Goal: Task Accomplishment & Management: Manage account settings

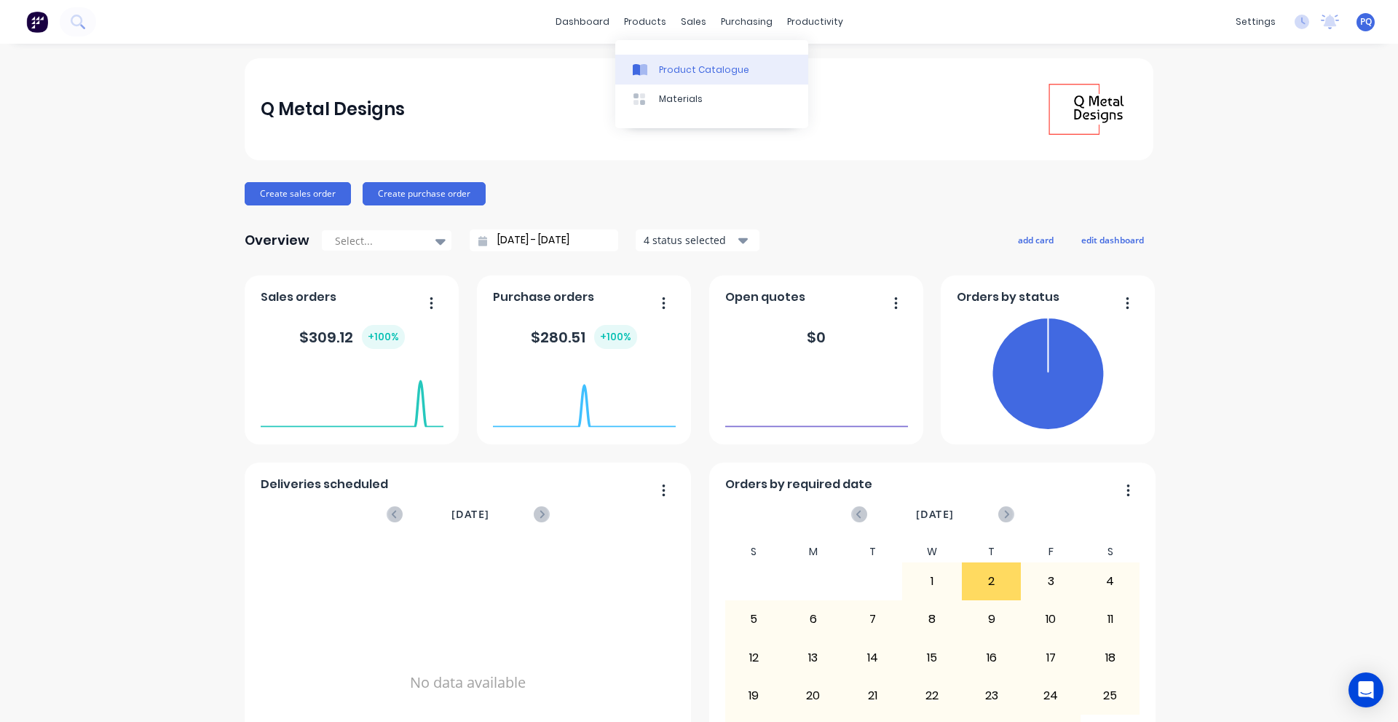
click at [635, 61] on link "Product Catalogue" at bounding box center [711, 69] width 193 height 29
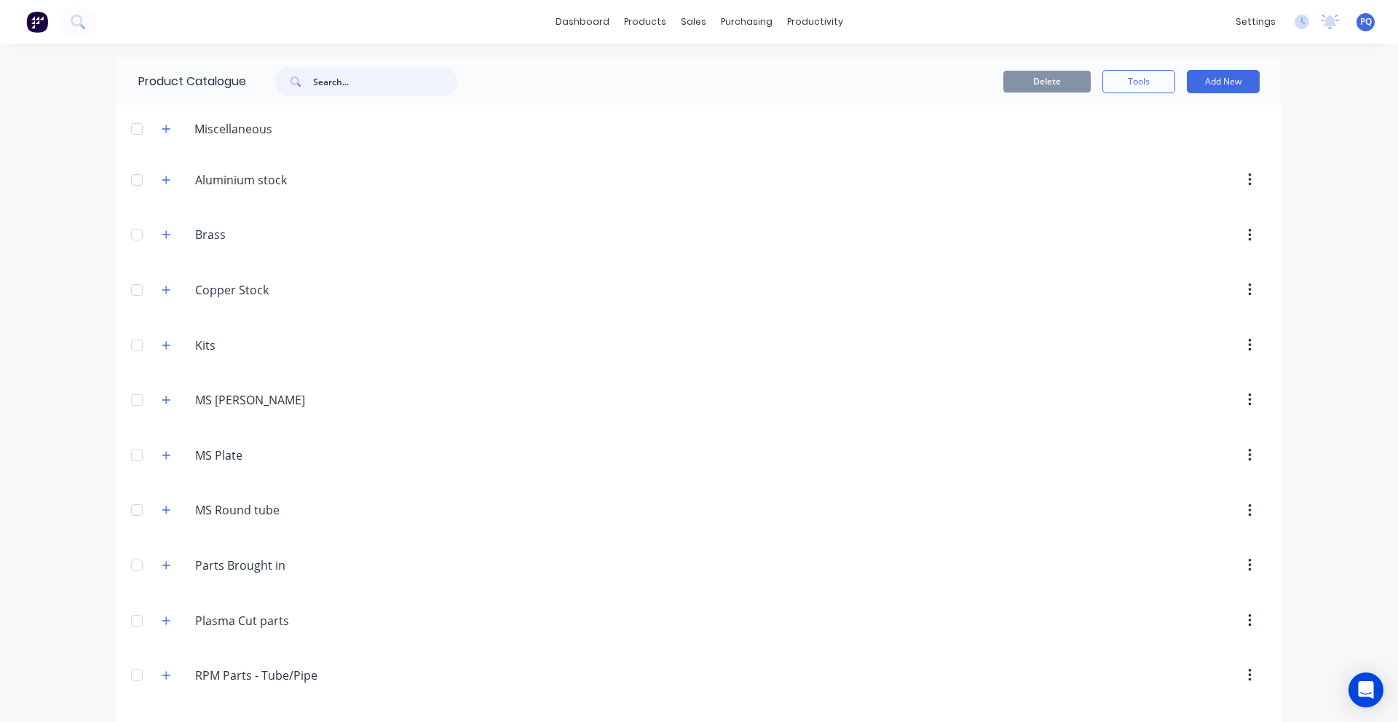
click at [425, 73] on input "text" at bounding box center [385, 81] width 144 height 29
paste input "RHS ALU 100x50x3 6060 T5"
type input "RHS ALU 100x50x3 6060 T5"
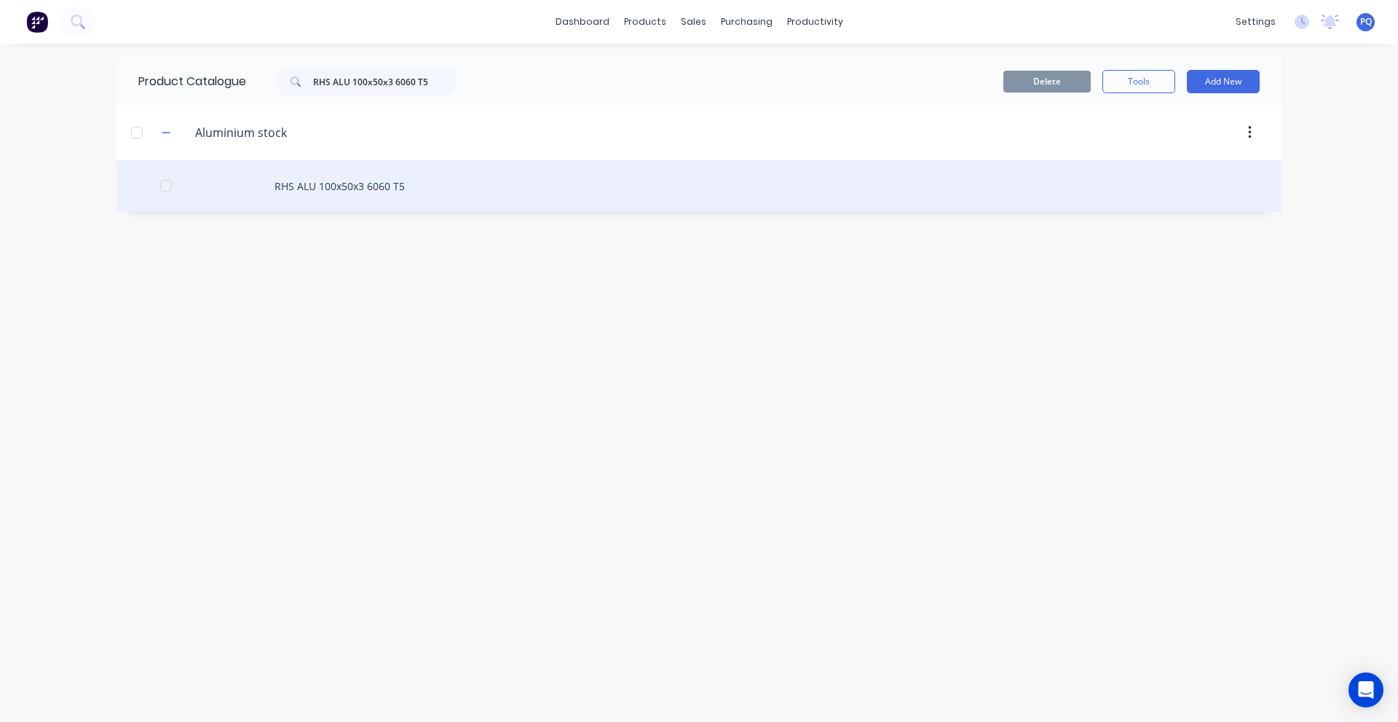
click at [355, 188] on div "RHS ALU 100x50x3 6060 T5" at bounding box center [699, 186] width 1165 height 52
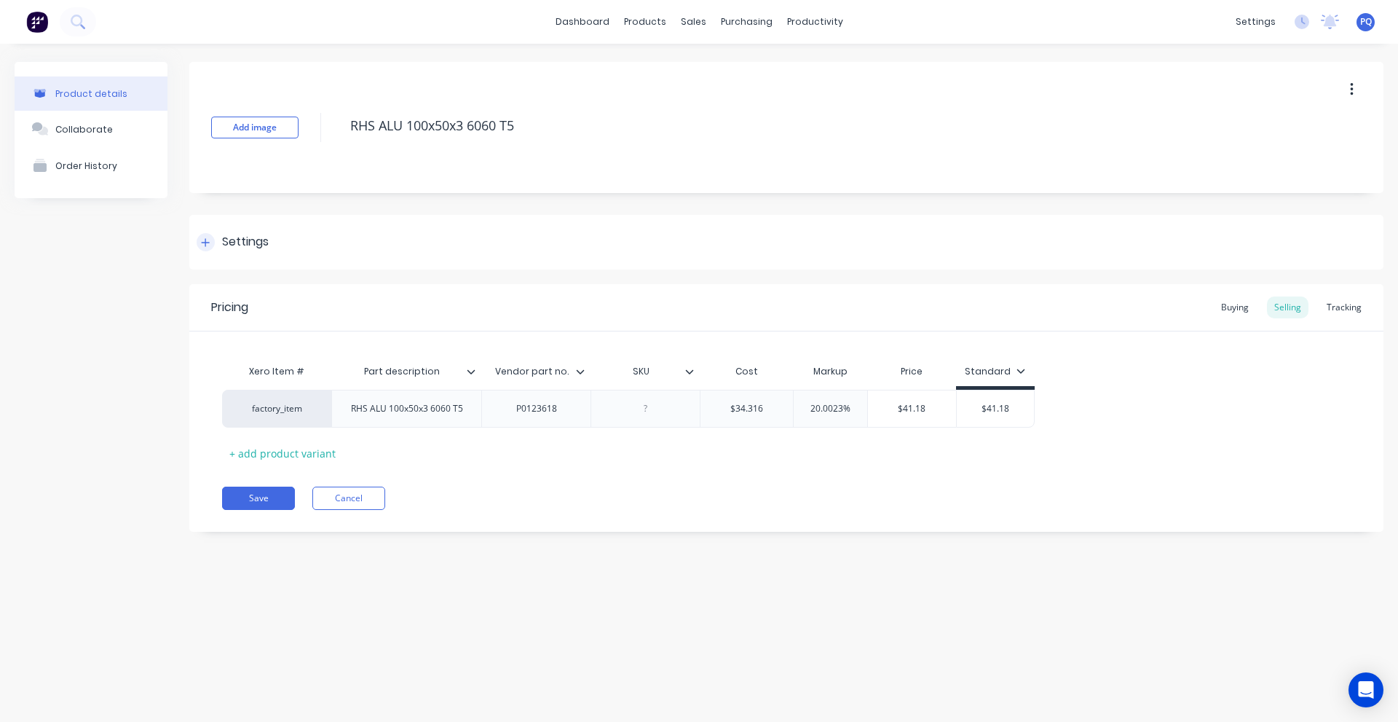
click at [275, 241] on div "Settings" at bounding box center [786, 242] width 1194 height 55
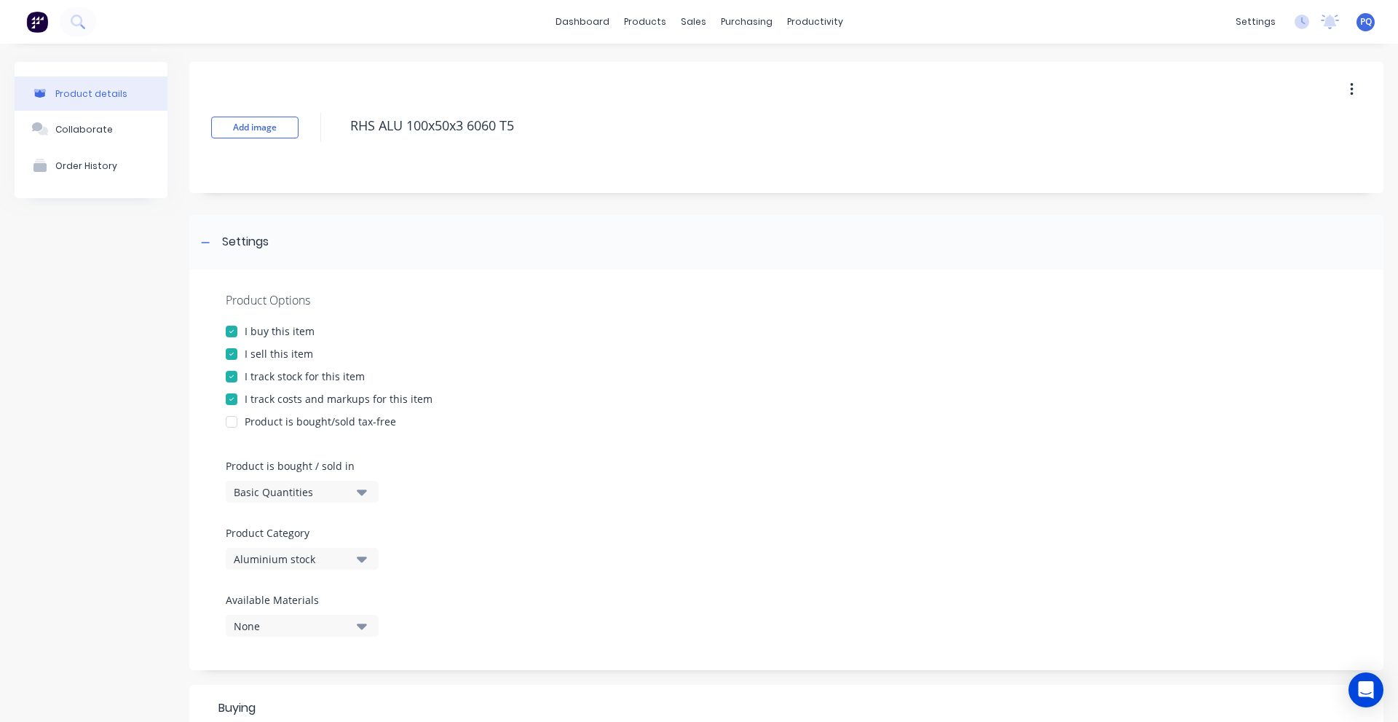
click at [292, 486] on div "Basic Quantities" at bounding box center [292, 491] width 117 height 15
click at [302, 556] on div "Lineal Metres" at bounding box center [335, 557] width 218 height 29
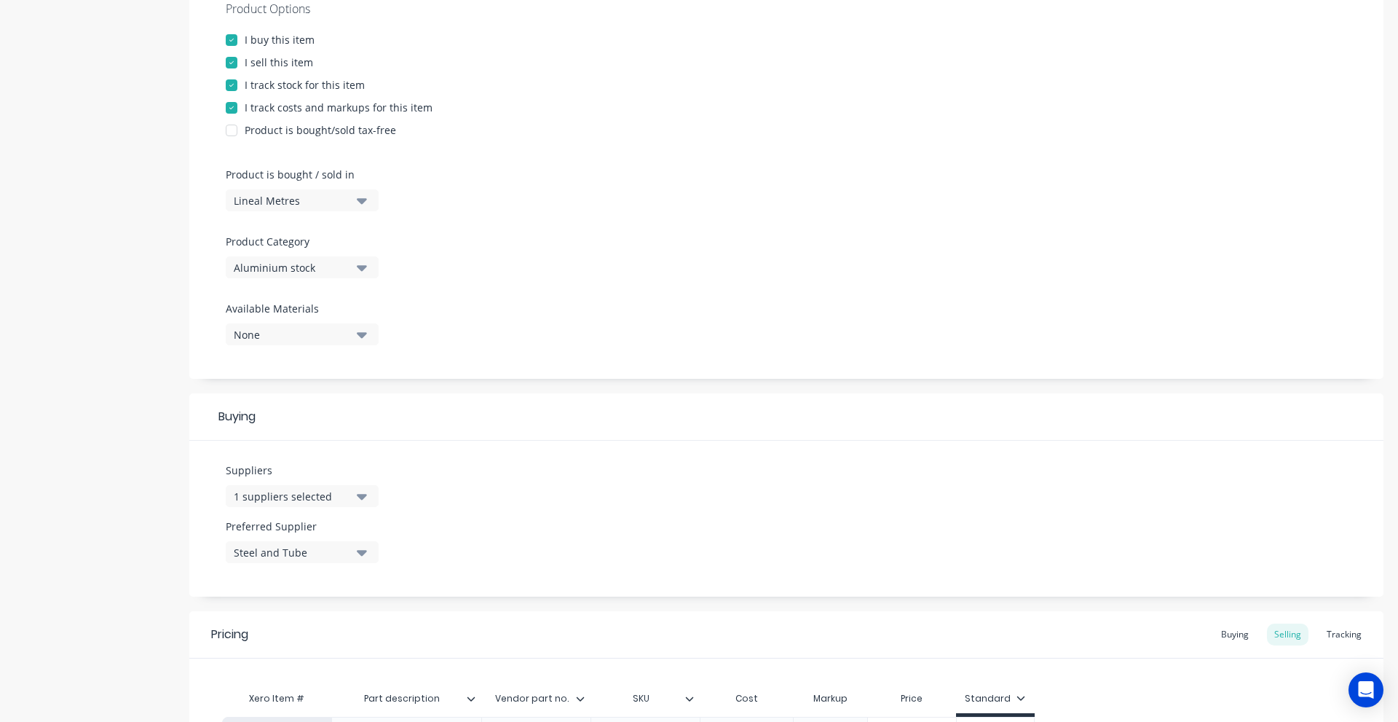
scroll to position [468, 0]
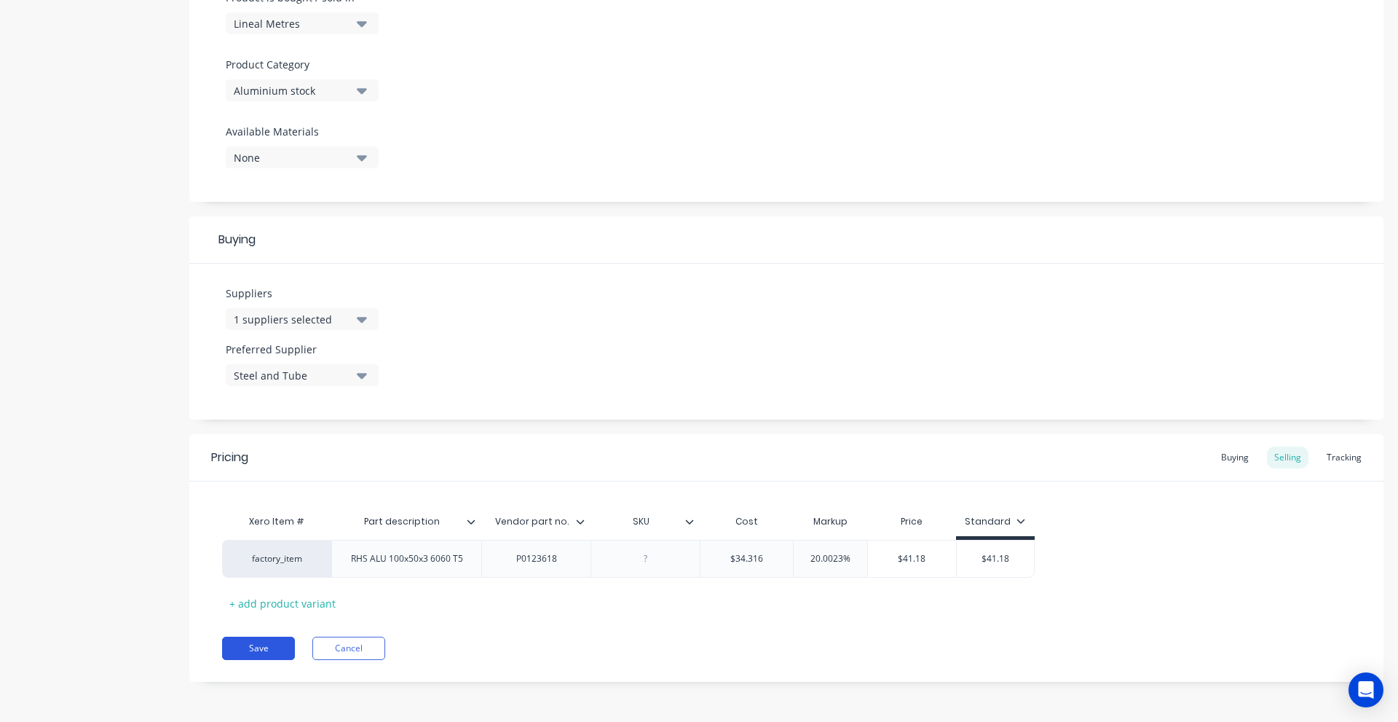
click at [266, 639] on button "Save" at bounding box center [258, 648] width 73 height 23
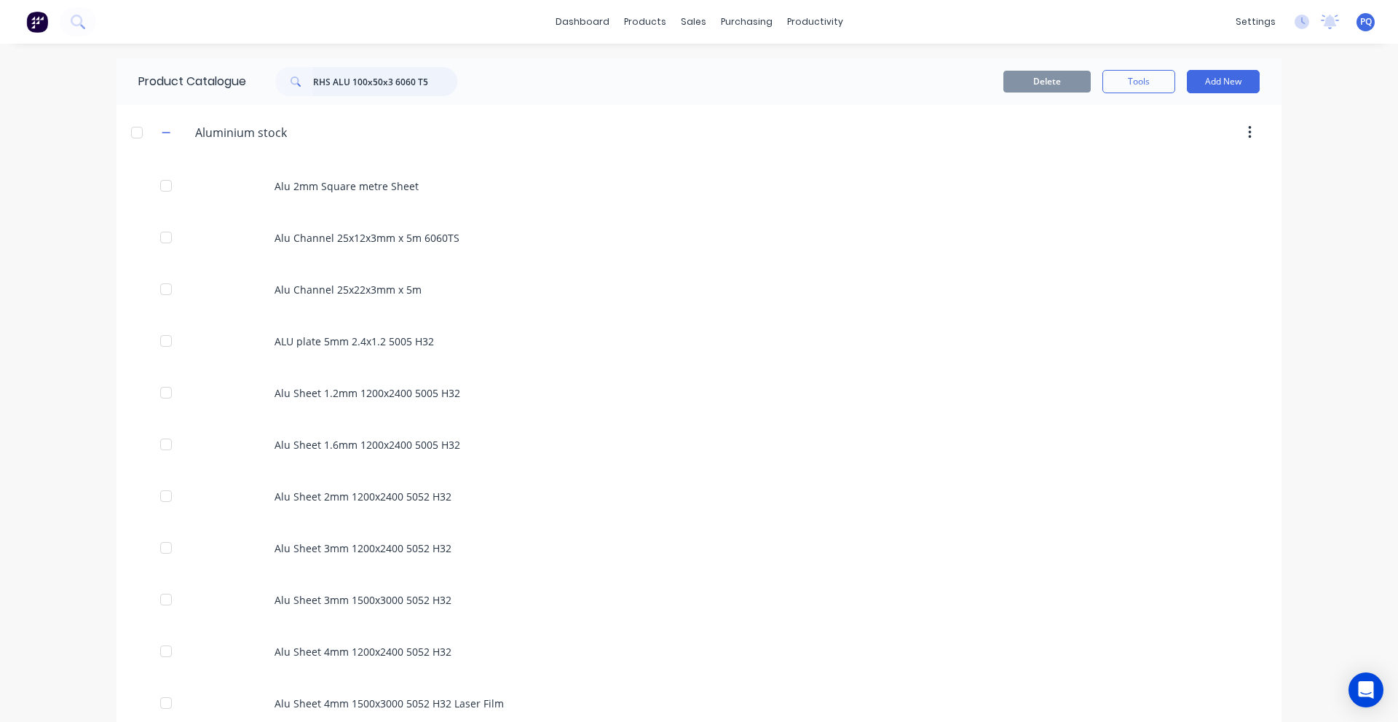
click at [401, 94] on input "RHS ALU 100x50x3 6060 T5" at bounding box center [385, 81] width 144 height 29
click at [398, 92] on input "RHS ALU 100x50x3 6060 T5" at bounding box center [385, 81] width 144 height 29
paste input "80x80x3 6063"
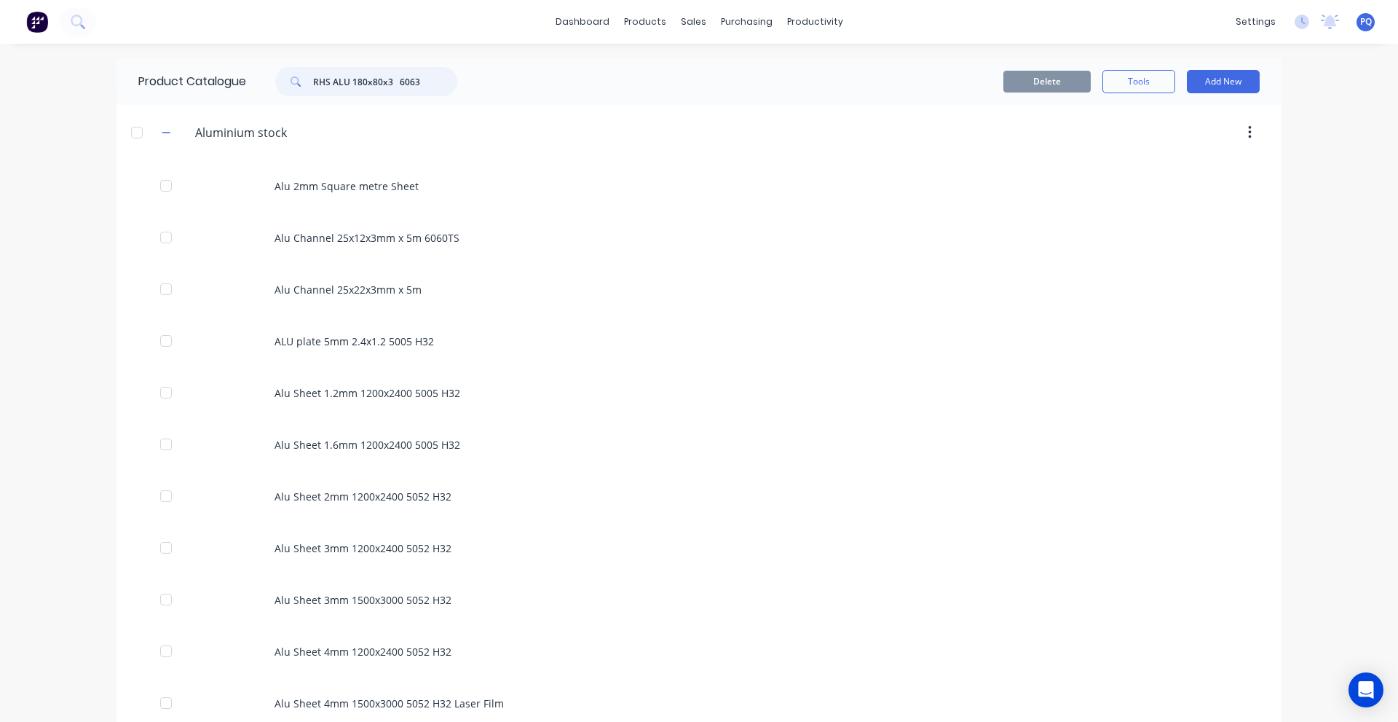
type input "RHS ALU 180x80x3 6063"
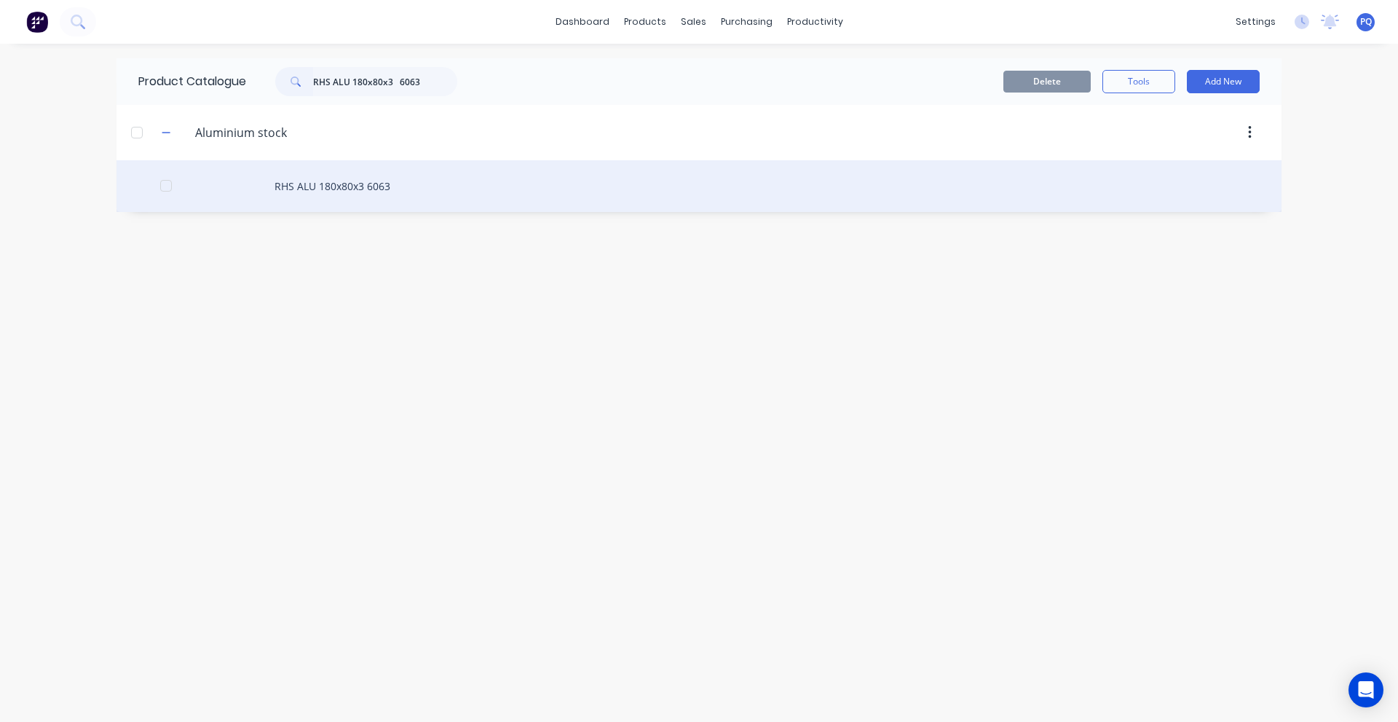
click at [346, 198] on div "RHS ALU 180x80x3 6063" at bounding box center [699, 186] width 1165 height 52
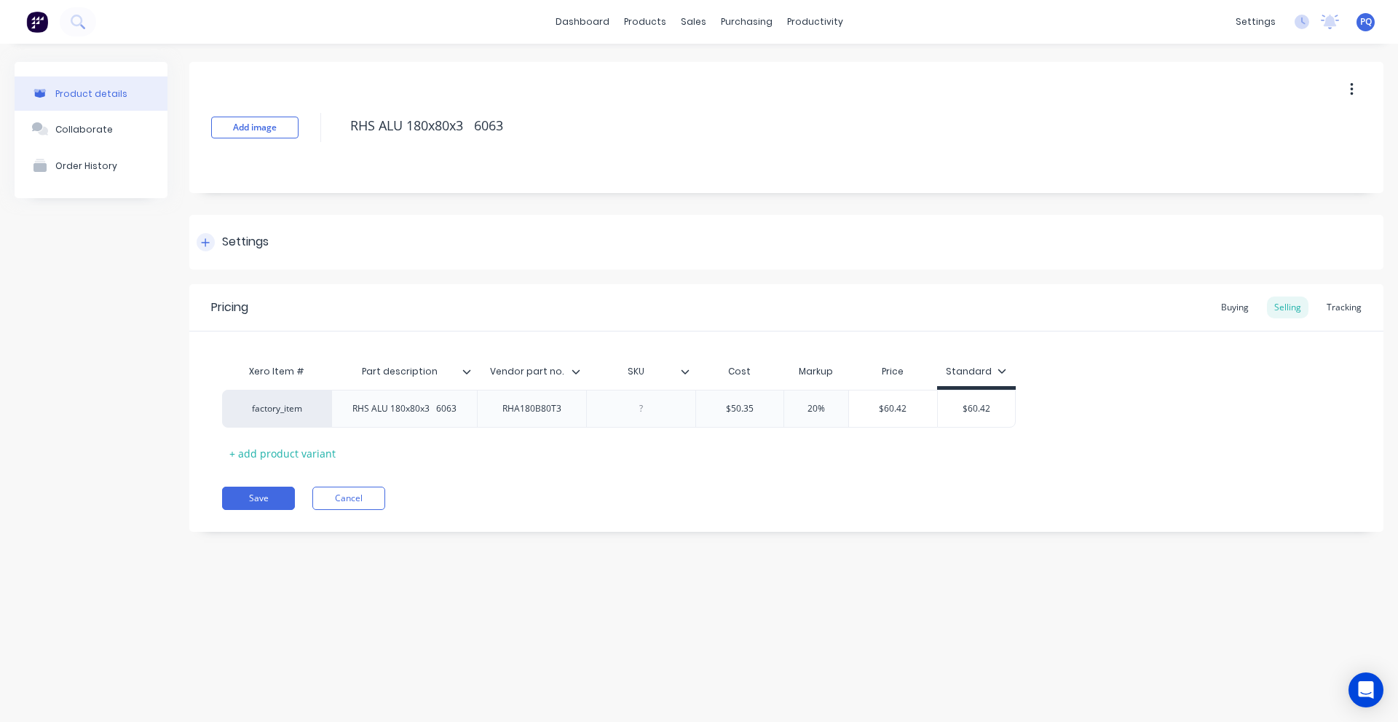
click at [234, 251] on div "Settings" at bounding box center [245, 242] width 47 height 18
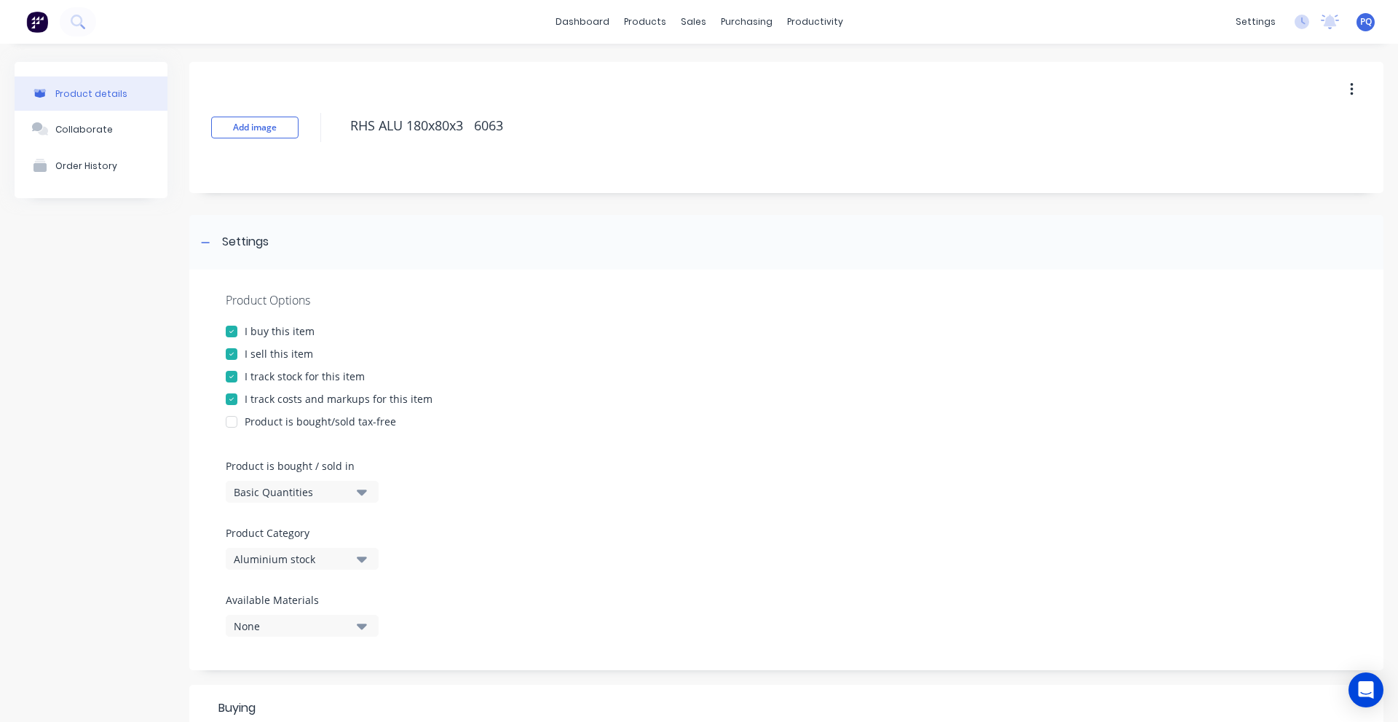
click at [277, 494] on div "Basic Quantities" at bounding box center [292, 491] width 117 height 15
click at [283, 572] on div "Custom Formula" at bounding box center [335, 586] width 218 height 29
click at [288, 489] on div "Custom Formula" at bounding box center [292, 491] width 117 height 15
click at [296, 557] on div "Lineal Metres" at bounding box center [335, 557] width 218 height 29
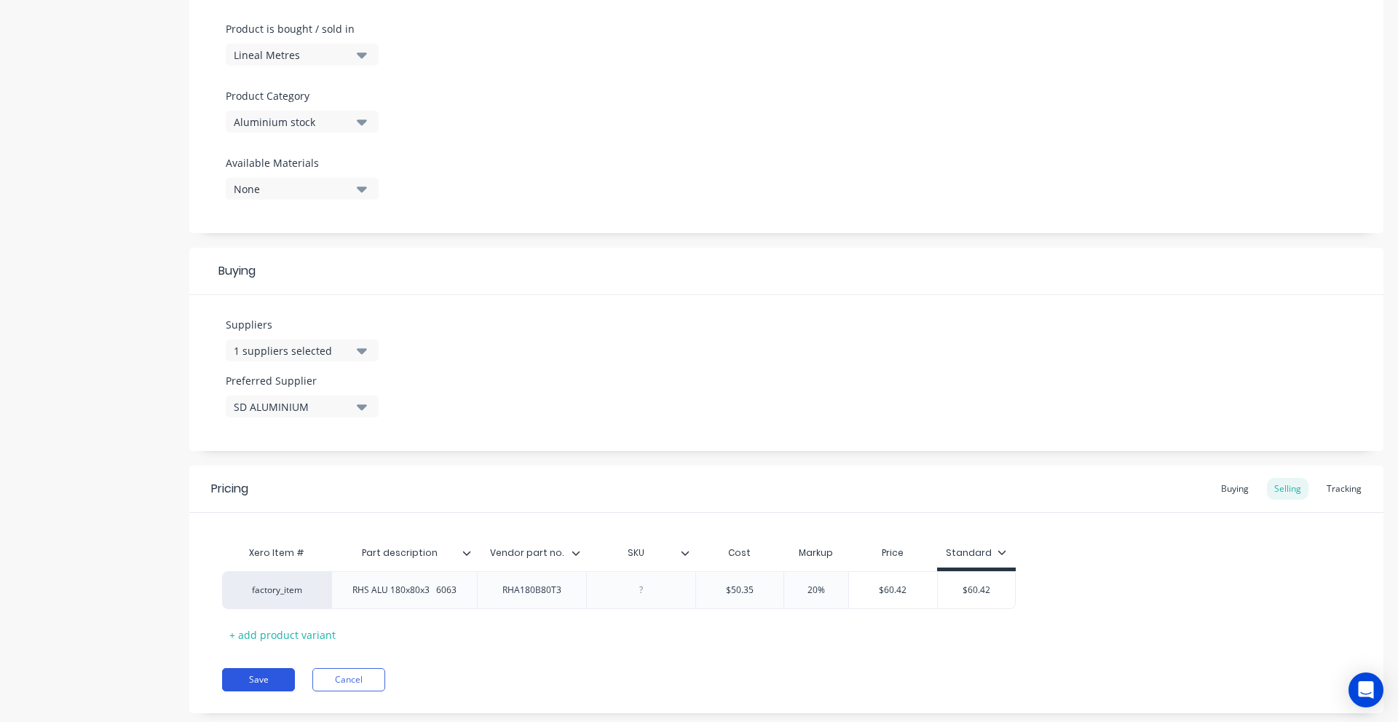
scroll to position [468, 0]
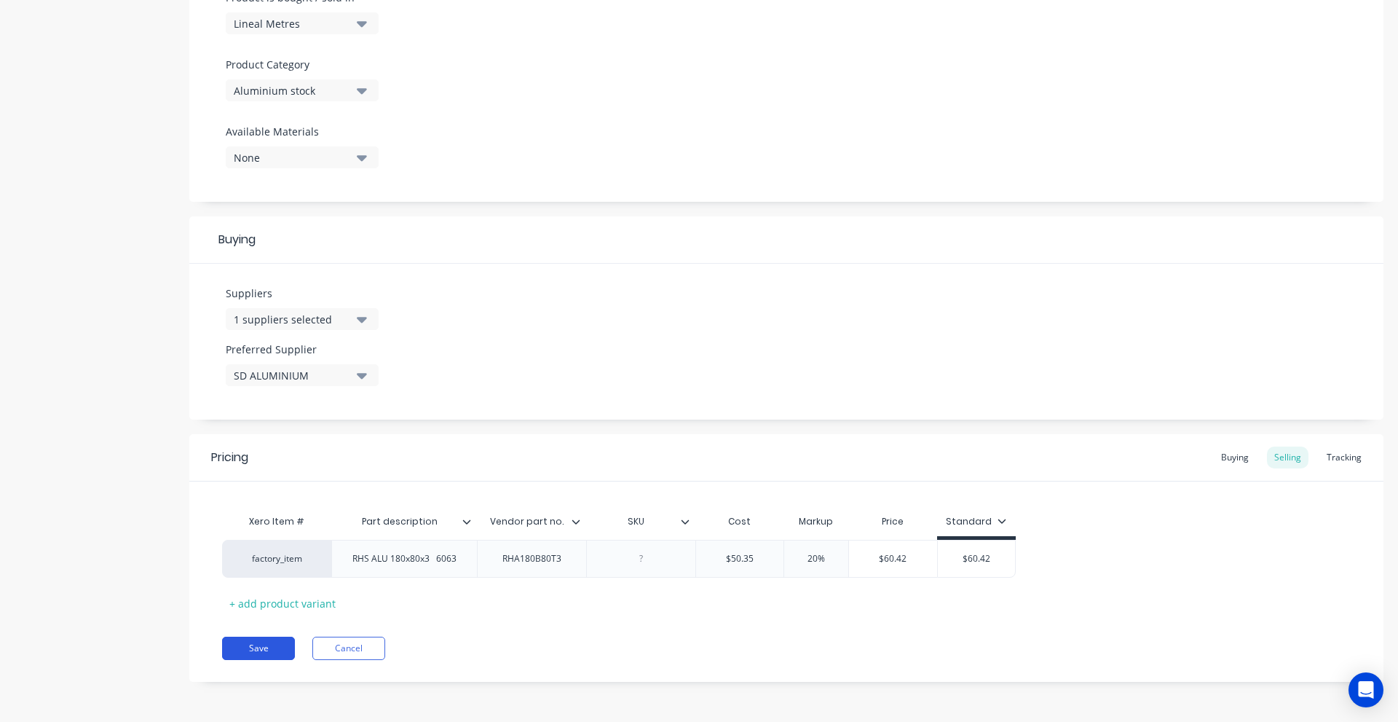
click at [267, 644] on button "Save" at bounding box center [258, 648] width 73 height 23
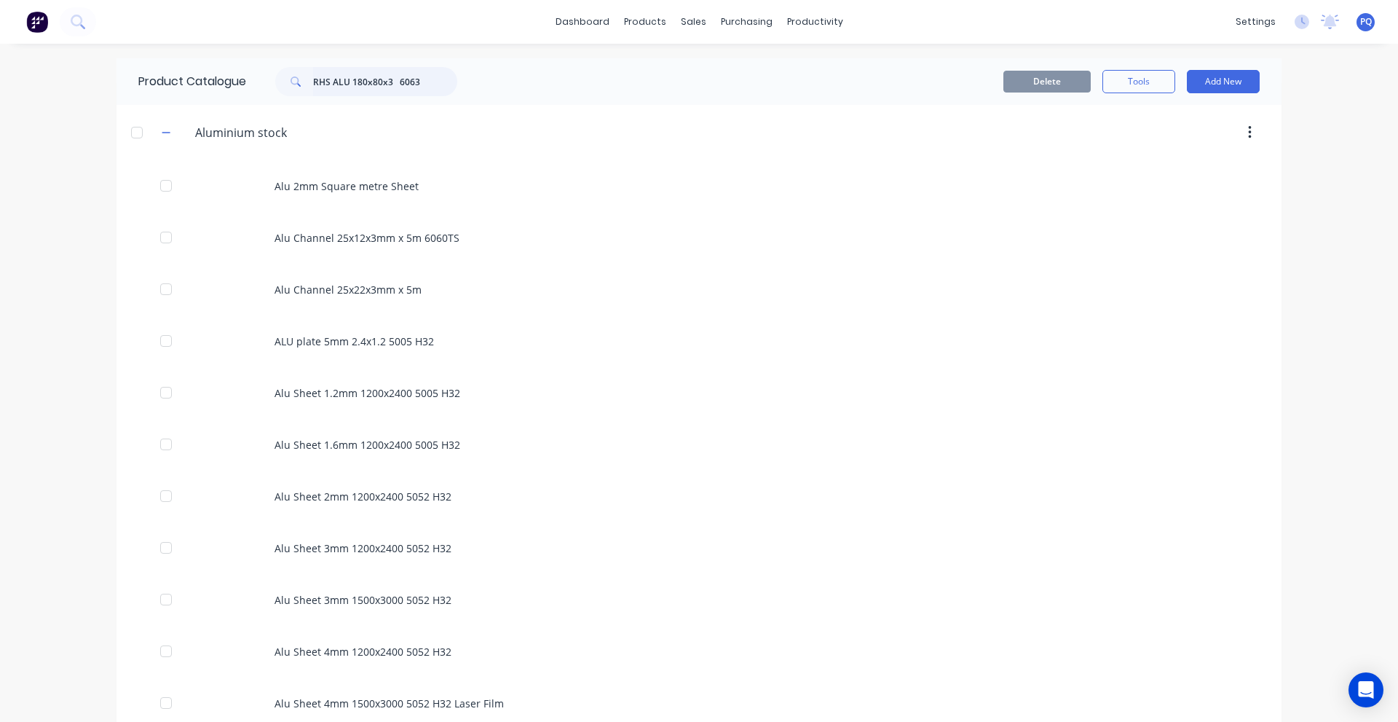
click at [403, 84] on input "RHS ALU 180x80x3 6063" at bounding box center [385, 81] width 144 height 29
paste input "00x50x3 6060 T5"
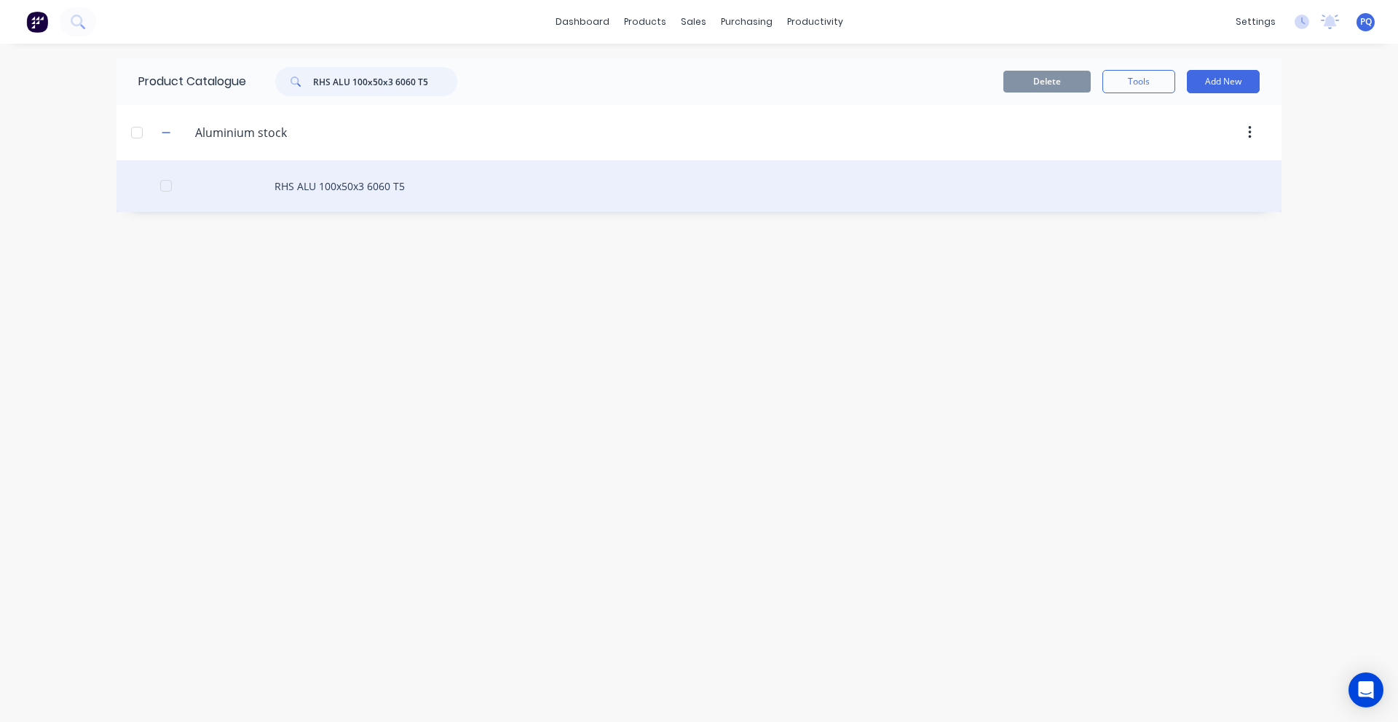
type input "RHS ALU 100x50x3 6060 T5"
click at [432, 198] on div "RHS ALU 100x50x3 6060 T5" at bounding box center [699, 186] width 1165 height 52
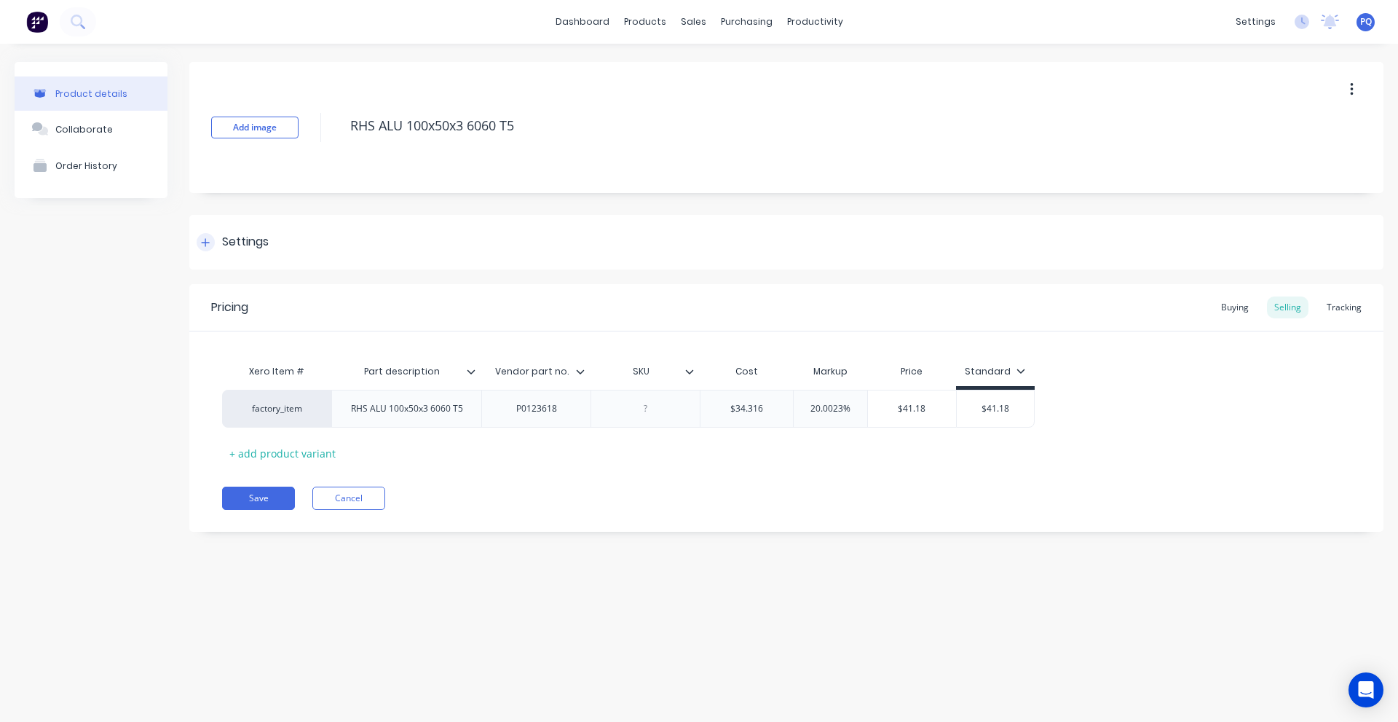
click at [242, 251] on div "Settings" at bounding box center [245, 242] width 47 height 18
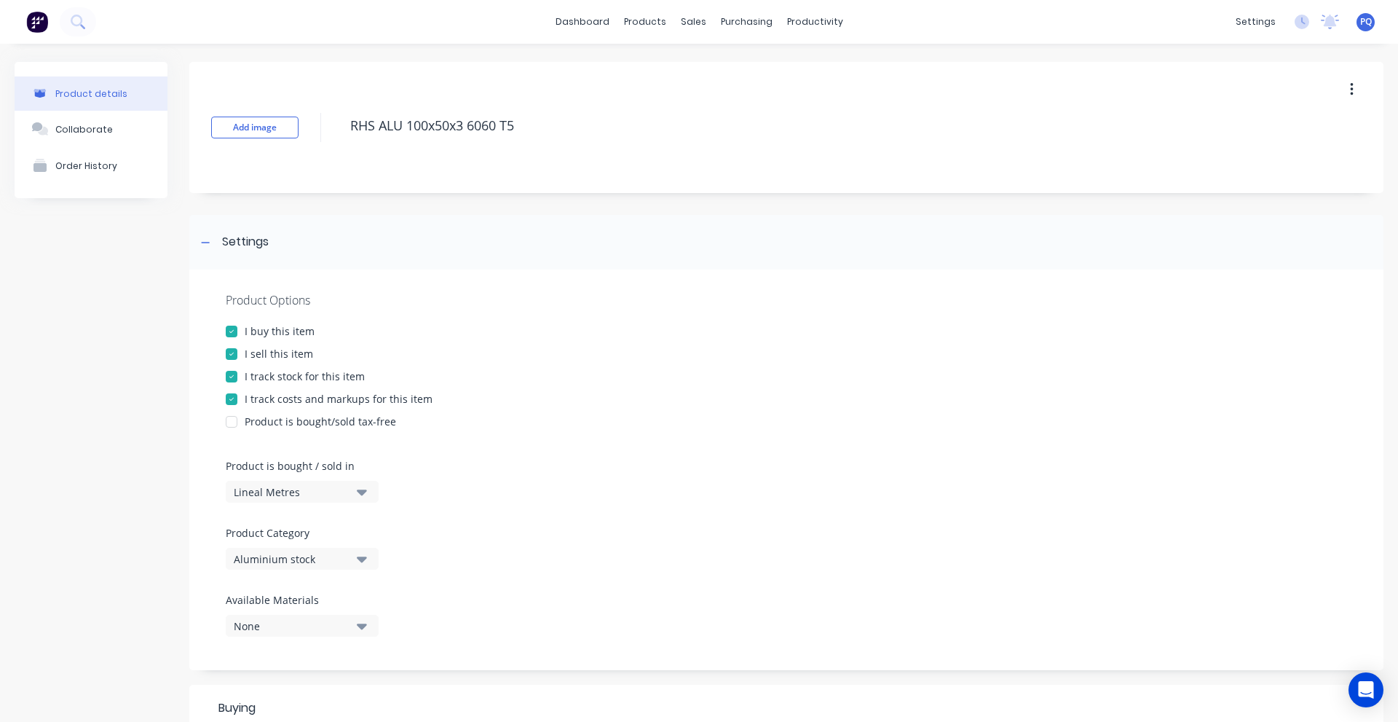
click at [265, 491] on div "Lineal Metres" at bounding box center [292, 491] width 117 height 15
click at [180, 494] on div "Product details Collaborate Order History Add image RHS ALU 100x50x3 6060 T5 Se…" at bounding box center [699, 617] width 1369 height 1110
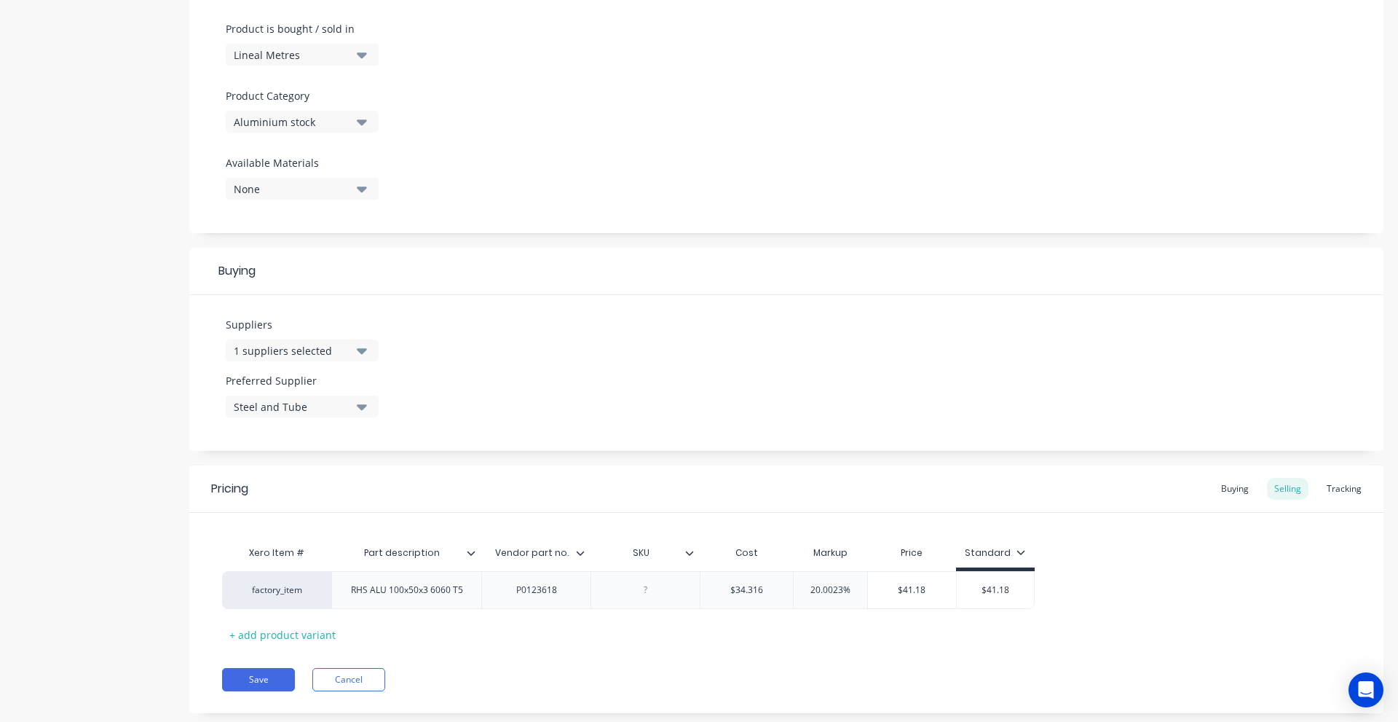
scroll to position [468, 0]
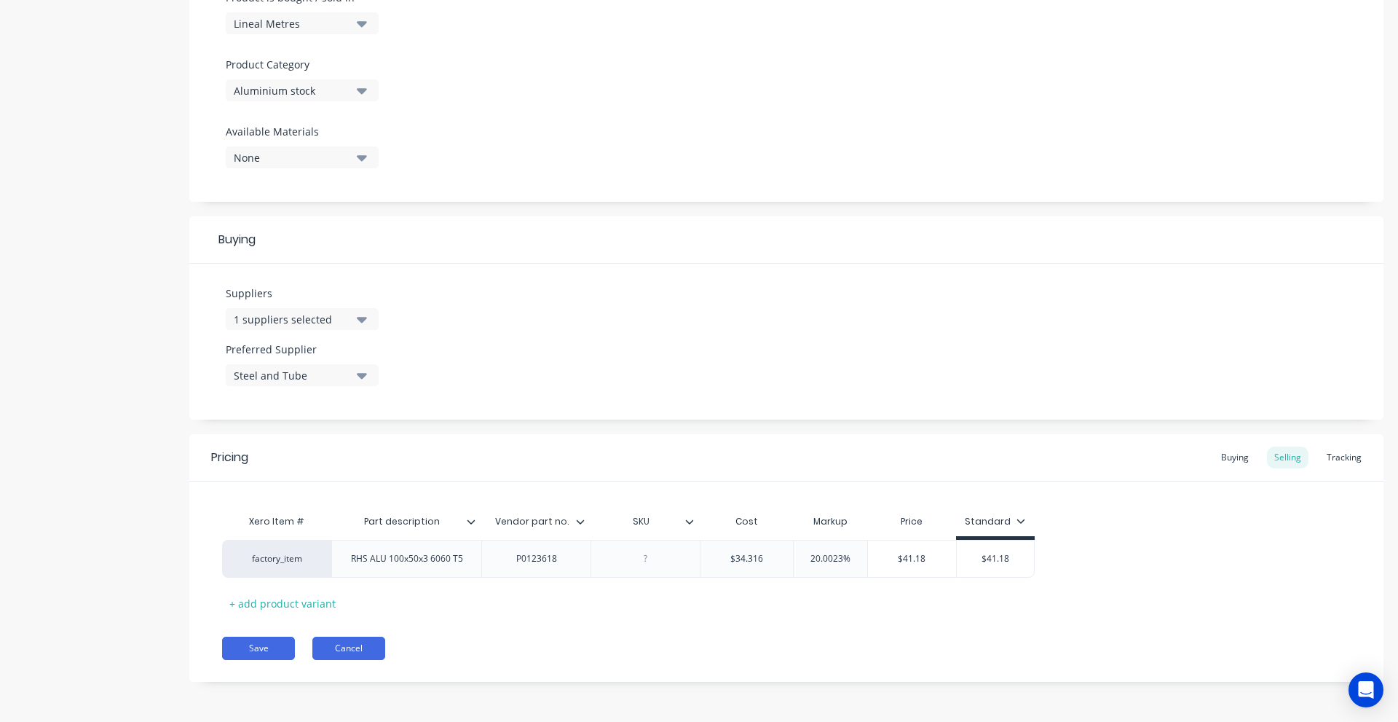
click at [347, 653] on button "Cancel" at bounding box center [348, 648] width 73 height 23
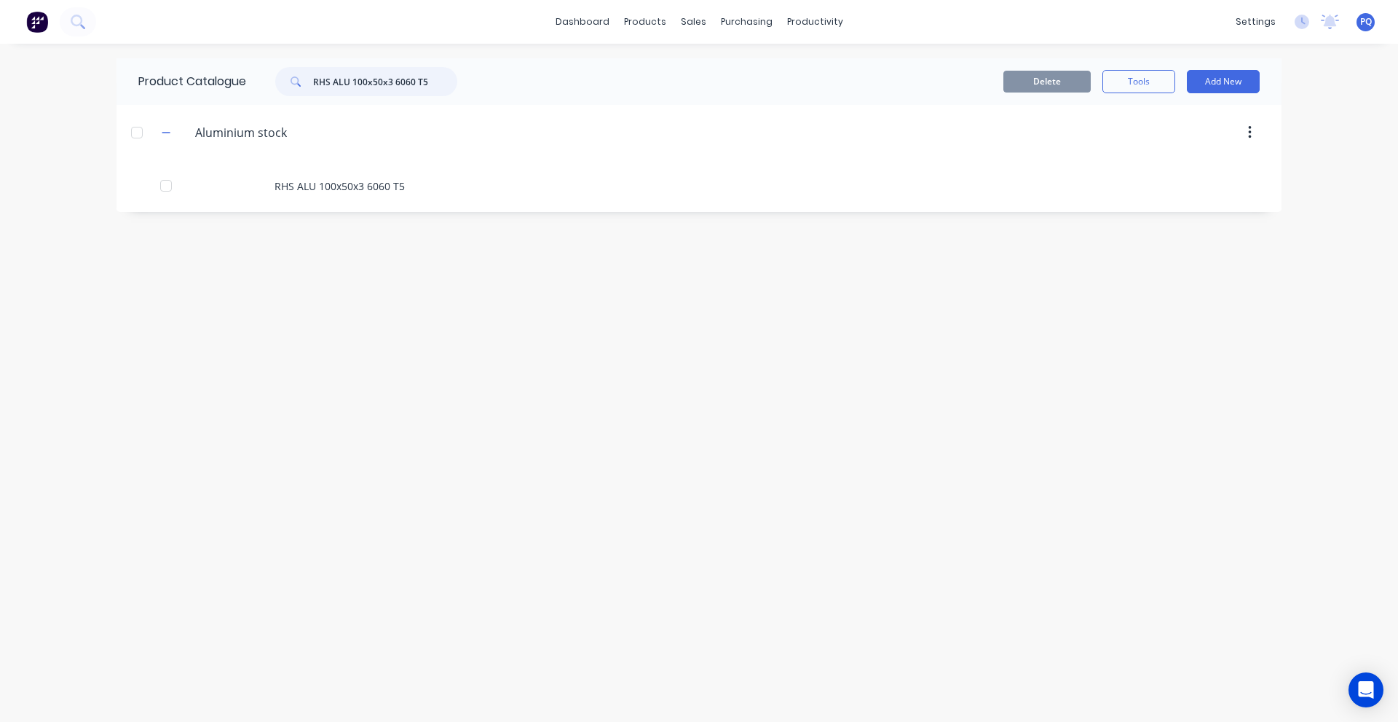
click at [377, 82] on input "RHS ALU 100x50x3 6060 T5" at bounding box center [385, 81] width 144 height 29
paste input "SHS ALU 100x50x3 R3"
type input "SHS ALU 100x50x3 R3"
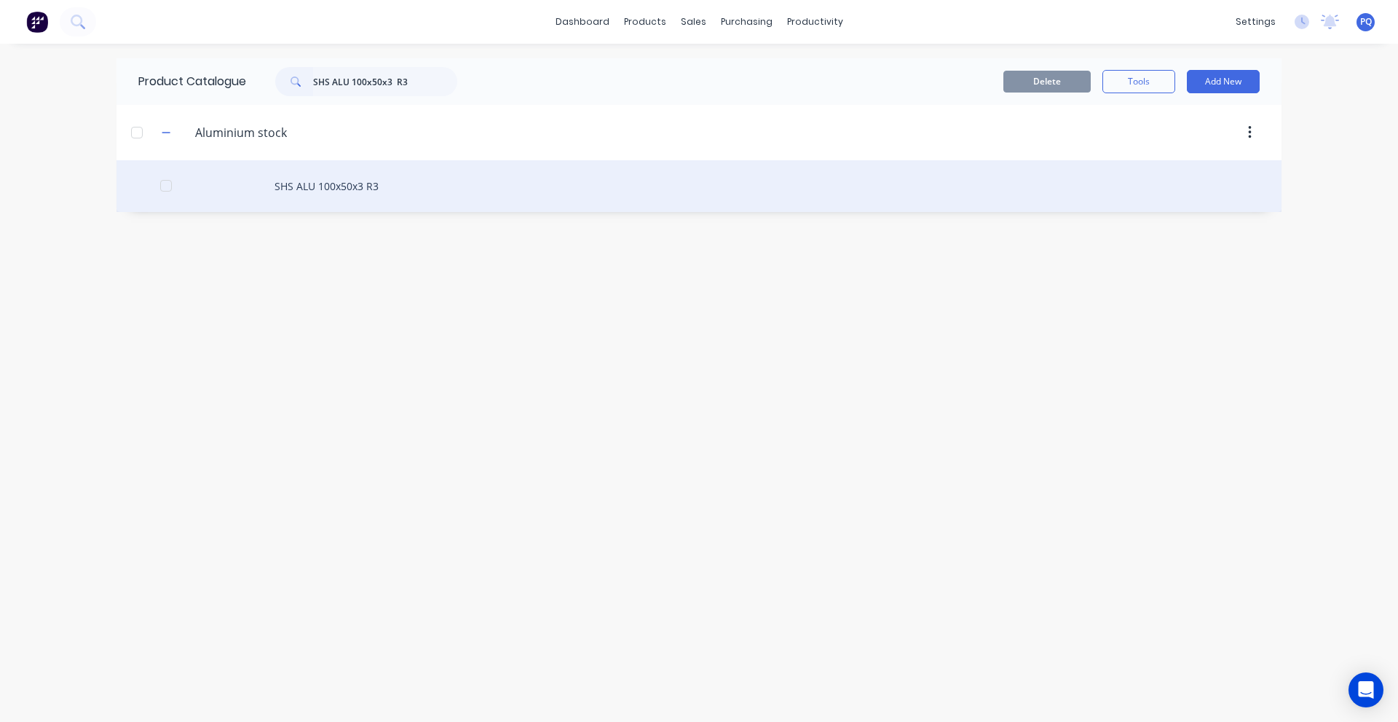
click at [317, 195] on div "SHS ALU 100x50x3 R3" at bounding box center [699, 186] width 1165 height 52
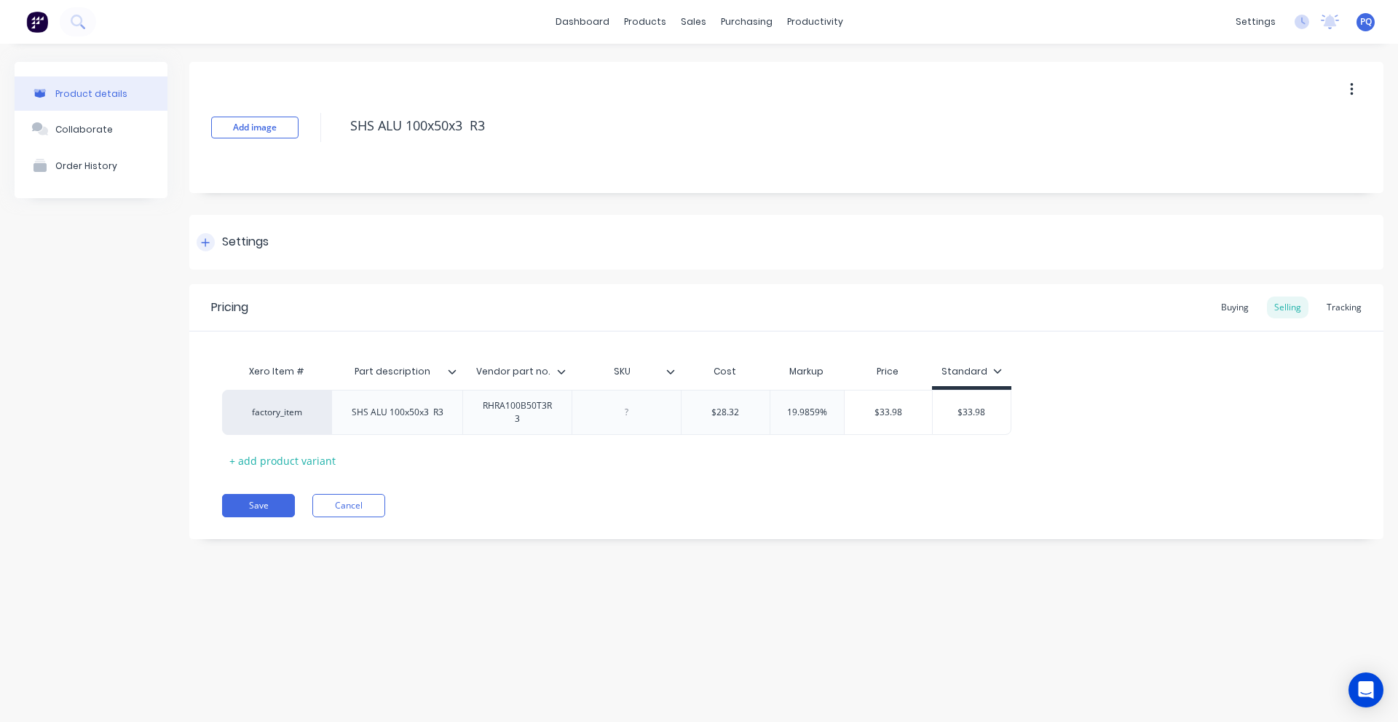
click at [273, 244] on div "Settings" at bounding box center [786, 242] width 1194 height 55
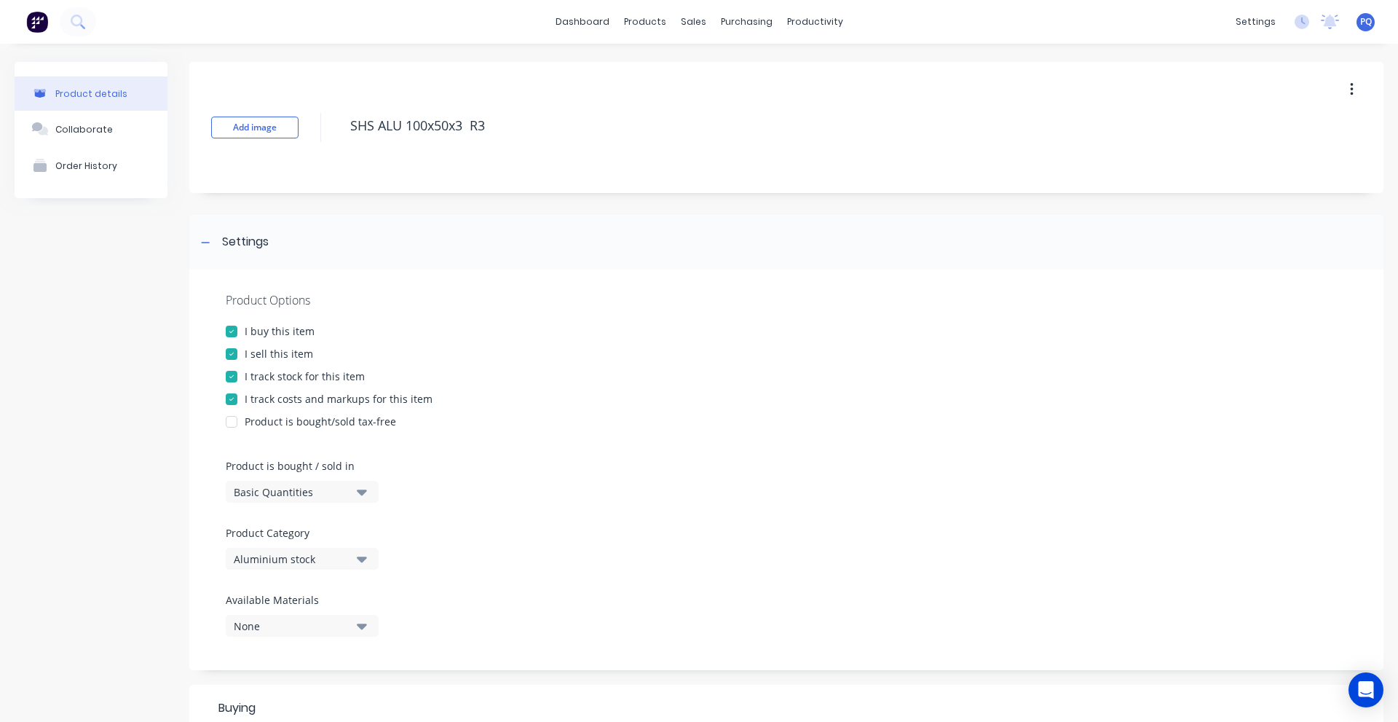
click at [264, 492] on div "Basic Quantities" at bounding box center [292, 491] width 117 height 15
click at [279, 548] on div "Lineal Metres" at bounding box center [335, 557] width 218 height 29
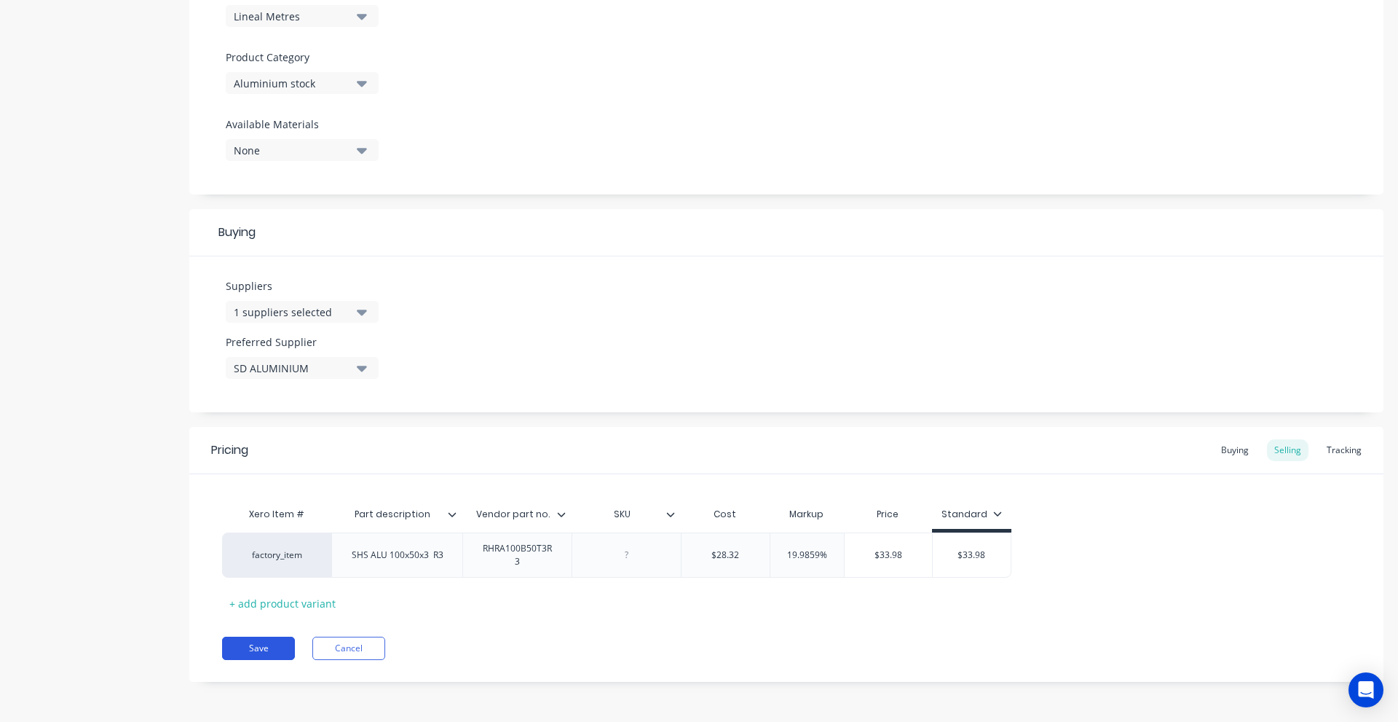
click at [239, 642] on button "Save" at bounding box center [258, 648] width 73 height 23
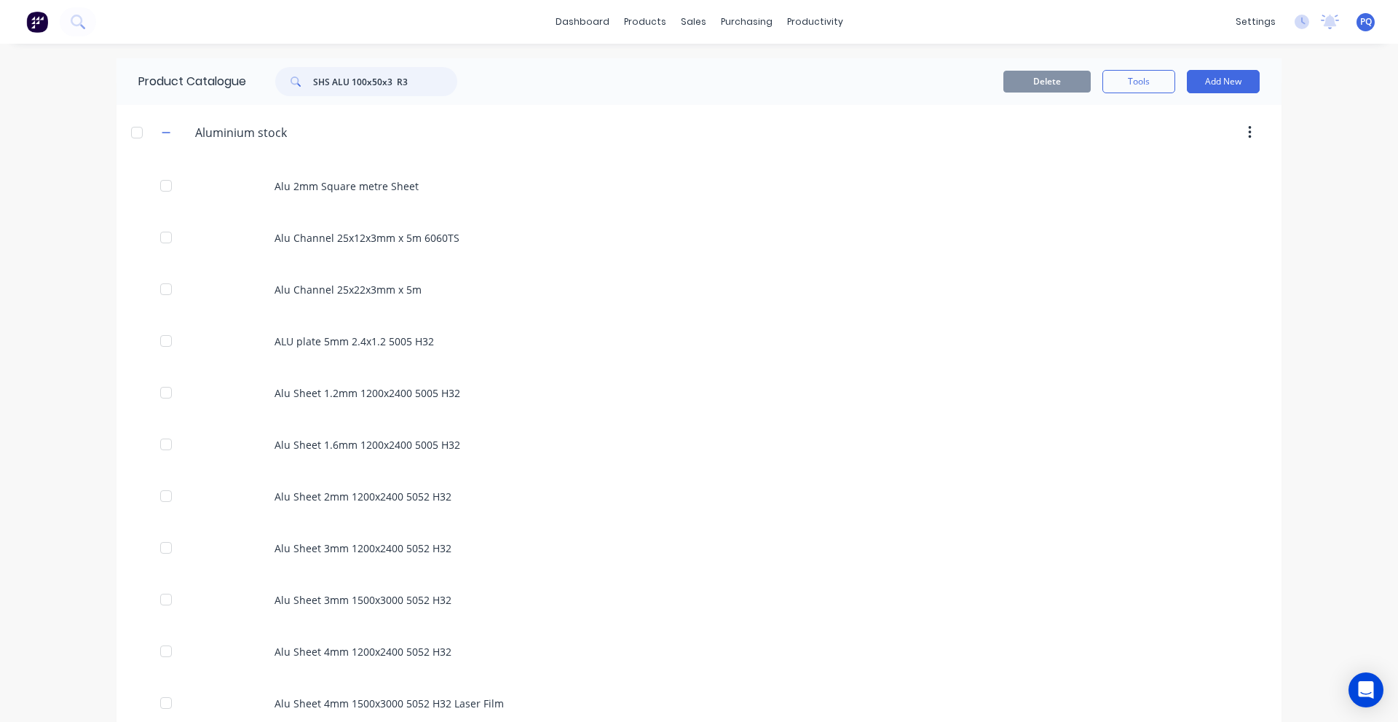
click at [341, 76] on input "SHS ALU 100x50x3 R3" at bounding box center [385, 81] width 144 height 29
paste input "ALU Tube 7.94O/D x 1.42 Wall UA1542"
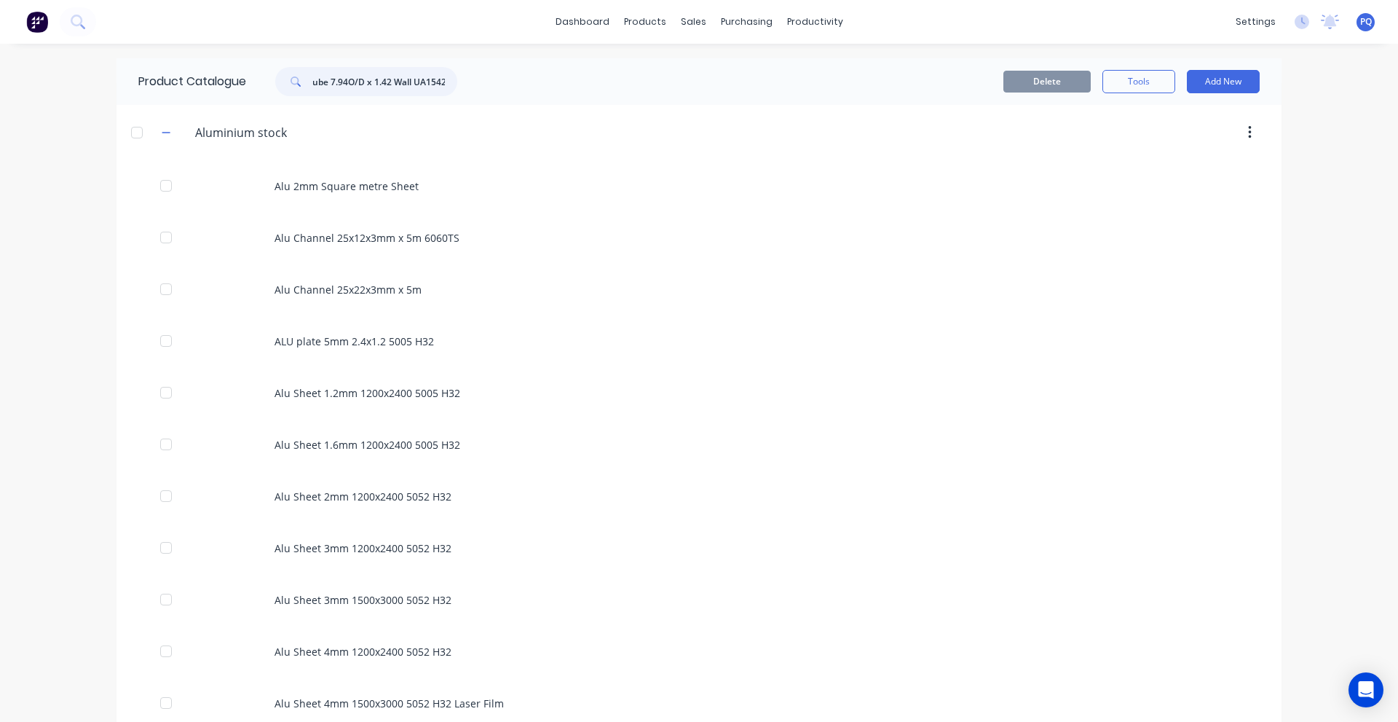
type input "ALU Tube 7.94O/D x 1.42 Wall UA1542"
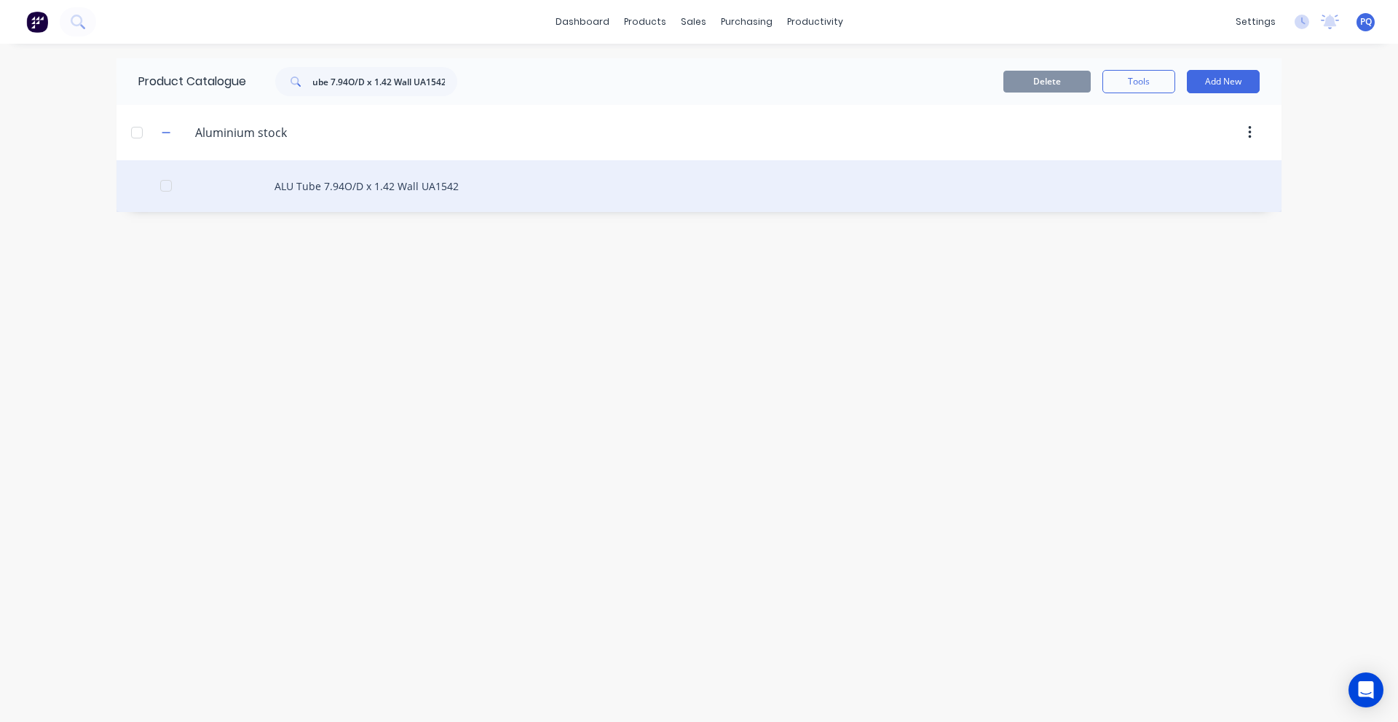
click at [350, 205] on div "ALU Tube 7.94O/D x 1.42 Wall UA1542" at bounding box center [699, 186] width 1165 height 52
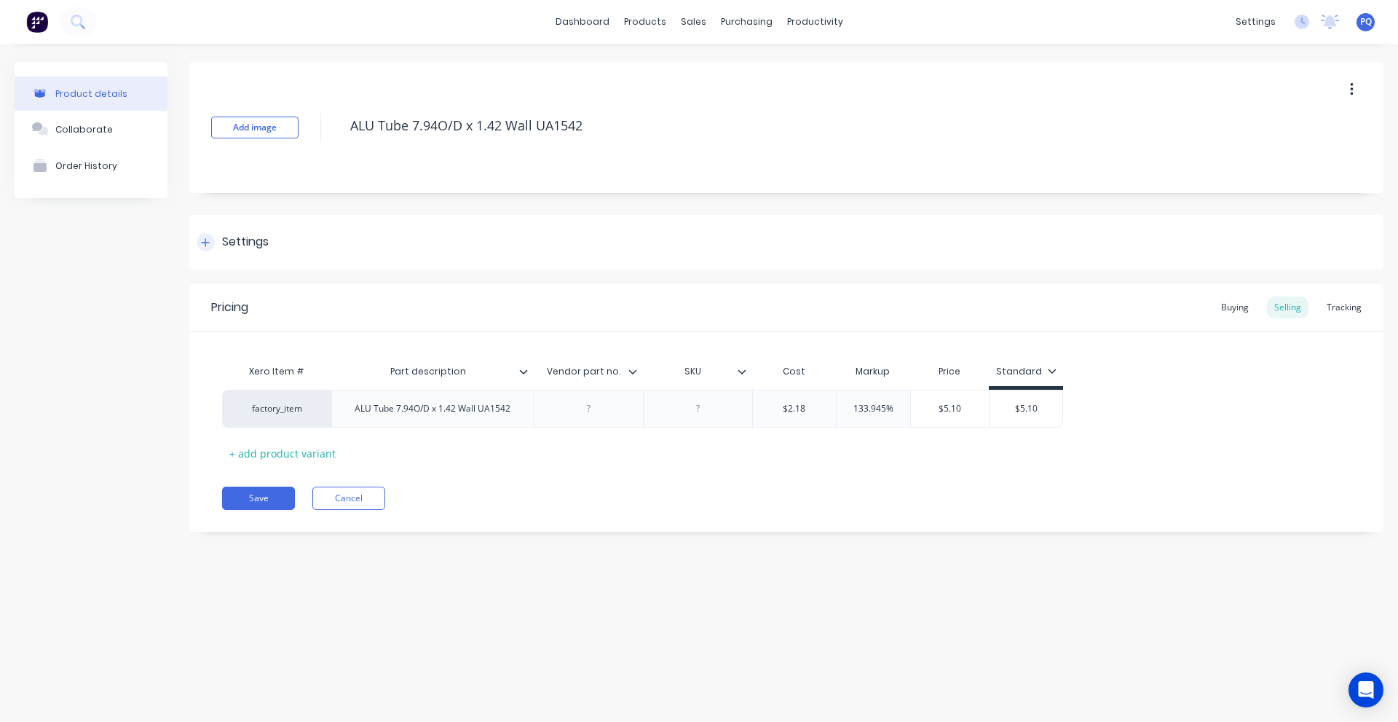
click at [243, 243] on div "Settings" at bounding box center [245, 242] width 47 height 18
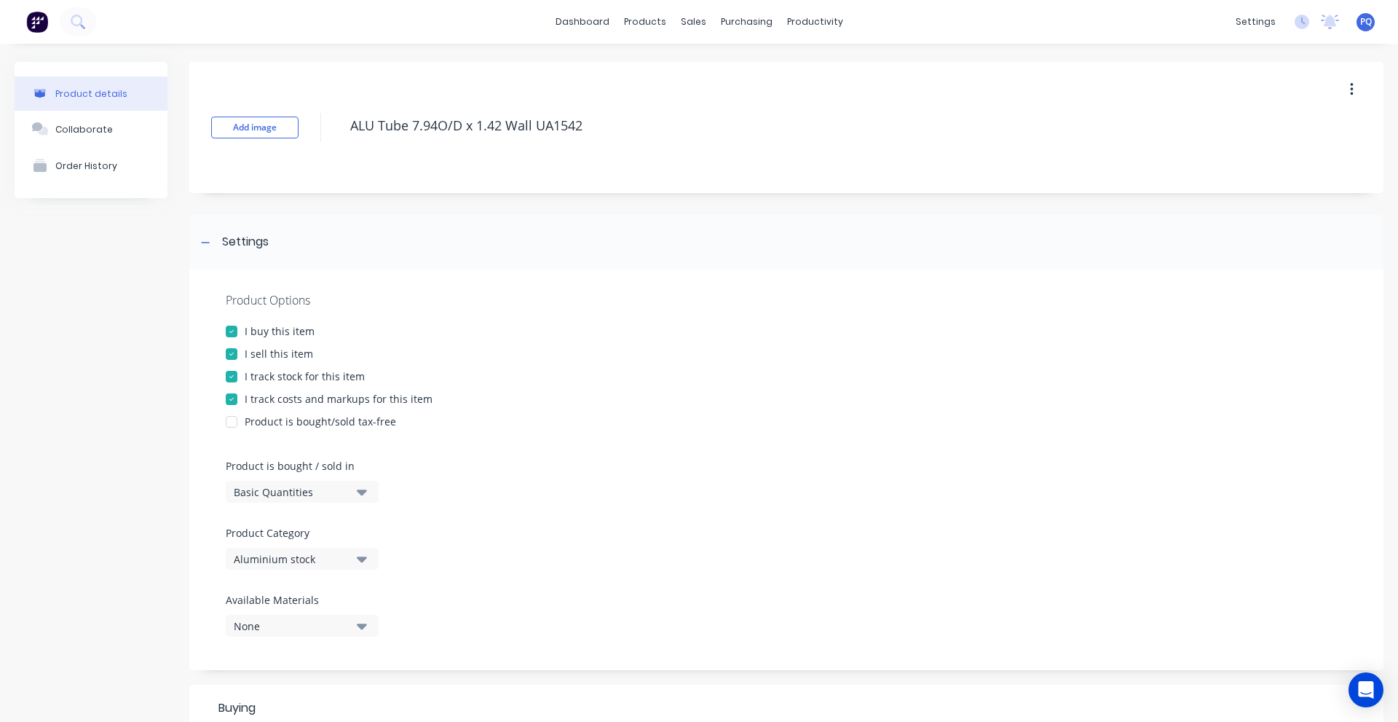
click at [270, 492] on div "Basic Quantities" at bounding box center [292, 491] width 117 height 15
click at [289, 559] on div "Lineal Metres" at bounding box center [335, 557] width 218 height 29
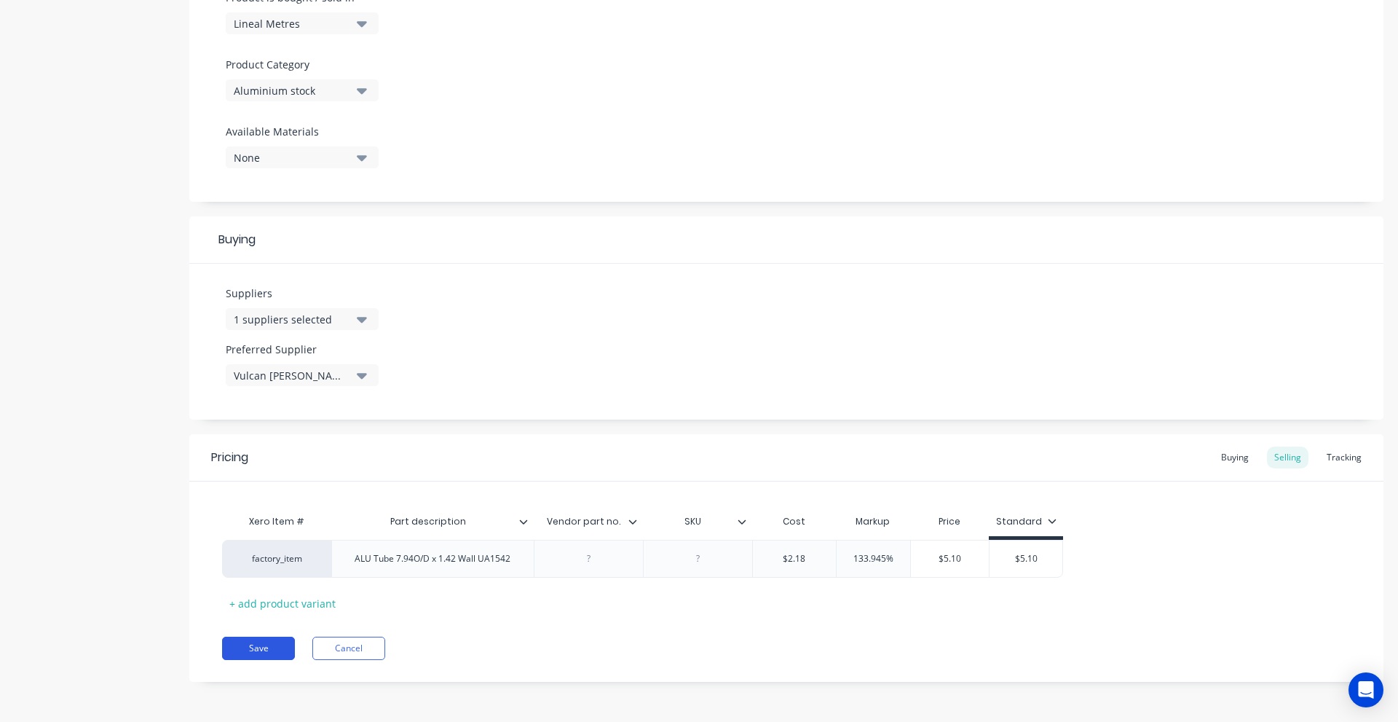
click at [249, 653] on button "Save" at bounding box center [258, 648] width 73 height 23
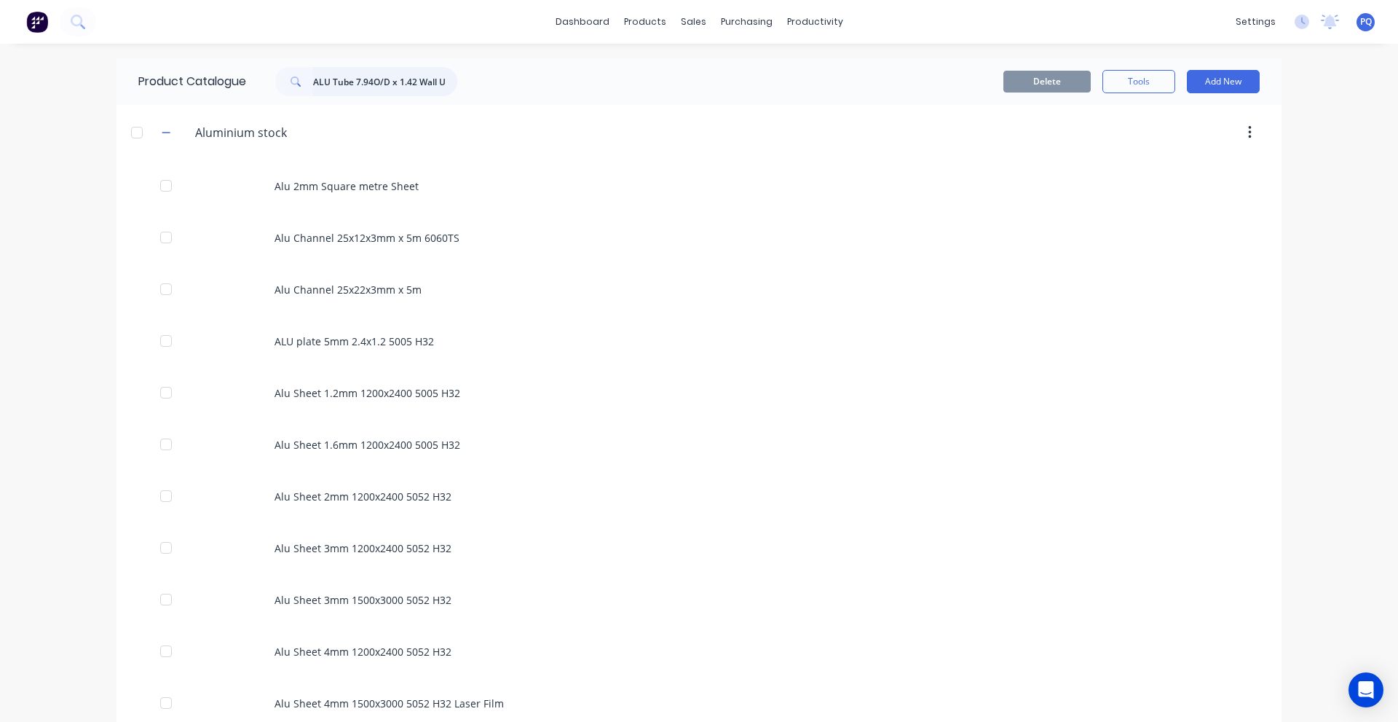
click at [399, 78] on input "ALU Tube 7.94O/D x 1.42 Wall UA1542" at bounding box center [385, 81] width 144 height 29
paste input "EQ Angle ALU 16x16x3mm"
type input "EQ Angle ALU 16x16x3mm"
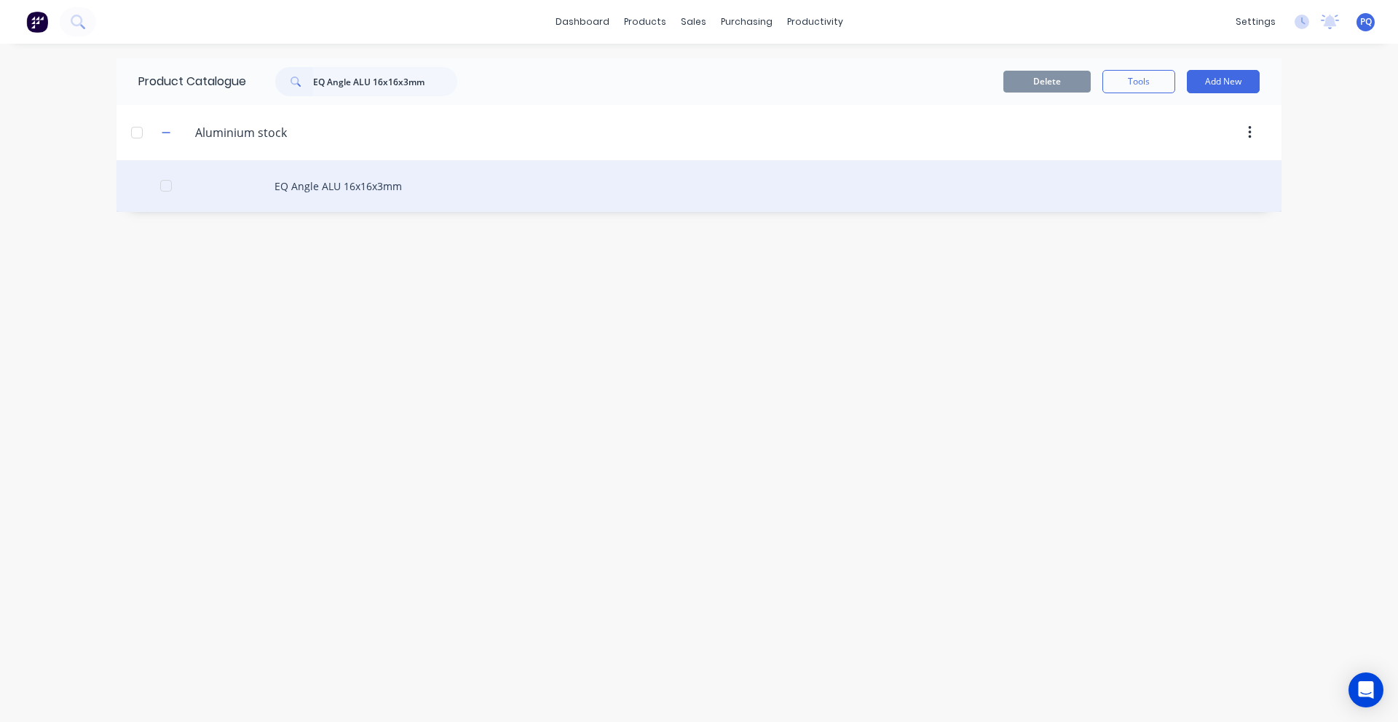
click at [343, 206] on div "EQ Angle ALU 16x16x3mm" at bounding box center [699, 186] width 1165 height 52
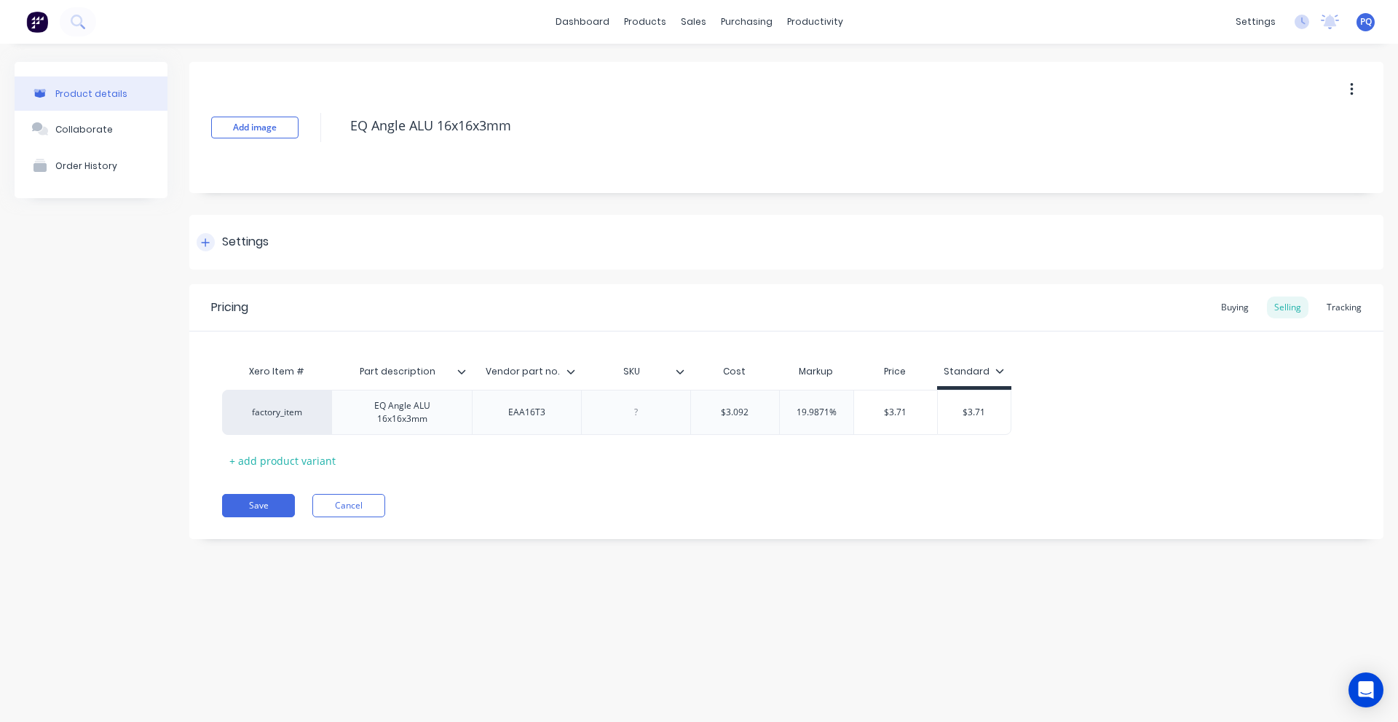
click at [231, 248] on div "Settings" at bounding box center [245, 242] width 47 height 18
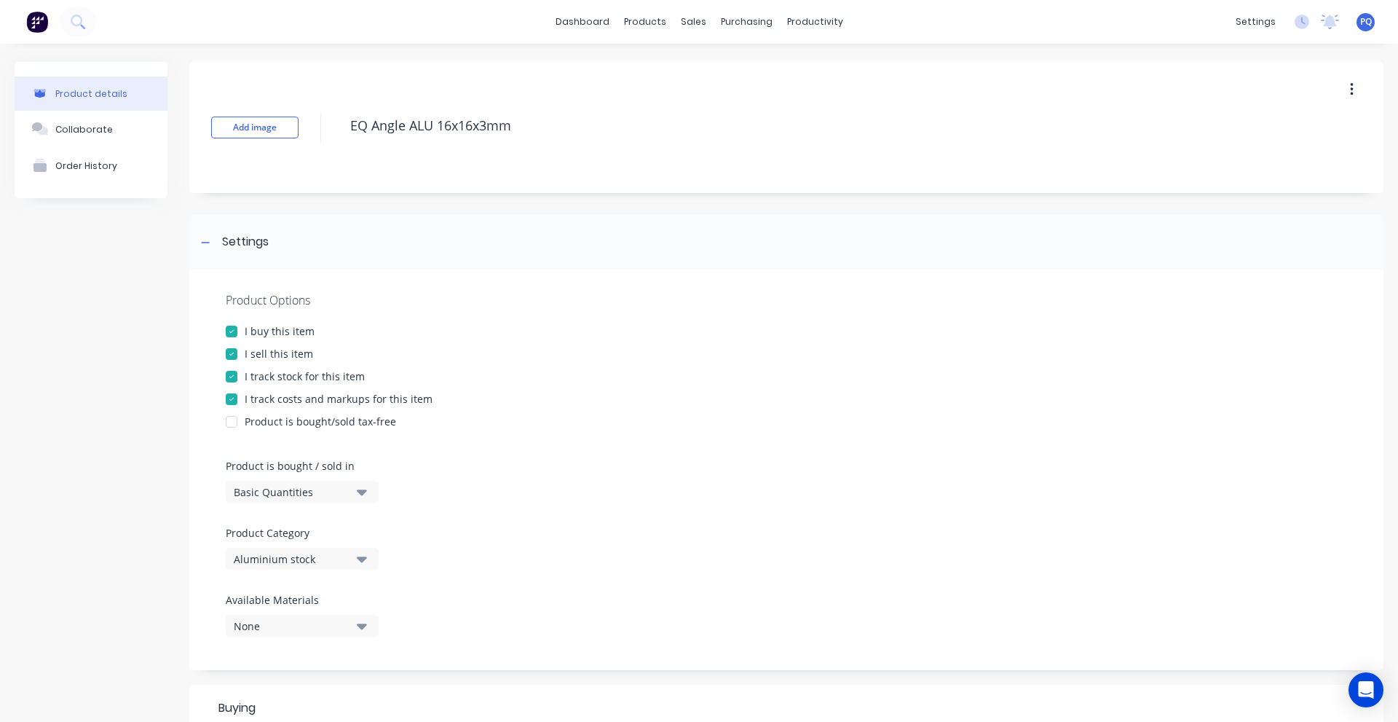
click at [272, 496] on div "Basic Quantities" at bounding box center [292, 491] width 117 height 15
click at [311, 564] on div "Lineal Metres" at bounding box center [335, 557] width 218 height 29
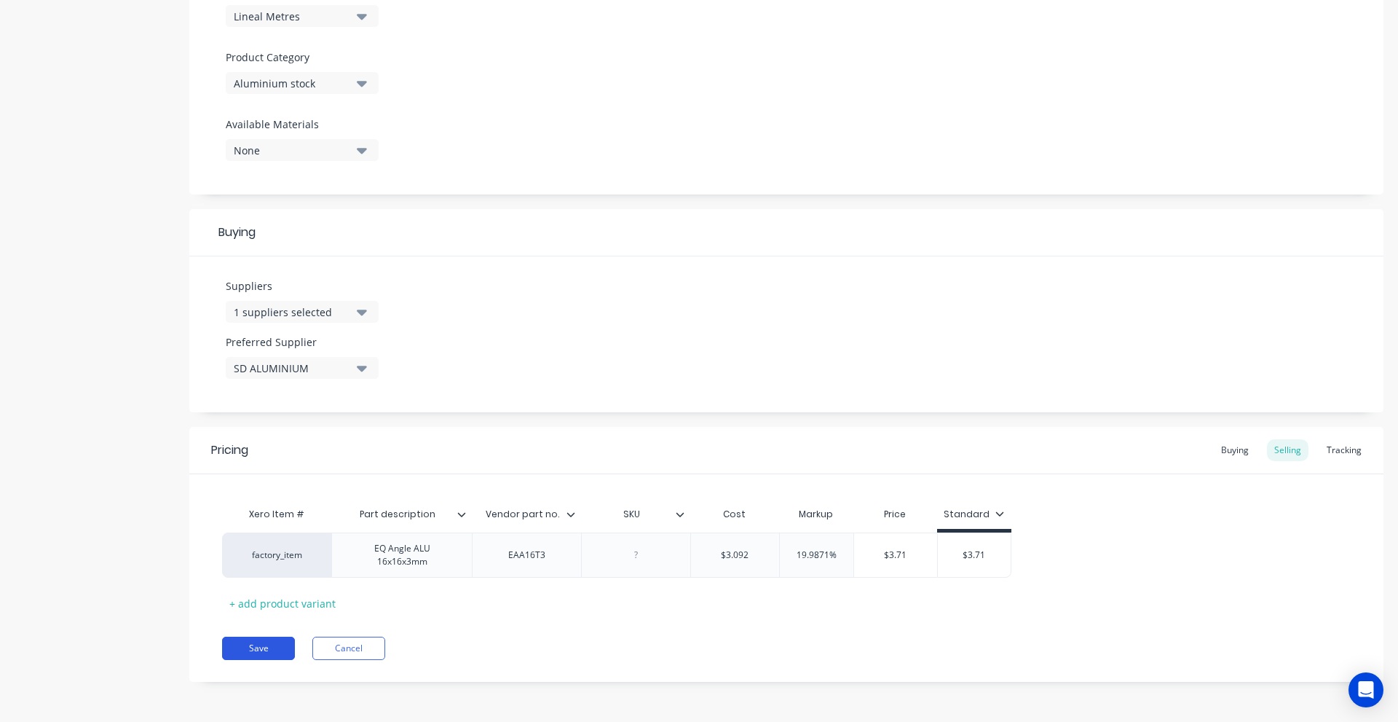
click at [262, 652] on button "Save" at bounding box center [258, 648] width 73 height 23
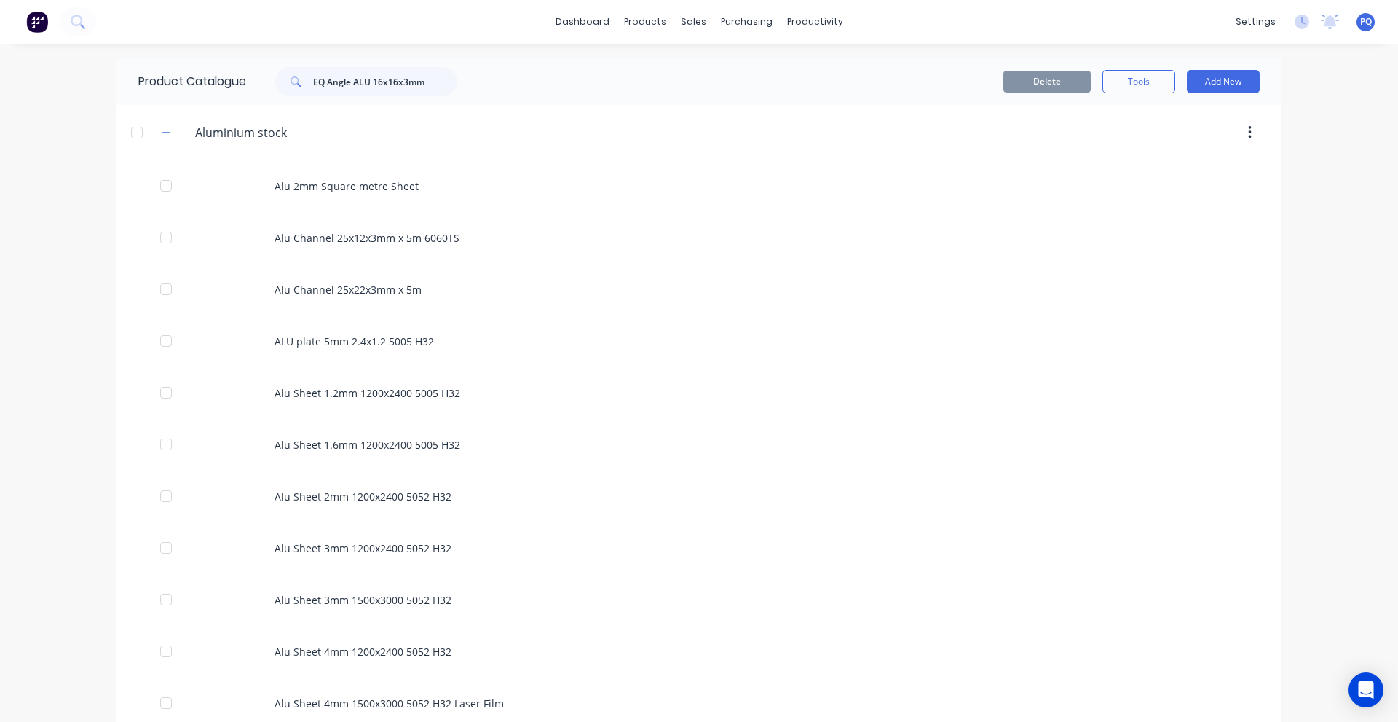
click at [435, 66] on div "Product Catalogue EQ Angle ALU 16x16x3mm" at bounding box center [305, 81] width 377 height 47
click at [422, 77] on input "EQ Angle ALU 16x16x3mm" at bounding box center [385, 81] width 144 height 29
paste input "Alu Channel 25x22x3mm x 5"
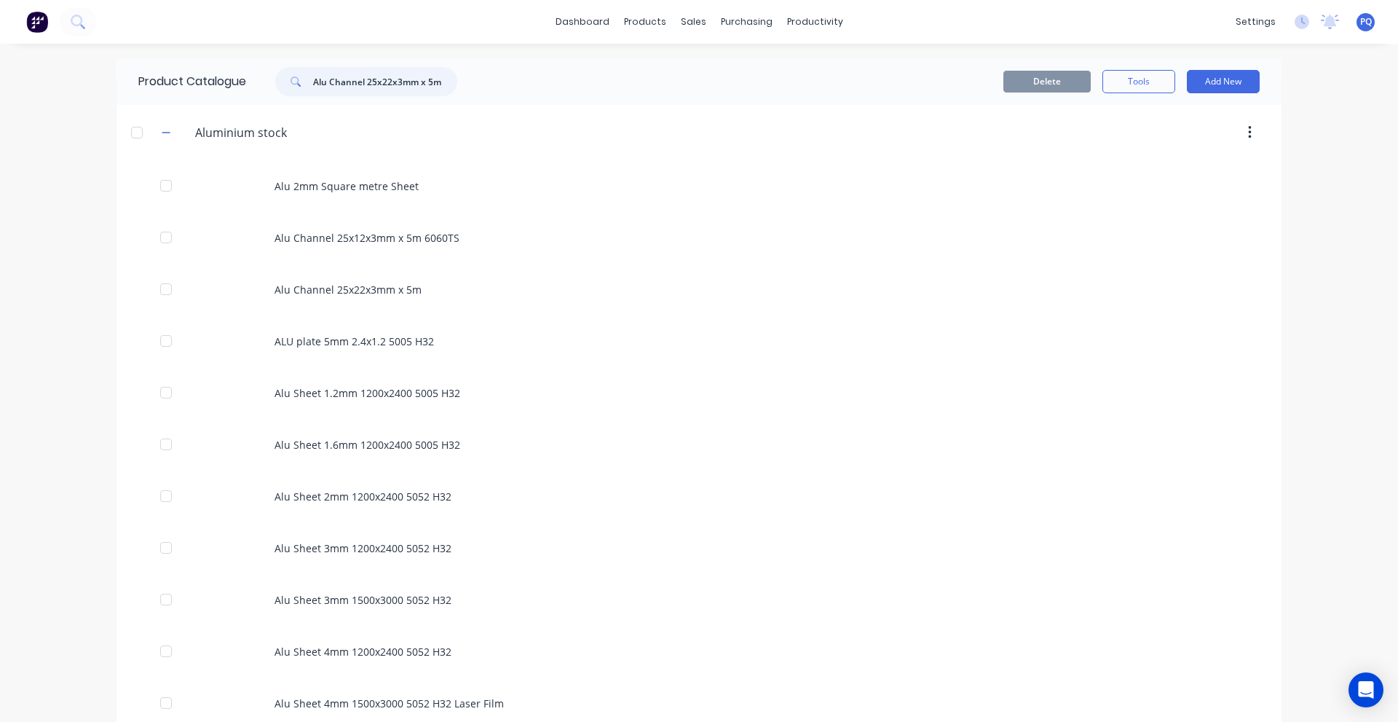
type input "Alu Channel 25x22x3mm x 5m"
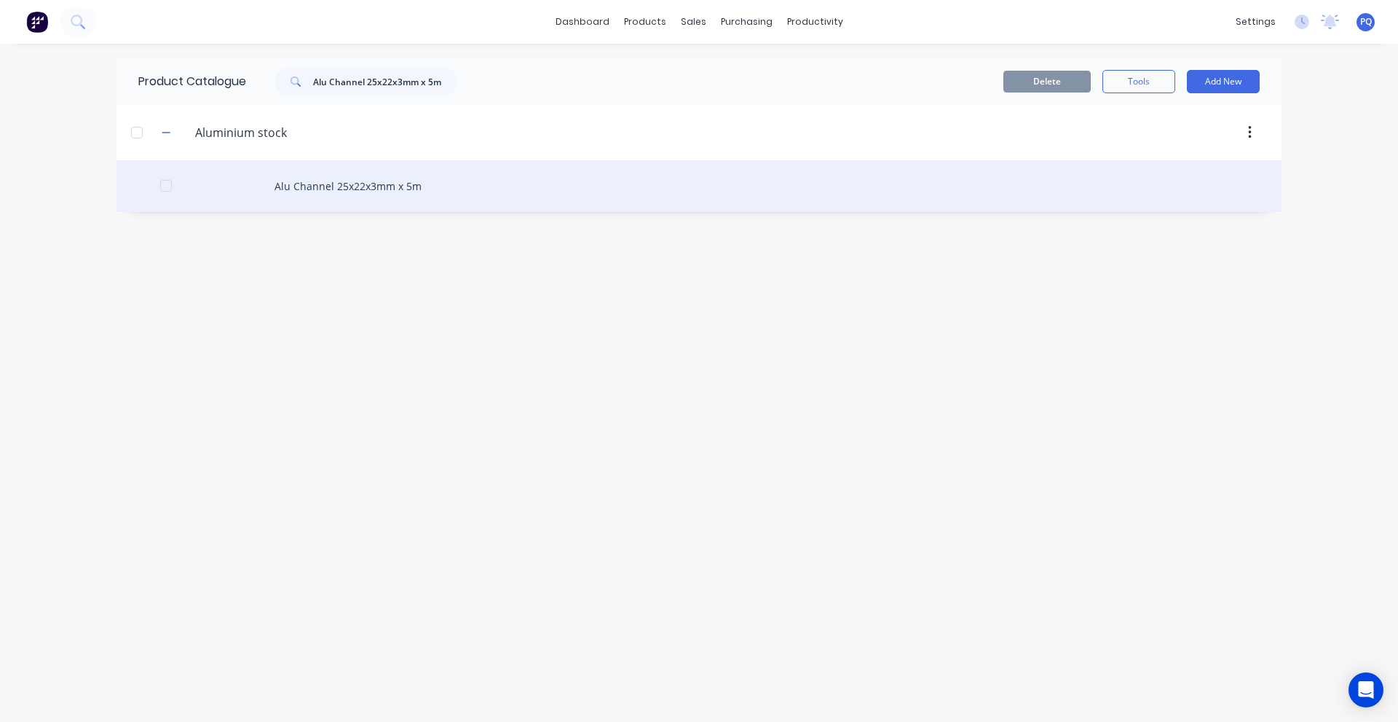
click at [308, 197] on div "Alu Channel 25x22x3mm x 5m" at bounding box center [699, 186] width 1165 height 52
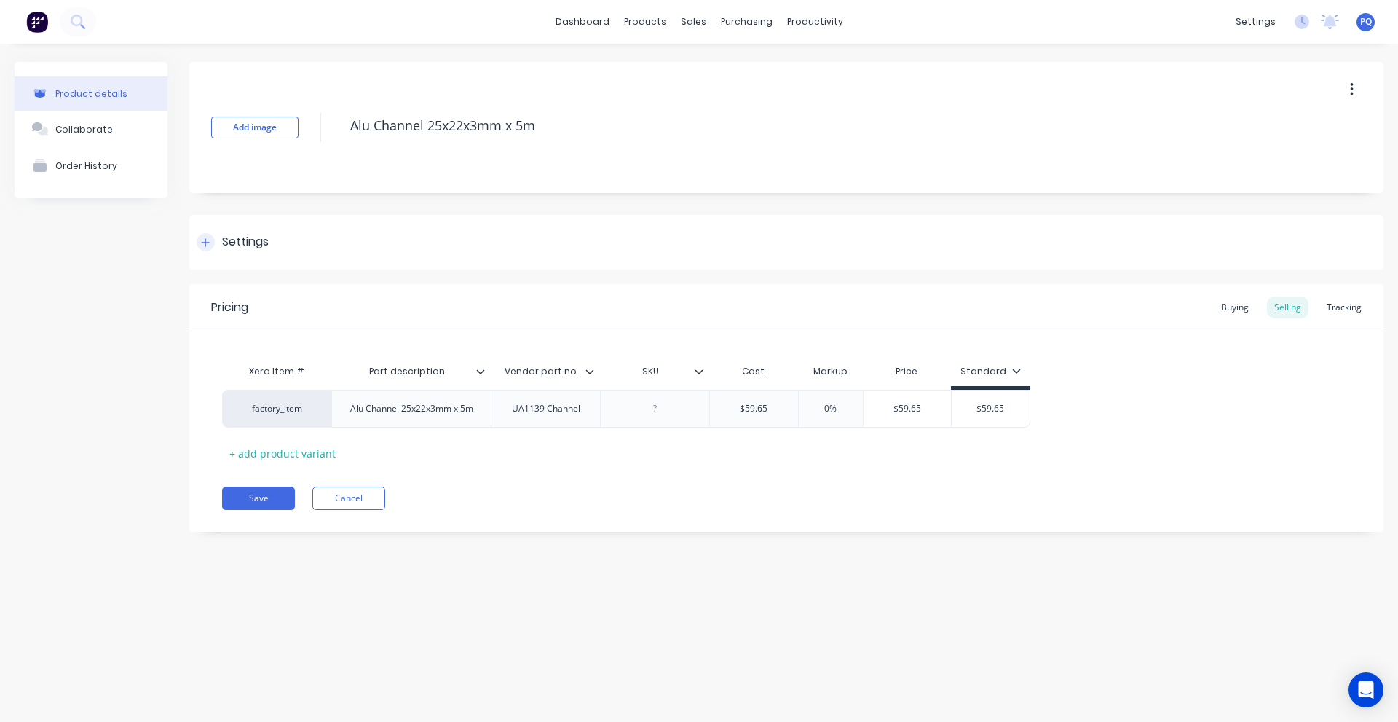
click at [264, 231] on div "Settings" at bounding box center [786, 242] width 1194 height 55
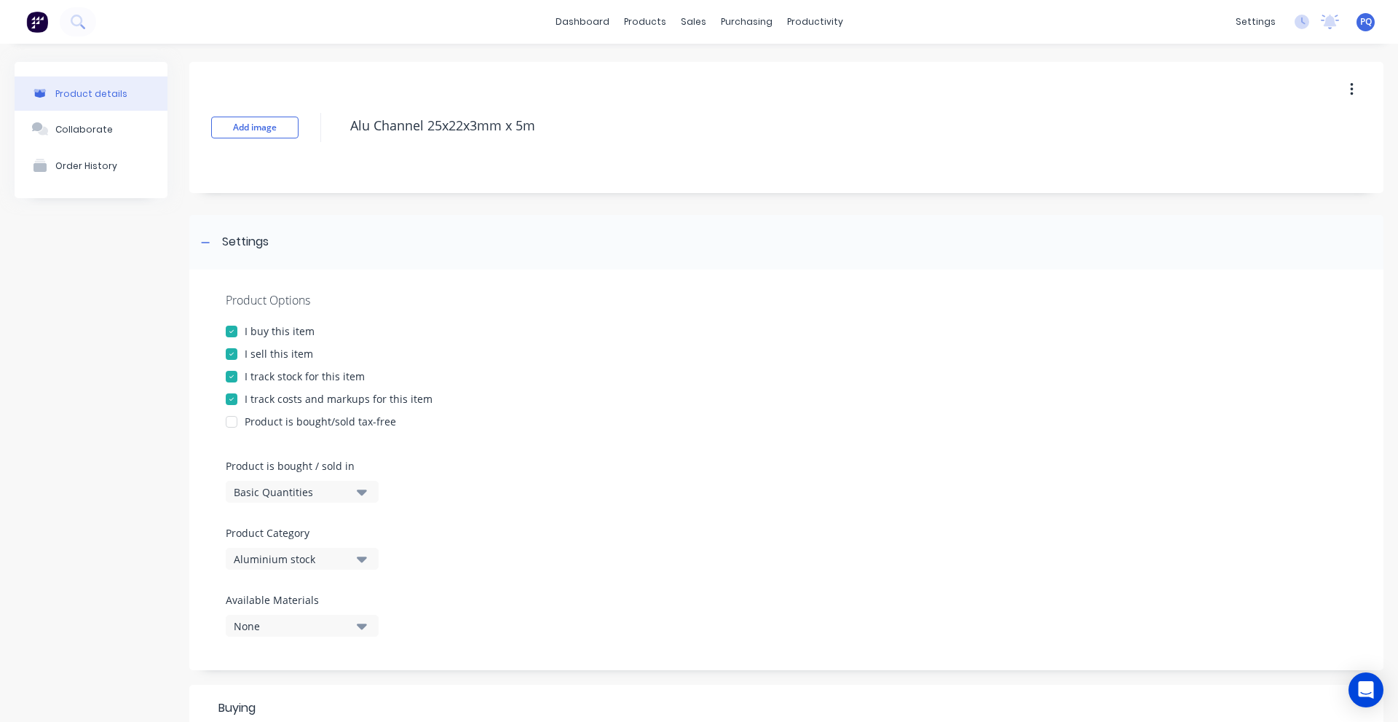
click at [288, 490] on div "Basic Quantities" at bounding box center [292, 491] width 117 height 15
click at [280, 616] on div "Square Metres" at bounding box center [335, 615] width 218 height 29
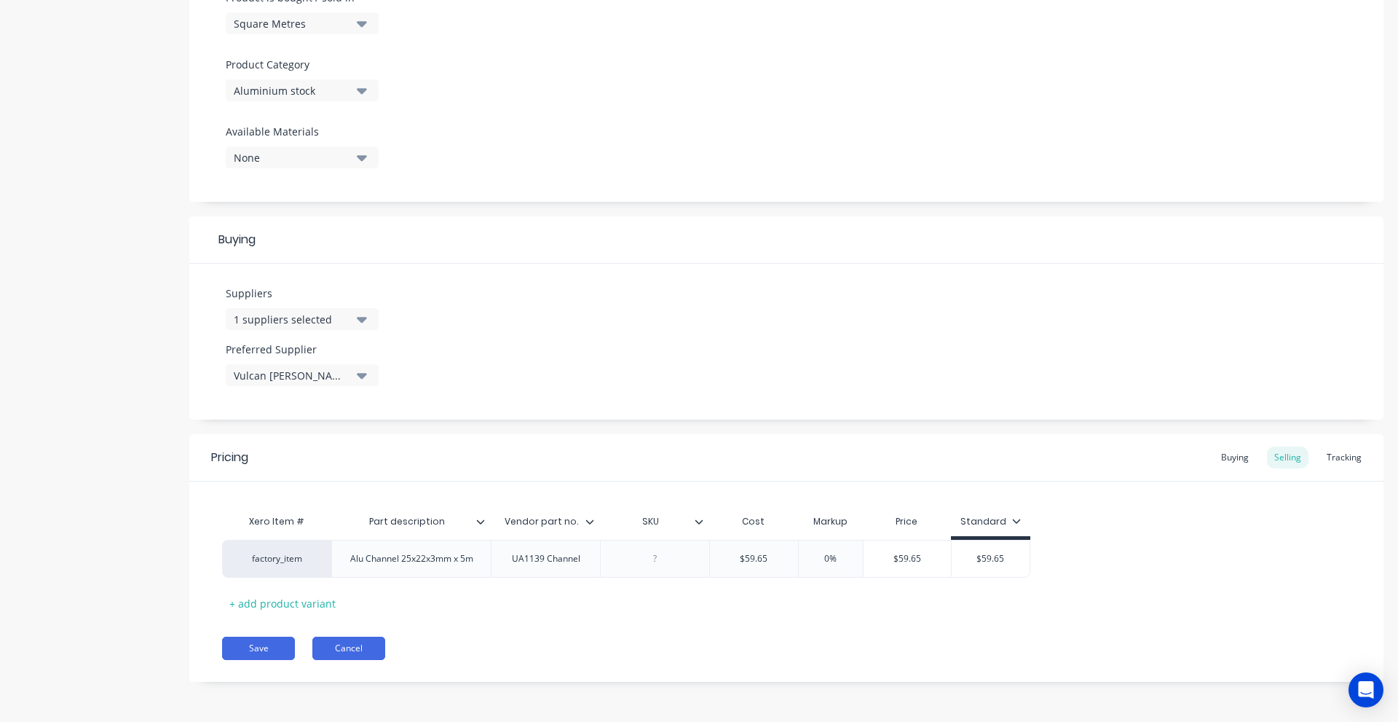
click at [338, 647] on button "Cancel" at bounding box center [348, 648] width 73 height 23
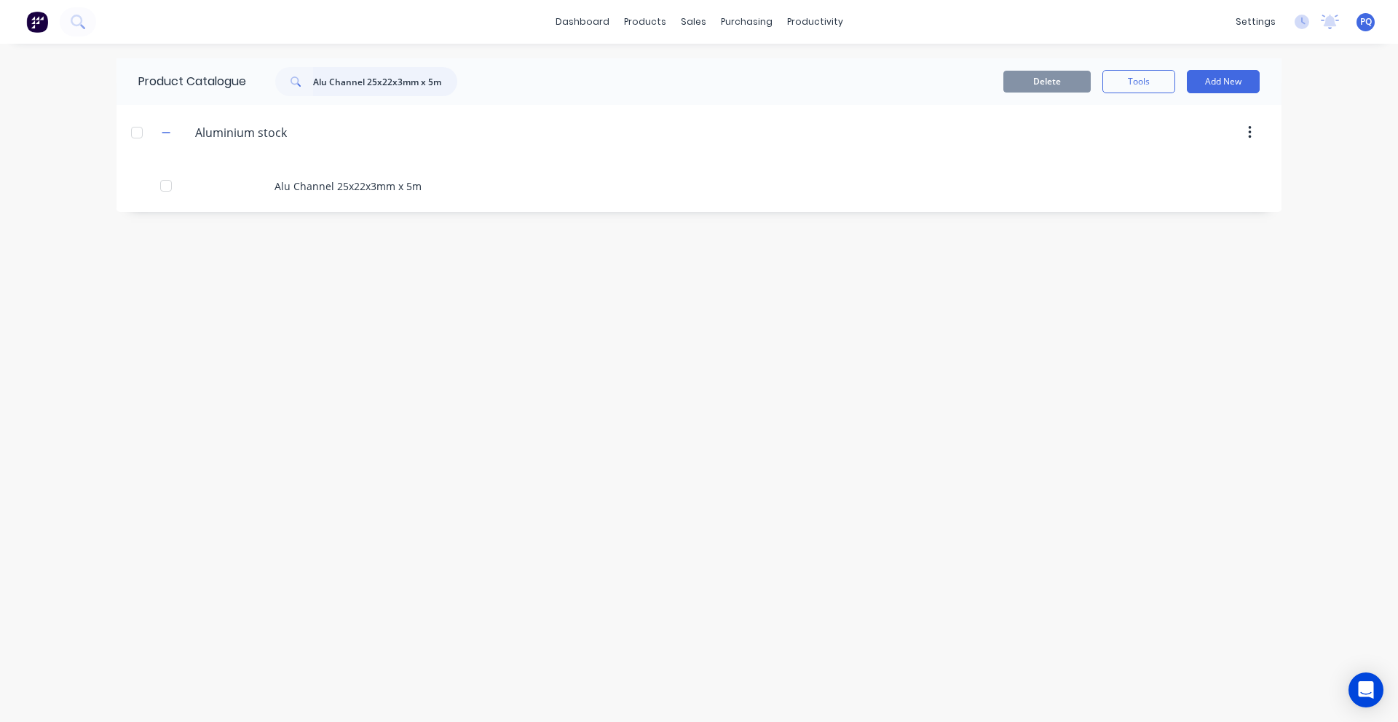
click at [362, 92] on input "Alu Channel 25x22x3mm x 5m" at bounding box center [385, 81] width 144 height 29
paste input "Brass round bar 50.8mm 385 BR"
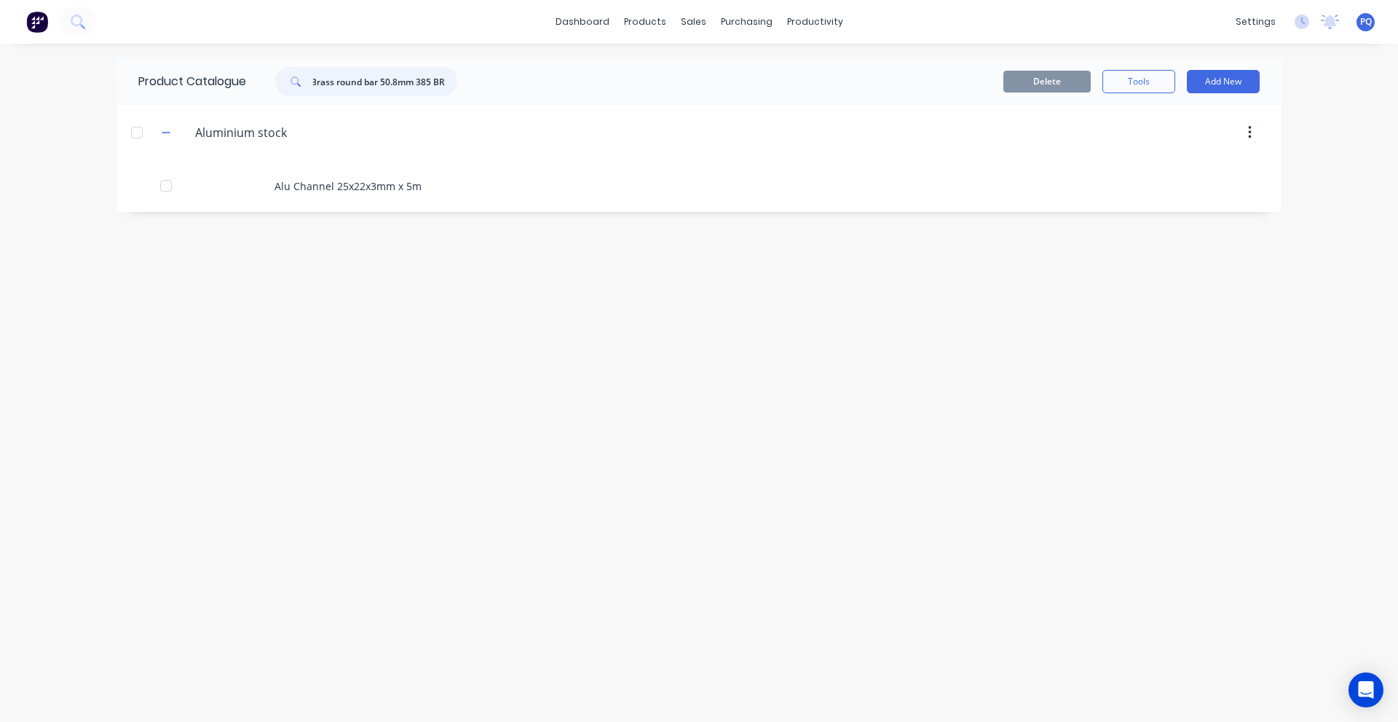
type input "Brass round bar 50.8mm 385 BR"
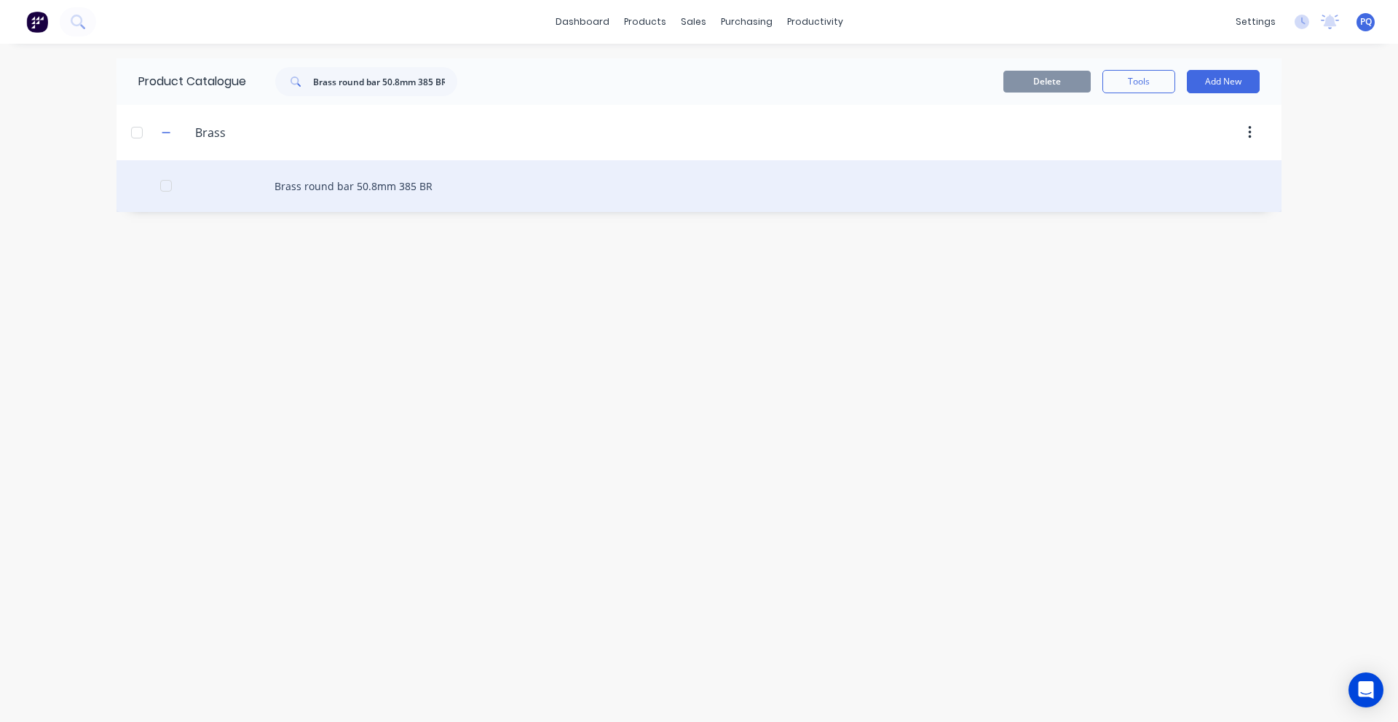
click at [299, 178] on div "Brass round bar 50.8mm 385 BR" at bounding box center [699, 186] width 1165 height 52
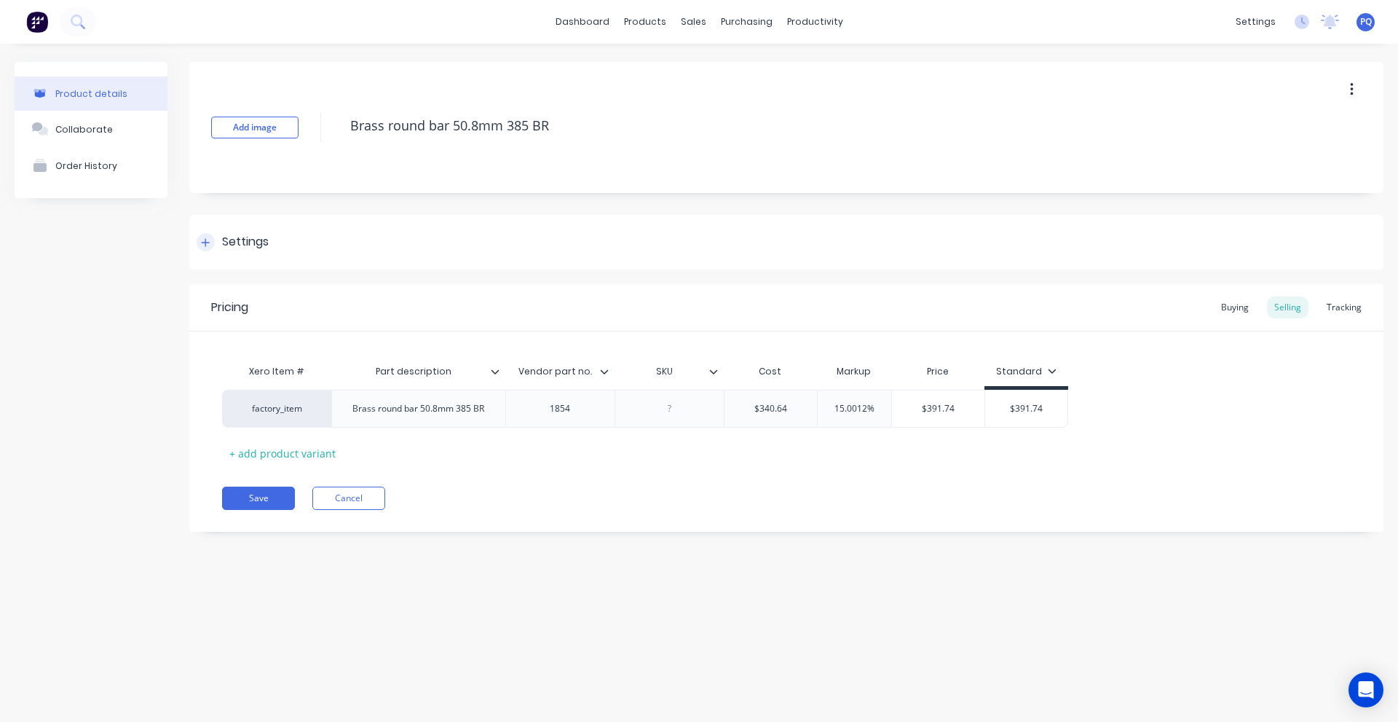
click at [243, 234] on div "Settings" at bounding box center [245, 242] width 47 height 18
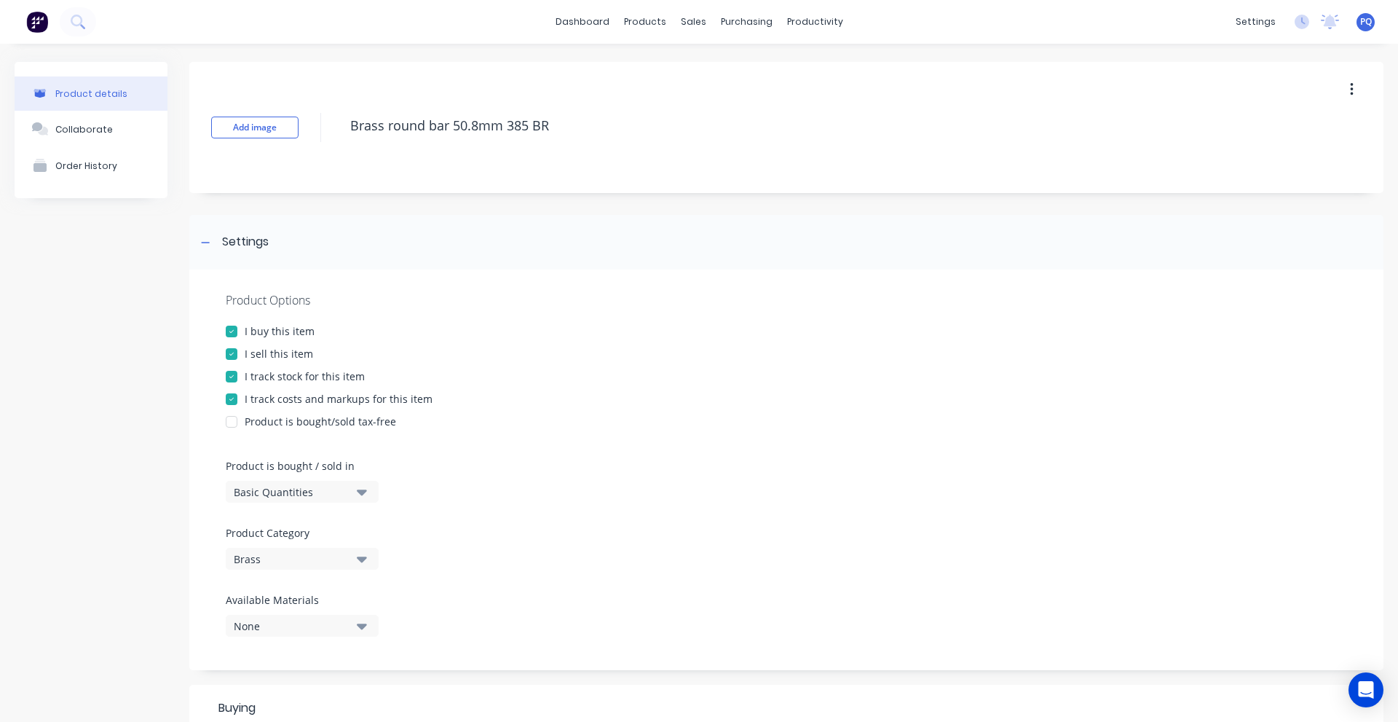
click at [301, 485] on div "Basic Quantities" at bounding box center [292, 491] width 117 height 15
click at [307, 558] on div "Lineal Metres" at bounding box center [335, 557] width 218 height 29
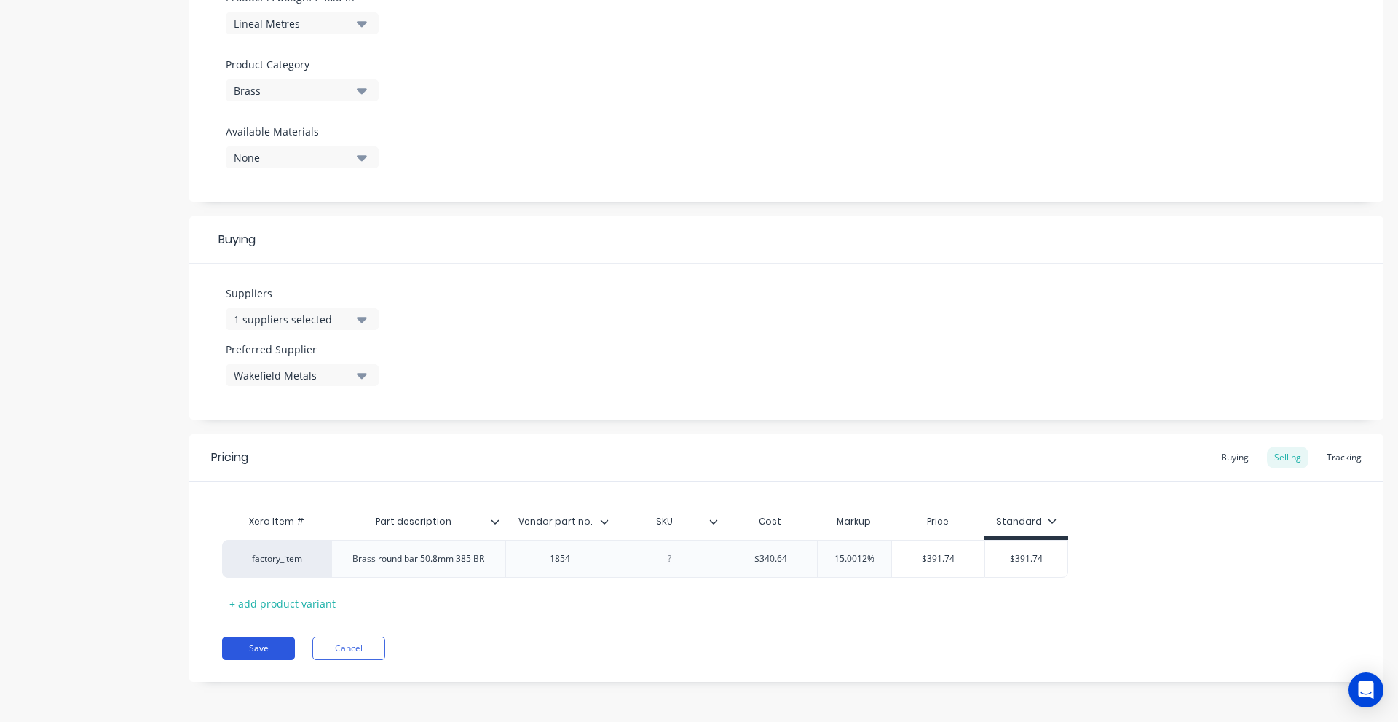
click at [249, 641] on button "Save" at bounding box center [258, 648] width 73 height 23
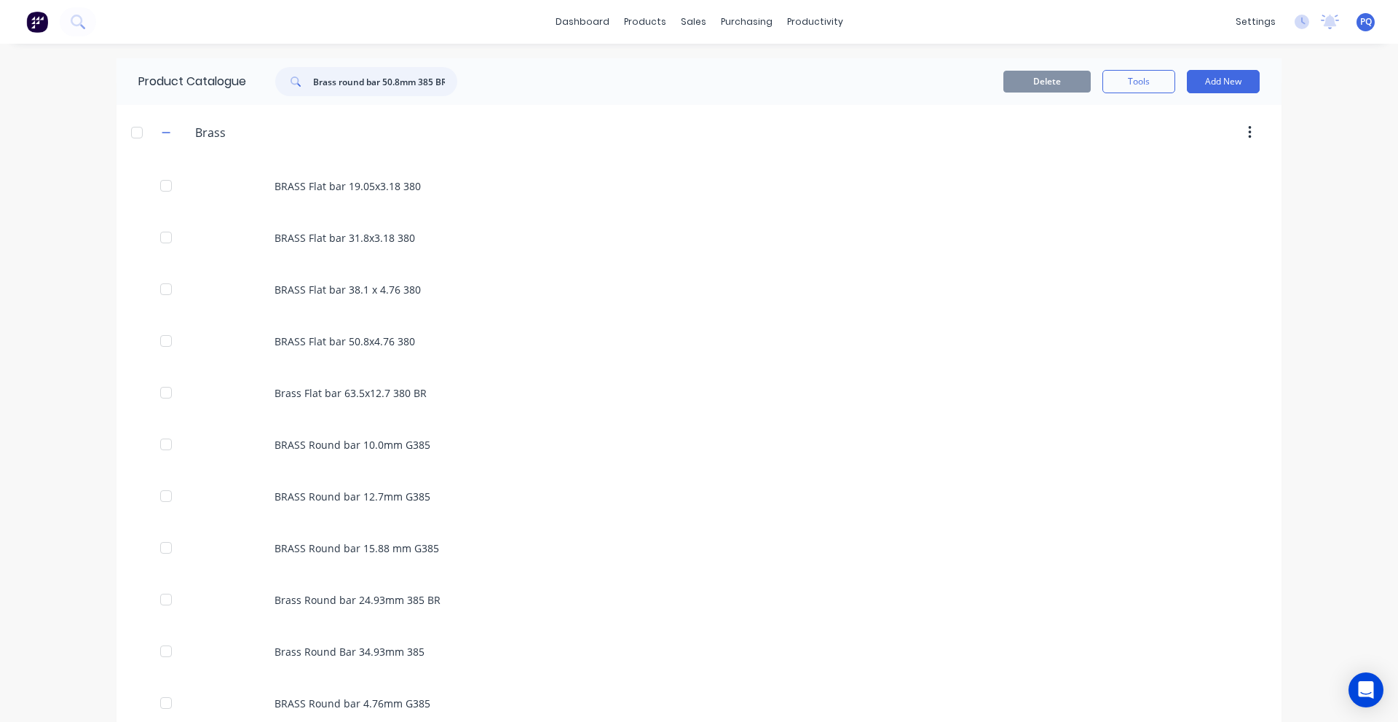
click at [391, 71] on input "Brass round bar 50.8mm 385 BR" at bounding box center [385, 81] width 144 height 29
paste input "Round bar 44.5"
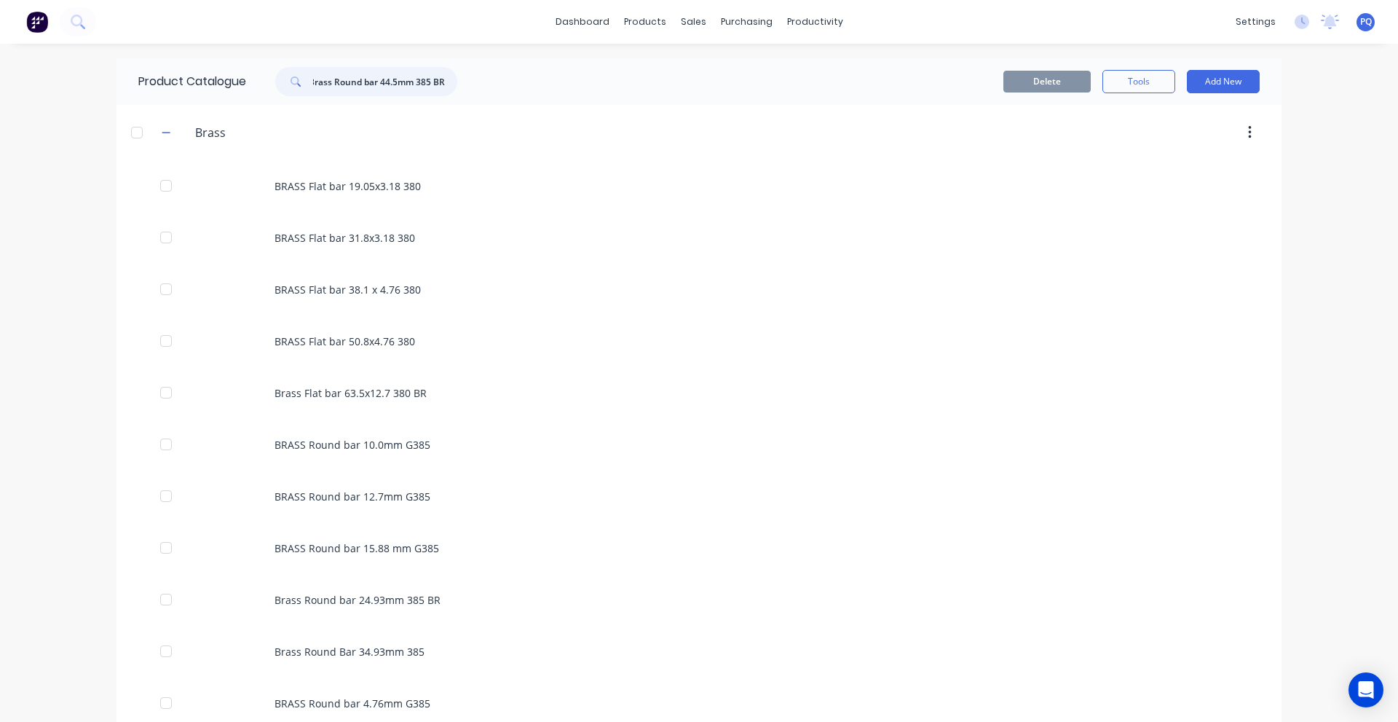
type input "Brass Round bar 44.5mm 385 BR"
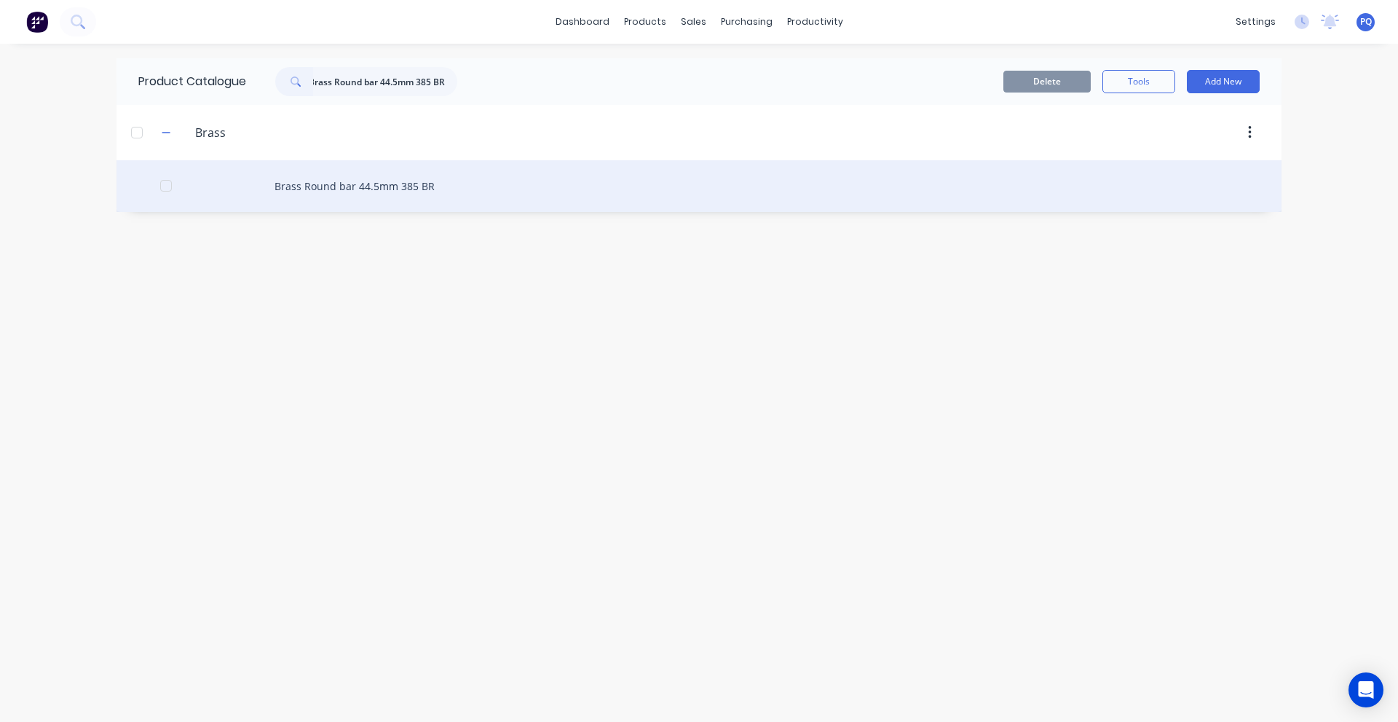
click at [350, 194] on div "Brass Round bar 44.5mm 385 BR" at bounding box center [699, 186] width 1165 height 52
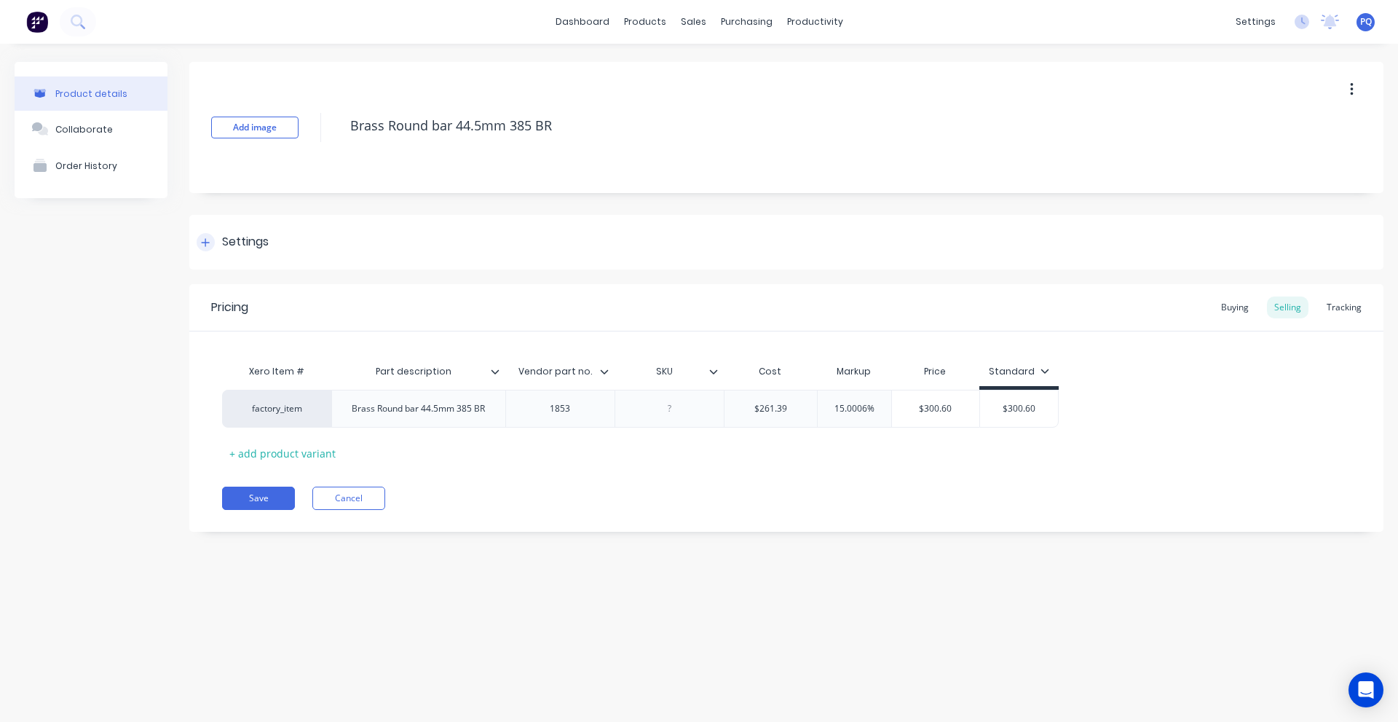
click at [246, 250] on div "Settings" at bounding box center [245, 242] width 47 height 18
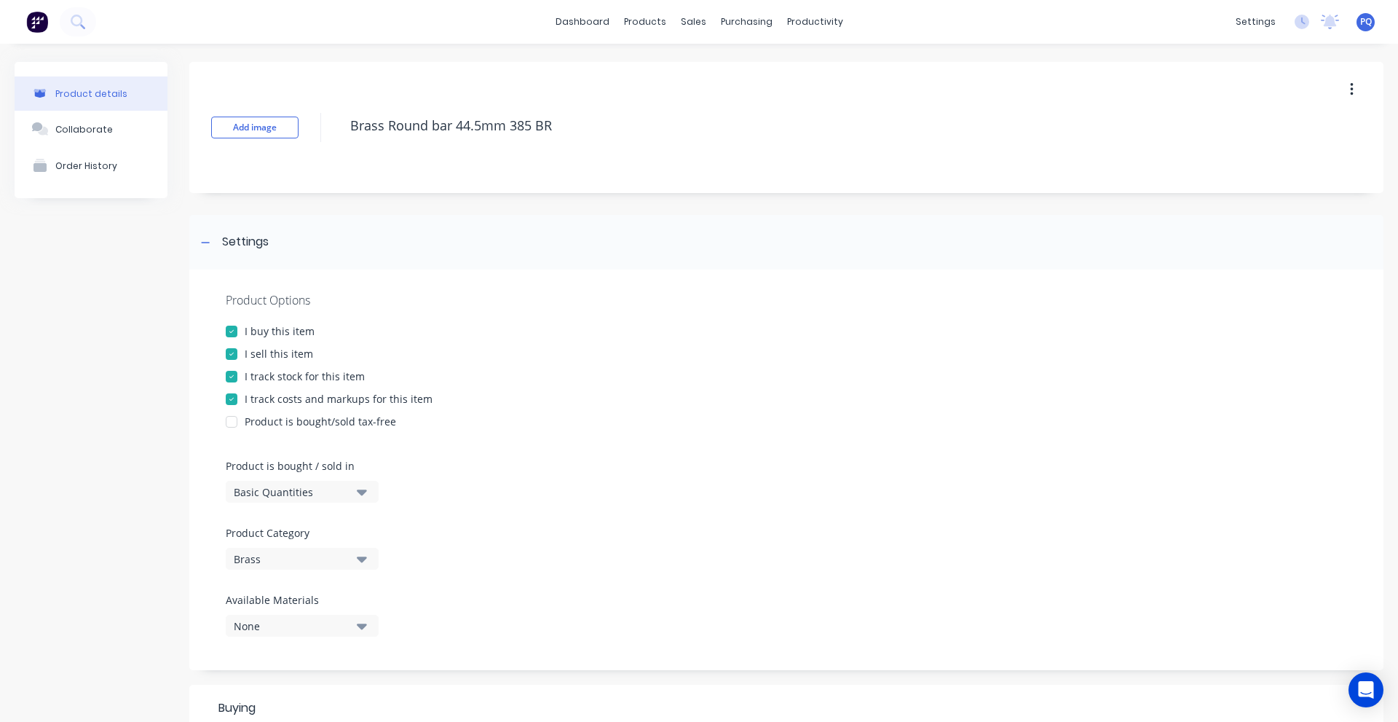
click at [290, 489] on div "Basic Quantities" at bounding box center [292, 491] width 117 height 15
click at [293, 555] on div "Lineal Metres" at bounding box center [335, 557] width 218 height 29
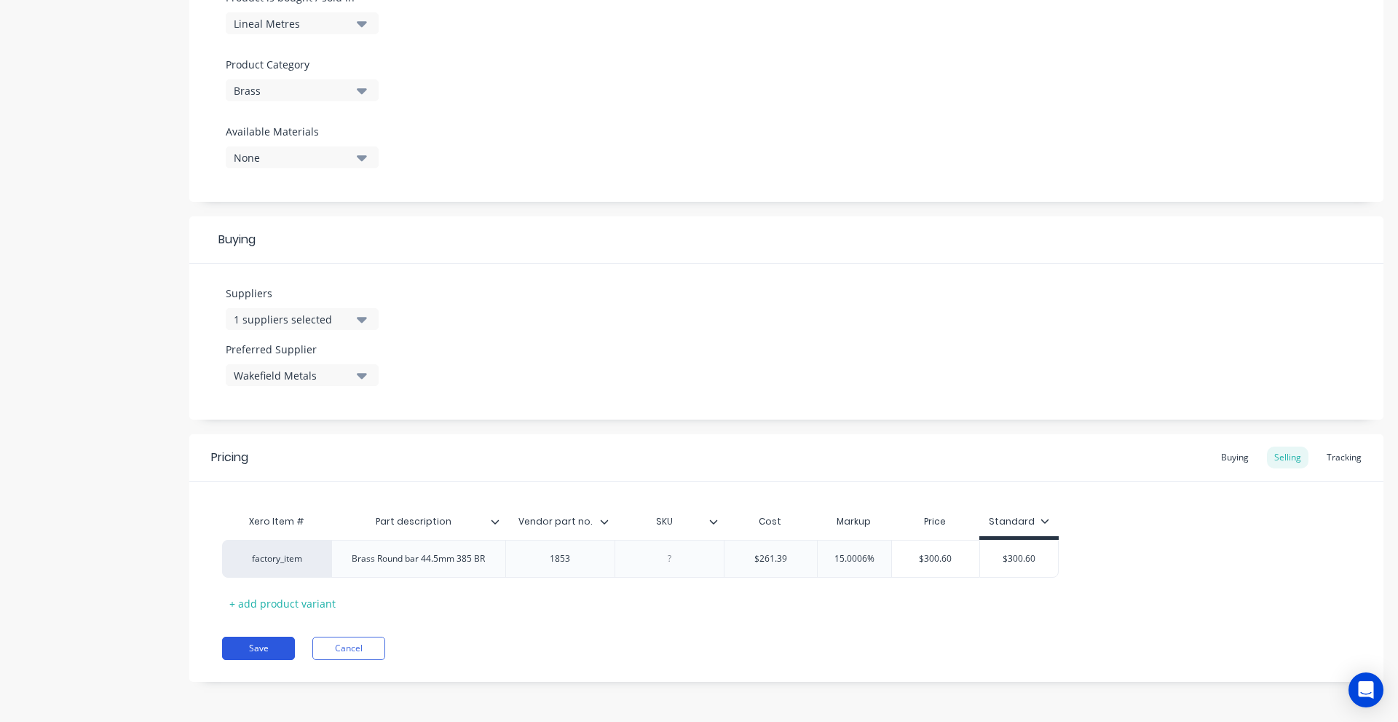
click at [254, 650] on button "Save" at bounding box center [258, 648] width 73 height 23
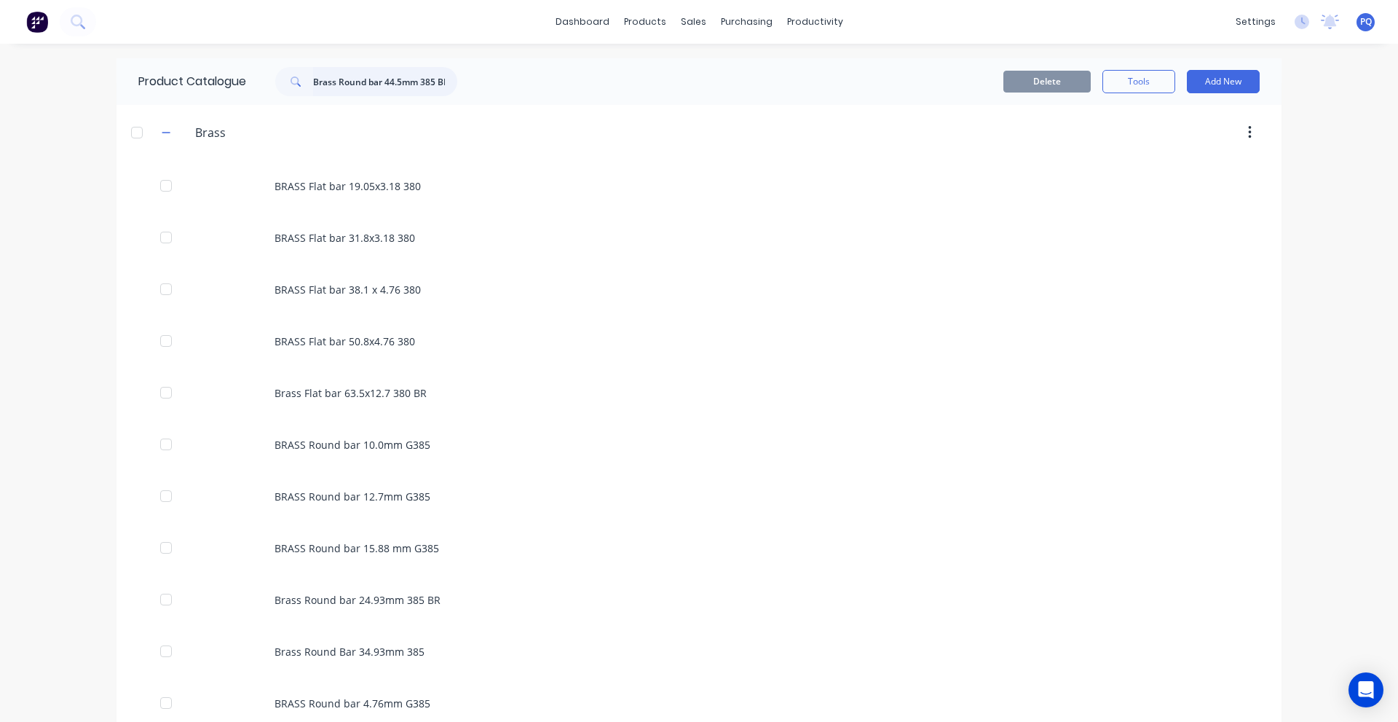
click at [417, 76] on input "Brass Round bar 44.5mm 385 BR" at bounding box center [385, 81] width 144 height 29
paste input "24.93"
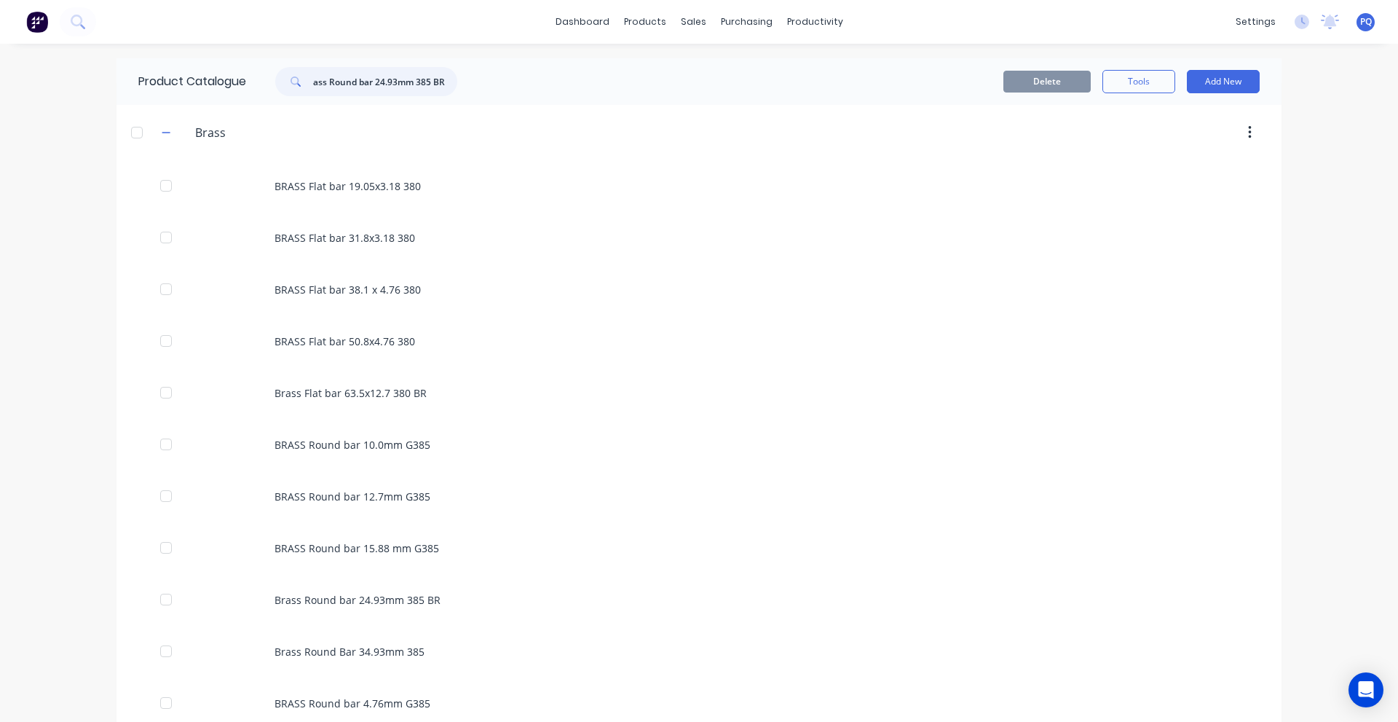
type input "Brass Round bar 24.93mm 385 BR"
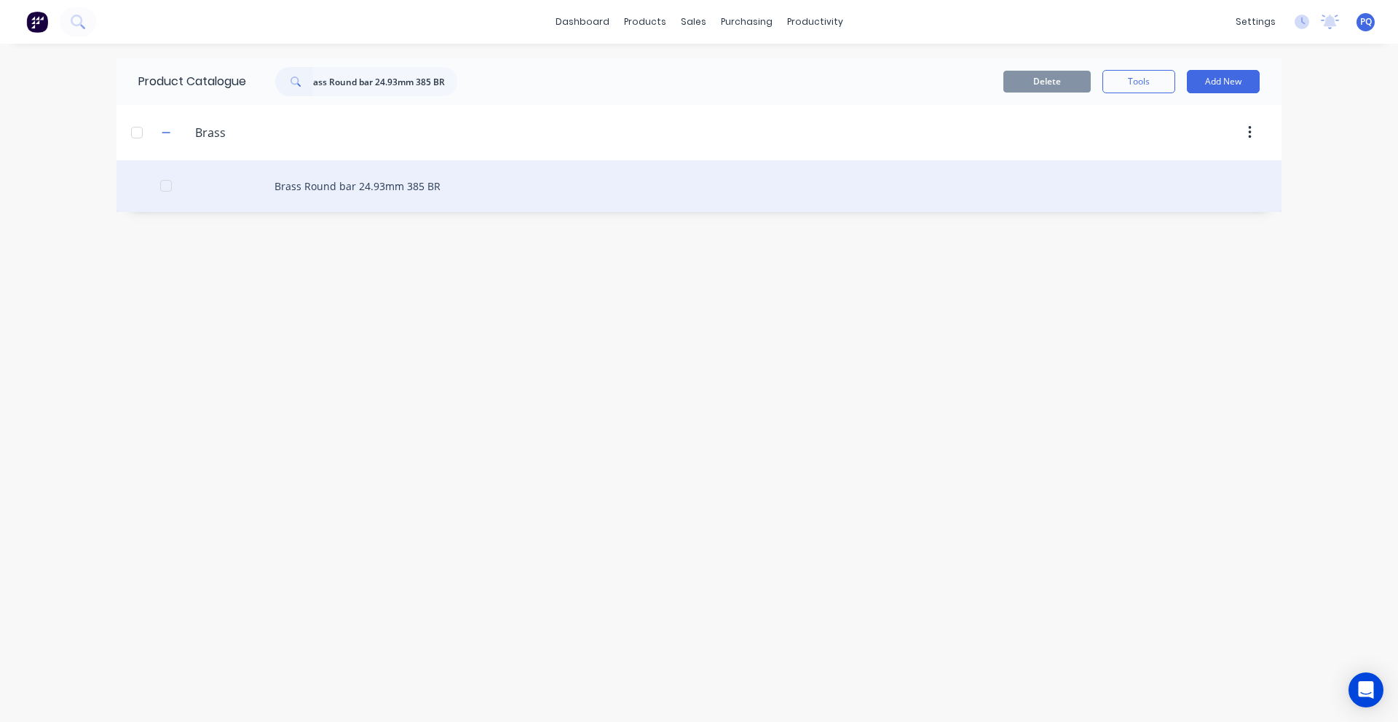
scroll to position [0, 0]
click at [339, 184] on div "Brass Round bar 24.93mm 385 BR" at bounding box center [699, 186] width 1165 height 52
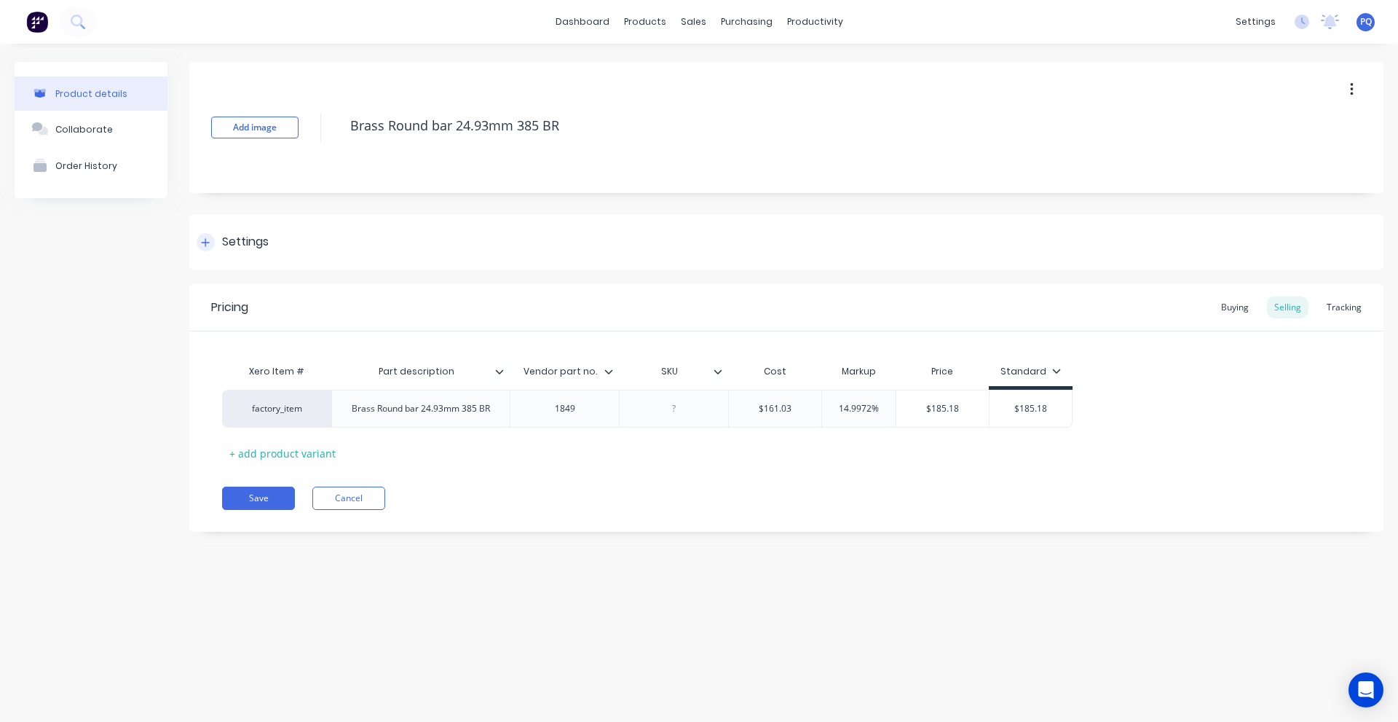
click at [258, 253] on div "Settings" at bounding box center [786, 242] width 1194 height 55
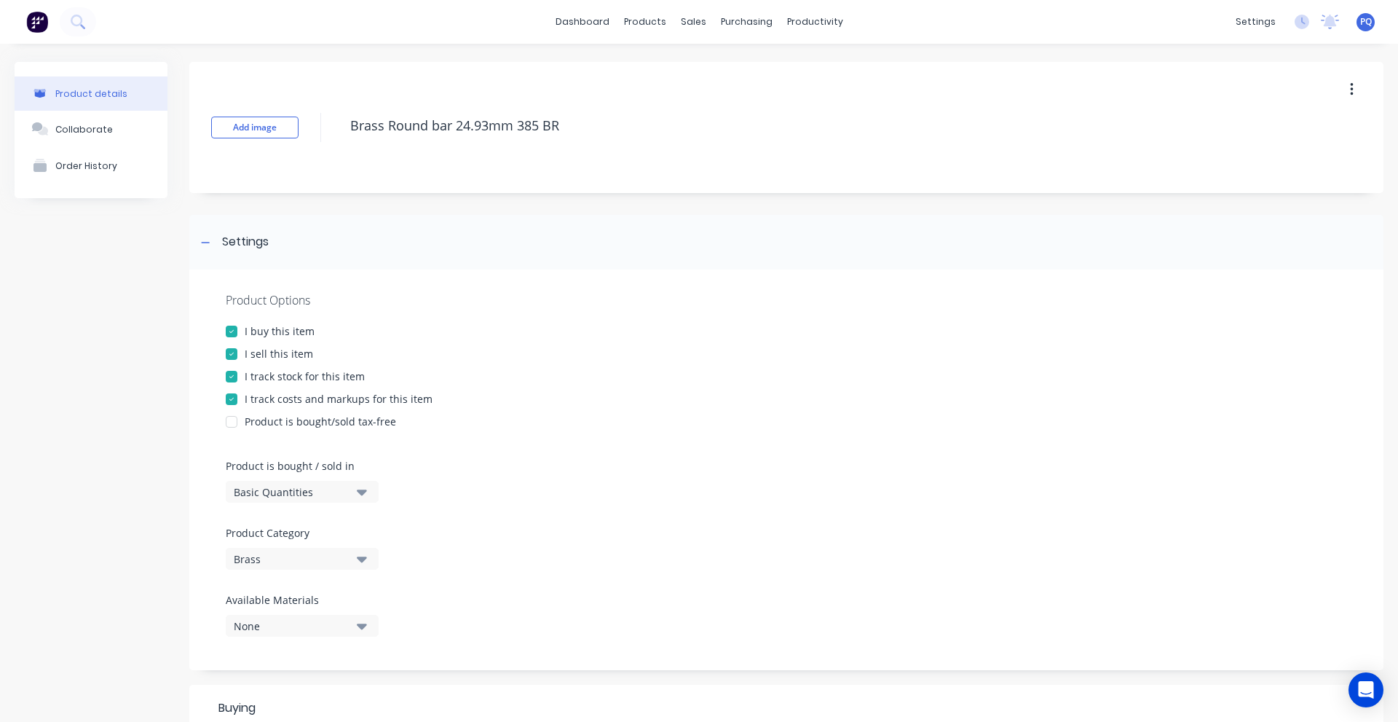
click at [272, 481] on button "Basic Quantities" at bounding box center [302, 492] width 153 height 22
click at [285, 552] on div "Lineal Metres" at bounding box center [335, 557] width 218 height 29
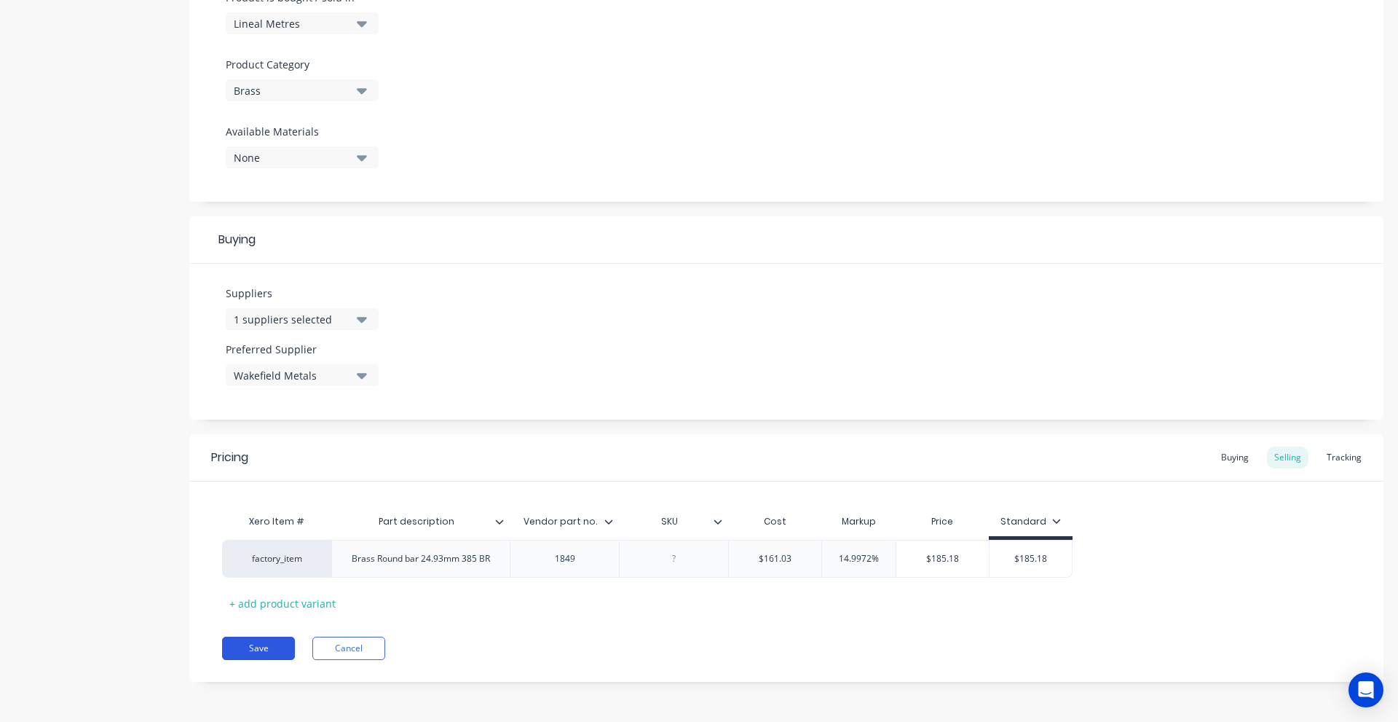
click at [265, 650] on button "Save" at bounding box center [258, 648] width 73 height 23
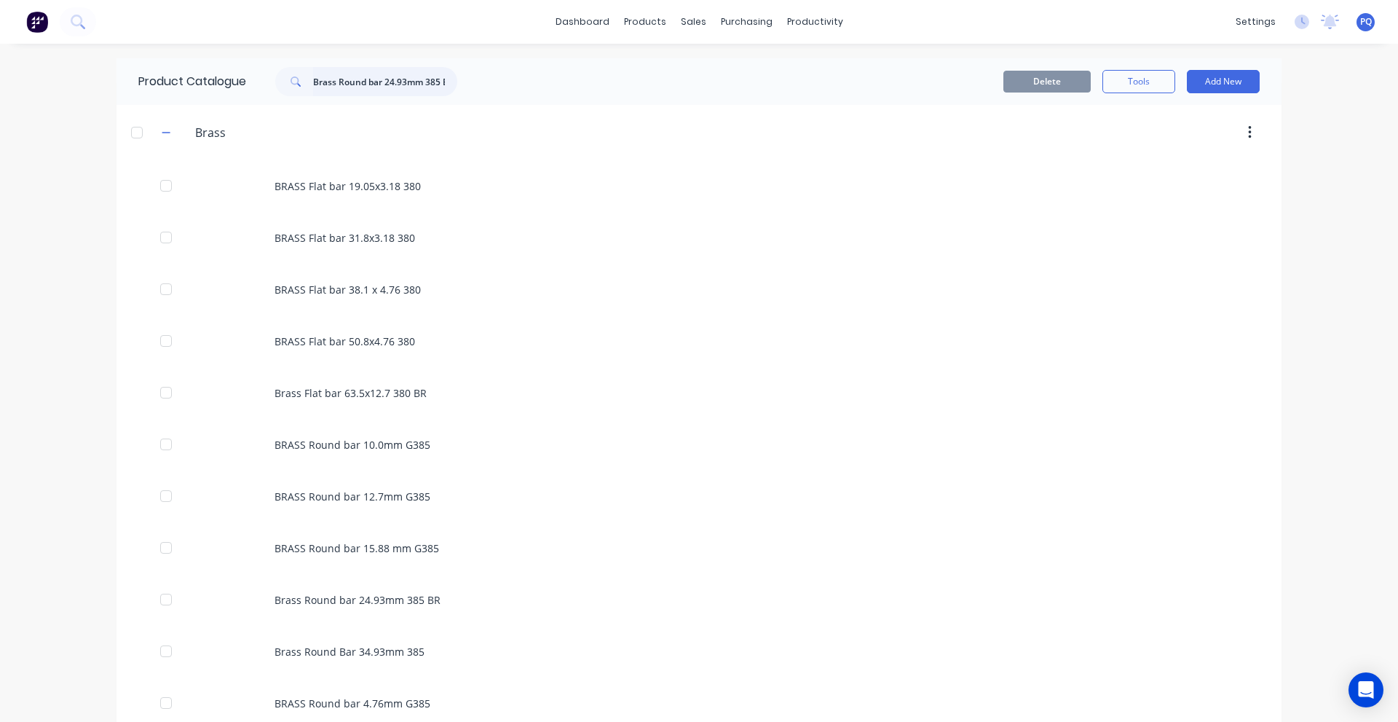
click at [406, 74] on input "Brass Round bar 24.93mm 385 BR" at bounding box center [385, 81] width 144 height 29
paste input "Bar 34.93mm 385"
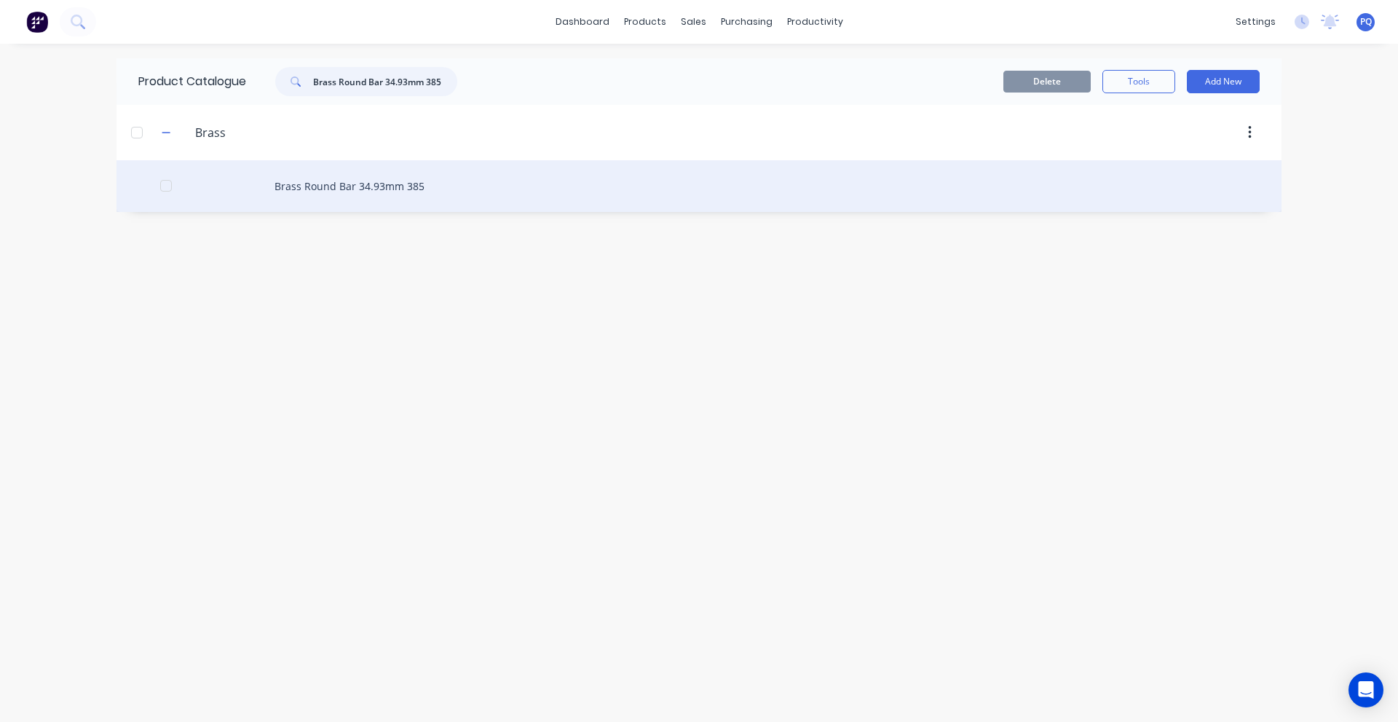
type input "Brass Round Bar 34.93mm 385"
click at [391, 173] on div "Brass Round Bar 34.93mm 385" at bounding box center [699, 186] width 1165 height 52
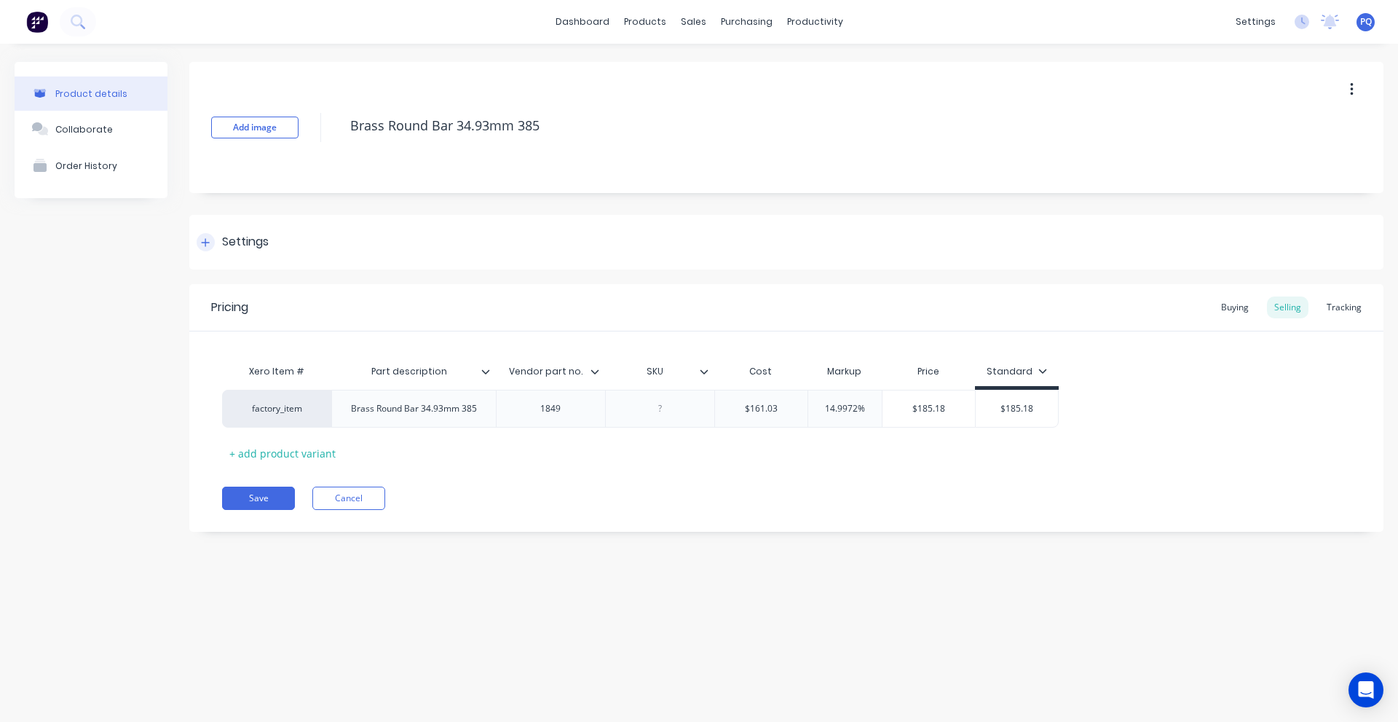
click at [232, 243] on div "Settings" at bounding box center [245, 242] width 47 height 18
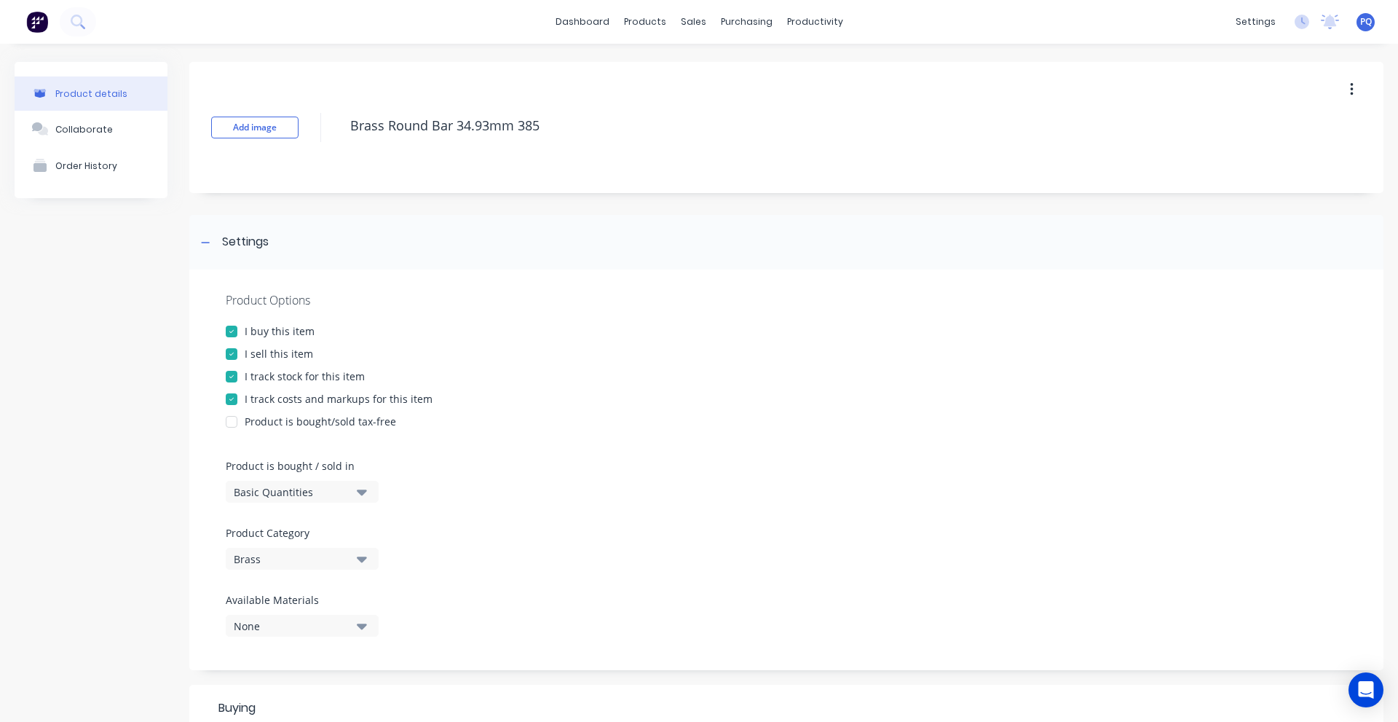
click at [295, 478] on div "Product is bought / sold in Basic Quantities" at bounding box center [299, 480] width 146 height 44
click at [293, 487] on div "Basic Quantities" at bounding box center [292, 491] width 117 height 15
click at [290, 561] on div "Lineal Metres" at bounding box center [335, 557] width 218 height 29
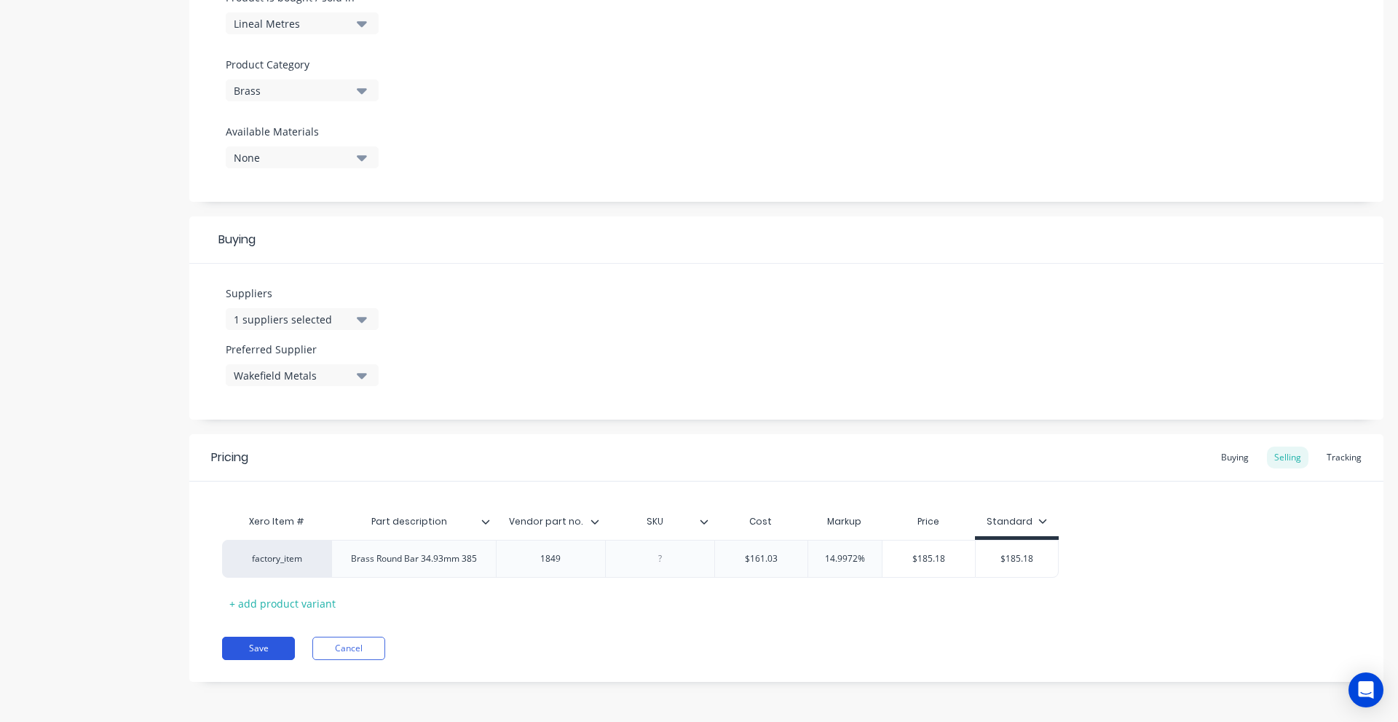
click at [267, 650] on button "Save" at bounding box center [258, 648] width 73 height 23
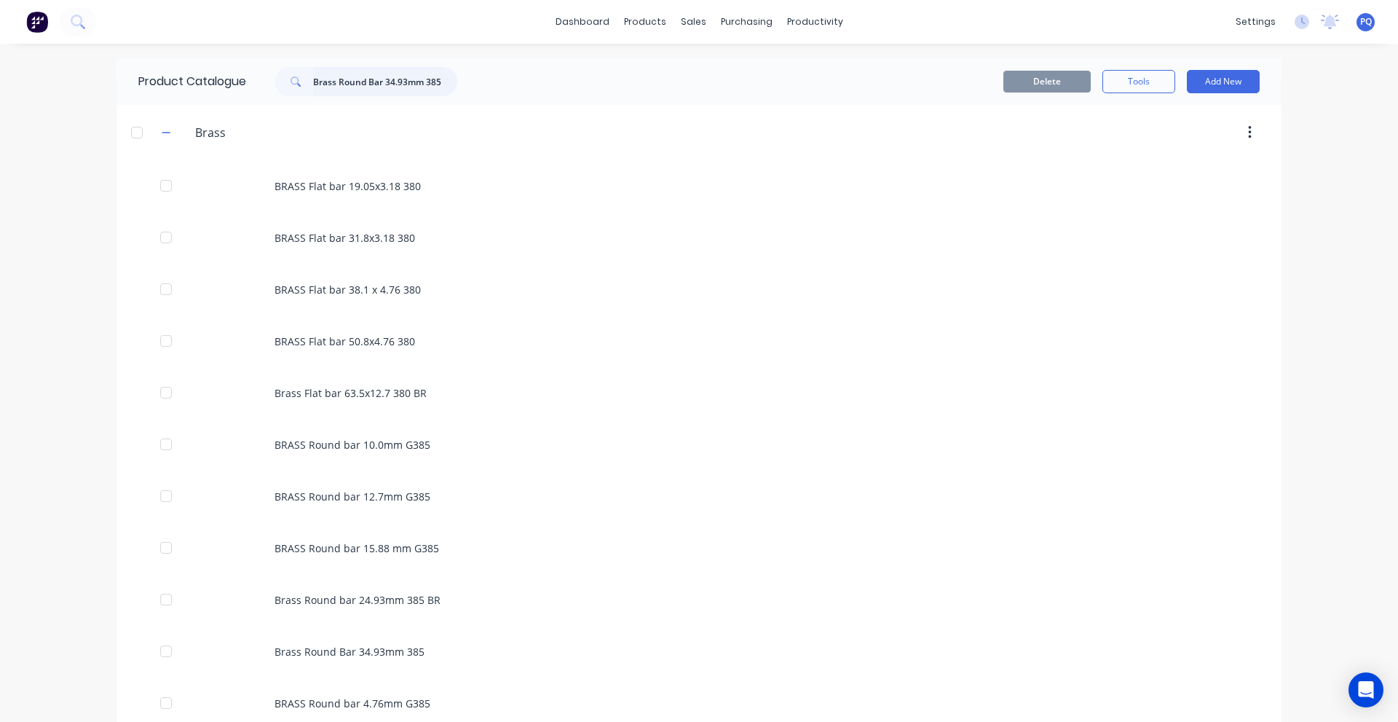
click at [360, 79] on input "Brass Round Bar 34.93mm 385" at bounding box center [385, 81] width 144 height 29
paste input "Flat bar 63.5x12.7 380 BR"
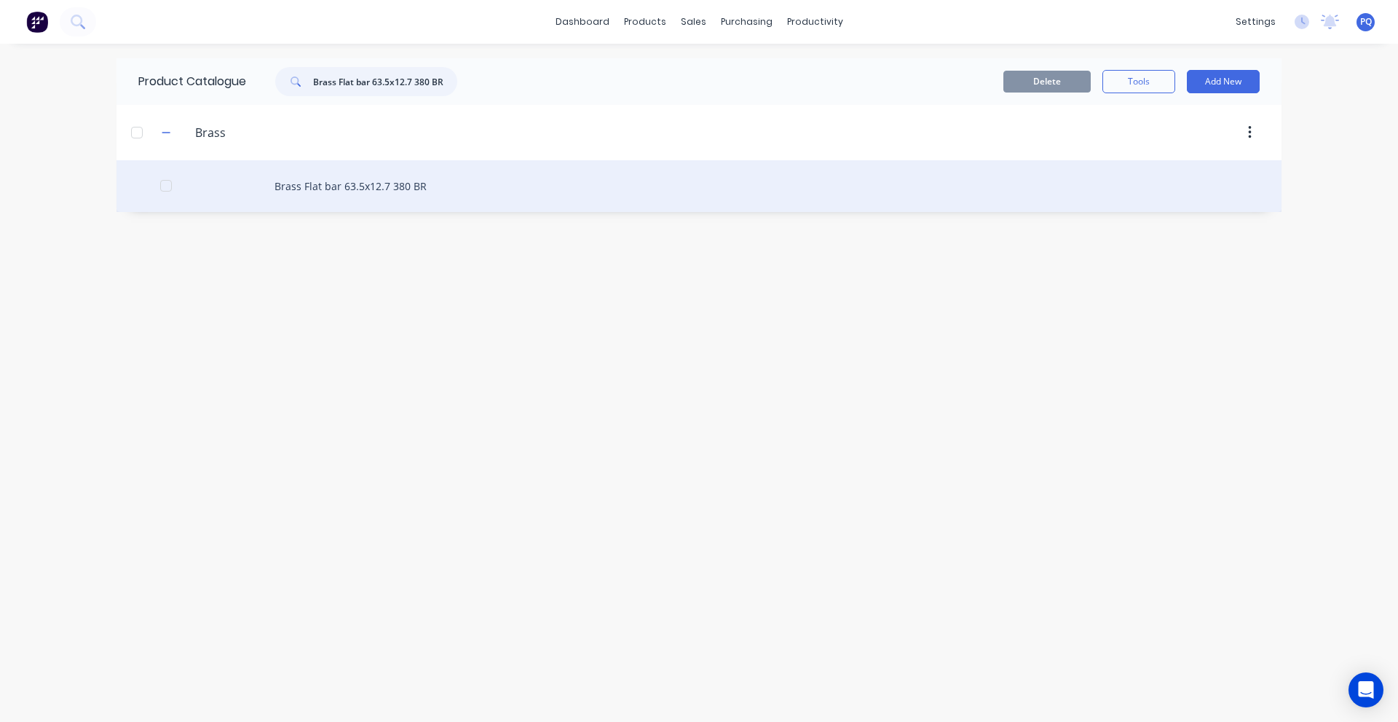
type input "Brass Flat bar 63.5x12.7 380 BR"
click at [362, 192] on div "Brass Flat bar 63.5x12.7 380 BR" at bounding box center [699, 186] width 1165 height 52
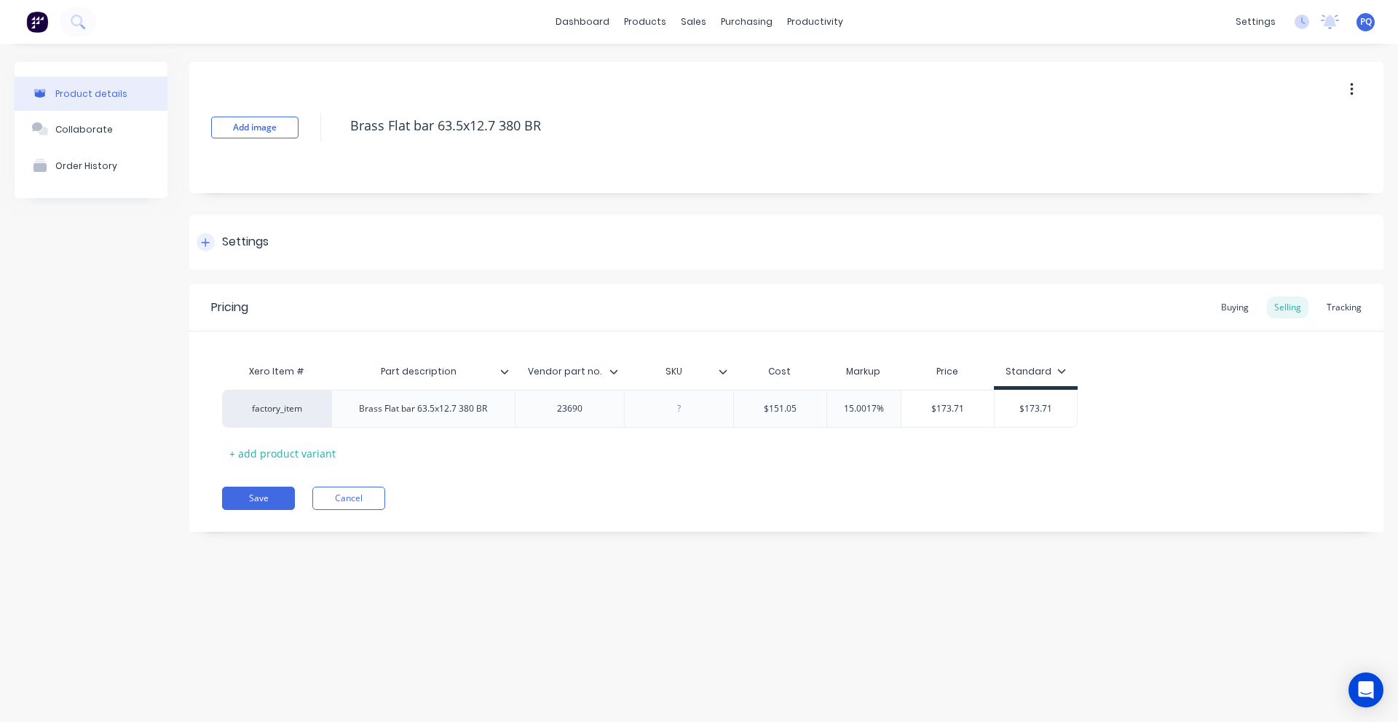
click at [254, 232] on div "Settings" at bounding box center [786, 242] width 1194 height 55
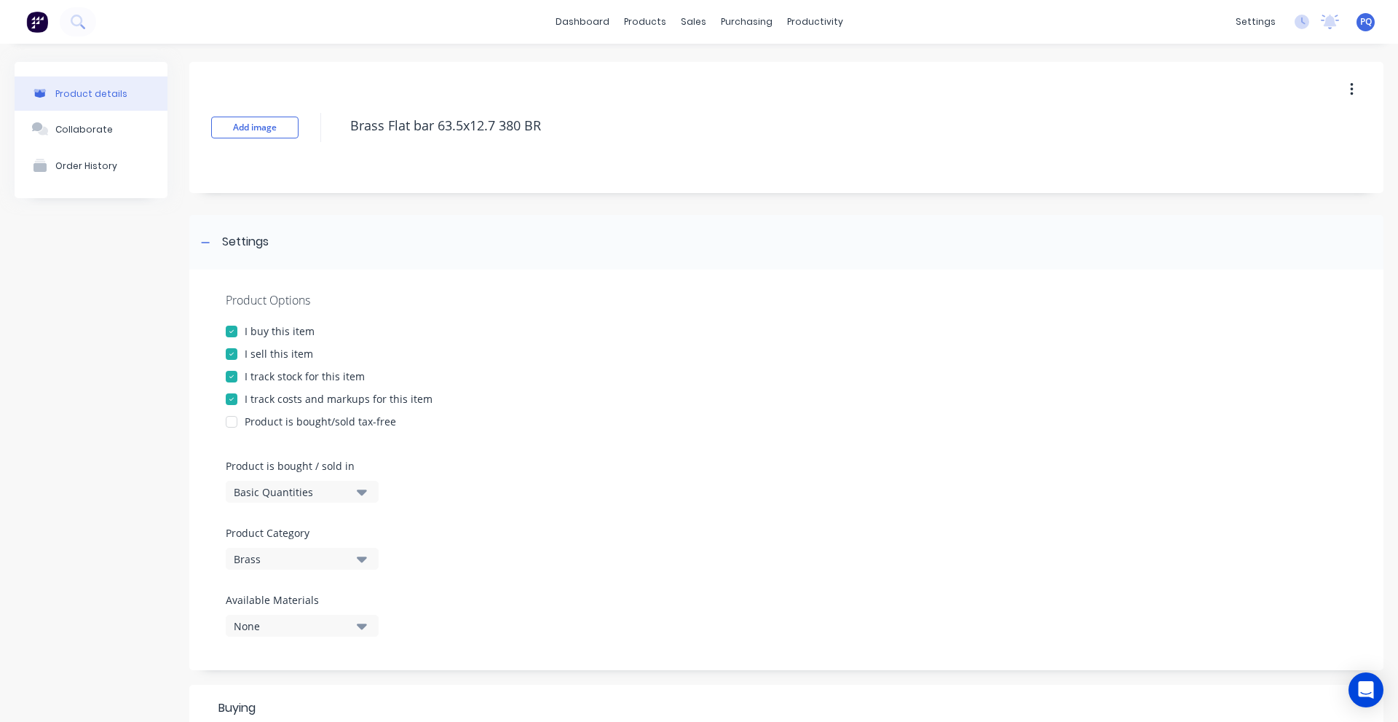
click at [281, 494] on div "Basic Quantities" at bounding box center [292, 491] width 117 height 15
click at [295, 558] on div "Lineal Metres" at bounding box center [335, 557] width 218 height 29
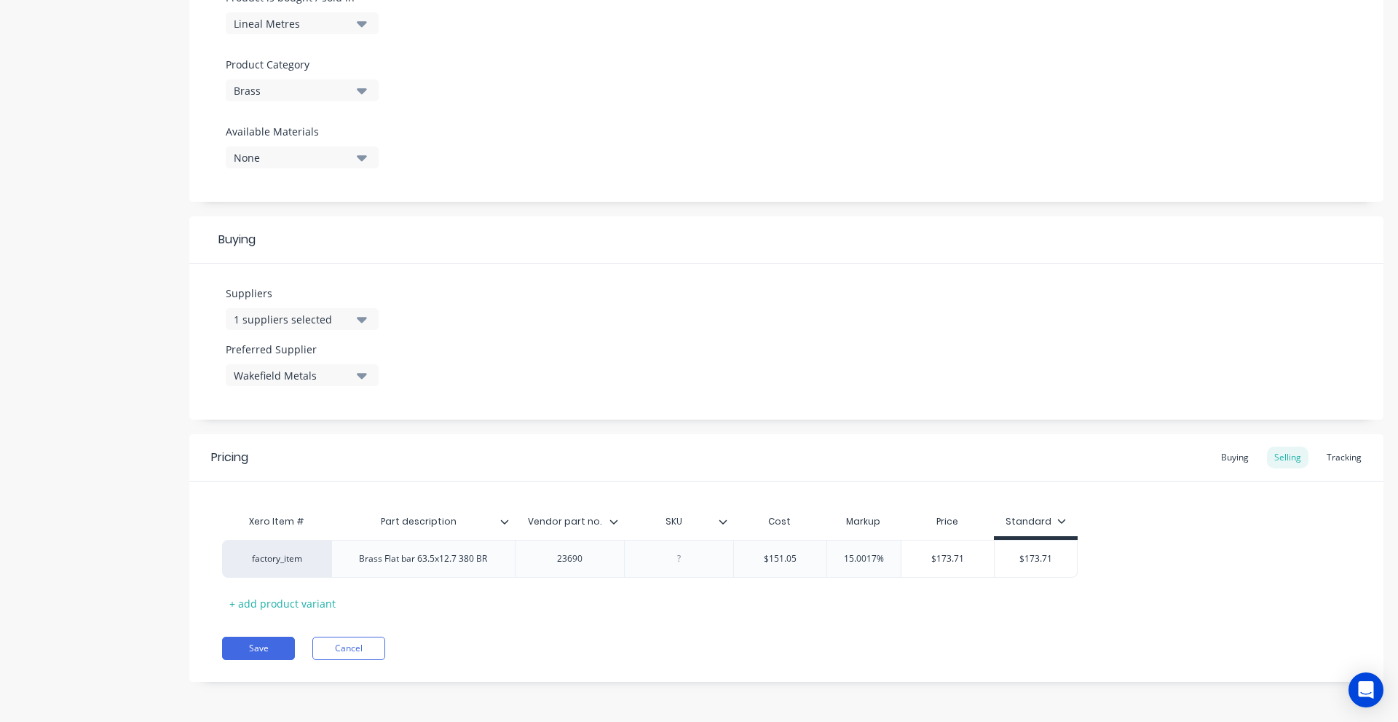
click at [253, 635] on div "Pricing Buying Selling Tracking Xero Item # Part description Vendor part no. SK…" at bounding box center [786, 558] width 1194 height 248
click at [253, 642] on button "Save" at bounding box center [258, 648] width 73 height 23
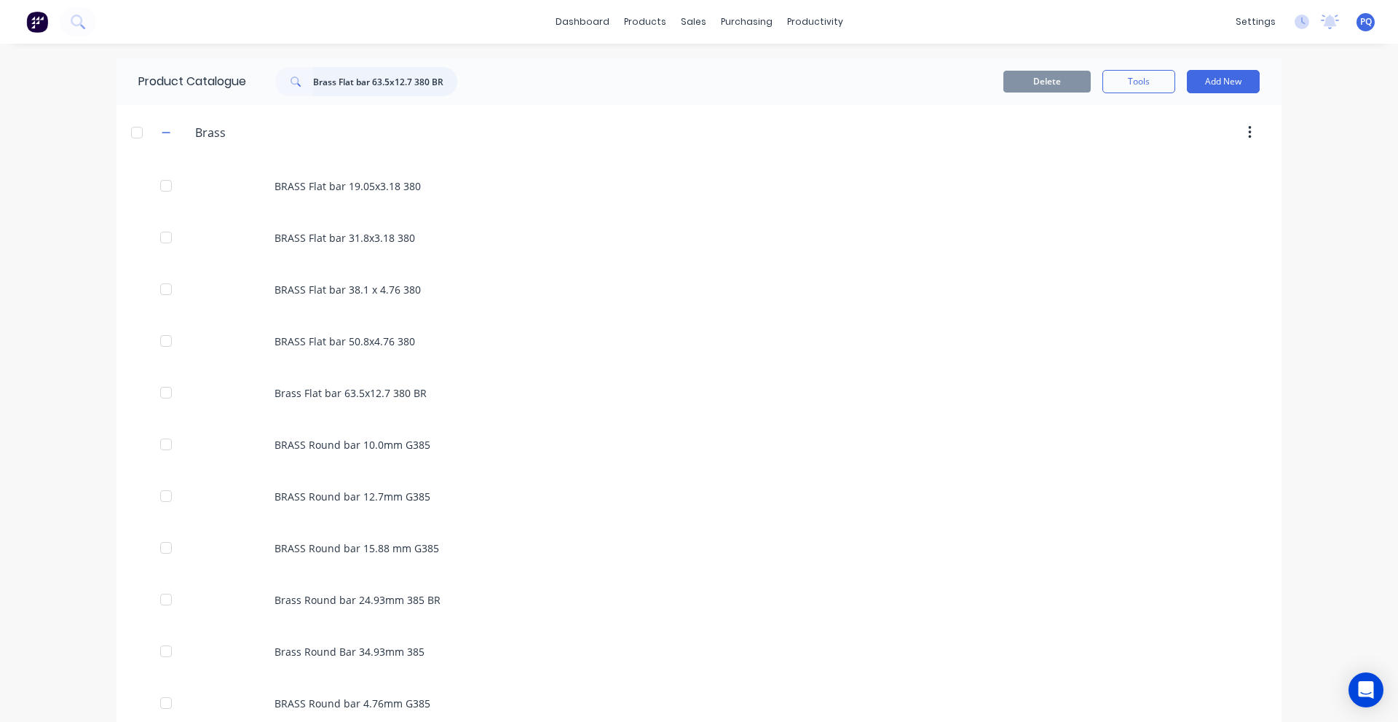
click at [327, 91] on input "Brass Flat bar 63.5x12.7 380 BR" at bounding box center [385, 81] width 144 height 29
paste input "RASS Round bar 15.88 mm G385"
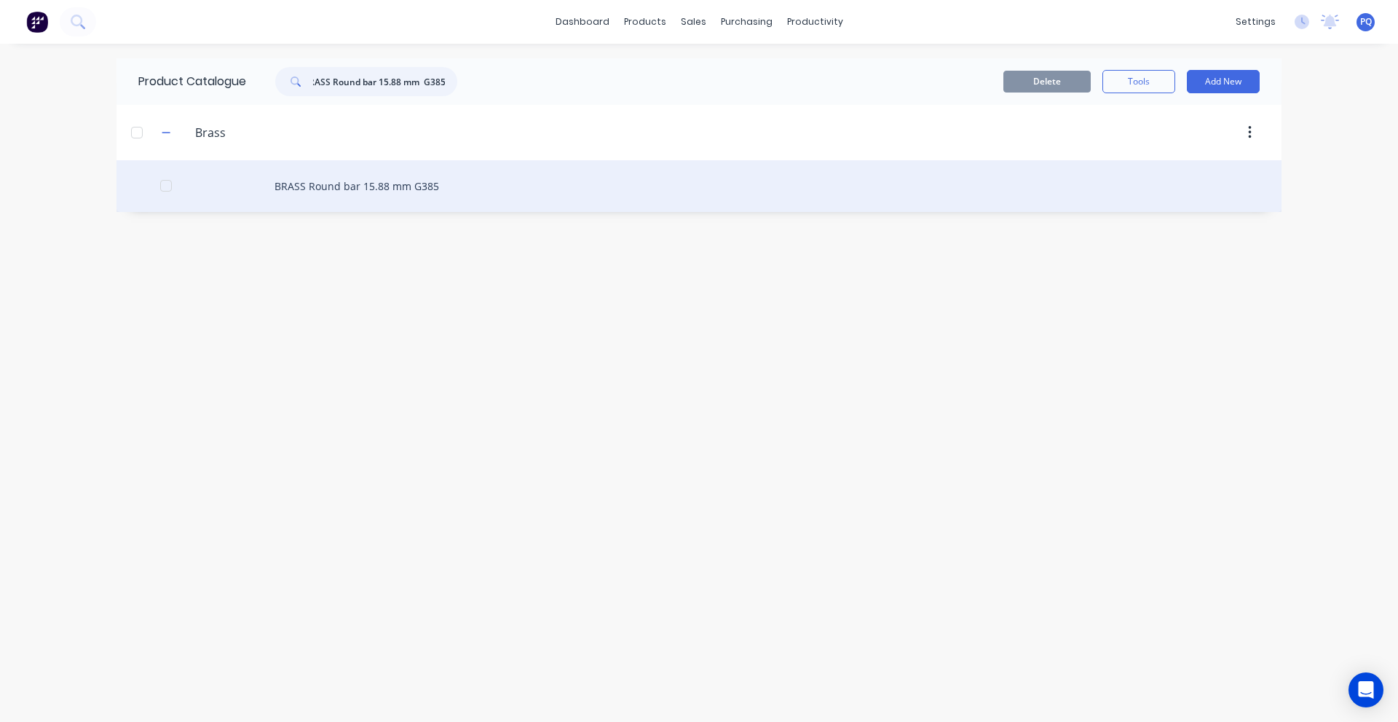
type input "BRASS Round bar 15.88 mm G385"
click at [328, 172] on div "BRASS Round bar 15.88 mm G385" at bounding box center [699, 186] width 1165 height 52
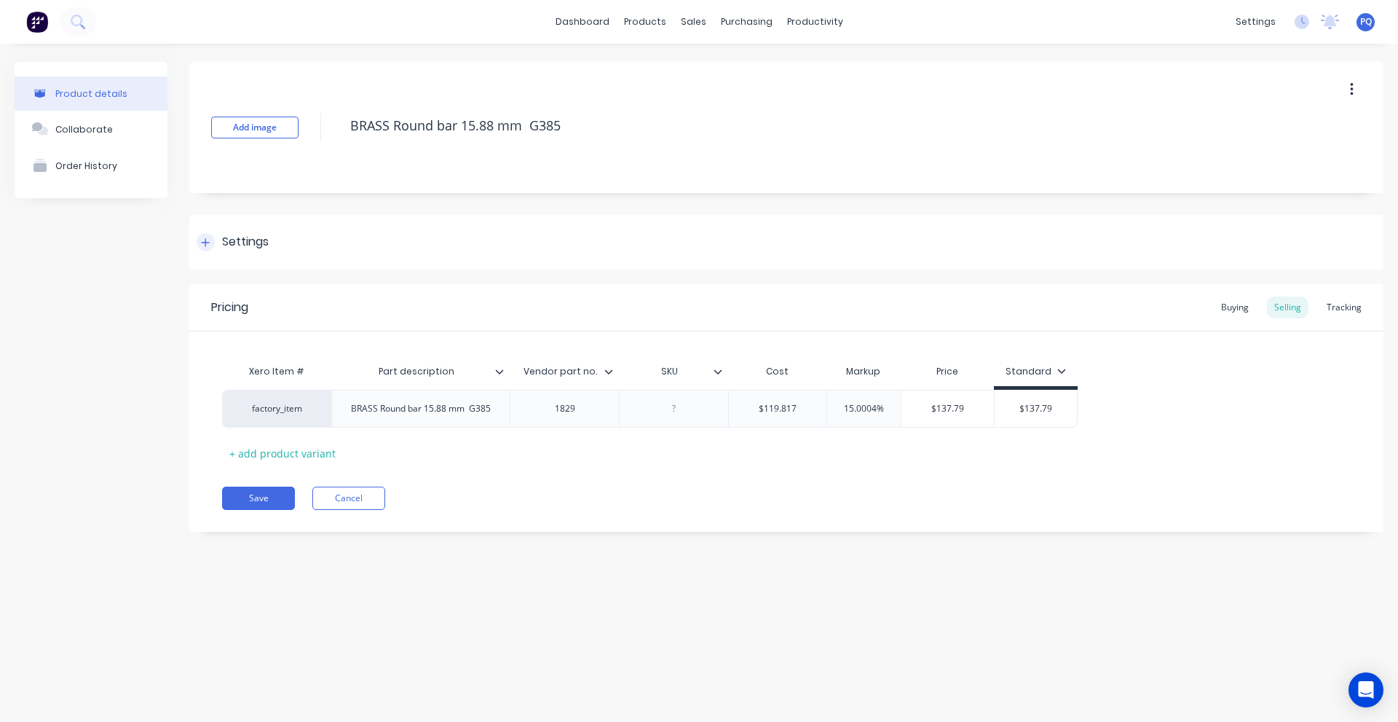
click at [229, 237] on div "Settings" at bounding box center [245, 242] width 47 height 18
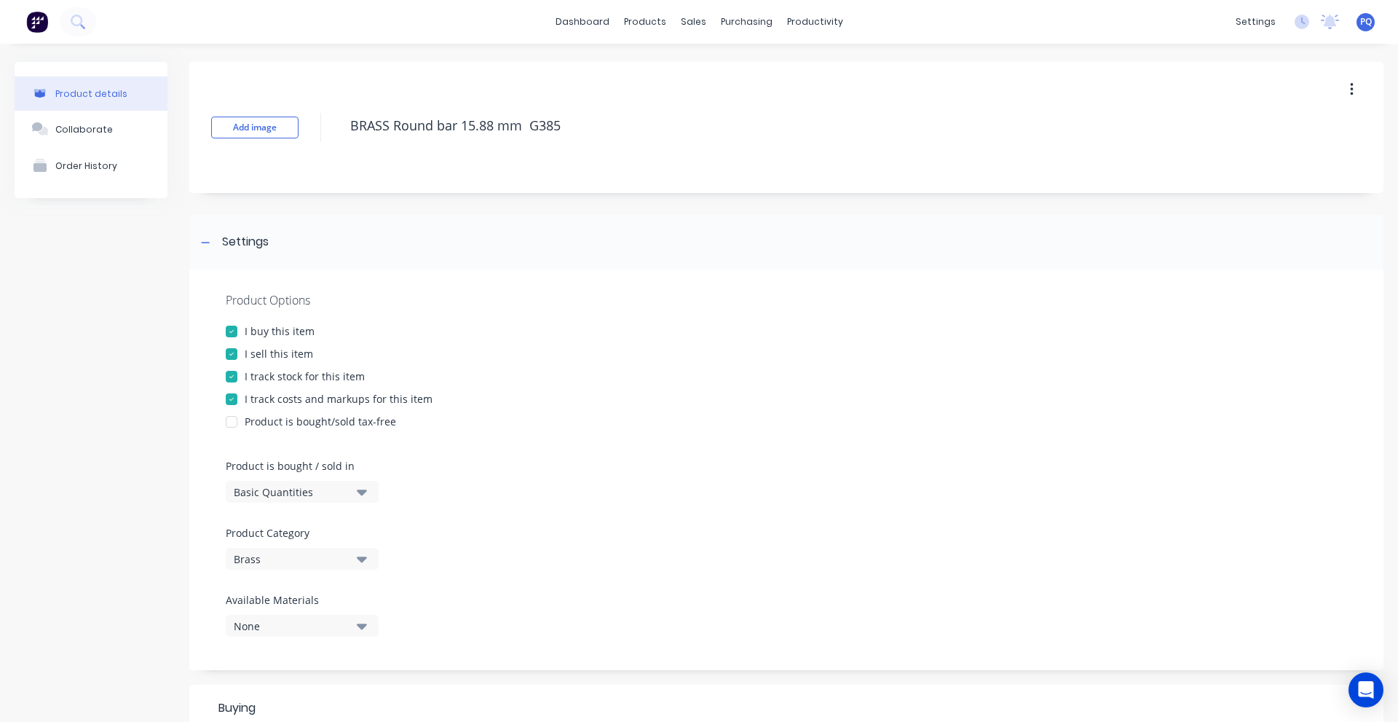
click at [266, 489] on div "Basic Quantities" at bounding box center [292, 491] width 117 height 15
click at [265, 559] on div "Lineal Metres" at bounding box center [335, 557] width 218 height 29
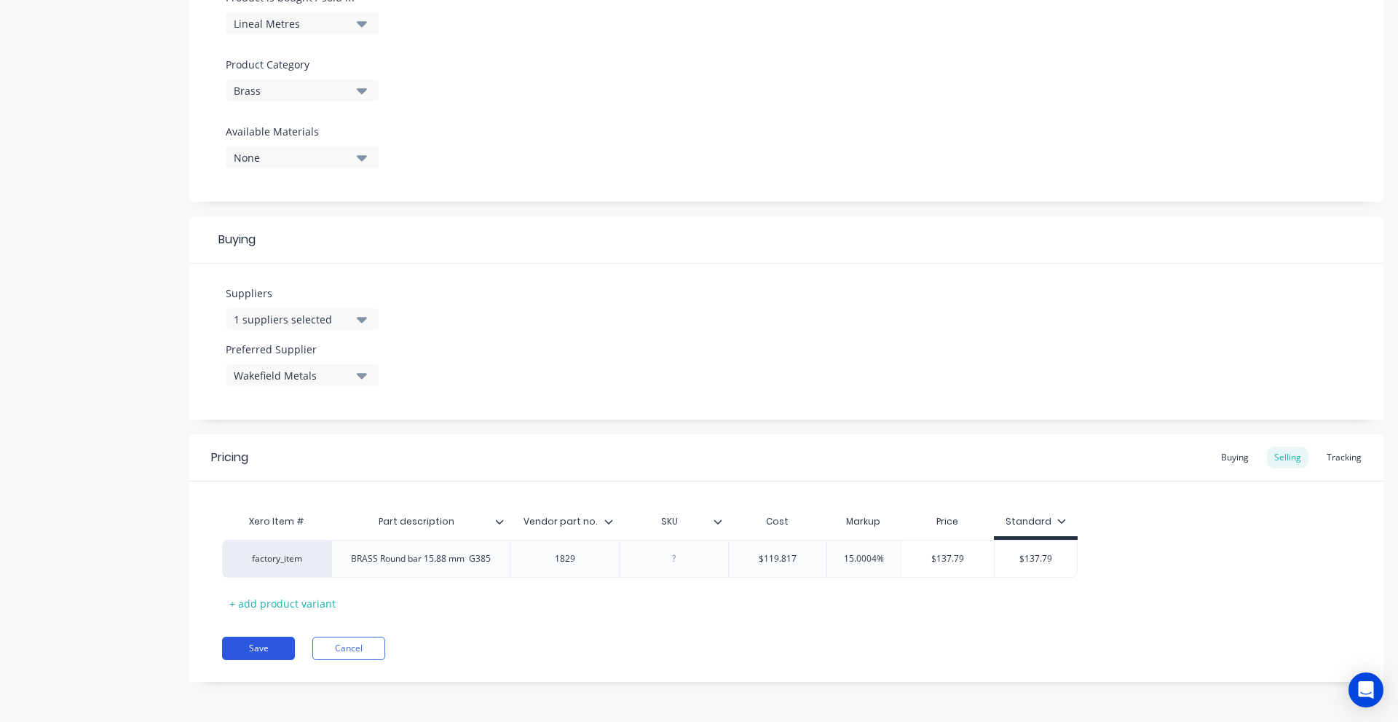
click at [261, 656] on button "Save" at bounding box center [258, 648] width 73 height 23
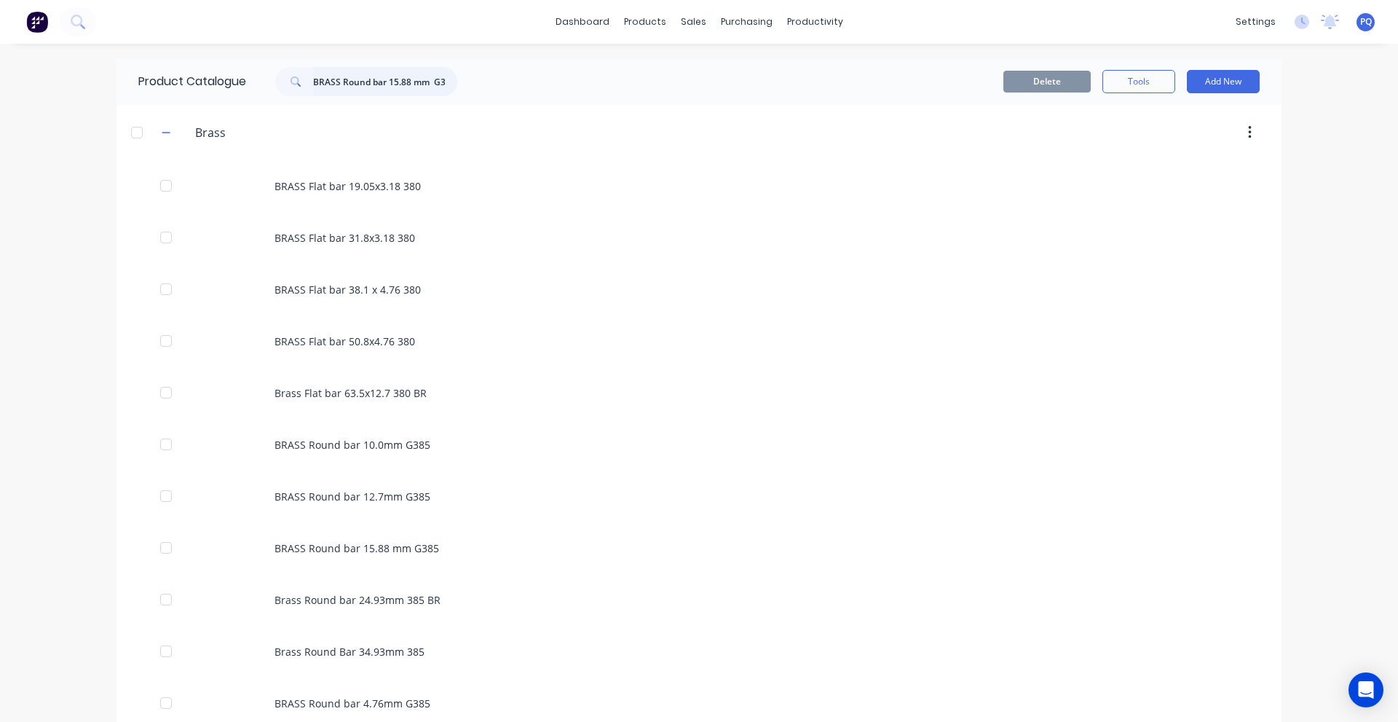
click at [336, 80] on input "BRASS Round bar 15.88 mm G385" at bounding box center [385, 81] width 144 height 29
paste input "Sq Bar 19.05"
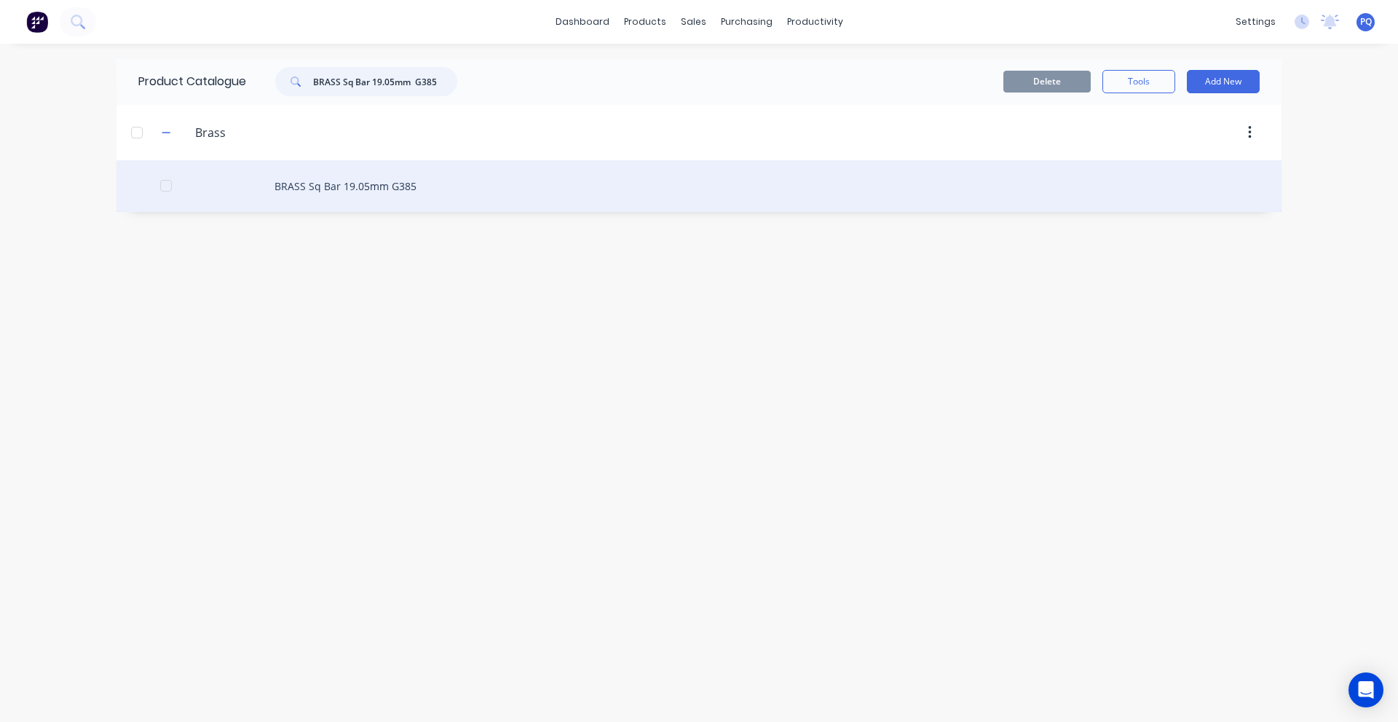
type input "BRASS Sq Bar 19.05mm G385"
click at [269, 189] on div "BRASS Sq Bar 19.05mm G385" at bounding box center [699, 186] width 1165 height 52
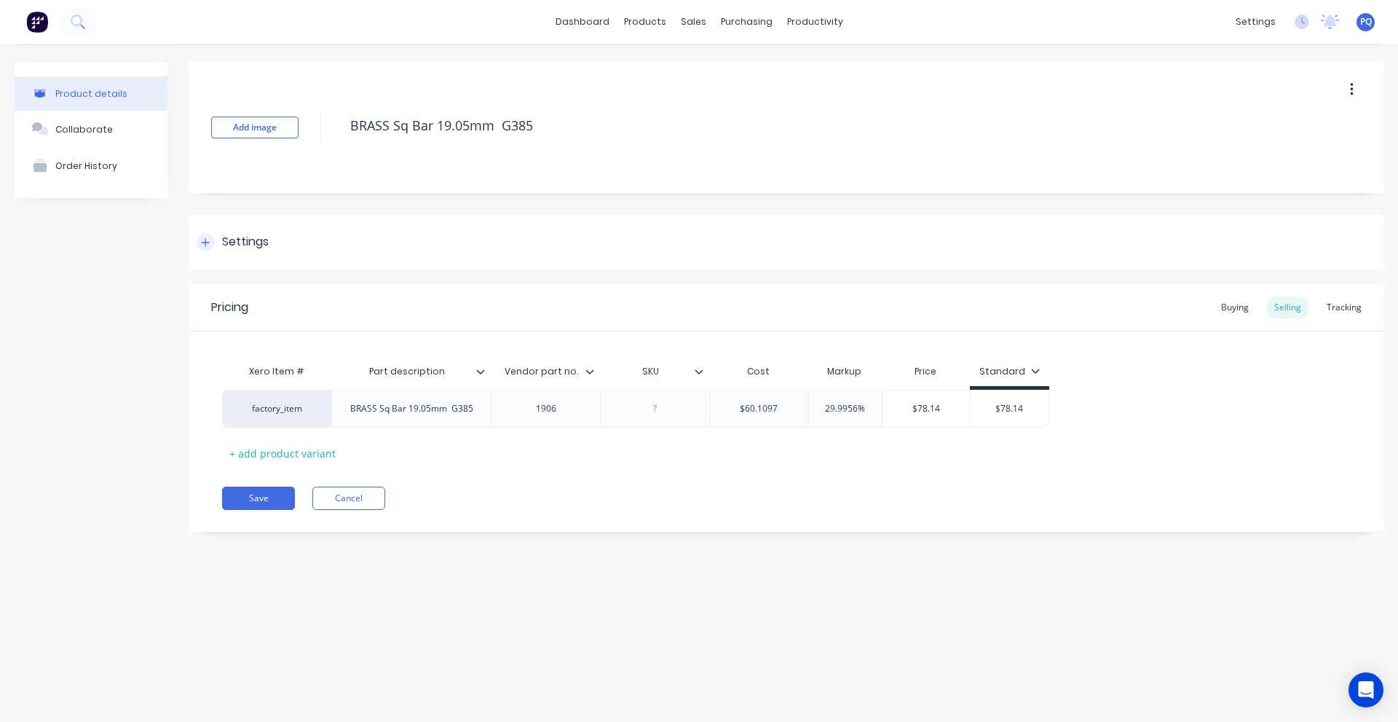
click at [222, 250] on div "Settings" at bounding box center [245, 242] width 47 height 18
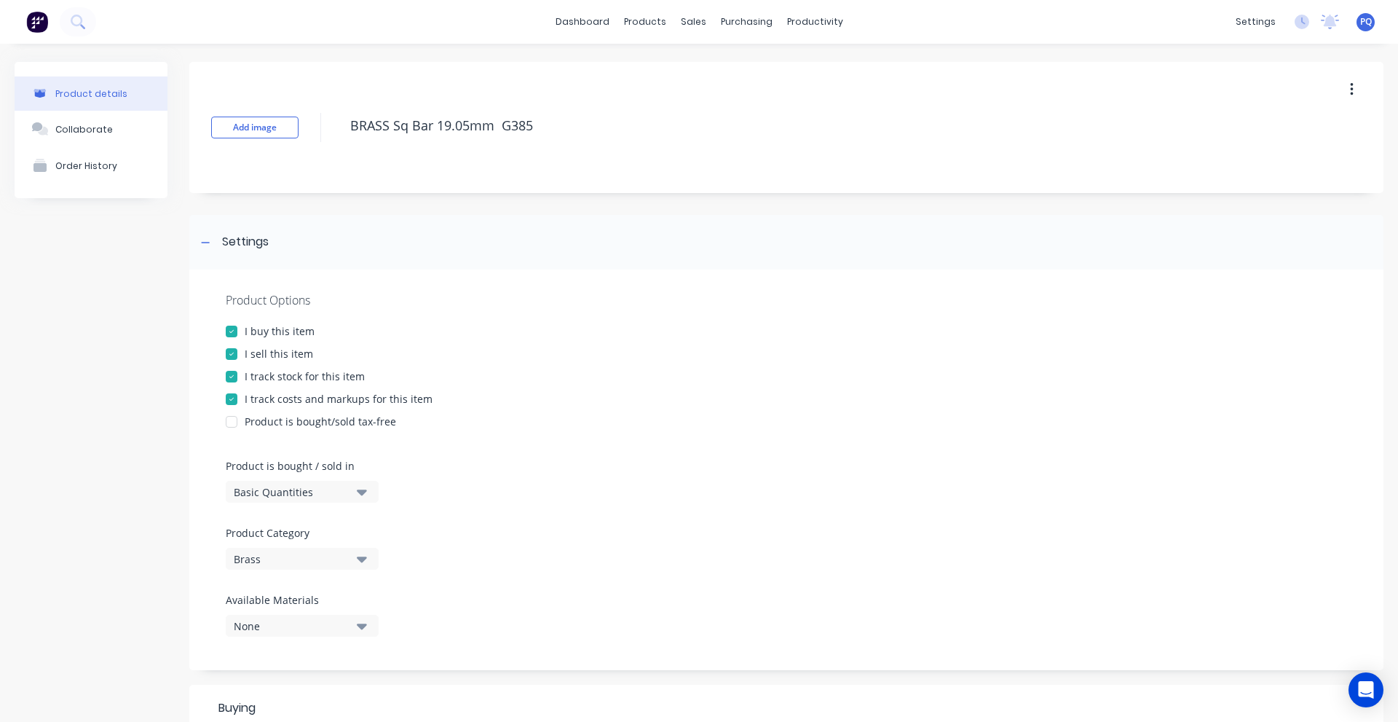
click at [269, 493] on div "Basic Quantities" at bounding box center [292, 491] width 117 height 15
click at [302, 553] on div "Lineal Metres" at bounding box center [335, 557] width 218 height 29
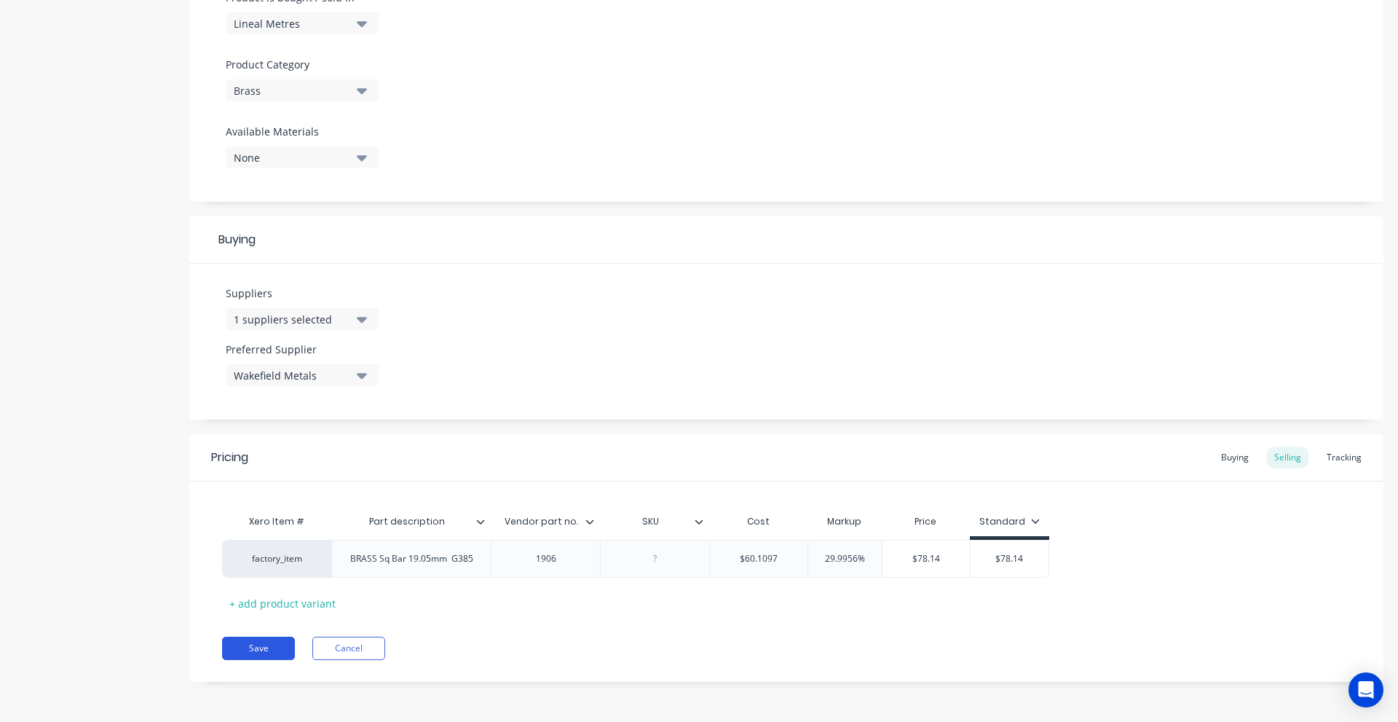
click at [259, 642] on button "Save" at bounding box center [258, 648] width 73 height 23
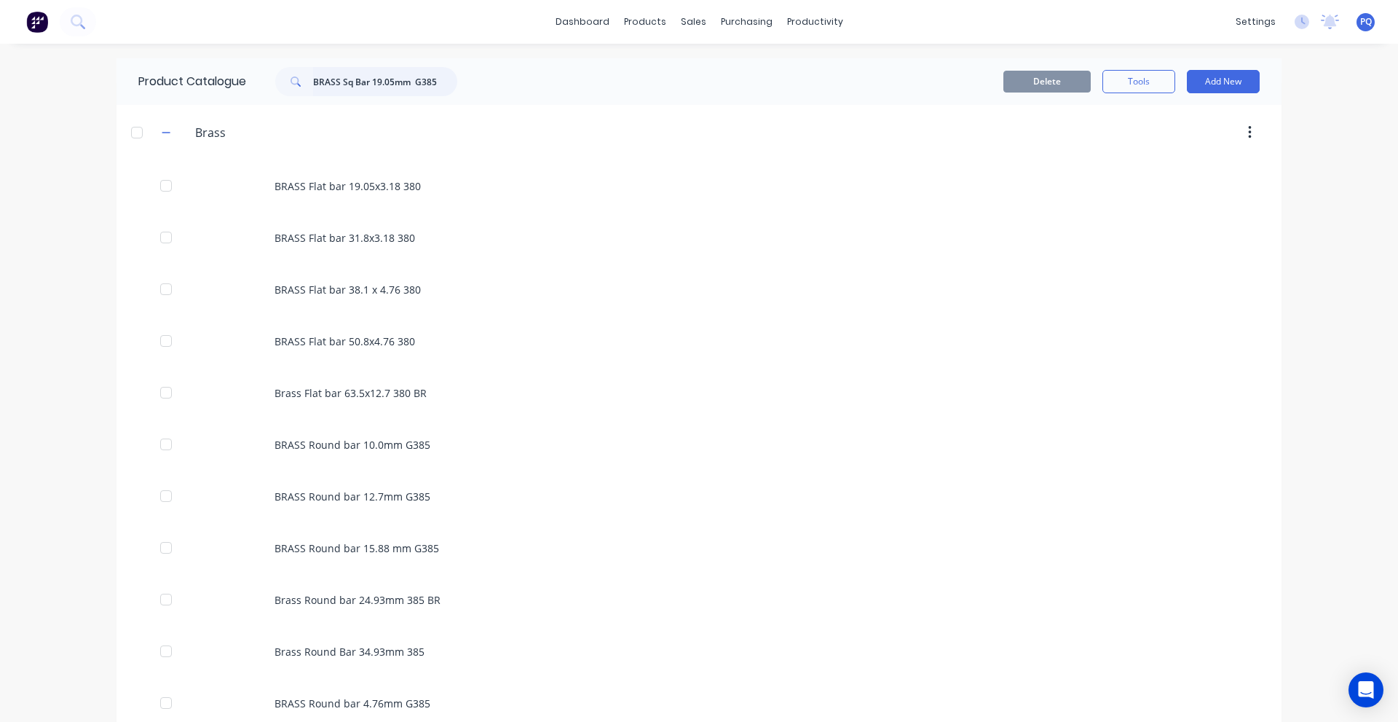
click at [385, 88] on input "BRASS Sq Bar 19.05mm G385" at bounding box center [385, 81] width 144 height 29
paste input "Round bar 7.94"
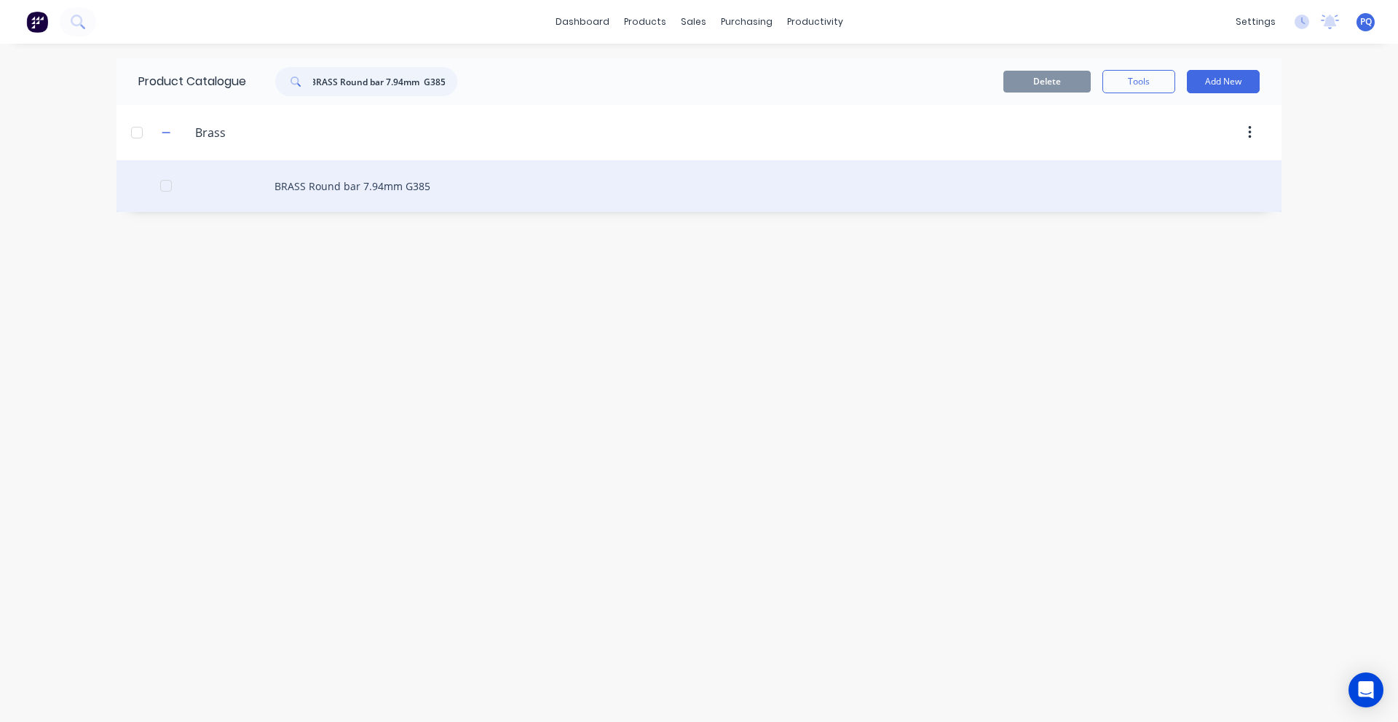
type input "BRASS Round bar 7.94mm G385"
click at [358, 177] on div "BRASS Round bar 7.94mm G385" at bounding box center [699, 186] width 1165 height 52
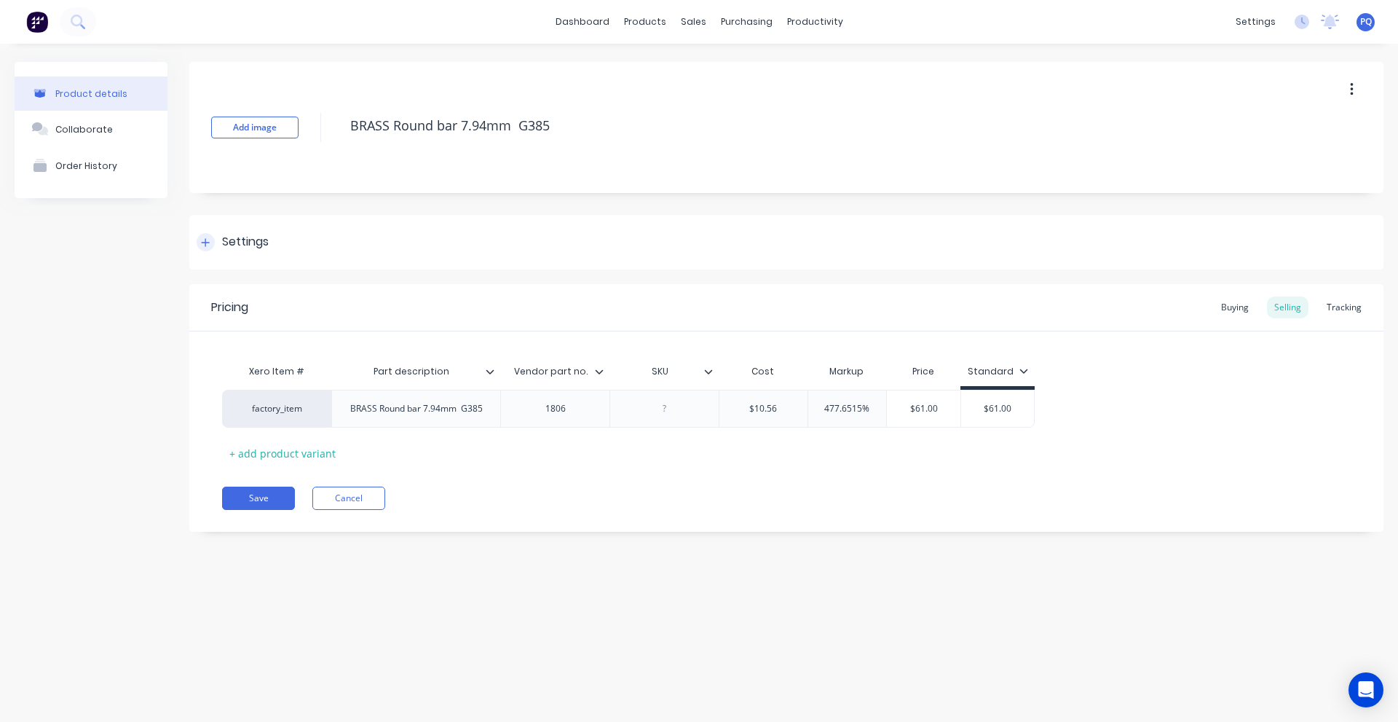
click at [250, 238] on div "Settings" at bounding box center [245, 242] width 47 height 18
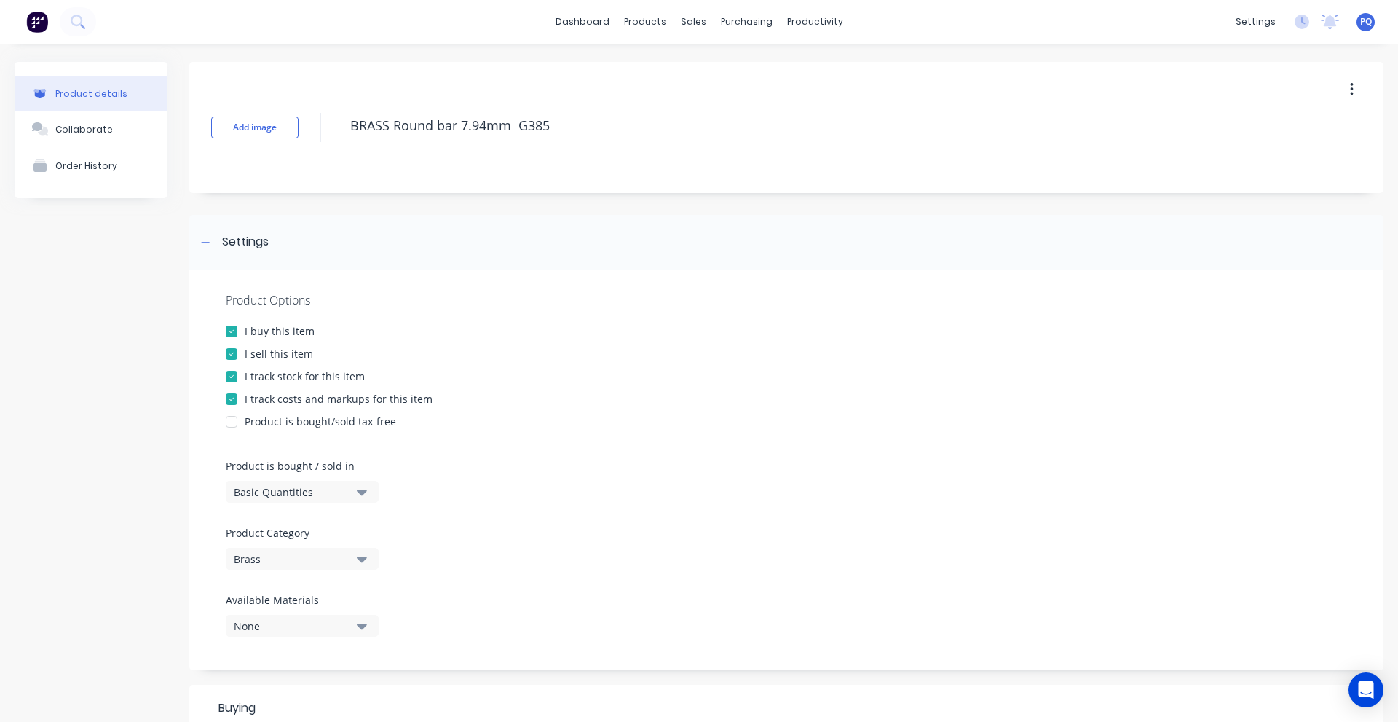
click at [298, 482] on button "Basic Quantities" at bounding box center [302, 492] width 153 height 22
click at [304, 557] on div "Lineal Metres" at bounding box center [335, 557] width 218 height 29
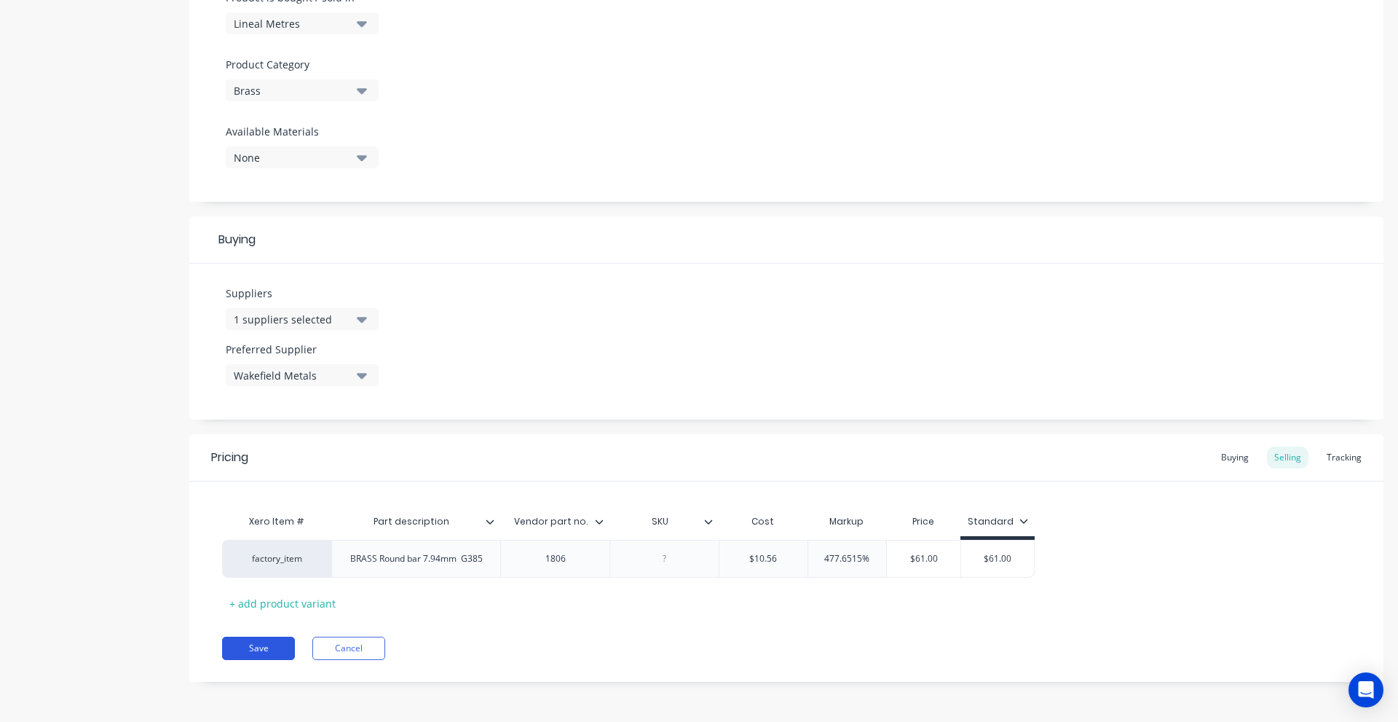
click at [266, 644] on button "Save" at bounding box center [258, 648] width 73 height 23
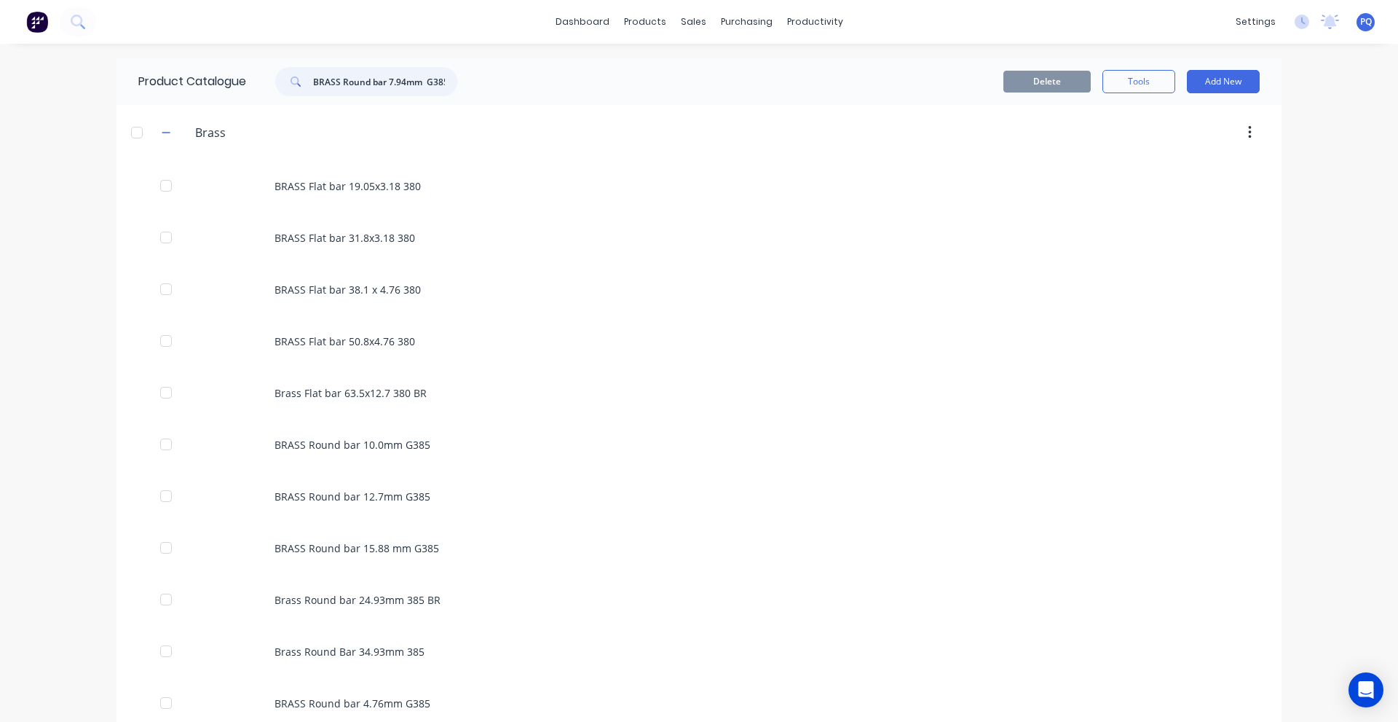
click at [325, 82] on input "BRASS Round bar 7.94mm G385" at bounding box center [385, 81] width 144 height 29
paste input "Sq Bar 9.53"
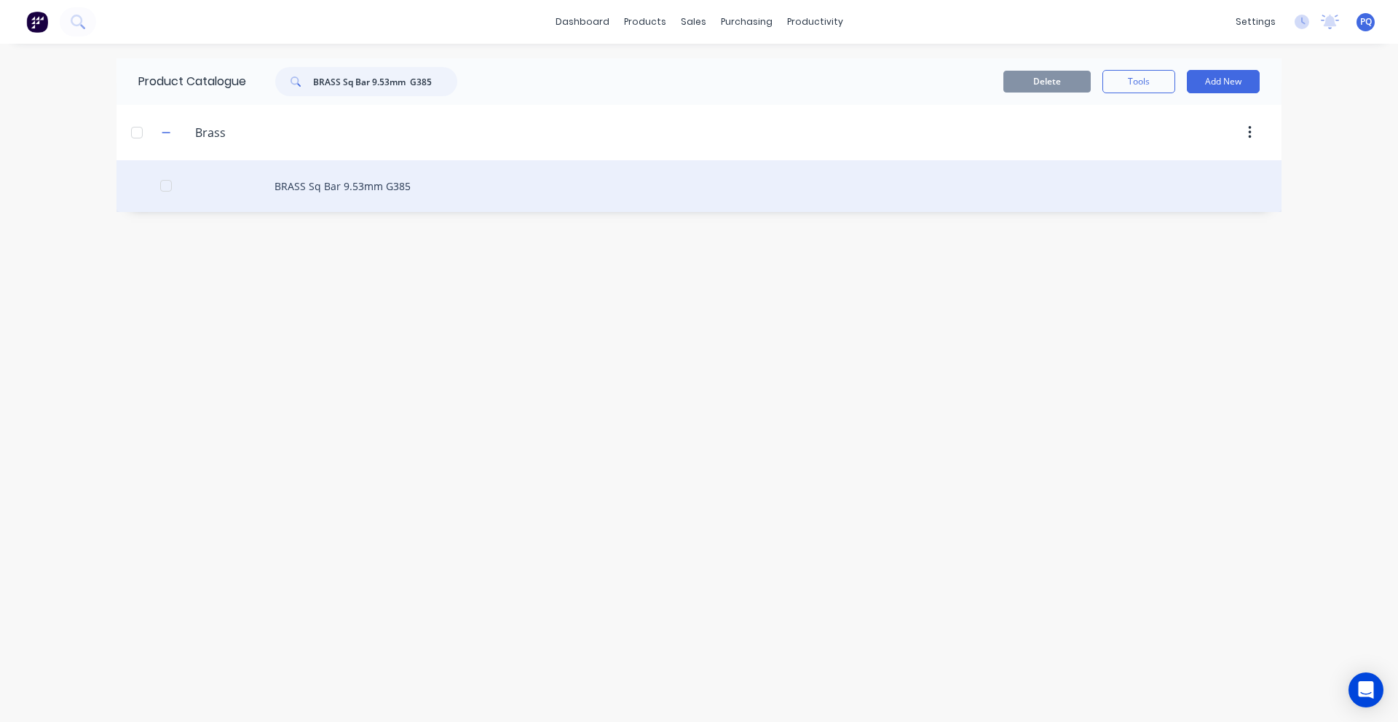
type input "BRASS Sq Bar 9.53mm G385"
click at [332, 190] on div "BRASS Sq Bar 9.53mm G385" at bounding box center [699, 186] width 1165 height 52
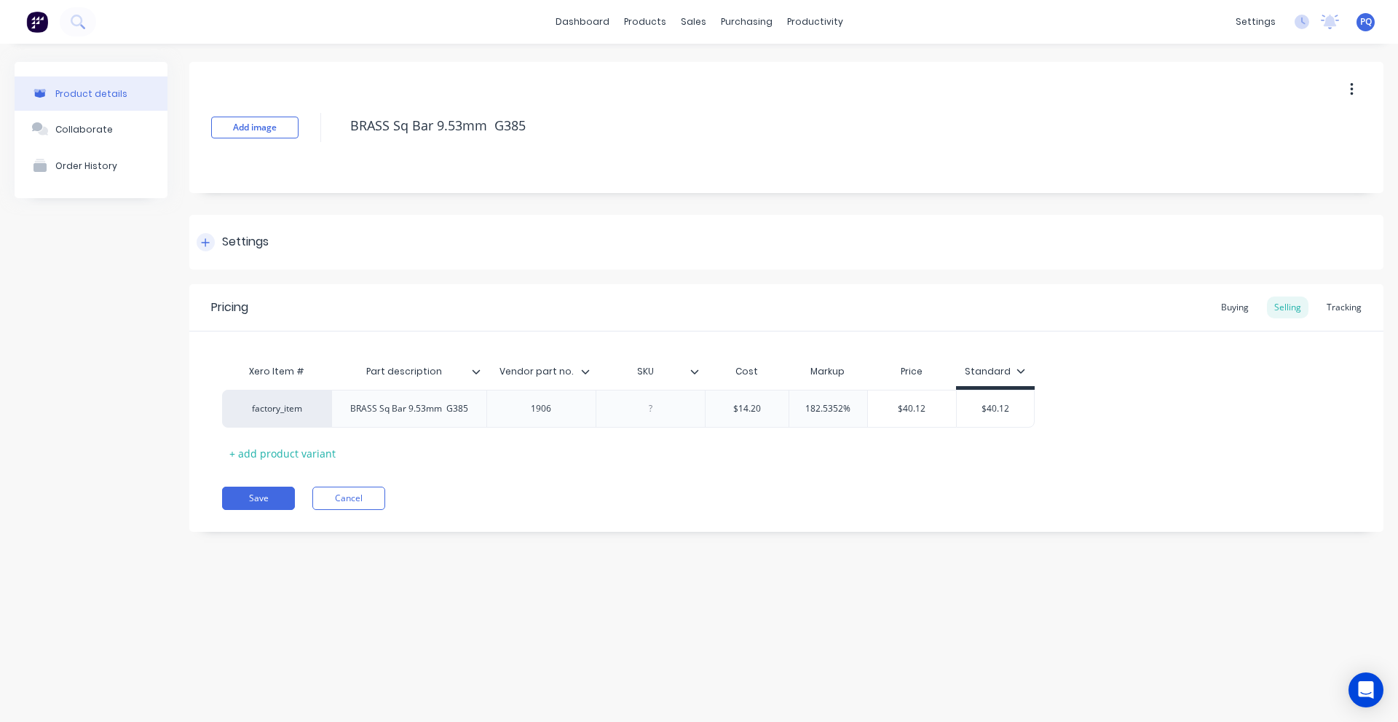
click at [249, 243] on div "Settings" at bounding box center [245, 242] width 47 height 18
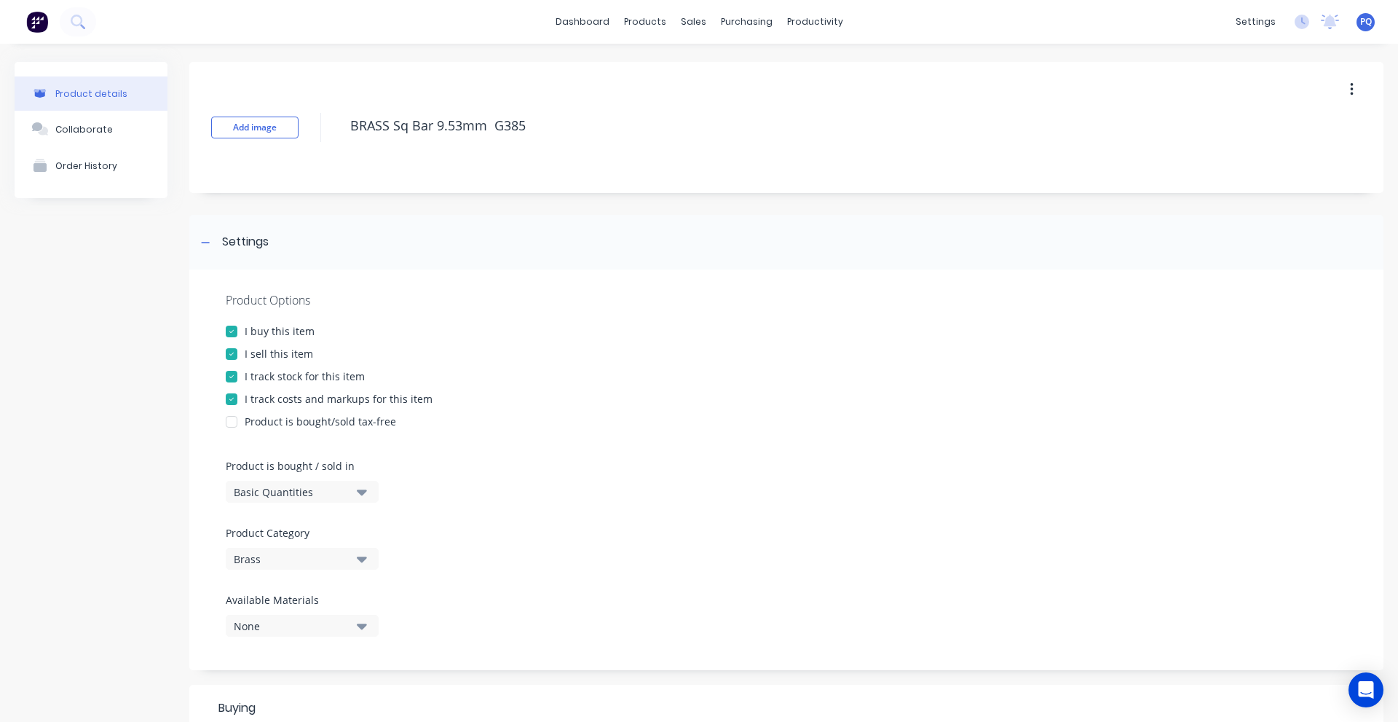
click at [304, 503] on div "Product Options I buy this item I sell this item I track stock for this item I …" at bounding box center [786, 469] width 1194 height 401
click at [304, 497] on div "Basic Quantities" at bounding box center [292, 491] width 117 height 15
click at [307, 560] on div "Lineal Metres" at bounding box center [335, 557] width 218 height 29
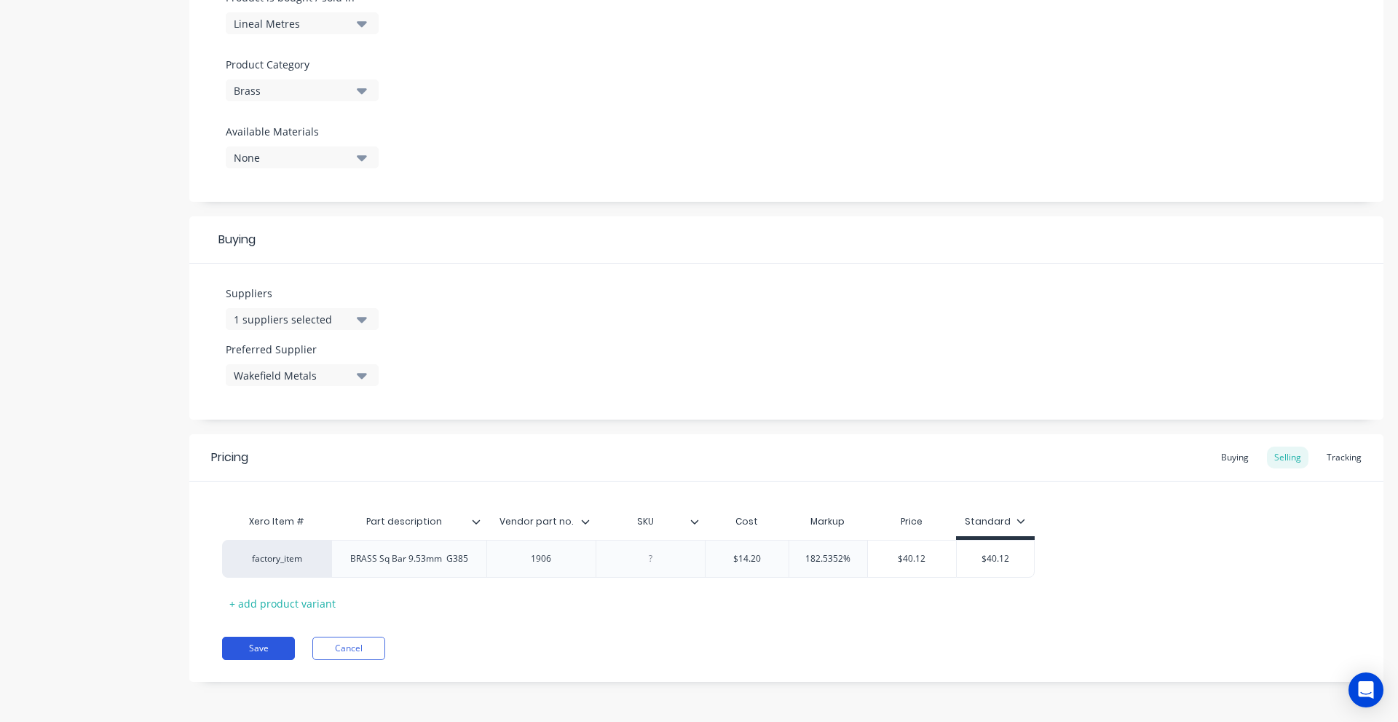
click at [279, 644] on button "Save" at bounding box center [258, 648] width 73 height 23
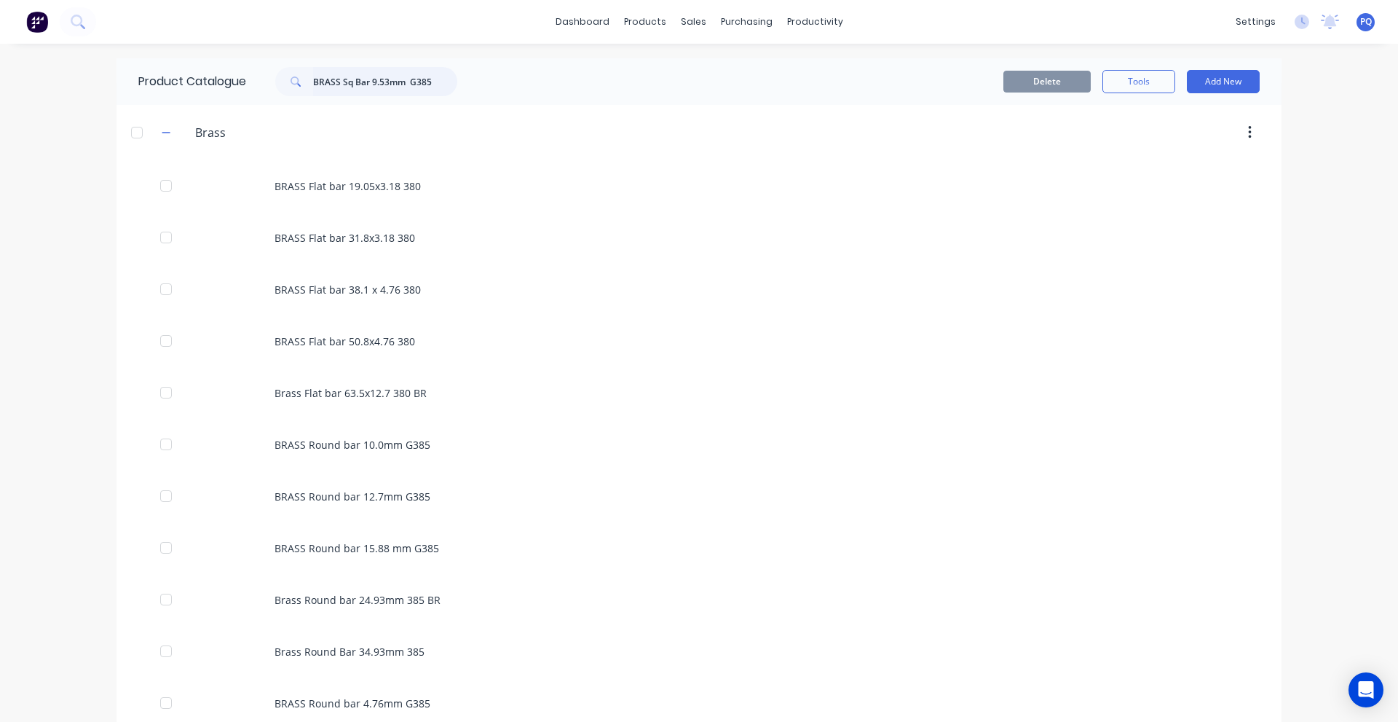
click at [334, 77] on input "BRASS Sq Bar 9.53mm G385" at bounding box center [385, 81] width 144 height 29
paste input "Flat bar 38.1 x 4.76 380"
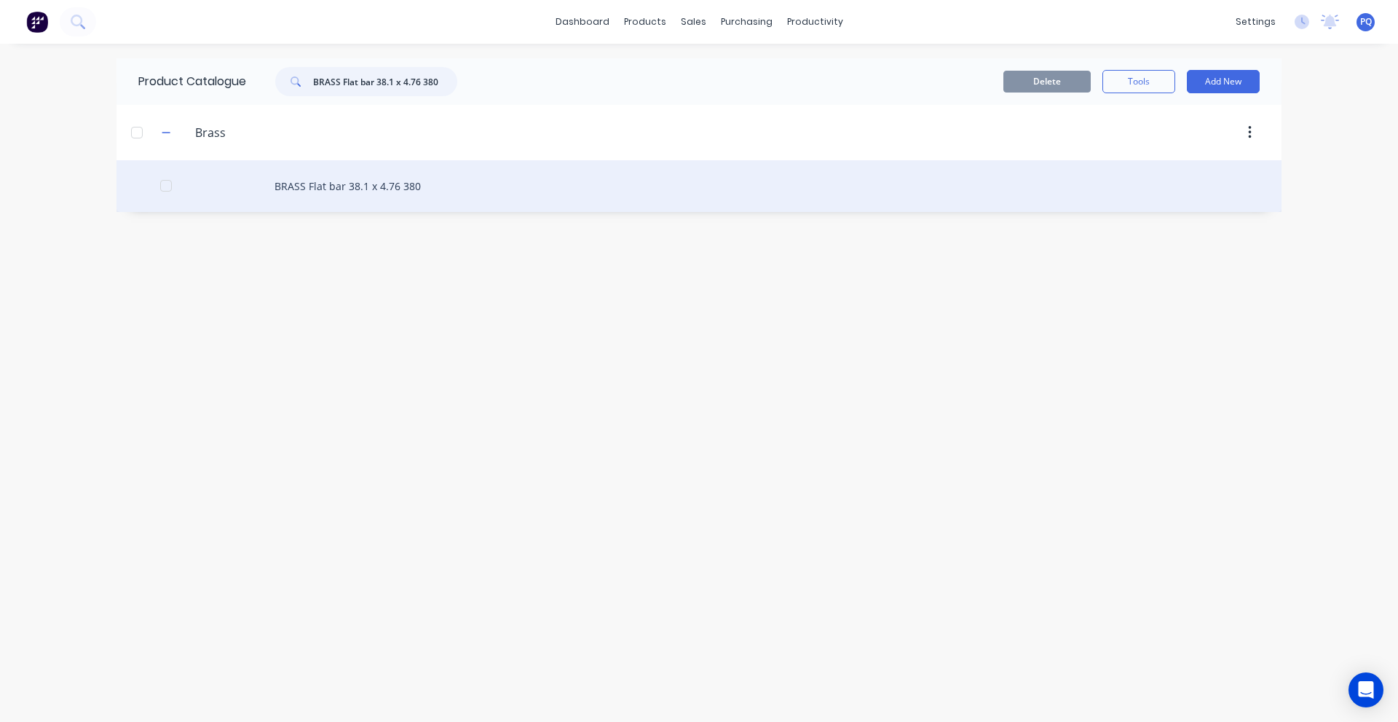
type input "BRASS Flat bar 38.1 x 4.76 380"
click at [308, 182] on div "BRASS Flat bar 38.1 x 4.76 380" at bounding box center [699, 186] width 1165 height 52
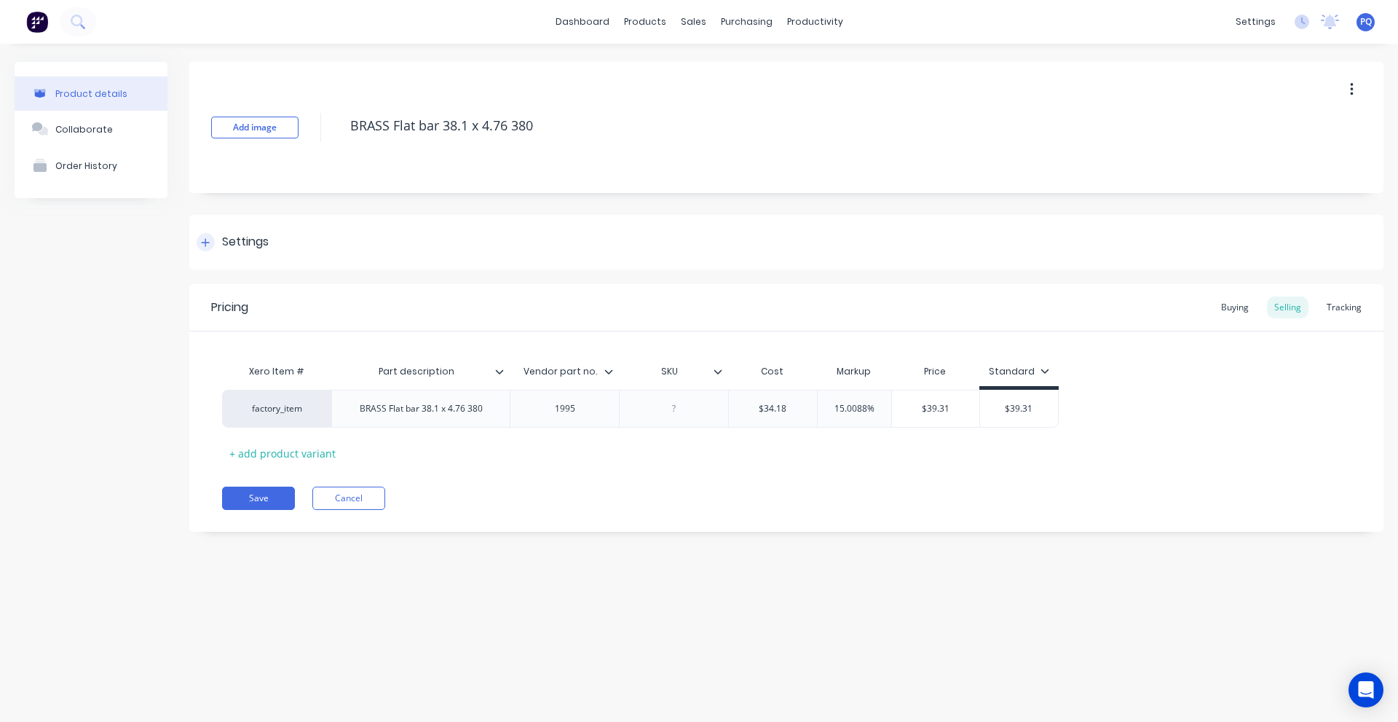
click at [231, 252] on div "Settings" at bounding box center [786, 242] width 1194 height 55
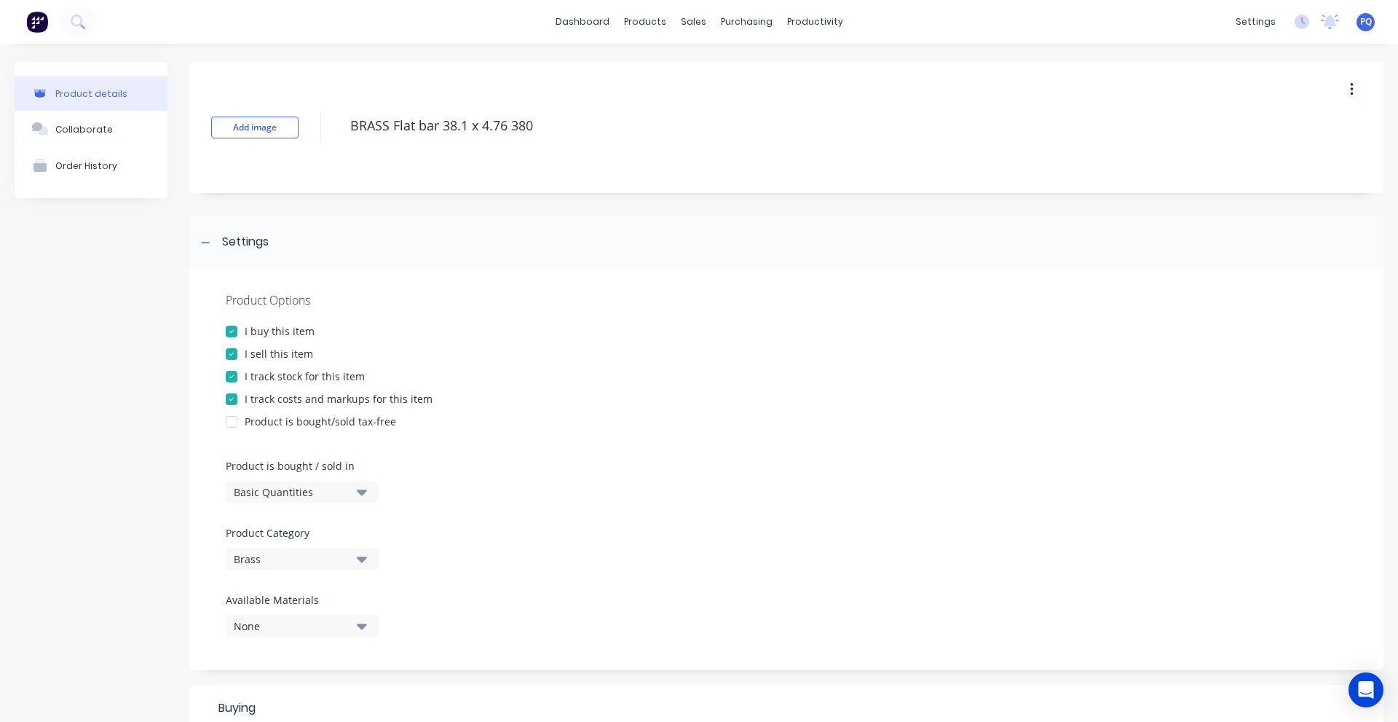
click at [262, 486] on div "Basic Quantities" at bounding box center [292, 491] width 117 height 15
click at [278, 556] on div "Lineal Metres" at bounding box center [335, 557] width 218 height 29
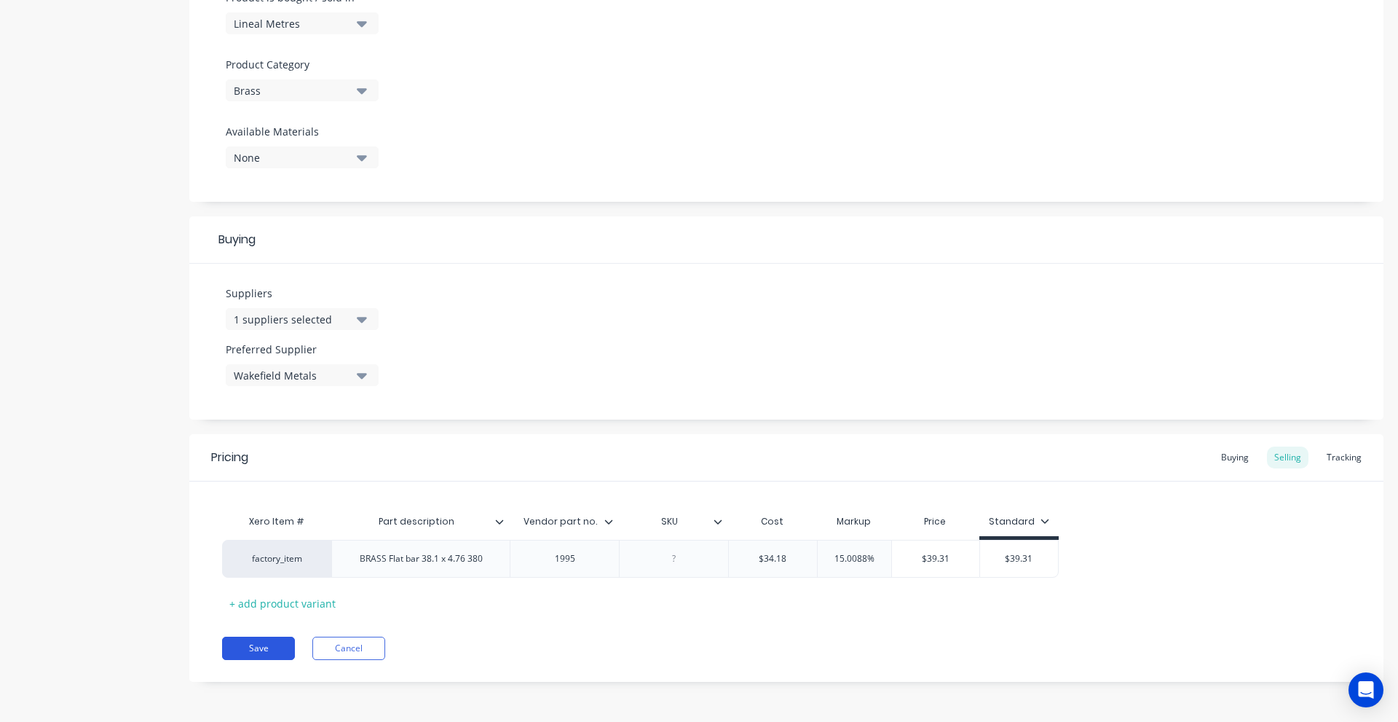
click at [267, 652] on button "Save" at bounding box center [258, 648] width 73 height 23
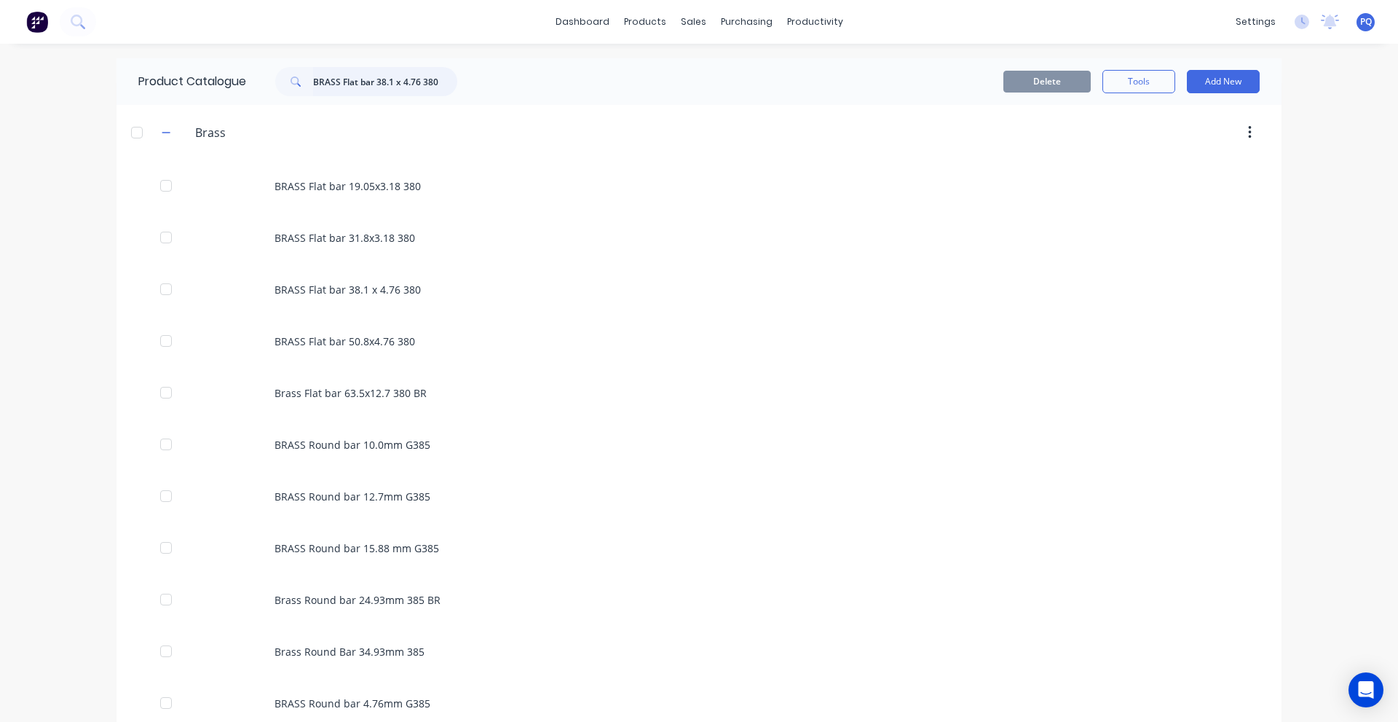
click at [327, 79] on input "BRASS Flat bar 38.1 x 4.76 380" at bounding box center [385, 81] width 144 height 29
click at [328, 79] on input "BRASS Flat bar 38.1 x 4.76 380" at bounding box center [385, 81] width 144 height 29
paste input "Round bar 12.7mm G385"
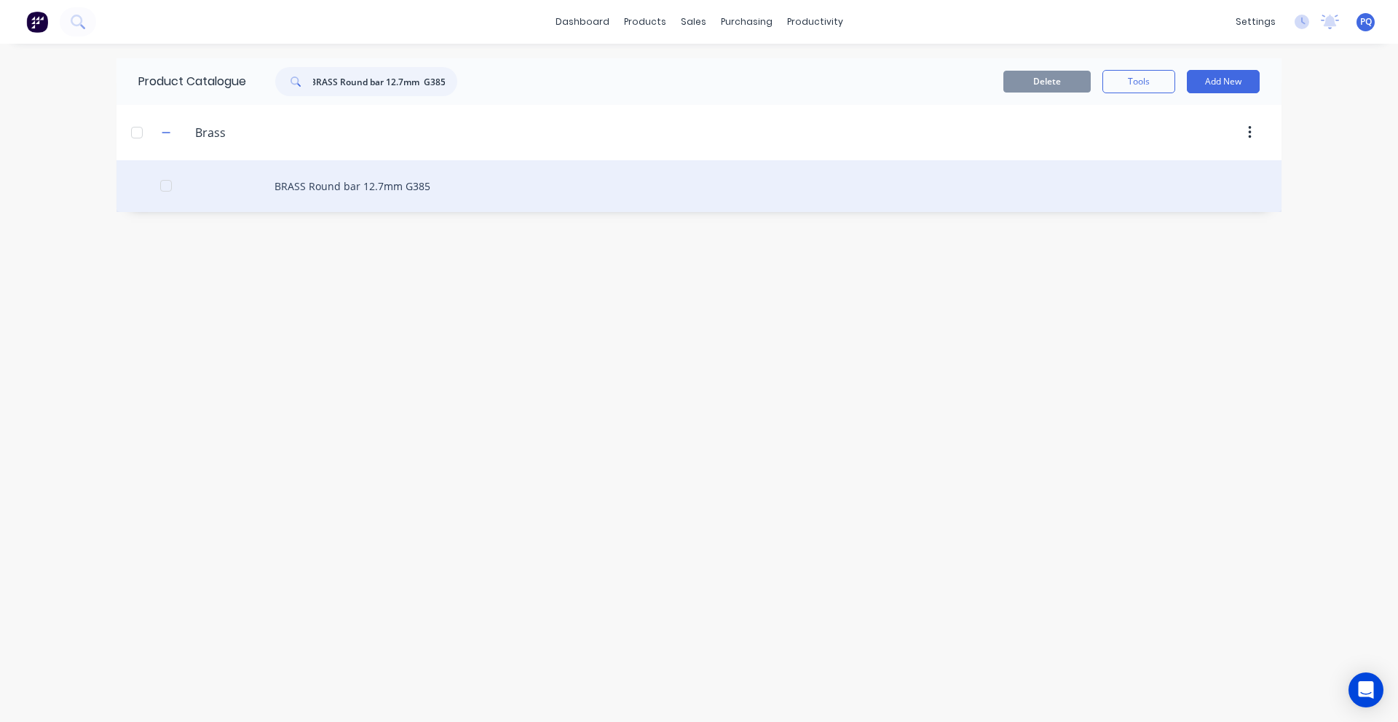
type input "BRASS Round bar 12.7mm G385"
click at [293, 194] on div "BRASS Round bar 12.7mm G385" at bounding box center [699, 186] width 1165 height 52
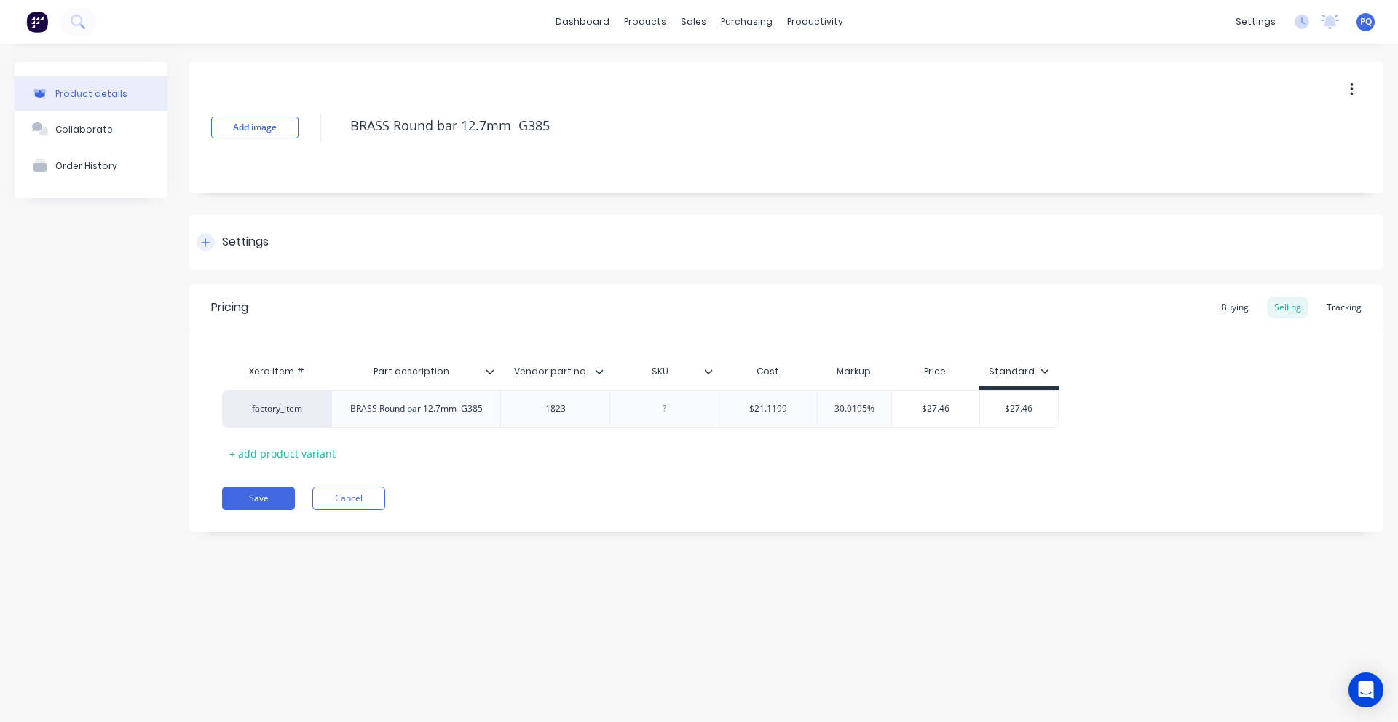
click at [242, 234] on div "Settings" at bounding box center [245, 242] width 47 height 18
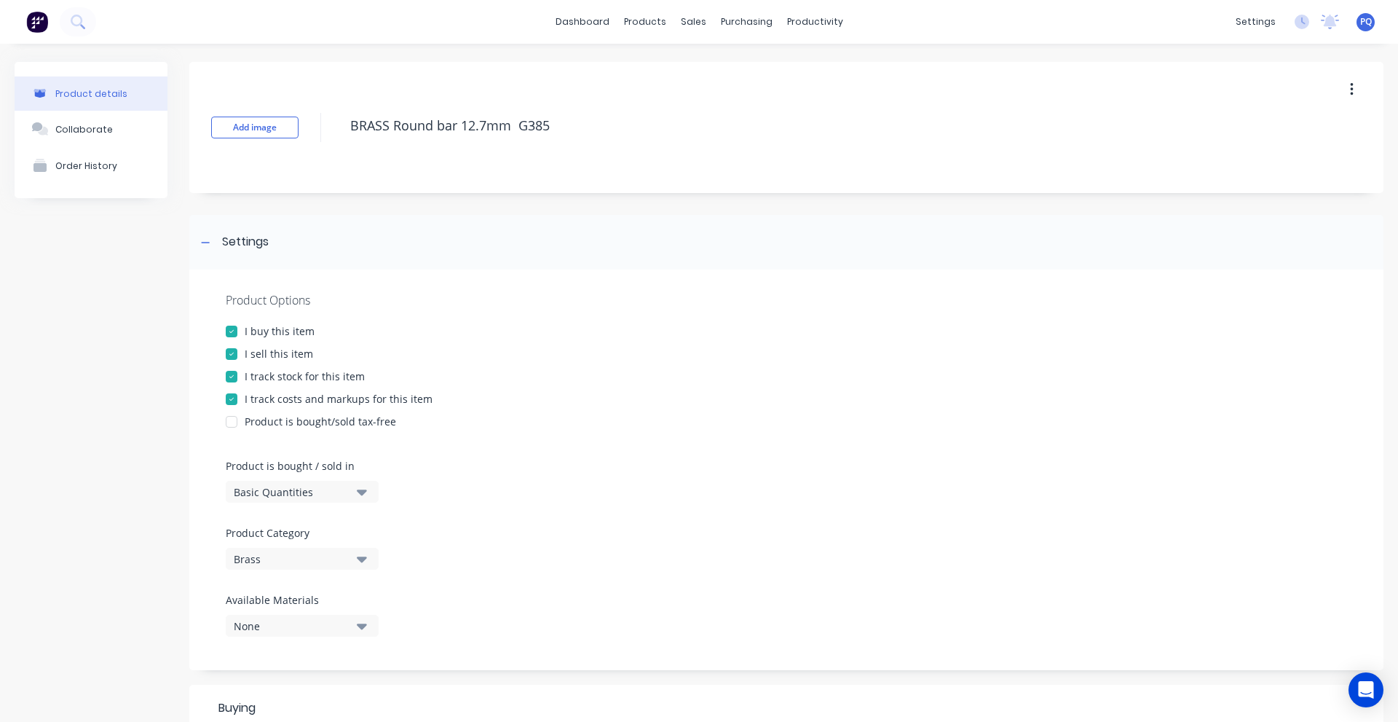
click at [322, 491] on div "Basic Quantities" at bounding box center [292, 491] width 117 height 15
click at [315, 569] on div "Lineal Metres" at bounding box center [335, 557] width 218 height 29
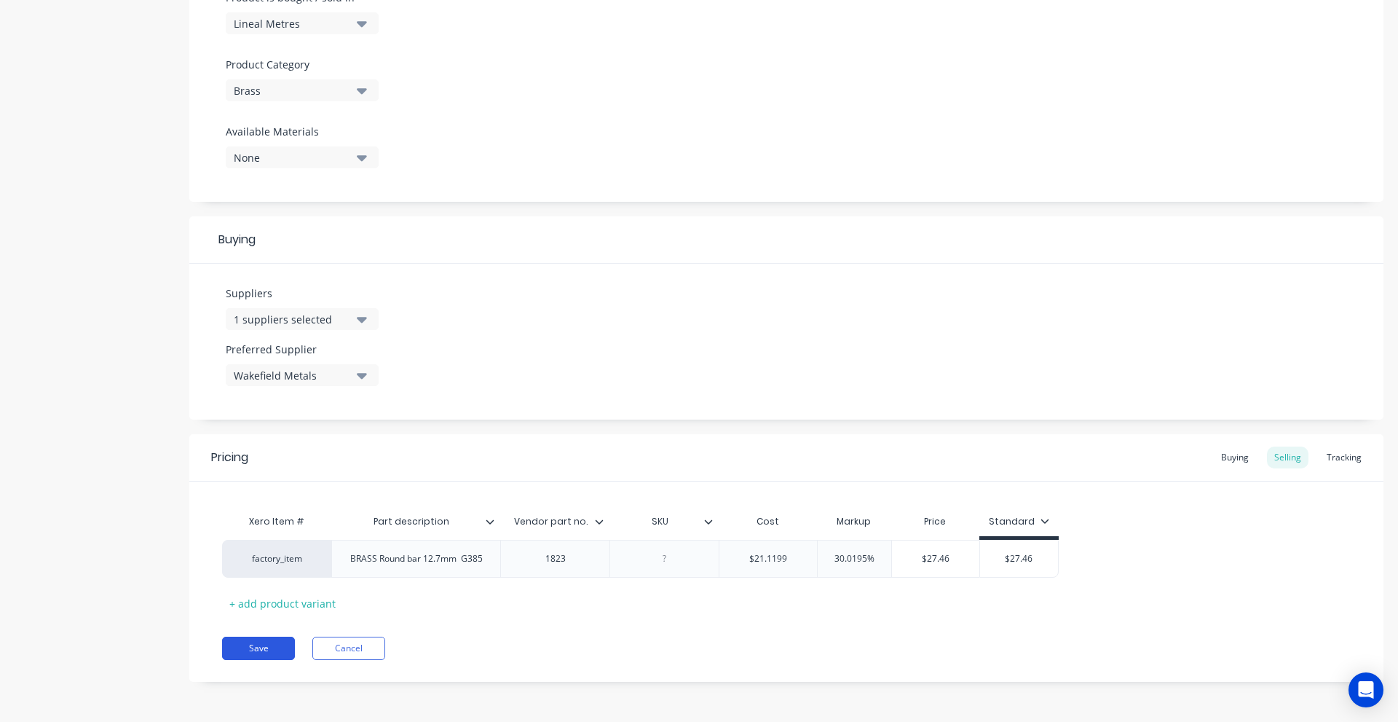
click at [279, 650] on button "Save" at bounding box center [258, 648] width 73 height 23
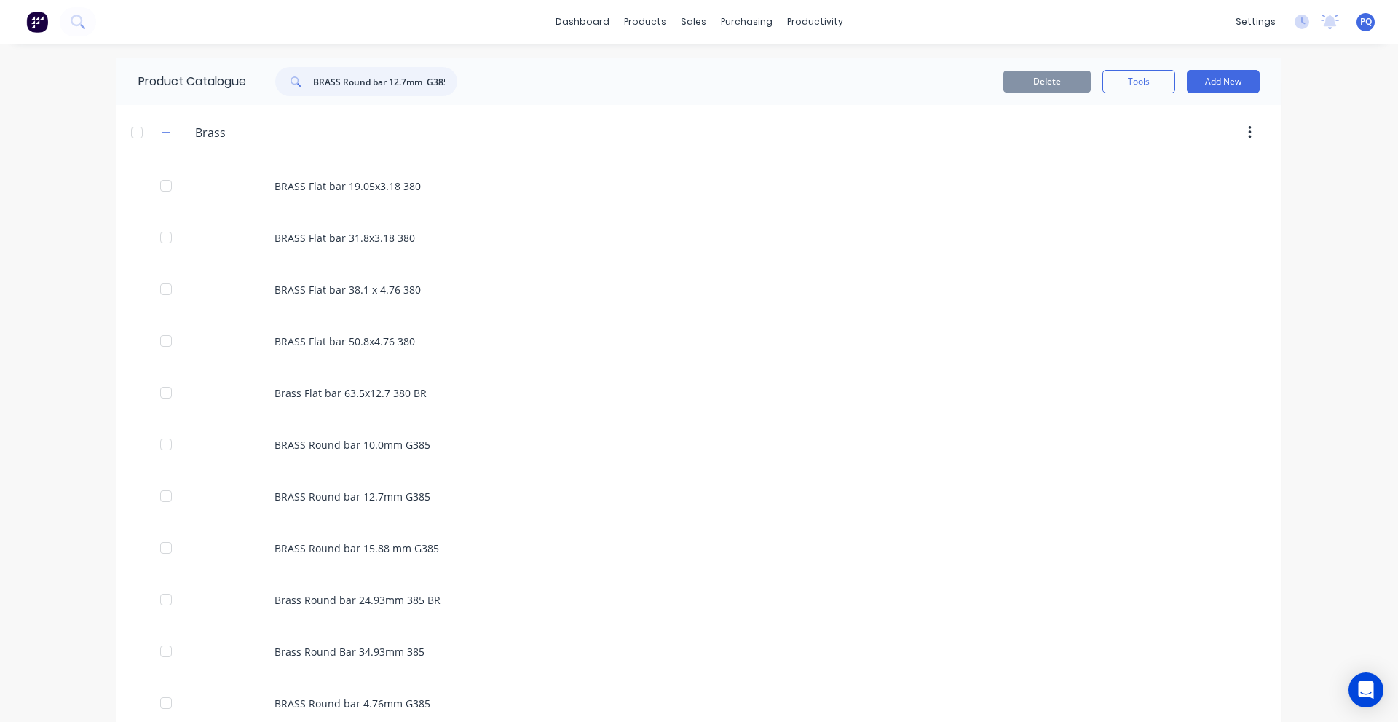
click at [401, 82] on input "BRASS Round bar 12.7mm G385" at bounding box center [385, 81] width 144 height 29
paste input "0.0"
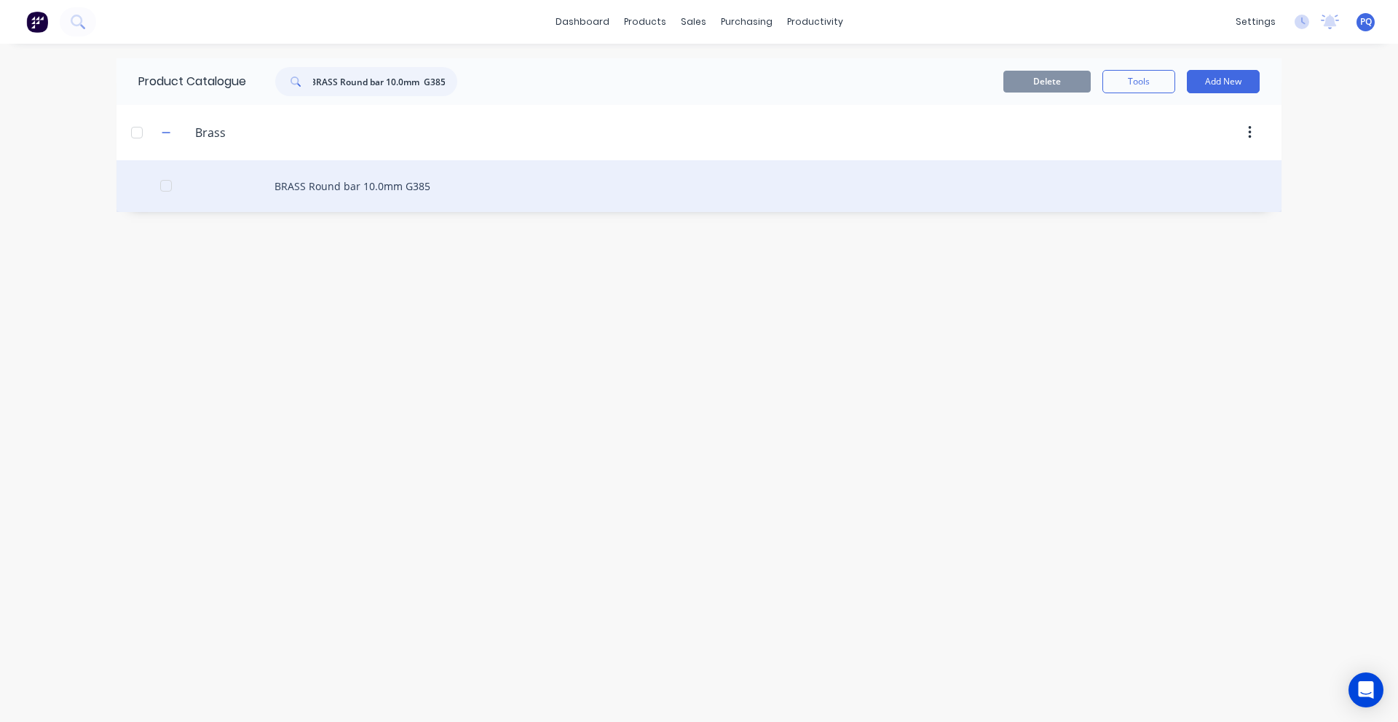
type input "BRASS Round bar 10.0mm G385"
click at [357, 189] on div "BRASS Round bar 10.0mm G385" at bounding box center [699, 186] width 1165 height 52
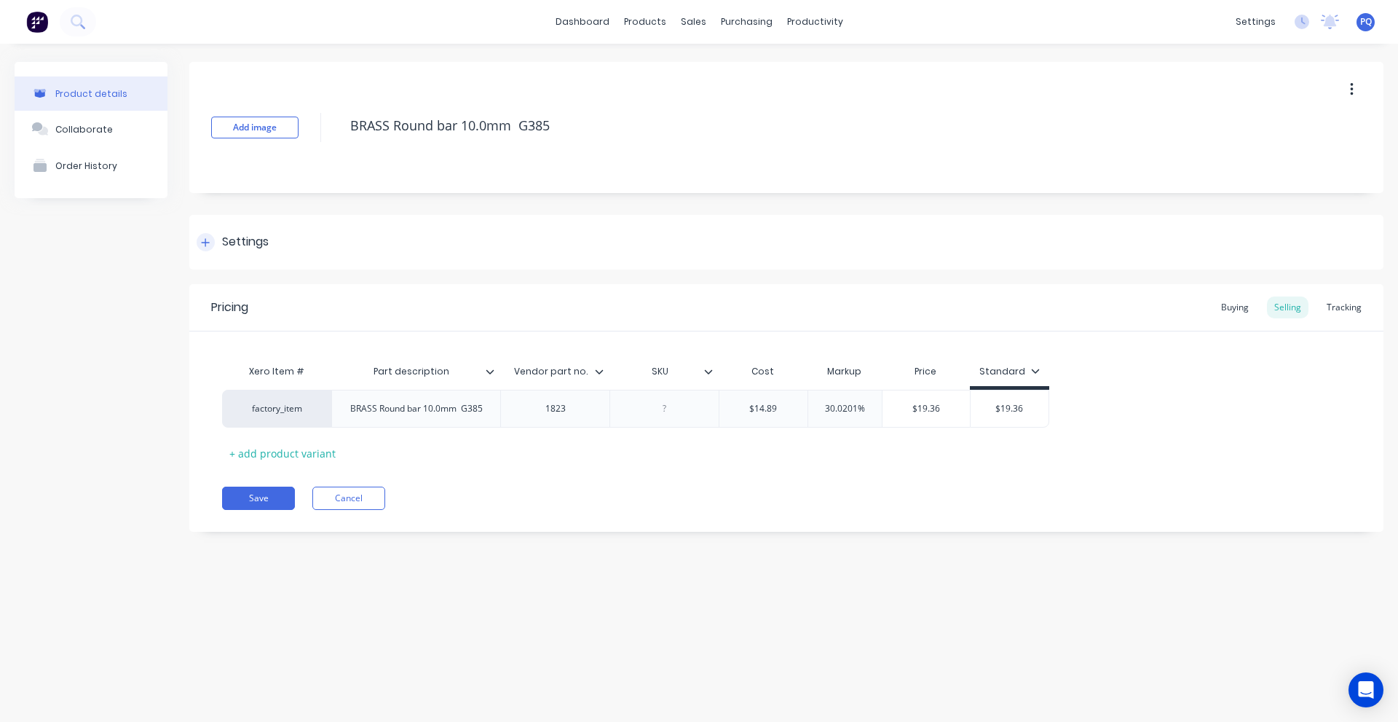
click at [288, 251] on div "Settings" at bounding box center [786, 242] width 1194 height 55
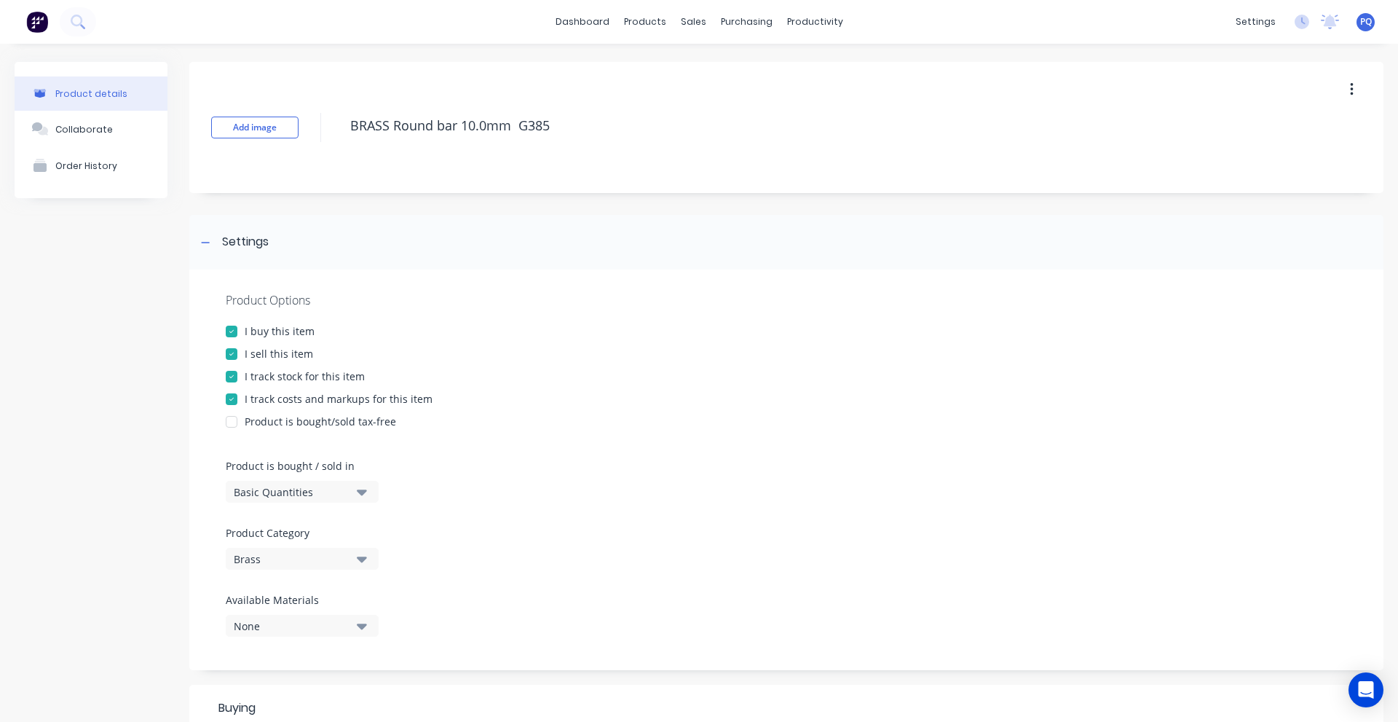
click at [269, 500] on button "Basic Quantities" at bounding box center [302, 492] width 153 height 22
click at [275, 561] on div "Lineal Metres" at bounding box center [335, 557] width 218 height 29
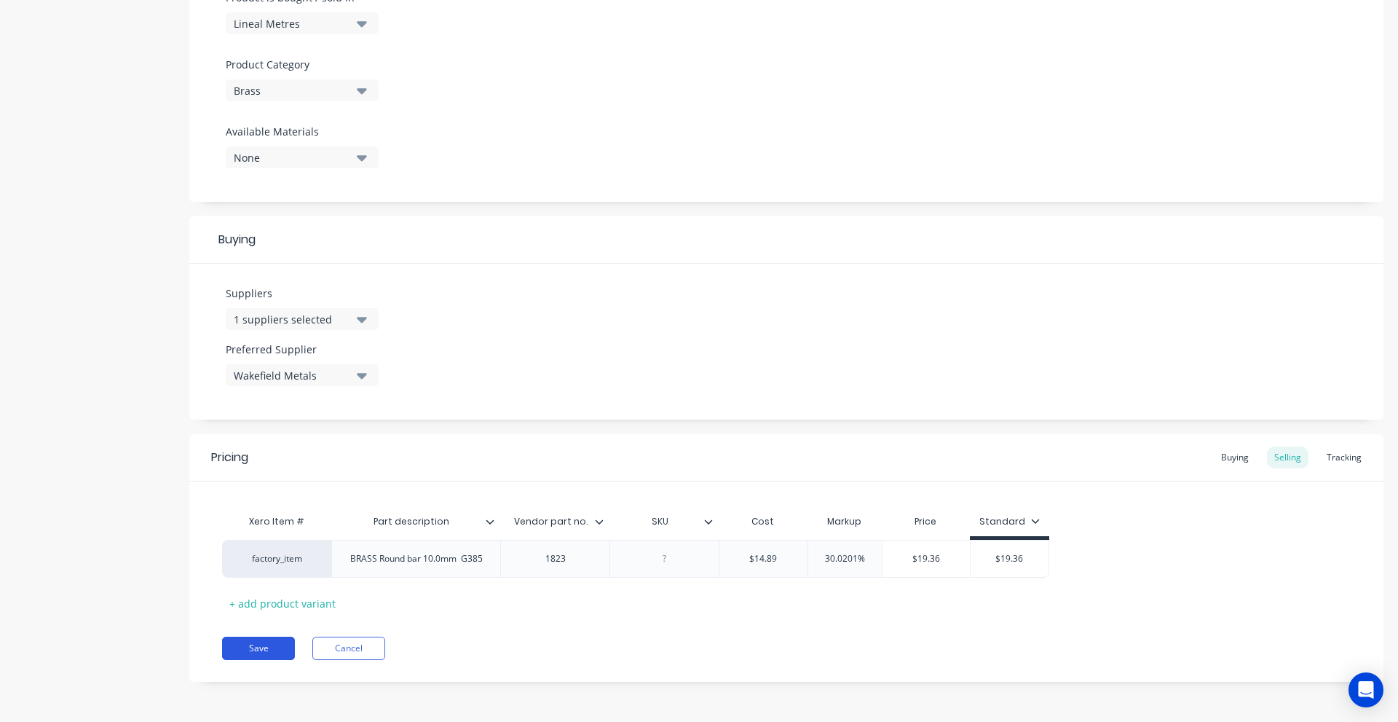
click at [272, 637] on button "Save" at bounding box center [258, 648] width 73 height 23
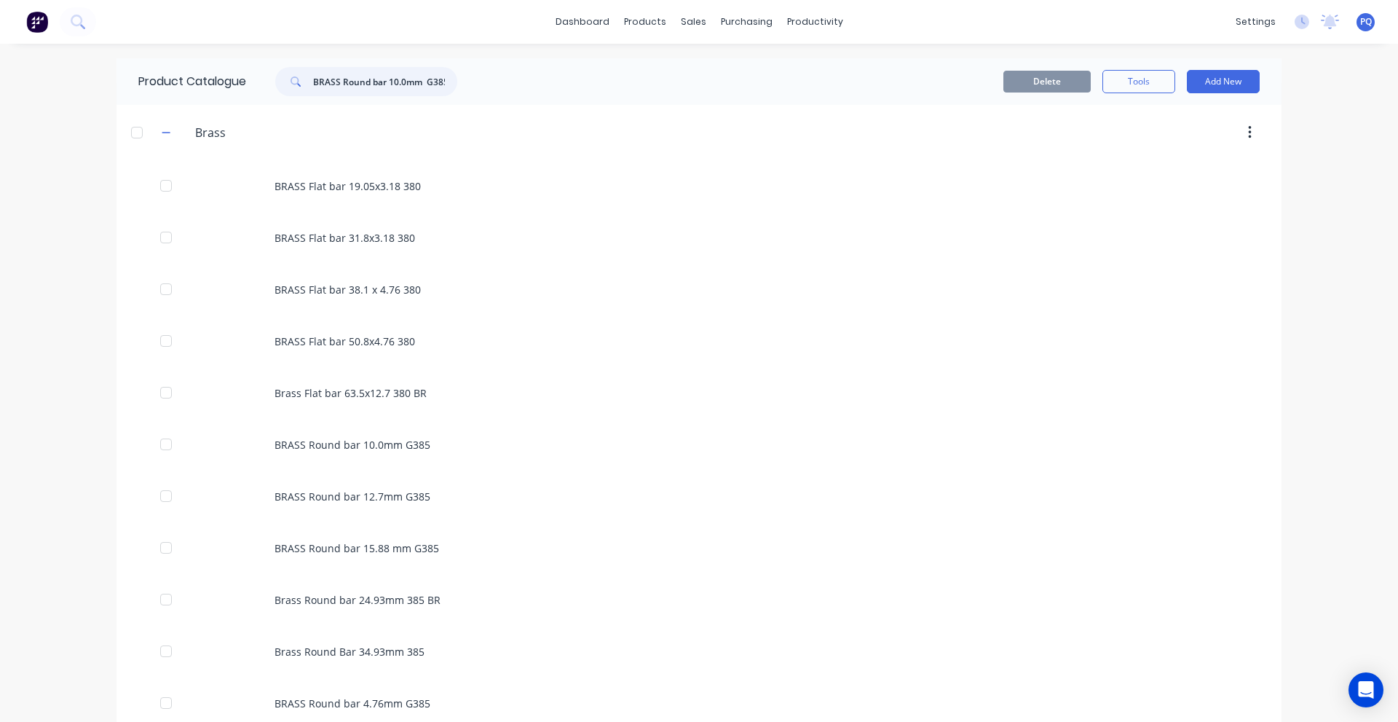
click at [377, 82] on input "BRASS Round bar 10.0mm G385" at bounding box center [385, 81] width 144 height 29
paste input "6.35"
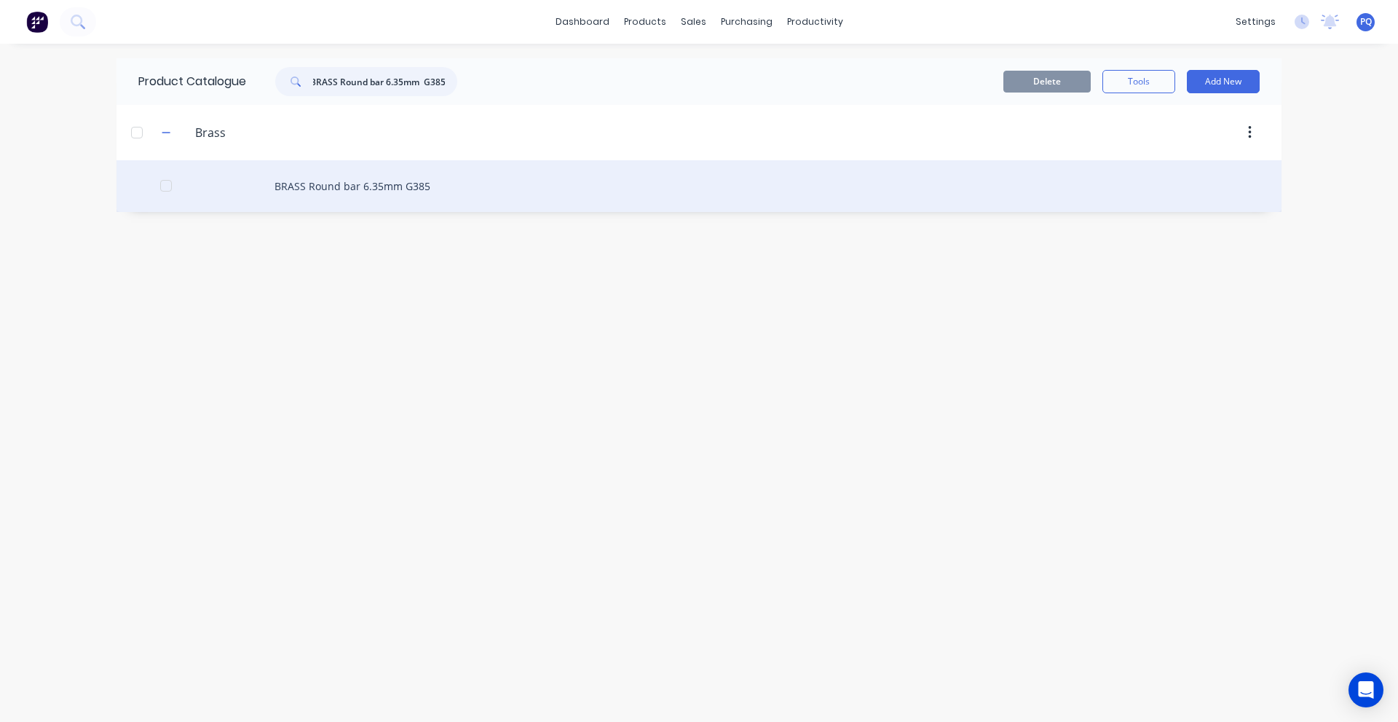
type input "BRASS Round bar 6.35mm G385"
click at [352, 173] on div "BRASS Round bar 6.35mm G385" at bounding box center [699, 186] width 1165 height 52
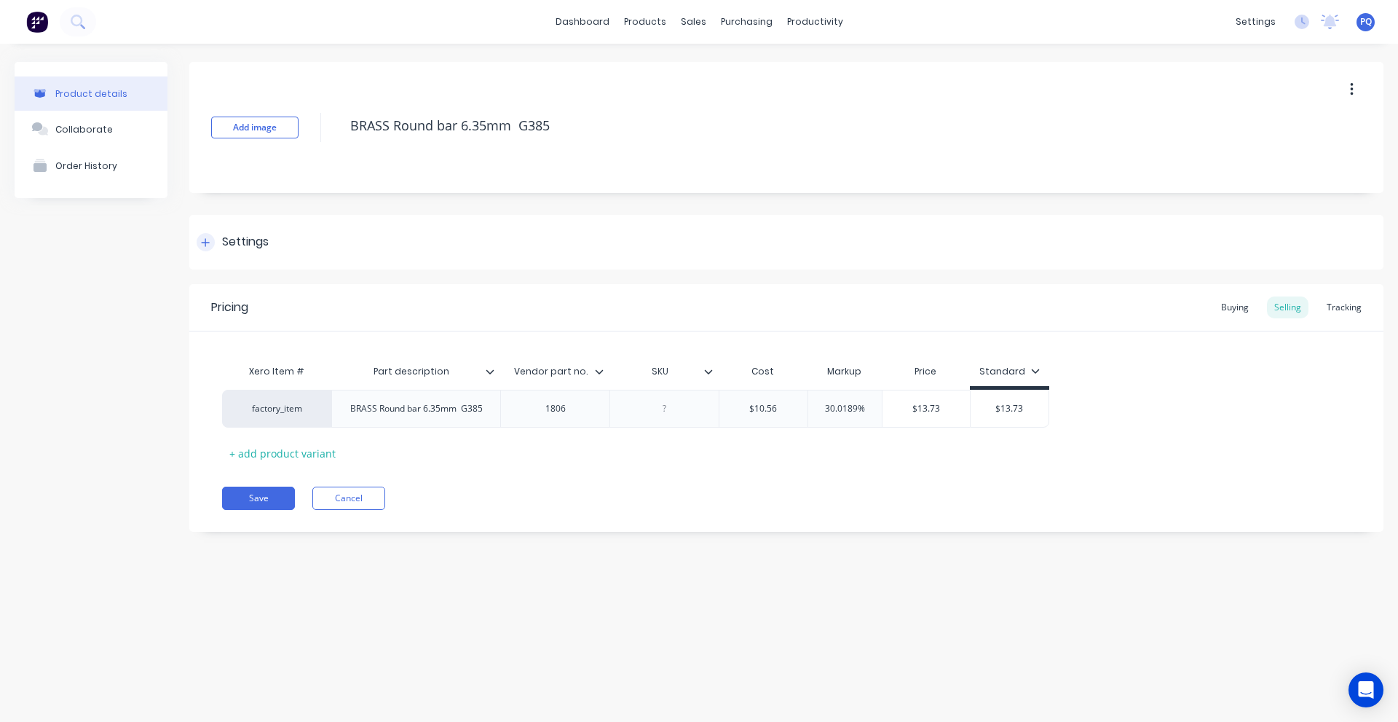
click at [236, 229] on div "Settings" at bounding box center [786, 242] width 1194 height 55
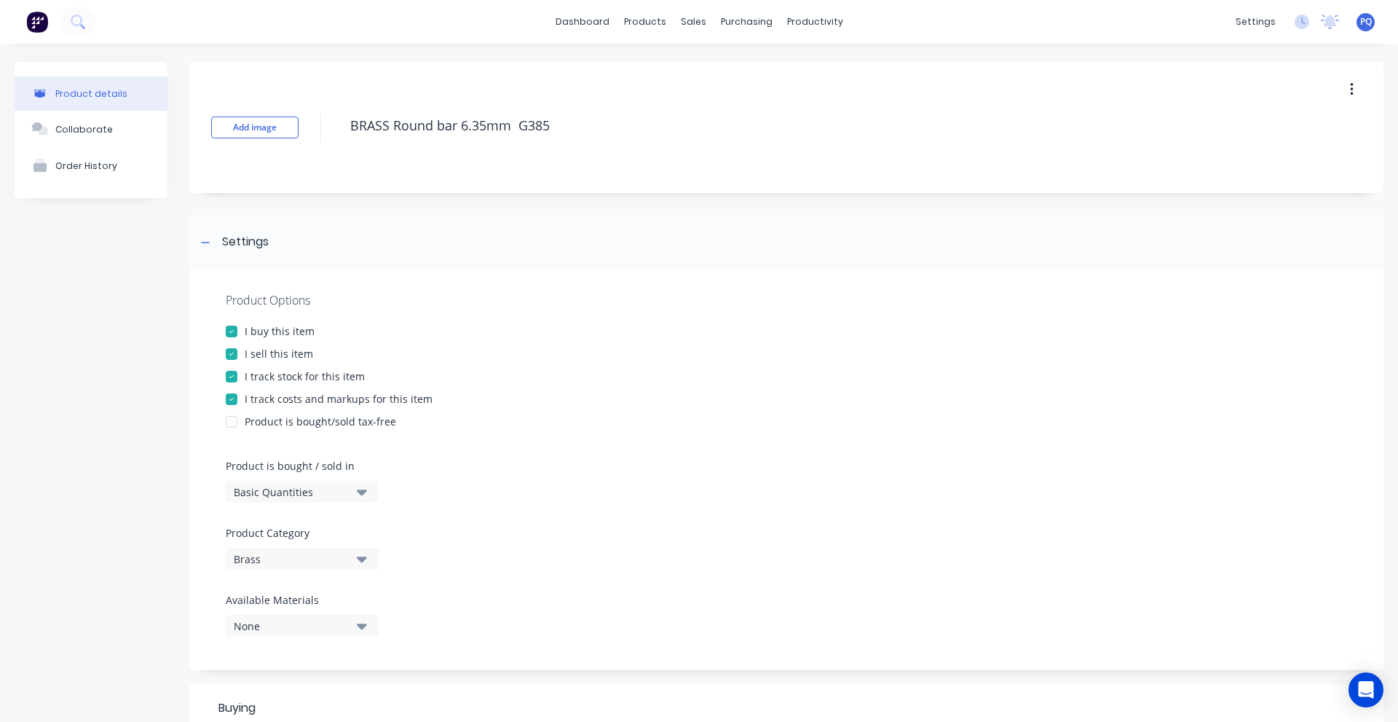
click at [256, 490] on div "Basic Quantities" at bounding box center [292, 491] width 117 height 15
click at [270, 560] on div "Lineal Metres" at bounding box center [335, 557] width 218 height 29
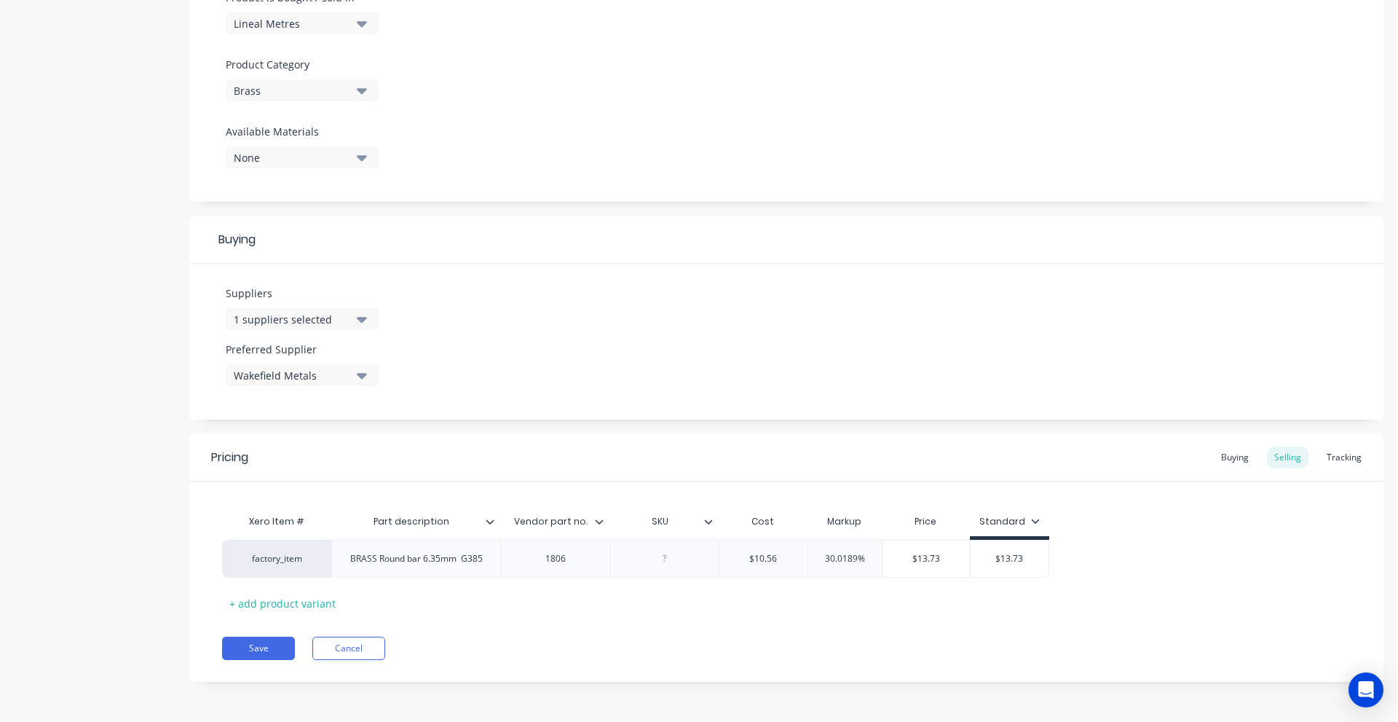
click at [256, 661] on div "Pricing Buying Selling Tracking Xero Item # Part description Vendor part no. SK…" at bounding box center [786, 558] width 1194 height 248
click at [259, 655] on button "Save" at bounding box center [258, 648] width 73 height 23
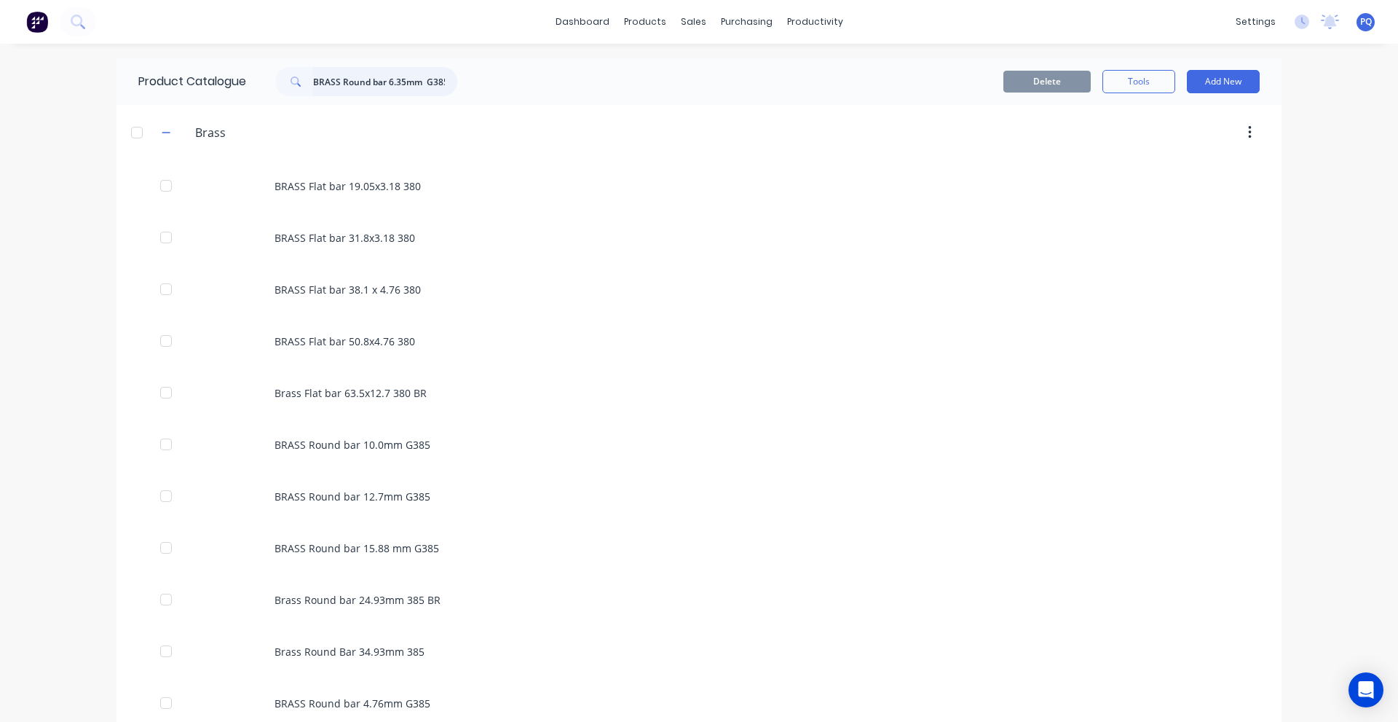
click at [349, 72] on input "BRASS Round bar 6.35mm G385" at bounding box center [385, 81] width 144 height 29
paste input "4.76"
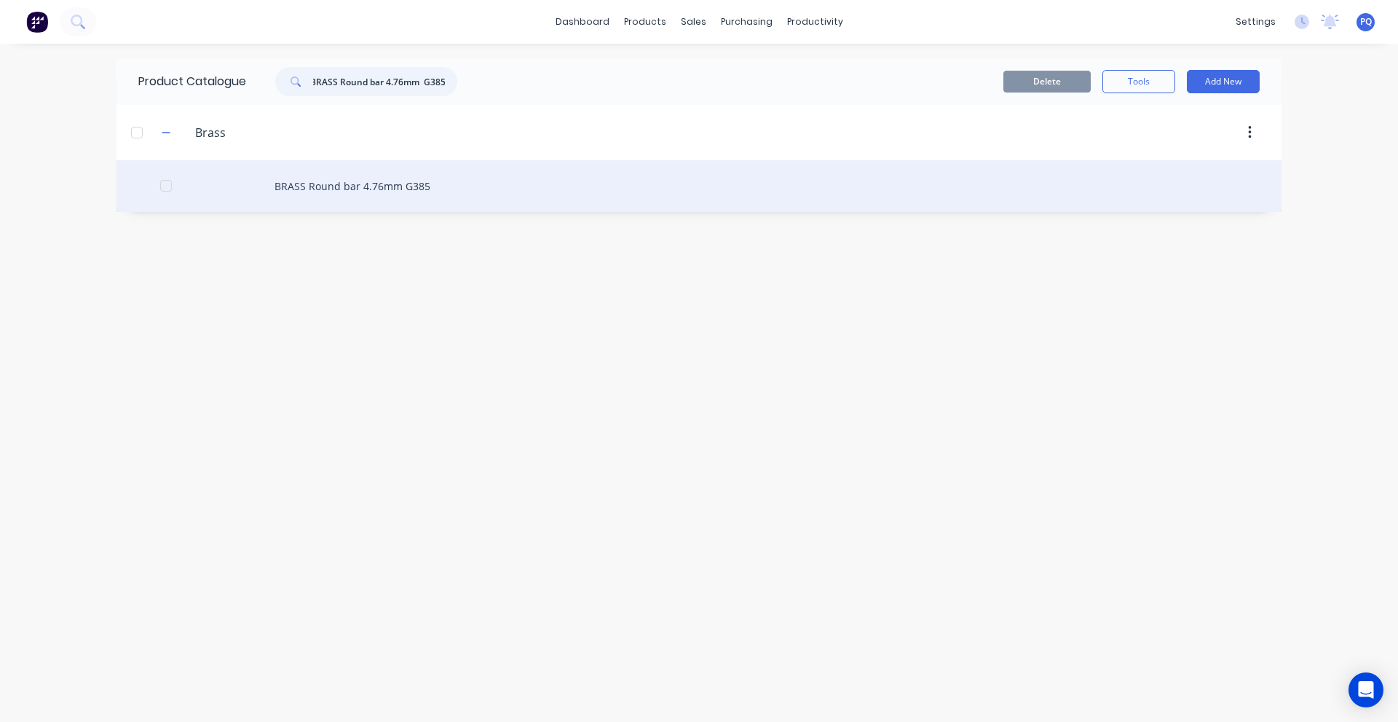
type input "BRASS Round bar 4.76mm G385"
click at [299, 181] on div "BRASS Round bar 4.76mm G385" at bounding box center [699, 186] width 1165 height 52
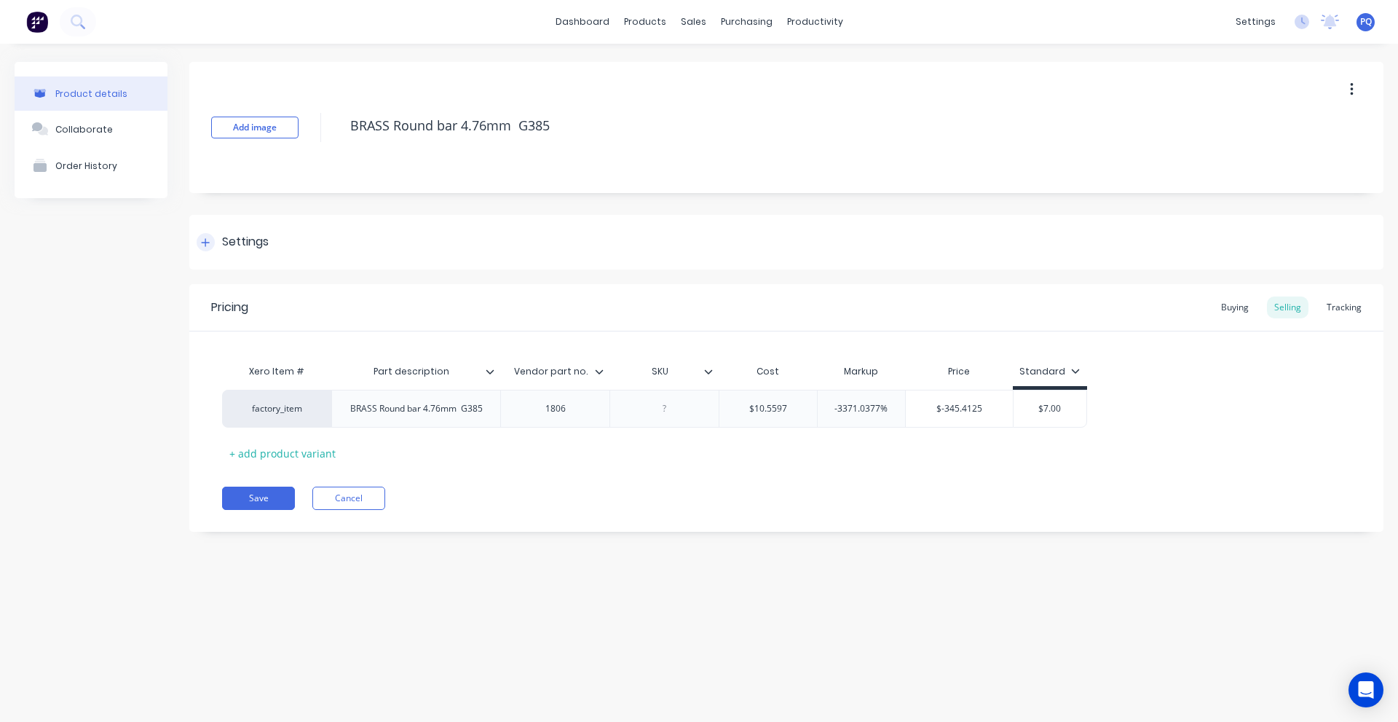
click at [233, 248] on div "Settings" at bounding box center [245, 242] width 47 height 18
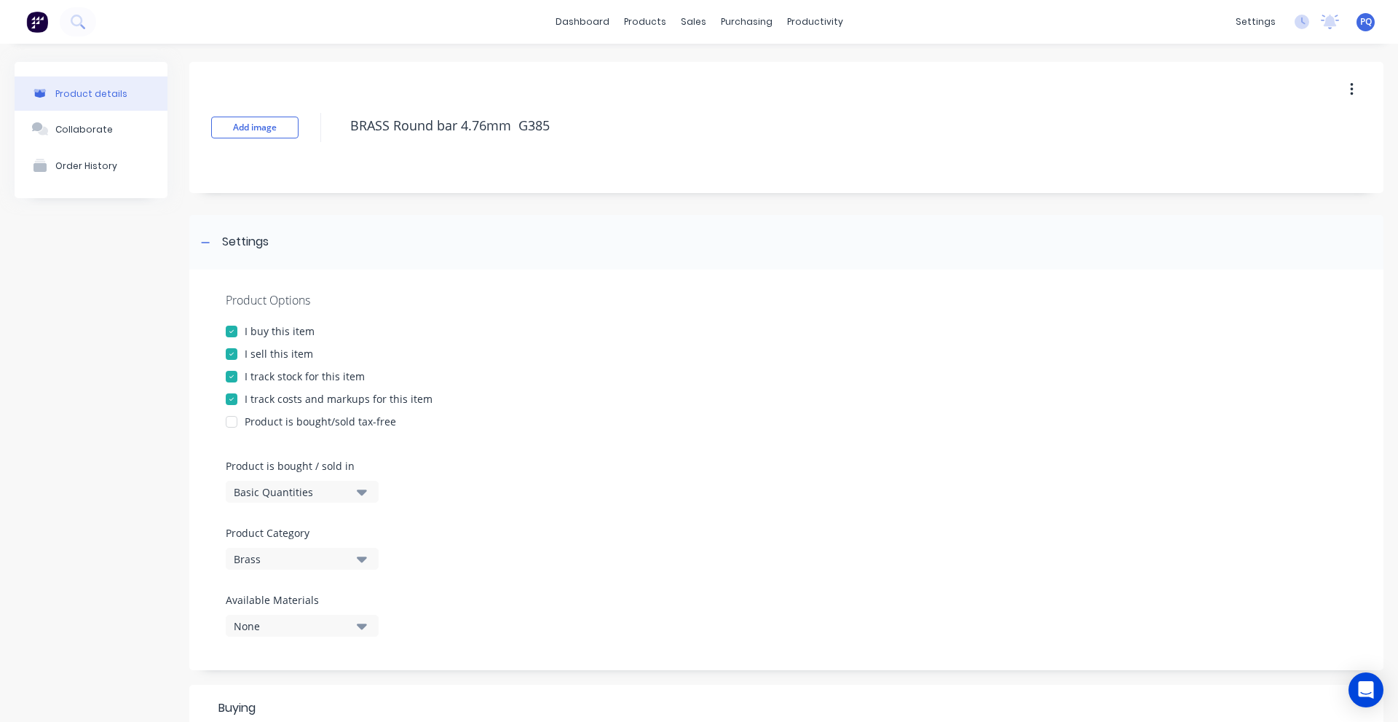
click at [312, 494] on div "Basic Quantities" at bounding box center [292, 491] width 117 height 15
click at [312, 552] on div "Lineal Metres" at bounding box center [335, 557] width 218 height 29
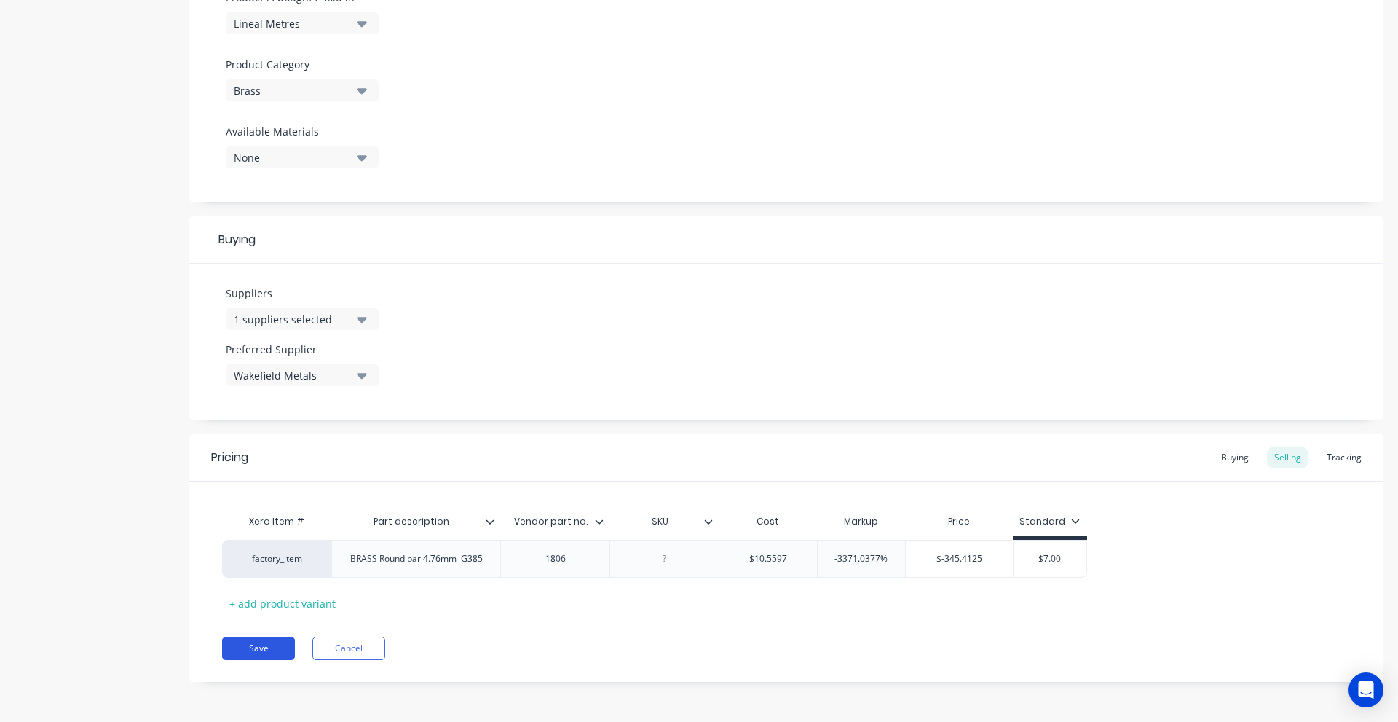
click at [269, 640] on button "Save" at bounding box center [258, 648] width 73 height 23
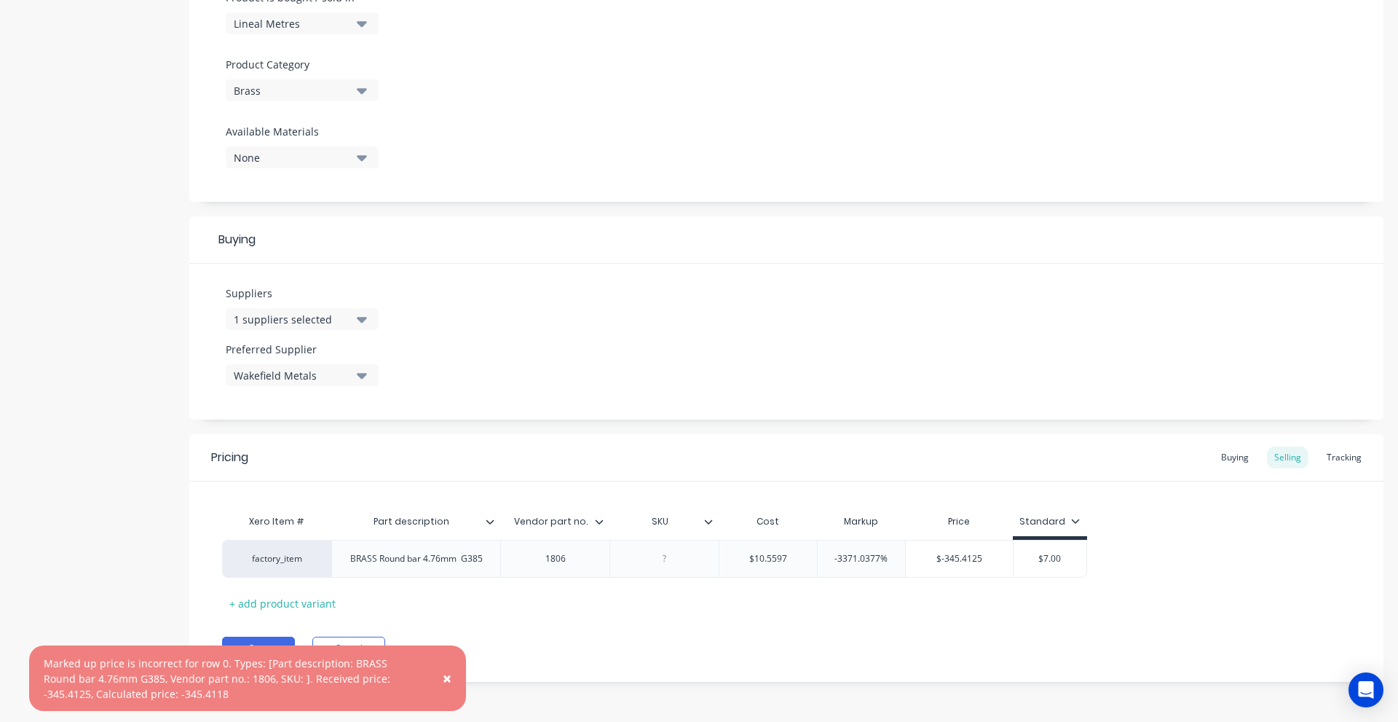
click at [449, 674] on span "×" at bounding box center [447, 678] width 9 height 20
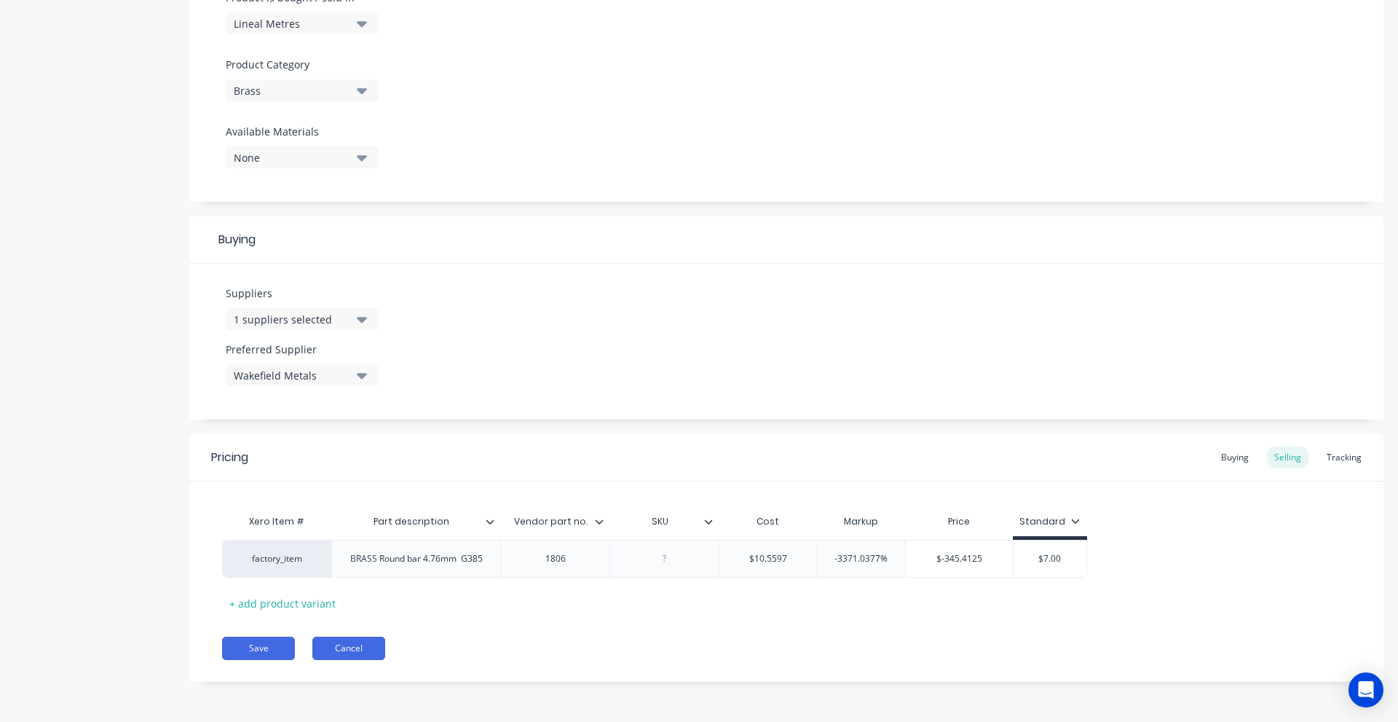
click at [349, 646] on button "Cancel" at bounding box center [348, 648] width 73 height 23
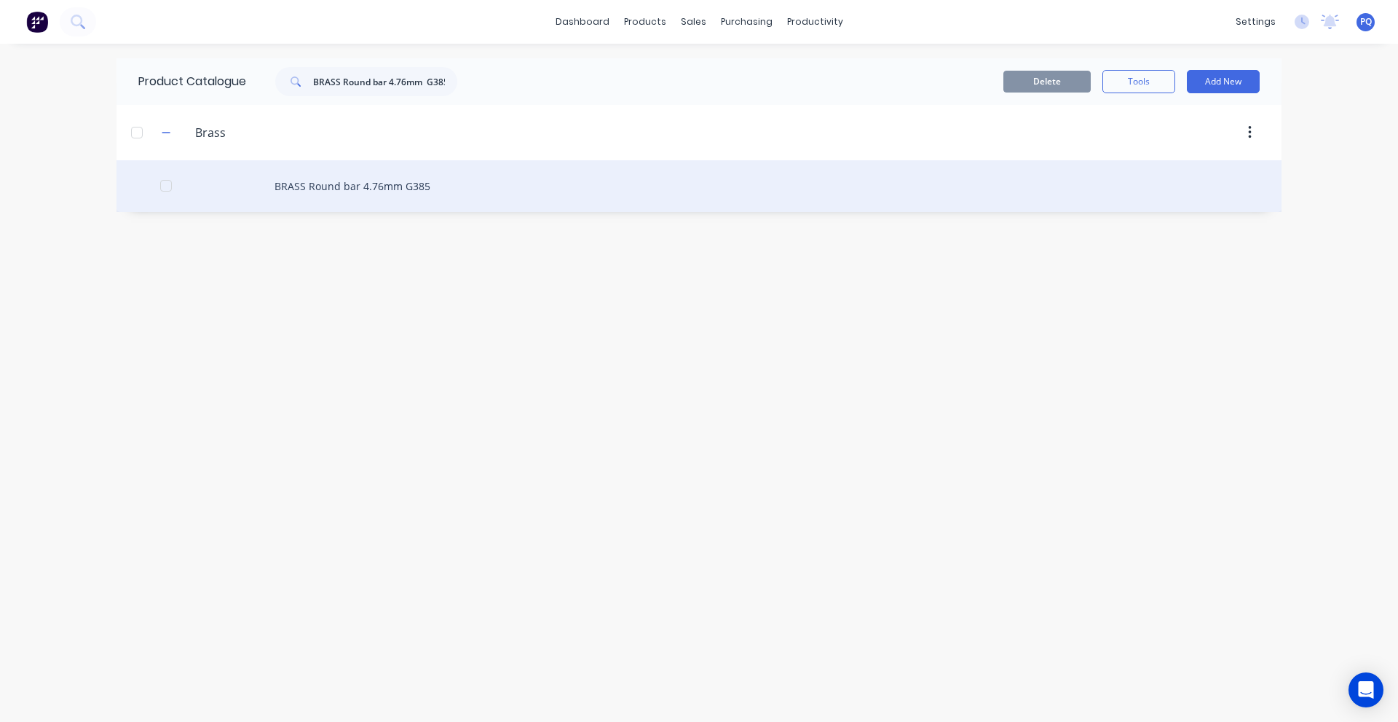
click at [322, 186] on div "BRASS Round bar 4.76mm G385" at bounding box center [699, 186] width 1165 height 52
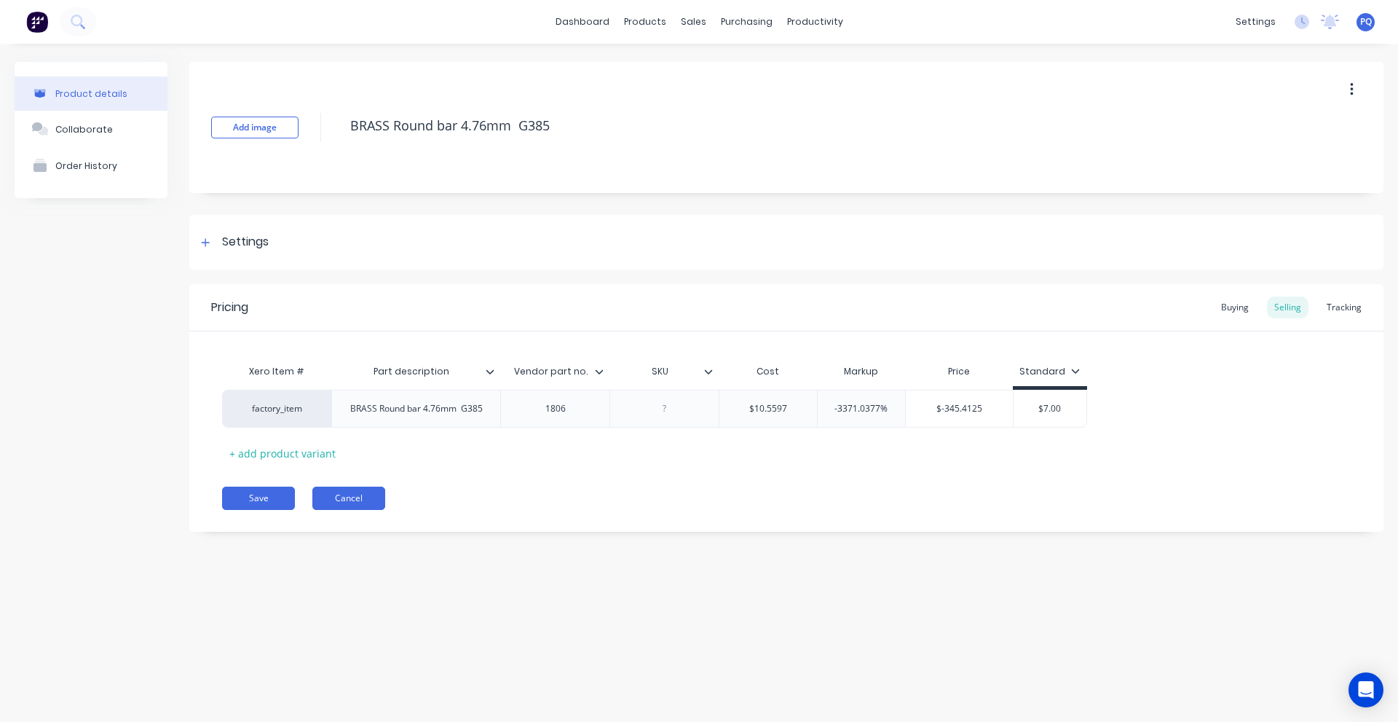
click at [357, 507] on button "Cancel" at bounding box center [348, 497] width 73 height 23
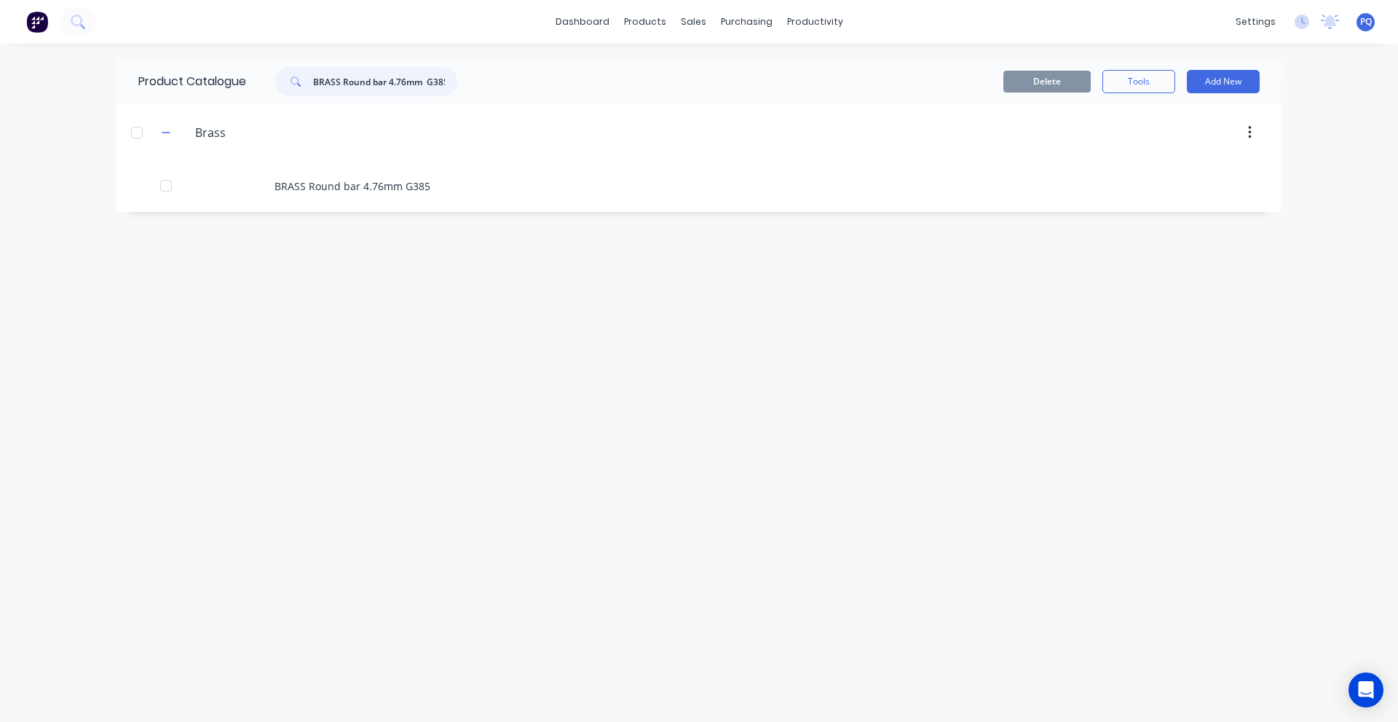
click at [412, 79] on input "BRASS Round bar 4.76mm G385" at bounding box center [385, 81] width 144 height 29
paste input "Tube BRASS 12.70x1.22"
type input "Tube BRASS 12.70x1.22"
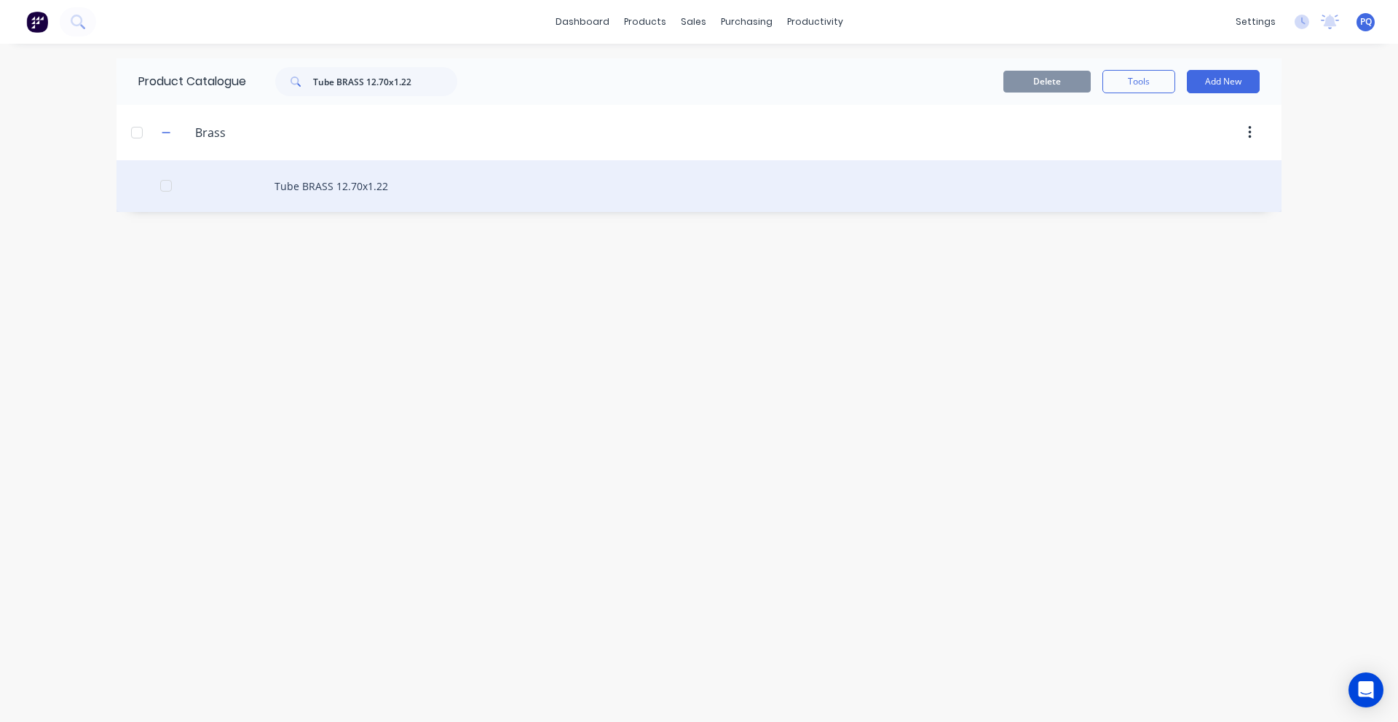
click at [320, 202] on div "Tube BRASS 12.70x1.22" at bounding box center [699, 186] width 1165 height 52
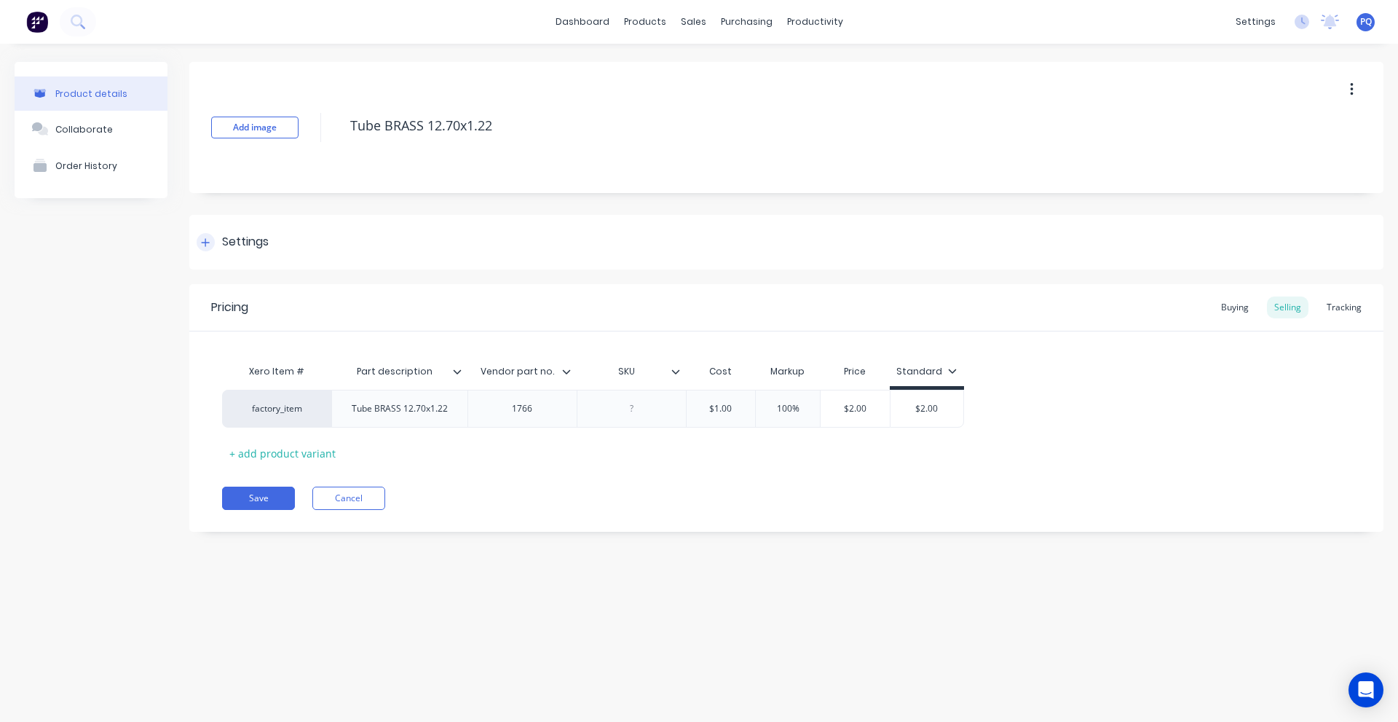
click at [226, 251] on div "Settings" at bounding box center [245, 242] width 47 height 18
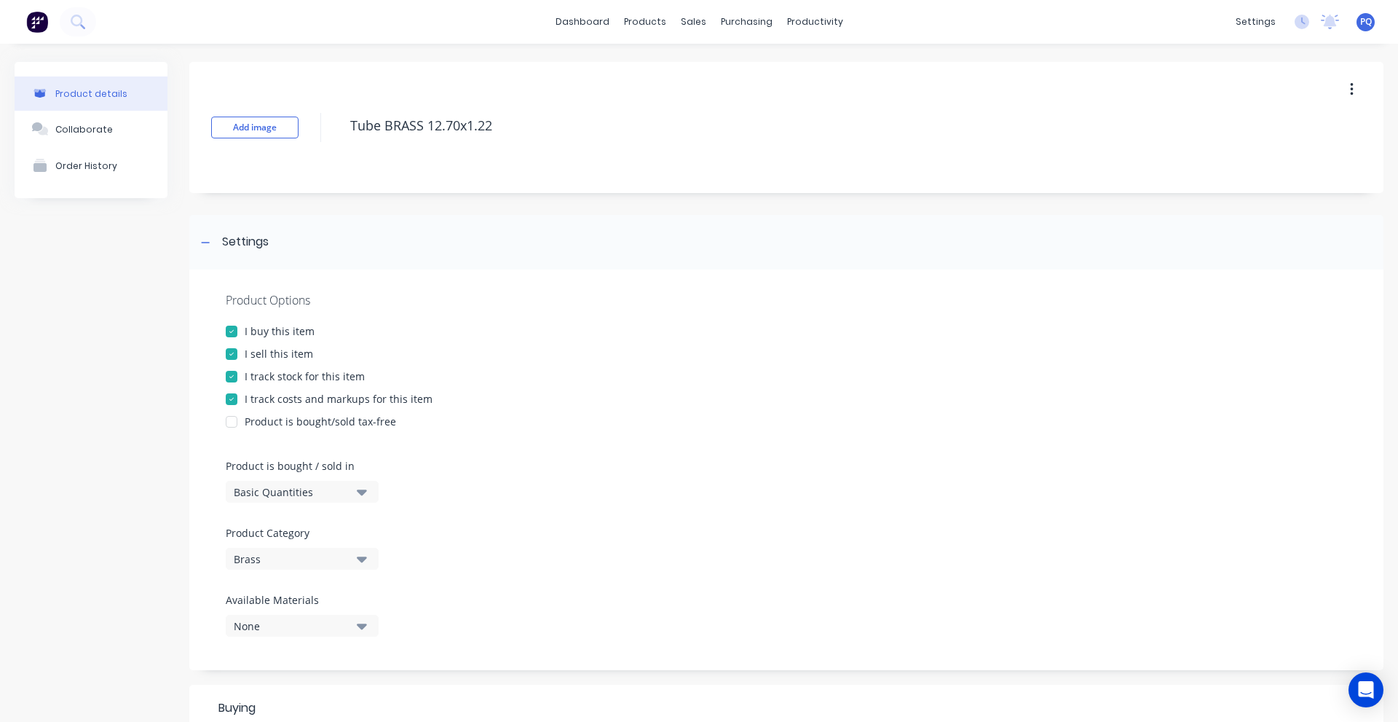
click at [246, 497] on div "Basic Quantities" at bounding box center [292, 491] width 117 height 15
drag, startPoint x: 253, startPoint y: 555, endPoint x: 256, endPoint y: 535, distance: 19.9
click at [253, 555] on div "Lineal Metres" at bounding box center [335, 557] width 218 height 29
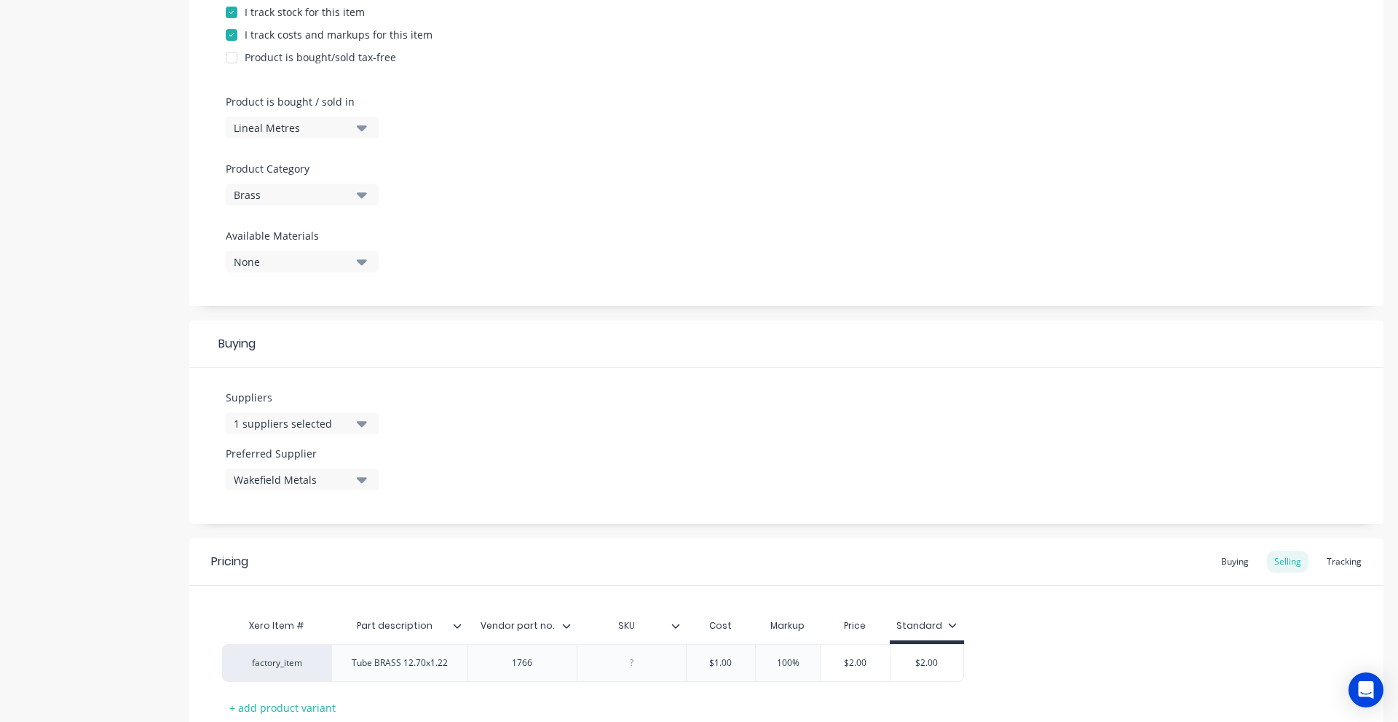
scroll to position [468, 0]
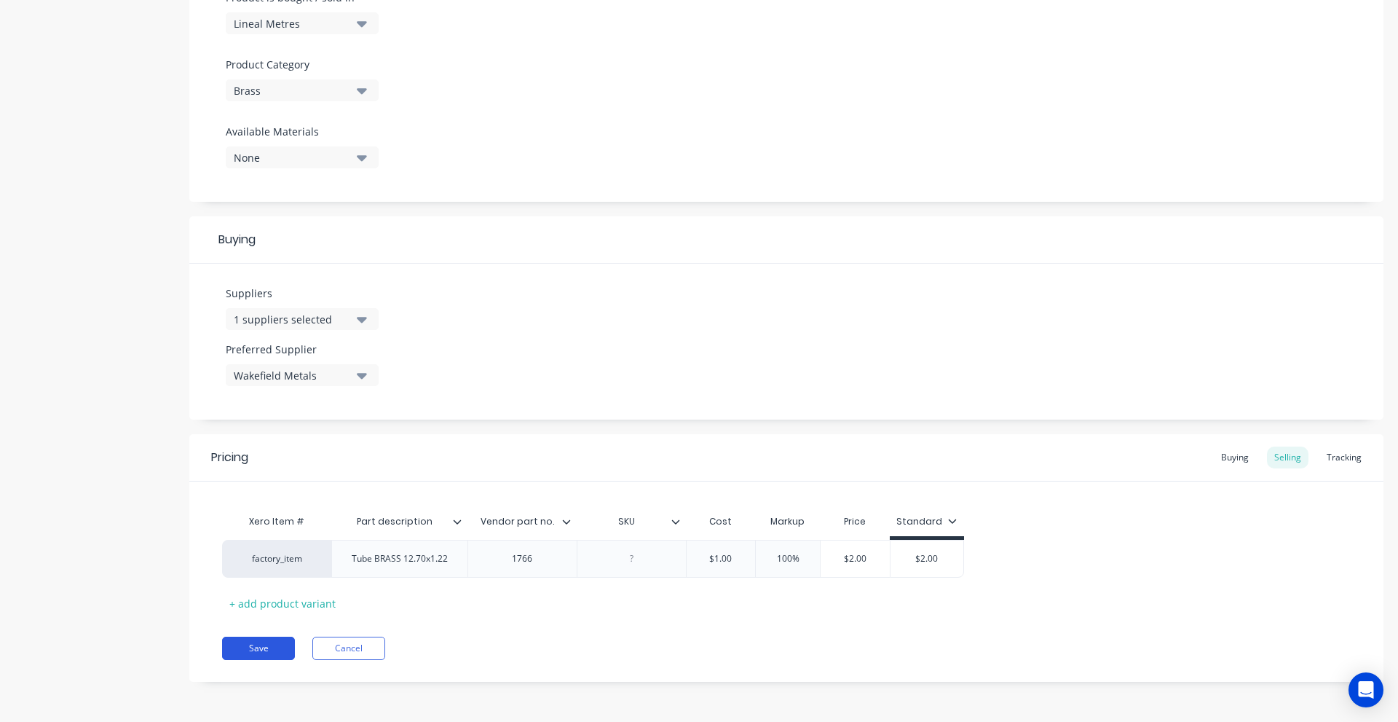
click at [254, 655] on button "Save" at bounding box center [258, 648] width 73 height 23
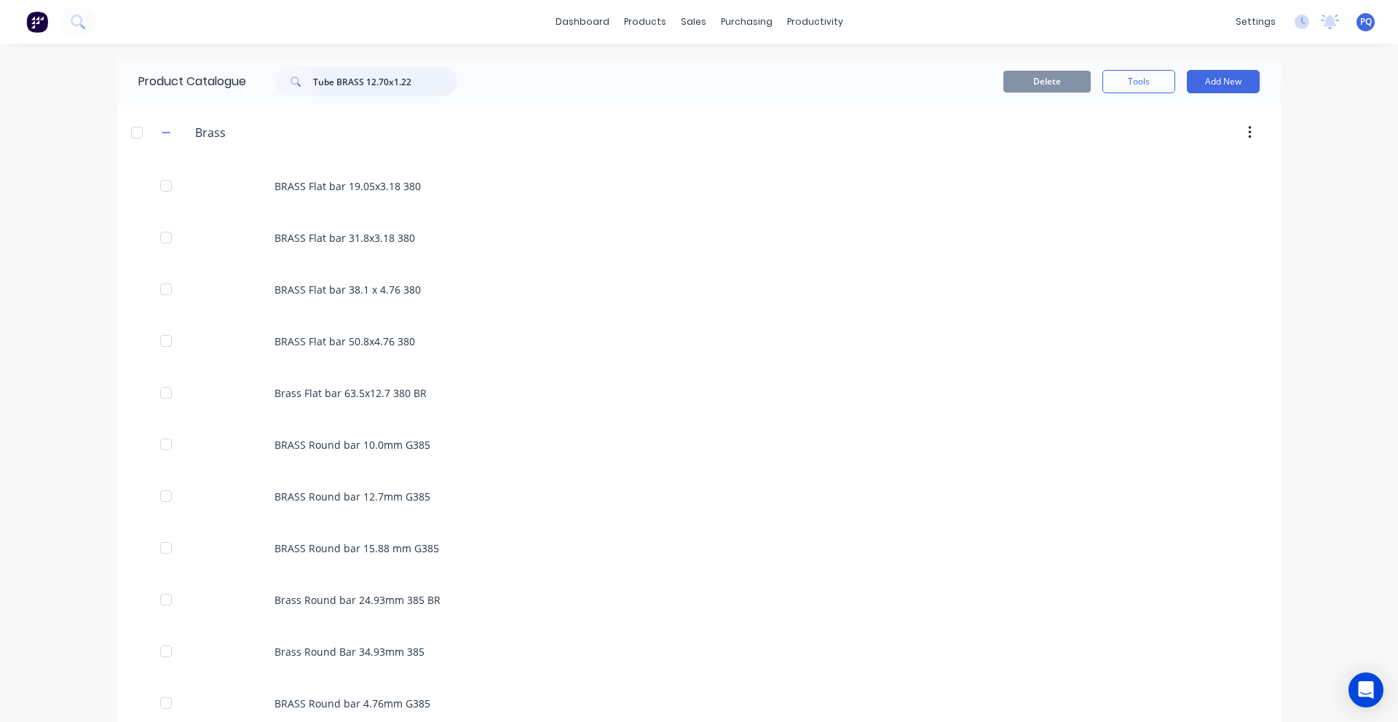
click at [414, 71] on input "Tube BRASS 12.70x1.22" at bounding box center [385, 81] width 144 height 29
paste input "BRASS Flat bar 31.8x3.18 380"
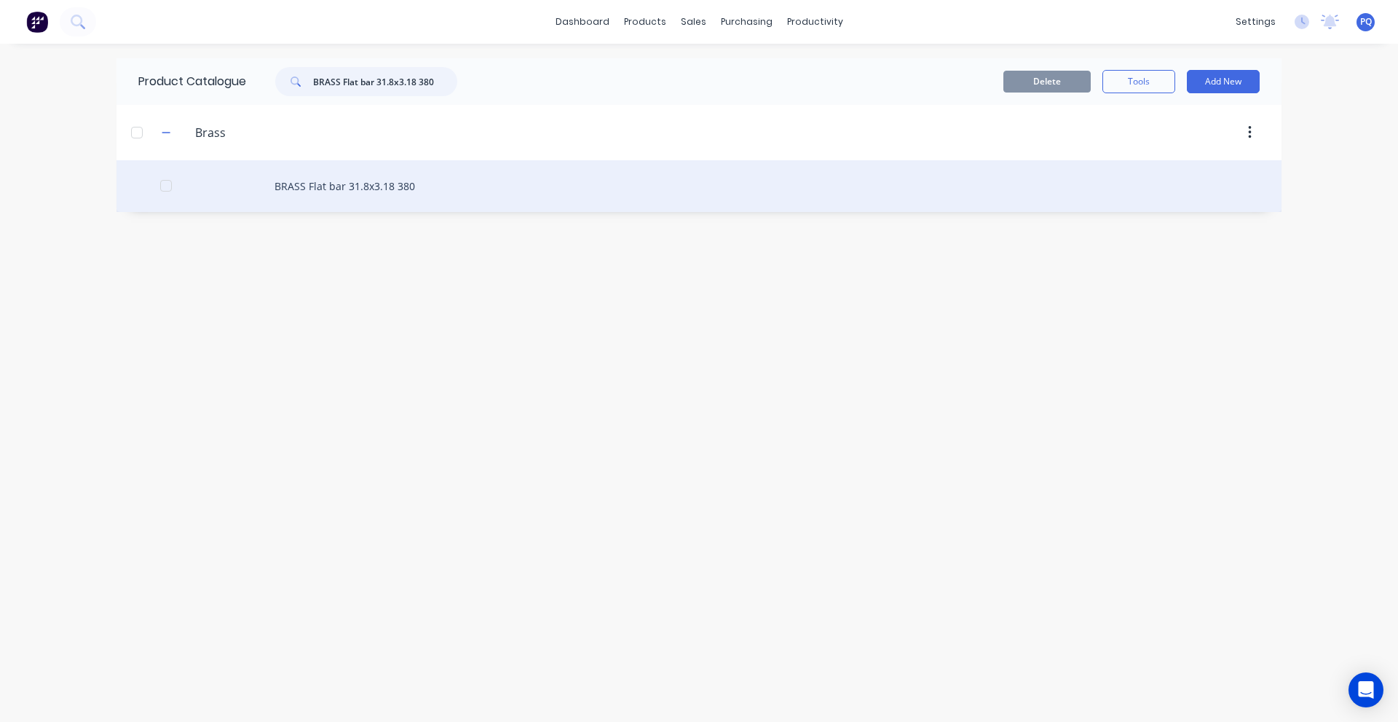
type input "BRASS Flat bar 31.8x3.18 380"
click at [349, 175] on div "BRASS Flat bar 31.8x3.18 380" at bounding box center [699, 186] width 1165 height 52
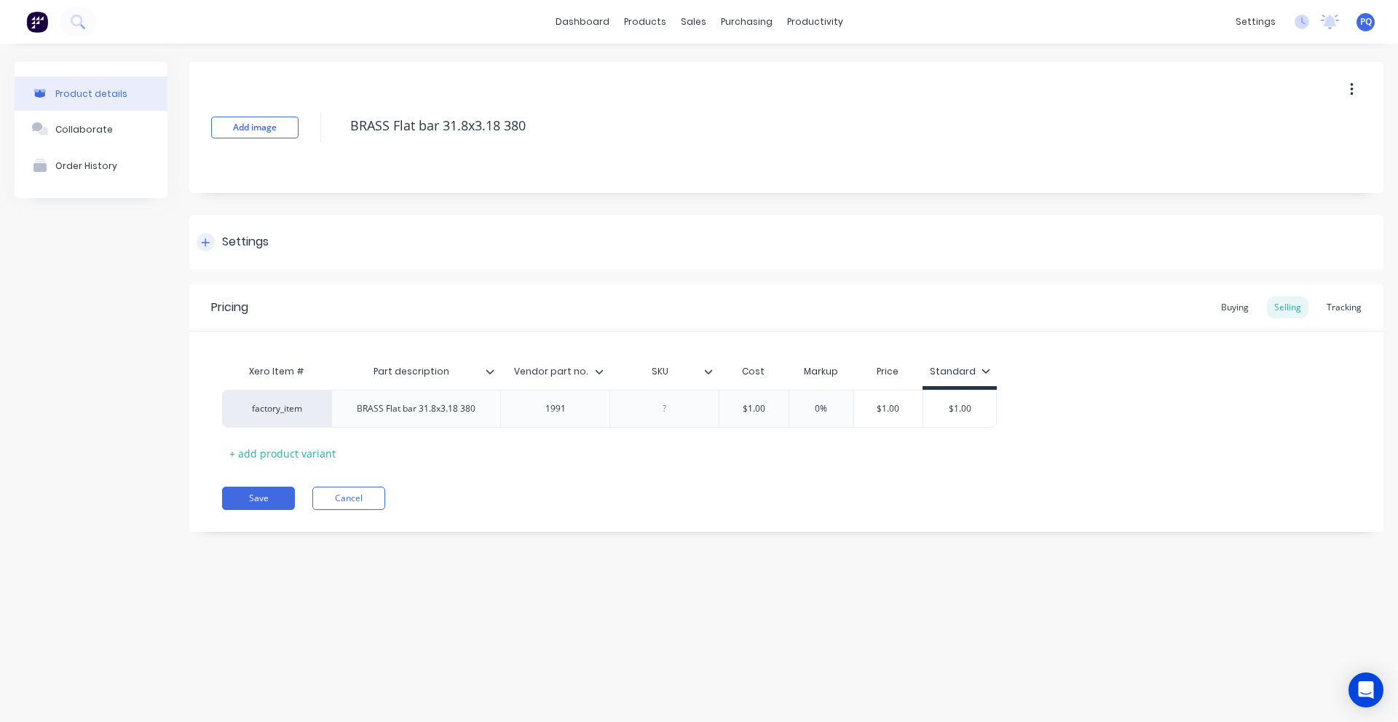
click at [235, 250] on div "Settings" at bounding box center [245, 242] width 47 height 18
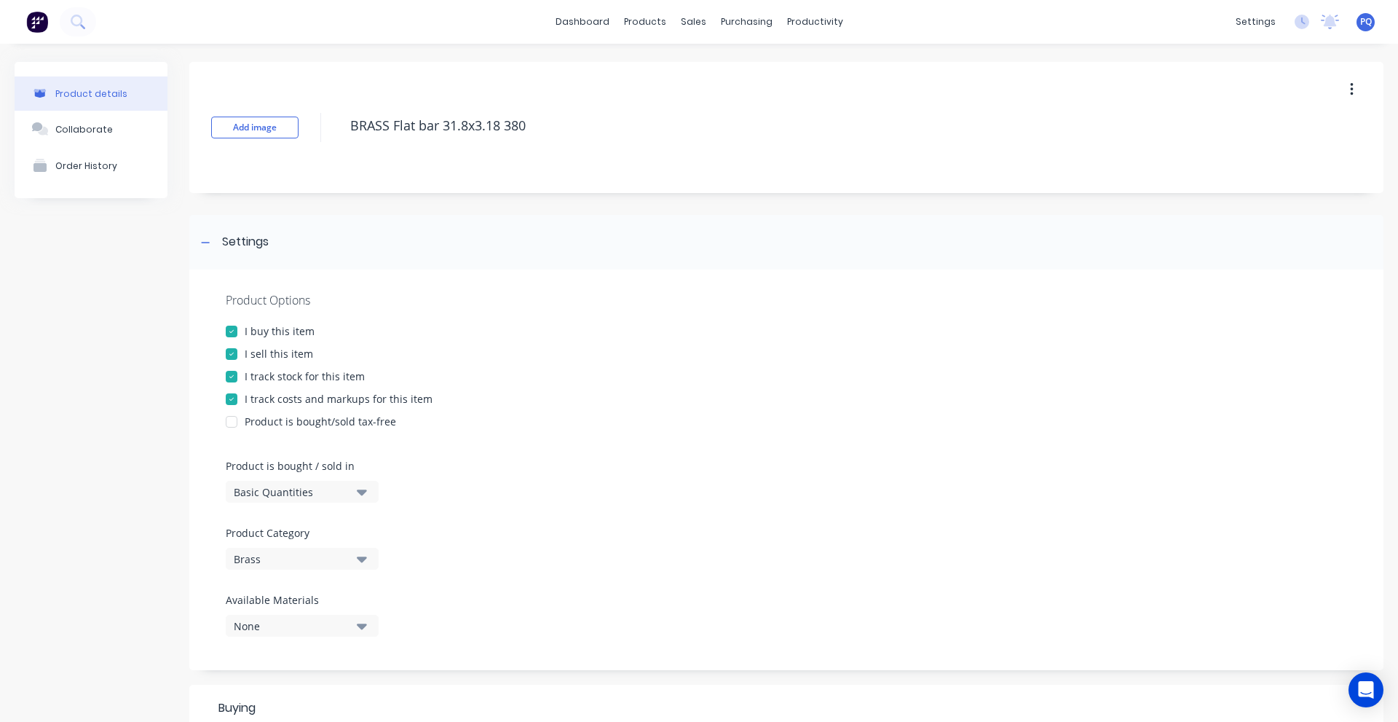
click at [278, 488] on div "Basic Quantities" at bounding box center [292, 491] width 117 height 15
click at [282, 552] on div "Lineal Metres" at bounding box center [335, 557] width 218 height 29
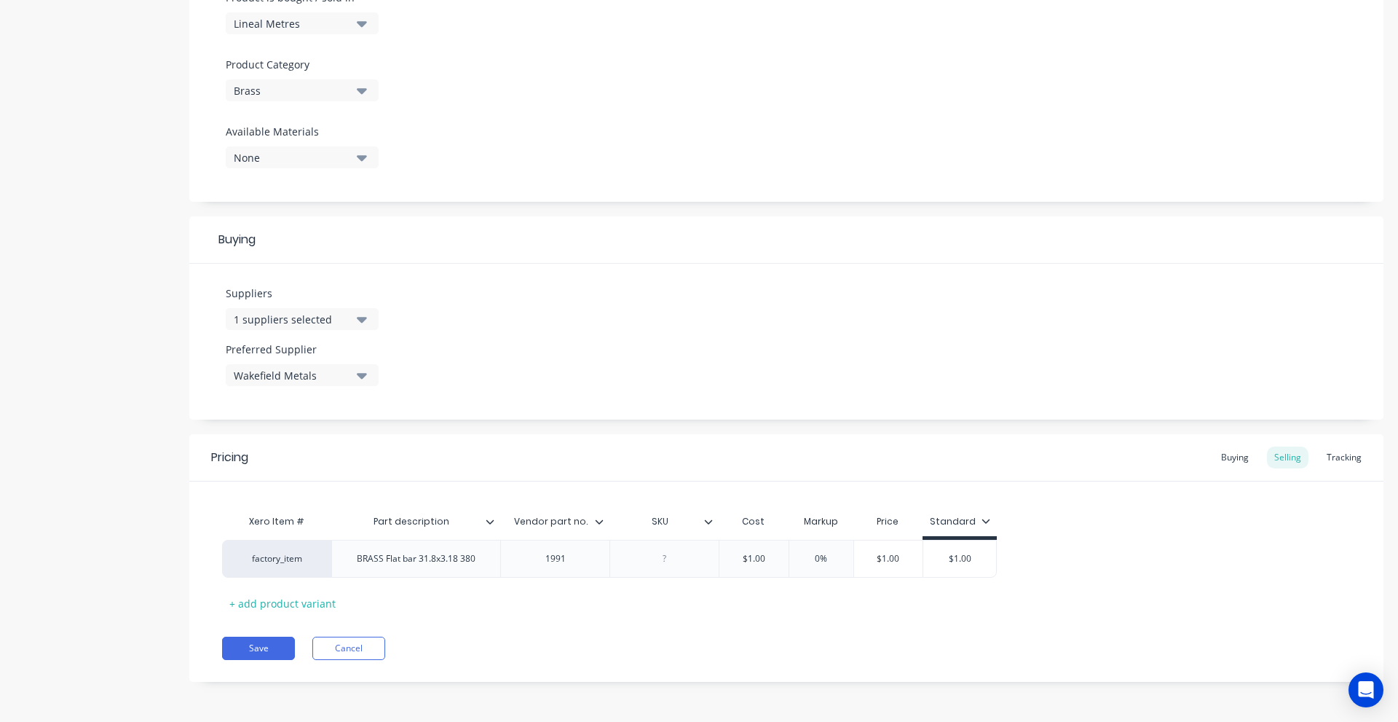
click at [248, 666] on div "Pricing Buying Selling Tracking Xero Item # Part description Vendor part no. SK…" at bounding box center [786, 558] width 1194 height 248
click at [258, 650] on button "Save" at bounding box center [258, 648] width 73 height 23
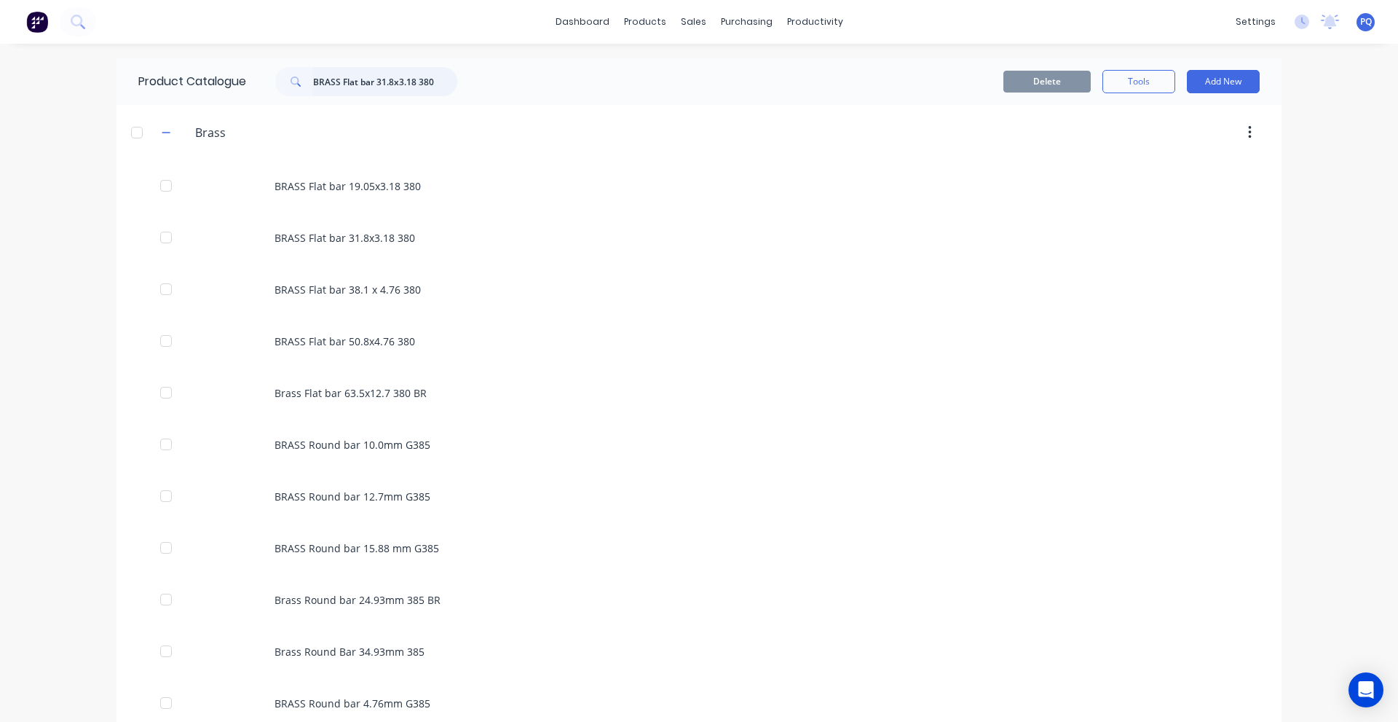
click at [315, 76] on input "BRASS Flat bar 31.8x3.18 380" at bounding box center [385, 81] width 144 height 29
click at [319, 76] on input "BRASS Flat bar 31.8x3.18 380" at bounding box center [385, 81] width 144 height 29
paste input "50.8x4.76"
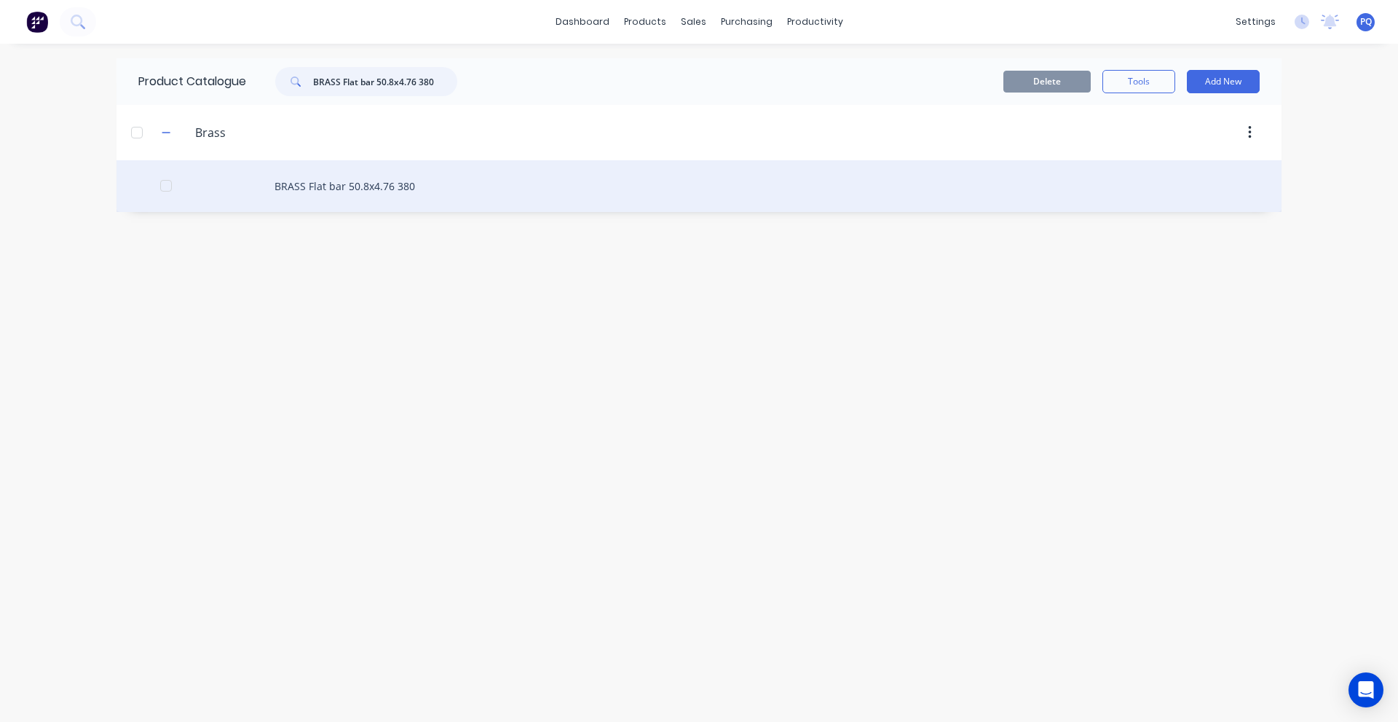
type input "BRASS Flat bar 50.8x4.76 380"
click at [308, 181] on div "BRASS Flat bar 50.8x4.76 380" at bounding box center [699, 186] width 1165 height 52
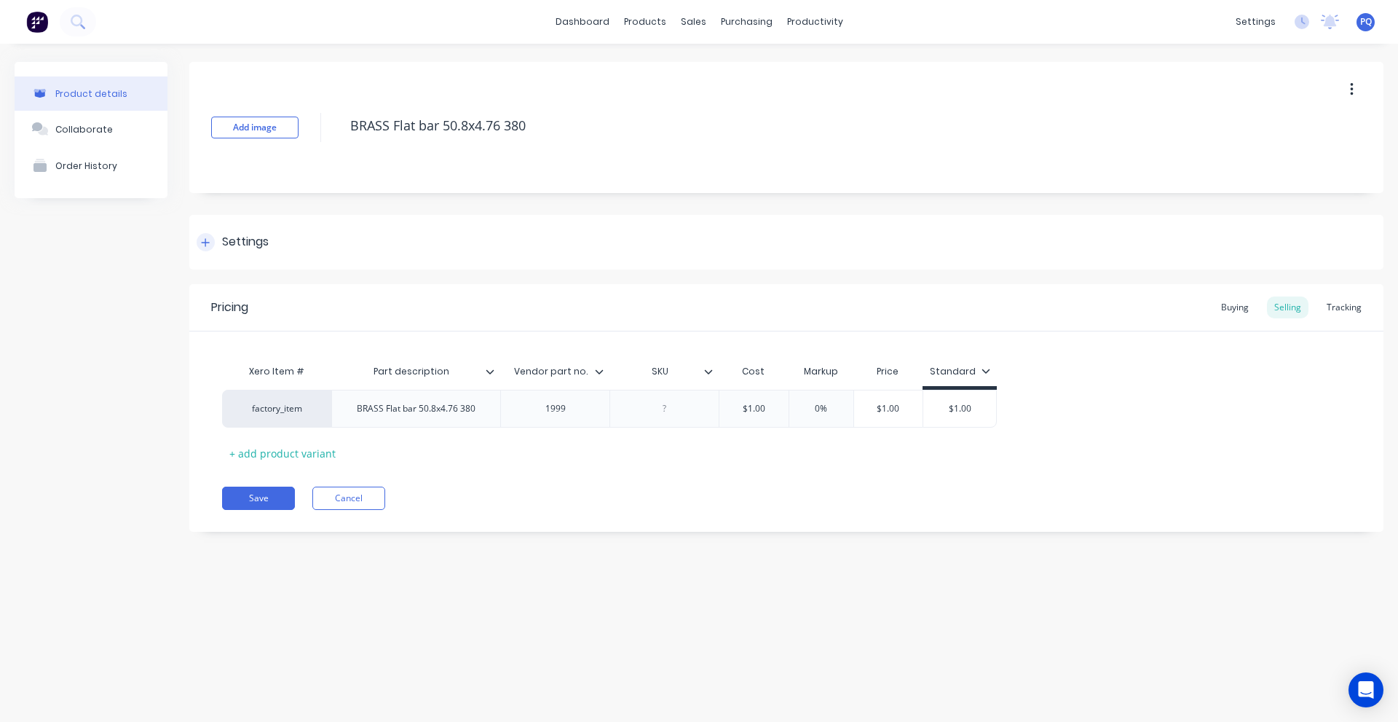
click at [228, 233] on div "Settings" at bounding box center [245, 242] width 47 height 18
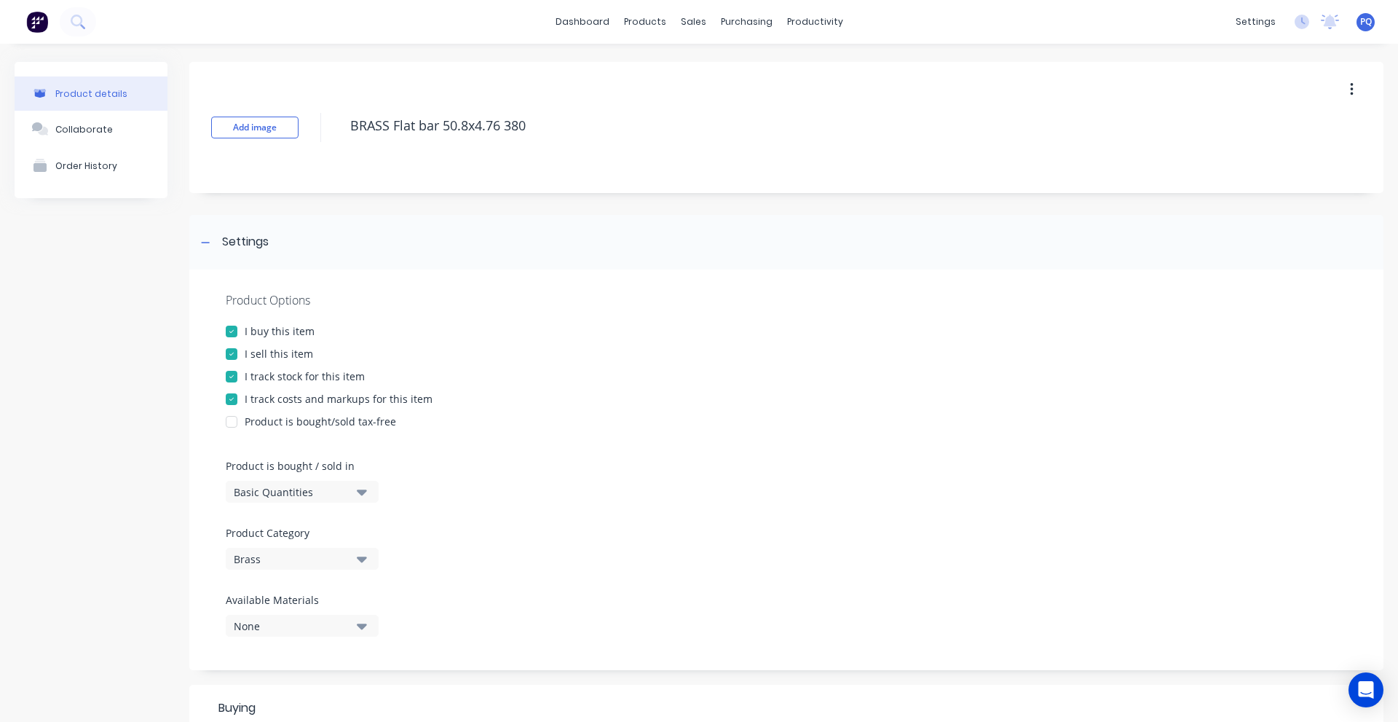
click at [256, 488] on div "Basic Quantities" at bounding box center [292, 491] width 117 height 15
click at [267, 562] on div "Lineal Metres" at bounding box center [335, 557] width 218 height 29
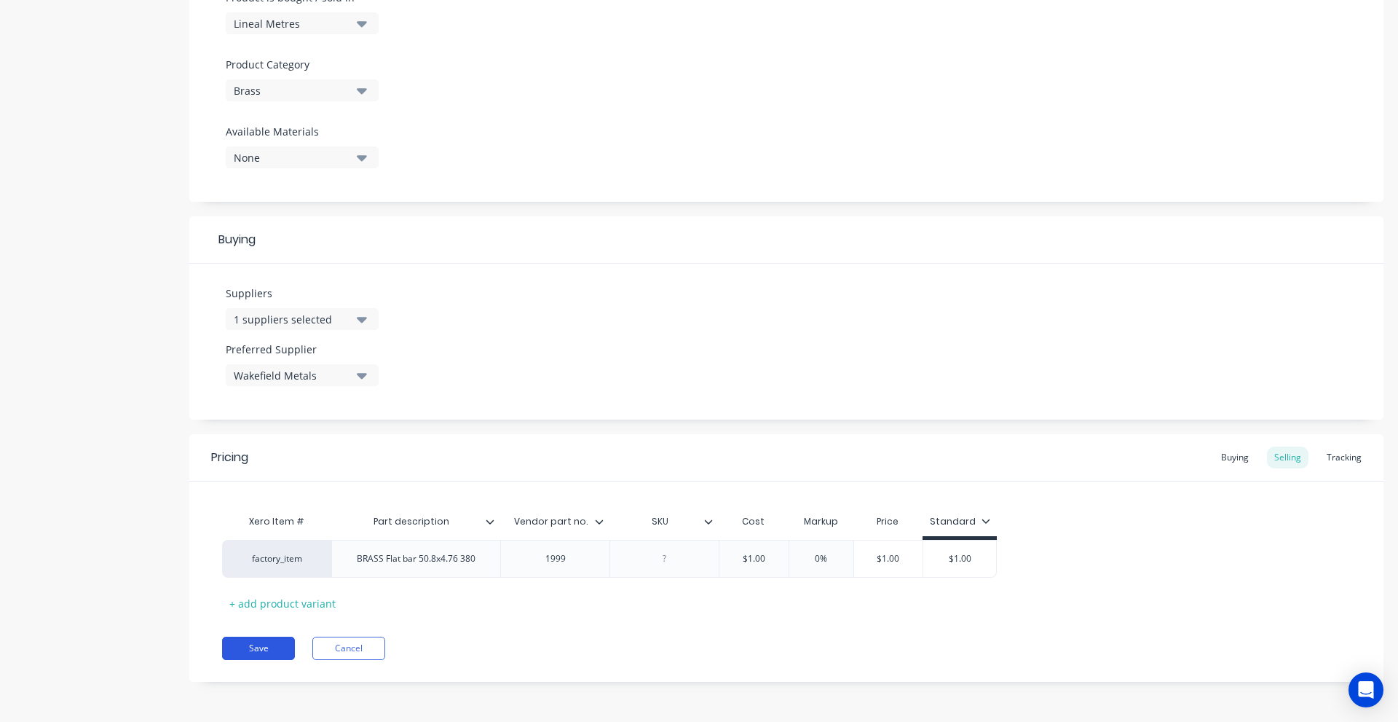
click at [263, 643] on button "Save" at bounding box center [258, 648] width 73 height 23
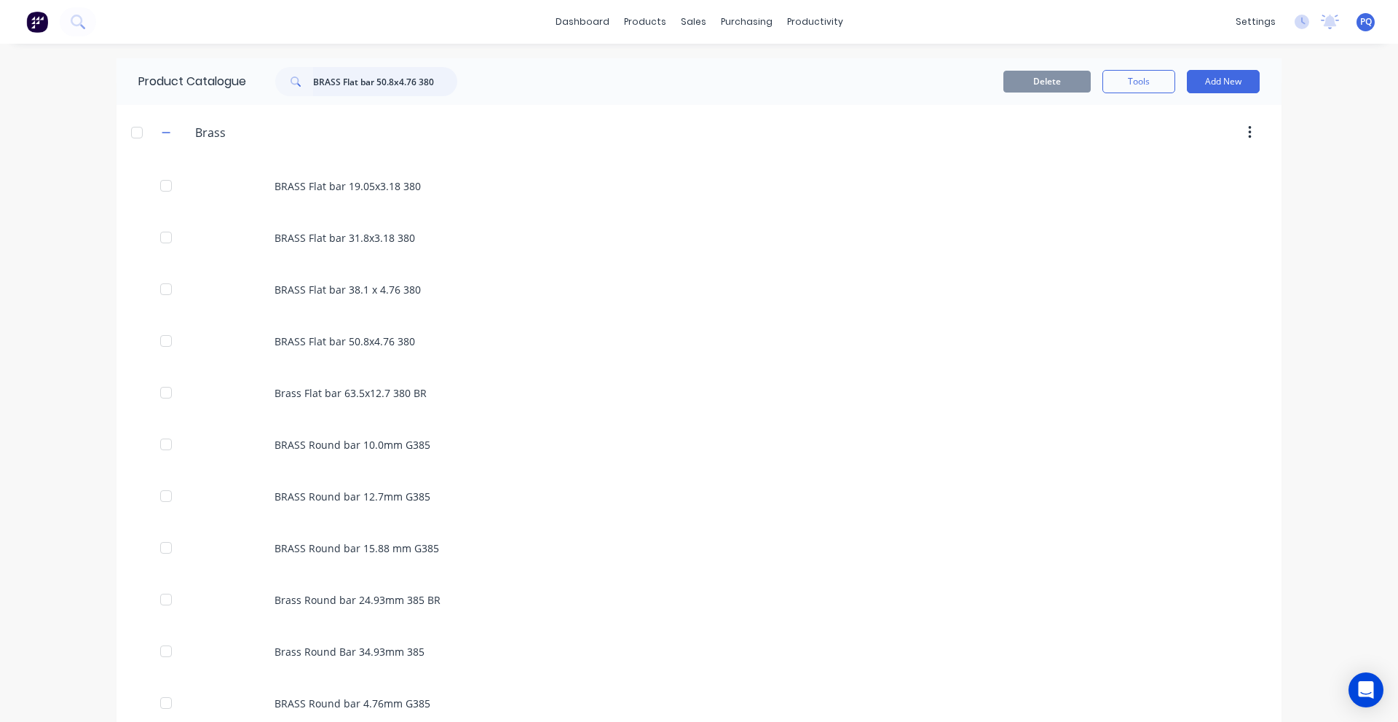
click at [405, 81] on input "BRASS Flat bar 50.8x4.76 380" at bounding box center [385, 81] width 144 height 29
paste input "19.05x3.18"
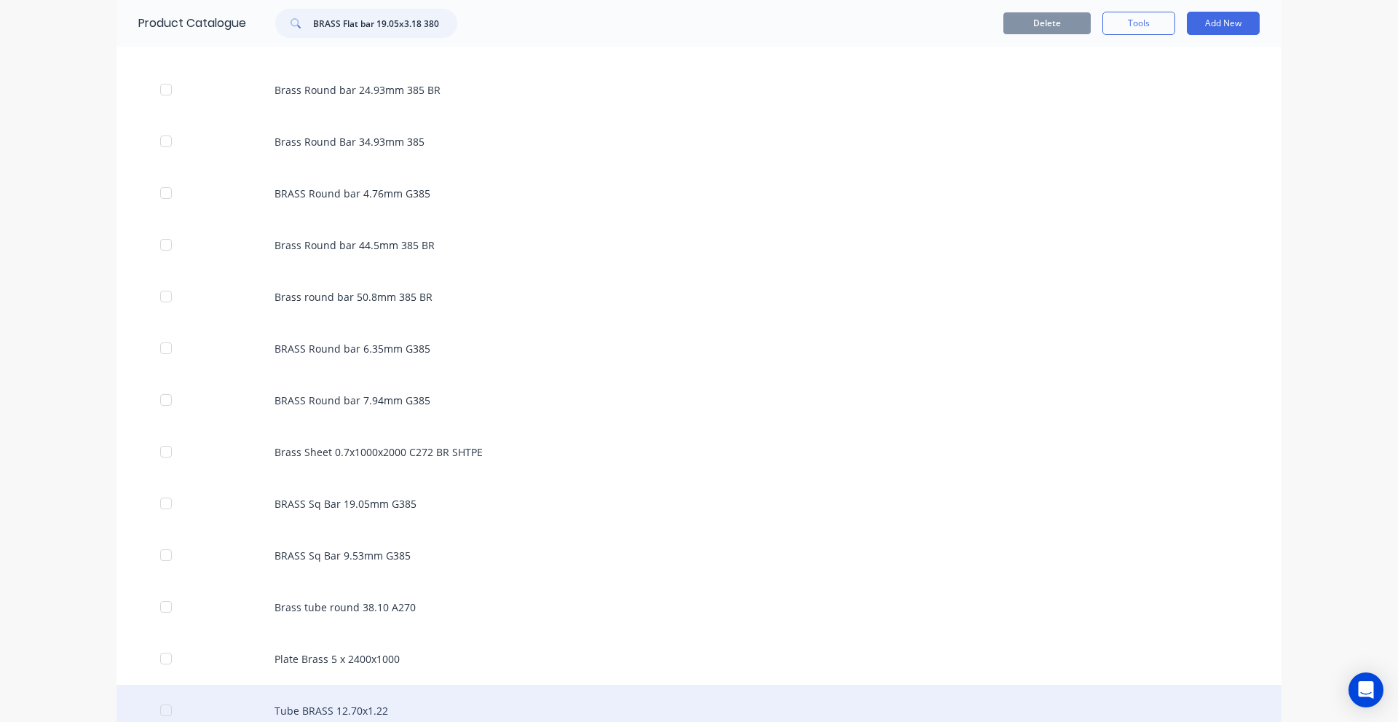
scroll to position [539, 0]
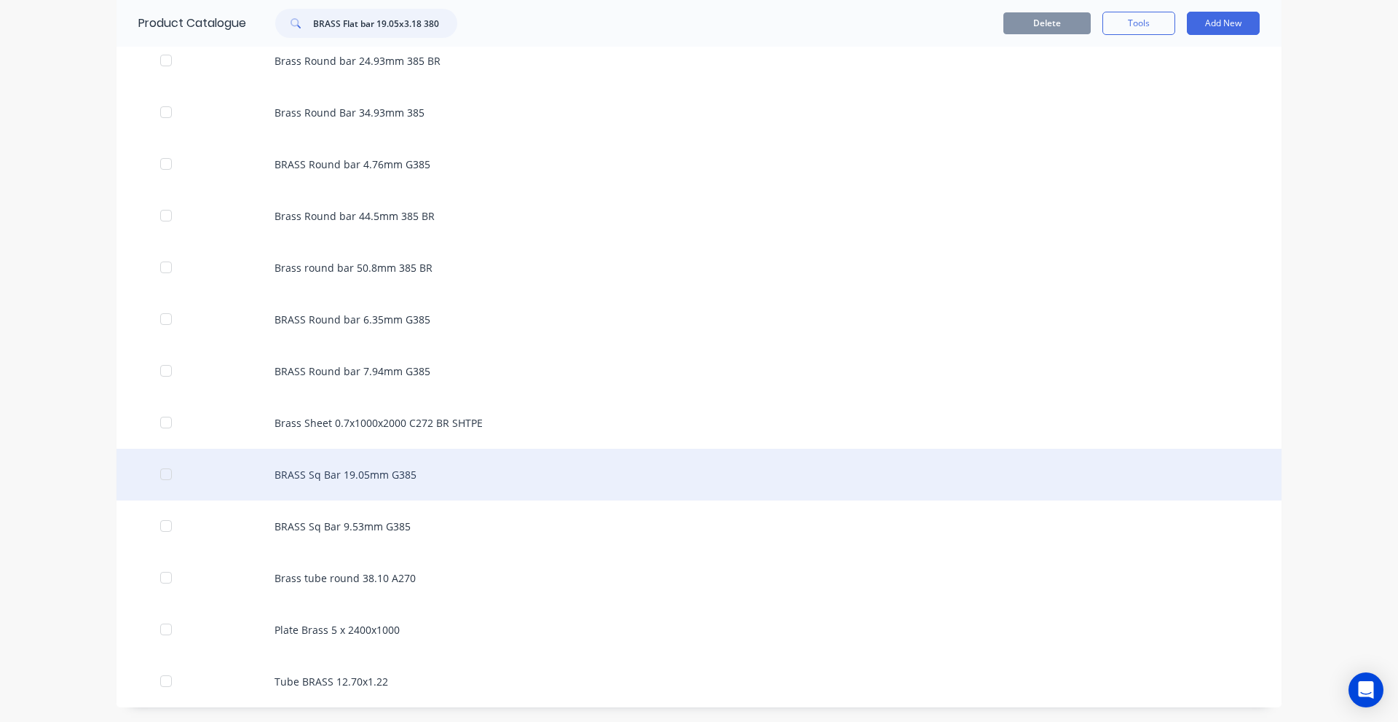
type input "BRASS Flat bar 19.05x3.18 380"
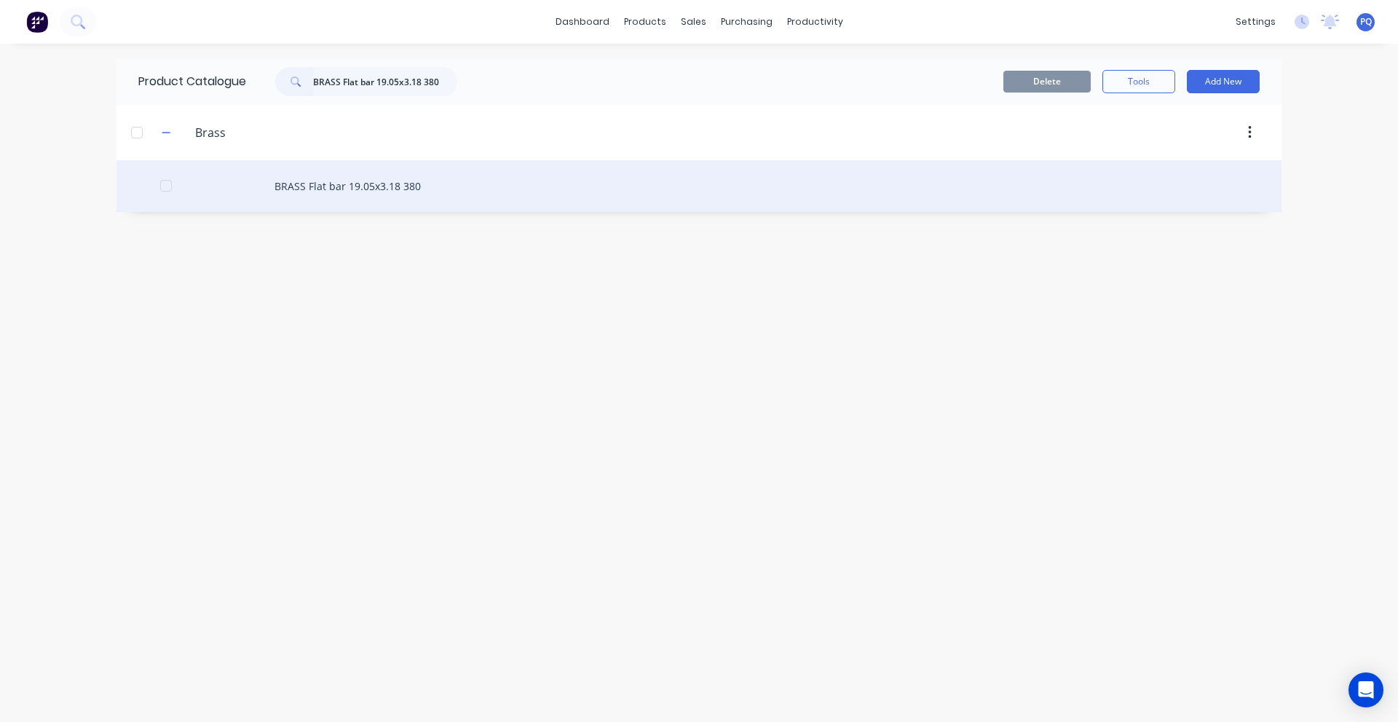
click at [379, 174] on div "BRASS Flat bar 19.05x3.18 380" at bounding box center [699, 186] width 1165 height 52
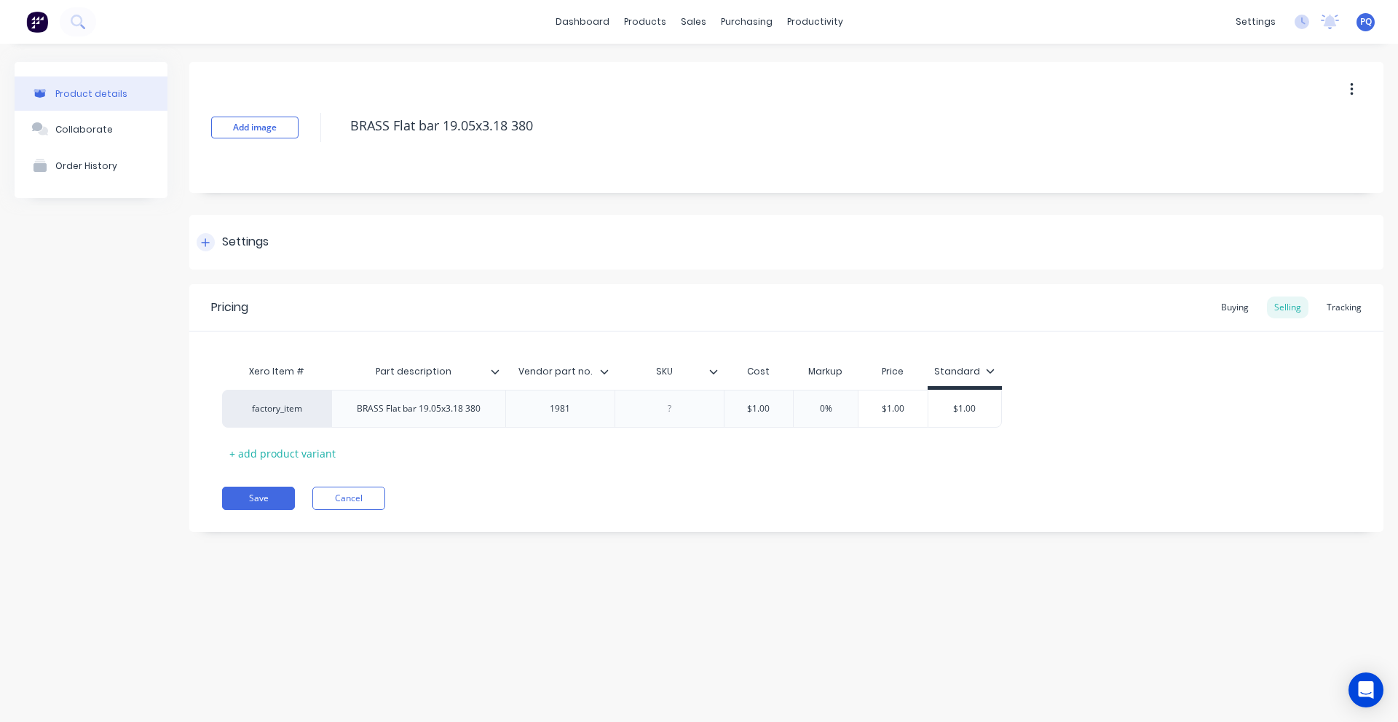
click at [253, 216] on div "Settings" at bounding box center [786, 242] width 1194 height 55
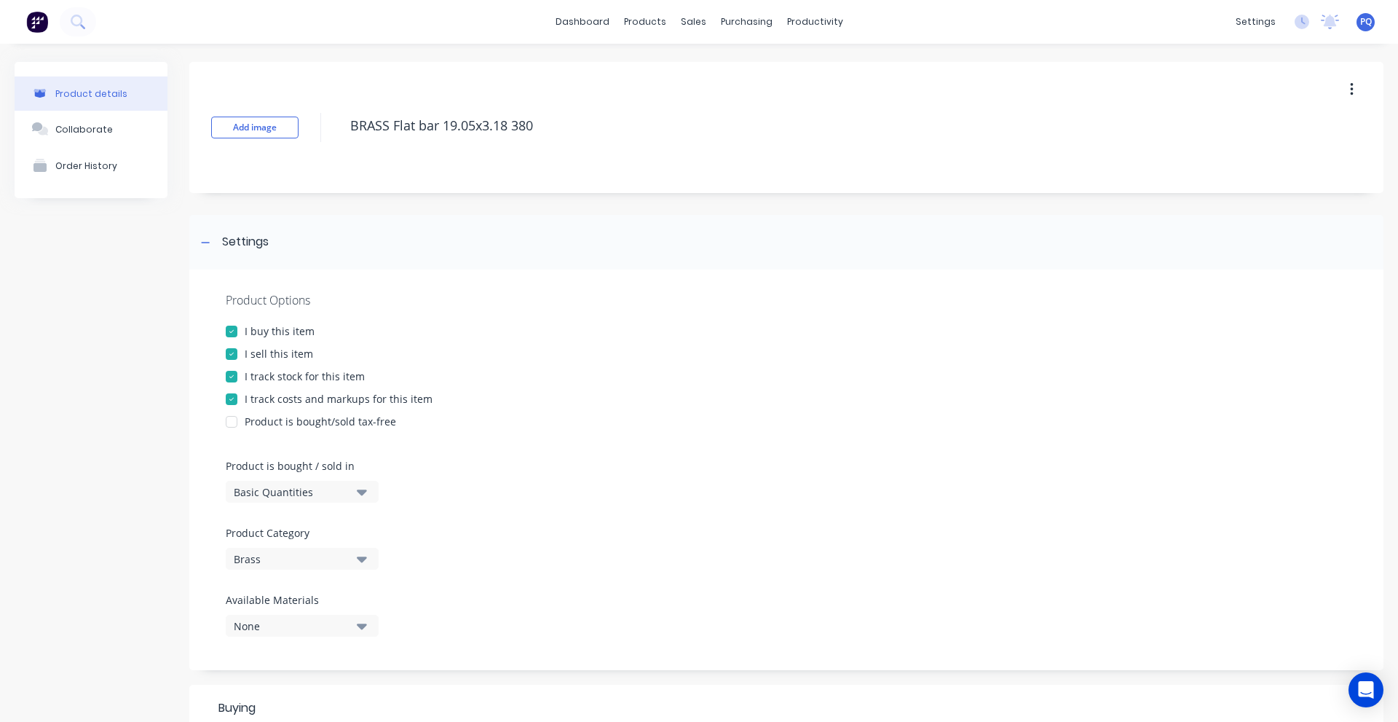
click at [292, 499] on div "Basic Quantities" at bounding box center [292, 491] width 117 height 15
click at [298, 561] on div "Lineal Metres" at bounding box center [335, 557] width 218 height 29
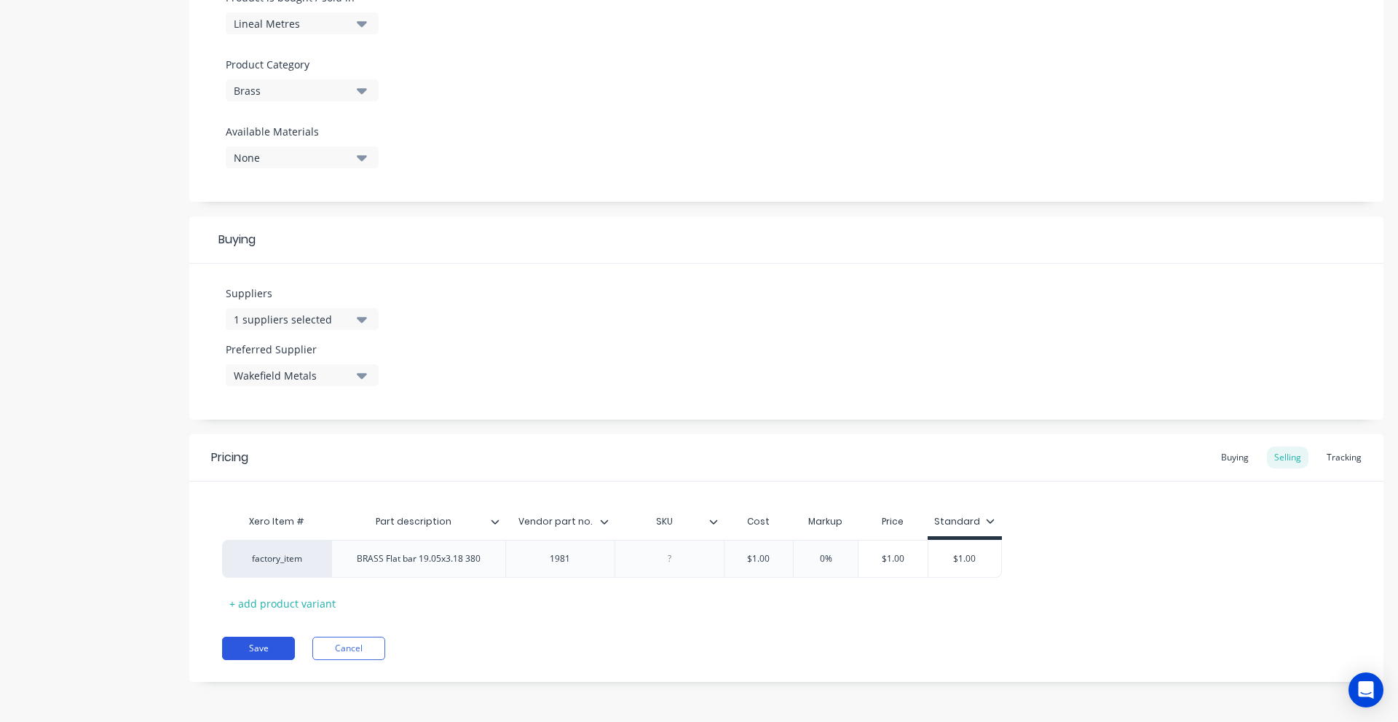
click at [267, 638] on button "Save" at bounding box center [258, 648] width 73 height 23
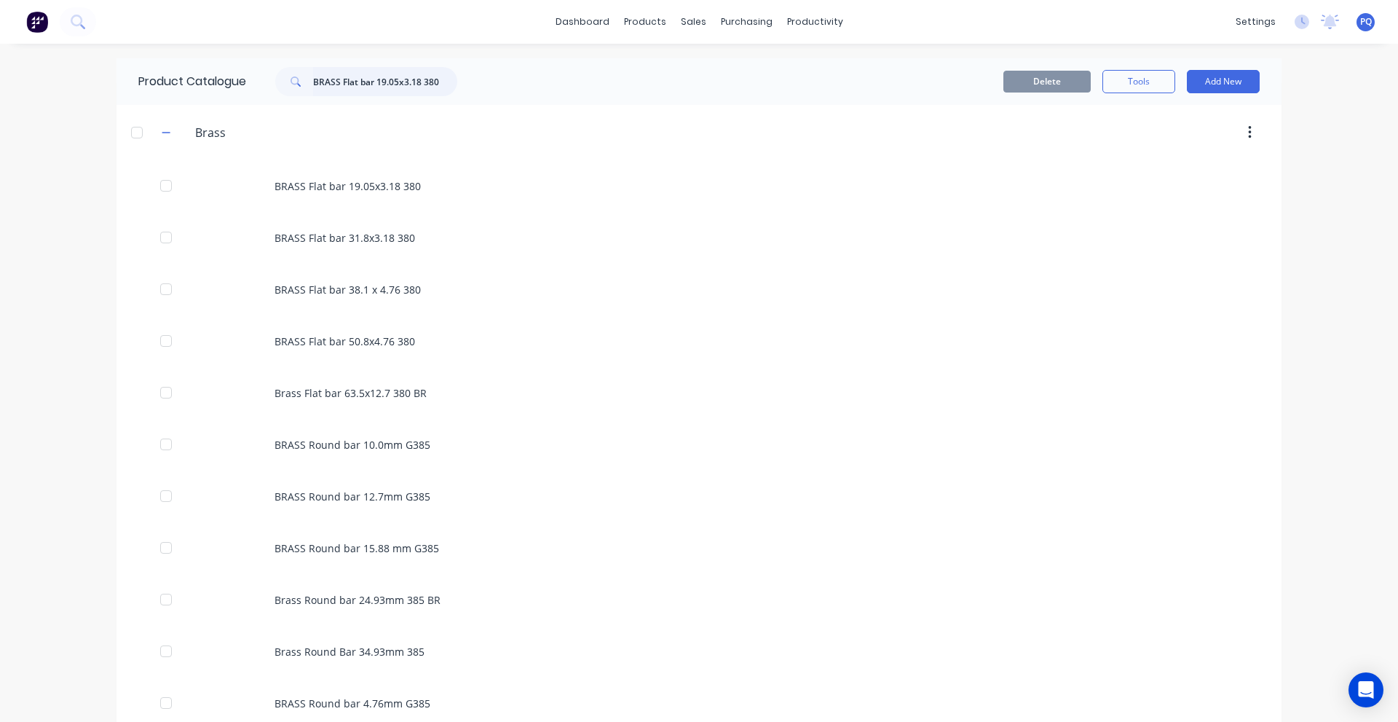
click at [425, 89] on input "BRASS Flat bar 19.05x3.18 380" at bounding box center [385, 81] width 144 height 29
paste input "rass tube round 38.10 A27"
type input "Brass tube round 38.10 A270"
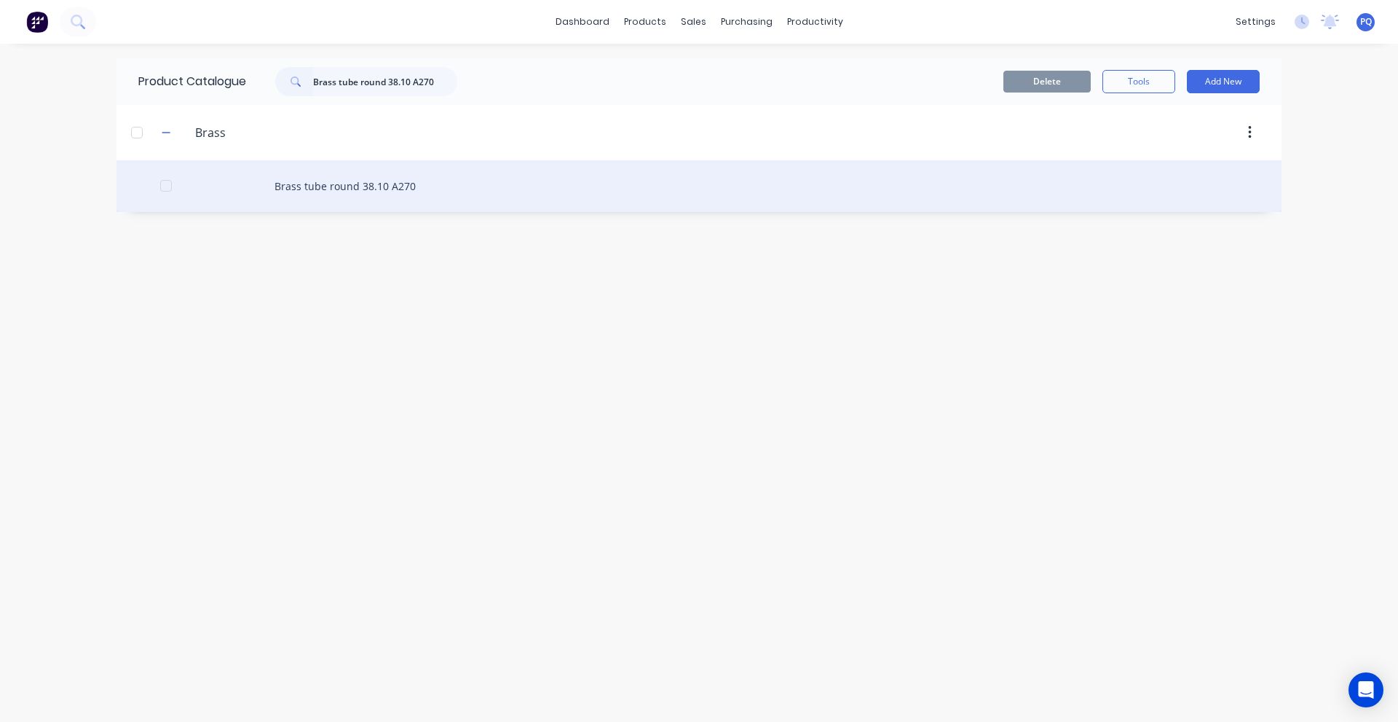
click at [385, 185] on div "Brass tube round 38.10 A270" at bounding box center [699, 186] width 1165 height 52
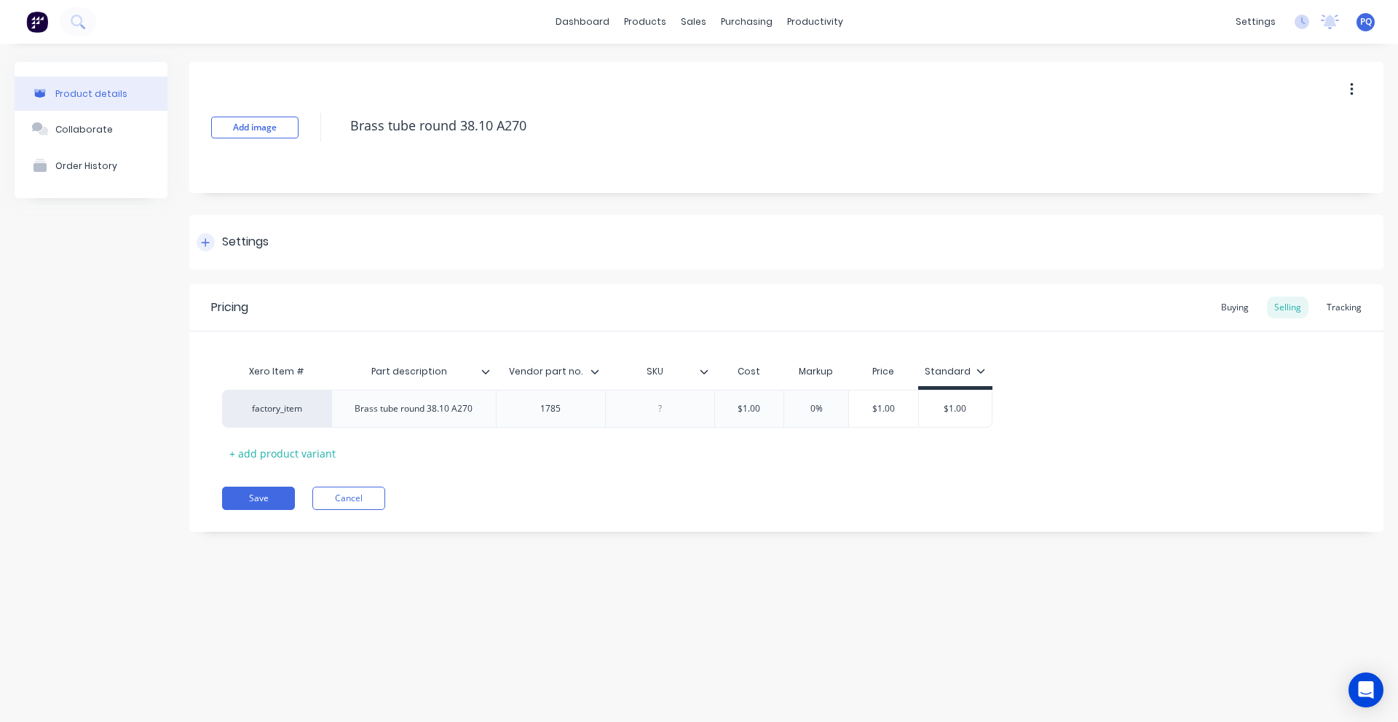
click at [283, 237] on div "Settings" at bounding box center [786, 242] width 1194 height 55
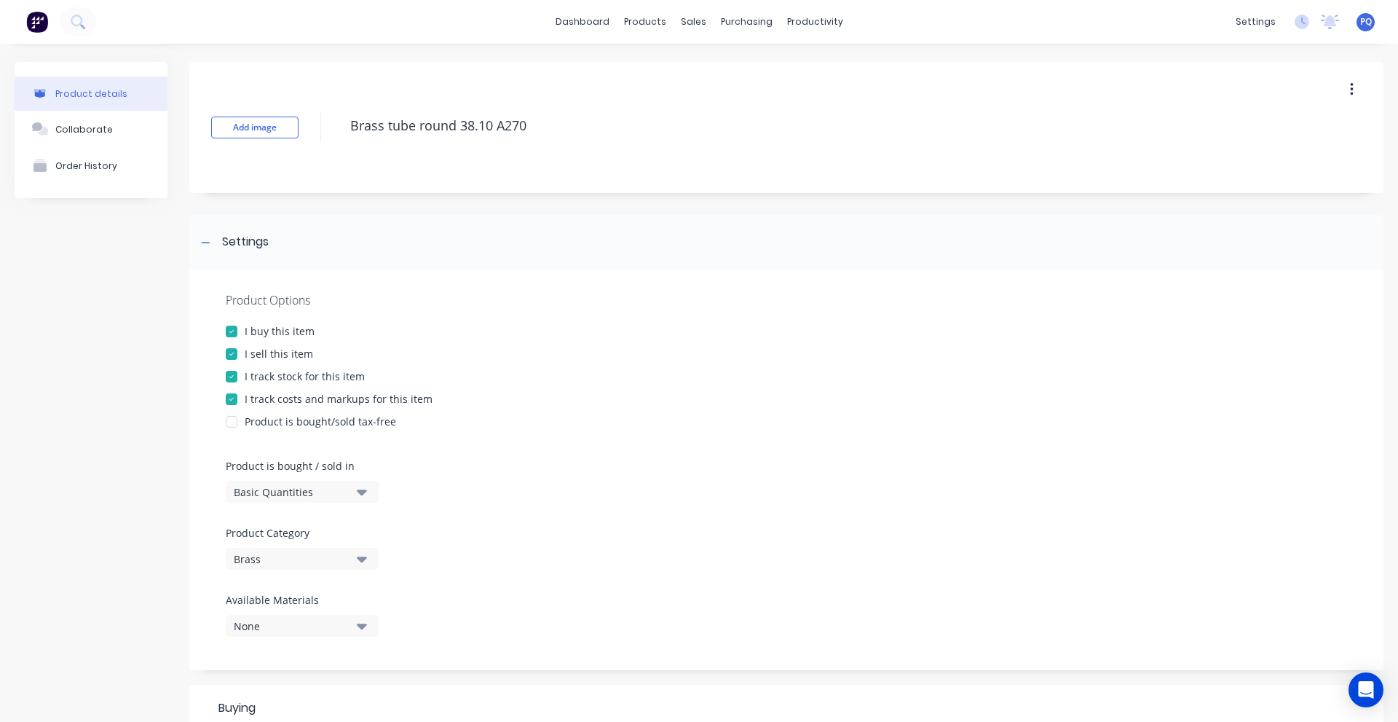
click at [274, 493] on div "Basic Quantities" at bounding box center [292, 491] width 117 height 15
click at [266, 564] on div "Lineal Metres" at bounding box center [335, 557] width 218 height 29
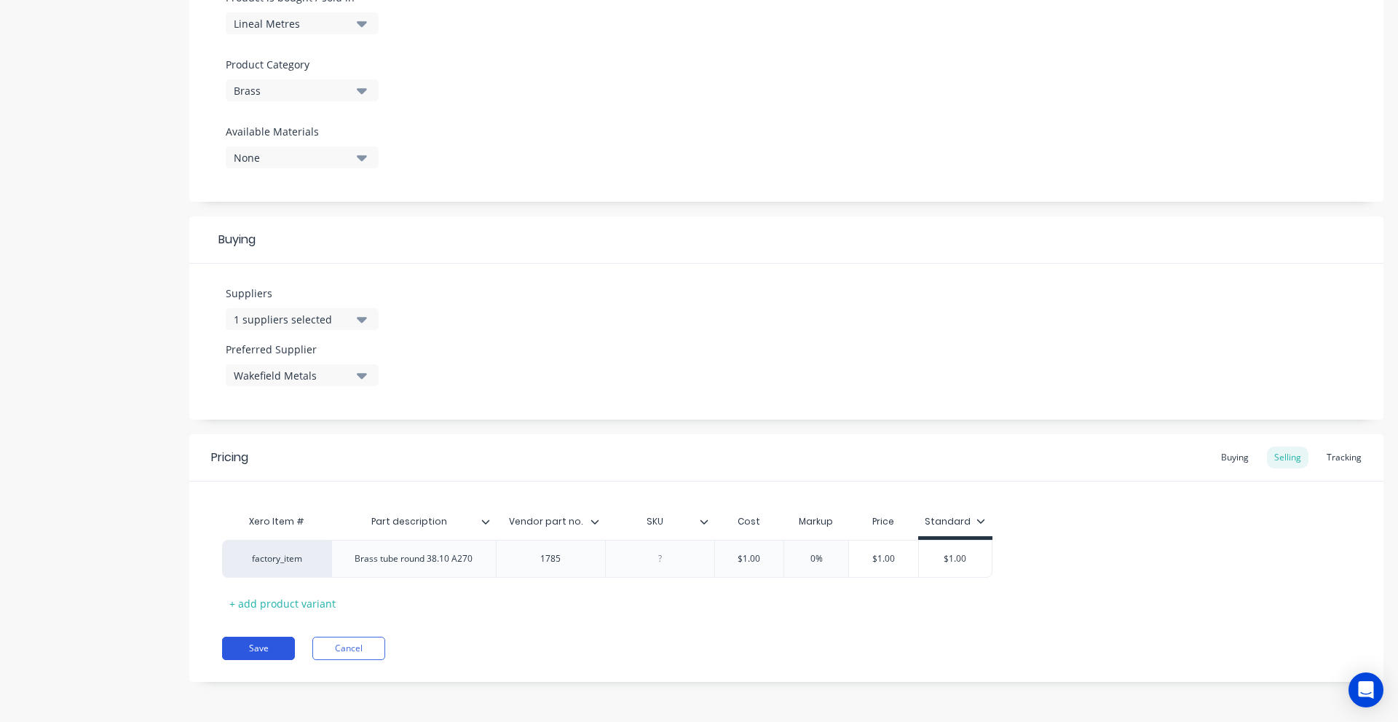
click at [271, 638] on button "Save" at bounding box center [258, 648] width 73 height 23
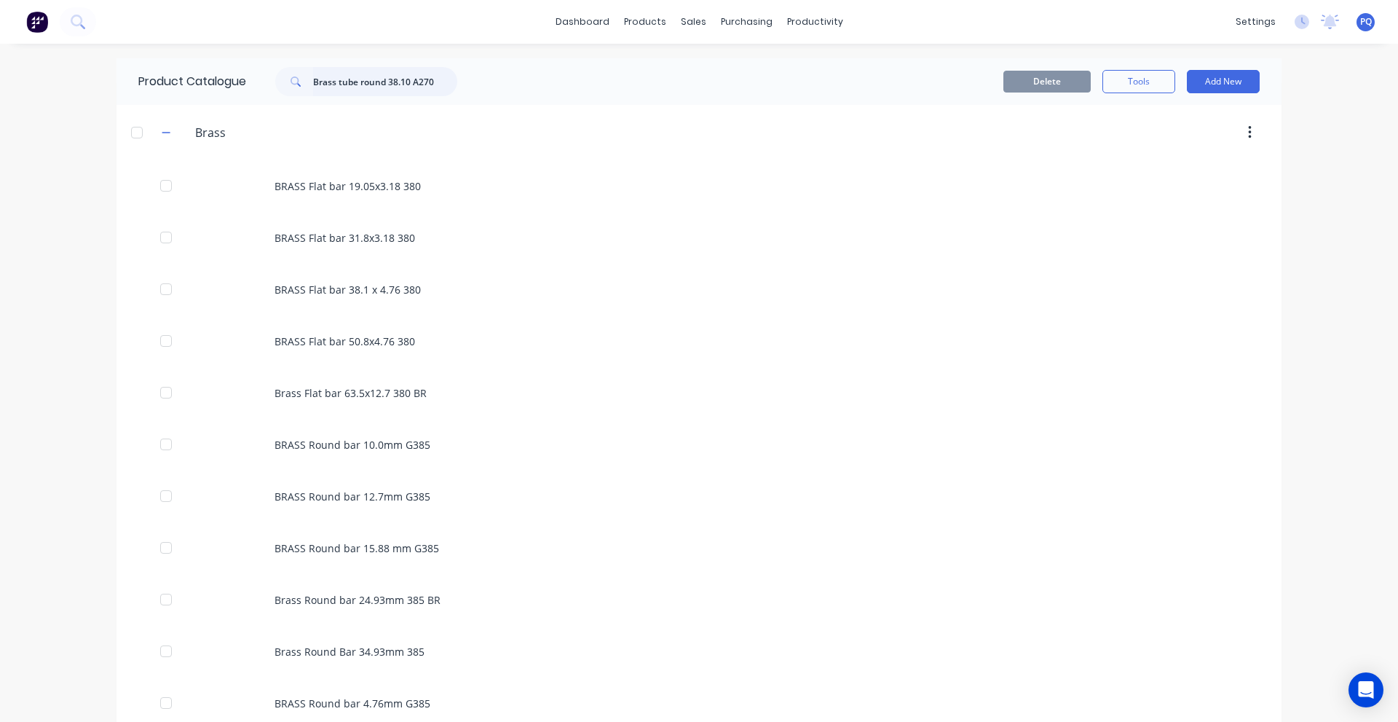
click at [336, 71] on input "Brass tube round 38.10 A270" at bounding box center [385, 81] width 144 height 29
paste input "RASS Round bar 4.76mm G385"
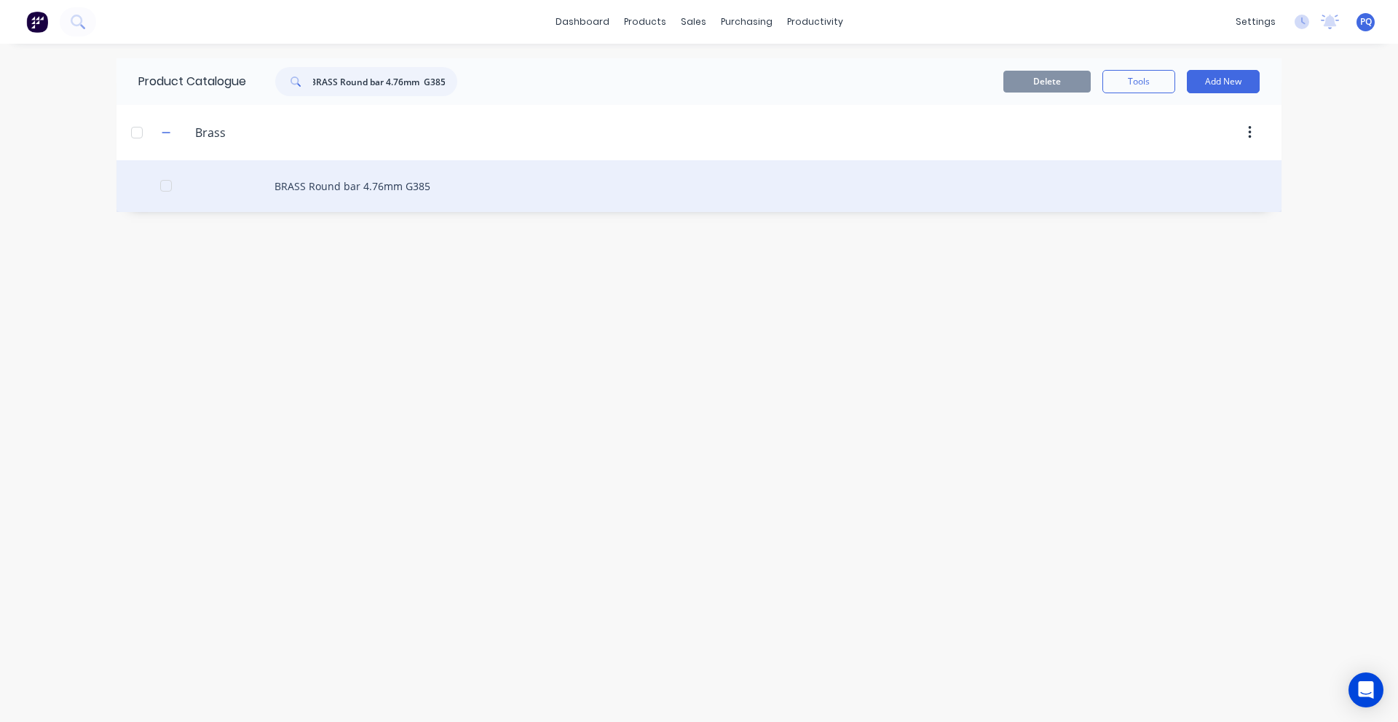
type input "BRASS Round bar 4.76mm G385"
click at [318, 191] on div "BRASS Round bar 4.76mm G385" at bounding box center [699, 186] width 1165 height 52
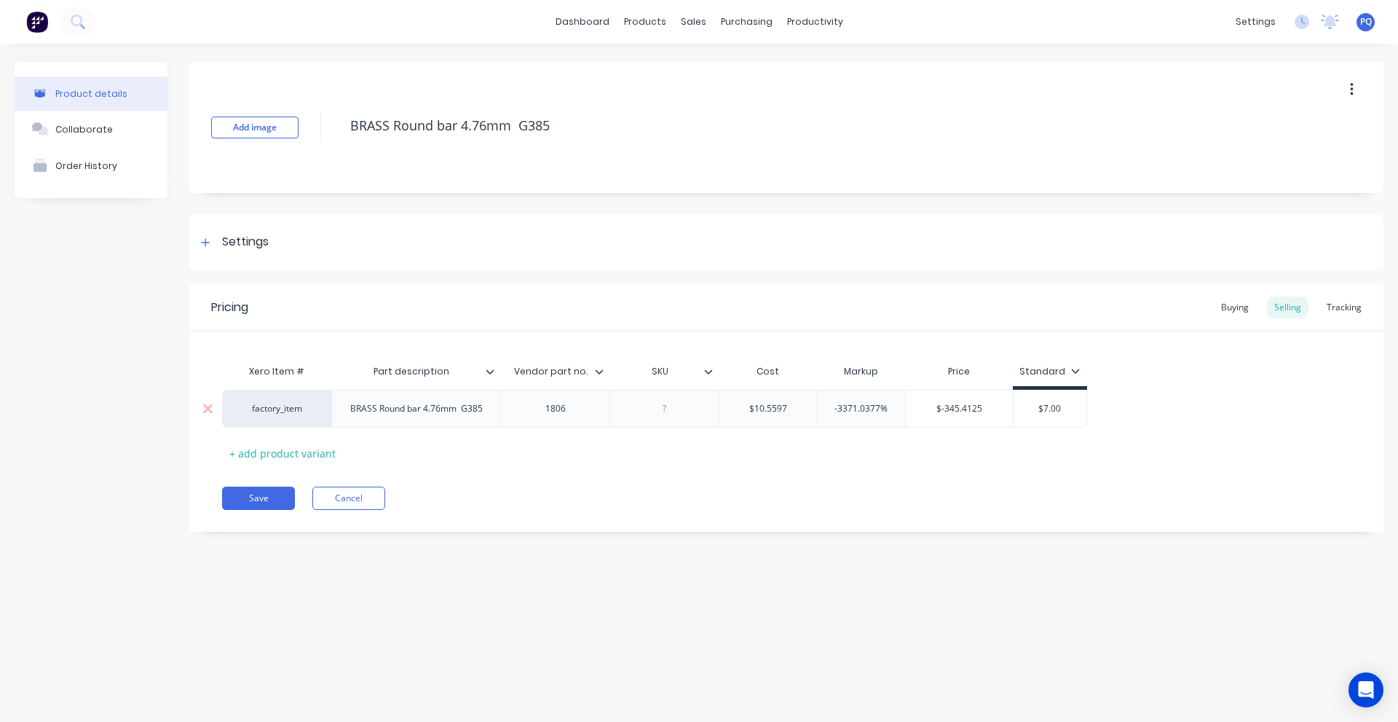
click at [764, 401] on div "$10.5597" at bounding box center [769, 408] width 98 height 36
type input "$10.5597"
click at [764, 401] on div "$10.5597" at bounding box center [769, 408] width 98 height 36
click at [752, 406] on input "$10.5597" at bounding box center [769, 408] width 98 height 13
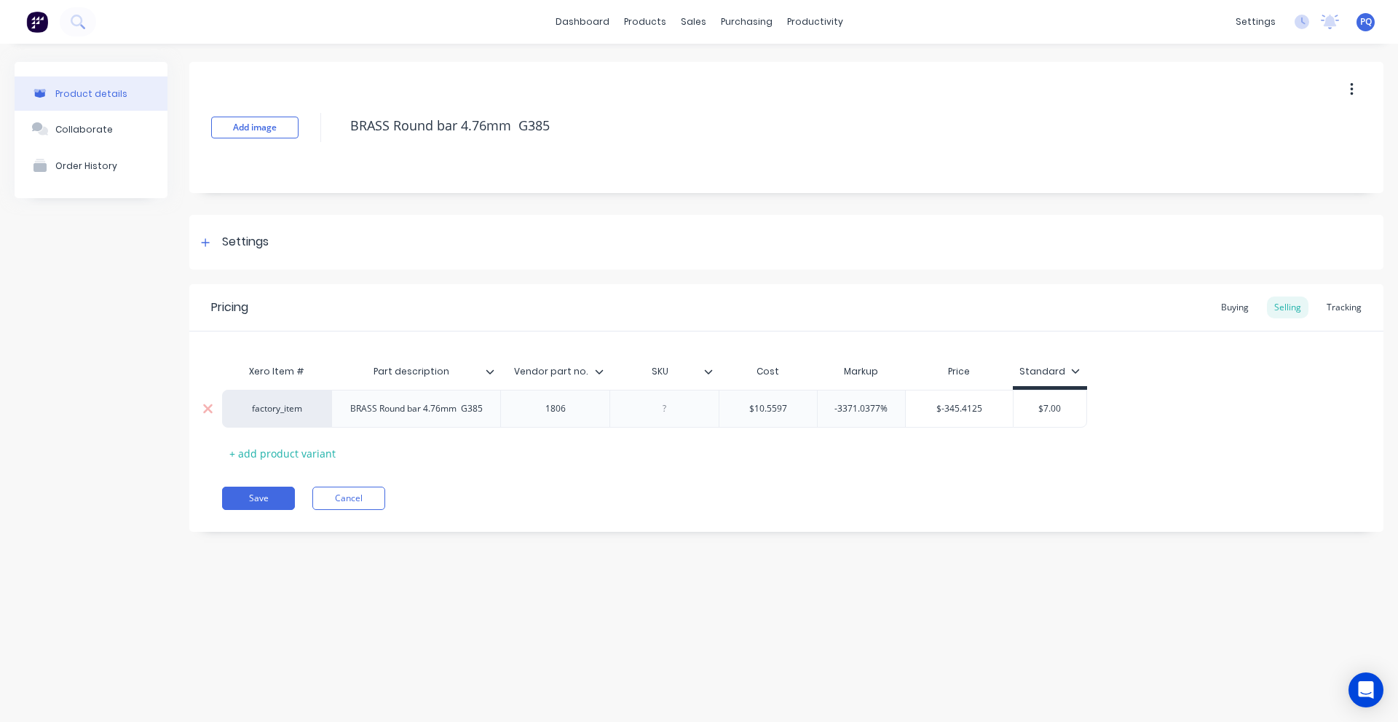
click at [777, 409] on input "$10.5597" at bounding box center [769, 408] width 98 height 13
click at [1232, 303] on div "Buying" at bounding box center [1235, 307] width 42 height 22
click at [1265, 302] on div "Buying Selling Tracking" at bounding box center [1291, 307] width 155 height 22
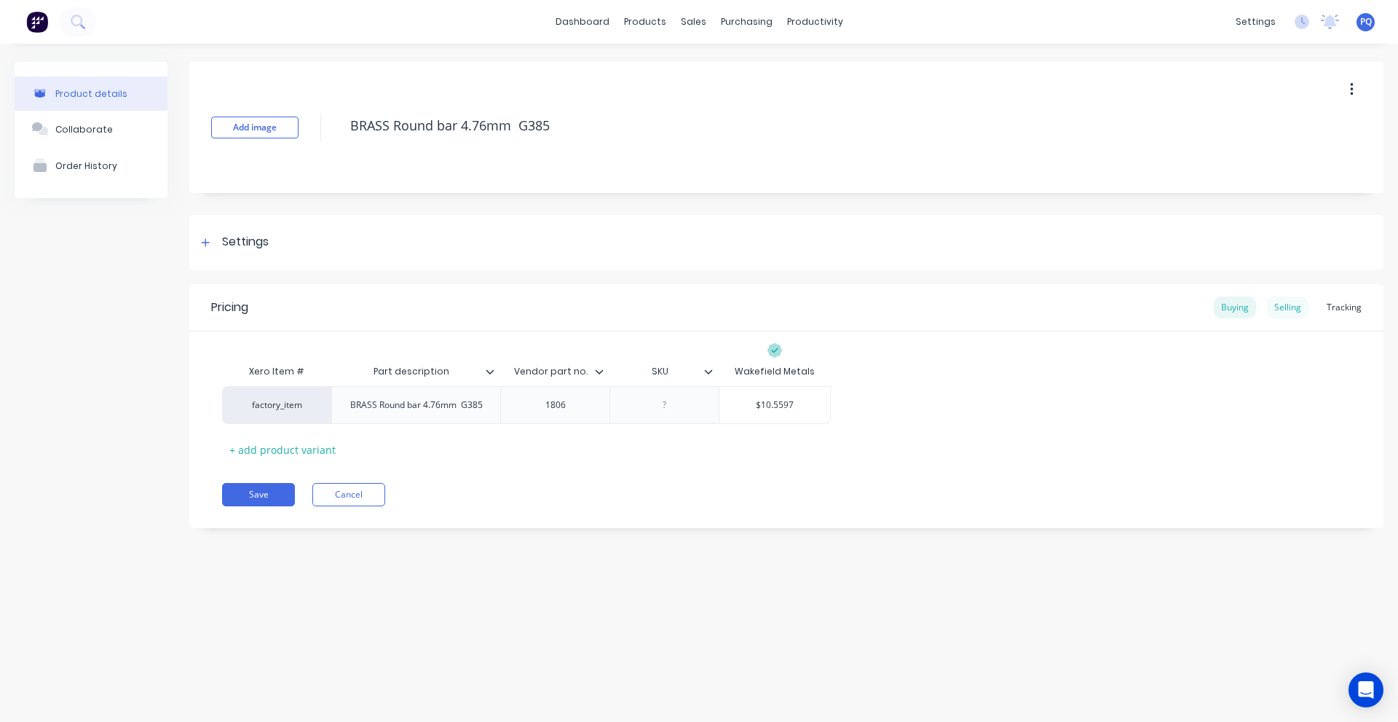
click at [1279, 301] on div "Selling" at bounding box center [1288, 307] width 42 height 22
type input "-3371.0377%"
click at [878, 407] on input "-3371.0377%" at bounding box center [862, 408] width 88 height 13
click at [772, 411] on input "$10.5597" at bounding box center [769, 408] width 98 height 13
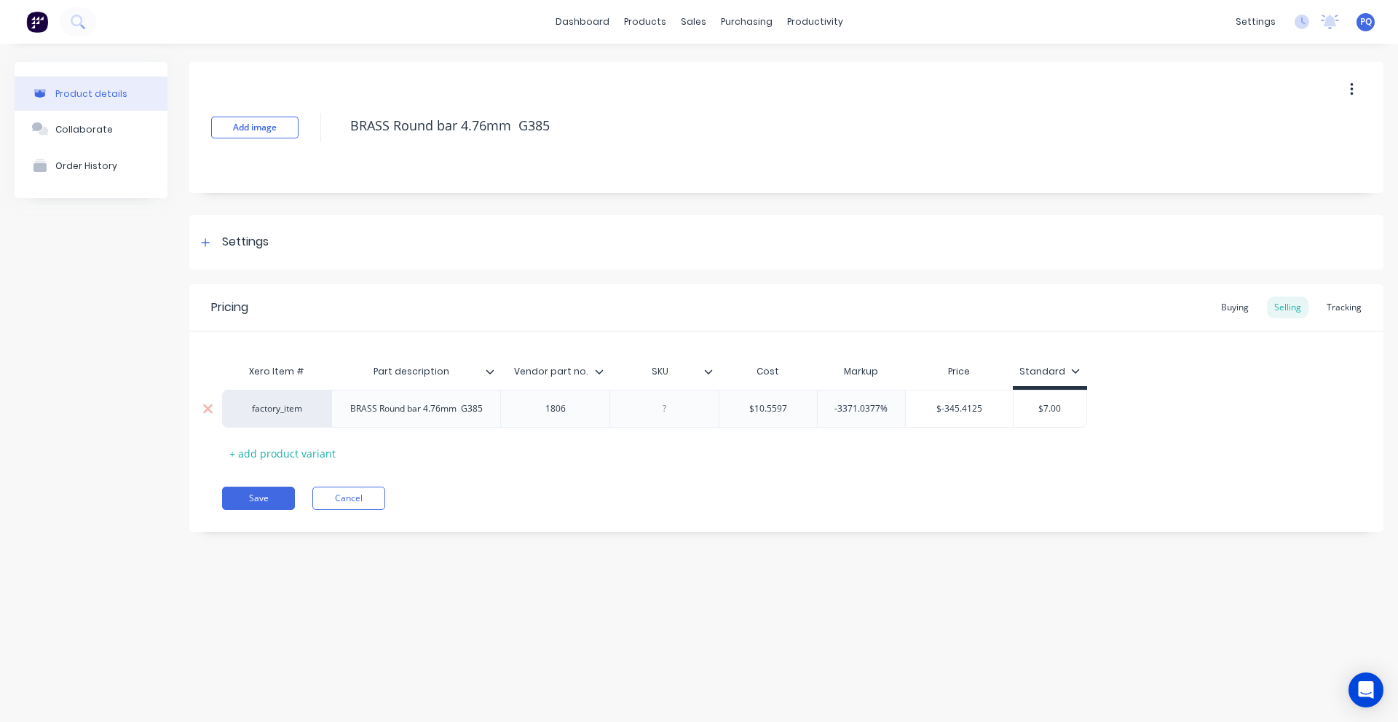
click at [772, 411] on input "$10.5597" at bounding box center [769, 408] width 98 height 13
paste input "222222"
type input "$10.5597222222"
click at [757, 431] on div "Xero Item # Part description Vendor part no. SKU Cost Markup Price Standard fac…" at bounding box center [786, 411] width 1129 height 108
type input "$-345.4118"
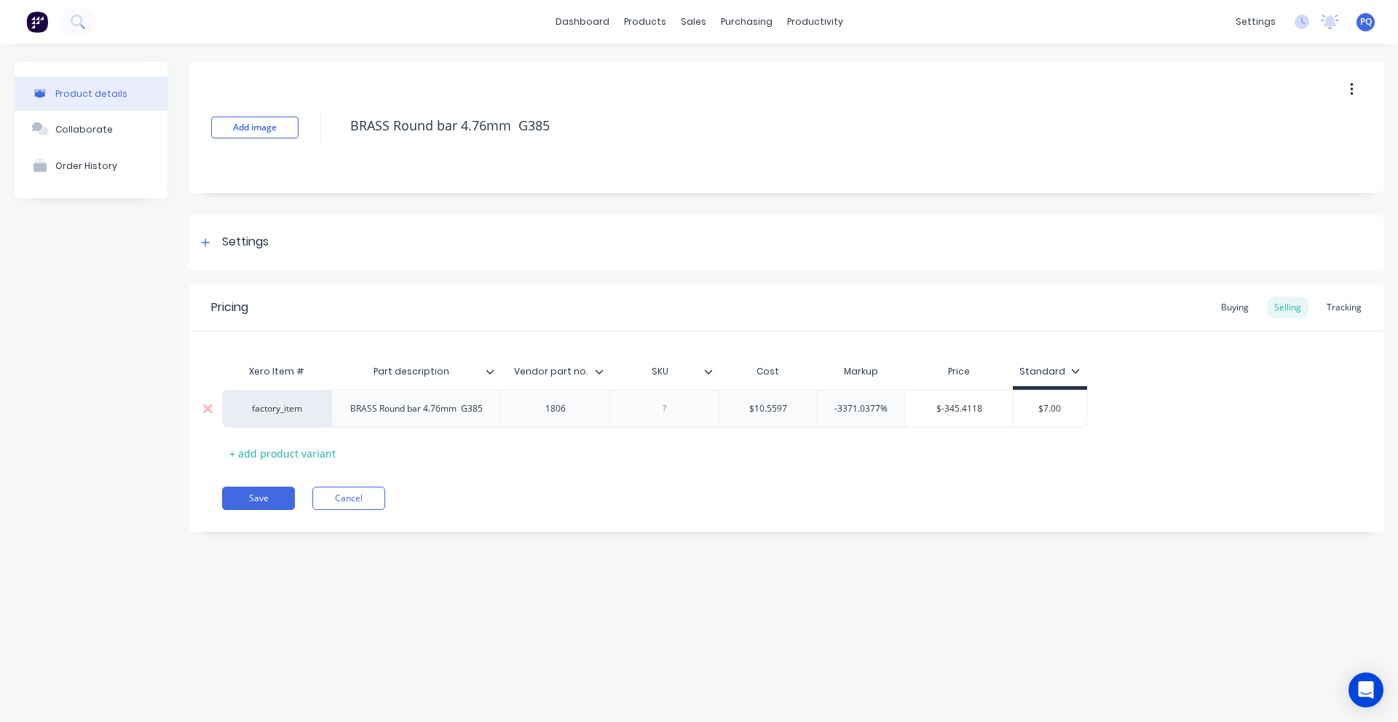
click at [970, 409] on input "$-345.4118" at bounding box center [959, 408] width 107 height 13
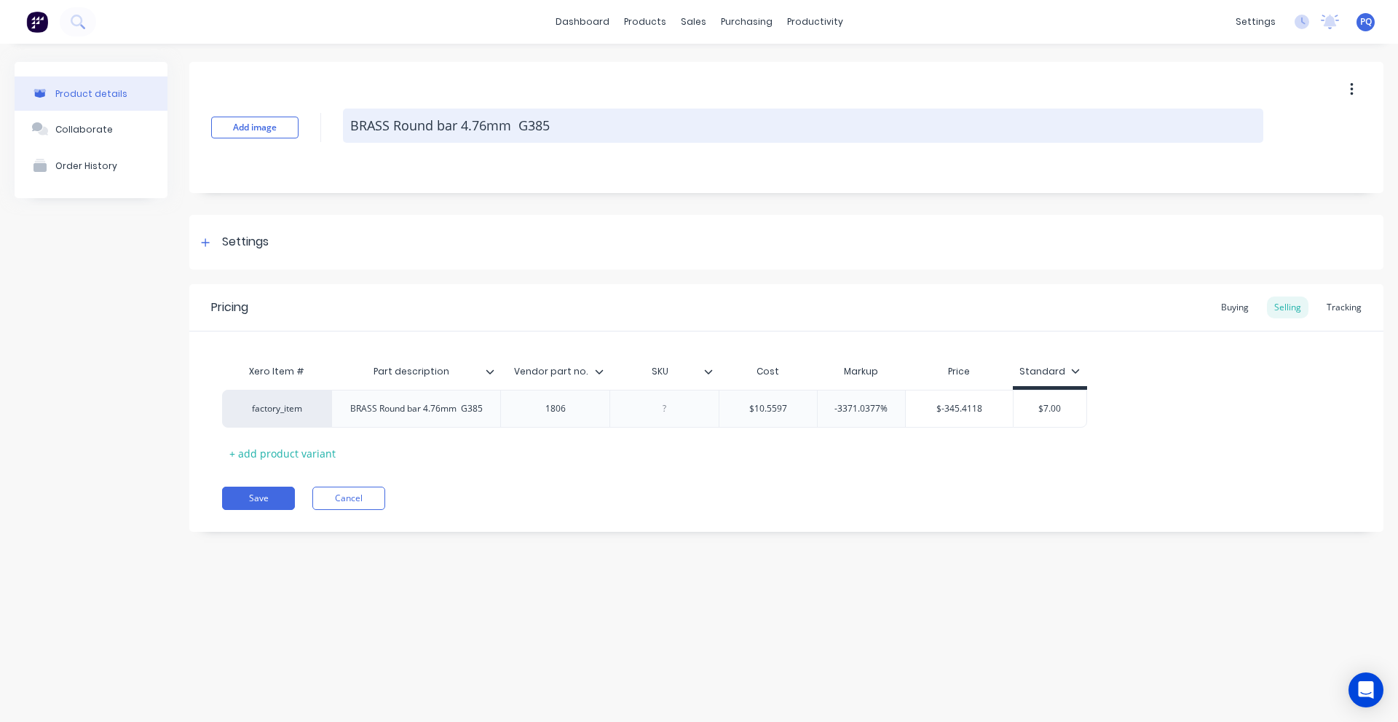
click at [430, 125] on textarea "BRASS Round bar 4.76mm G385" at bounding box center [803, 126] width 921 height 34
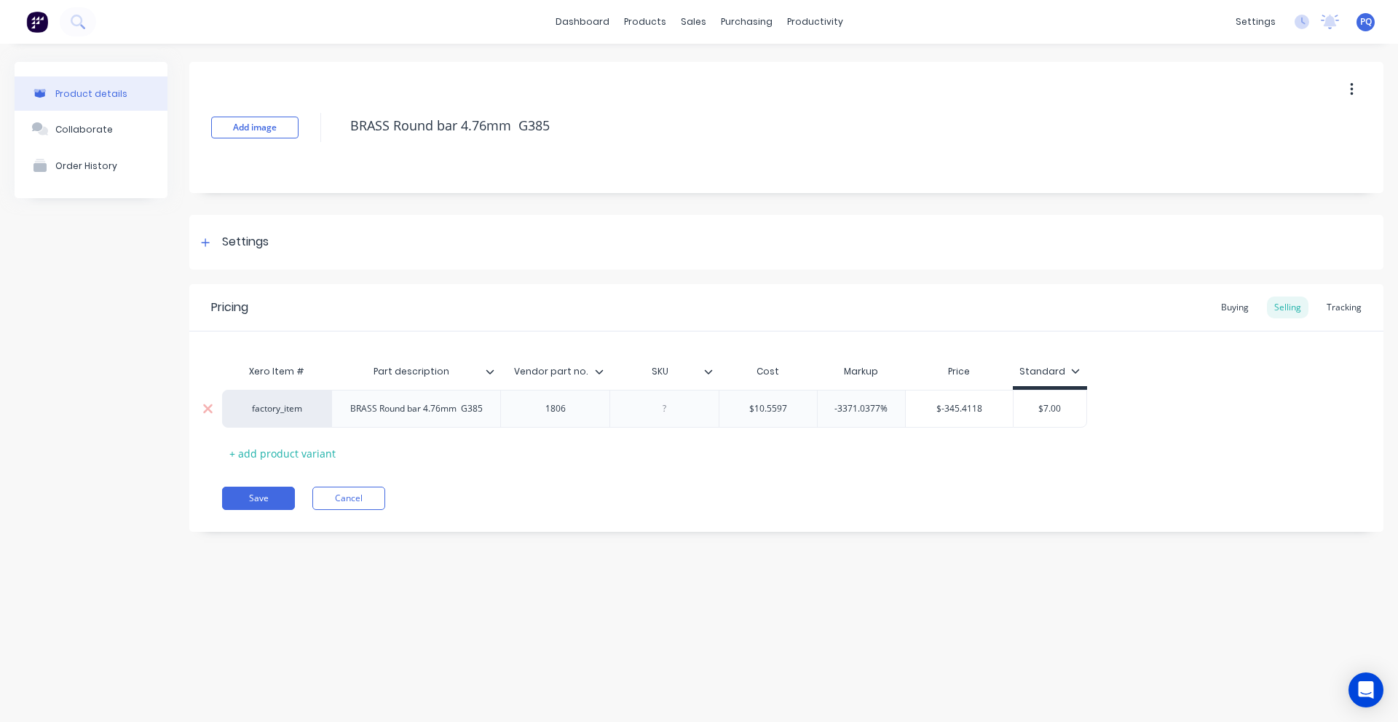
type input "$7.00"
click at [1051, 402] on input "$7.00" at bounding box center [1050, 408] width 73 height 13
click at [869, 403] on input "-3371.0377%" at bounding box center [862, 408] width 88 height 13
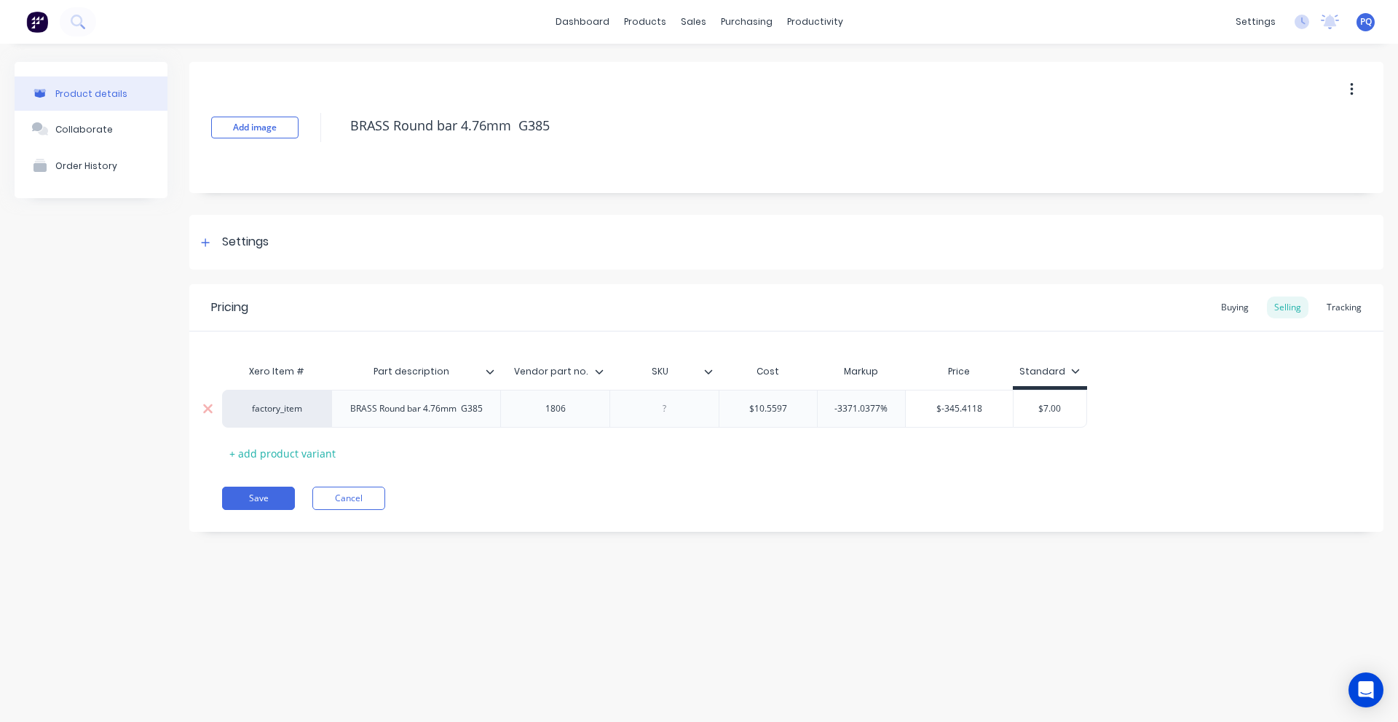
paste input ".7103774686225"
type input "-33.7103774686225"
click at [862, 460] on div "Xero Item # Part description Vendor part no. SKU Cost Markup Price Standard fac…" at bounding box center [786, 411] width 1129 height 108
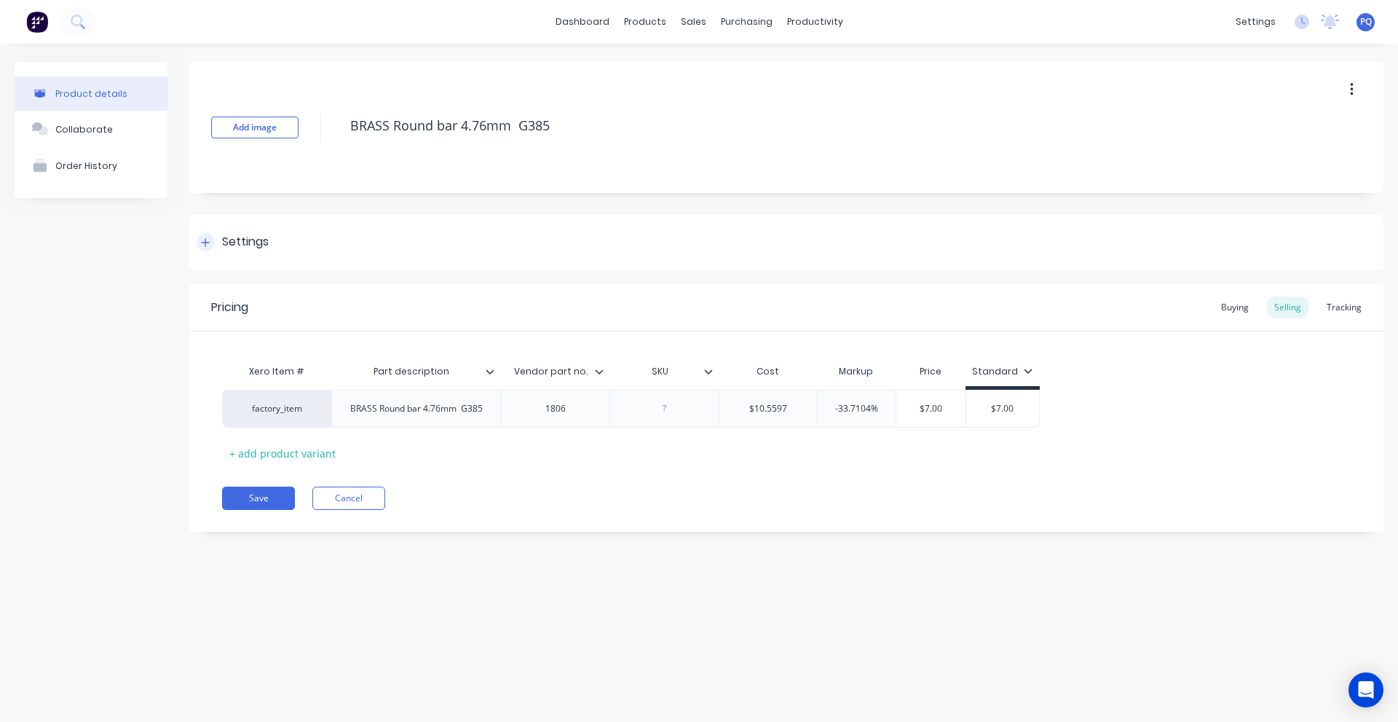
click at [233, 253] on div "Settings" at bounding box center [786, 242] width 1194 height 55
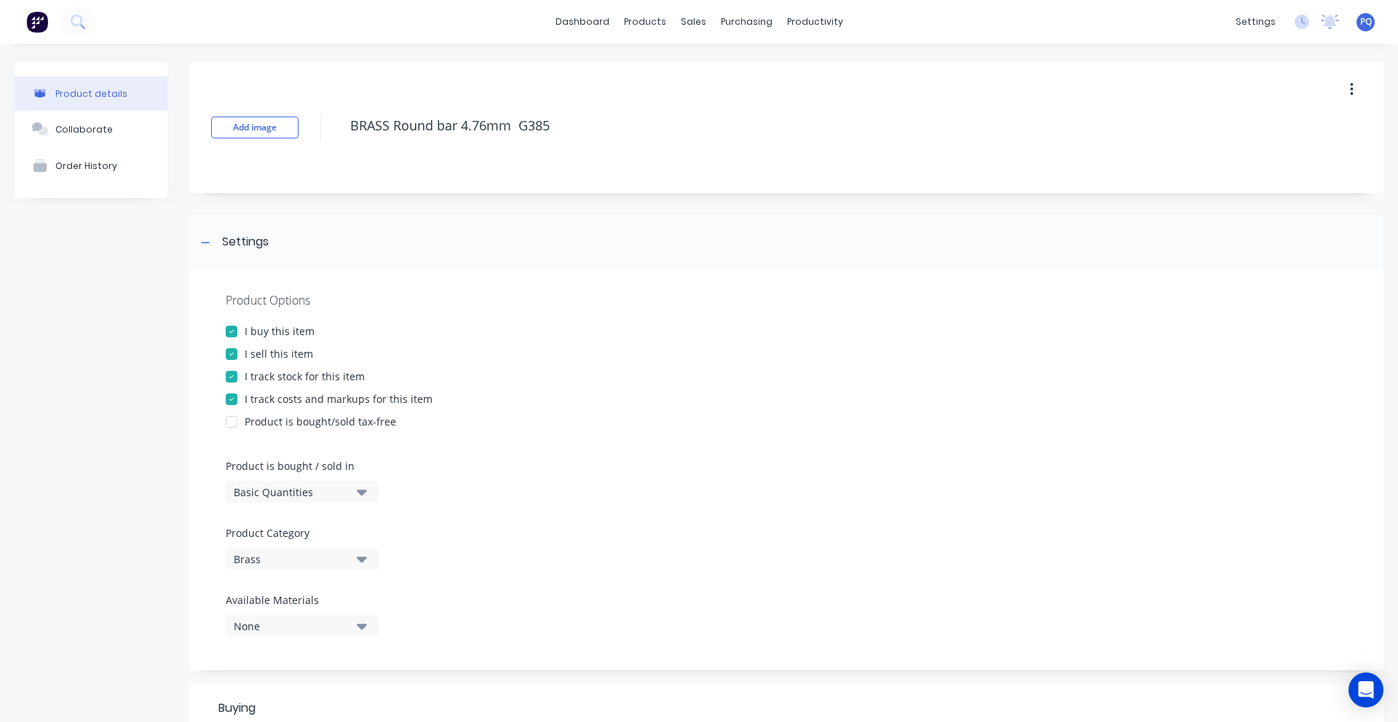
click at [291, 486] on div "Basic Quantities" at bounding box center [292, 491] width 117 height 15
click at [292, 555] on div "Lineal Metres" at bounding box center [335, 557] width 218 height 29
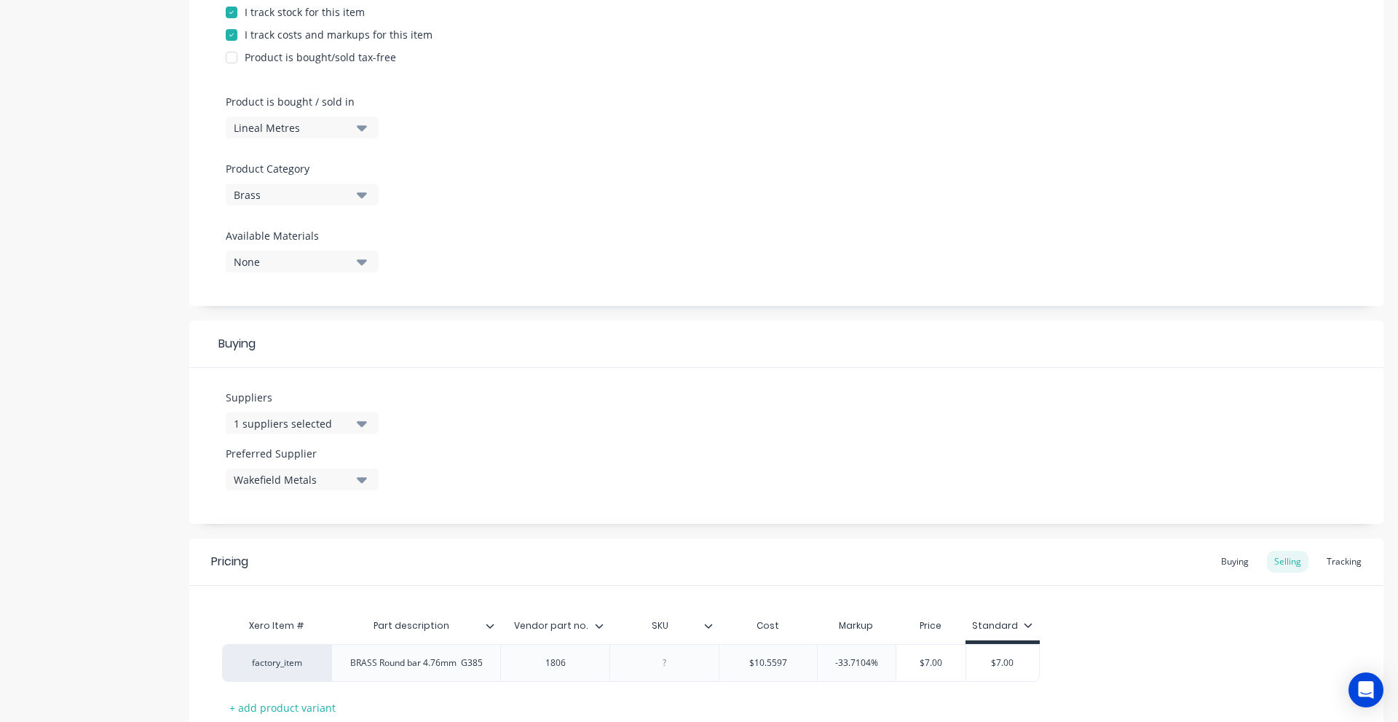
scroll to position [468, 0]
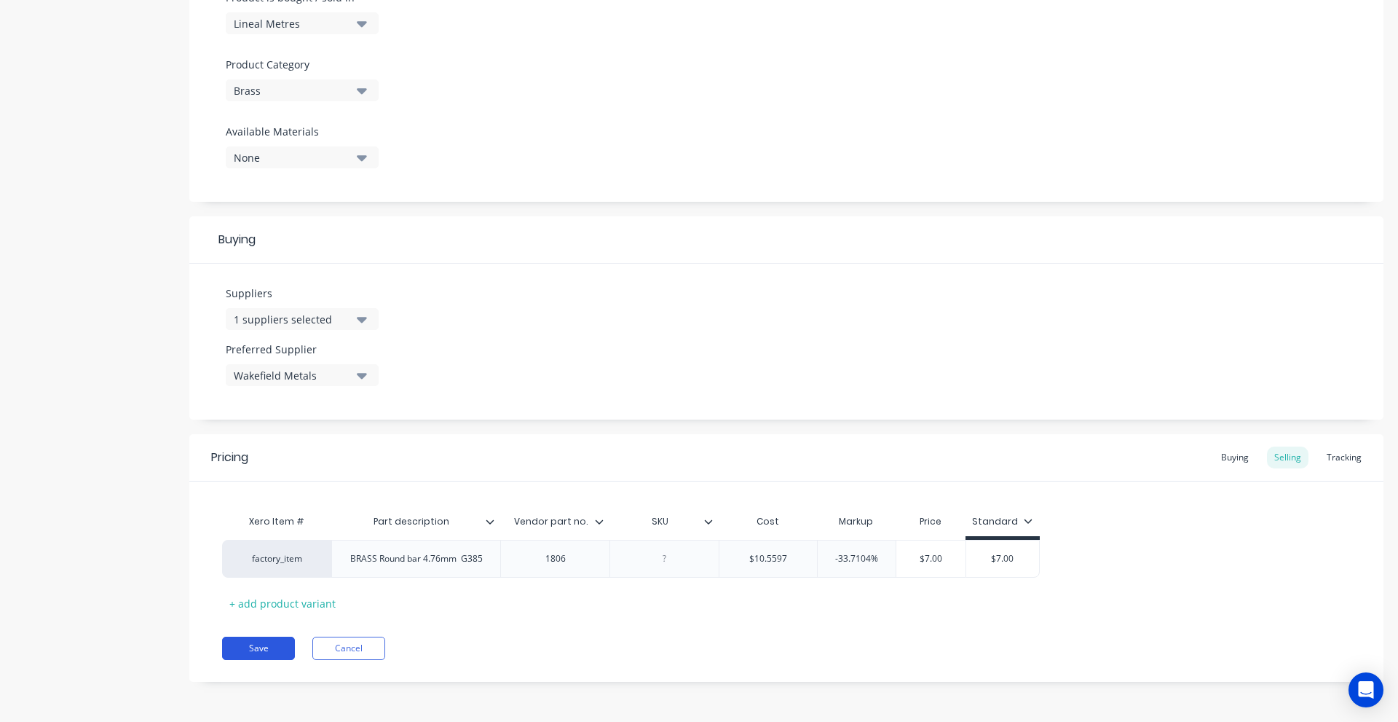
click at [253, 647] on button "Save" at bounding box center [258, 648] width 73 height 23
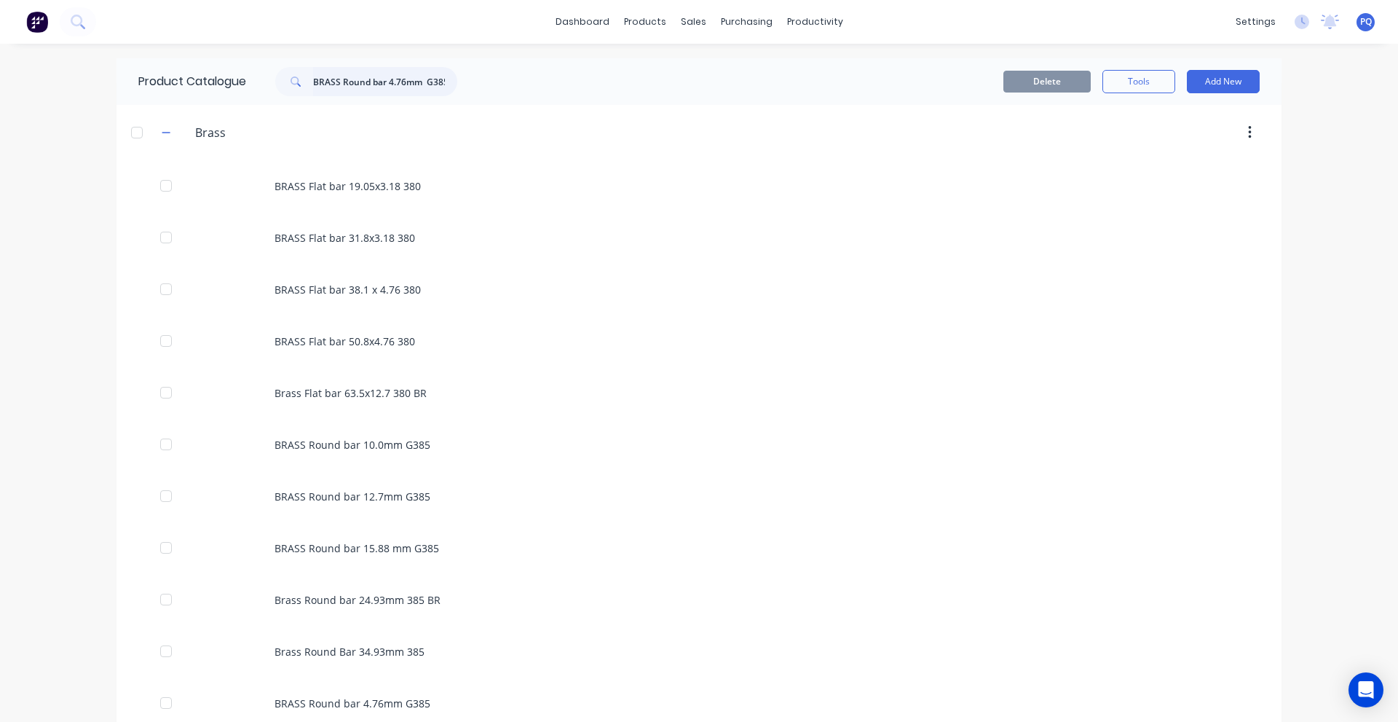
click at [373, 73] on input "BRASS Round bar 4.76mm G385" at bounding box center [385, 81] width 144 height 29
paste input "RHS 200x100x6x1,000 NOp AS 1163 C450 LO"
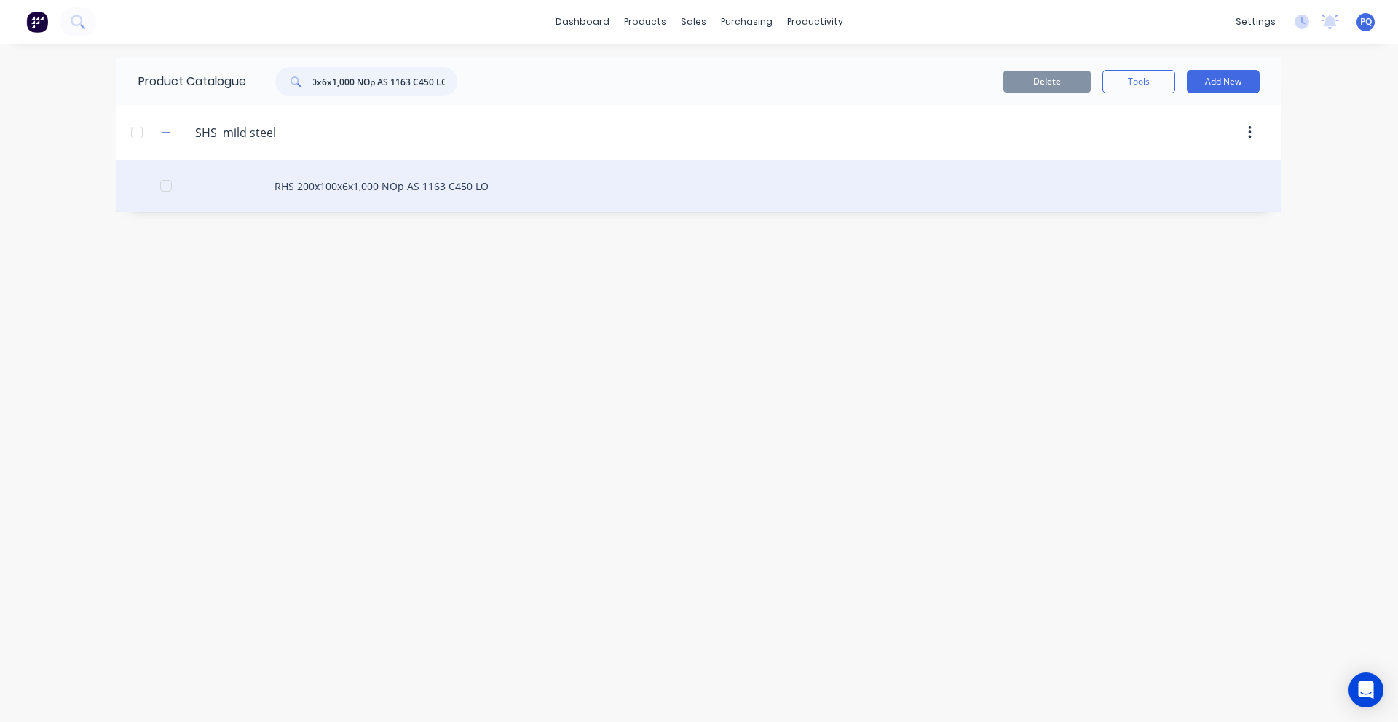
type input "RHS 200x100x6x1,000 NOp AS 1163 C450 LO"
click at [372, 169] on div "RHS 200x100x6x1,000 NOp AS 1163 C450 LO" at bounding box center [699, 186] width 1165 height 52
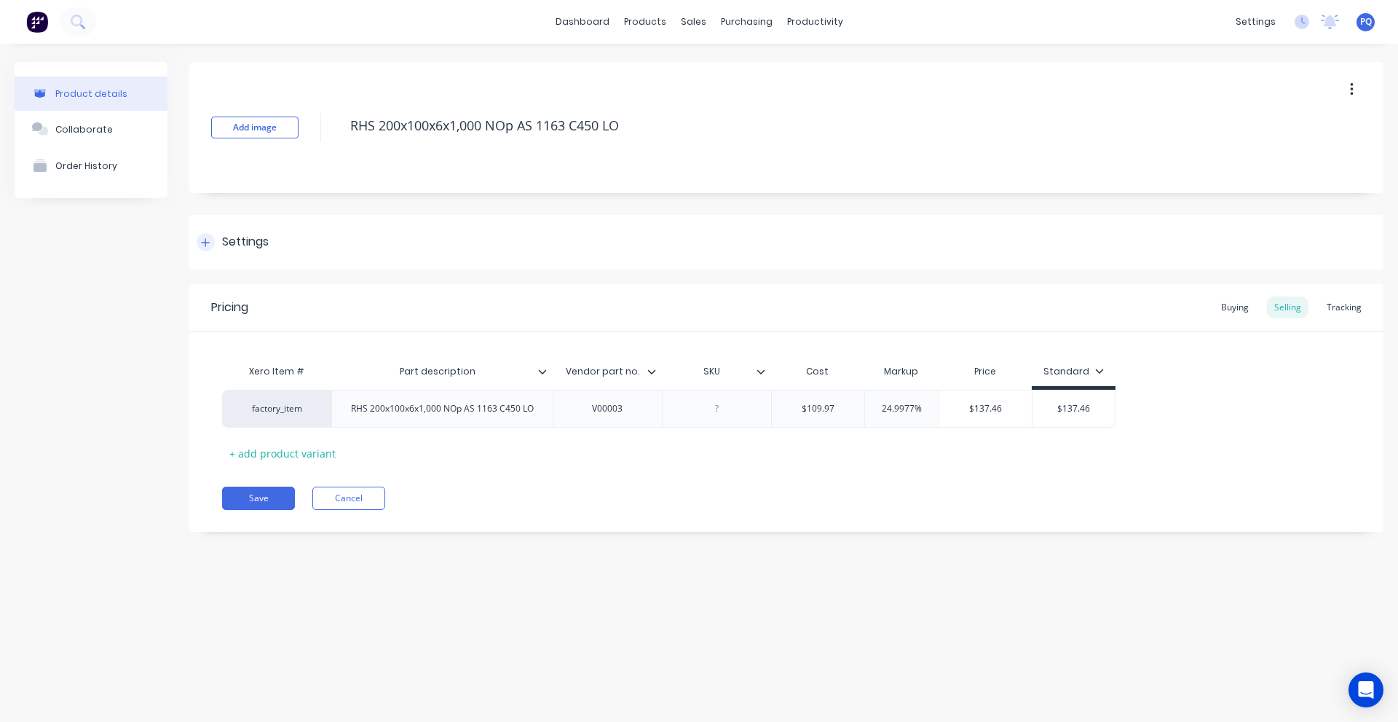
click at [230, 249] on div "Settings" at bounding box center [245, 242] width 47 height 18
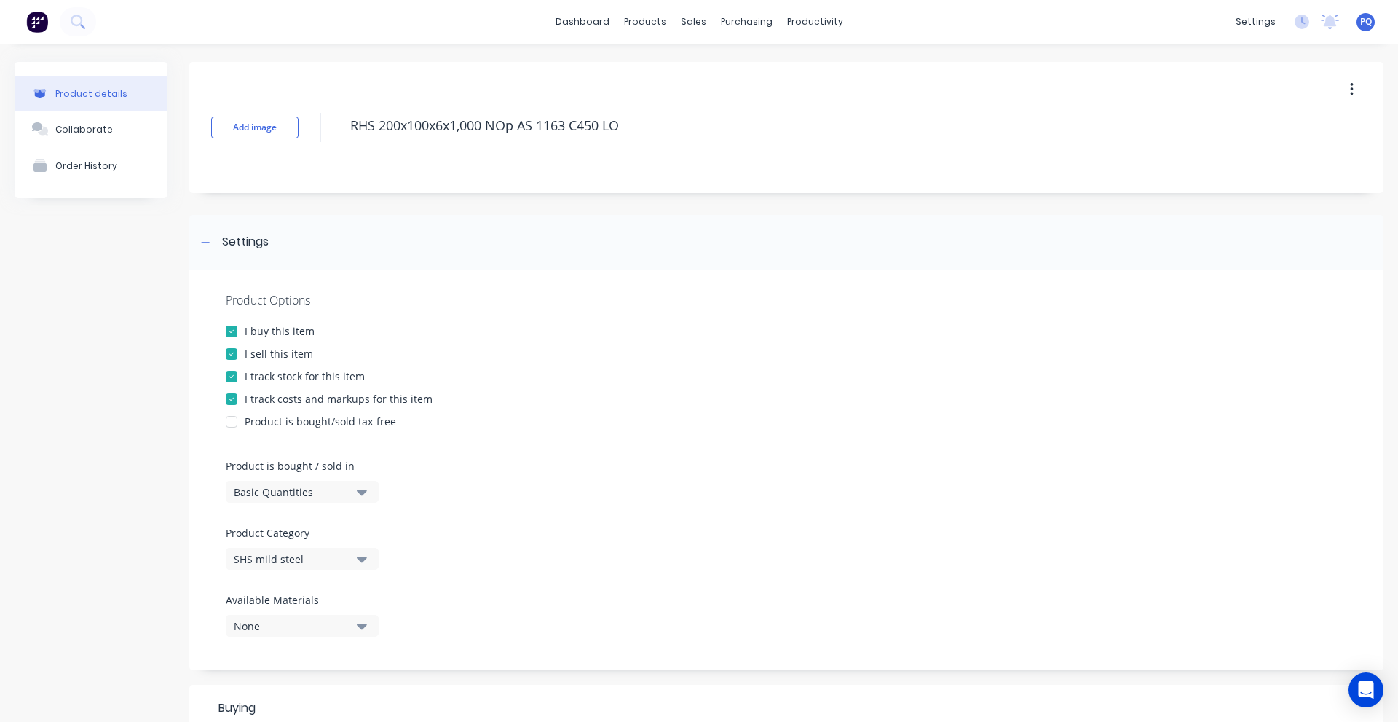
click at [276, 489] on div "Basic Quantities" at bounding box center [292, 491] width 117 height 15
click at [279, 555] on div "Lineal Metres" at bounding box center [335, 557] width 218 height 29
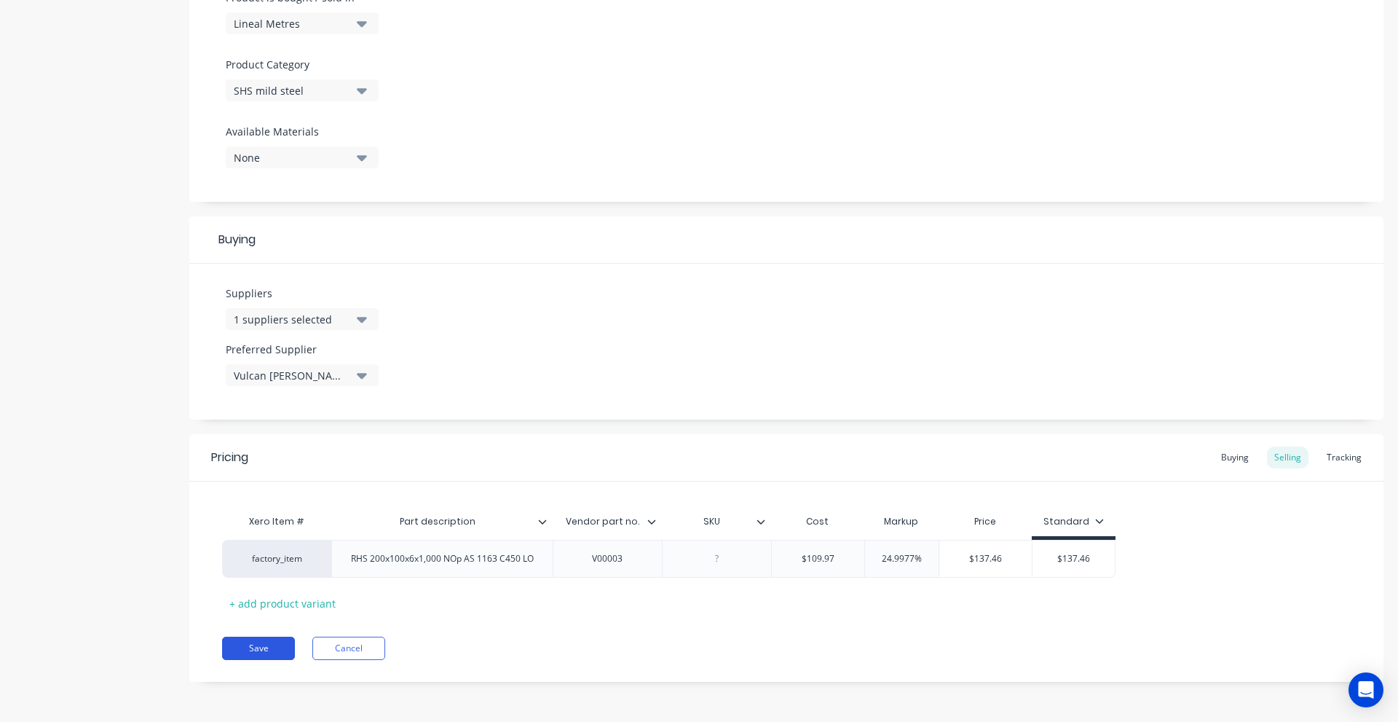
click at [269, 647] on button "Save" at bounding box center [258, 648] width 73 height 23
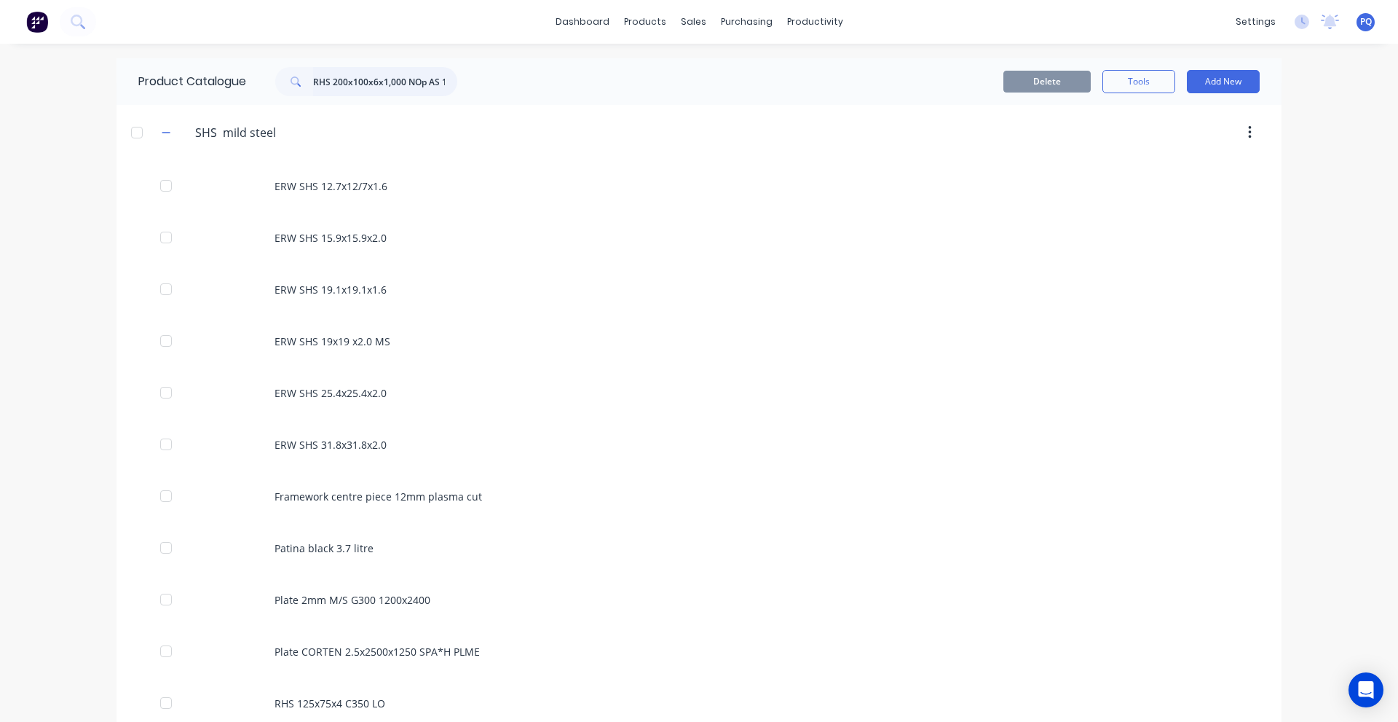
click at [425, 76] on input "RHS 200x100x6x1,000 NOp AS 1163 C450 LO" at bounding box center [385, 81] width 144 height 29
paste input "SHS 150x150x6.0 NOP AS"
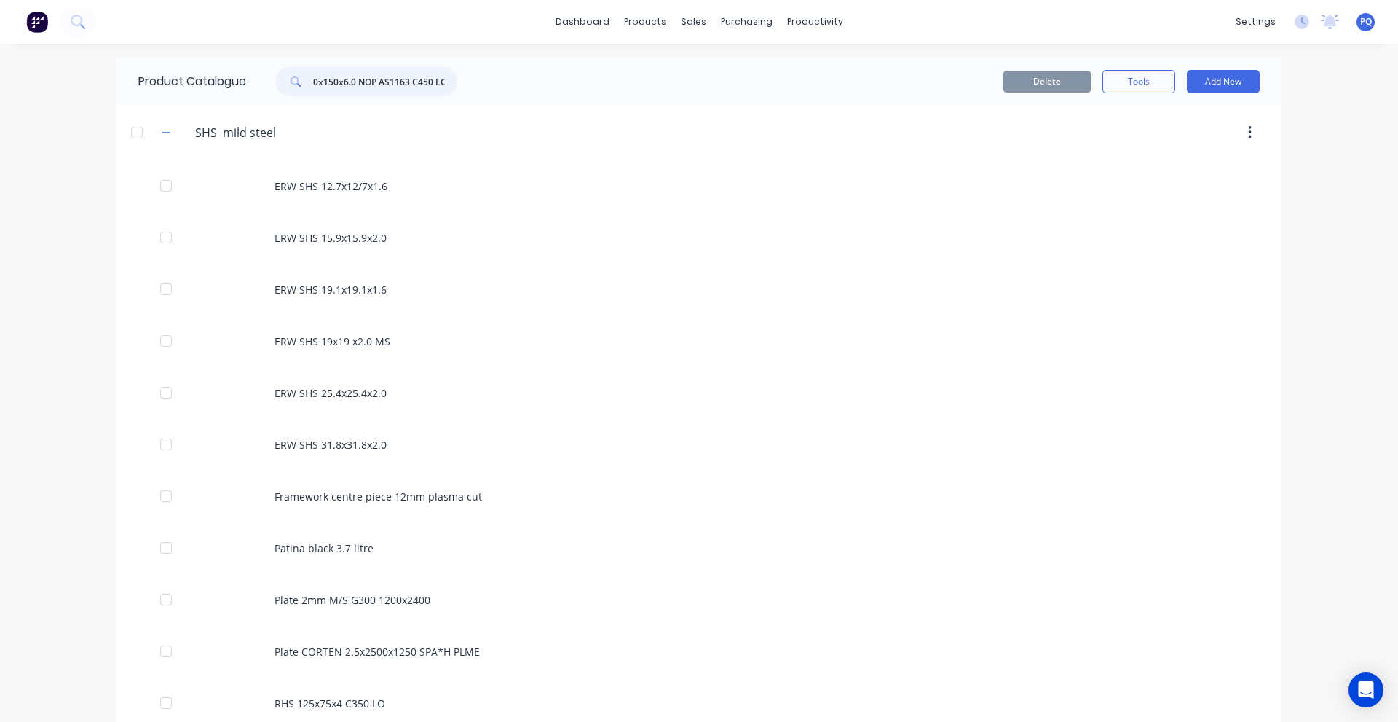
type input "SHS 150x150x6.0 NOP AS1163 C450 LO"
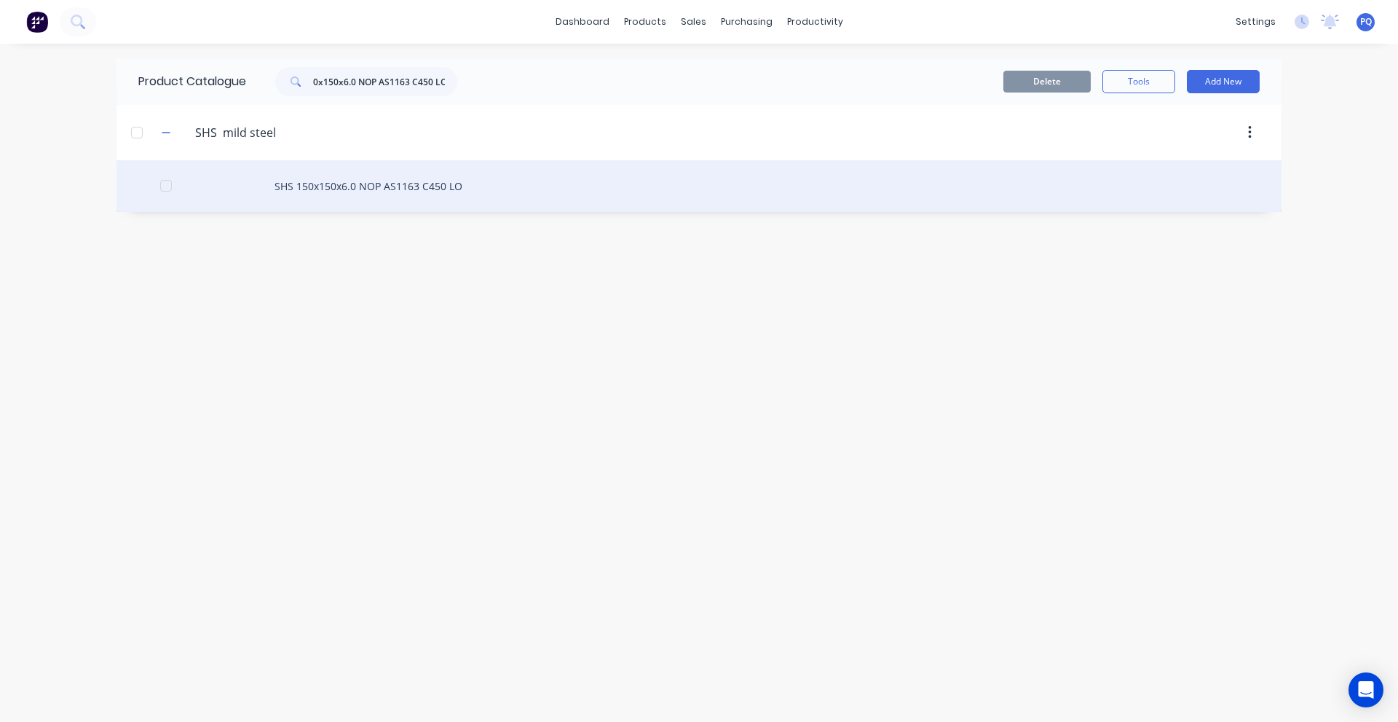
scroll to position [0, 0]
click at [289, 192] on div "SHS 150x150x6.0 NOP AS1163 C450 LO" at bounding box center [699, 186] width 1165 height 52
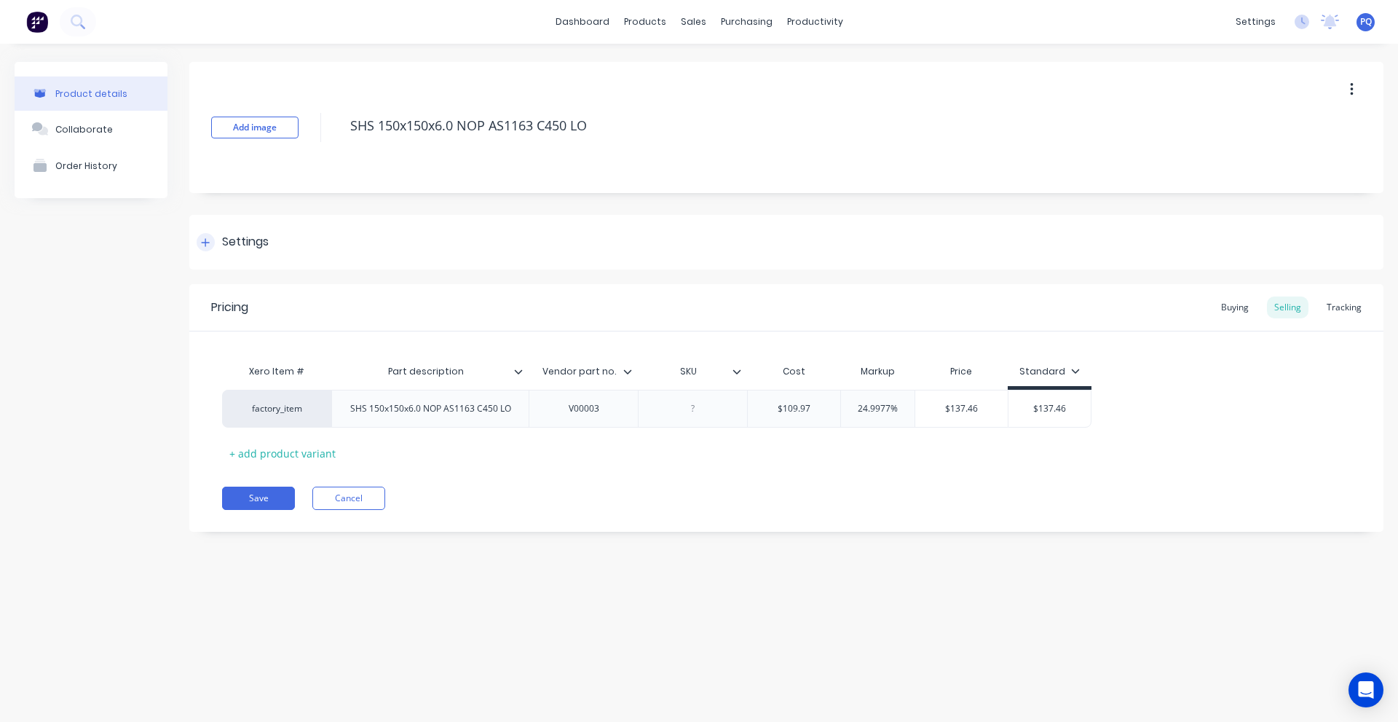
click at [283, 247] on div "Settings" at bounding box center [786, 242] width 1194 height 55
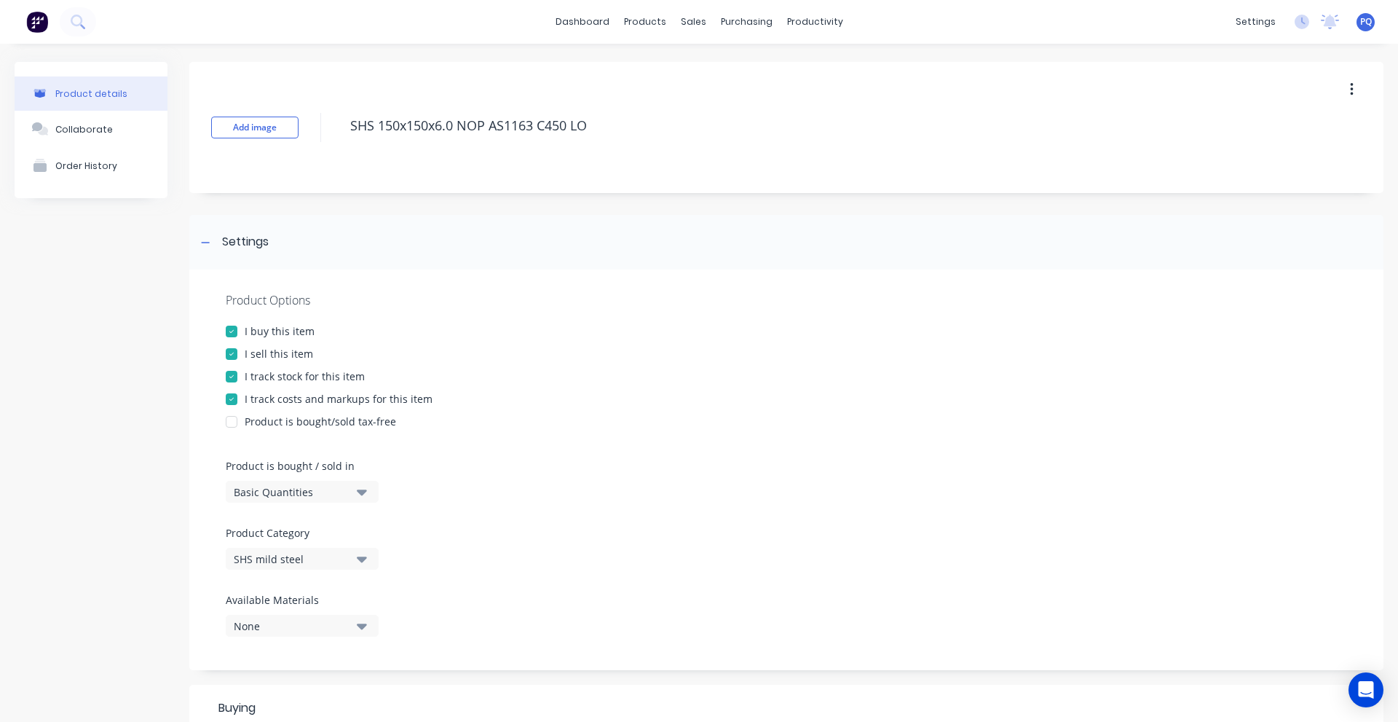
click at [262, 494] on div "Basic Quantities" at bounding box center [292, 491] width 117 height 15
click at [277, 547] on div "Lineal Metres" at bounding box center [335, 557] width 218 height 29
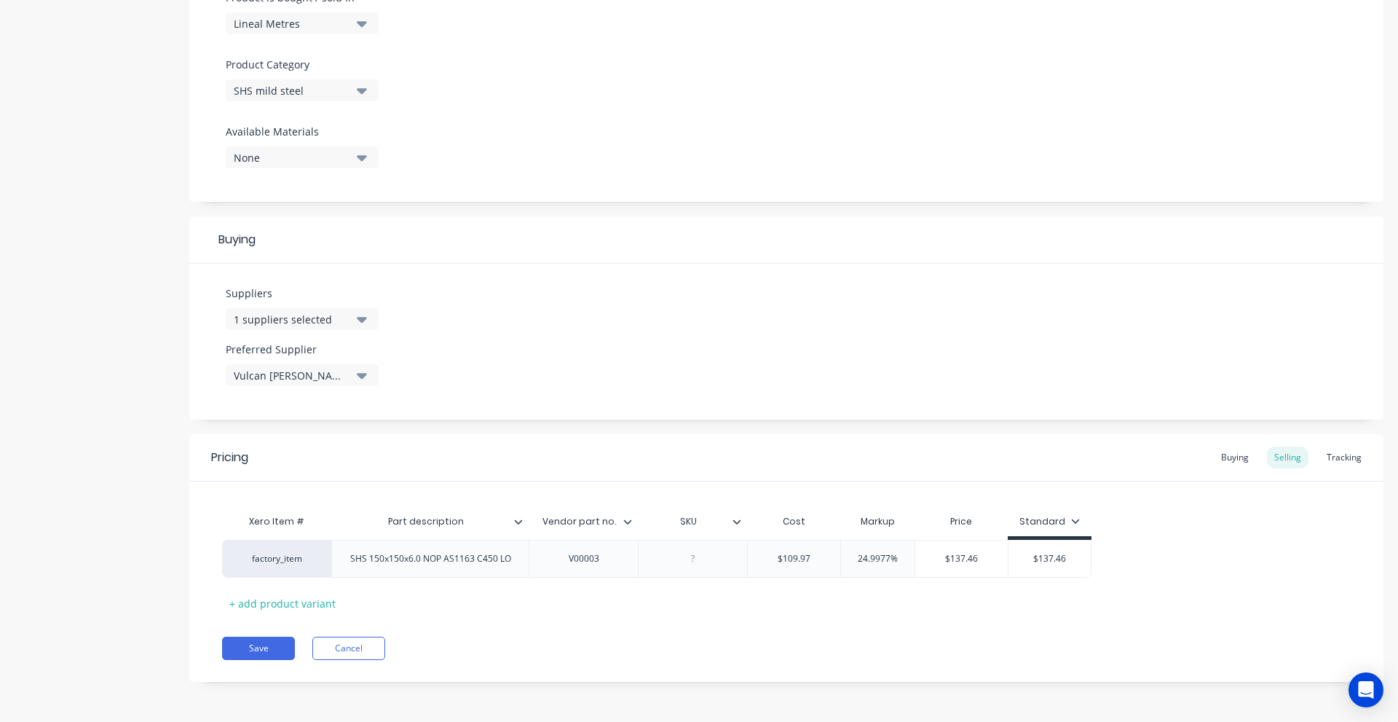
click at [254, 624] on div "Pricing Buying Selling Tracking Xero Item # Part description Vendor part no. SK…" at bounding box center [786, 558] width 1194 height 248
click at [251, 640] on button "Save" at bounding box center [258, 648] width 73 height 23
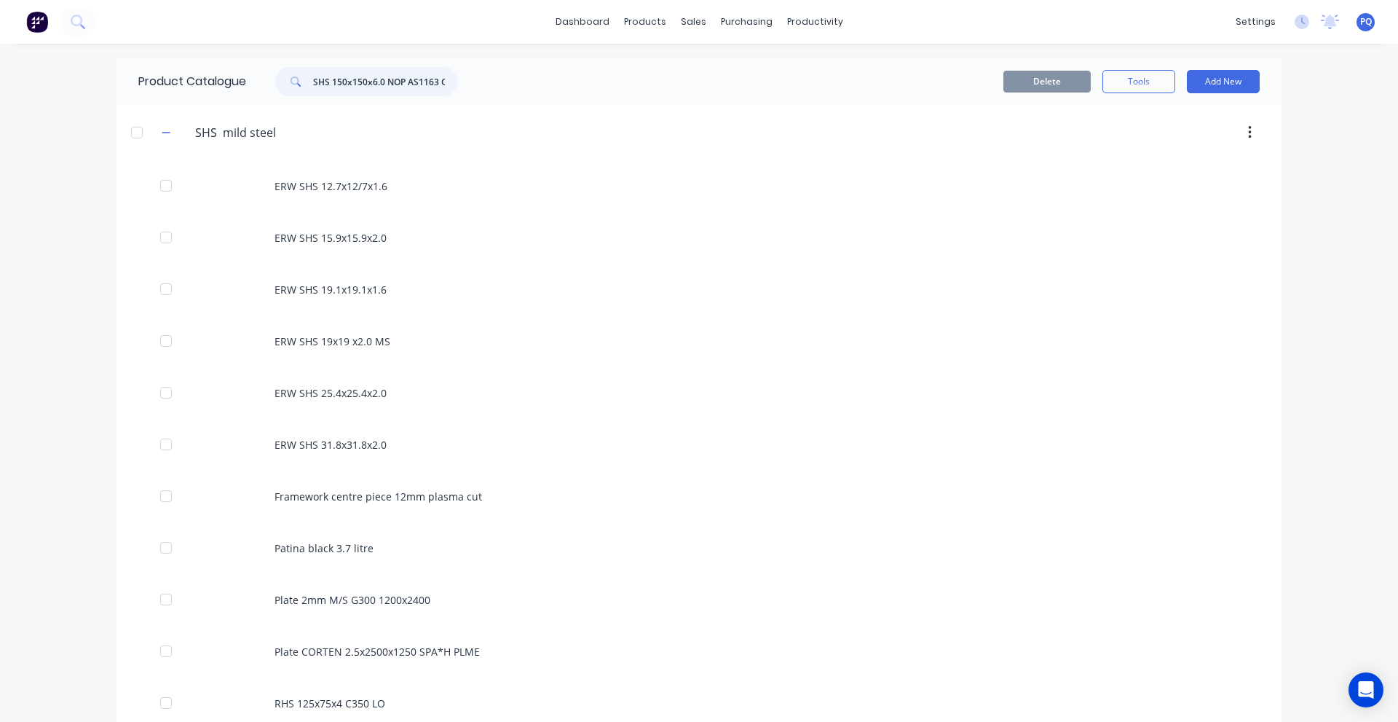
click at [388, 86] on input "SHS 150x150x6.0 NOP AS1163 C450 LO" at bounding box center [385, 81] width 144 height 29
paste input "RHS 200x100x9 NC MS"
type input "RHS 200x100x9 NC MS"
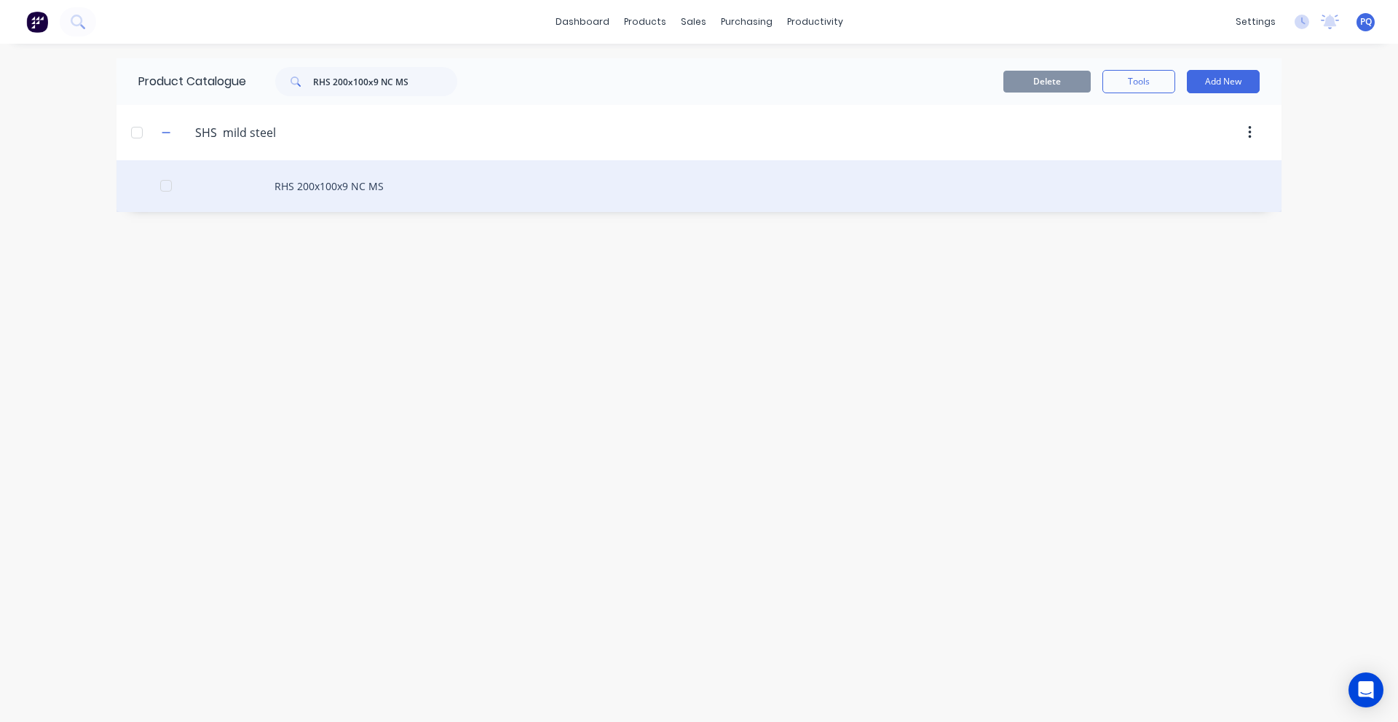
drag, startPoint x: 364, startPoint y: 143, endPoint x: 348, endPoint y: 173, distance: 33.9
click at [363, 147] on header "SHS..mild.steel SHS mild steel" at bounding box center [699, 132] width 1165 height 55
click at [343, 185] on div "RHS 200x100x9 NC MS" at bounding box center [699, 186] width 1165 height 52
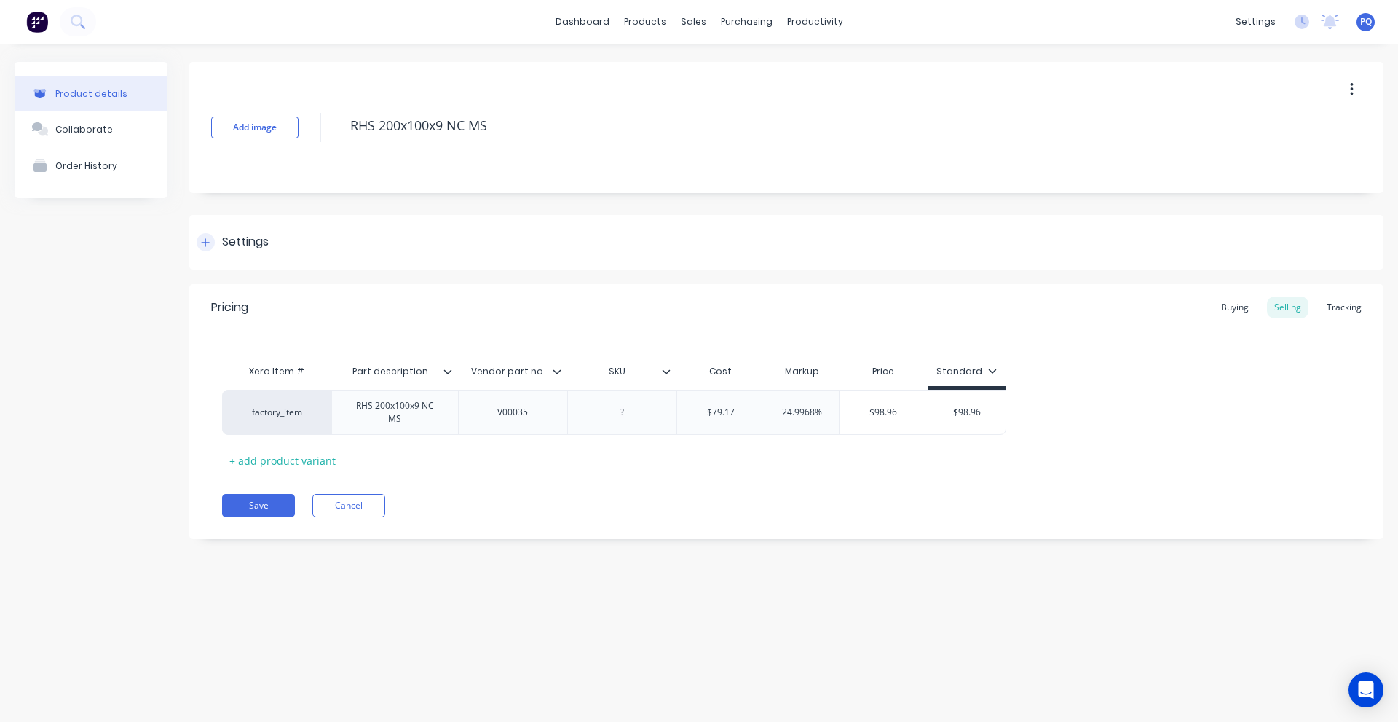
click at [237, 241] on div "Settings" at bounding box center [245, 242] width 47 height 18
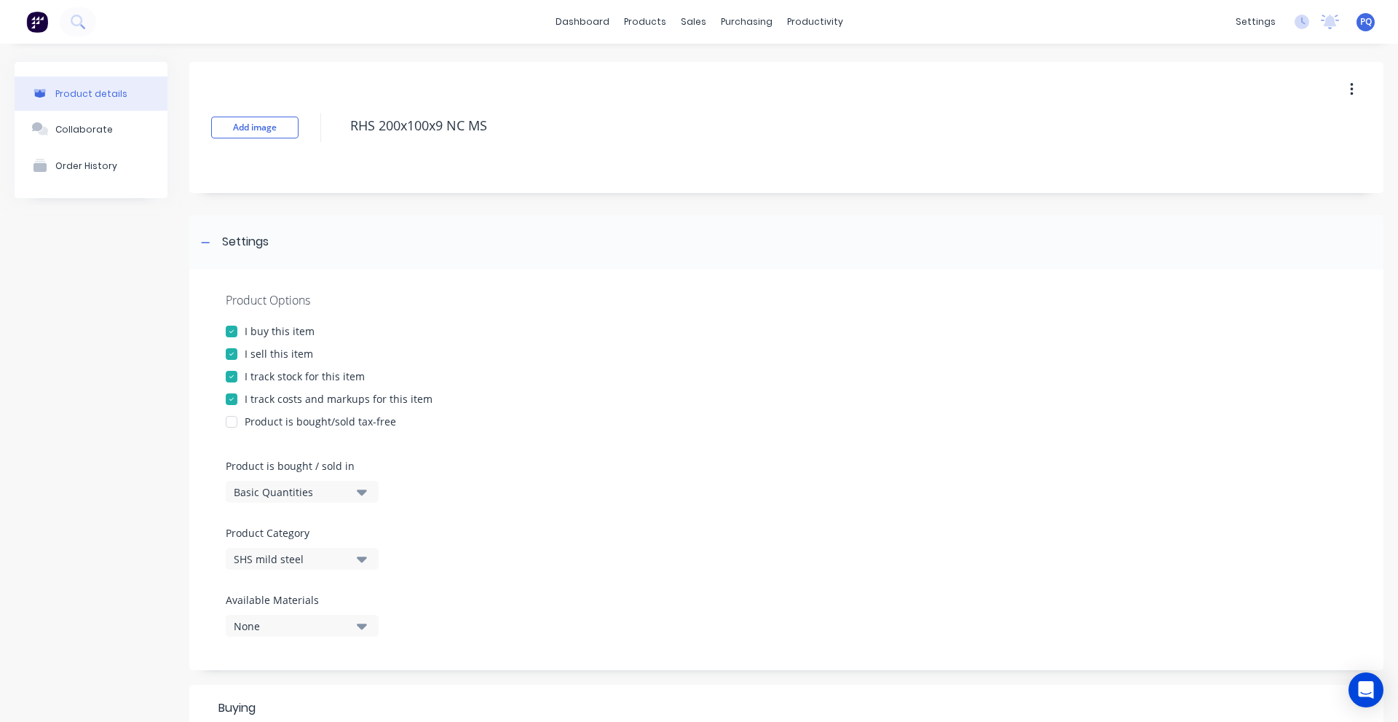
click at [262, 494] on div "Basic Quantities" at bounding box center [292, 491] width 117 height 15
click at [269, 548] on div "Lineal Metres" at bounding box center [335, 557] width 218 height 29
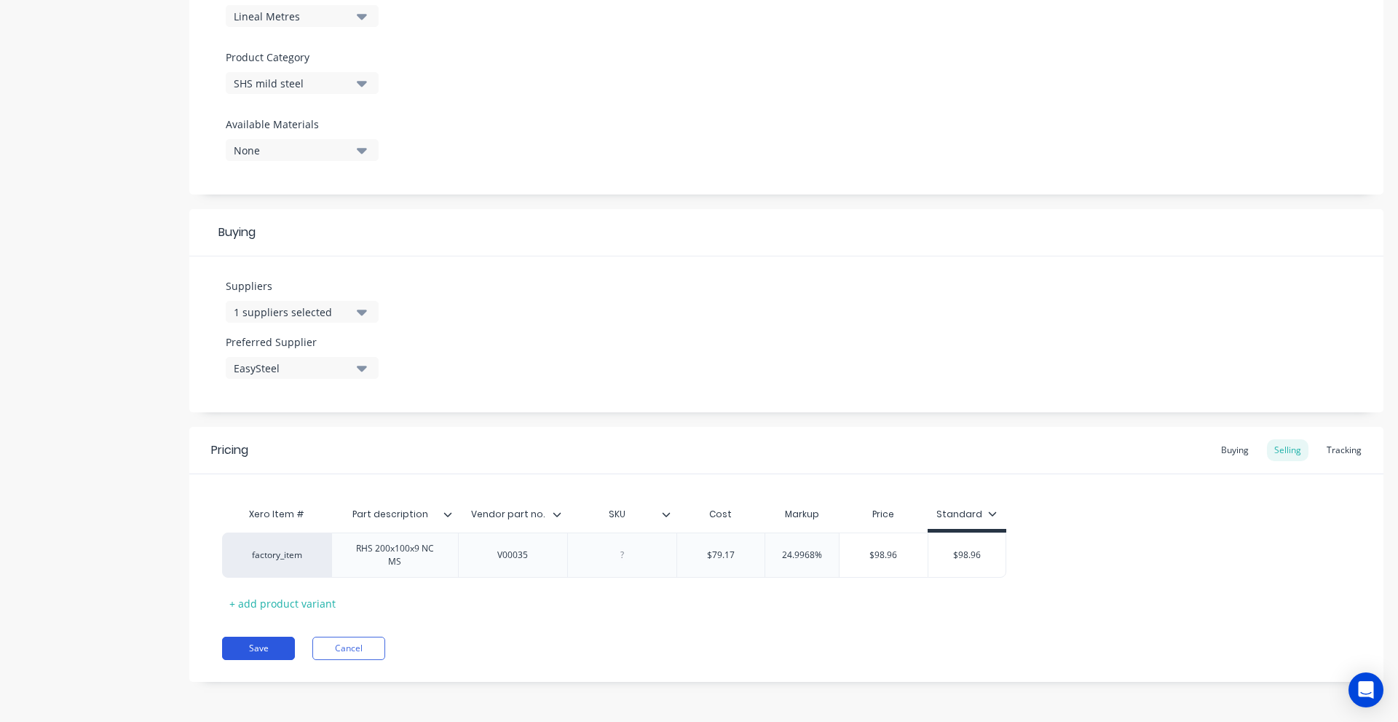
click at [263, 639] on button "Save" at bounding box center [258, 648] width 73 height 23
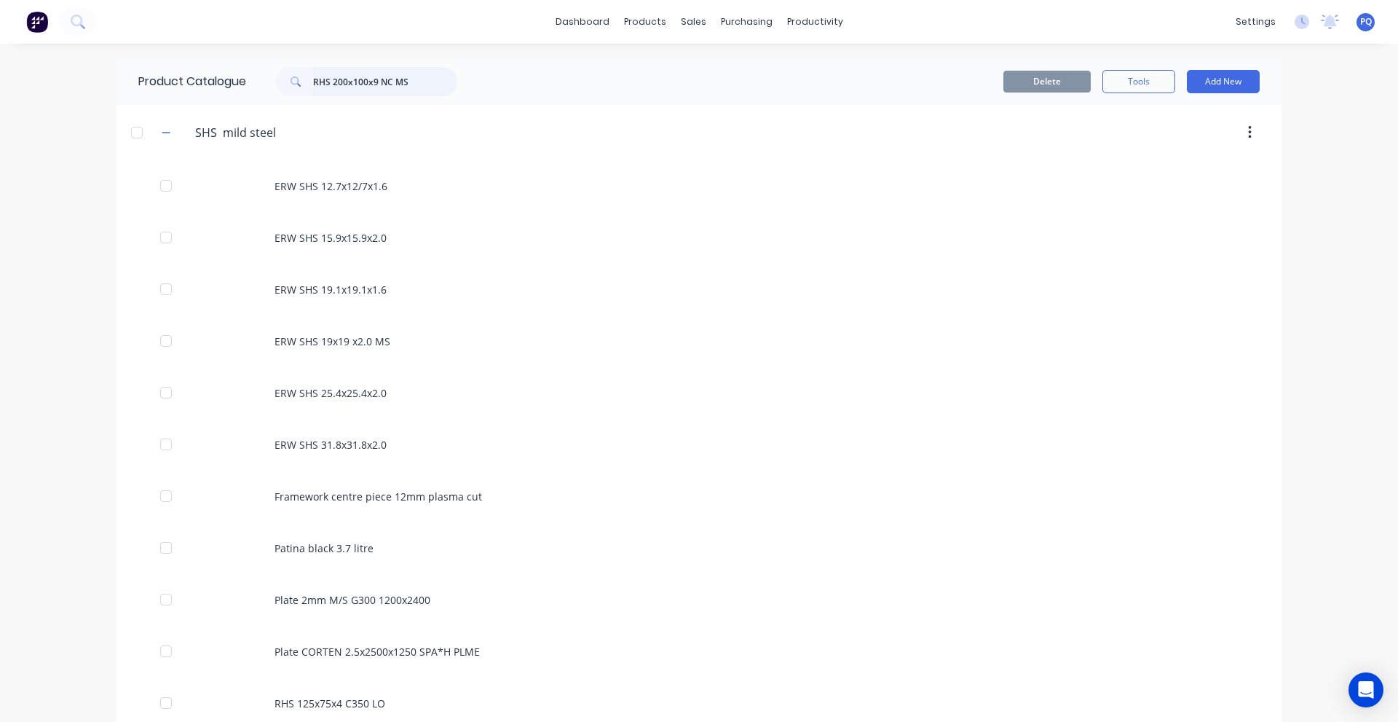
click at [403, 92] on input "RHS 200x100x9 NC MS" at bounding box center [385, 81] width 144 height 29
paste input "SHS 200x200x6 x 8,000 NC"
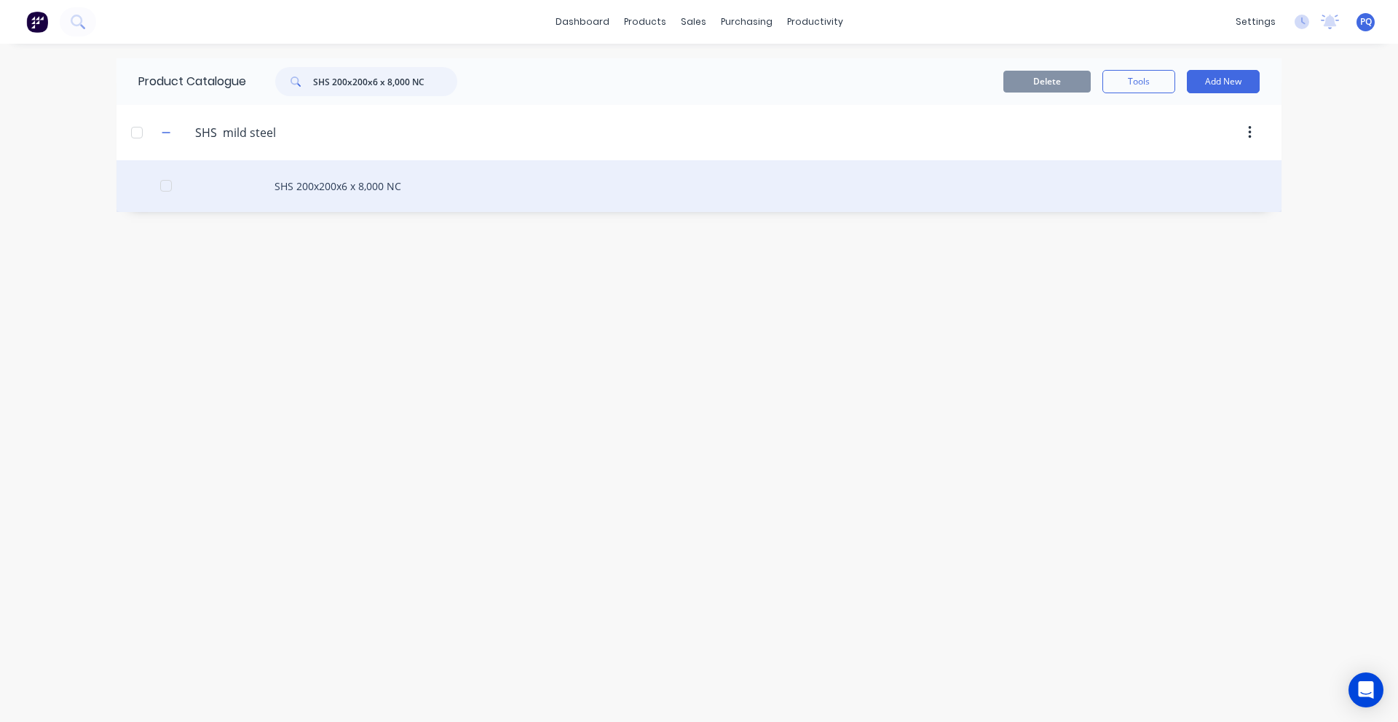
type input "SHS 200x200x6 x 8,000 NC"
click at [341, 184] on div "SHS 200x200x6 x 8,000 NC" at bounding box center [699, 186] width 1165 height 52
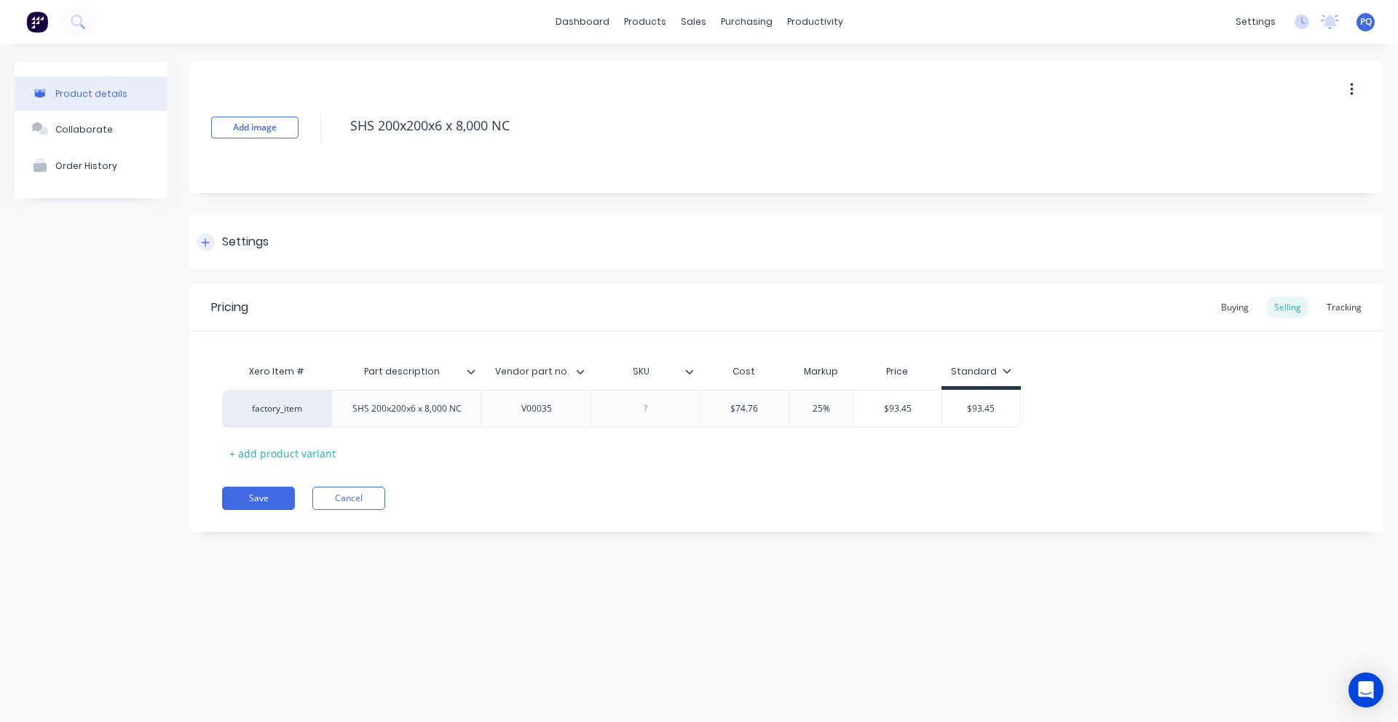
click at [247, 256] on div "Settings" at bounding box center [786, 242] width 1194 height 55
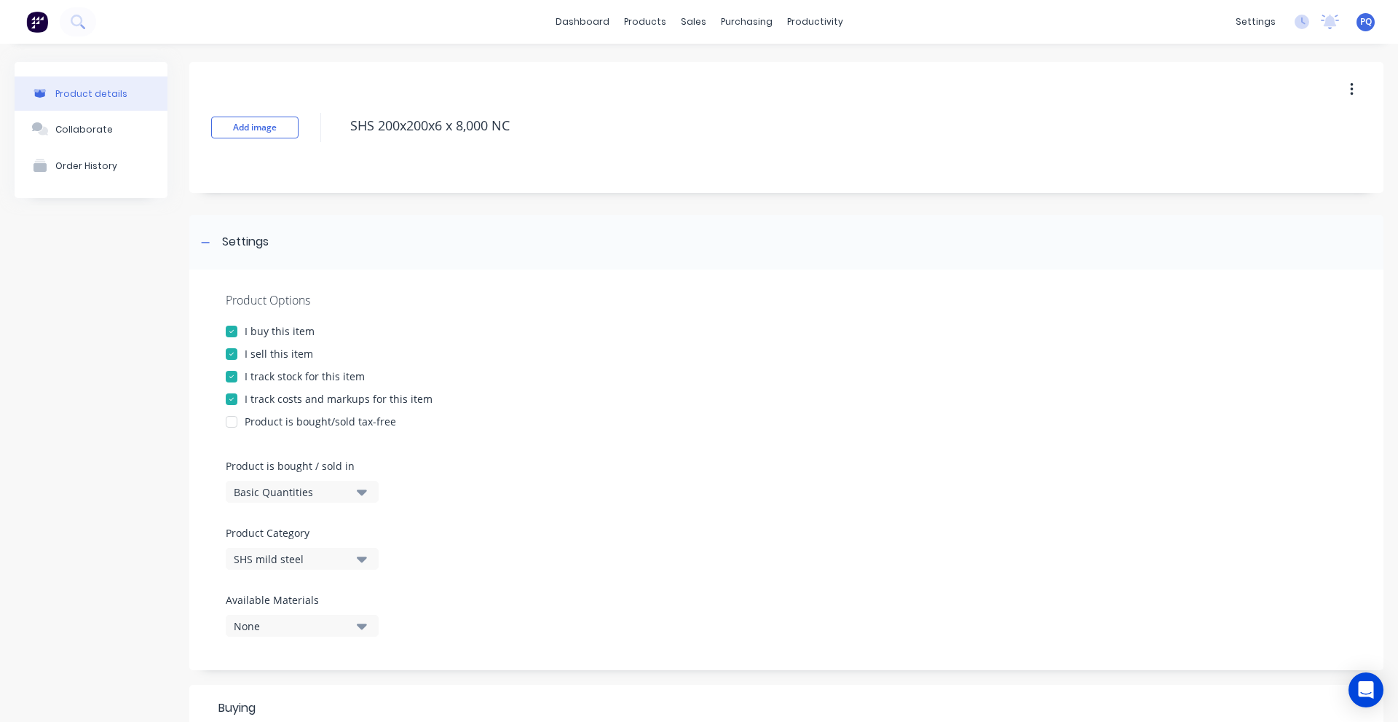
click at [269, 491] on div "Basic Quantities" at bounding box center [292, 491] width 117 height 15
click at [272, 548] on div "Lineal Metres" at bounding box center [335, 557] width 218 height 29
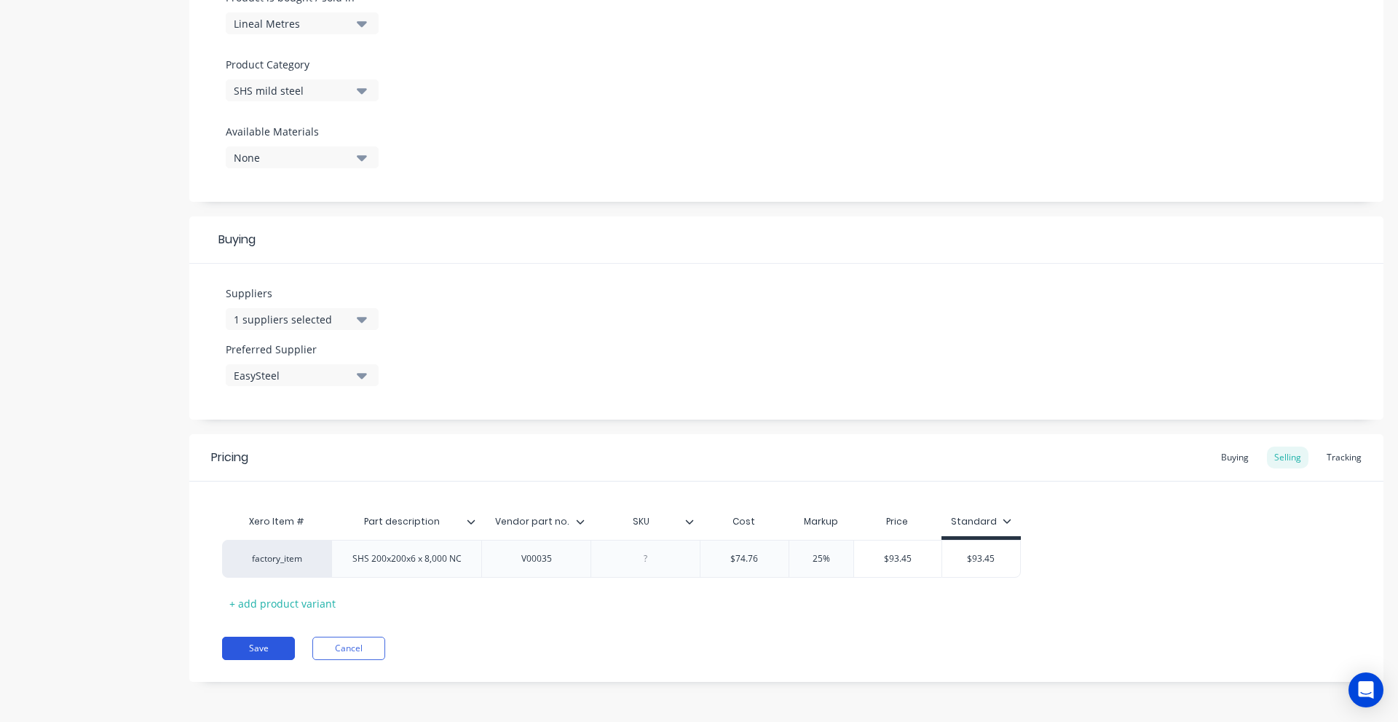
click at [260, 645] on button "Save" at bounding box center [258, 648] width 73 height 23
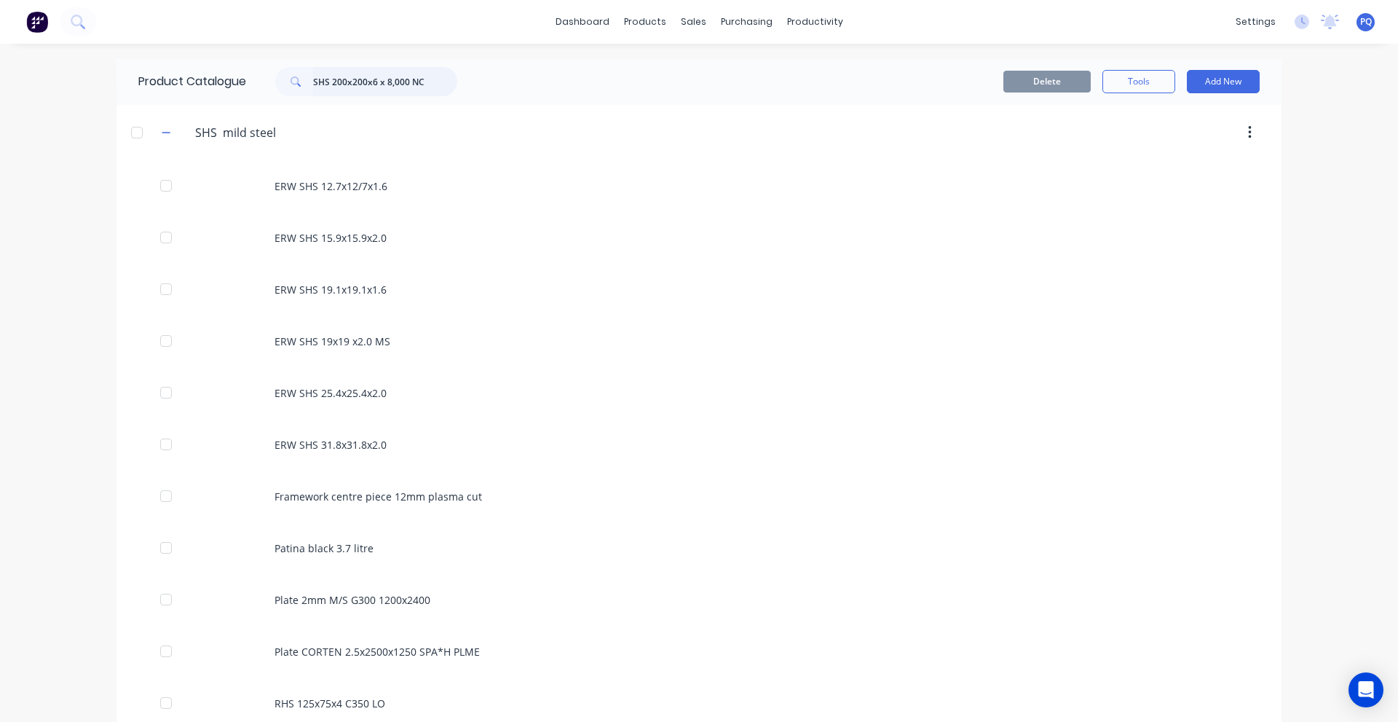
click at [328, 83] on input "SHS 200x200x6 x 8,000 NC" at bounding box center [385, 81] width 144 height 29
paste input "150x150x5mm x 8000"
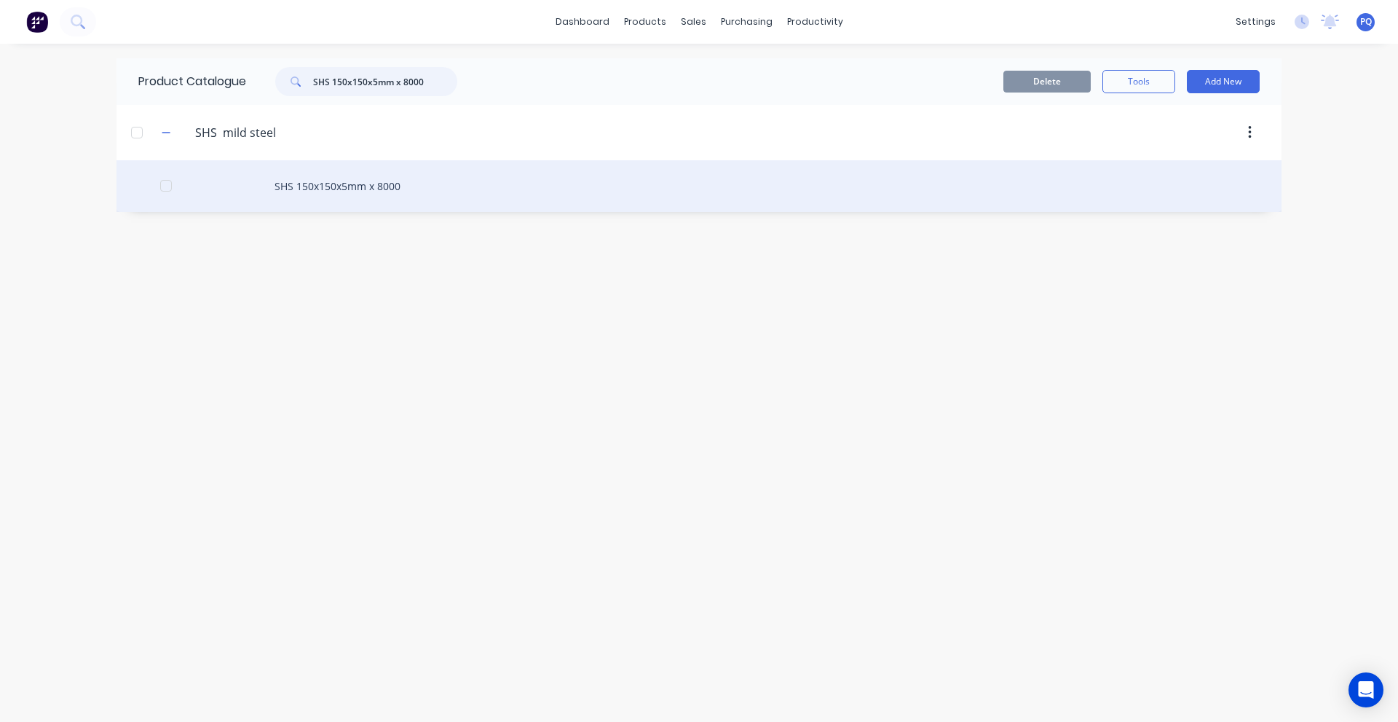
type input "SHS 150x150x5mm x 8000"
click at [259, 195] on div "SHS 150x150x5mm x 8000" at bounding box center [699, 186] width 1165 height 52
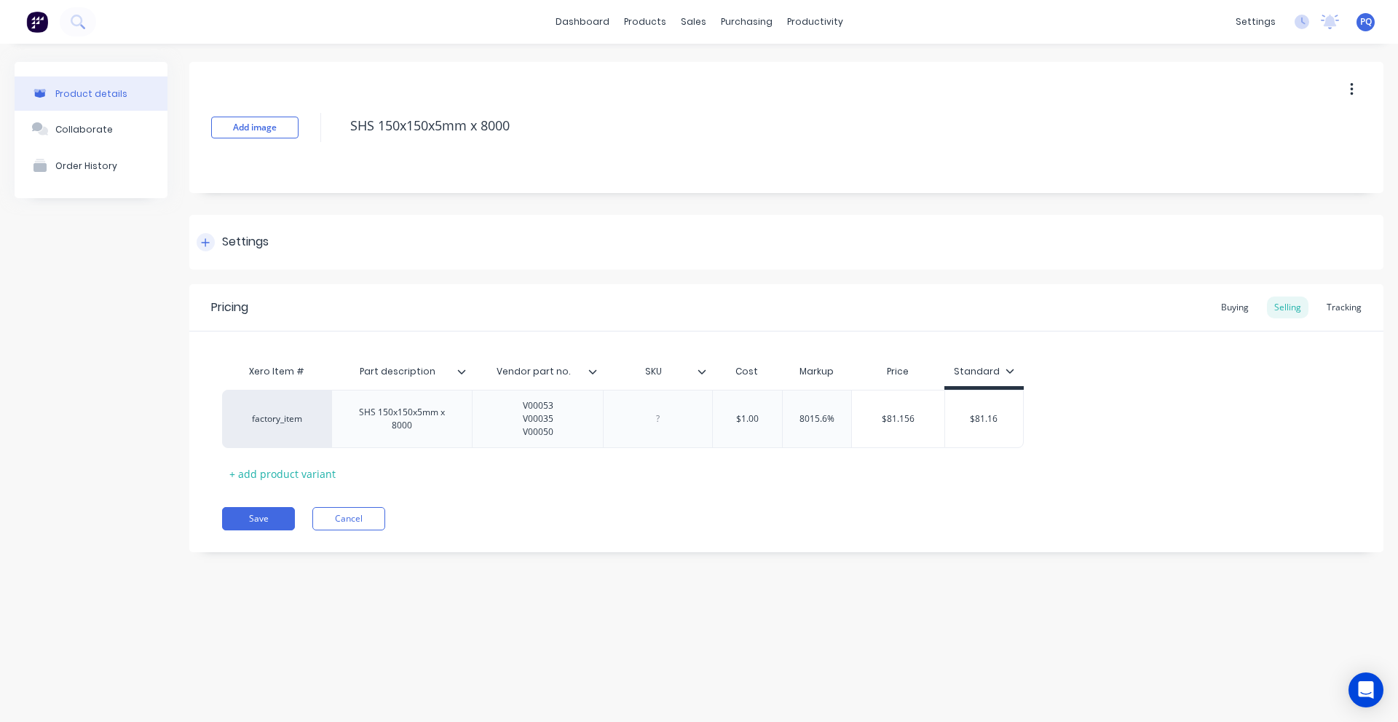
click at [247, 248] on div "Settings" at bounding box center [245, 242] width 47 height 18
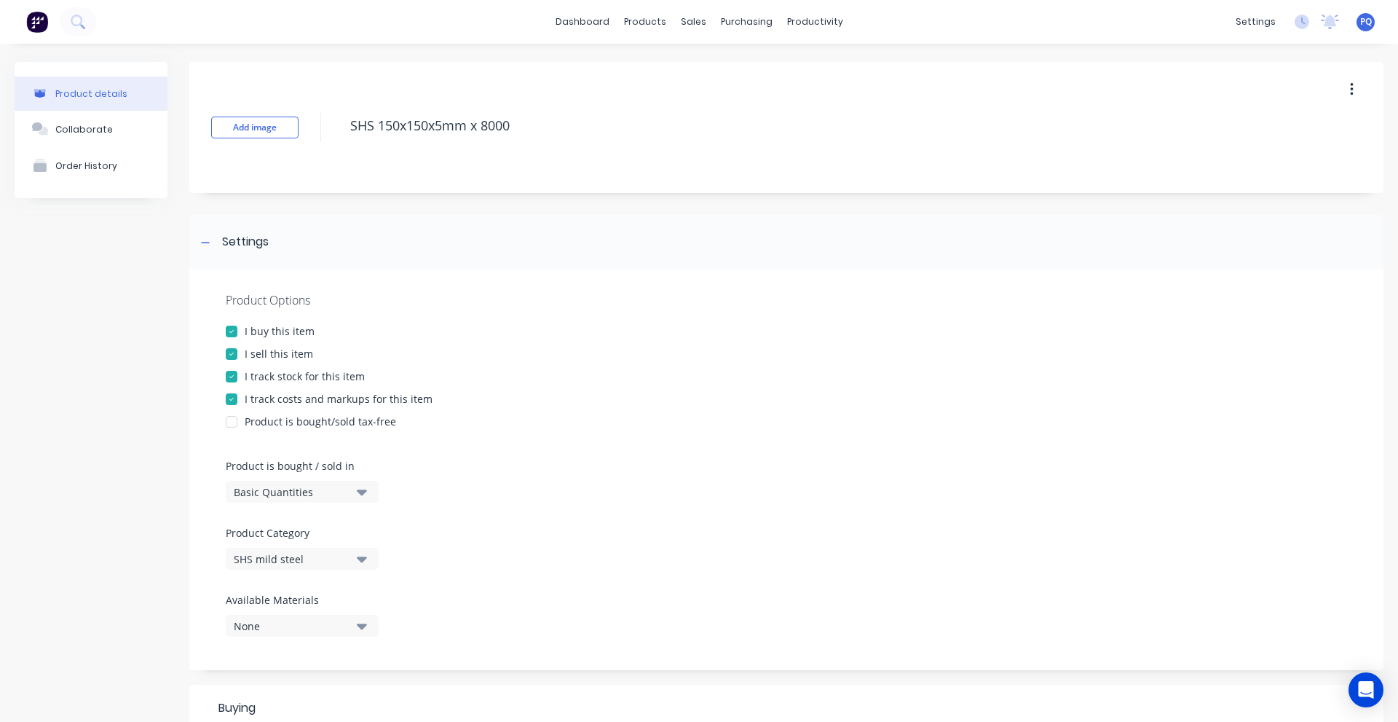
click at [247, 492] on div "Basic Quantities" at bounding box center [292, 491] width 117 height 15
click at [262, 555] on div "Lineal Metres" at bounding box center [335, 557] width 218 height 29
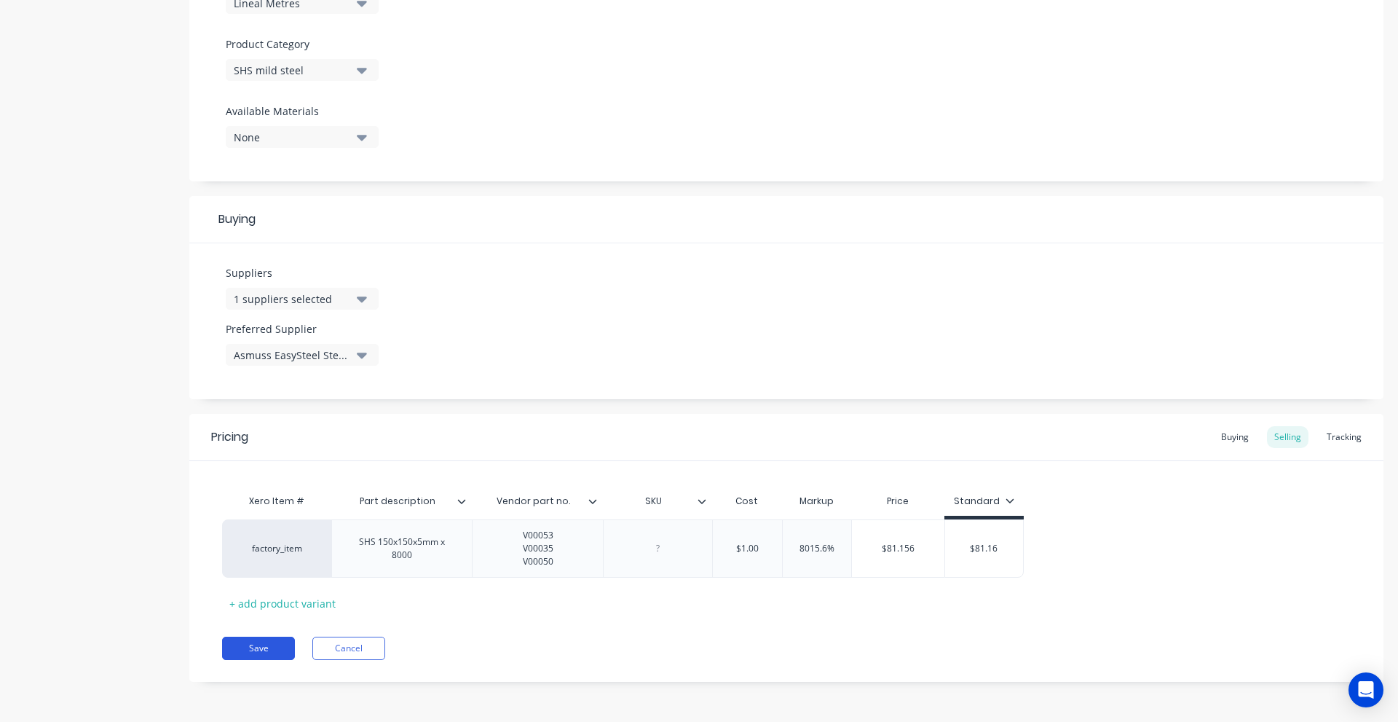
click at [267, 637] on button "Save" at bounding box center [258, 648] width 73 height 23
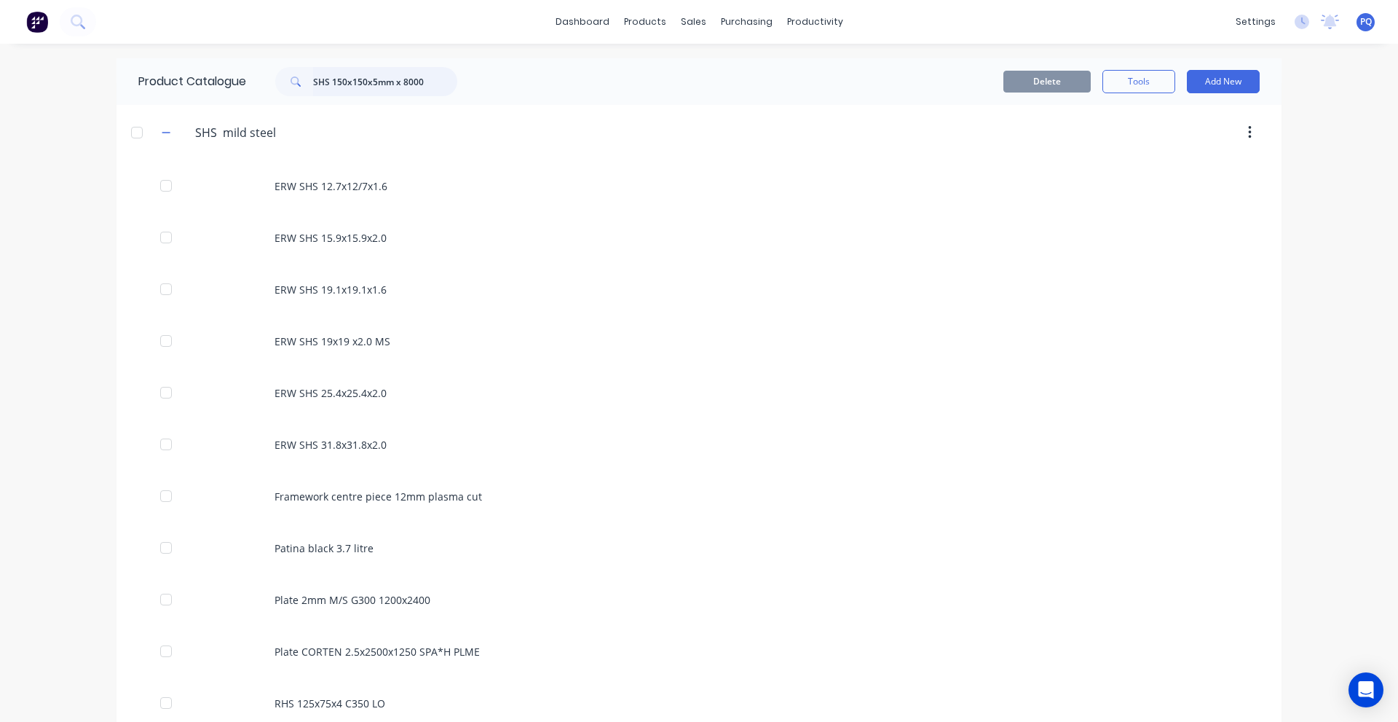
click at [406, 77] on input "SHS 150x150x5mm x 8000" at bounding box center [385, 81] width 144 height 29
paste input "Round Bar 50mm 1215 Bright H9 Free Cut"
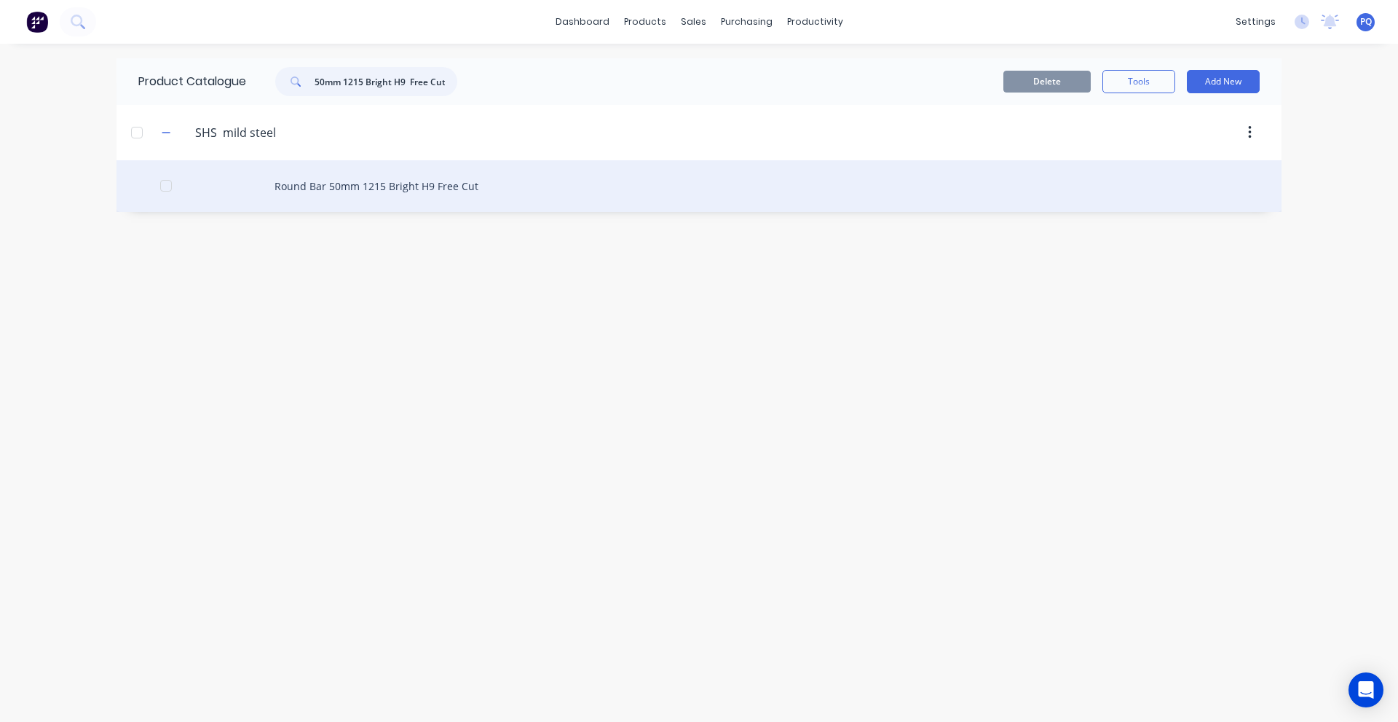
type input "Round Bar 50mm 1215 Bright H9 Free Cut"
click at [237, 197] on div "Round Bar 50mm 1215 Bright H9 Free Cut" at bounding box center [699, 186] width 1165 height 52
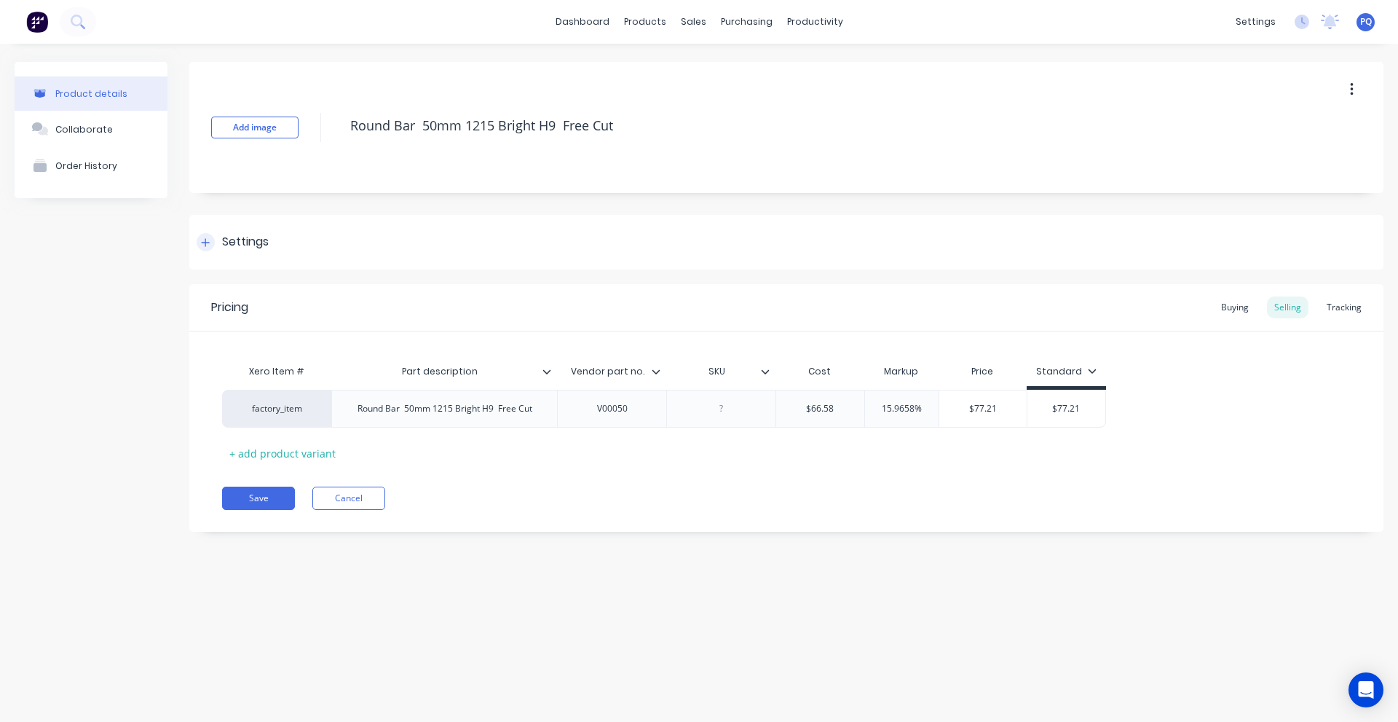
click at [251, 235] on div "Settings" at bounding box center [245, 242] width 47 height 18
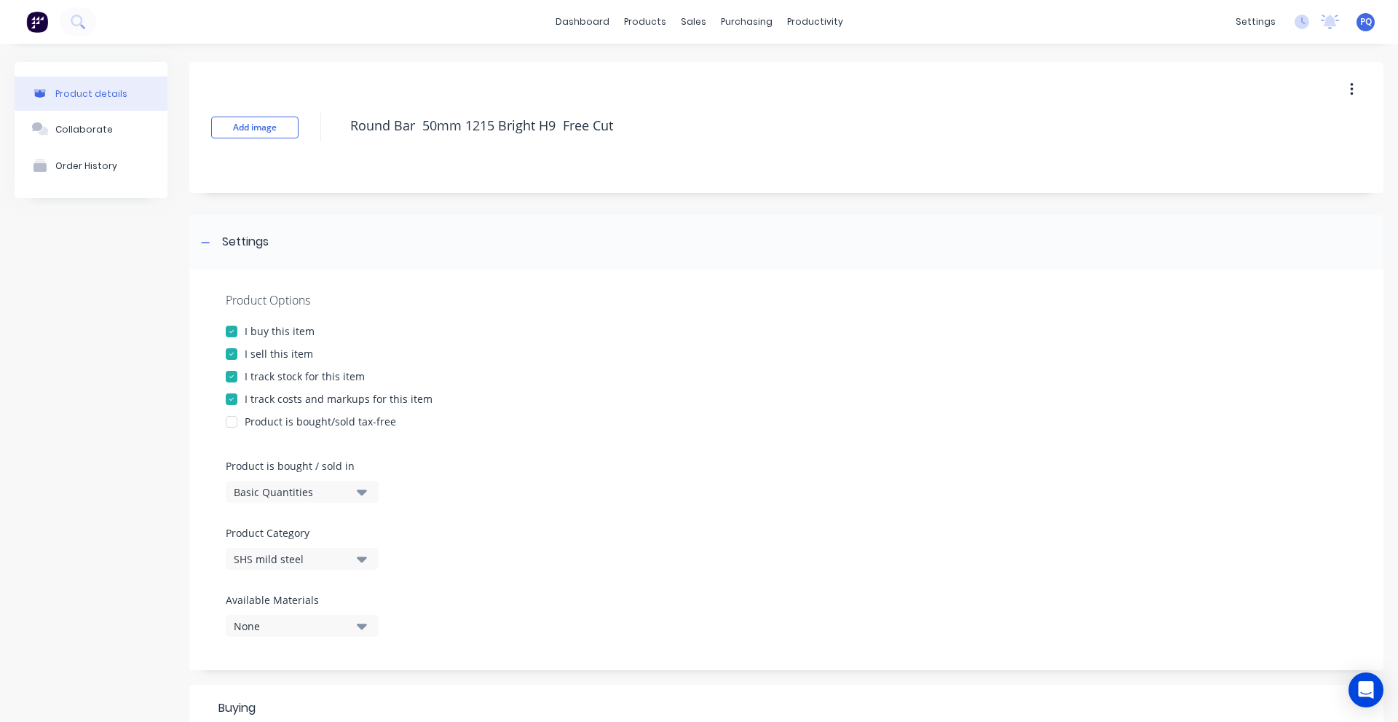
click at [283, 493] on div "Basic Quantities" at bounding box center [292, 491] width 117 height 15
click at [285, 553] on div "Lineal Metres" at bounding box center [335, 557] width 218 height 29
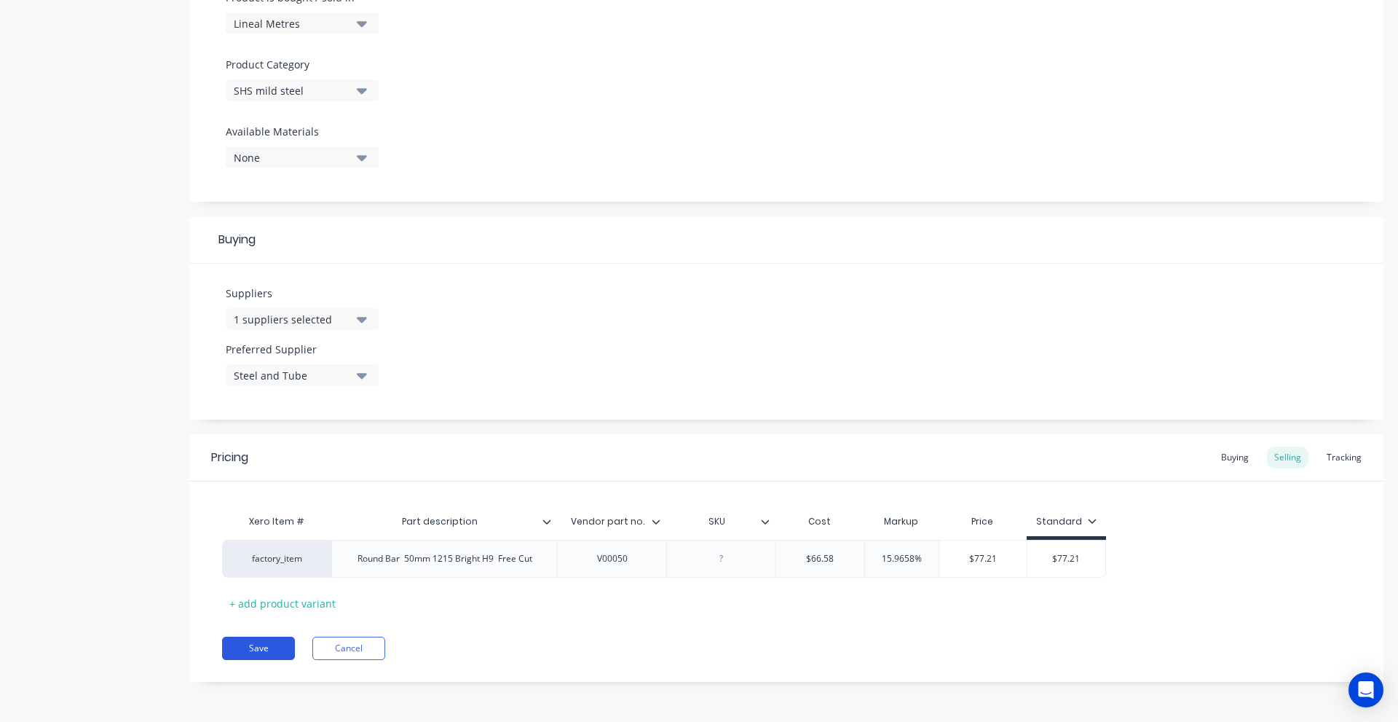
click at [264, 650] on button "Save" at bounding box center [258, 648] width 73 height 23
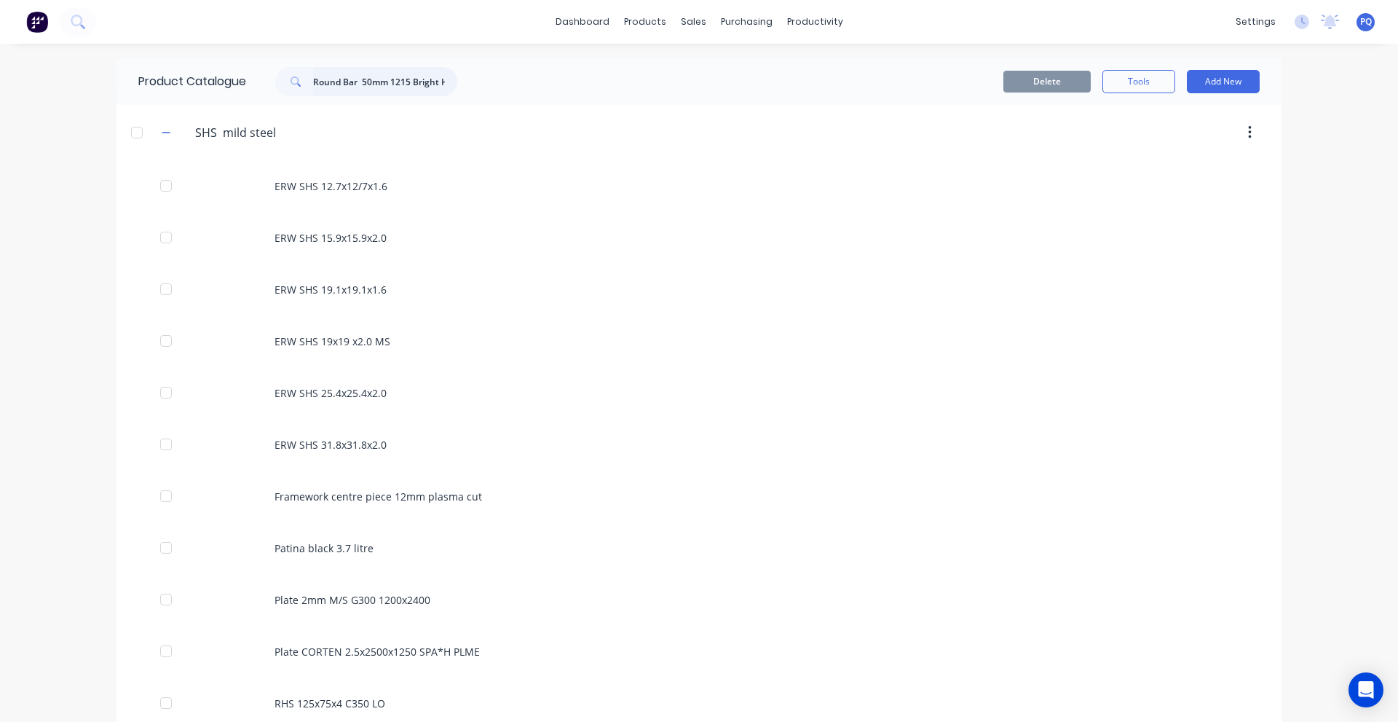
click at [387, 73] on input "Round Bar 50mm 1215 Bright H9 Free Cut" at bounding box center [385, 81] width 144 height 29
paste input "HS 125x75x4 C350 LO"
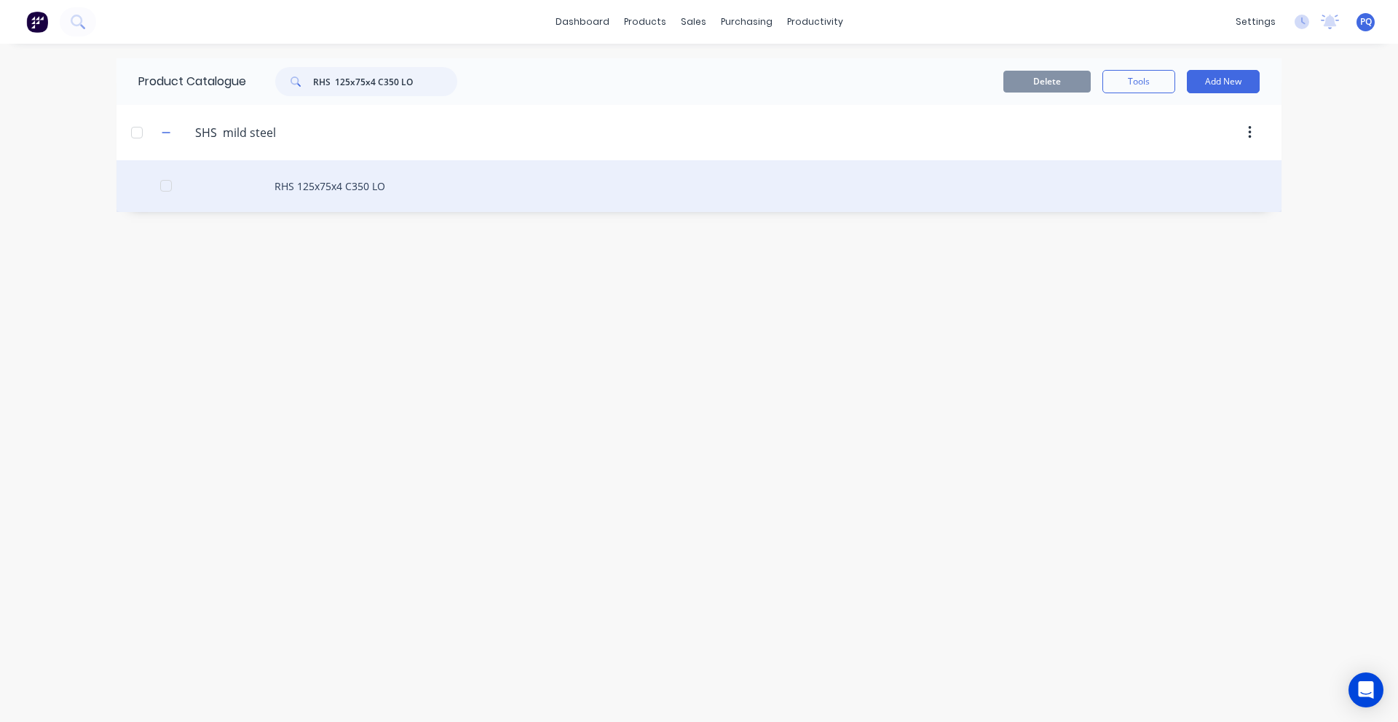
type input "RHS 125x75x4 C350 LO"
click at [323, 182] on div "RHS 125x75x4 C350 LO" at bounding box center [699, 186] width 1165 height 52
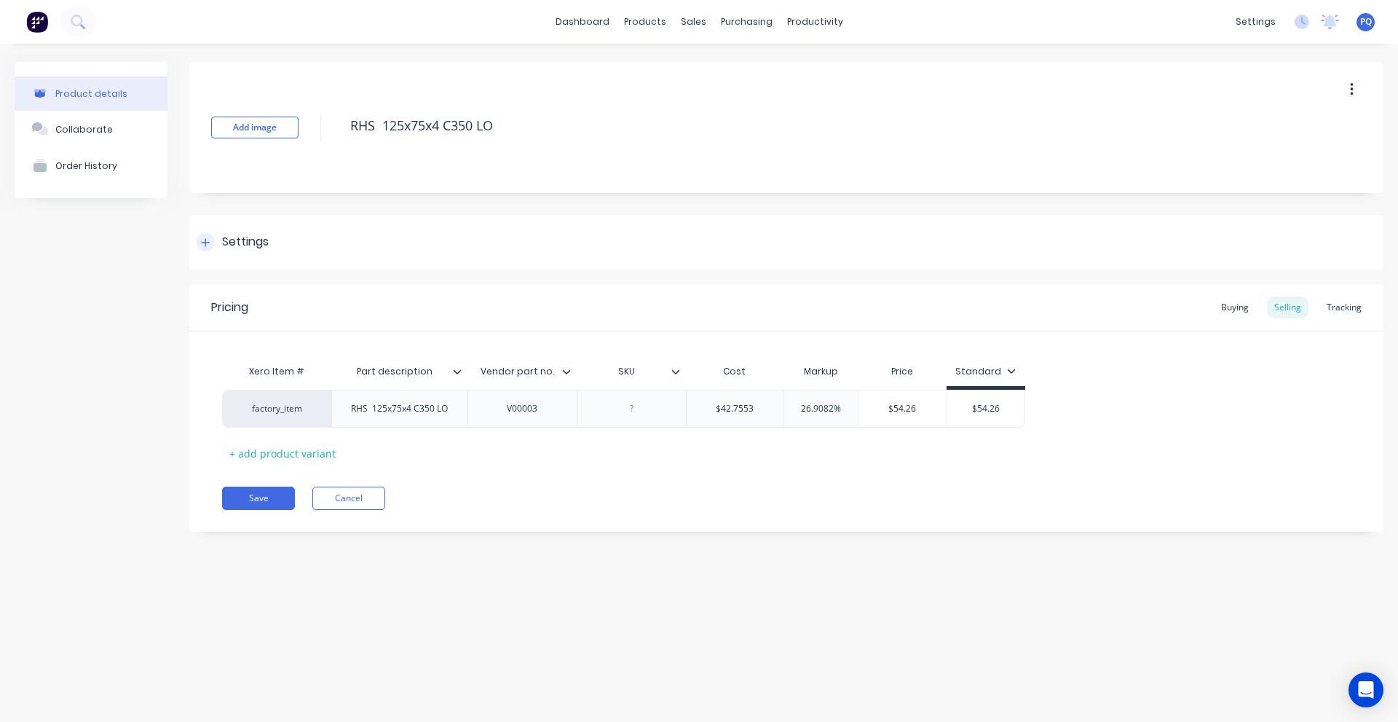
click at [238, 229] on div "Settings" at bounding box center [786, 242] width 1194 height 55
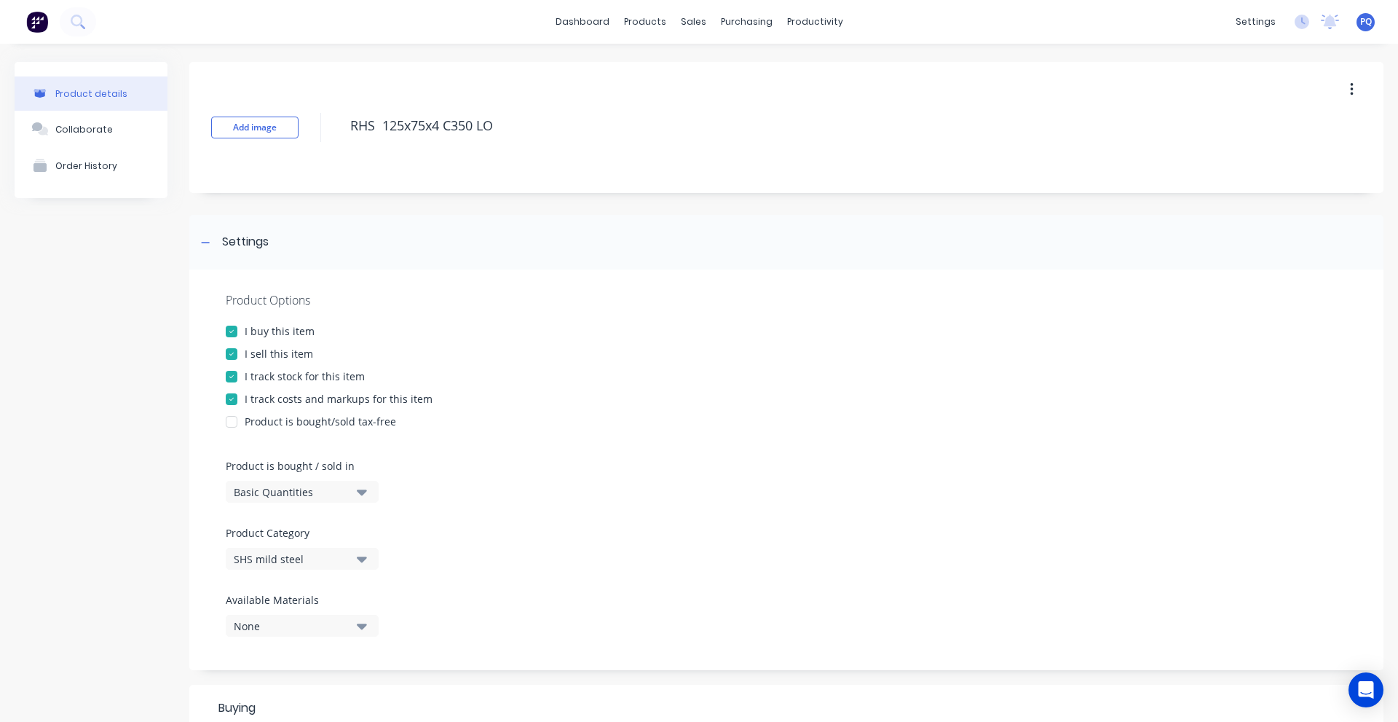
click at [269, 487] on div "Basic Quantities" at bounding box center [292, 491] width 117 height 15
click at [281, 547] on div "Lineal Metres" at bounding box center [335, 557] width 218 height 29
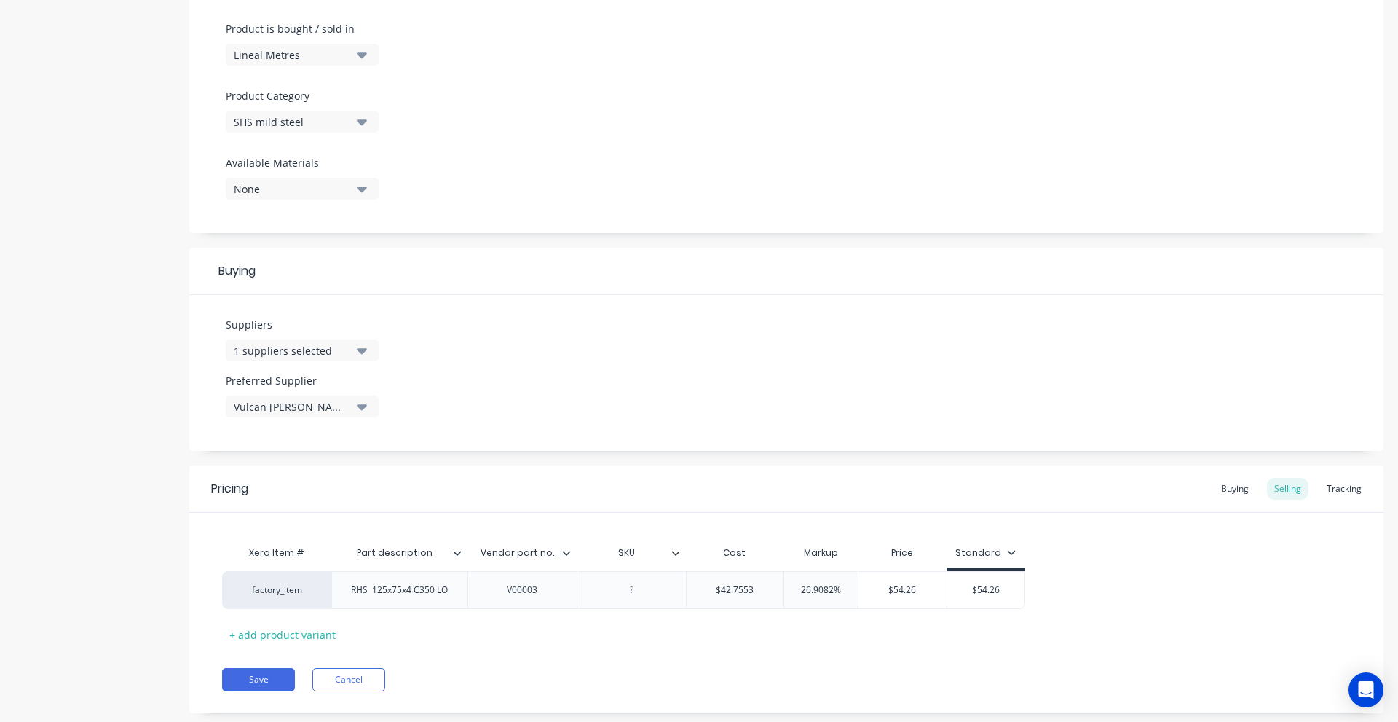
scroll to position [468, 0]
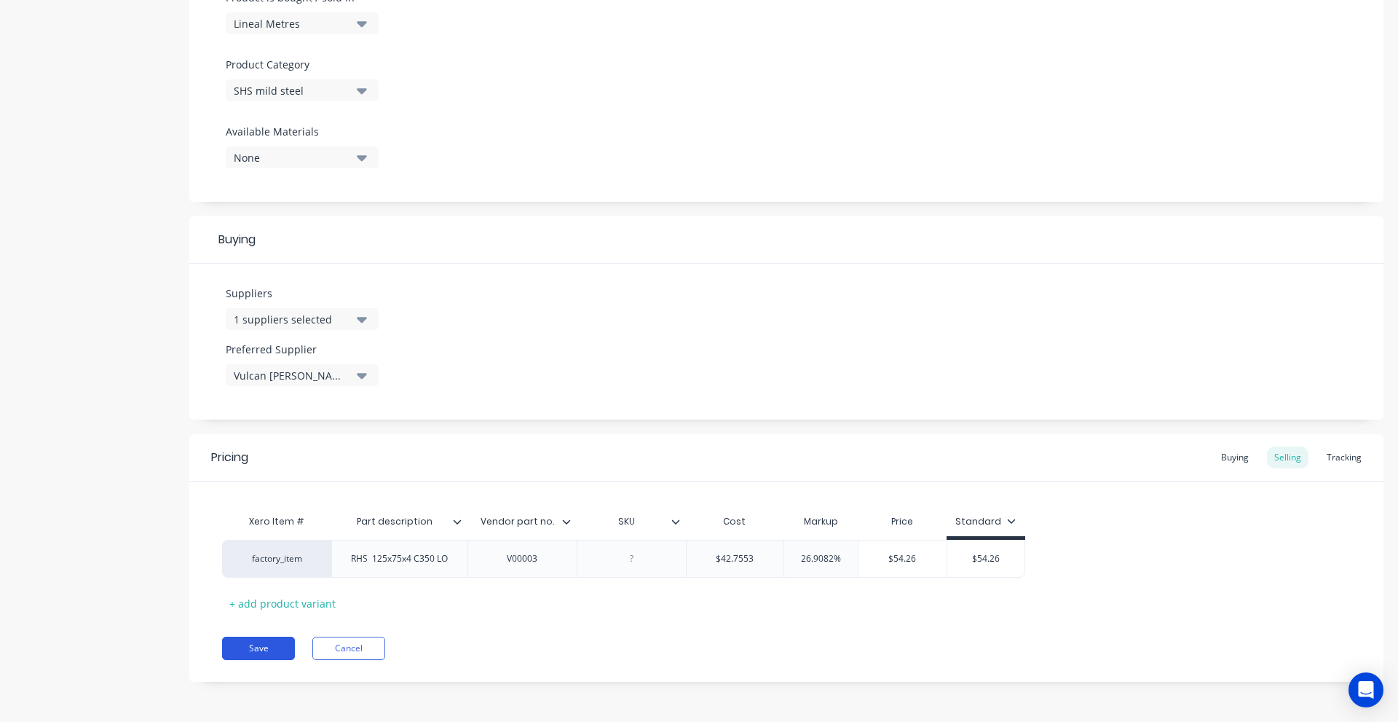
click at [246, 645] on button "Save" at bounding box center [258, 648] width 73 height 23
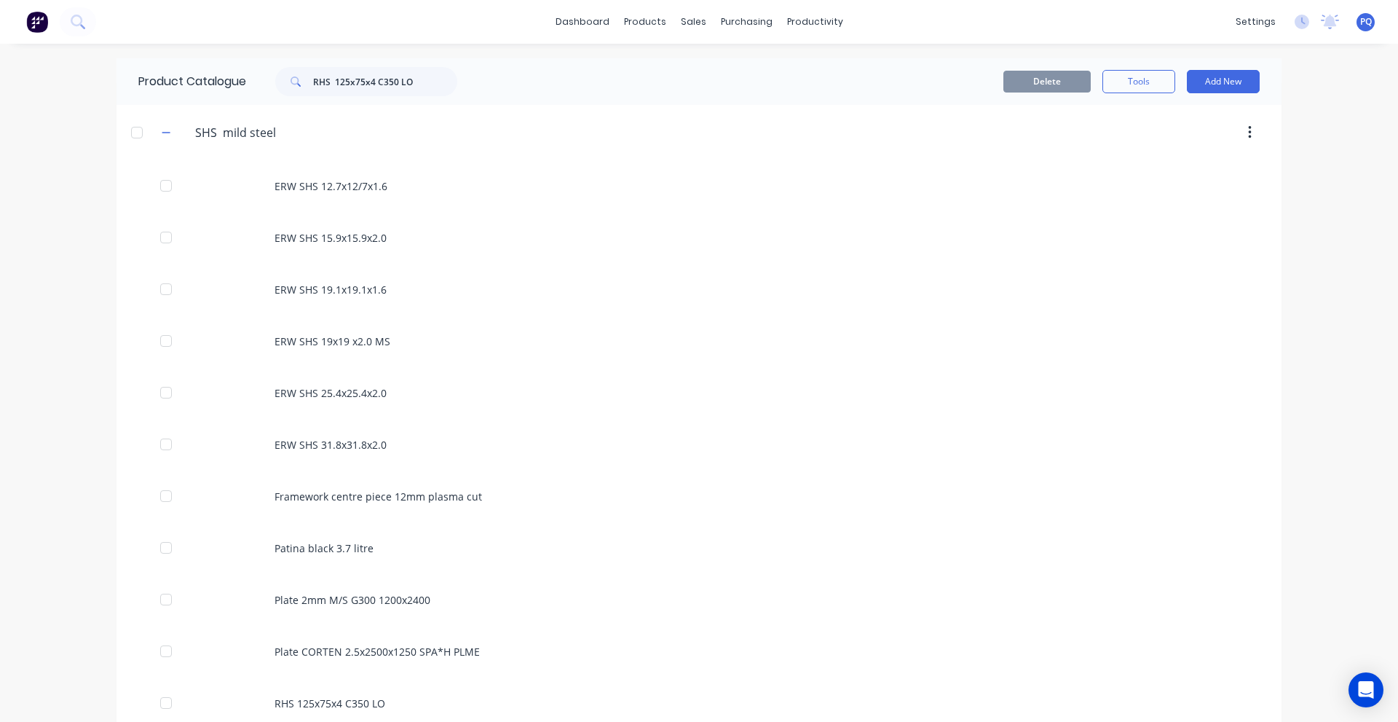
click at [273, 66] on div "Product Catalogue RHS 125x75x4 C350 LO" at bounding box center [305, 81] width 377 height 47
click at [339, 74] on input "RHS 125x75x4 C350 LO" at bounding box center [385, 81] width 144 height 29
paste input "ound BRIGHT 30mm 1018/1020"
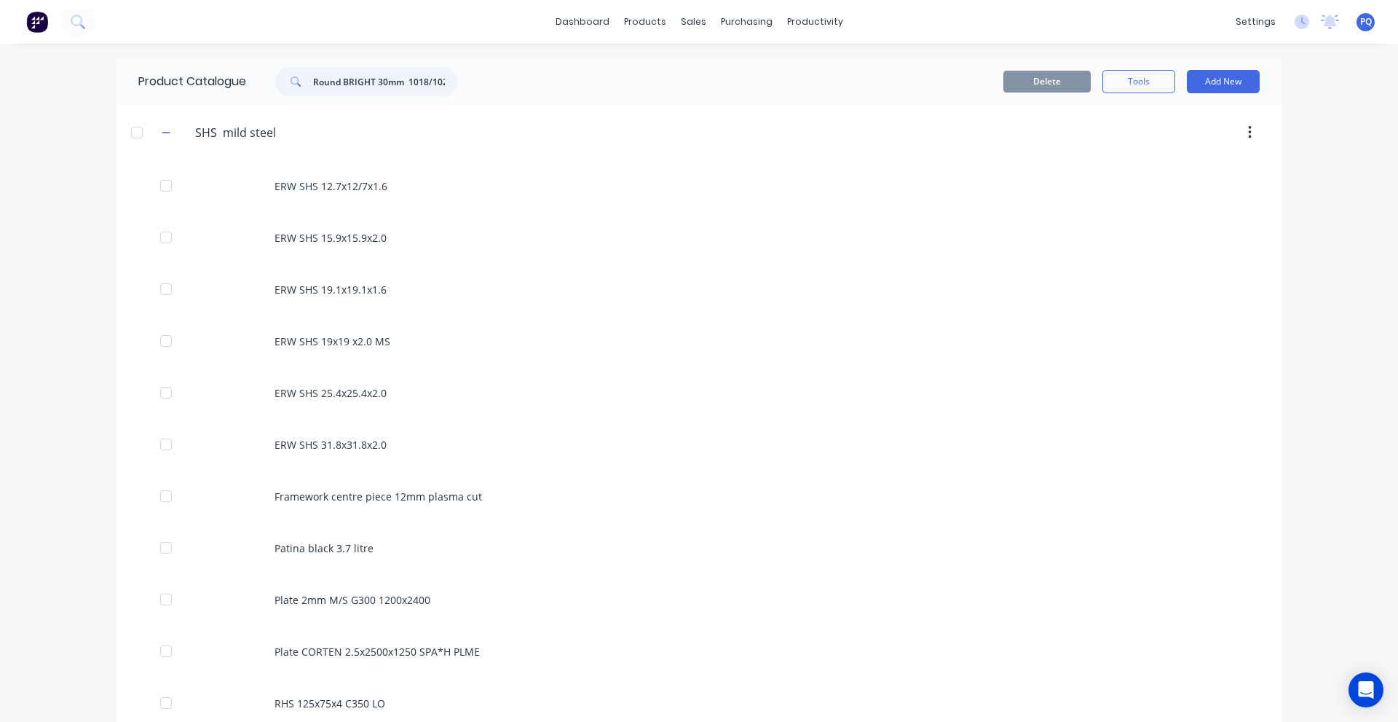
scroll to position [0, 7]
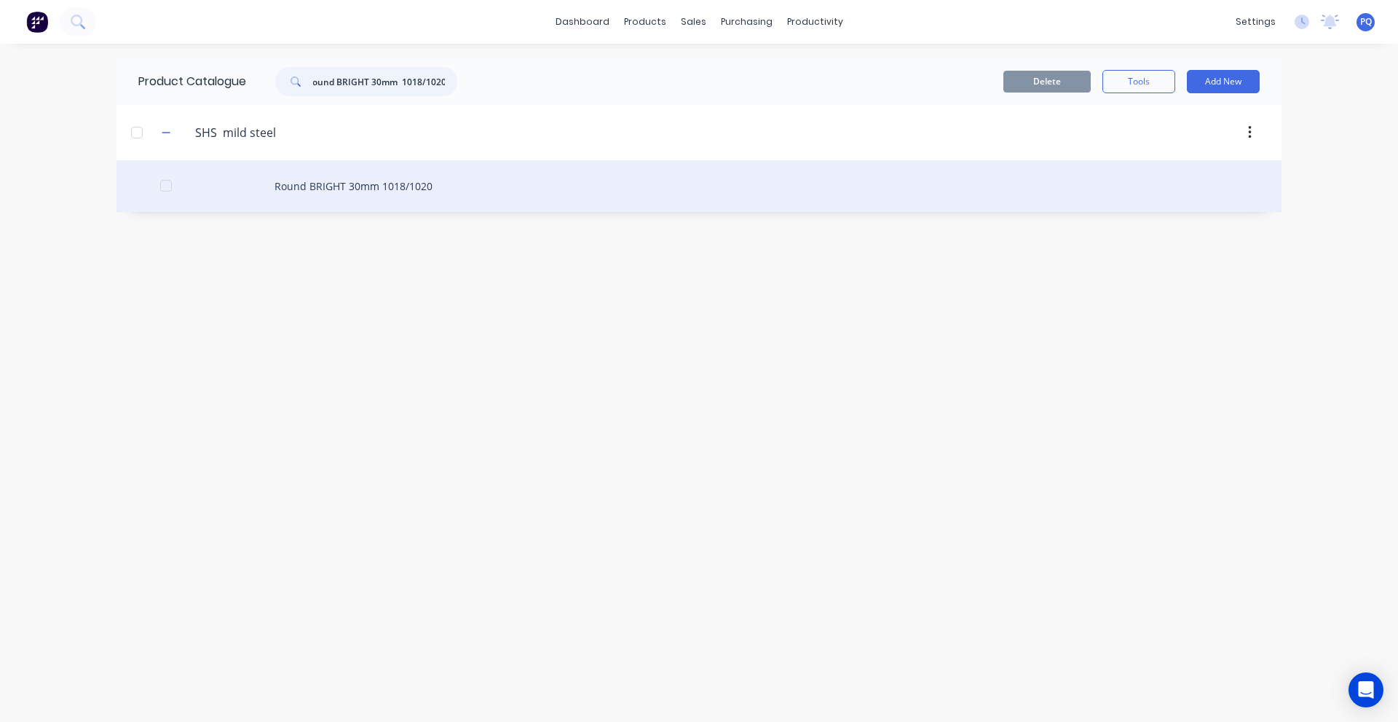
type input "Round BRIGHT 30mm 1018/1020"
click at [315, 180] on div "Round BRIGHT 30mm 1018/1020" at bounding box center [699, 186] width 1165 height 52
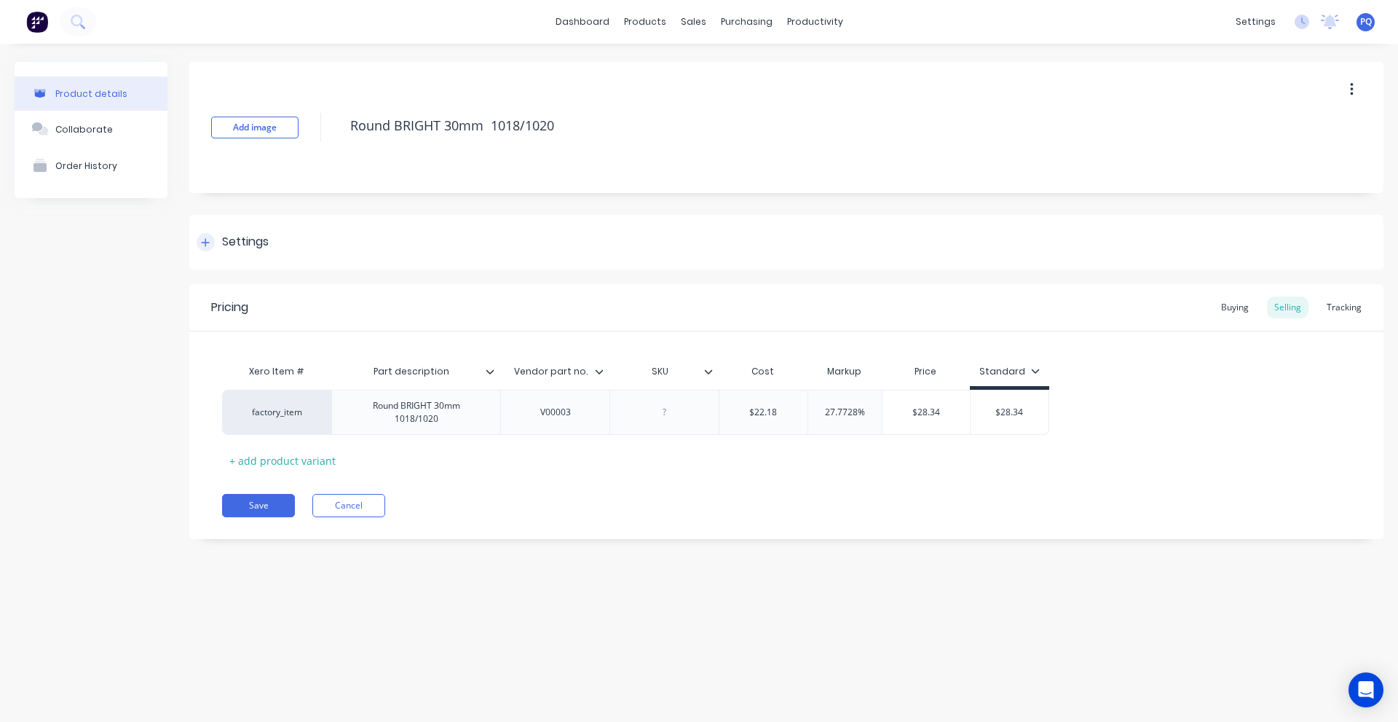
click at [246, 223] on div "Settings" at bounding box center [786, 242] width 1194 height 55
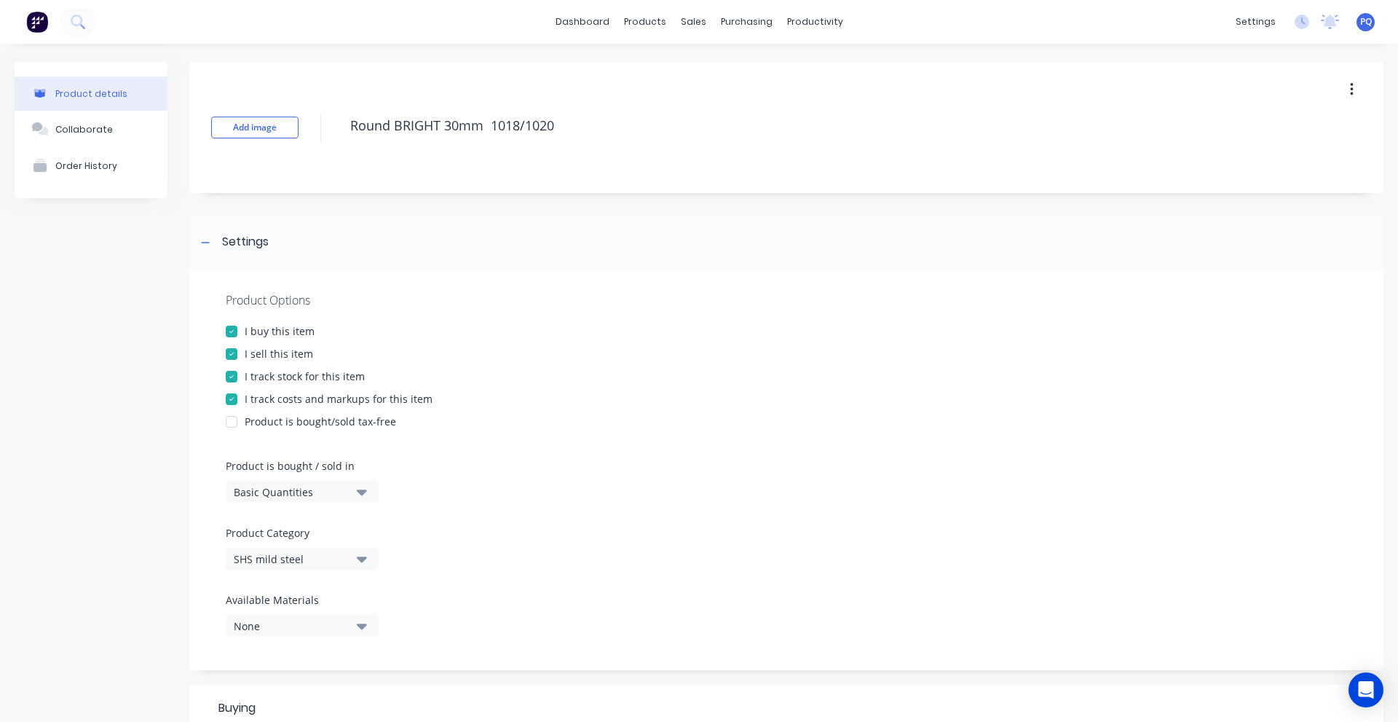
click at [275, 486] on div "Basic Quantities" at bounding box center [292, 491] width 117 height 15
click at [279, 552] on div "Lineal Metres" at bounding box center [335, 557] width 218 height 29
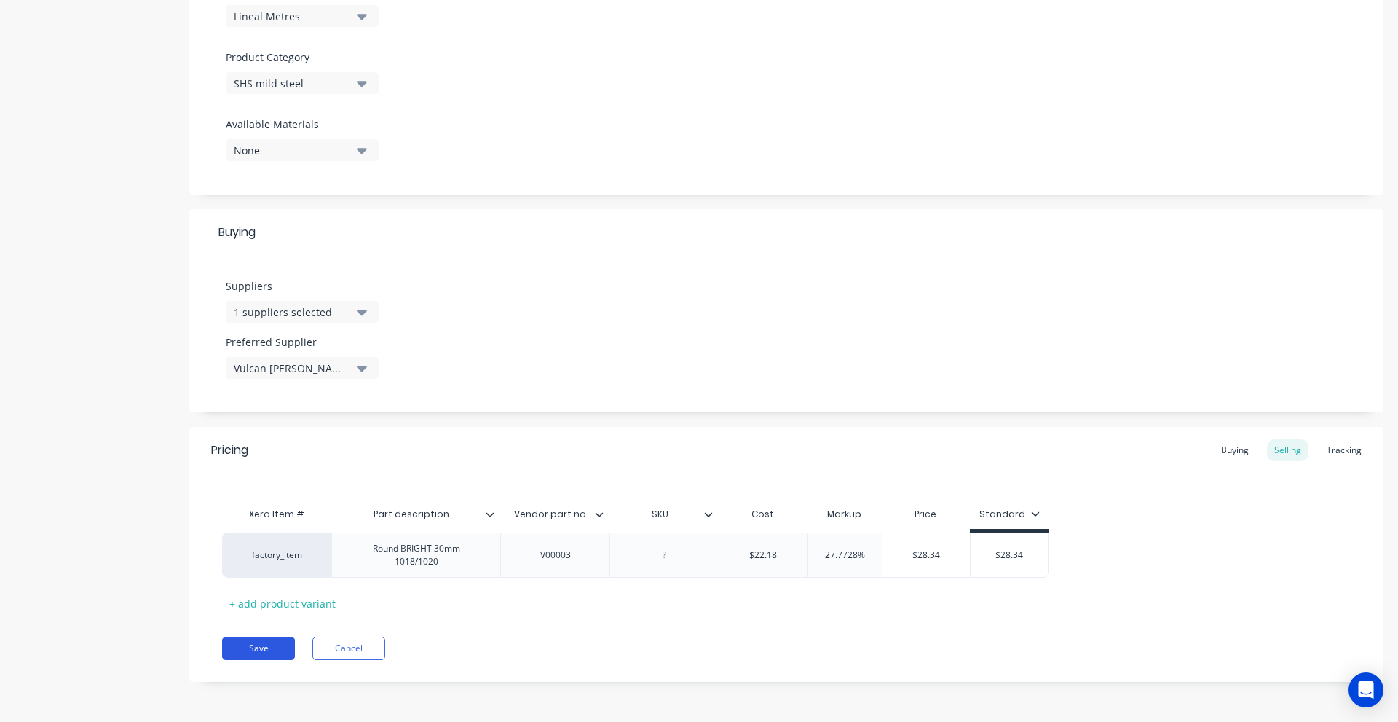
click at [258, 639] on button "Save" at bounding box center [258, 648] width 73 height 23
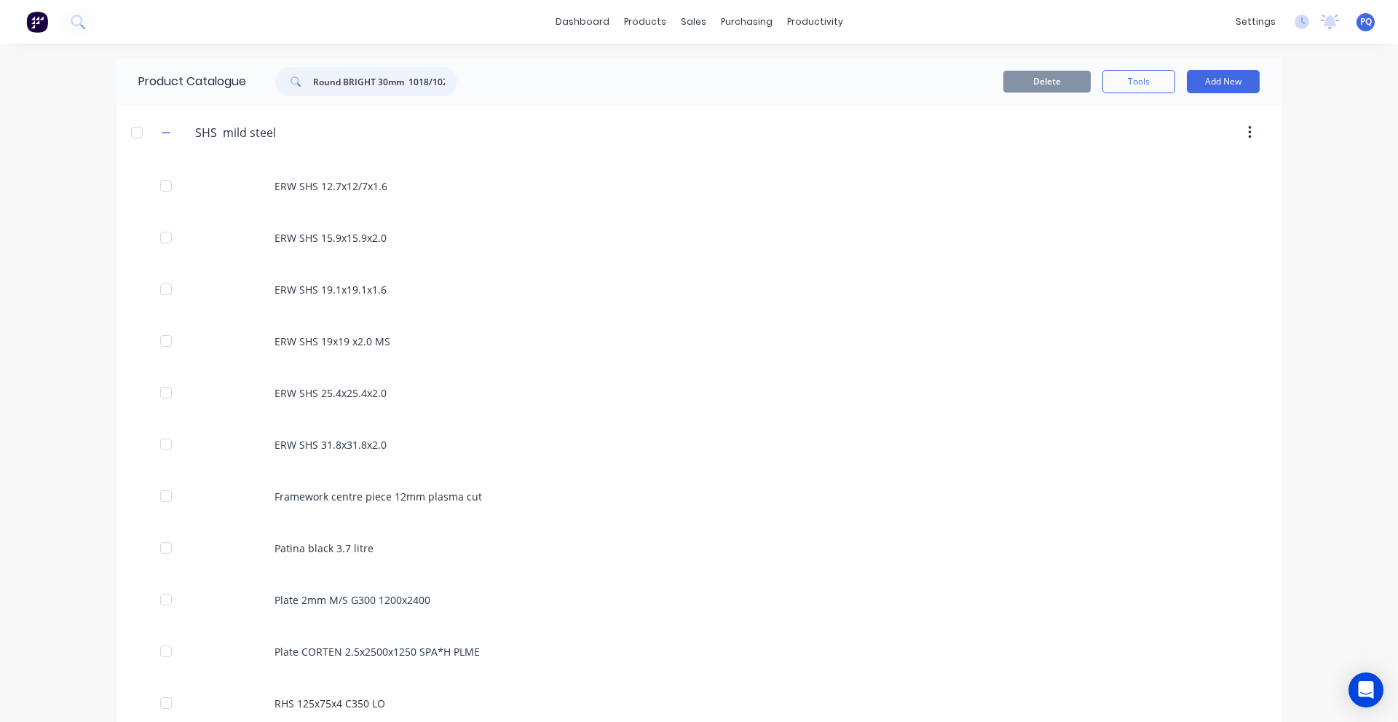
click at [367, 91] on input "Round BRIGHT 30mm 1018/1020" at bounding box center [385, 81] width 144 height 29
paste input "SHS 50x50x4 C350 LO"
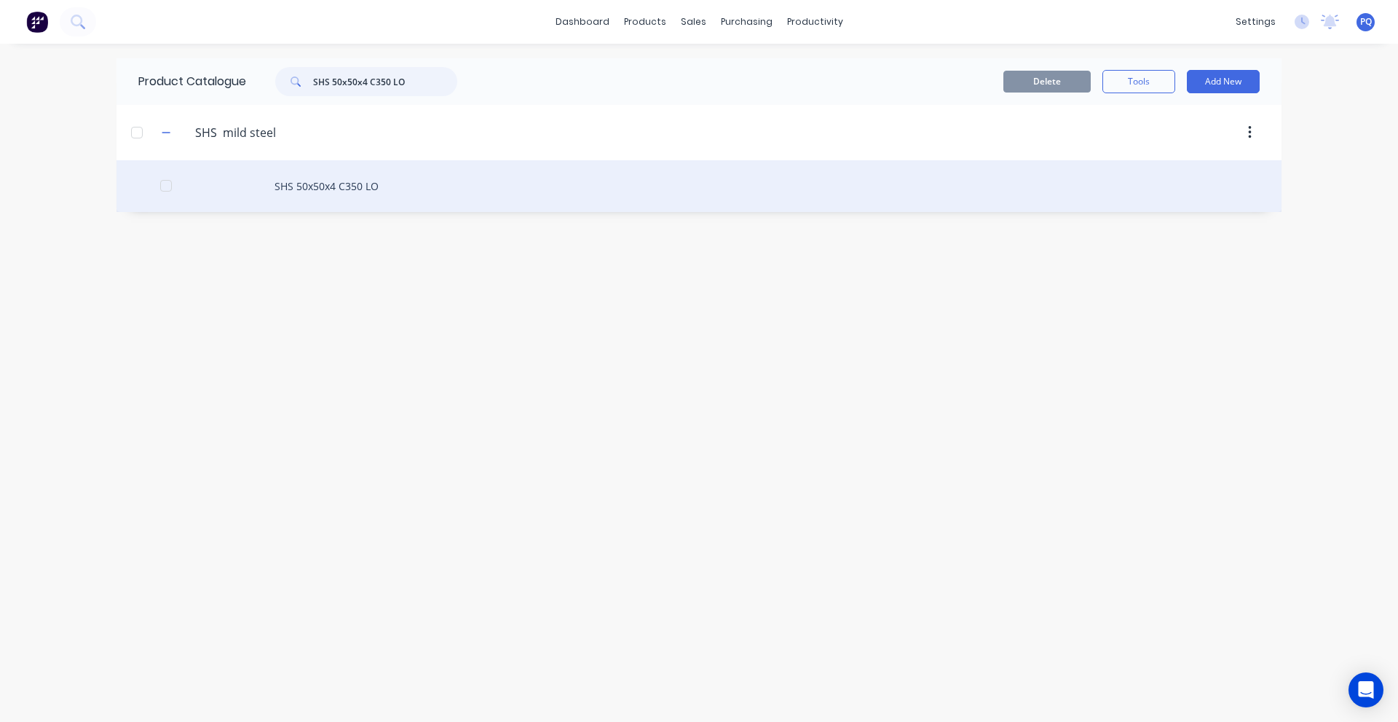
type input "SHS 50x50x4 C350 LO"
click at [288, 178] on div "SHS 50x50x4 C350 LO" at bounding box center [699, 186] width 1165 height 52
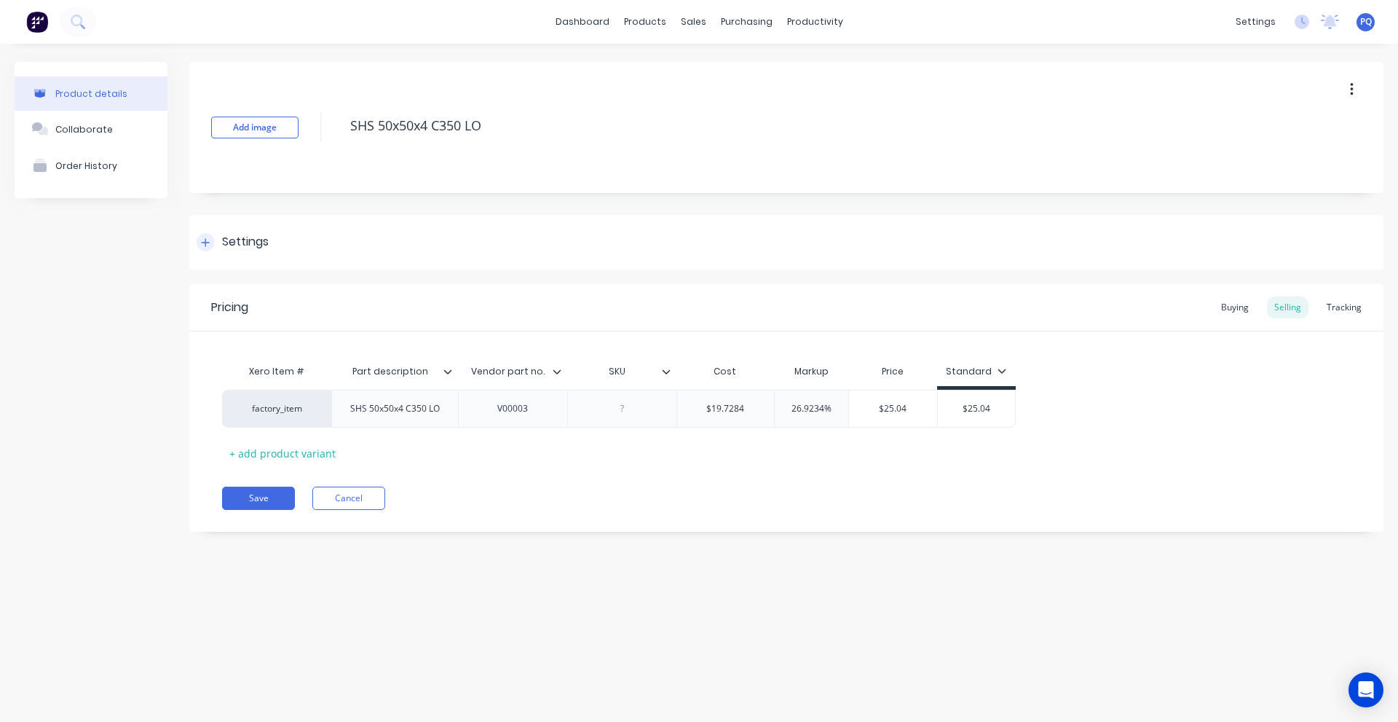
click at [218, 243] on div "Settings" at bounding box center [233, 242] width 72 height 18
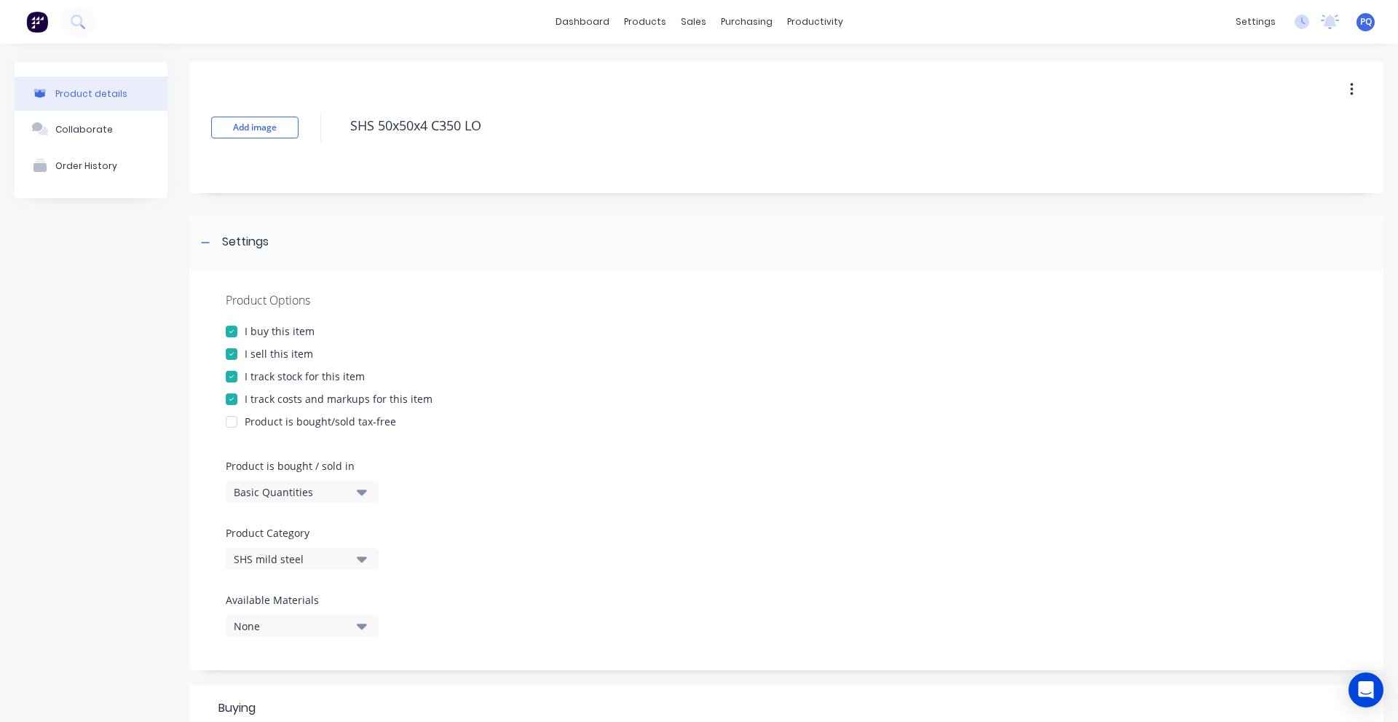
click at [293, 486] on div "Basic Quantities" at bounding box center [292, 491] width 117 height 15
click at [282, 553] on div "Lineal Metres" at bounding box center [335, 557] width 218 height 29
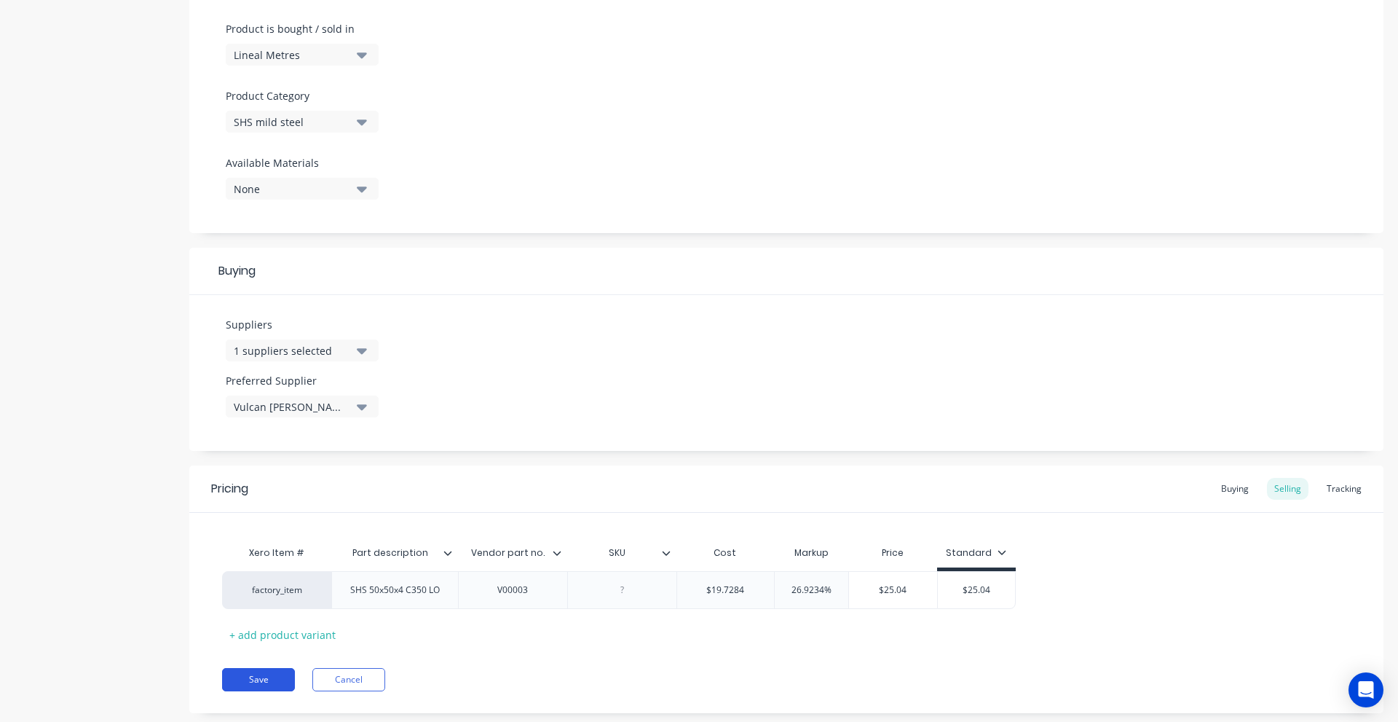
click at [259, 678] on button "Save" at bounding box center [258, 679] width 73 height 23
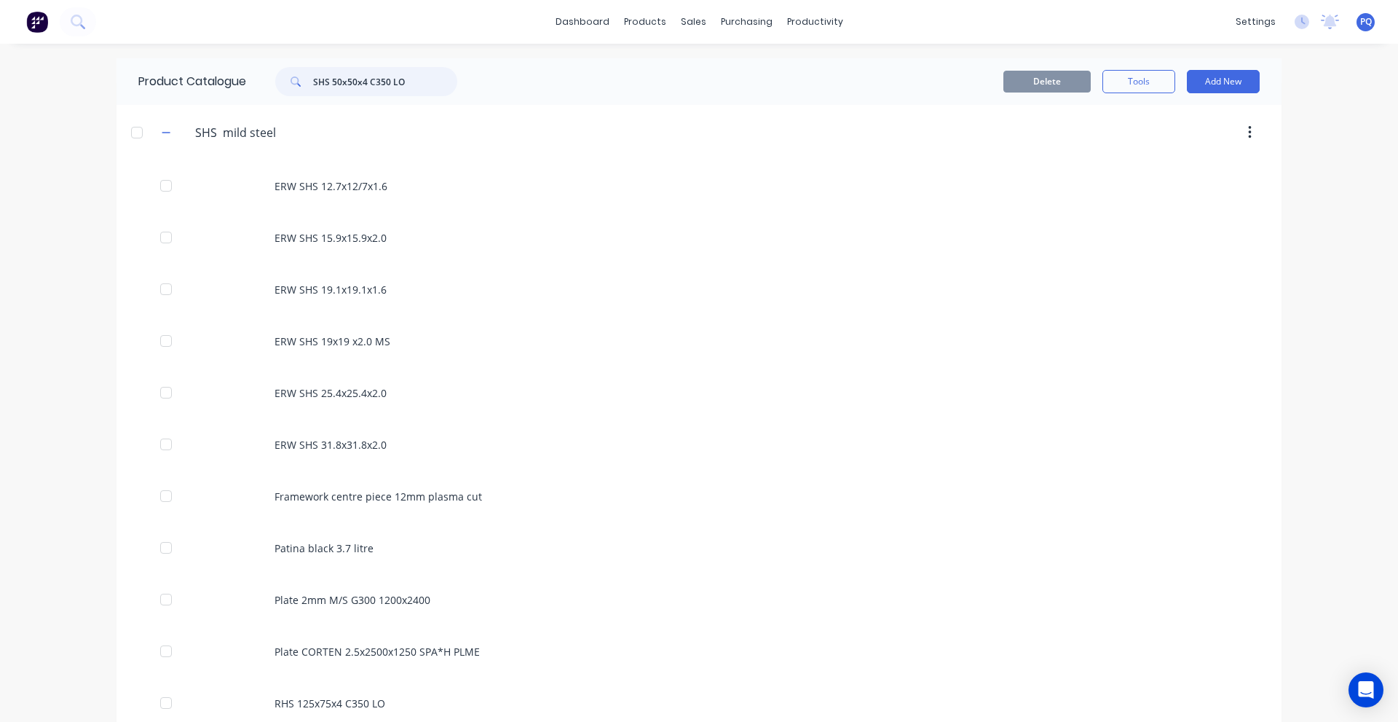
click at [369, 82] on input "SHS 50x50x4 C350 LO" at bounding box center [385, 81] width 144 height 29
paste input "RHS 75x40x3.0"
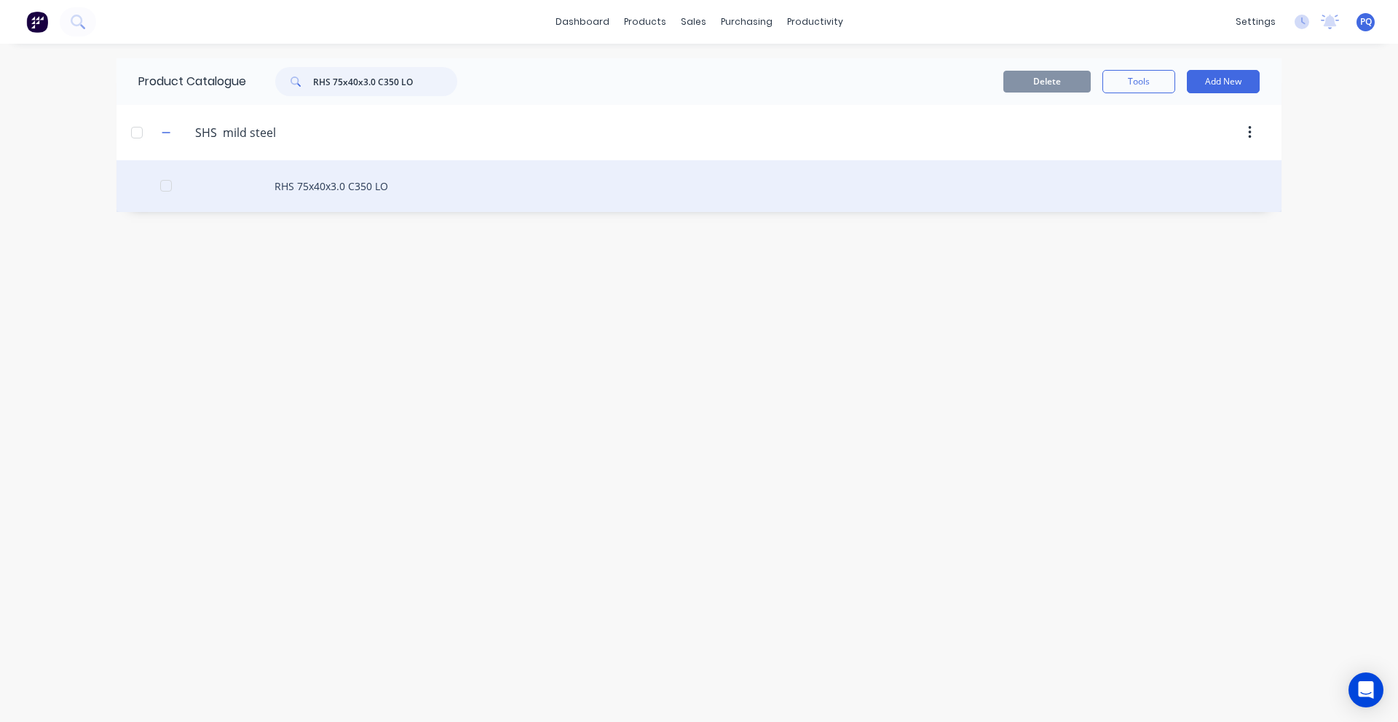
type input "RHS 75x40x3.0 C350 LO"
click at [288, 209] on div "RHS 75x40x3.0 C350 LO" at bounding box center [699, 186] width 1165 height 52
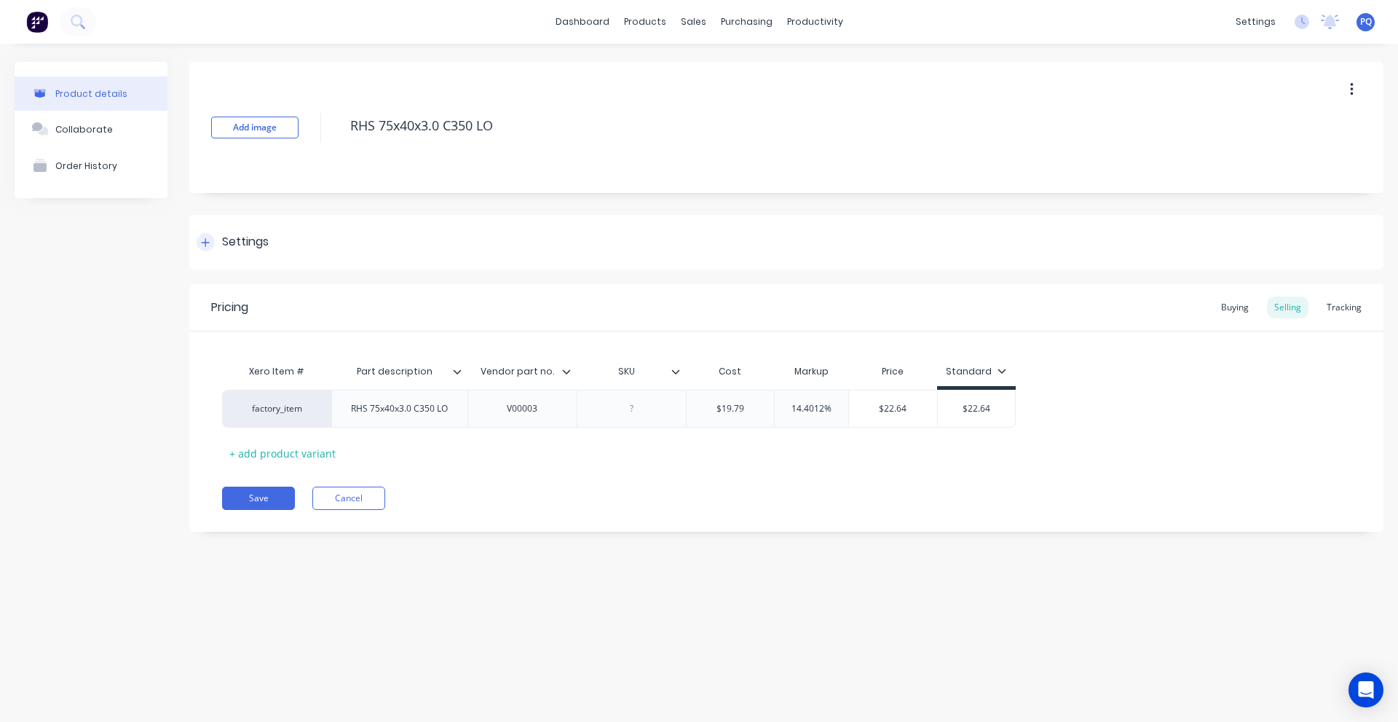
click at [243, 260] on div "Settings" at bounding box center [786, 242] width 1194 height 55
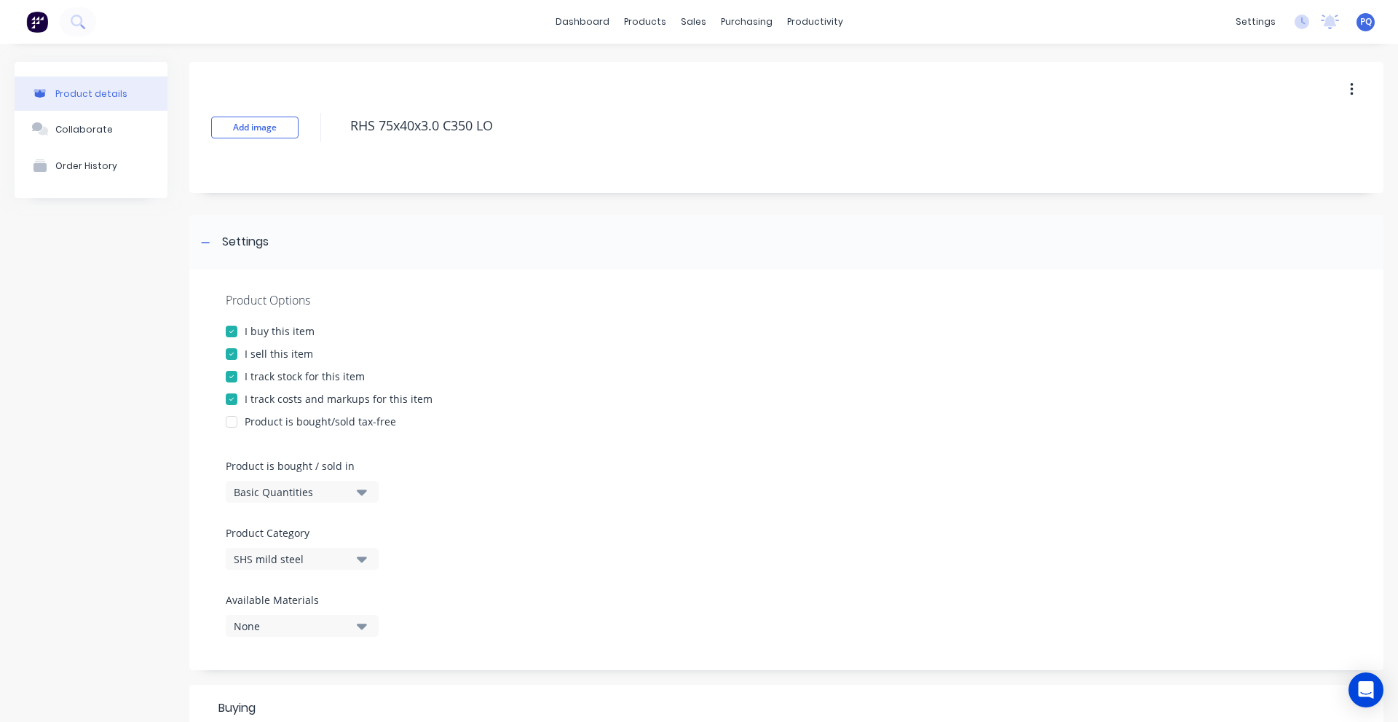
click at [256, 503] on div "Product Options I buy this item I sell this item I track stock for this item I …" at bounding box center [786, 469] width 1194 height 401
click at [264, 489] on div "Basic Quantities" at bounding box center [292, 491] width 117 height 15
click at [274, 561] on div "Lineal Metres" at bounding box center [335, 557] width 218 height 29
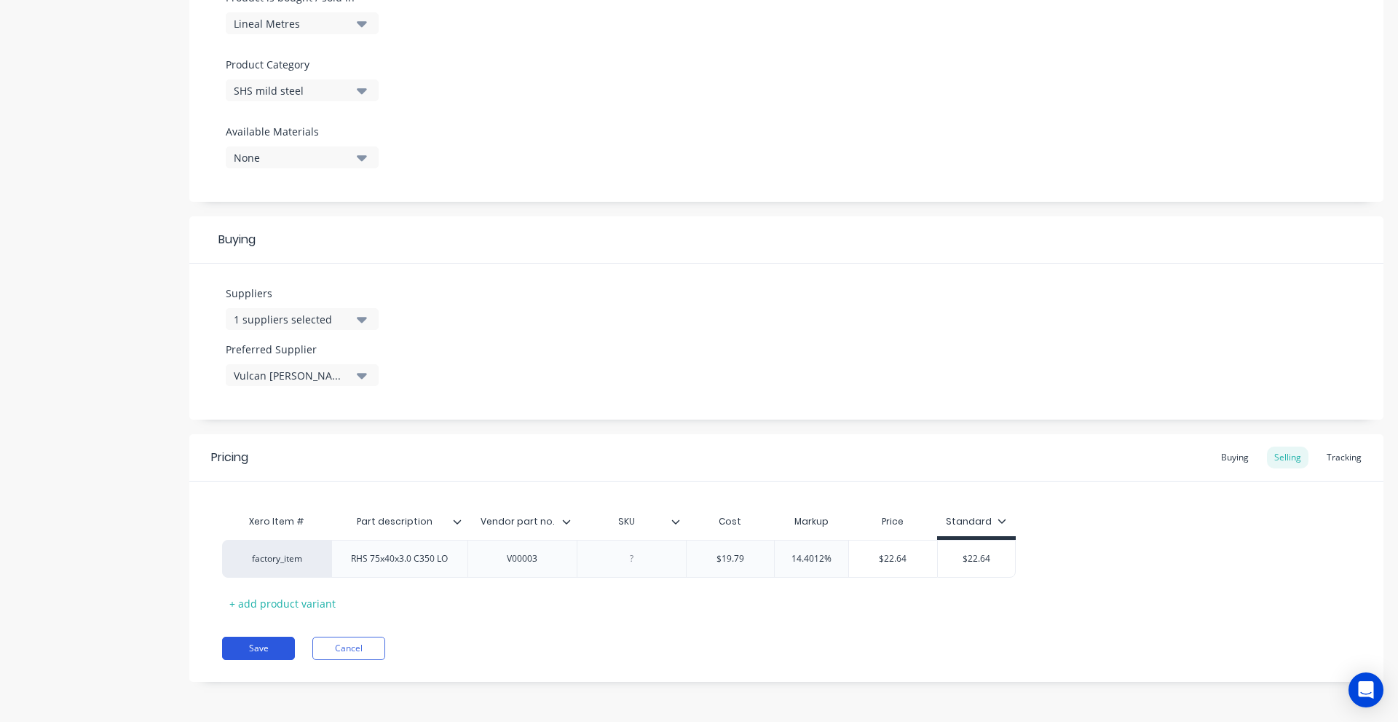
click at [251, 649] on button "Save" at bounding box center [258, 648] width 73 height 23
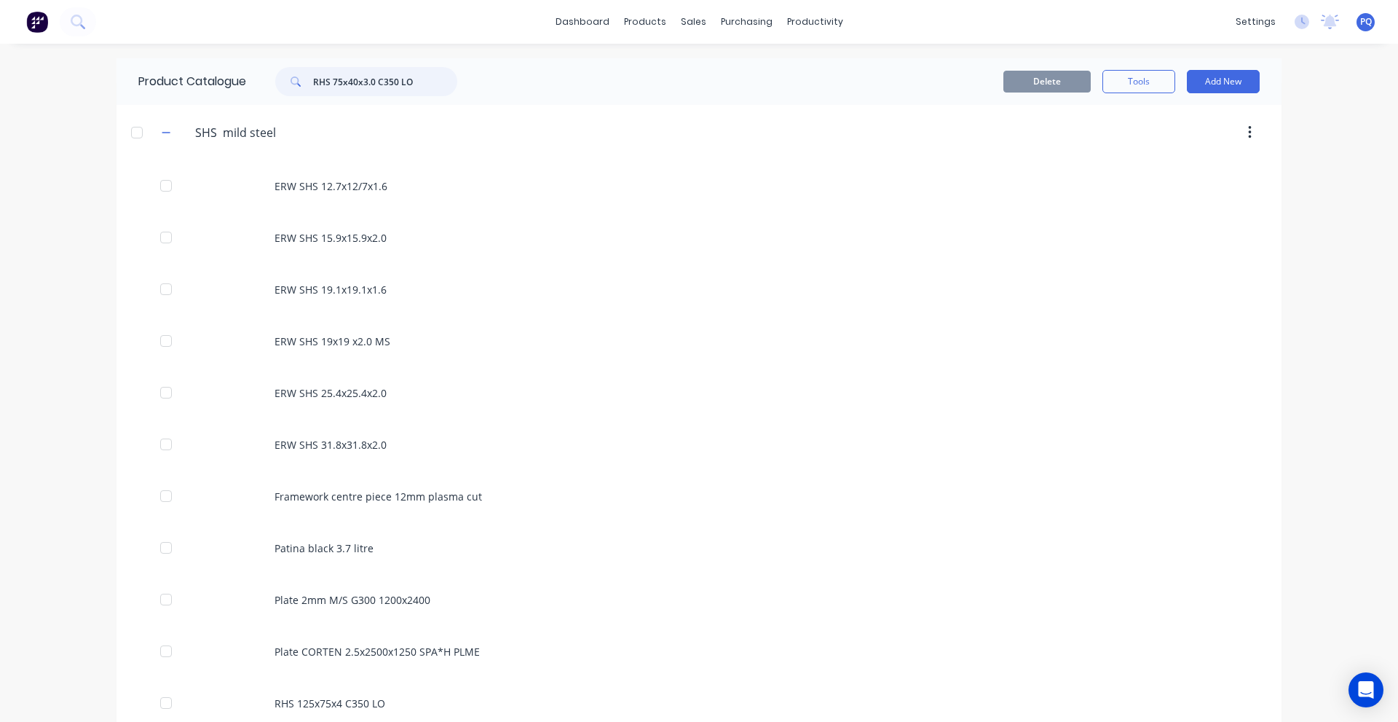
click at [355, 77] on input "RHS 75x40x3.0 C350 LO" at bounding box center [385, 81] width 144 height 29
paste input "ERW SHS 31.8x31.8x2.0"
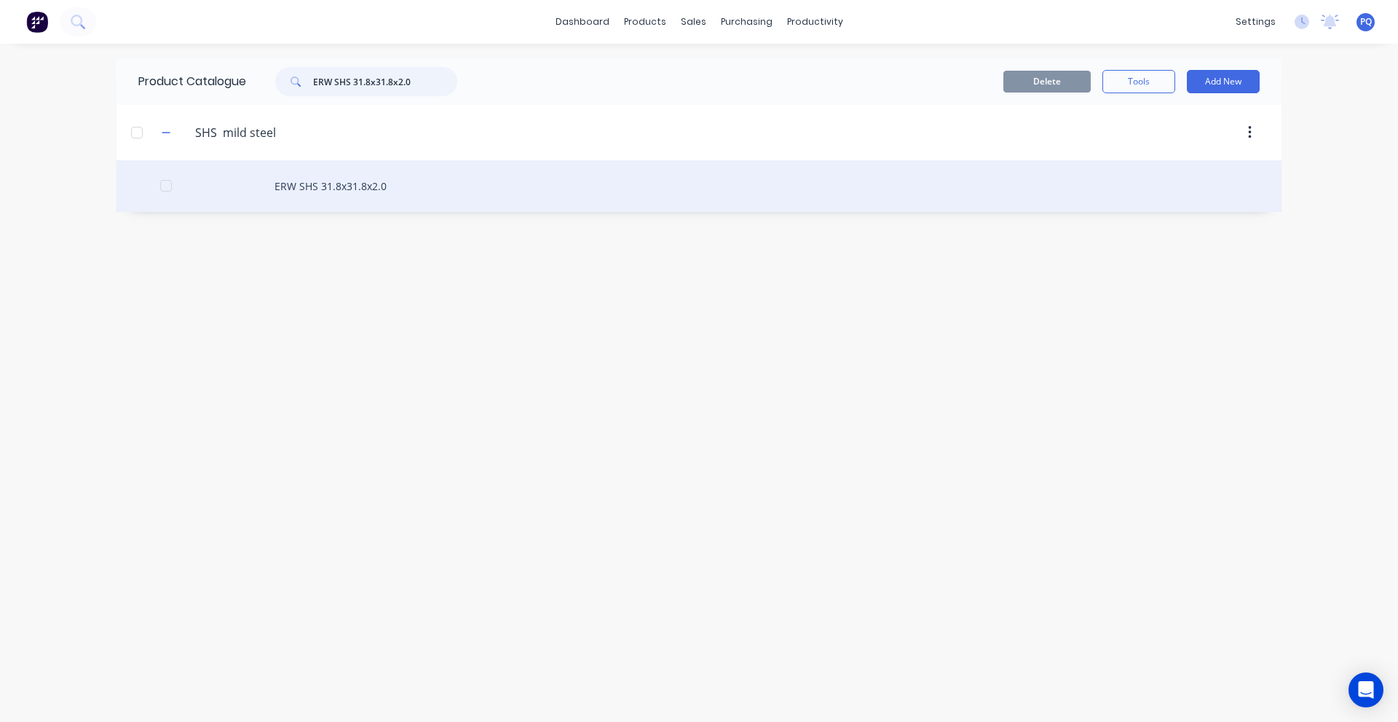
type input "ERW SHS 31.8x31.8x2.0"
click at [287, 178] on div "ERW SHS 31.8x31.8x2.0" at bounding box center [699, 186] width 1165 height 52
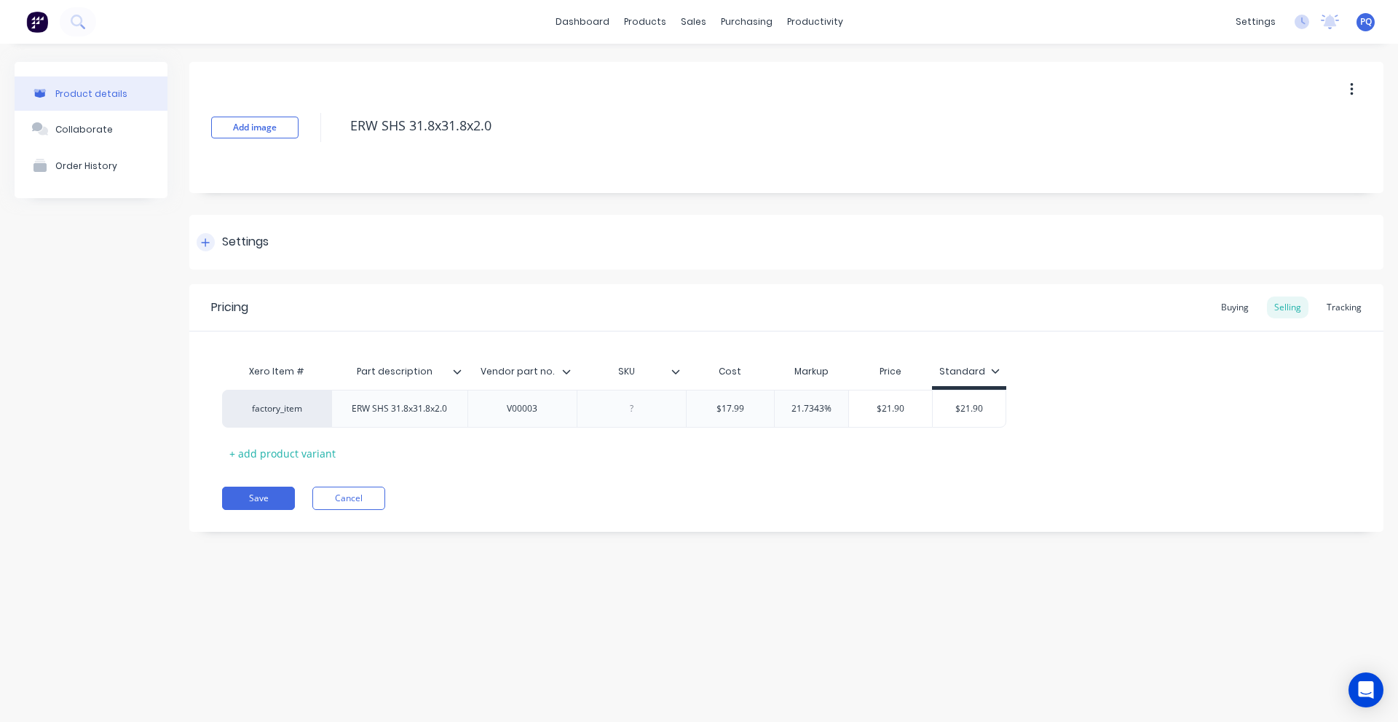
click at [254, 232] on div "Settings" at bounding box center [786, 242] width 1194 height 55
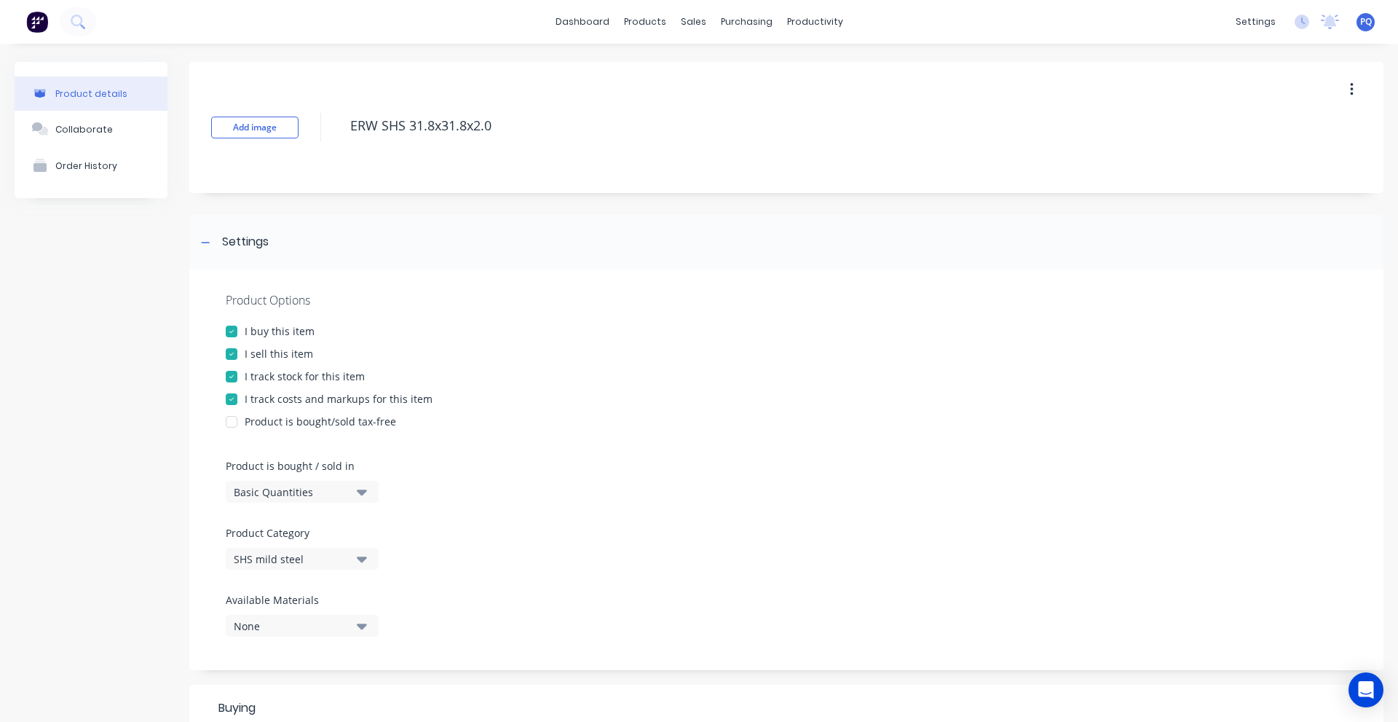
click at [277, 495] on div "Basic Quantities" at bounding box center [292, 491] width 117 height 15
click at [286, 556] on div "Lineal Metres" at bounding box center [335, 557] width 218 height 29
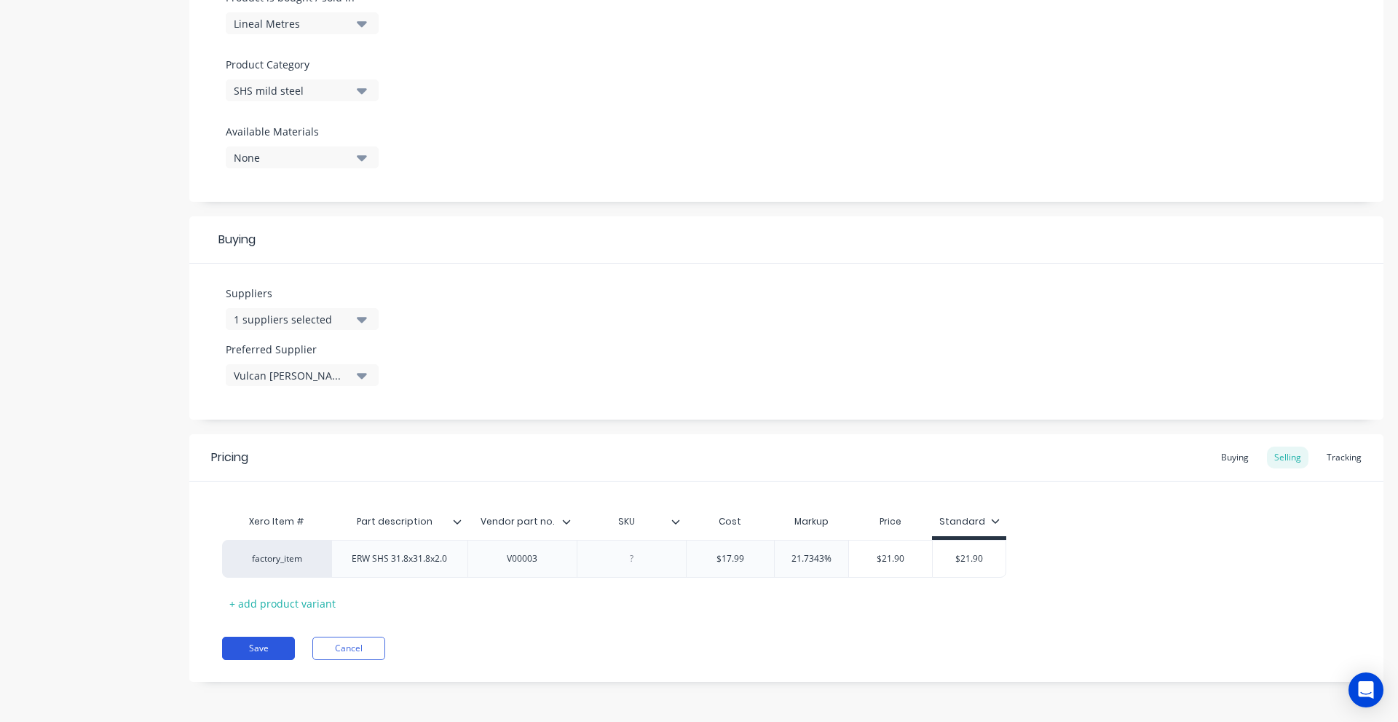
click at [234, 647] on button "Save" at bounding box center [258, 648] width 73 height 23
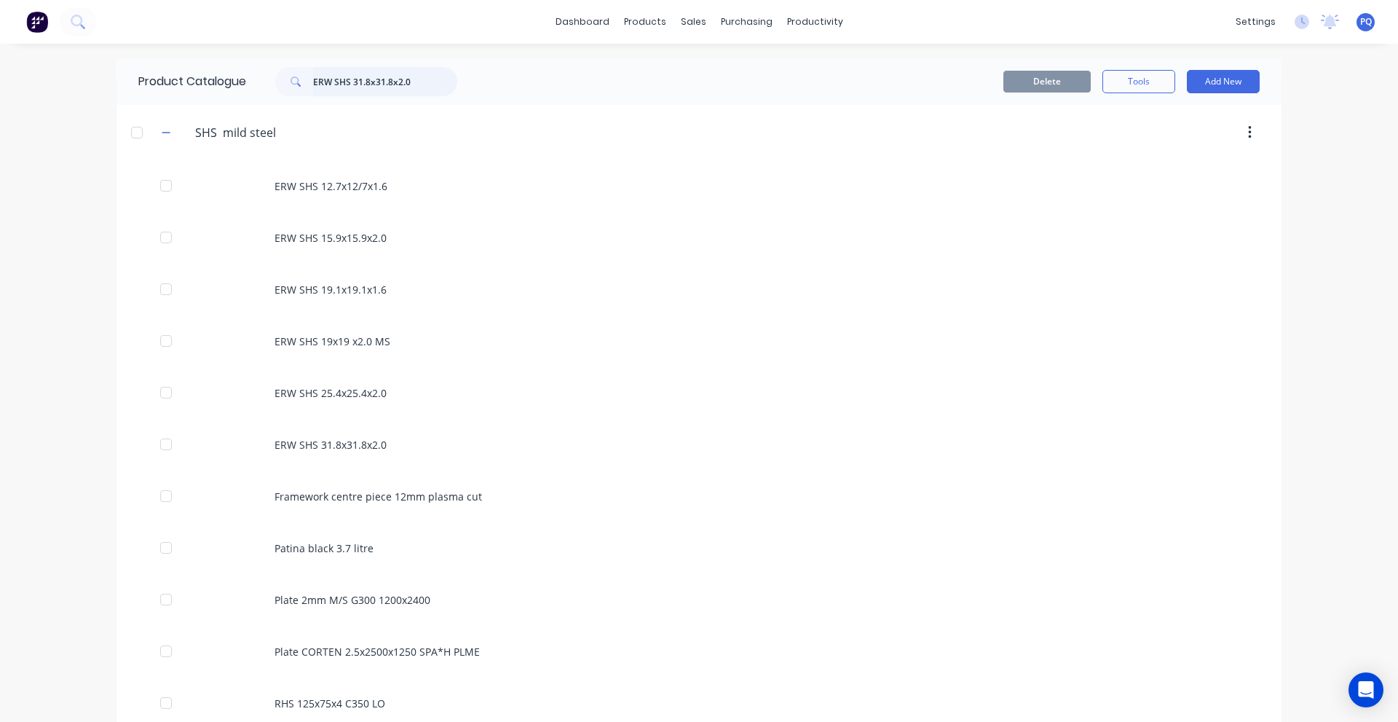
click at [393, 84] on input "ERW SHS 31.8x31.8x2.0" at bounding box center [385, 81] width 144 height 29
paste input "SHS 50x50x2.5 C350 LO"
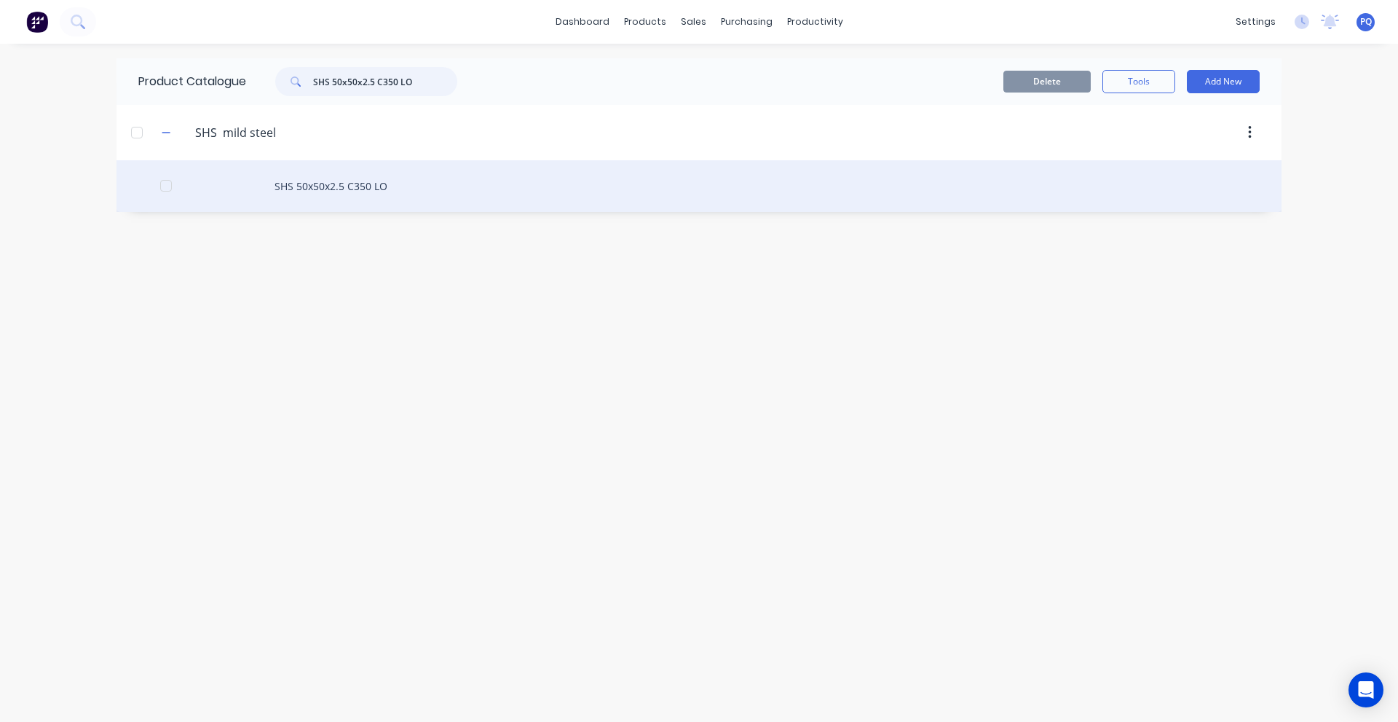
type input "SHS 50x50x2.5 C350 LO"
click at [310, 176] on div "SHS 50x50x2.5 C350 LO" at bounding box center [699, 186] width 1165 height 52
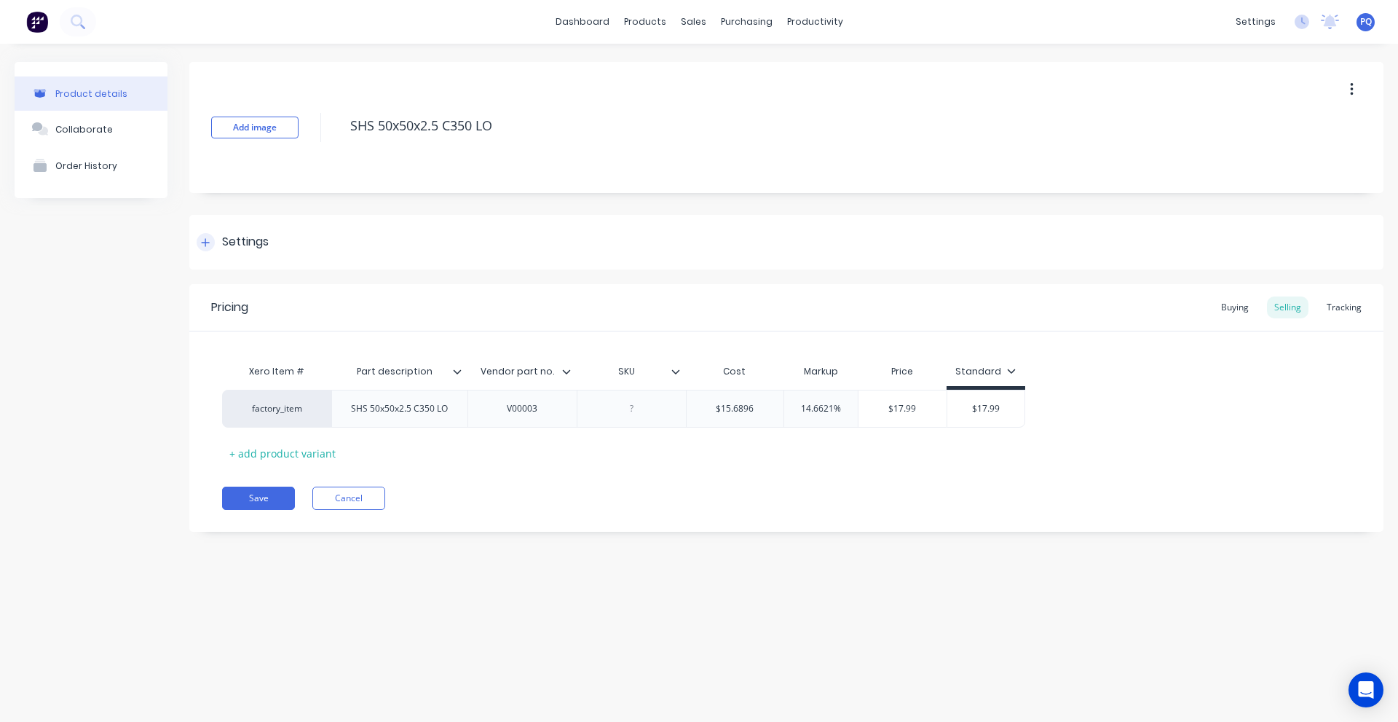
click at [286, 237] on div "Settings" at bounding box center [786, 242] width 1194 height 55
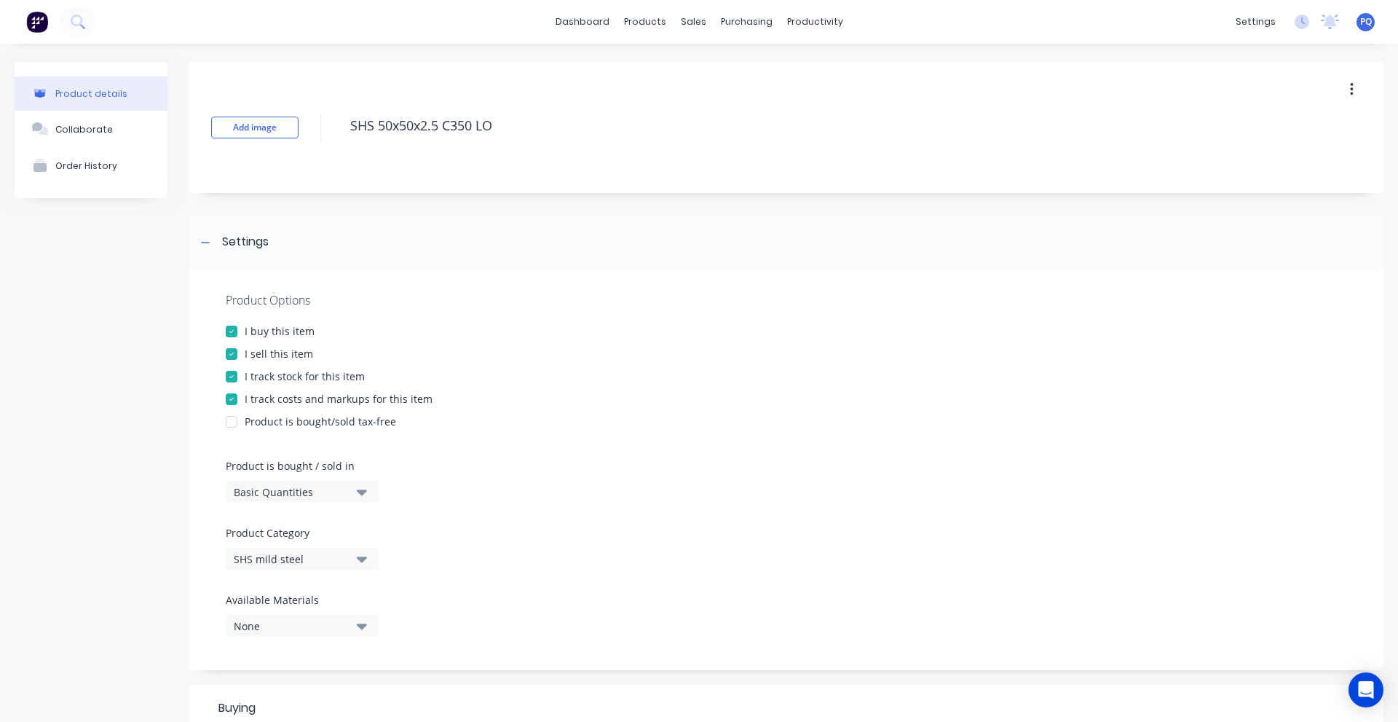
click at [302, 496] on div "Basic Quantities" at bounding box center [292, 491] width 117 height 15
click at [302, 569] on div "Lineal Metres" at bounding box center [335, 557] width 218 height 29
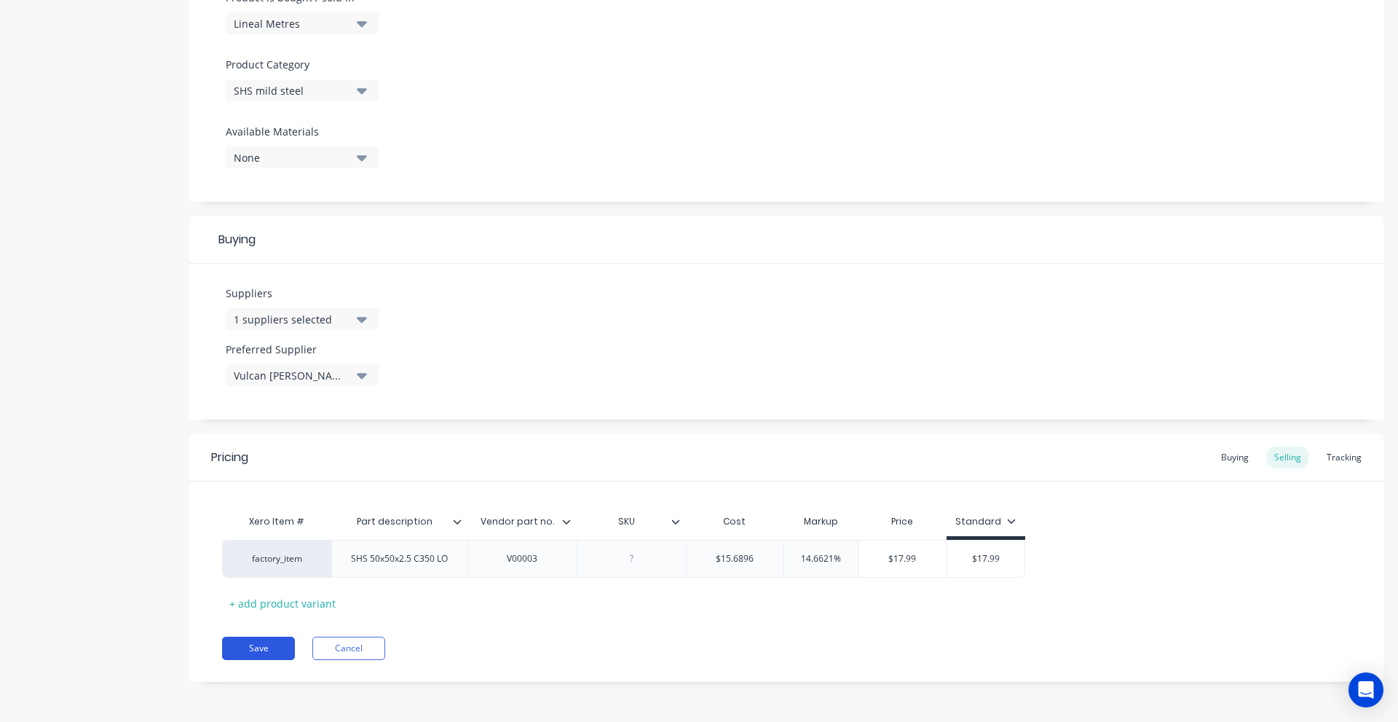
click at [274, 649] on button "Save" at bounding box center [258, 648] width 73 height 23
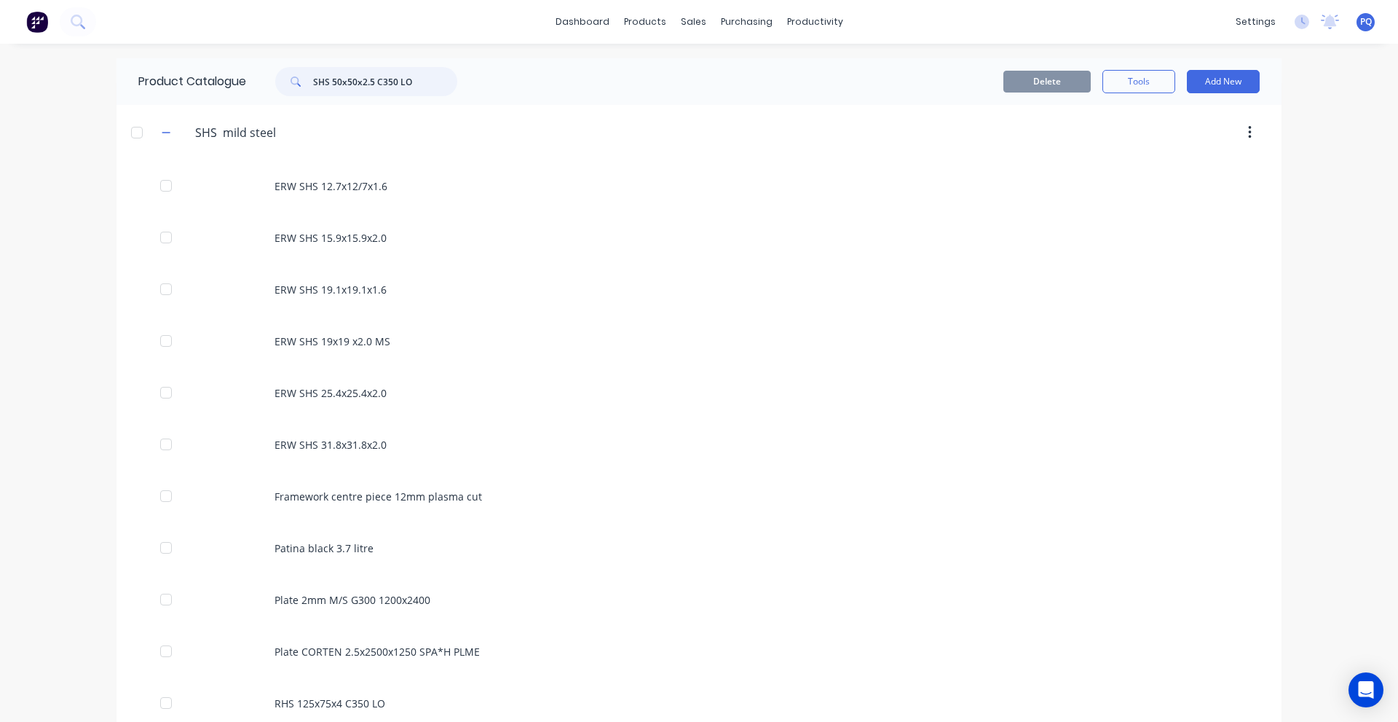
click at [382, 84] on input "SHS 50x50x2.5 C350 LO" at bounding box center [385, 81] width 144 height 29
paste input "40x40x3.0"
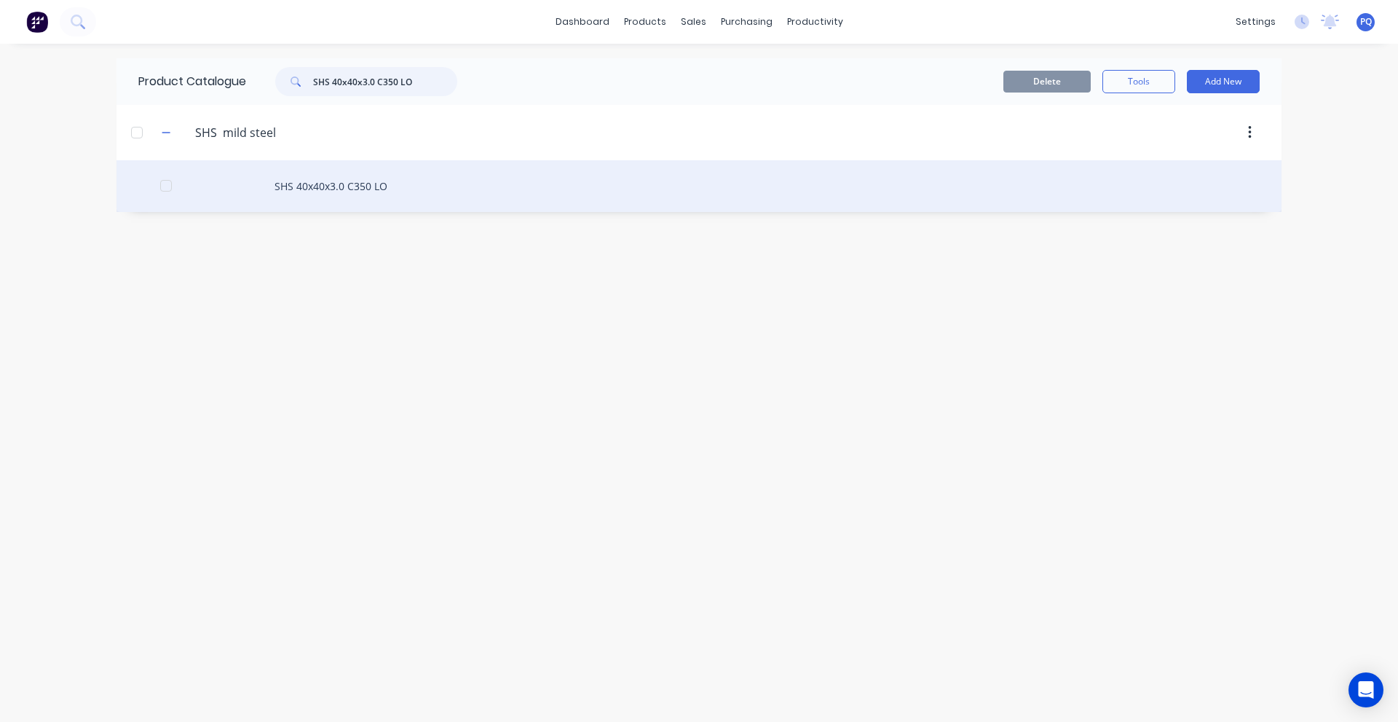
type input "SHS 40x40x3.0 C350 LO"
click at [325, 200] on div "SHS 40x40x3.0 C350 LO" at bounding box center [699, 186] width 1165 height 52
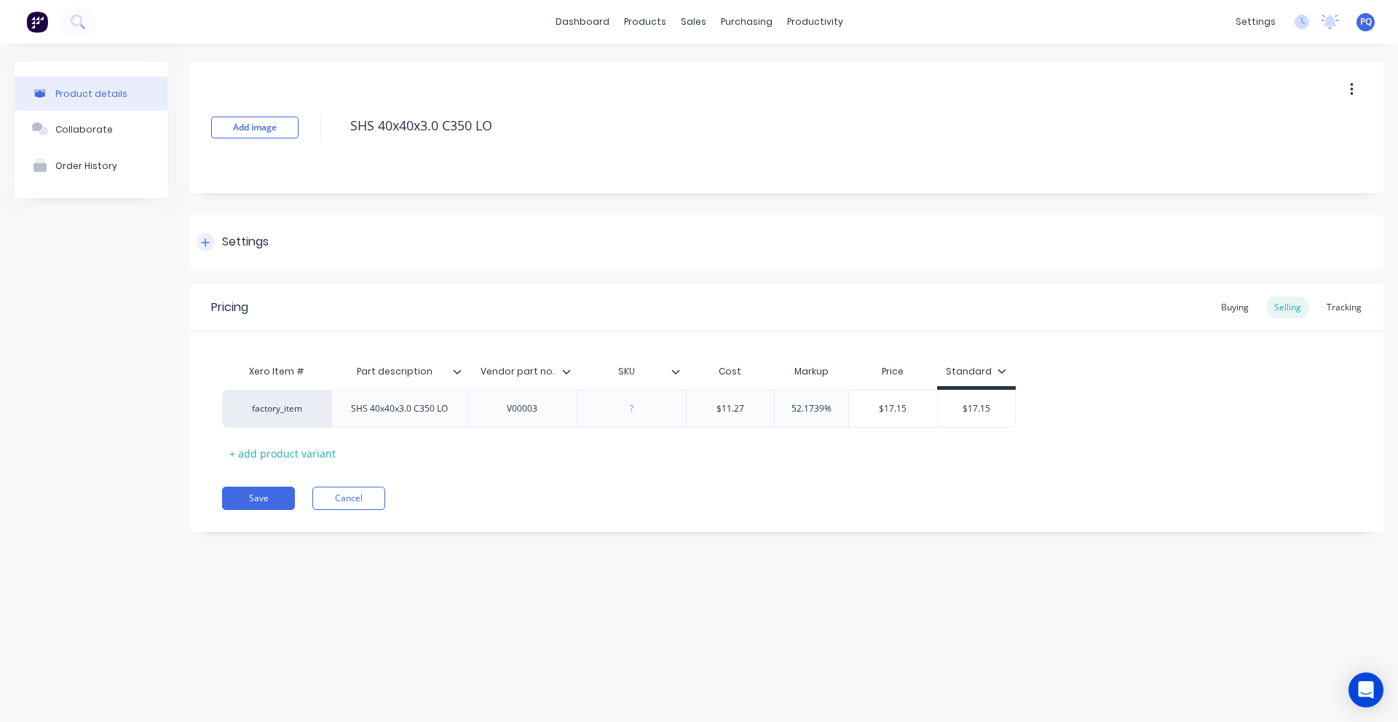
click at [288, 269] on div "Settings" at bounding box center [786, 242] width 1194 height 55
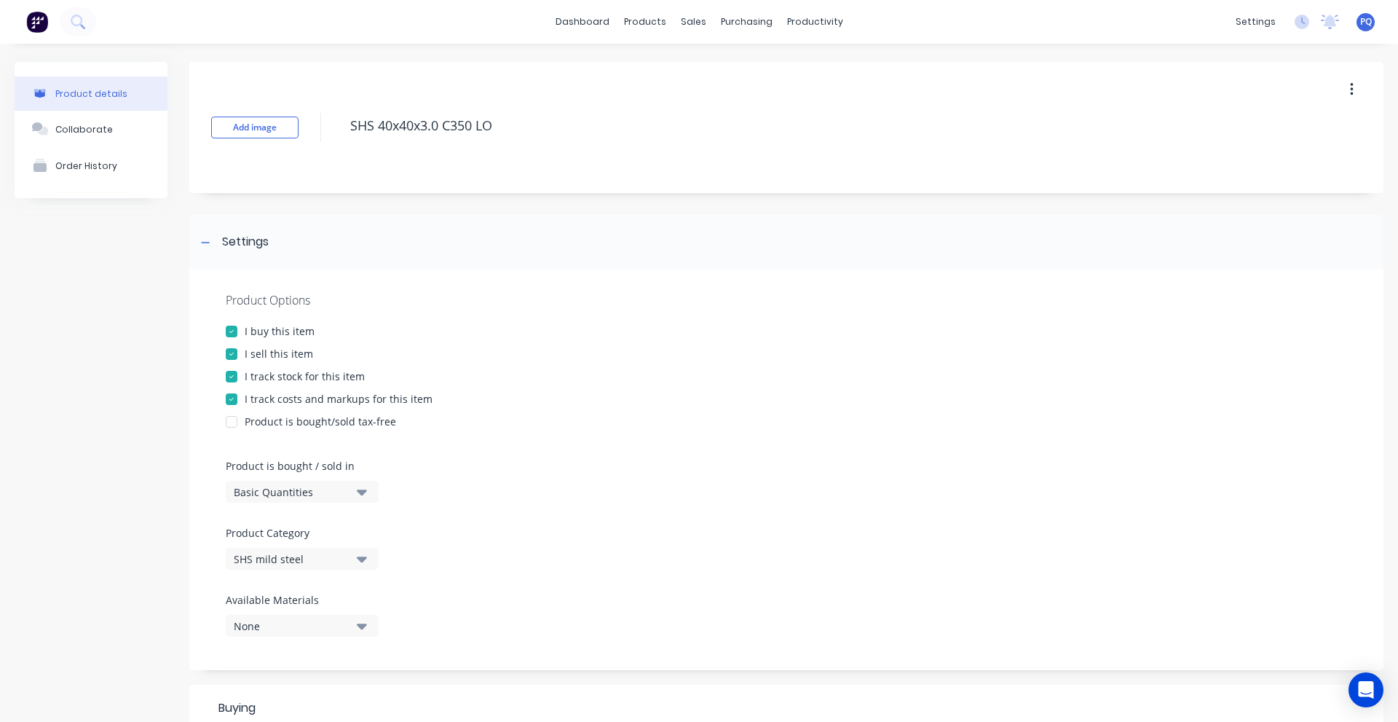
click at [272, 489] on div "Basic Quantities" at bounding box center [292, 491] width 117 height 15
click at [283, 550] on div "Lineal Metres" at bounding box center [335, 557] width 218 height 29
click at [283, 550] on button "SHS mild steel" at bounding box center [302, 559] width 153 height 22
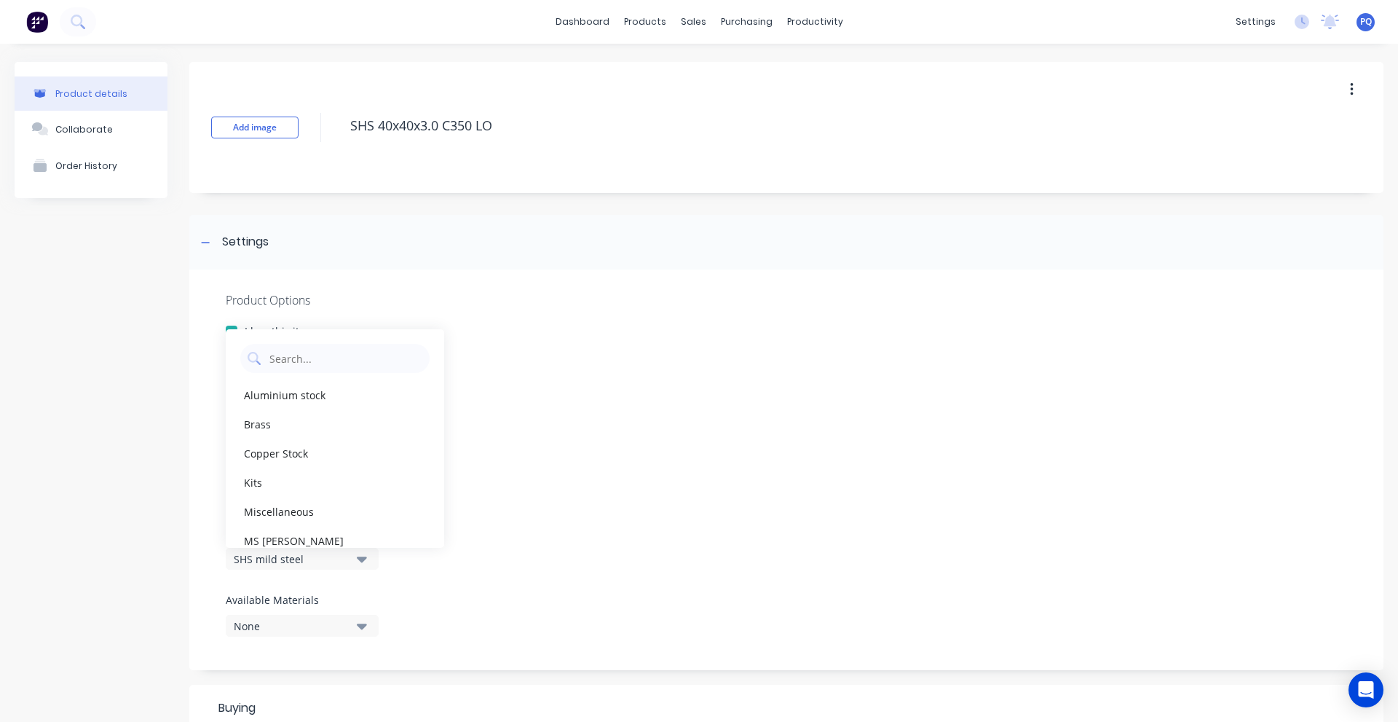
click at [586, 541] on div "Product Options I buy this item I sell this item I track stock for this item I …" at bounding box center [786, 469] width 1194 height 401
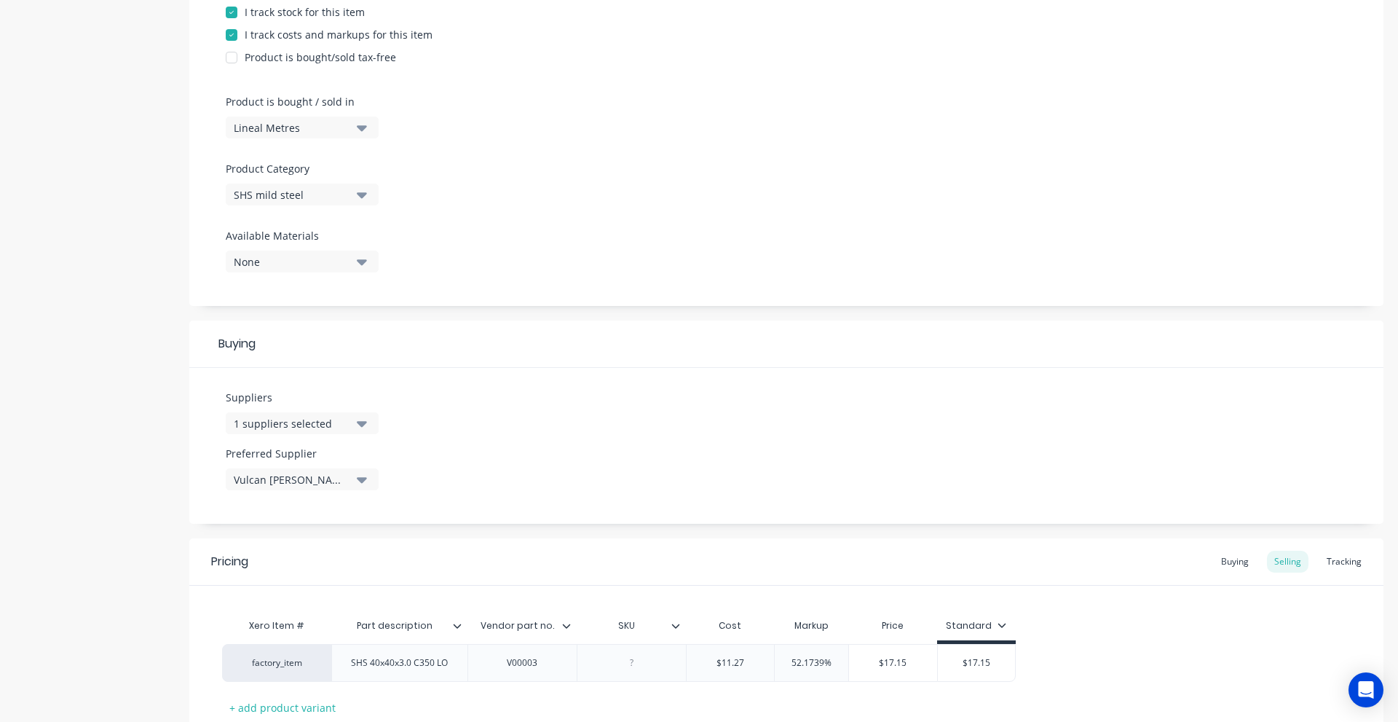
scroll to position [468, 0]
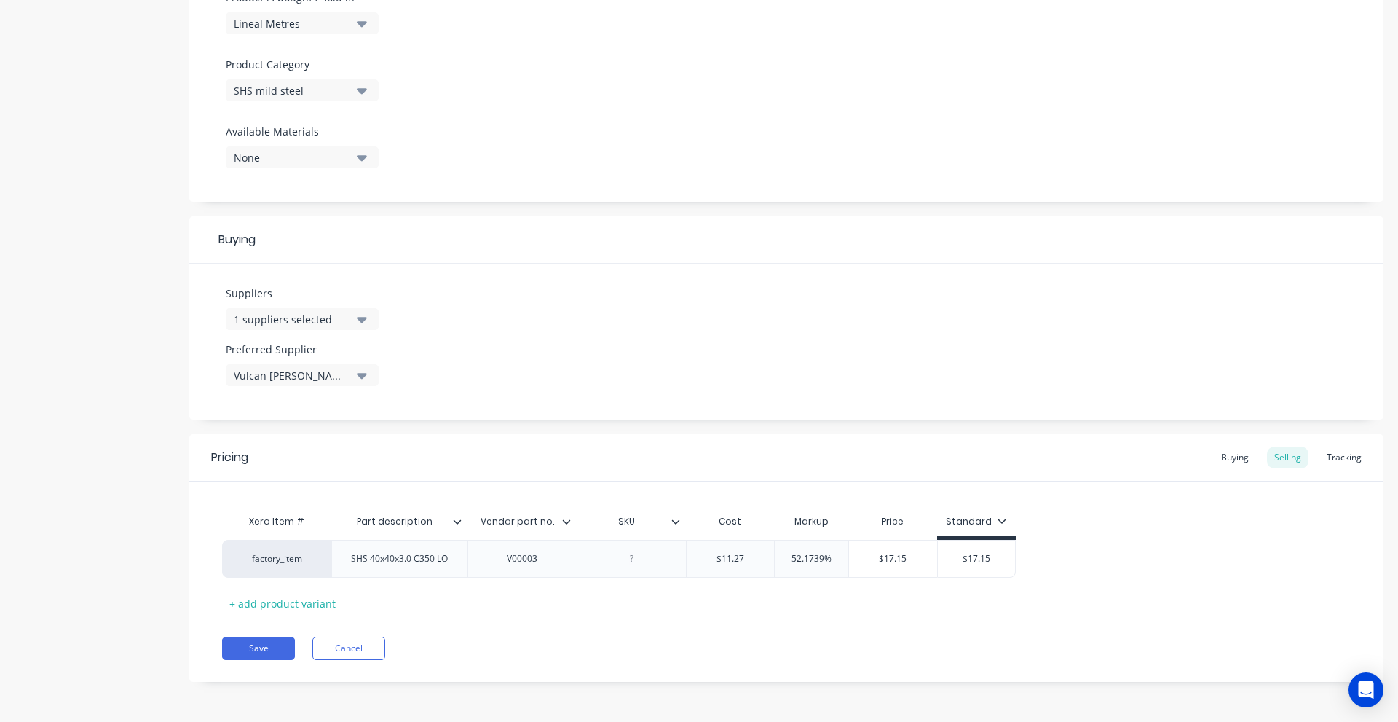
click at [265, 90] on div "SHS mild steel" at bounding box center [292, 90] width 117 height 15
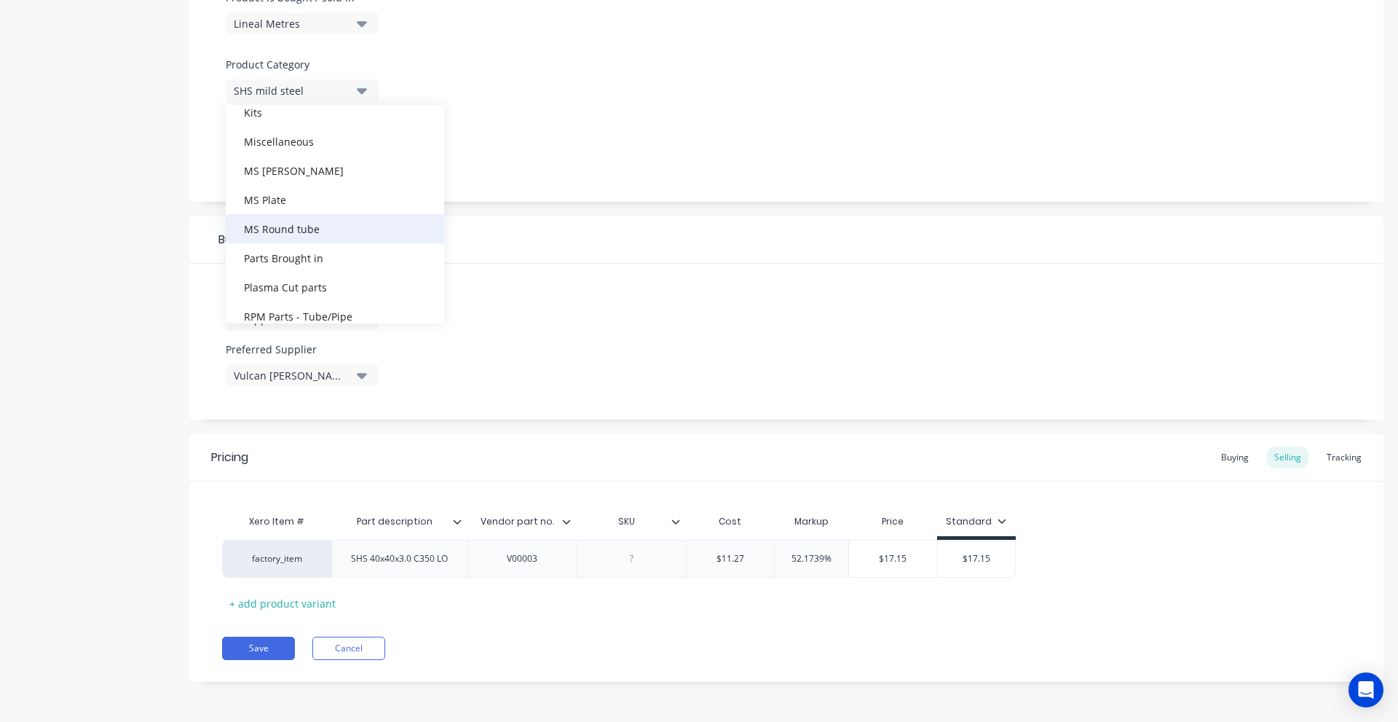
scroll to position [218, 0]
click at [613, 290] on div "Suppliers 1 suppliers selected Preferred Supplier Vulcan Ulrich" at bounding box center [786, 342] width 1194 height 156
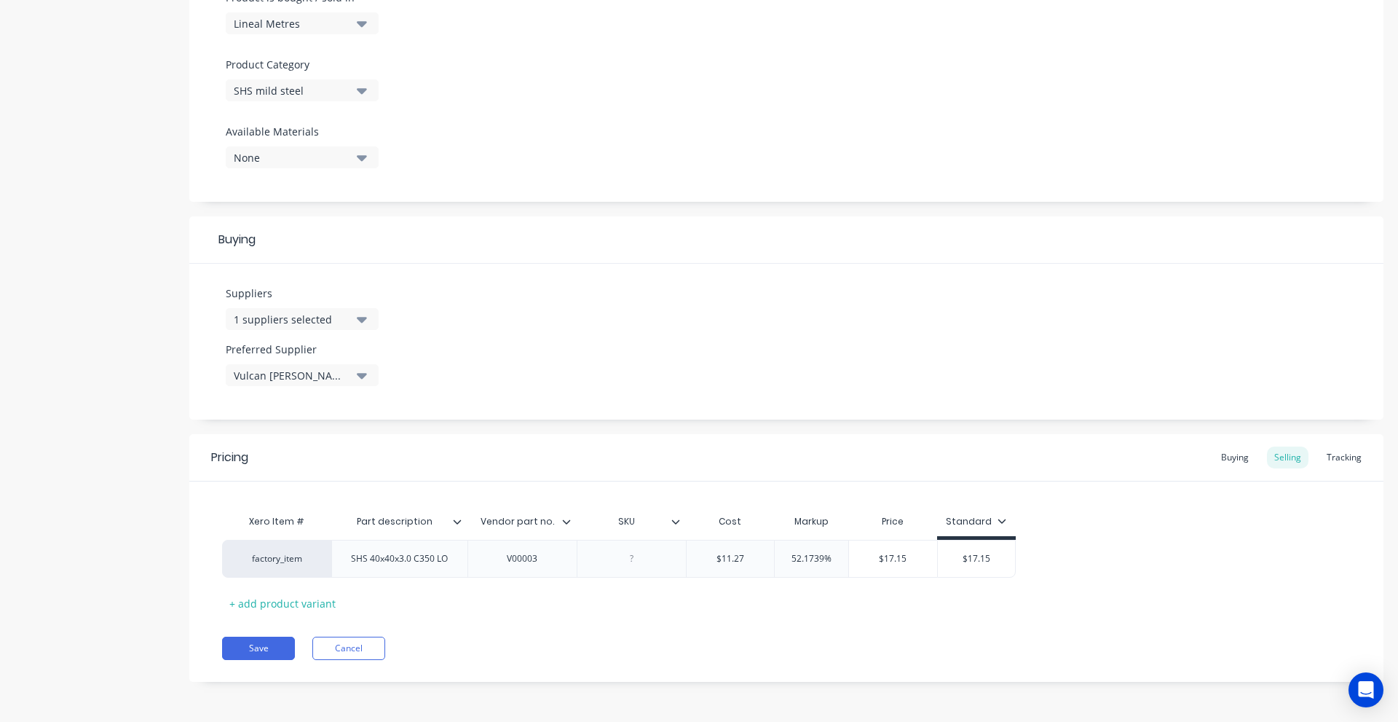
drag, startPoint x: 240, startPoint y: 643, endPoint x: 342, endPoint y: 588, distance: 116.0
click at [241, 643] on button "Save" at bounding box center [258, 648] width 73 height 23
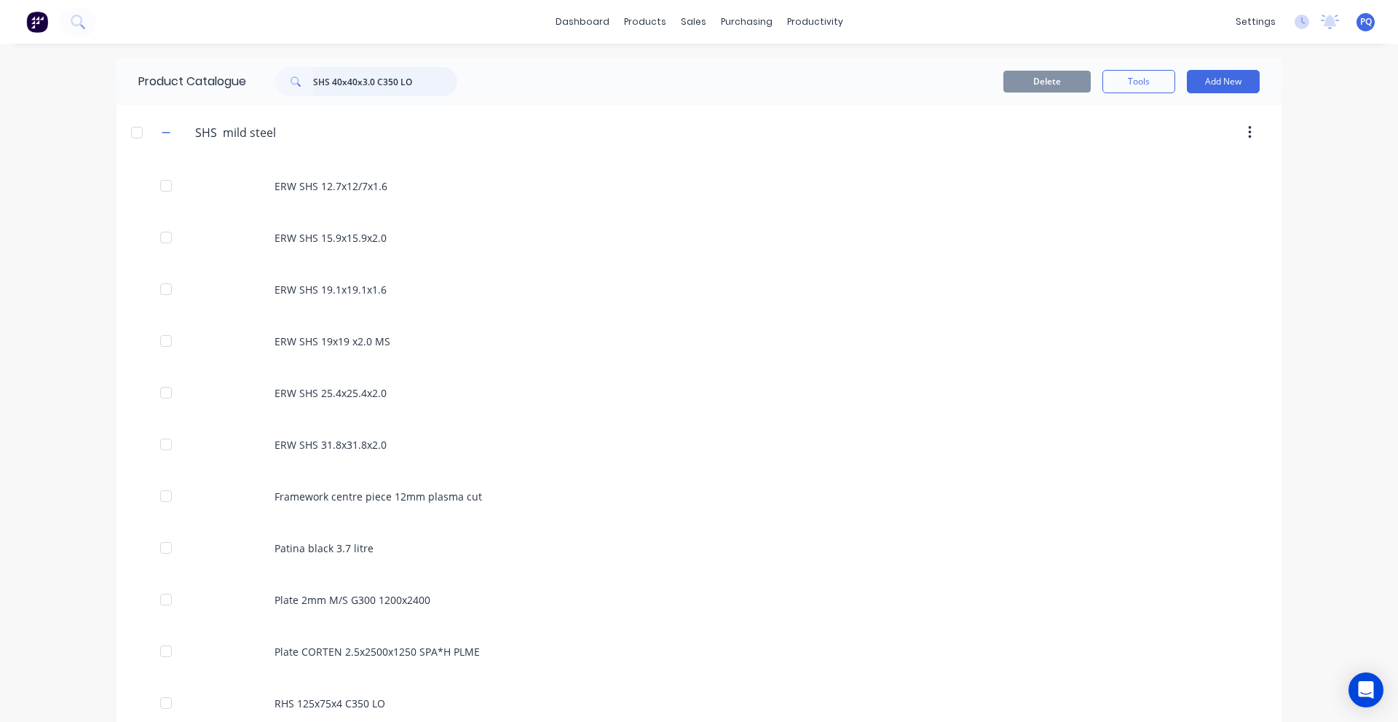
click at [321, 73] on input "SHS 40x40x3.0 C350 LO" at bounding box center [385, 81] width 144 height 29
paste input "ERW SHS 25.4x25.4x2.0"
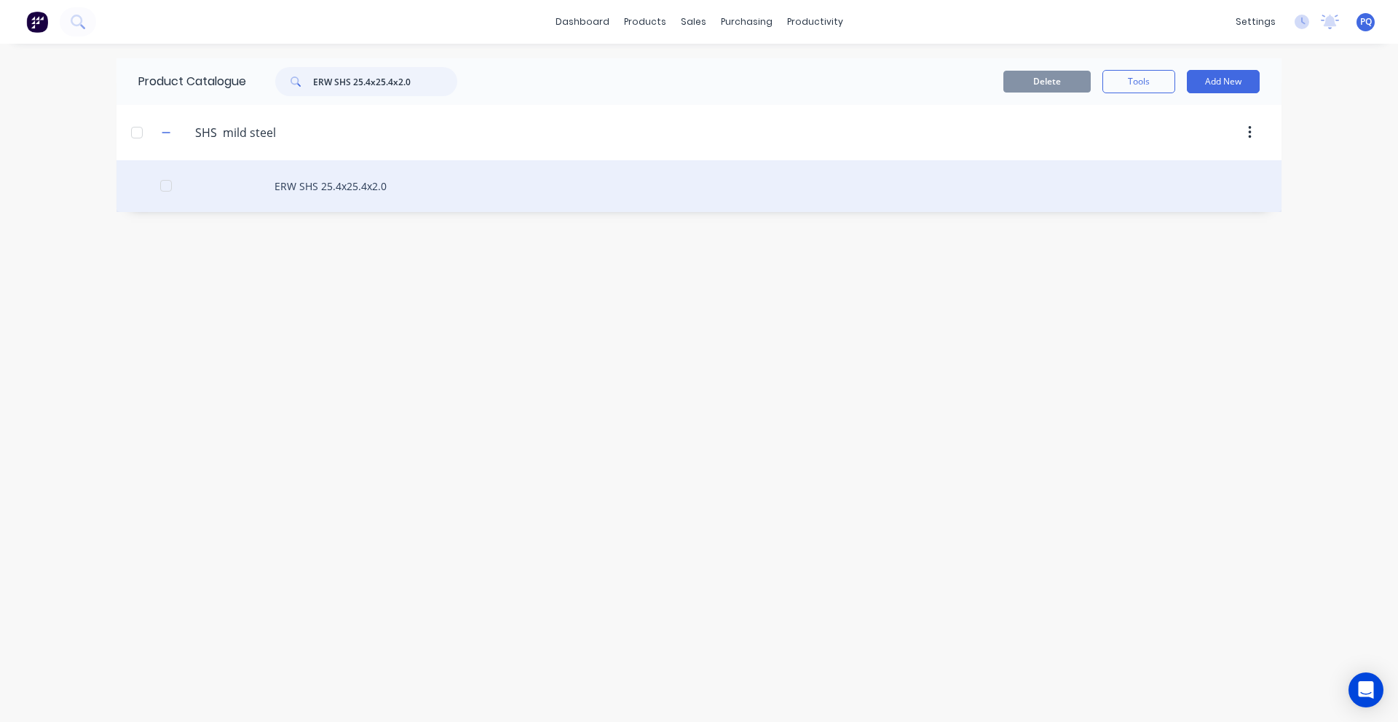
type input "ERW SHS 25.4x25.4x2.0"
click at [264, 189] on div "ERW SHS 25.4x25.4x2.0" at bounding box center [699, 186] width 1165 height 52
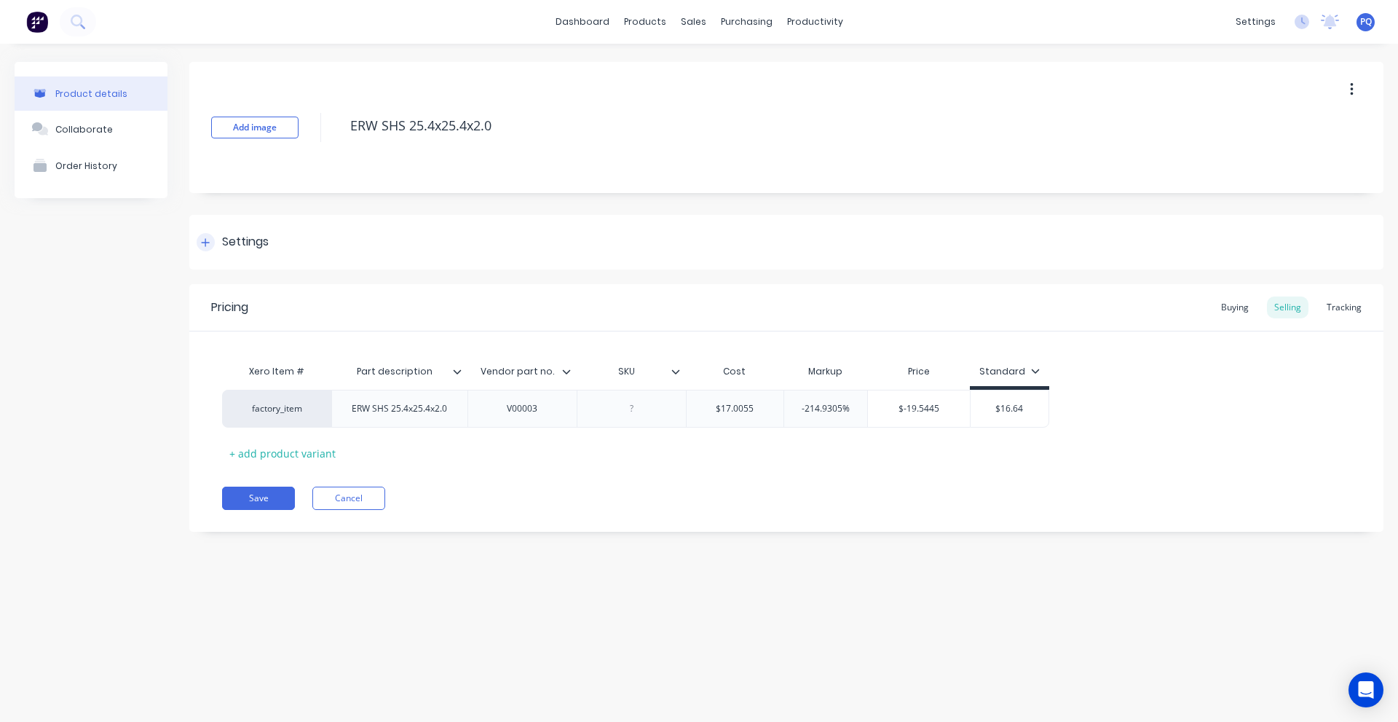
click at [264, 243] on div "Settings" at bounding box center [245, 242] width 47 height 18
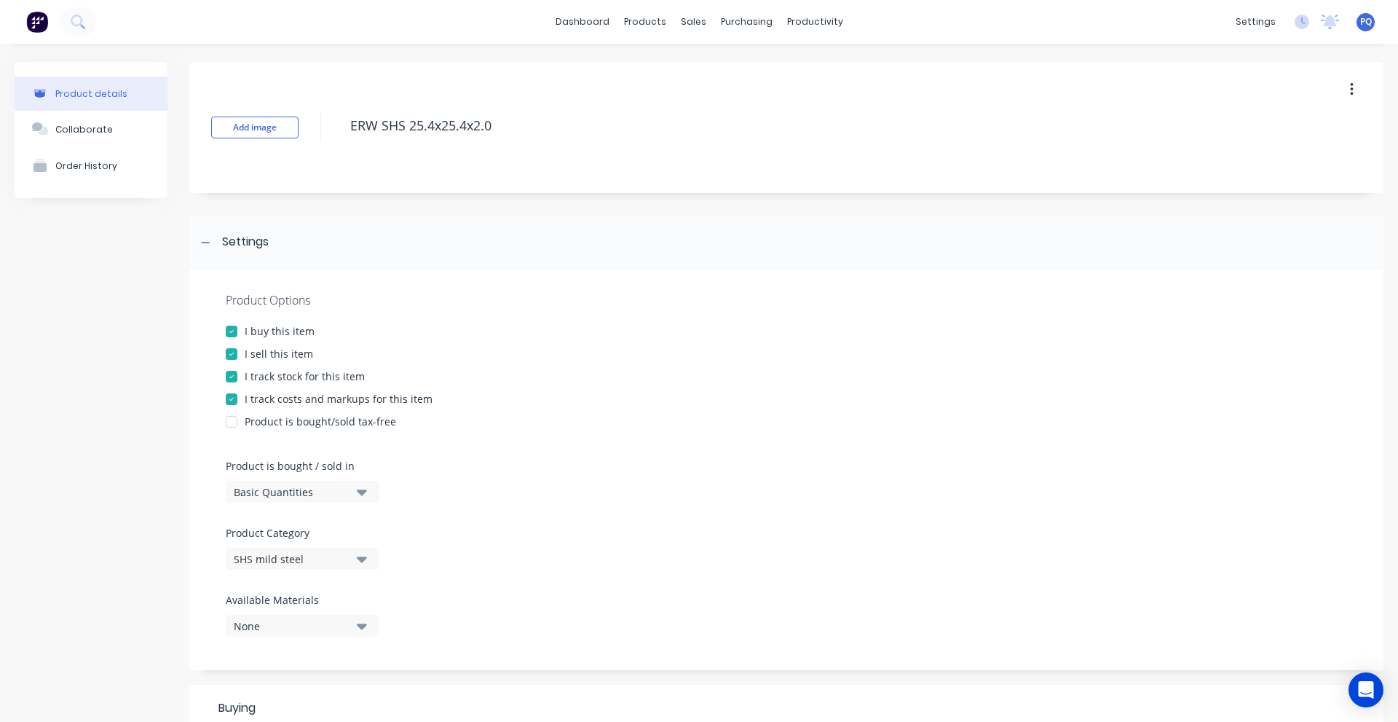
drag, startPoint x: 291, startPoint y: 489, endPoint x: 289, endPoint y: 505, distance: 16.2
click at [291, 489] on div "Basic Quantities" at bounding box center [292, 491] width 117 height 15
click at [289, 556] on div "Lineal Metres" at bounding box center [335, 557] width 218 height 29
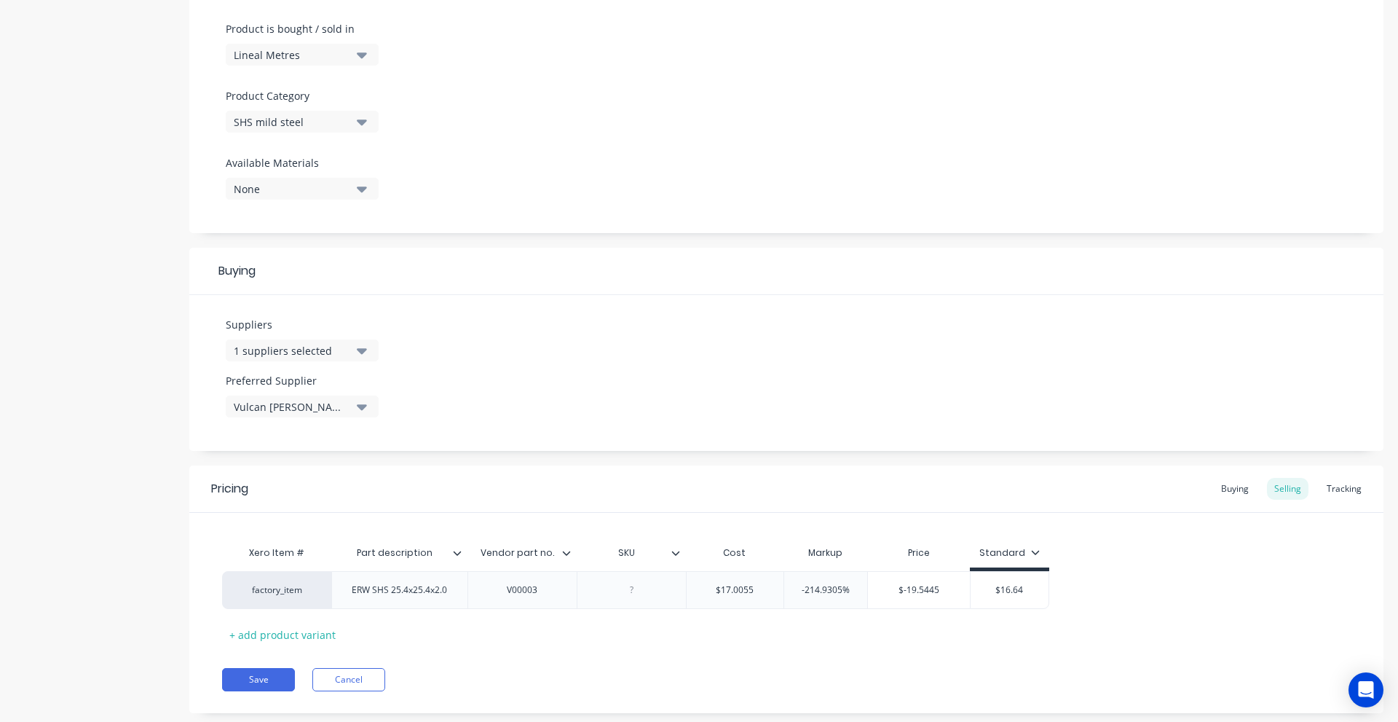
scroll to position [468, 0]
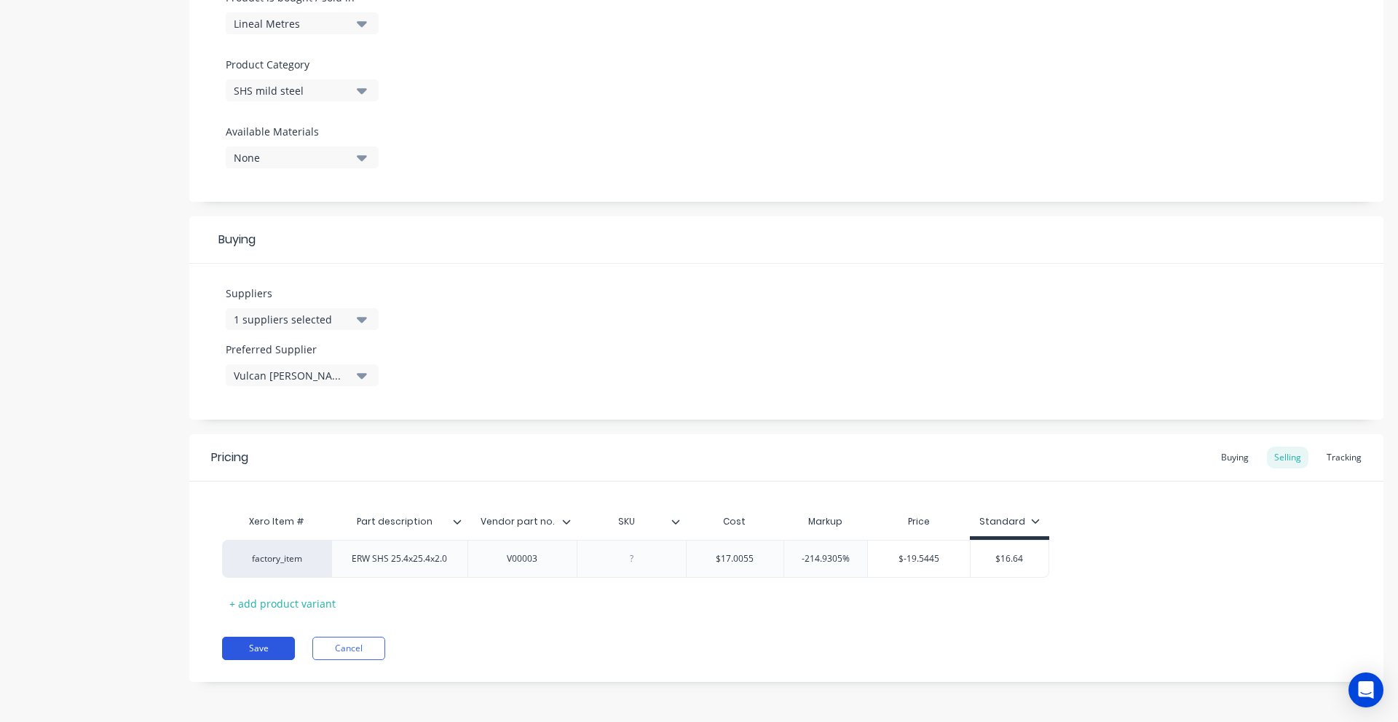
click at [249, 658] on button "Save" at bounding box center [258, 648] width 73 height 23
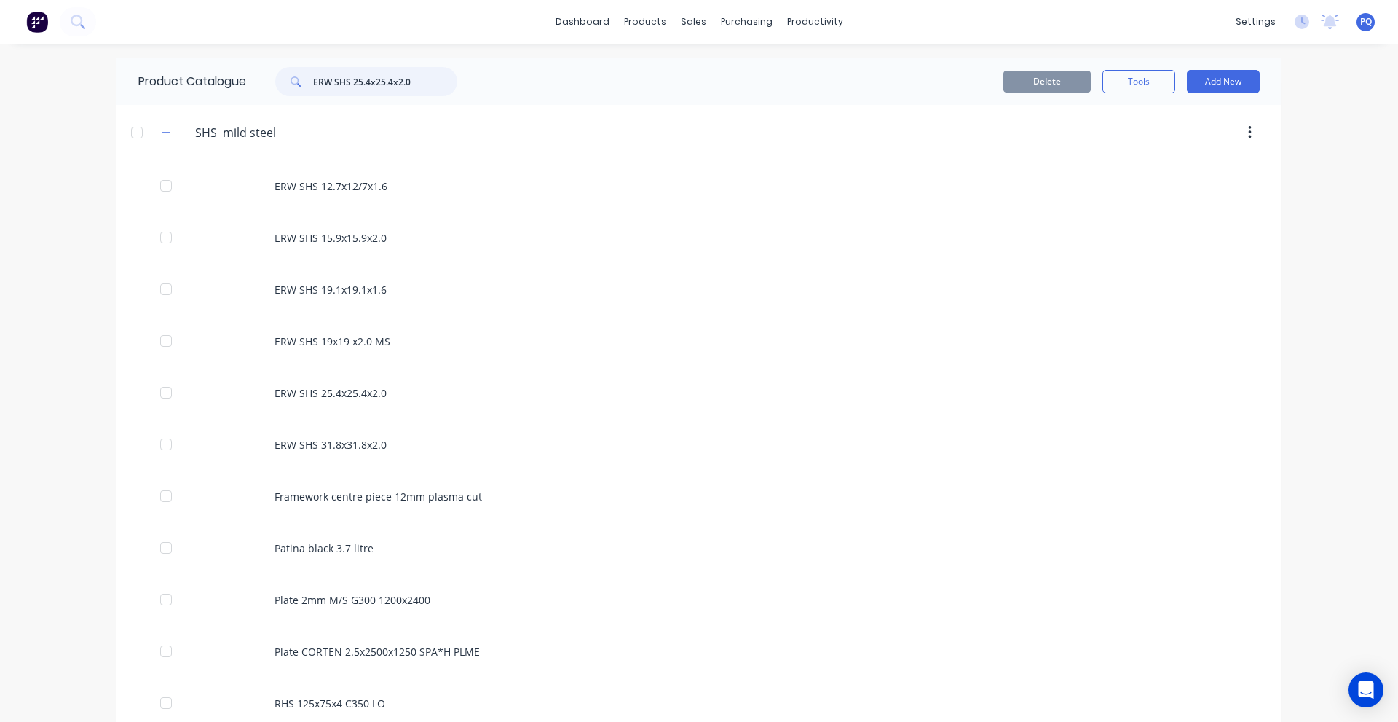
click at [379, 86] on input "ERW SHS 25.4x25.4x2.0" at bounding box center [385, 81] width 144 height 29
click at [376, 89] on input "ERW SHS 25.4x25.4x2.0" at bounding box center [385, 81] width 144 height 29
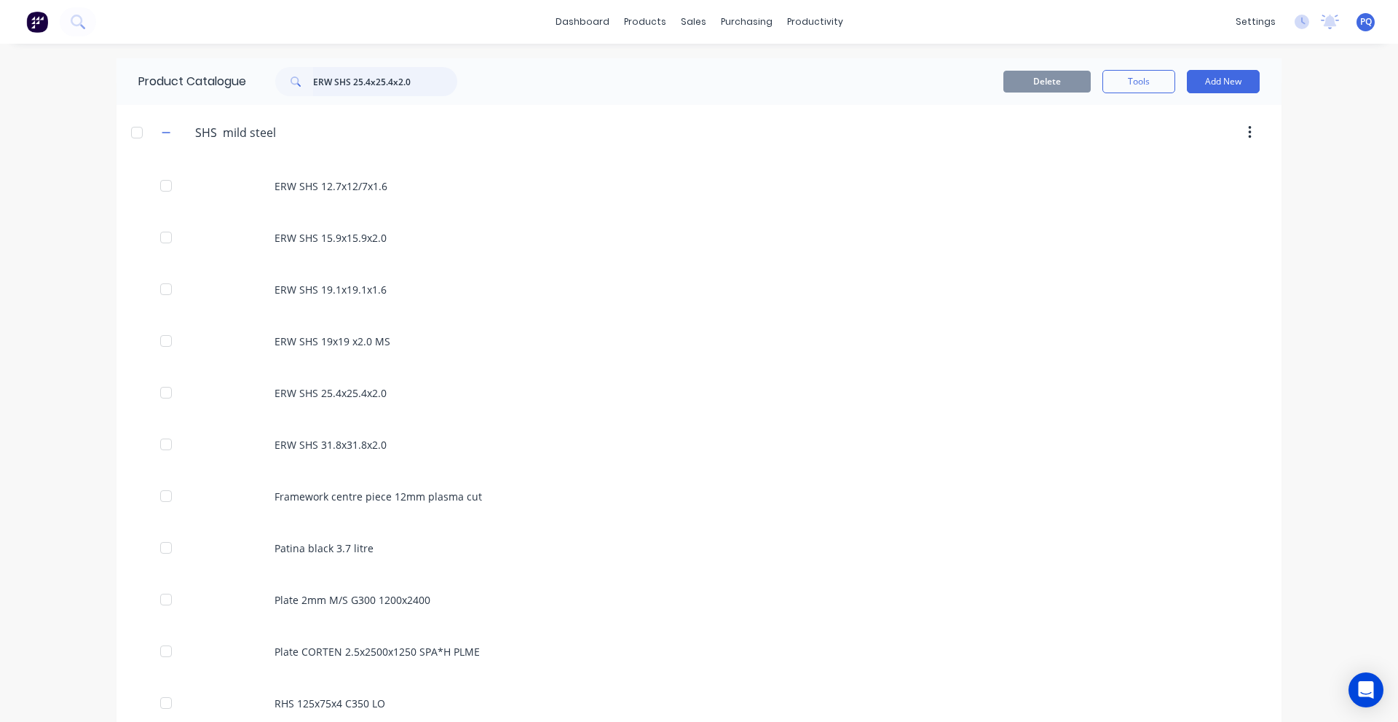
click at [382, 76] on input "ERW SHS 25.4x25.4x2.0" at bounding box center [385, 81] width 144 height 29
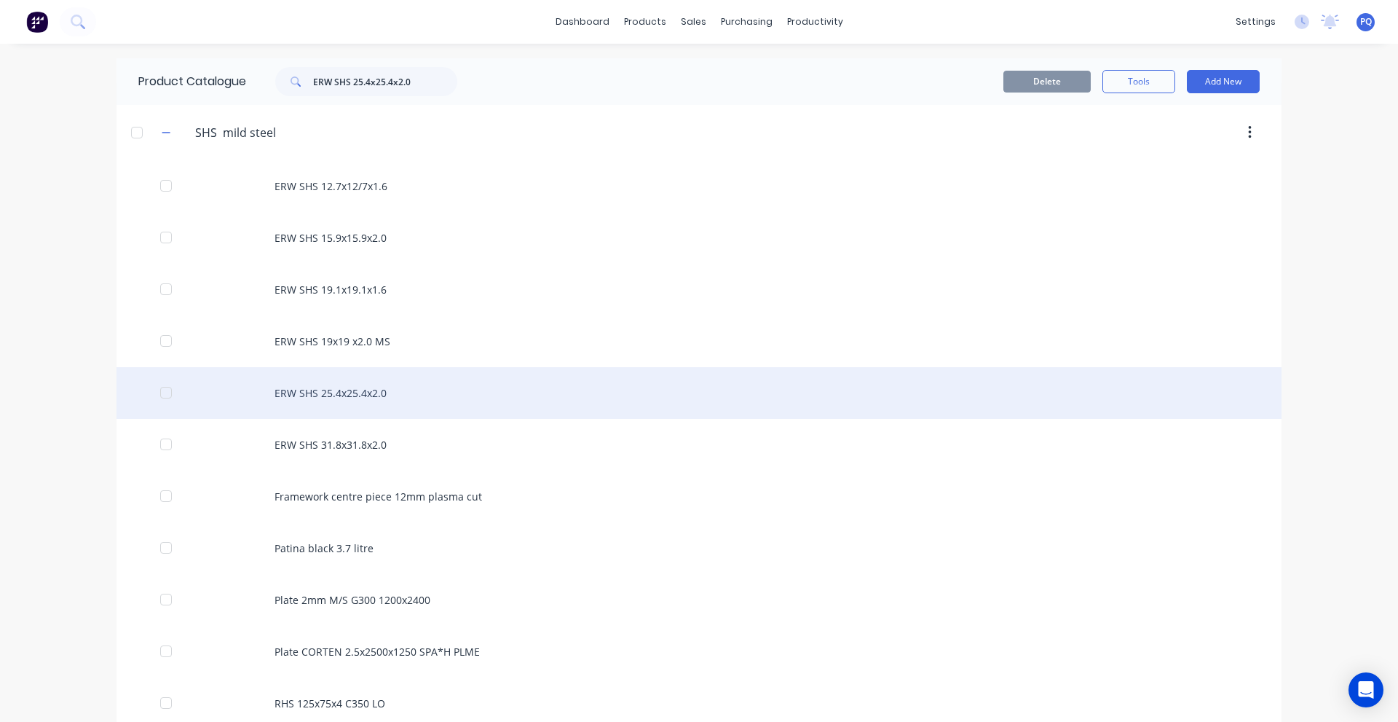
click at [455, 403] on div "ERW SHS 25.4x25.4x2.0" at bounding box center [699, 393] width 1165 height 52
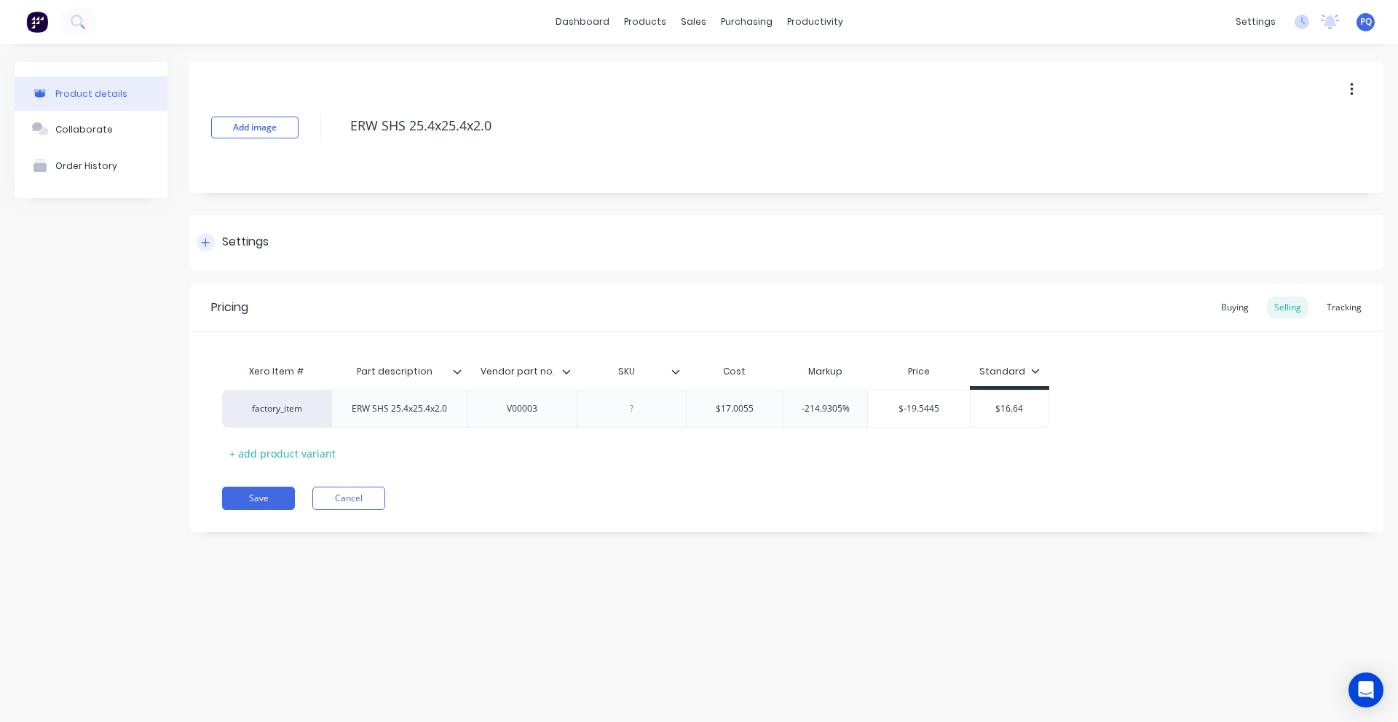
click at [272, 240] on div "Settings" at bounding box center [786, 242] width 1194 height 55
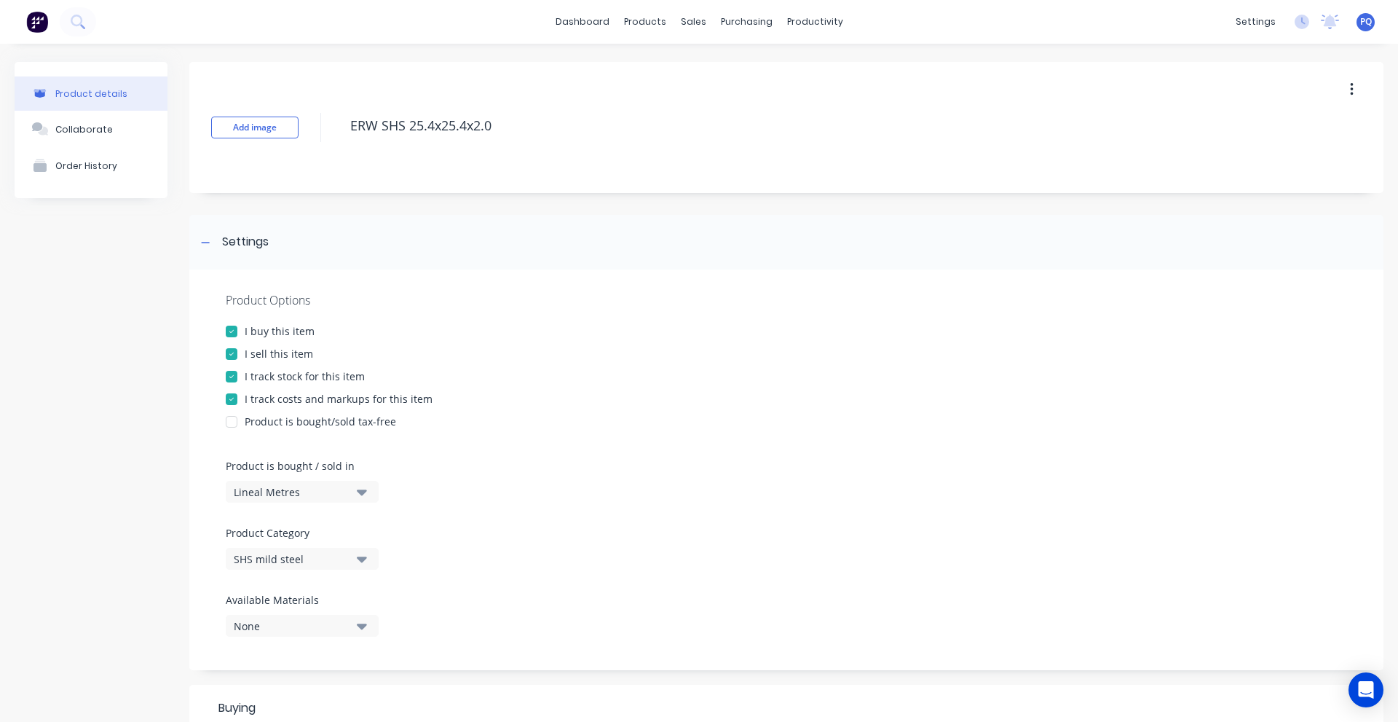
scroll to position [468, 0]
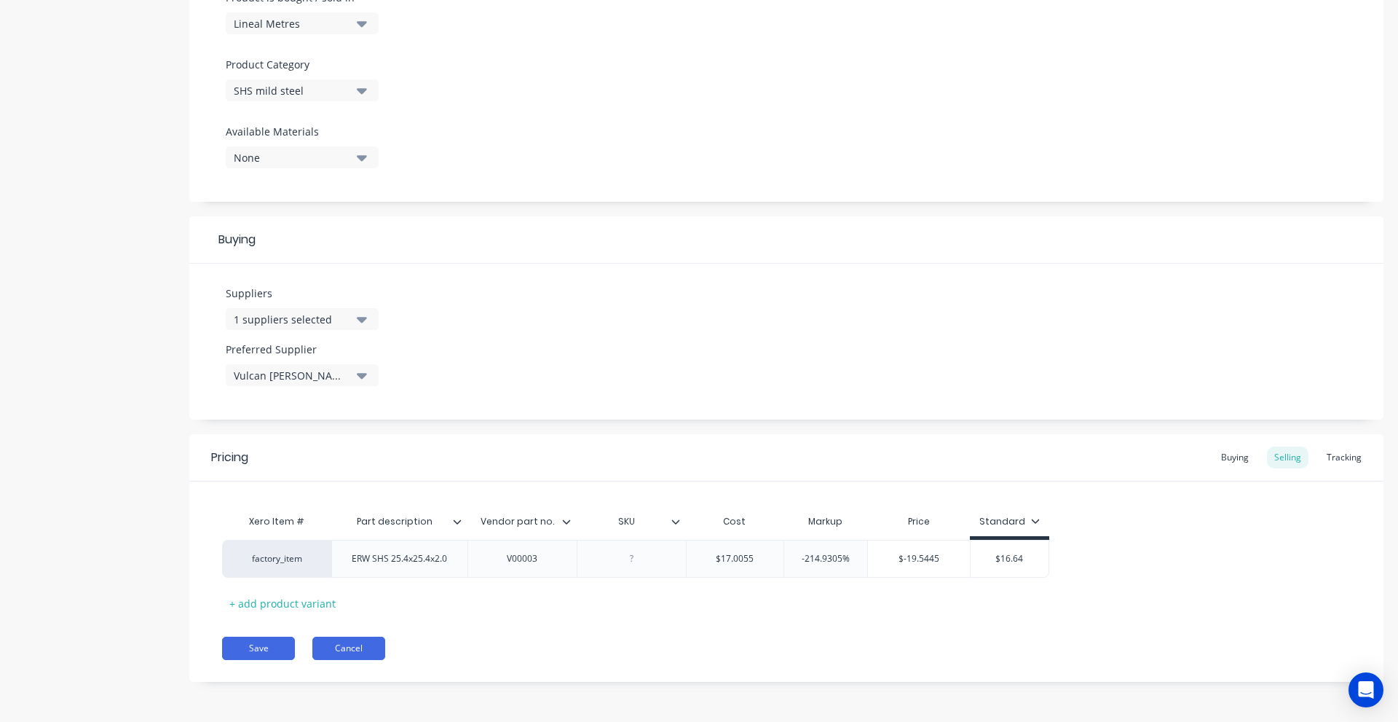
click at [360, 658] on button "Cancel" at bounding box center [348, 648] width 73 height 23
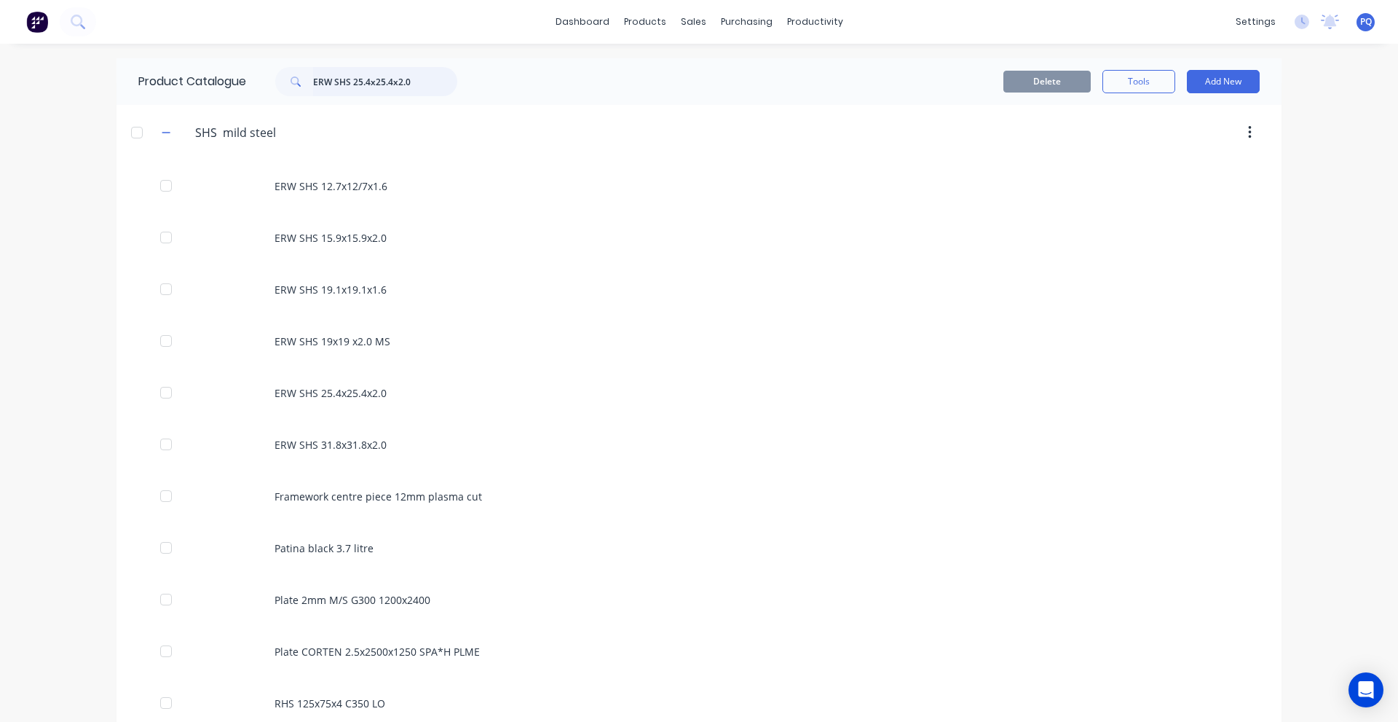
click at [338, 79] on input "ERW SHS 25.4x25.4x2.0" at bounding box center [385, 81] width 144 height 29
paste input "RHS 50x25x3.0 C350 LO"
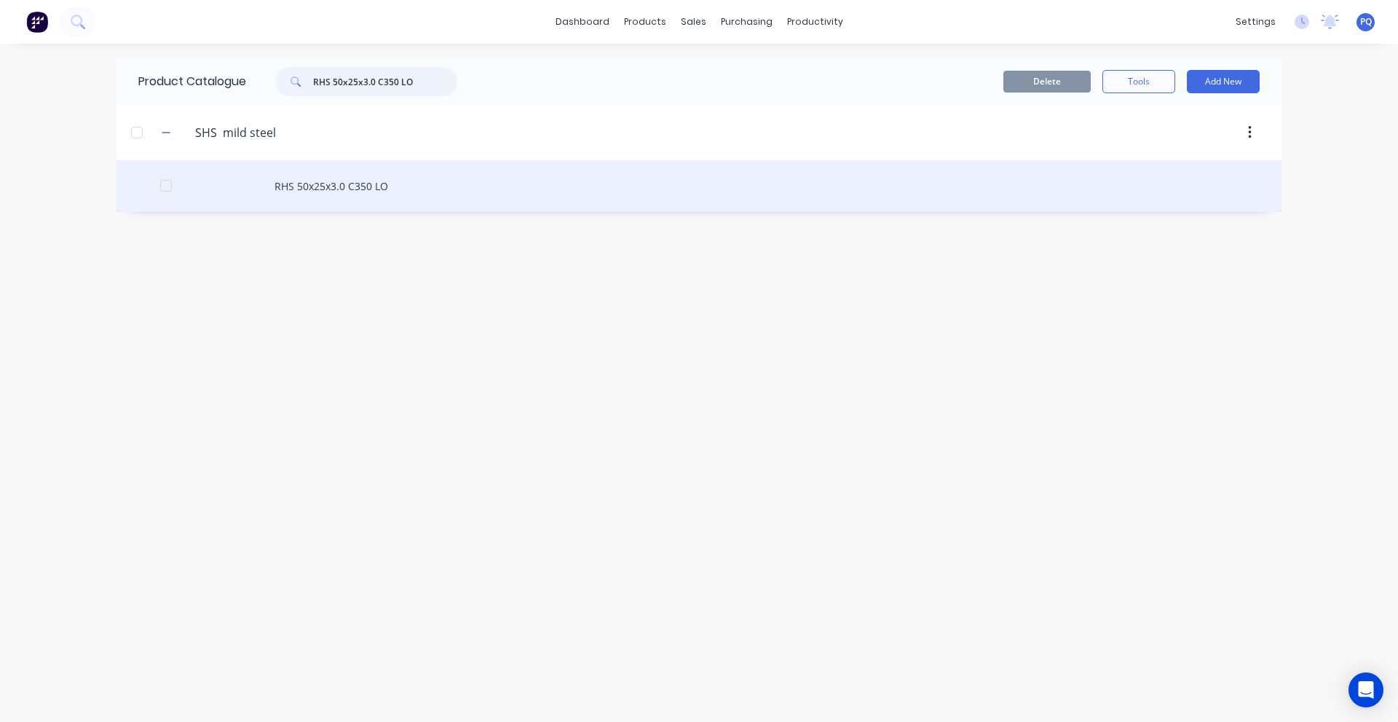
type input "RHS 50x25x3.0 C350 LO"
click at [344, 162] on div "RHS 50x25x3.0 C350 LO" at bounding box center [699, 186] width 1165 height 52
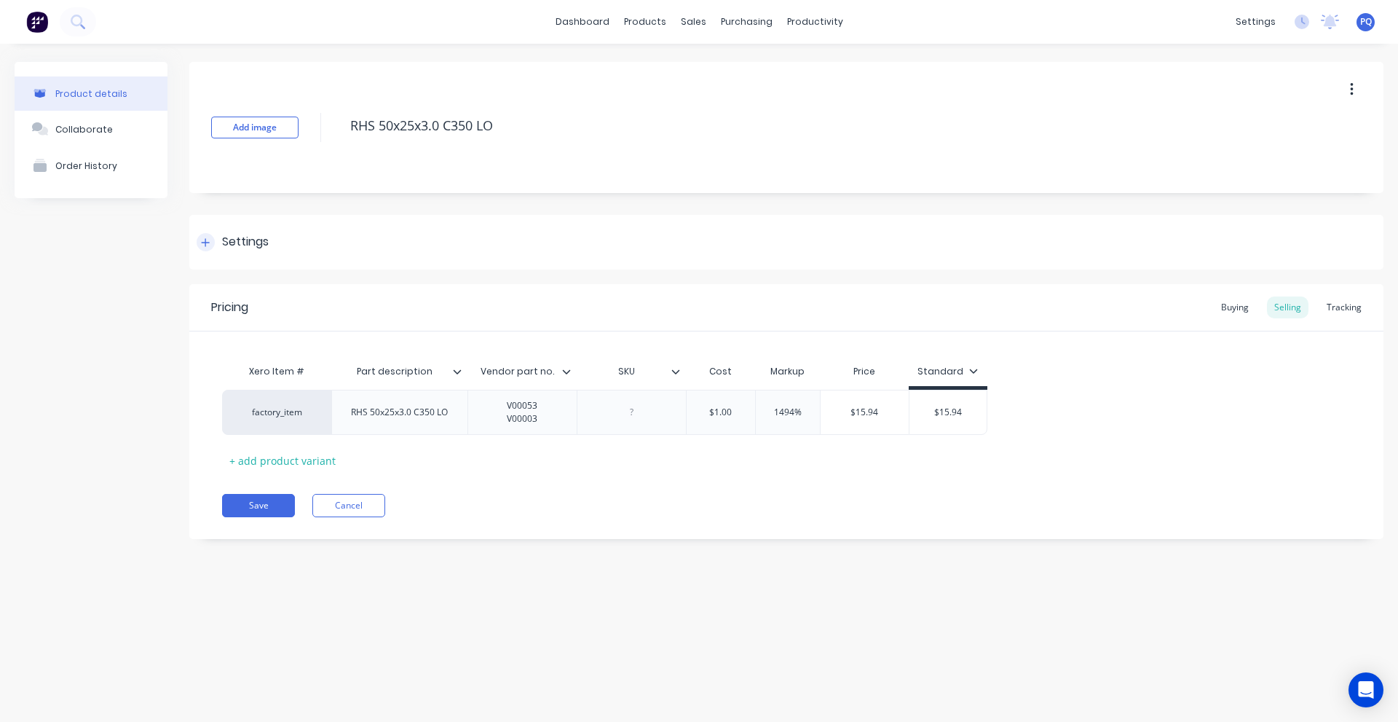
click at [276, 245] on div "Settings" at bounding box center [786, 242] width 1194 height 55
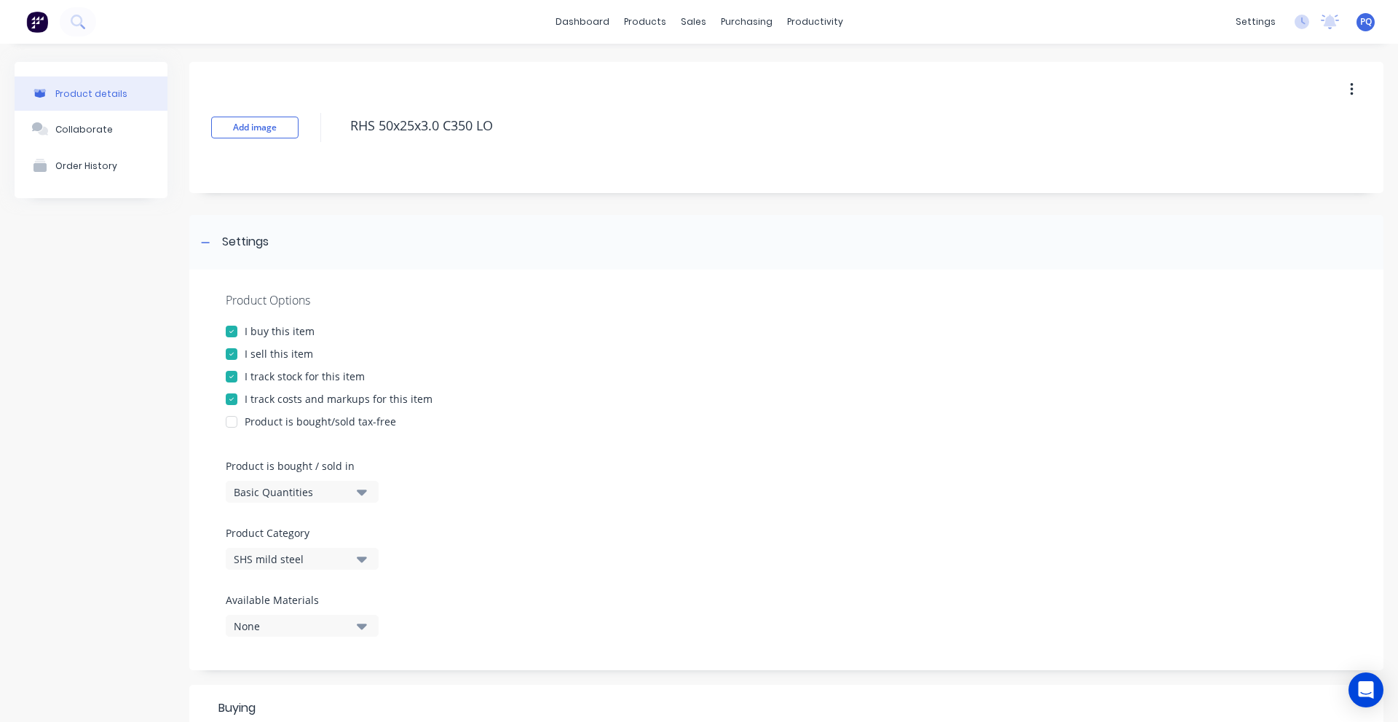
click at [351, 483] on button "Basic Quantities" at bounding box center [302, 492] width 153 height 22
click at [282, 557] on div "Lineal Metres" at bounding box center [335, 557] width 218 height 29
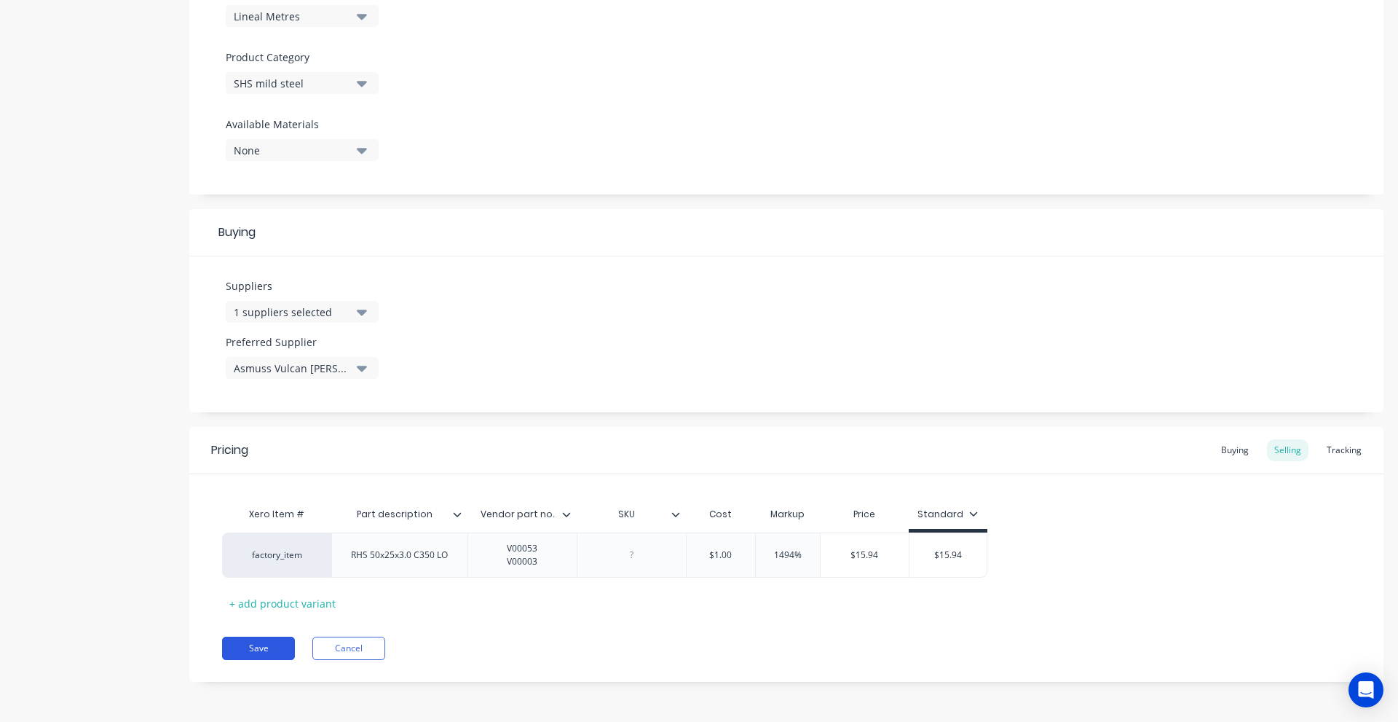
click at [244, 637] on button "Save" at bounding box center [258, 648] width 73 height 23
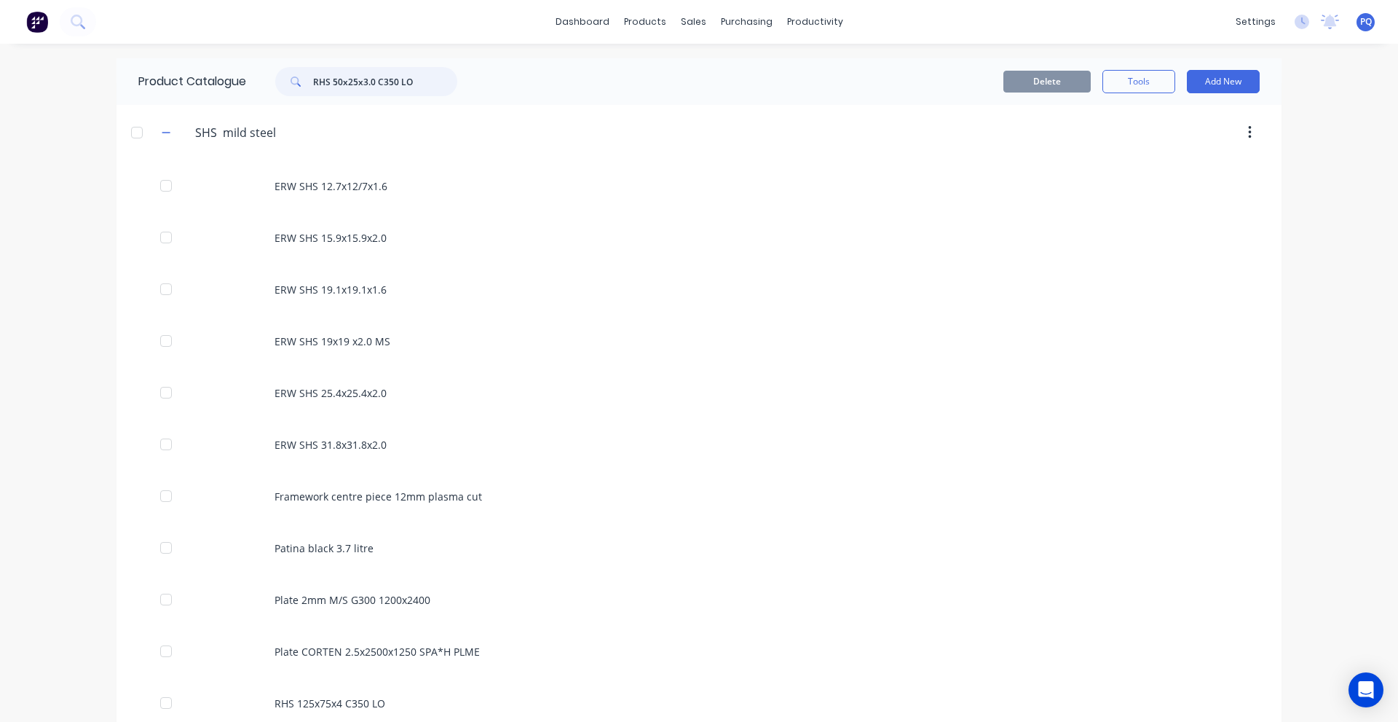
click at [352, 68] on input "RHS 50x25x3.0 C350 LO" at bounding box center [385, 81] width 144 height 29
click at [352, 69] on input "RHS 50x25x3.0 C350 LO" at bounding box center [385, 81] width 144 height 29
paste input "SHS 35x3"
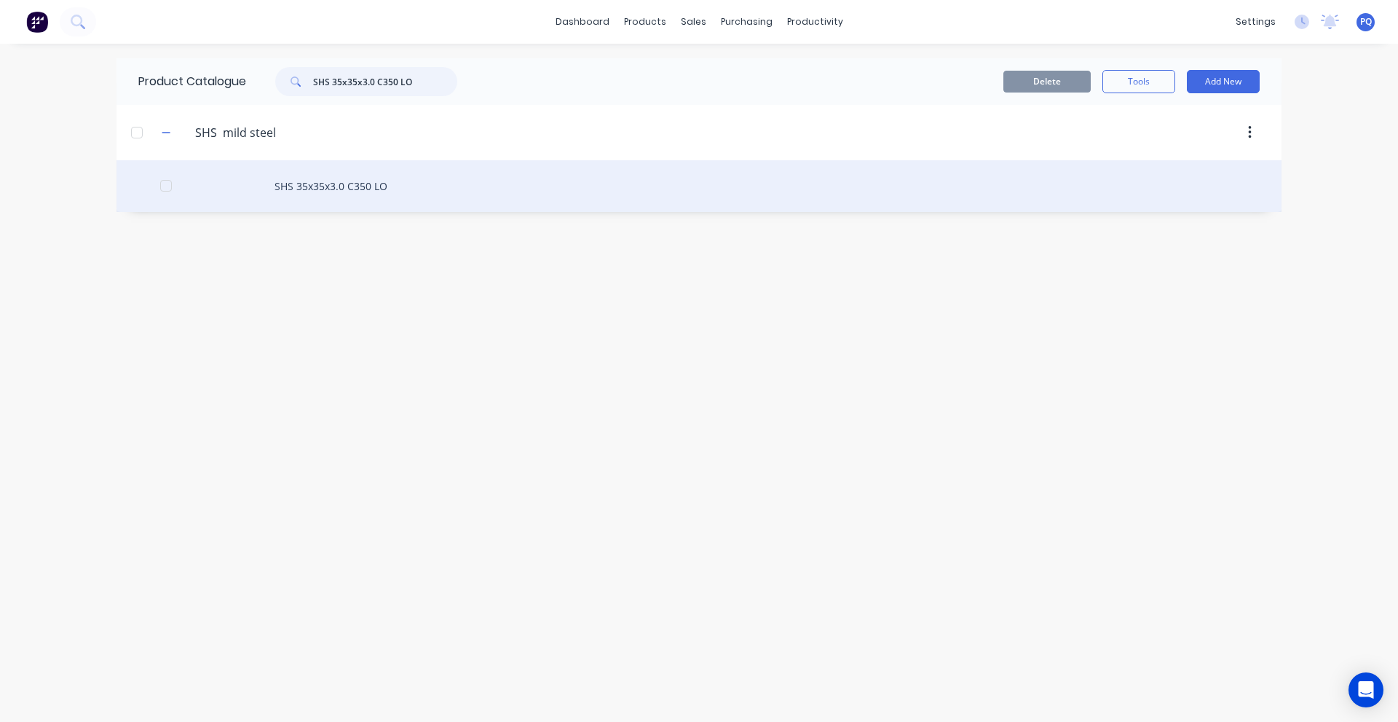
type input "SHS 35x35x3.0 C350 LO"
click at [371, 202] on div "SHS 35x35x3.0 C350 LO" at bounding box center [699, 186] width 1165 height 52
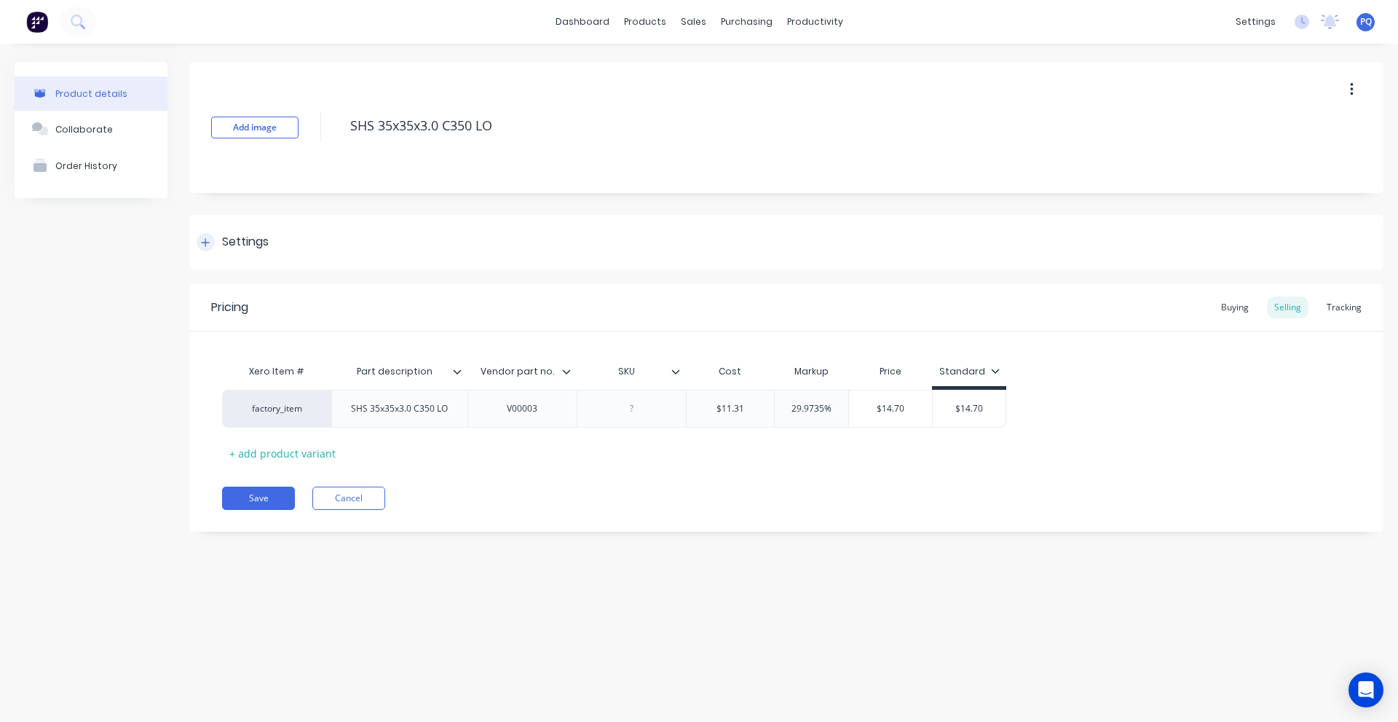
click at [235, 245] on div "Settings" at bounding box center [245, 242] width 47 height 18
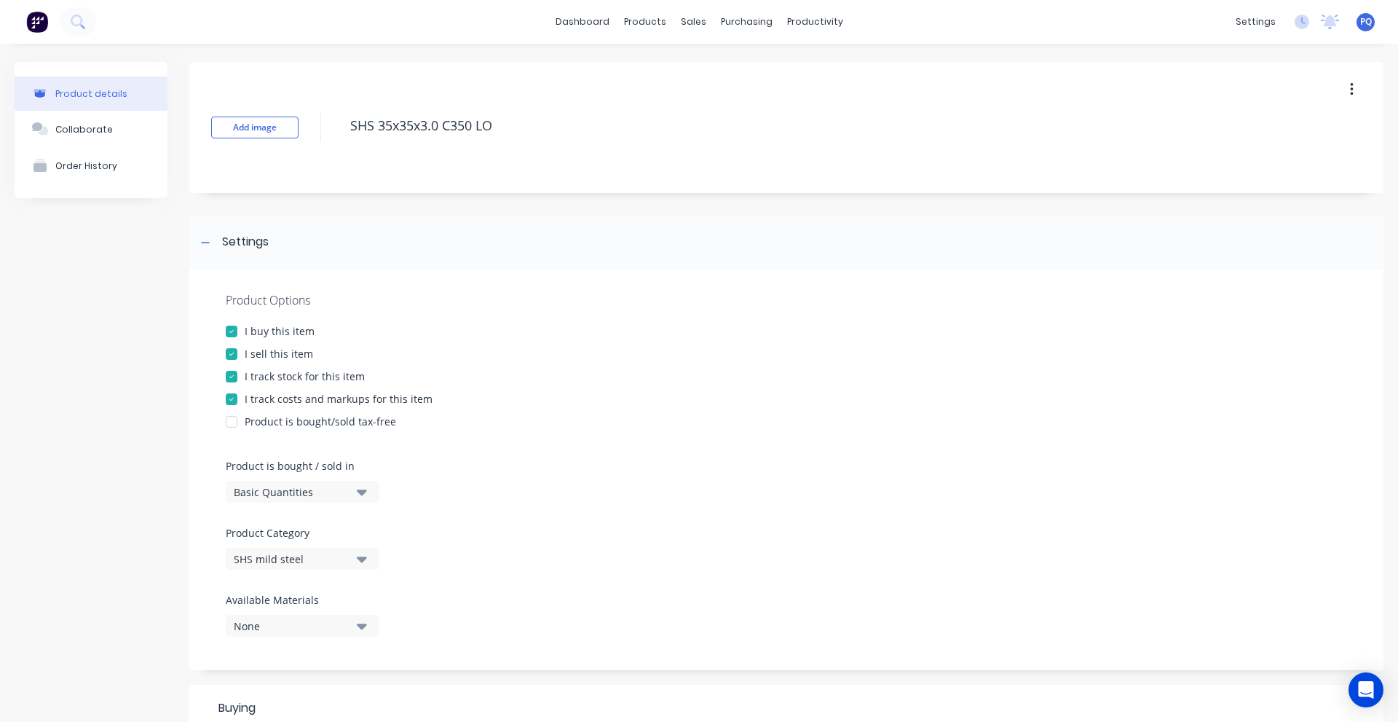
click at [328, 492] on div "Basic Quantities" at bounding box center [292, 491] width 117 height 15
click at [321, 562] on div "Lineal Metres" at bounding box center [335, 557] width 218 height 29
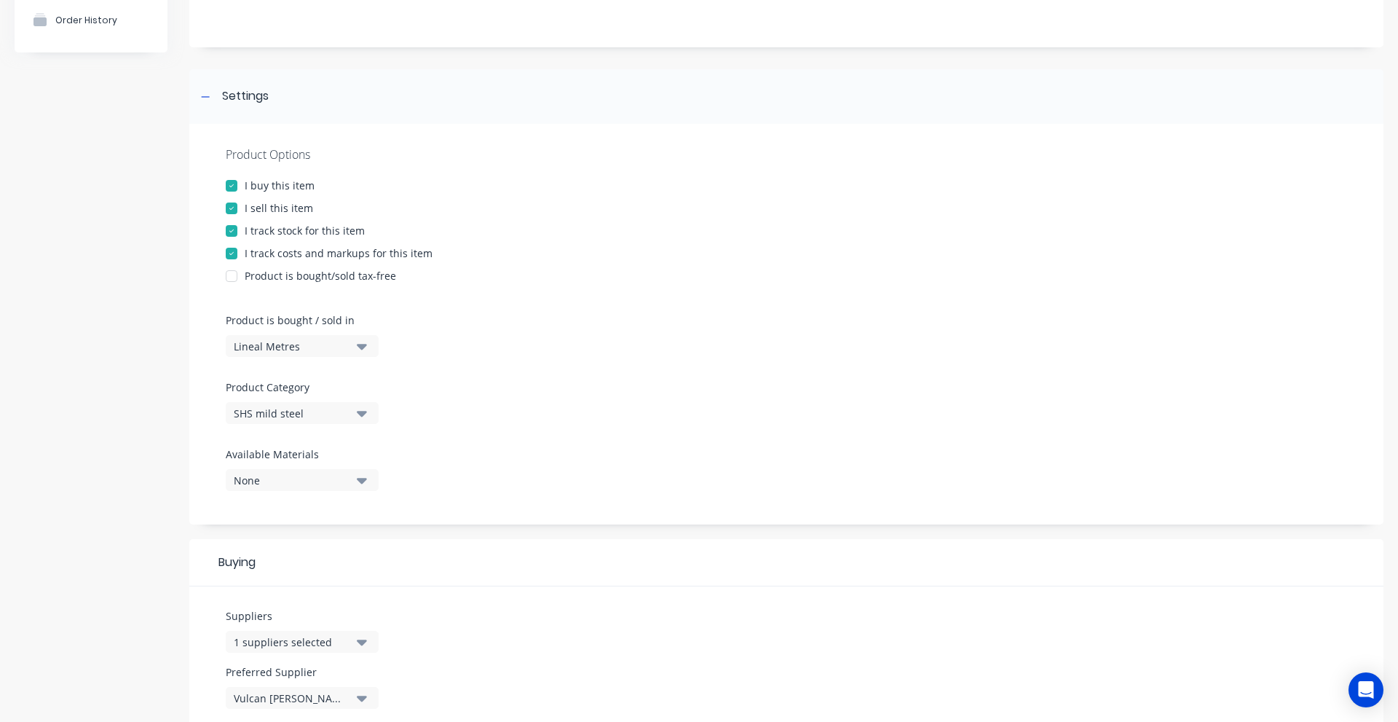
scroll to position [468, 0]
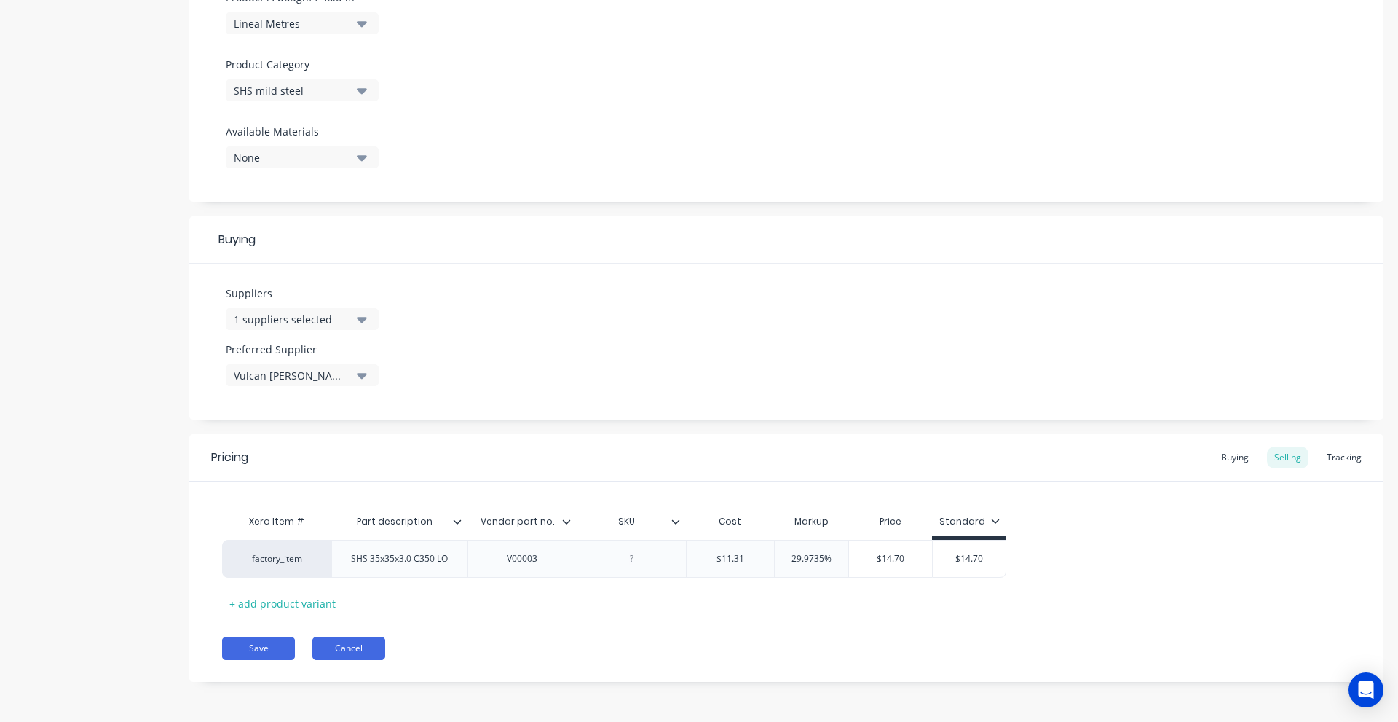
click at [287, 644] on button "Save" at bounding box center [258, 648] width 73 height 23
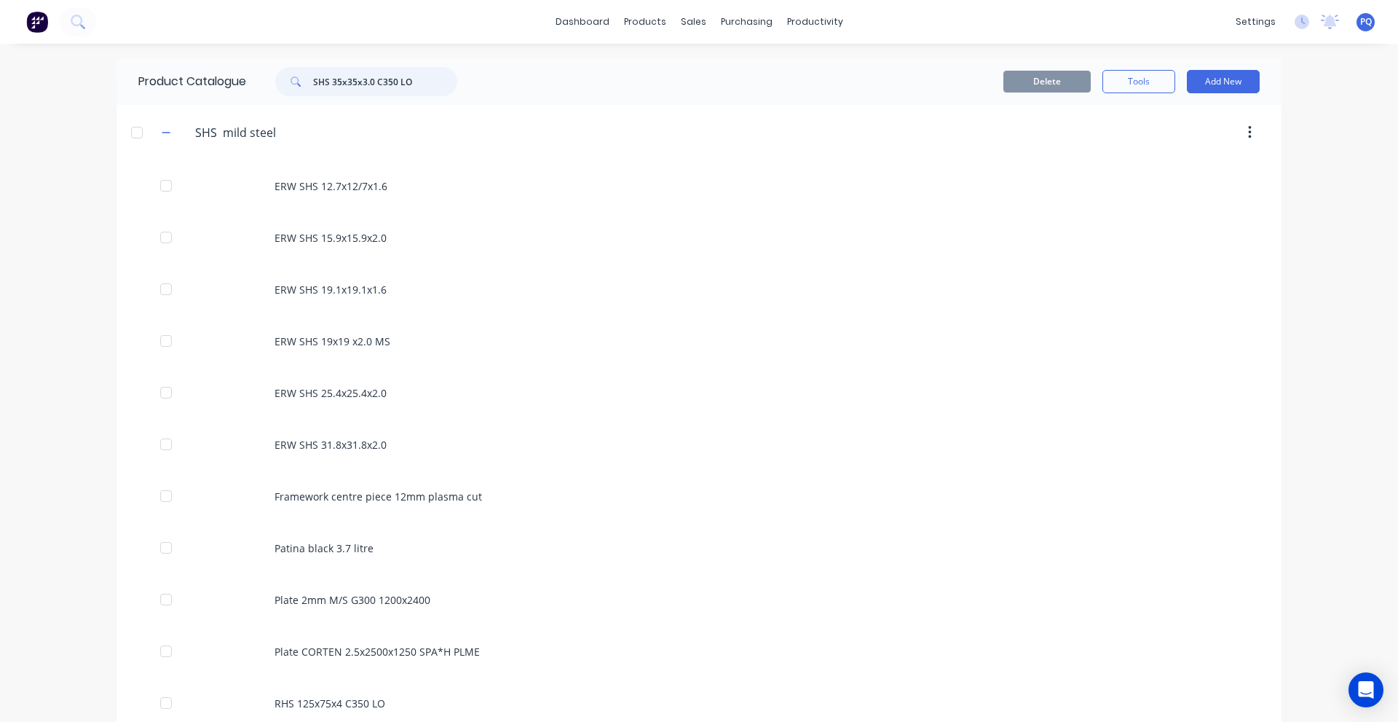
click at [368, 76] on input "SHS 35x35x3.0 C350 LO" at bounding box center [385, 81] width 144 height 29
paste input "40x40x2.5"
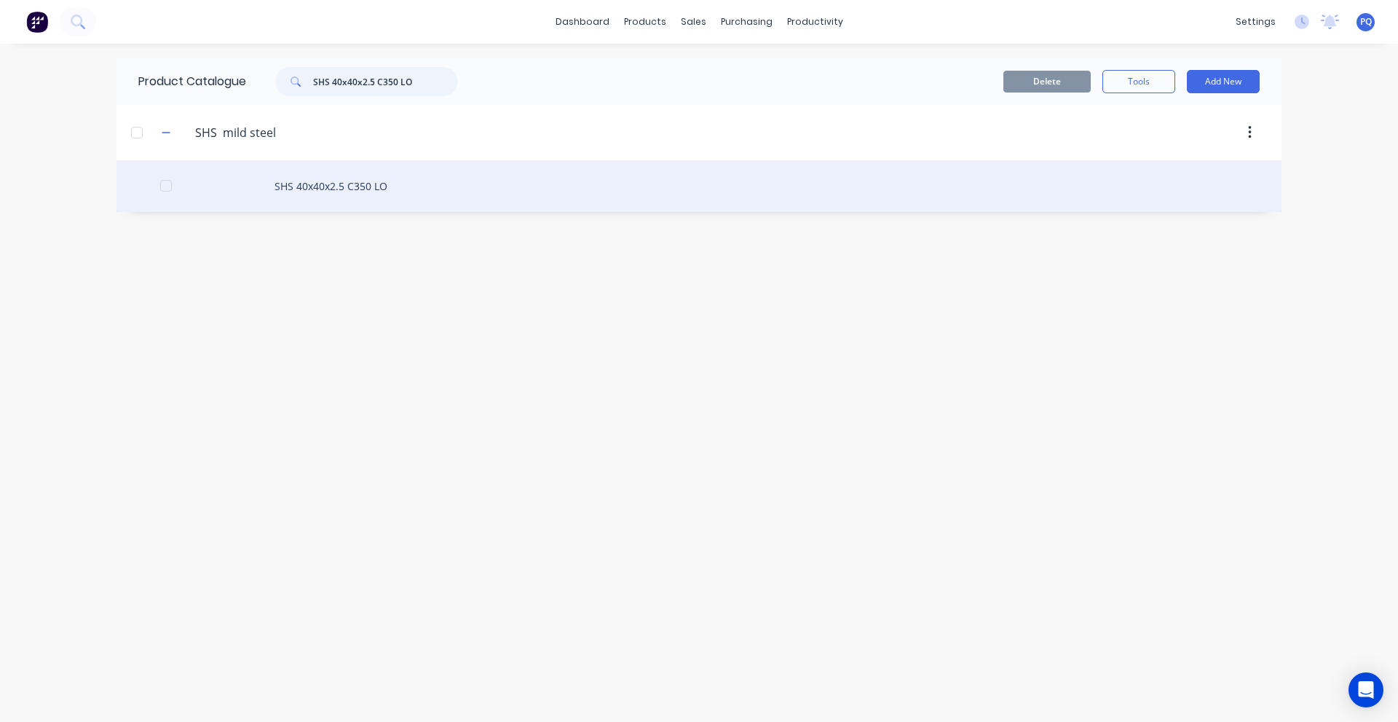
type input "SHS 40x40x2.5 C350 LO"
click at [294, 188] on div "SHS 40x40x2.5 C350 LO" at bounding box center [699, 186] width 1165 height 52
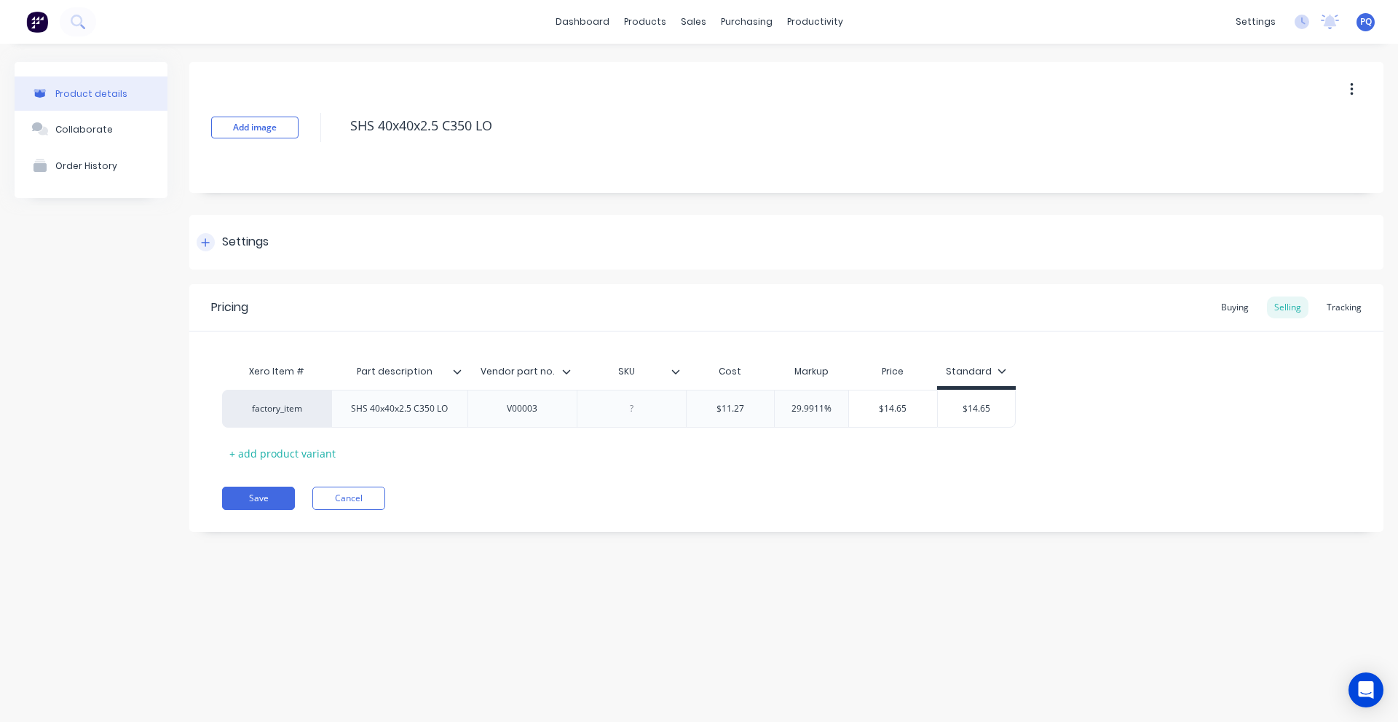
click at [273, 239] on div "Settings" at bounding box center [786, 242] width 1194 height 55
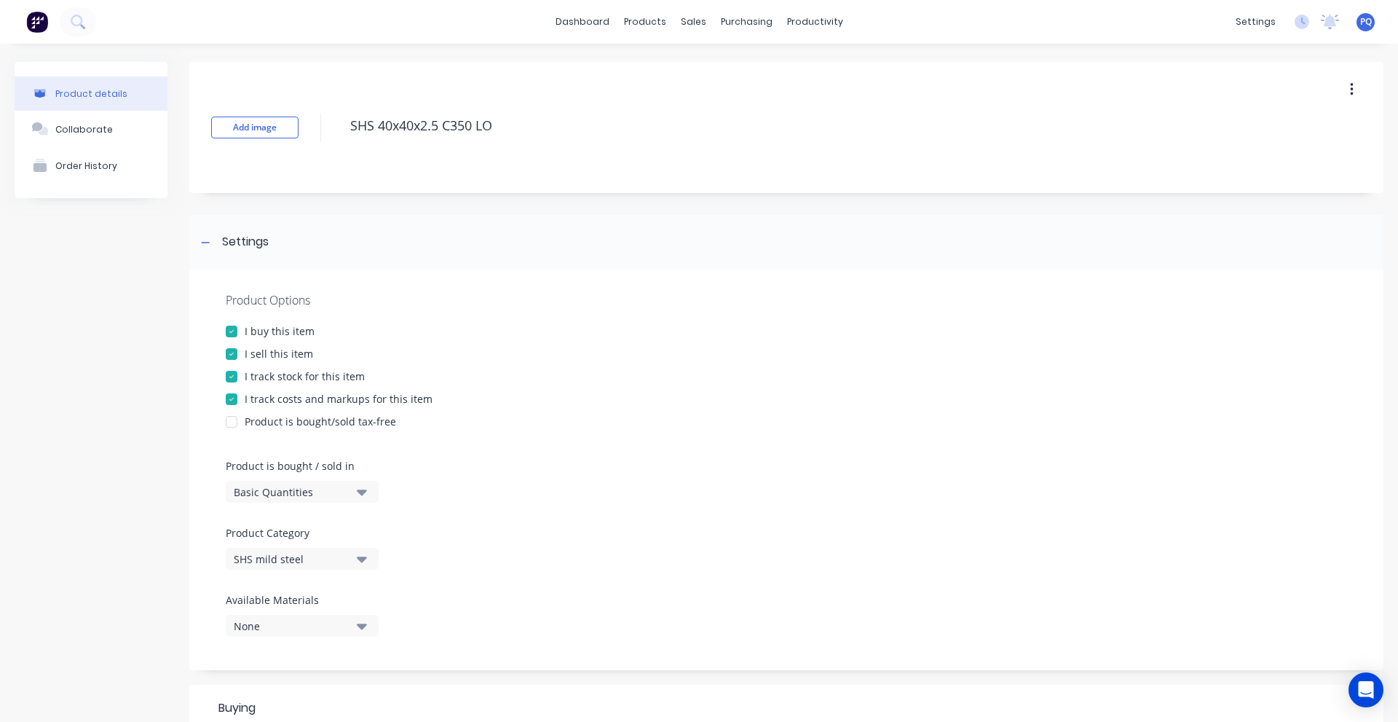
click at [310, 483] on button "Basic Quantities" at bounding box center [302, 492] width 153 height 22
click at [300, 552] on div "Lineal Metres" at bounding box center [335, 557] width 218 height 29
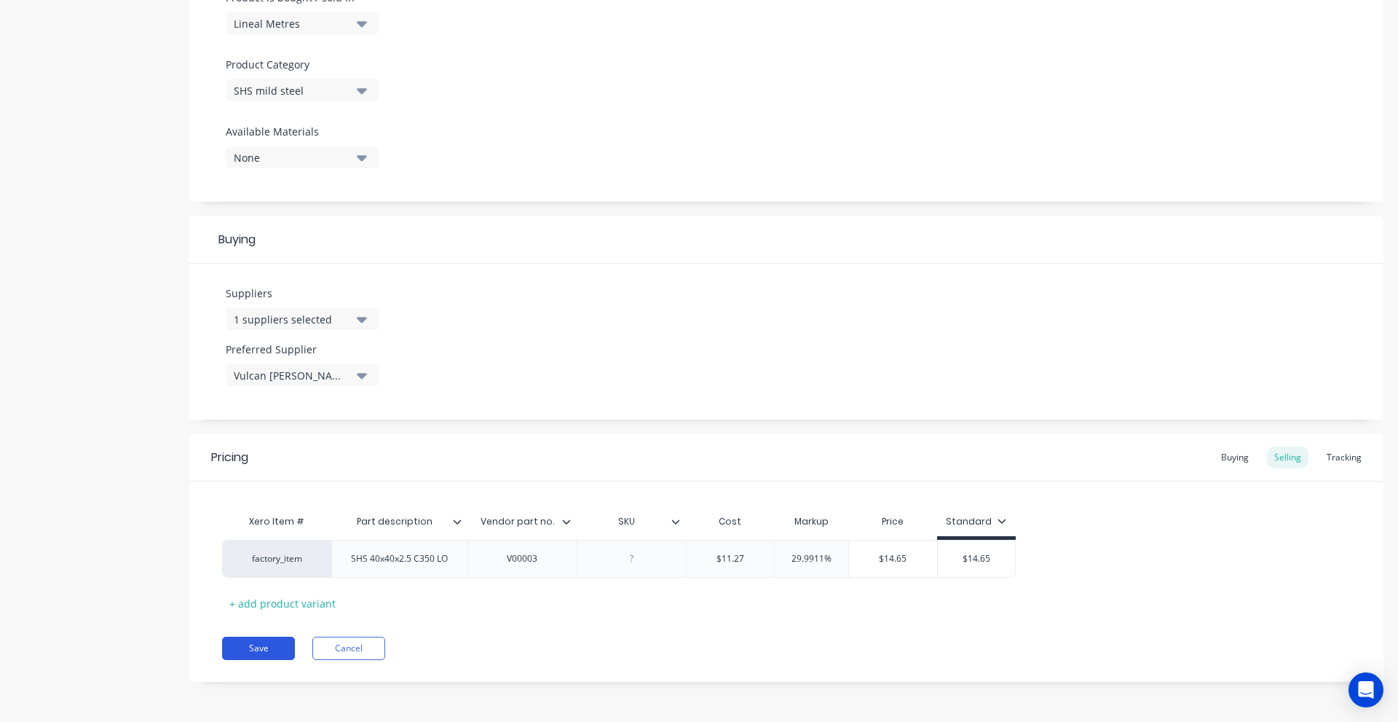
click at [279, 647] on button "Save" at bounding box center [258, 648] width 73 height 23
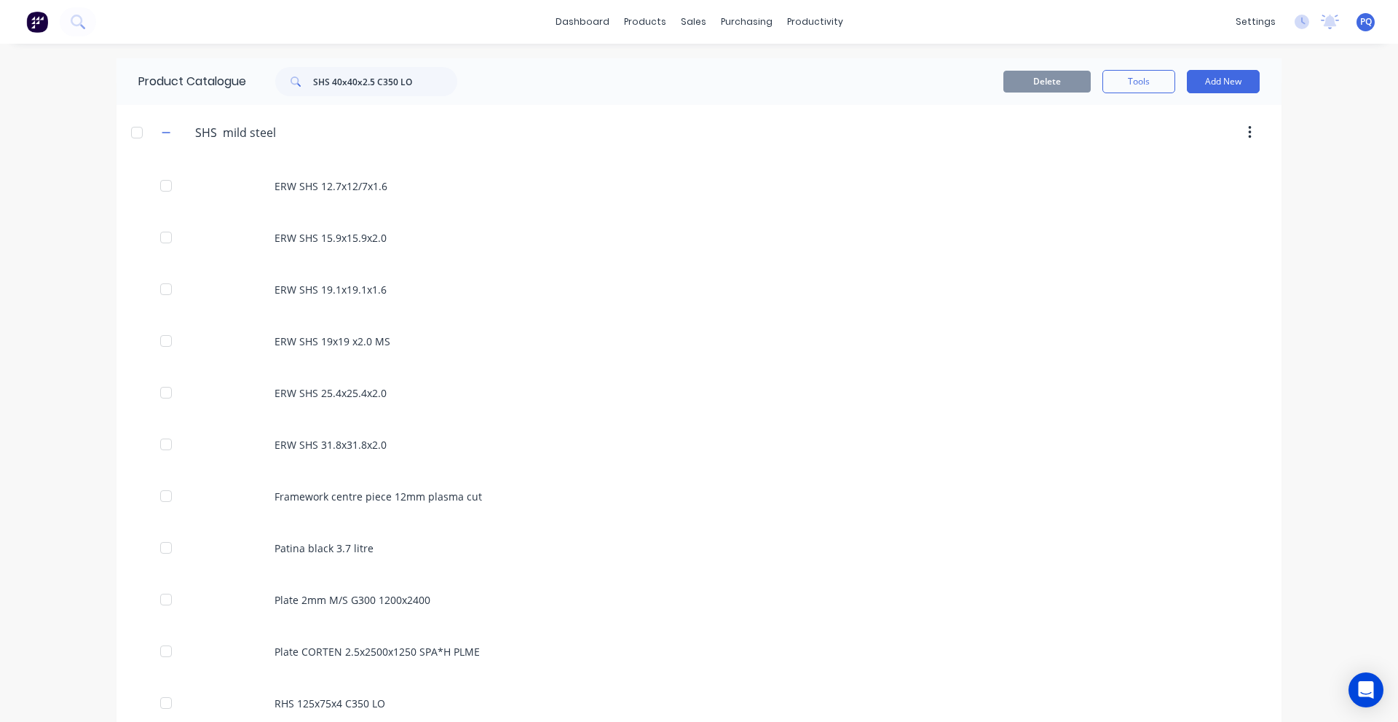
click at [305, 79] on span at bounding box center [294, 81] width 38 height 29
drag, startPoint x: 306, startPoint y: 79, endPoint x: 320, endPoint y: 81, distance: 14.7
click at [307, 79] on span at bounding box center [294, 81] width 38 height 29
click at [320, 81] on input "SHS 40x40x2.5 C350 LO" at bounding box center [385, 81] width 144 height 29
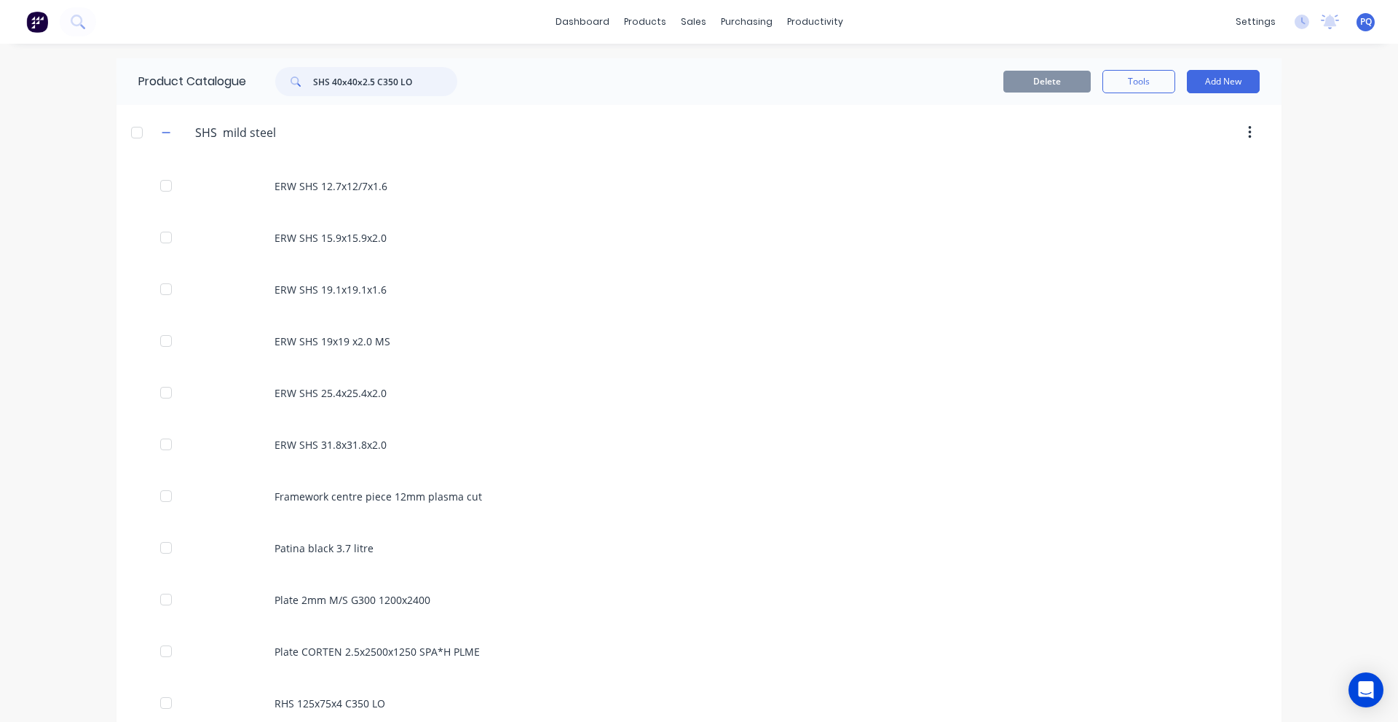
click at [320, 81] on input "SHS 40x40x2.5 C350 LO" at bounding box center [385, 81] width 144 height 29
paste input "ERW SHS 15.9x15.9x2.0"
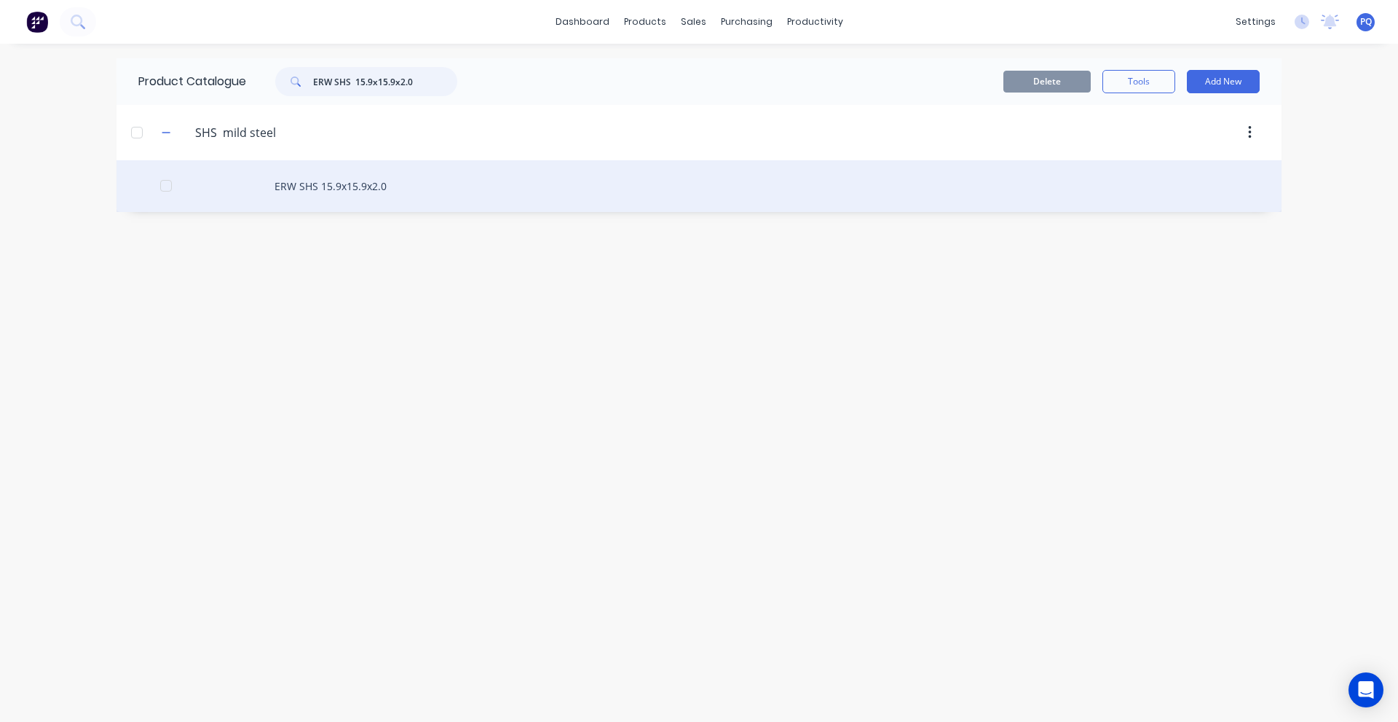
type input "ERW SHS 15.9x15.9x2.0"
click at [311, 178] on div "ERW SHS 15.9x15.9x2.0" at bounding box center [699, 186] width 1165 height 52
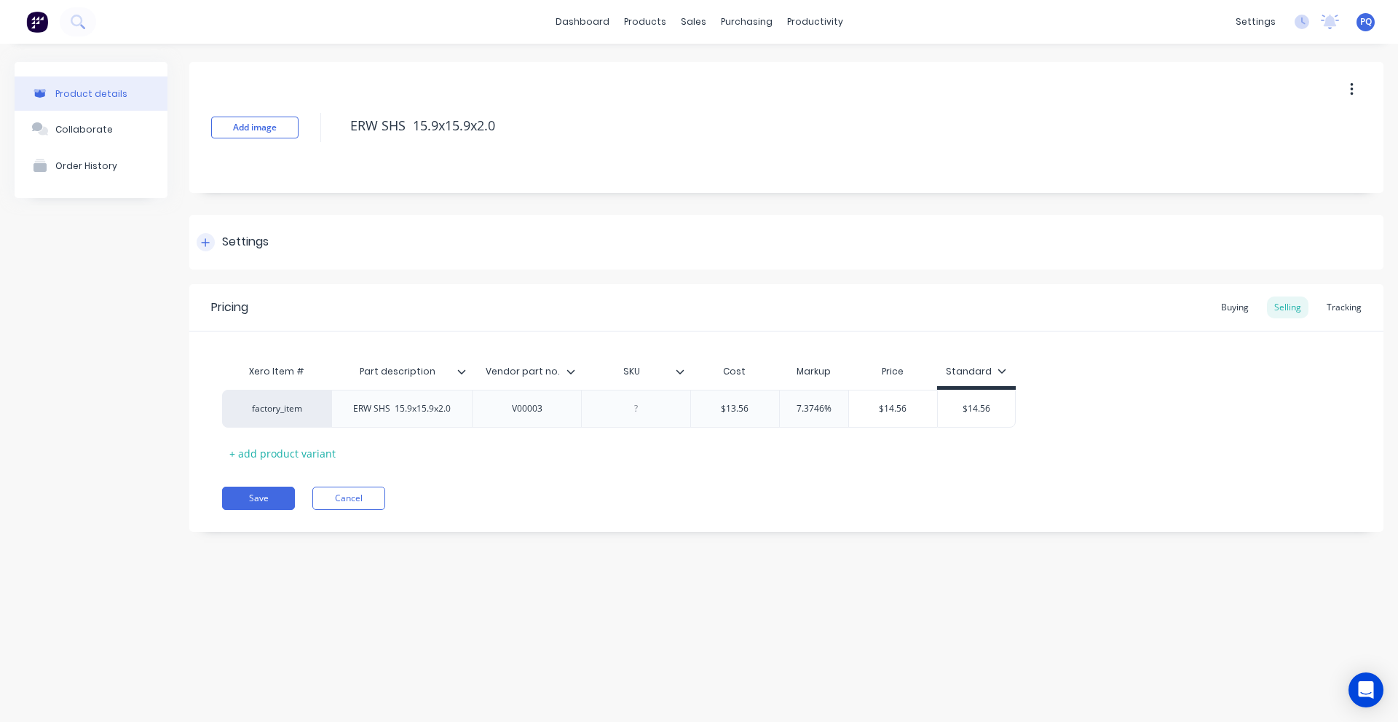
click at [285, 243] on div "Settings" at bounding box center [786, 242] width 1194 height 55
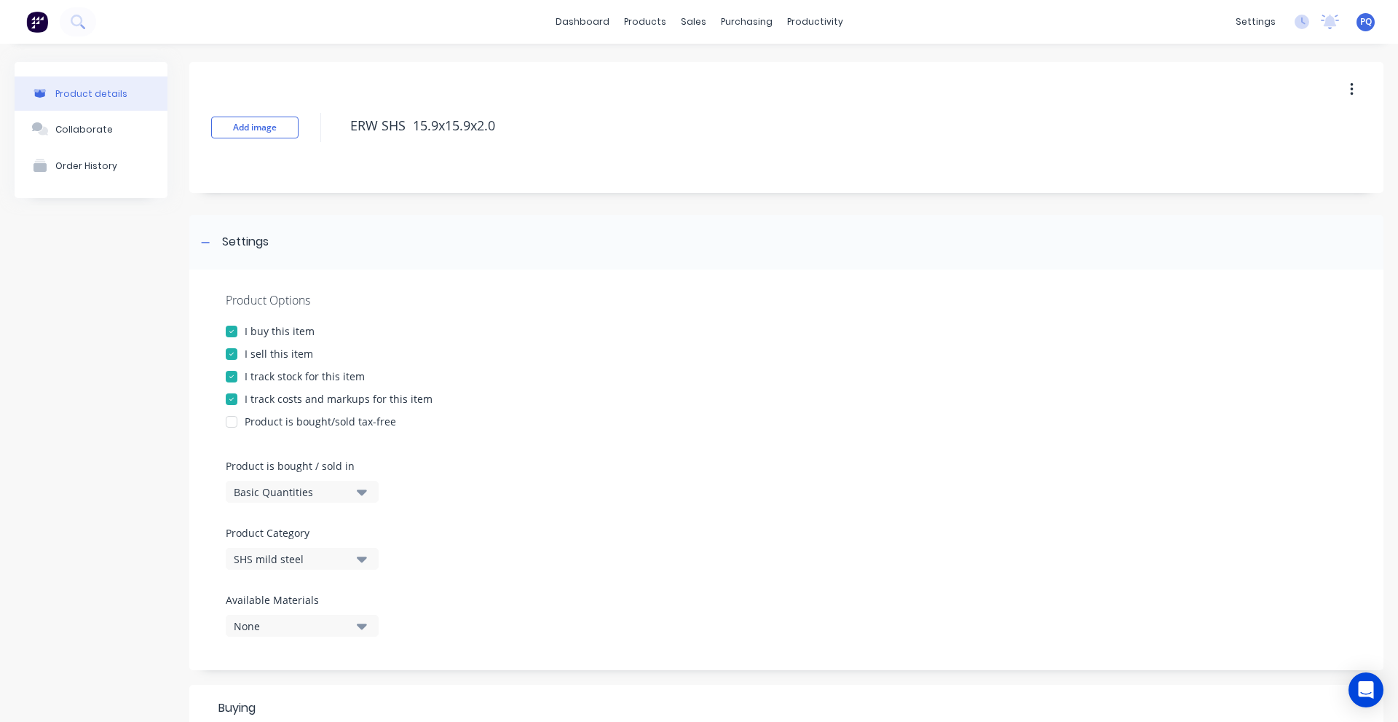
click at [284, 488] on div "Basic Quantities" at bounding box center [292, 491] width 117 height 15
click at [290, 570] on div "Lineal Metres" at bounding box center [335, 557] width 218 height 29
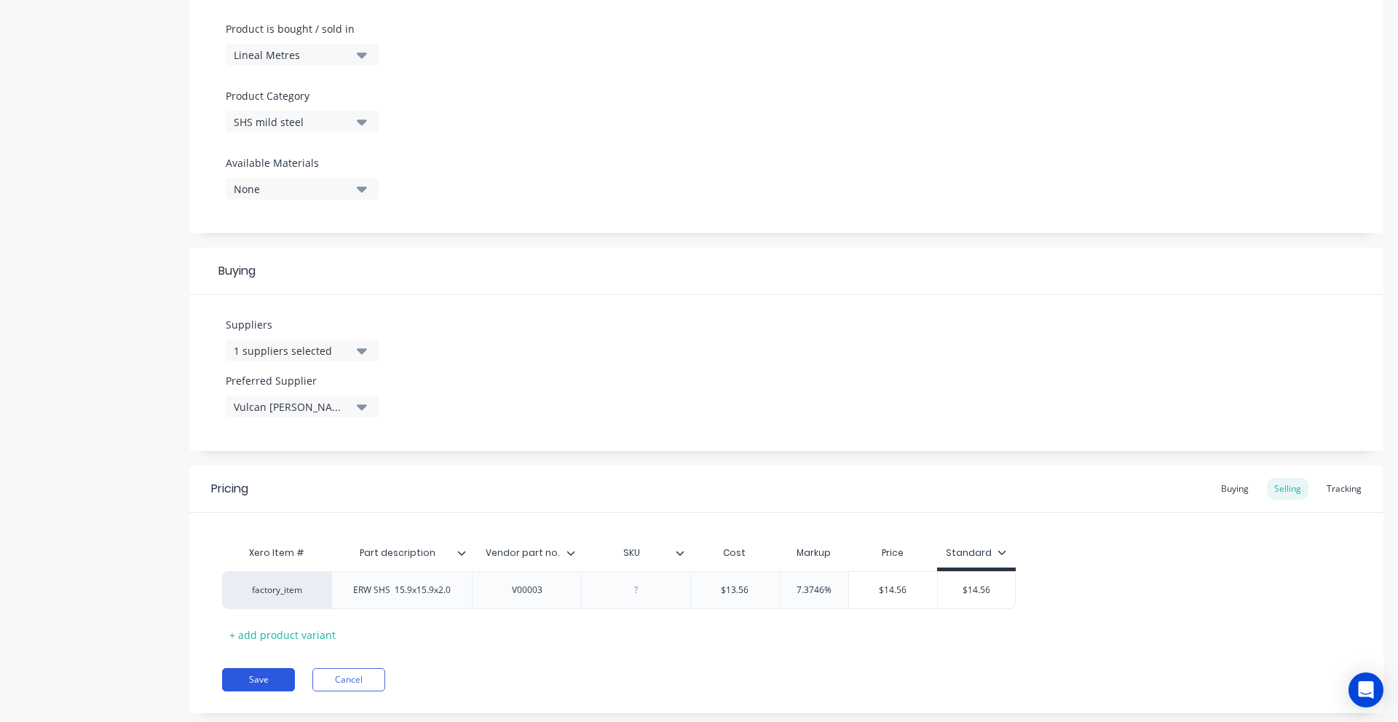
scroll to position [468, 0]
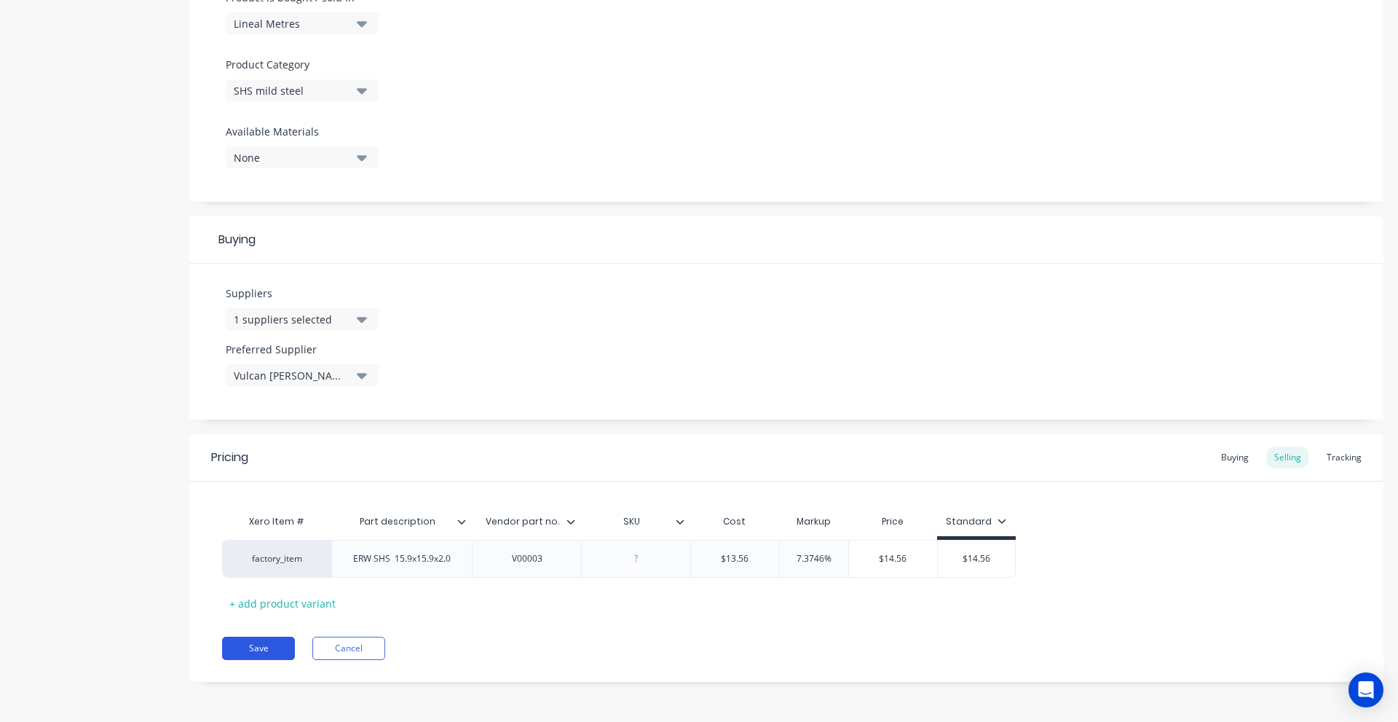
click at [255, 647] on button "Save" at bounding box center [258, 648] width 73 height 23
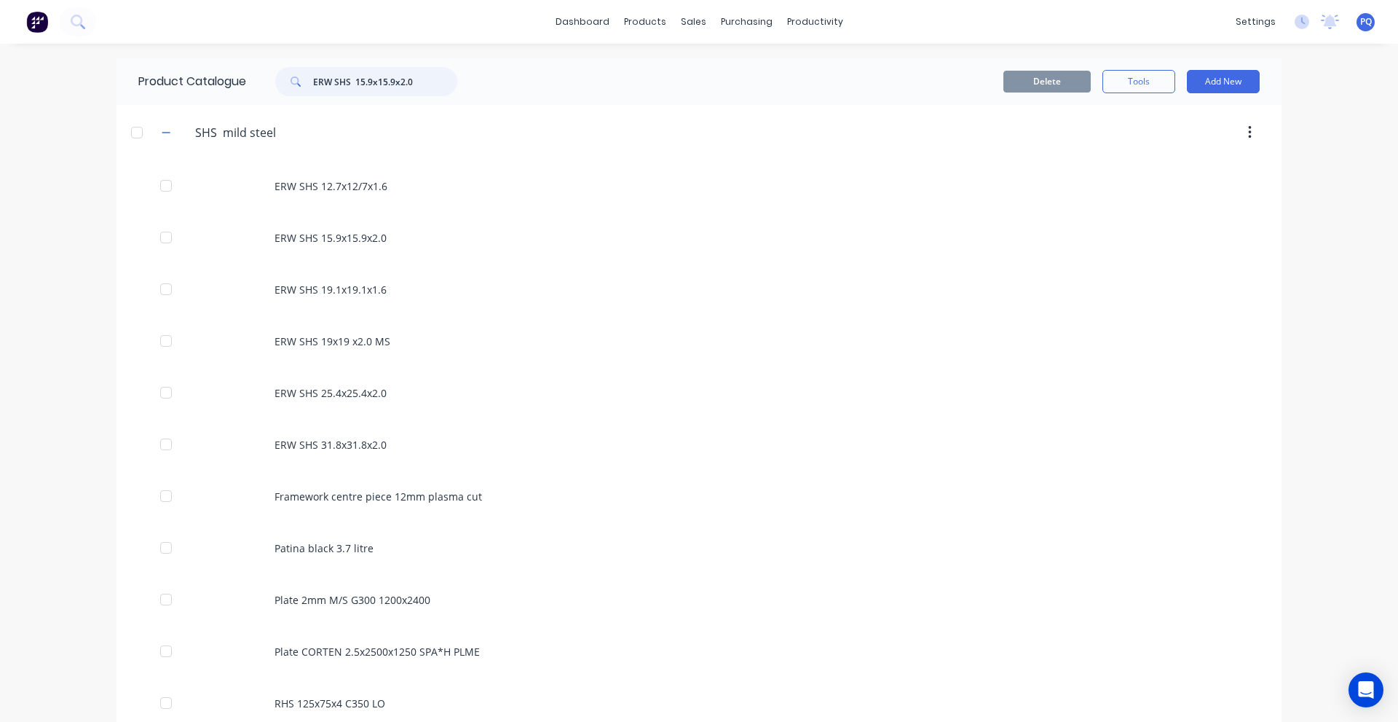
click at [383, 74] on input "ERW SHS 15.9x15.9x2.0" at bounding box center [385, 81] width 144 height 29
paste input "SHS 50x50x4 *NC"
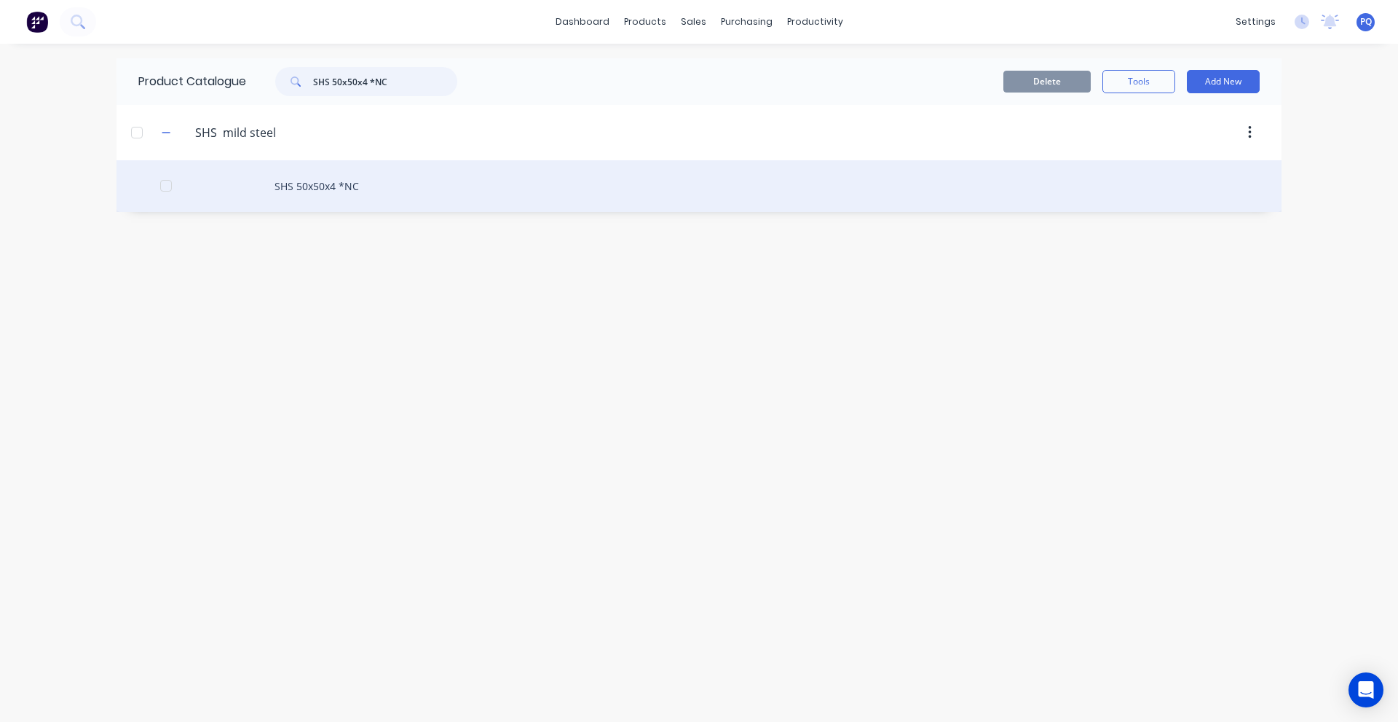
type input "SHS 50x50x4 *NC"
click at [305, 198] on div "SHS 50x50x4 *NC" at bounding box center [699, 186] width 1165 height 52
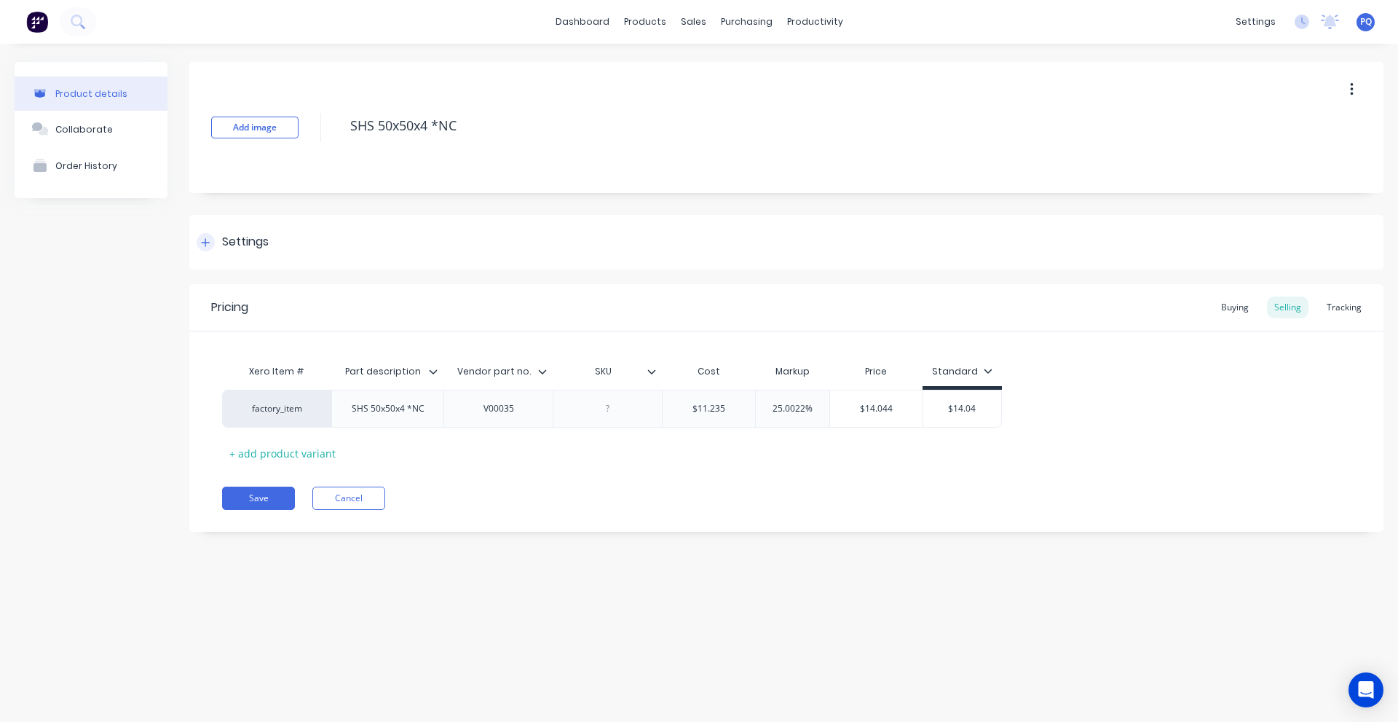
click at [251, 235] on div "Settings" at bounding box center [245, 242] width 47 height 18
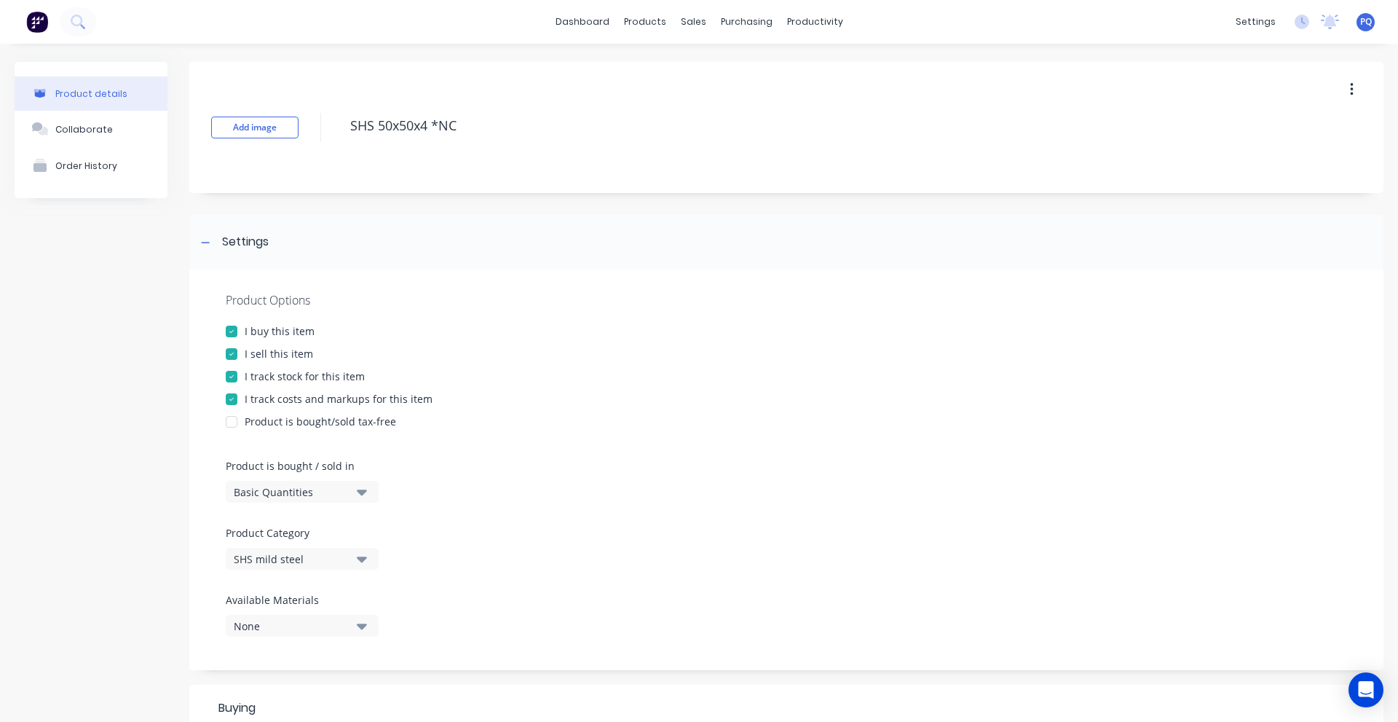
click at [237, 501] on button "Basic Quantities" at bounding box center [302, 492] width 153 height 22
click at [267, 558] on div "Lineal Metres" at bounding box center [335, 557] width 218 height 29
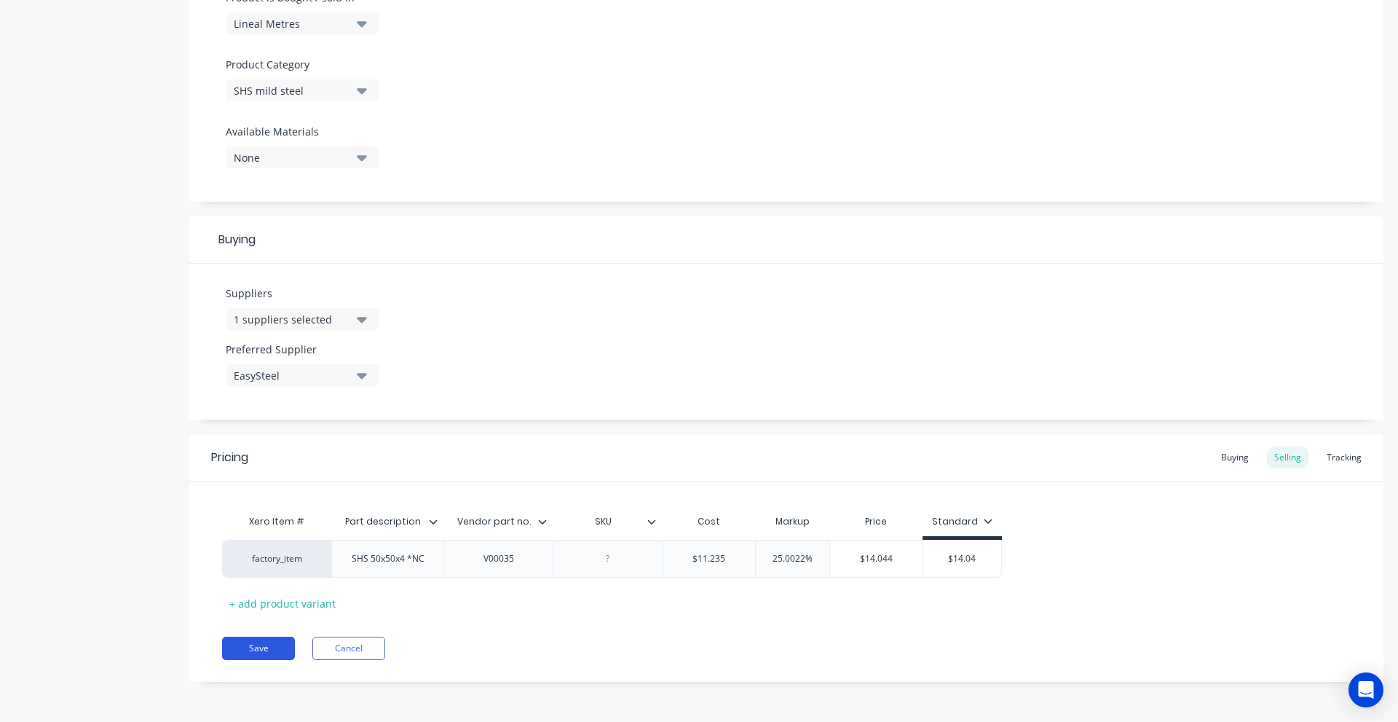
click at [265, 659] on button "Save" at bounding box center [258, 648] width 73 height 23
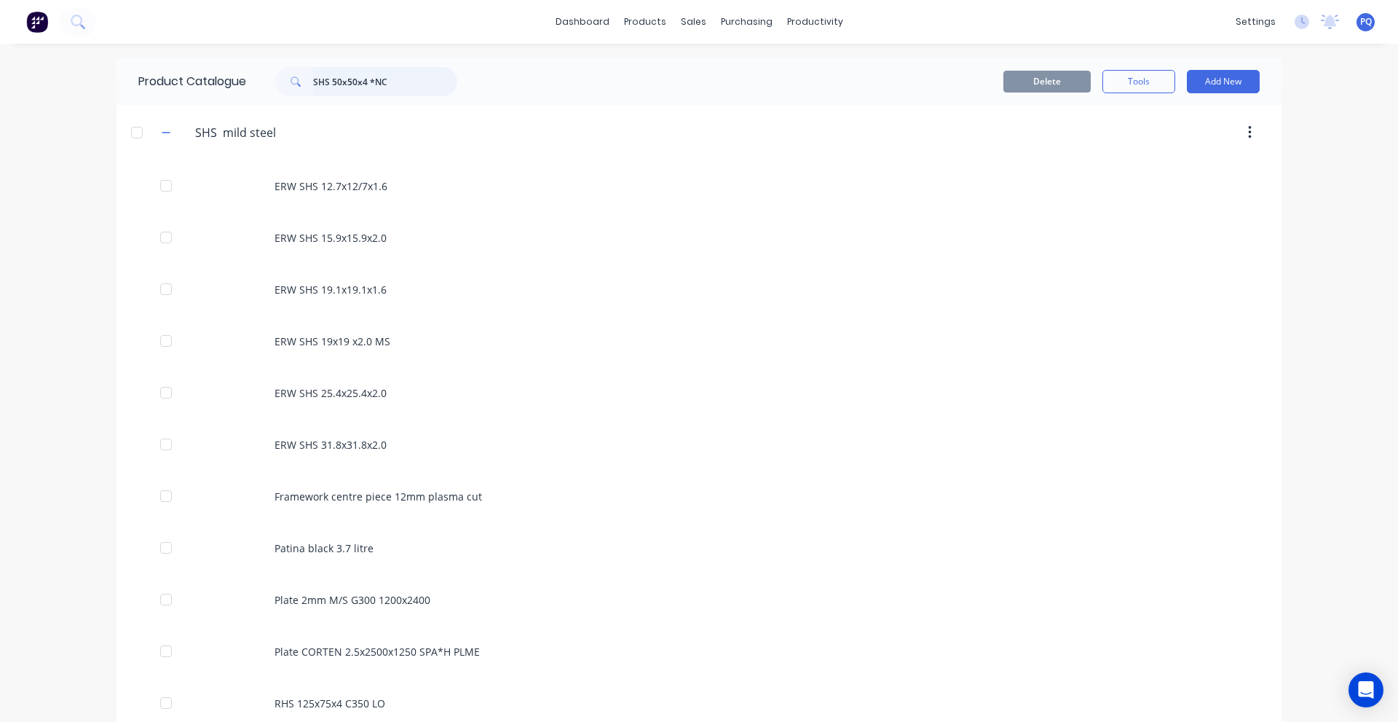
click at [344, 71] on input "SHS 50x50x4 *NC" at bounding box center [385, 81] width 144 height 29
paste input "RHS 50x25x2.5 C350 LO"
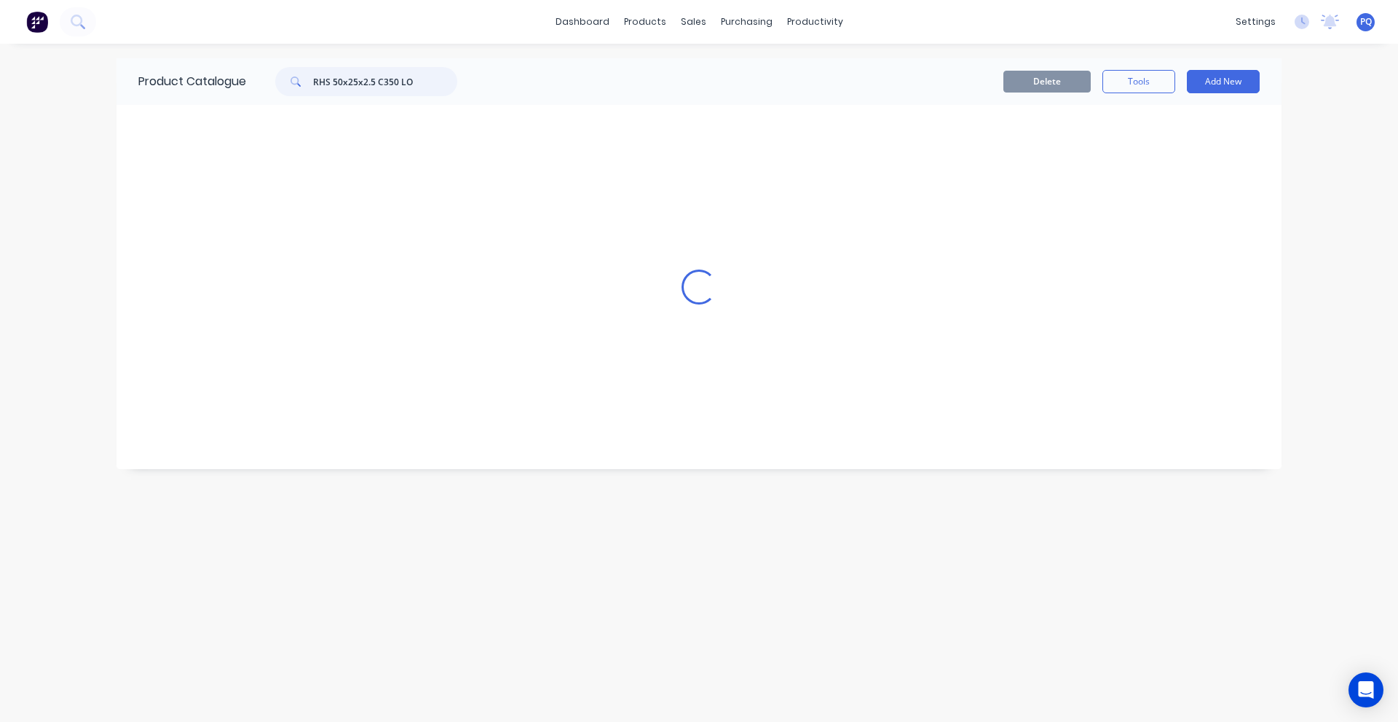
type input "RHS 50x25x2.5 C350 LO"
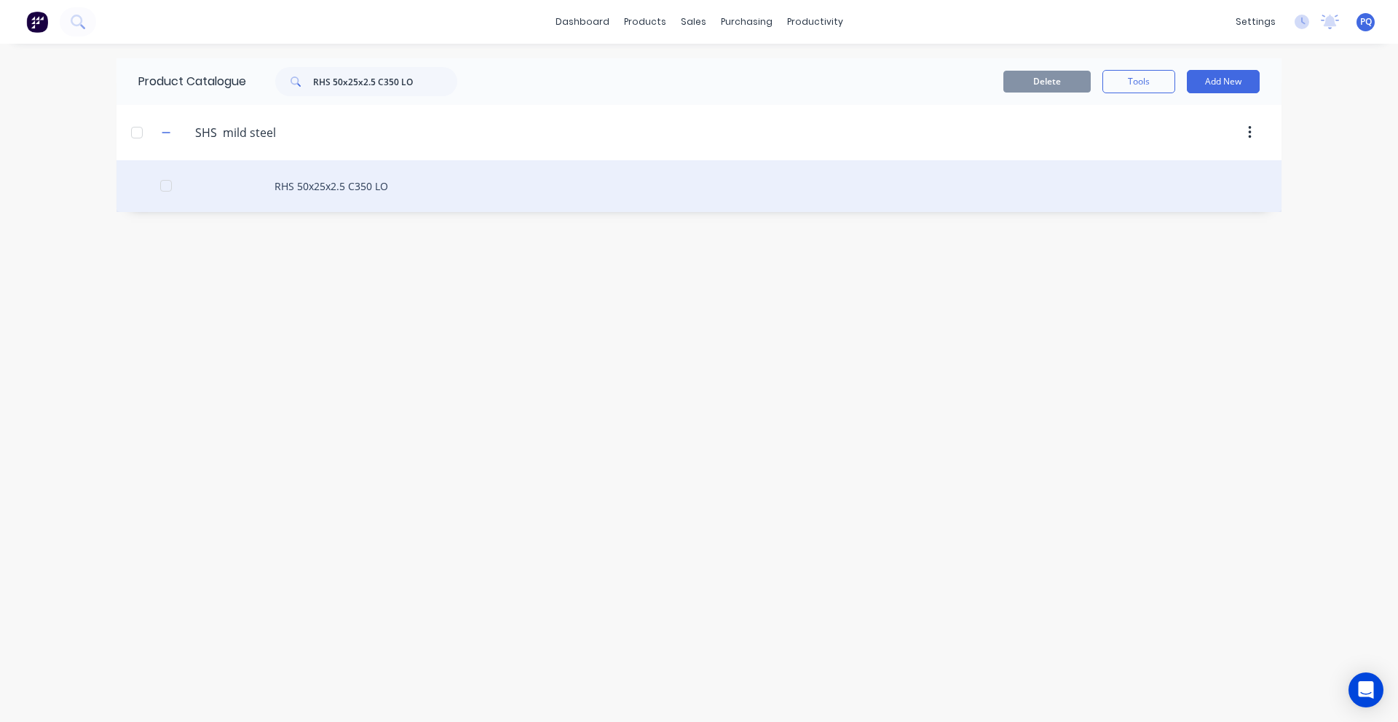
click at [359, 202] on div "RHS 50x25x2.5 C350 LO" at bounding box center [699, 186] width 1165 height 52
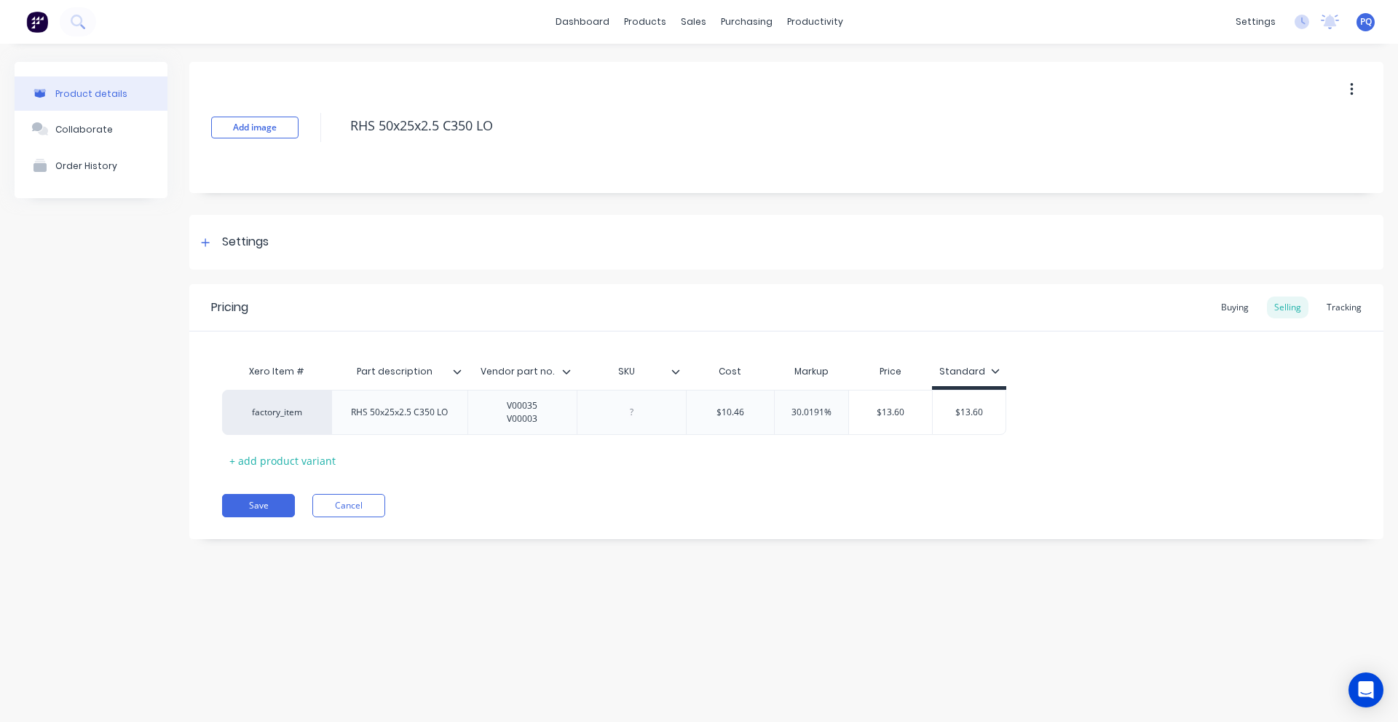
drag, startPoint x: 274, startPoint y: 236, endPoint x: 275, endPoint y: 304, distance: 67.7
click at [273, 236] on div "Settings" at bounding box center [786, 242] width 1194 height 55
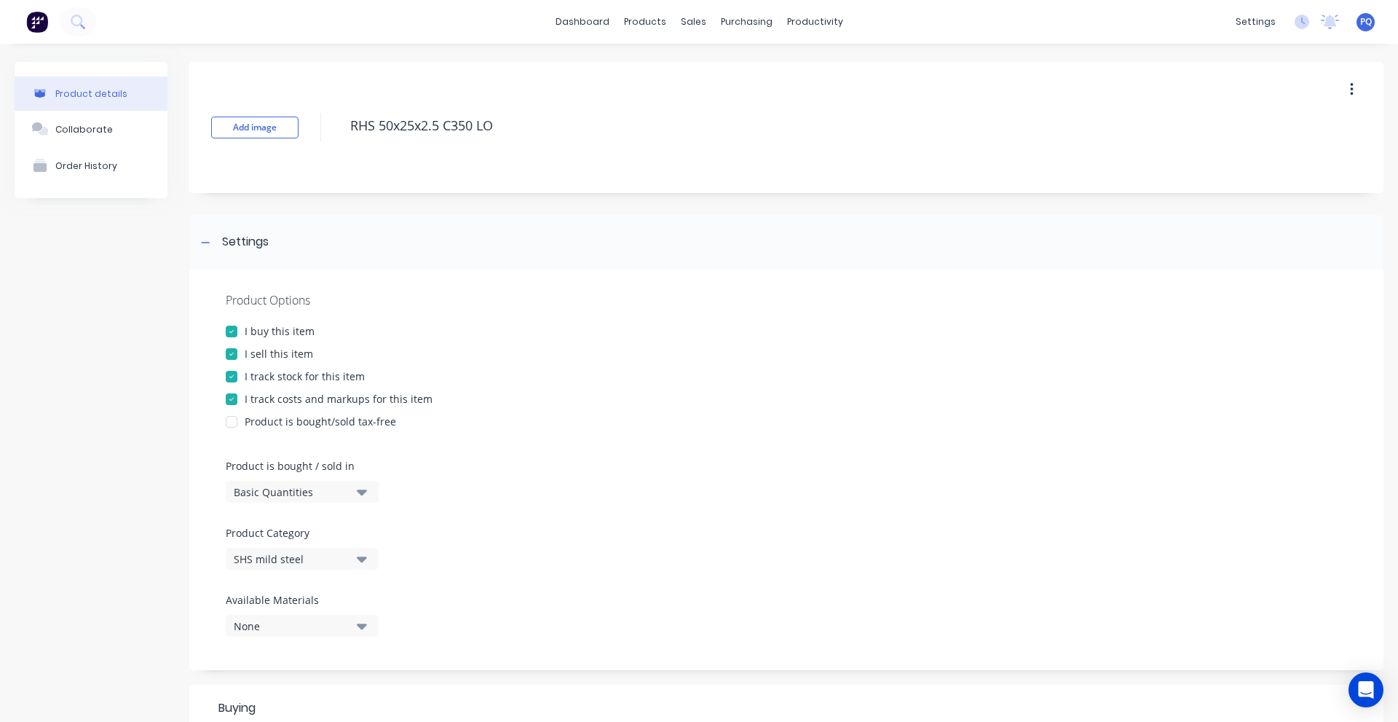
drag, startPoint x: 264, startPoint y: 481, endPoint x: 258, endPoint y: 501, distance: 21.4
click at [264, 481] on button "Basic Quantities" at bounding box center [302, 492] width 153 height 22
click at [257, 548] on div "Lineal Metres" at bounding box center [335, 557] width 218 height 29
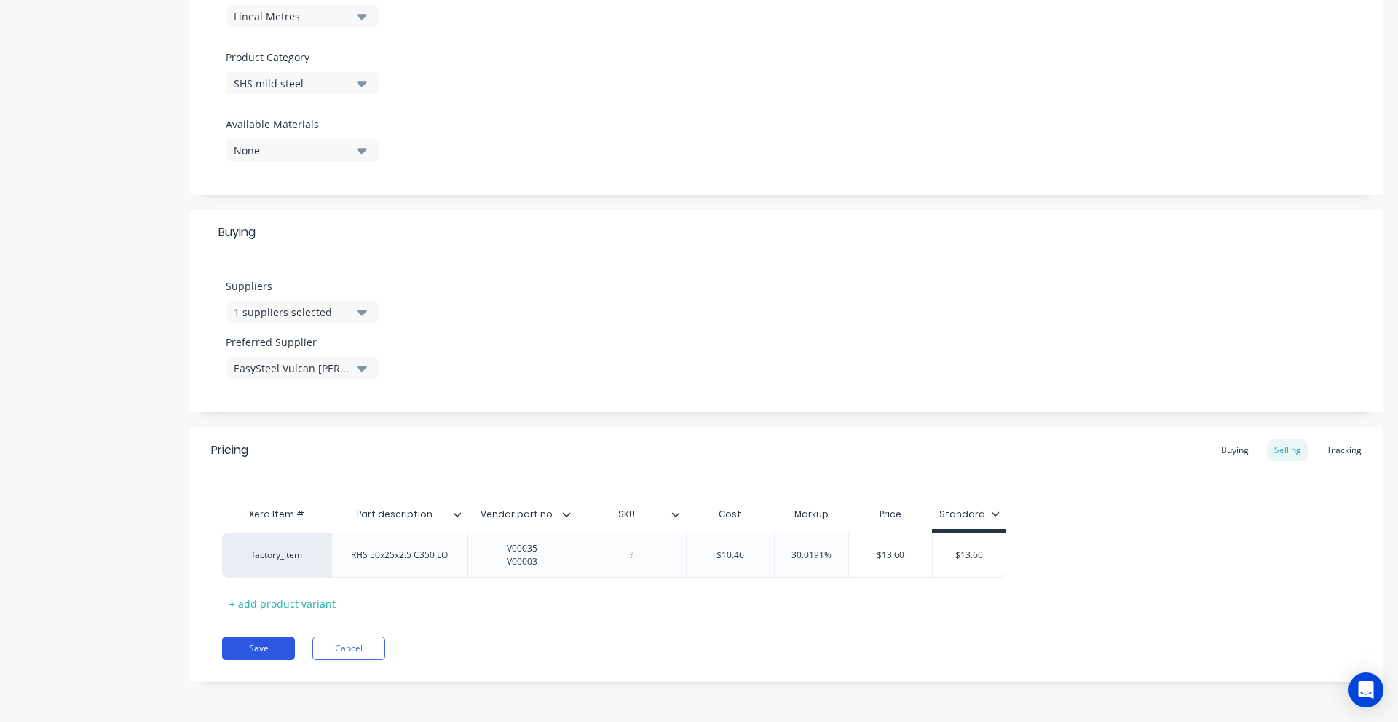
click at [254, 645] on button "Save" at bounding box center [258, 648] width 73 height 23
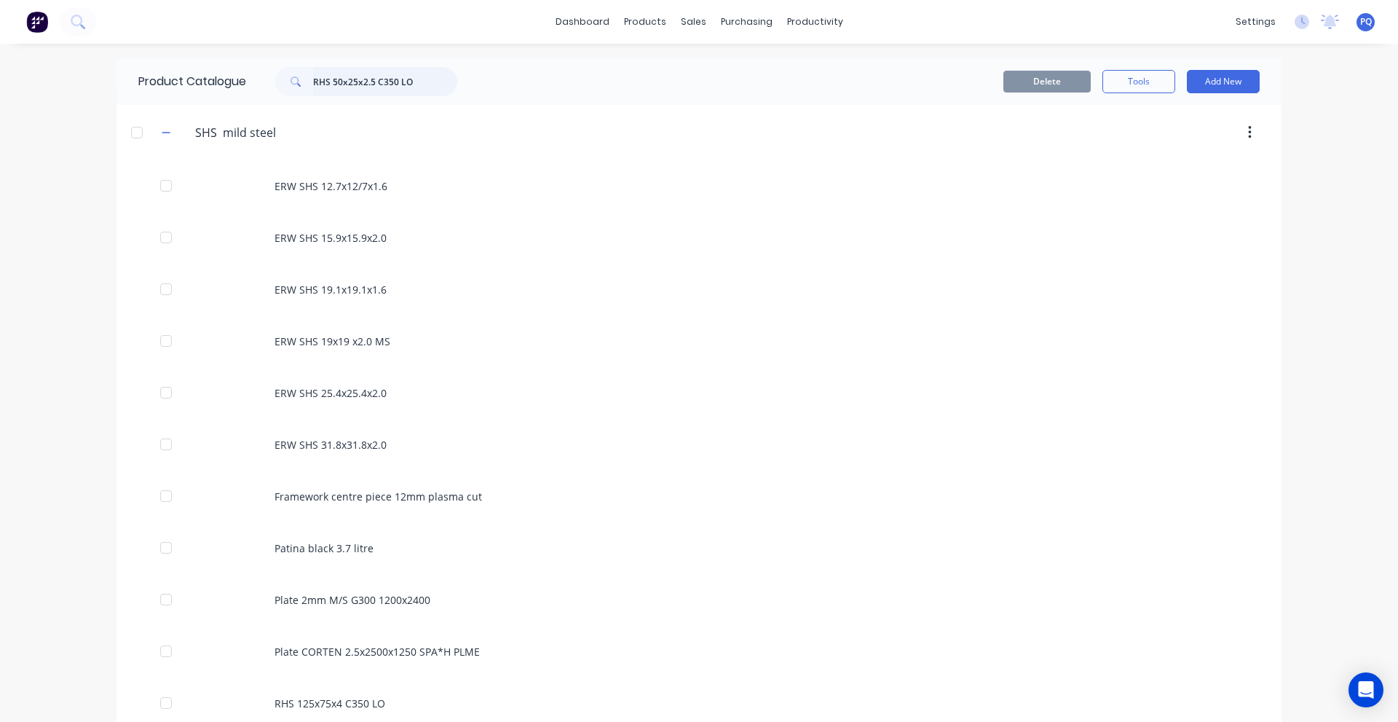
click at [363, 80] on input "RHS 50x25x2.5 C350 LO" at bounding box center [385, 81] width 144 height 29
paste input "0"
type input "RHS 50x25x2.0 C350 LO"
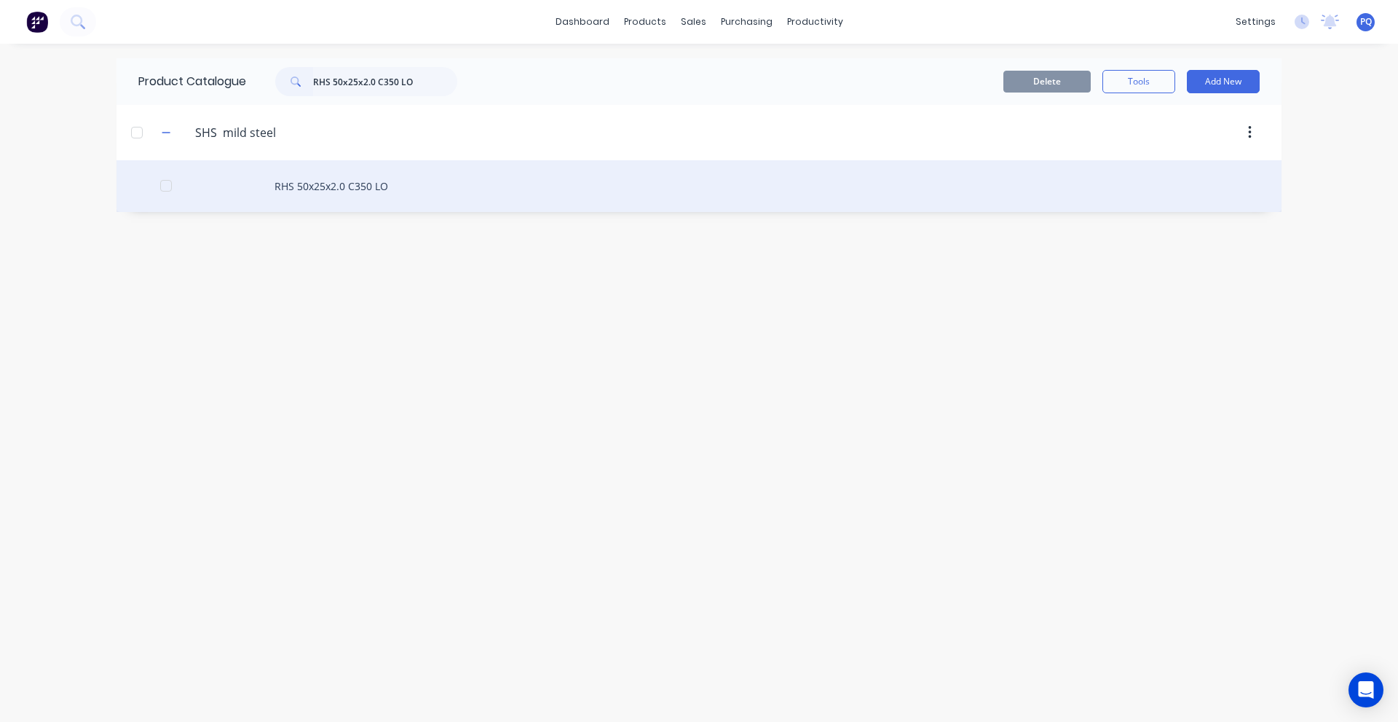
click at [338, 190] on div "RHS 50x25x2.0 C350 LO" at bounding box center [699, 186] width 1165 height 52
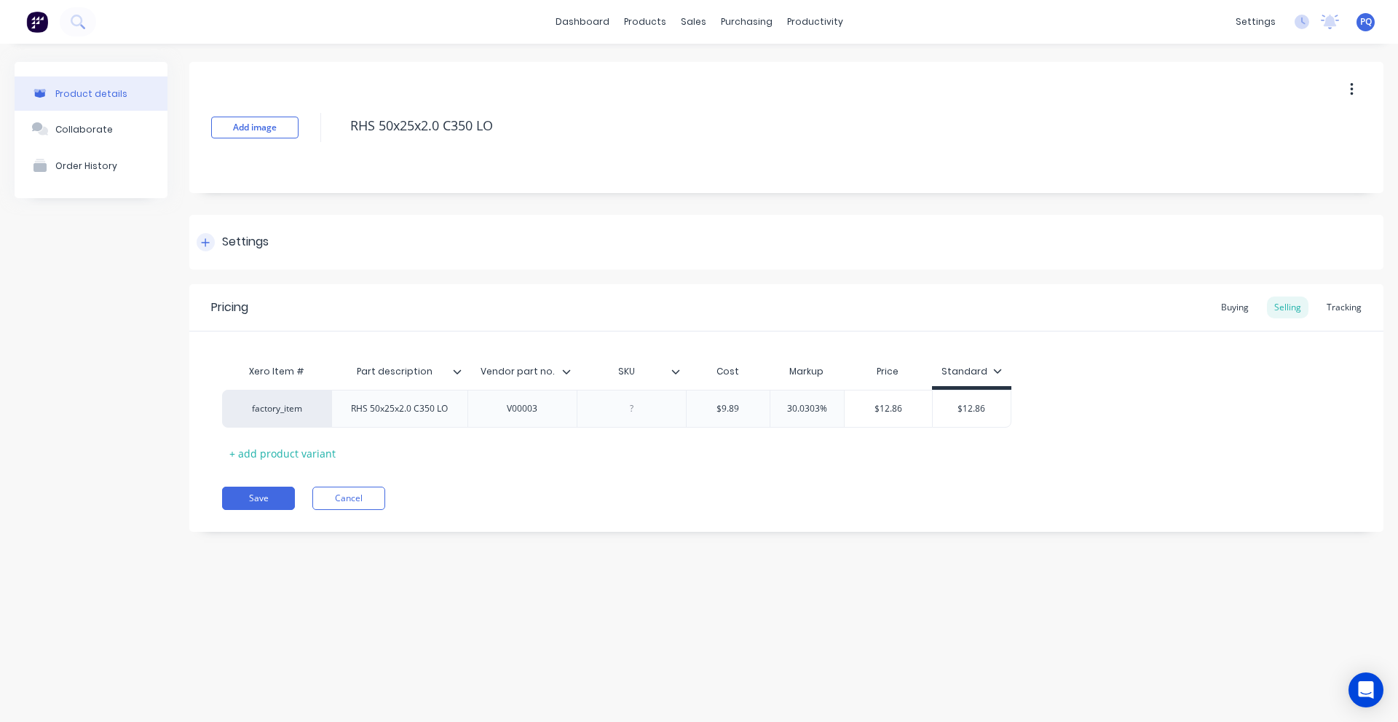
click at [224, 251] on div "Settings" at bounding box center [245, 242] width 47 height 18
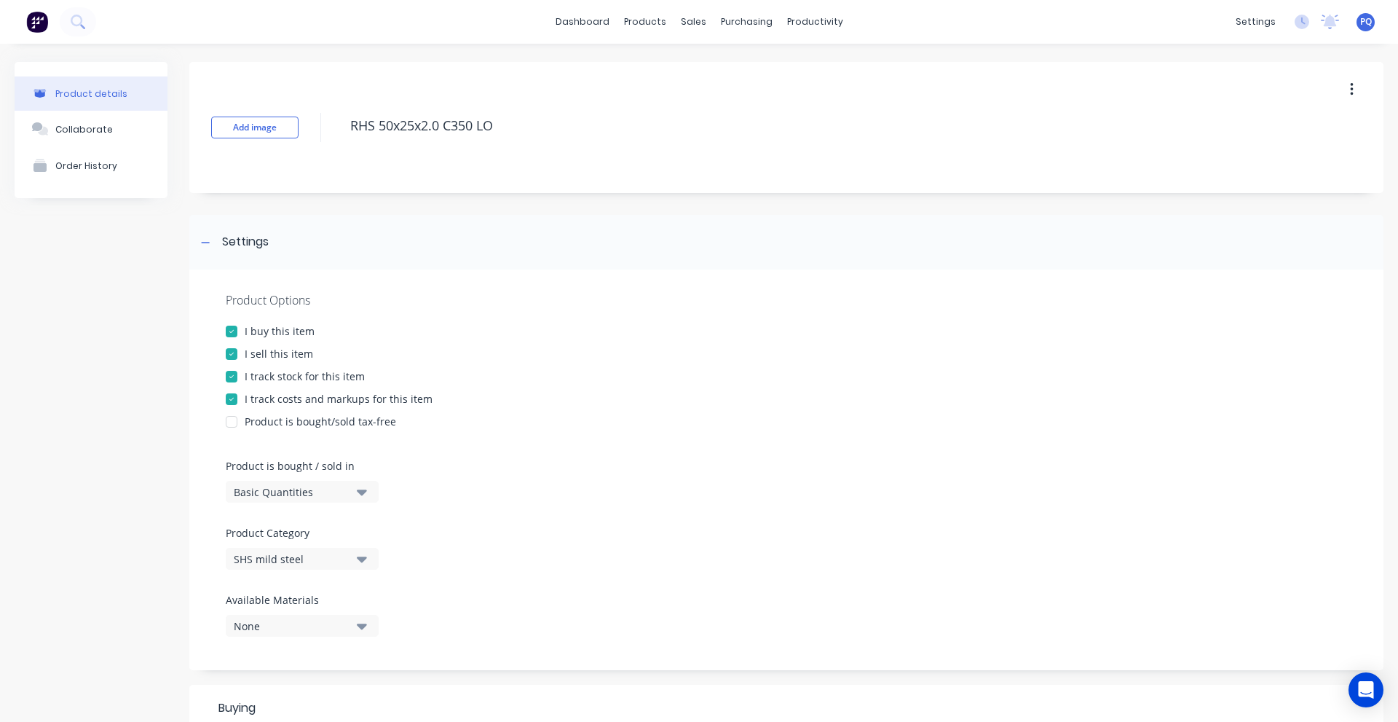
click at [263, 489] on div "Basic Quantities" at bounding box center [292, 491] width 117 height 15
click at [274, 552] on div "Lineal Metres" at bounding box center [335, 557] width 218 height 29
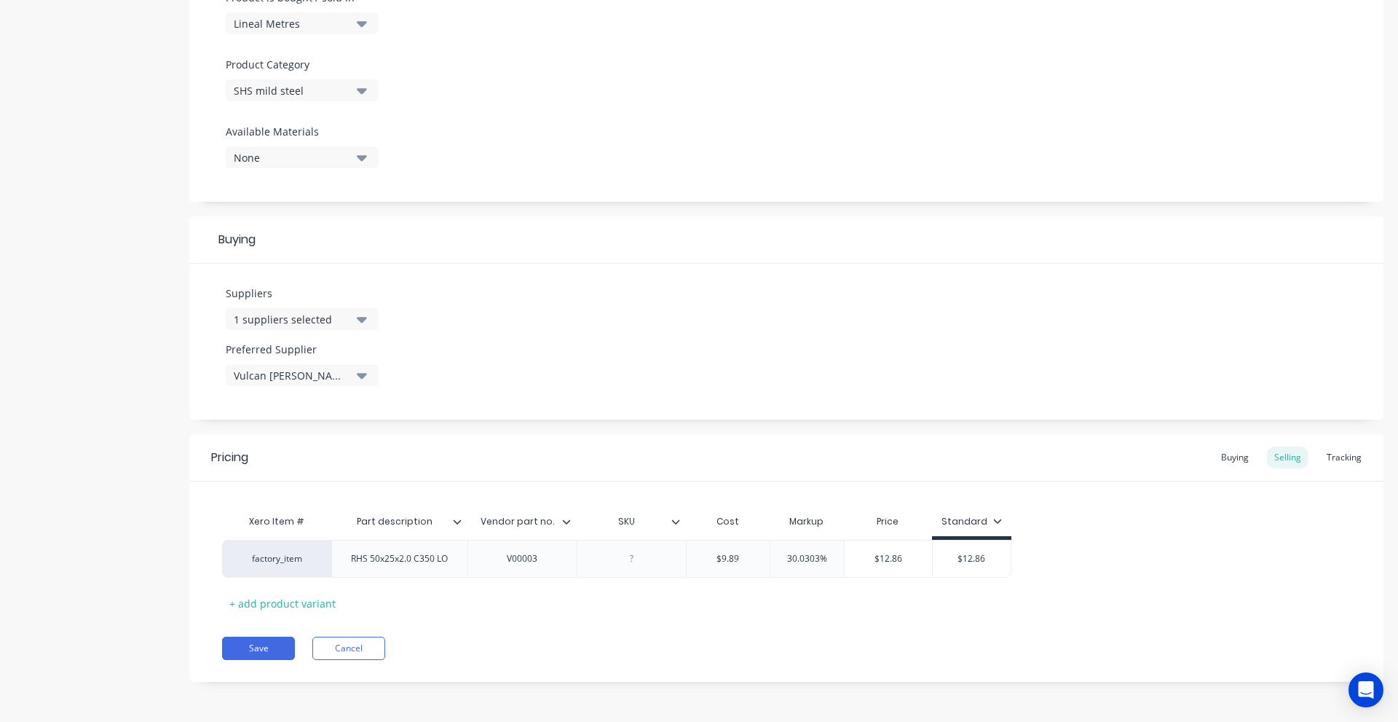
drag, startPoint x: 250, startPoint y: 654, endPoint x: 381, endPoint y: 626, distance: 134.1
click at [251, 654] on button "Save" at bounding box center [258, 648] width 73 height 23
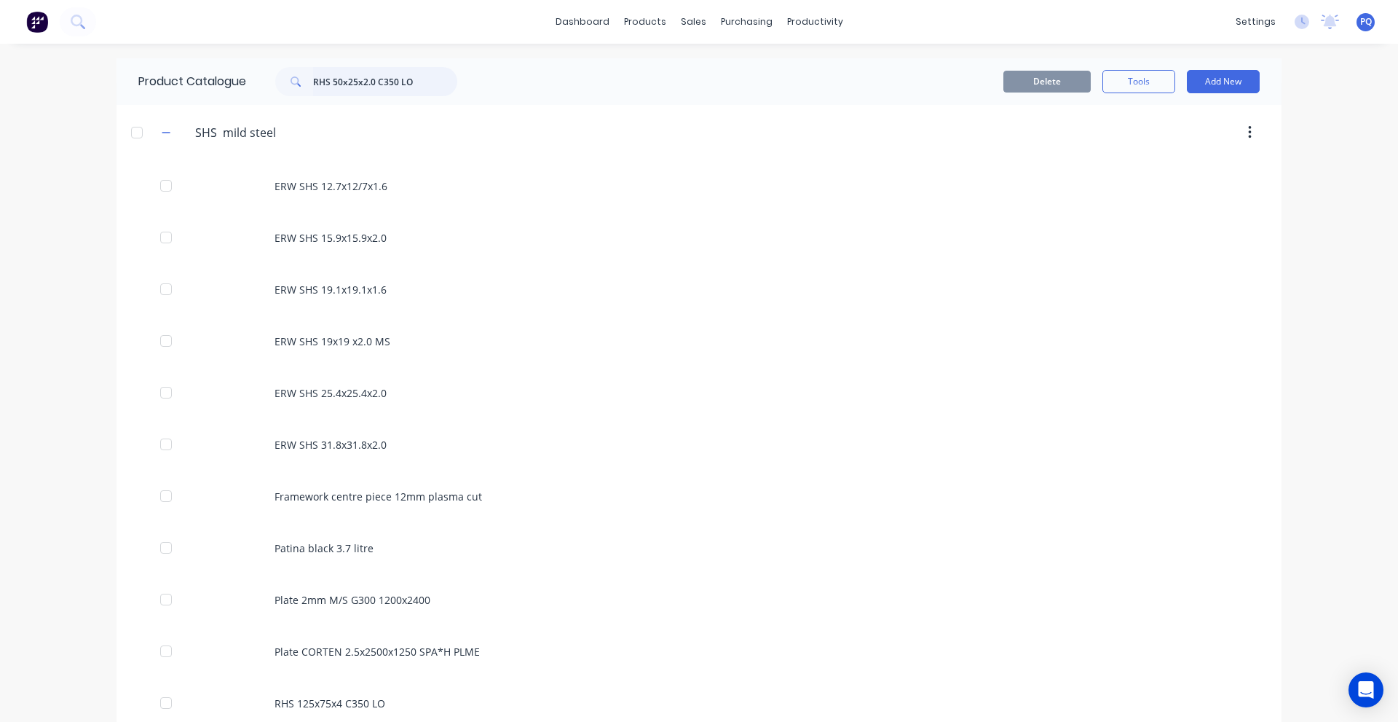
click at [398, 70] on input "RHS 50x25x2.0 C350 LO" at bounding box center [385, 81] width 144 height 29
paste input "ERW SHS 19x19 x2.0 MS"
type input "ERW SHS 19x19 x2.0 MS"
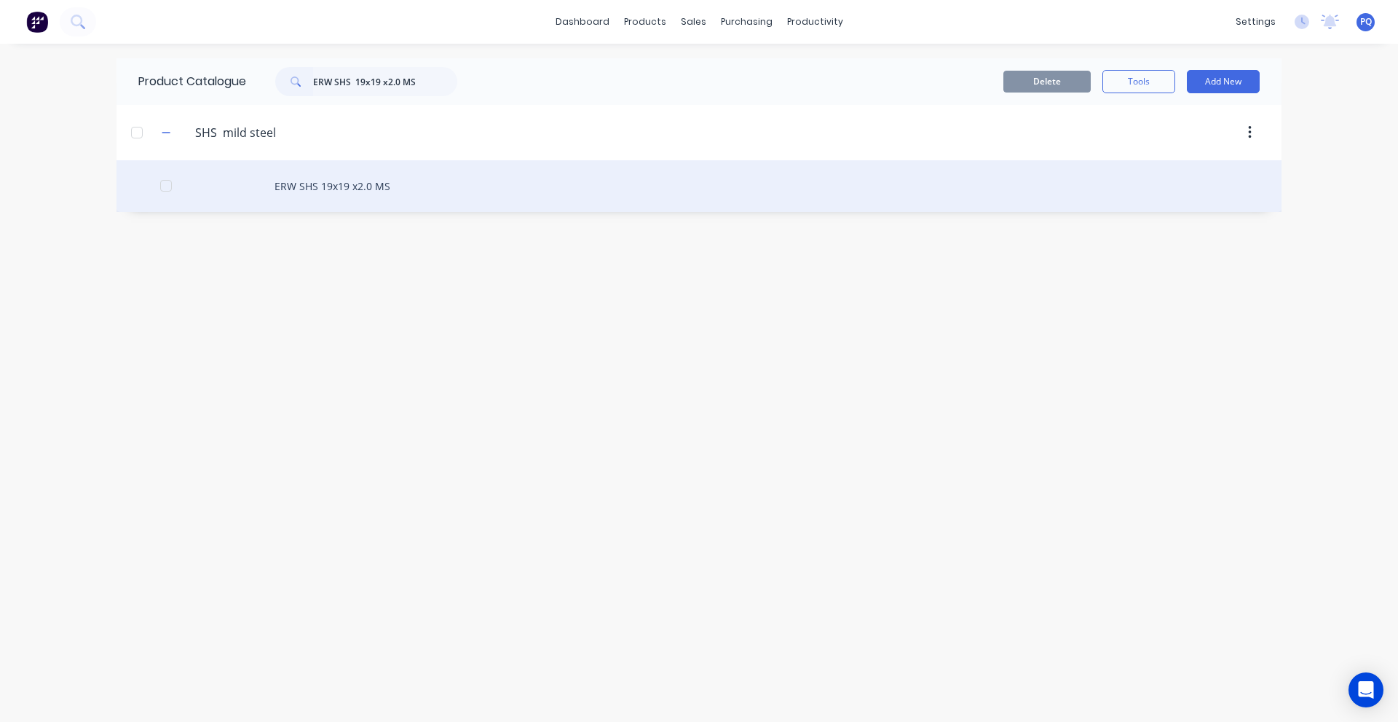
click at [273, 187] on div "ERW SHS 19x19 x2.0 MS" at bounding box center [699, 186] width 1165 height 52
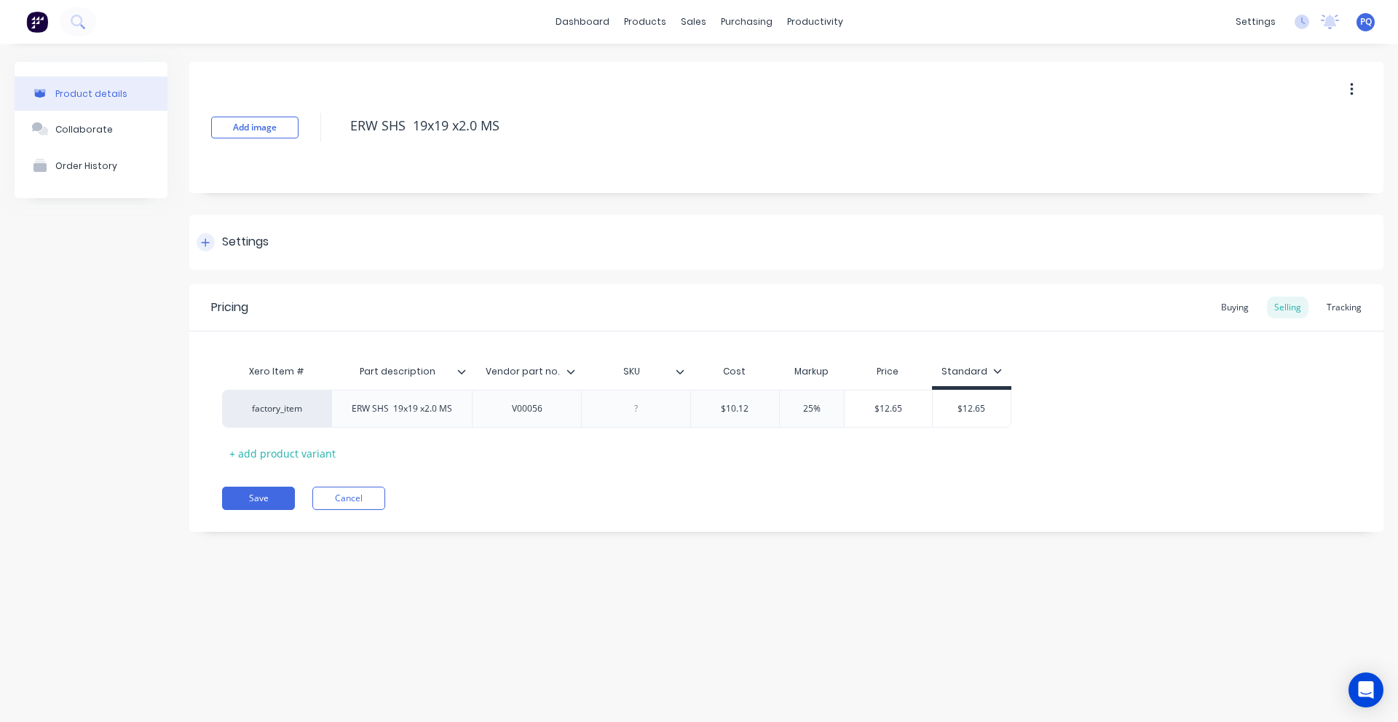
click at [250, 244] on div "Settings" at bounding box center [245, 242] width 47 height 18
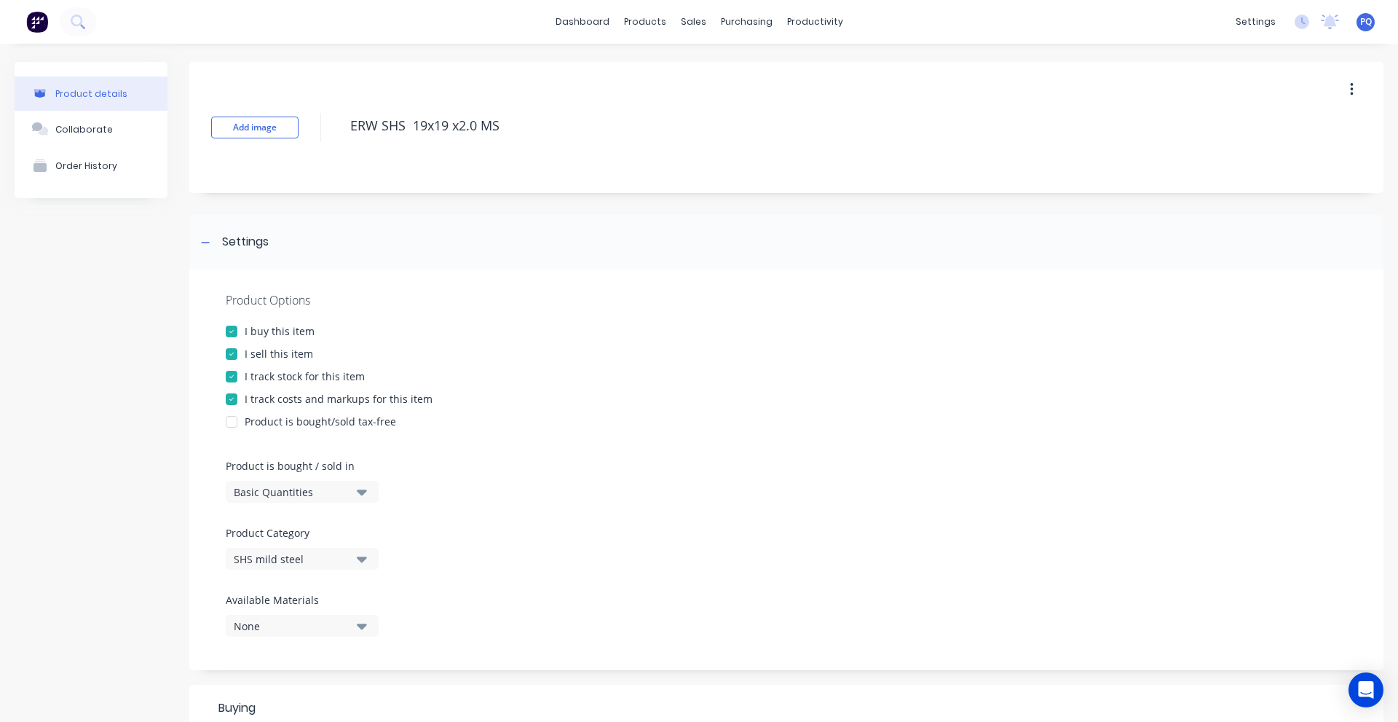
drag, startPoint x: 287, startPoint y: 494, endPoint x: 285, endPoint y: 504, distance: 9.6
click at [287, 497] on div "Basic Quantities" at bounding box center [292, 491] width 117 height 15
click at [285, 560] on div "Lineal Metres" at bounding box center [335, 557] width 218 height 29
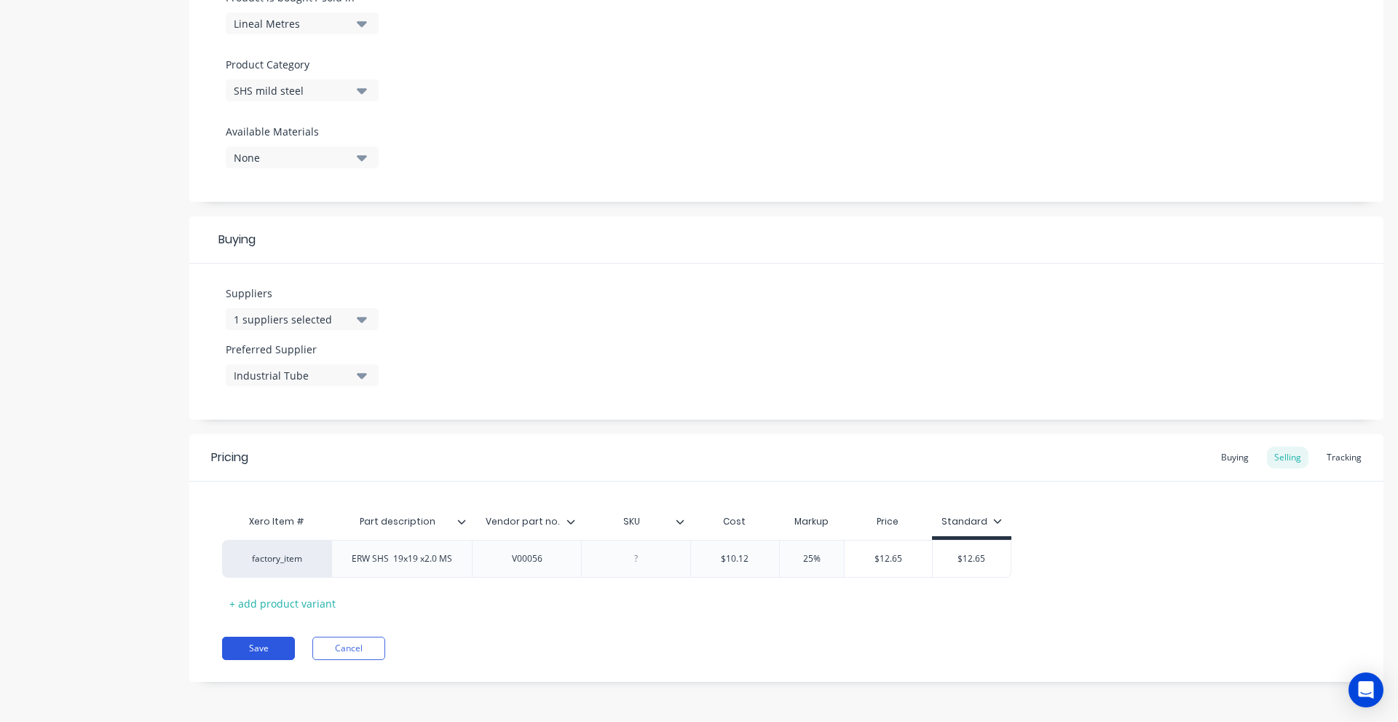
click at [257, 655] on button "Save" at bounding box center [258, 648] width 73 height 23
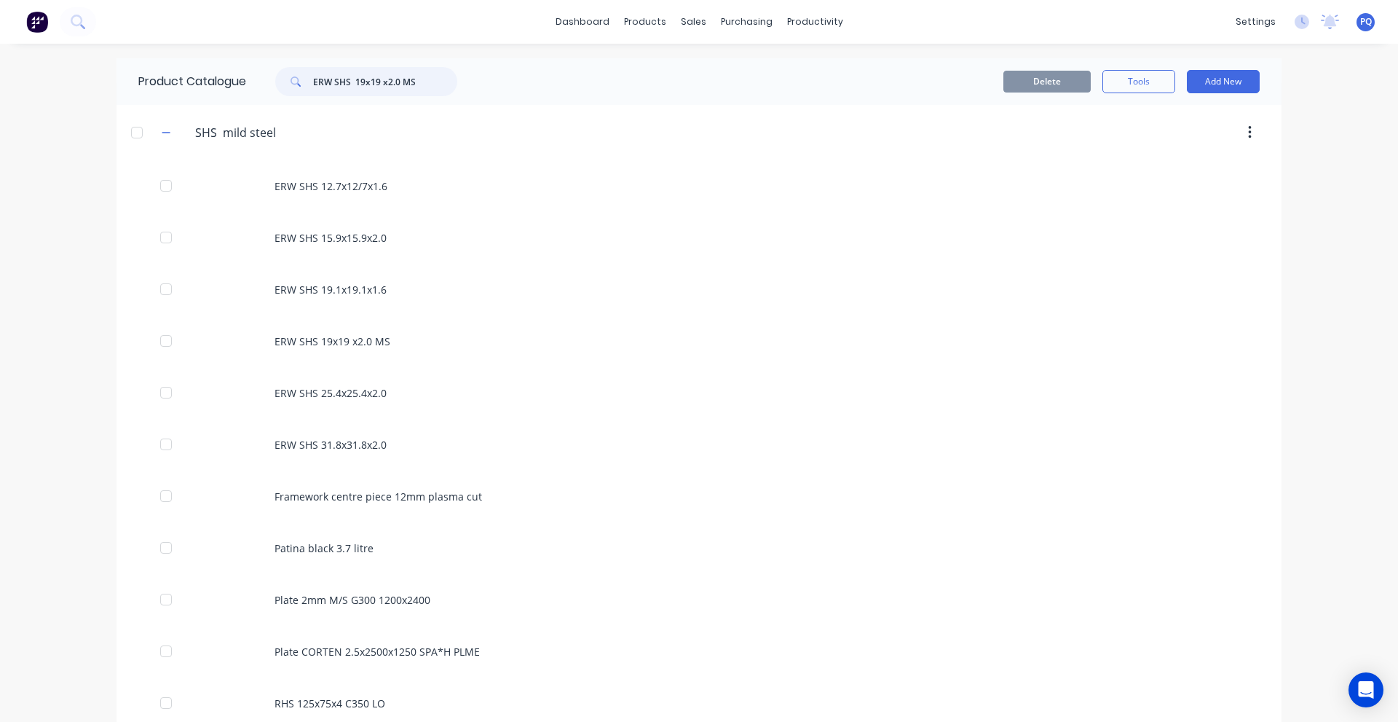
click at [398, 82] on input "ERW SHS 19x19 x2.0 MS" at bounding box center [385, 81] width 144 height 29
paste input "Round Bar 20mm1215 Bright H9 Free Cut"
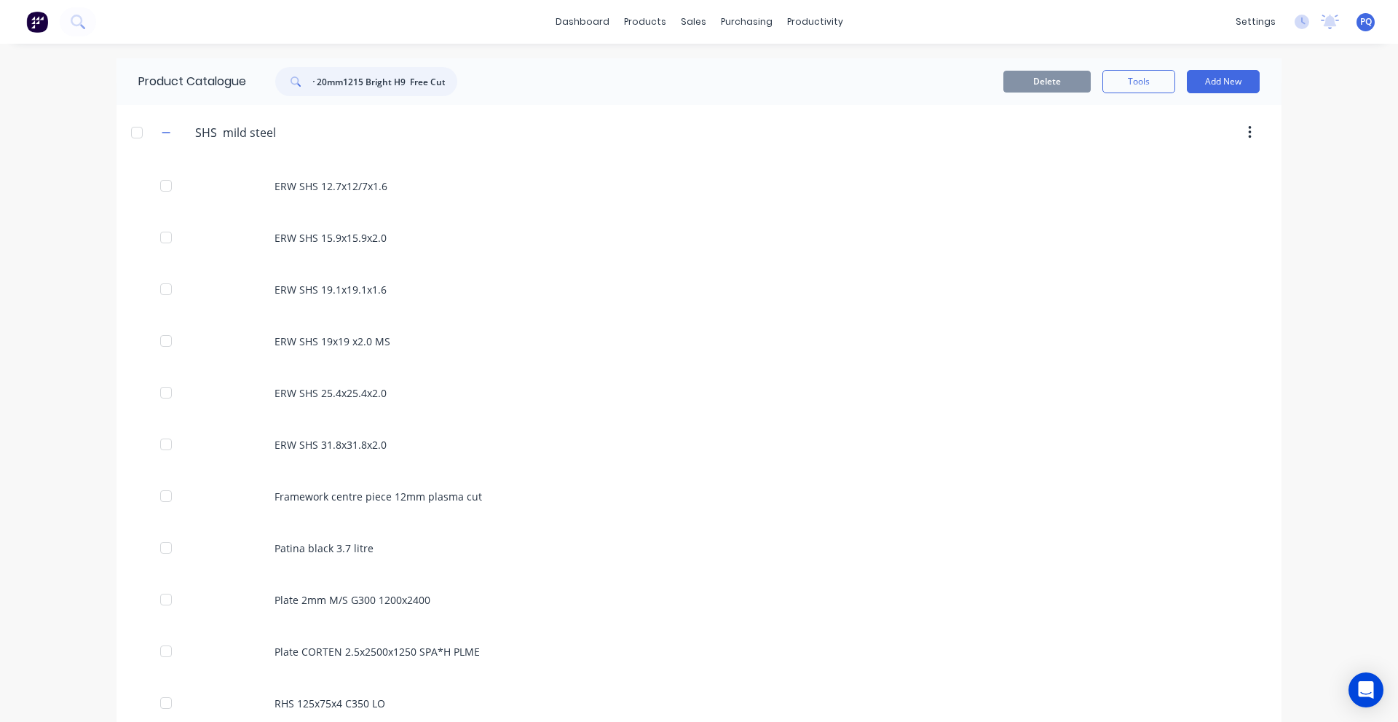
type input "Round Bar 20mm1215 Bright H9 Free Cut"
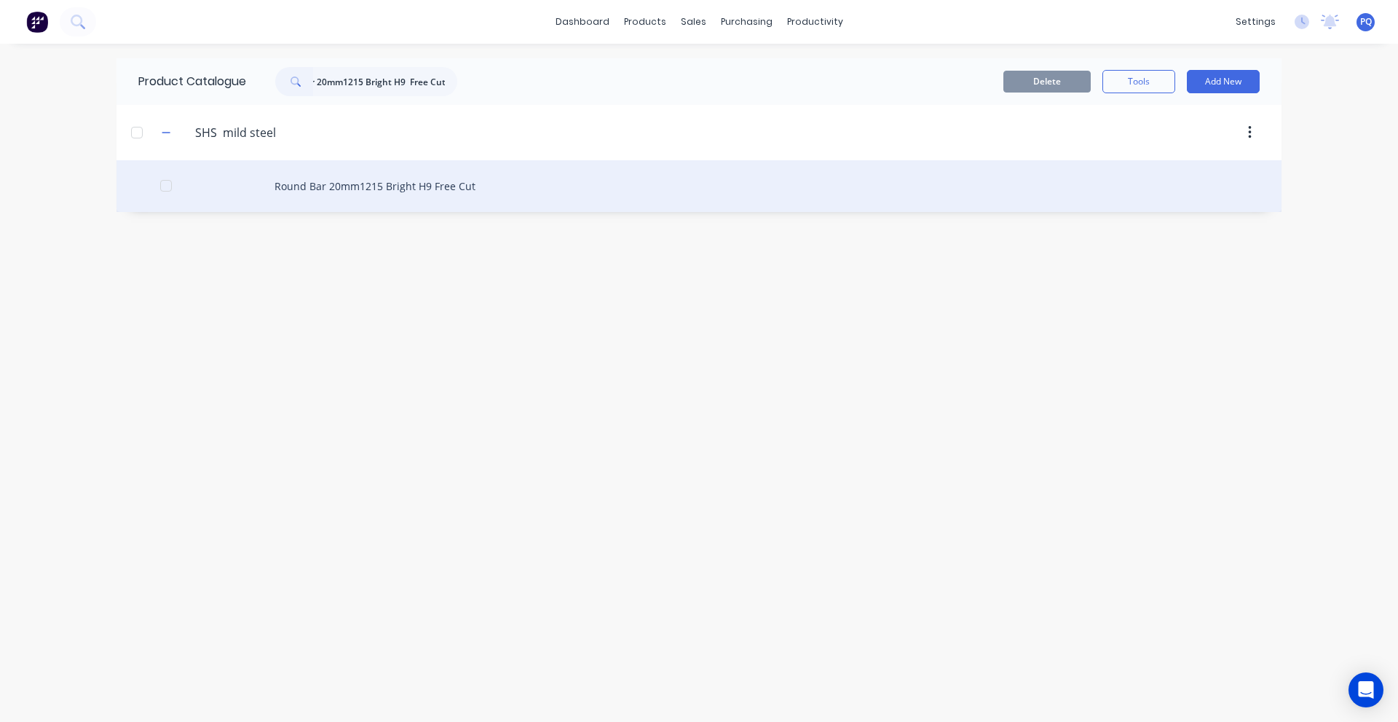
scroll to position [0, 0]
click at [275, 191] on div "Round Bar 20mm1215 Bright H9 Free Cut" at bounding box center [699, 186] width 1165 height 52
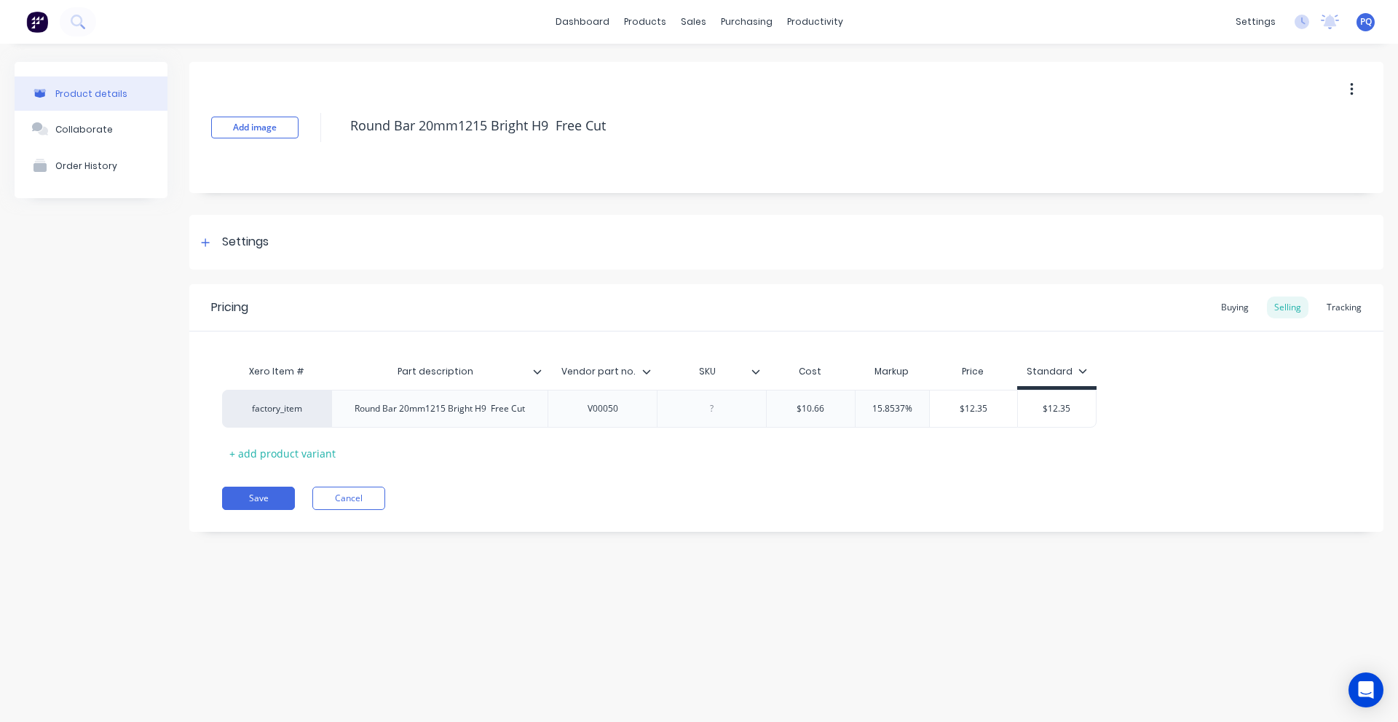
drag, startPoint x: 248, startPoint y: 255, endPoint x: 254, endPoint y: 307, distance: 52.8
click at [247, 255] on div "Settings" at bounding box center [786, 242] width 1194 height 55
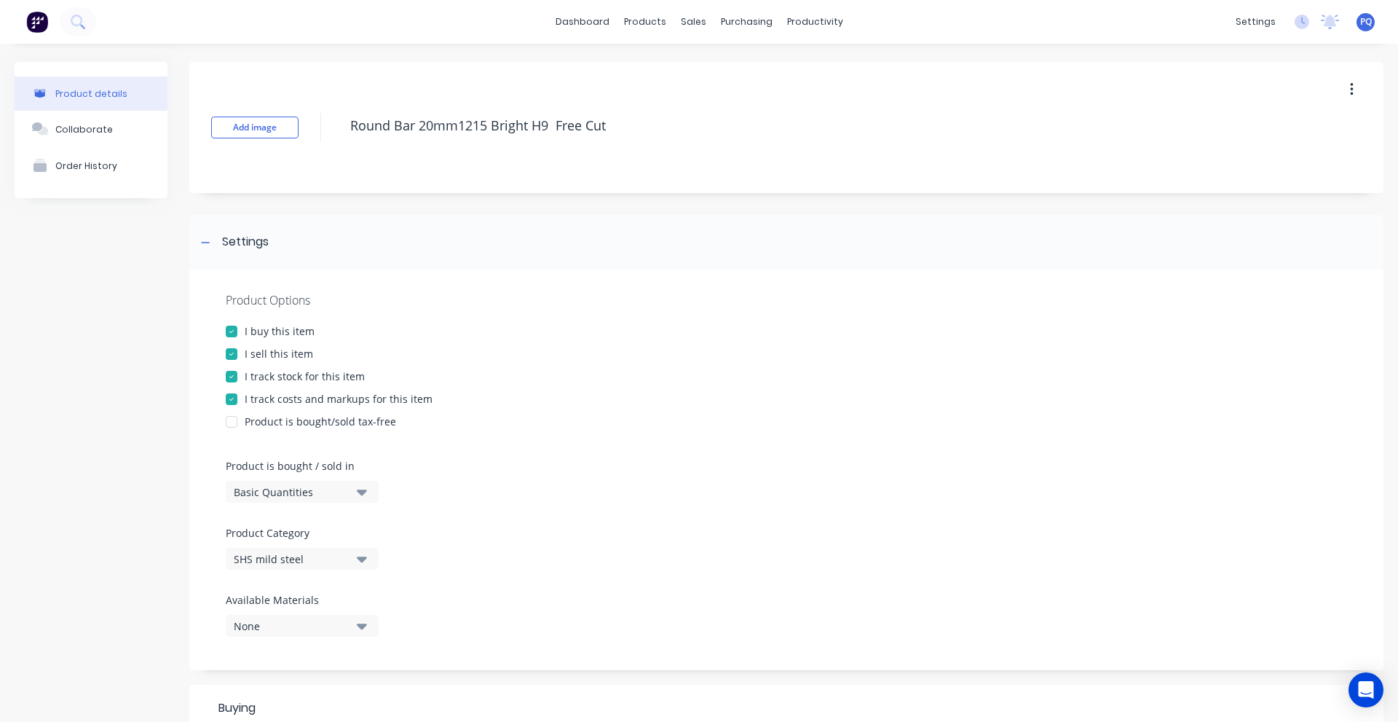
click at [267, 495] on div "Basic Quantities" at bounding box center [292, 491] width 117 height 15
click at [277, 562] on div "Lineal Metres" at bounding box center [335, 557] width 218 height 29
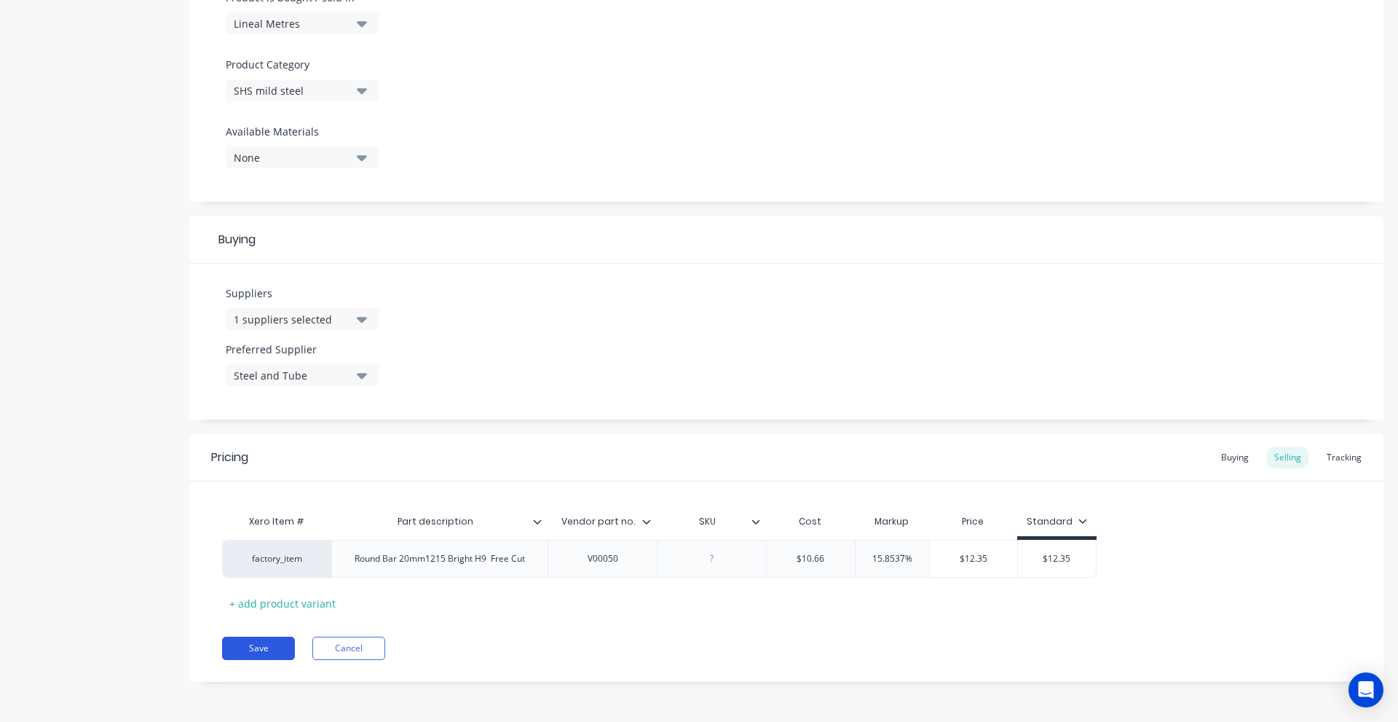
click at [259, 642] on button "Save" at bounding box center [258, 648] width 73 height 23
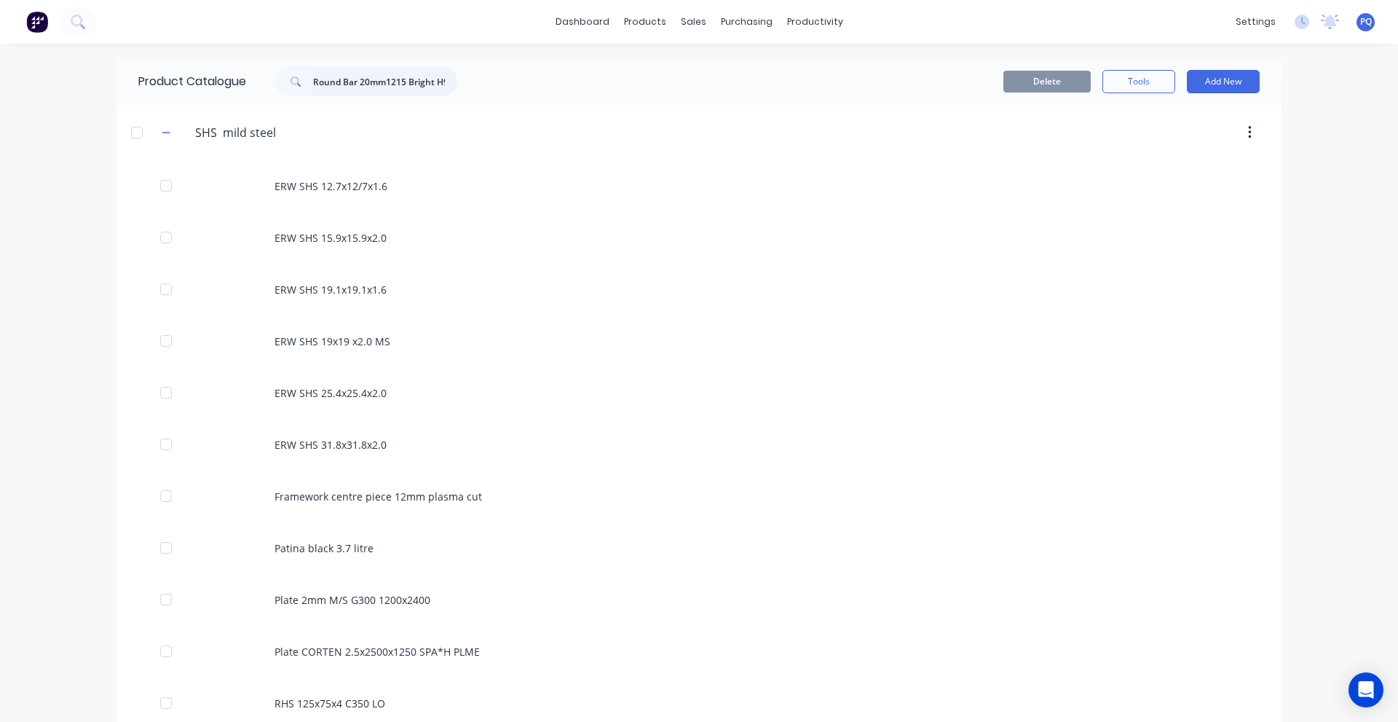
click at [429, 71] on input "Round Bar 20mm1215 Bright H9 Free Cut" at bounding box center [385, 81] width 144 height 29
paste input "SHS 50x50x3 *NC"
type input "SHS 50x50x3 *NC"
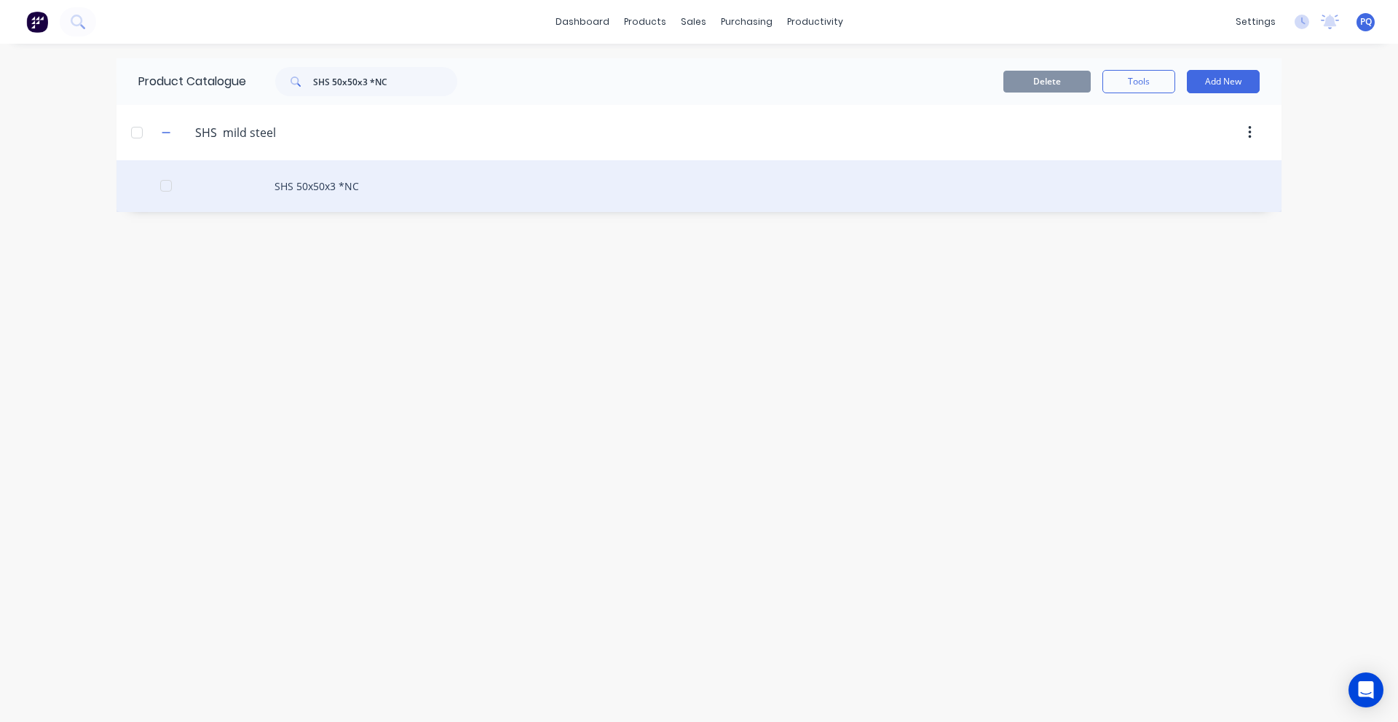
click at [322, 195] on div "SHS 50x50x3 *NC" at bounding box center [699, 186] width 1165 height 52
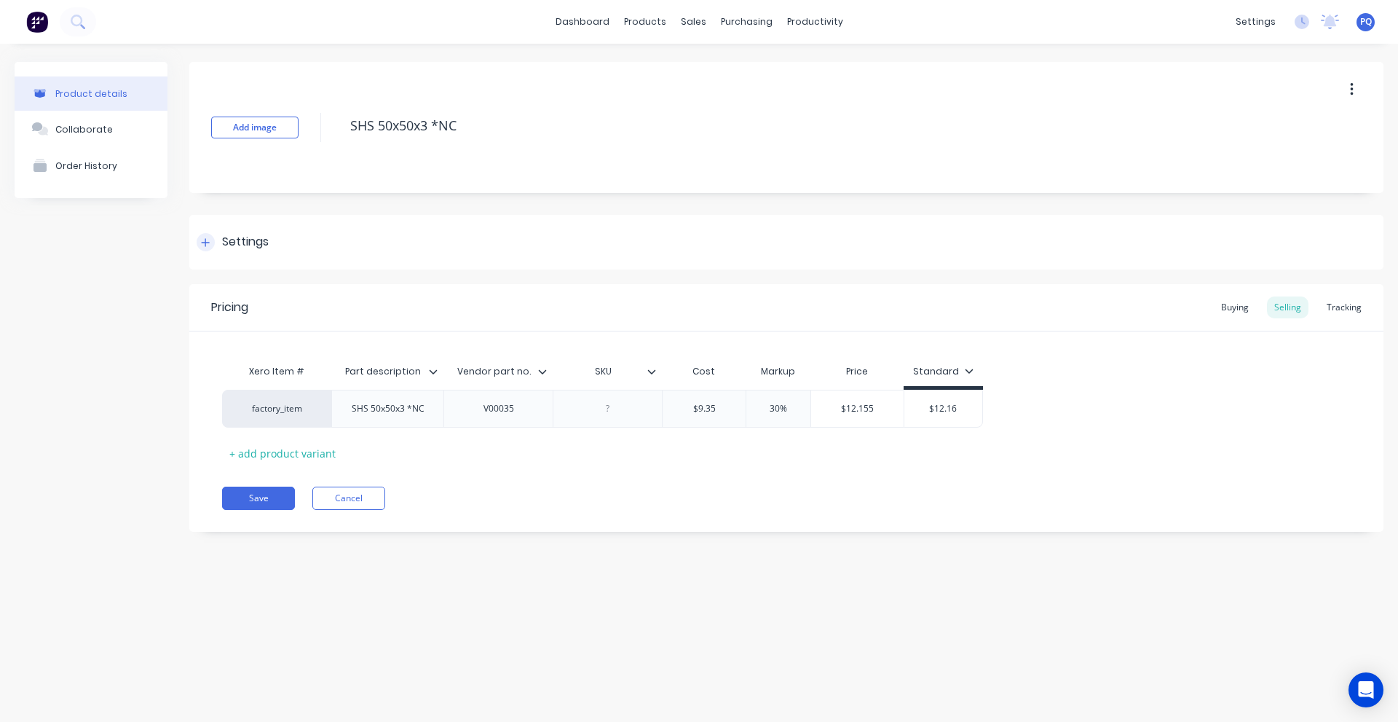
click at [244, 229] on div "Settings" at bounding box center [786, 242] width 1194 height 55
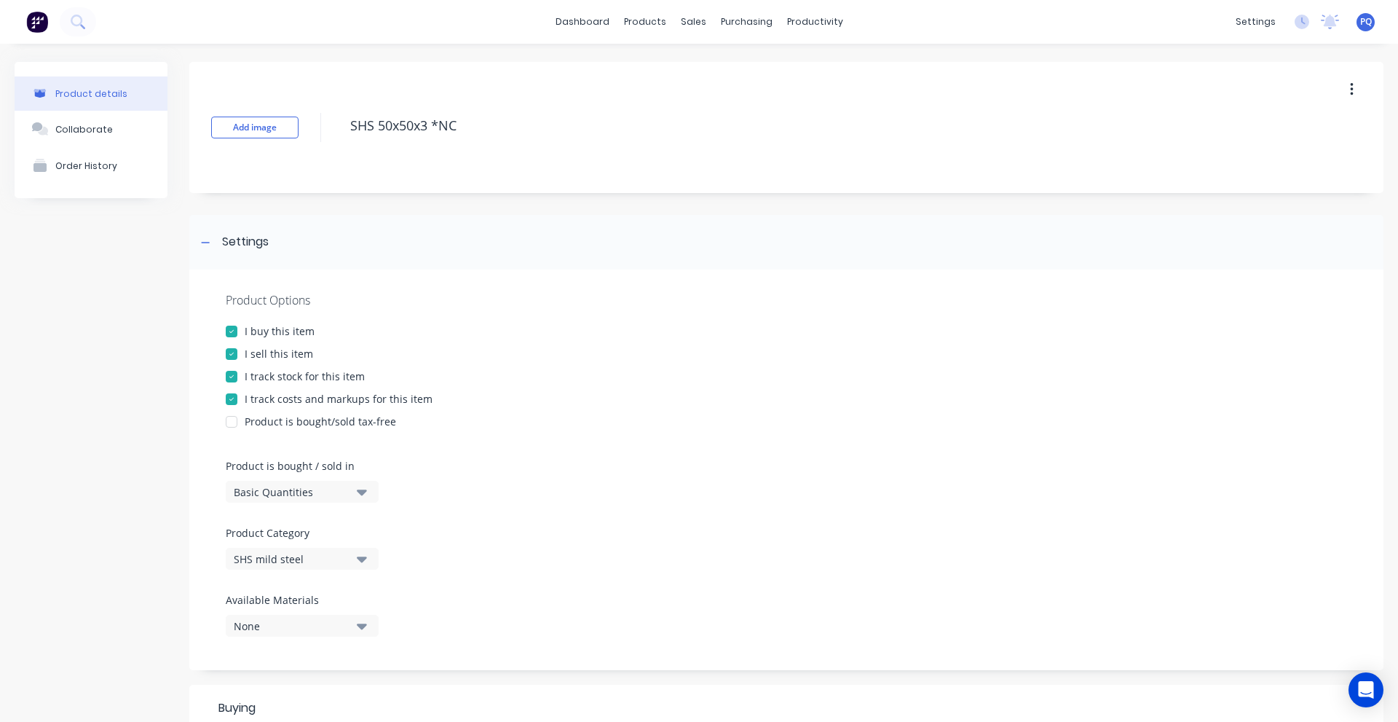
click at [249, 488] on div "Basic Quantities" at bounding box center [292, 491] width 117 height 15
click at [258, 544] on div "Lineal Metres" at bounding box center [335, 557] width 218 height 29
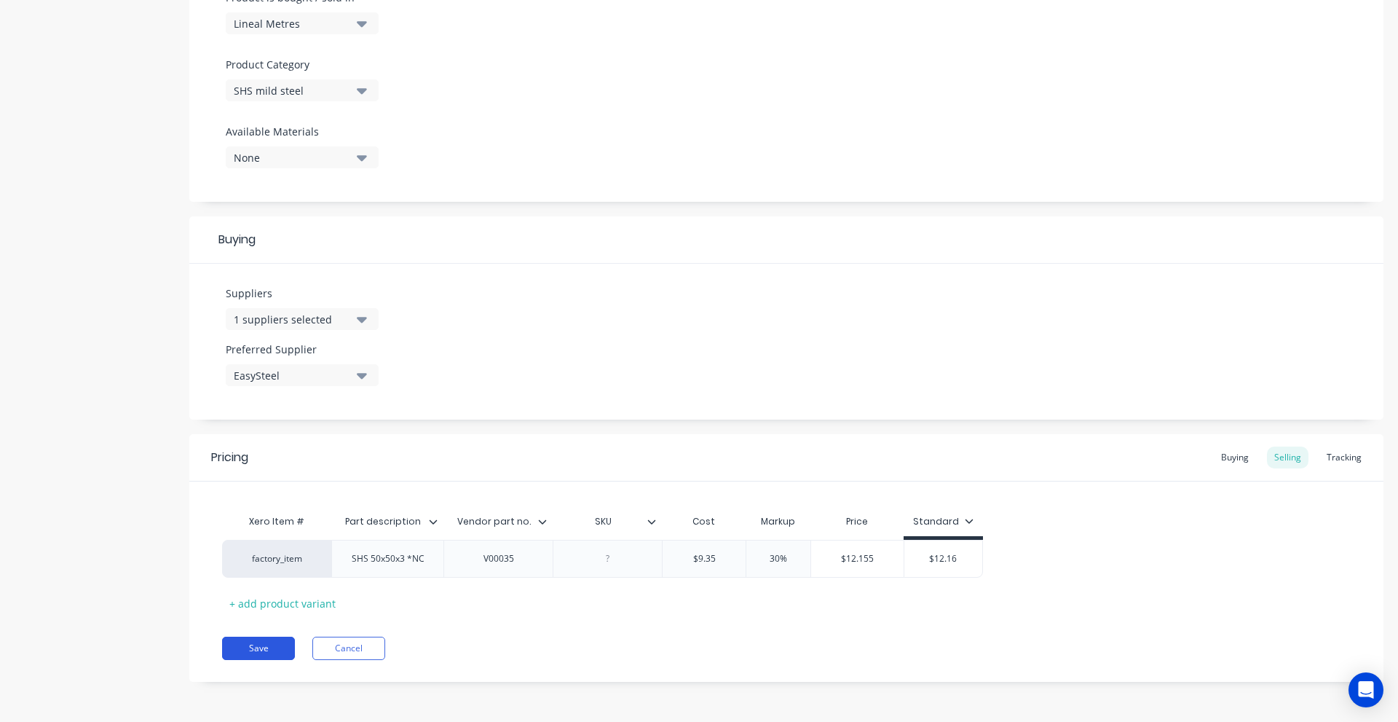
click at [269, 644] on button "Save" at bounding box center [258, 648] width 73 height 23
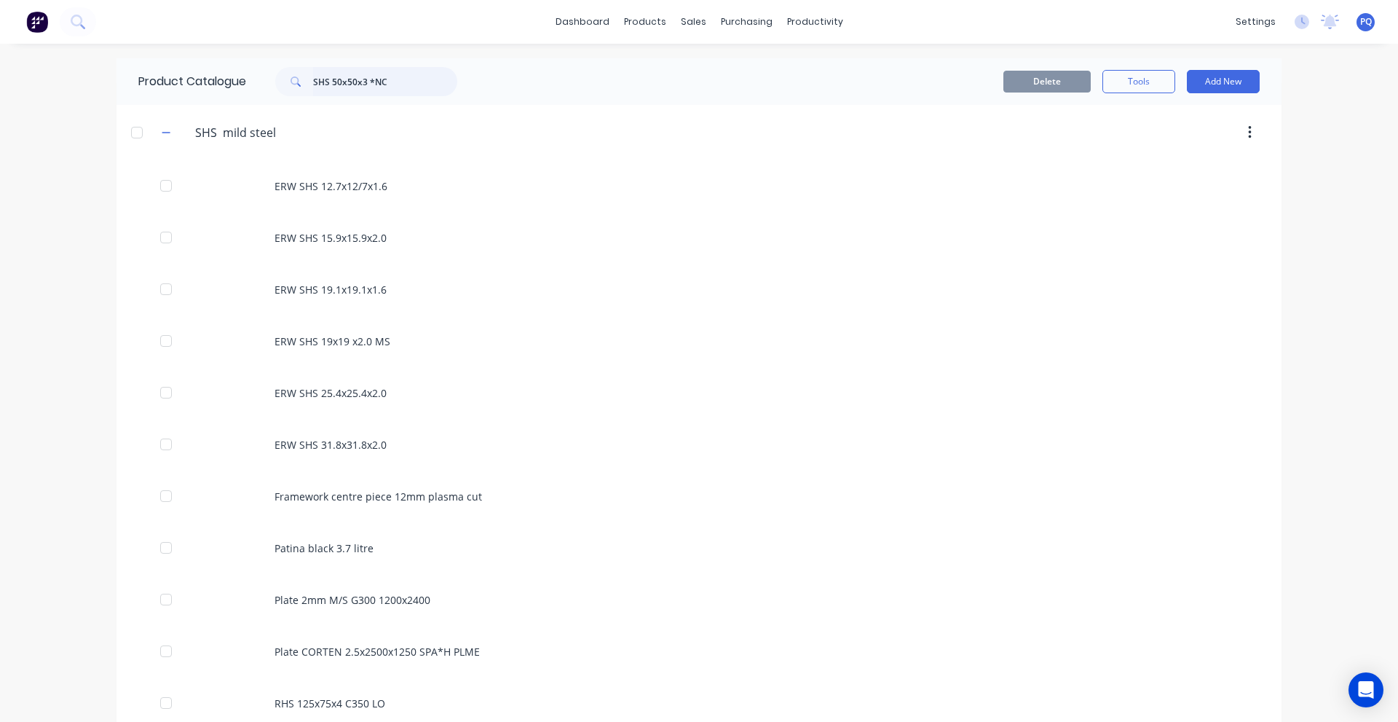
click at [394, 85] on input "SHS 50x50x3 *NC" at bounding box center [385, 81] width 144 height 29
paste input "ERW SHS 19.1x19.1x1.6"
type input "ERW SHS 19.1x19.1x1.6"
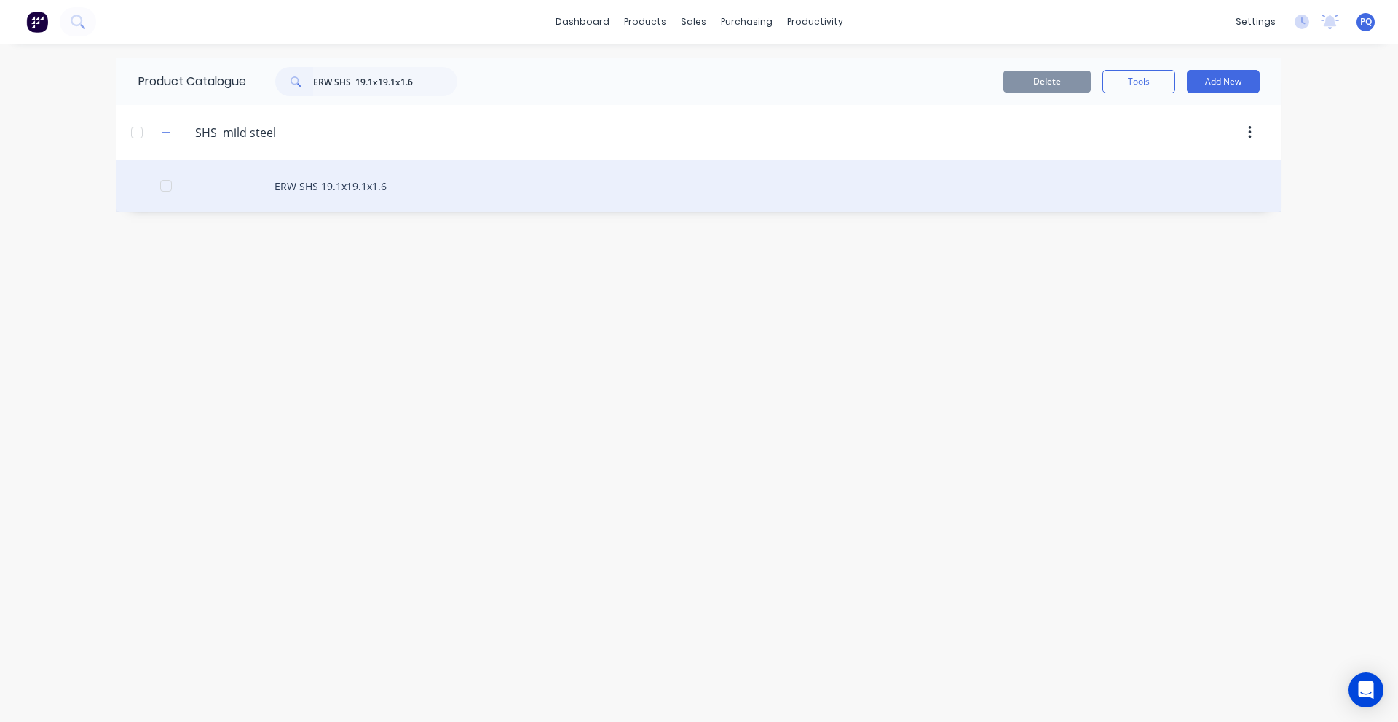
click at [347, 168] on div "ERW SHS 19.1x19.1x1.6" at bounding box center [699, 186] width 1165 height 52
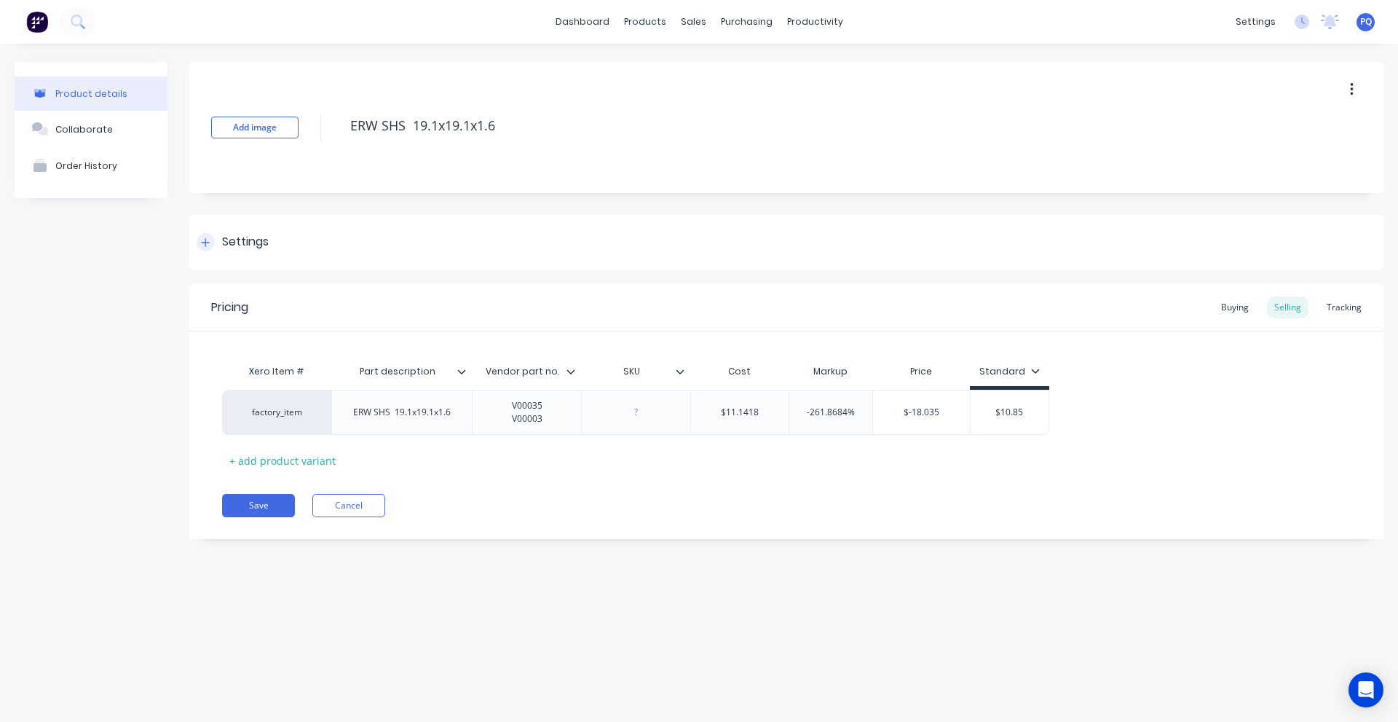
click at [251, 241] on div "Settings" at bounding box center [245, 242] width 47 height 18
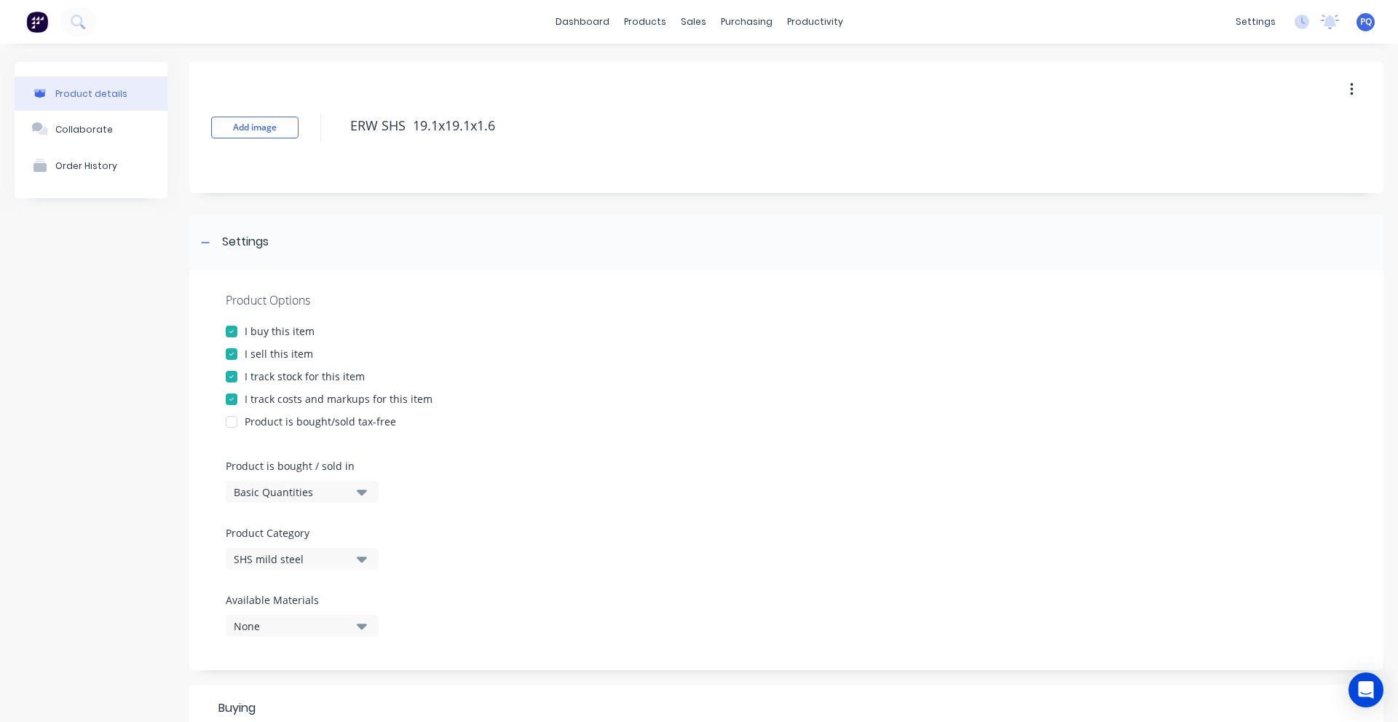
click at [335, 483] on button "Basic Quantities" at bounding box center [302, 492] width 153 height 22
click at [320, 555] on div "Lineal Metres" at bounding box center [335, 557] width 218 height 29
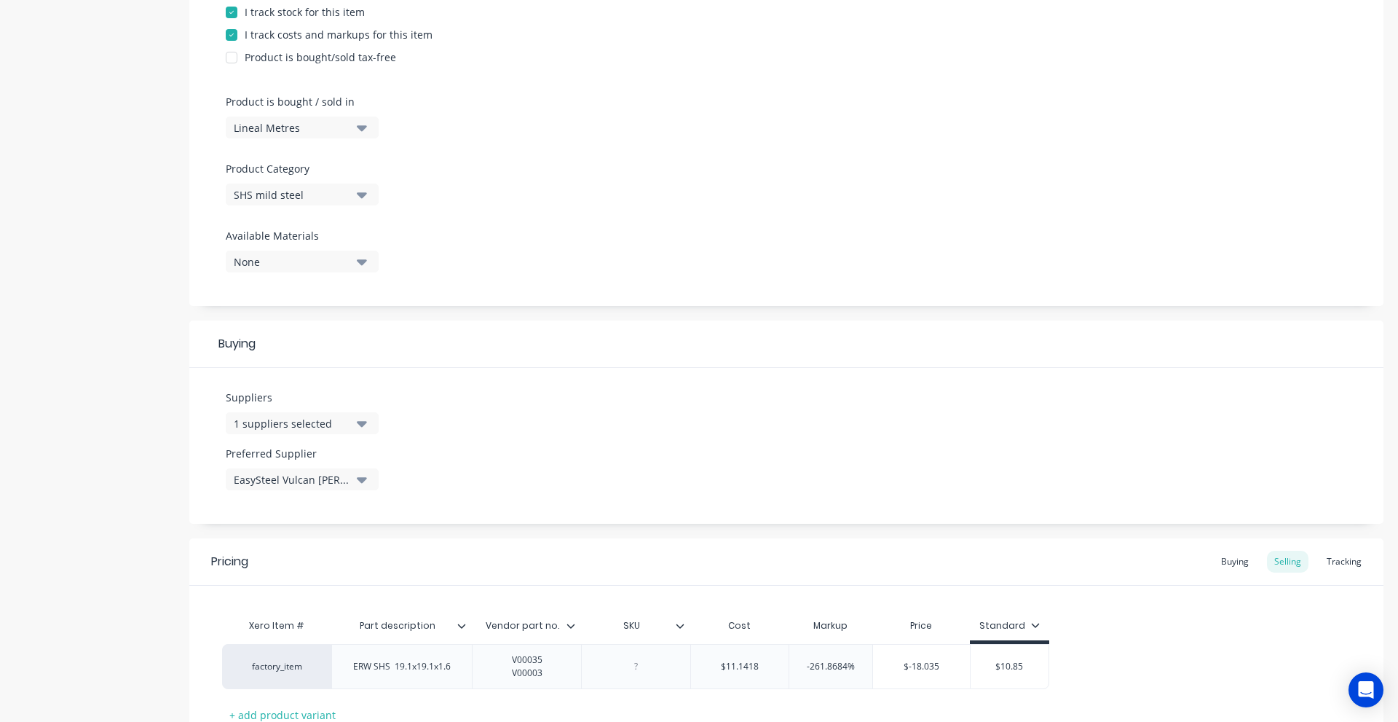
scroll to position [476, 0]
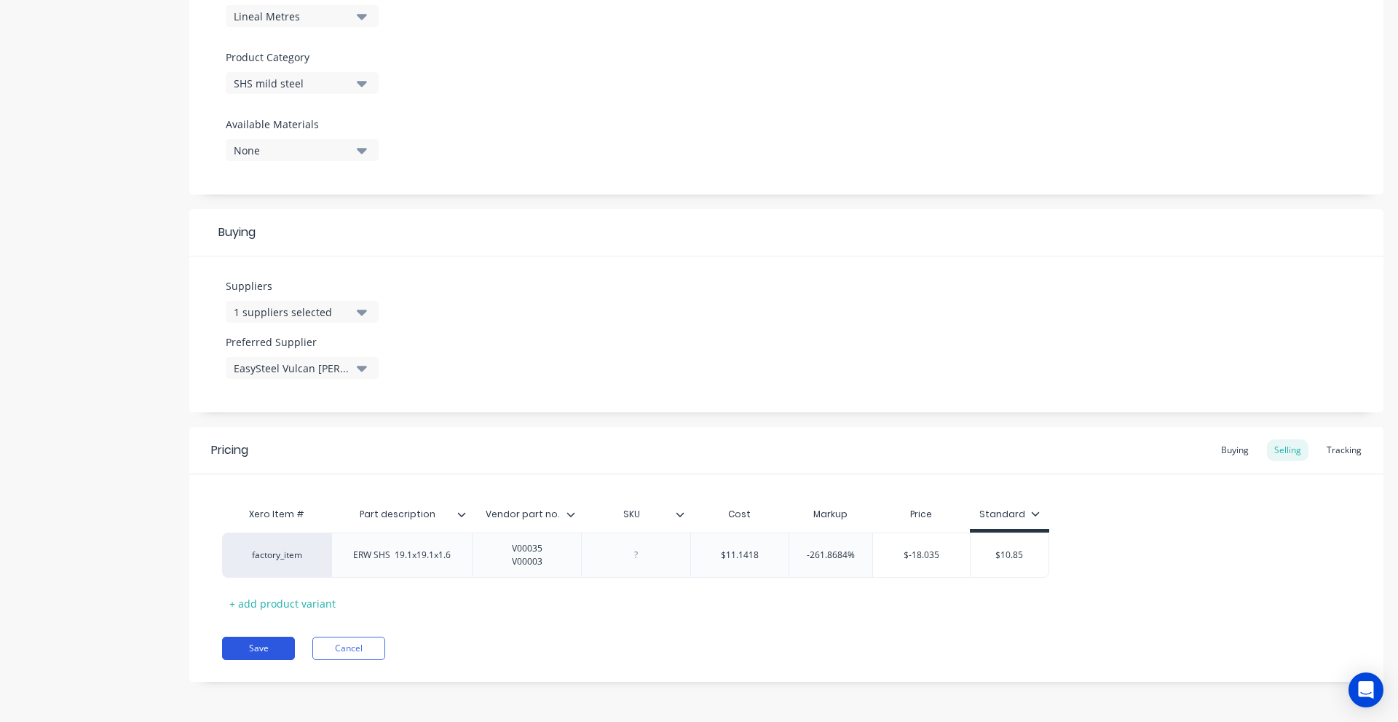
click at [270, 653] on button "Save" at bounding box center [258, 648] width 73 height 23
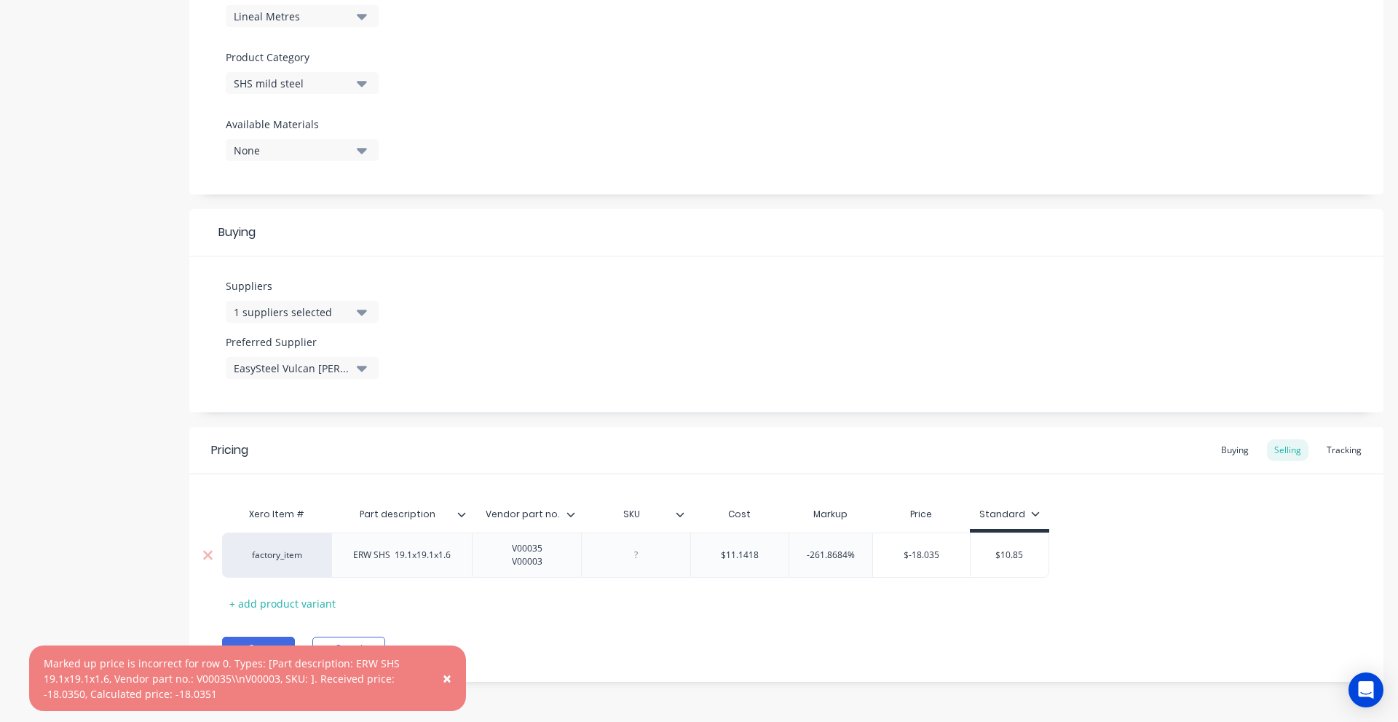
click at [819, 559] on input "-261.8684%" at bounding box center [830, 554] width 83 height 13
click at [823, 554] on input "-261.8684%" at bounding box center [830, 554] width 83 height 13
drag, startPoint x: 819, startPoint y: 556, endPoint x: 874, endPoint y: 556, distance: 55.3
click at [874, 556] on div "factory_item ERW SHS 19.1x19.1x1.6 V00035 V00003 $11.1418 -261.8684% -261.8684%…" at bounding box center [635, 554] width 827 height 45
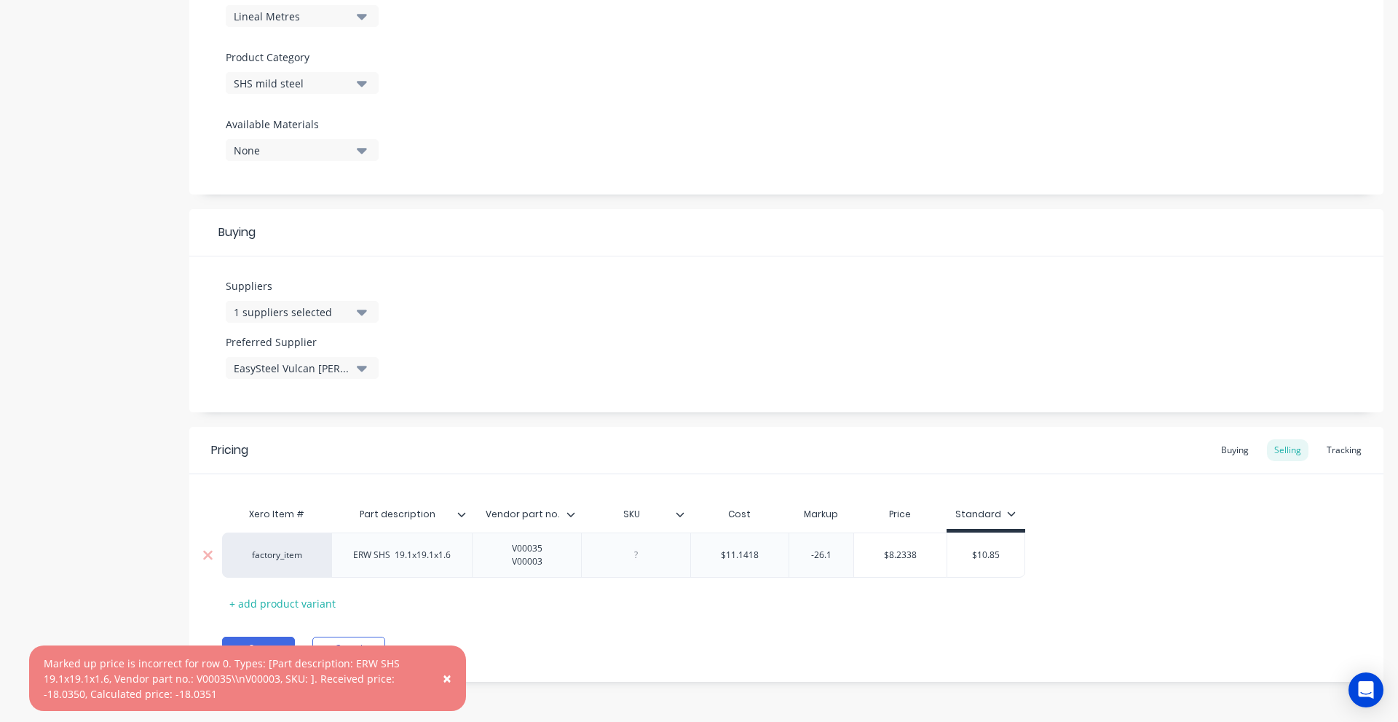
type input "-26.1"
click at [886, 634] on div "Pricing Buying Selling Tracking Xero Item # Part description Vendor part no. SK…" at bounding box center [786, 554] width 1194 height 255
click at [241, 639] on button "Save" at bounding box center [258, 648] width 73 height 23
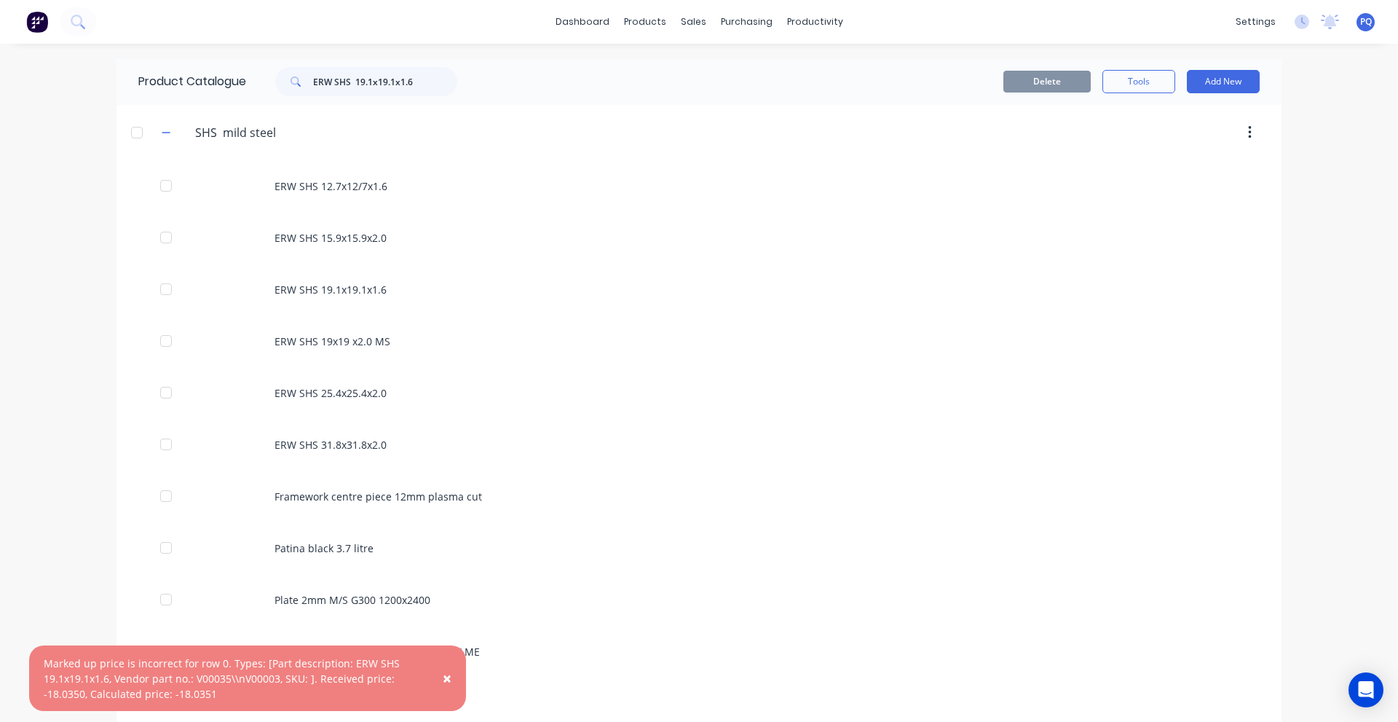
click at [446, 677] on span "×" at bounding box center [447, 678] width 9 height 20
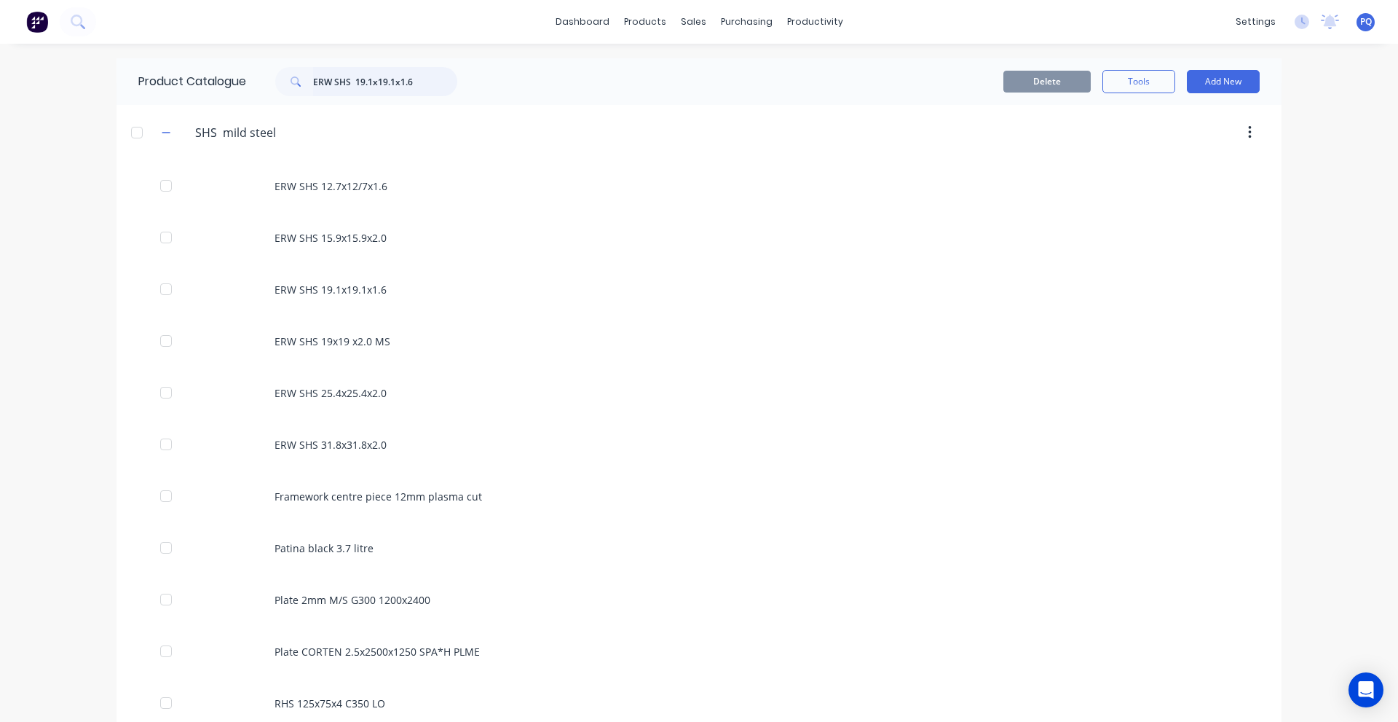
click at [349, 87] on input "ERW SHS 19.1x19.1x1.6" at bounding box center [385, 81] width 144 height 29
paste input "SHS 30x30x2.5 C350 LO"
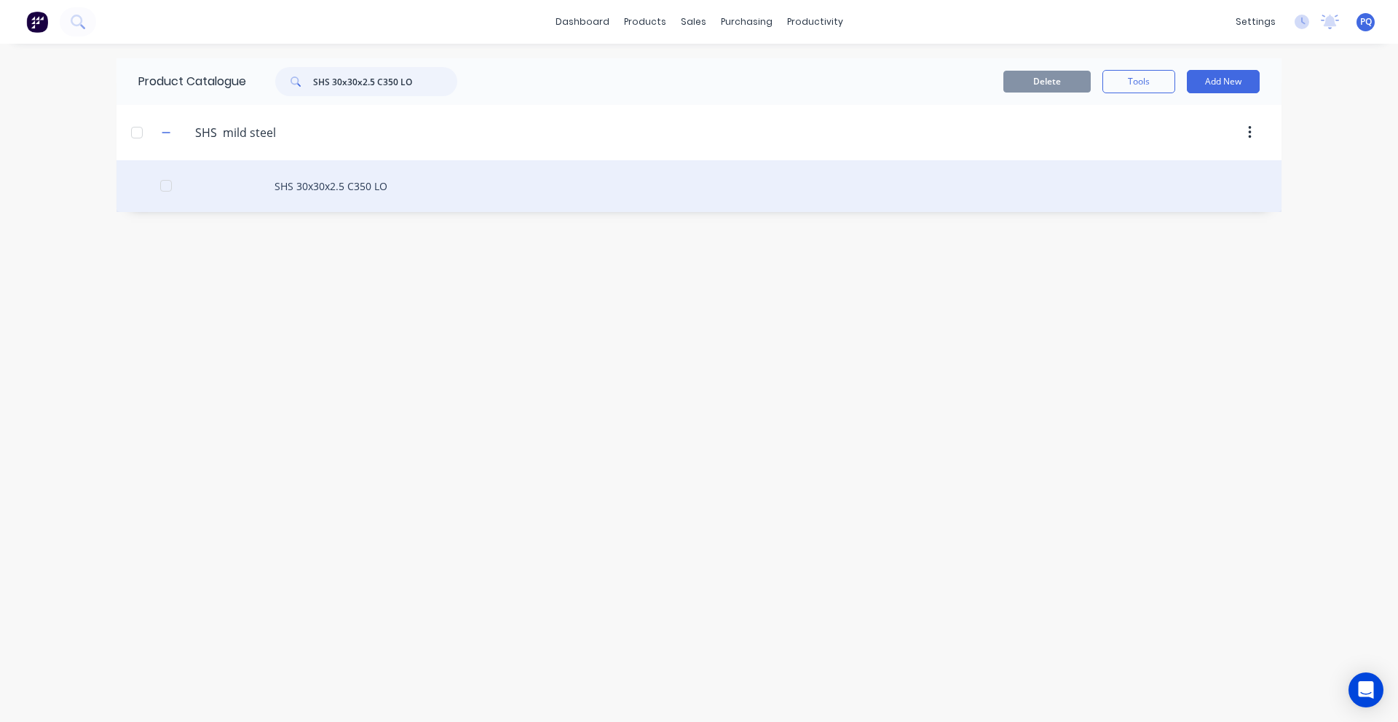
type input "SHS 30x30x2.5 C350 LO"
click at [364, 207] on div "SHS 30x30x2.5 C350 LO" at bounding box center [699, 186] width 1165 height 52
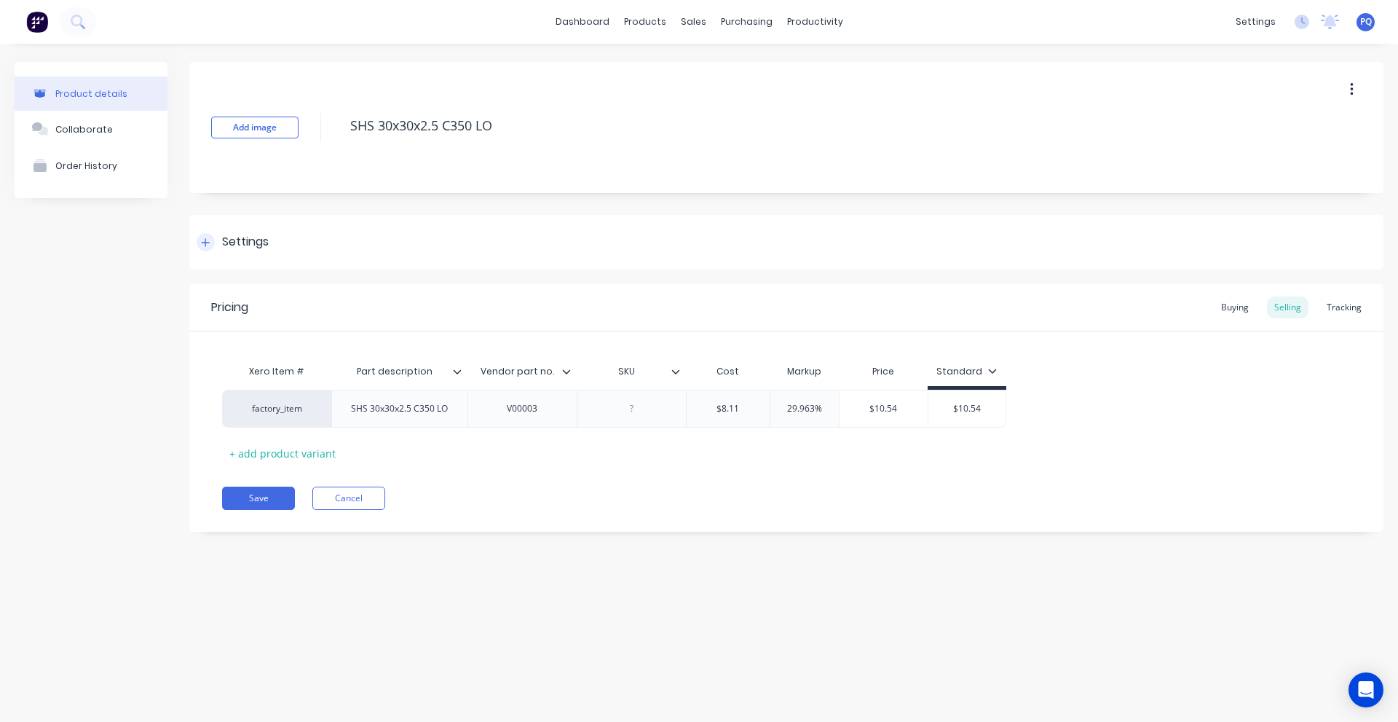
click at [213, 252] on div "Settings" at bounding box center [786, 242] width 1194 height 55
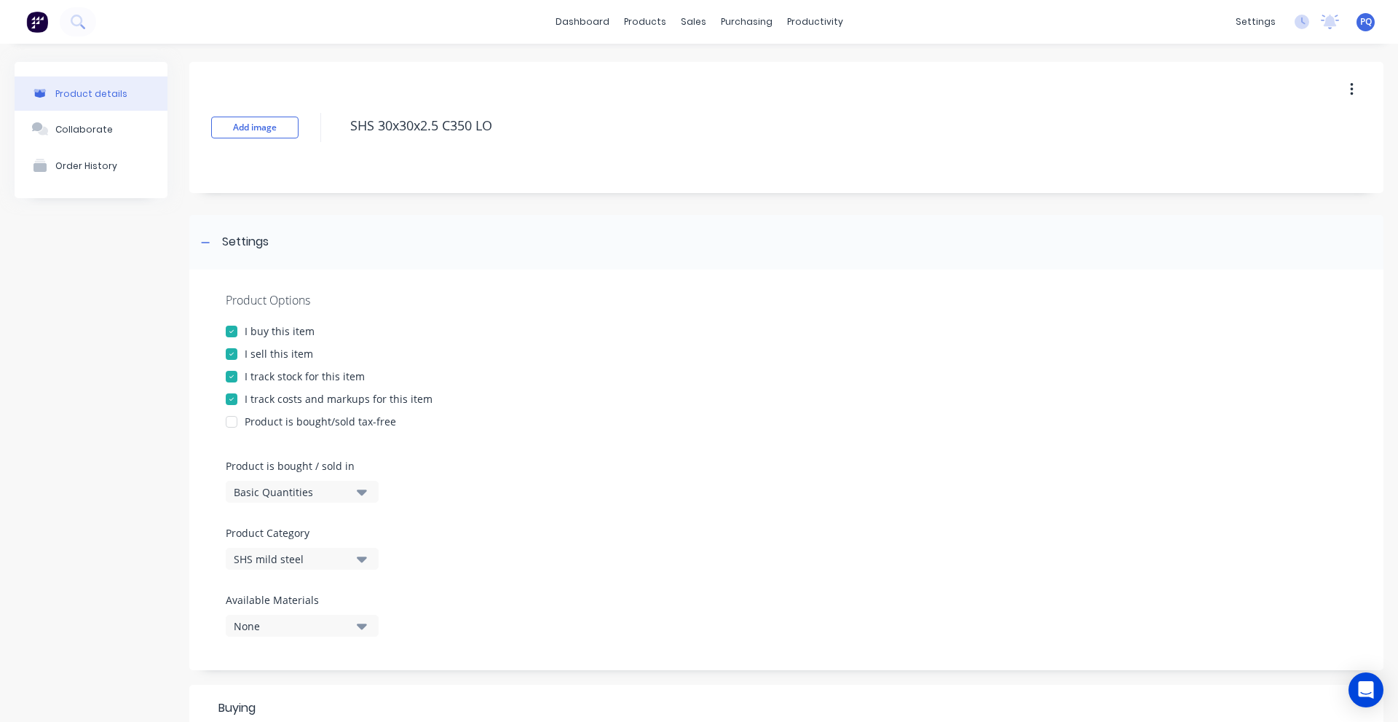
click at [296, 489] on div "Basic Quantities" at bounding box center [292, 491] width 117 height 15
click at [296, 569] on div "Lineal Metres" at bounding box center [335, 557] width 218 height 29
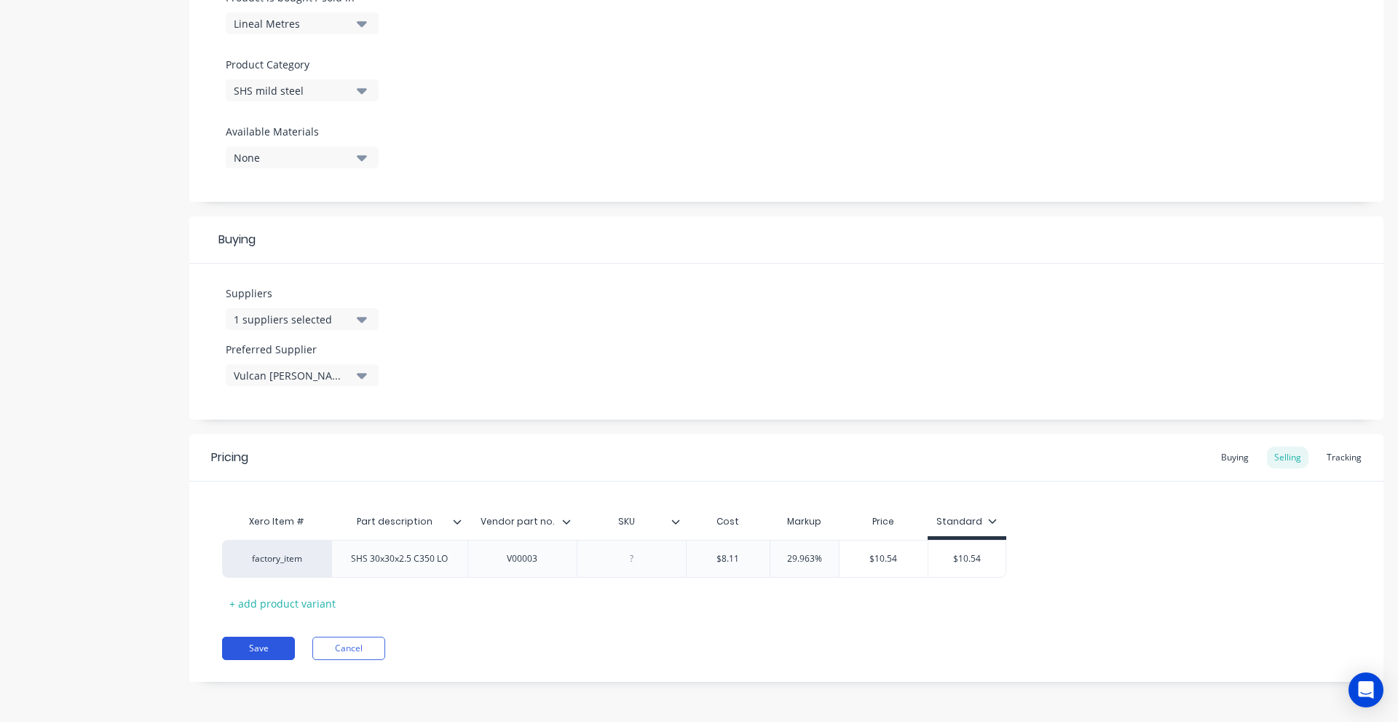
click at [278, 646] on button "Save" at bounding box center [258, 648] width 73 height 23
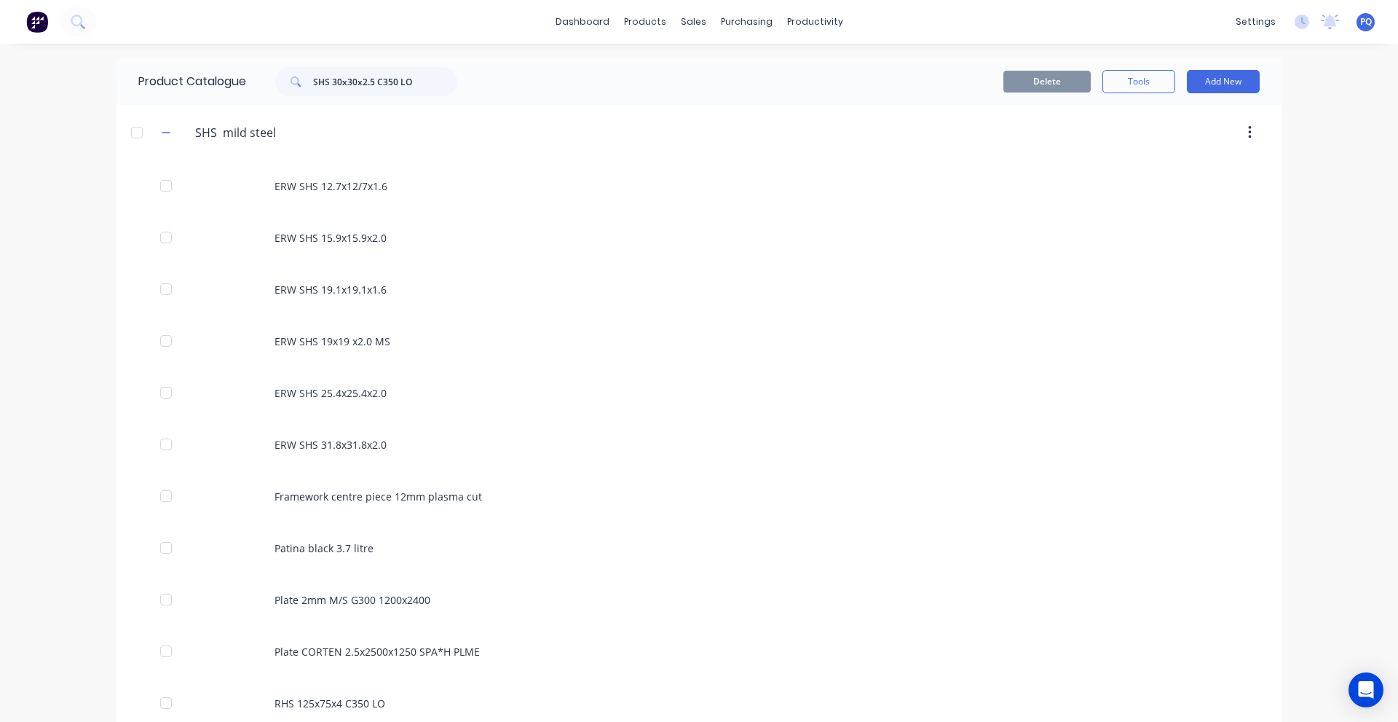
click at [307, 74] on span at bounding box center [294, 81] width 38 height 29
click at [318, 80] on input "SHS 30x30x2.5 C350 LO" at bounding box center [385, 81] width 144 height 29
paste input "RHS 50x25x1.6"
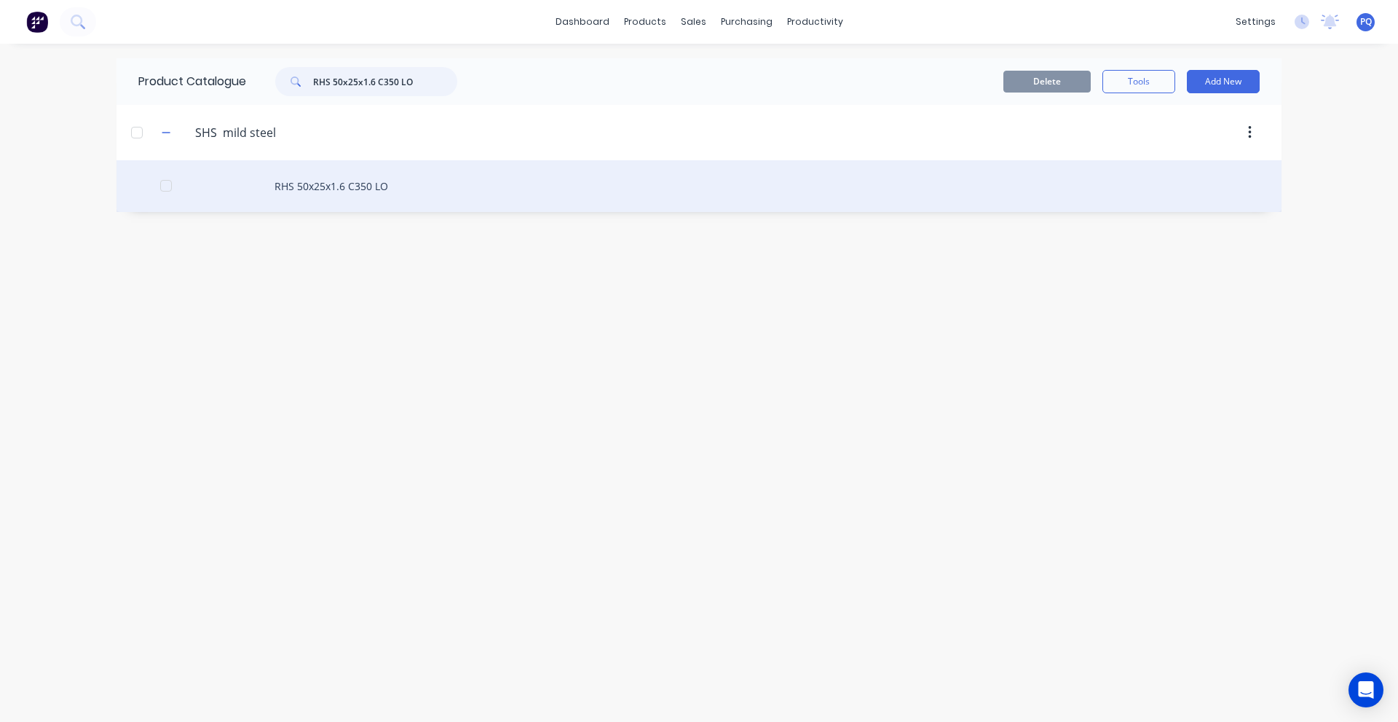
type input "RHS 50x25x1.6 C350 LO"
click at [320, 189] on div "RHS 50x25x1.6 C350 LO" at bounding box center [699, 186] width 1165 height 52
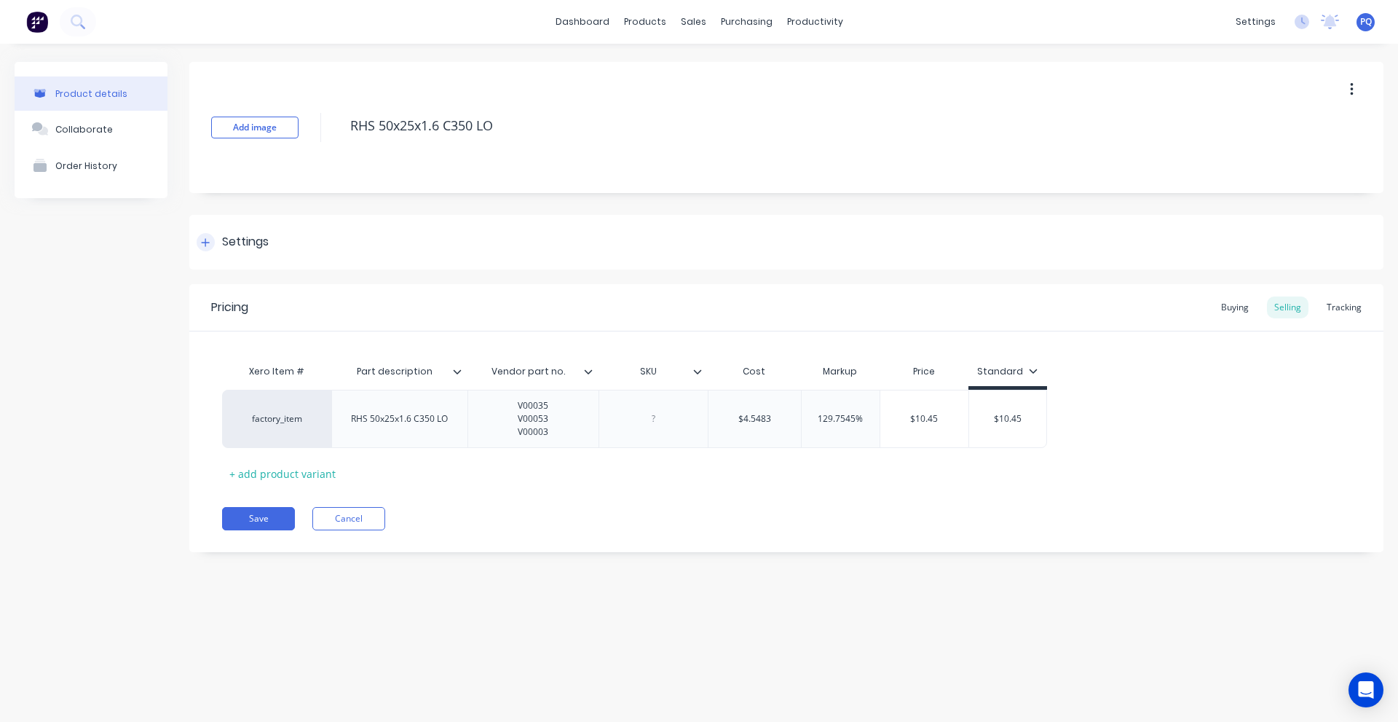
click at [267, 245] on div "Settings" at bounding box center [245, 242] width 47 height 18
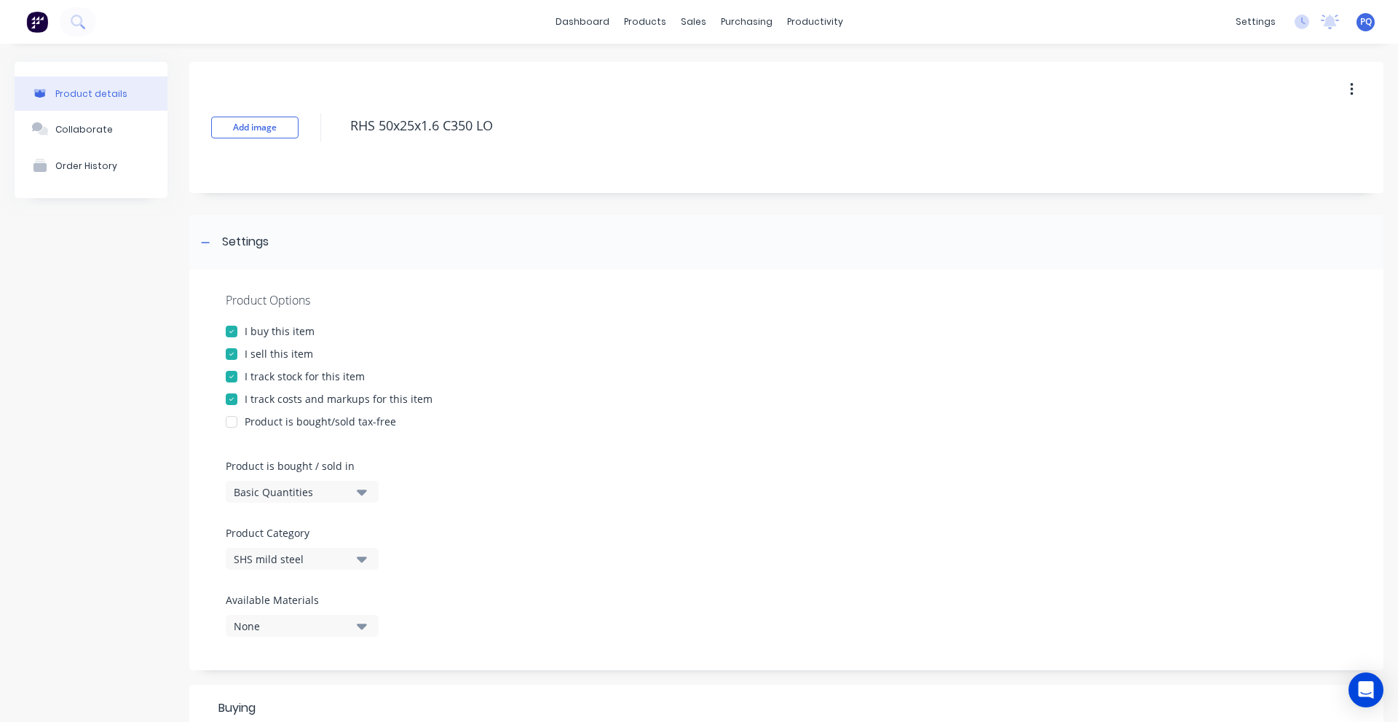
drag, startPoint x: 273, startPoint y: 477, endPoint x: 275, endPoint y: 491, distance: 13.9
click at [272, 478] on div "Product is bought / sold in Basic Quantities" at bounding box center [299, 480] width 146 height 44
drag, startPoint x: 275, startPoint y: 491, endPoint x: 280, endPoint y: 502, distance: 12.1
click at [275, 491] on div "Basic Quantities" at bounding box center [292, 491] width 117 height 15
click at [298, 554] on div "Lineal Metres" at bounding box center [335, 557] width 218 height 29
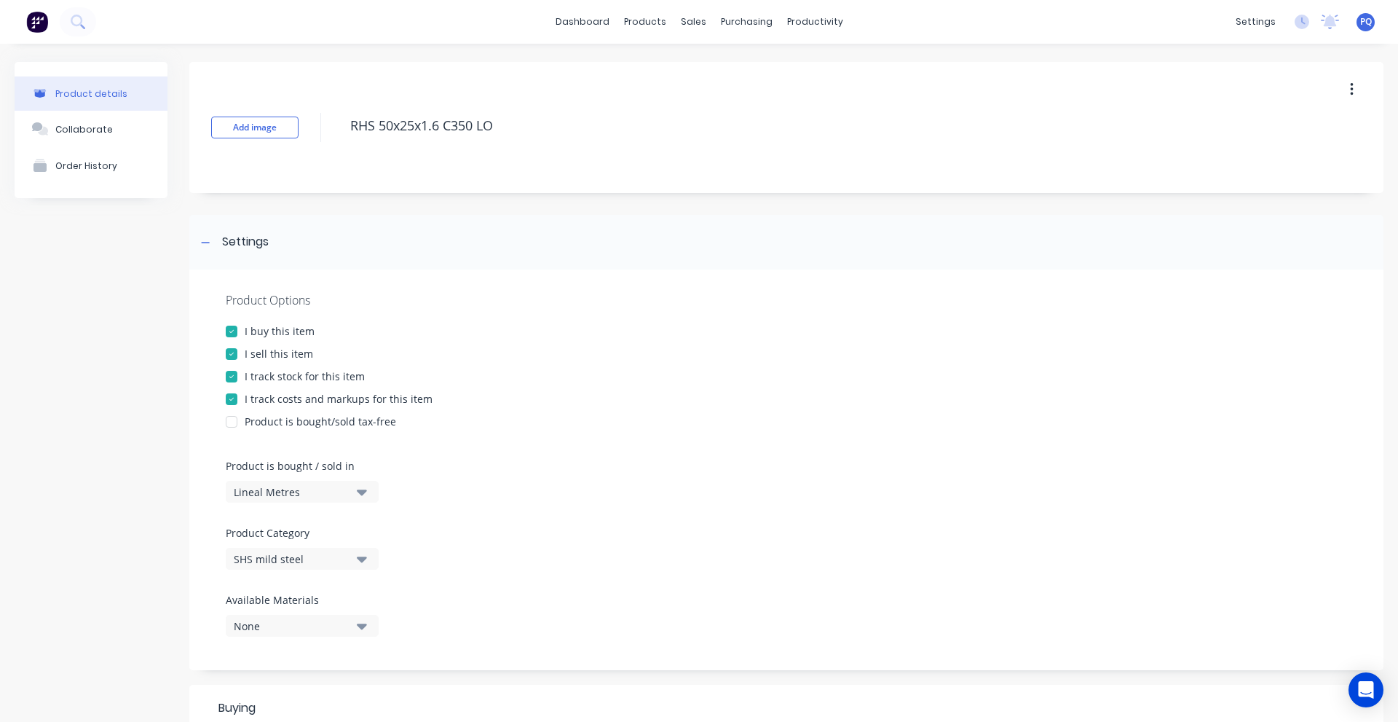
scroll to position [489, 0]
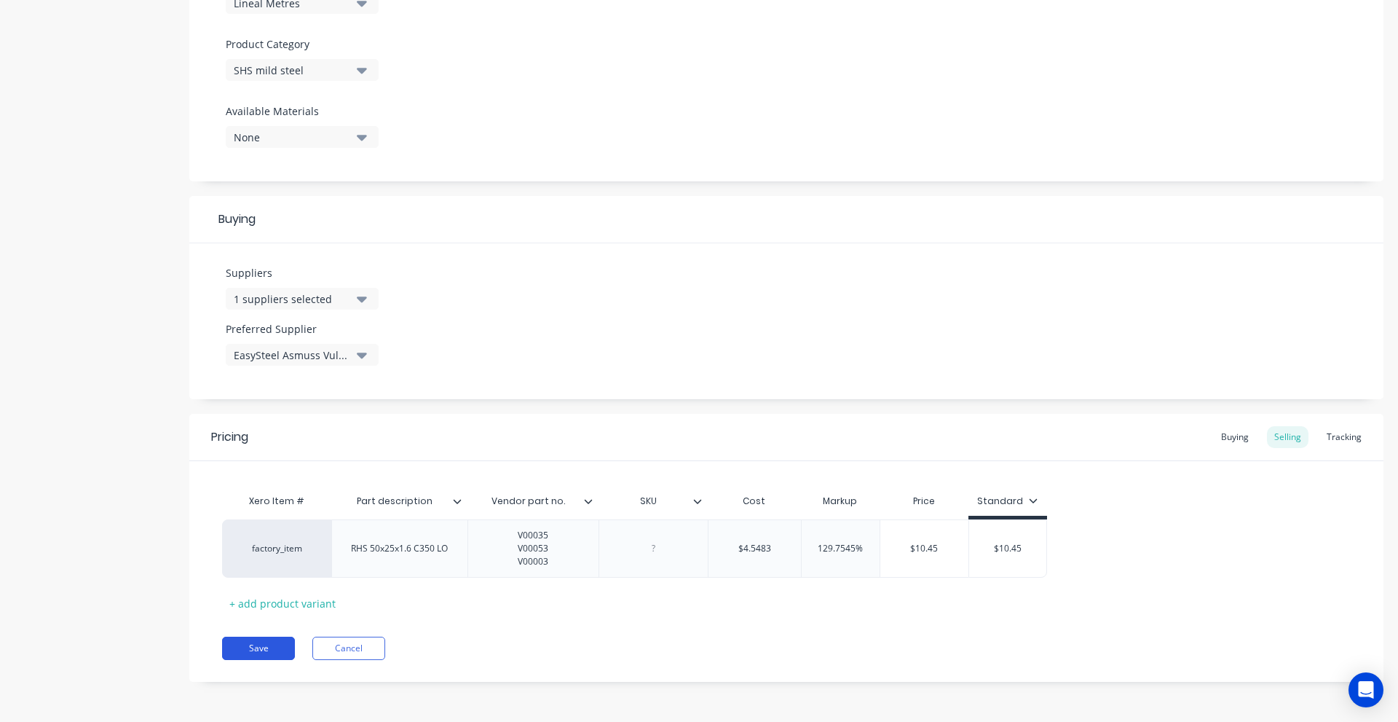
click at [258, 653] on button "Save" at bounding box center [258, 648] width 73 height 23
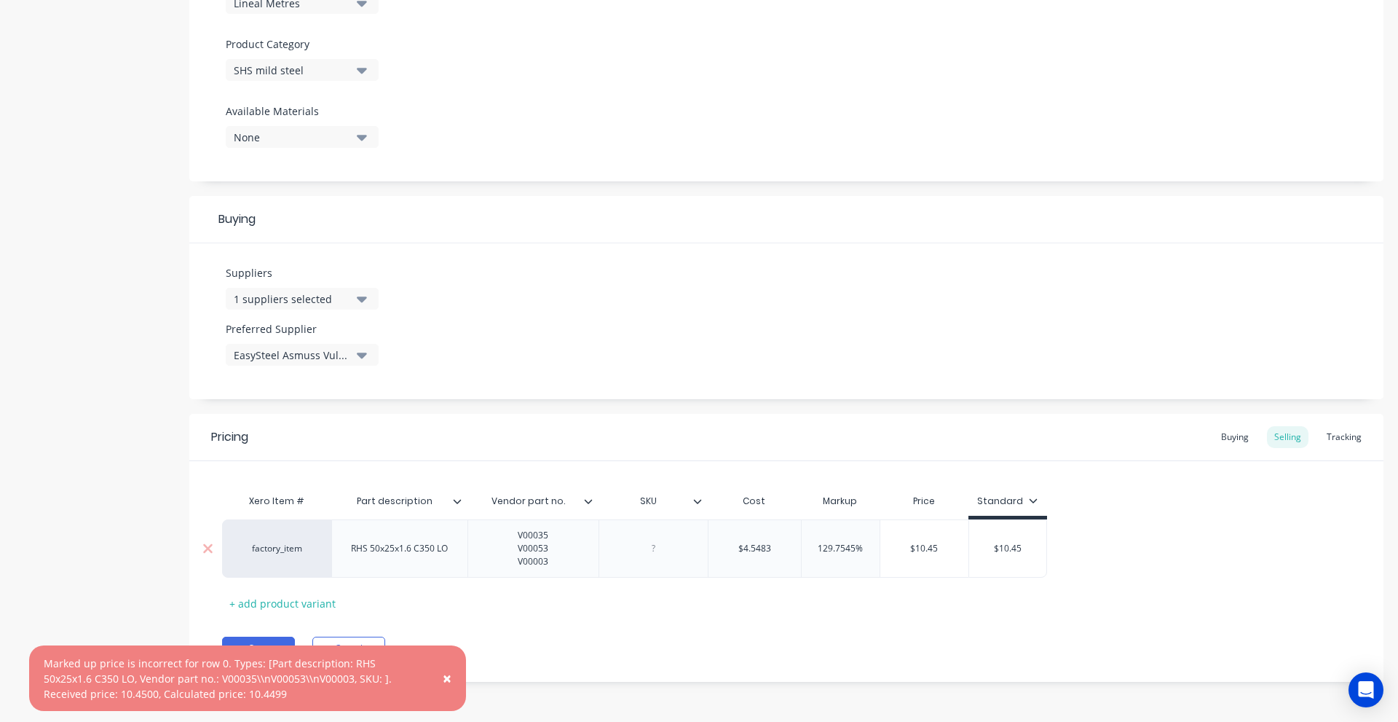
click at [834, 549] on input "129.7545%" at bounding box center [841, 548] width 79 height 13
click at [830, 548] on input "129.7545%" at bounding box center [841, 548] width 79 height 13
type input "12.97545%"
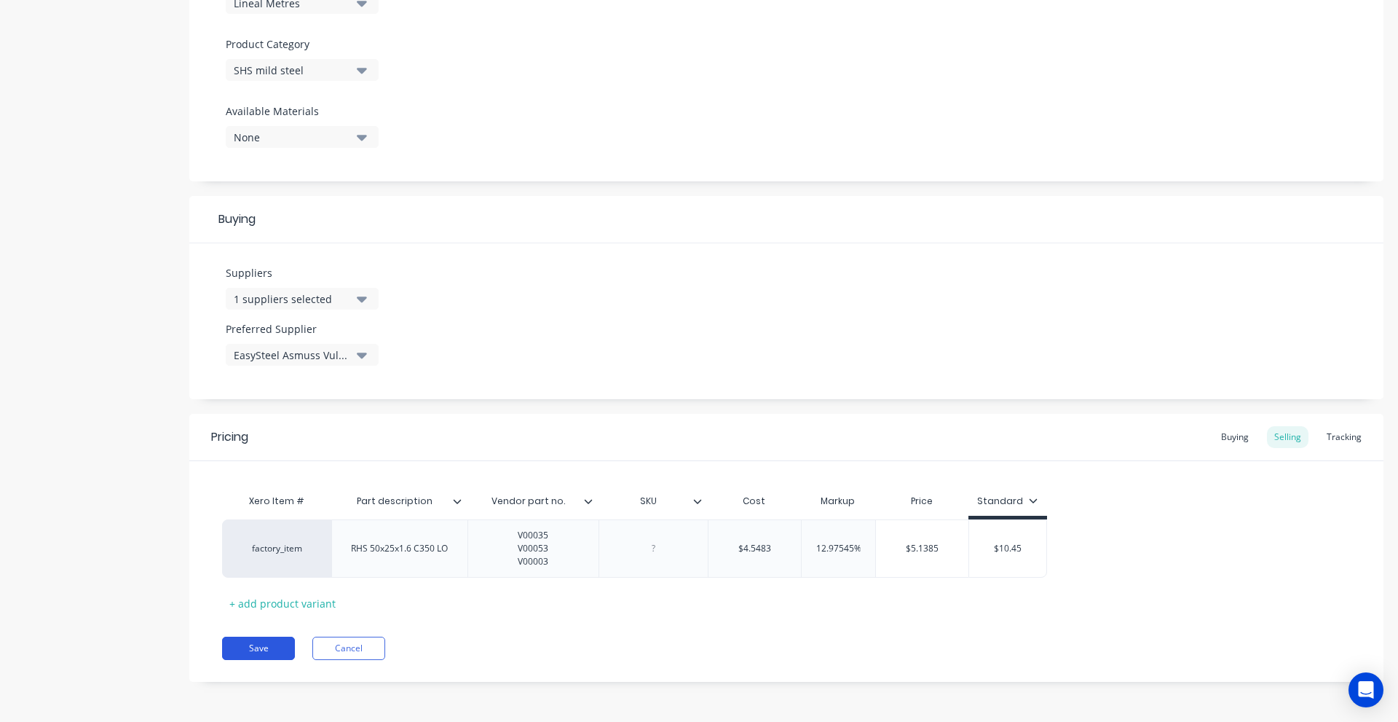
click at [258, 648] on button "Save" at bounding box center [258, 648] width 73 height 23
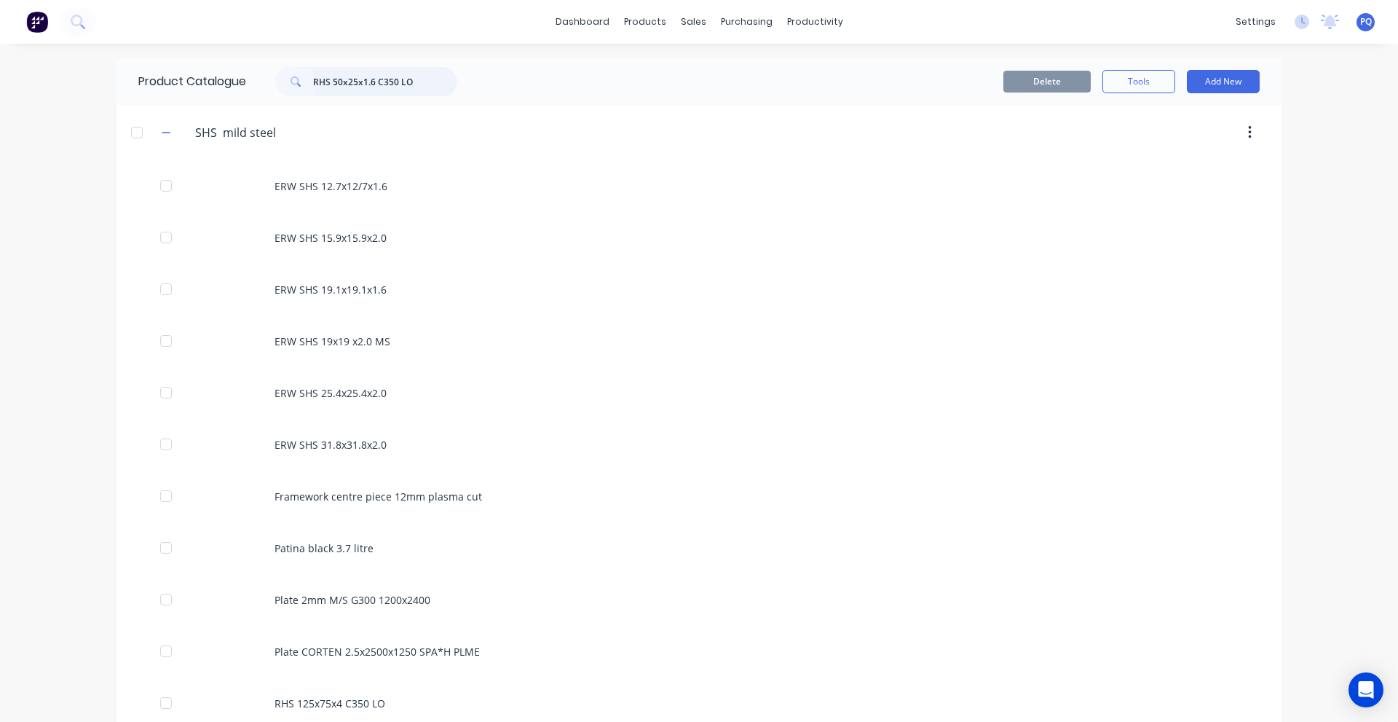
click at [401, 90] on input "RHS 50x25x1.6 C350 LO" at bounding box center [385, 81] width 144 height 29
paste input "SHS 50x50x2.5 NC"
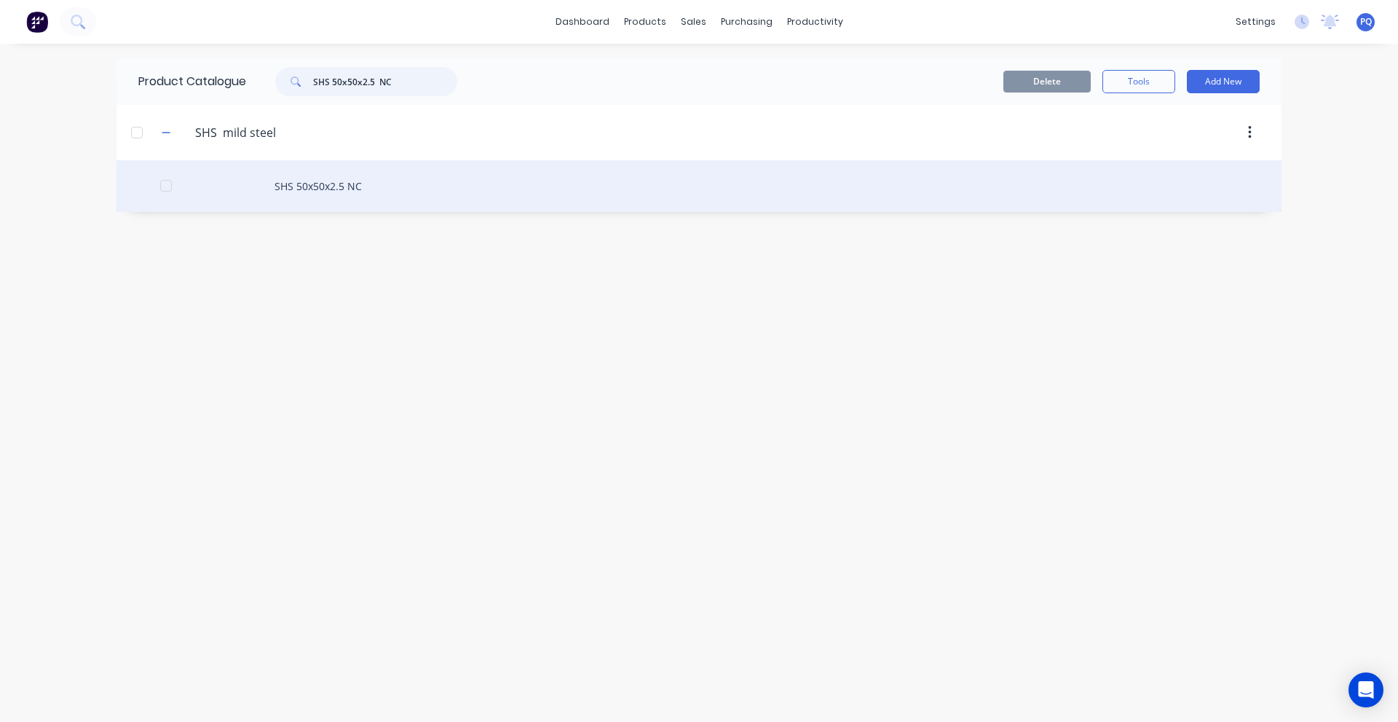
type input "SHS 50x50x2.5 NC"
click at [350, 184] on div "SHS 50x50x2.5 NC" at bounding box center [699, 186] width 1165 height 52
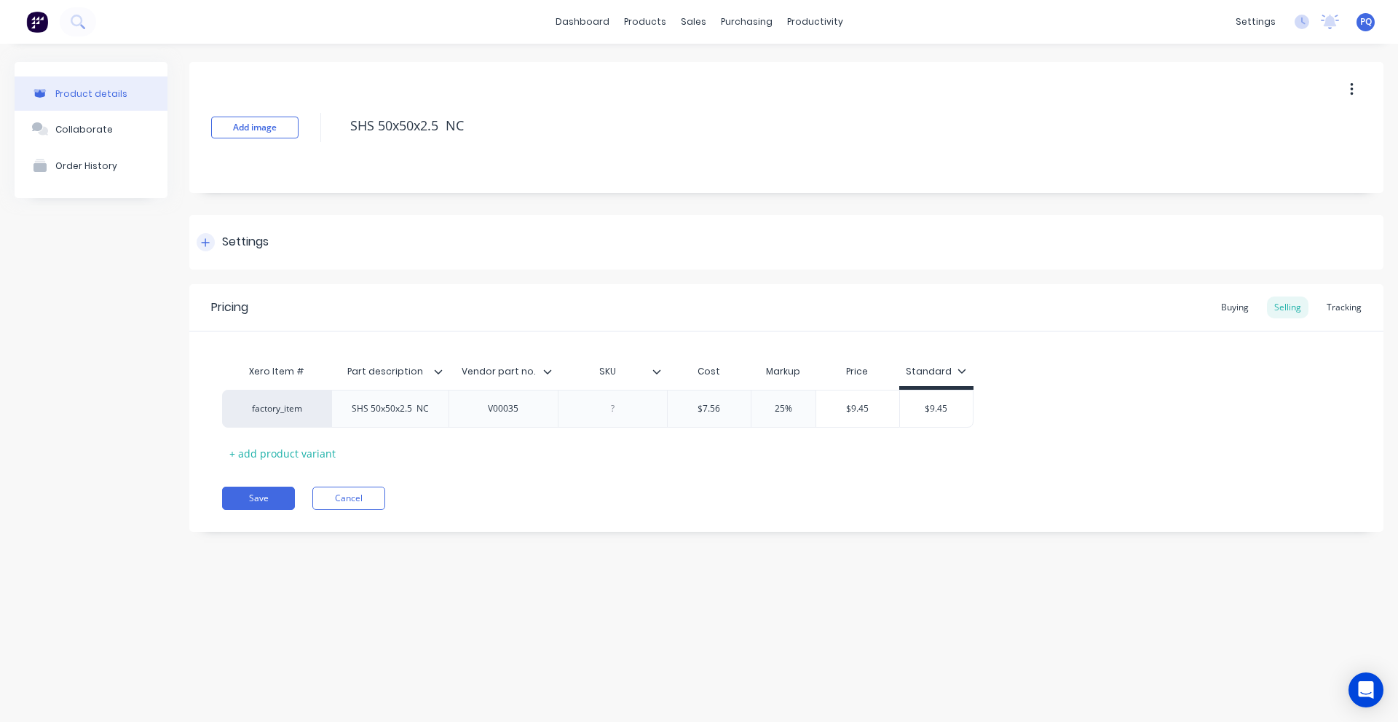
drag, startPoint x: 245, startPoint y: 272, endPoint x: 246, endPoint y: 265, distance: 7.3
click at [245, 272] on div "Add image SHS 50x50x2.5 NC Settings Product Options I buy this item I sell this…" at bounding box center [786, 308] width 1194 height 492
click at [250, 260] on div "Settings" at bounding box center [786, 242] width 1194 height 55
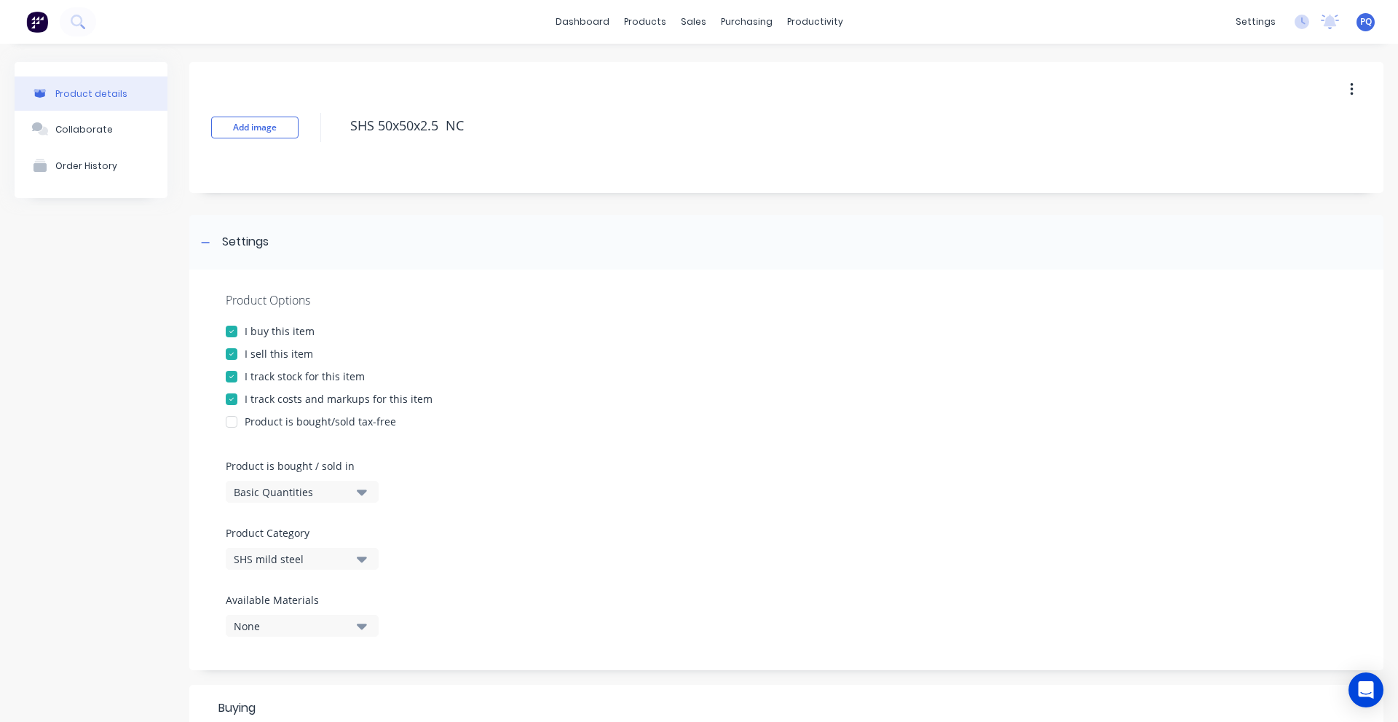
click at [273, 494] on div "Basic Quantities" at bounding box center [292, 491] width 117 height 15
click at [281, 552] on div "Lineal Metres" at bounding box center [335, 557] width 218 height 29
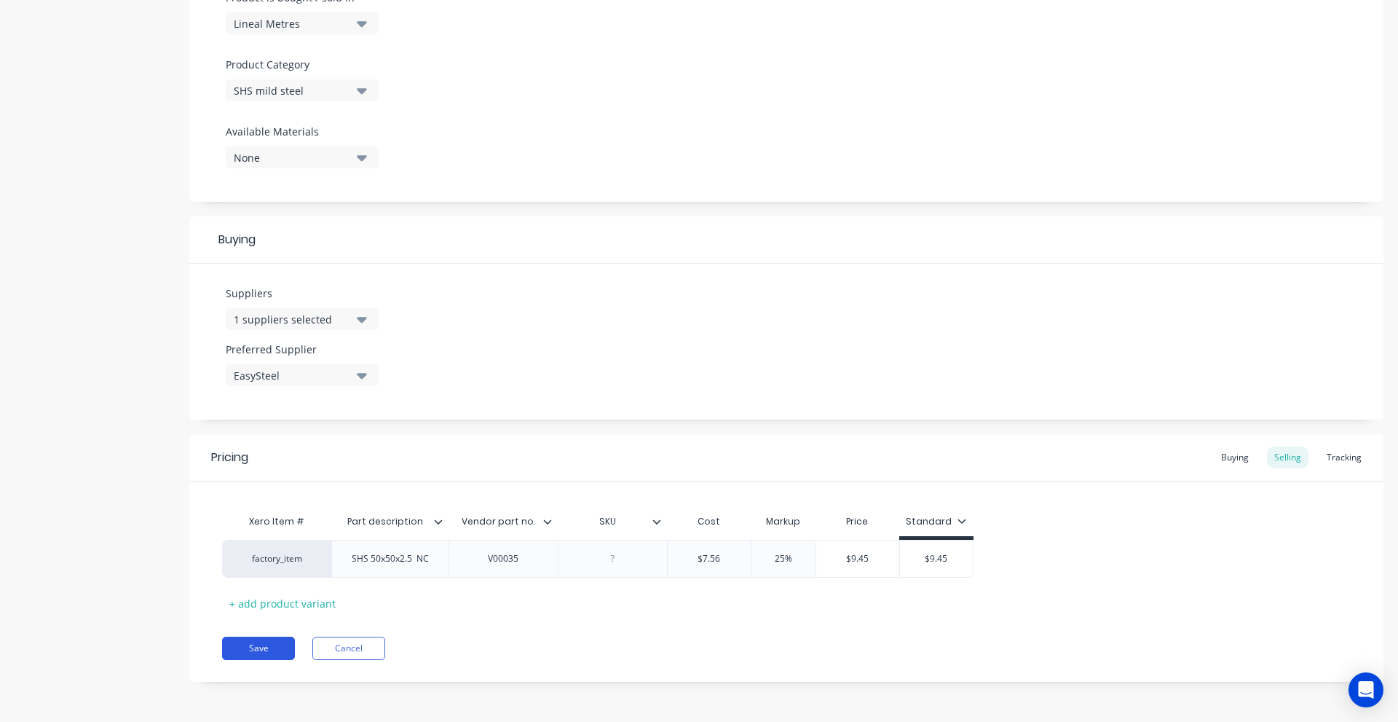
click at [266, 653] on button "Save" at bounding box center [258, 648] width 73 height 23
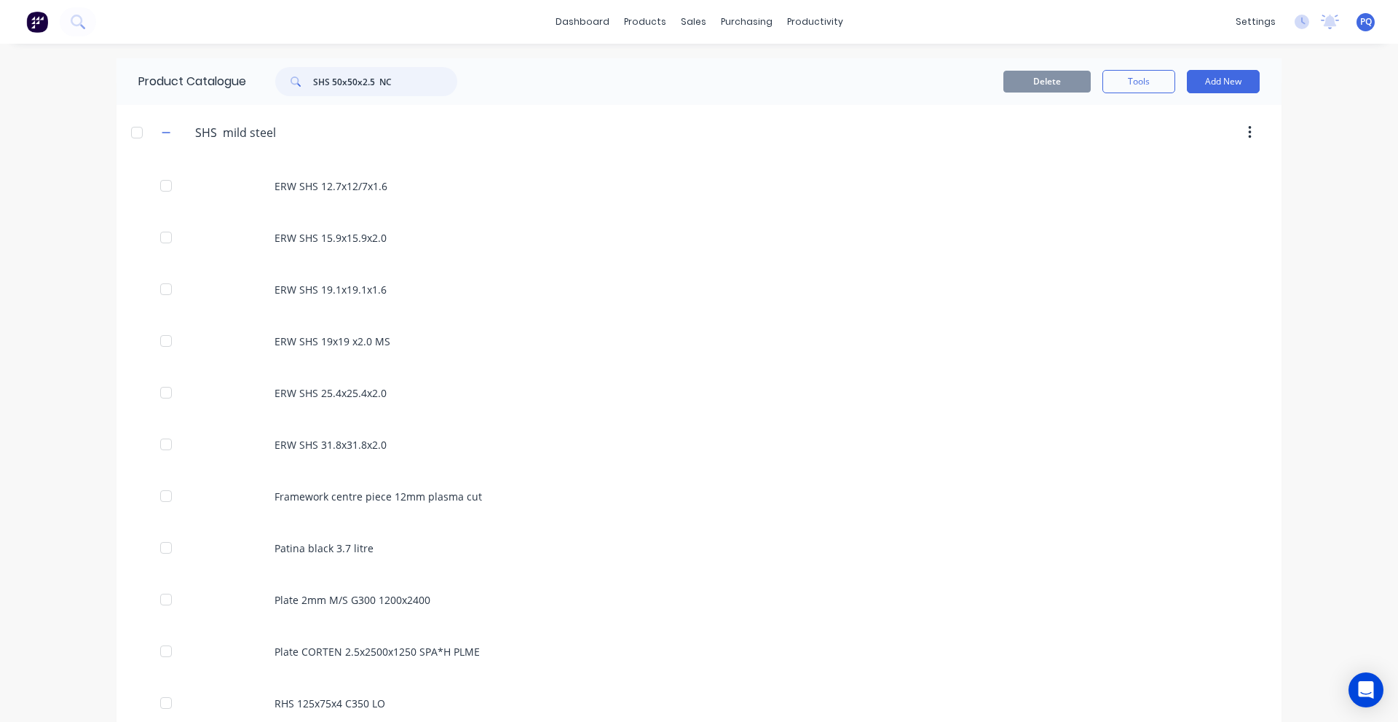
click at [355, 68] on input "SHS 50x50x2.5 NC" at bounding box center [385, 81] width 144 height 29
paste input "ERW SHS 12.7x12/7x1.6"
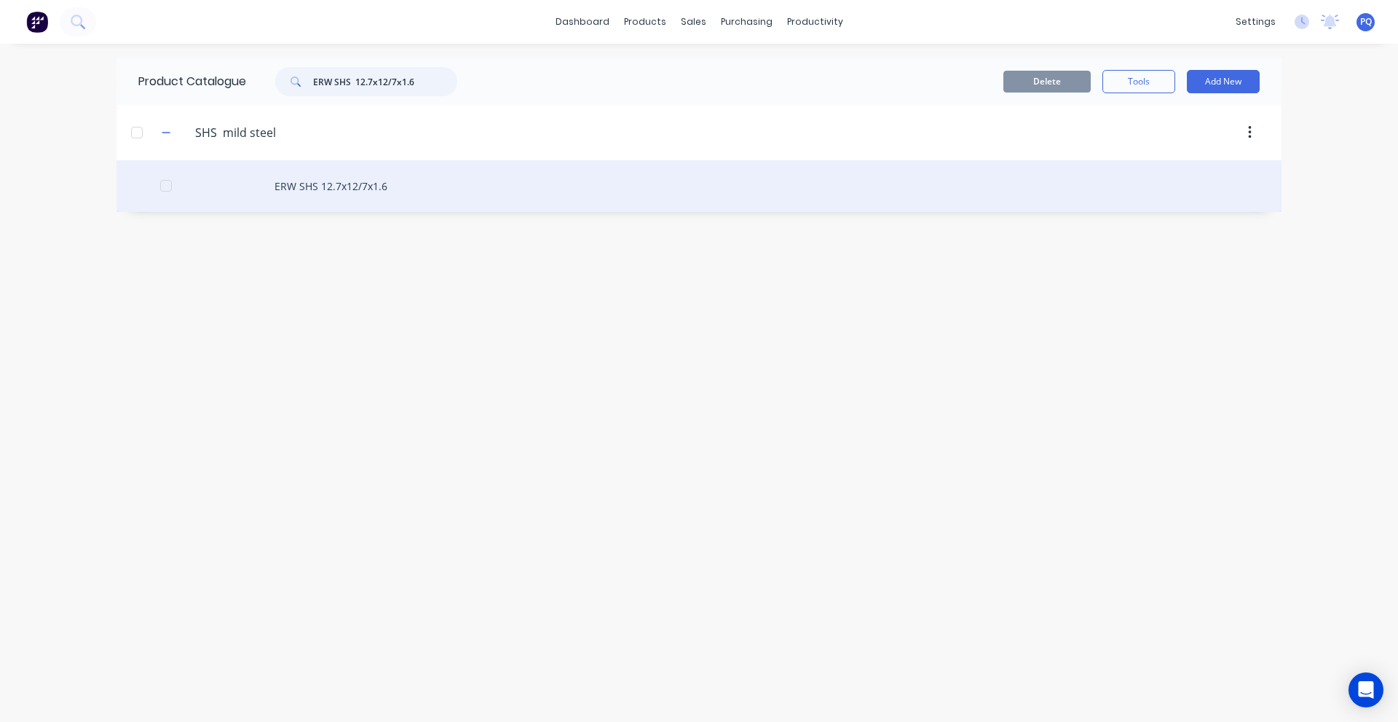
type input "ERW SHS 12.7x12/7x1.6"
click at [240, 203] on div "ERW SHS 12.7x12/7x1.6" at bounding box center [699, 186] width 1165 height 52
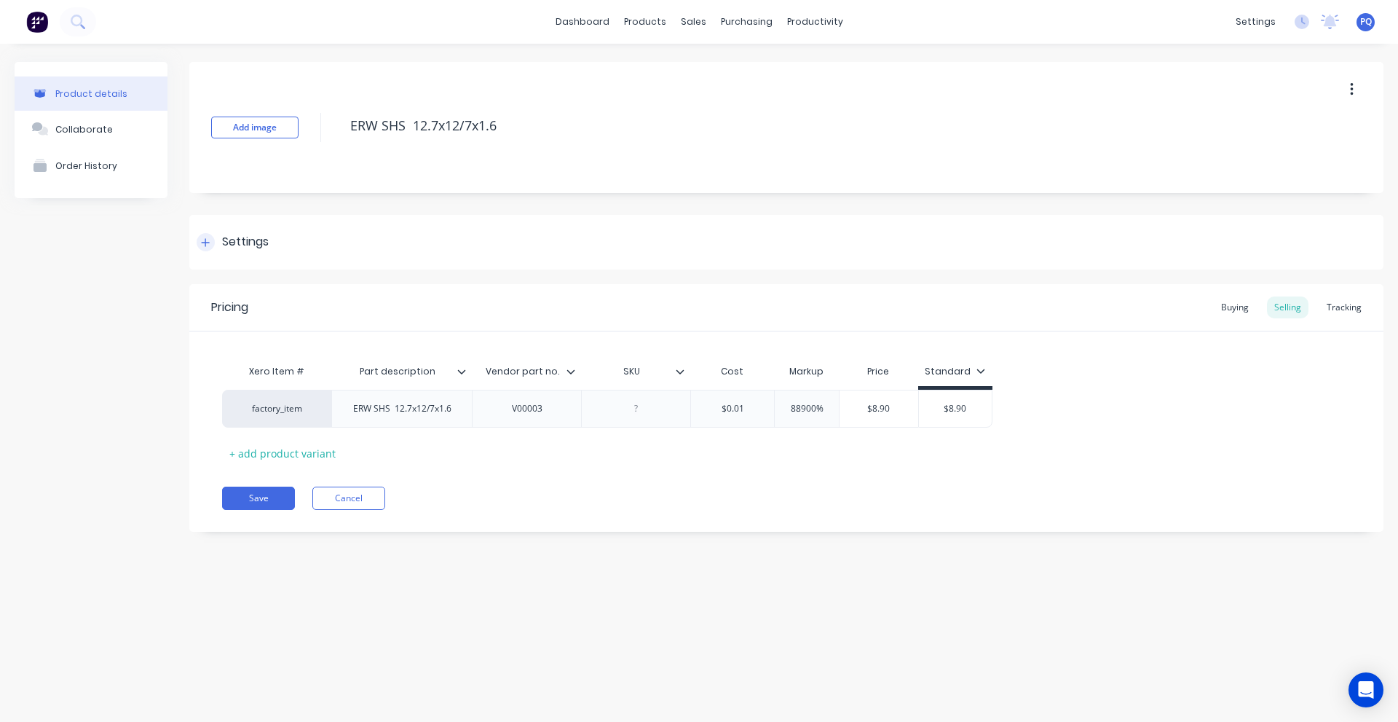
click at [224, 225] on div "Settings" at bounding box center [786, 242] width 1194 height 55
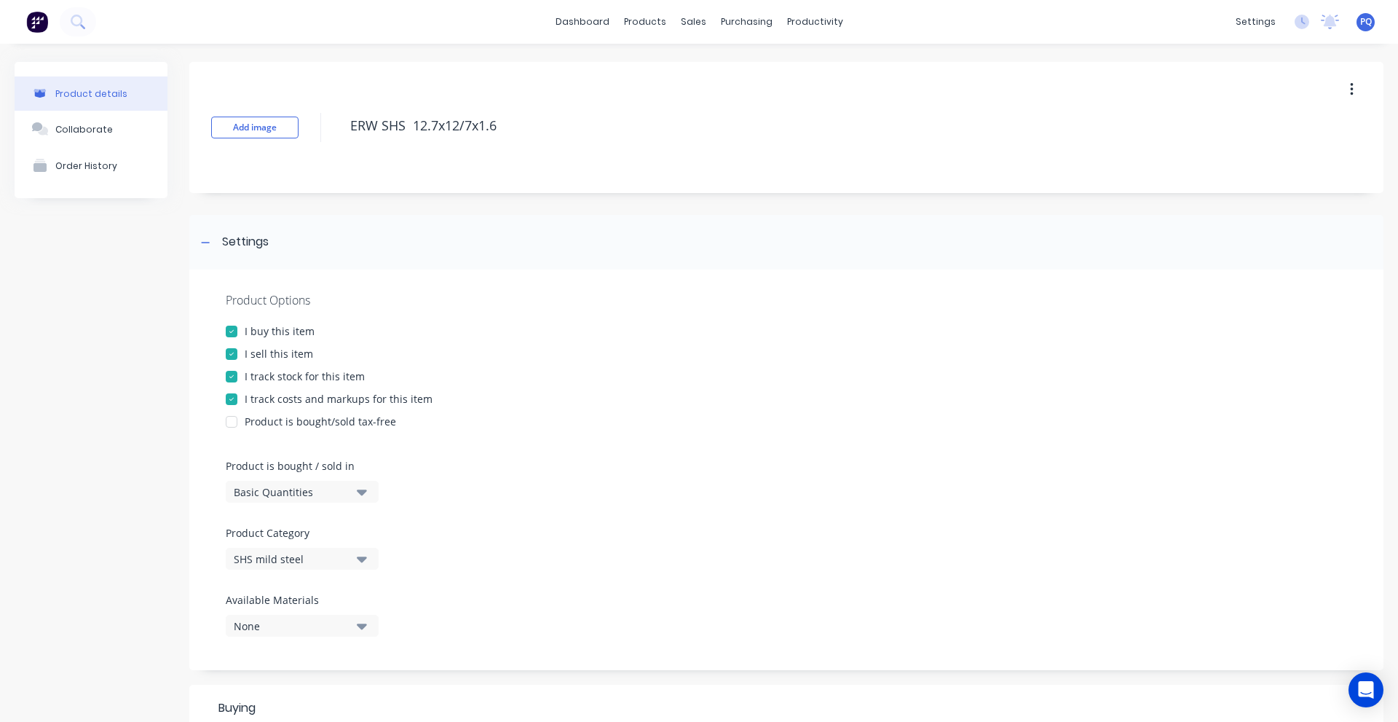
click at [252, 492] on div "Basic Quantities" at bounding box center [292, 491] width 117 height 15
click at [269, 548] on div "Lineal Metres" at bounding box center [335, 557] width 218 height 29
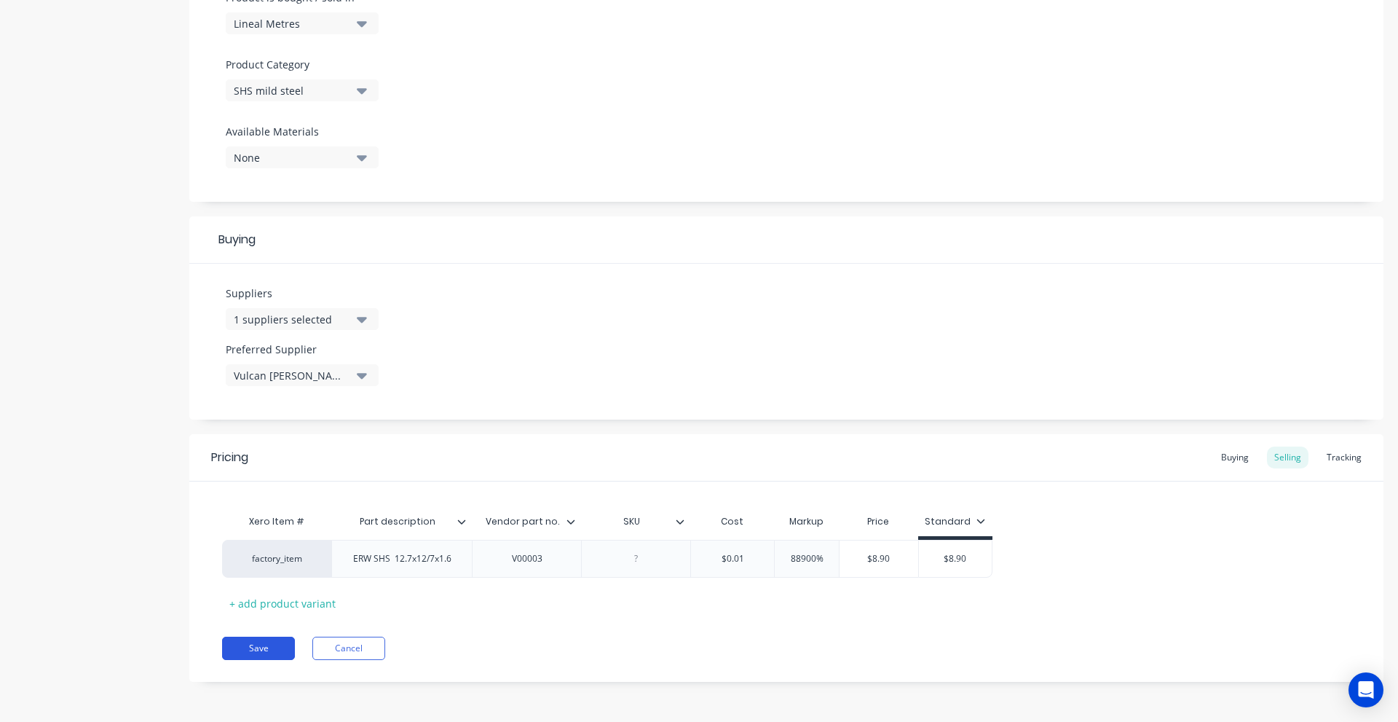
click at [267, 637] on button "Save" at bounding box center [258, 648] width 73 height 23
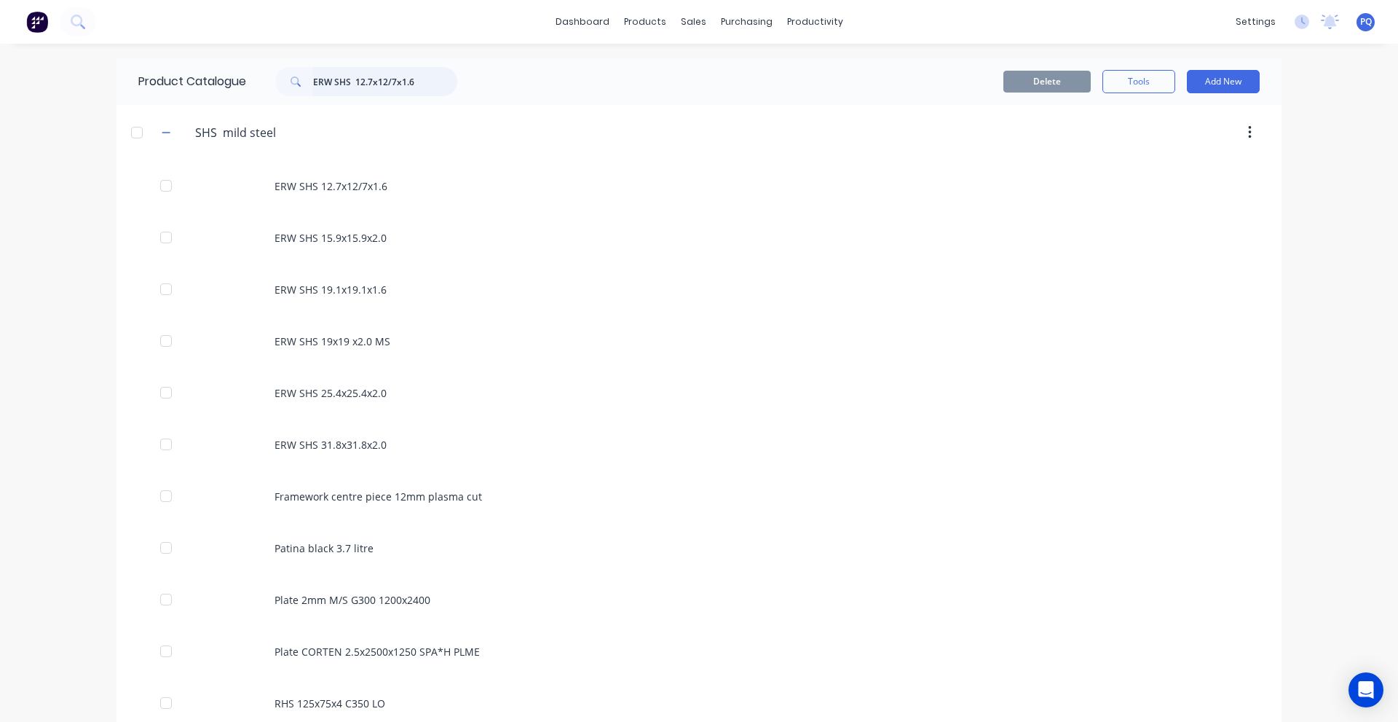
click at [340, 83] on input "ERW SHS 12.7x12/7x1.6" at bounding box center [385, 81] width 144 height 29
paste input "SHS 25x25x2.5 C350 LO"
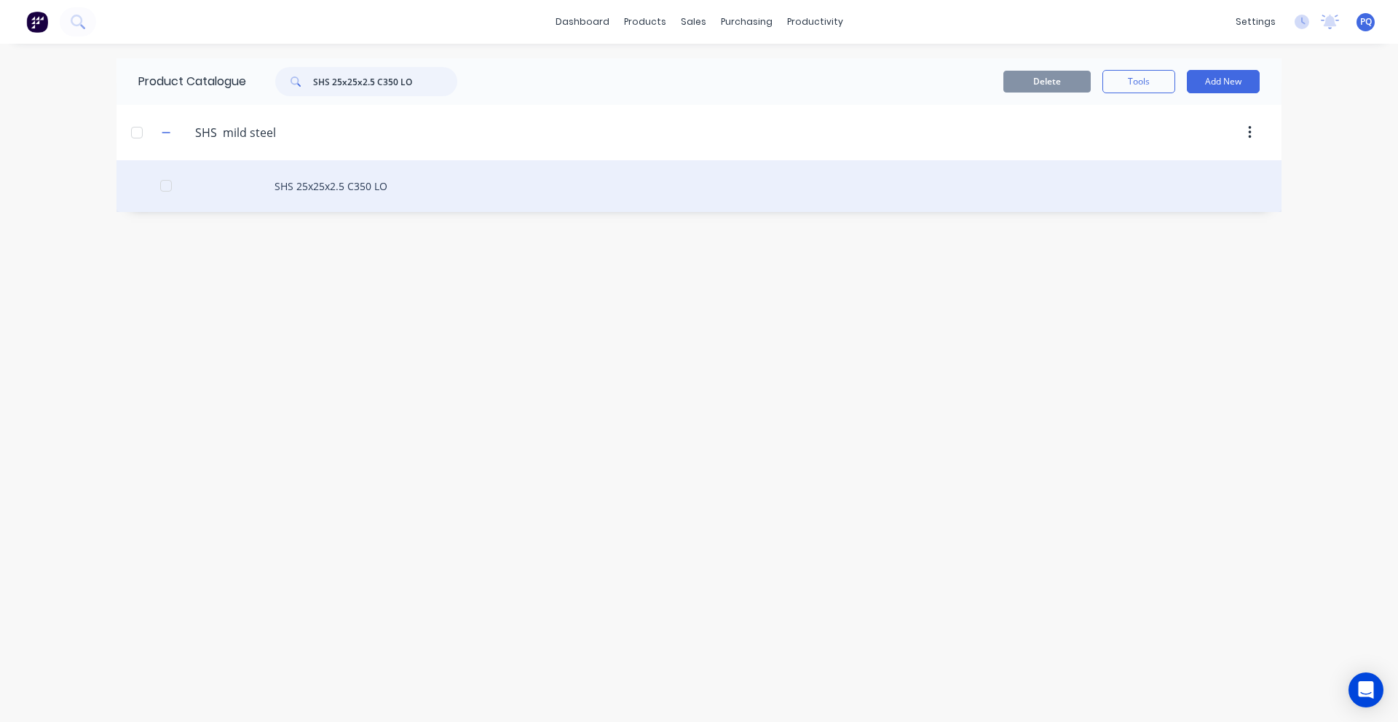
type input "SHS 25x25x2.5 C350 LO"
click at [320, 198] on div "SHS 25x25x2.5 C350 LO" at bounding box center [699, 186] width 1165 height 52
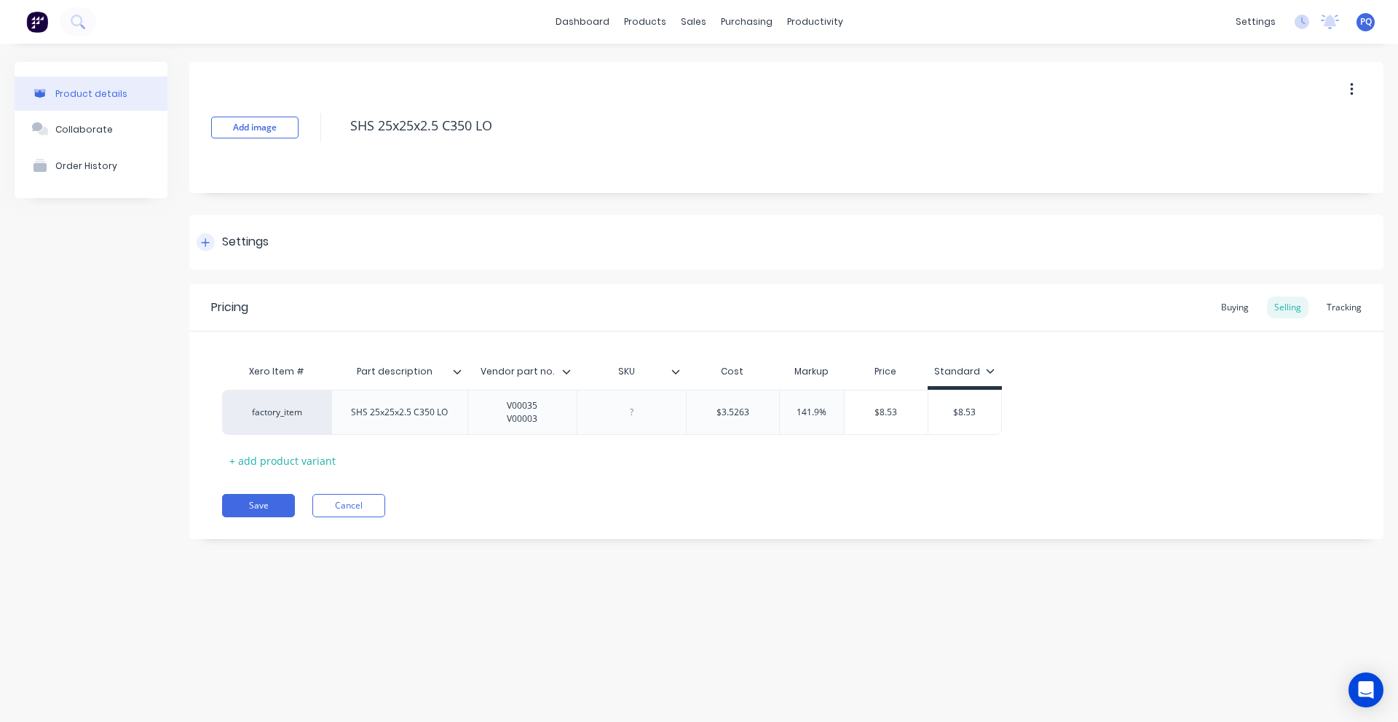
click at [255, 236] on div "Settings" at bounding box center [245, 242] width 47 height 18
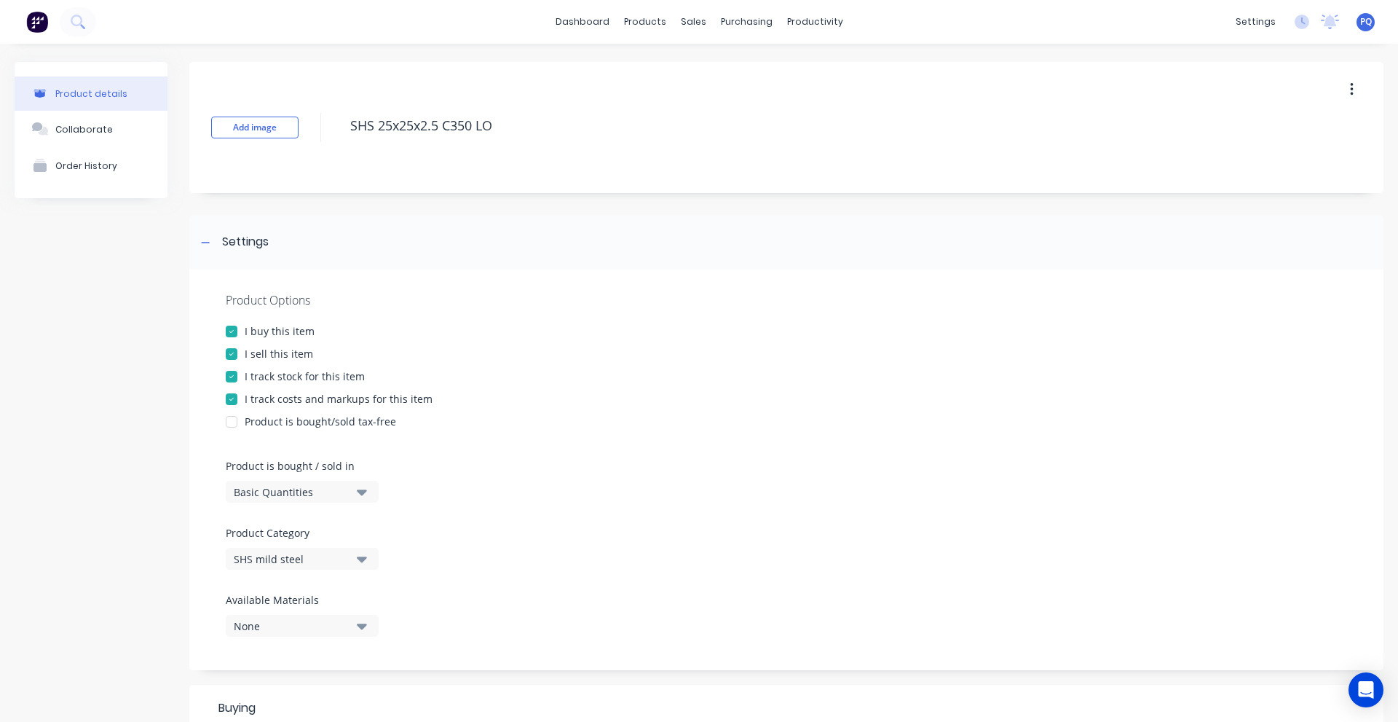
click at [255, 481] on button "Basic Quantities" at bounding box center [302, 492] width 153 height 22
click at [276, 544] on div "Lineal Metres" at bounding box center [335, 557] width 218 height 29
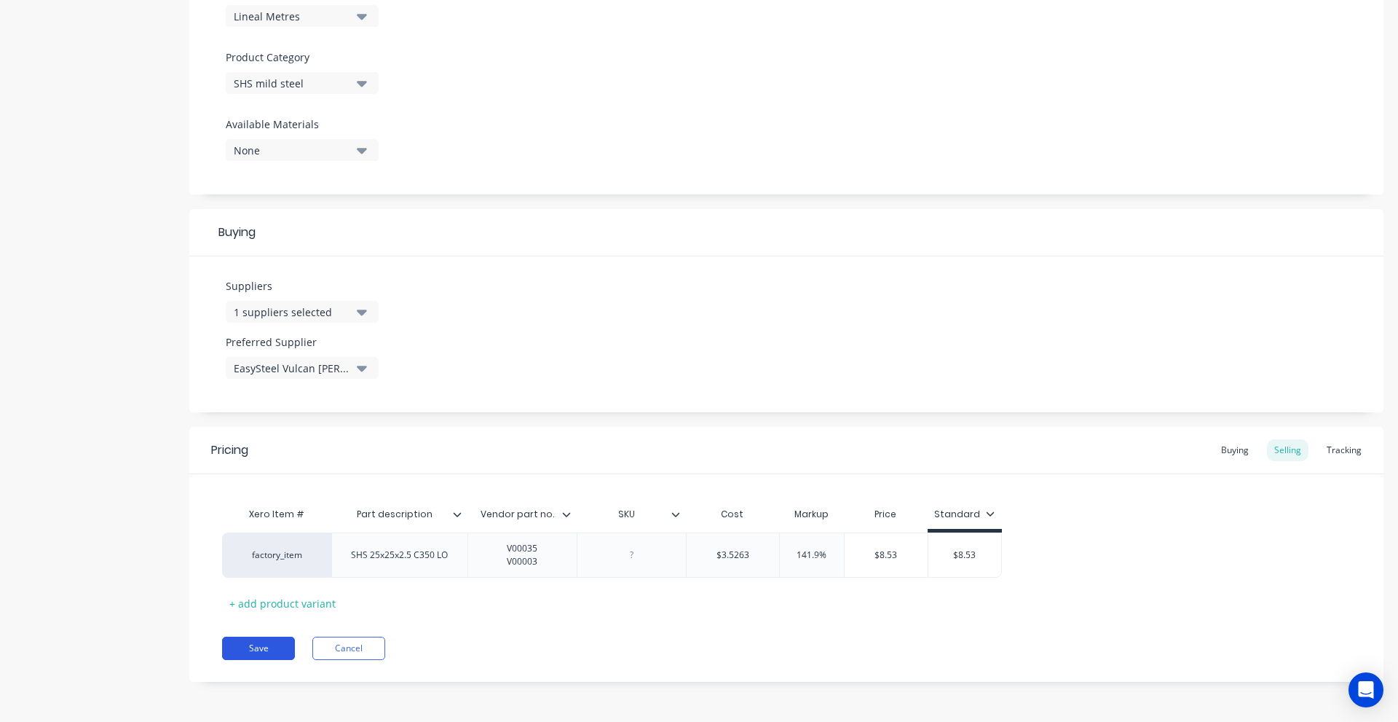
click at [265, 637] on button "Save" at bounding box center [258, 648] width 73 height 23
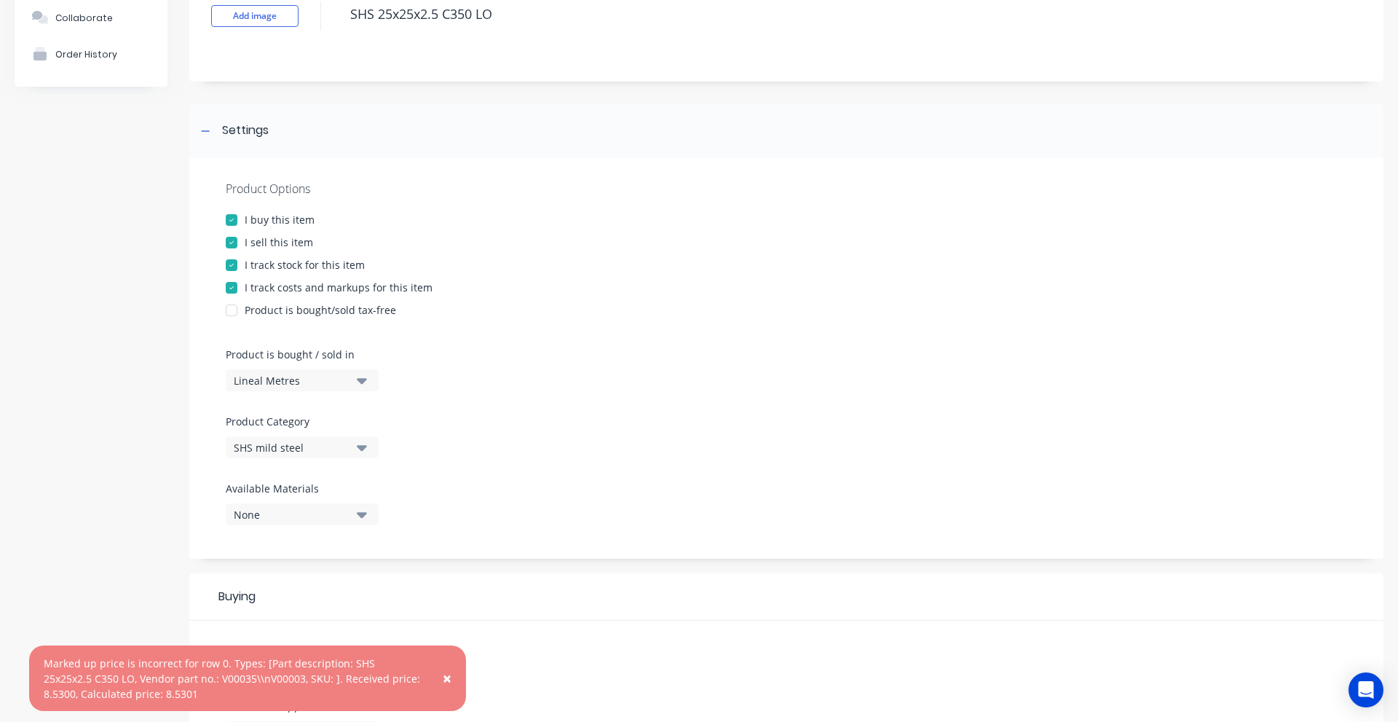
scroll to position [0, 0]
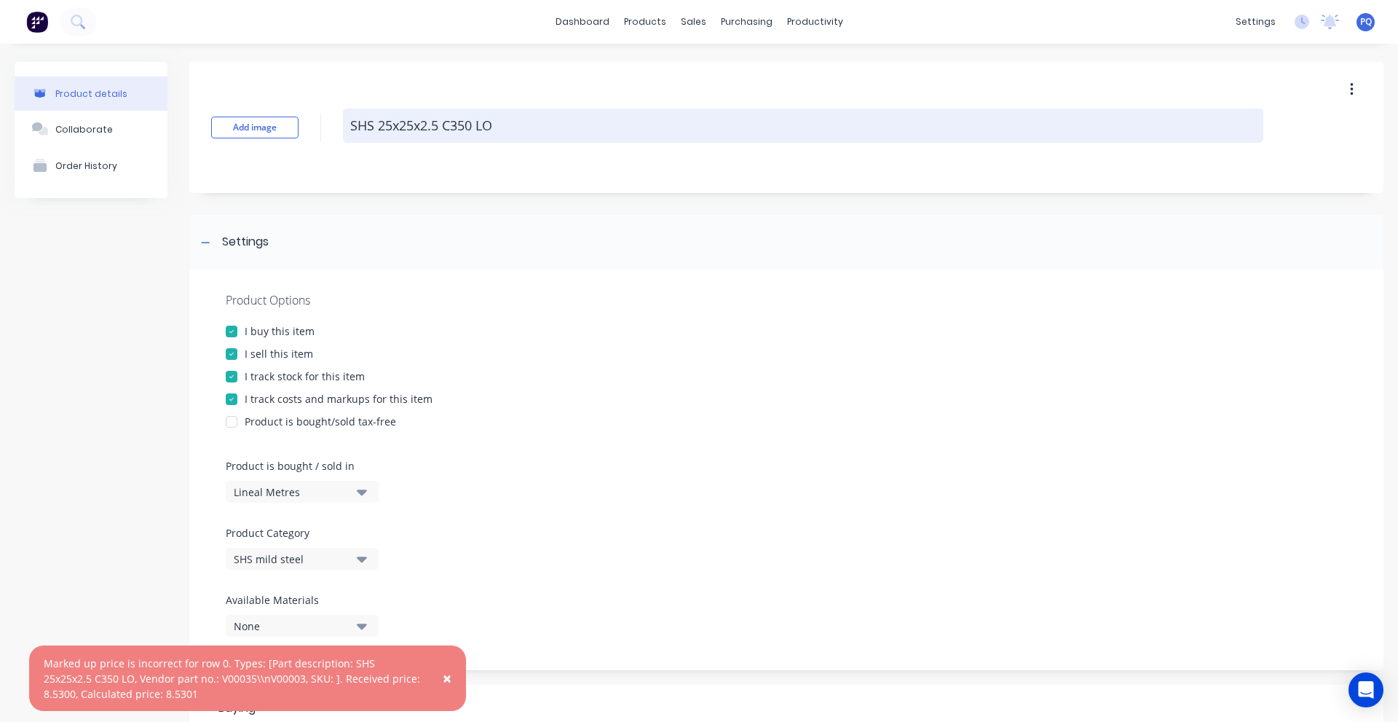
click at [417, 133] on textarea "SHS 25x25x2.5 C350 LO" at bounding box center [803, 126] width 921 height 34
click at [419, 133] on textarea "SHS 25x25x2.5 C350 LO" at bounding box center [803, 126] width 921 height 34
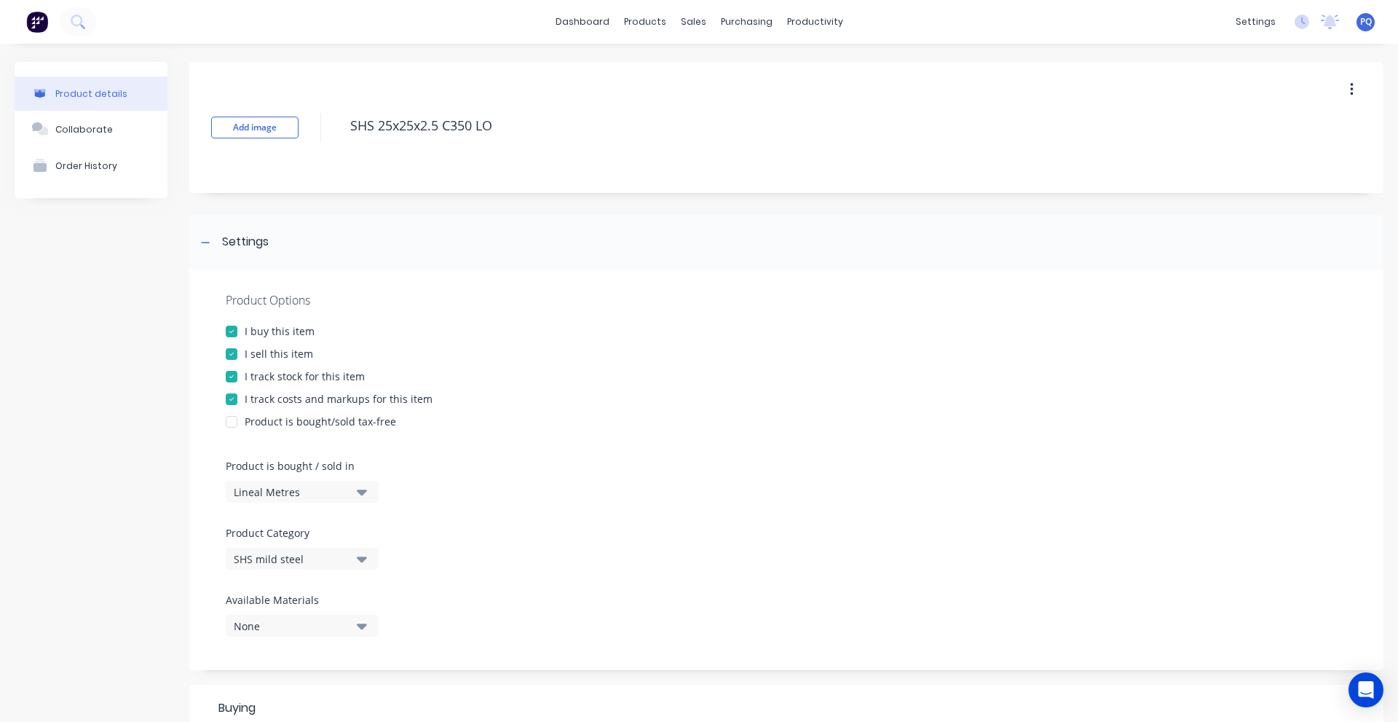
scroll to position [437, 0]
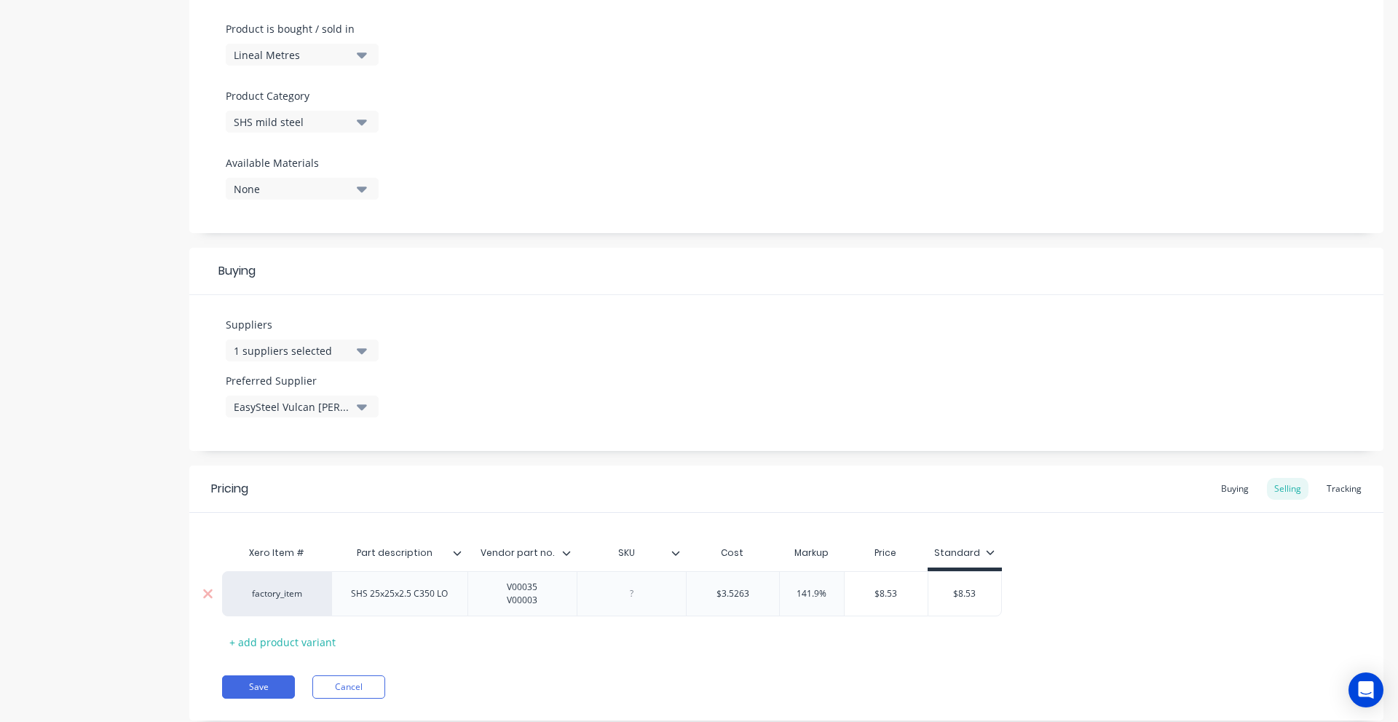
click at [815, 593] on input "141.9%" at bounding box center [812, 593] width 73 height 13
paste input "00035448423"
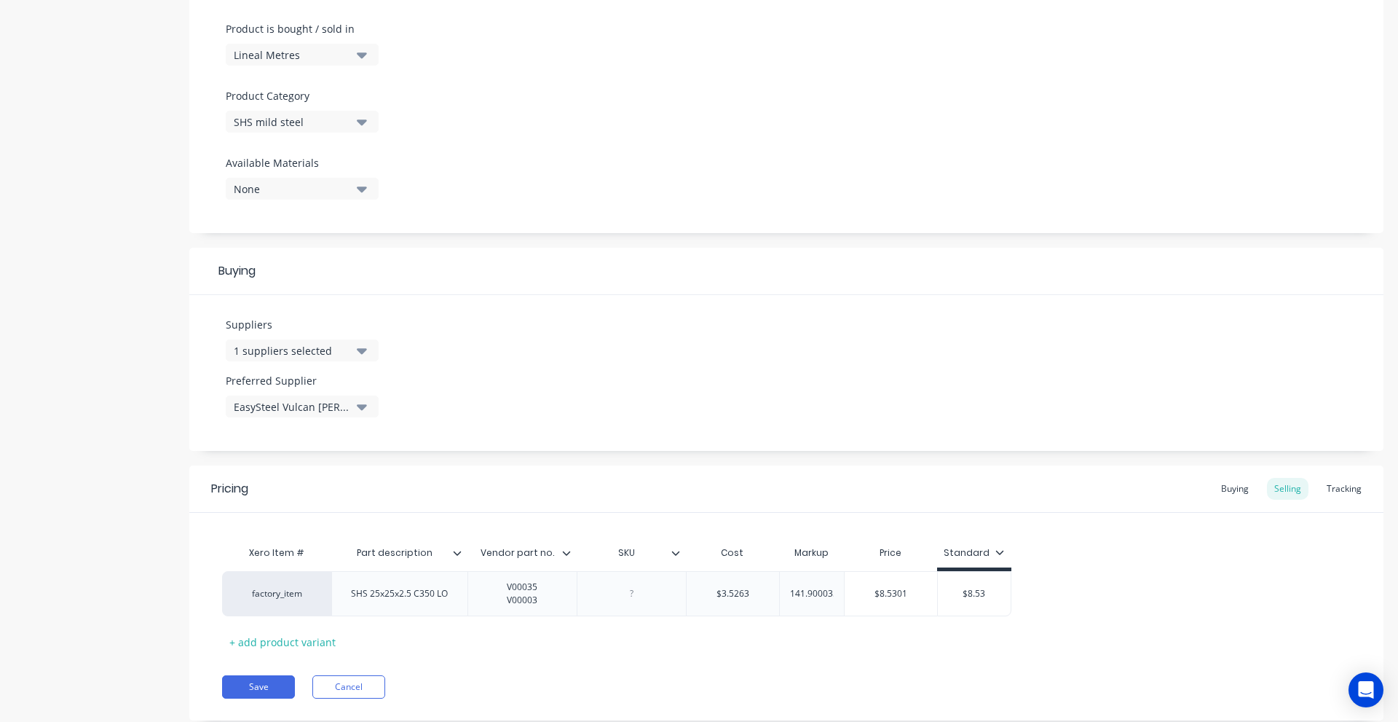
click at [809, 643] on div "Xero Item # Part description Vendor part no. SKU Cost Markup Price Standard fac…" at bounding box center [786, 595] width 1129 height 115
type input "141.9%"
click at [811, 595] on input "141.9%" at bounding box center [812, 593] width 73 height 13
click at [259, 674] on div "Pricing Buying Selling Tracking Xero Item # Part description Vendor part no. SK…" at bounding box center [786, 592] width 1194 height 255
click at [260, 683] on button "Save" at bounding box center [258, 686] width 73 height 23
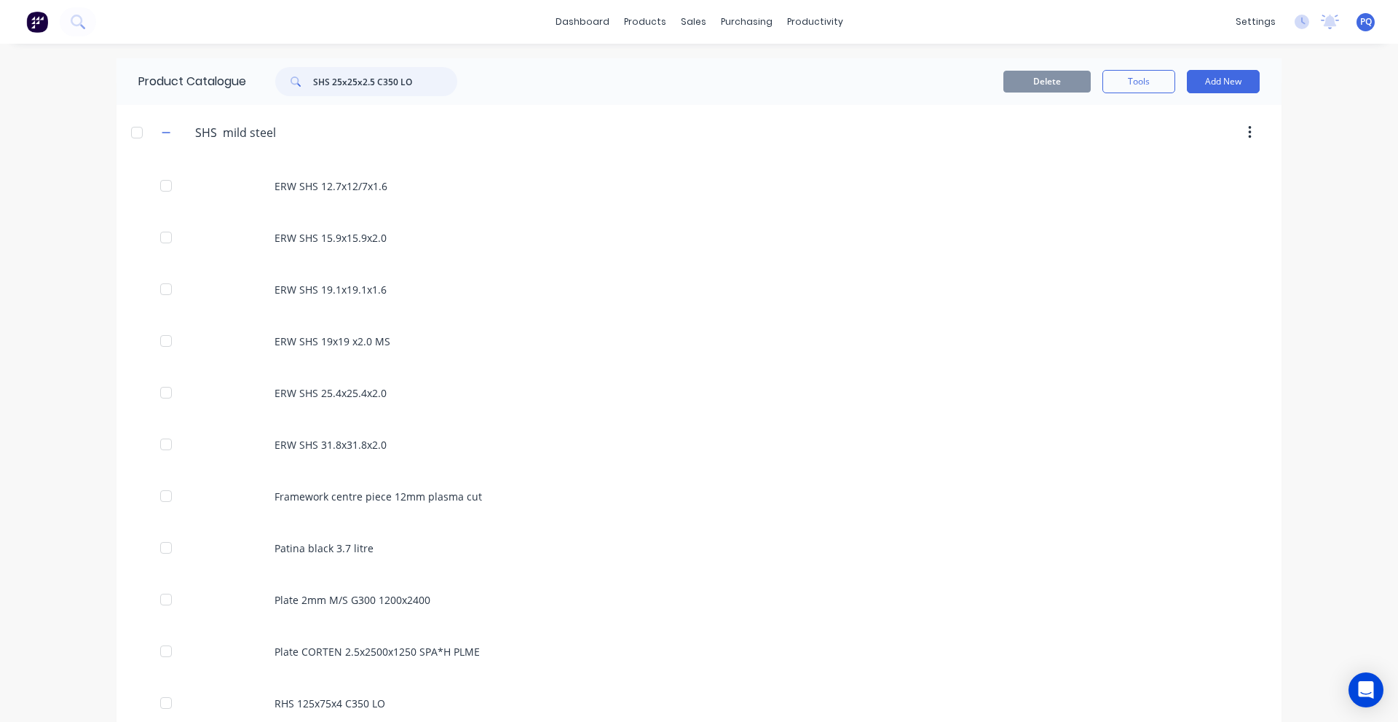
click at [344, 74] on input "SHS 25x25x2.5 C350 LO" at bounding box center [385, 81] width 144 height 29
paste input "Round Bar 16mm 1215 Bright H9 Free Cut"
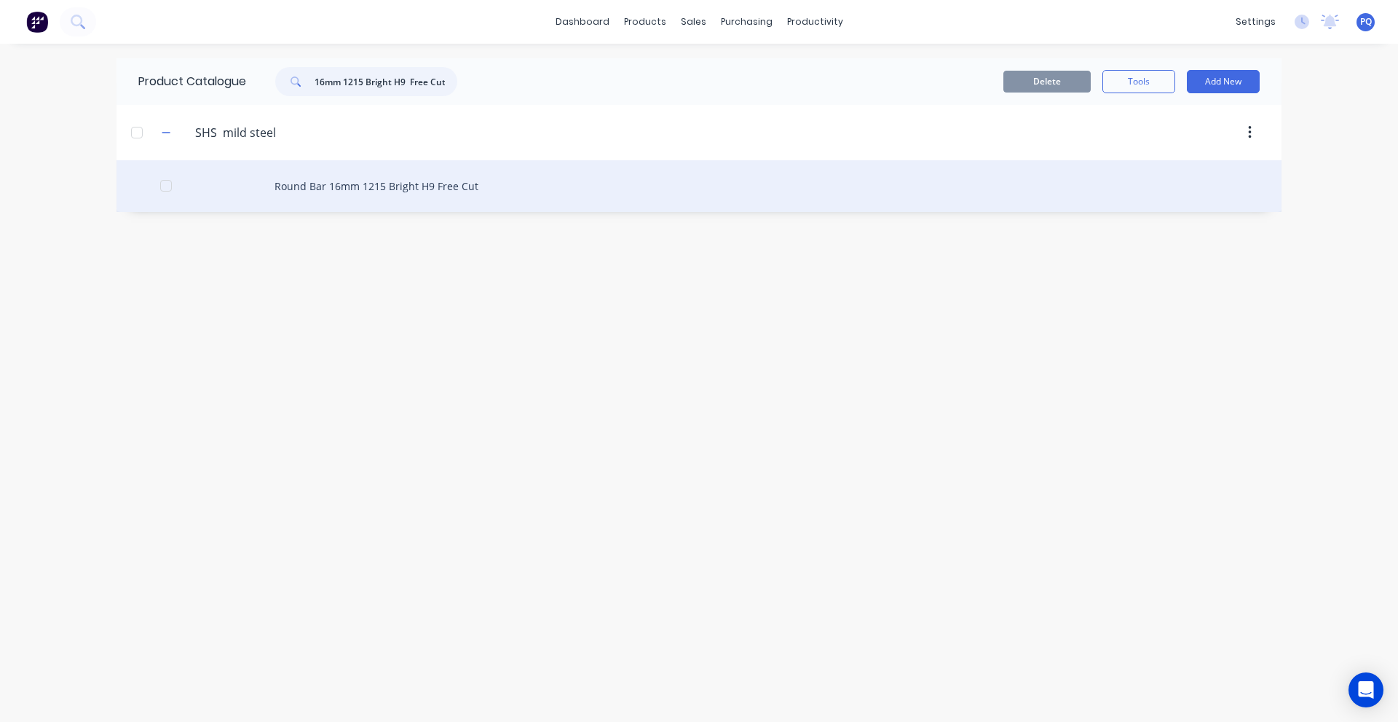
type input "Round Bar 16mm 1215 Bright H9 Free Cut"
click at [377, 195] on div "Round Bar 16mm 1215 Bright H9 Free Cut" at bounding box center [699, 186] width 1165 height 52
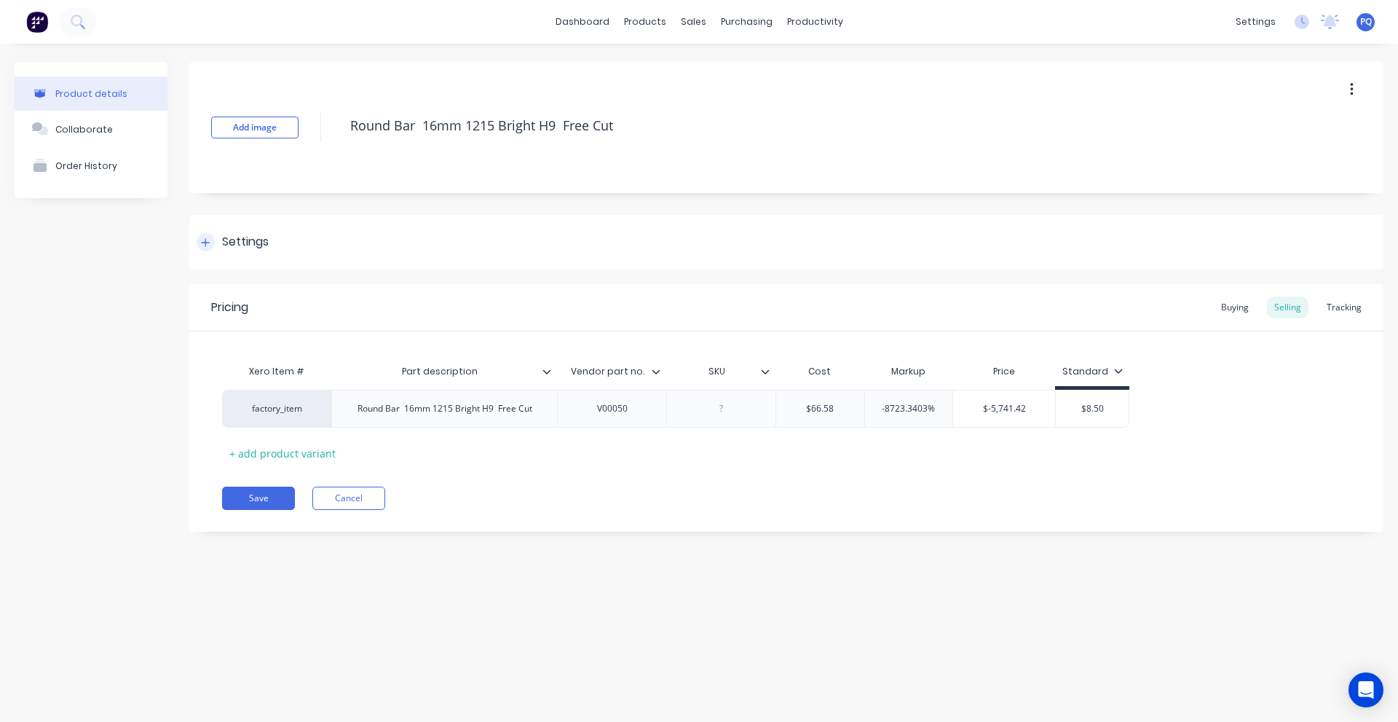
click at [242, 245] on div "Settings" at bounding box center [245, 242] width 47 height 18
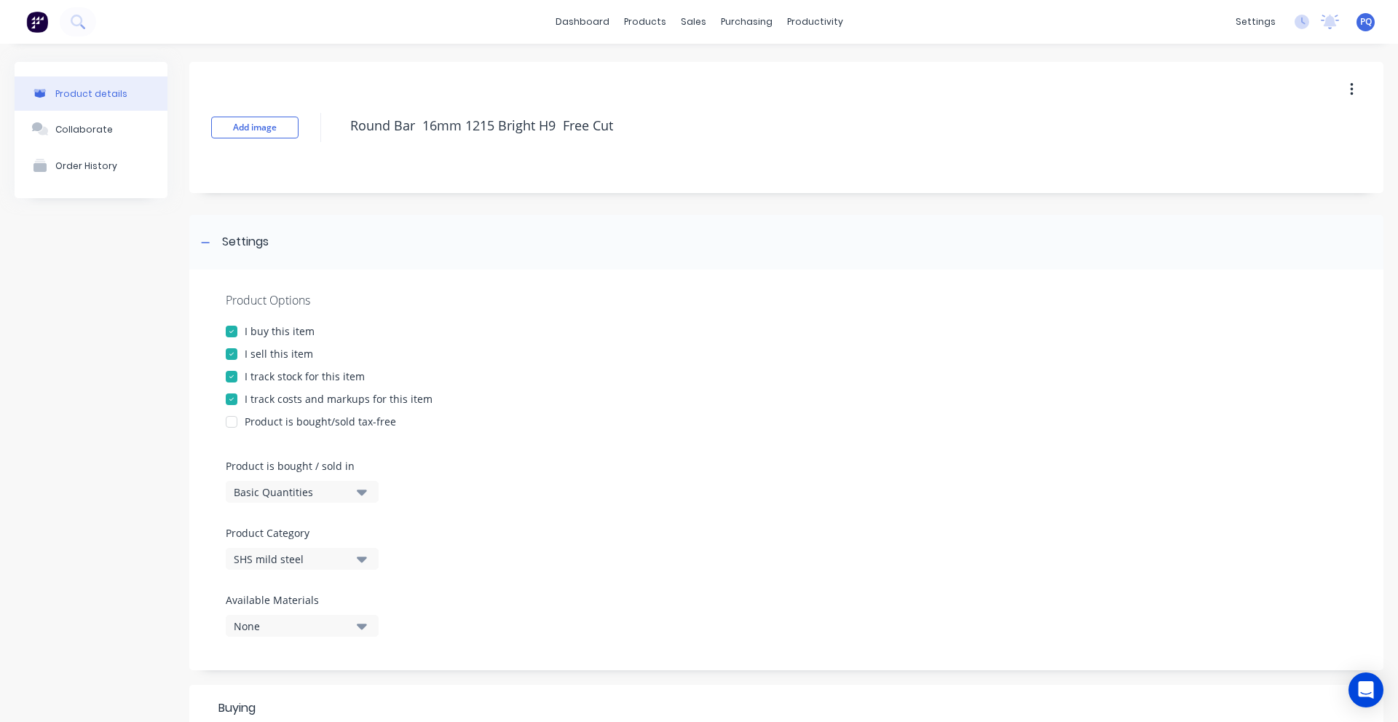
click at [277, 479] on div "Product is bought / sold in Basic Quantities" at bounding box center [299, 480] width 146 height 44
click at [277, 482] on button "Basic Quantities" at bounding box center [302, 492] width 153 height 22
click at [298, 553] on div "Lineal Metres" at bounding box center [335, 557] width 218 height 29
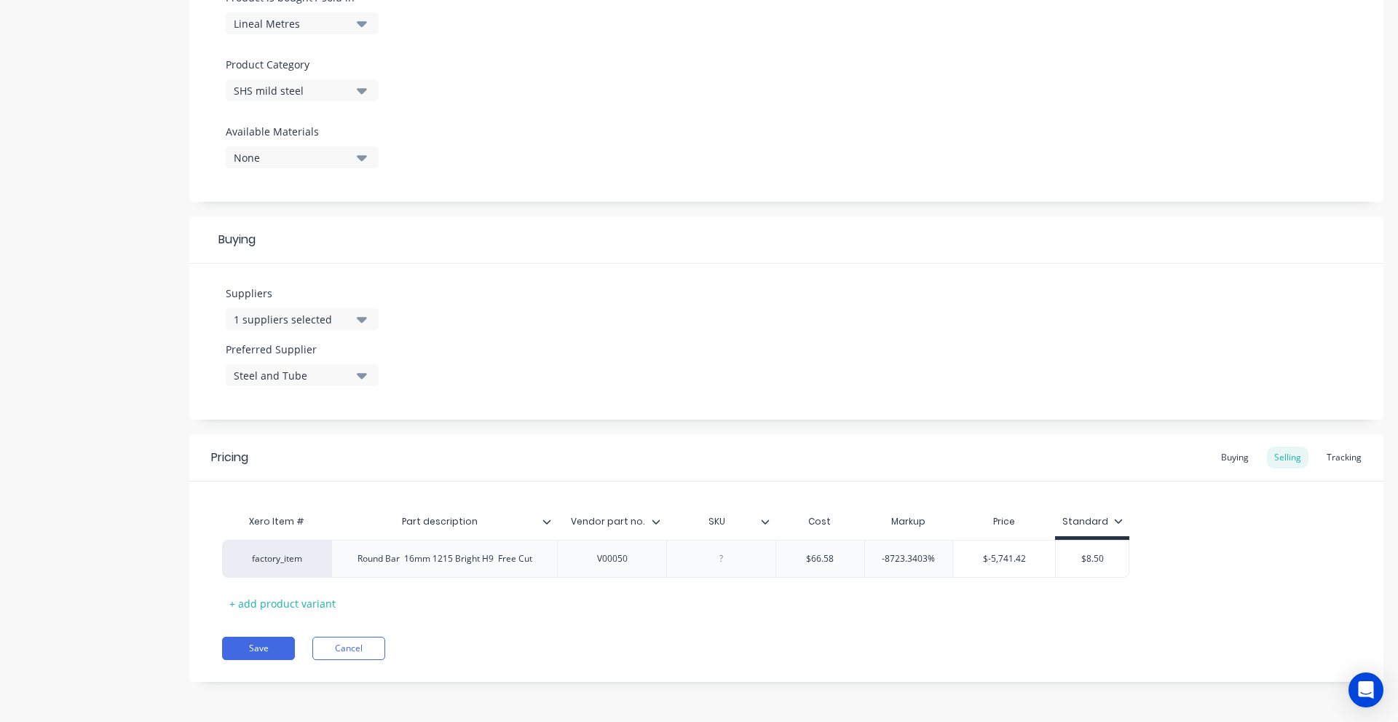
click at [288, 623] on div "Pricing Buying Selling Tracking Xero Item # Part description Vendor part no. SK…" at bounding box center [786, 558] width 1194 height 248
click at [275, 639] on button "Save" at bounding box center [258, 648] width 73 height 23
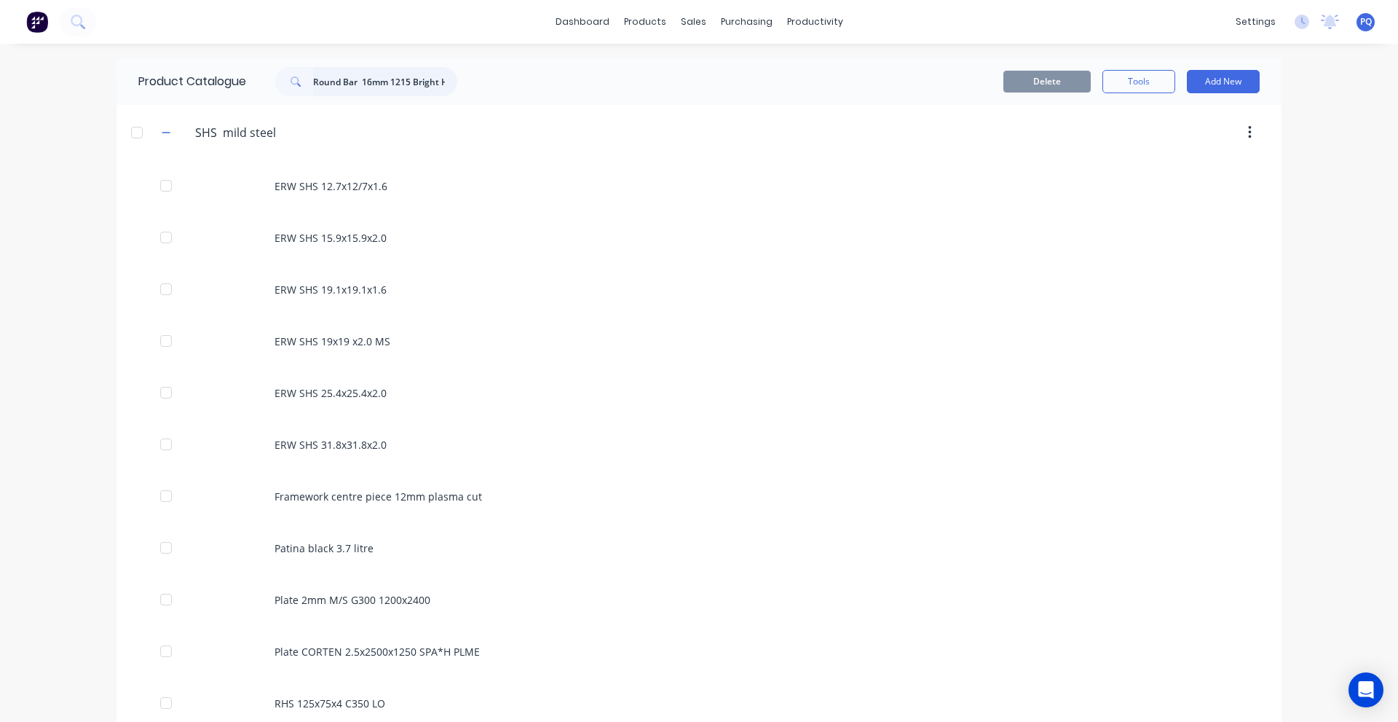
click at [335, 74] on input "Round Bar 16mm 1215 Bright H9 Free Cut" at bounding box center [385, 81] width 144 height 29
paste input "SHS 25x25x2.0 C350 LO"
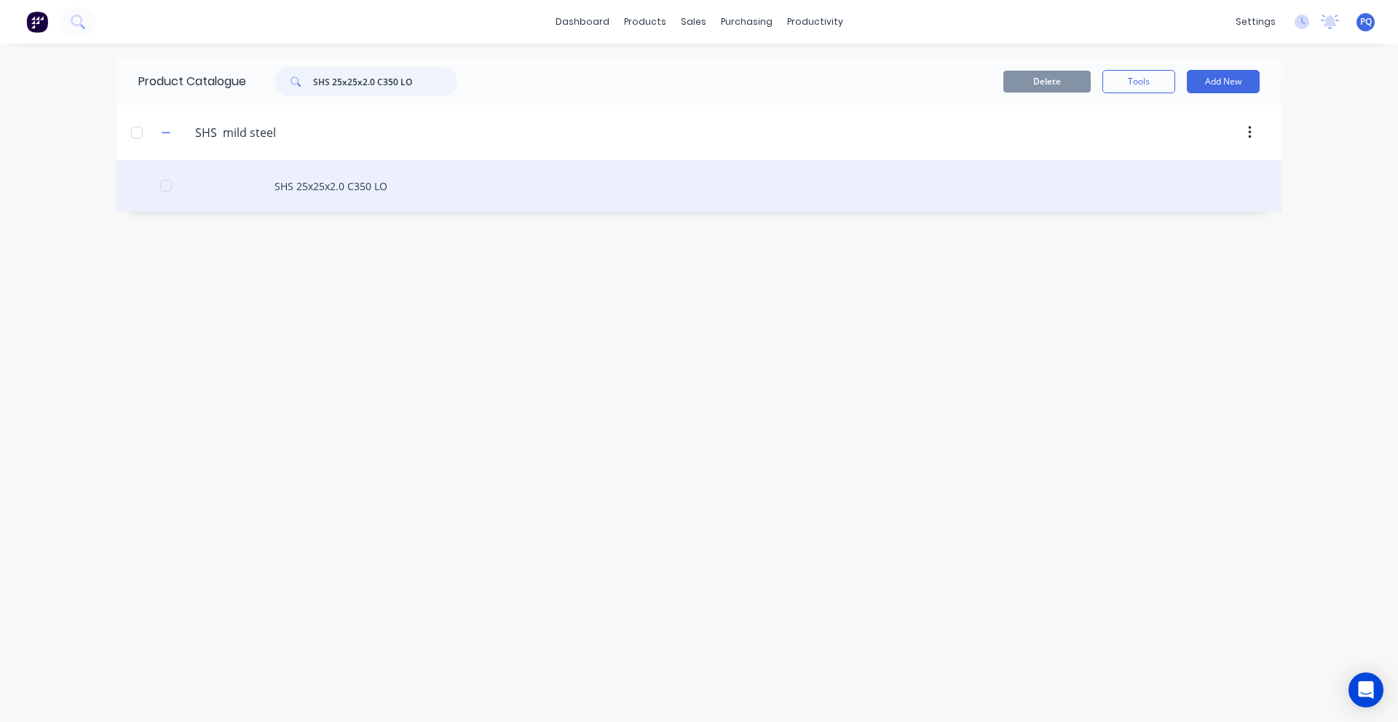
type input "SHS 25x25x2.0 C350 LO"
click at [373, 174] on div "SHS 25x25x2.0 C350 LO" at bounding box center [699, 186] width 1165 height 52
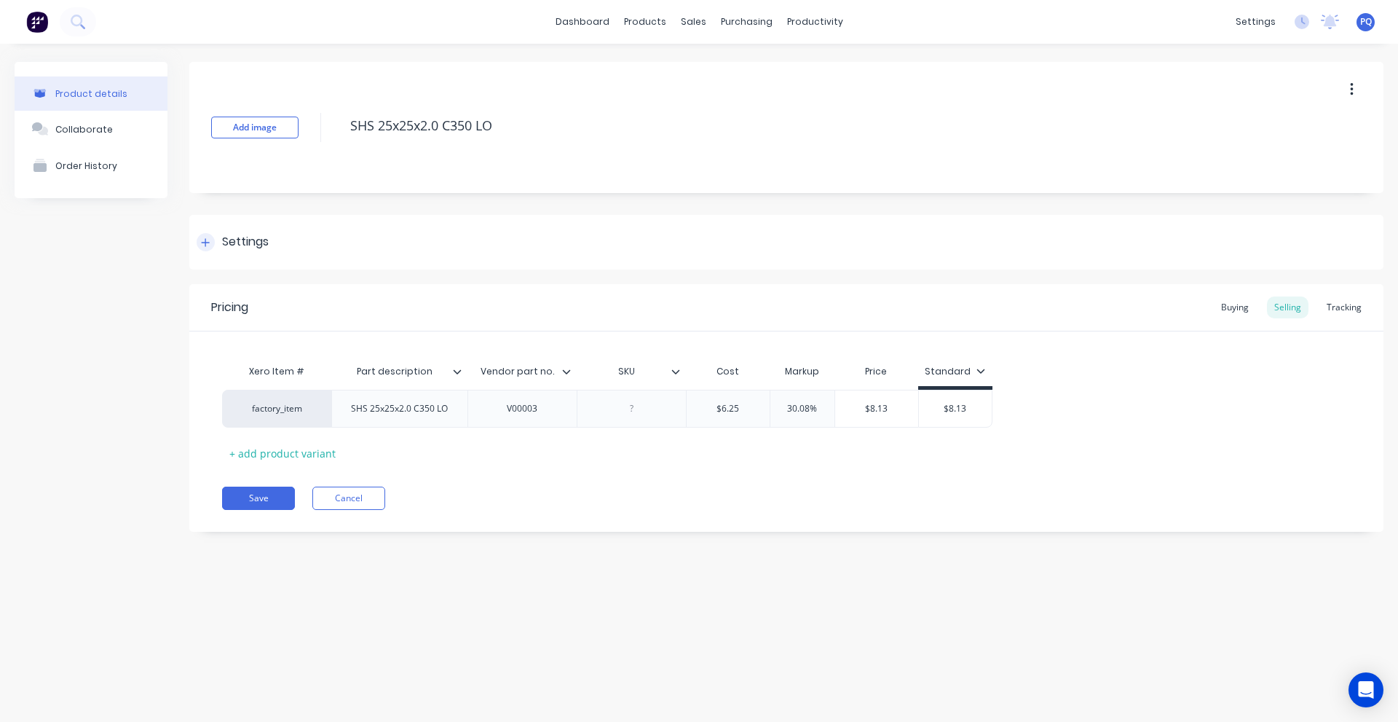
click at [243, 259] on div "Settings" at bounding box center [786, 242] width 1194 height 55
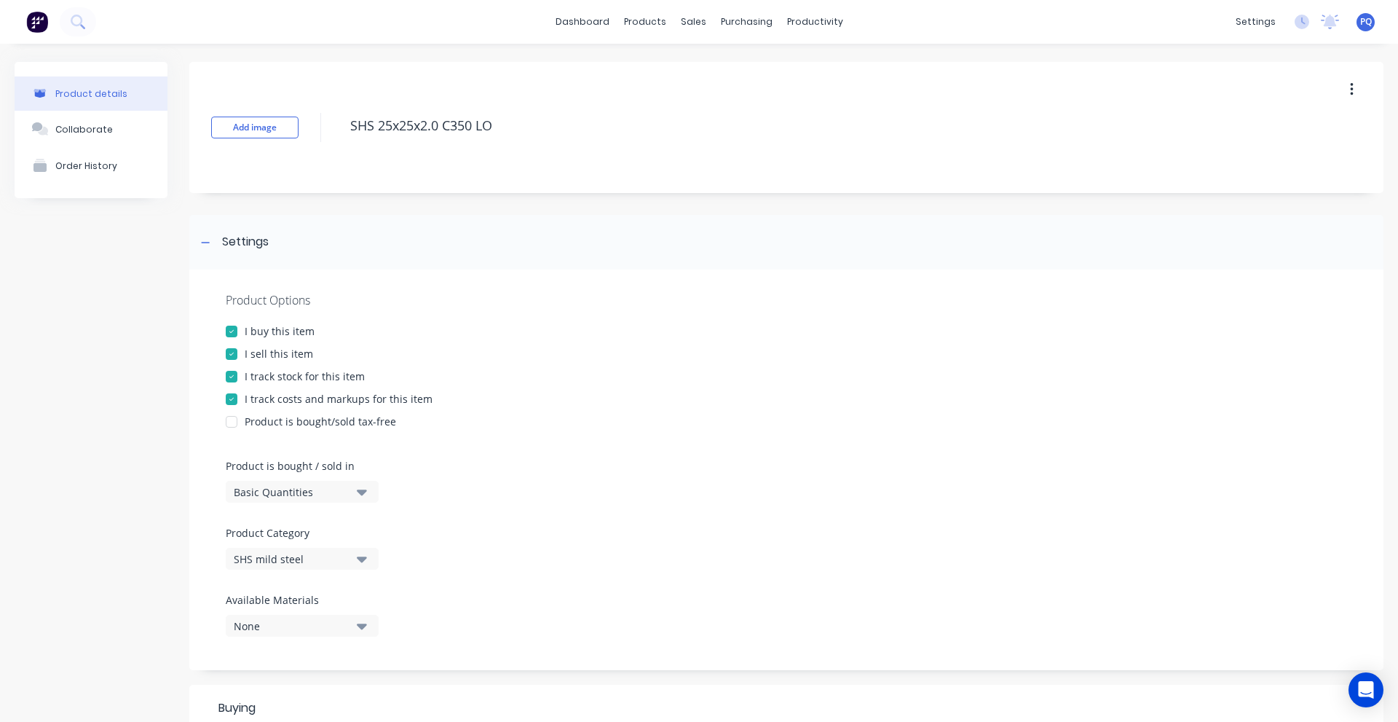
click at [311, 490] on div "Basic Quantities" at bounding box center [292, 491] width 117 height 15
click at [304, 555] on div "Lineal Metres" at bounding box center [335, 557] width 218 height 29
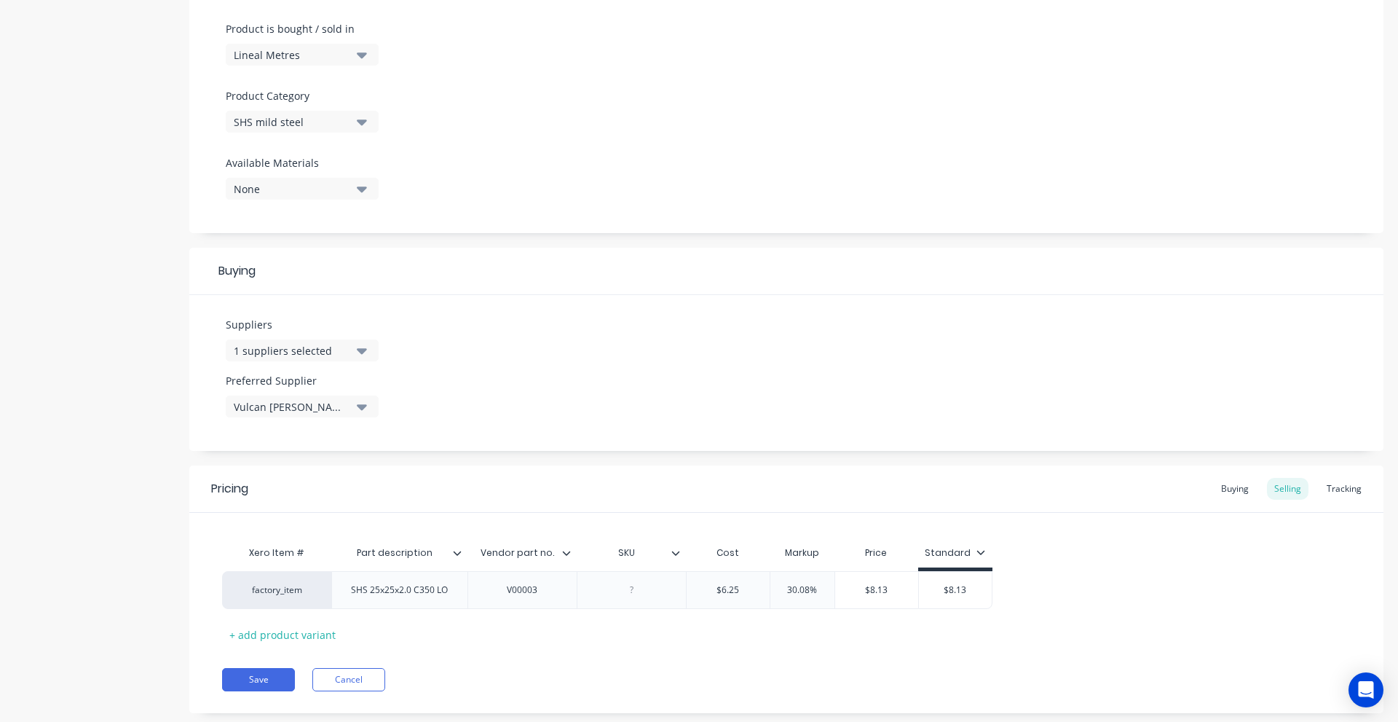
scroll to position [468, 0]
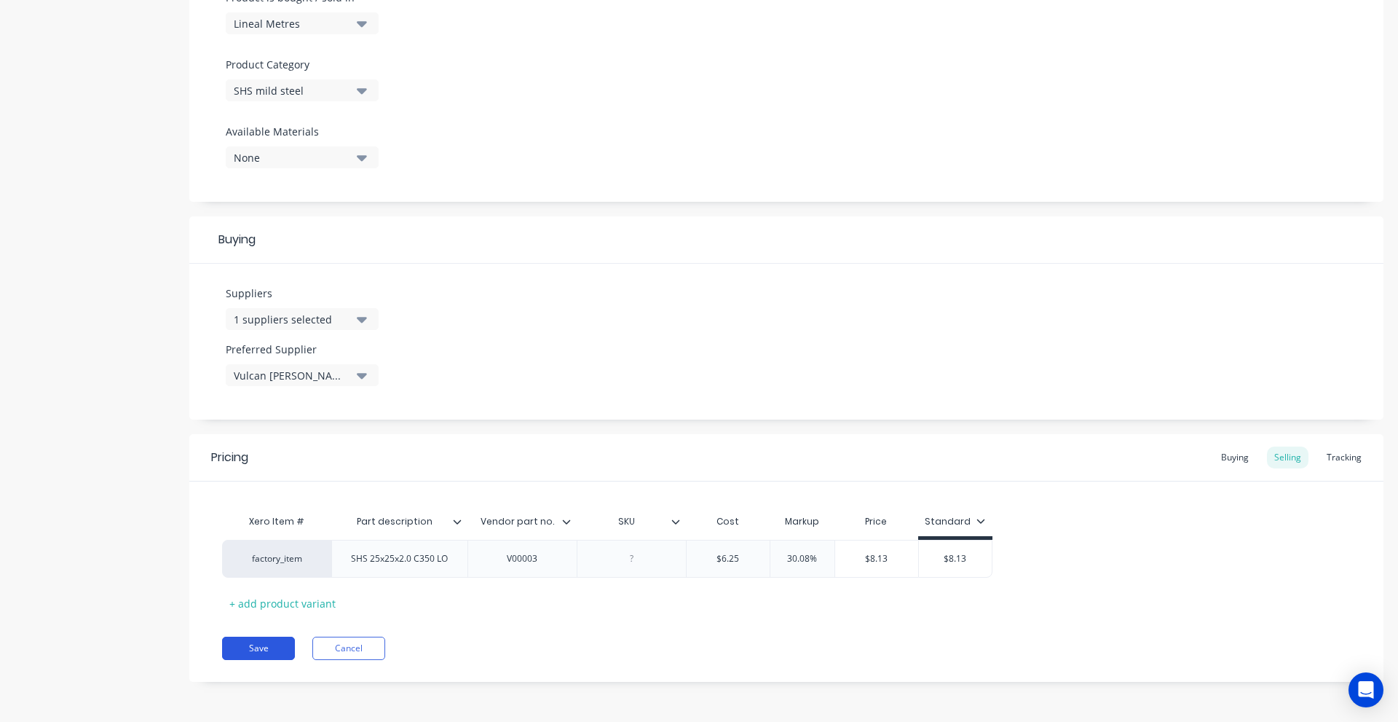
click at [264, 641] on button "Save" at bounding box center [258, 648] width 73 height 23
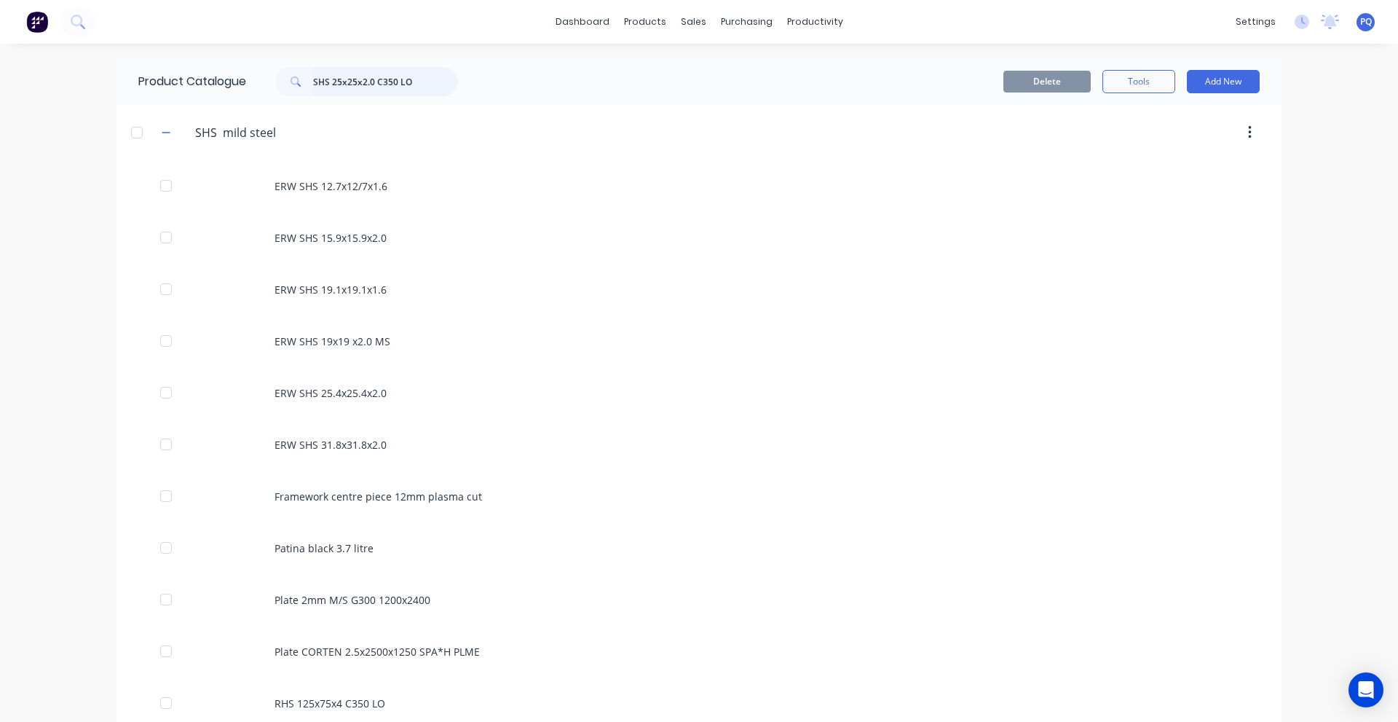
click at [370, 87] on input "SHS 25x25x2.0 C350 LO" at bounding box center [385, 81] width 144 height 29
paste input "1.6"
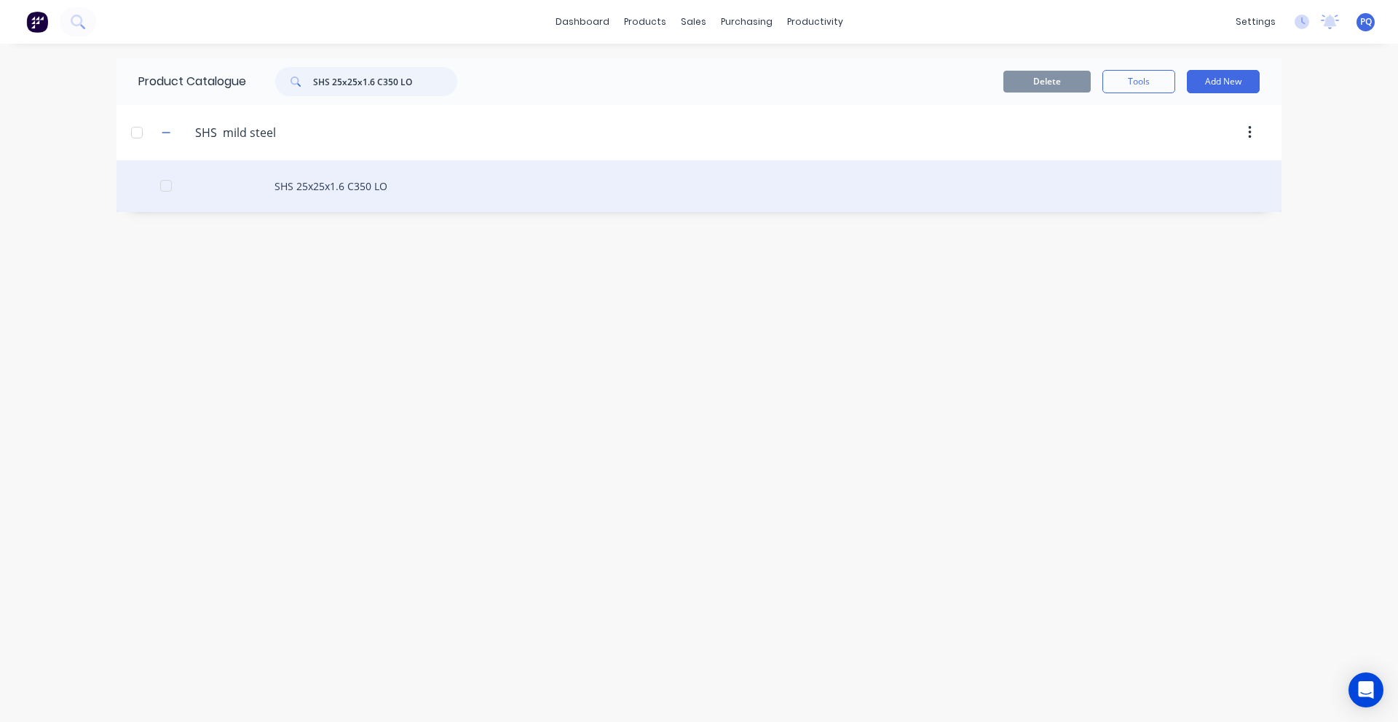
type input "SHS 25x25x1.6 C350 LO"
click at [326, 187] on div "SHS 25x25x1.6 C350 LO" at bounding box center [699, 186] width 1165 height 52
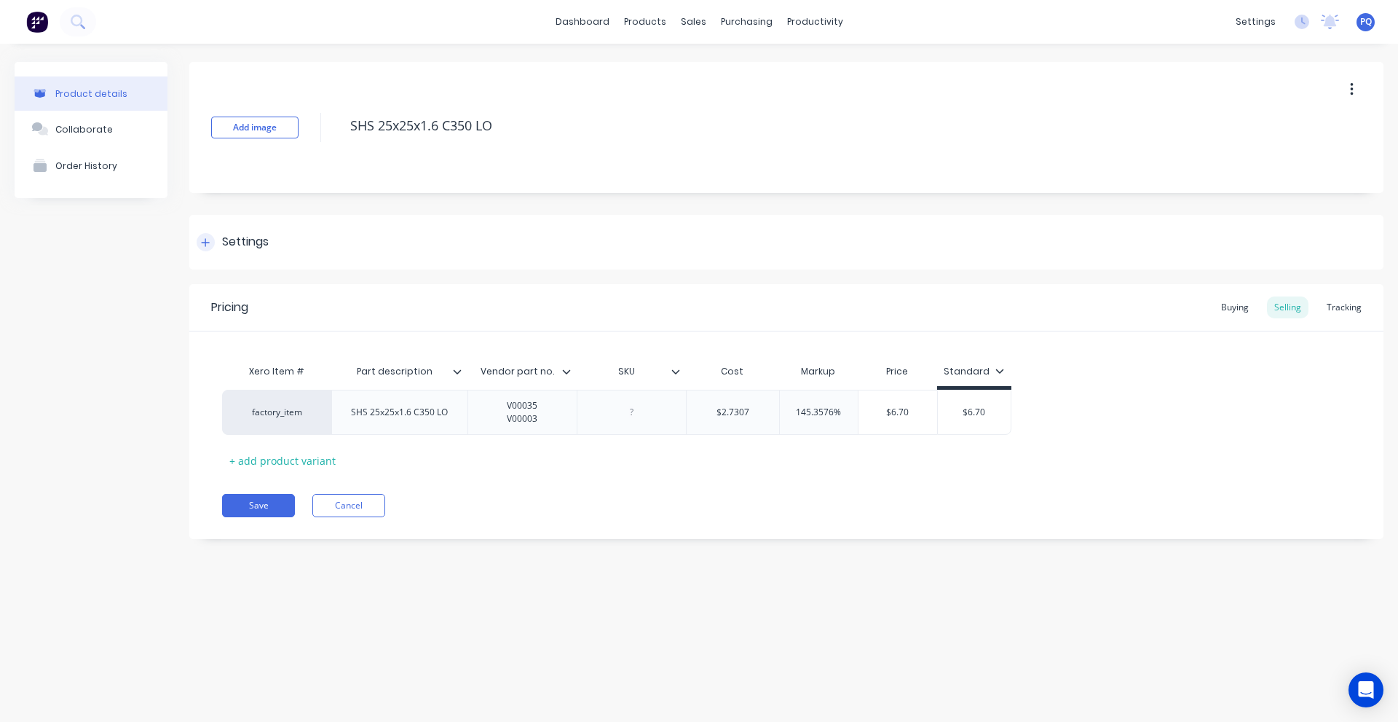
click at [235, 251] on div "Settings" at bounding box center [245, 242] width 47 height 18
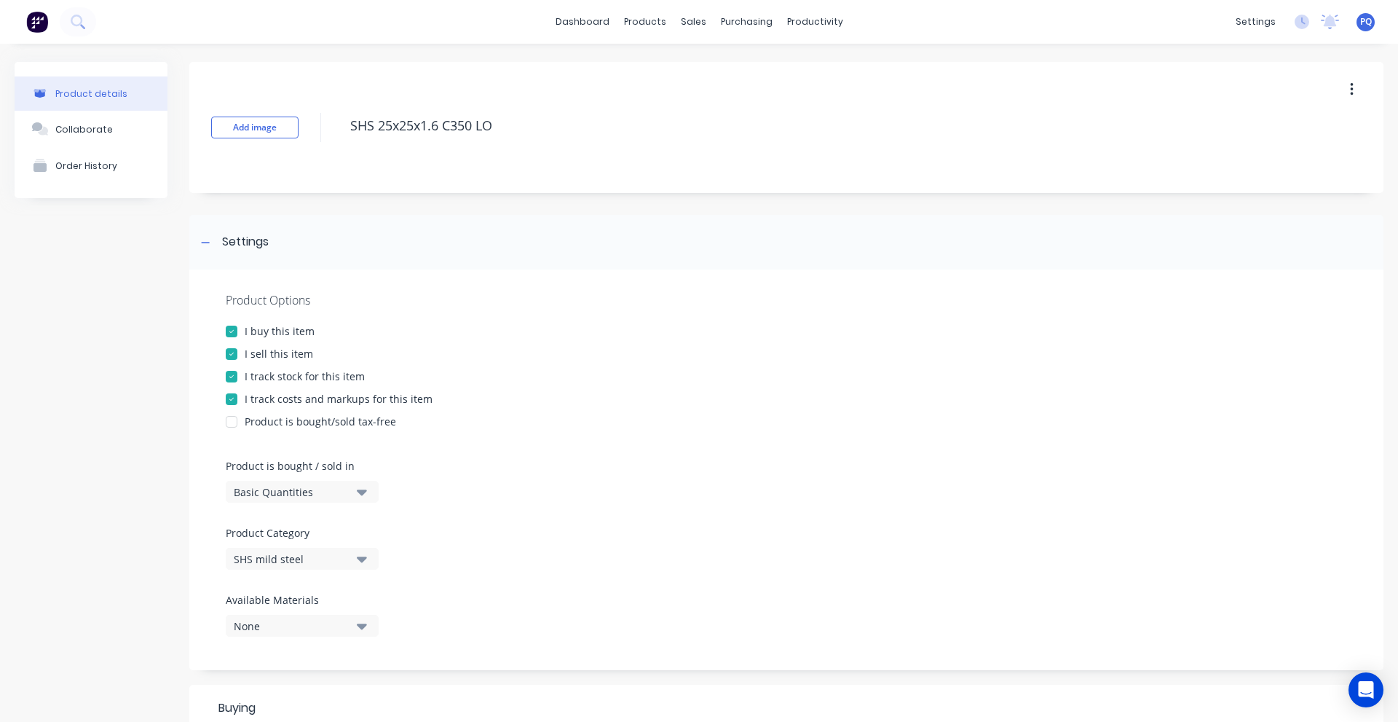
click at [275, 487] on div "Basic Quantities" at bounding box center [292, 491] width 117 height 15
click at [273, 555] on div "Lineal Metres" at bounding box center [335, 557] width 218 height 29
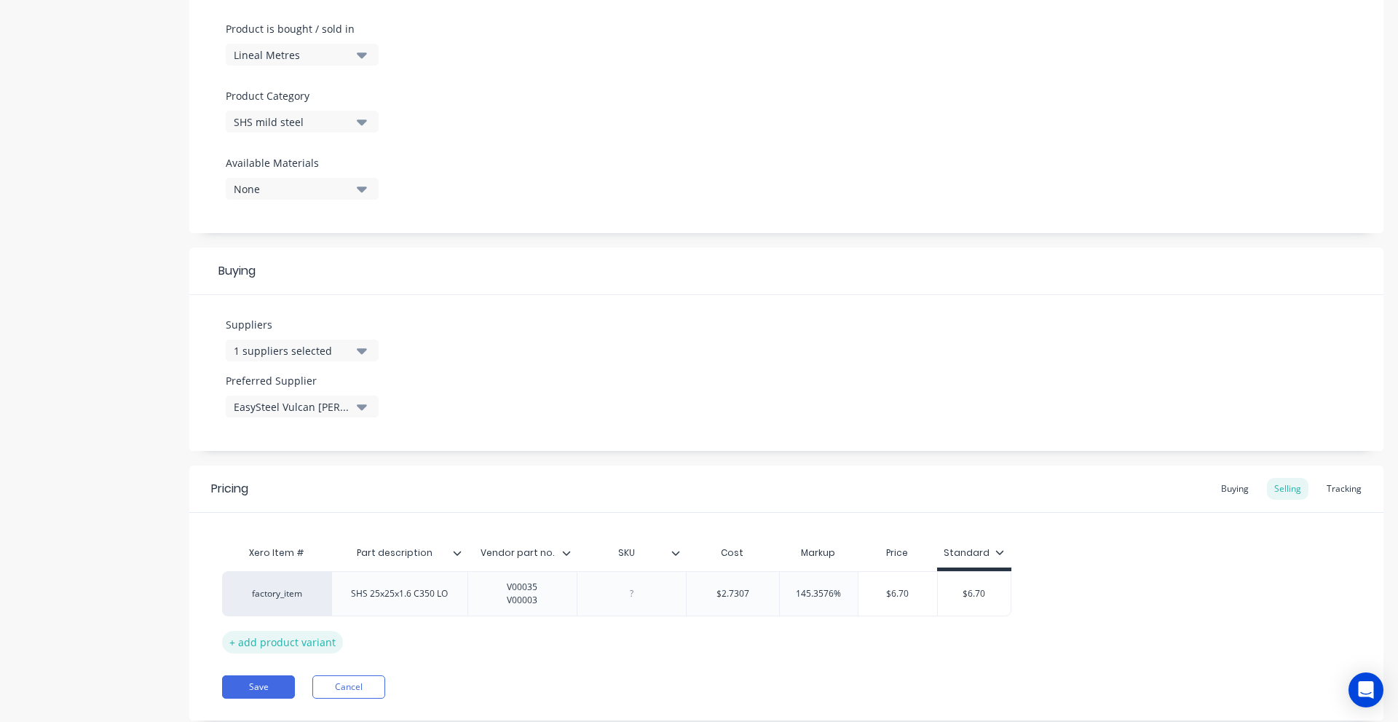
scroll to position [476, 0]
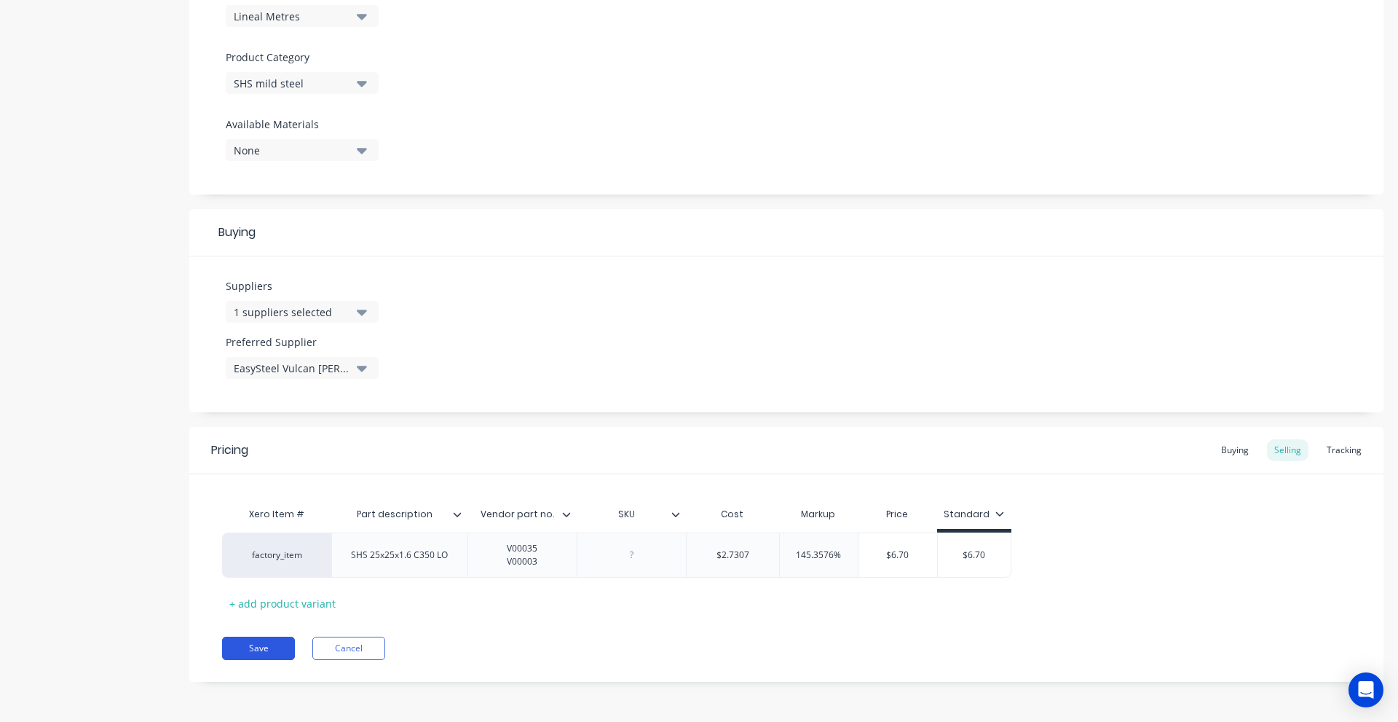
click at [255, 647] on button "Save" at bounding box center [258, 648] width 73 height 23
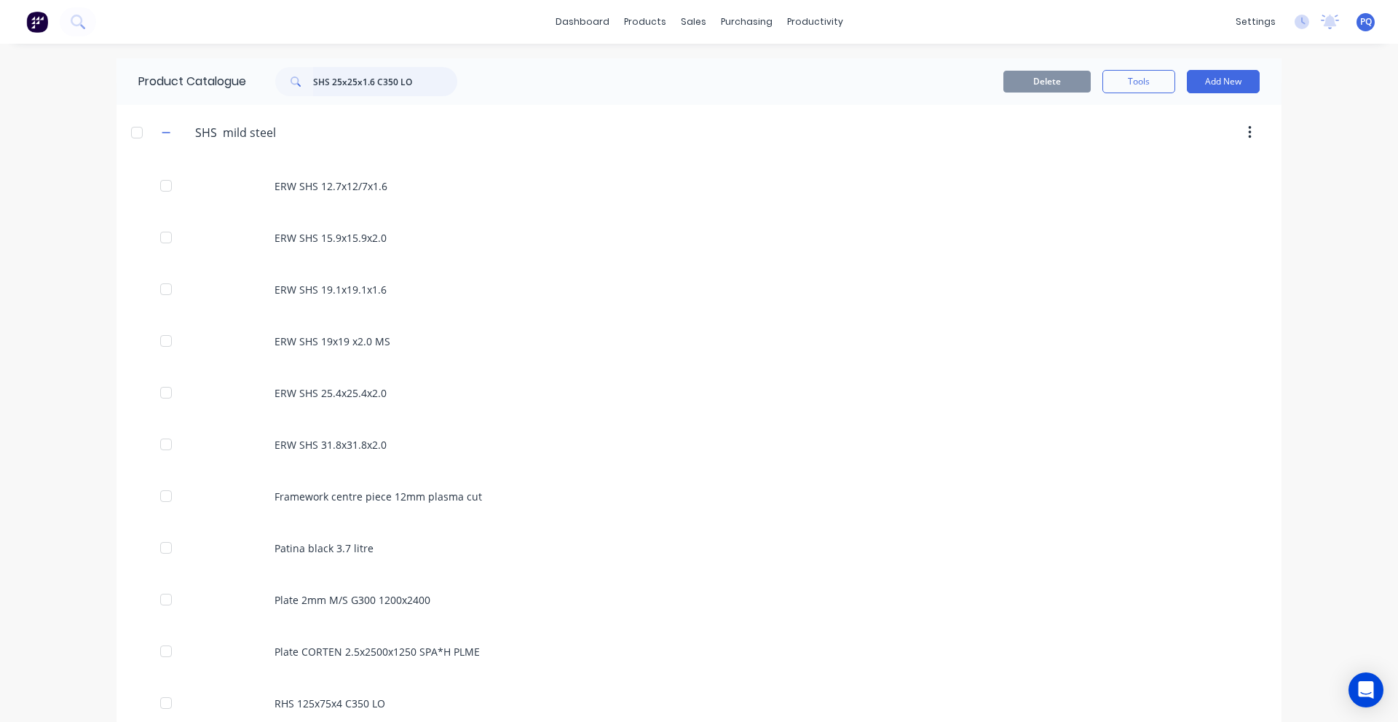
click at [374, 89] on input "SHS 25x25x1.6 C350 LO" at bounding box center [385, 81] width 144 height 29
paste input "Round BRIGHT 14.29mm 1018/1020"
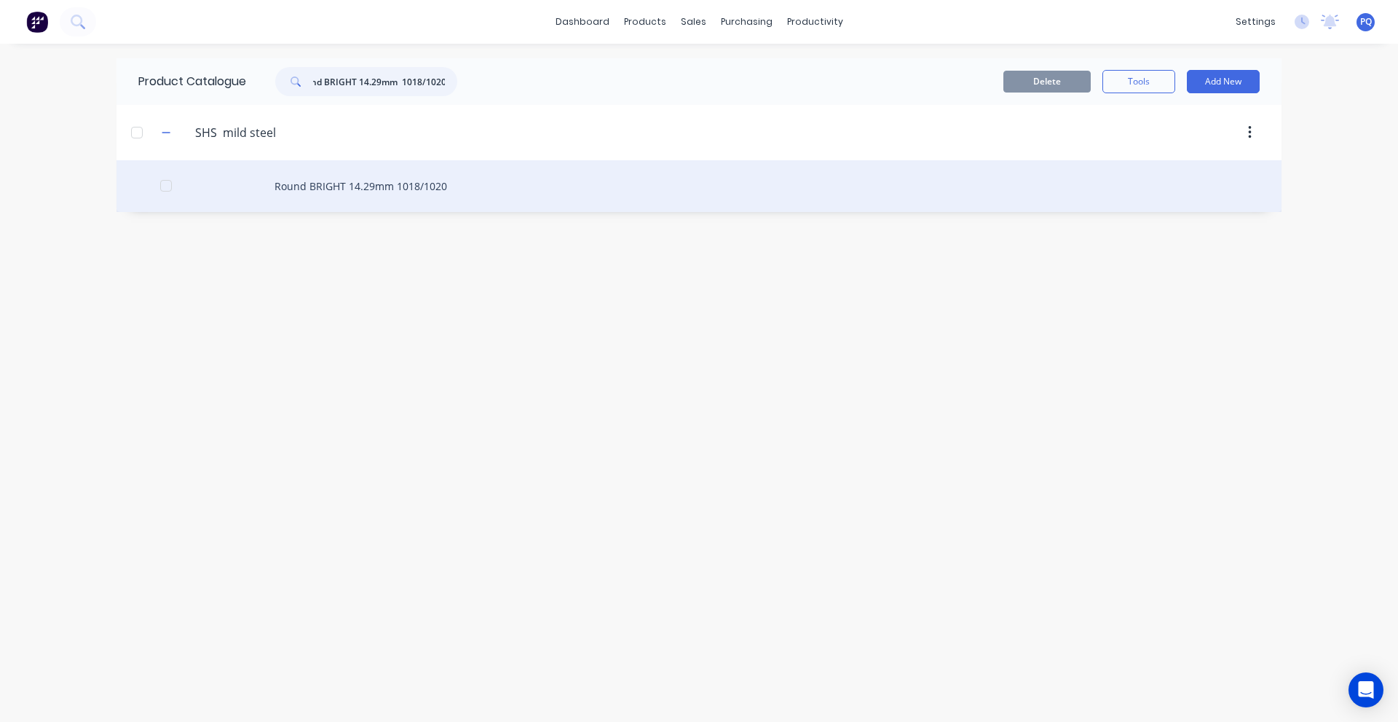
type input "Round BRIGHT 14.29mm 1018/1020"
click at [327, 205] on div "Round BRIGHT 14.29mm 1018/1020" at bounding box center [699, 186] width 1165 height 52
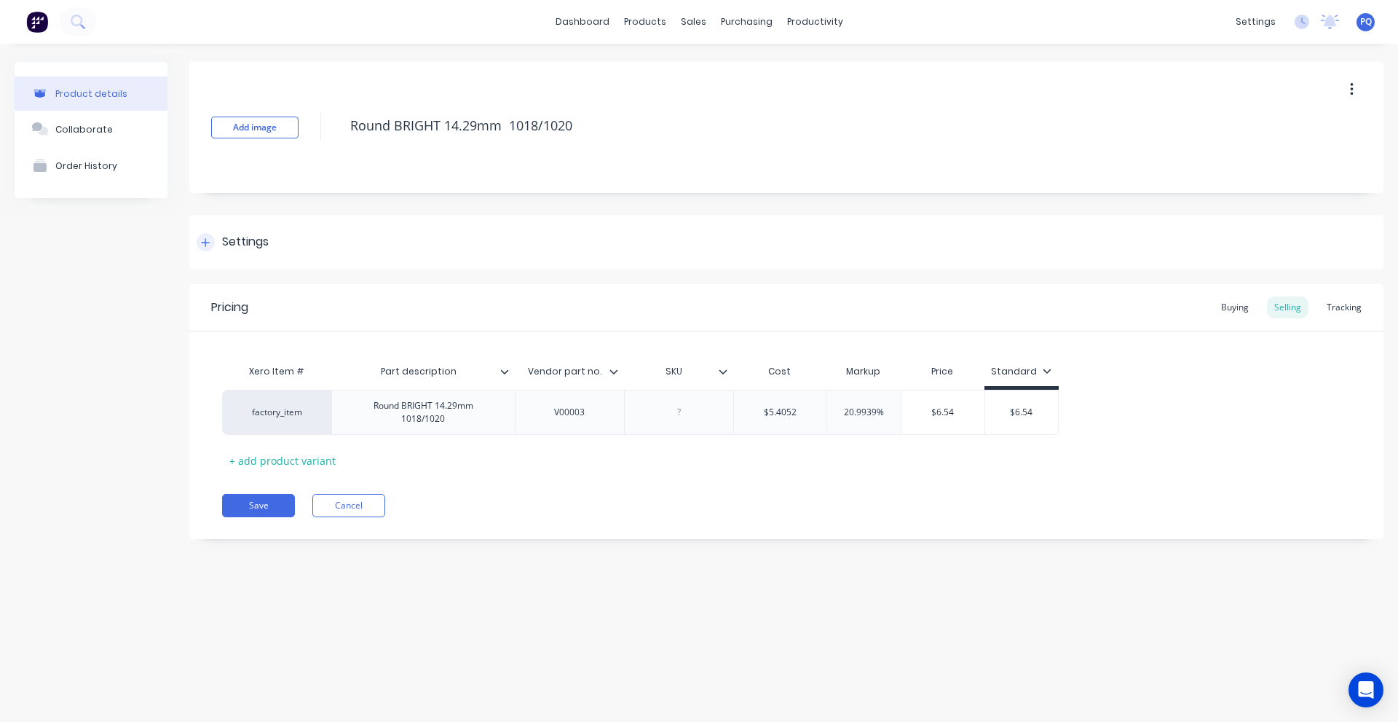
click at [258, 254] on div "Settings" at bounding box center [786, 242] width 1194 height 55
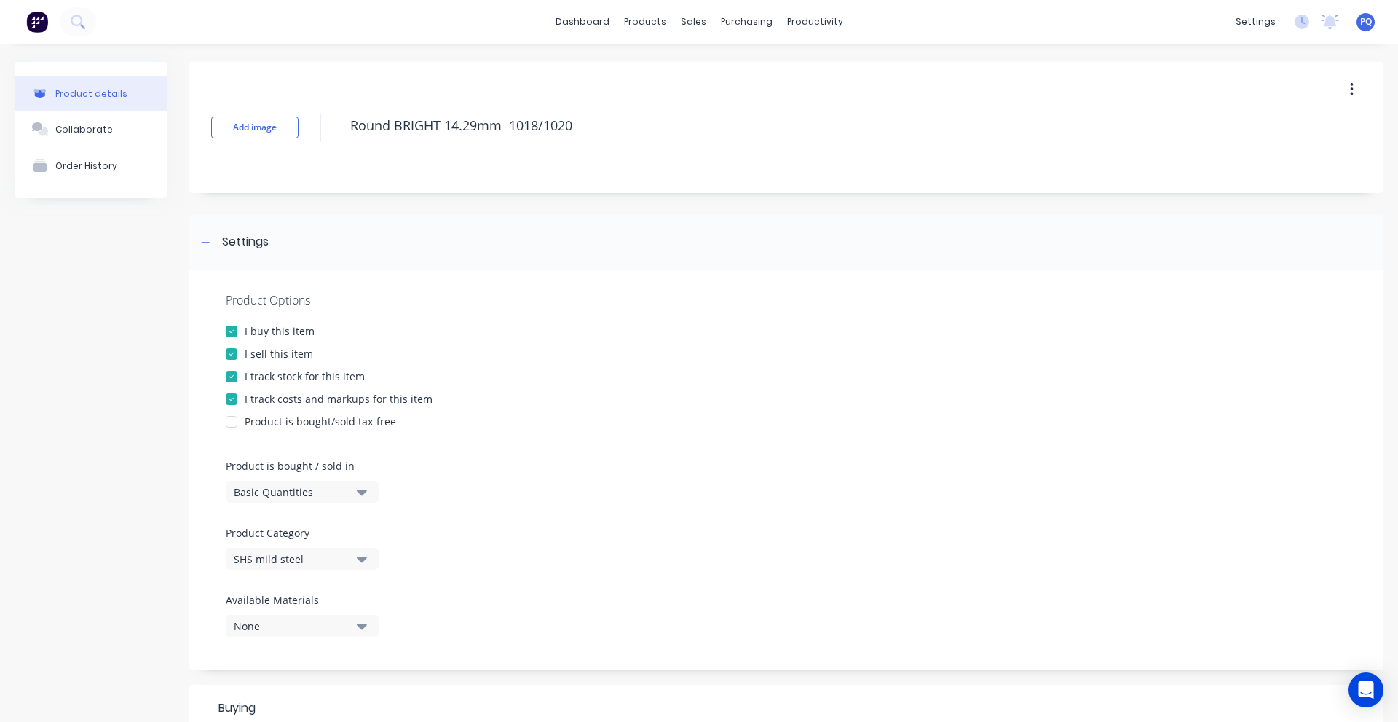
click at [276, 498] on div "Basic Quantities" at bounding box center [292, 491] width 117 height 15
click at [288, 565] on div "Lineal Metres" at bounding box center [335, 557] width 218 height 29
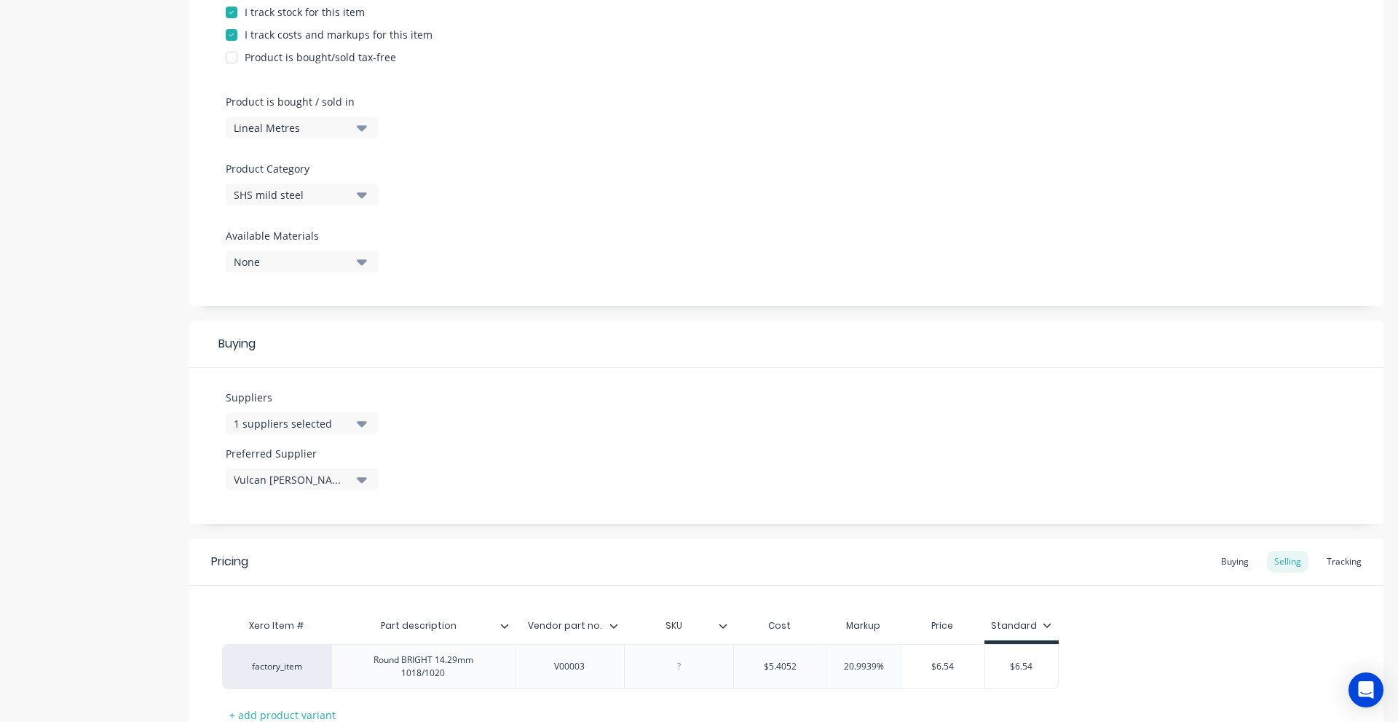
scroll to position [476, 0]
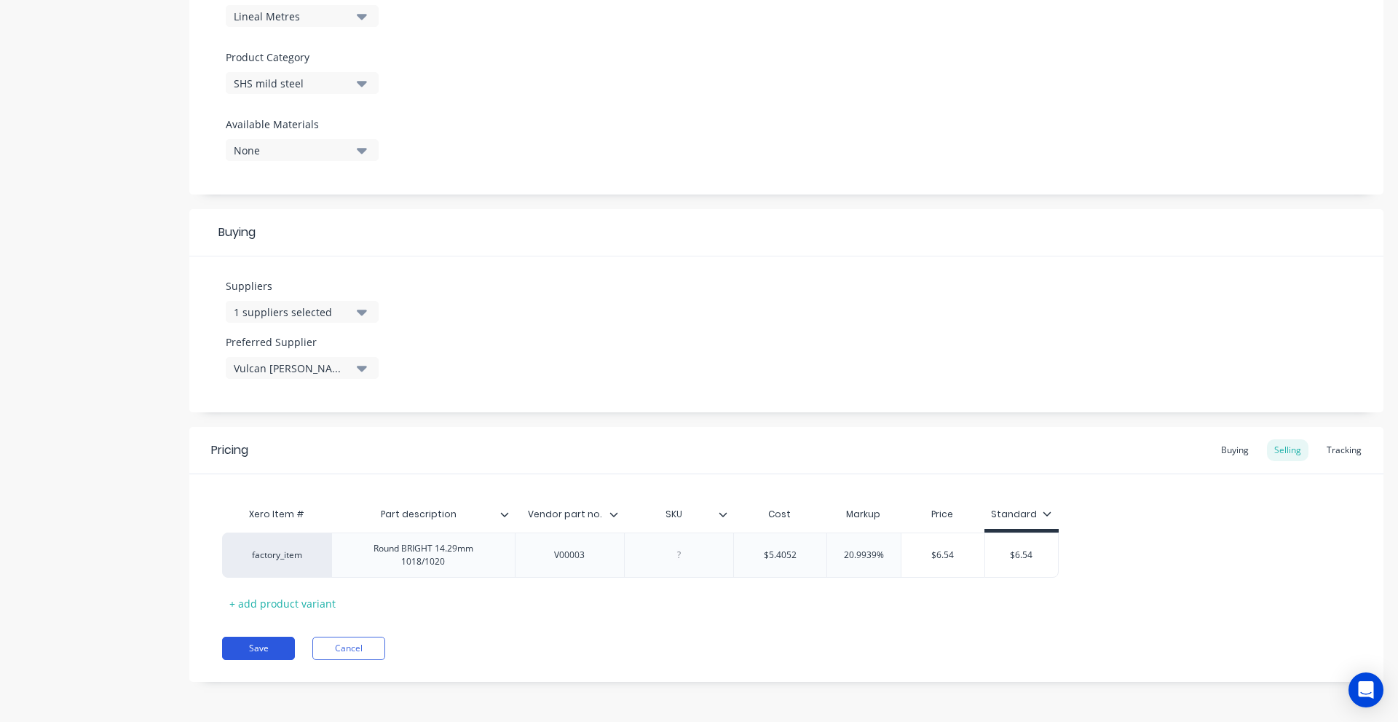
click at [258, 643] on button "Save" at bounding box center [258, 648] width 73 height 23
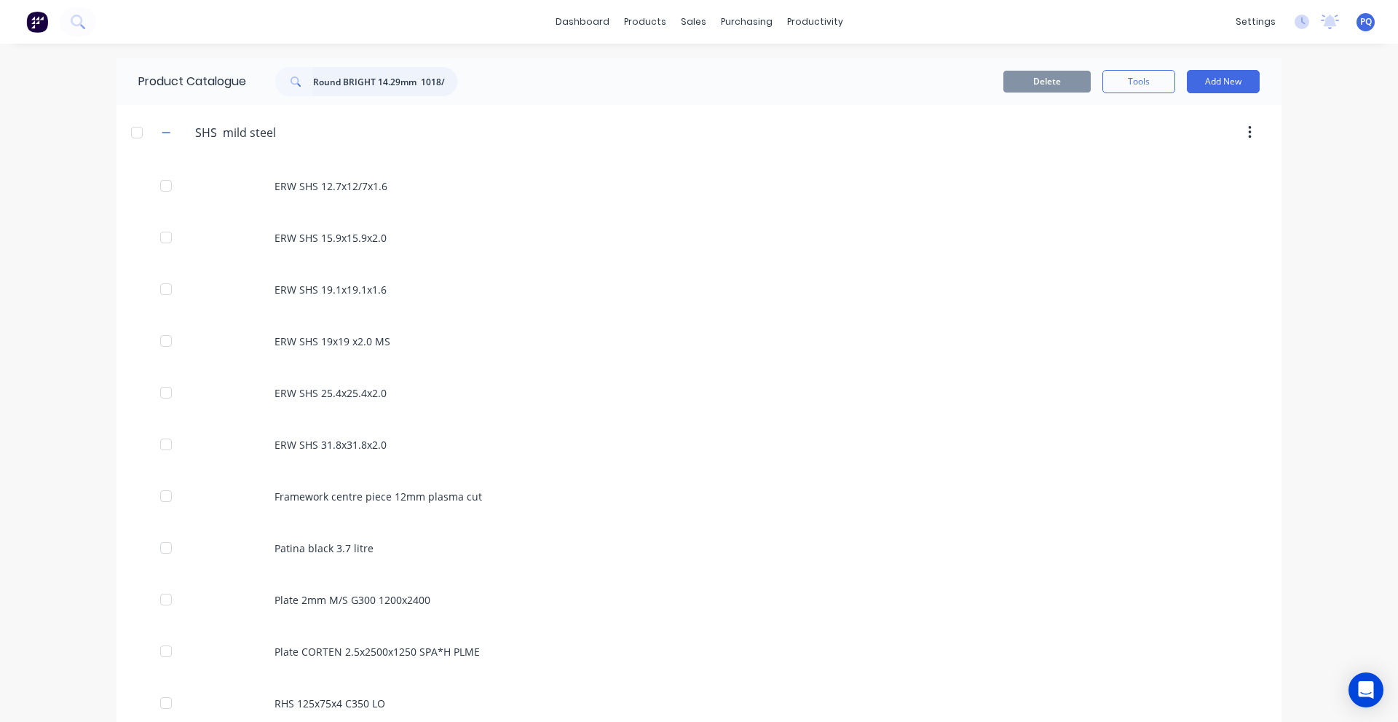
click at [335, 86] on input "Round BRIGHT 14.29mm 1018/1020" at bounding box center [385, 81] width 144 height 29
paste input "mm M/S"
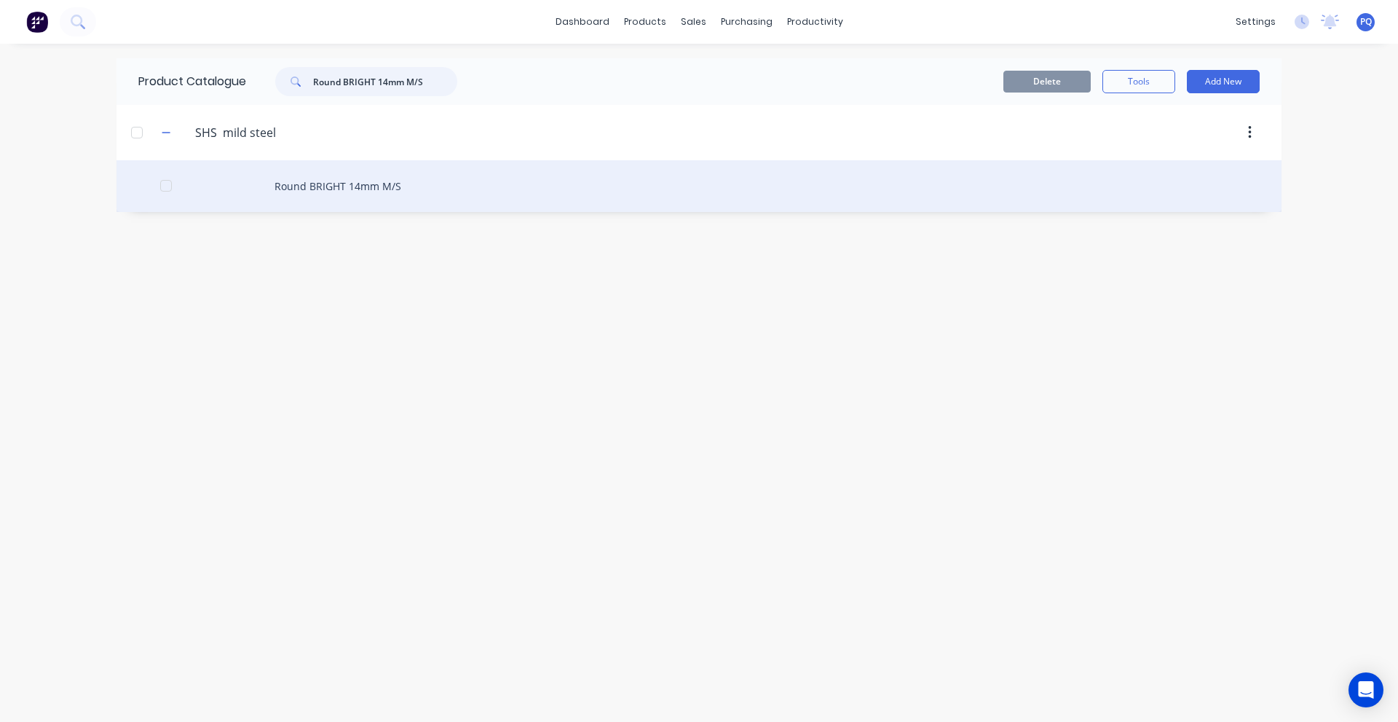
type input "Round BRIGHT 14mm M/S"
click at [261, 202] on div "Round BRIGHT 14mm M/S" at bounding box center [699, 186] width 1165 height 52
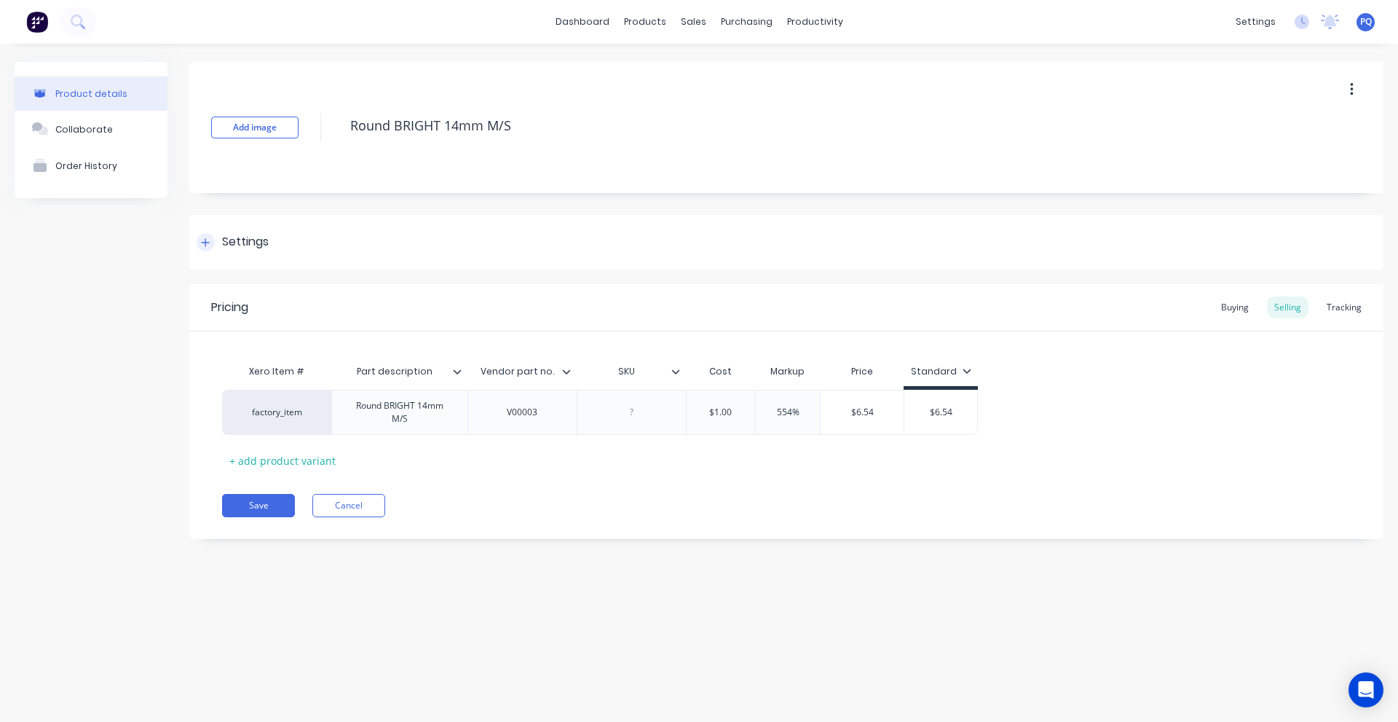
click at [251, 248] on div "Settings" at bounding box center [245, 242] width 47 height 18
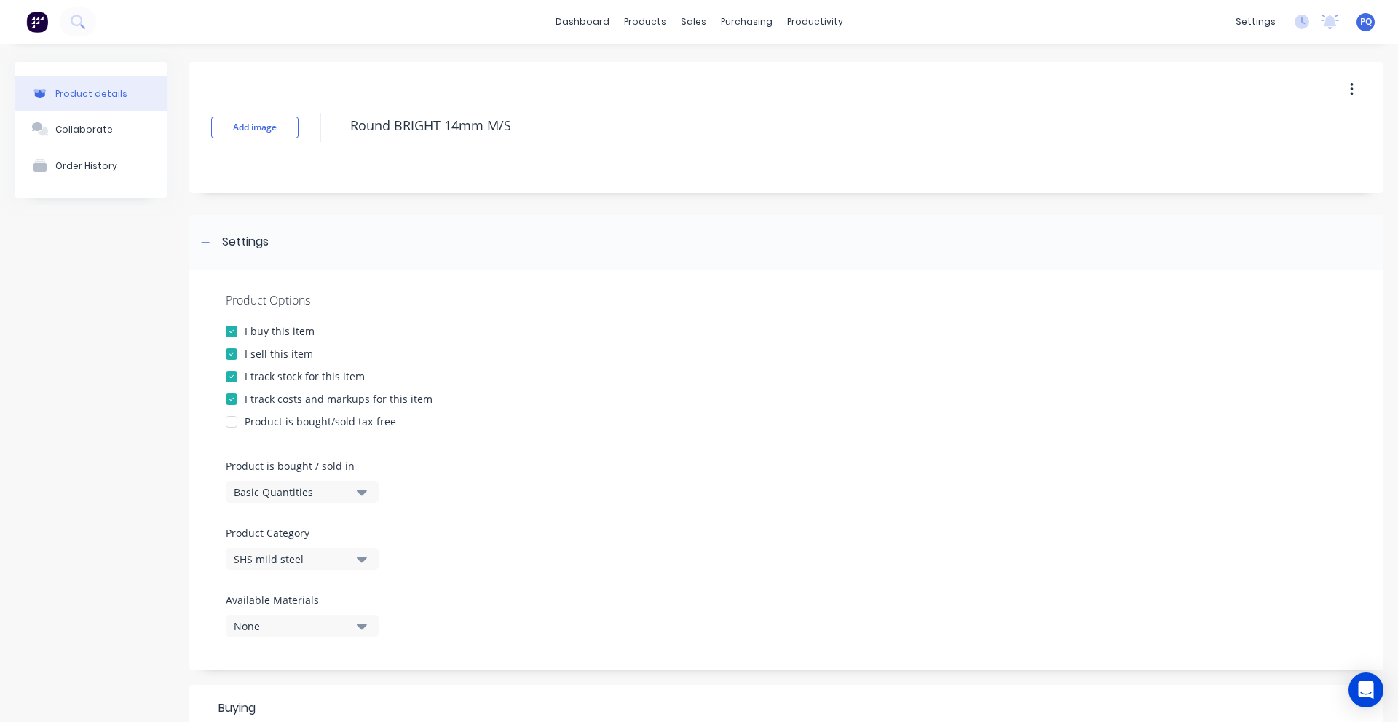
click at [265, 499] on div "Basic Quantities" at bounding box center [292, 491] width 117 height 15
click at [275, 558] on div "Lineal Metres" at bounding box center [335, 557] width 218 height 29
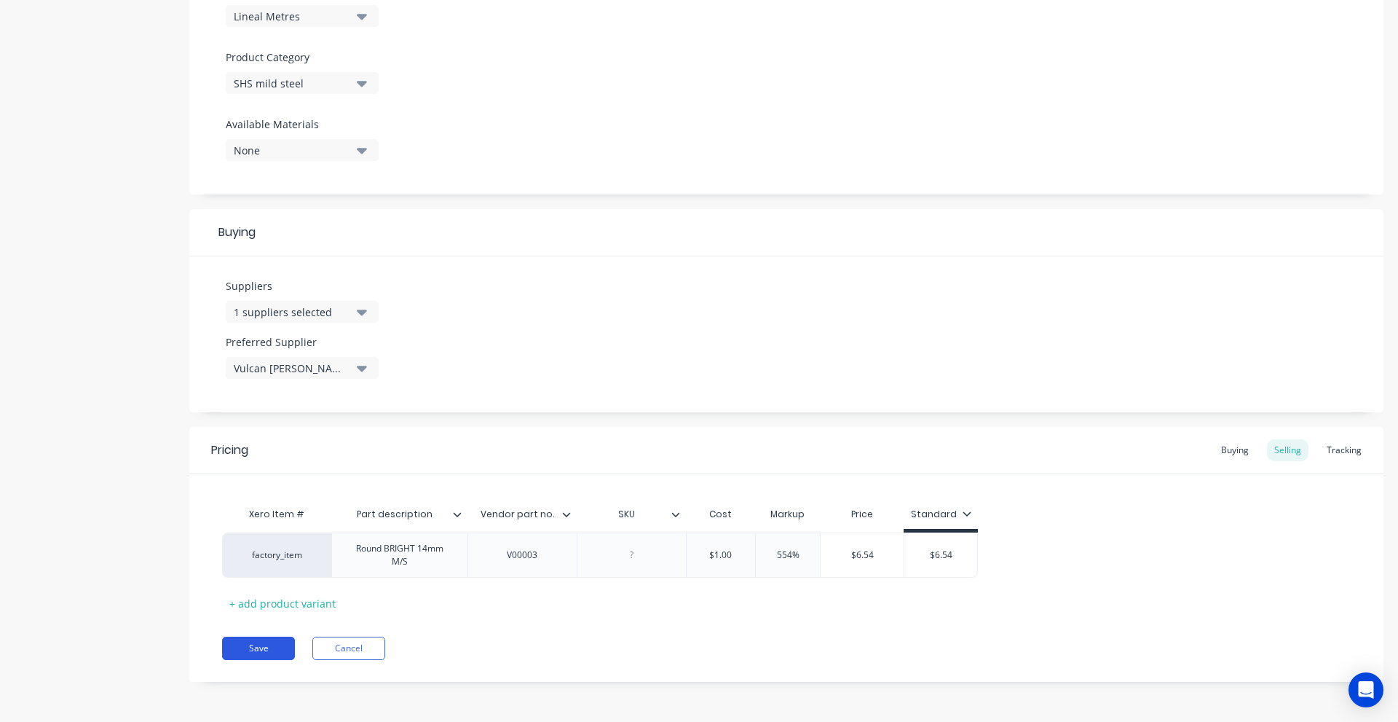
drag, startPoint x: 263, startPoint y: 645, endPoint x: 7, endPoint y: 608, distance: 259.0
click at [262, 645] on button "Save" at bounding box center [258, 648] width 73 height 23
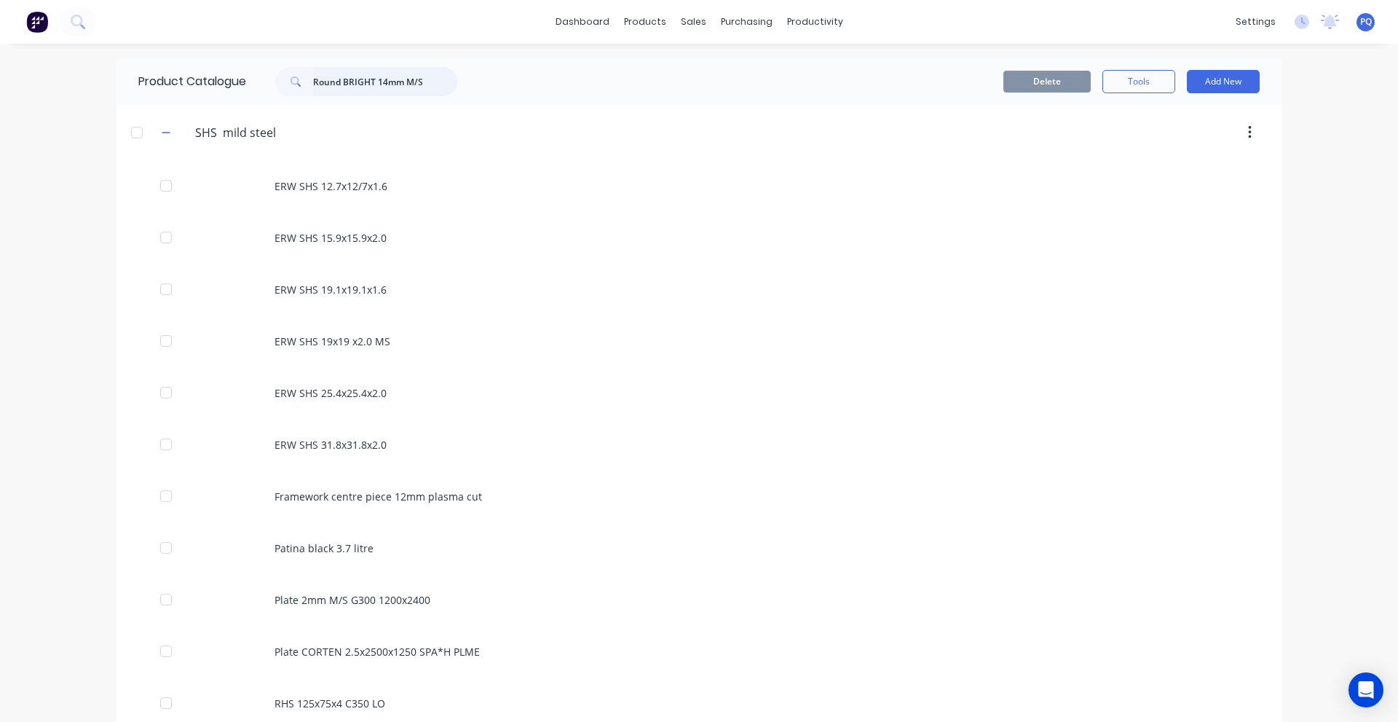
click at [442, 91] on input "Round BRIGHT 14mm M/S" at bounding box center [385, 81] width 144 height 29
paste input "2.7mm M/S 1018/1020"
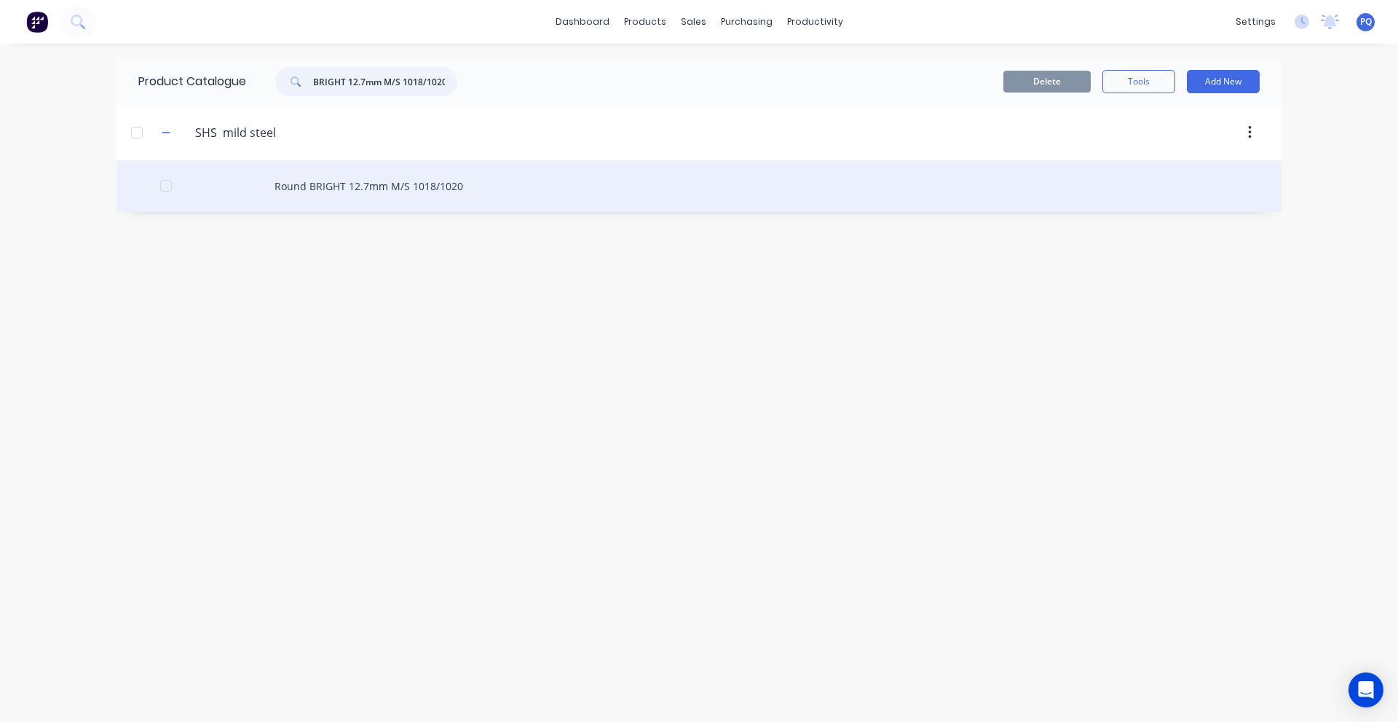
type input "Round BRIGHT 12.7mm M/S 1018/1020"
click at [352, 177] on div "Round BRIGHT 12.7mm M/S 1018/1020" at bounding box center [699, 186] width 1165 height 52
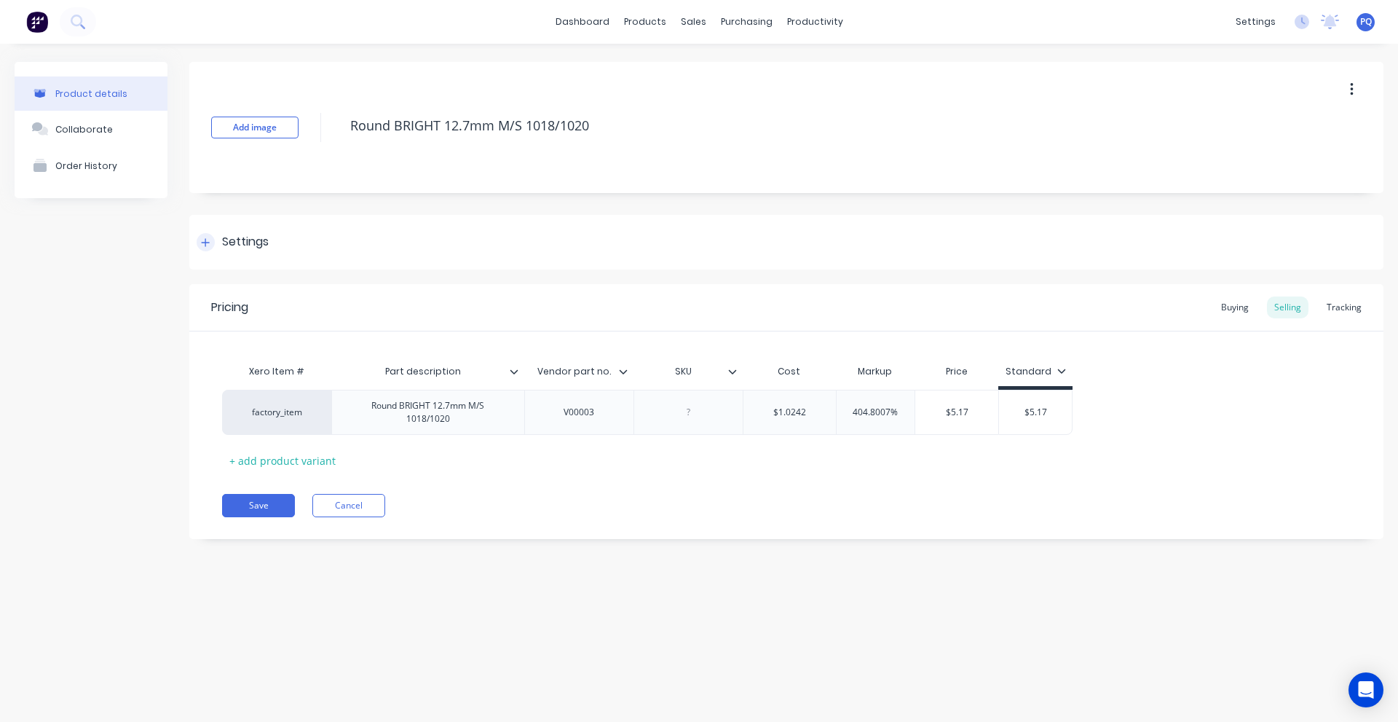
drag, startPoint x: 288, startPoint y: 225, endPoint x: 285, endPoint y: 248, distance: 22.7
click at [287, 226] on div "Settings" at bounding box center [786, 242] width 1194 height 55
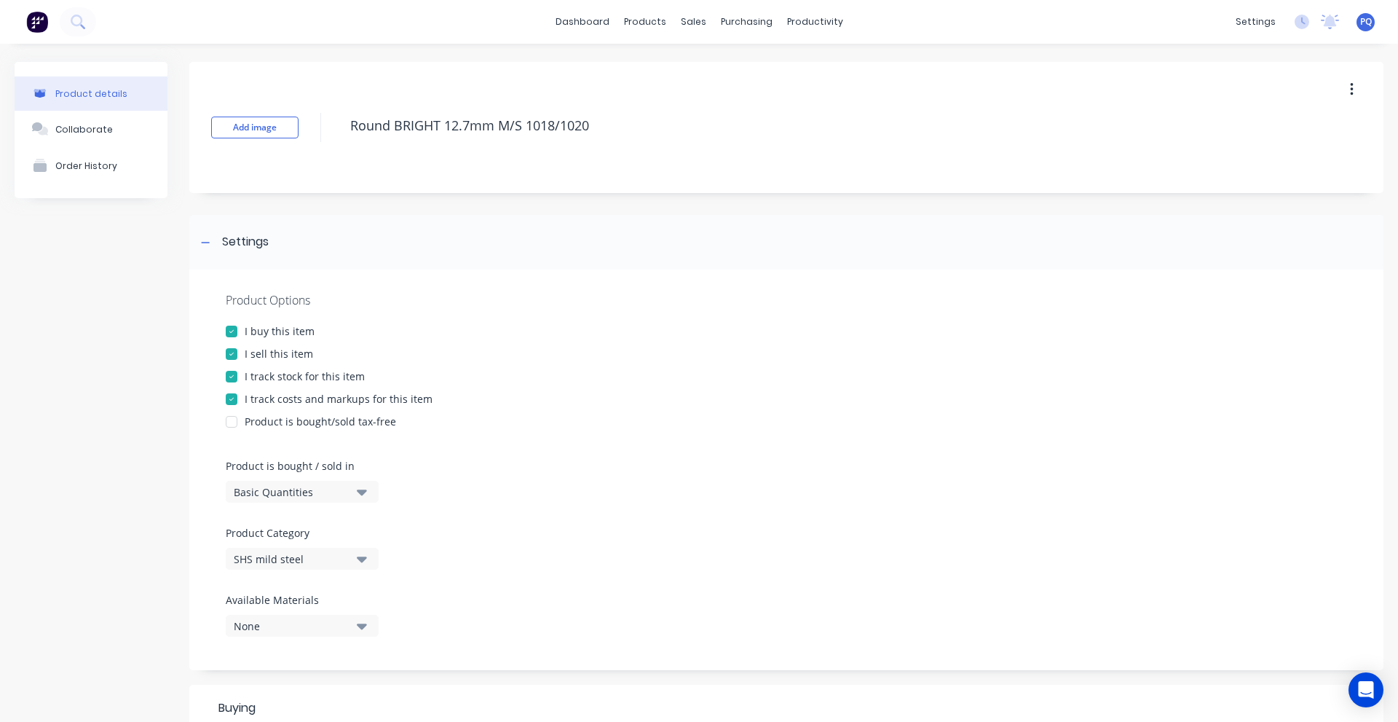
click at [275, 478] on div "Product is bought / sold in Basic Quantities" at bounding box center [299, 480] width 146 height 44
click at [275, 486] on div "Basic Quantities" at bounding box center [292, 491] width 117 height 15
click at [288, 559] on div "Lineal Metres" at bounding box center [335, 557] width 218 height 29
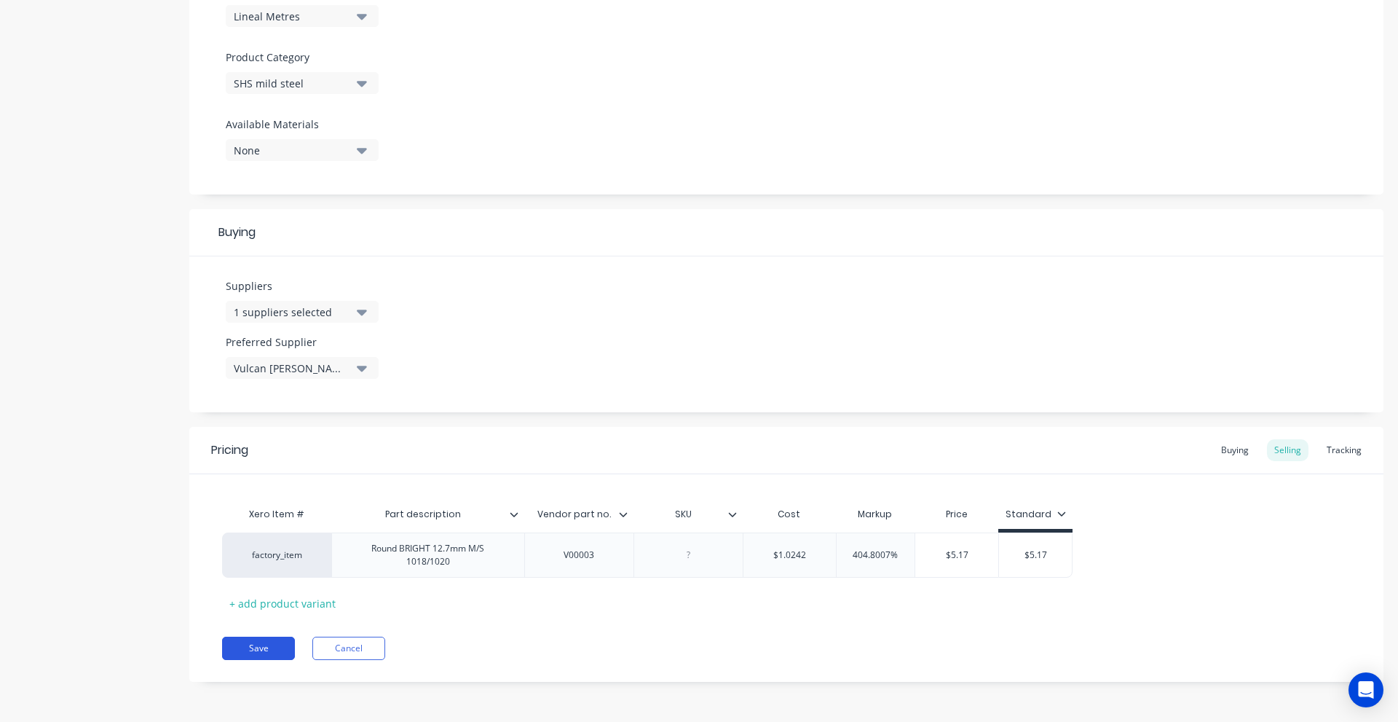
click at [241, 656] on button "Save" at bounding box center [258, 648] width 73 height 23
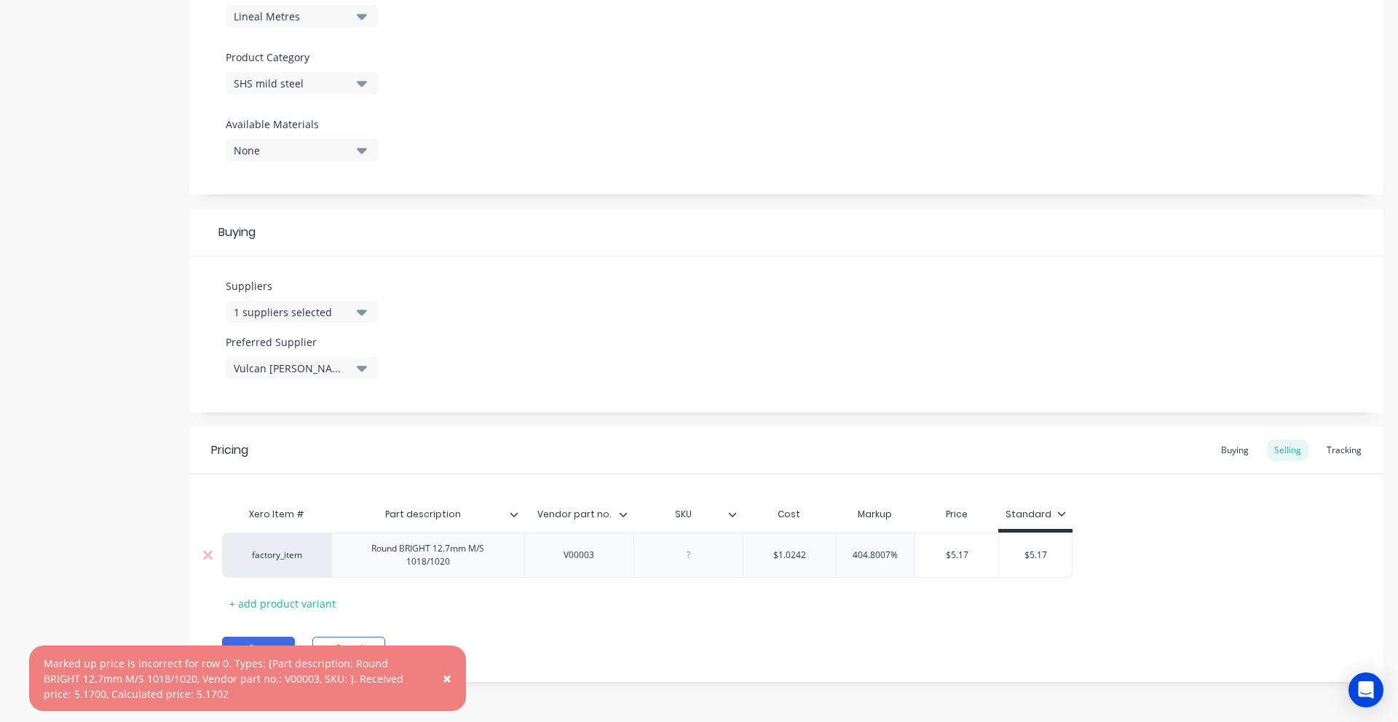
click at [861, 554] on input "404.8007%" at bounding box center [876, 554] width 79 height 13
drag, startPoint x: 851, startPoint y: 626, endPoint x: 757, endPoint y: 632, distance: 94.9
click at [851, 626] on div "Pricing Buying Selling Tracking Xero Item # Part description Vendor part no. SK…" at bounding box center [786, 554] width 1194 height 255
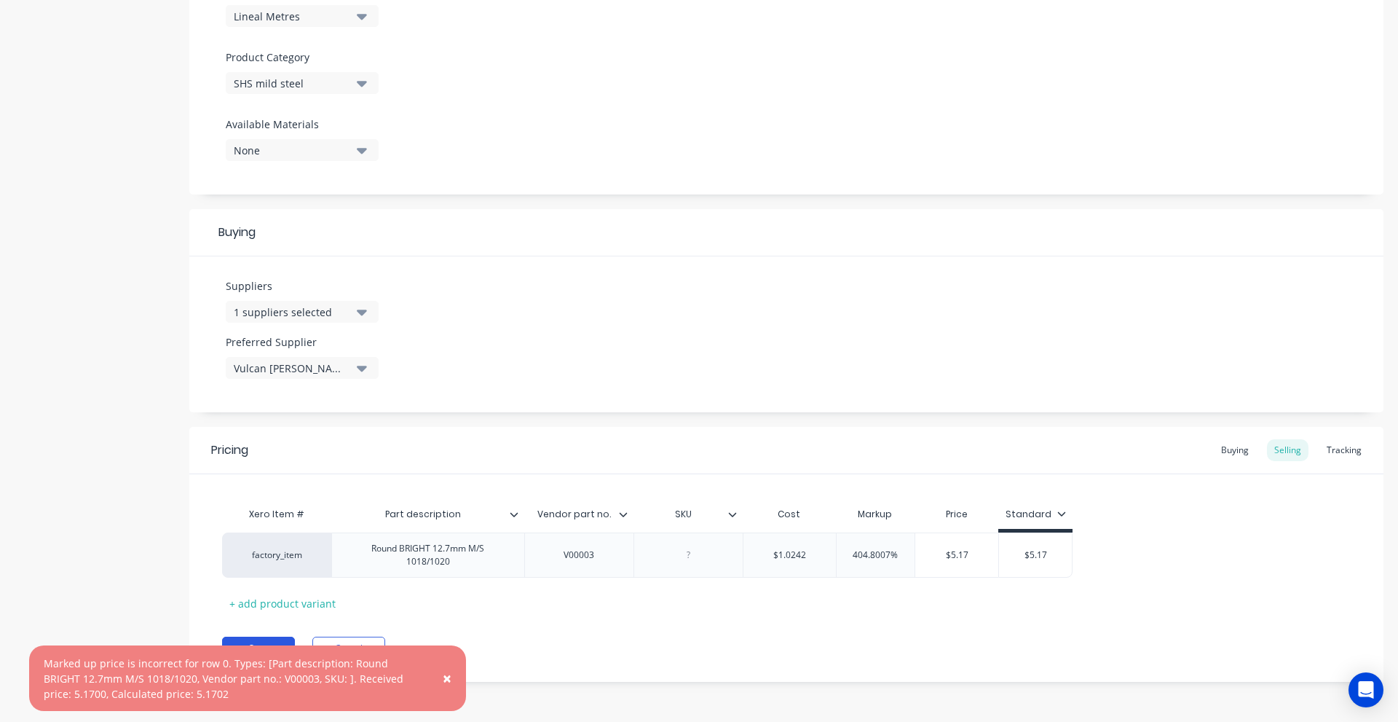
click at [248, 642] on button "Save" at bounding box center [258, 648] width 73 height 23
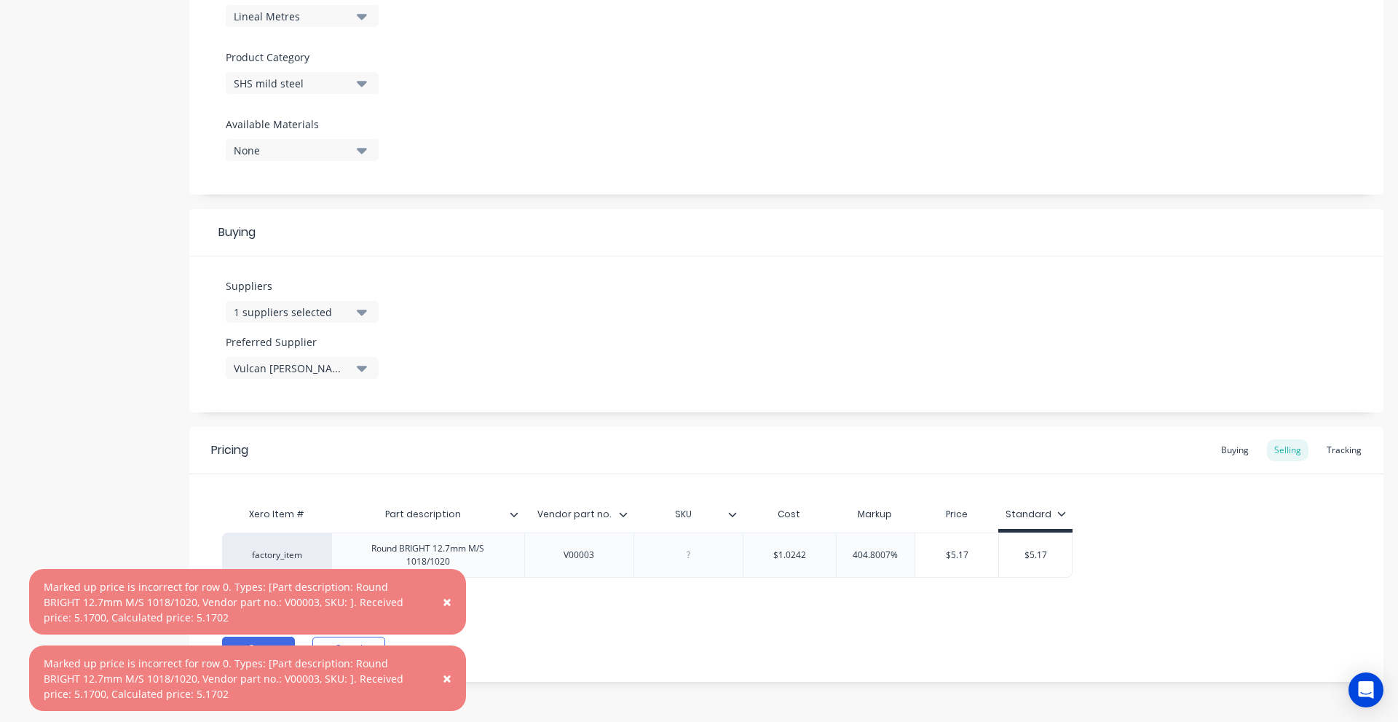
click at [449, 608] on span "×" at bounding box center [447, 601] width 9 height 20
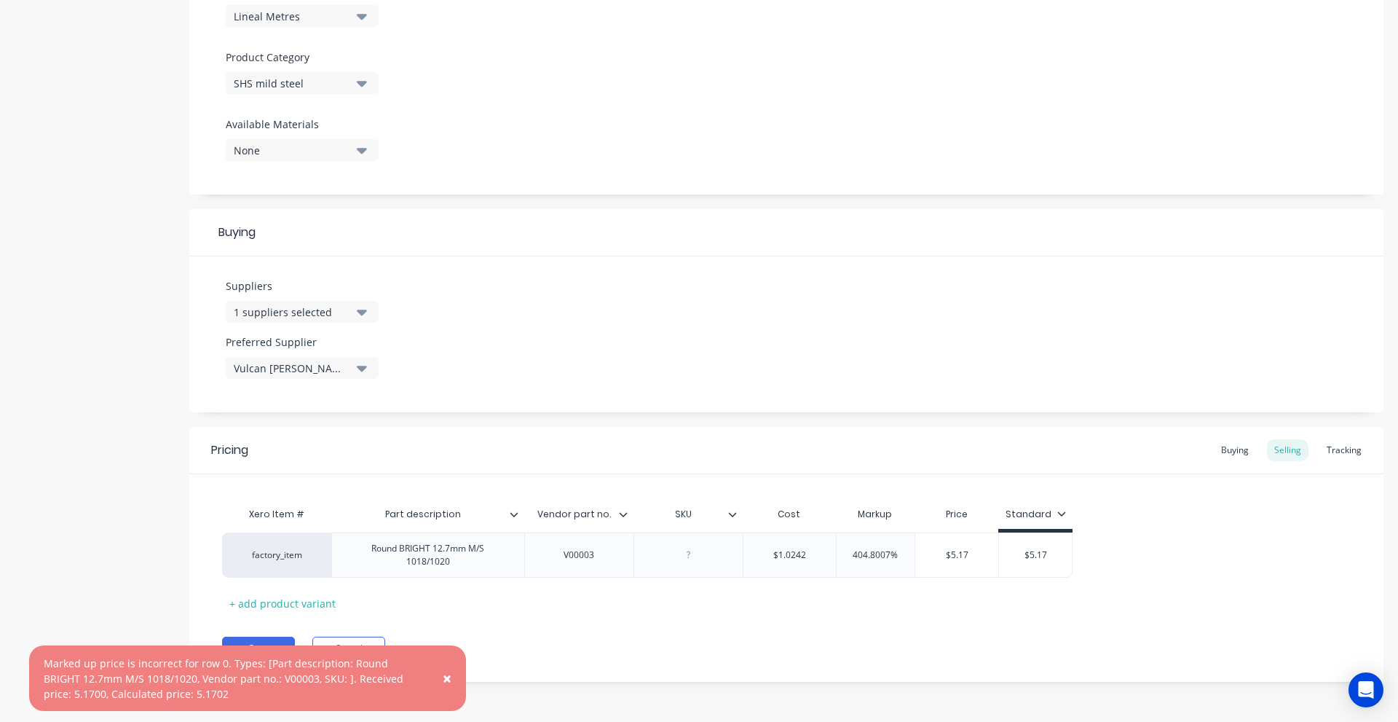
click at [453, 677] on button "×" at bounding box center [447, 678] width 38 height 35
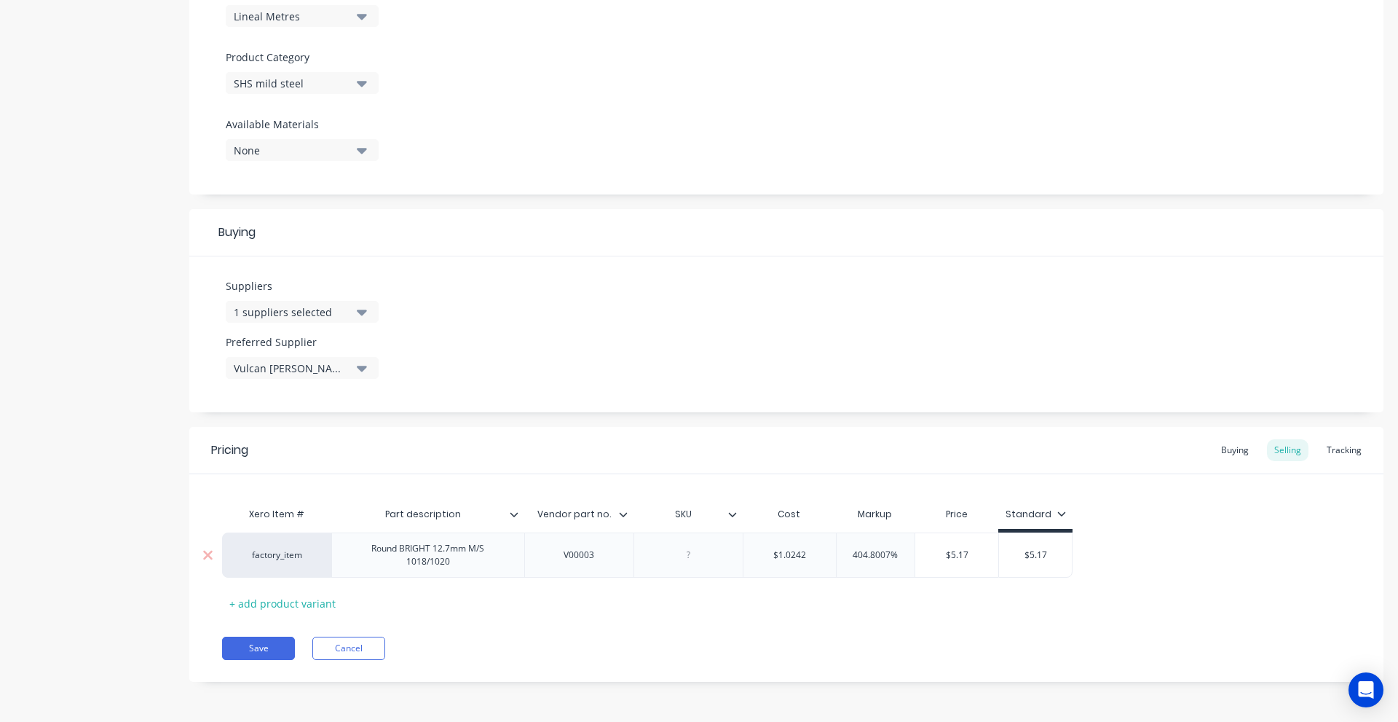
click at [873, 558] on input "404.8007%" at bounding box center [876, 554] width 79 height 13
drag, startPoint x: 863, startPoint y: 556, endPoint x: 891, endPoint y: 556, distance: 27.7
click at [891, 556] on input "404.8007%" at bounding box center [876, 554] width 79 height 13
click at [739, 627] on div "Pricing Buying Selling Tracking Xero Item # Part description Vendor part no. SK…" at bounding box center [786, 554] width 1194 height 255
drag, startPoint x: 871, startPoint y: 554, endPoint x: 854, endPoint y: 559, distance: 17.3
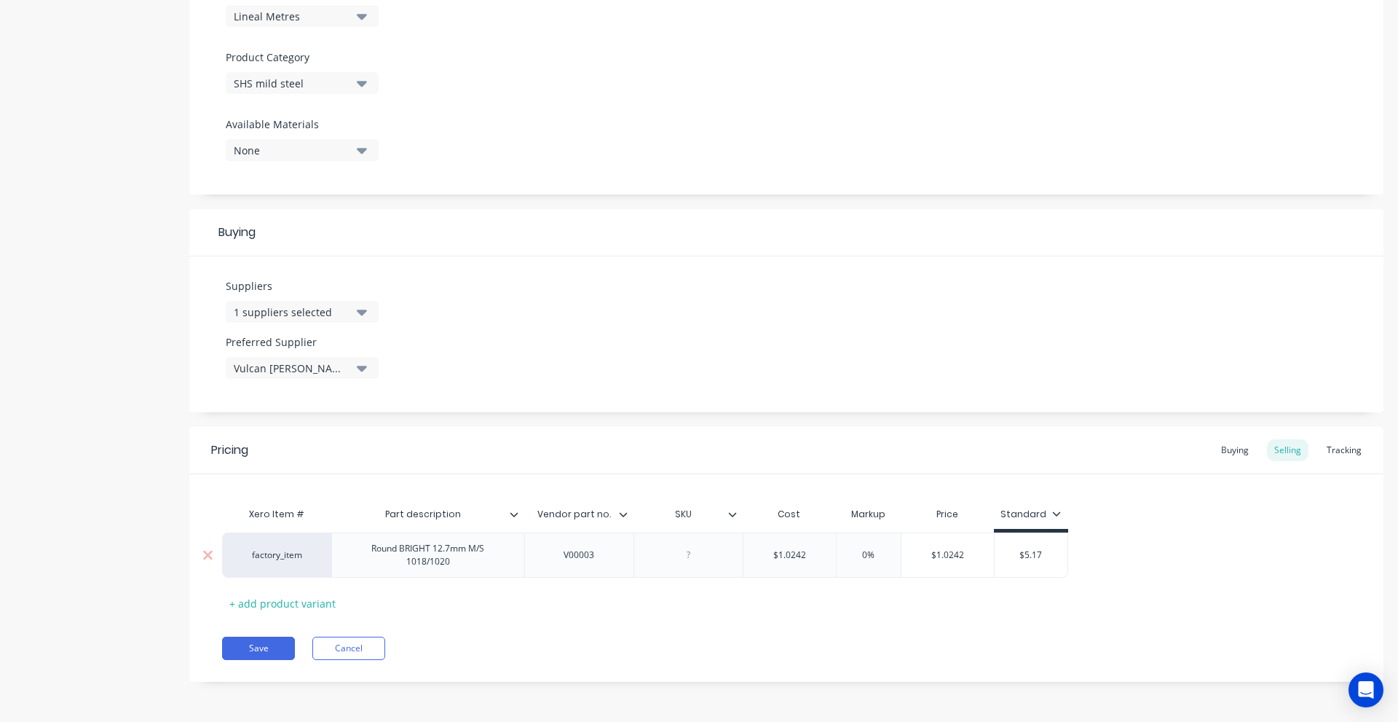
click at [854, 559] on input "0%" at bounding box center [868, 554] width 73 height 13
type input "4%"
click at [344, 657] on button "Cancel" at bounding box center [348, 648] width 73 height 23
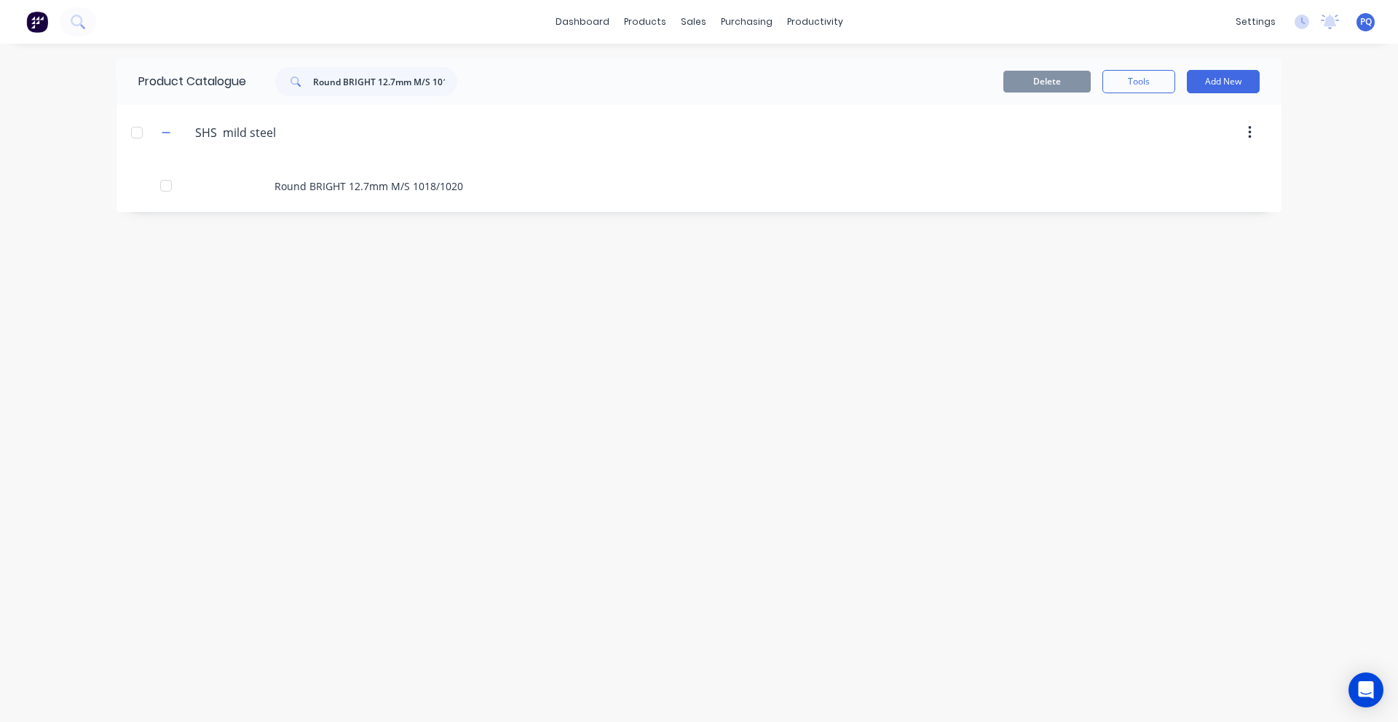
click at [406, 55] on div "dashboard products sales purchasing productivity dashboard products Product Cat…" at bounding box center [699, 361] width 1398 height 722
click at [396, 81] on input "Round BRIGHT 12.7mm M/S 1018/1020" at bounding box center [385, 81] width 144 height 29
paste input "SHS 25x25x2.5 *NC"
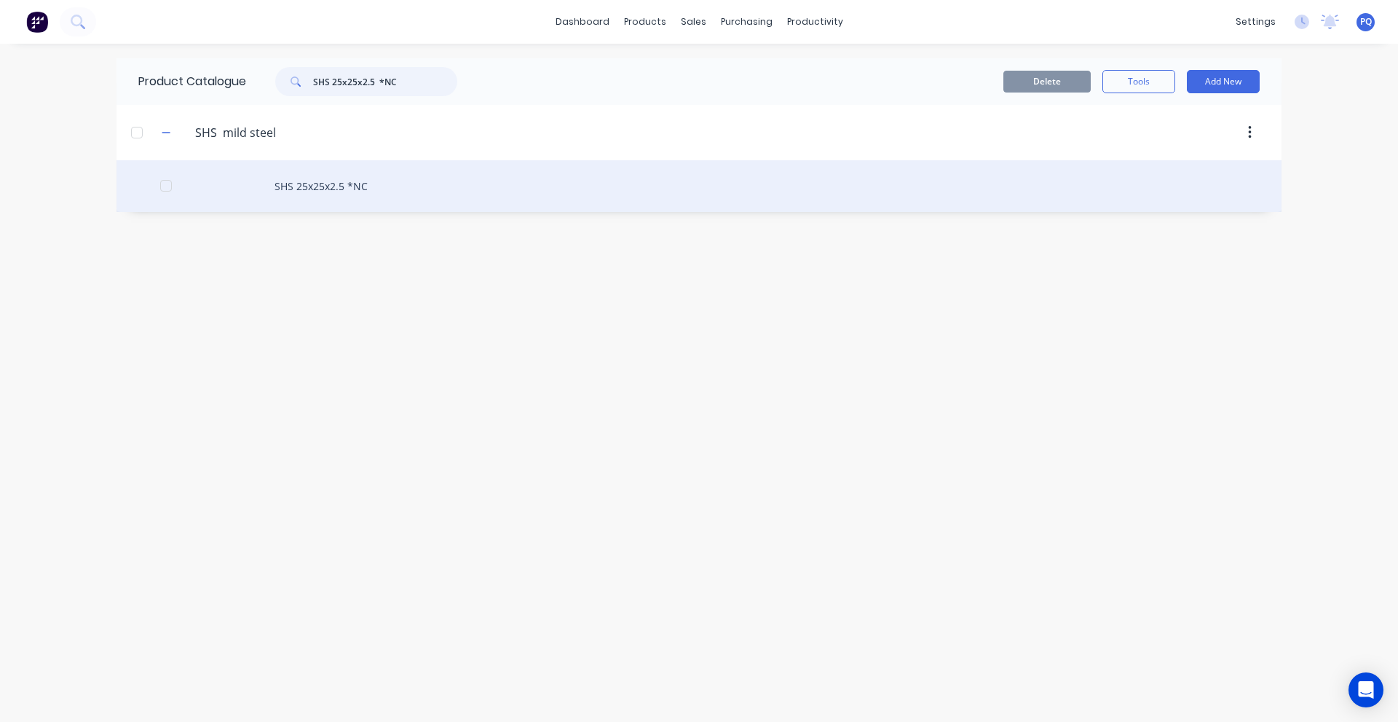
type input "SHS 25x25x2.5 *NC"
click at [361, 201] on div "SHS 25x25x2.5 *NC" at bounding box center [699, 186] width 1165 height 52
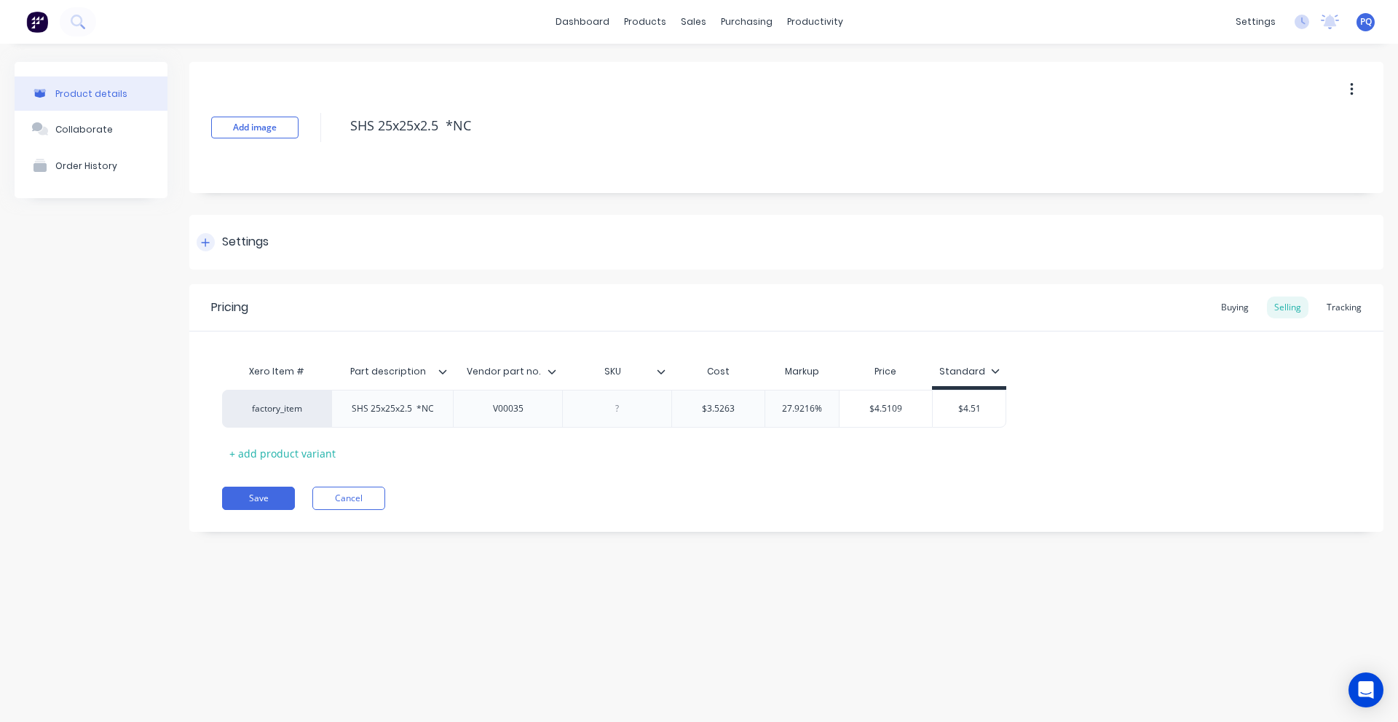
click at [261, 253] on div "Settings" at bounding box center [786, 242] width 1194 height 55
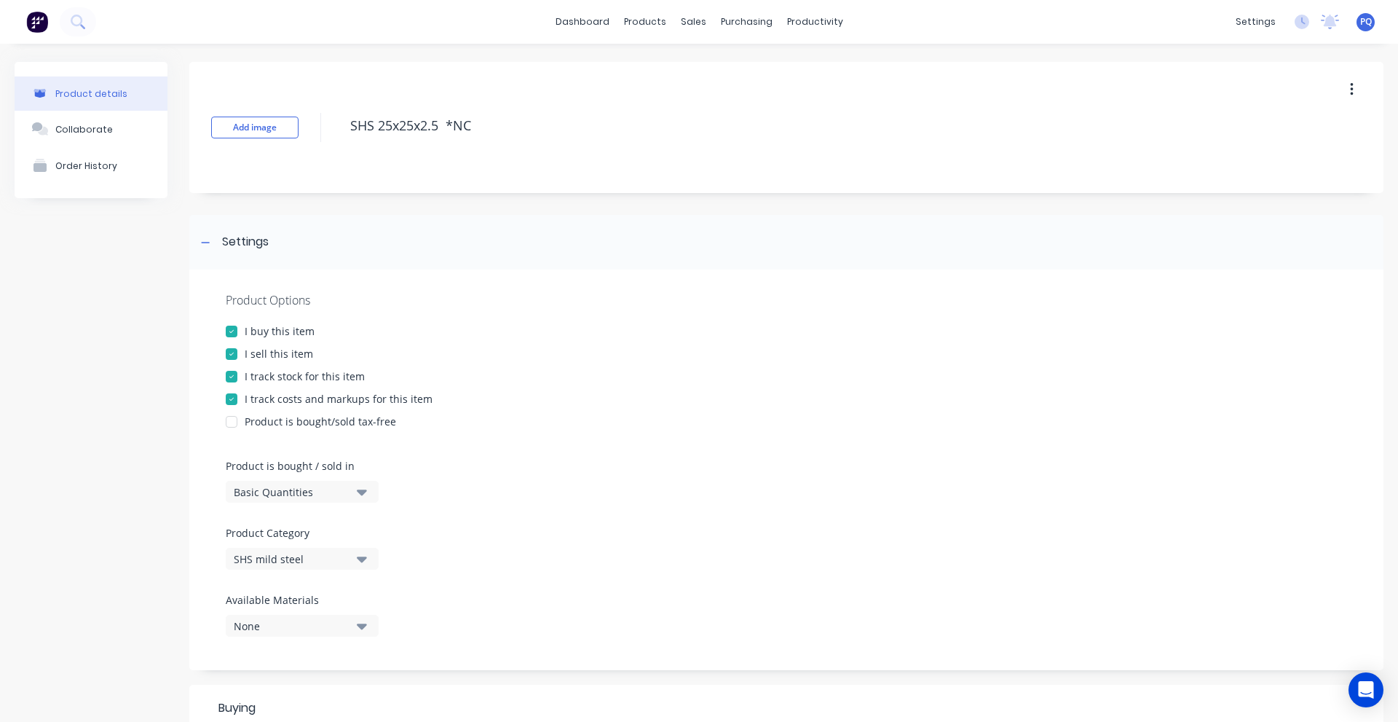
click at [268, 500] on button "Basic Quantities" at bounding box center [302, 492] width 153 height 22
click at [285, 555] on div "Lineal Metres" at bounding box center [335, 557] width 218 height 29
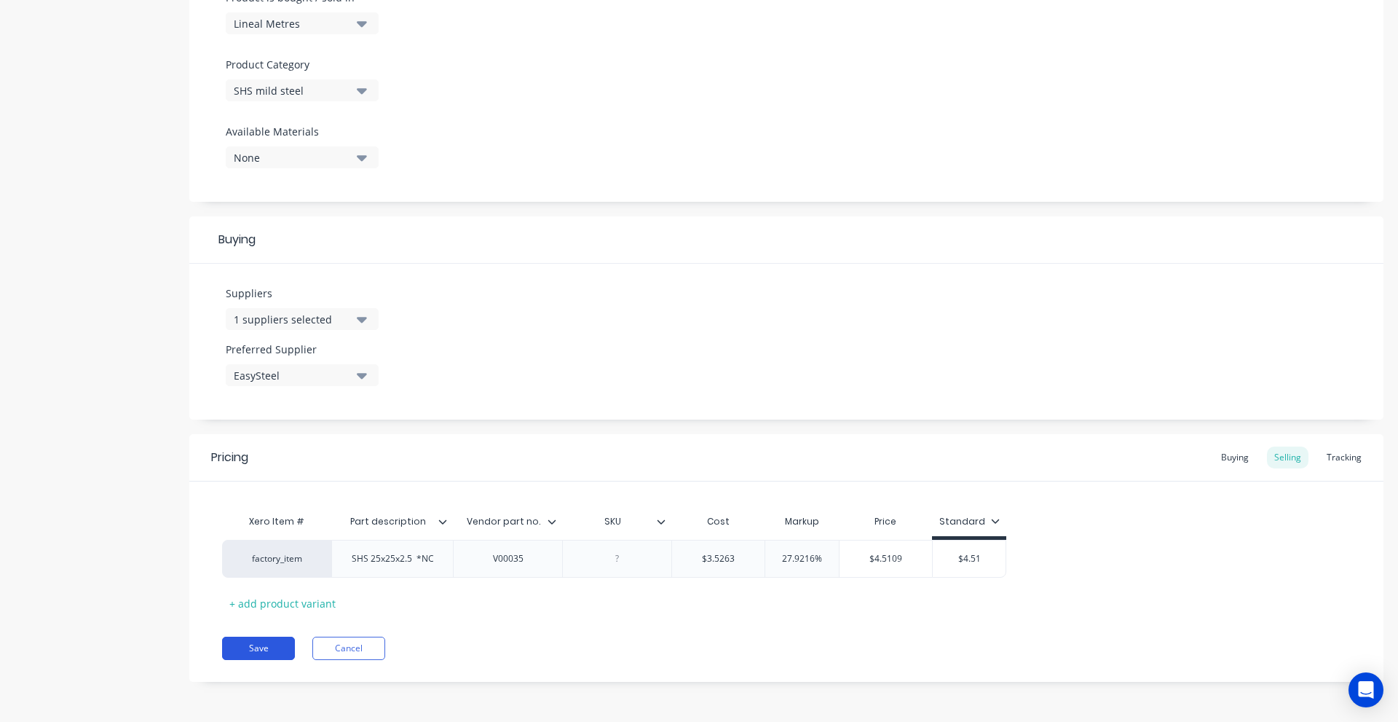
click at [264, 652] on button "Save" at bounding box center [258, 648] width 73 height 23
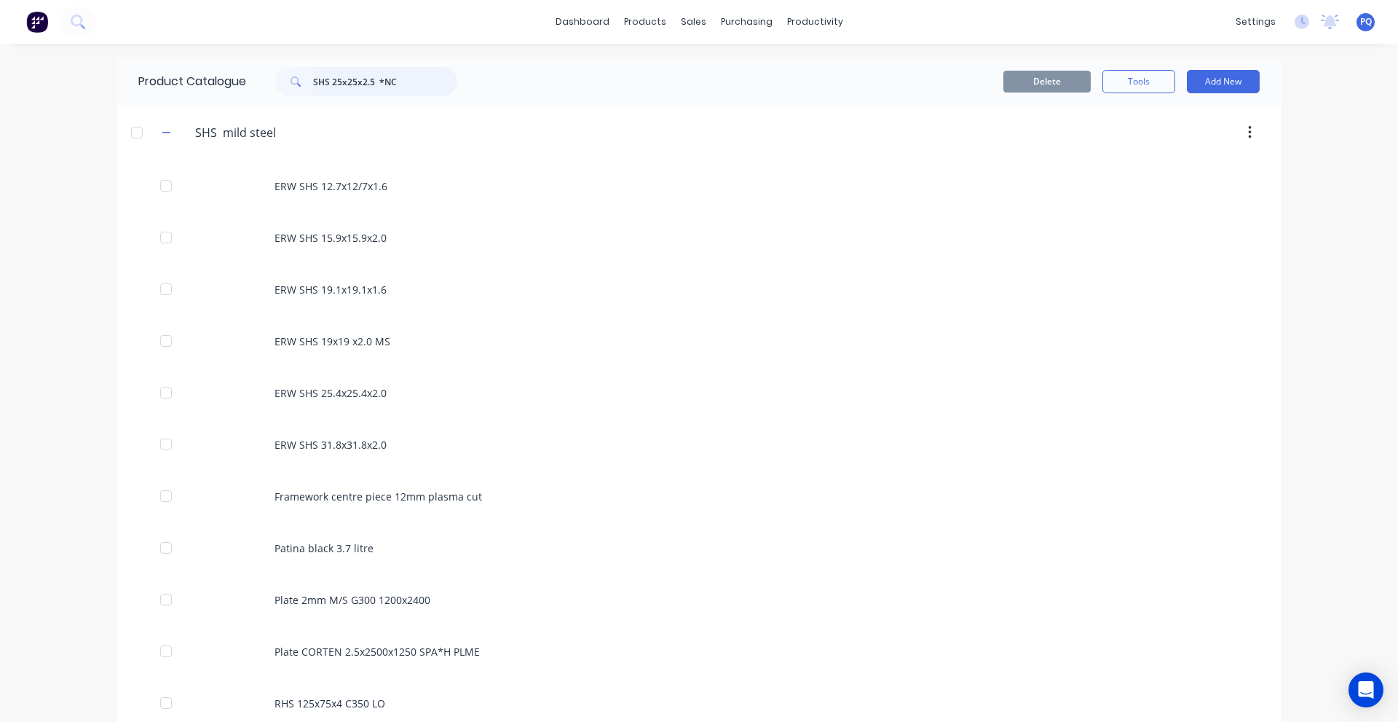
click at [405, 79] on input "SHS 25x25x2.5 *NC" at bounding box center [385, 81] width 144 height 29
paste input "x8,000 NOP"
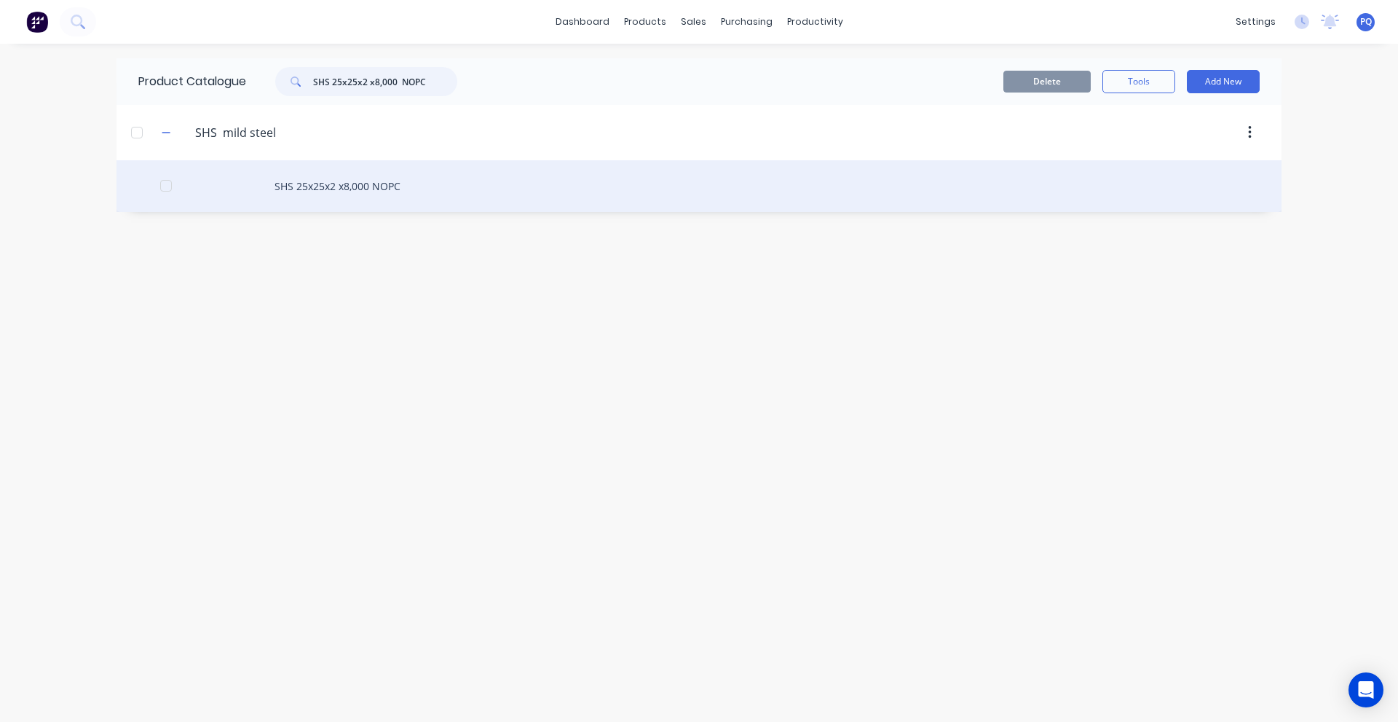
type input "SHS 25x25x2 x8,000 NOPC"
click at [348, 192] on div "SHS 25x25x2 x8,000 NOPC" at bounding box center [699, 186] width 1165 height 52
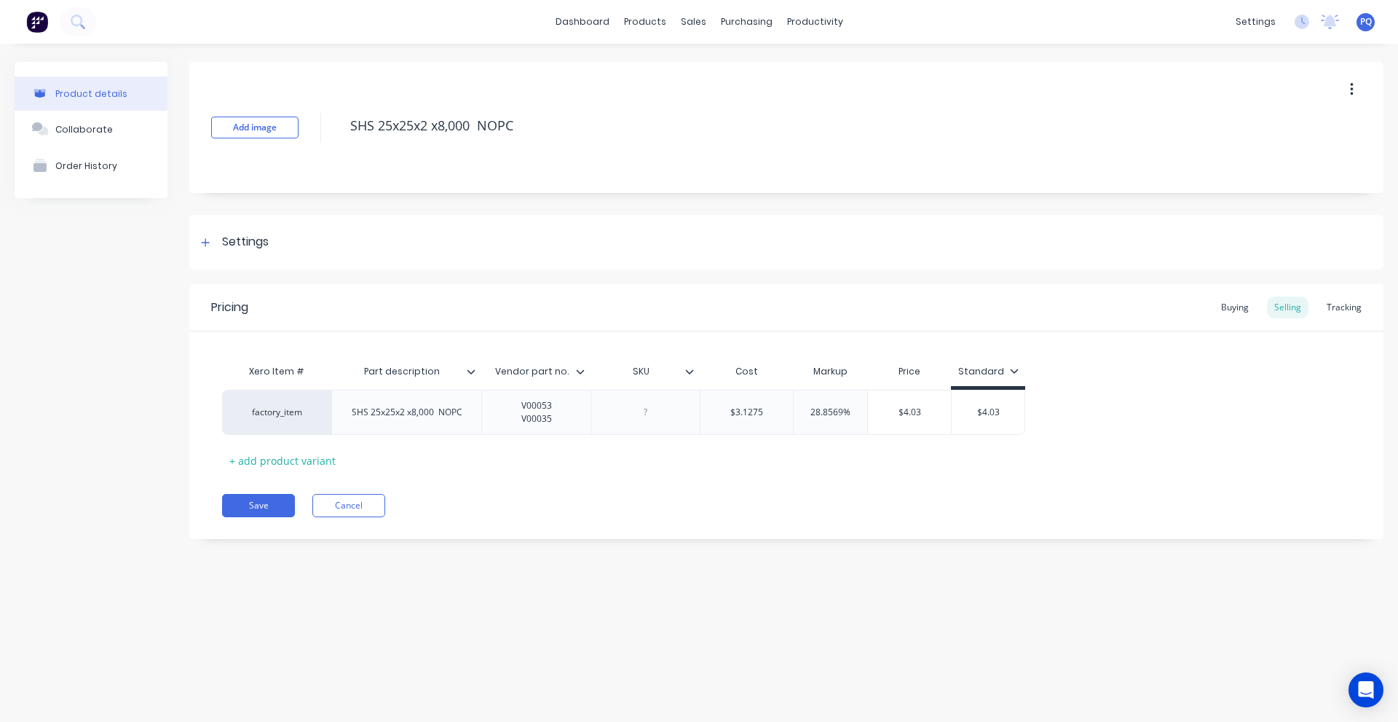
click at [253, 280] on div "Add image SHS 25x25x2 x8,000 NOPC Settings Product Options I buy this item I se…" at bounding box center [786, 311] width 1194 height 499
click at [240, 238] on div "Settings" at bounding box center [245, 242] width 47 height 18
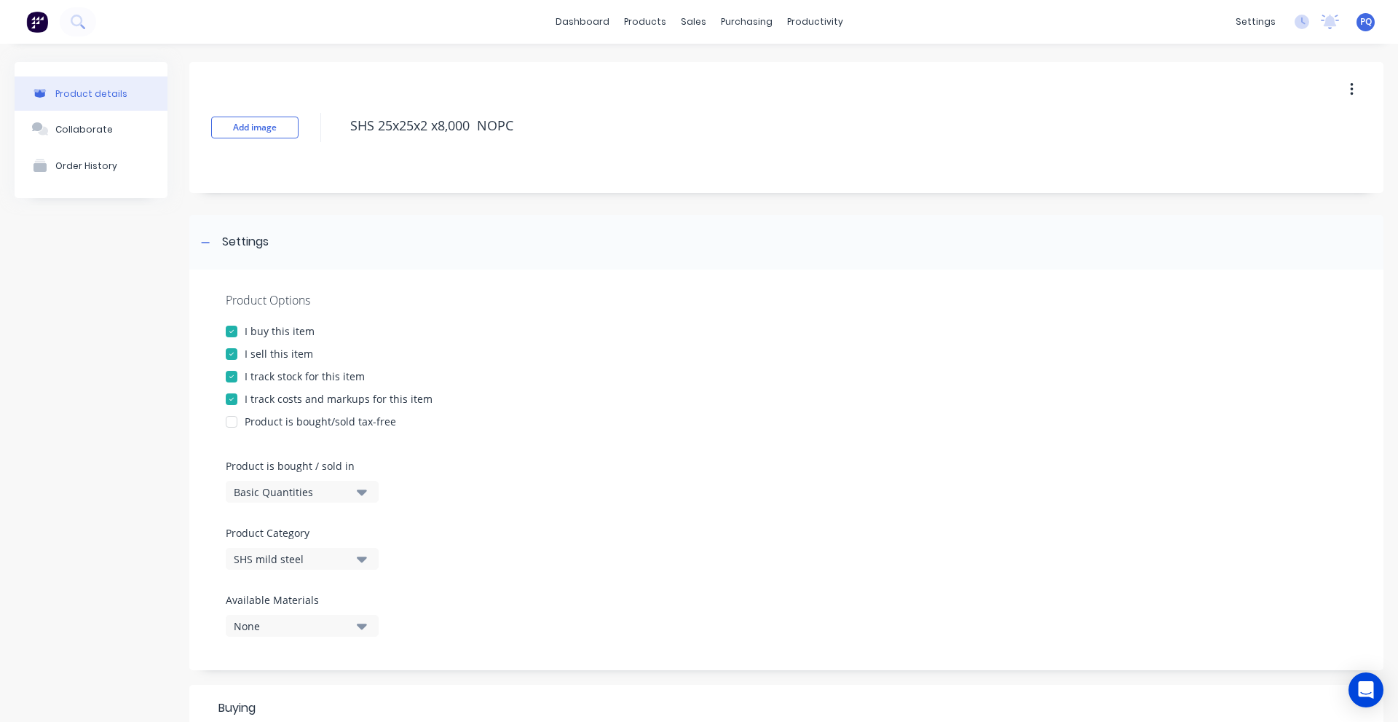
click at [279, 491] on div "Basic Quantities" at bounding box center [292, 491] width 117 height 15
click at [282, 552] on div "Lineal Metres" at bounding box center [335, 557] width 218 height 29
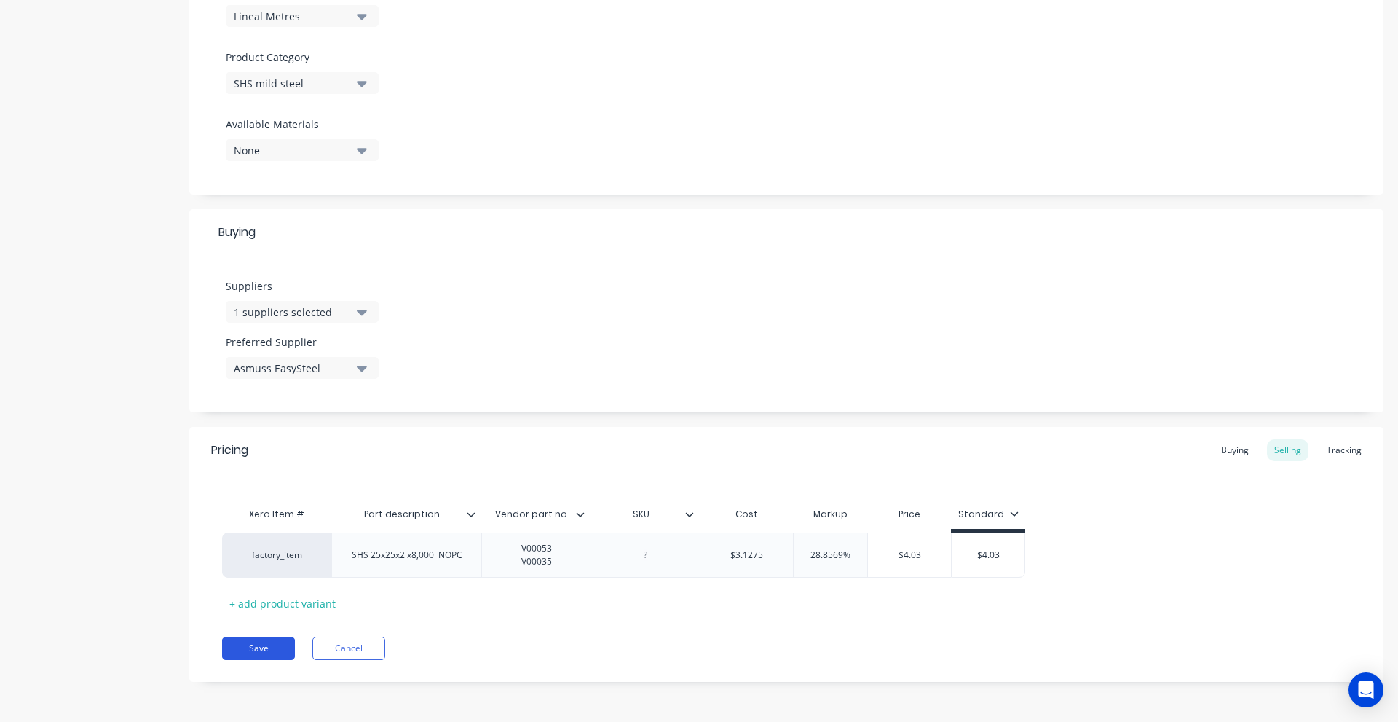
click at [275, 642] on button "Save" at bounding box center [258, 648] width 73 height 23
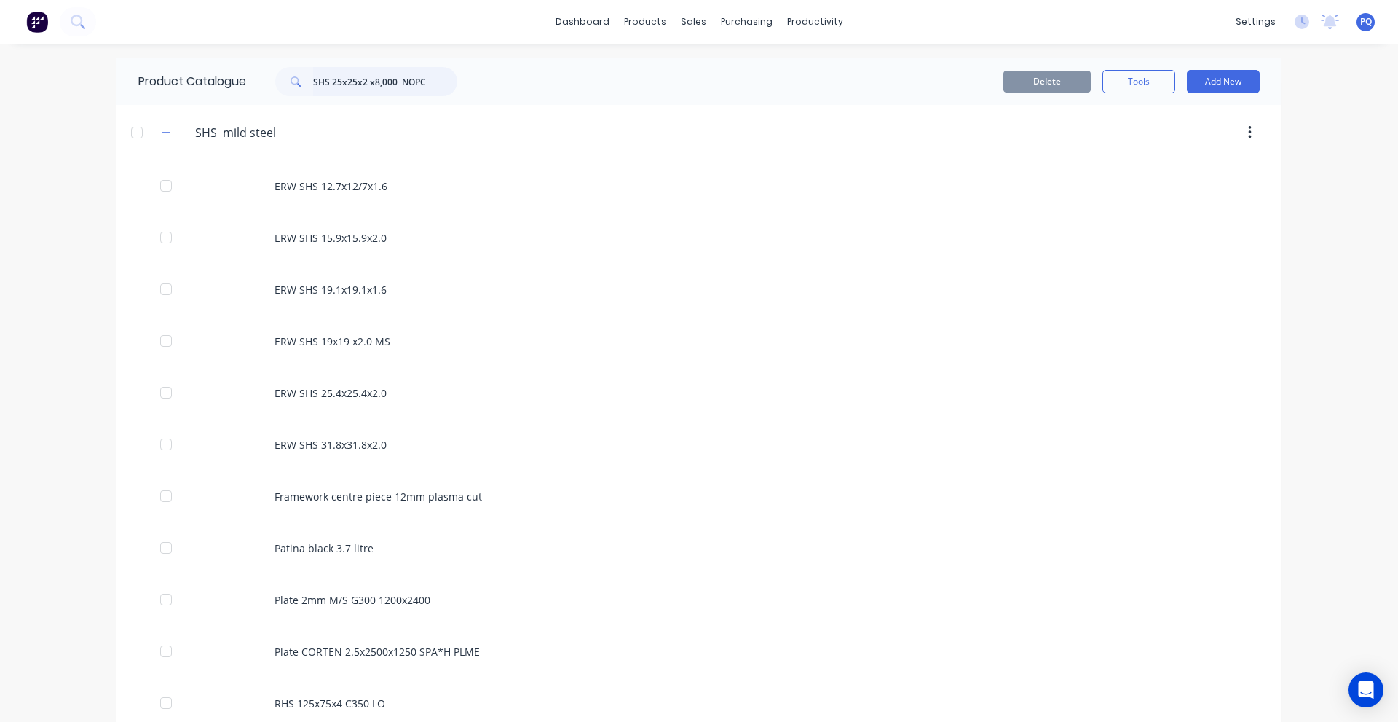
click at [352, 87] on input "SHS 25x25x2 x8,000 NOPC" at bounding box center [385, 81] width 144 height 29
paste input "1.6"
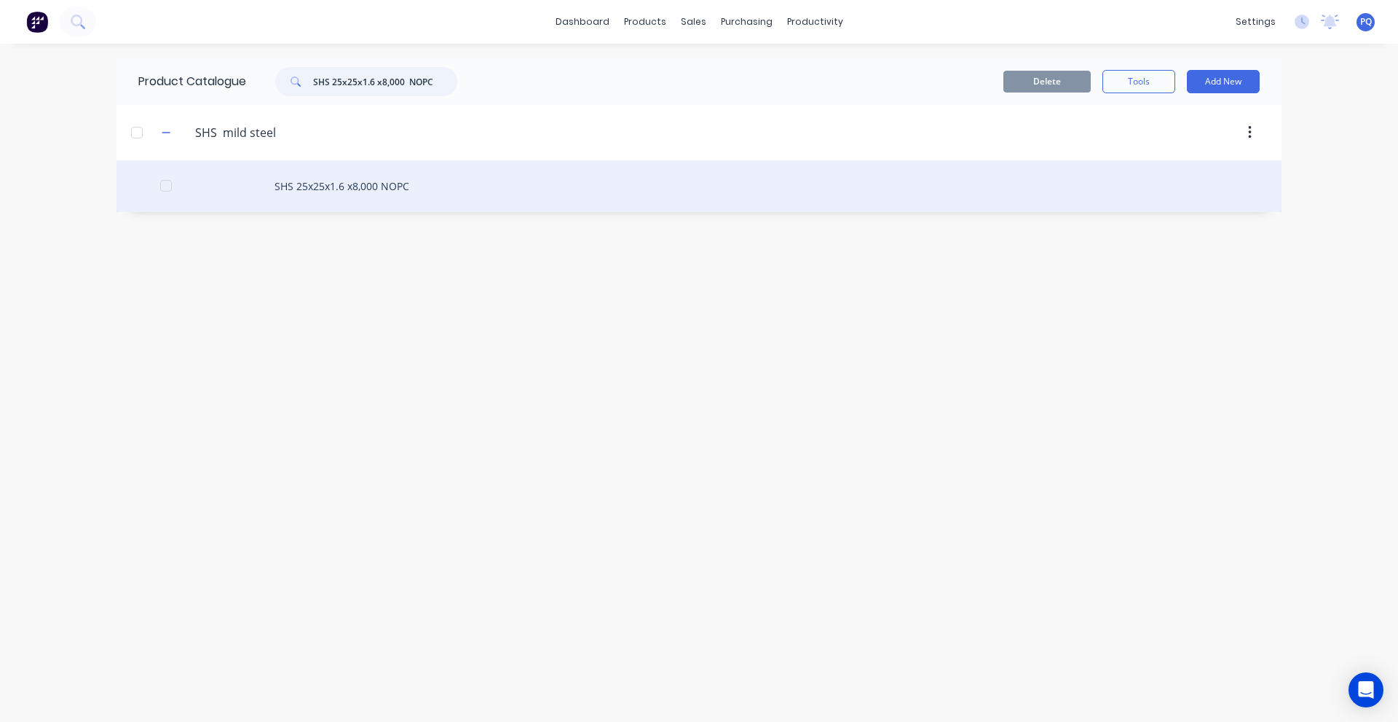
type input "SHS 25x25x1.6 x8,000 NOPC"
click at [320, 189] on div "SHS 25x25x1.6 x8,000 NOPC" at bounding box center [699, 186] width 1165 height 52
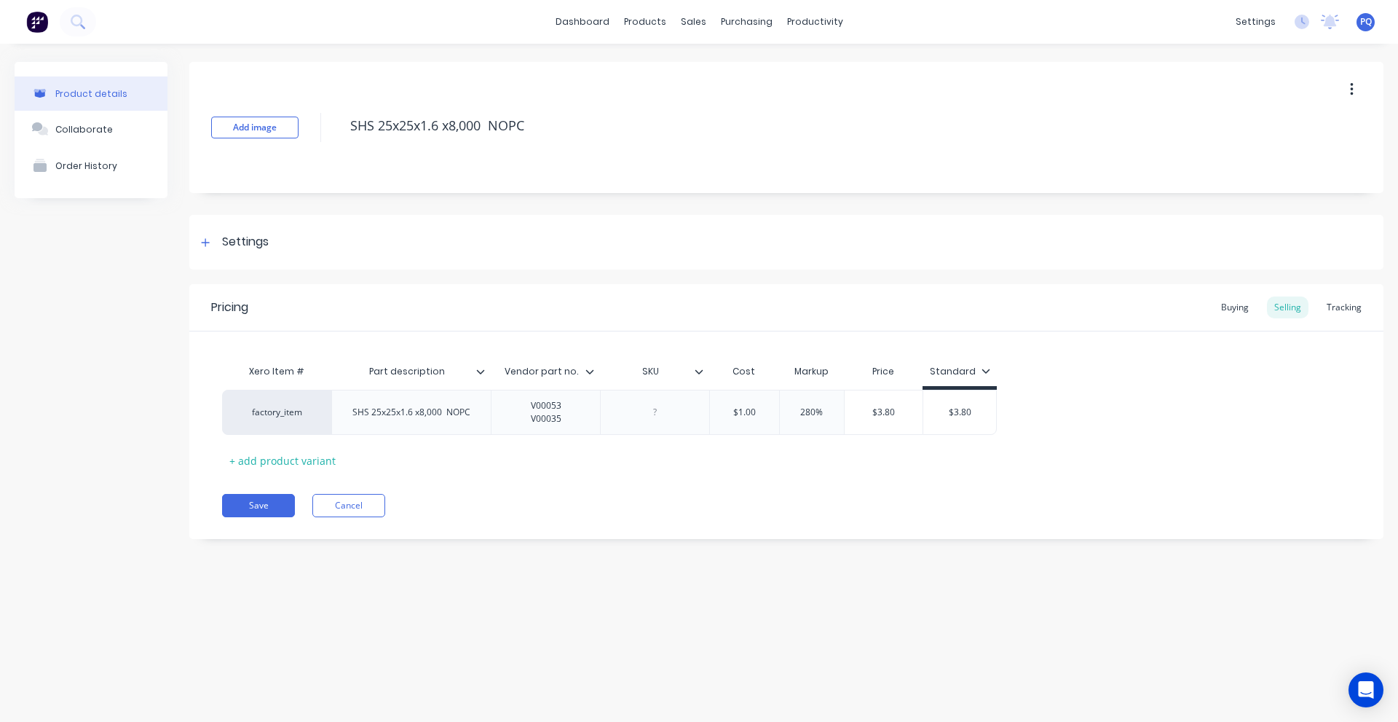
drag, startPoint x: 225, startPoint y: 245, endPoint x: 247, endPoint y: 352, distance: 109.3
click at [224, 247] on div "Settings" at bounding box center [245, 242] width 47 height 18
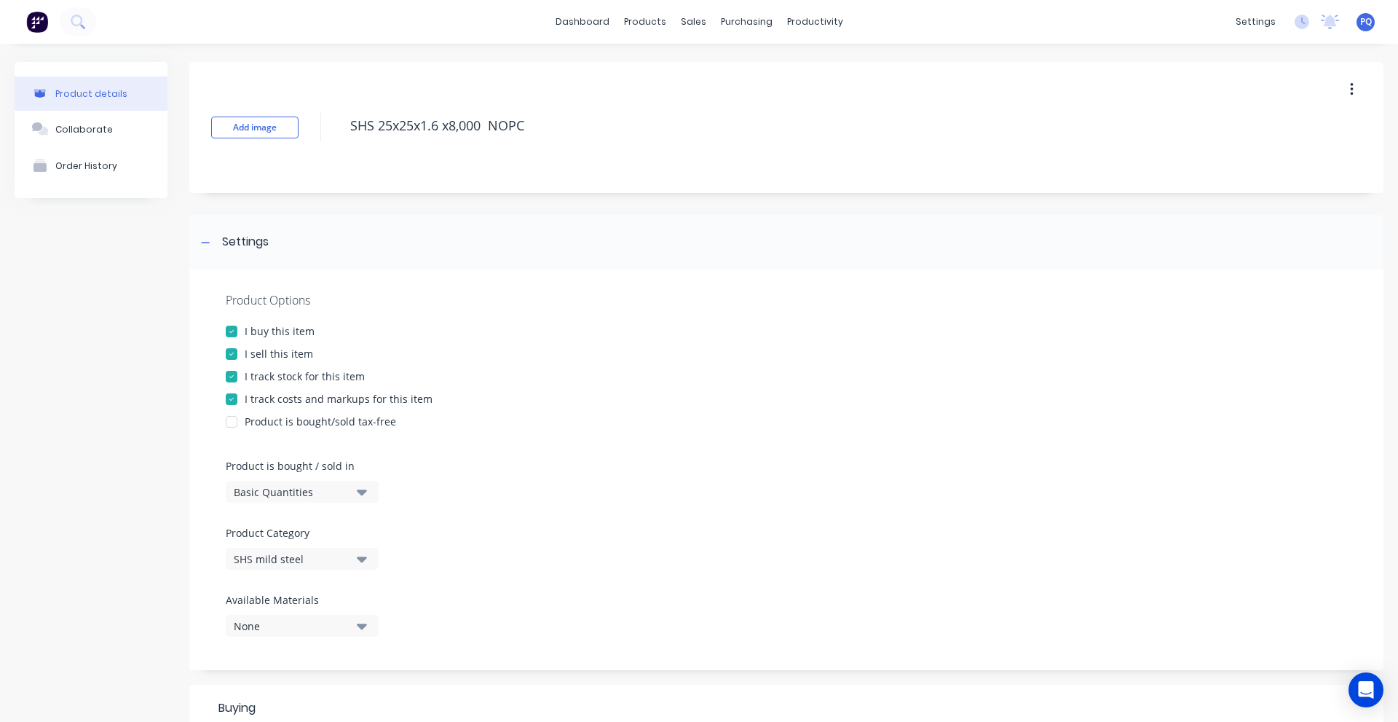
click at [276, 495] on div "Basic Quantities" at bounding box center [292, 491] width 117 height 15
click at [283, 552] on div "Lineal Metres" at bounding box center [335, 557] width 218 height 29
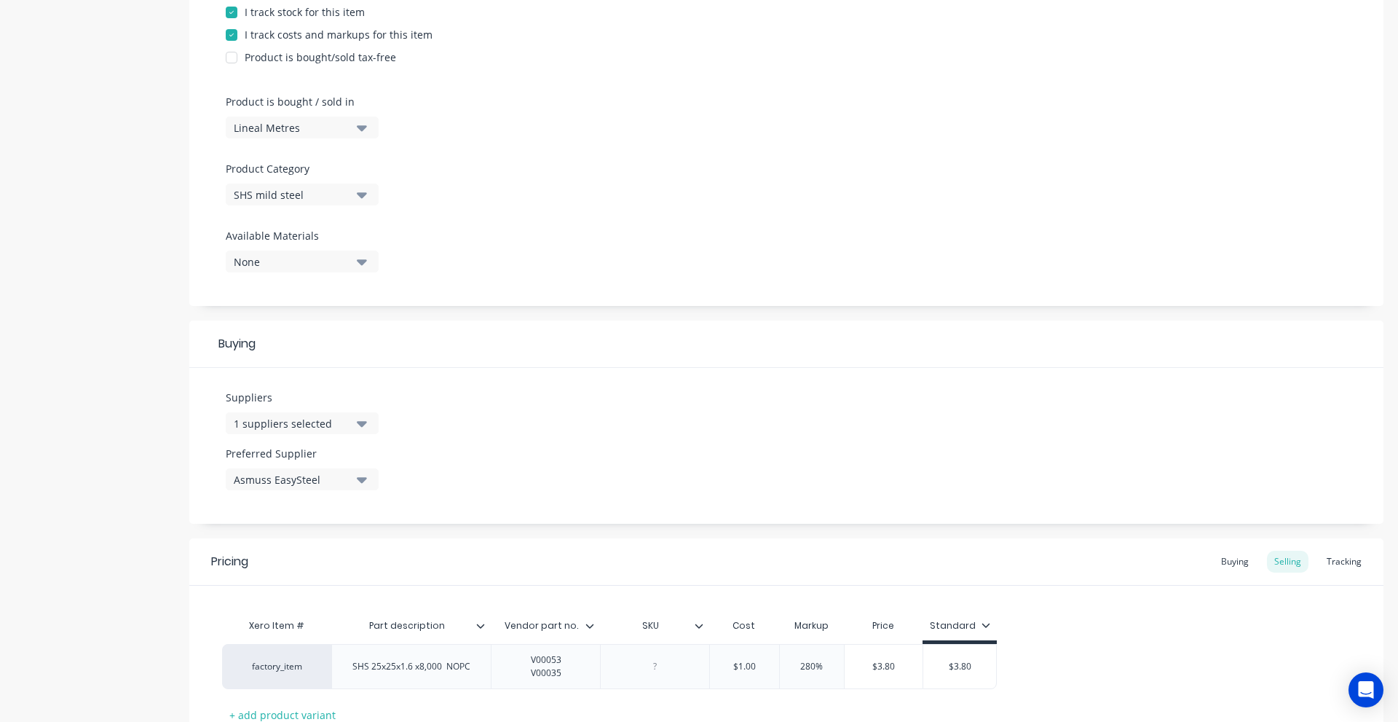
scroll to position [476, 0]
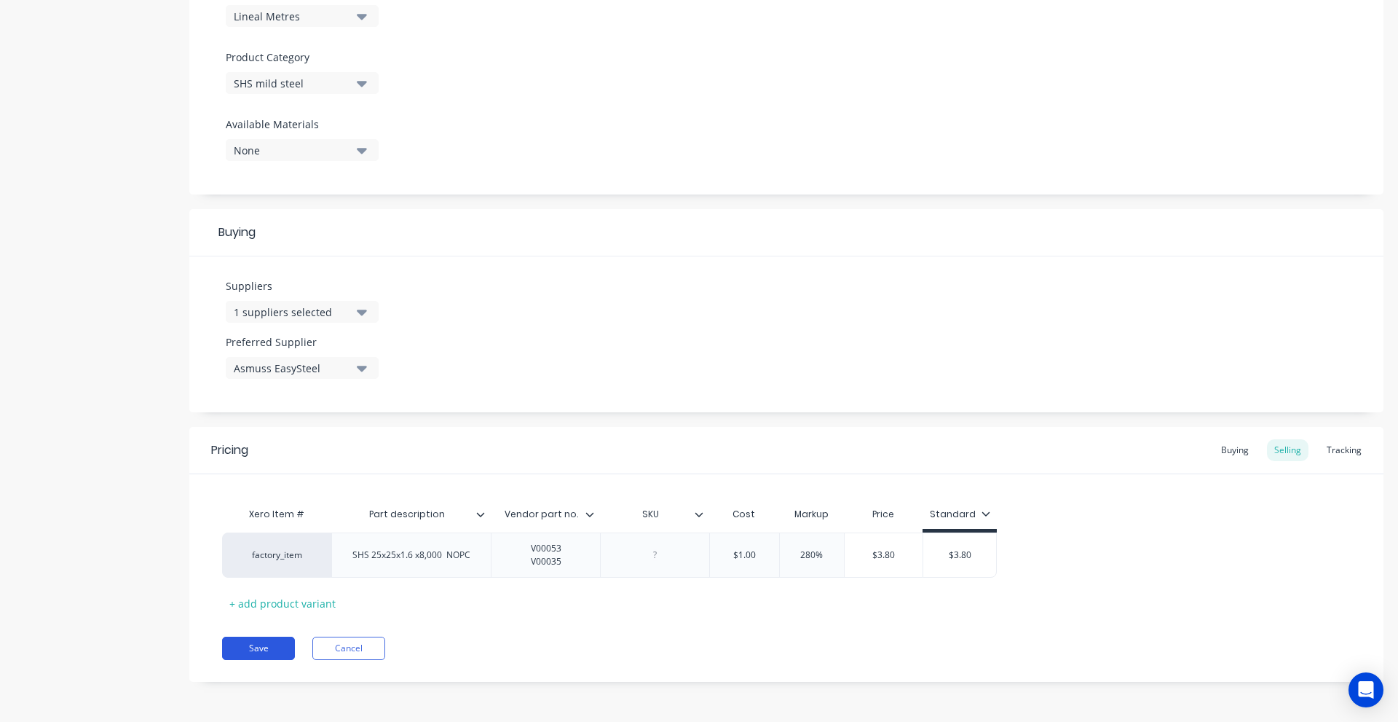
click at [272, 640] on button "Save" at bounding box center [258, 648] width 73 height 23
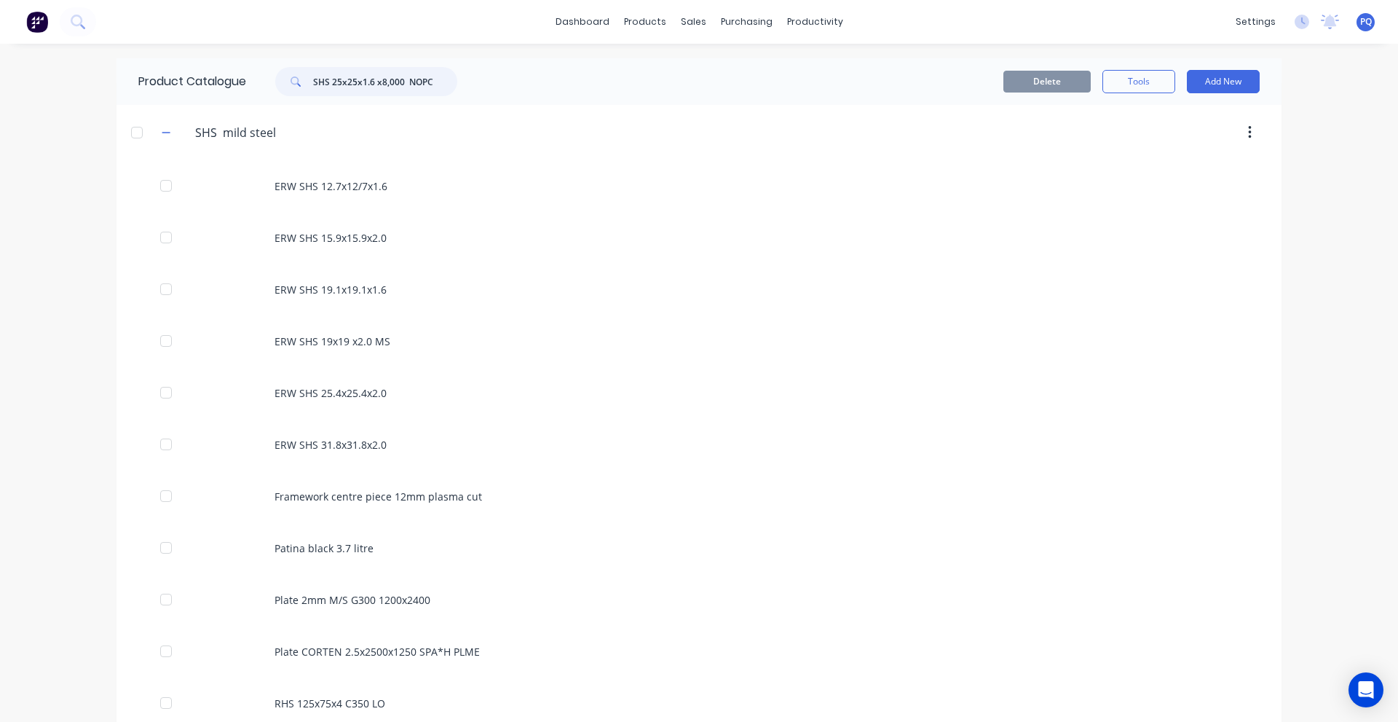
click at [329, 83] on input "SHS 25x25x1.6 x8,000 NOPC" at bounding box center [385, 81] width 144 height 29
paste input "Round BRIGHT 3/16 (4.76mm) M/S 1020"
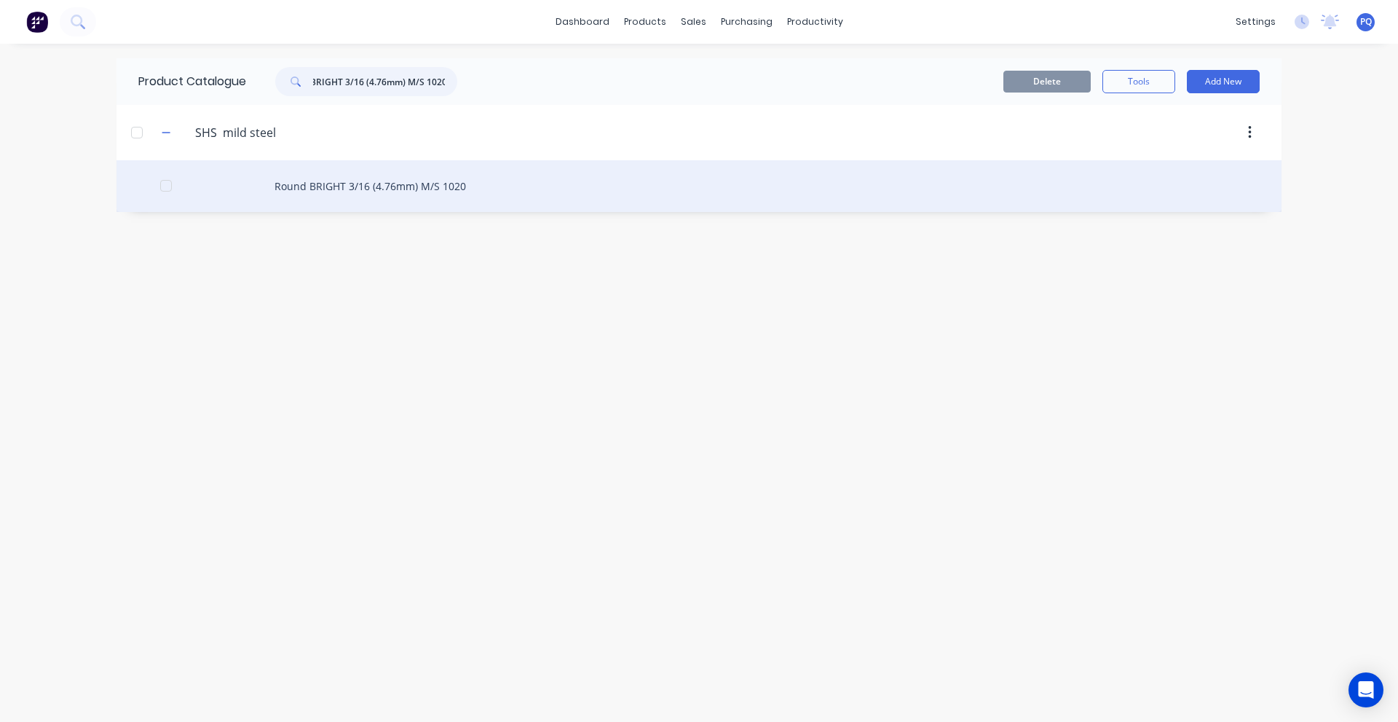
type input "Round BRIGHT 3/16 (4.76mm) M/S 1020"
click at [269, 192] on div "Round BRIGHT 3/16 (4.76mm) M/S 1020" at bounding box center [699, 186] width 1165 height 52
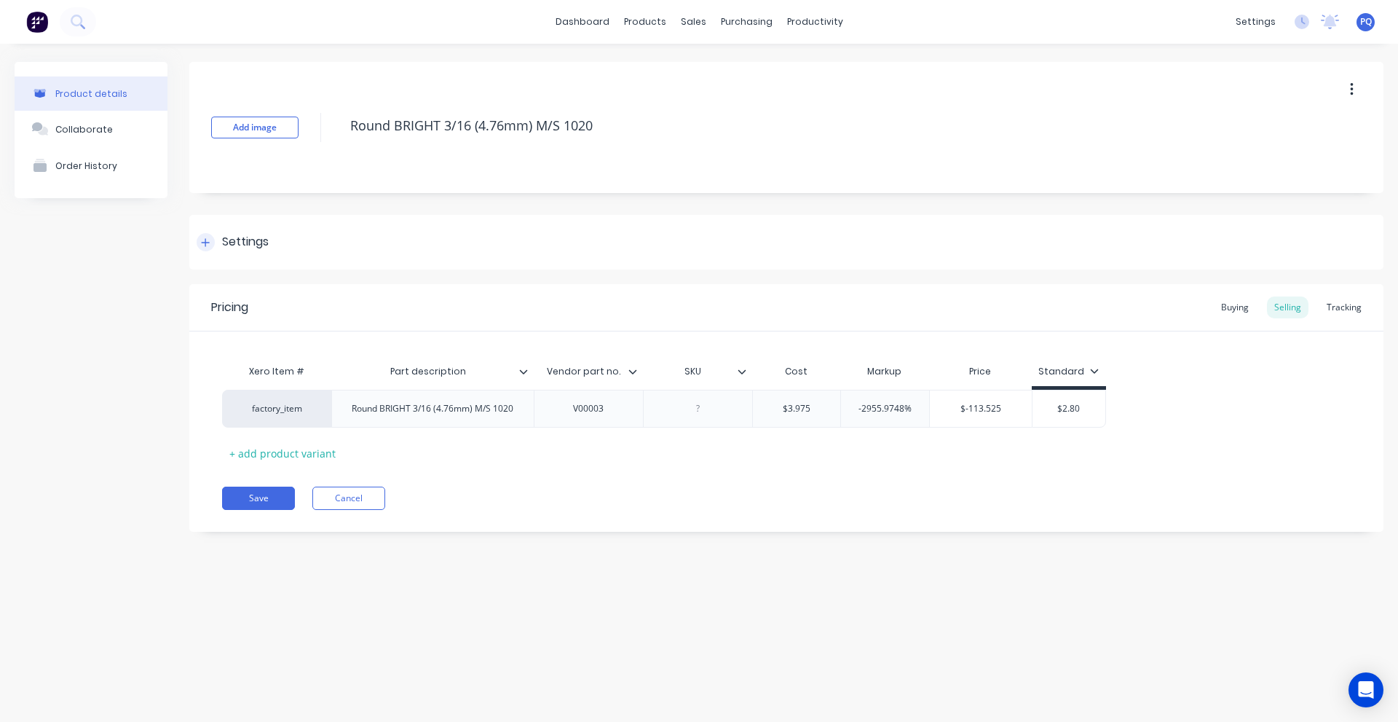
click at [246, 226] on div "Settings" at bounding box center [786, 242] width 1194 height 55
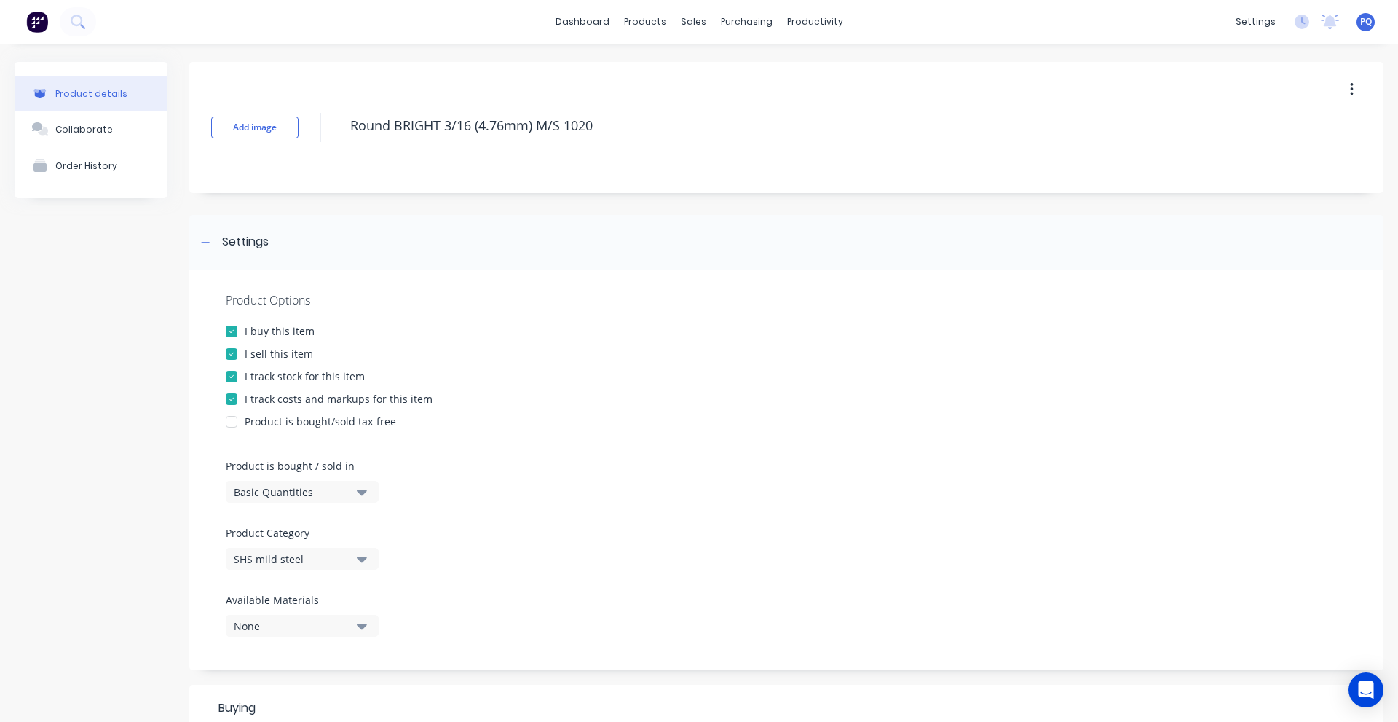
click at [236, 494] on div "Basic Quantities" at bounding box center [292, 491] width 117 height 15
click at [264, 558] on div "Lineal Metres" at bounding box center [335, 557] width 218 height 29
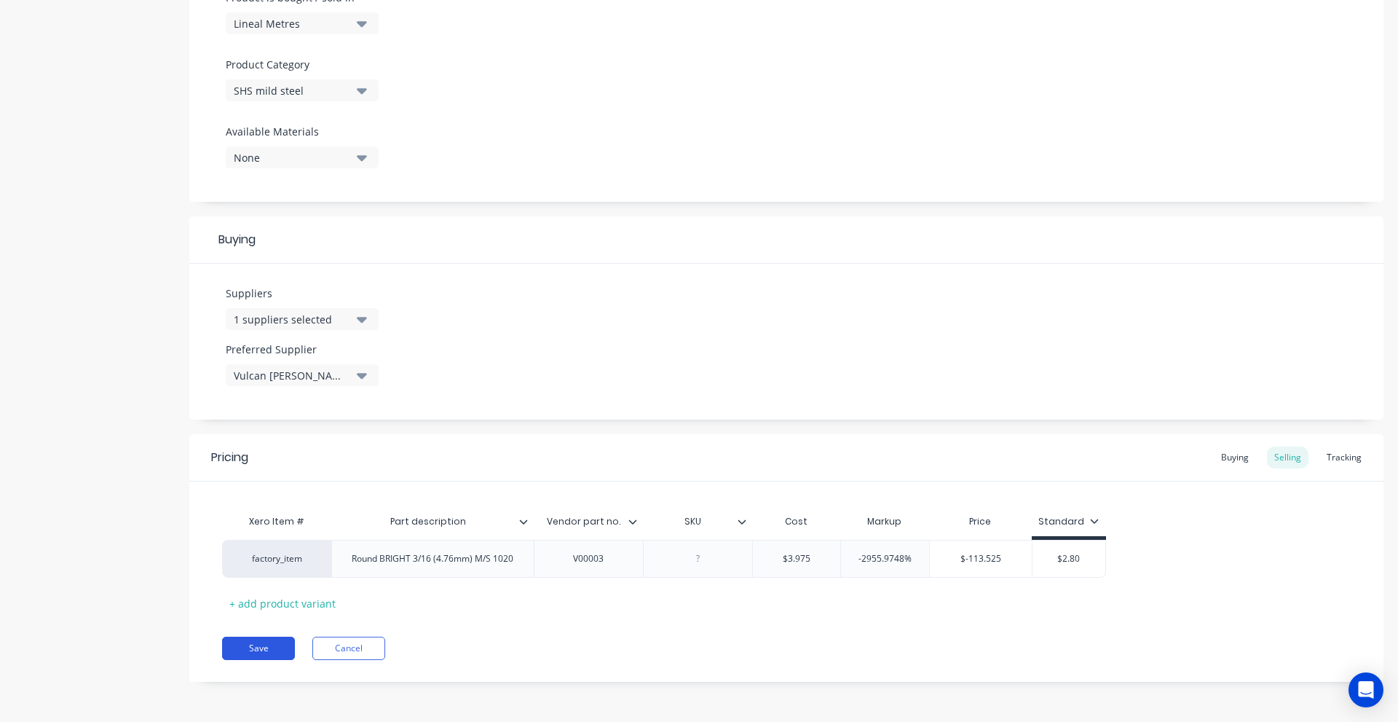
click at [280, 647] on button "Save" at bounding box center [258, 648] width 73 height 23
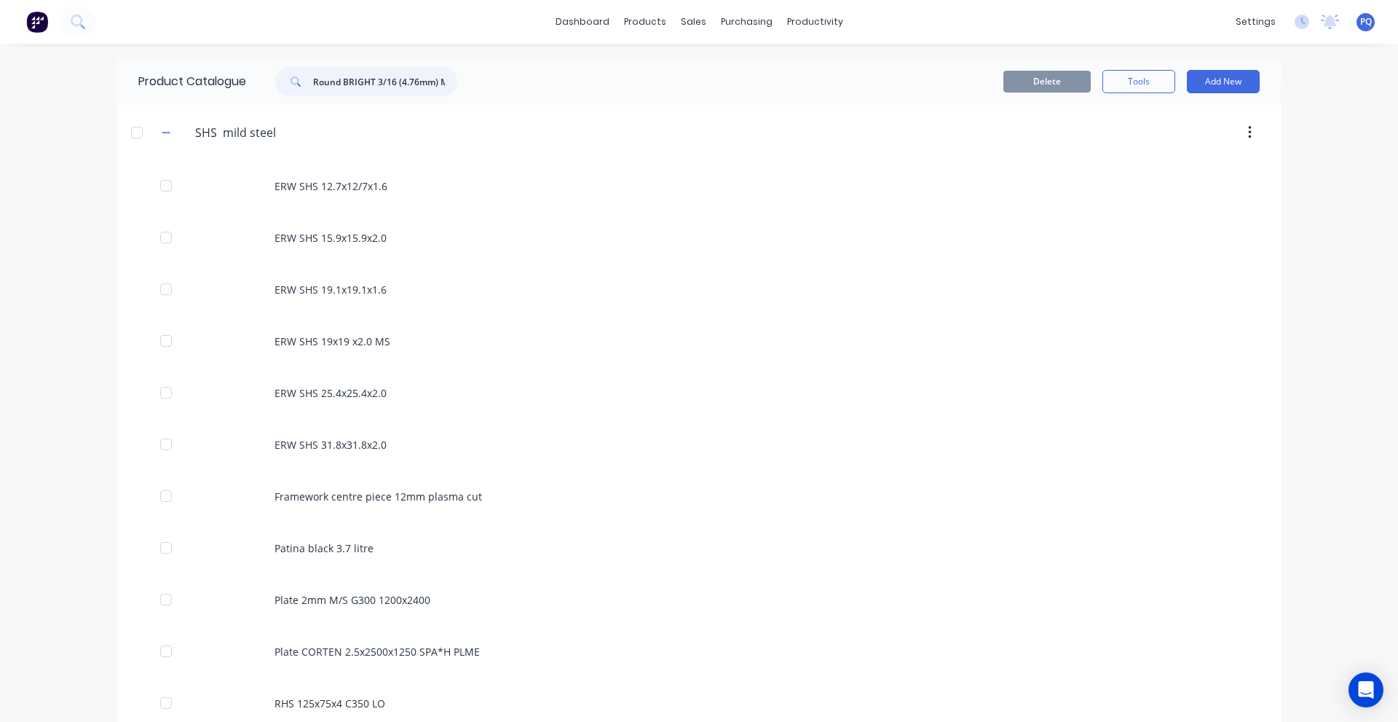
click at [375, 80] on input "Round BRIGHT 3/16 (4.76mm) M/S 1020" at bounding box center [385, 81] width 144 height 29
paste input "SHS 150x150x10mm x 800"
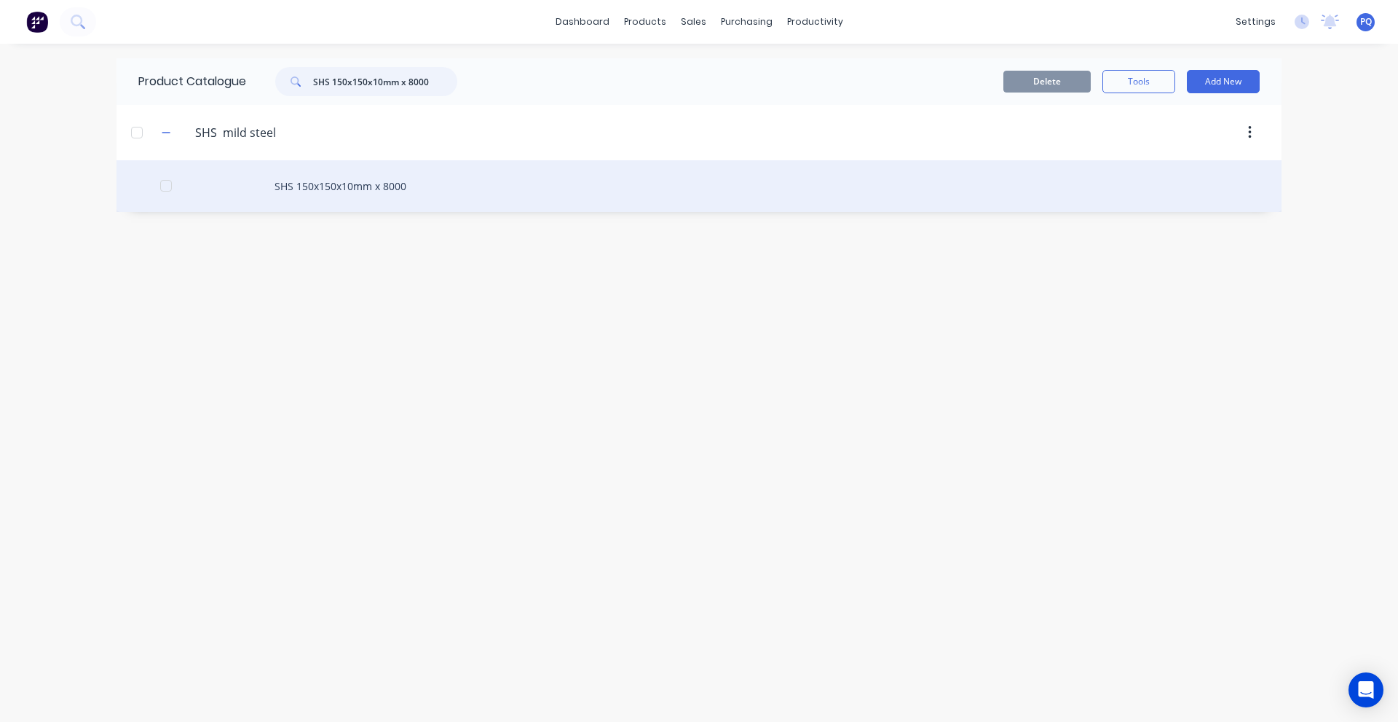
type input "SHS 150x150x10mm x 8000"
click at [327, 200] on div "SHS 150x150x10mm x 8000" at bounding box center [699, 186] width 1165 height 52
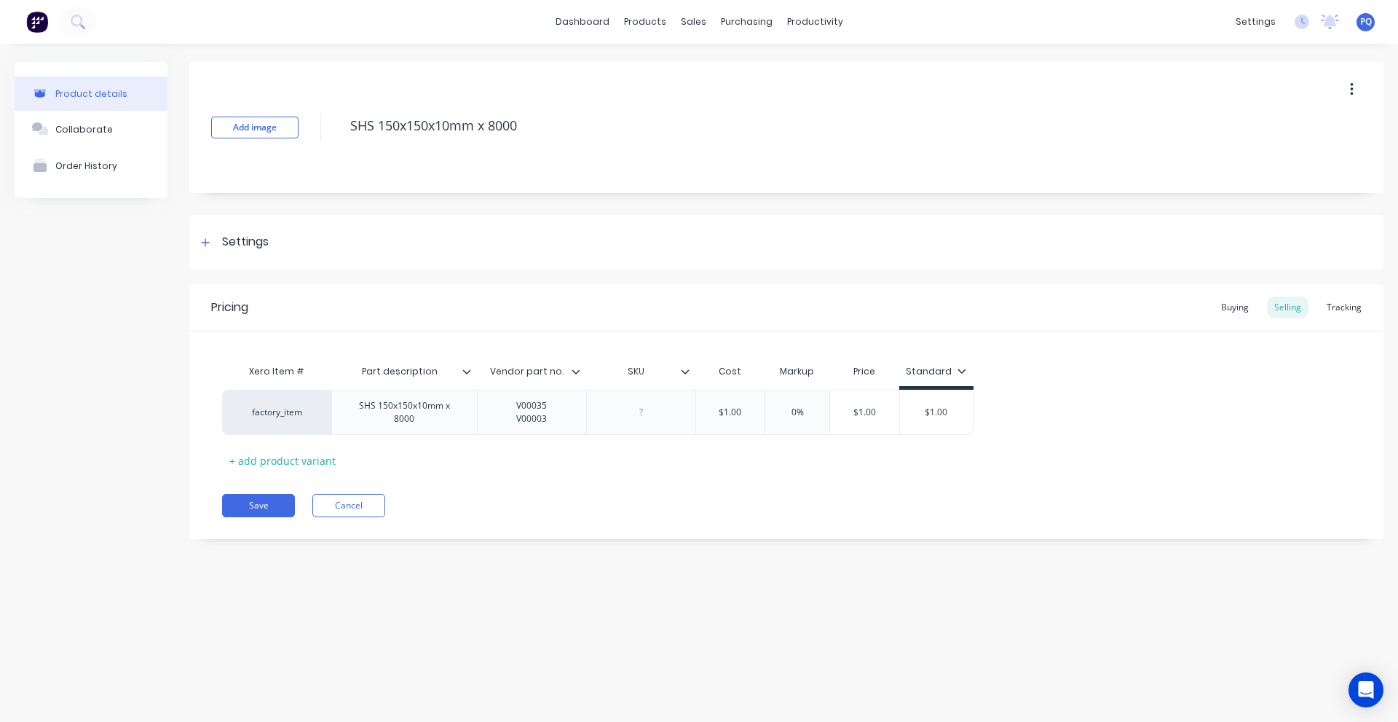
drag, startPoint x: 270, startPoint y: 314, endPoint x: 236, endPoint y: 285, distance: 44.5
click at [269, 314] on div "Pricing Buying Selling Tracking" at bounding box center [786, 307] width 1194 height 47
click at [224, 239] on div "Settings" at bounding box center [245, 242] width 47 height 18
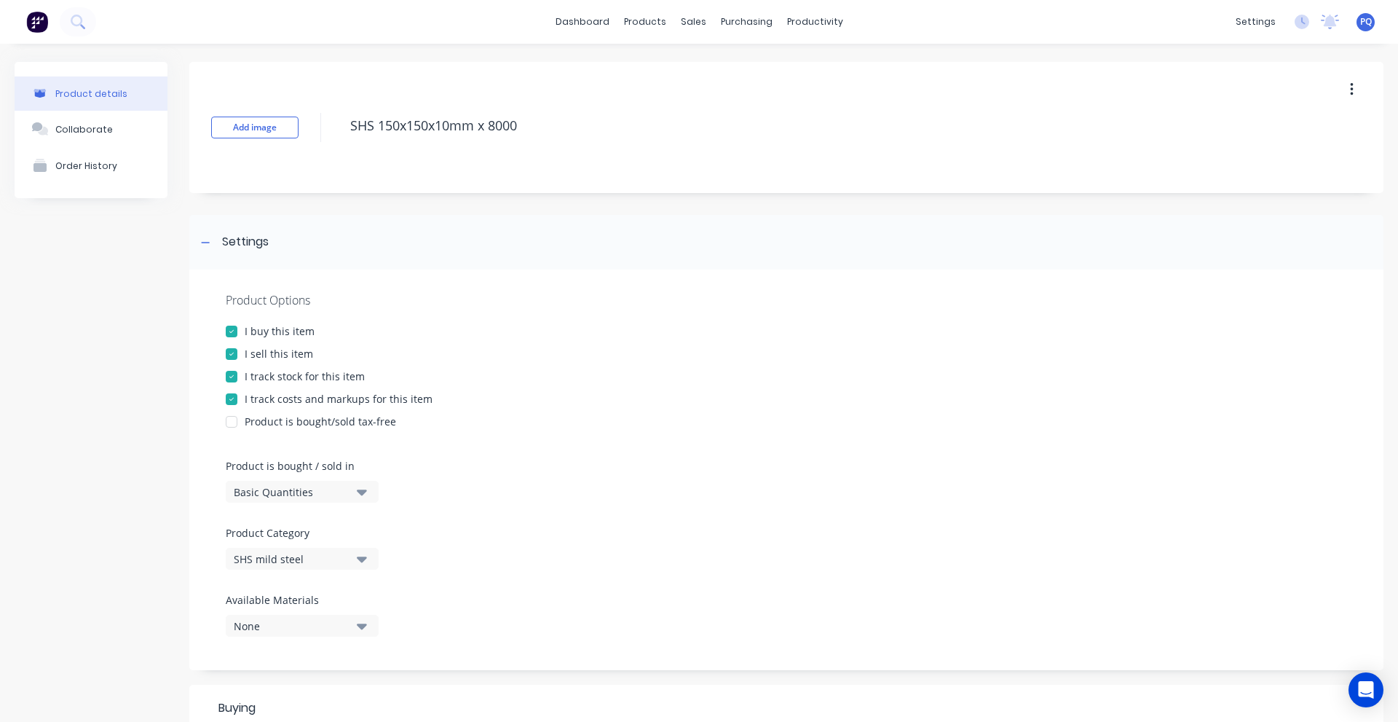
click at [285, 486] on div "Basic Quantities" at bounding box center [292, 491] width 117 height 15
click at [300, 555] on div "Lineal Metres" at bounding box center [335, 557] width 218 height 29
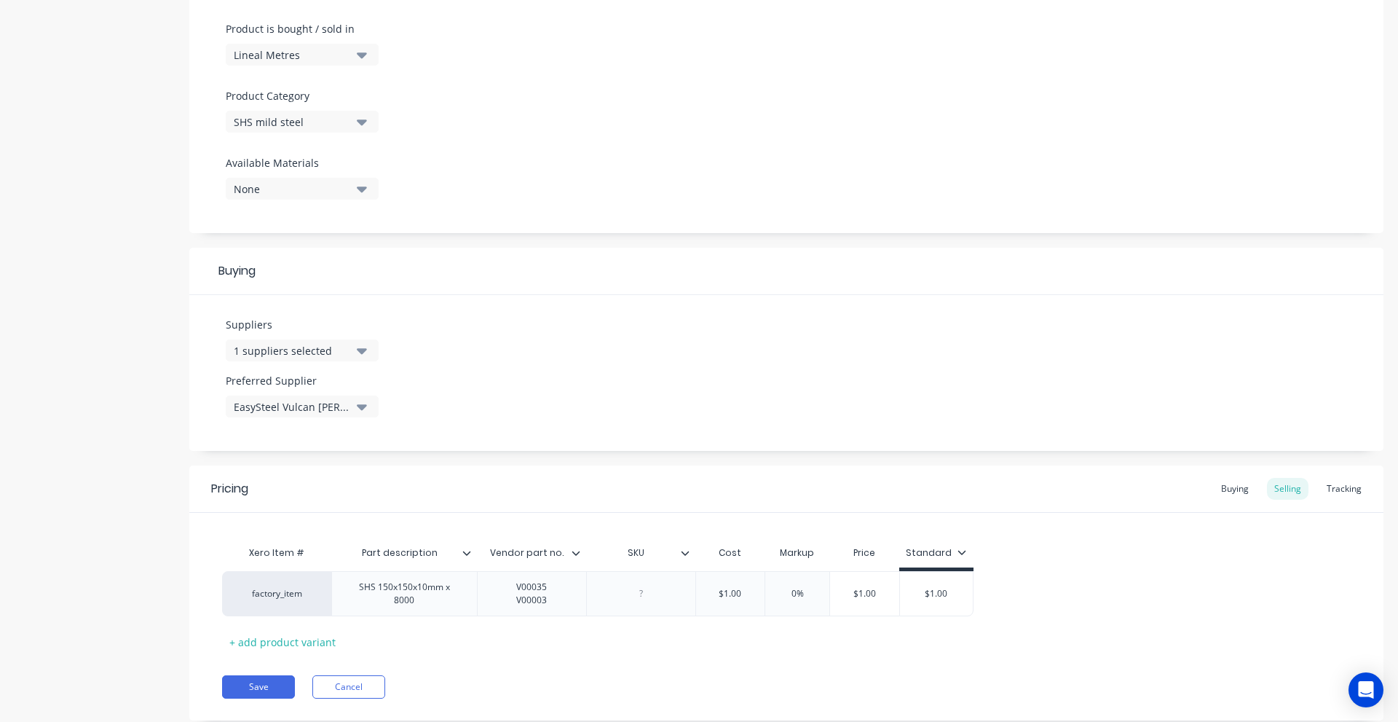
scroll to position [476, 0]
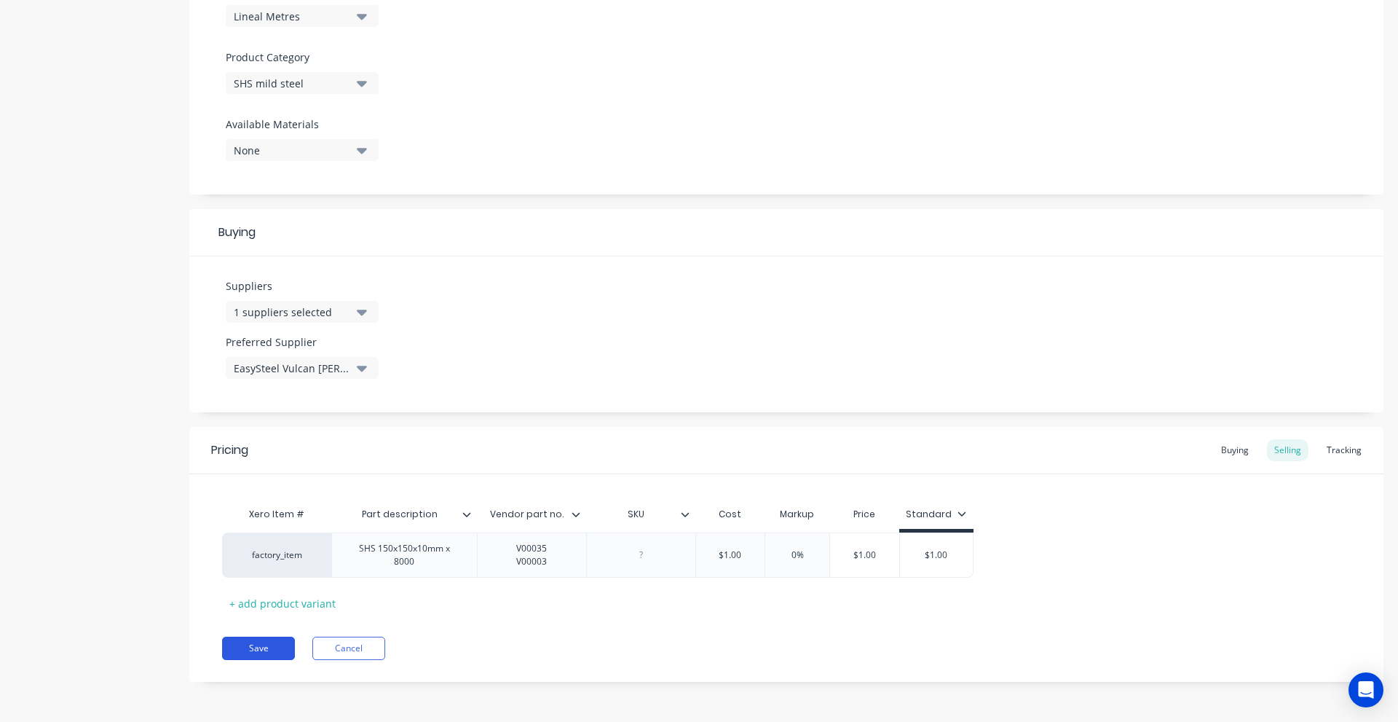
click at [272, 646] on button "Save" at bounding box center [258, 648] width 73 height 23
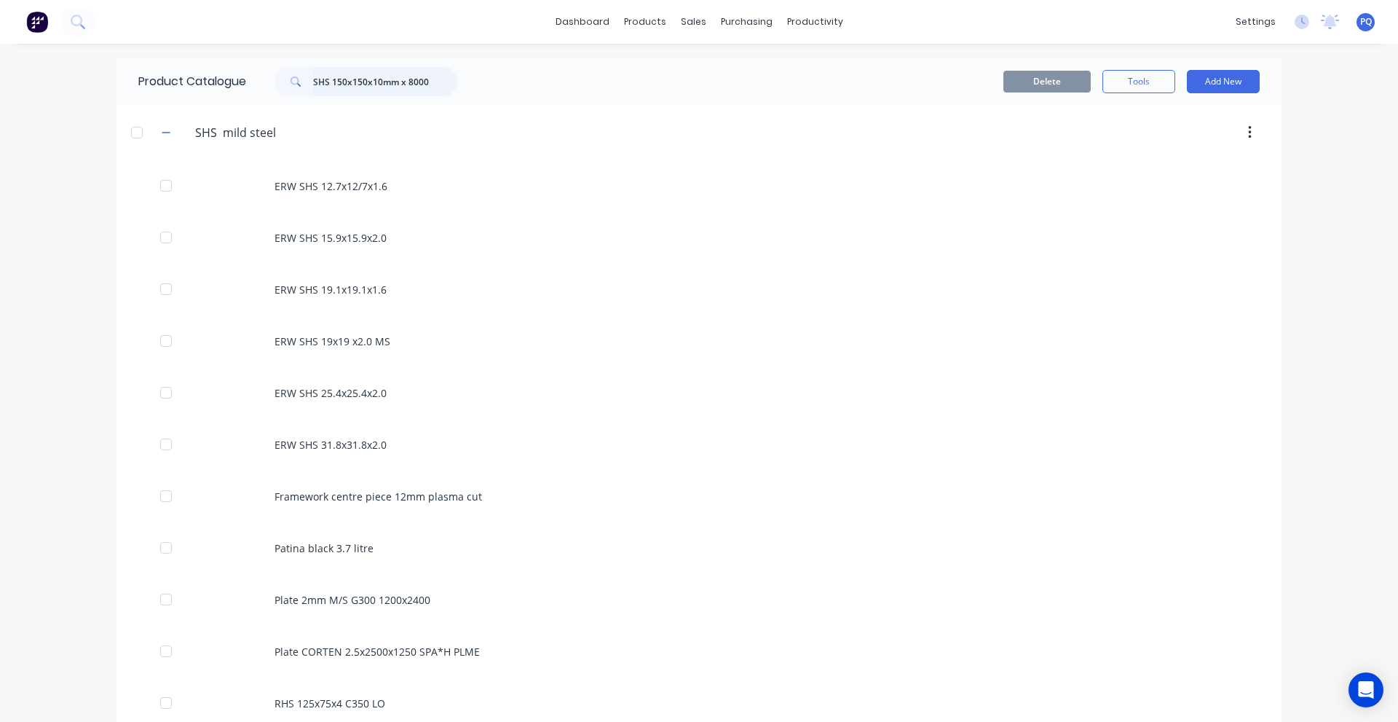
click at [350, 75] on input "SHS 150x150x10mm x 8000" at bounding box center [385, 81] width 144 height 29
paste input "RHS 50x25x1.6mm NOPC"
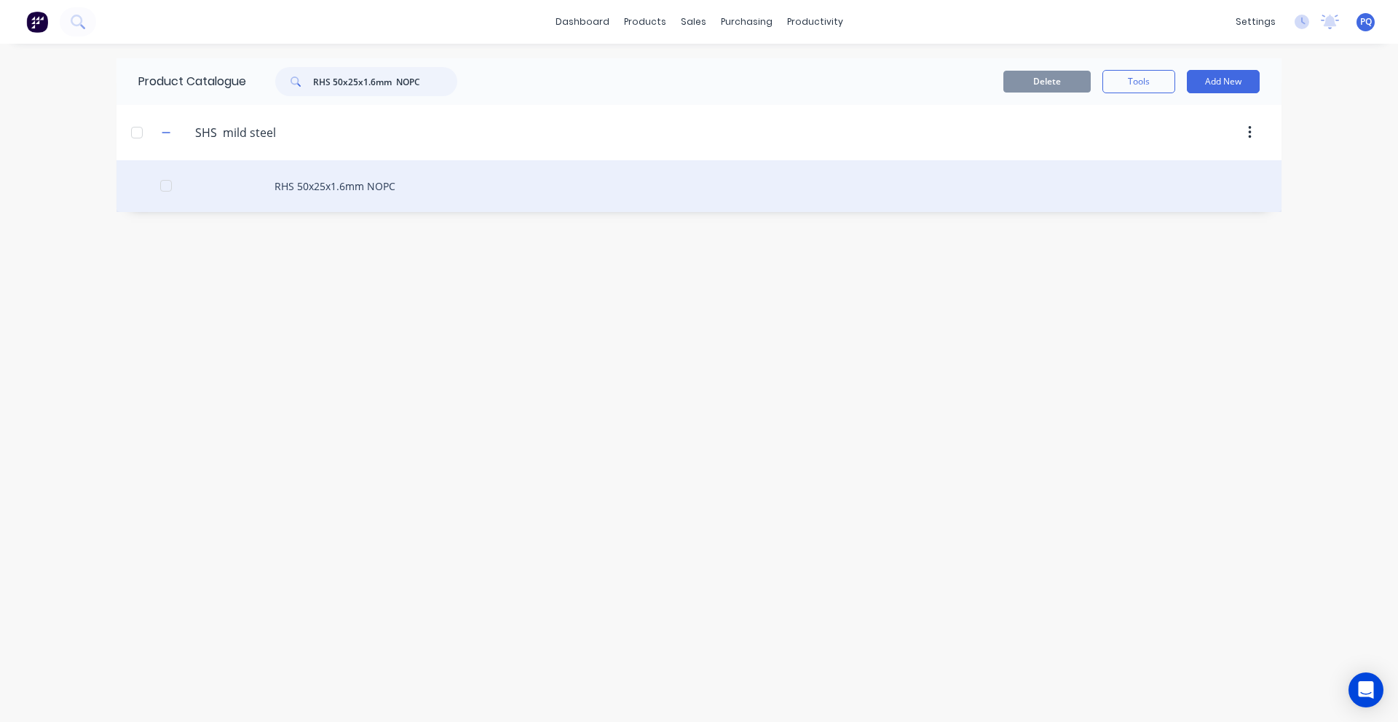
type input "RHS 50x25x1.6mm NOPC"
click at [293, 185] on div "RHS 50x25x1.6mm NOPC" at bounding box center [699, 186] width 1165 height 52
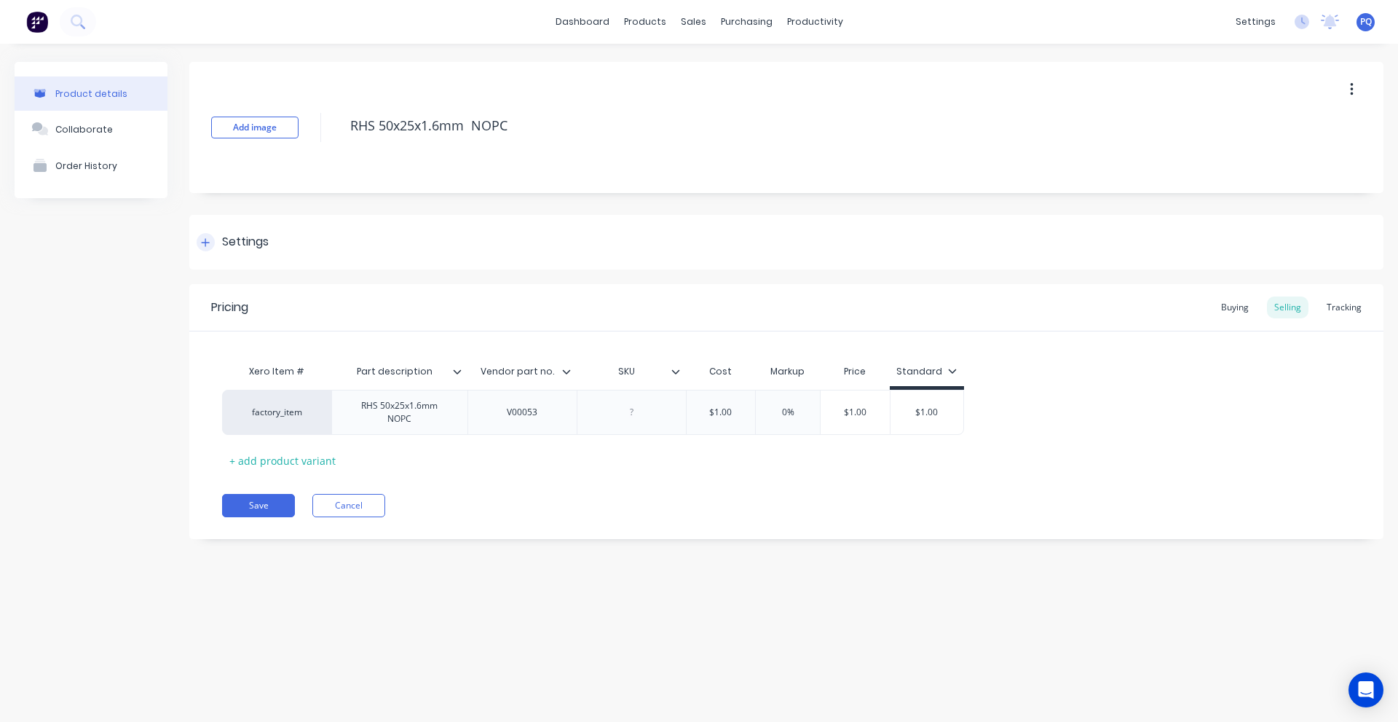
click at [221, 236] on div "Settings" at bounding box center [233, 242] width 72 height 18
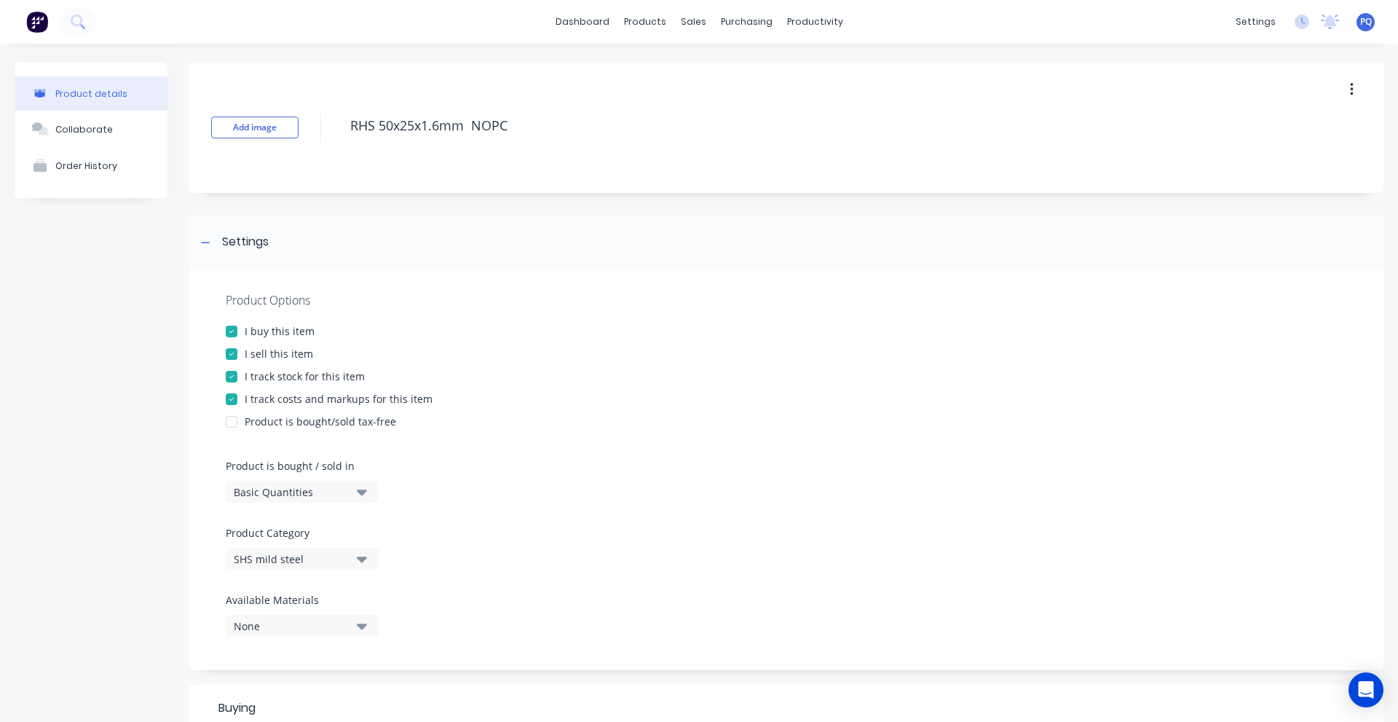
drag, startPoint x: 280, startPoint y: 494, endPoint x: 281, endPoint y: 504, distance: 10.2
click at [281, 494] on div "Basic Quantities" at bounding box center [292, 491] width 117 height 15
click at [286, 561] on div "Lineal Metres" at bounding box center [335, 557] width 218 height 29
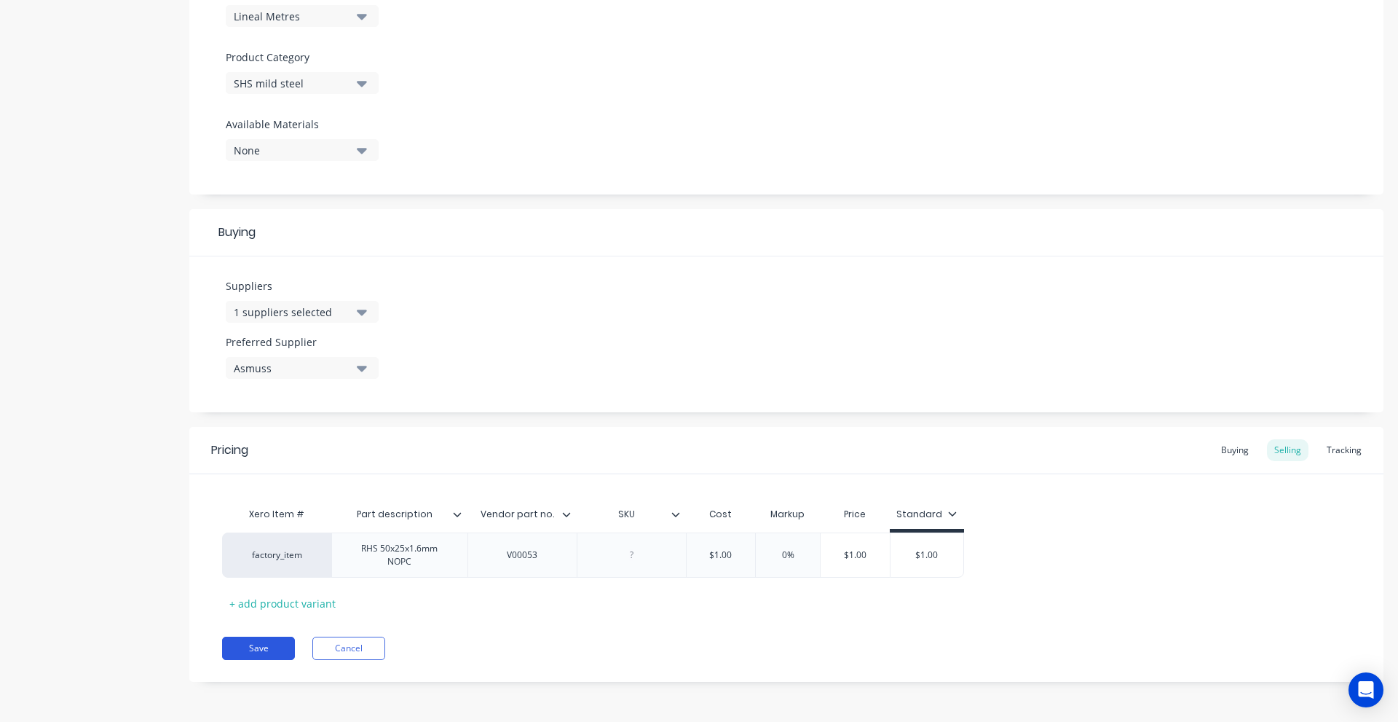
click at [255, 644] on button "Save" at bounding box center [258, 648] width 73 height 23
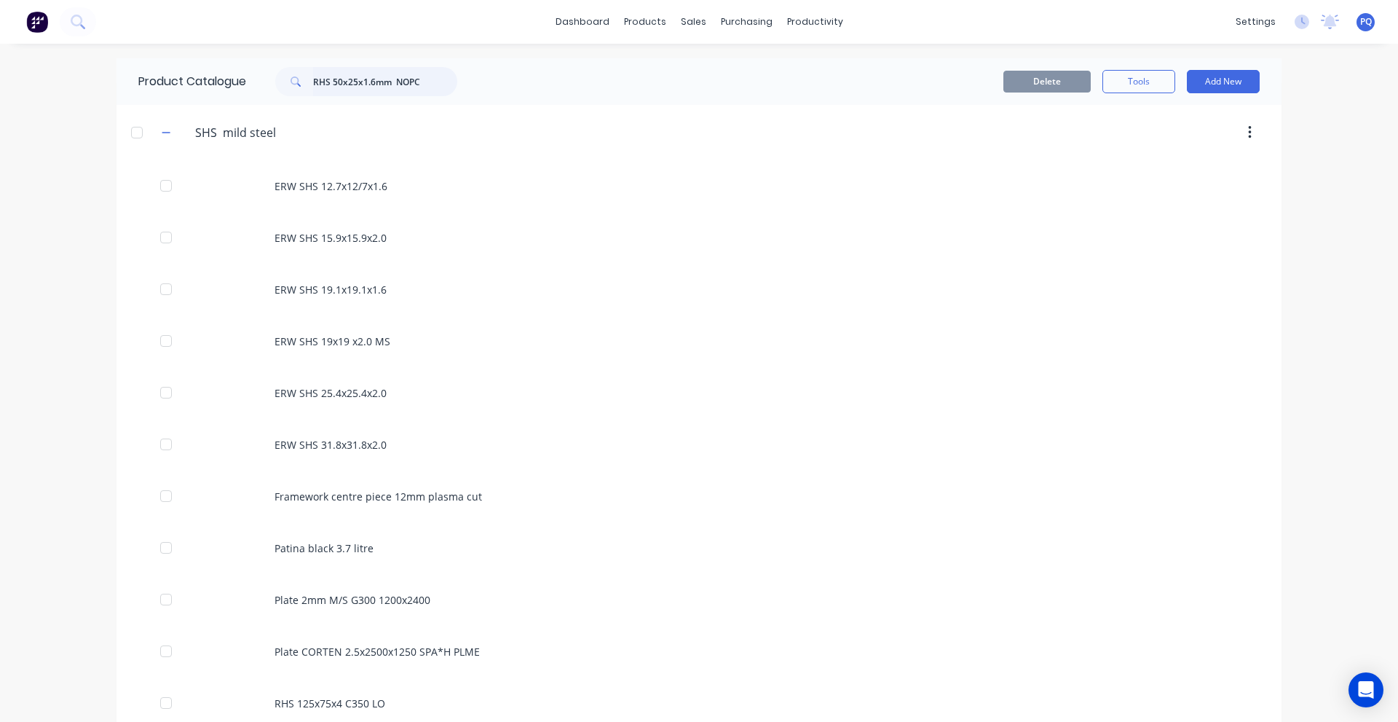
click at [364, 80] on input "RHS 50x25x1.6mm NOPC" at bounding box center [385, 81] width 144 height 29
click at [364, 83] on input "RHS 50x25x1.6mm NOPC" at bounding box center [385, 81] width 144 height 29
paste input "Leather Hide Shann New Victoria - Billiard colour"
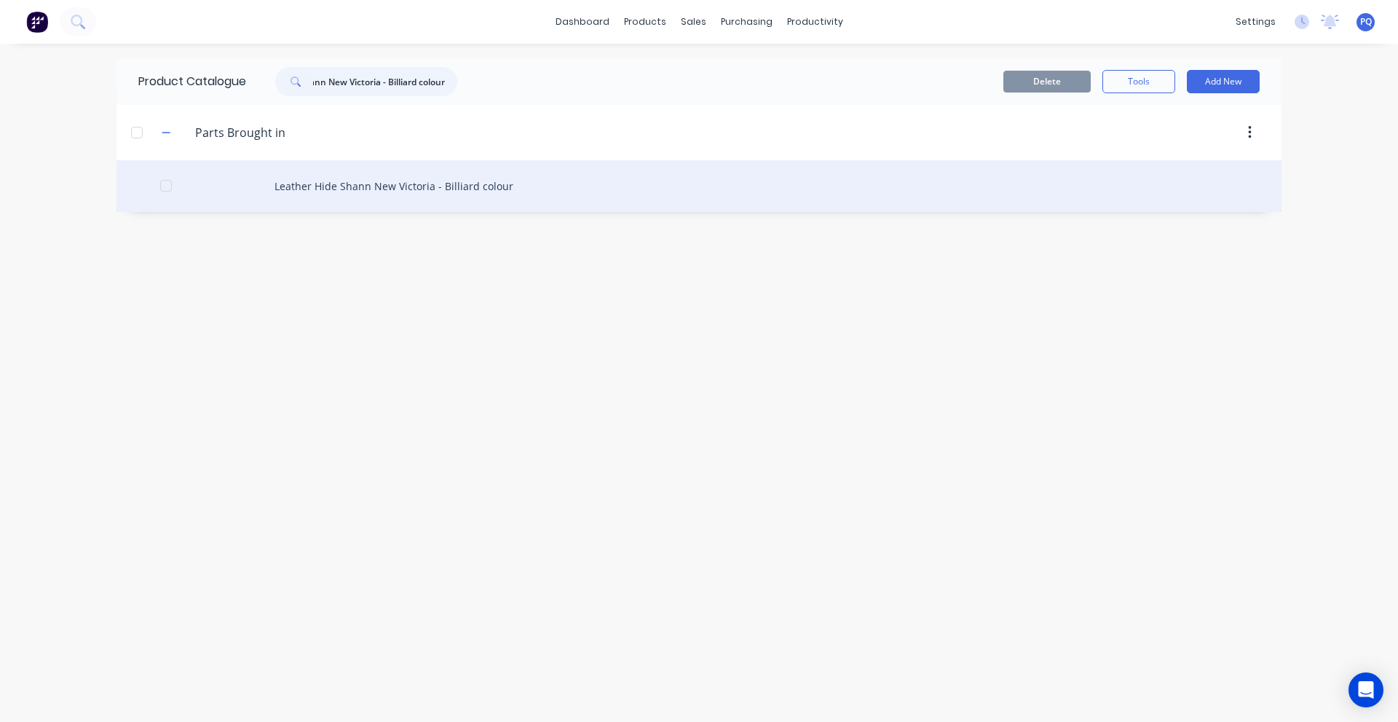
type input "Leather Hide Shann New Victoria - Billiard colour"
click at [340, 181] on div "Leather Hide Shann New Victoria - Billiard colour" at bounding box center [699, 186] width 1165 height 52
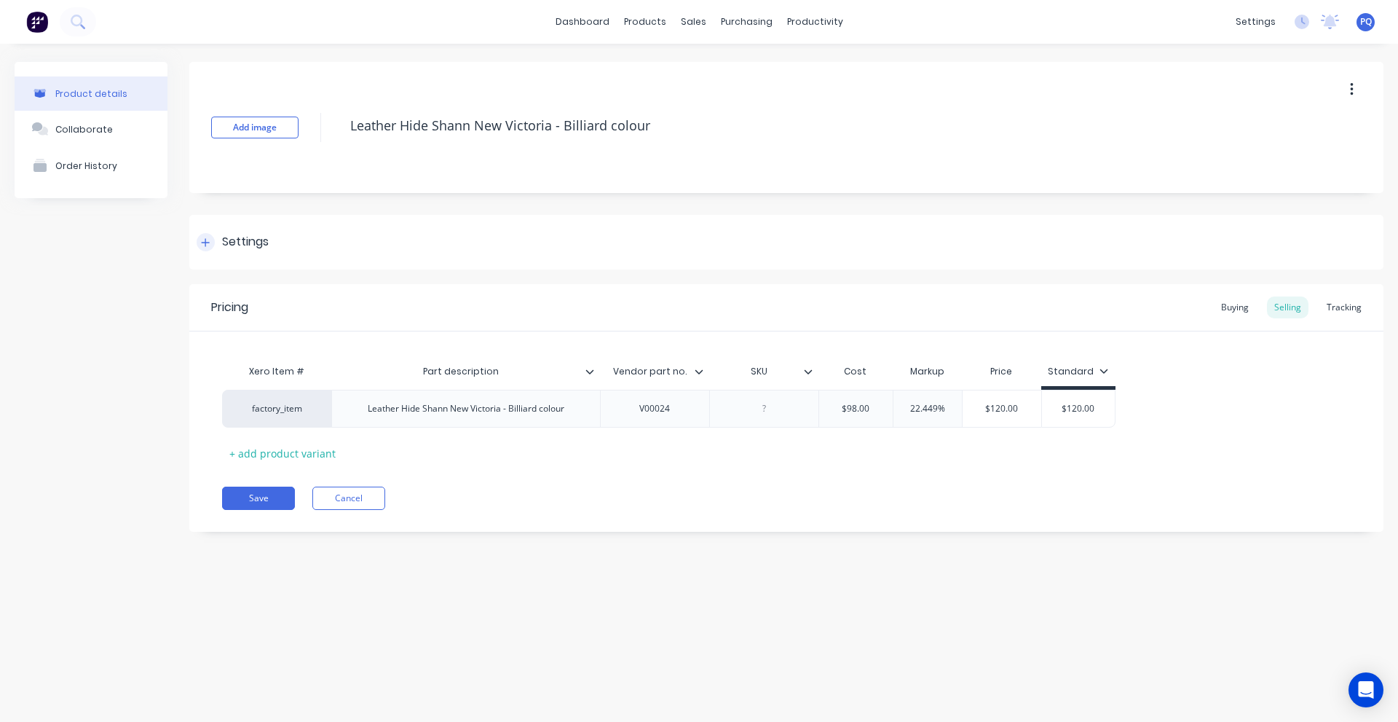
click at [224, 260] on div "Settings" at bounding box center [786, 242] width 1194 height 55
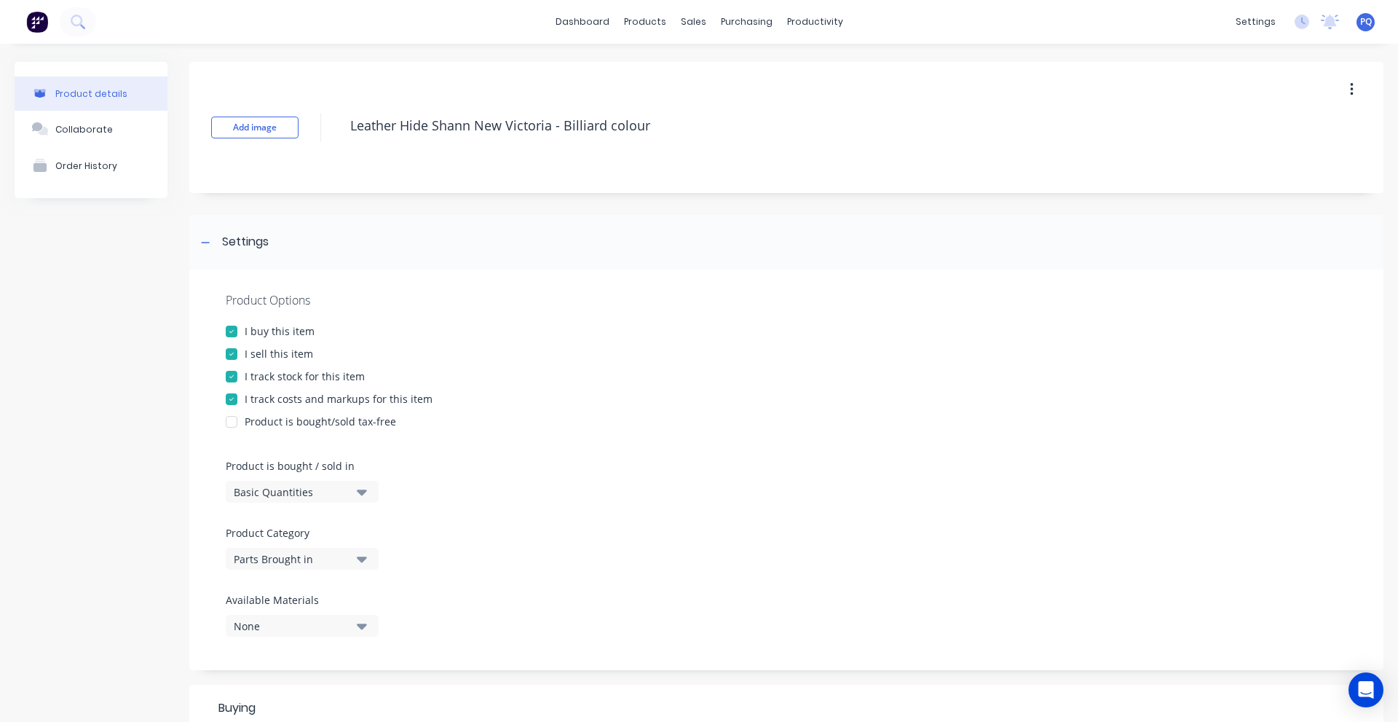
click at [246, 494] on div "Basic Quantities" at bounding box center [292, 491] width 117 height 15
click at [264, 553] on div "Lineal Metres" at bounding box center [335, 557] width 218 height 29
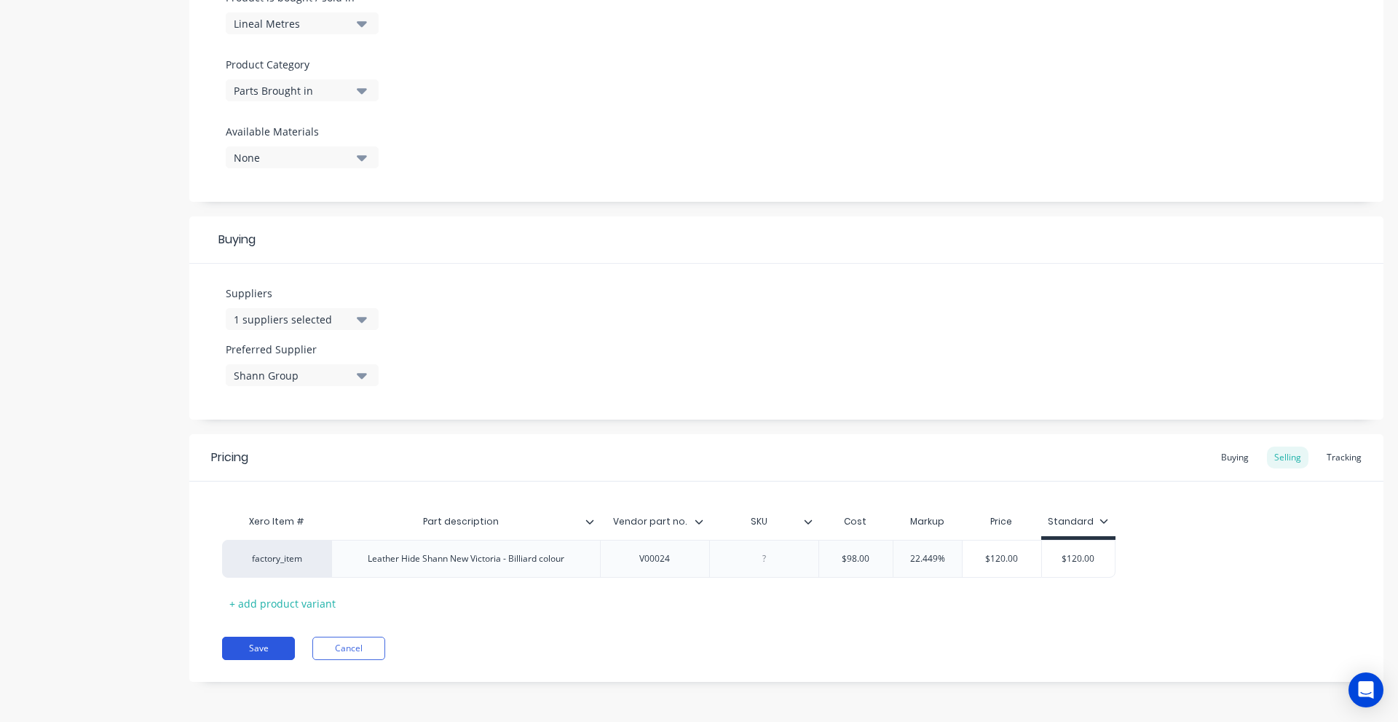
click at [269, 640] on button "Save" at bounding box center [258, 648] width 73 height 23
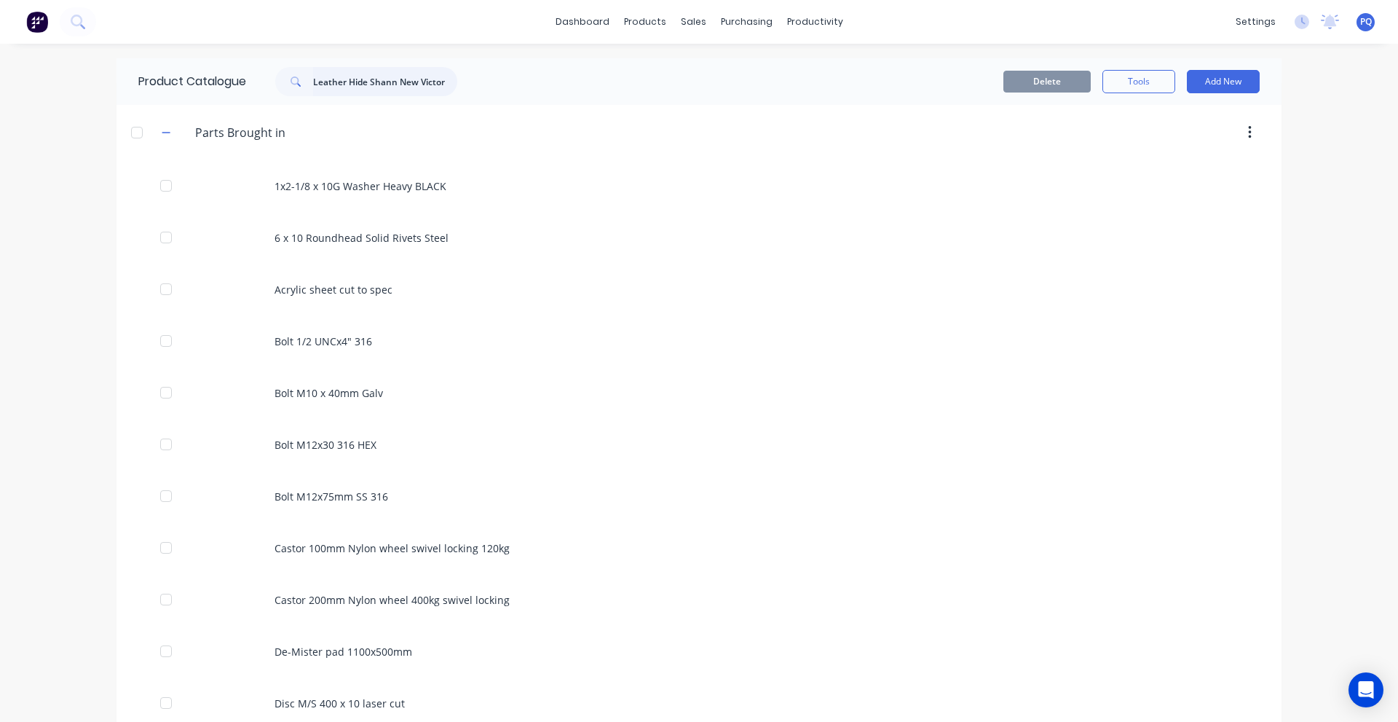
click at [389, 90] on input "Leather Hide Shann New Victoria - Billiard colour" at bounding box center [385, 81] width 144 height 29
paste input "Threaded rod M36x1000mm 4.6 ZP"
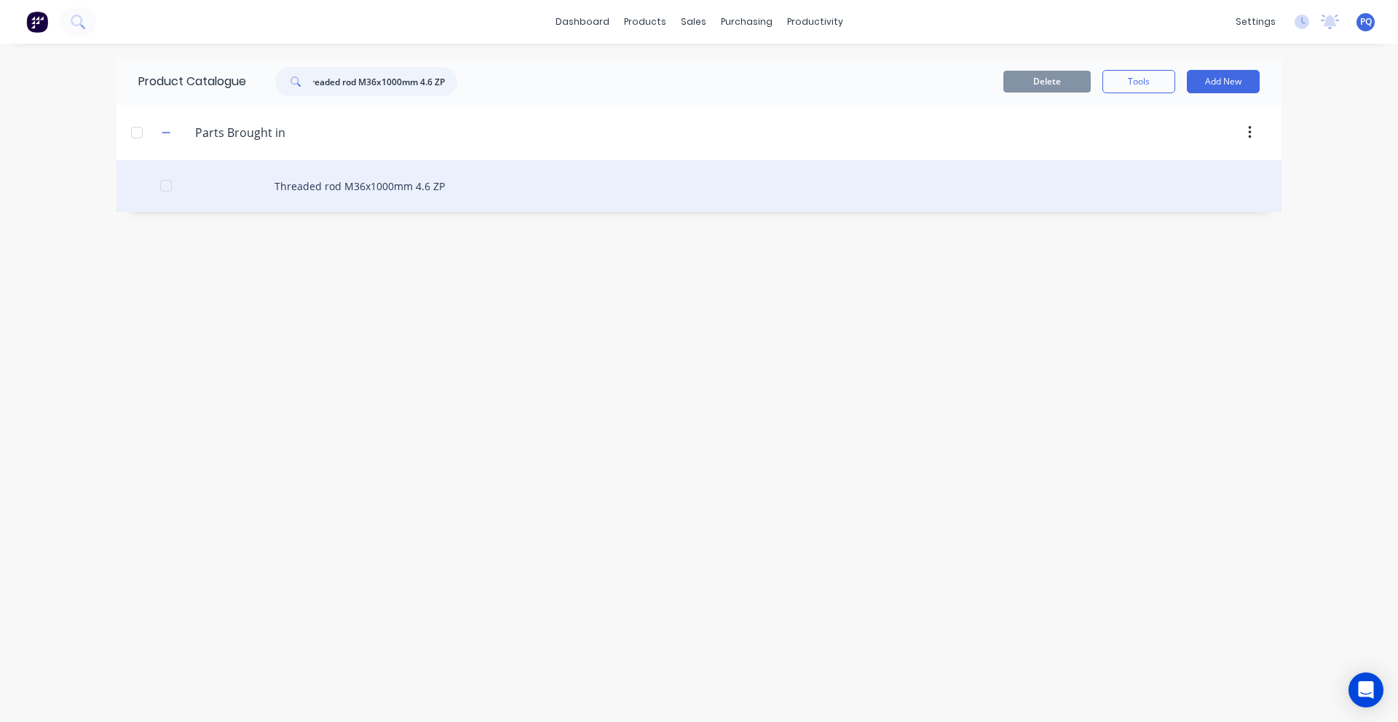
type input "Threaded rod M36x1000mm 4.6 ZP"
click at [398, 195] on div "Threaded rod M36x1000mm 4.6 ZP" at bounding box center [699, 186] width 1165 height 52
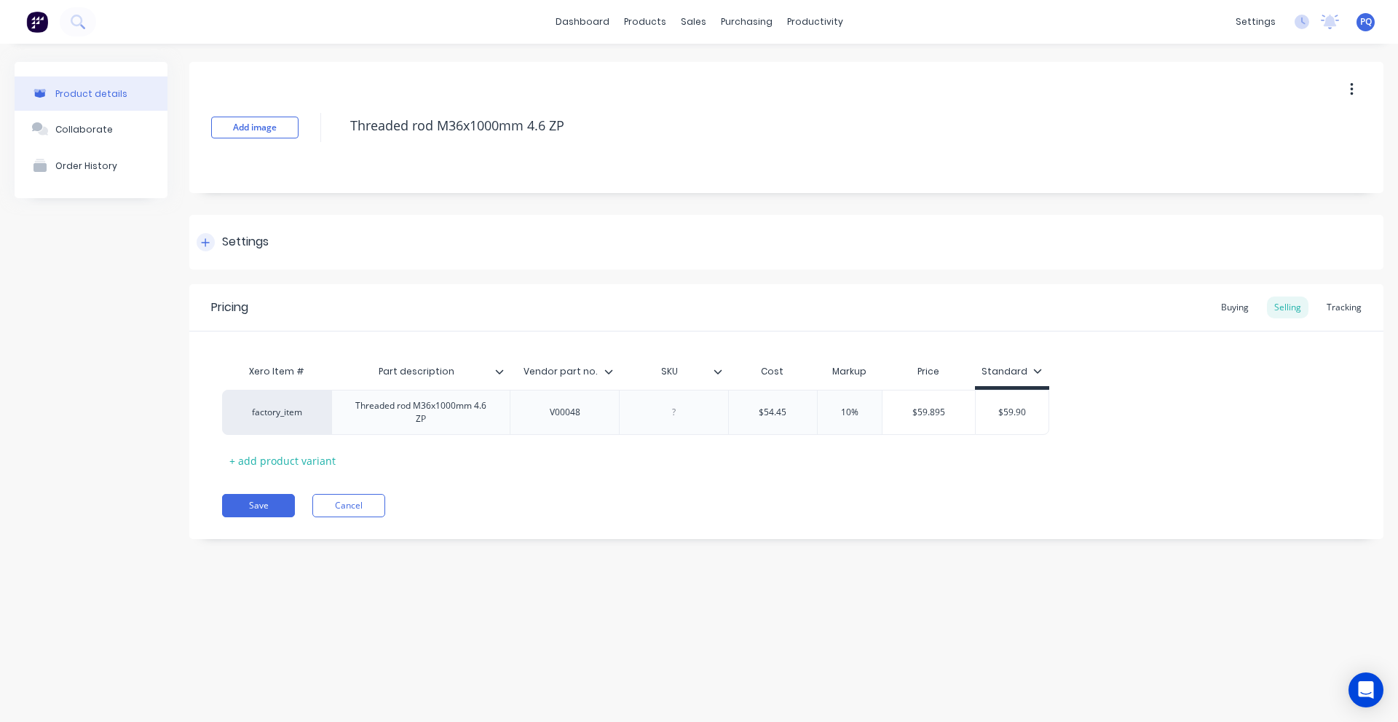
click at [246, 258] on div "Settings" at bounding box center [786, 242] width 1194 height 55
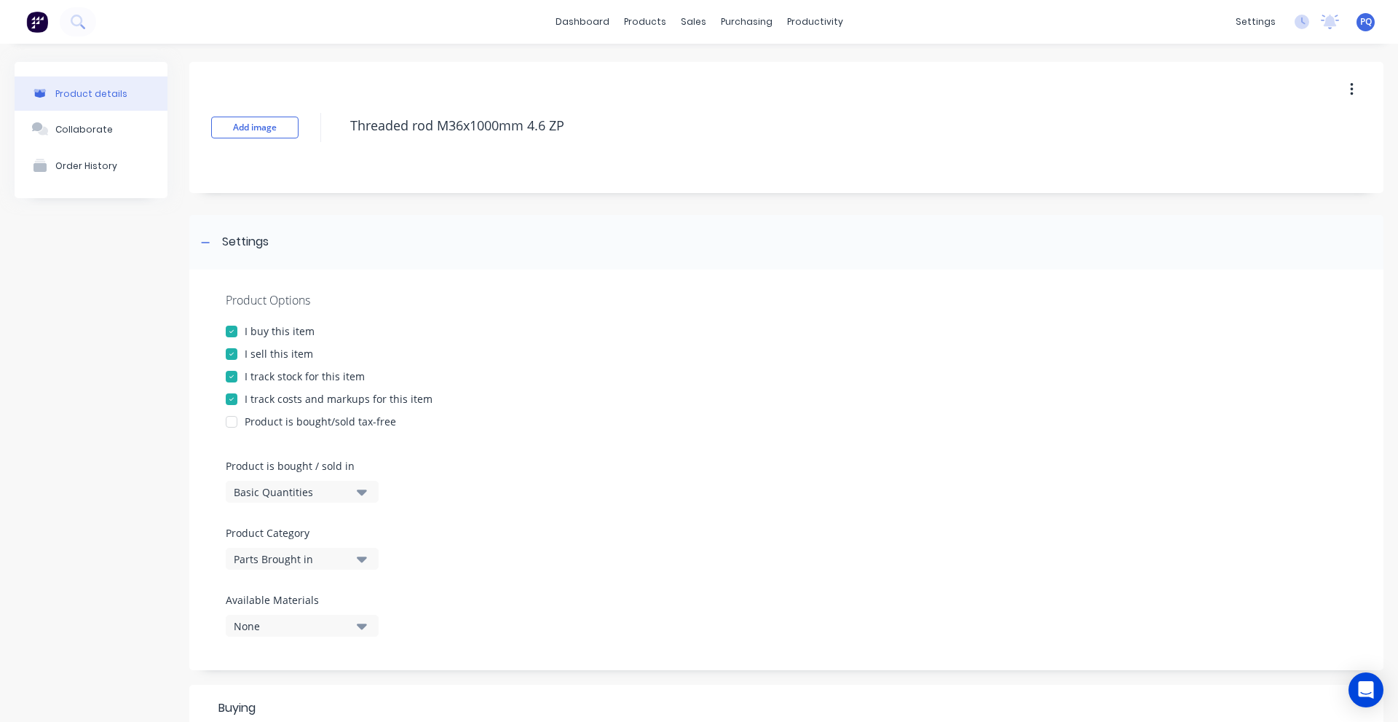
drag, startPoint x: 274, startPoint y: 491, endPoint x: 274, endPoint y: 500, distance: 8.7
click at [274, 497] on div "Basic Quantities" at bounding box center [292, 491] width 117 height 15
click at [281, 565] on div "Lineal Metres" at bounding box center [335, 557] width 218 height 29
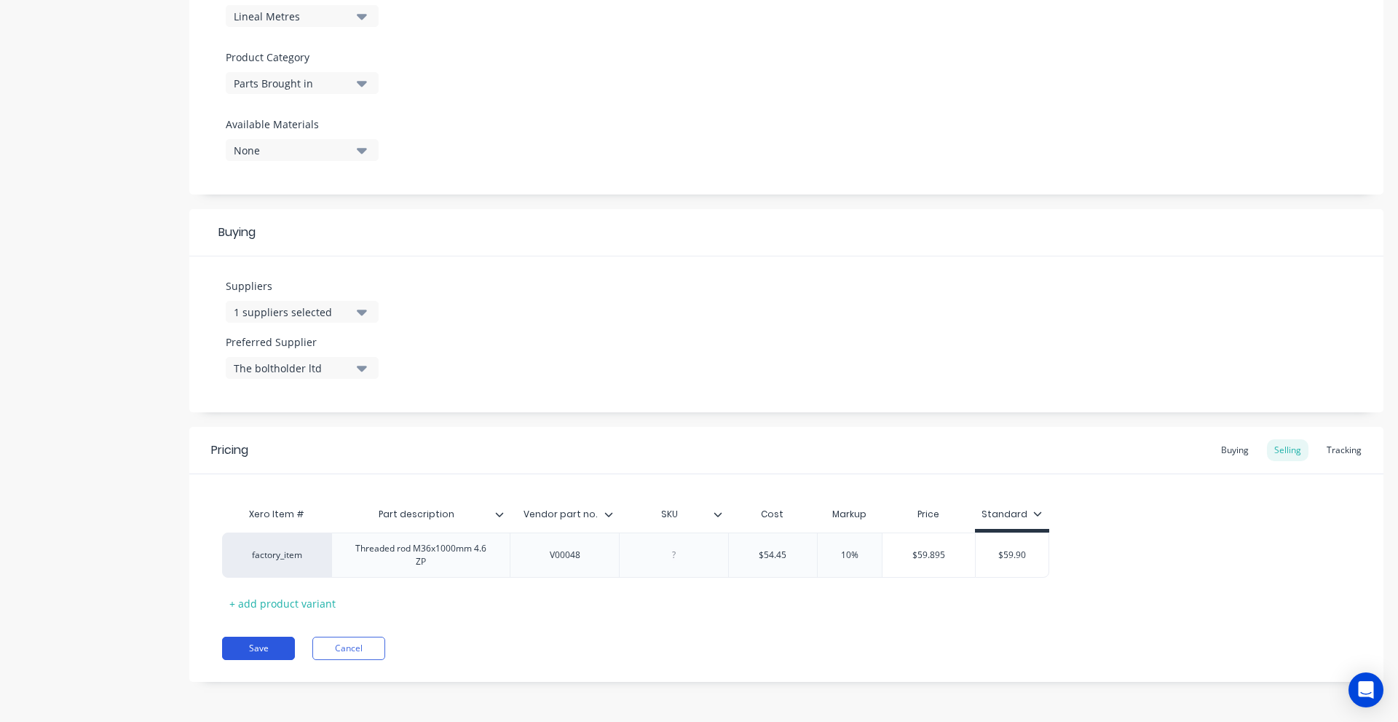
click at [259, 648] on button "Save" at bounding box center [258, 648] width 73 height 23
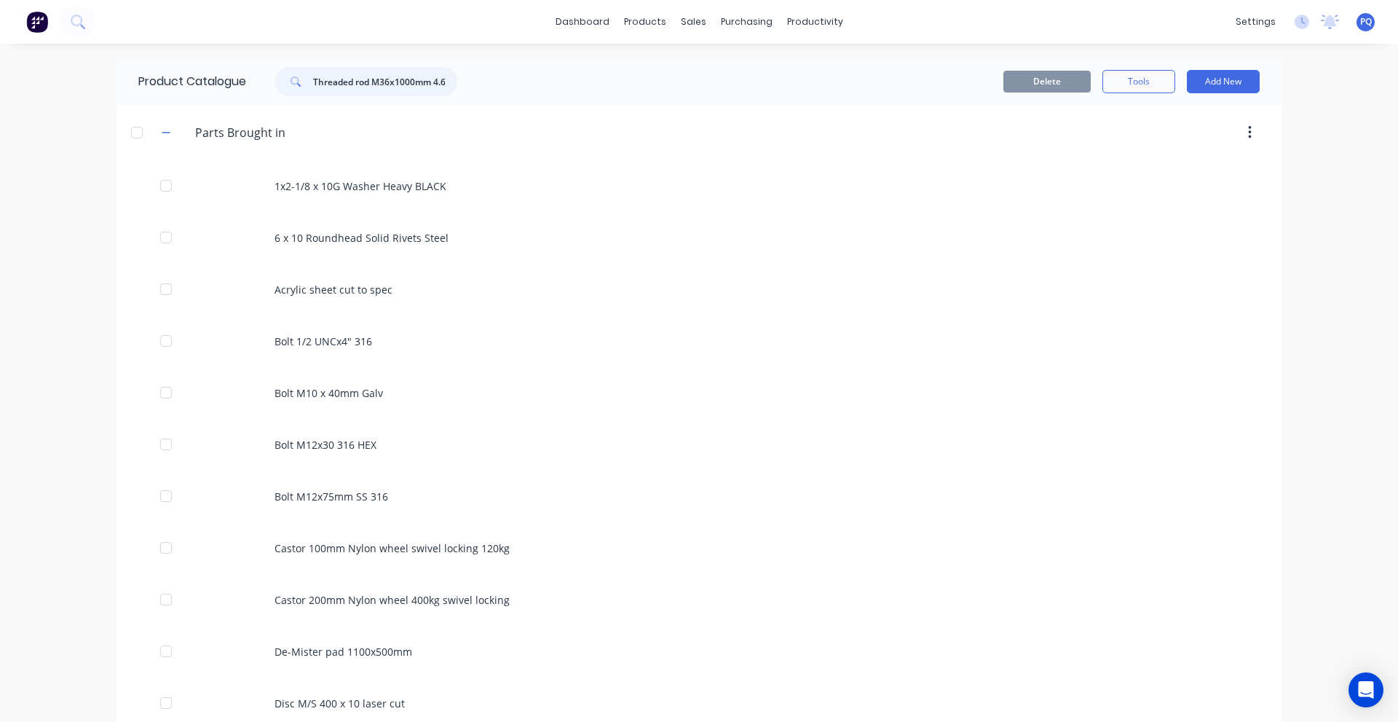
click at [345, 85] on input "Threaded rod M36x1000mm 4.6 ZP" at bounding box center [385, 81] width 144 height 29
paste input "24x1000mm Zinc Plated"
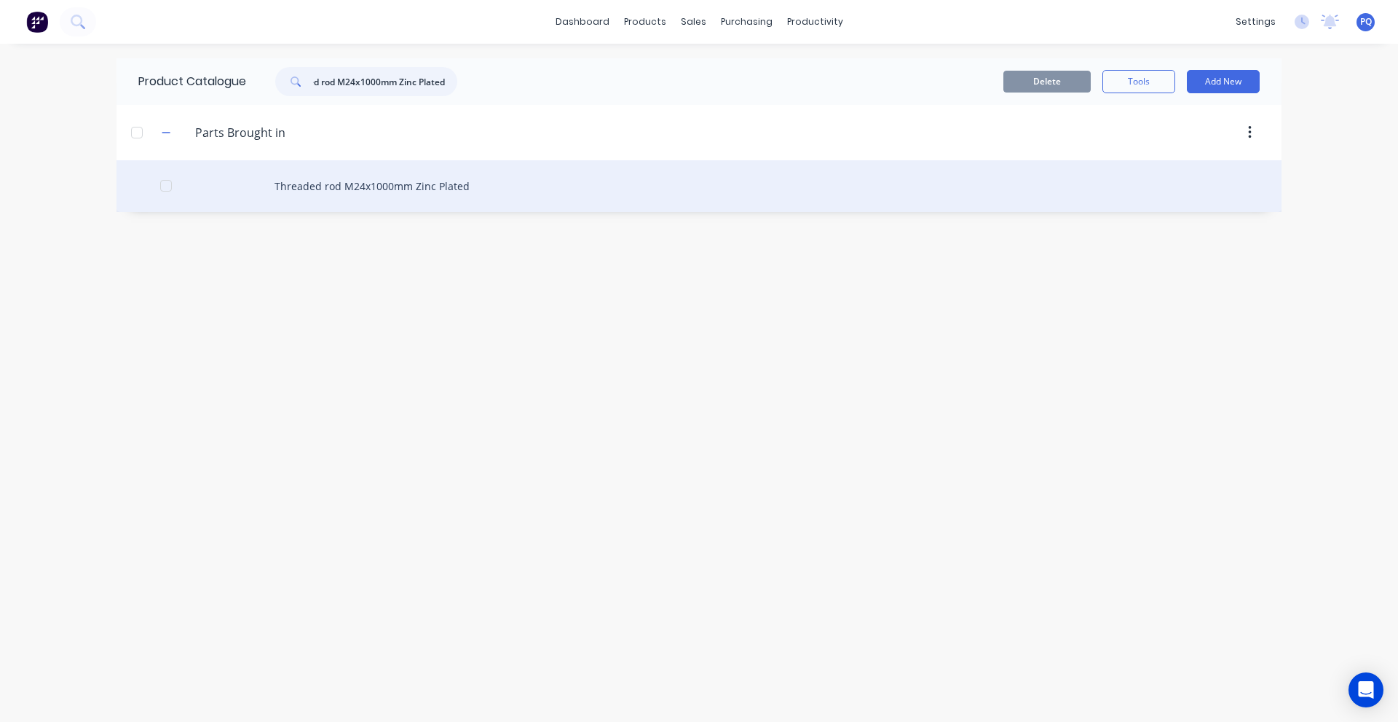
type input "Threaded rod M24x1000mm Zinc Plated"
click at [326, 202] on div "Threaded rod M24x1000mm Zinc Plated" at bounding box center [699, 186] width 1165 height 52
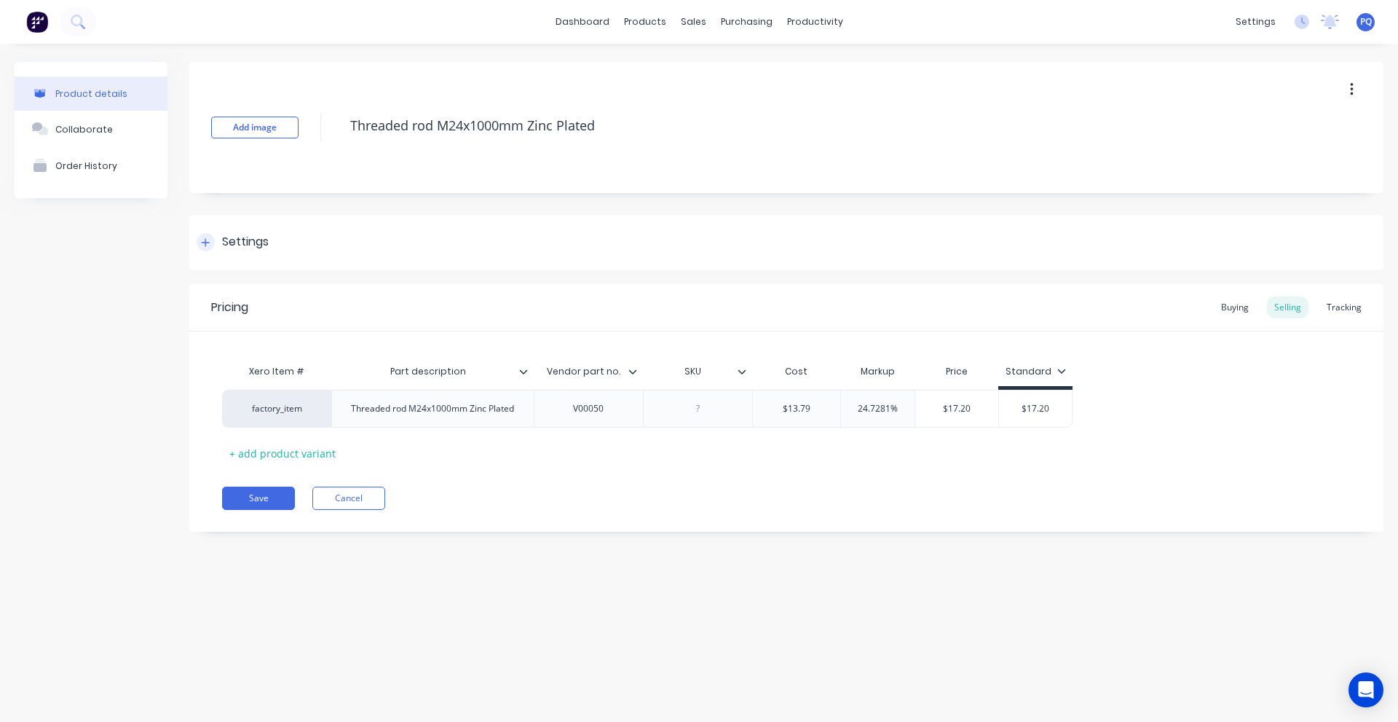
click at [255, 245] on div "Settings" at bounding box center [245, 242] width 47 height 18
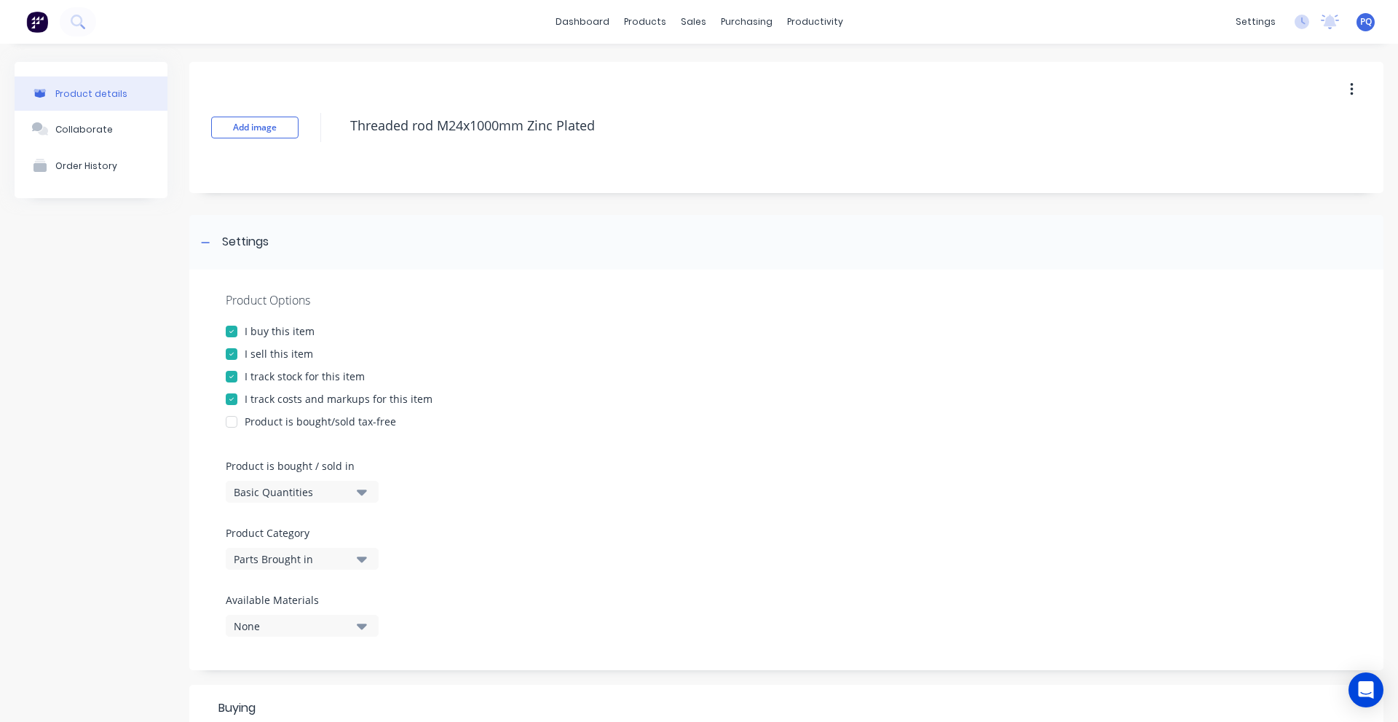
click at [263, 498] on div "Basic Quantities" at bounding box center [292, 491] width 117 height 15
click at [262, 549] on div "Lineal Metres" at bounding box center [335, 557] width 218 height 29
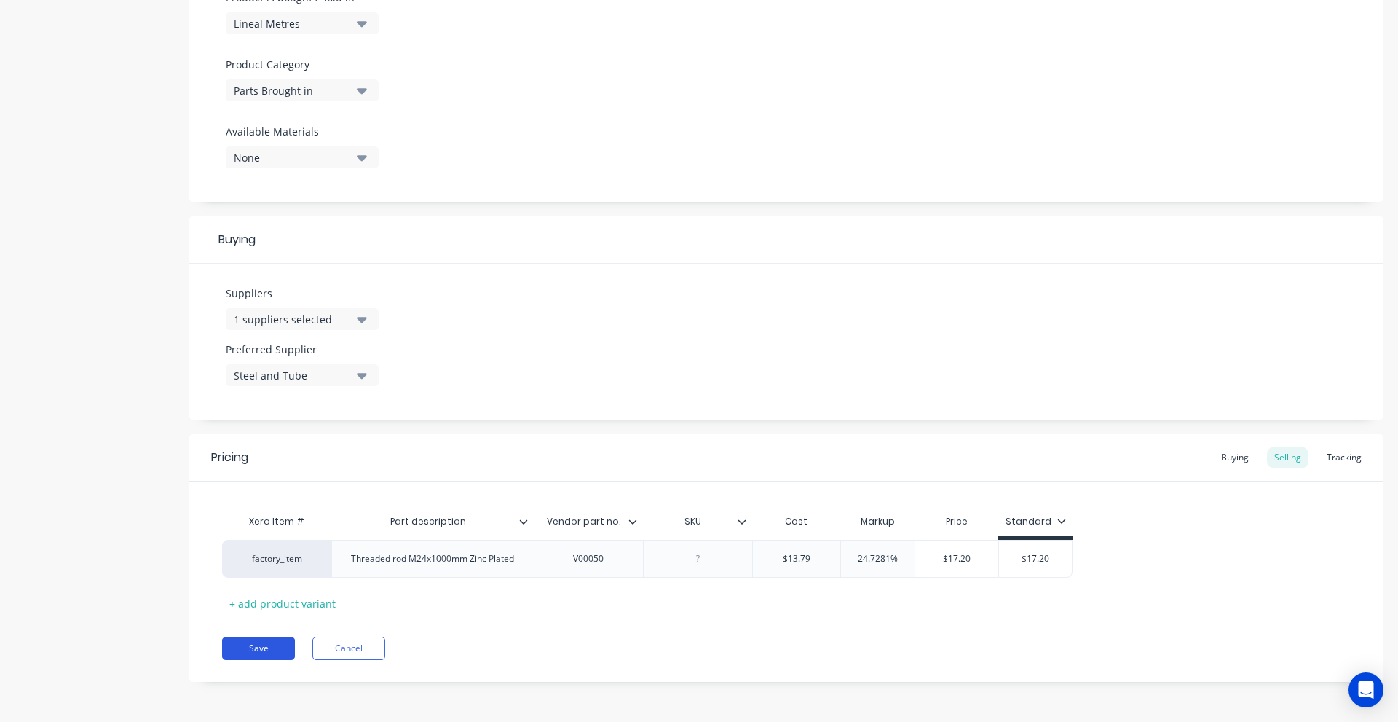
click at [267, 639] on button "Save" at bounding box center [258, 648] width 73 height 23
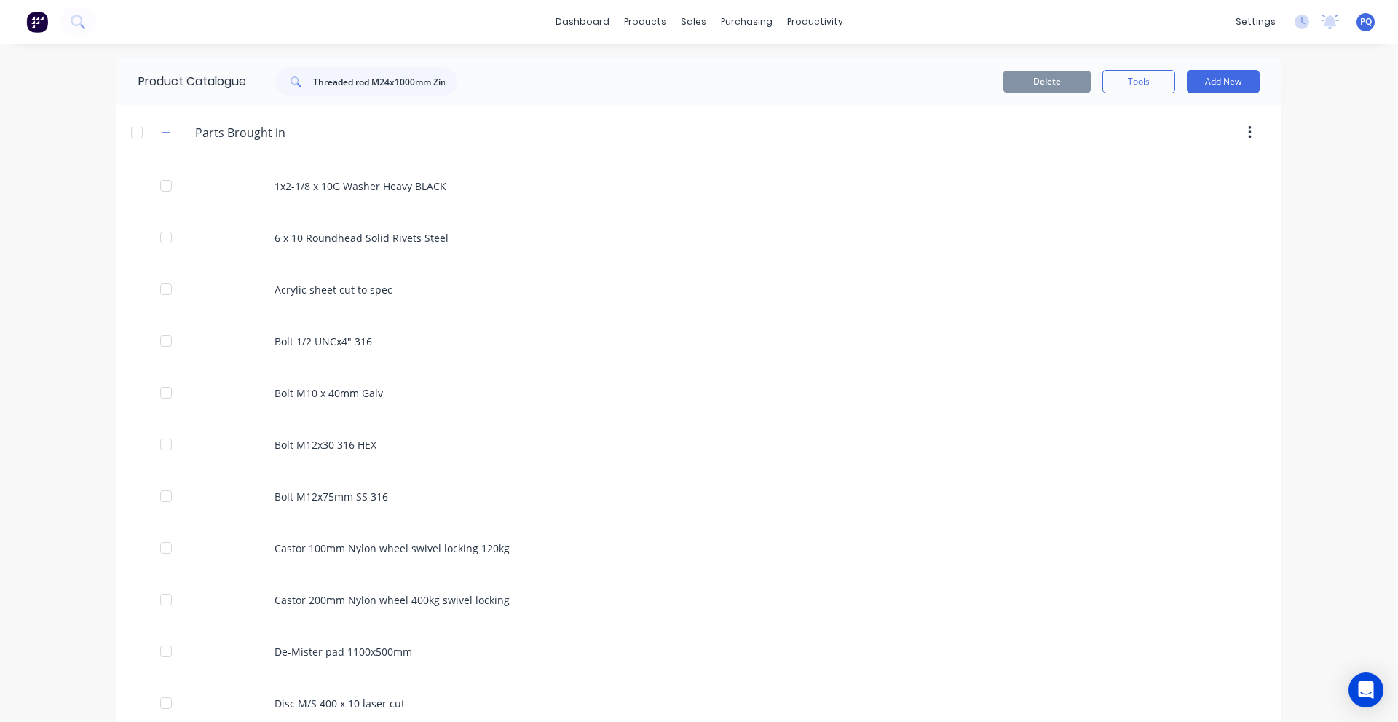
click at [366, 66] on div "Product Catalogue Threaded rod M24x1000mm Zinc Plated" at bounding box center [305, 81] width 377 height 47
click at [360, 79] on input "Threaded rod M24x1000mm Zinc Plated" at bounding box center [385, 81] width 144 height 29
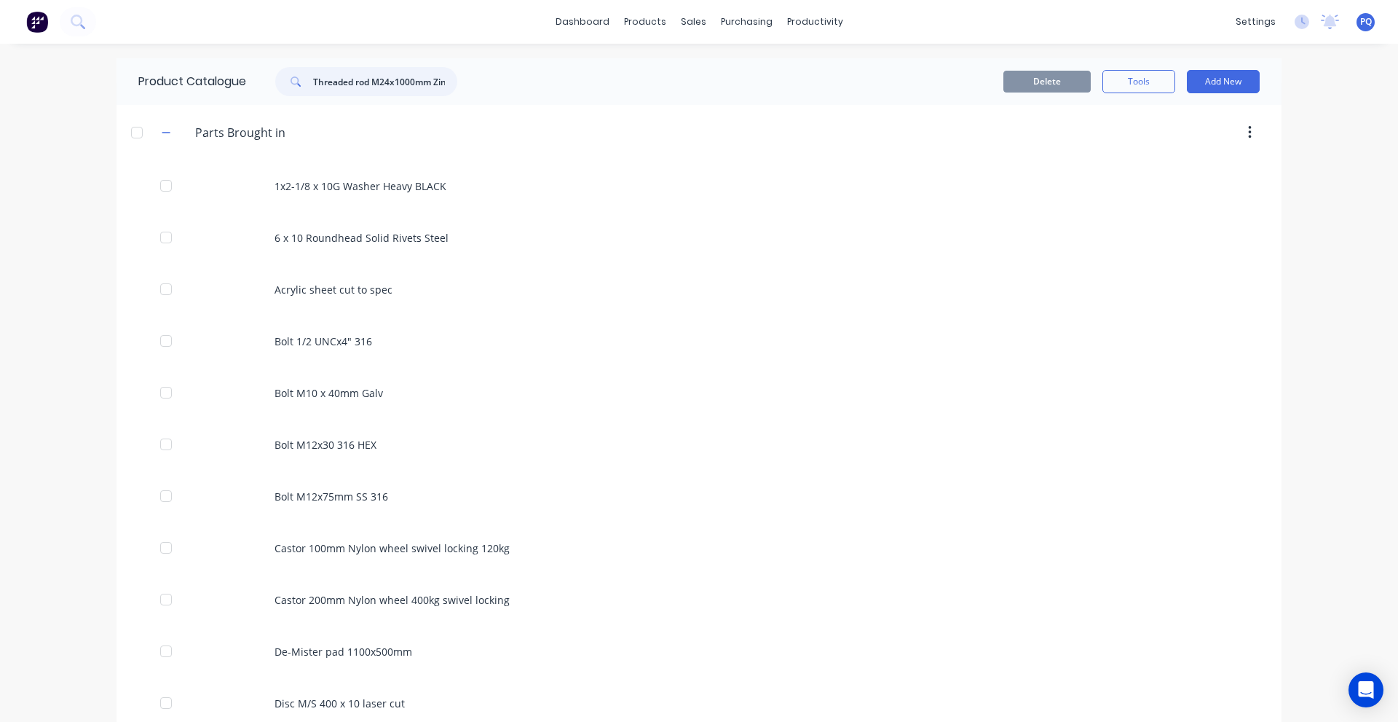
paste input "0"
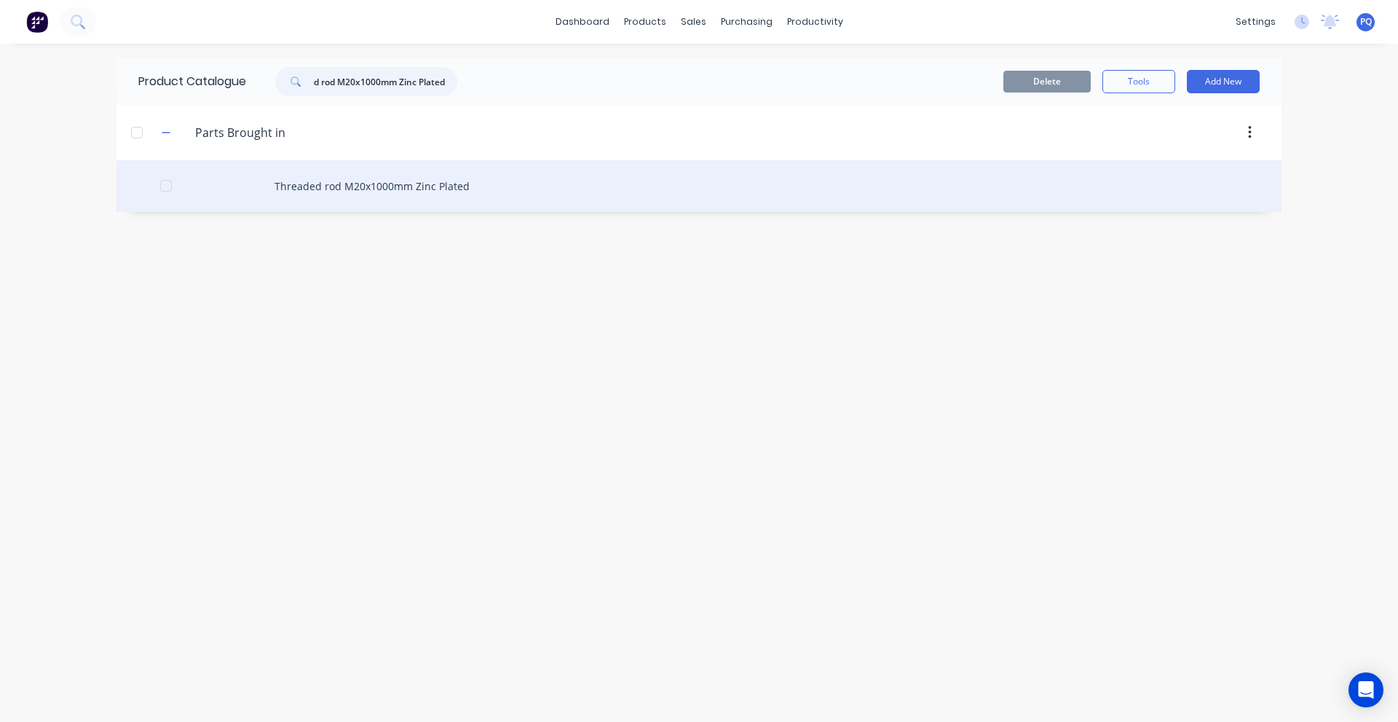
type input "Threaded rod M20x1000mm Zinc Plated"
click at [243, 181] on div "Threaded rod M20x1000mm Zinc Plated" at bounding box center [699, 186] width 1165 height 52
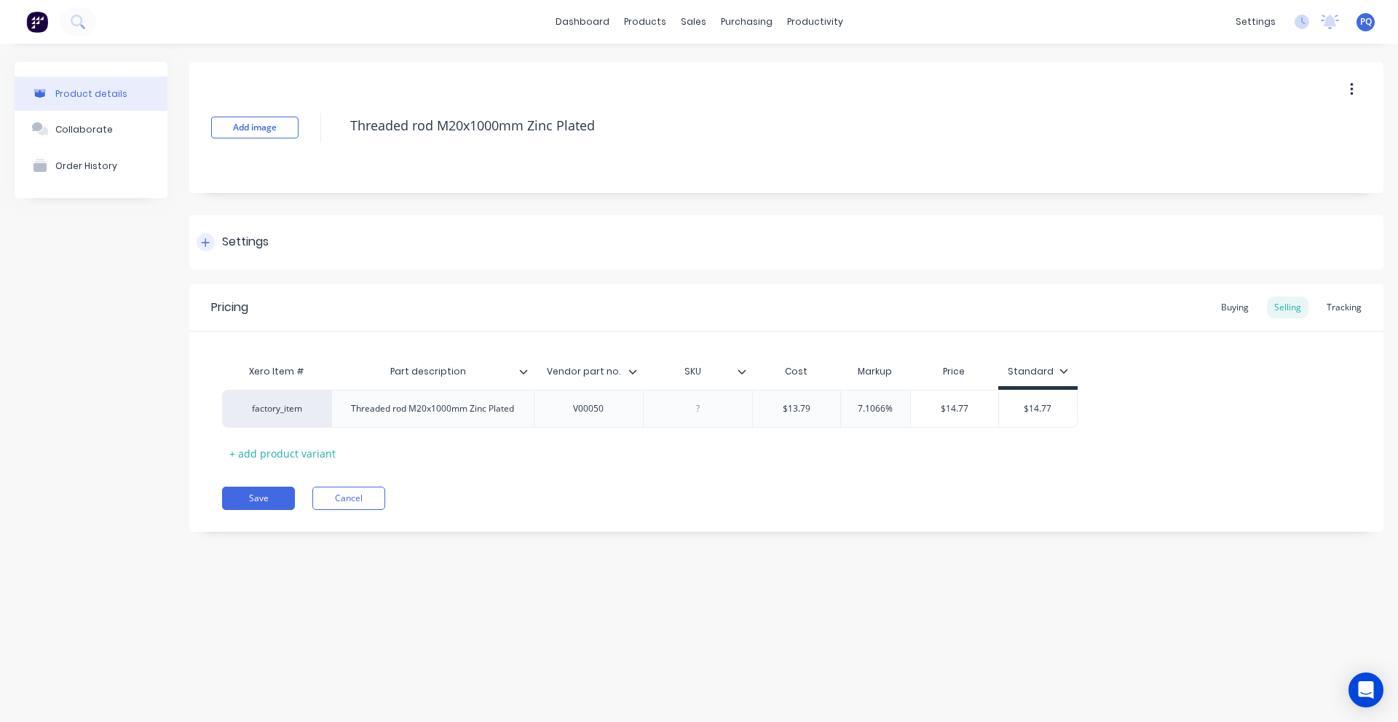
click at [226, 235] on div "Settings" at bounding box center [245, 242] width 47 height 18
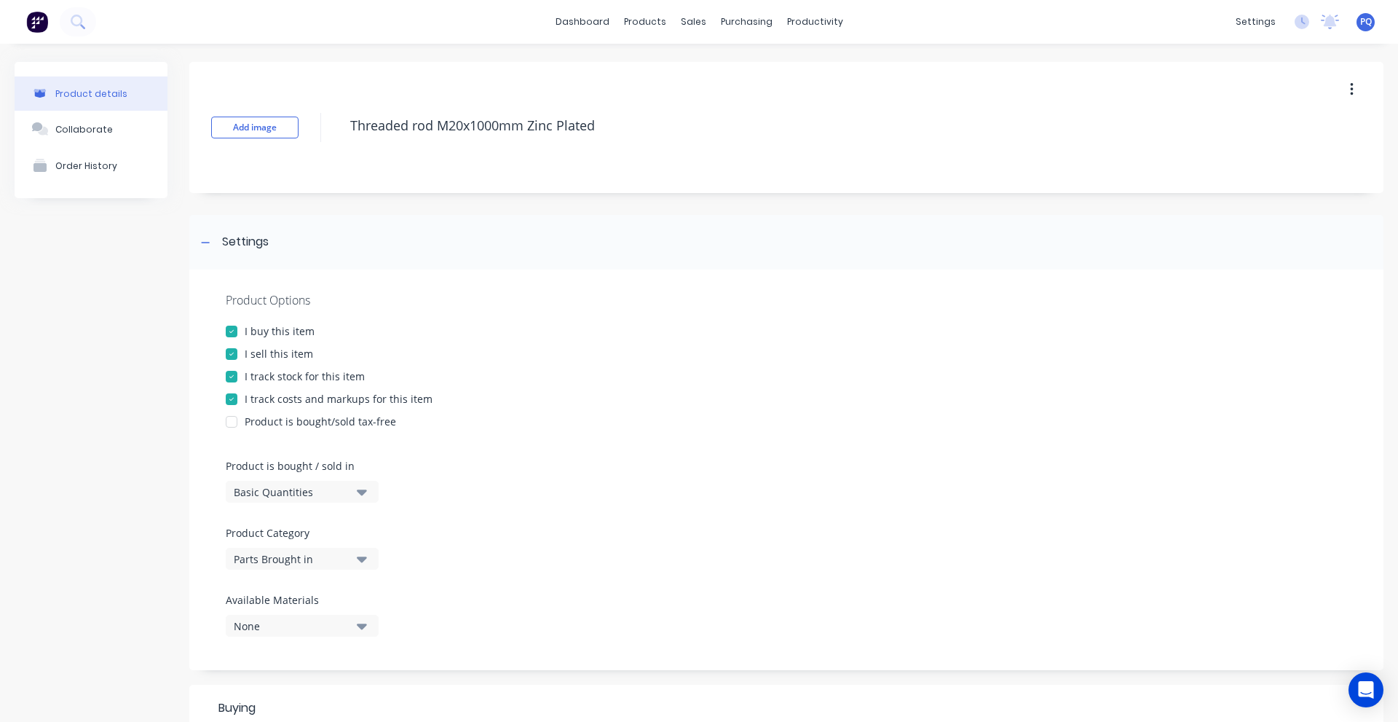
click at [259, 494] on div "Basic Quantities" at bounding box center [292, 491] width 117 height 15
click at [280, 558] on div "Lineal Metres" at bounding box center [335, 557] width 218 height 29
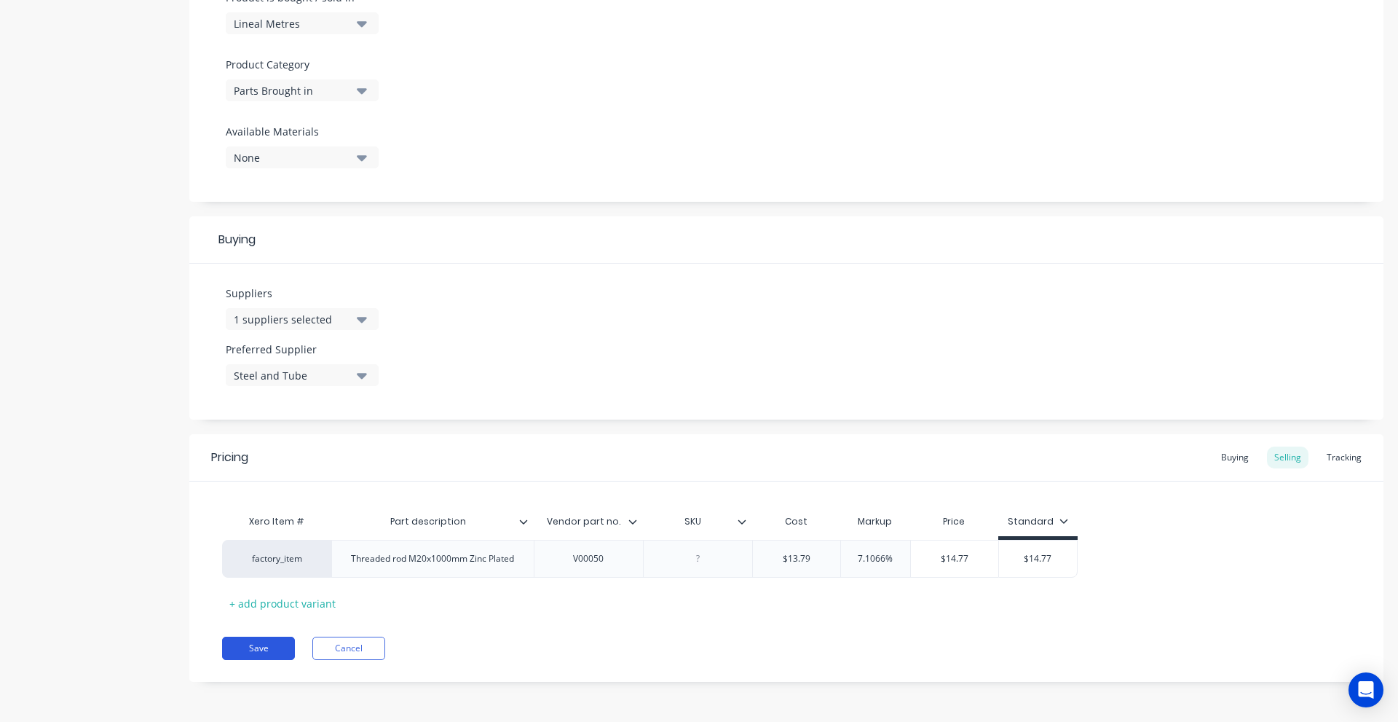
click at [256, 650] on button "Save" at bounding box center [258, 648] width 73 height 23
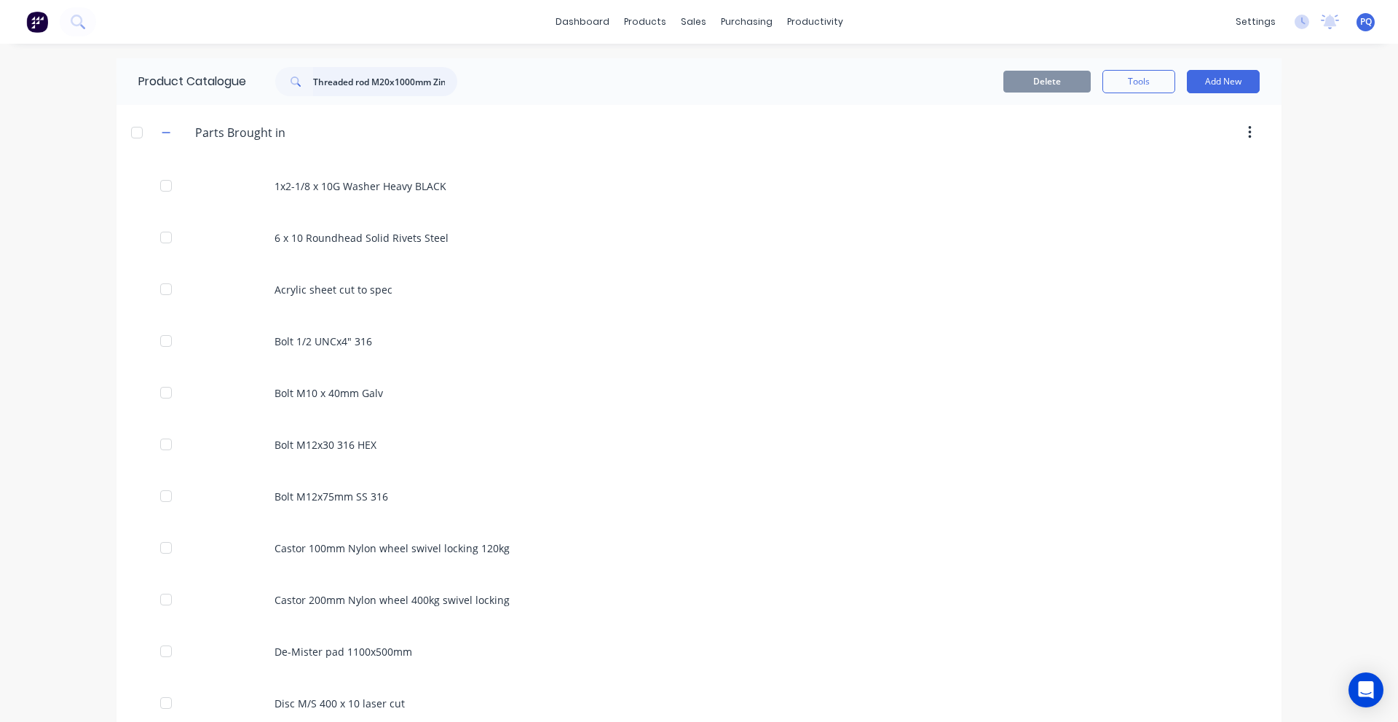
click at [344, 82] on input "Threaded rod M20x1000mm Zinc Plated" at bounding box center [385, 81] width 144 height 29
paste input "PIPE BLK 80NBx4.0 MED P/E(88.9OD) C350 LO"
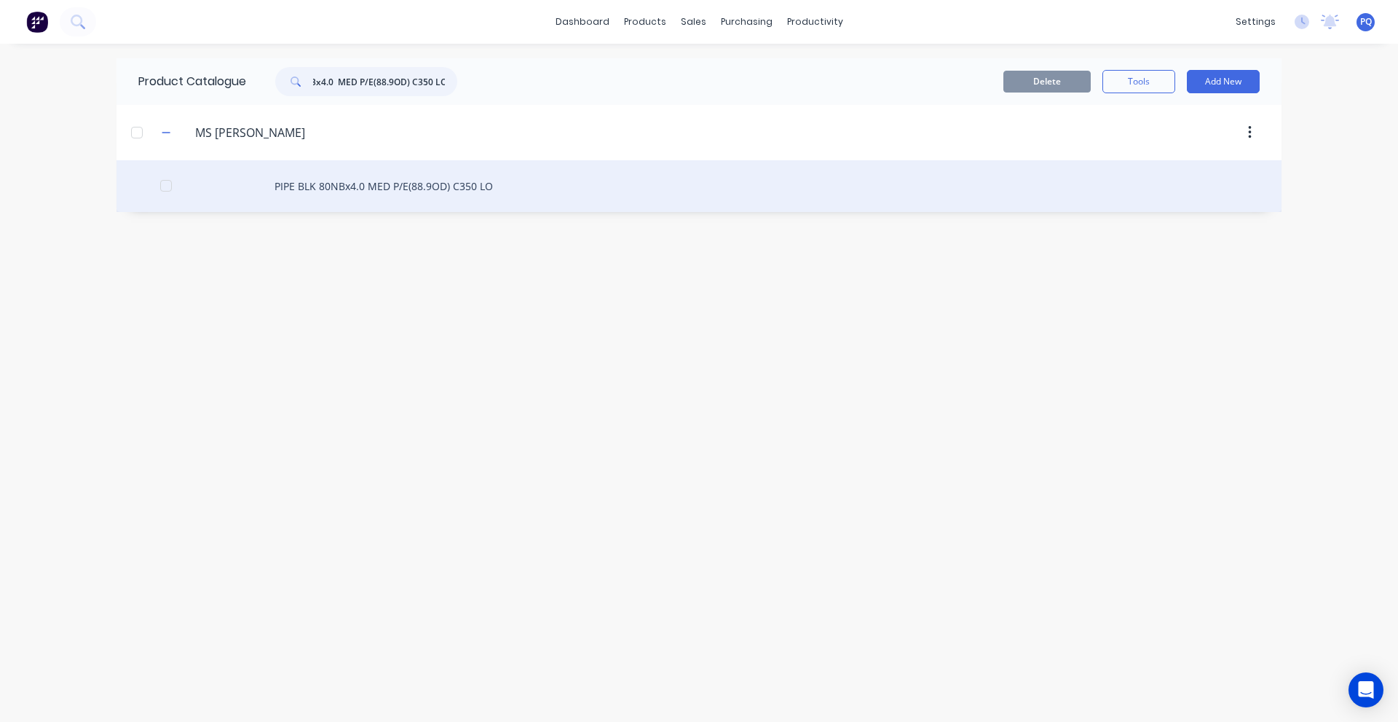
type input "PIPE BLK 80NBx4.0 MED P/E(88.9OD) C350 LO"
click at [352, 178] on div "PIPE BLK 80NBx4.0 MED P/E(88.9OD) C350 LO" at bounding box center [699, 186] width 1165 height 52
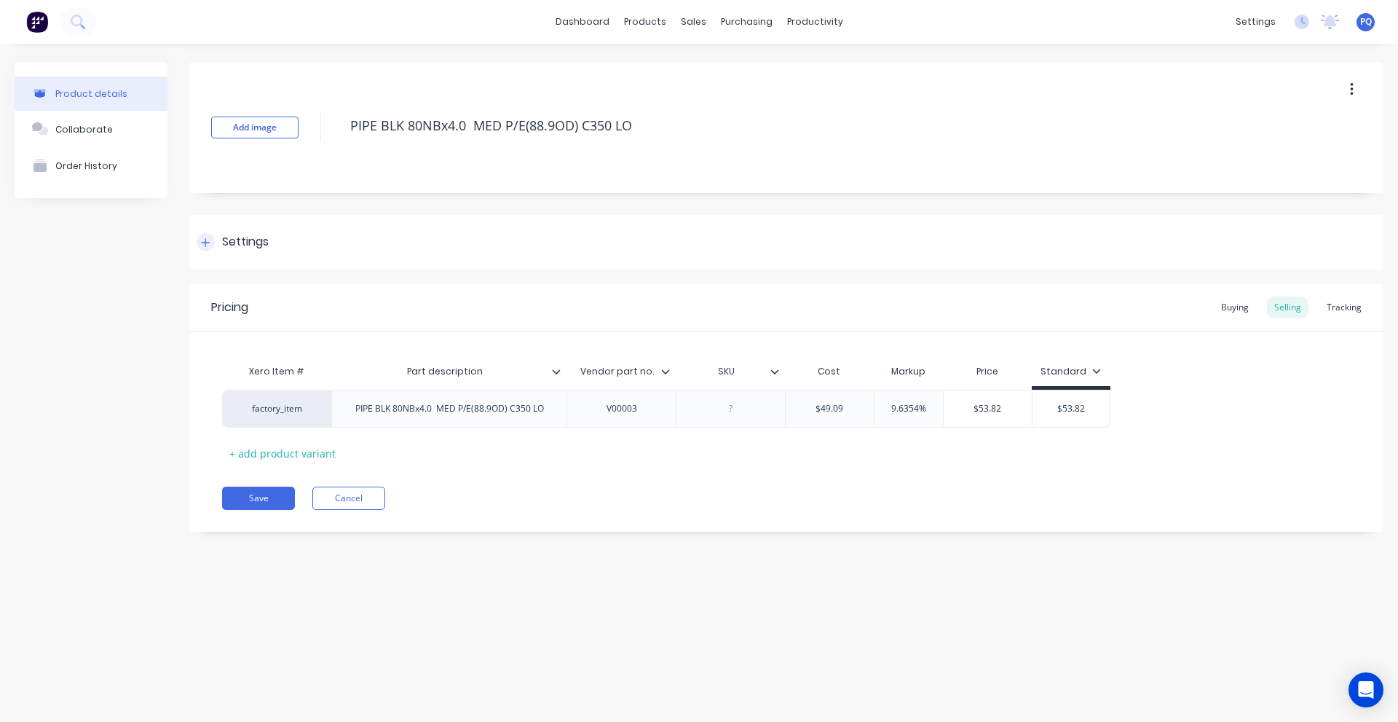
click at [286, 235] on div "Settings" at bounding box center [786, 242] width 1194 height 55
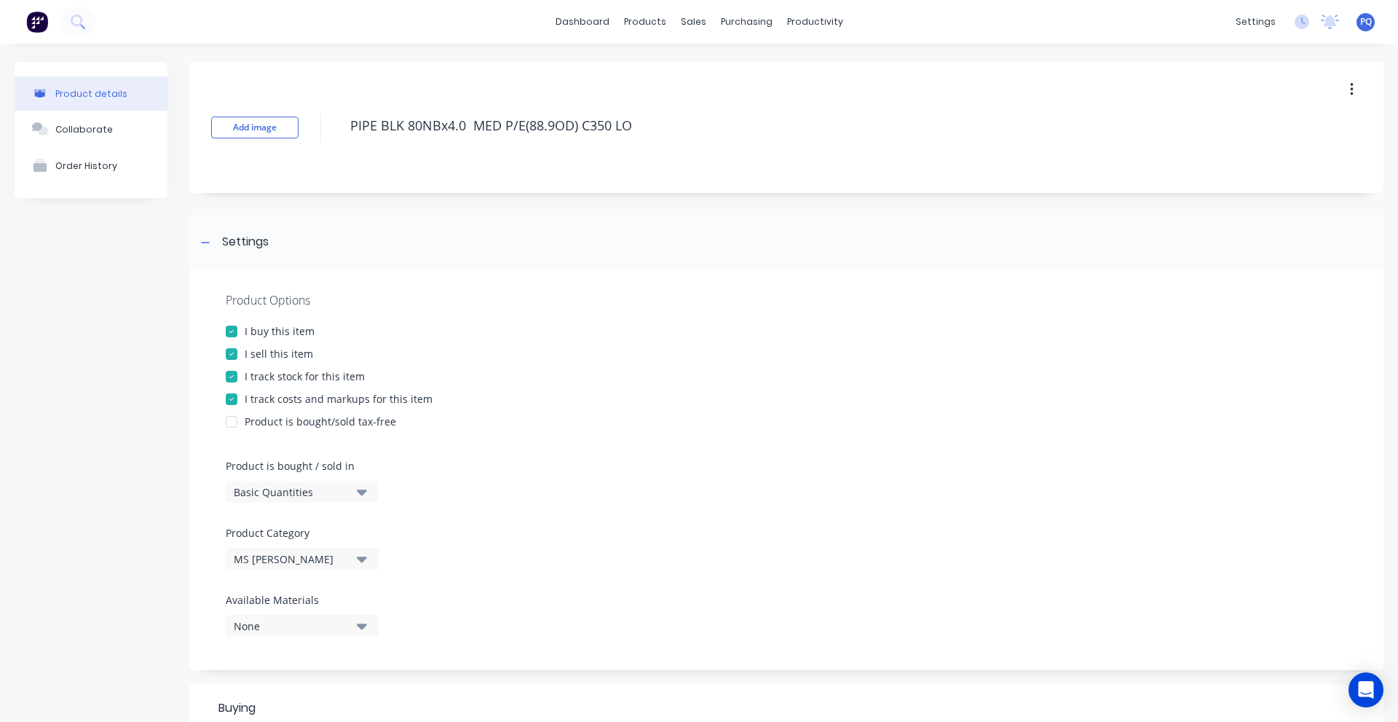
click at [282, 498] on div "Basic Quantities" at bounding box center [292, 491] width 117 height 15
click at [280, 555] on div "Lineal Metres" at bounding box center [335, 557] width 218 height 29
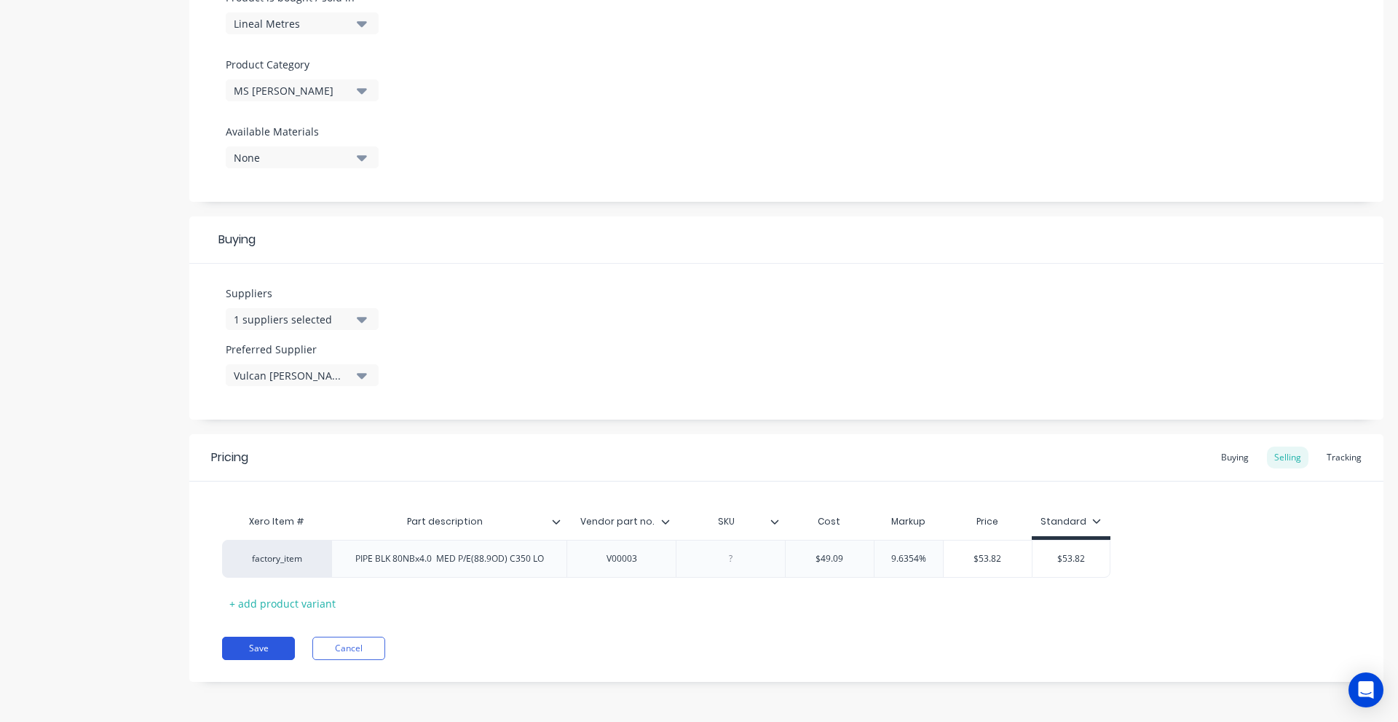
click at [281, 647] on button "Save" at bounding box center [258, 648] width 73 height 23
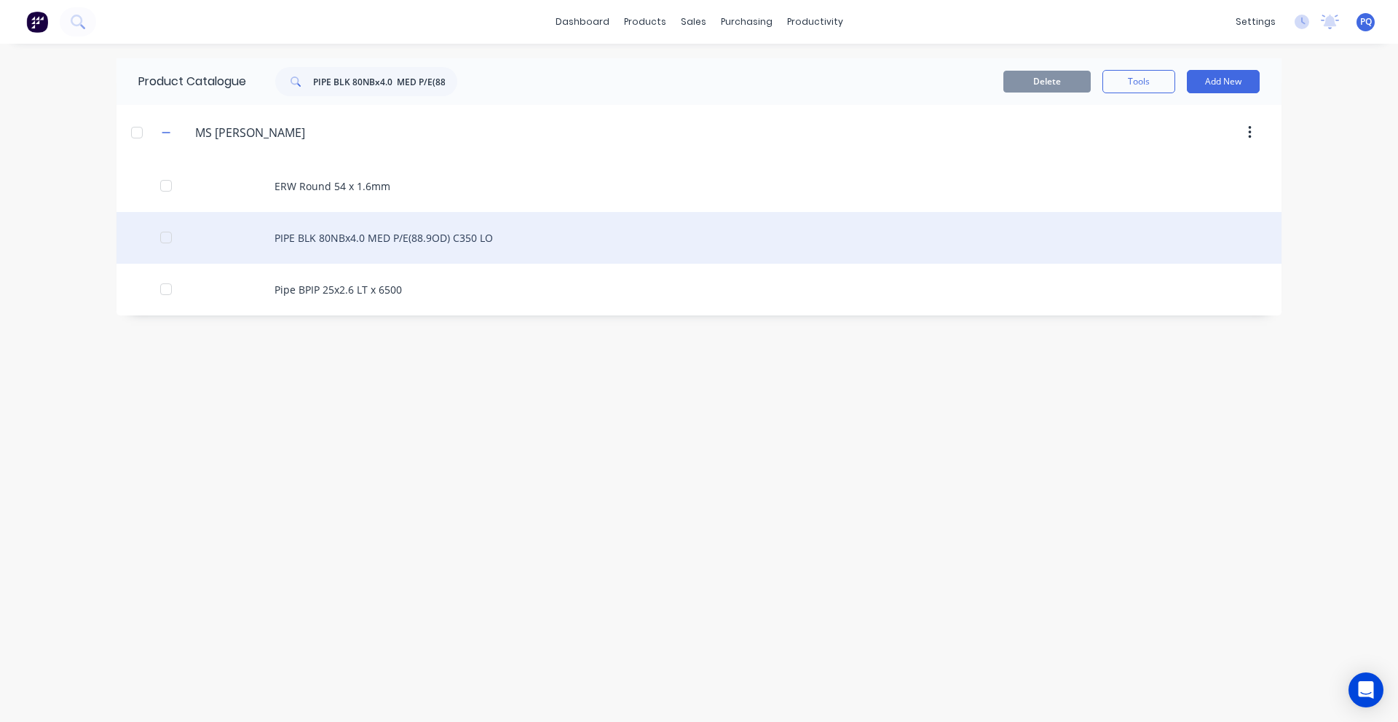
click at [300, 243] on div "PIPE BLK 80NBx4.0 MED P/E(88.9OD) C350 LO" at bounding box center [699, 238] width 1165 height 52
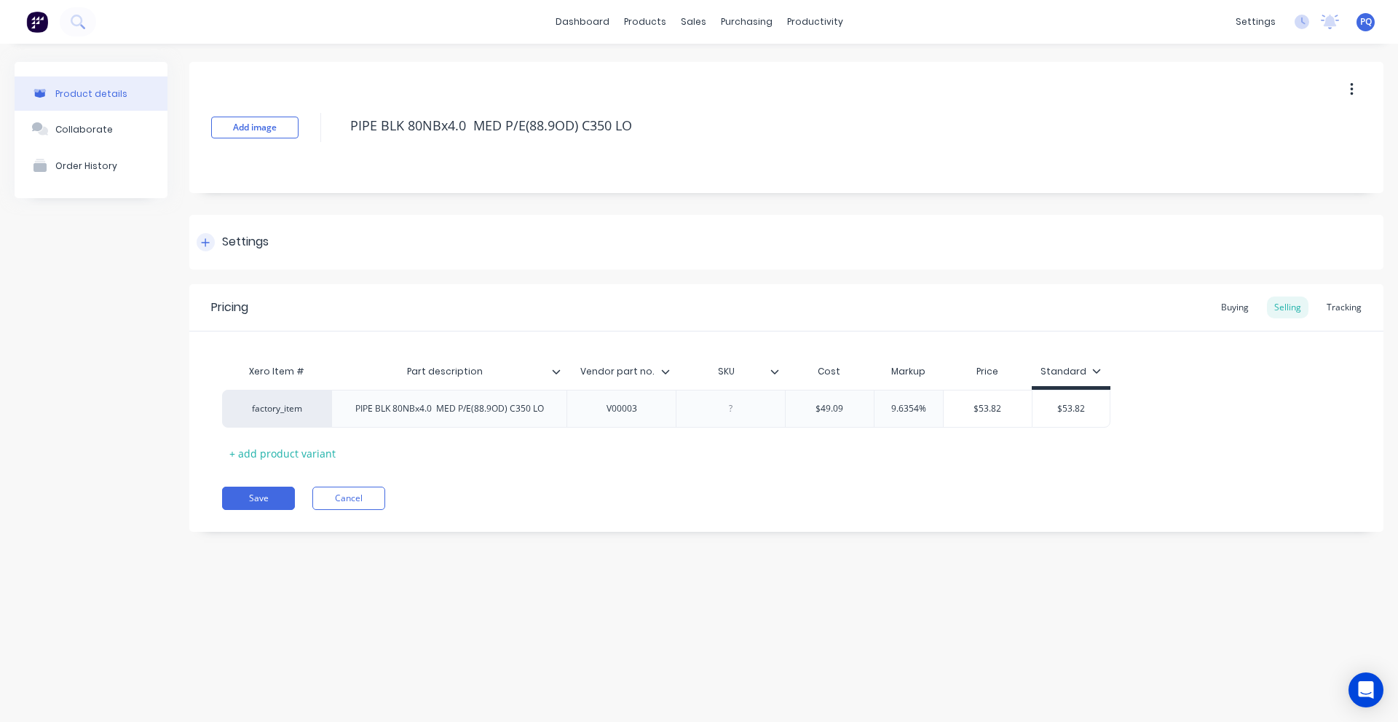
click at [232, 242] on div "Settings" at bounding box center [245, 242] width 47 height 18
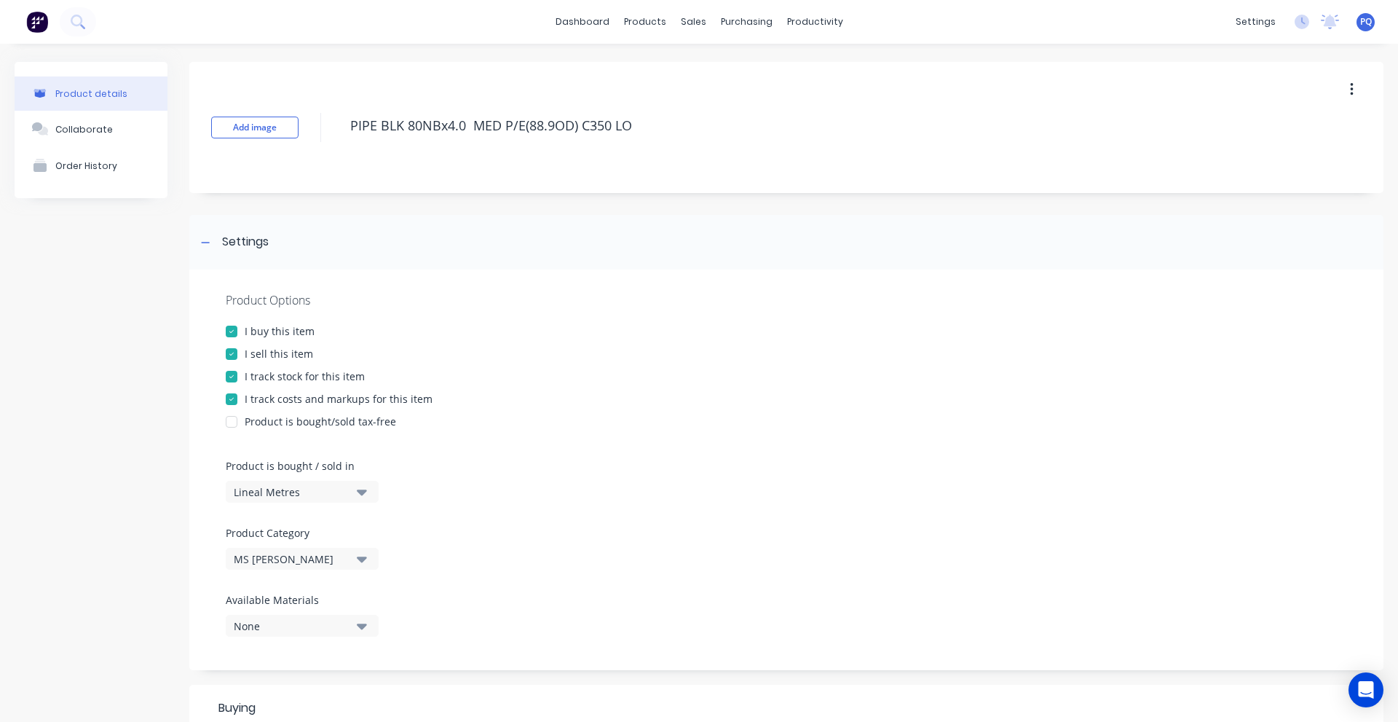
scroll to position [468, 0]
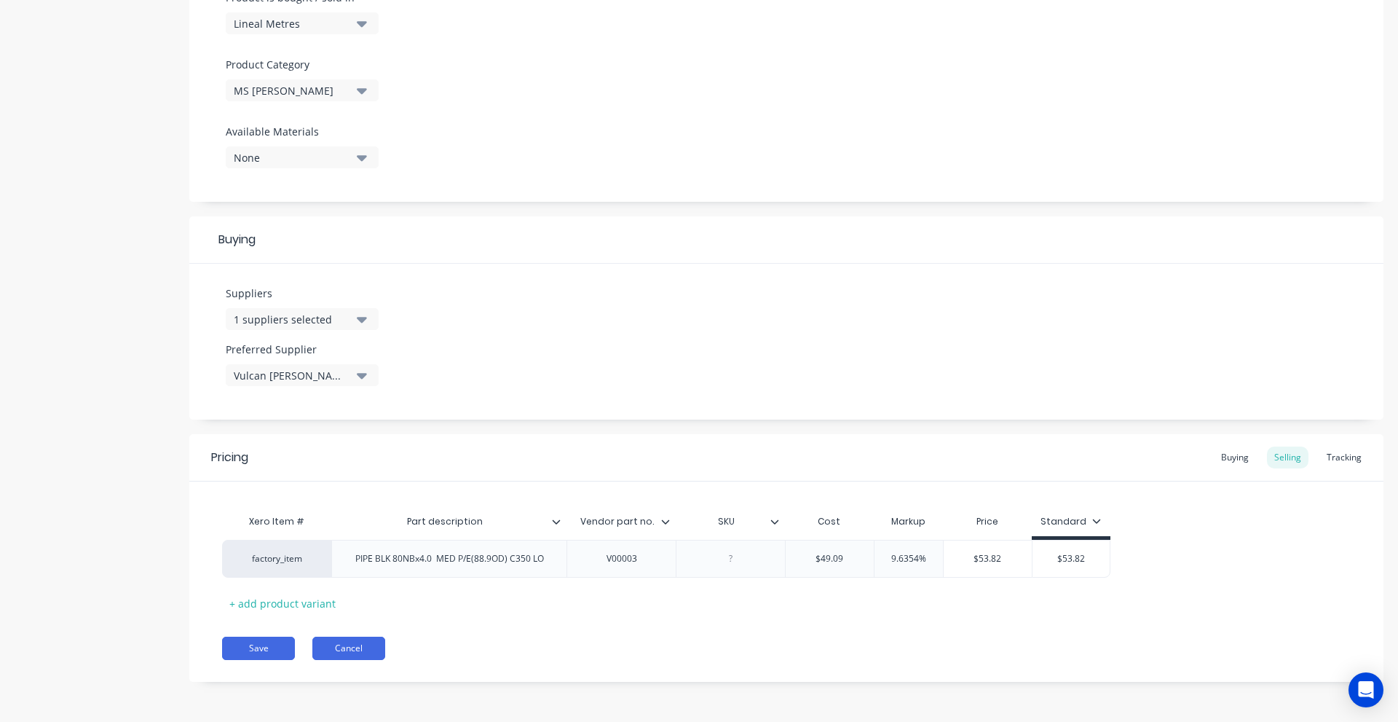
click at [362, 645] on button "Cancel" at bounding box center [348, 648] width 73 height 23
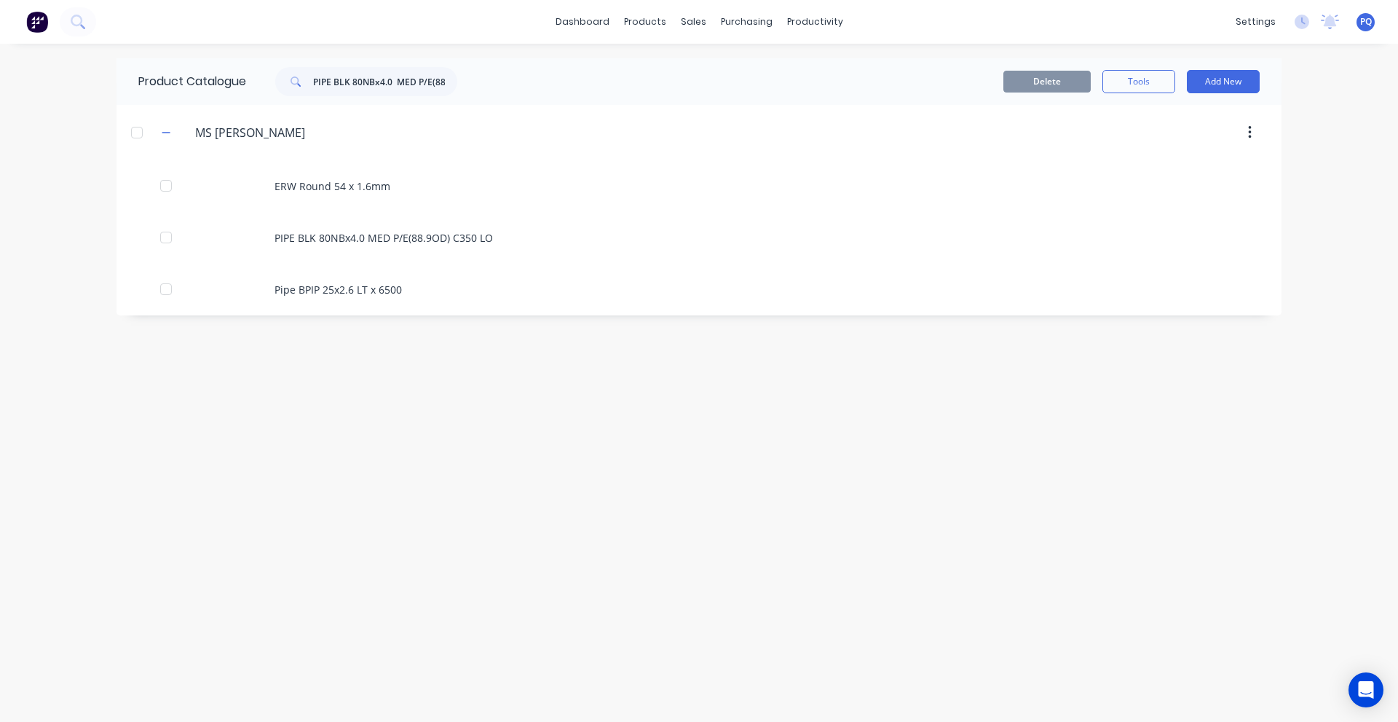
click at [339, 63] on div "Product Catalogue PIPE BLK 80NBx4.0 MED P/E(88.9OD) C350 LO" at bounding box center [305, 81] width 377 height 47
click at [339, 74] on input "PIPE BLK 80NBx4.0 MED P/E(88.9OD) C350 LO" at bounding box center [385, 81] width 144 height 29
paste input "ERW Round 54 x 1.6mm"
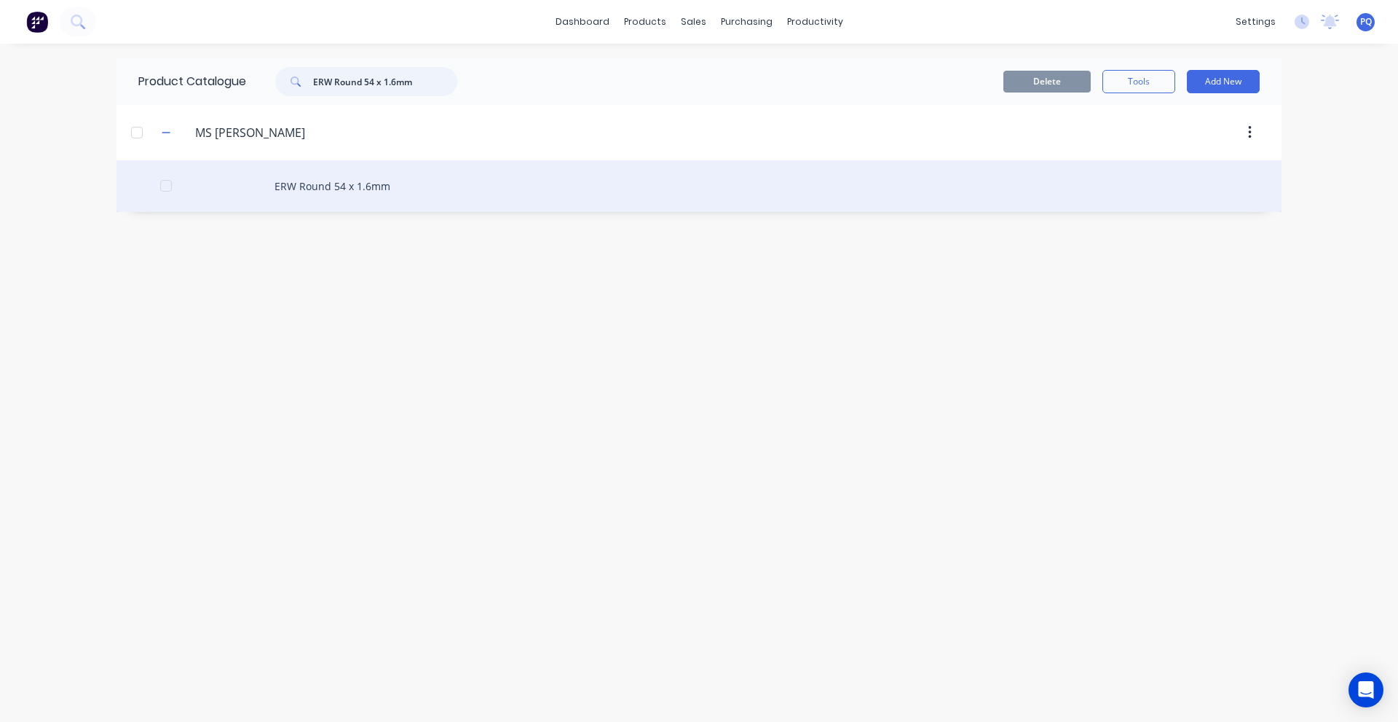
type input "ERW Round 54 x 1.6mm"
click at [303, 187] on div "ERW Round 54 x 1.6mm" at bounding box center [699, 186] width 1165 height 52
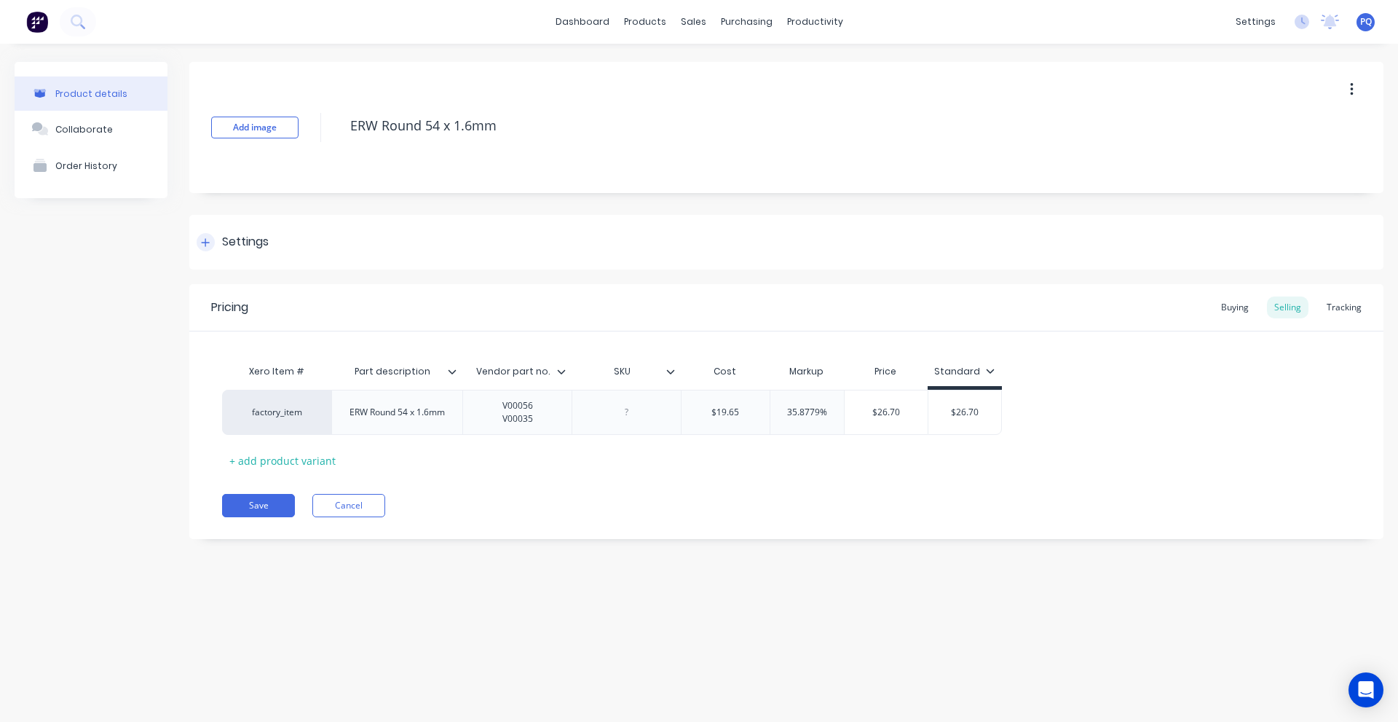
click at [244, 247] on div "Settings" at bounding box center [245, 242] width 47 height 18
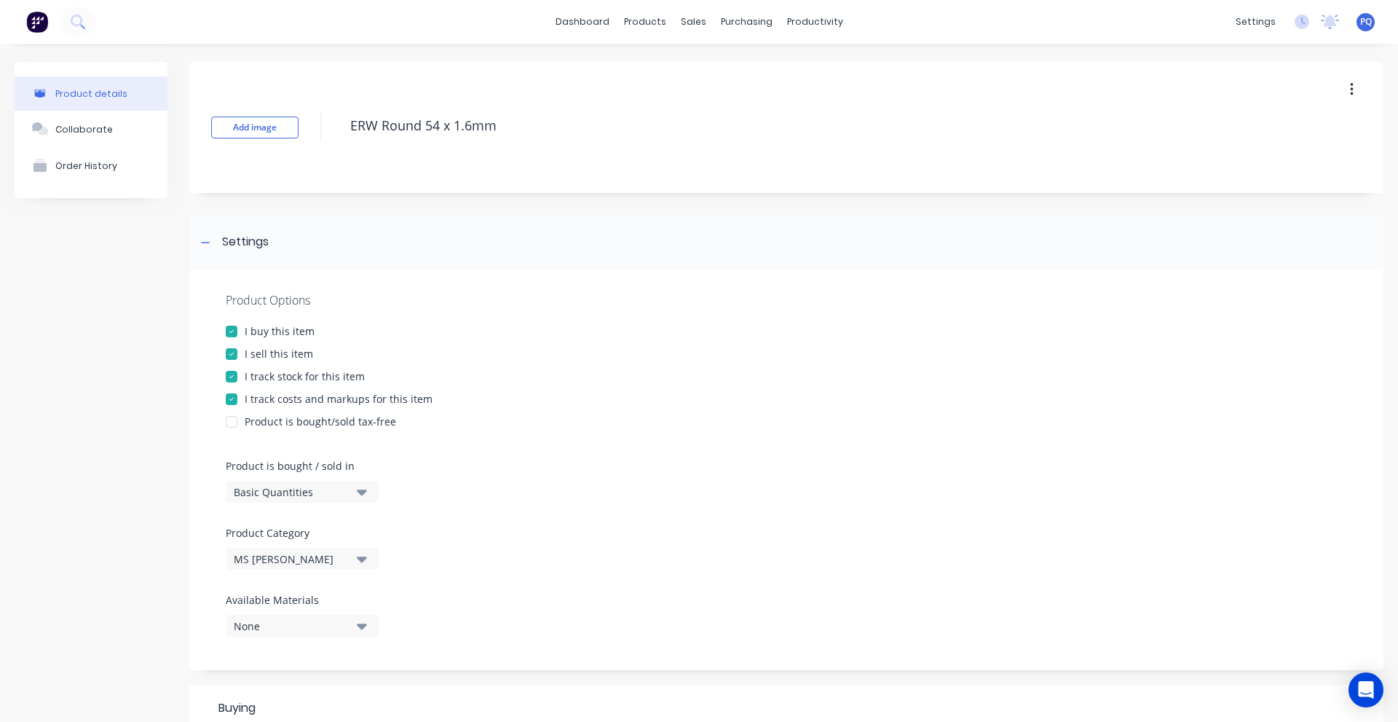
click at [264, 495] on div "Basic Quantities" at bounding box center [292, 491] width 117 height 15
click at [261, 548] on div "Lineal Metres" at bounding box center [335, 557] width 218 height 29
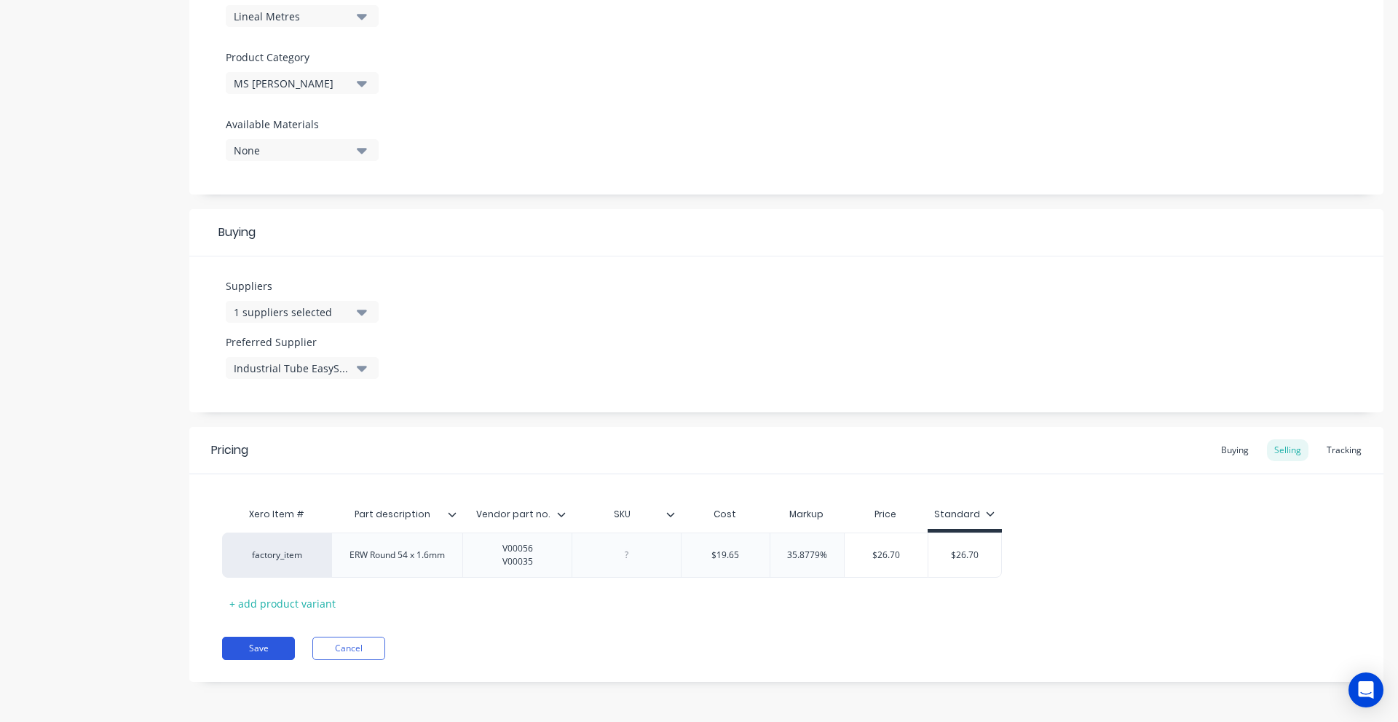
click at [252, 641] on button "Save" at bounding box center [258, 648] width 73 height 23
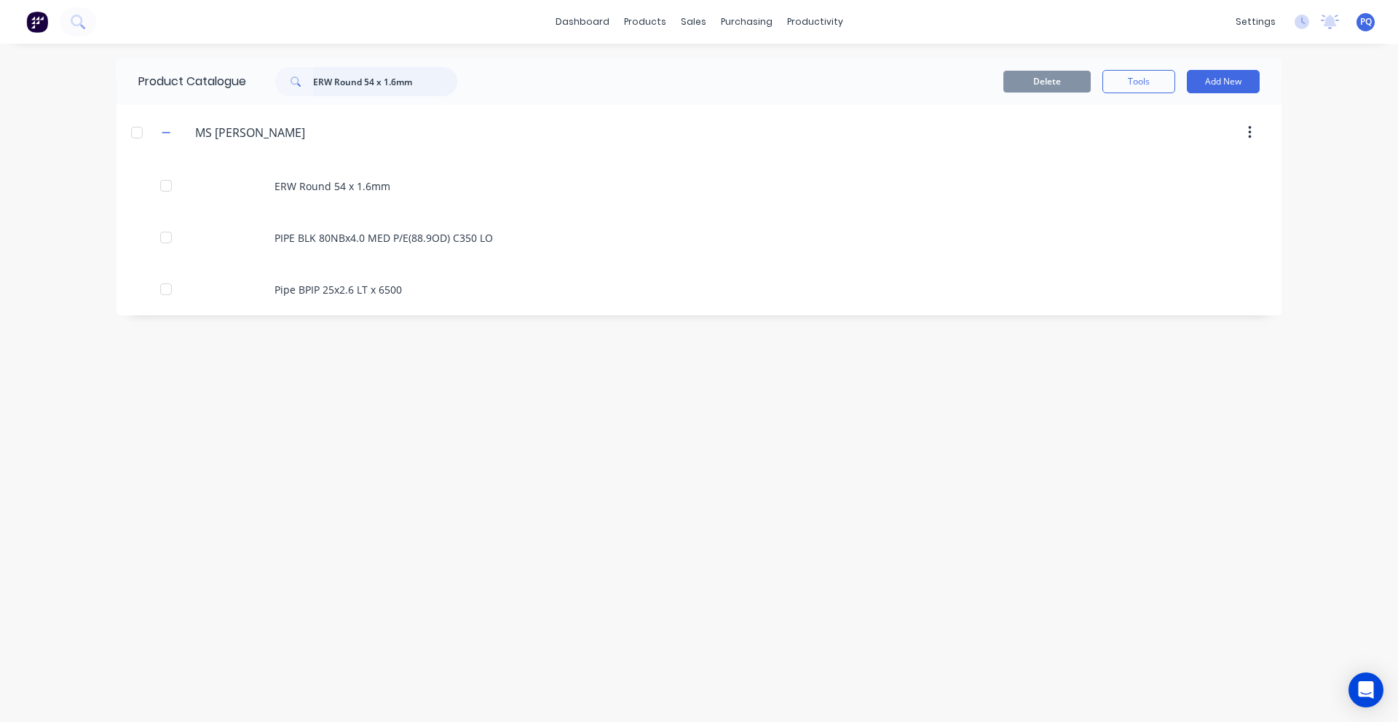
click at [398, 84] on input "ERW Round 54 x 1.6mm" at bounding box center [385, 81] width 144 height 29
paste input "Pipe BPIP 25x2.6 LT x 6500"
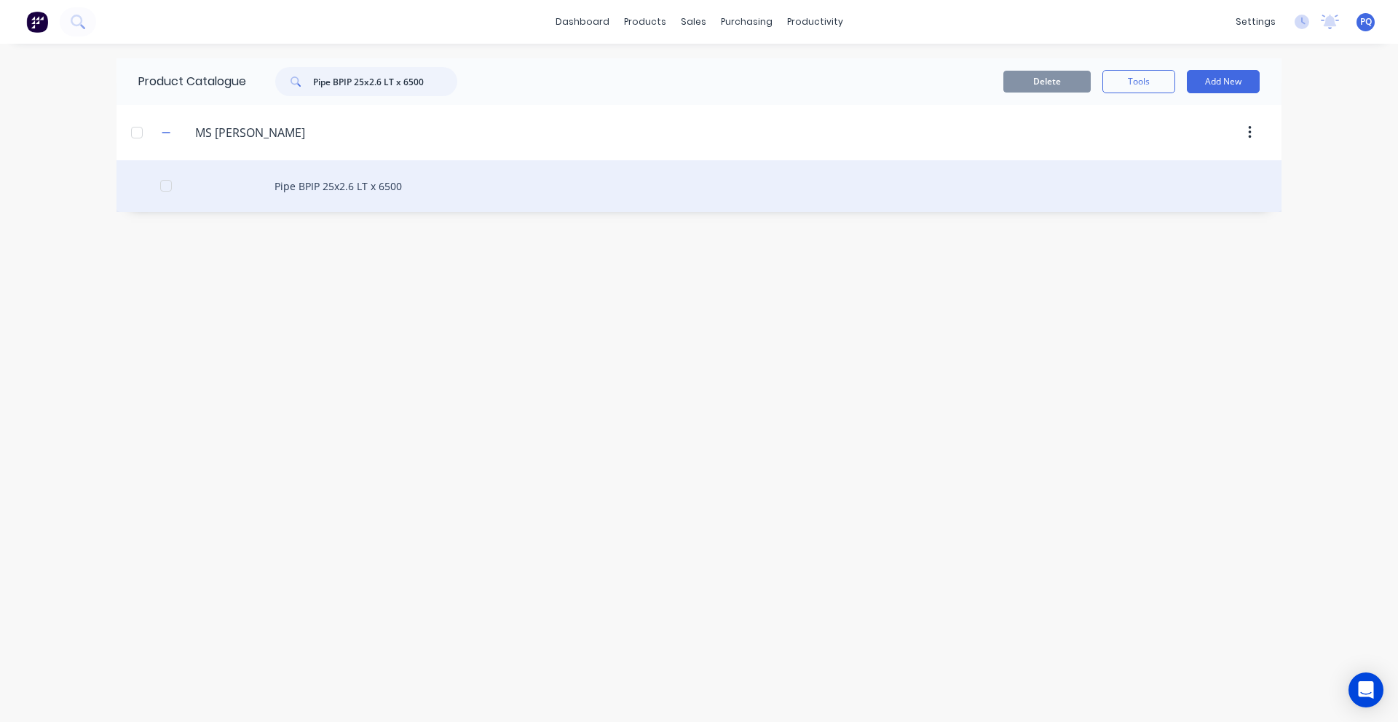
type input "Pipe BPIP 25x2.6 LT x 6500"
click at [366, 177] on div "Pipe BPIP 25x2.6 LT x 6500" at bounding box center [699, 186] width 1165 height 52
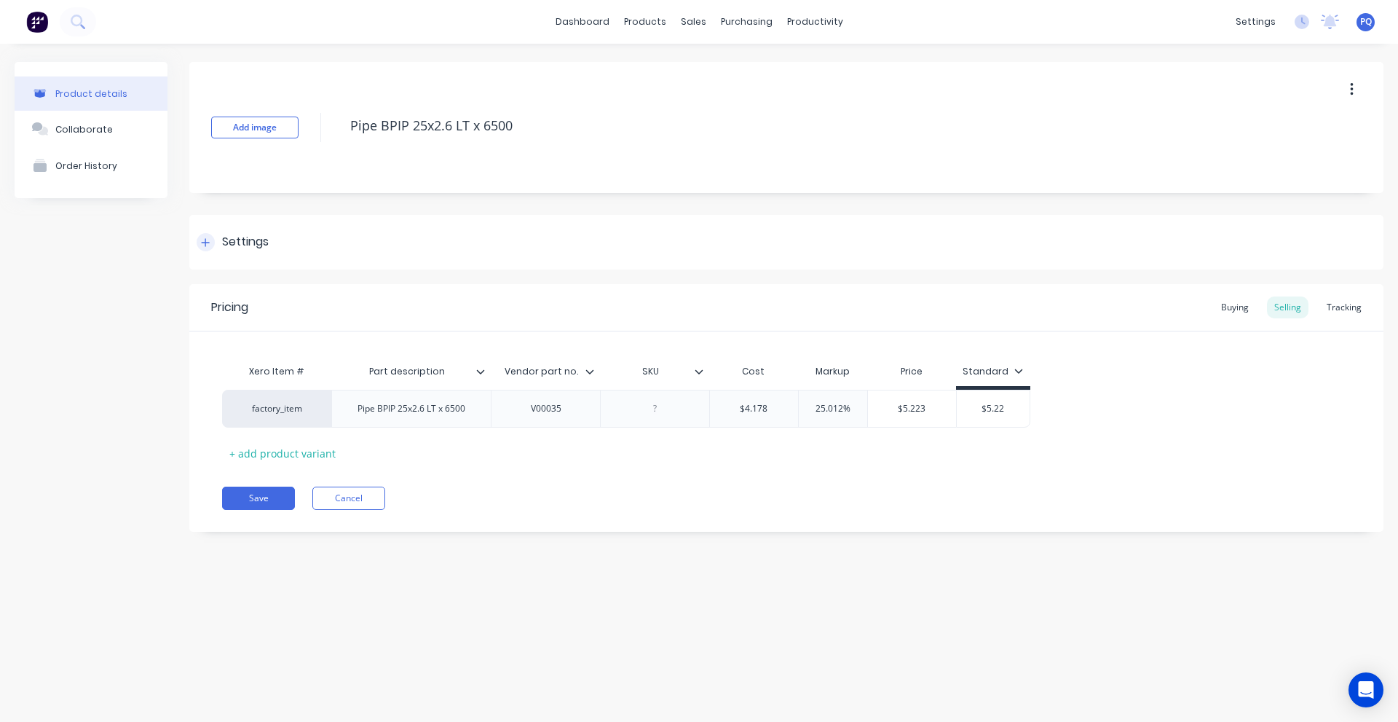
click at [296, 260] on div "Settings" at bounding box center [786, 242] width 1194 height 55
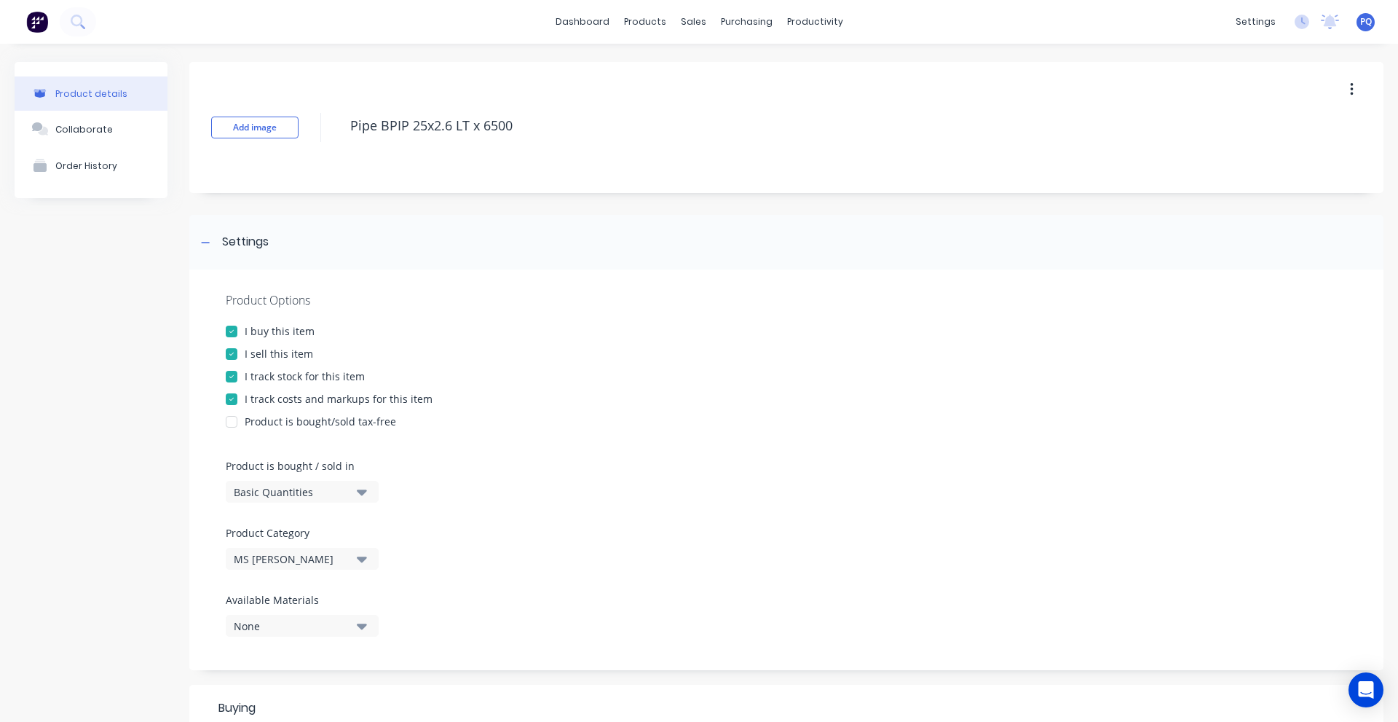
click at [312, 492] on div "Basic Quantities" at bounding box center [292, 491] width 117 height 15
click at [299, 562] on div "Lineal Metres" at bounding box center [335, 557] width 218 height 29
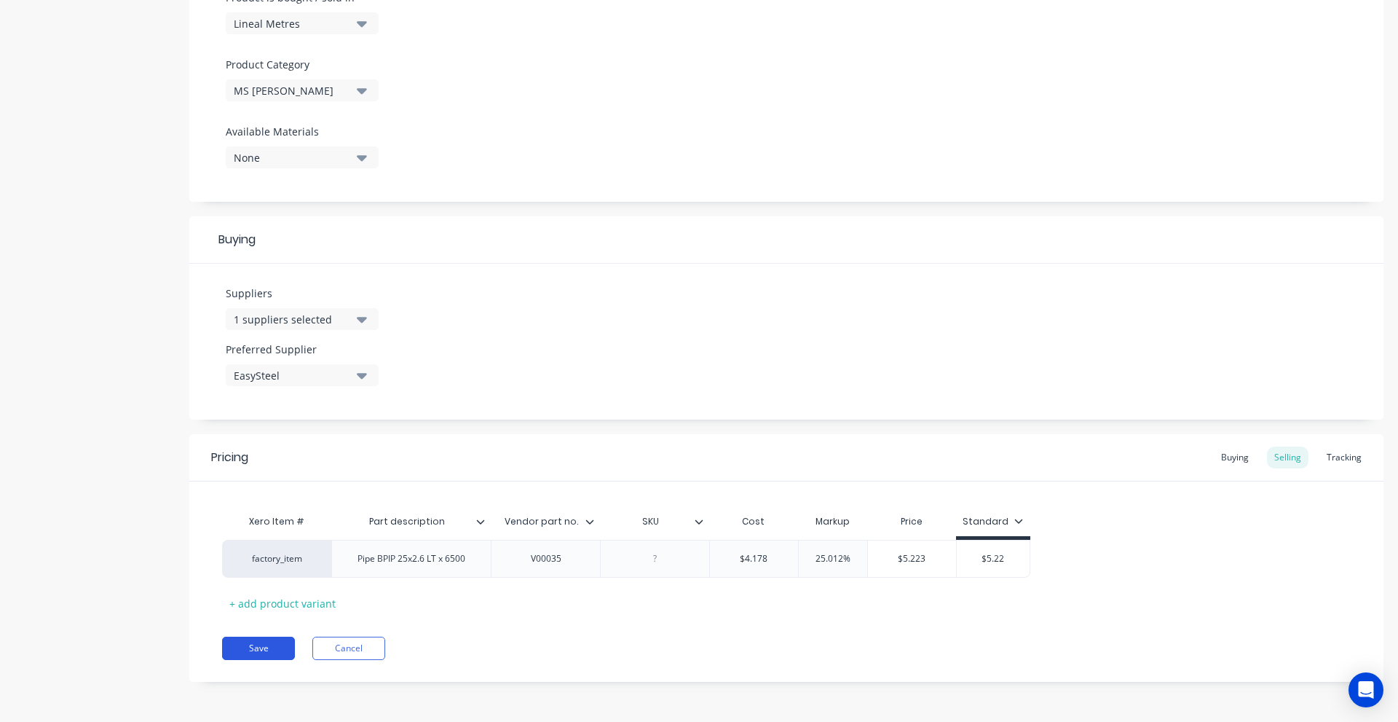
click at [267, 647] on button "Save" at bounding box center [258, 648] width 73 height 23
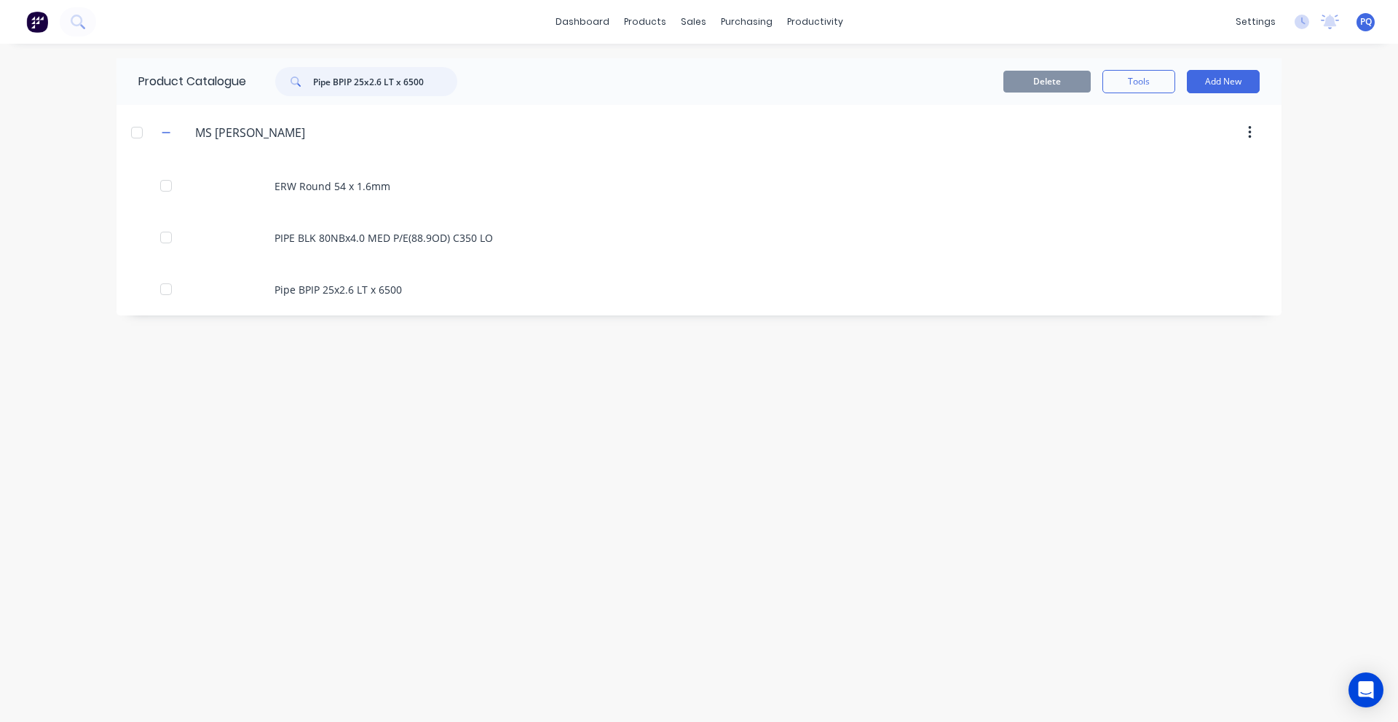
click at [418, 76] on input "Pipe BPIP 25x2.6 LT x 6500" at bounding box center [385, 81] width 144 height 29
paste input "Tube 41.3 OD RPM"
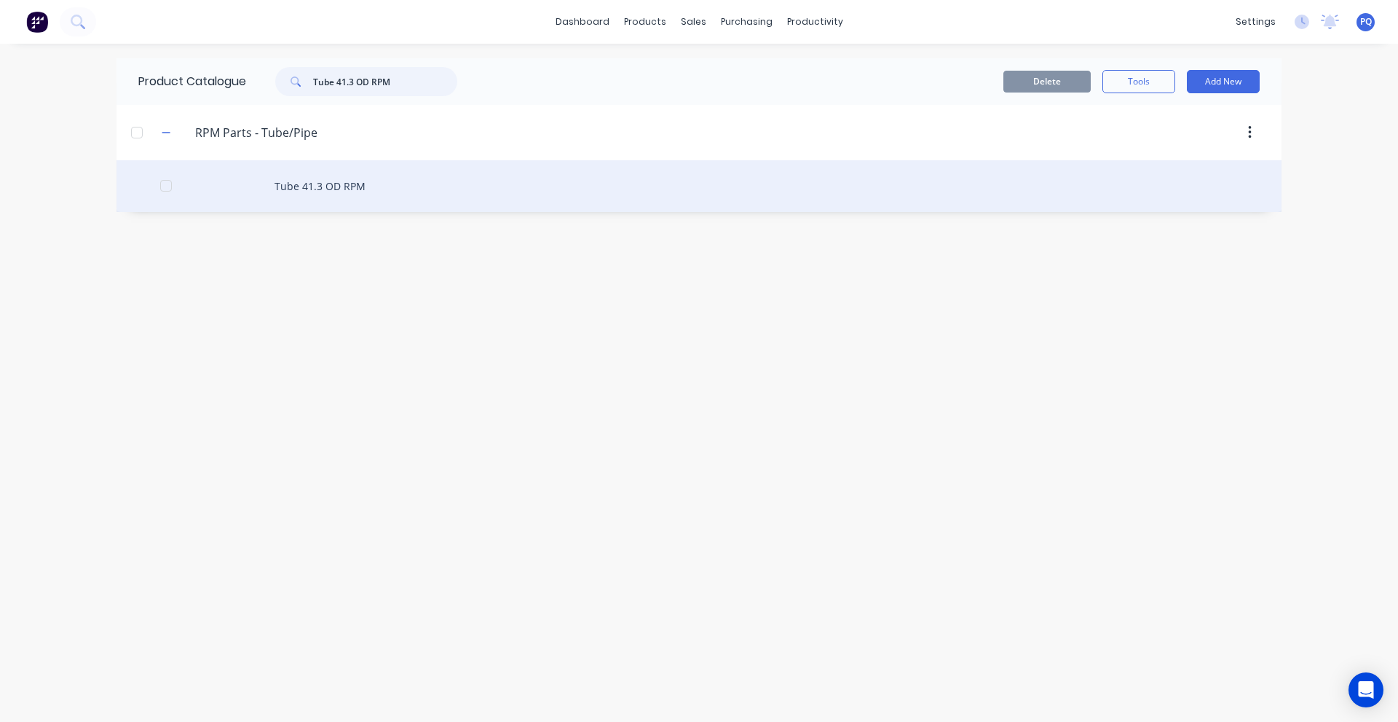
type input "Tube 41.3 OD RPM"
click at [280, 192] on div "Tube 41.3 OD RPM" at bounding box center [699, 186] width 1165 height 52
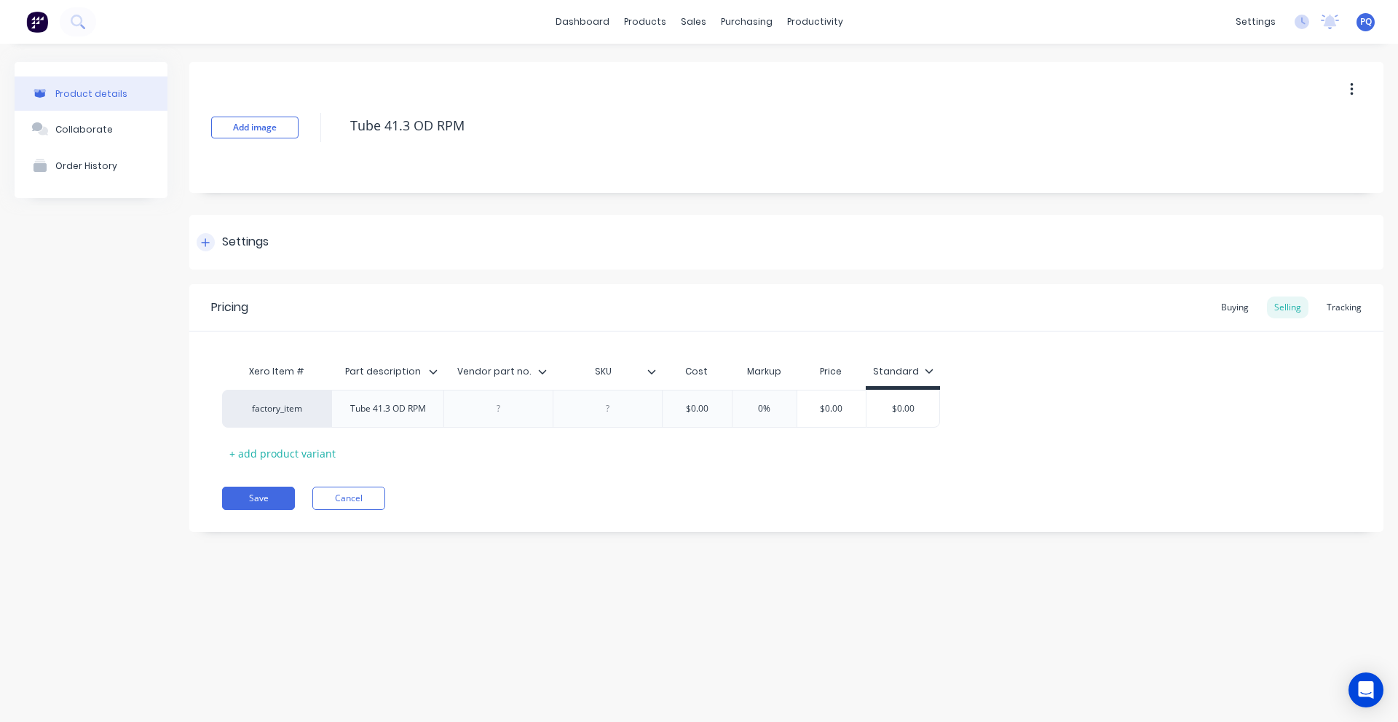
click at [235, 238] on div "Settings" at bounding box center [245, 242] width 47 height 18
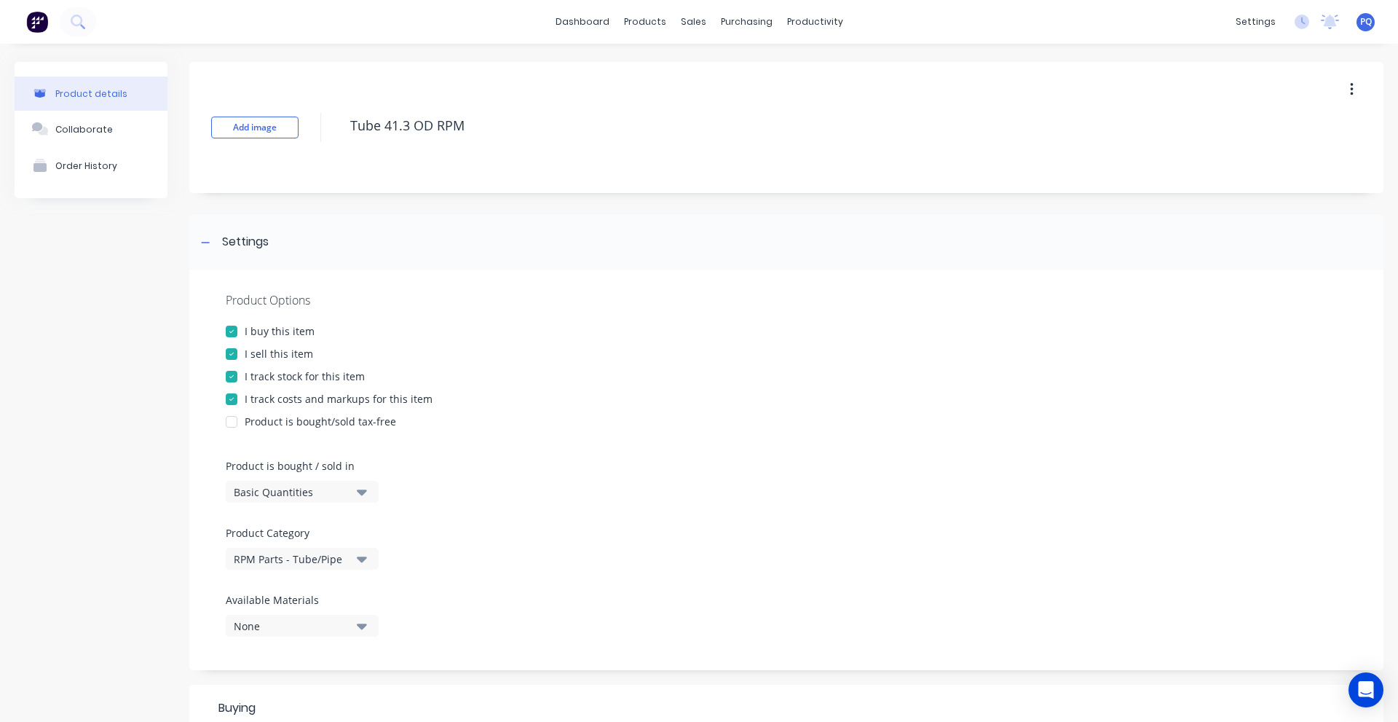
click at [326, 492] on div "Basic Quantities" at bounding box center [292, 491] width 117 height 15
click at [306, 551] on div "Lineal Metres" at bounding box center [335, 557] width 218 height 29
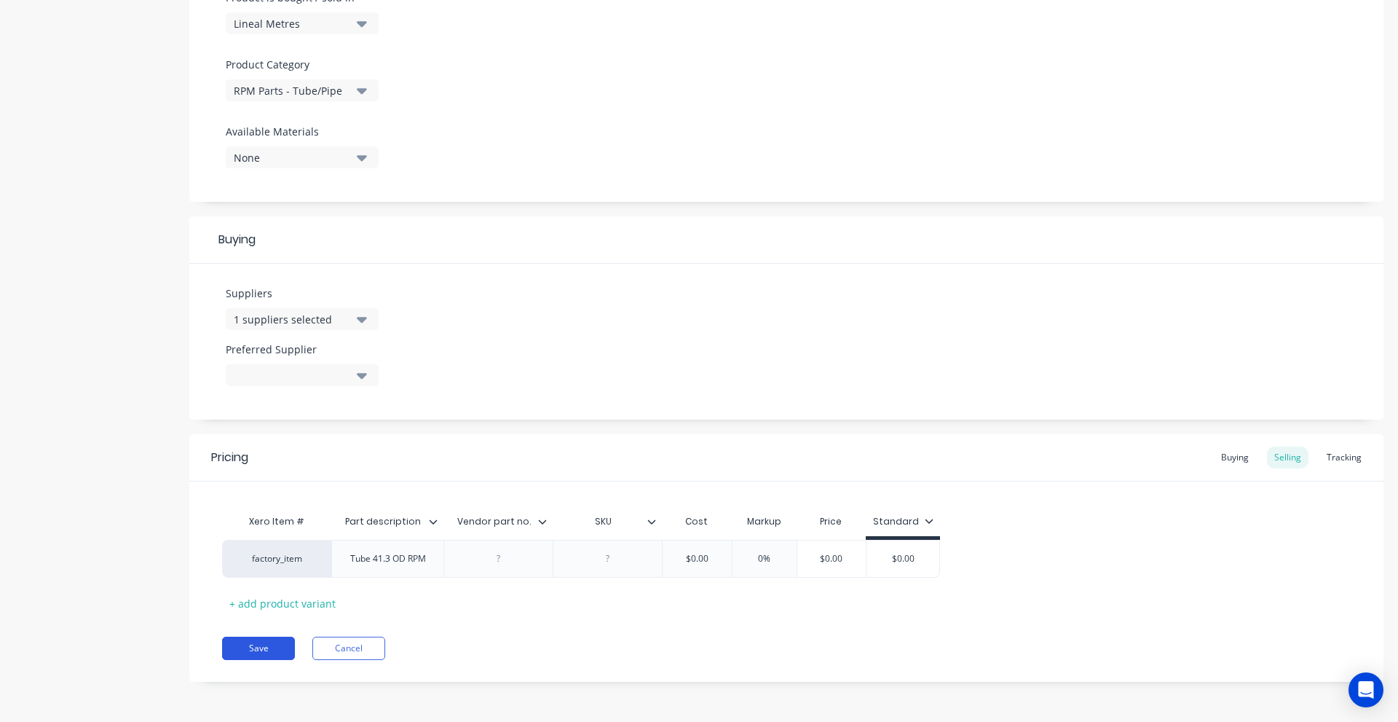
click at [254, 643] on button "Save" at bounding box center [258, 648] width 73 height 23
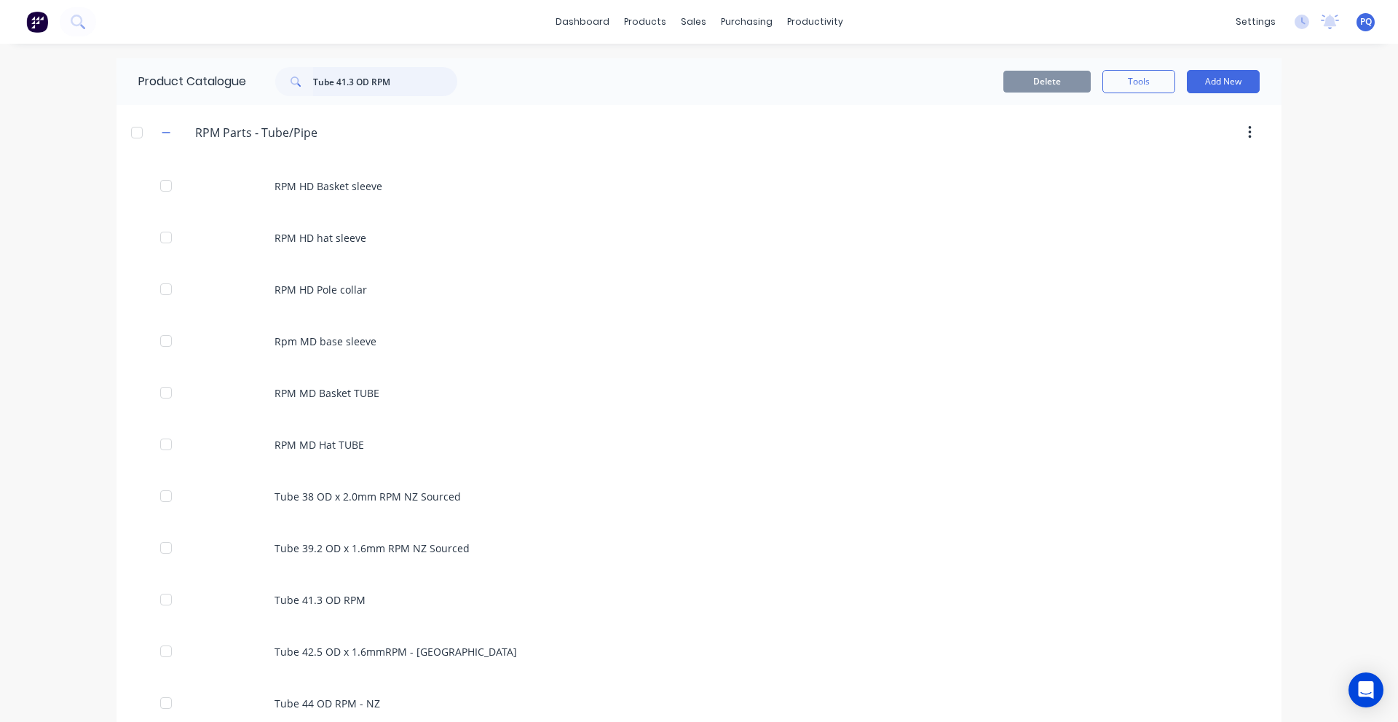
click at [357, 77] on input "Tube 41.3 OD RPM" at bounding box center [385, 81] width 144 height 29
paste input "54 OD RPM - NZ"
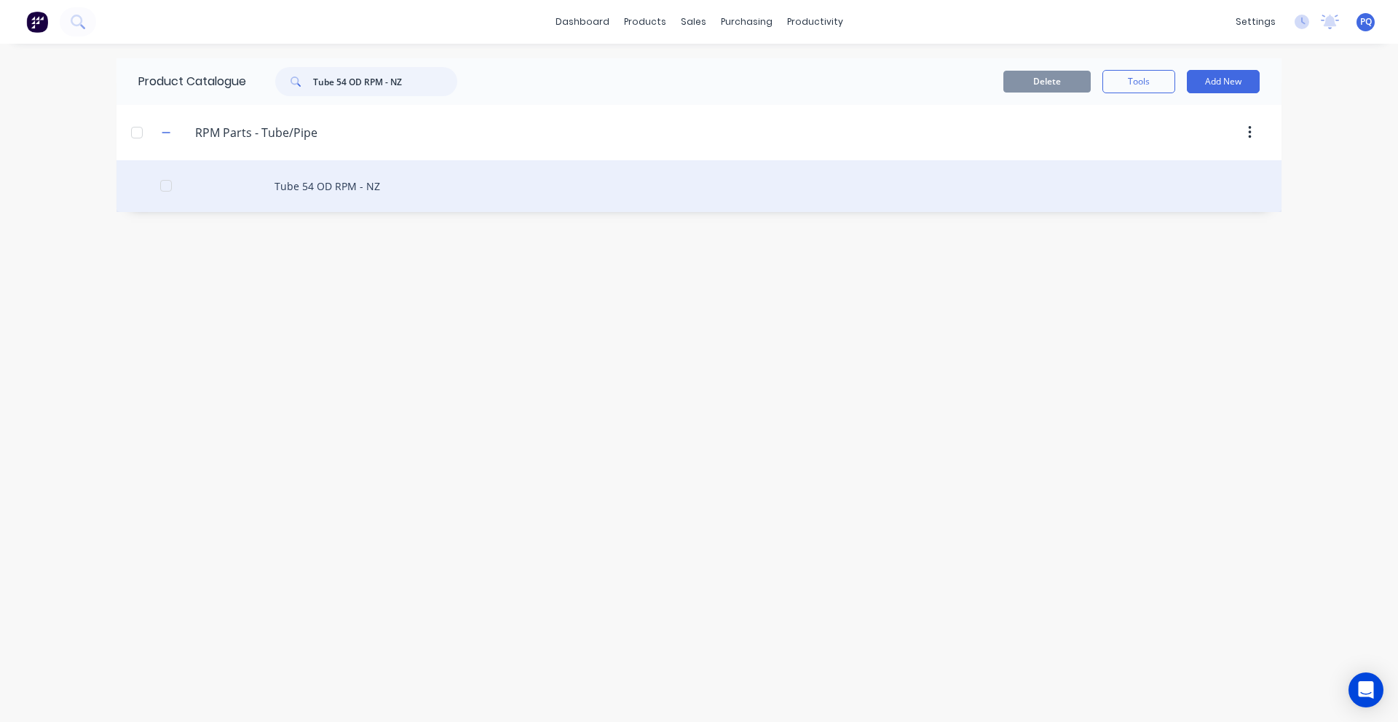
type input "Tube 54 OD RPM - NZ"
click at [342, 185] on div "Tube 54 OD RPM - NZ" at bounding box center [699, 186] width 1165 height 52
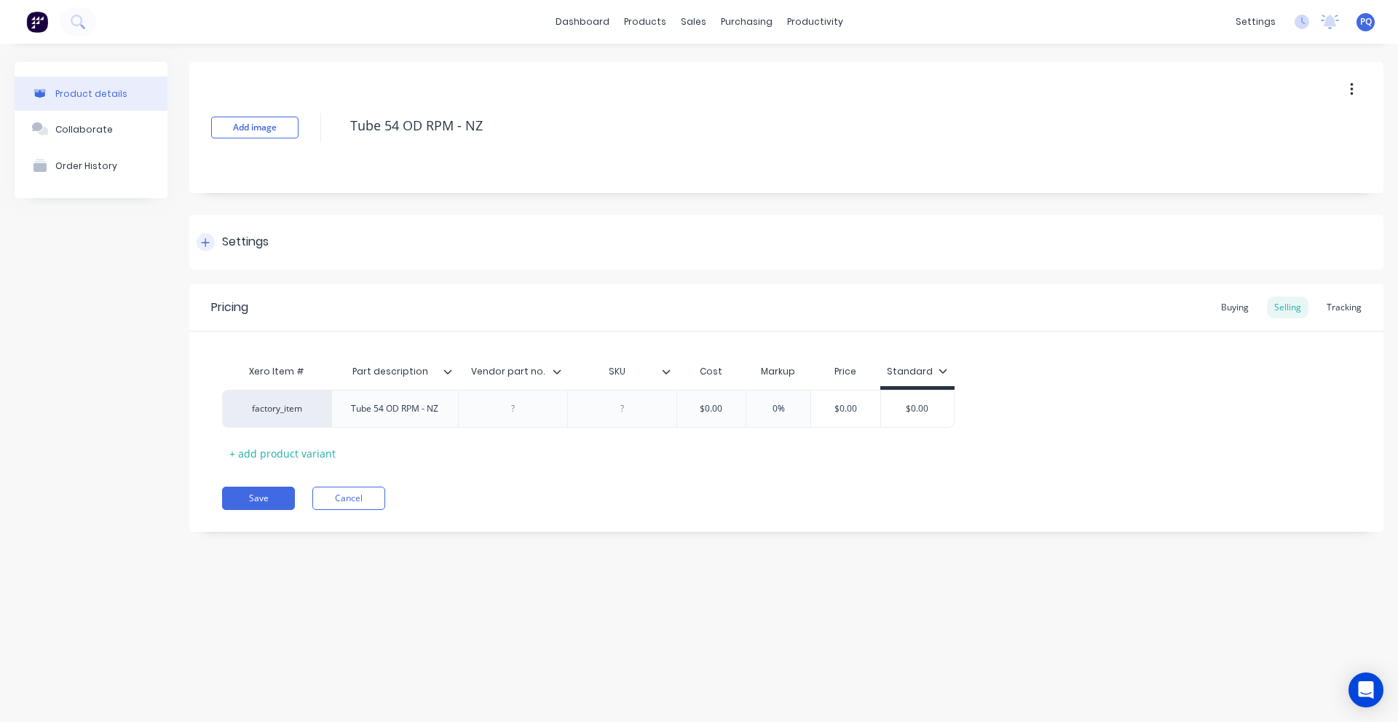
click at [252, 226] on div "Settings" at bounding box center [786, 242] width 1194 height 55
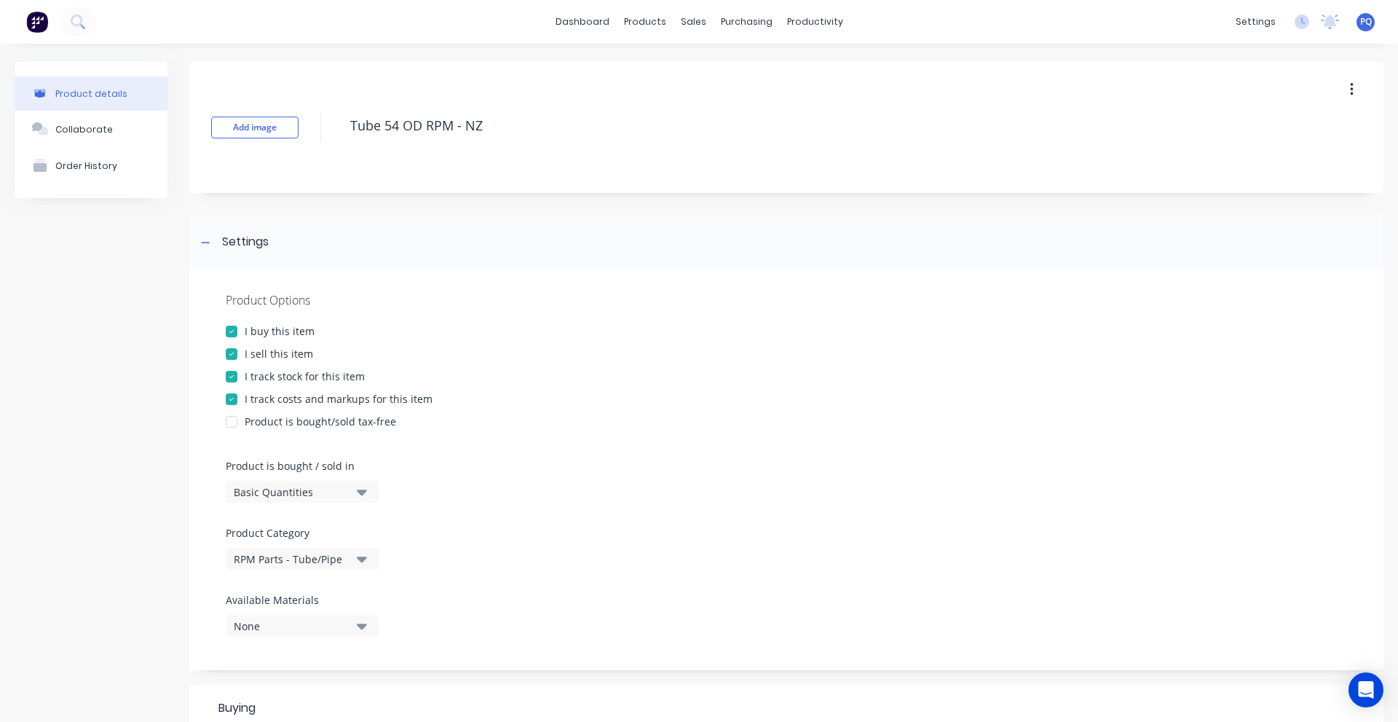
click at [294, 499] on div "Basic Quantities" at bounding box center [292, 491] width 117 height 15
click at [283, 565] on div "Lineal Metres" at bounding box center [335, 557] width 218 height 29
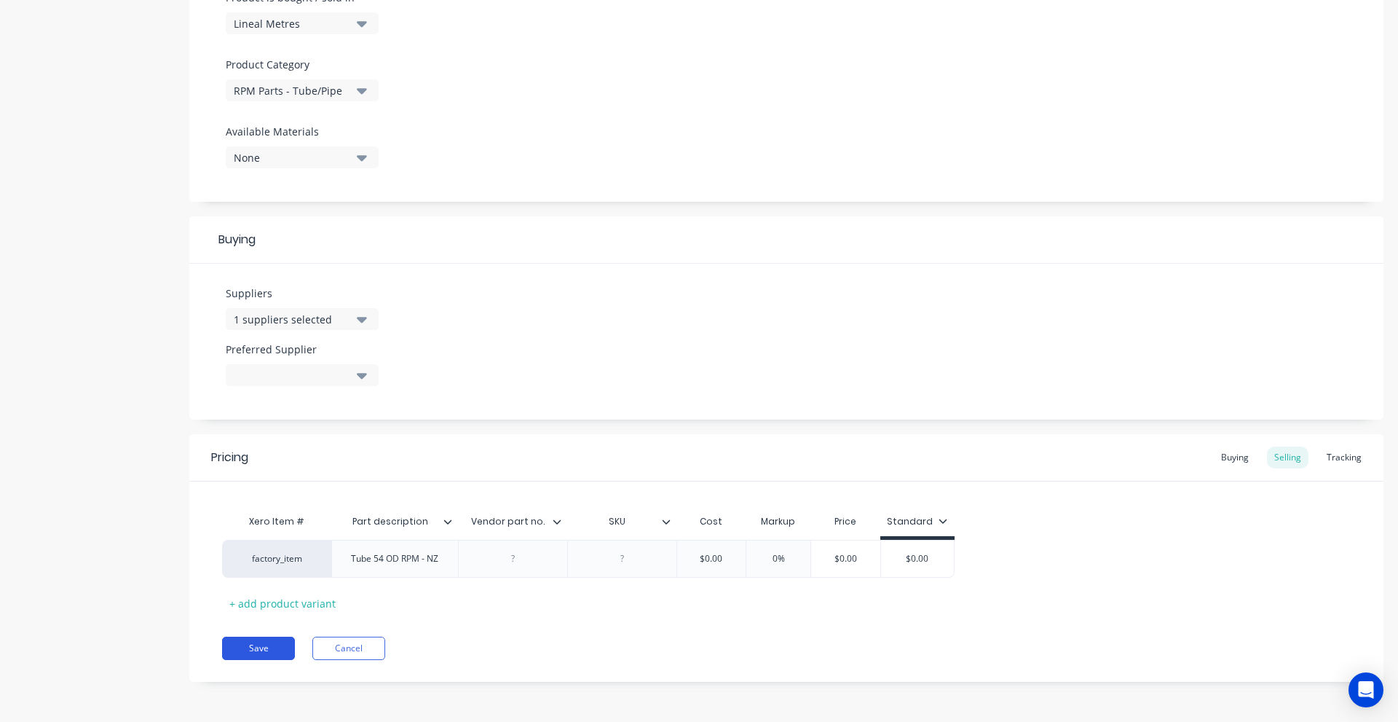
click at [260, 653] on button "Save" at bounding box center [258, 648] width 73 height 23
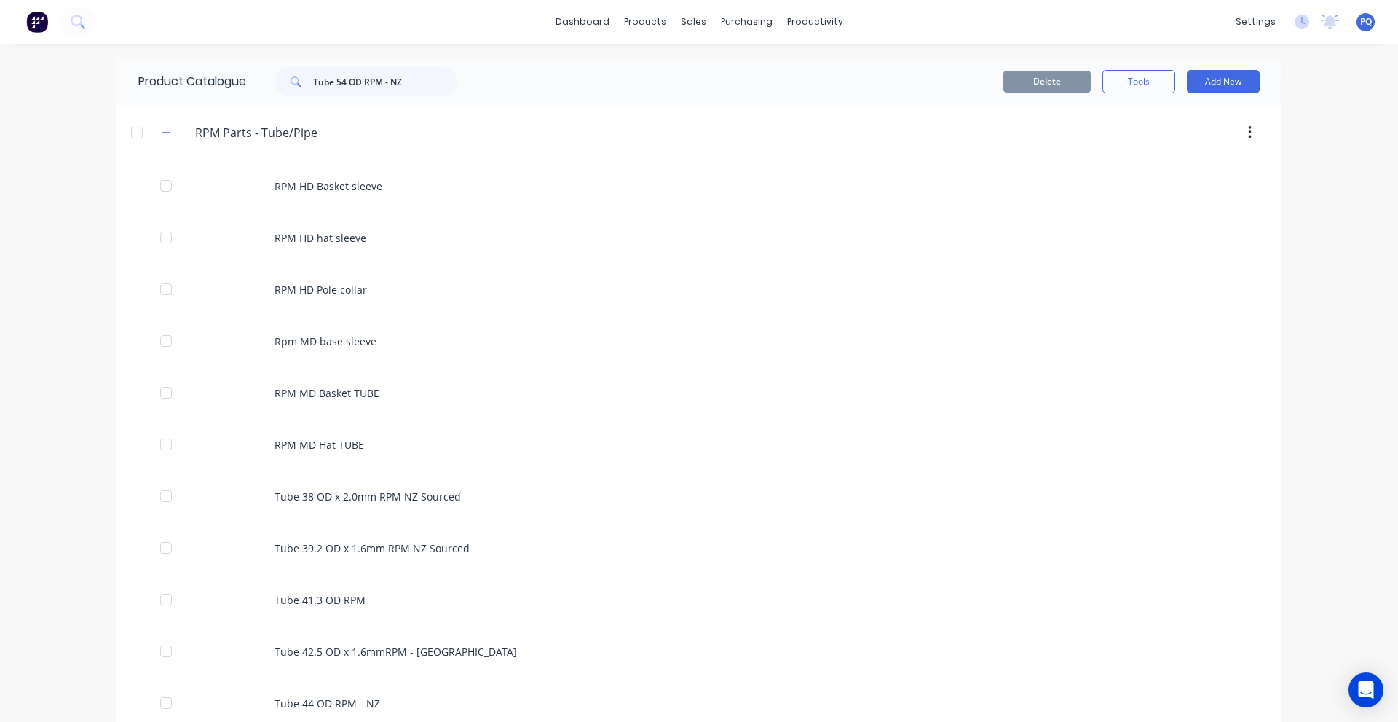
click at [388, 97] on div "Product Catalogue Tube 54 OD RPM - NZ" at bounding box center [305, 81] width 377 height 47
click at [388, 92] on input "Tube 54 OD RPM - NZ" at bounding box center [385, 81] width 144 height 29
paste input "4"
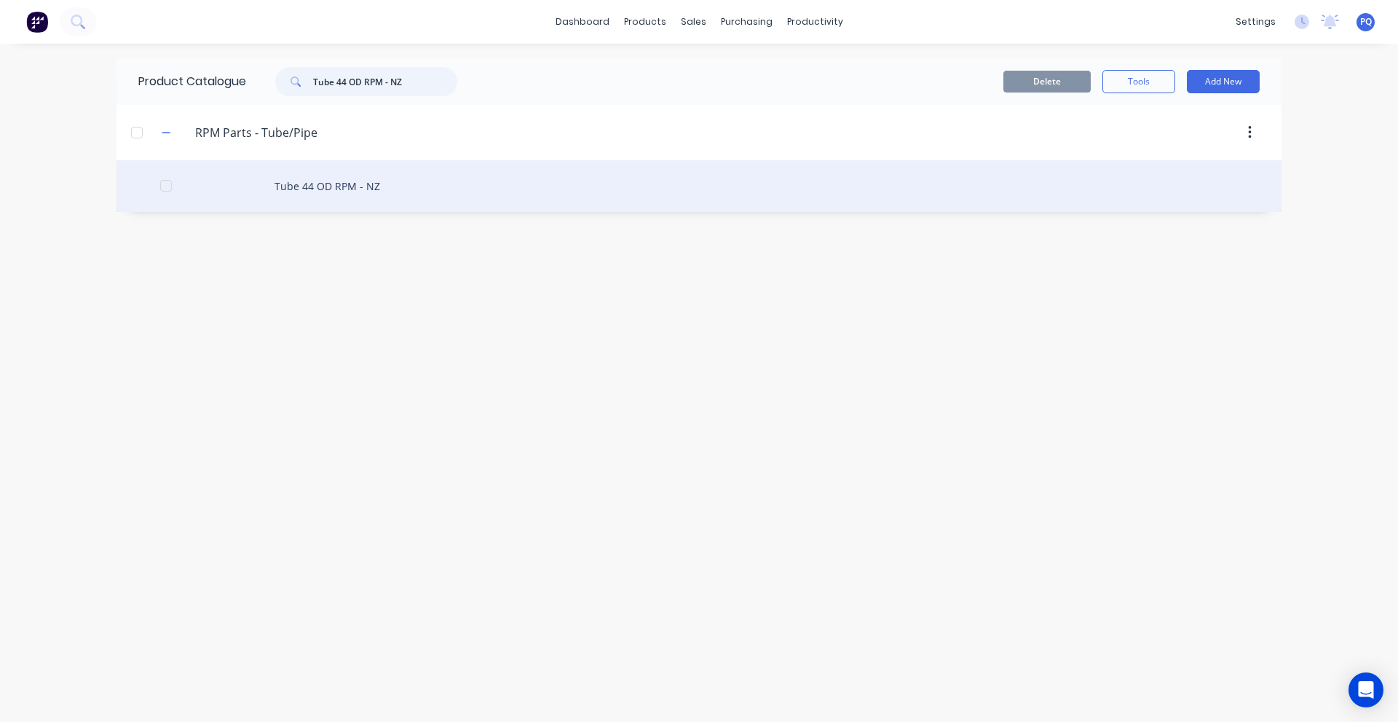
type input "Tube 44 OD RPM - NZ"
click at [374, 186] on div "Tube 44 OD RPM - NZ" at bounding box center [699, 186] width 1165 height 52
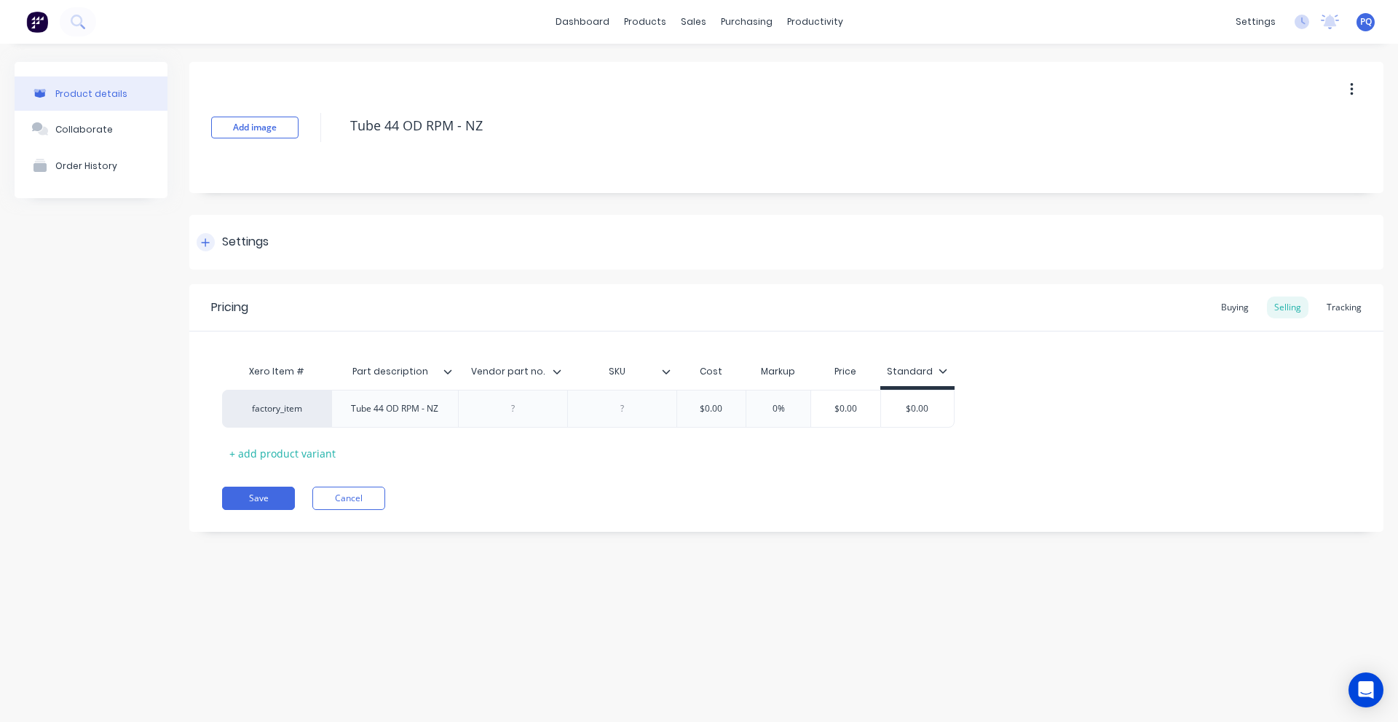
click at [260, 240] on div "Settings" at bounding box center [245, 242] width 47 height 18
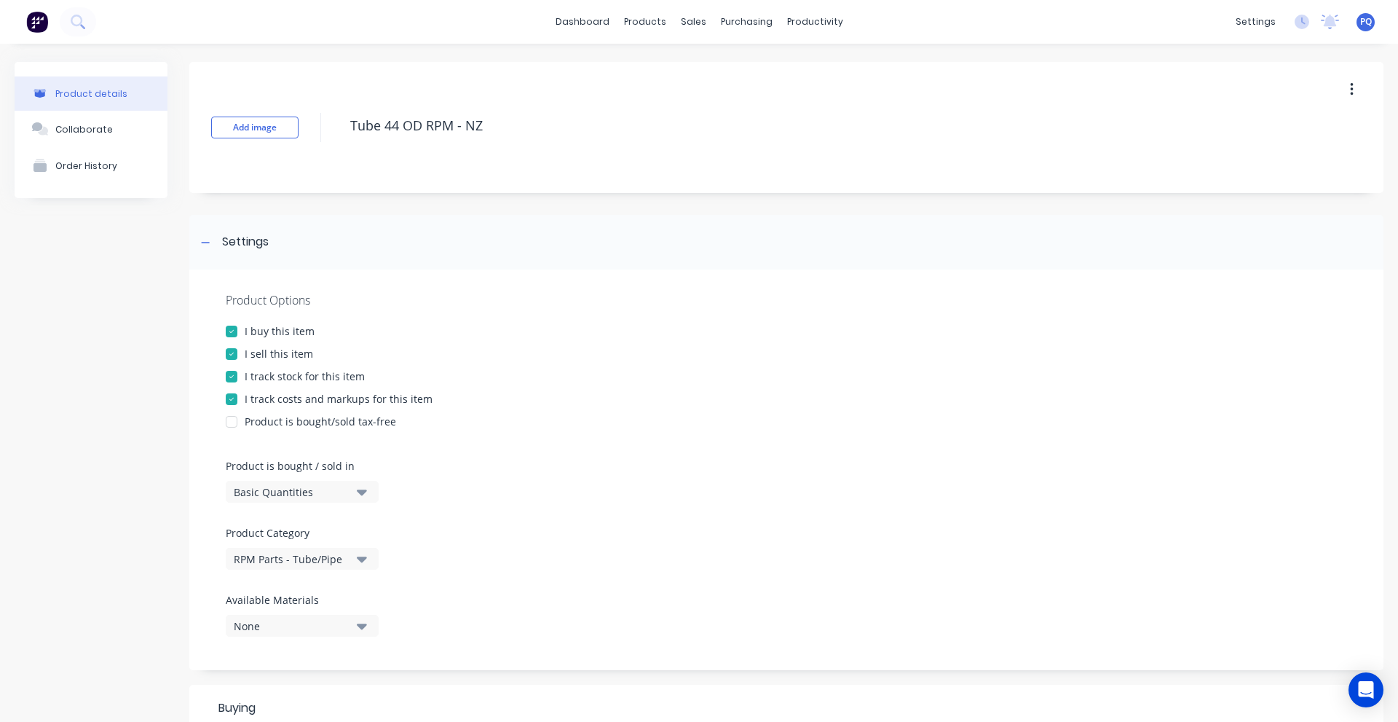
drag, startPoint x: 346, startPoint y: 487, endPoint x: 346, endPoint y: 503, distance: 16.0
click at [346, 489] on div "Basic Quantities" at bounding box center [292, 491] width 117 height 15
click at [331, 562] on div "Lineal Metres" at bounding box center [335, 557] width 218 height 29
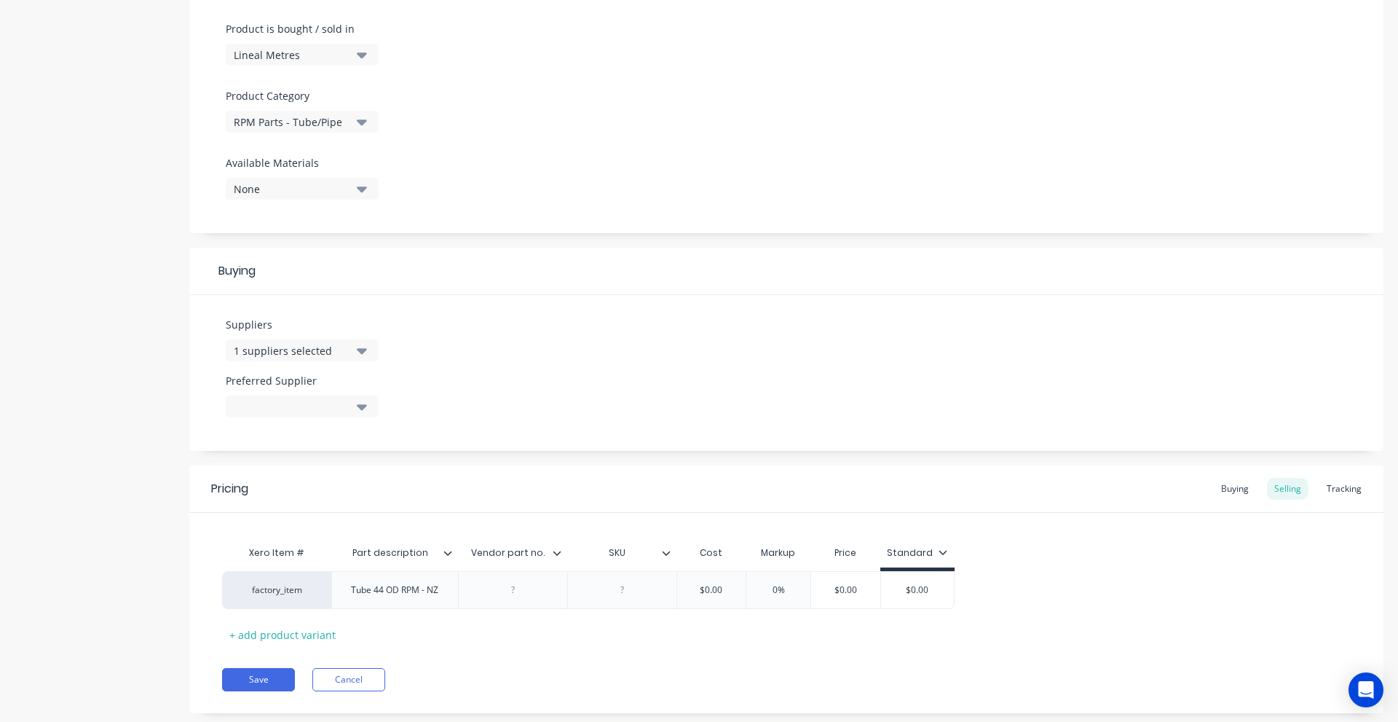
scroll to position [468, 0]
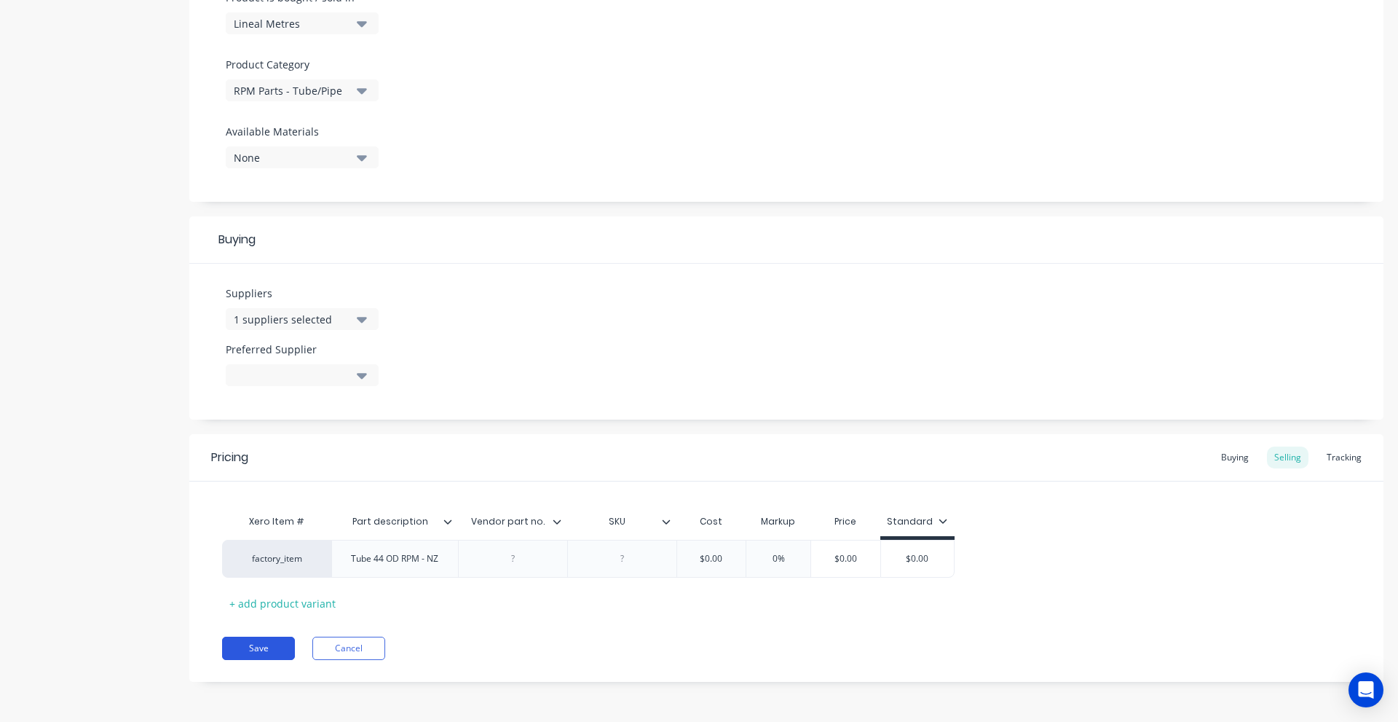
click at [255, 650] on button "Save" at bounding box center [258, 648] width 73 height 23
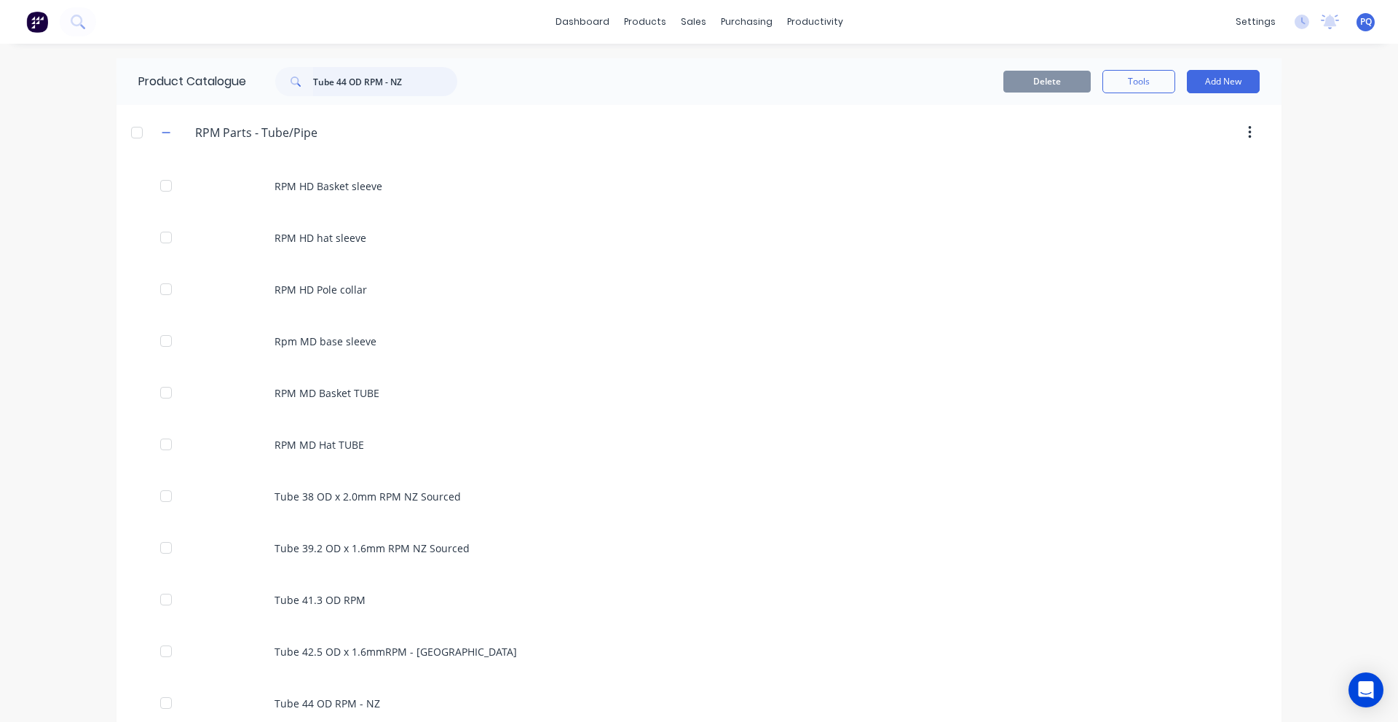
click at [367, 77] on input "Tube 44 OD RPM - NZ" at bounding box center [385, 81] width 144 height 29
click at [366, 77] on input "Tube 44 OD RPM - NZ" at bounding box center [385, 81] width 144 height 29
paste input "56x2mm RPM Imported"
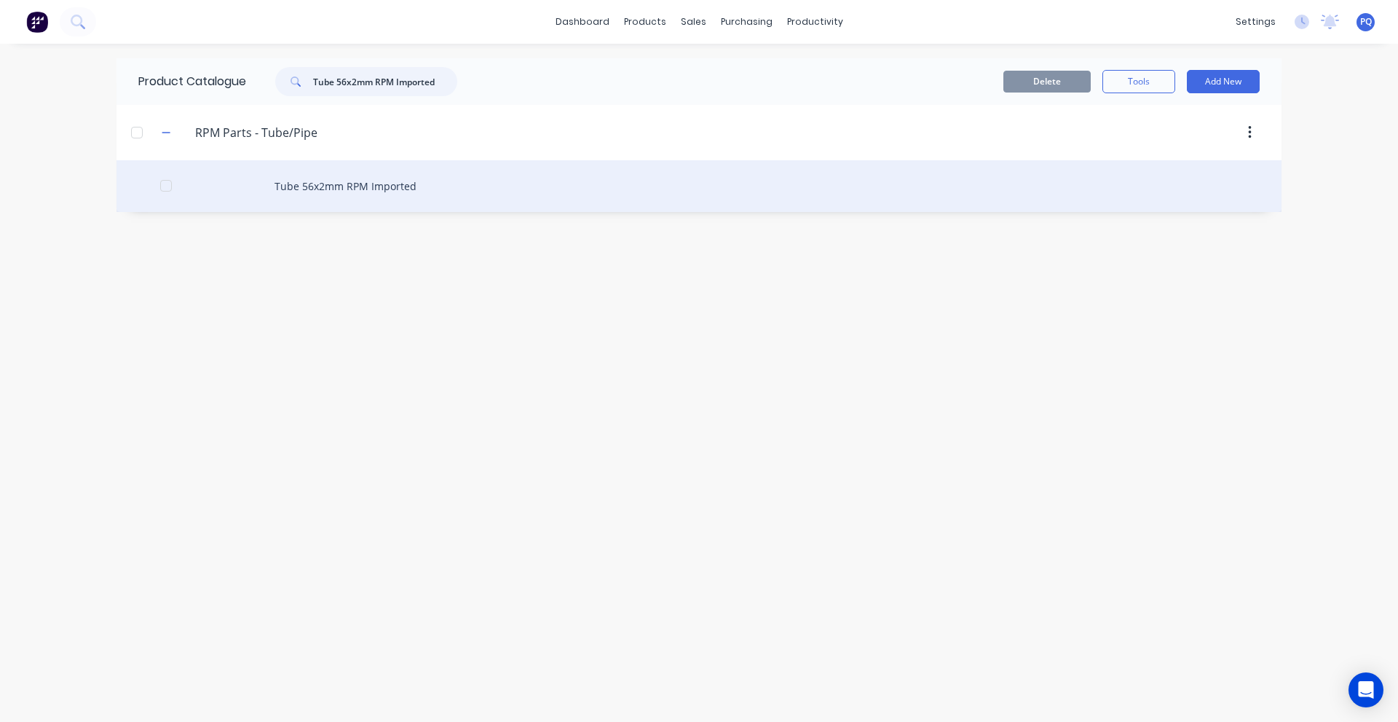
type input "Tube 56x2mm RPM Imported"
click at [340, 182] on div "Tube 56x2mm RPM Imported" at bounding box center [699, 186] width 1165 height 52
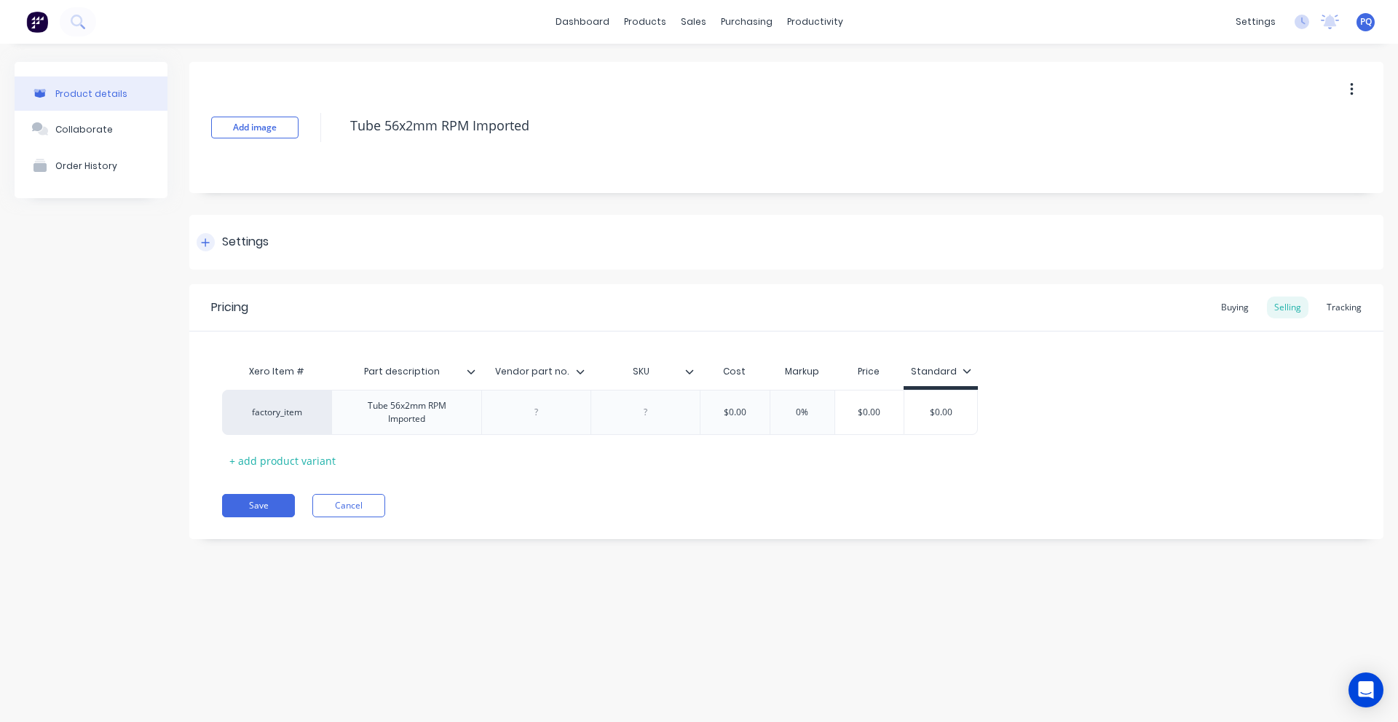
click at [259, 248] on div "Settings" at bounding box center [245, 242] width 47 height 18
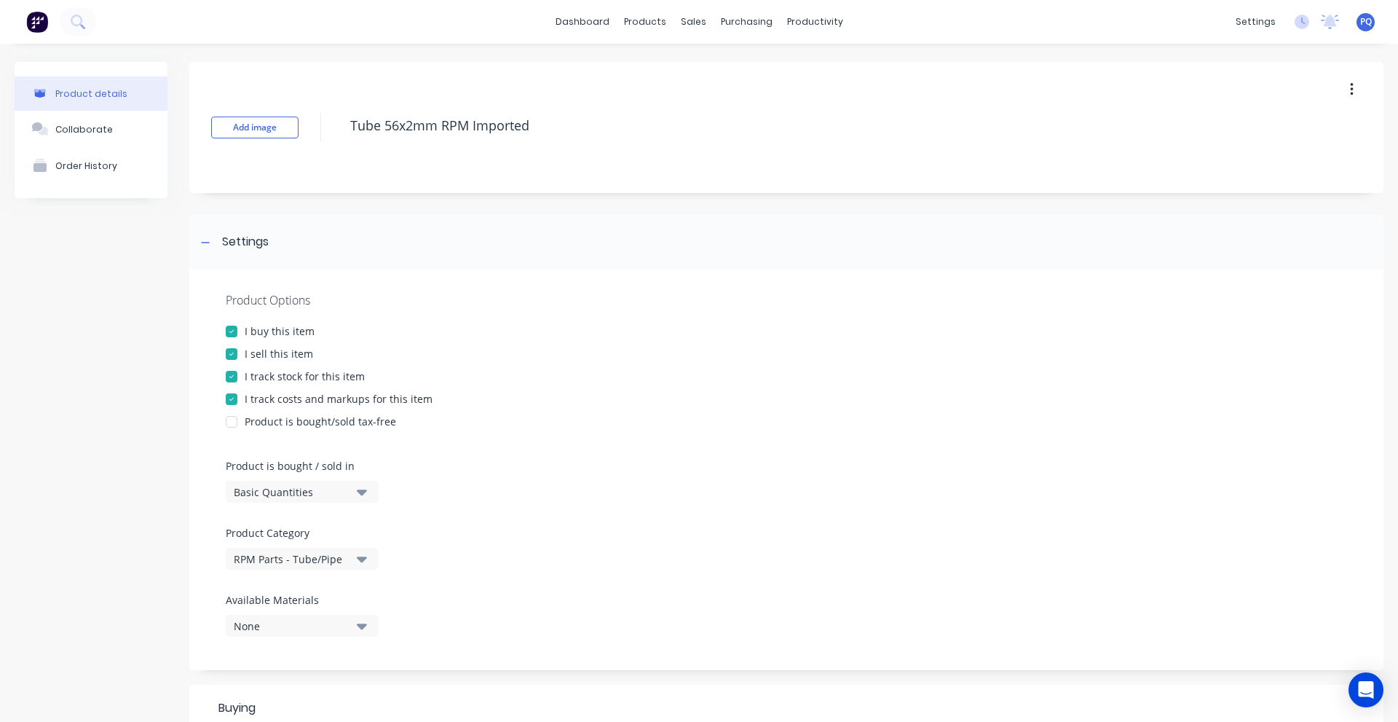
click at [247, 485] on div "Basic Quantities" at bounding box center [292, 491] width 117 height 15
click at [277, 552] on div "Lineal Metres" at bounding box center [335, 557] width 218 height 29
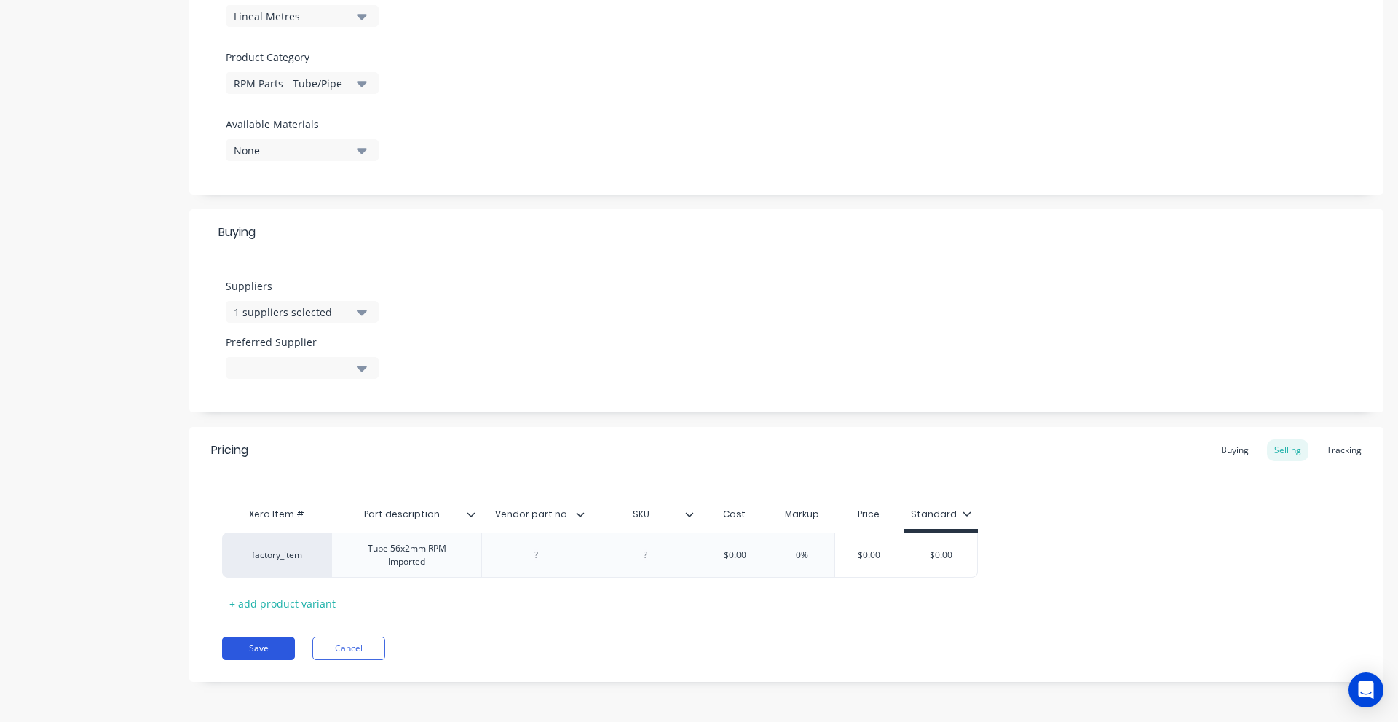
click at [285, 651] on button "Save" at bounding box center [258, 648] width 73 height 23
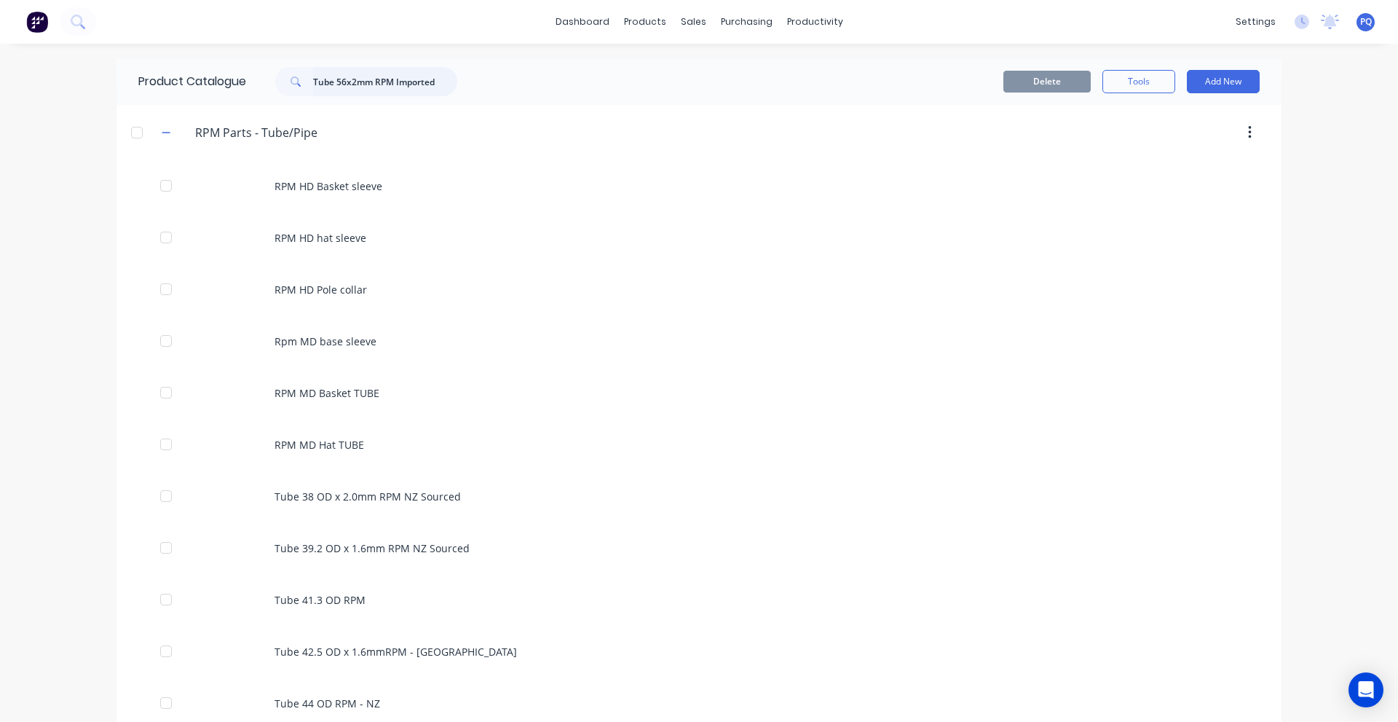
click at [440, 78] on input "Tube 56x2mm RPM Imported" at bounding box center [385, 81] width 144 height 29
paste input "0"
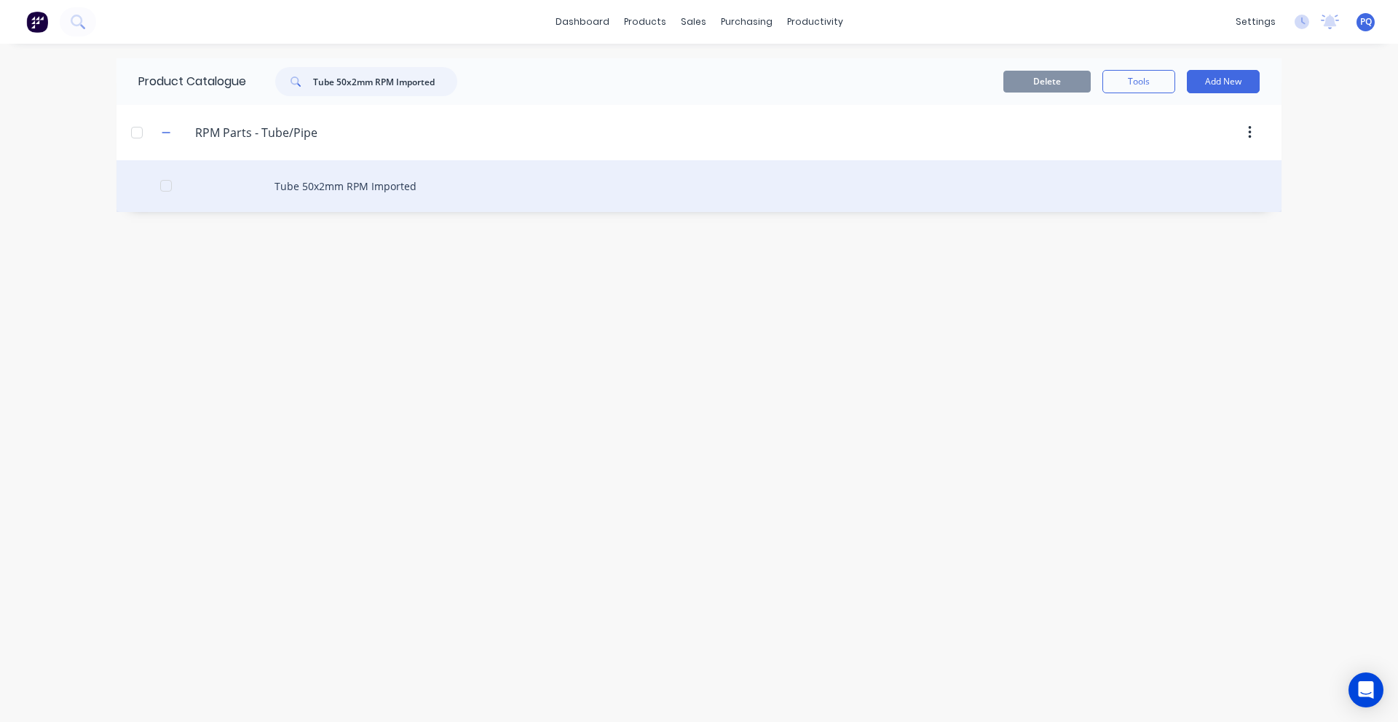
type input "Tube 50x2mm RPM Imported"
click at [319, 191] on div "Tube 50x2mm RPM Imported" at bounding box center [699, 186] width 1165 height 52
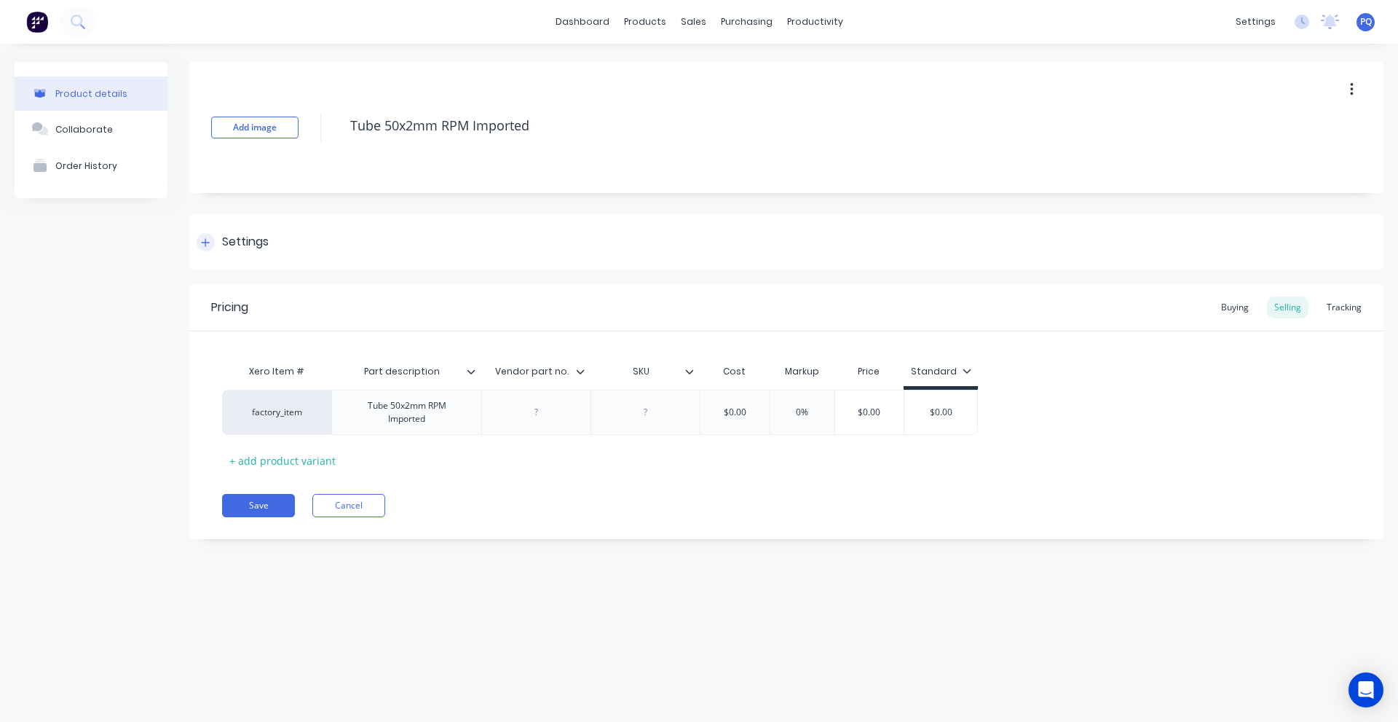
click at [225, 250] on div "Settings" at bounding box center [245, 242] width 47 height 18
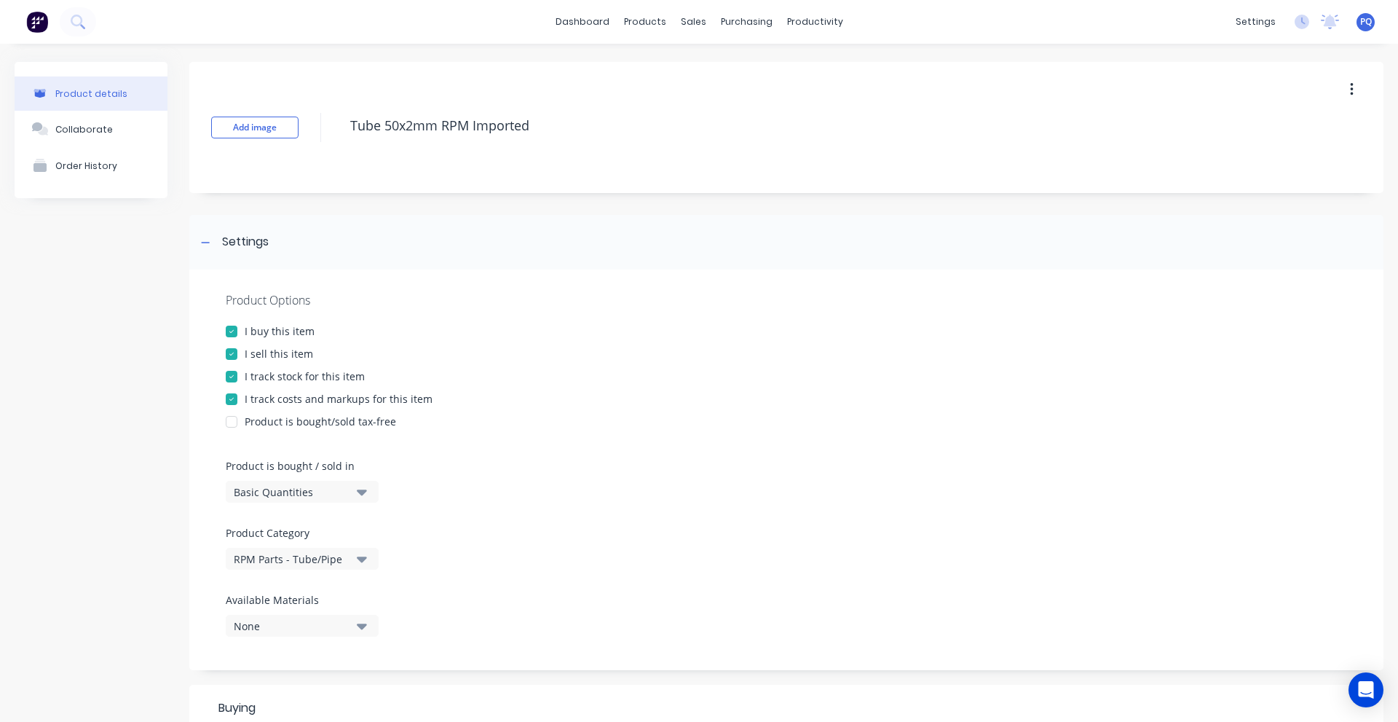
click at [290, 489] on div "Basic Quantities" at bounding box center [292, 491] width 117 height 15
click at [288, 545] on div "Lineal Metres" at bounding box center [335, 557] width 218 height 29
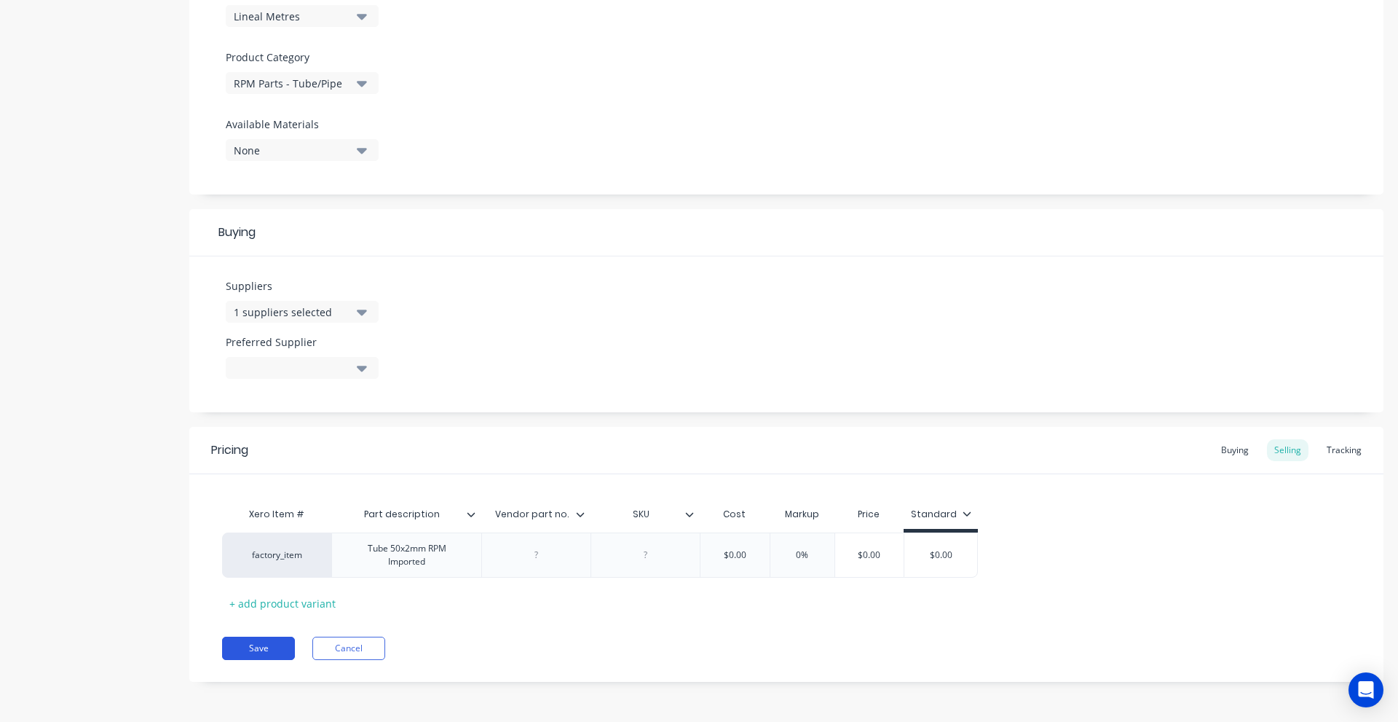
click at [283, 641] on button "Save" at bounding box center [258, 648] width 73 height 23
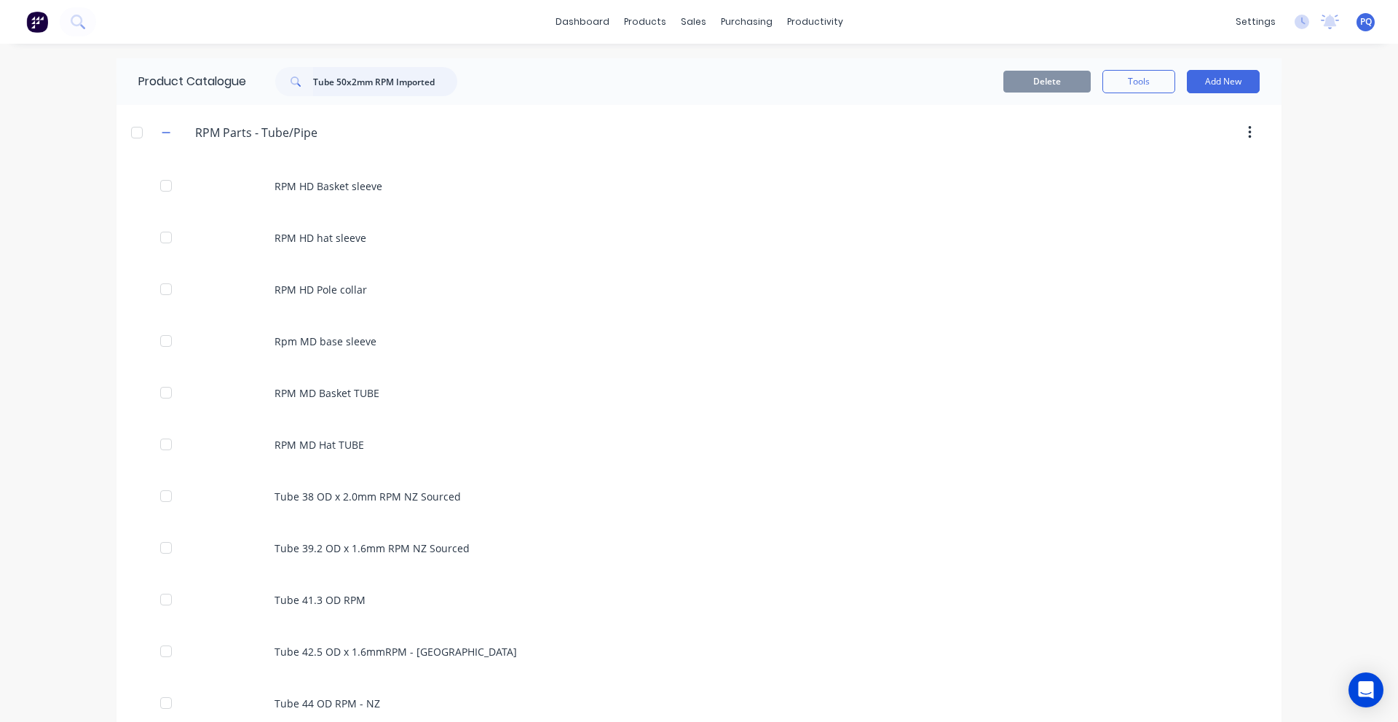
click at [398, 84] on input "Tube 50x2mm RPM Imported" at bounding box center [385, 81] width 144 height 29
paste input "44"
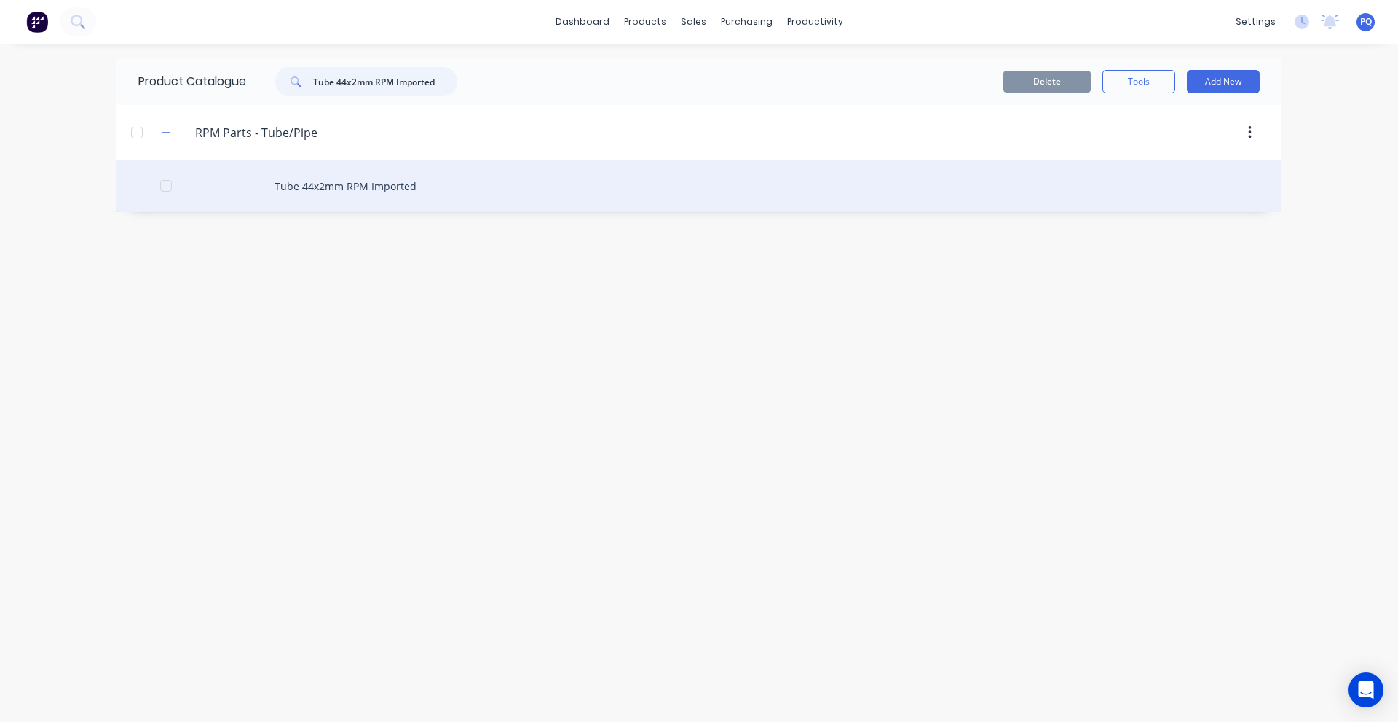
type input "Tube 44x2mm RPM Imported"
click at [326, 190] on div "Tube 44x2mm RPM Imported" at bounding box center [699, 186] width 1165 height 52
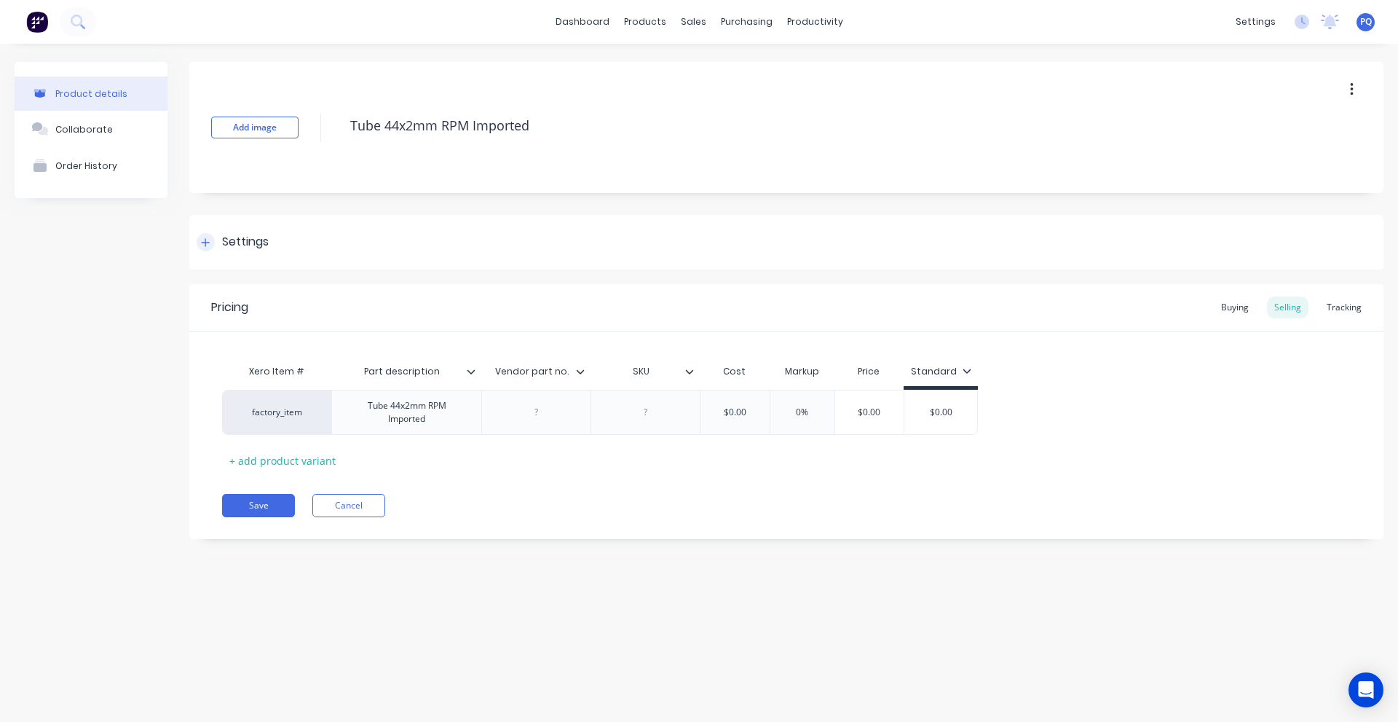
drag, startPoint x: 259, startPoint y: 246, endPoint x: 250, endPoint y: 248, distance: 9.7
click at [259, 246] on div "Settings" at bounding box center [245, 242] width 47 height 18
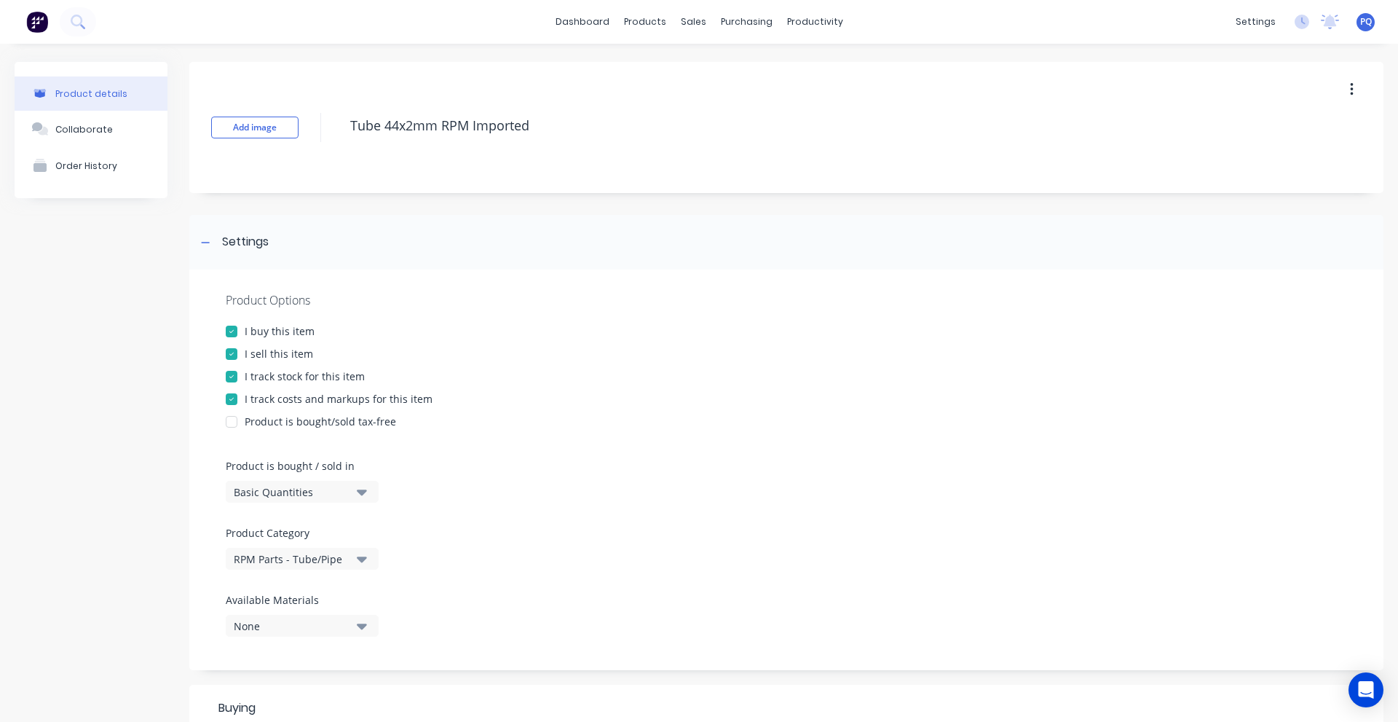
click at [288, 484] on div "Basic Quantities" at bounding box center [292, 491] width 117 height 15
click at [296, 554] on div "Lineal Metres" at bounding box center [335, 557] width 218 height 29
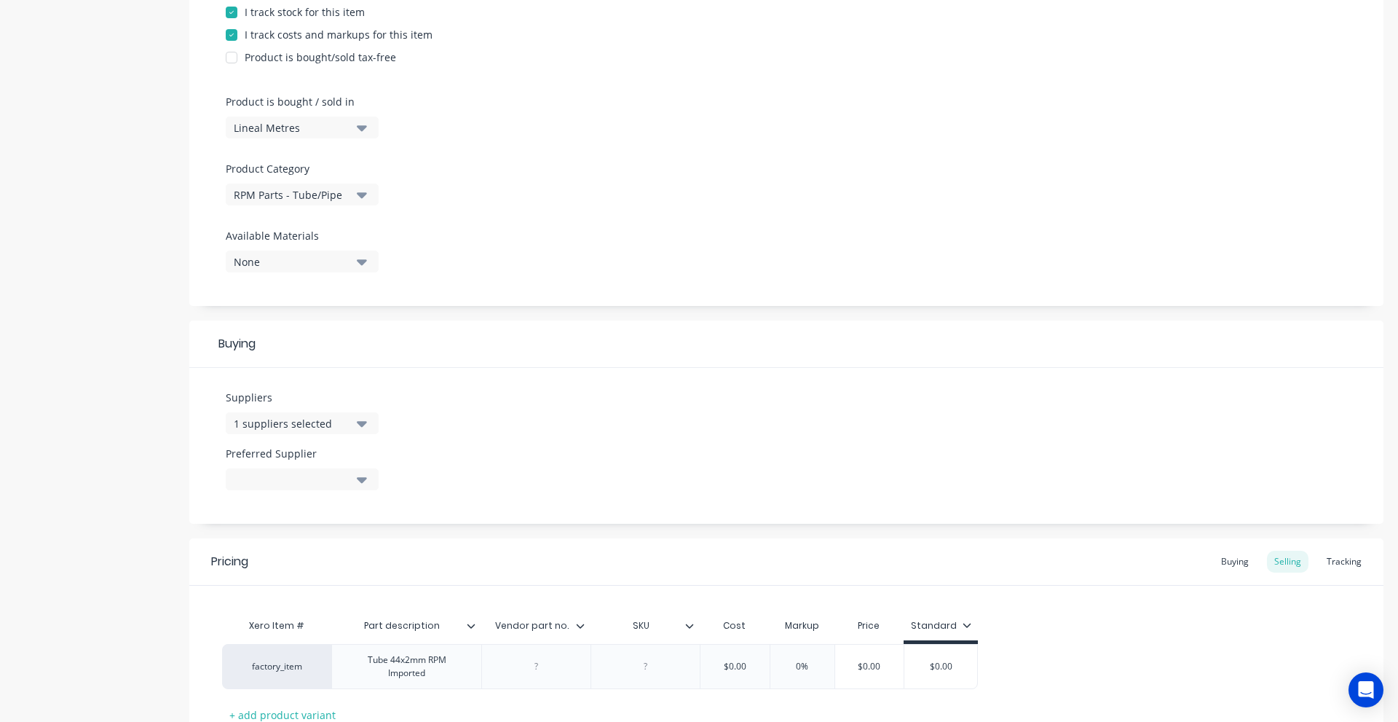
scroll to position [437, 0]
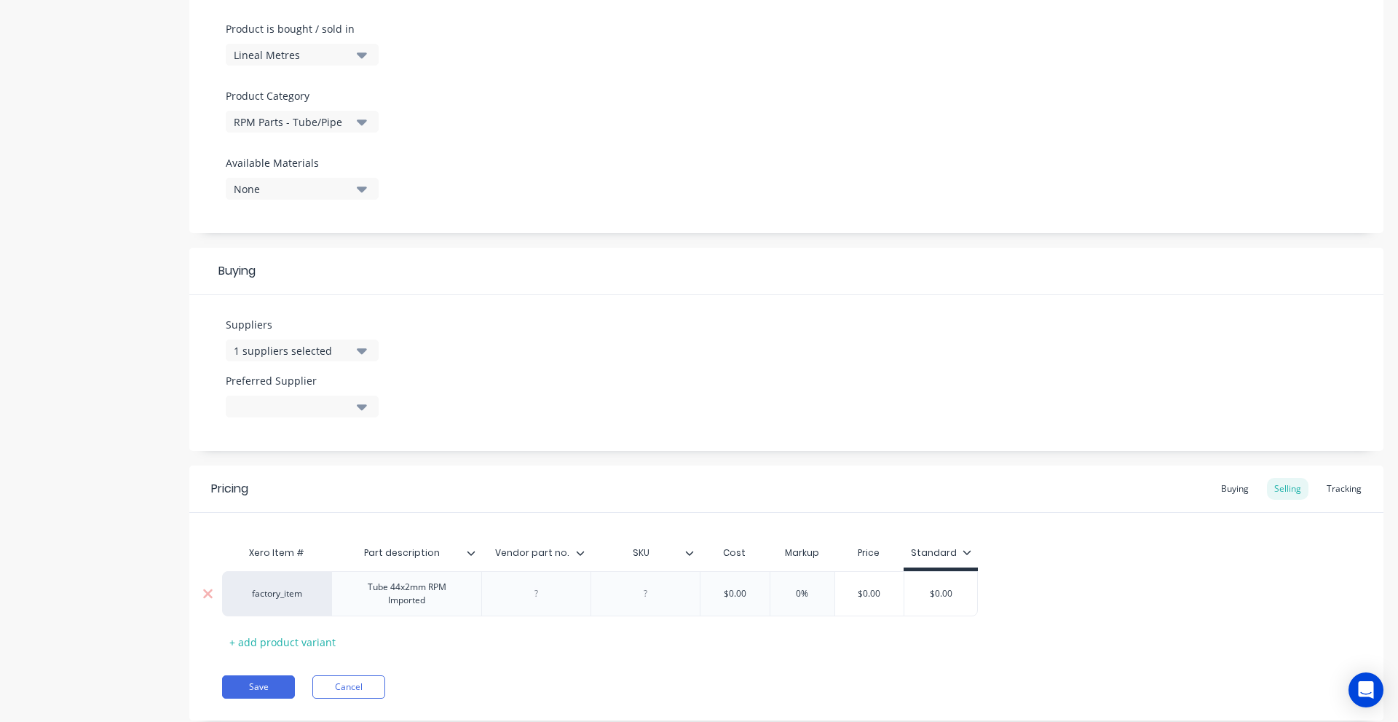
drag, startPoint x: 274, startPoint y: 683, endPoint x: 489, endPoint y: 599, distance: 230.9
click at [274, 685] on button "Save" at bounding box center [258, 686] width 73 height 23
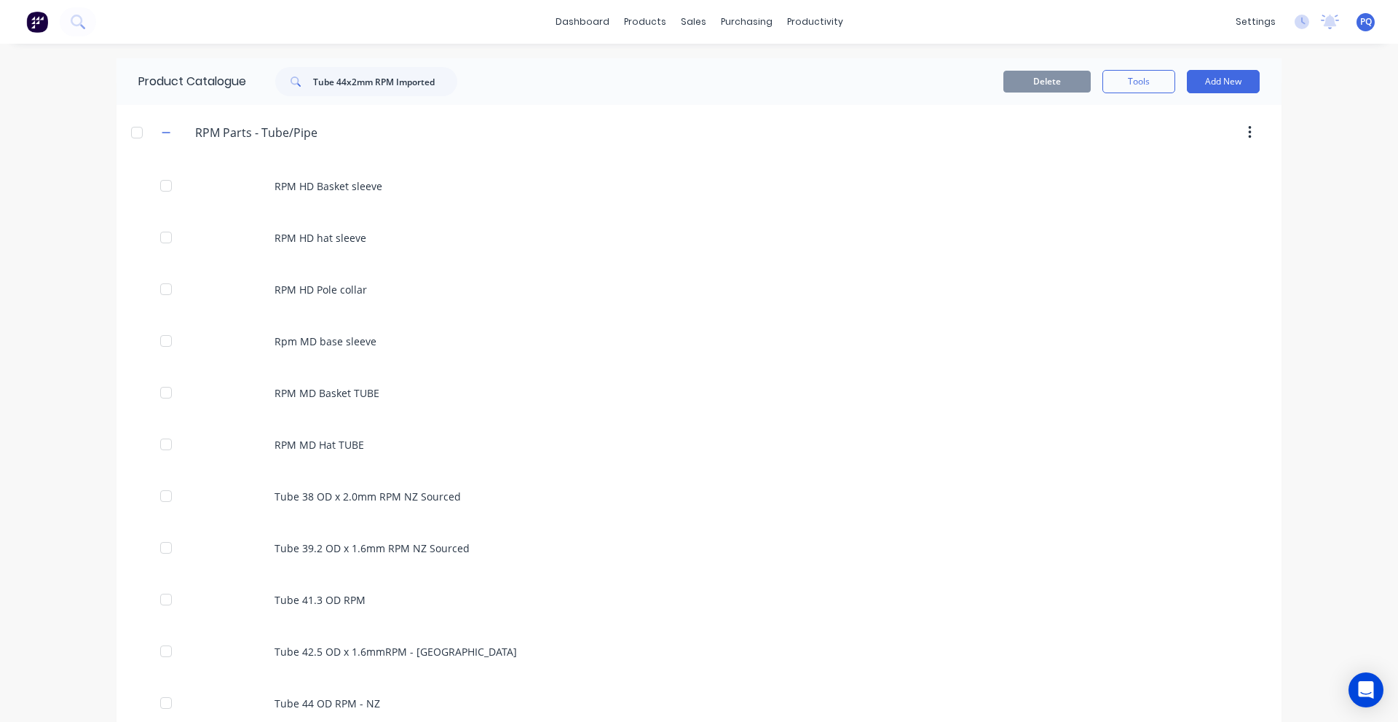
click at [405, 96] on div "Product Catalogue Tube 44x2mm RPM Imported" at bounding box center [305, 81] width 377 height 47
click at [406, 90] on input "Tube 44x2mm RPM Imported" at bounding box center [385, 81] width 144 height 29
paste input "2.5 OD x 1.6mmRPM - NZ"
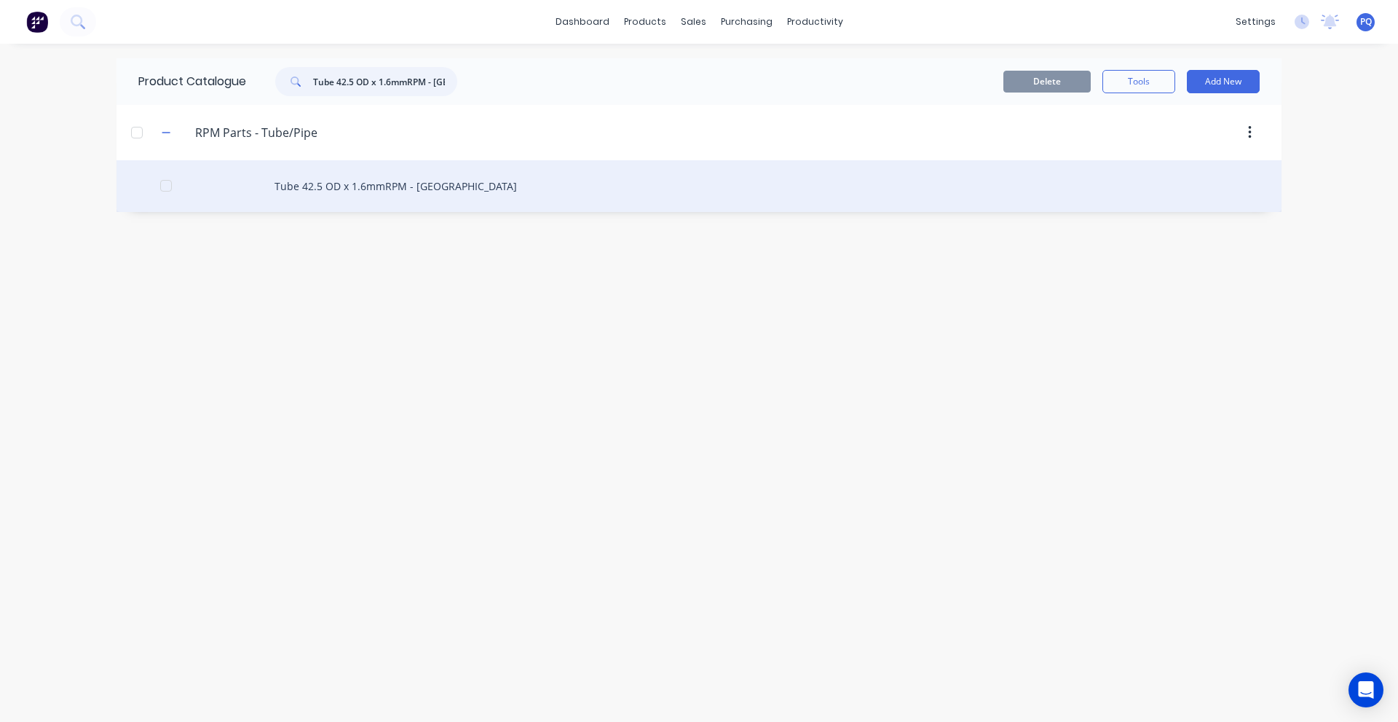
type input "Tube 42.5 OD x 1.6mmRPM - NZ"
click at [382, 170] on div "Tube 42.5 OD x 1.6mmRPM - NZ" at bounding box center [699, 186] width 1165 height 52
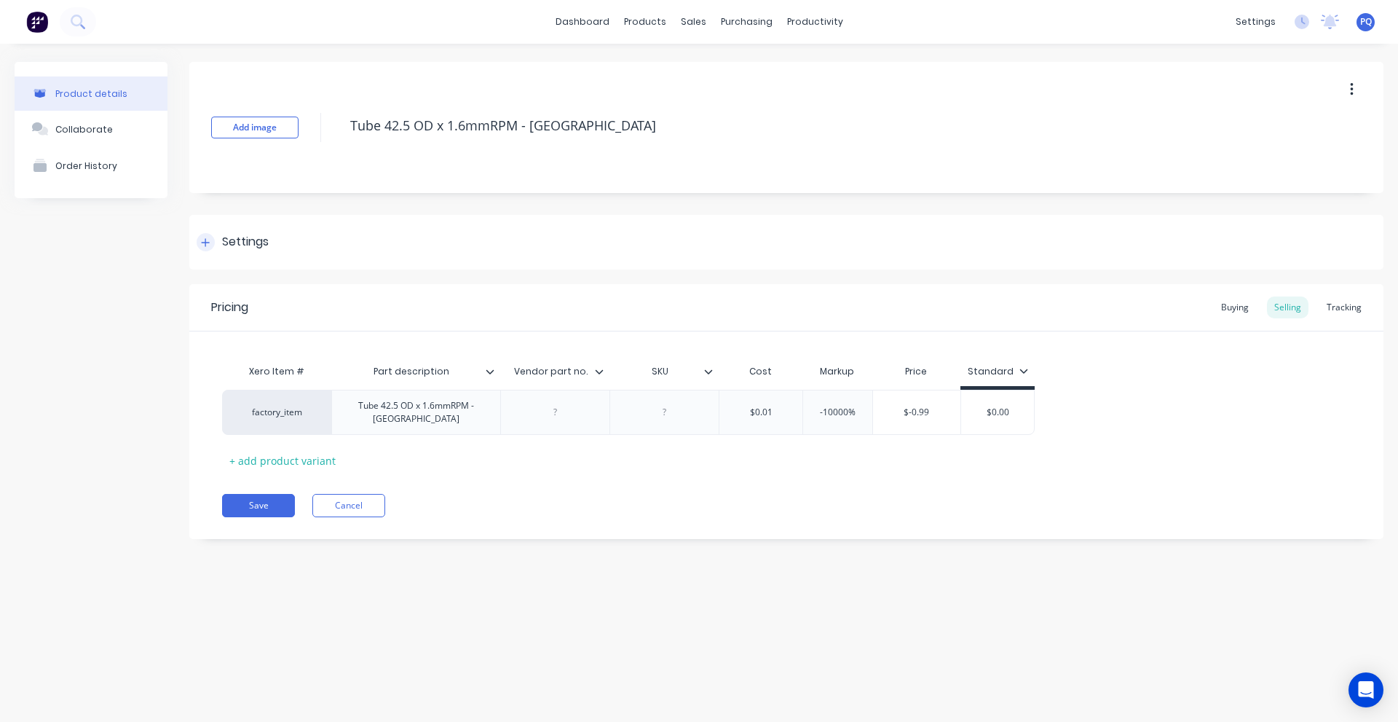
click at [228, 238] on div "Settings" at bounding box center [245, 242] width 47 height 18
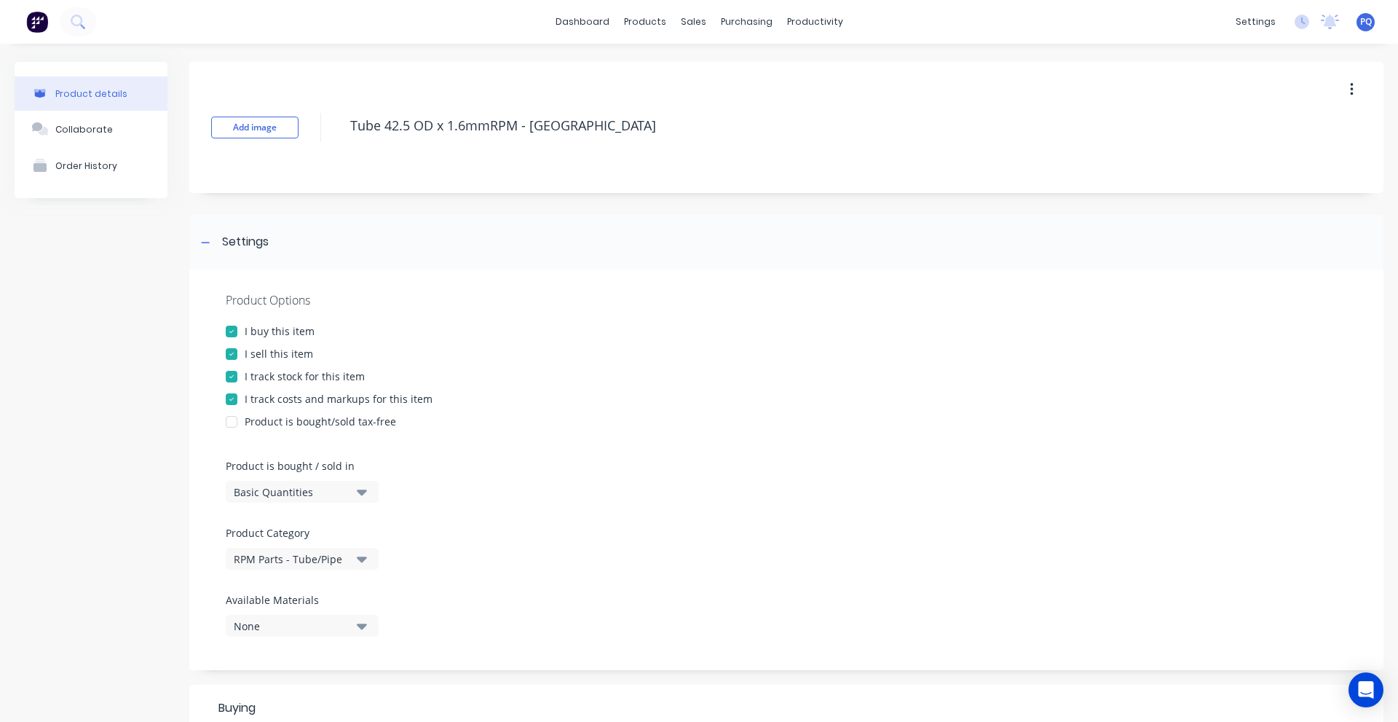
click at [351, 494] on button "Basic Quantities" at bounding box center [302, 492] width 153 height 22
click at [337, 550] on div "Lineal Metres" at bounding box center [335, 557] width 218 height 29
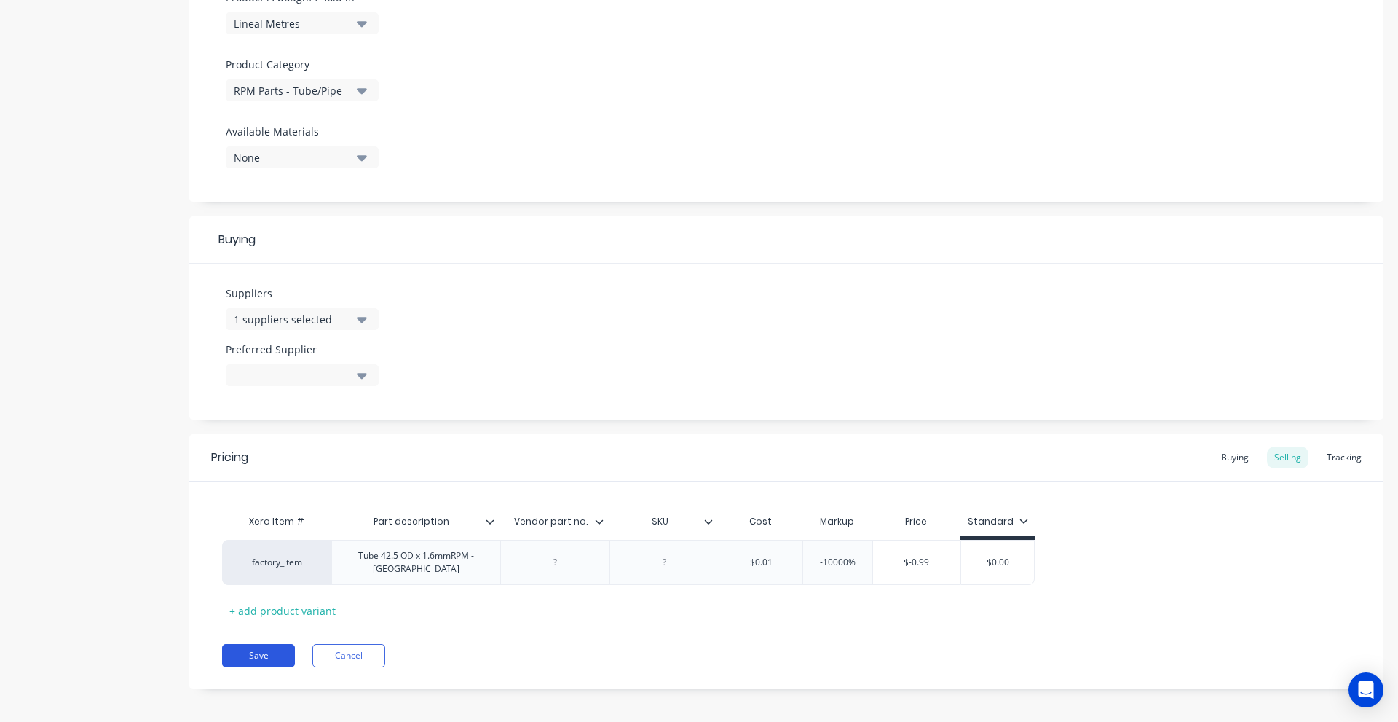
click at [259, 647] on button "Save" at bounding box center [258, 655] width 73 height 23
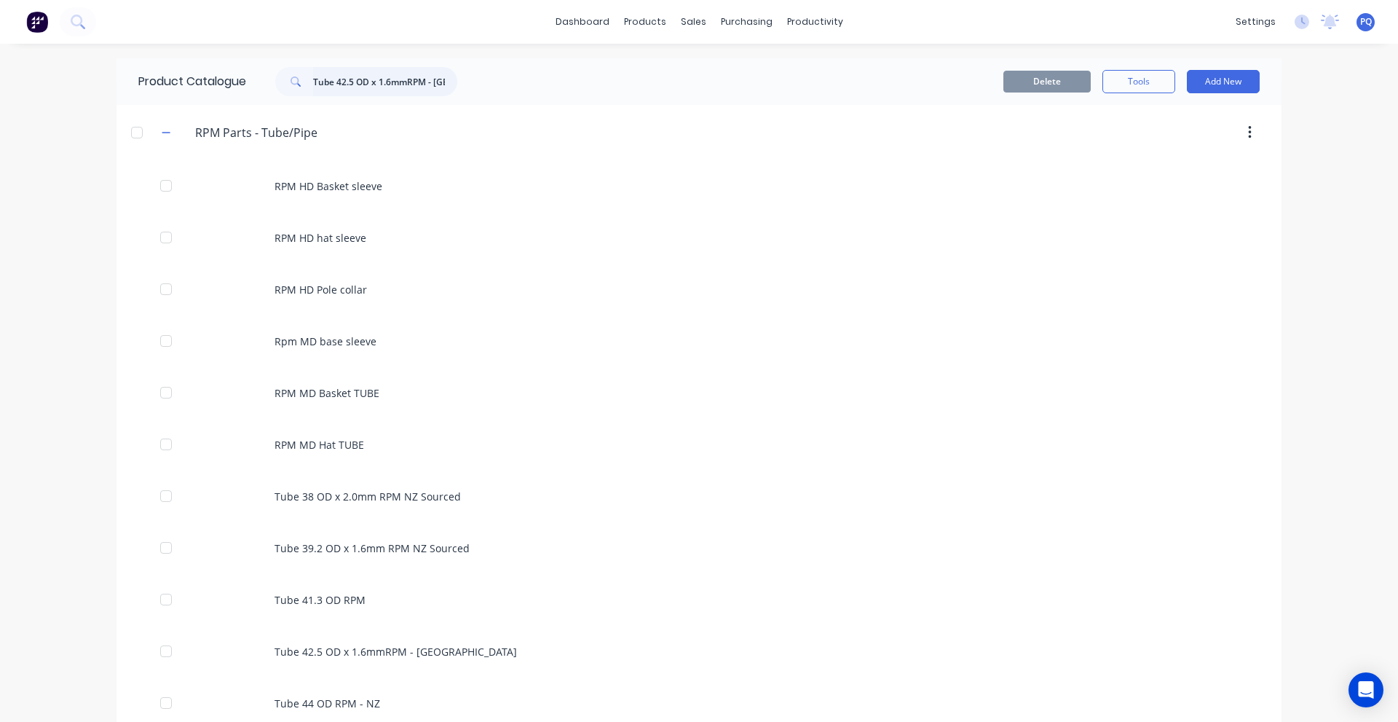
click at [416, 74] on input "Tube 42.5 OD x 1.6mmRPM - NZ" at bounding box center [385, 81] width 144 height 29
paste input "39.2 OD x 1.6mm RPM NZ Sourced"
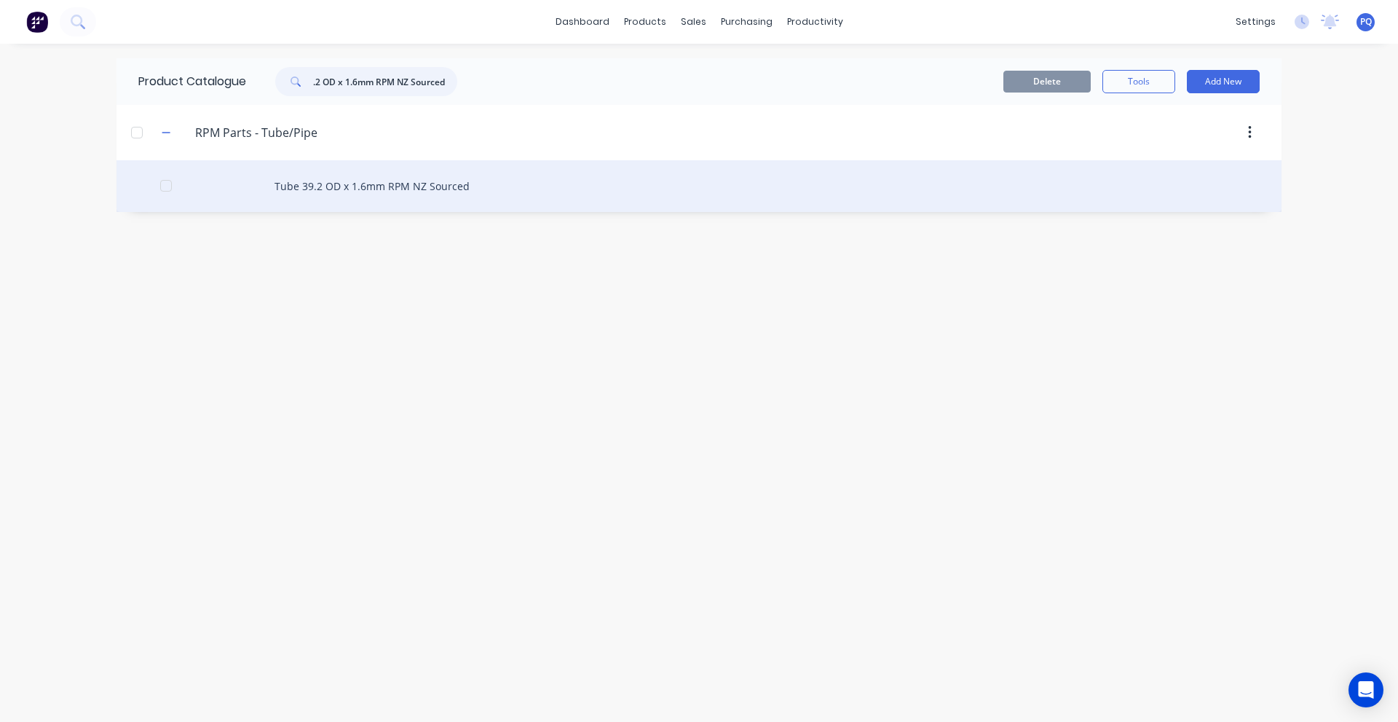
type input "Tube 39.2 OD x 1.6mm RPM NZ Sourced"
click at [349, 195] on div "Tube 39.2 OD x 1.6mm RPM NZ Sourced" at bounding box center [699, 186] width 1165 height 52
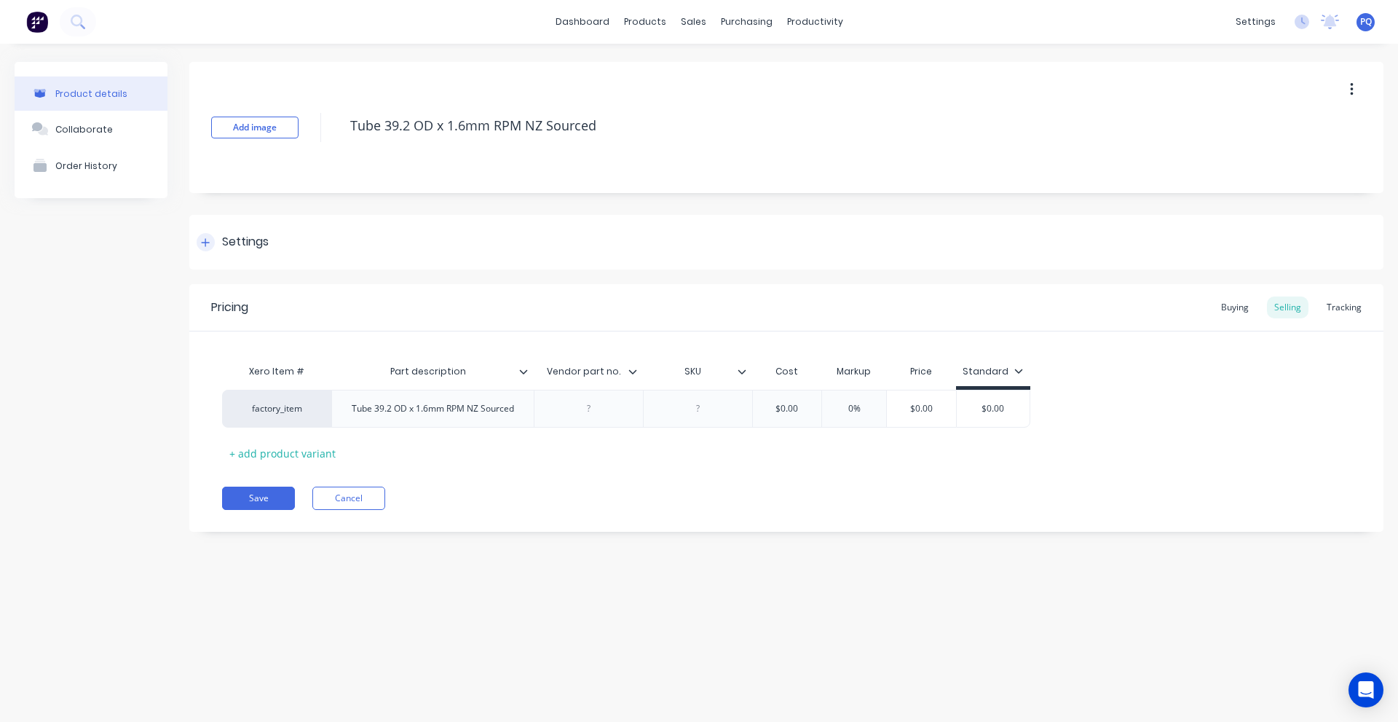
click at [293, 254] on div "Settings" at bounding box center [786, 242] width 1194 height 55
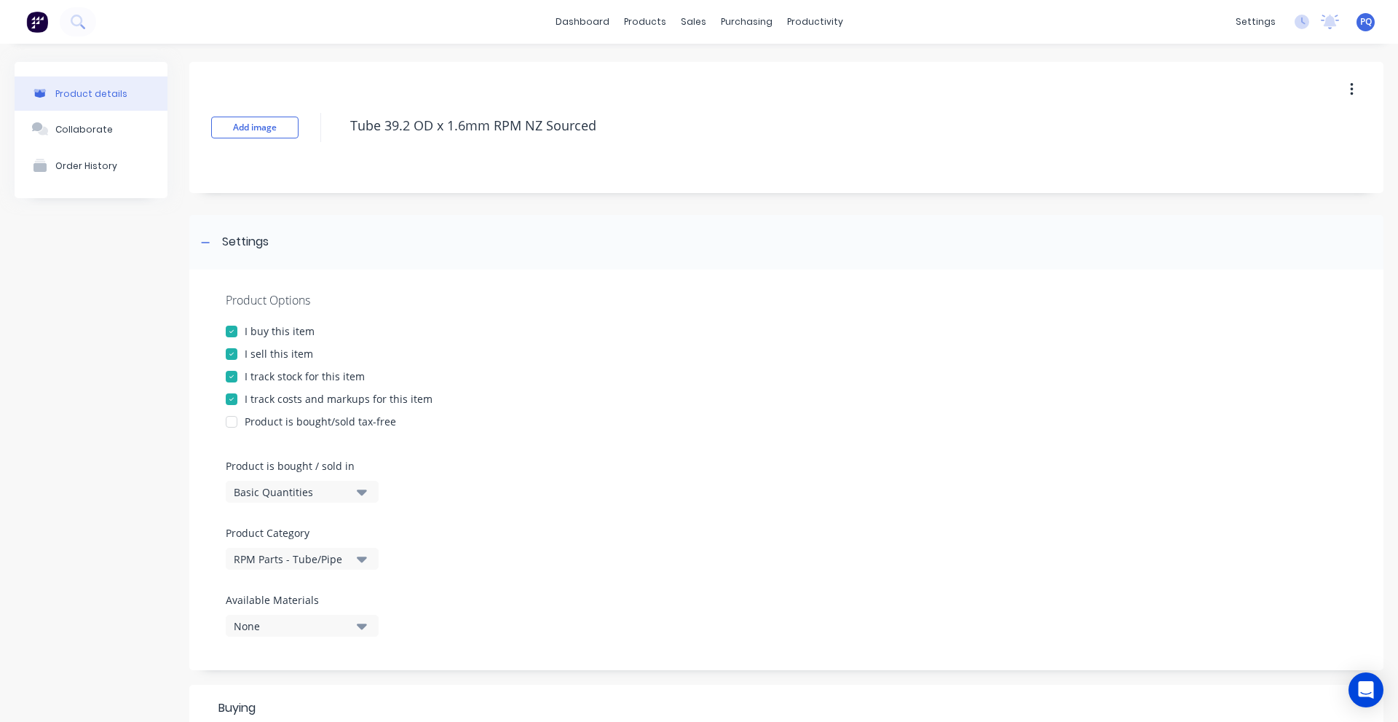
drag, startPoint x: 302, startPoint y: 483, endPoint x: 295, endPoint y: 494, distance: 13.7
click at [302, 484] on button "Basic Quantities" at bounding box center [302, 492] width 153 height 22
click at [291, 558] on div "Lineal Metres" at bounding box center [335, 557] width 218 height 29
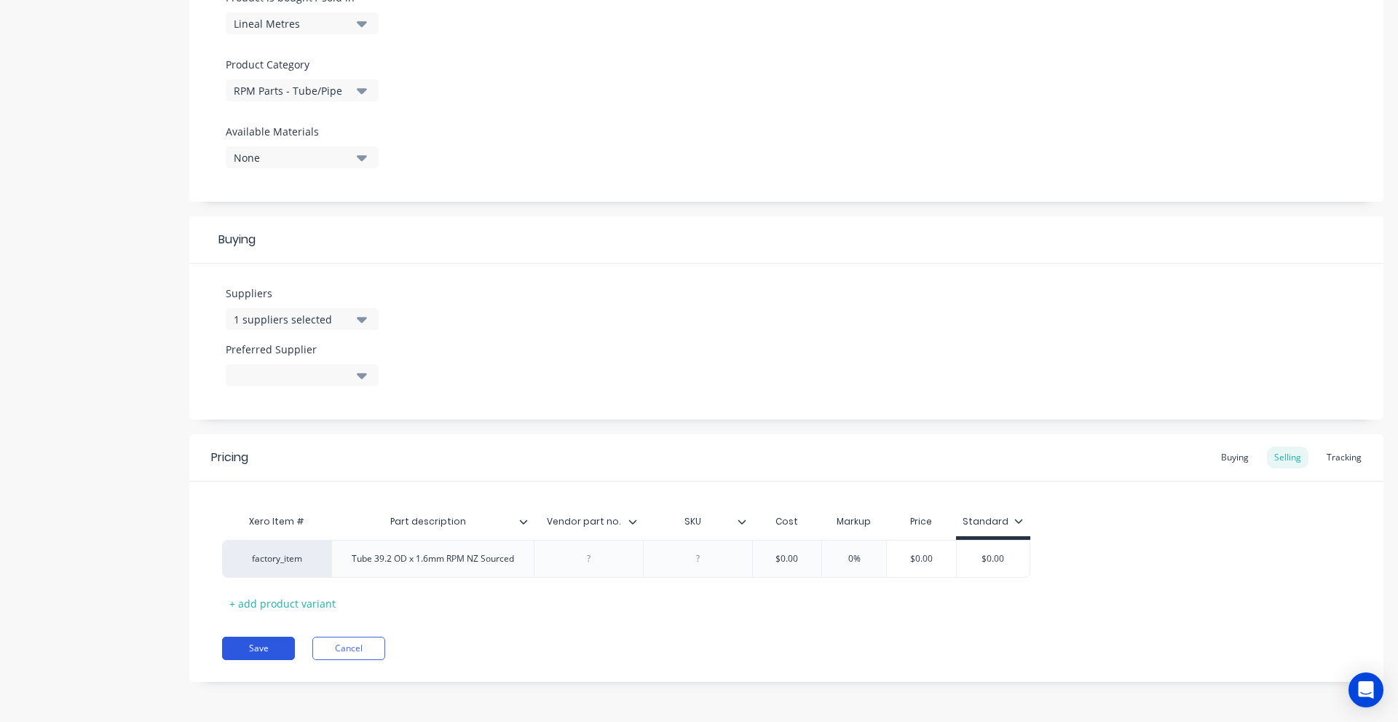
drag, startPoint x: 261, startPoint y: 650, endPoint x: 1256, endPoint y: 563, distance: 999.3
click at [261, 650] on button "Save" at bounding box center [258, 648] width 73 height 23
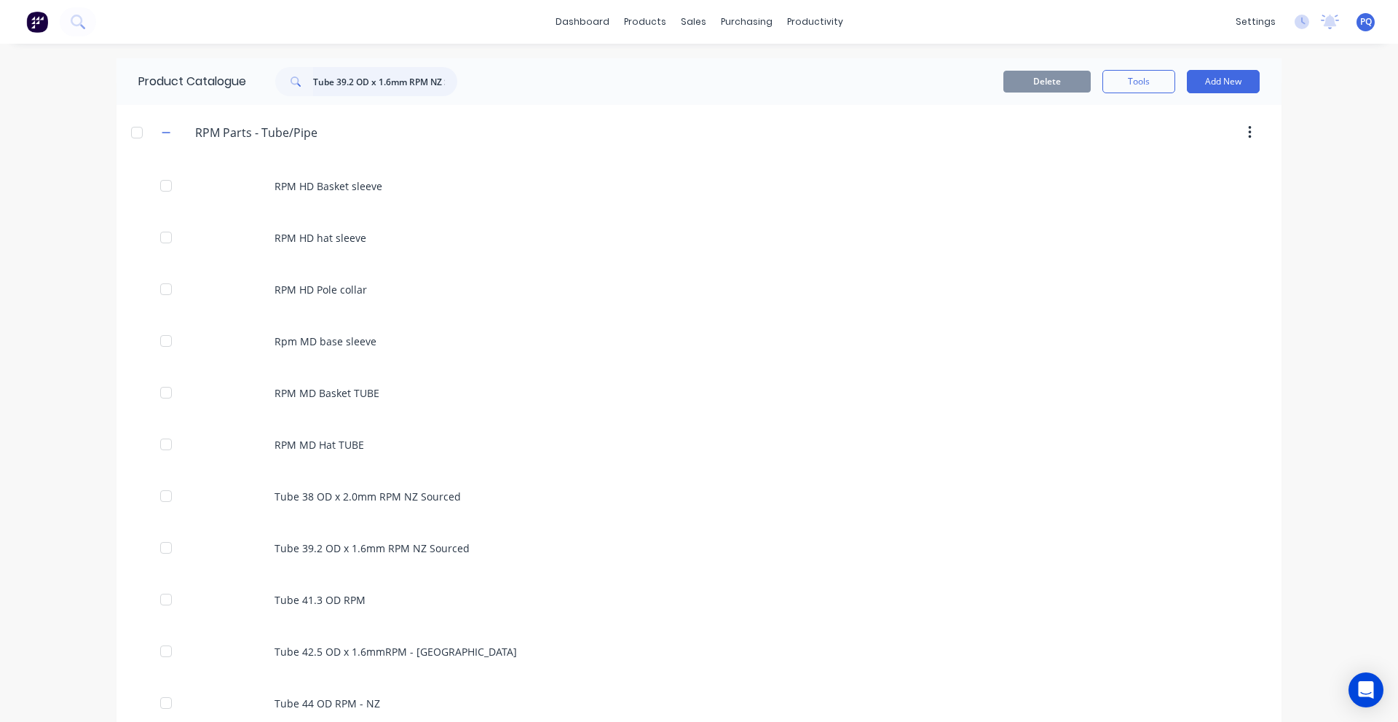
click at [385, 81] on input "Tube 39.2 OD x 1.6mm RPM NZ Sourced" at bounding box center [385, 81] width 144 height 29
paste input "8 OD x 2.0"
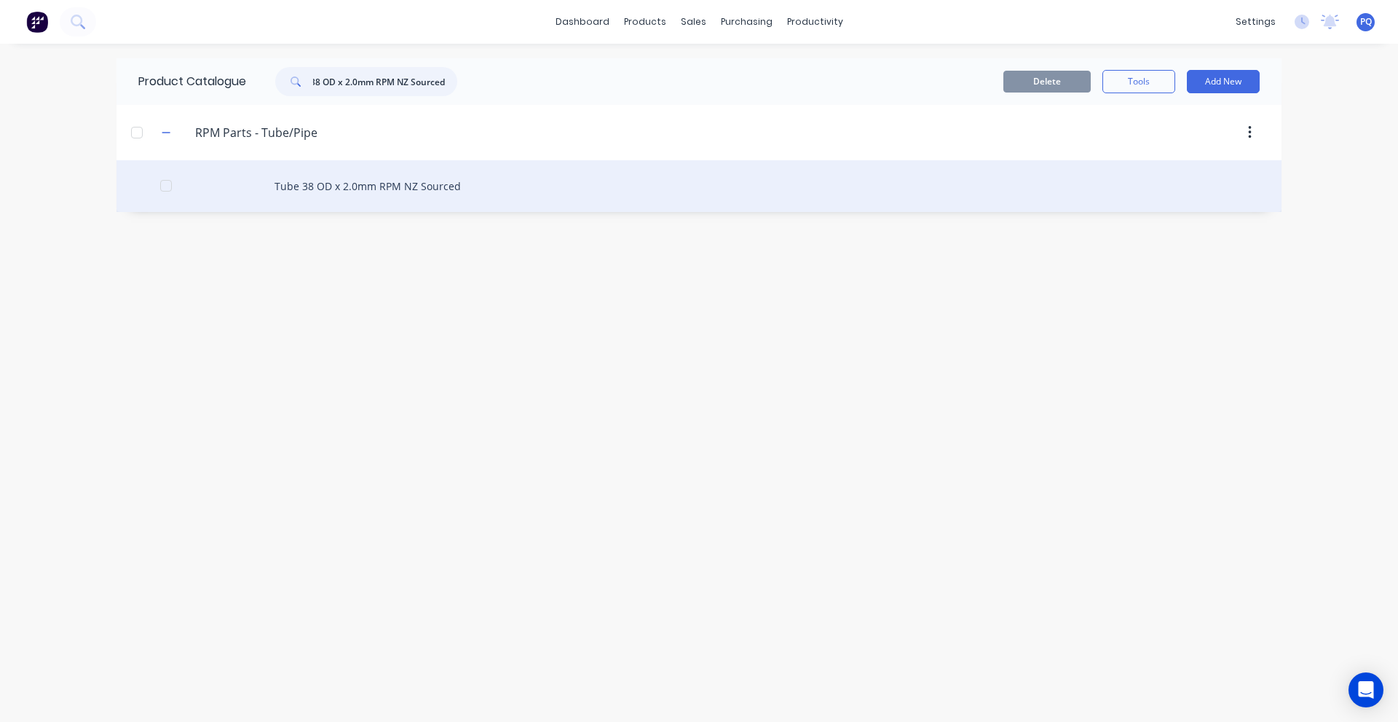
type input "Tube 38 OD x 2.0mm RPM NZ Sourced"
click at [363, 184] on div "Tube 38 OD x 2.0mm RPM NZ Sourced" at bounding box center [699, 186] width 1165 height 52
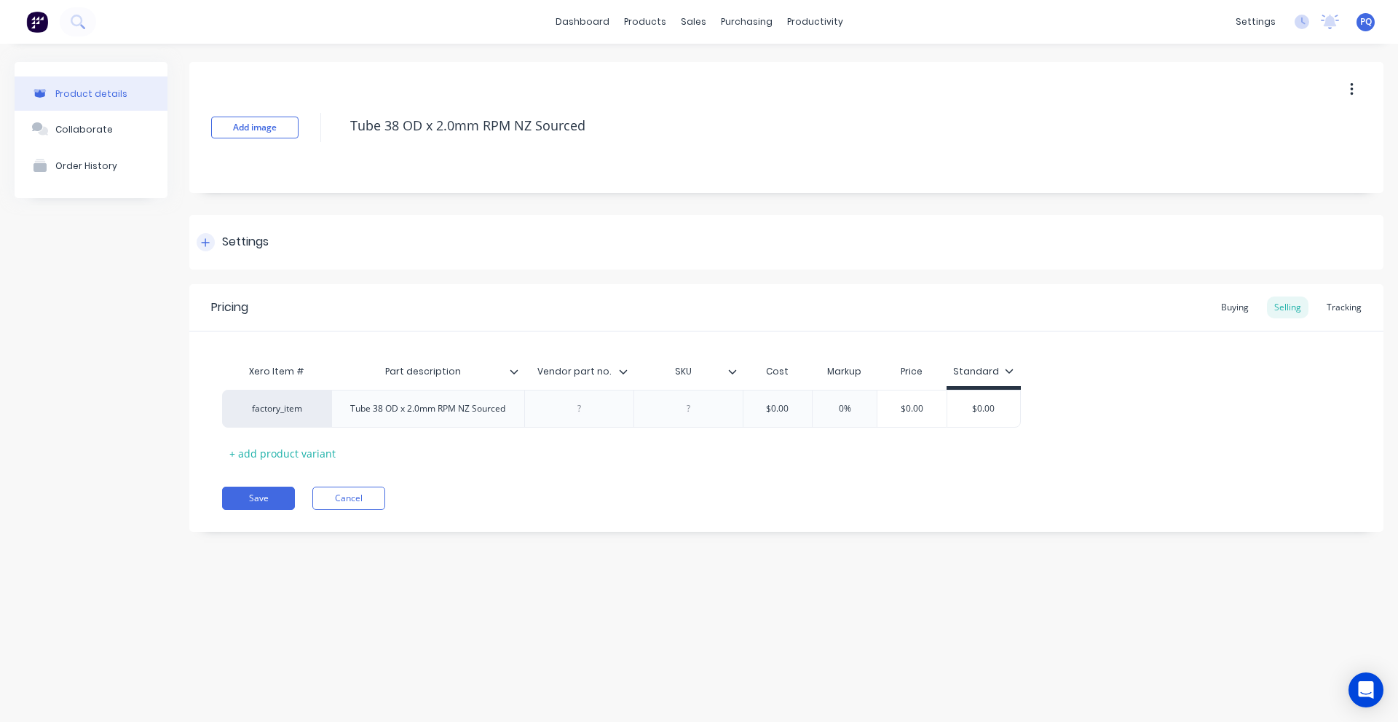
click at [229, 245] on div "Settings" at bounding box center [245, 242] width 47 height 18
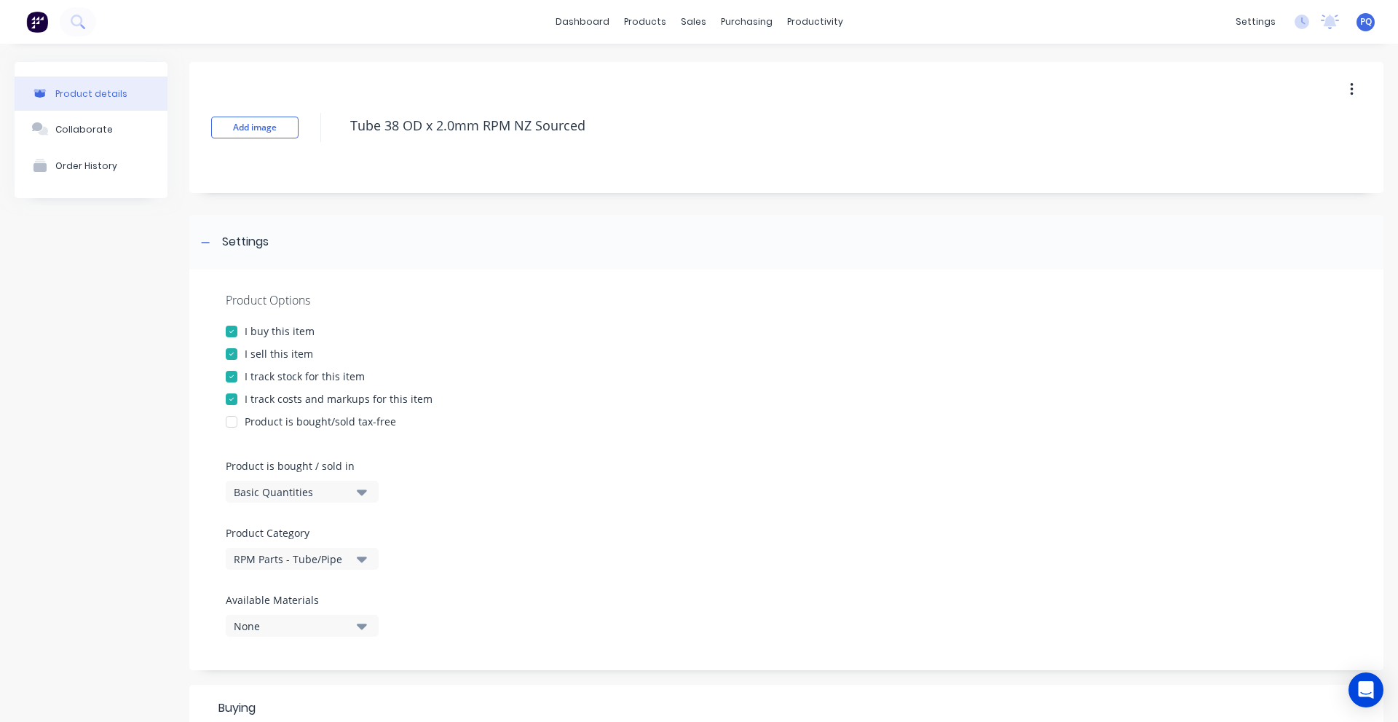
drag, startPoint x: 286, startPoint y: 486, endPoint x: 287, endPoint y: 500, distance: 13.1
click at [286, 487] on div "Basic Quantities" at bounding box center [292, 491] width 117 height 15
click at [304, 563] on div "Lineal Metres" at bounding box center [335, 557] width 218 height 29
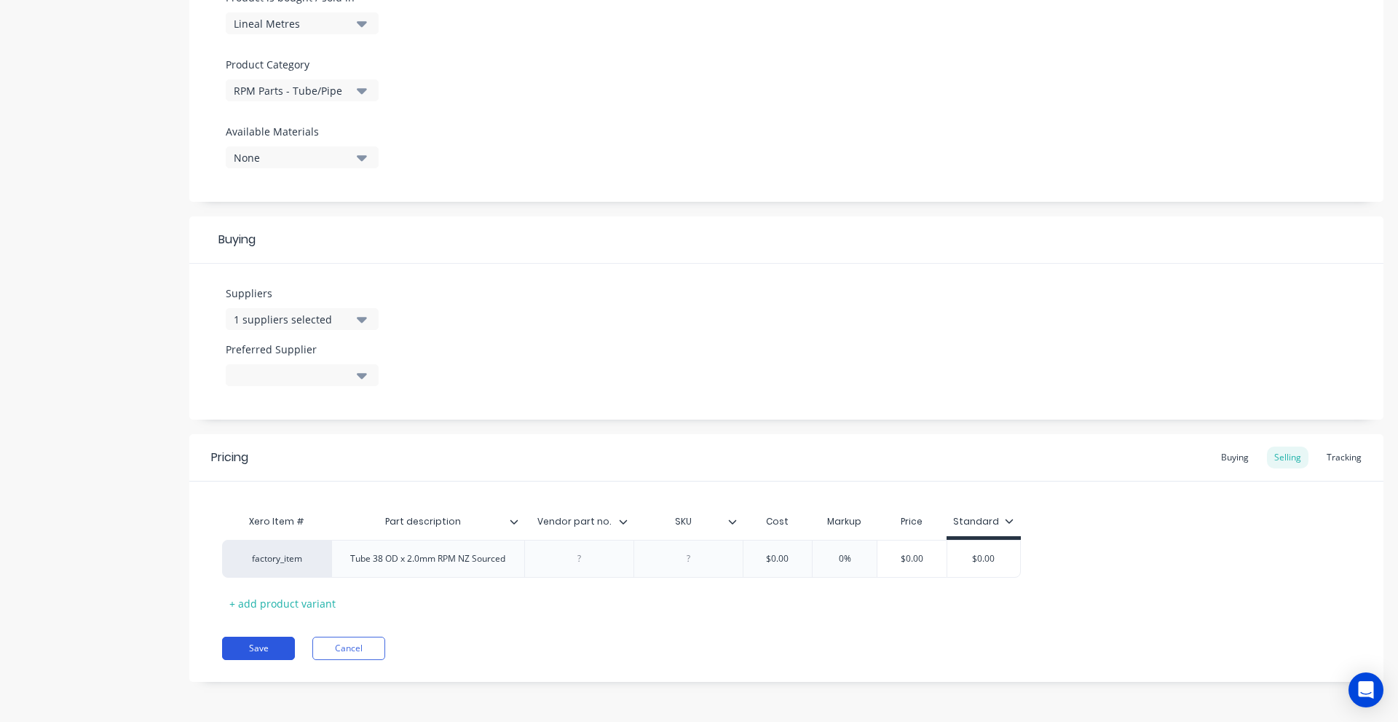
click at [265, 657] on button "Save" at bounding box center [258, 648] width 73 height 23
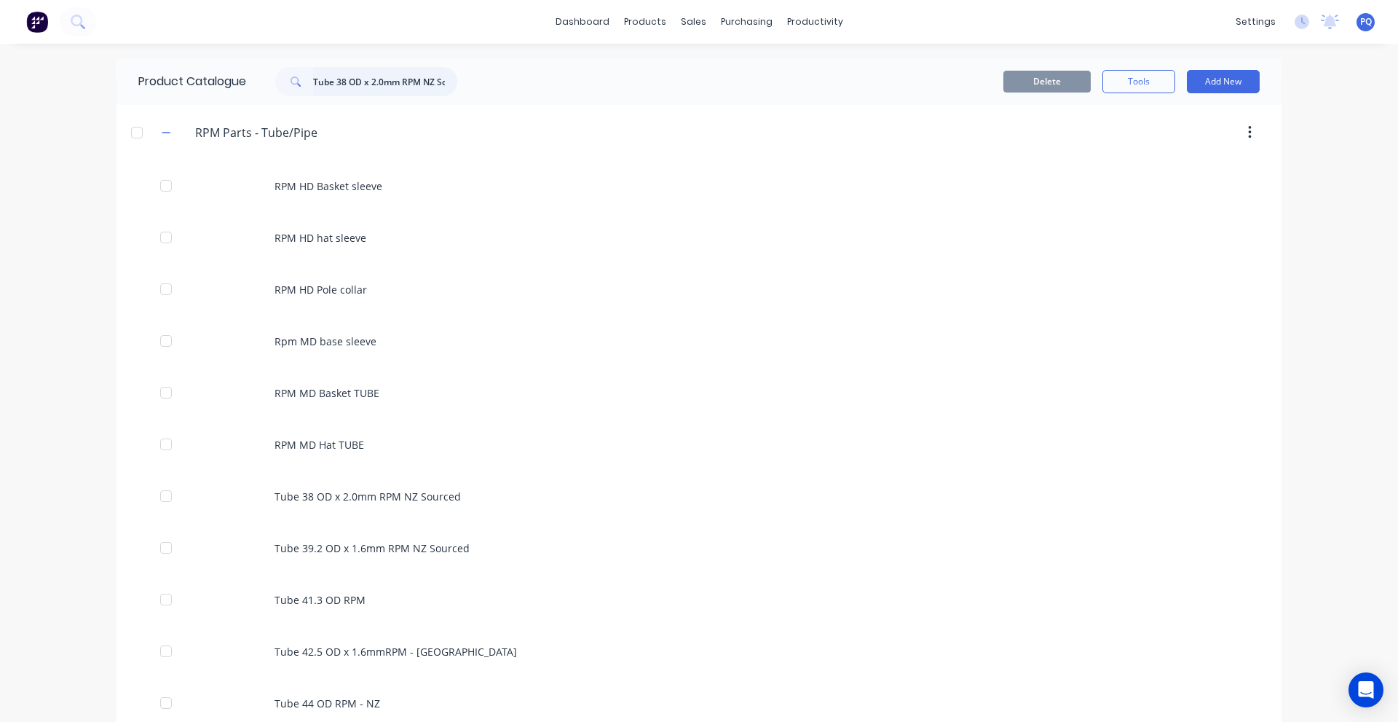
click at [334, 88] on input "Tube 38 OD x 2.0mm RPM NZ Sourced" at bounding box center [385, 81] width 144 height 29
paste input "48.4 OD x 3.2"
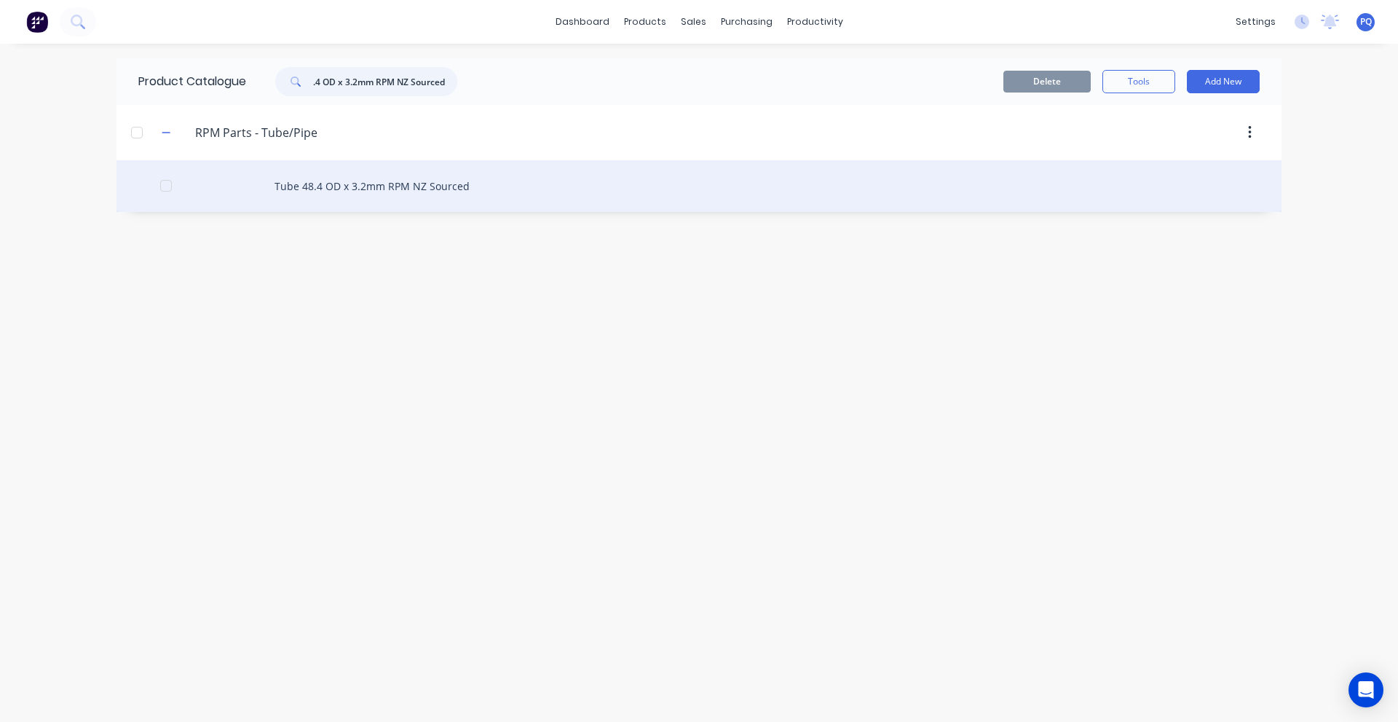
type input "Tube 48.4 OD x 3.2mm RPM NZ Sourced"
click at [358, 199] on div "Tube 48.4 OD x 3.2mm RPM NZ Sourced" at bounding box center [699, 186] width 1165 height 52
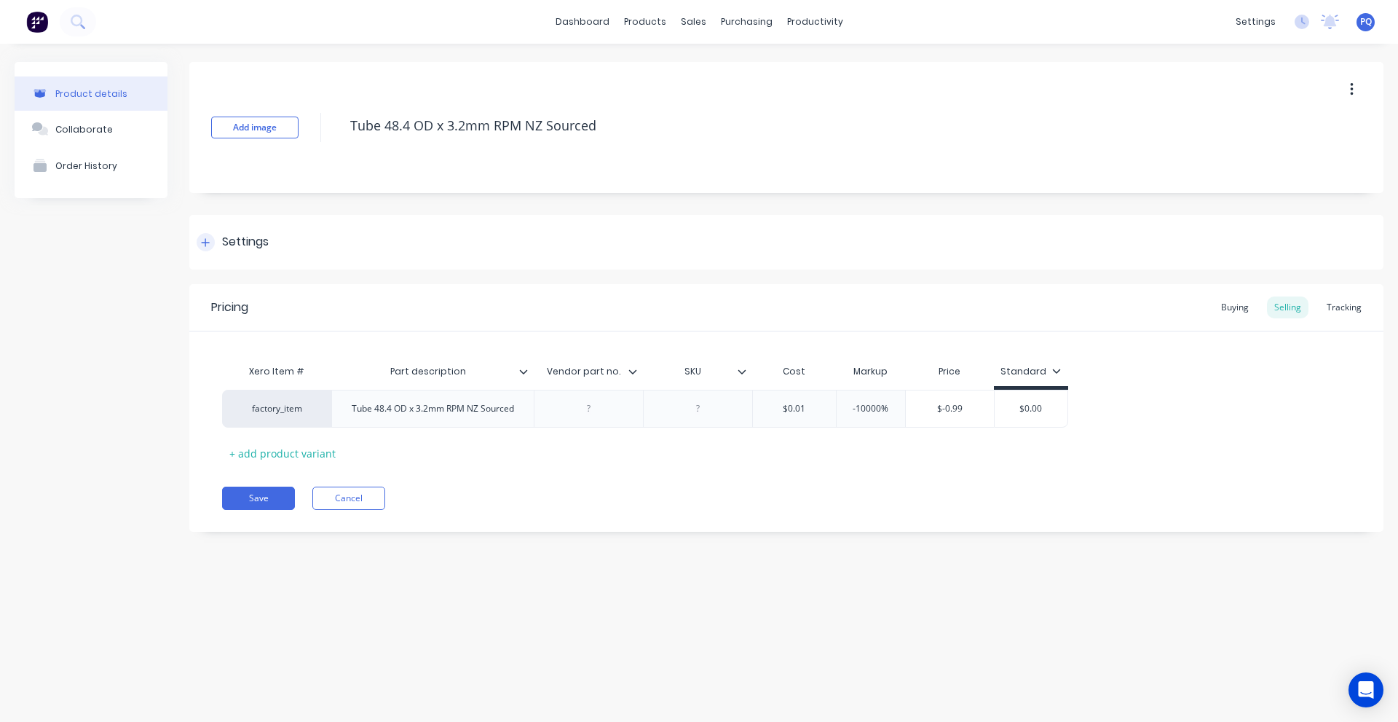
click at [223, 216] on div "Settings" at bounding box center [786, 242] width 1194 height 55
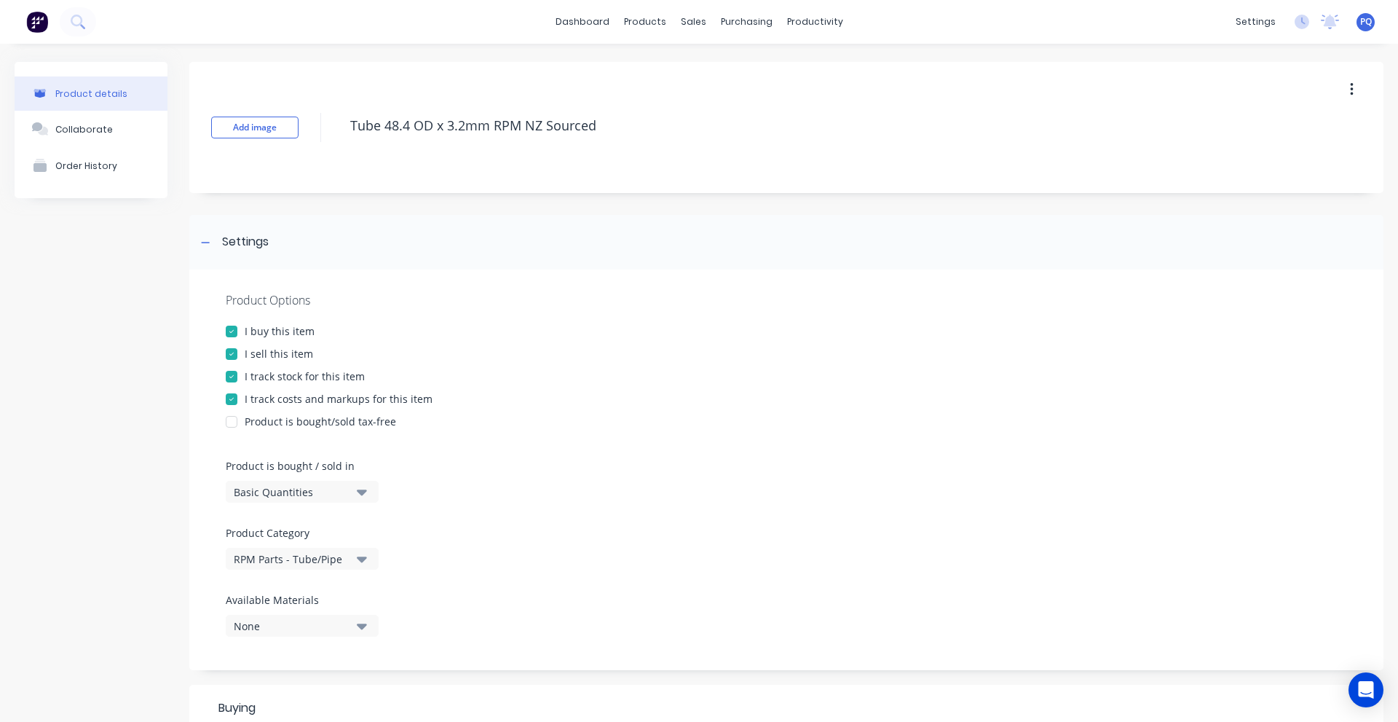
click at [264, 495] on div "Basic Quantities" at bounding box center [292, 491] width 117 height 15
click at [273, 564] on div "Lineal Metres" at bounding box center [335, 557] width 218 height 29
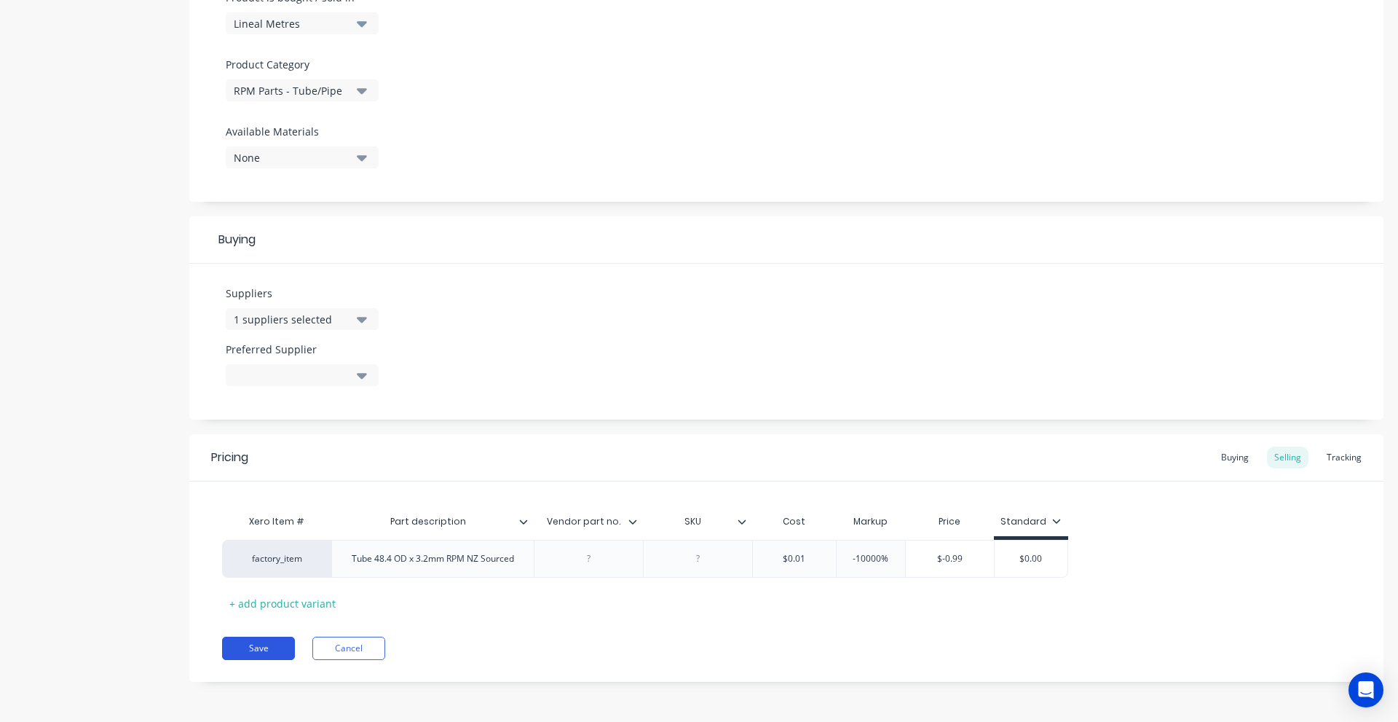
click at [259, 652] on button "Save" at bounding box center [258, 648] width 73 height 23
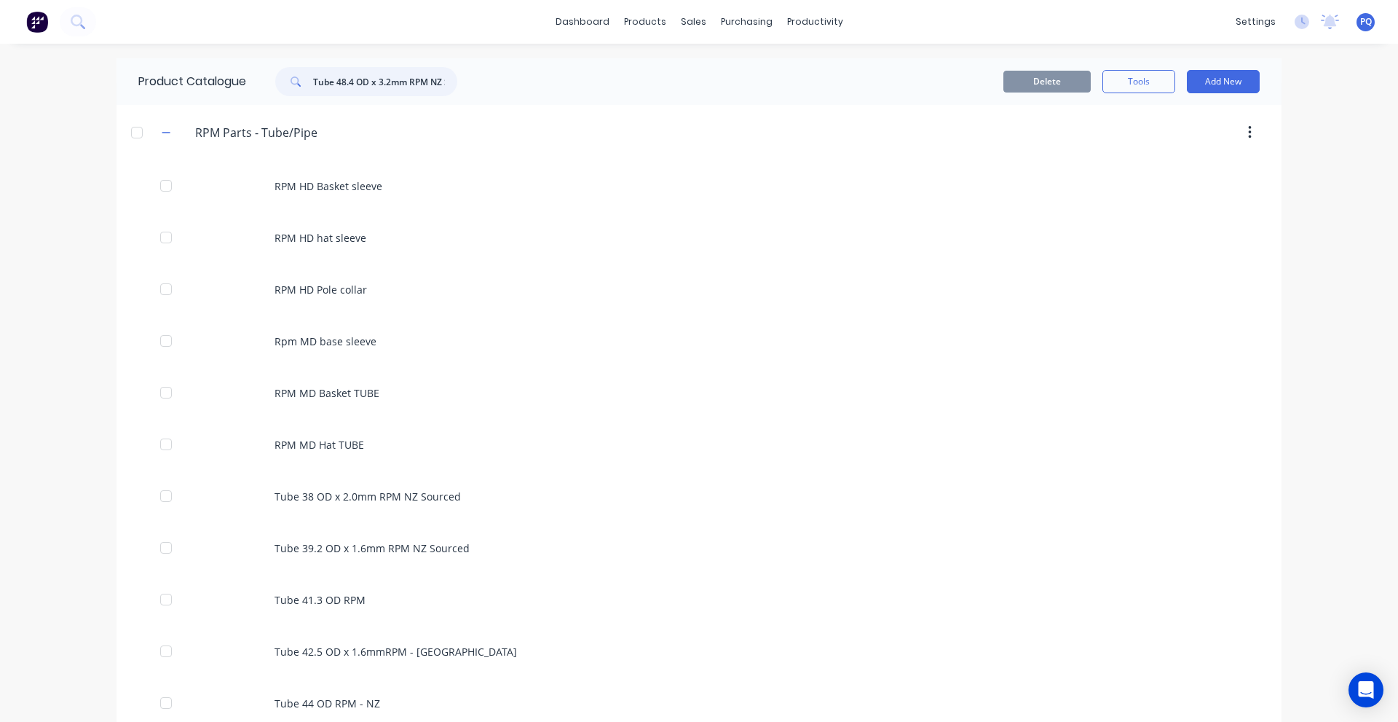
click at [409, 84] on input "Tube 48.4 OD x 3.2mm RPM NZ Sourced" at bounding box center [385, 81] width 144 height 29
paste input "RHS 200x100x6x1,000 NOp AS 1163 C450 LO"
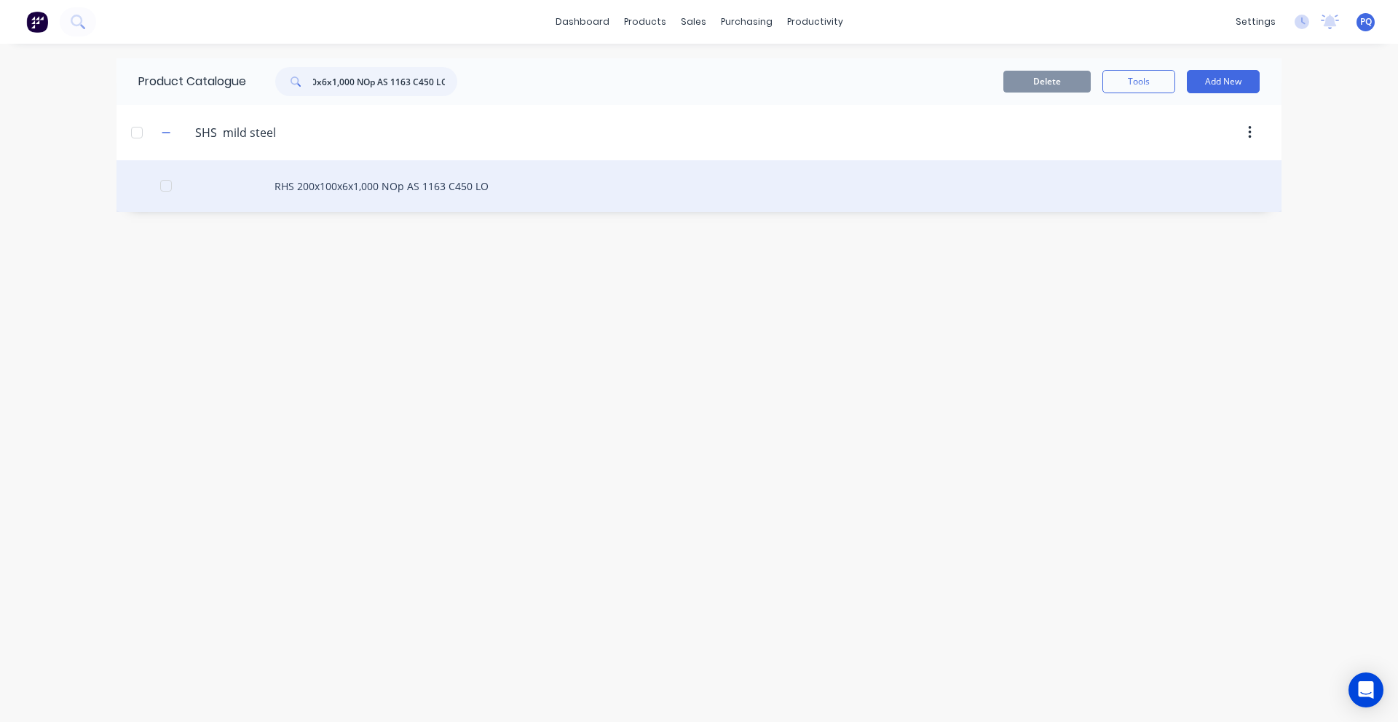
type input "RHS 200x100x6x1,000 NOp AS 1163 C450 LO"
click at [332, 186] on div "RHS 200x100x6x1,000 NOp AS 1163 C450 LO" at bounding box center [699, 186] width 1165 height 52
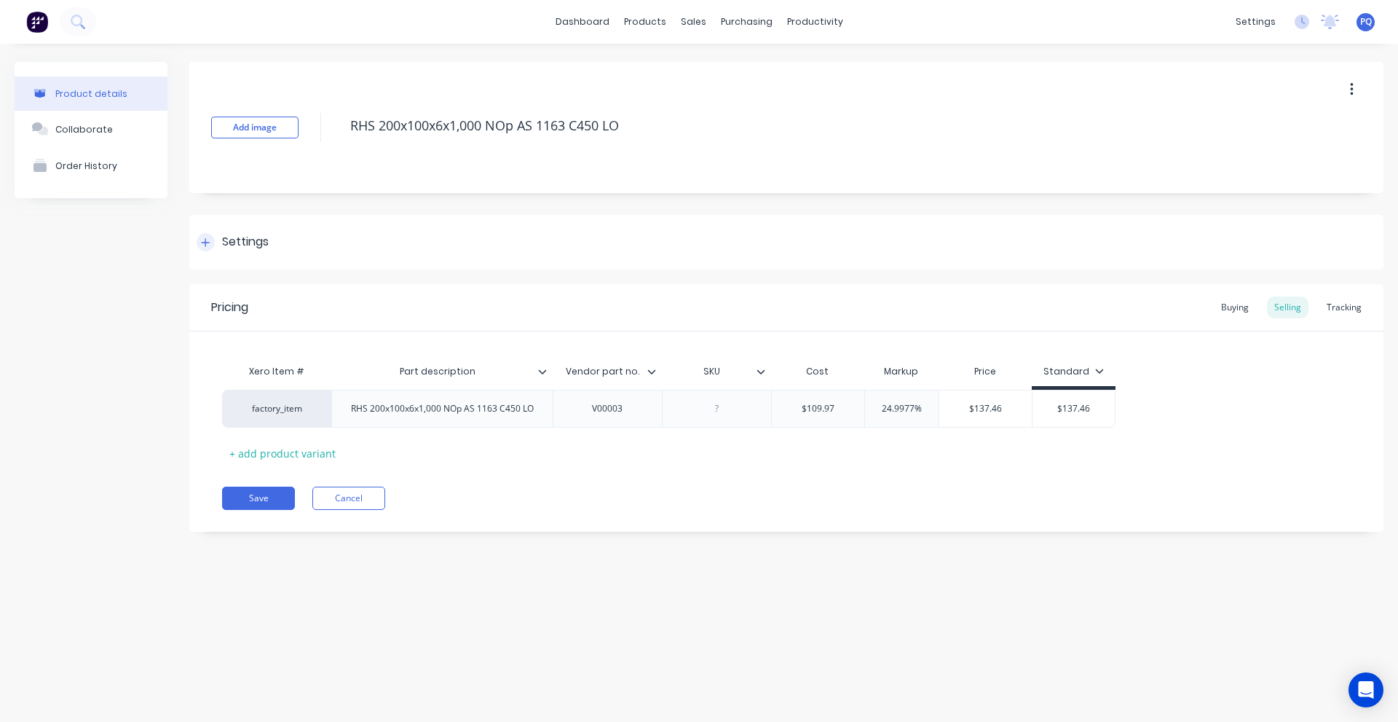
click at [248, 256] on div "Settings" at bounding box center [786, 242] width 1194 height 55
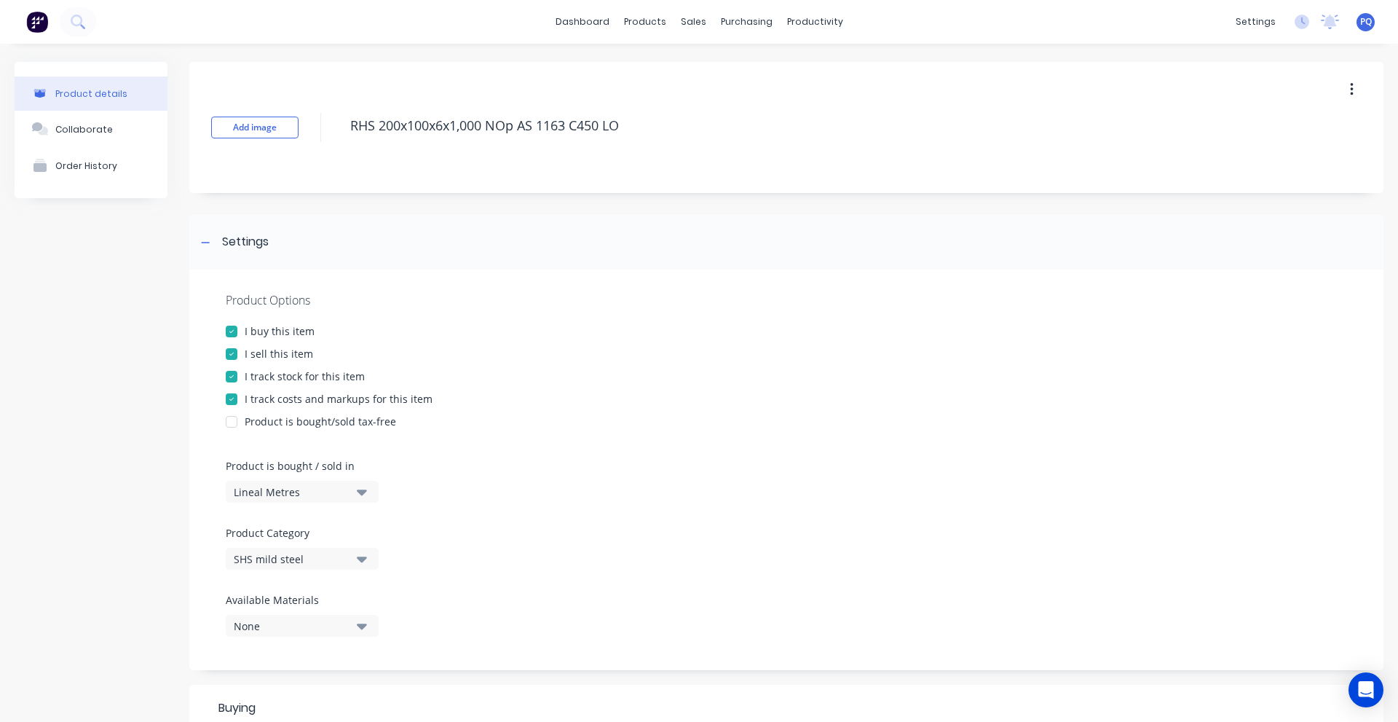
click at [267, 489] on div "Lineal Metres" at bounding box center [292, 491] width 117 height 15
click at [572, 466] on div "Product Options I buy this item I sell this item I track stock for this item I …" at bounding box center [786, 469] width 1194 height 401
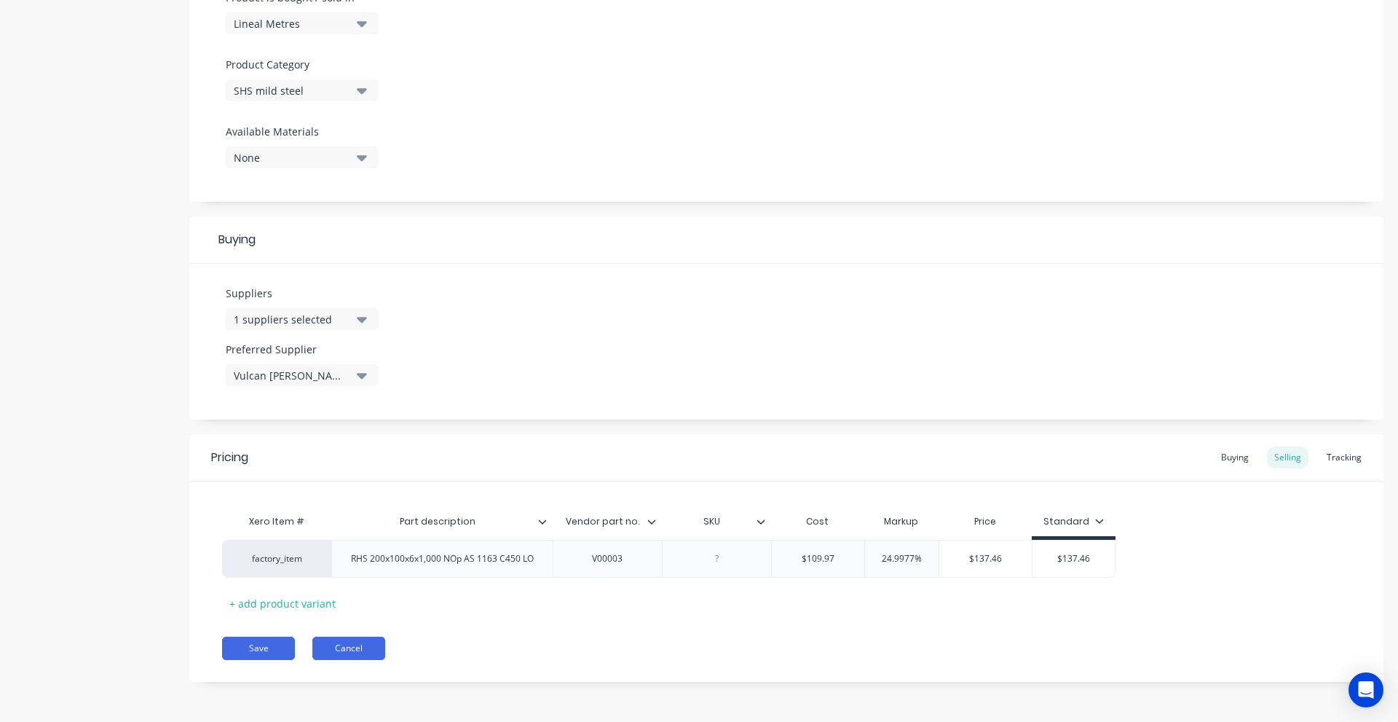
click at [358, 637] on button "Cancel" at bounding box center [348, 648] width 73 height 23
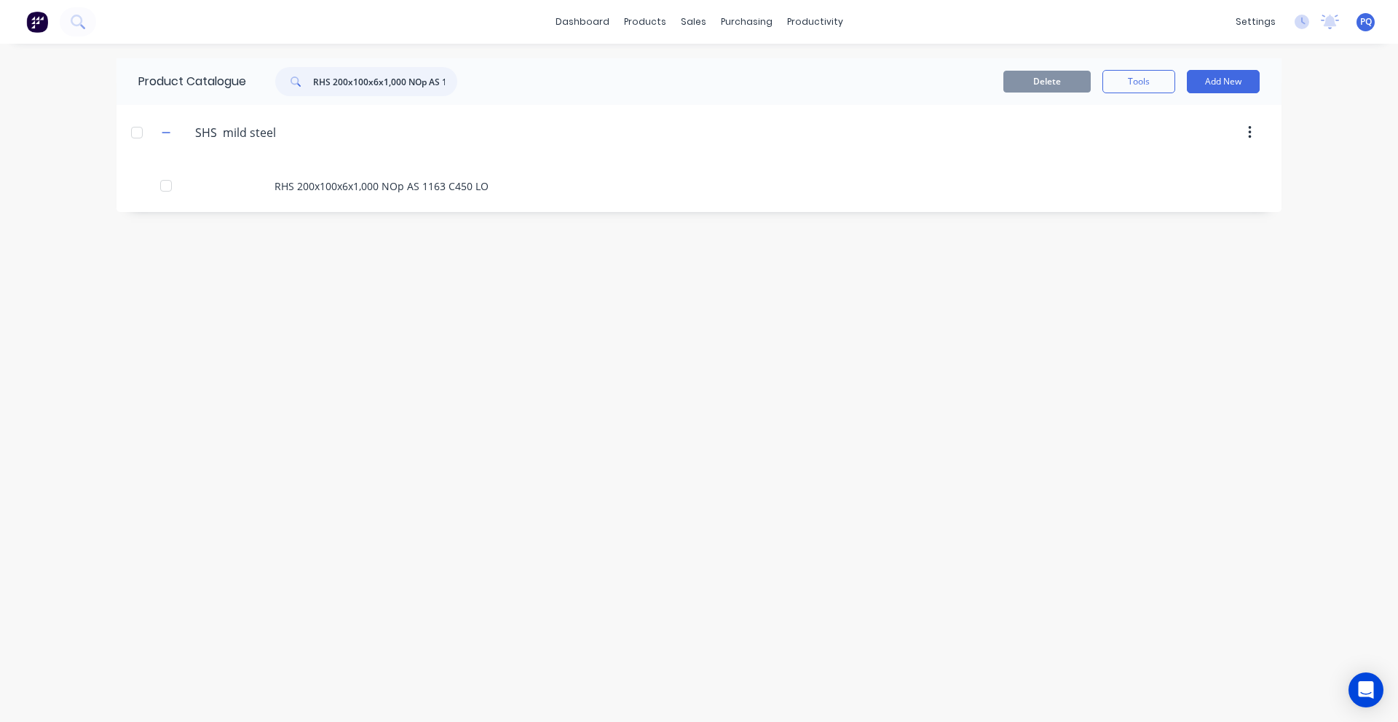
click at [356, 87] on input "RHS 200x100x6x1,000 NOp AS 1163 C450 LO" at bounding box center [385, 81] width 144 height 29
paste input "SHS 150x150x6.0 NOP AS"
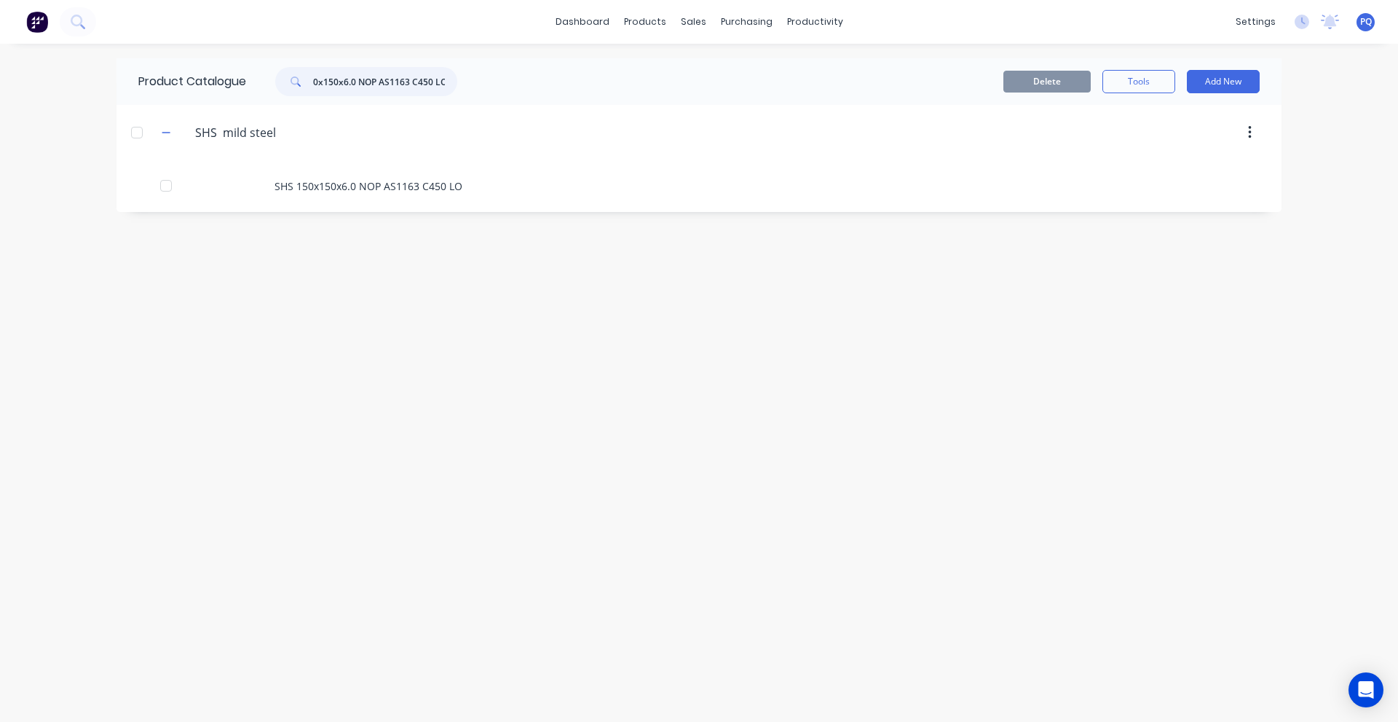
type input "SHS 150x150x6.0 NOP AS1163 C450 LO"
click at [324, 188] on div "SHS 150x150x6.0 NOP AS1163 C450 LO" at bounding box center [699, 186] width 1165 height 52
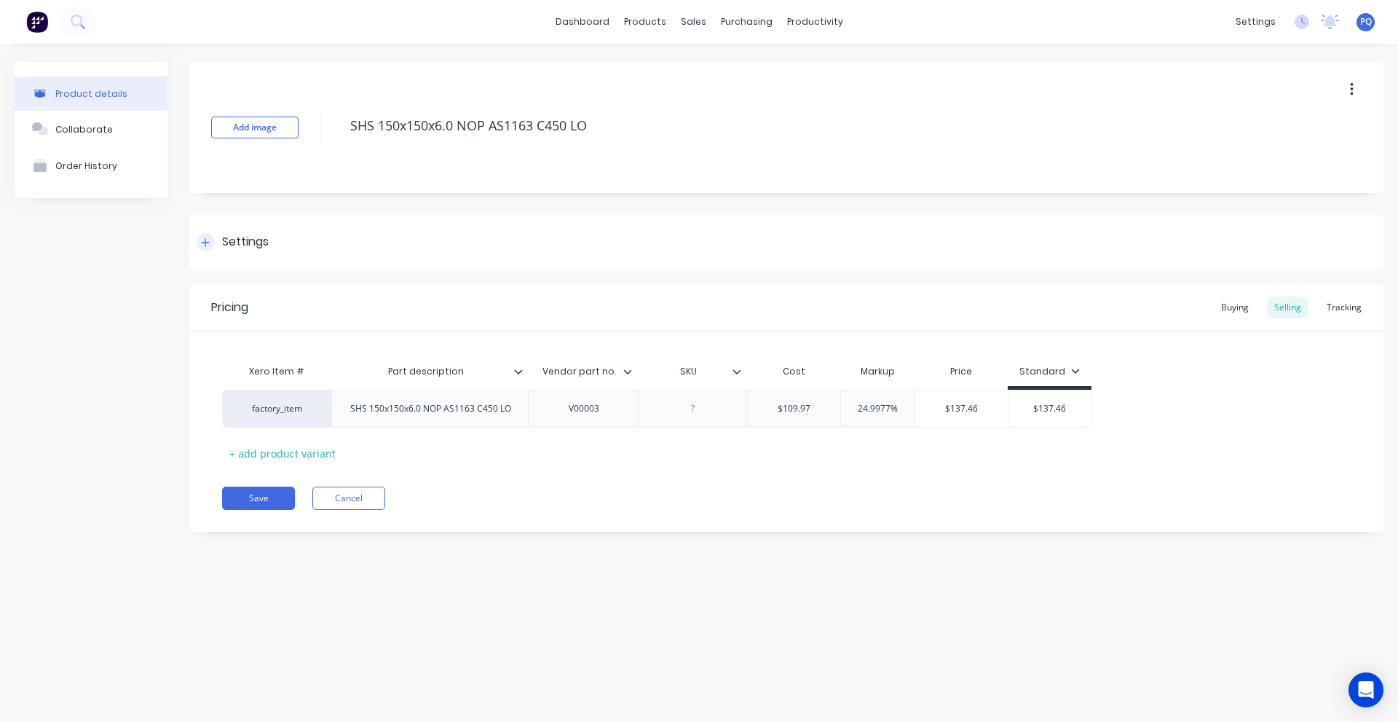
click at [222, 218] on div "Settings" at bounding box center [786, 242] width 1194 height 55
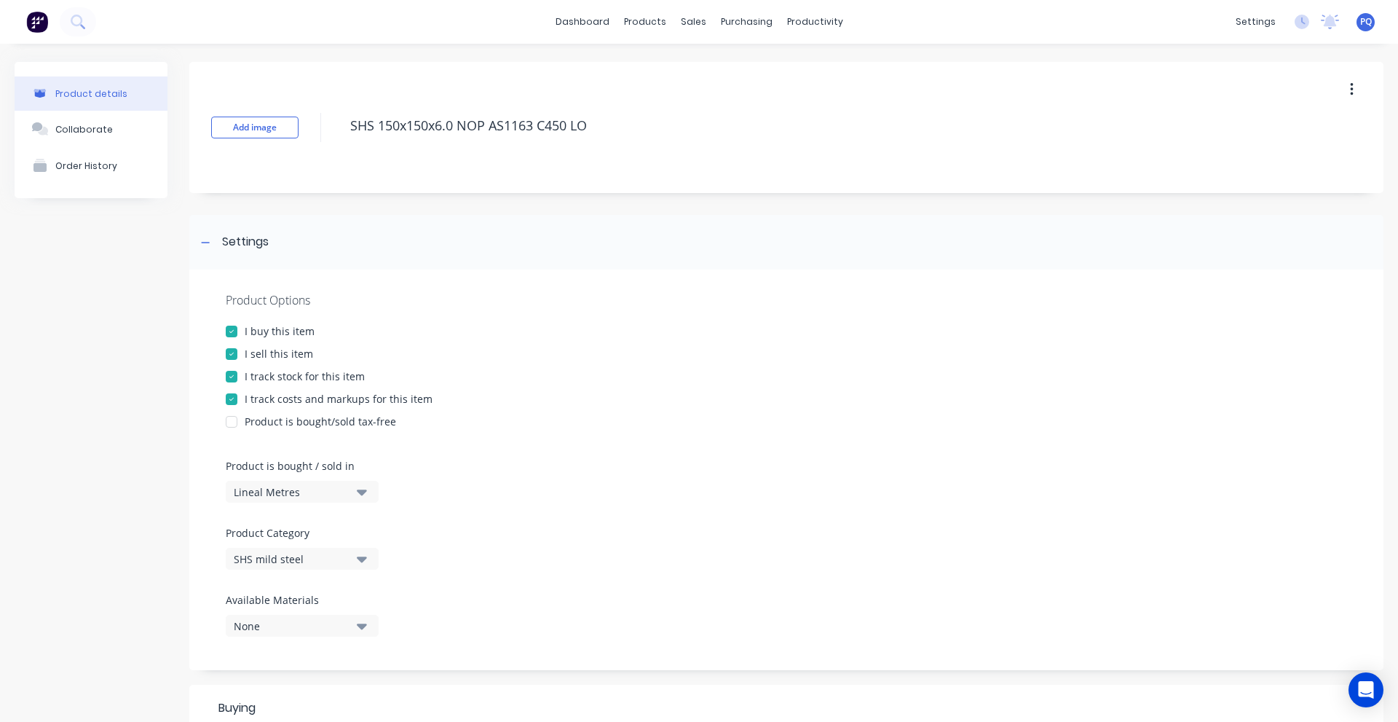
scroll to position [468, 0]
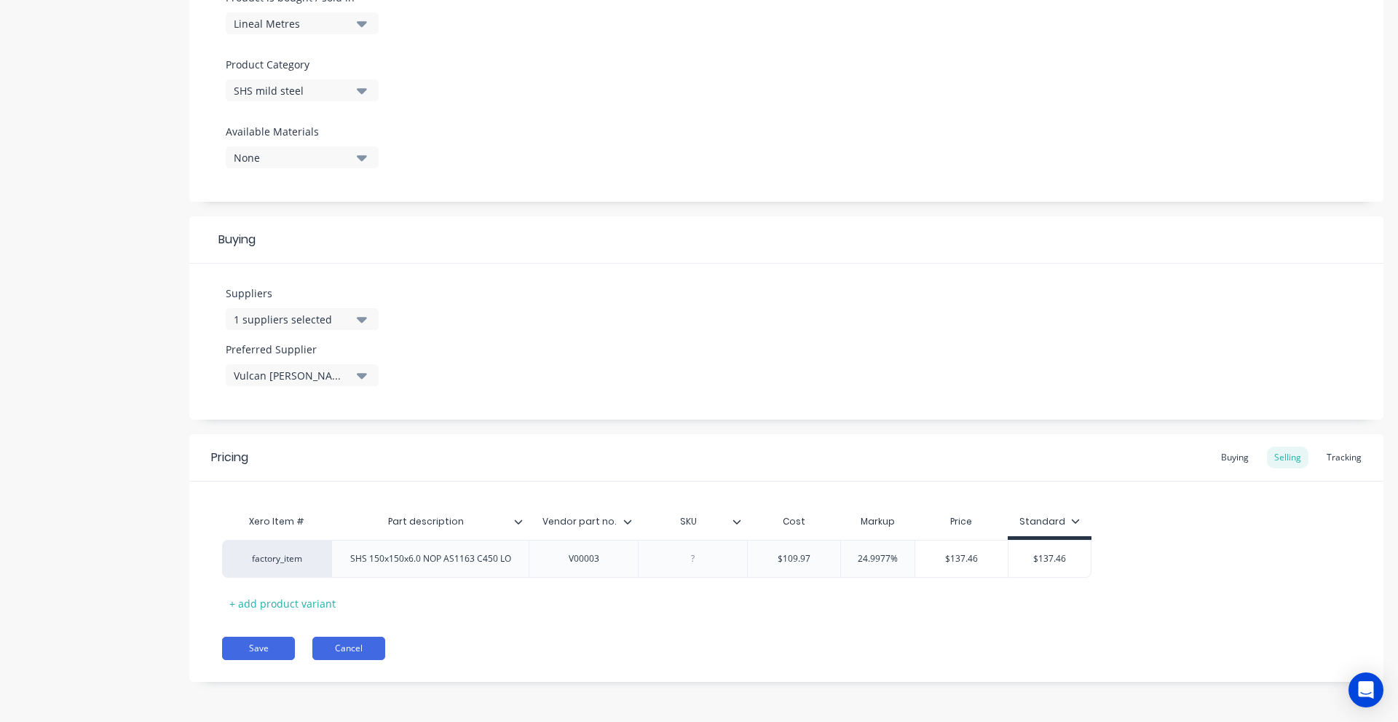
click at [356, 649] on button "Cancel" at bounding box center [348, 648] width 73 height 23
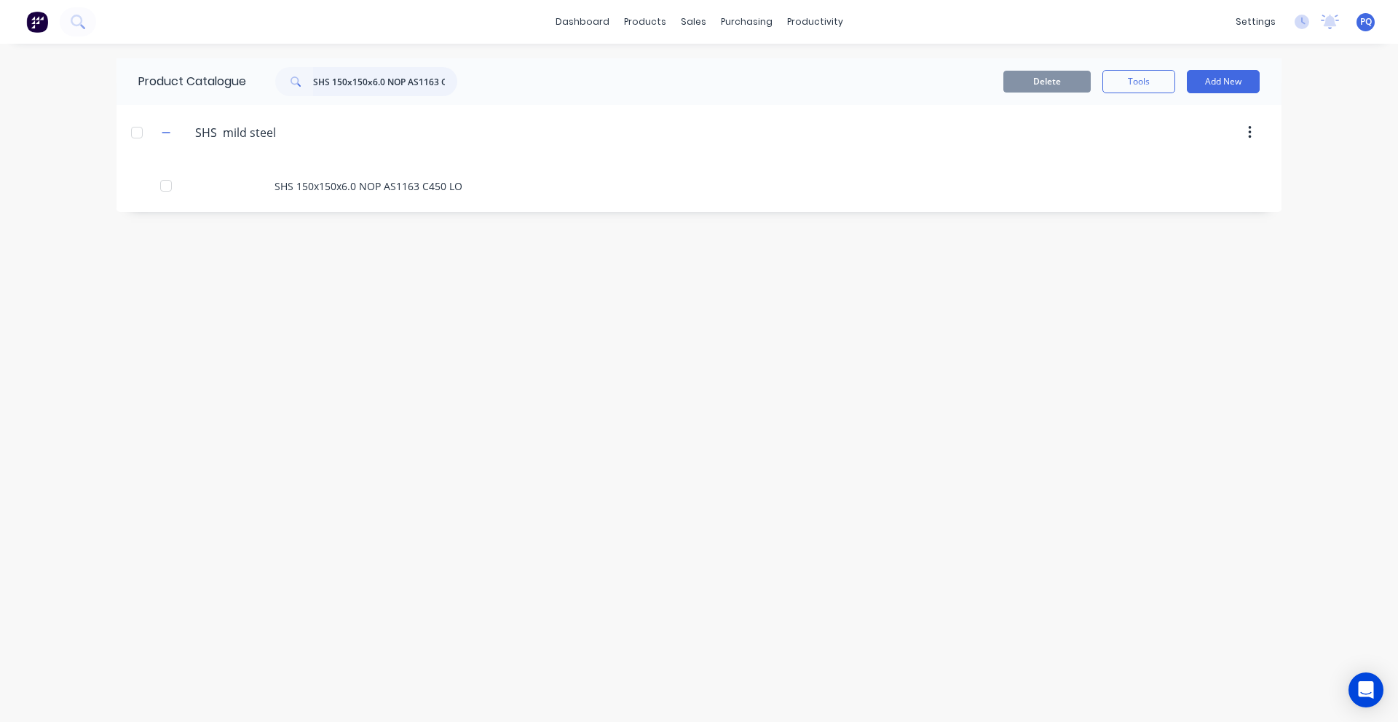
click at [332, 88] on input "SHS 150x150x6.0 NOP AS1163 C450 LO" at bounding box center [385, 81] width 144 height 29
paste input "RHS 50x25x1.6mm NOPC"
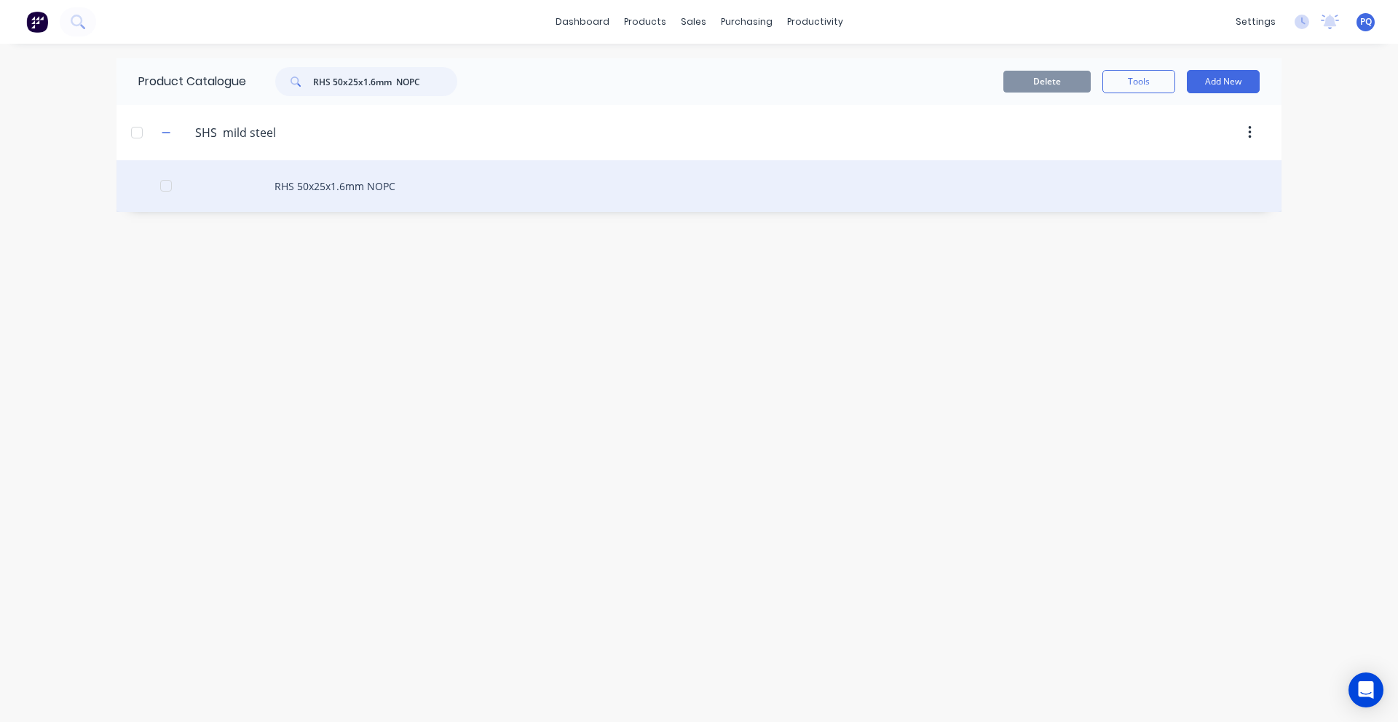
type input "RHS 50x25x1.6mm NOPC"
click at [300, 191] on div "RHS 50x25x1.6mm NOPC" at bounding box center [699, 186] width 1165 height 52
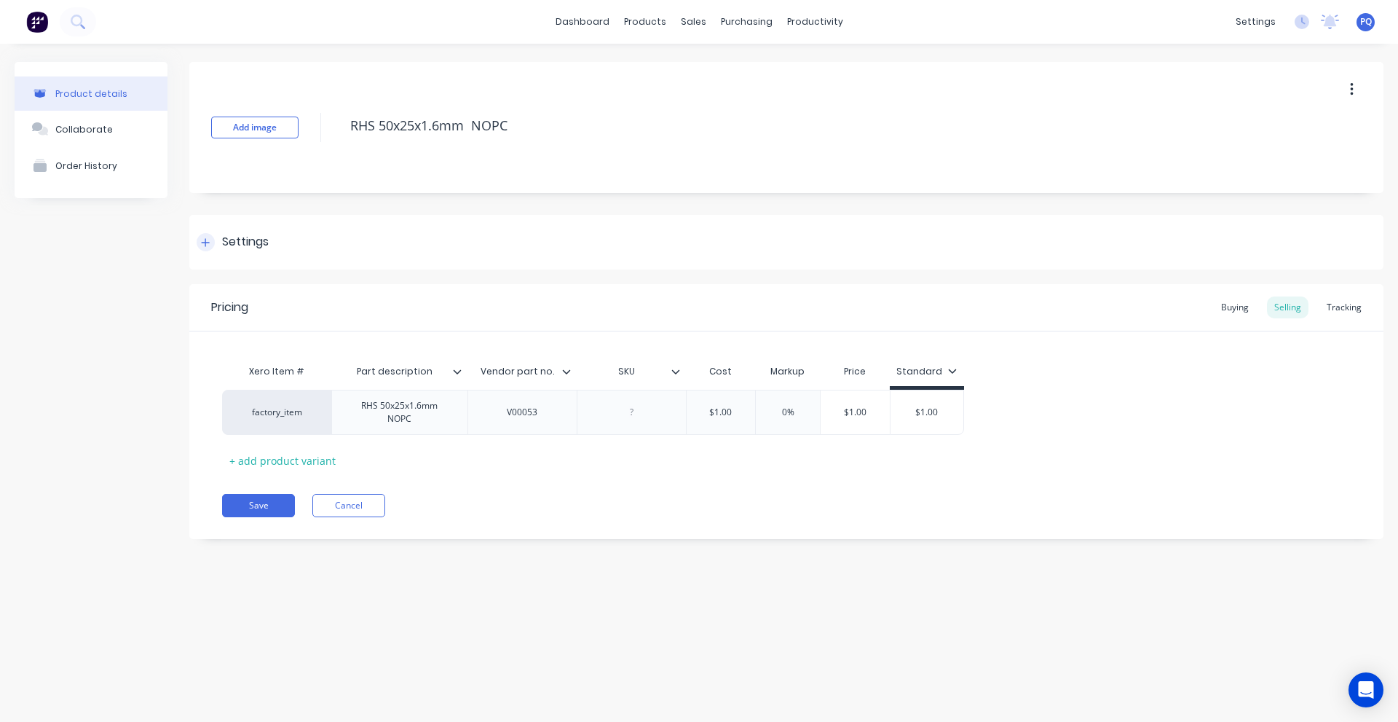
click at [258, 242] on div "Settings" at bounding box center [245, 242] width 47 height 18
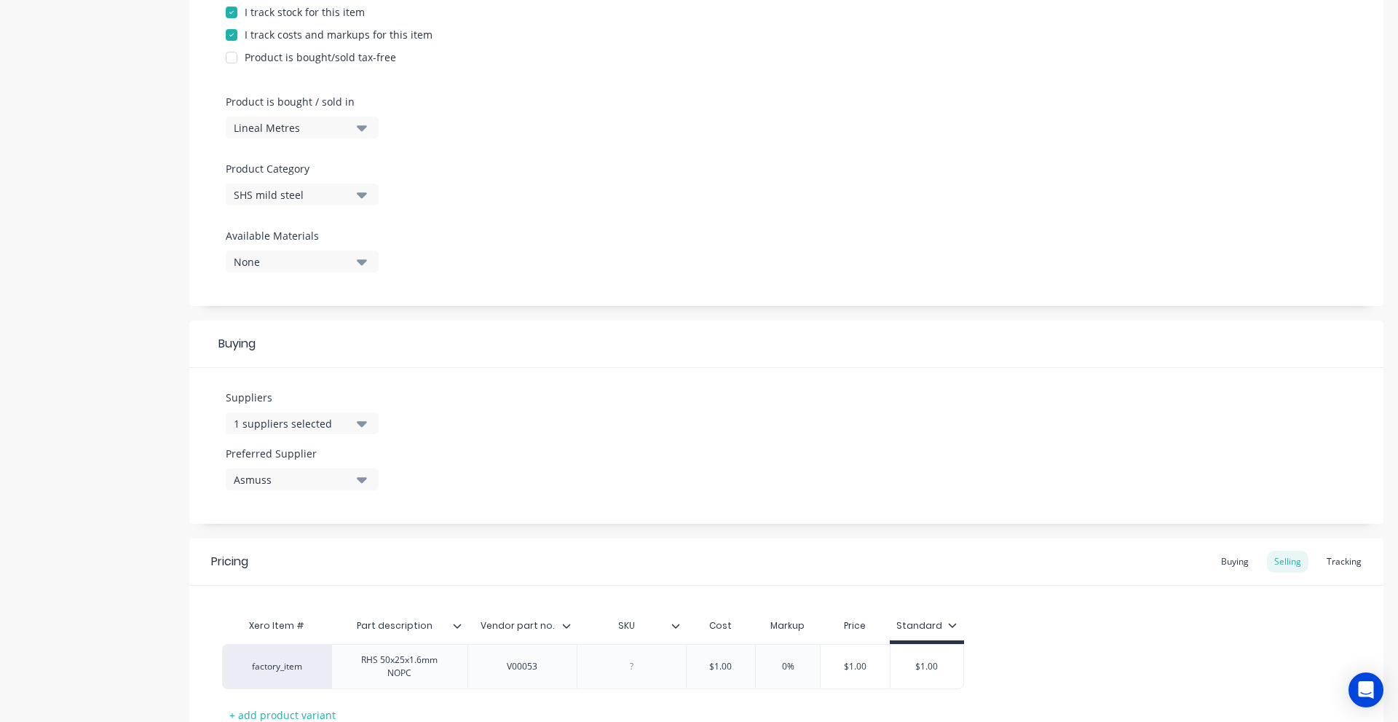
scroll to position [437, 0]
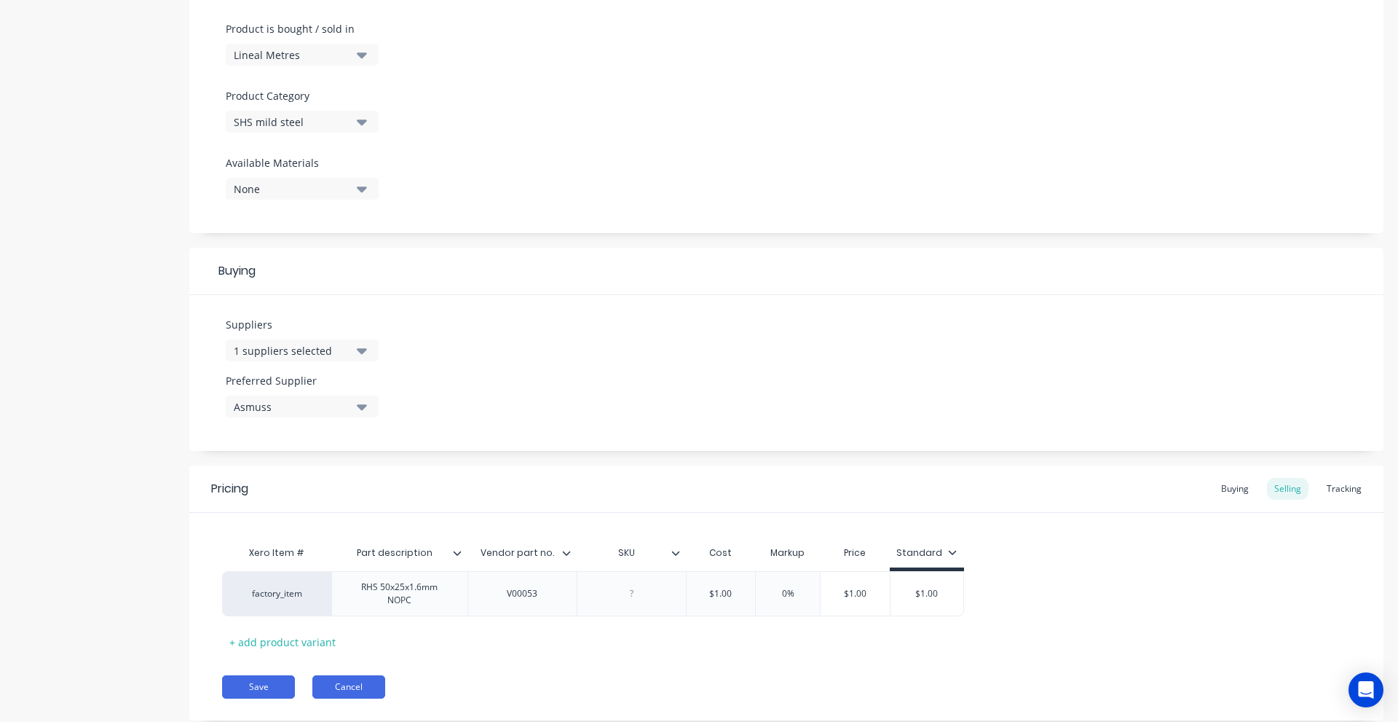
click at [349, 679] on button "Cancel" at bounding box center [348, 686] width 73 height 23
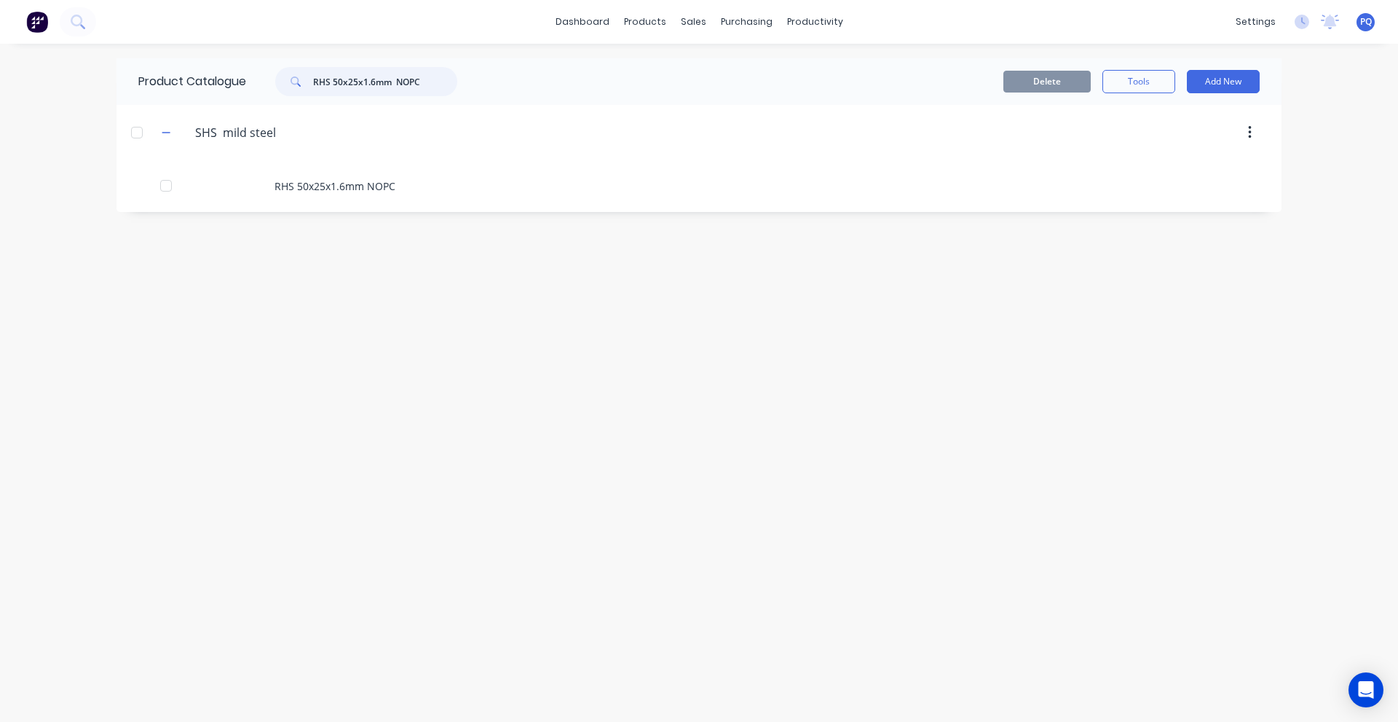
click at [360, 79] on input "RHS 50x25x1.6mm NOPC" at bounding box center [385, 81] width 144 height 29
paste input "SHS 150x150x10mm x 8000"
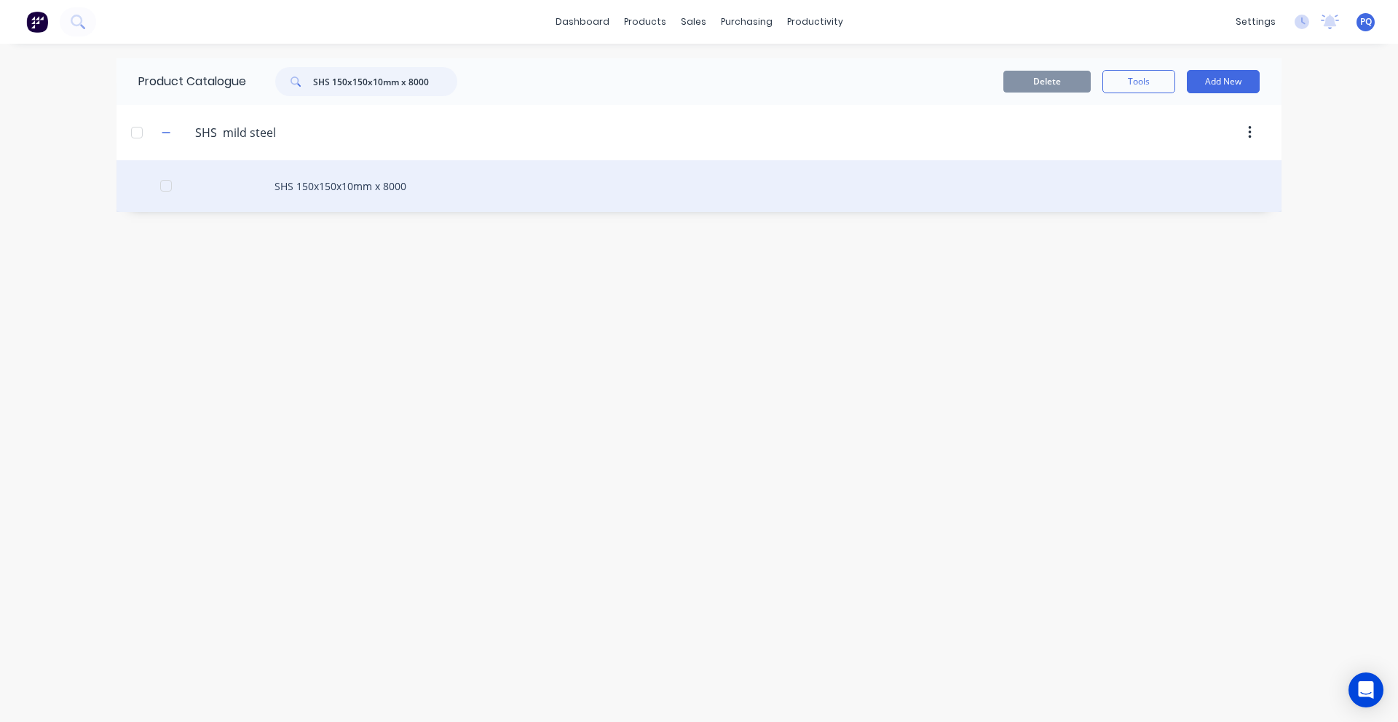
type input "SHS 150x150x10mm x 8000"
click at [356, 187] on div "SHS 150x150x10mm x 8000" at bounding box center [699, 186] width 1165 height 52
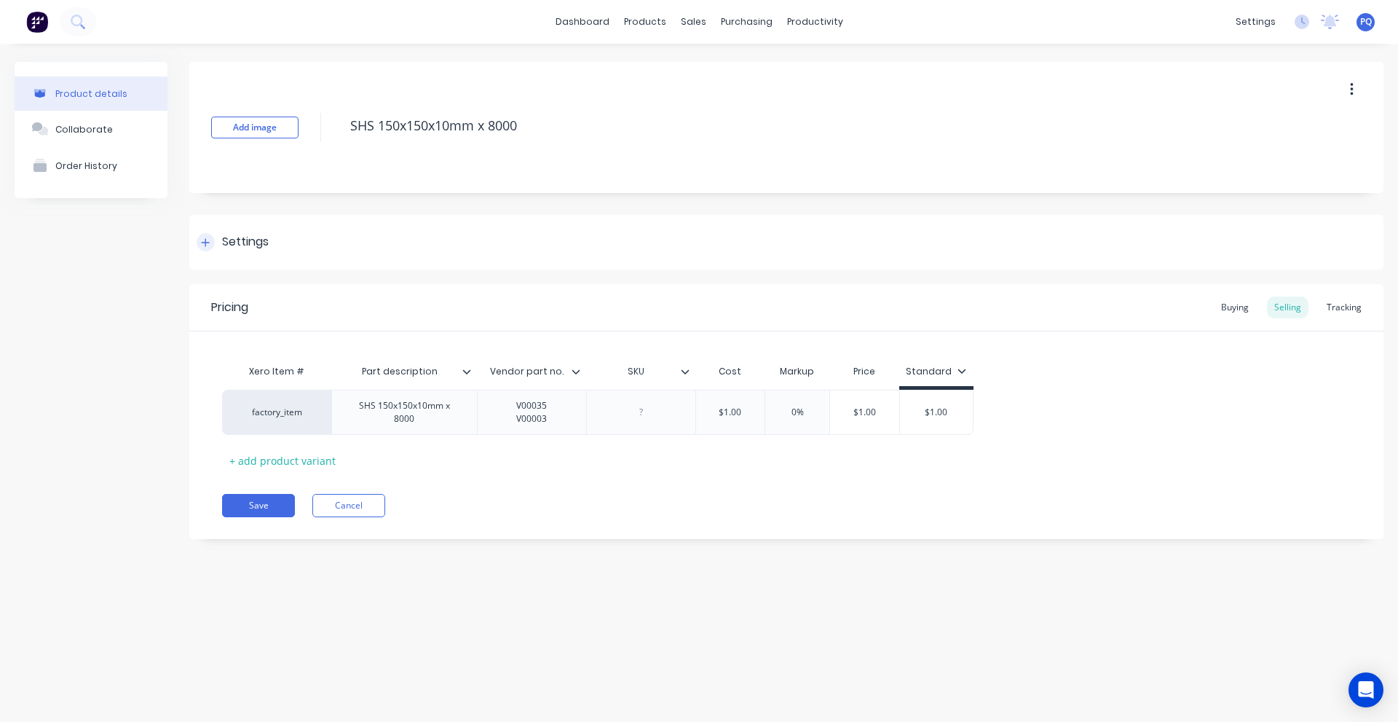
click at [274, 255] on div "Settings" at bounding box center [786, 242] width 1194 height 55
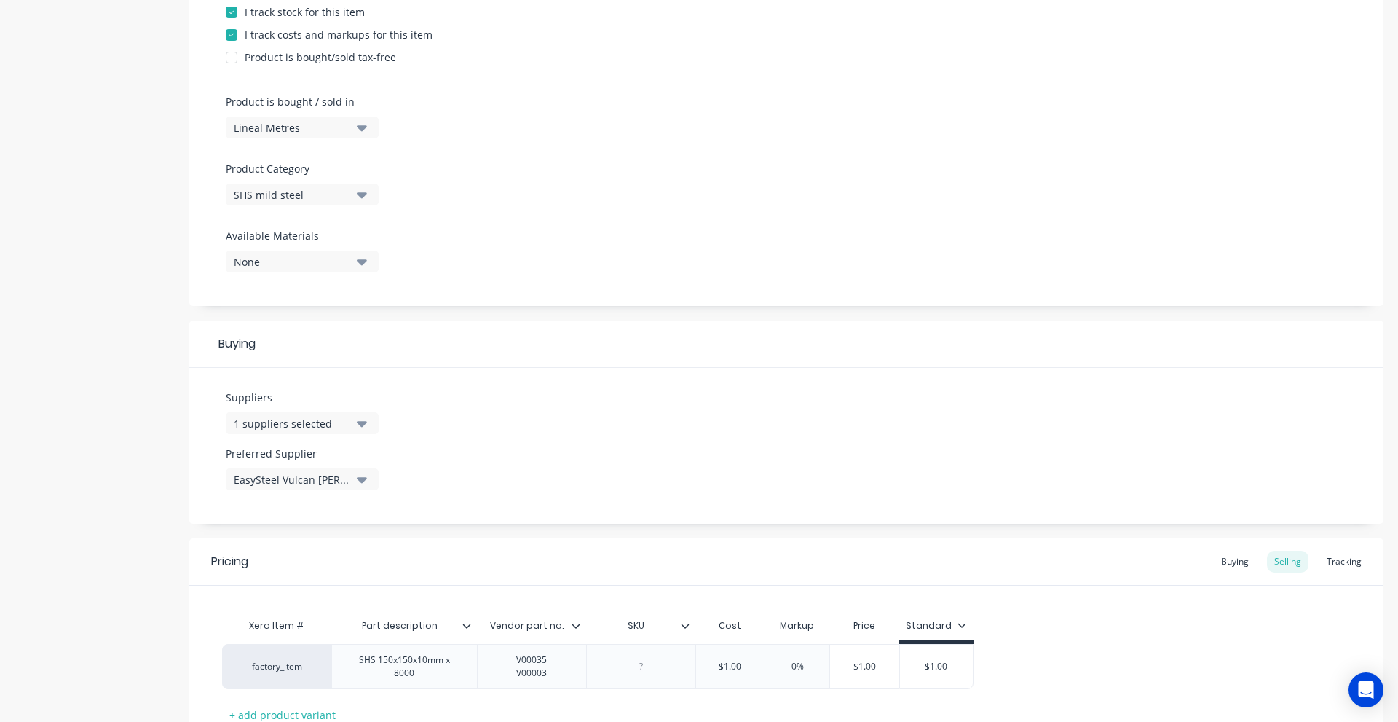
scroll to position [476, 0]
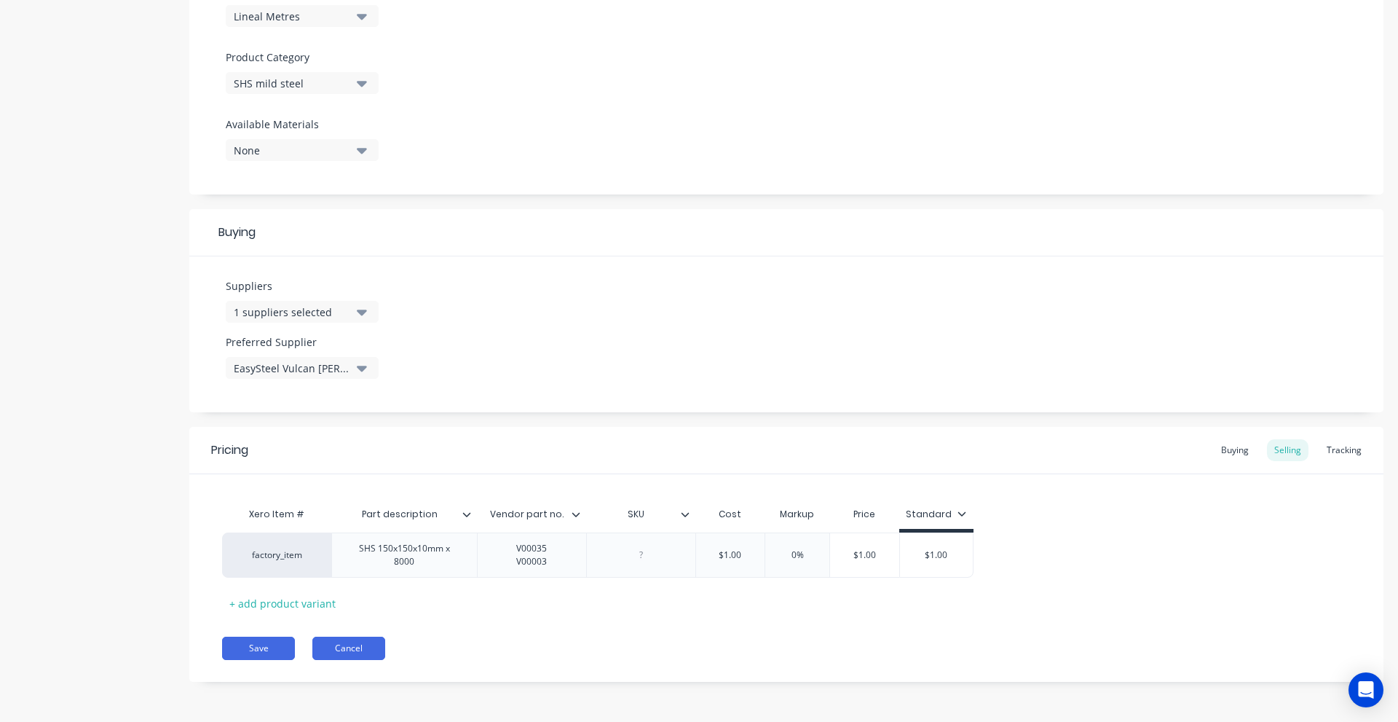
click at [356, 645] on button "Cancel" at bounding box center [348, 648] width 73 height 23
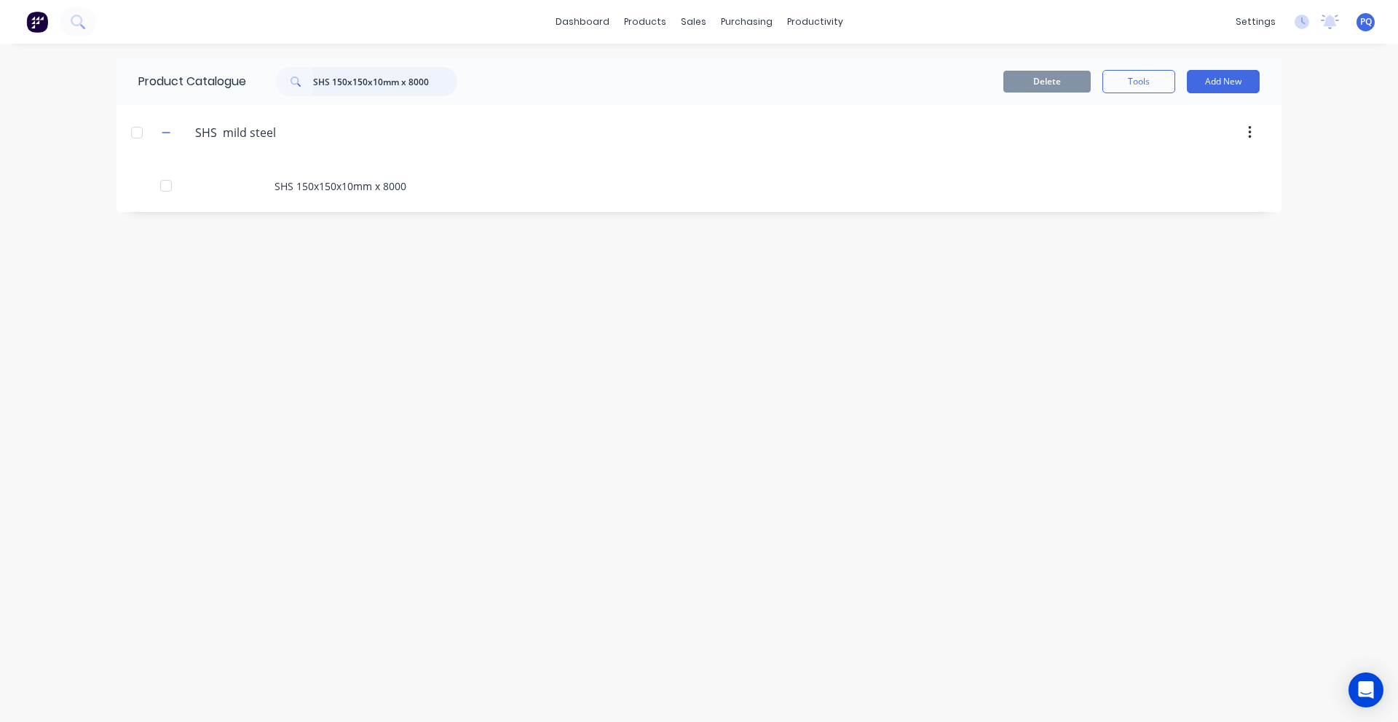
click at [327, 84] on input "SHS 150x150x10mm x 8000" at bounding box center [385, 81] width 144 height 29
paste input "Round Bar 16mm 1215 Bright H9 Free Cut"
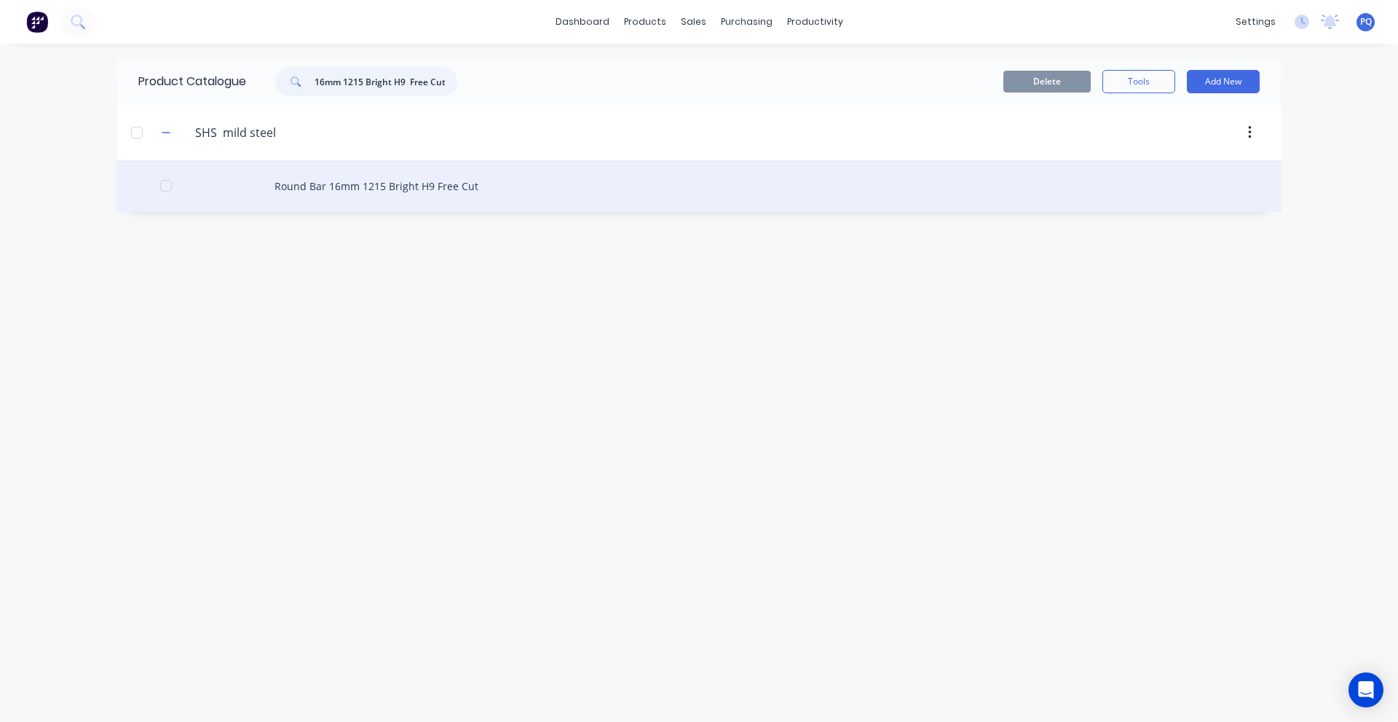
type input "Round Bar 16mm 1215 Bright H9 Free Cut"
click at [398, 186] on div "Round Bar 16mm 1215 Bright H9 Free Cut" at bounding box center [699, 186] width 1165 height 52
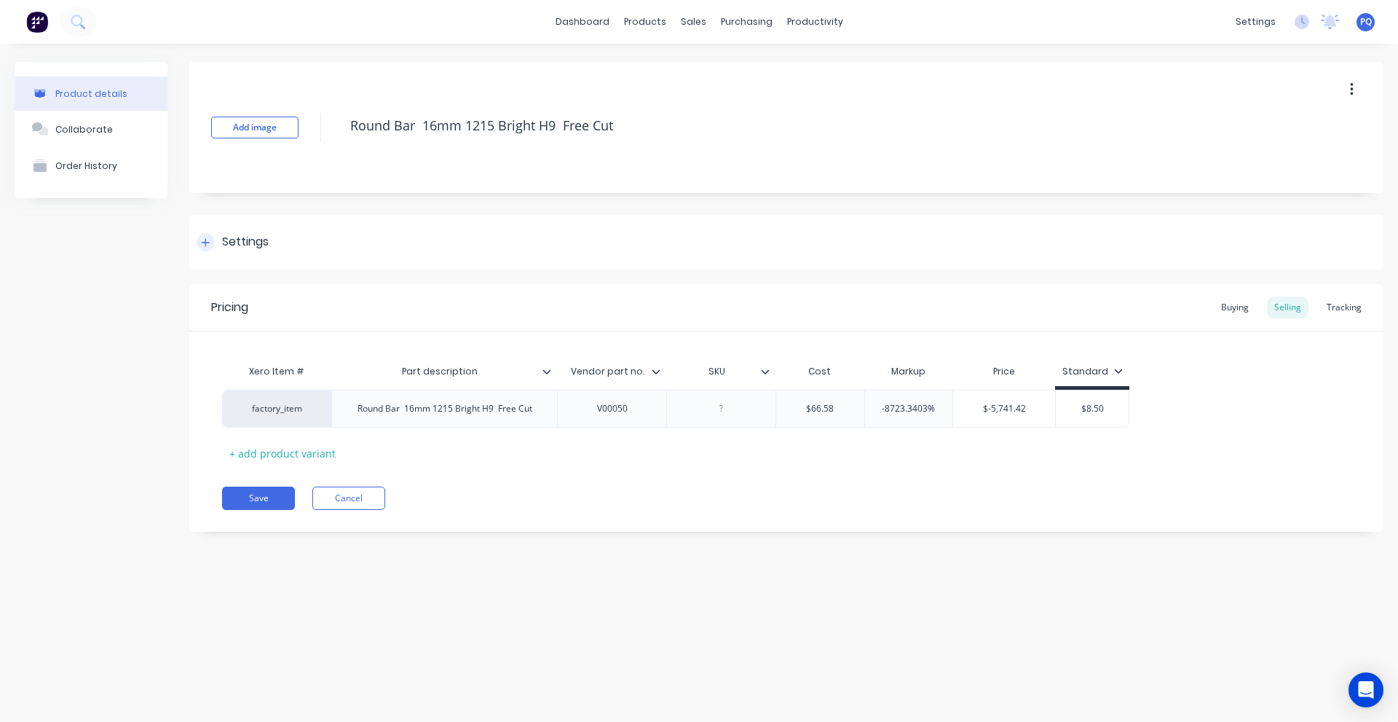
click at [256, 240] on div "Settings" at bounding box center [245, 242] width 47 height 18
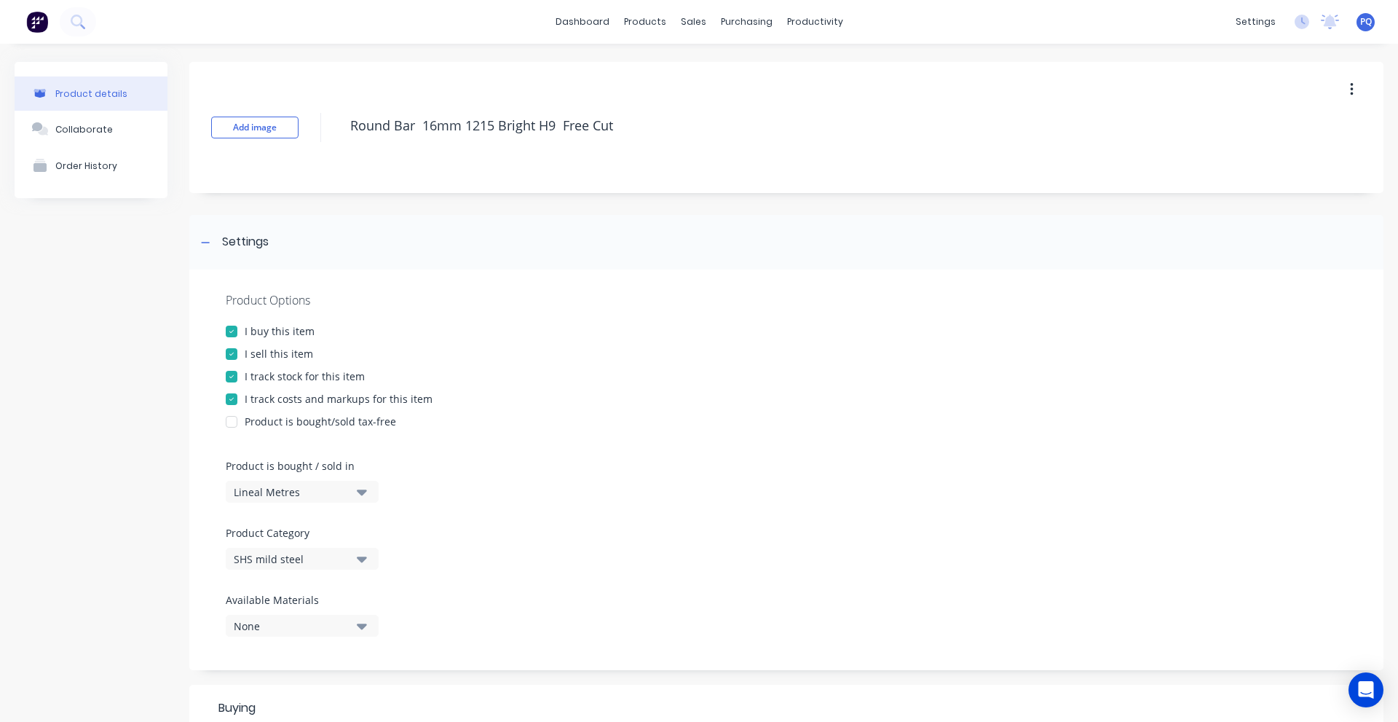
scroll to position [468, 0]
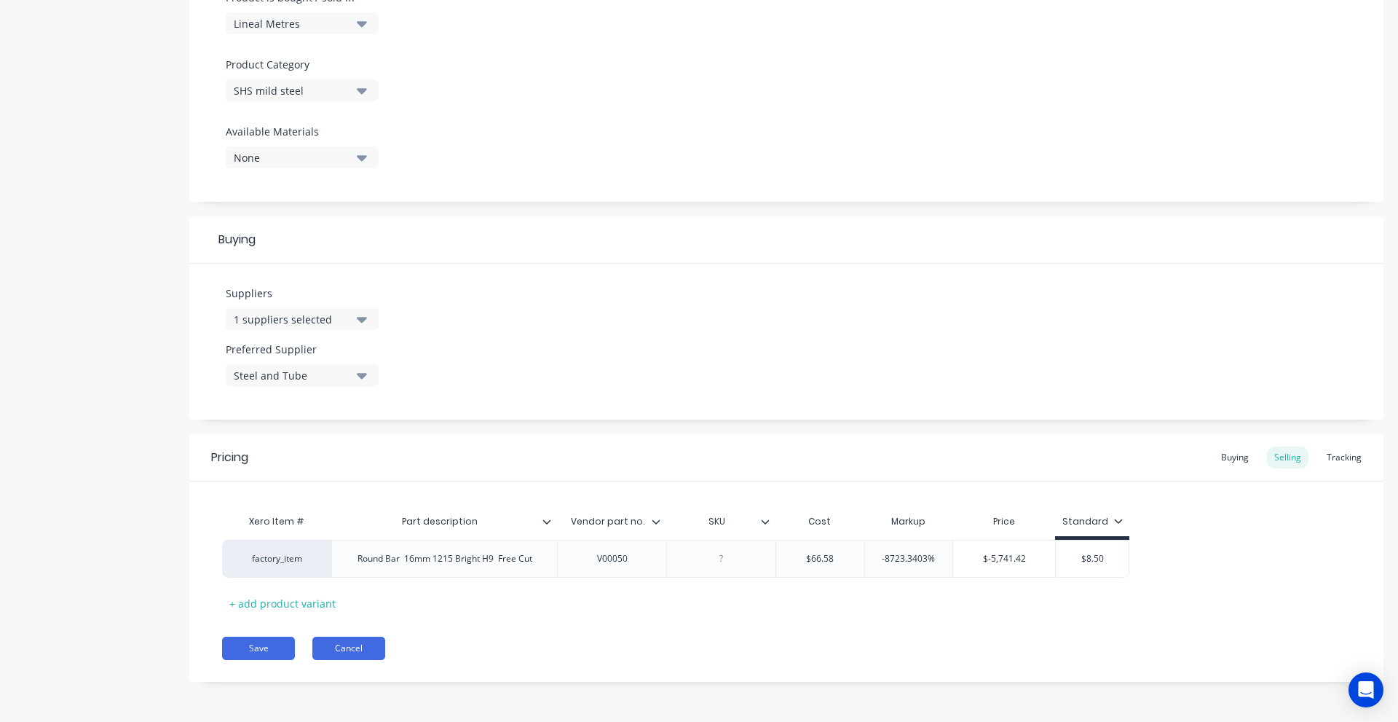
click at [366, 656] on button "Cancel" at bounding box center [348, 648] width 73 height 23
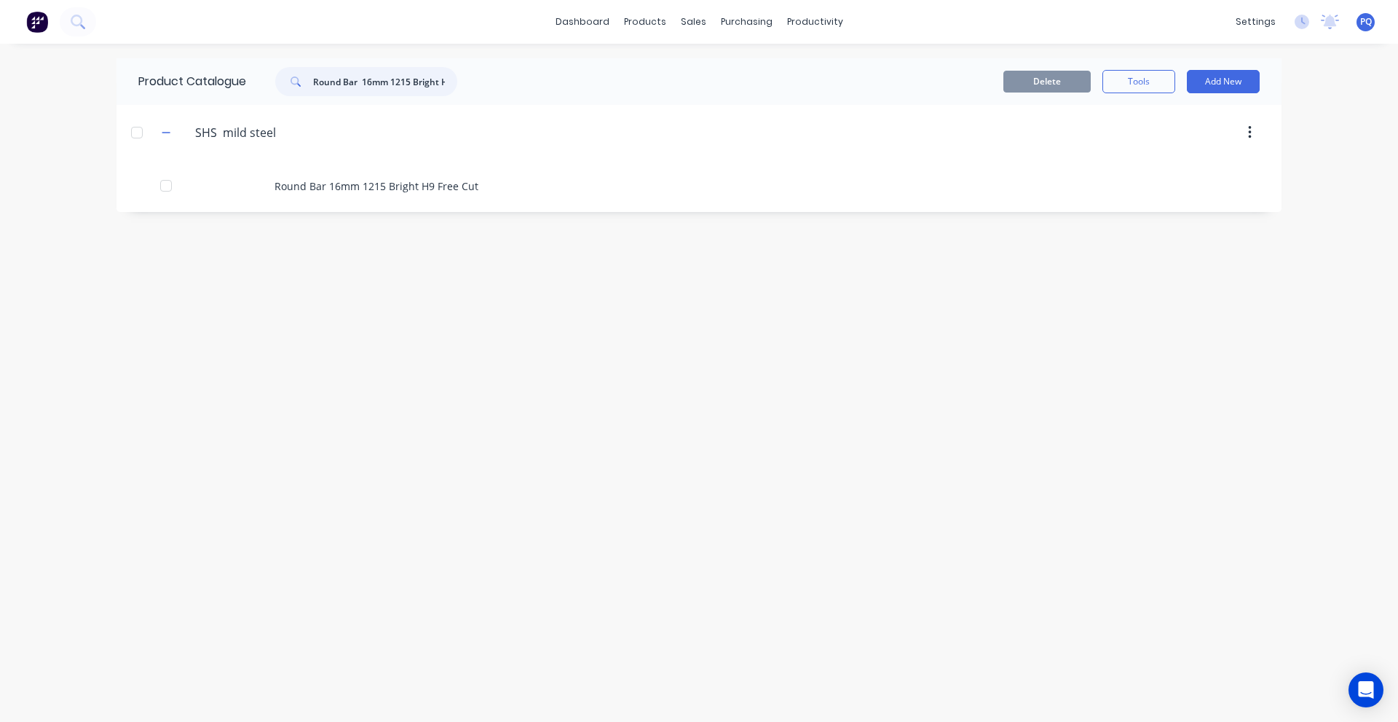
click at [387, 85] on input "Round Bar 16mm 1215 Bright H9 Free Cut" at bounding box center [385, 81] width 144 height 29
paste input "SHS 50x50x2.5 NC"
type input "SHS 50x50x2.5 NC"
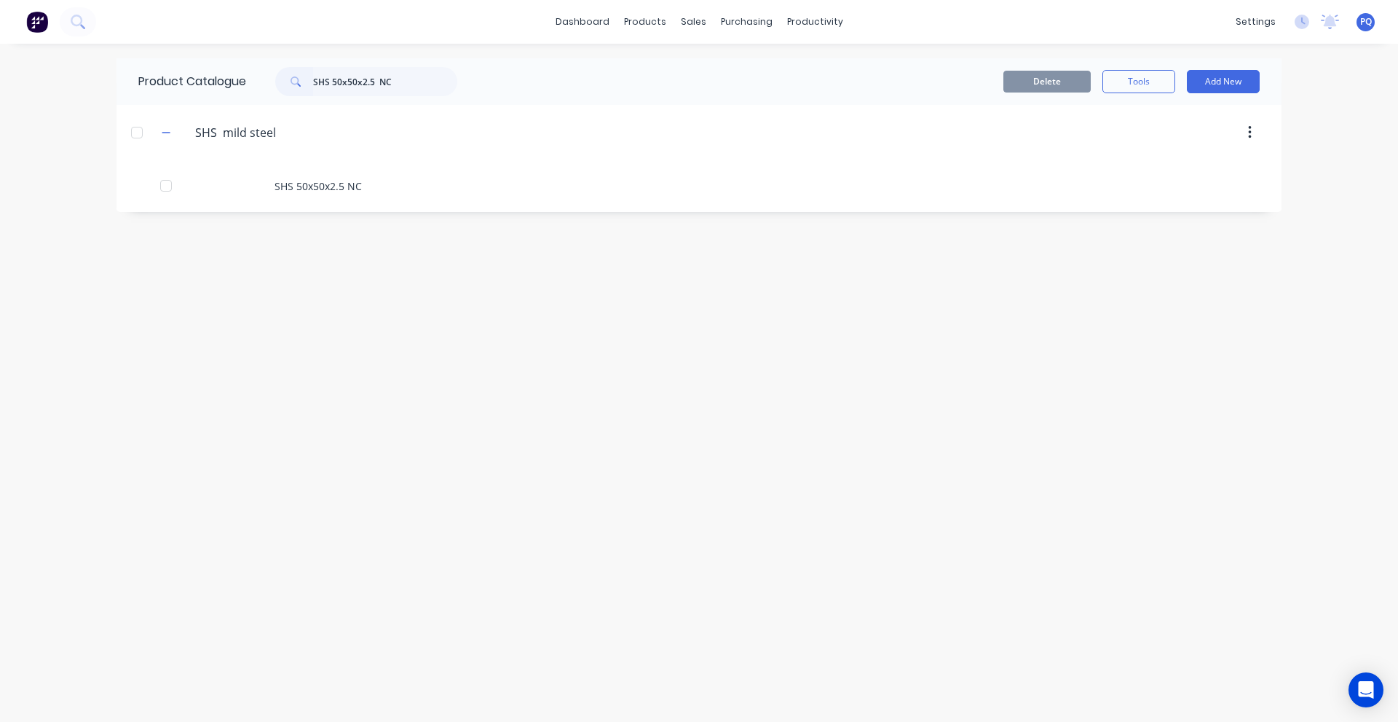
click at [340, 181] on div "SHS 50x50x2.5 NC" at bounding box center [699, 186] width 1165 height 52
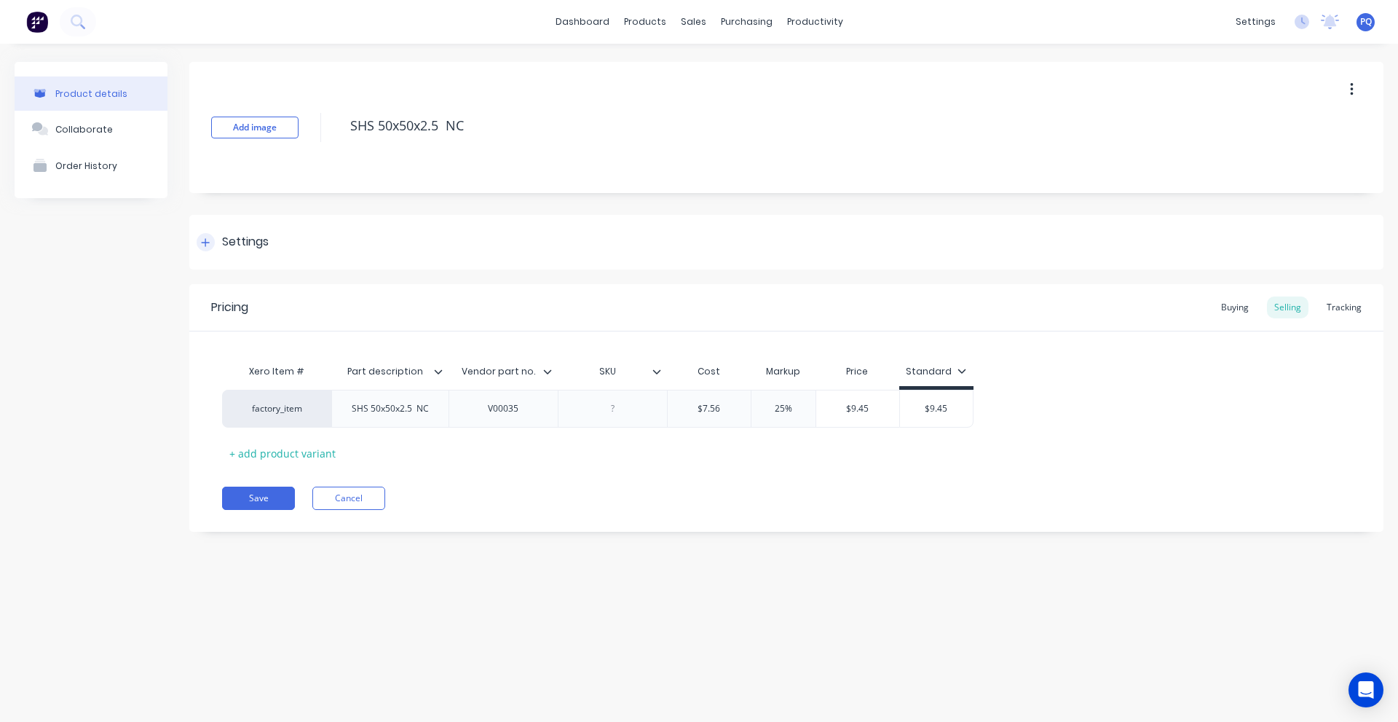
click at [251, 224] on div "Settings" at bounding box center [786, 242] width 1194 height 55
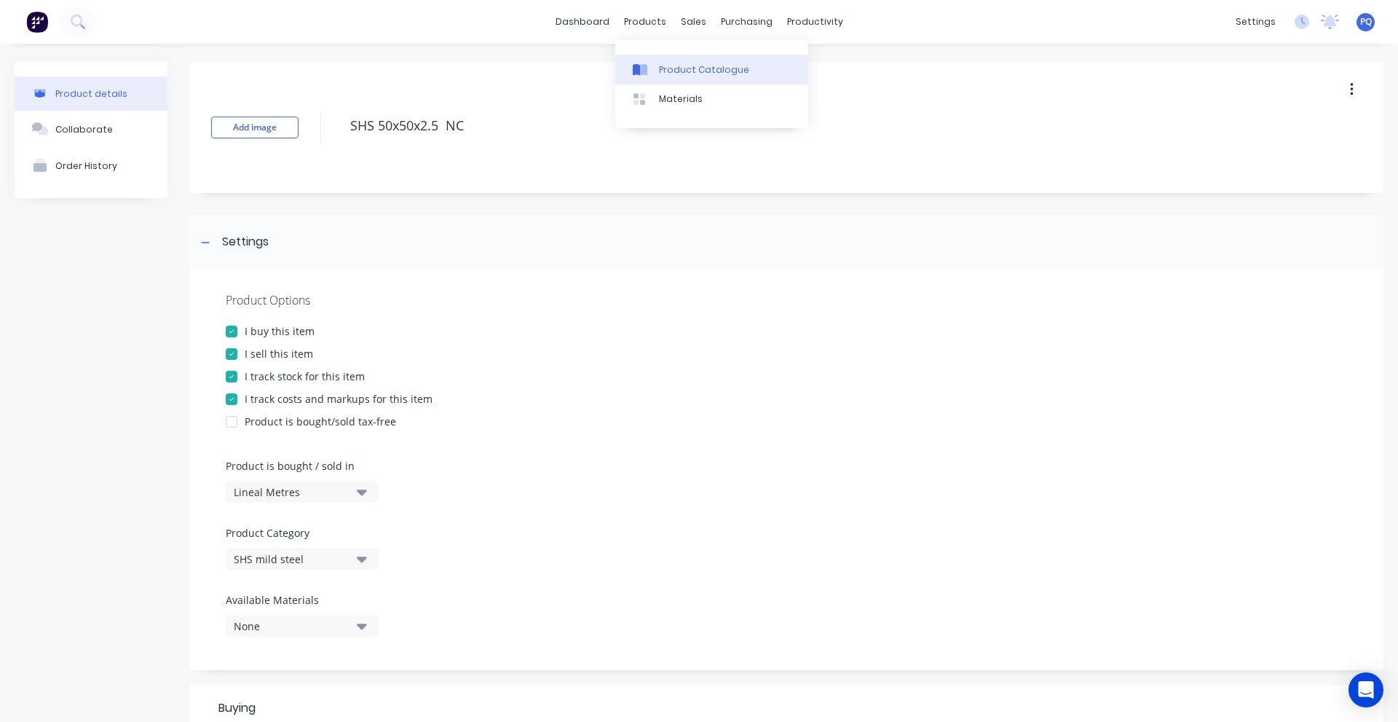
click at [657, 75] on link "Product Catalogue" at bounding box center [711, 69] width 193 height 29
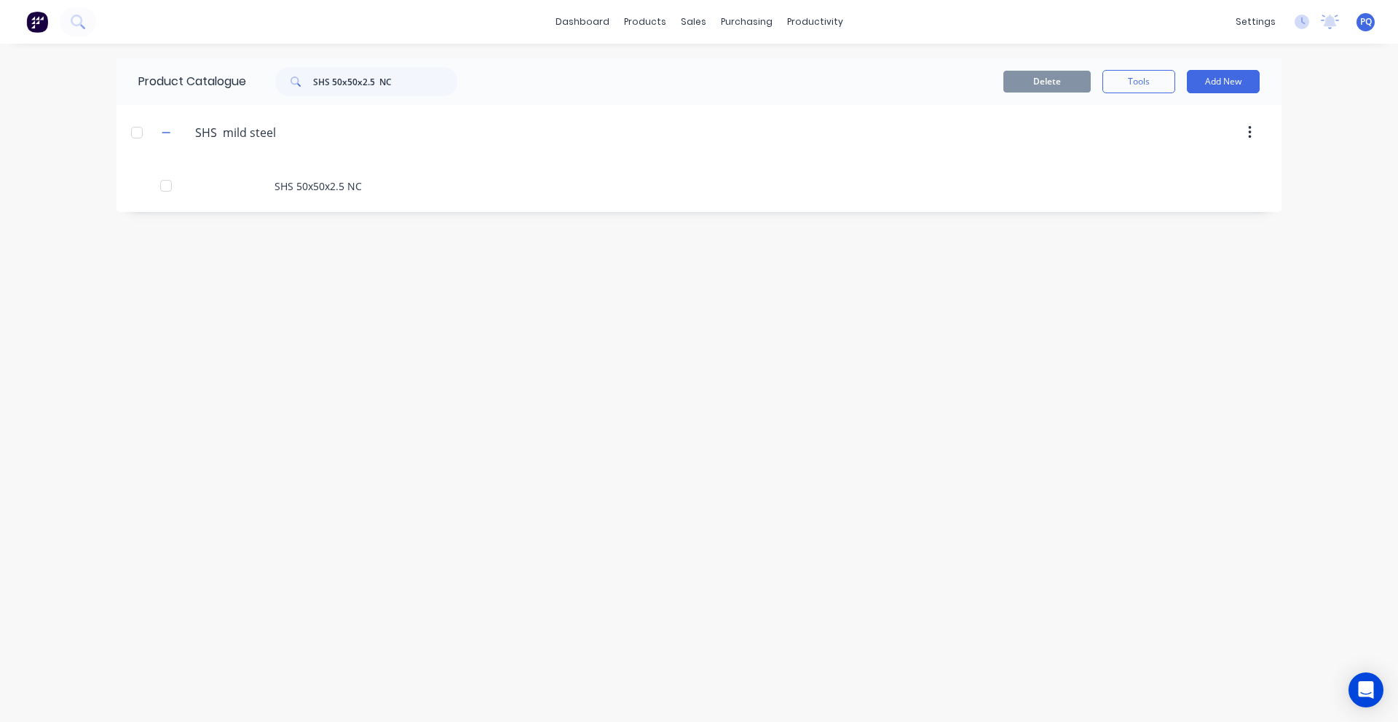
click at [358, 66] on div "Product Catalogue SHS 50x50x2.5 NC" at bounding box center [305, 81] width 377 height 47
click at [356, 76] on input "SHS 50x50x2.5 NC" at bounding box center [385, 81] width 144 height 29
paste input "QUARE Bar 20mm S/S G304 H11"
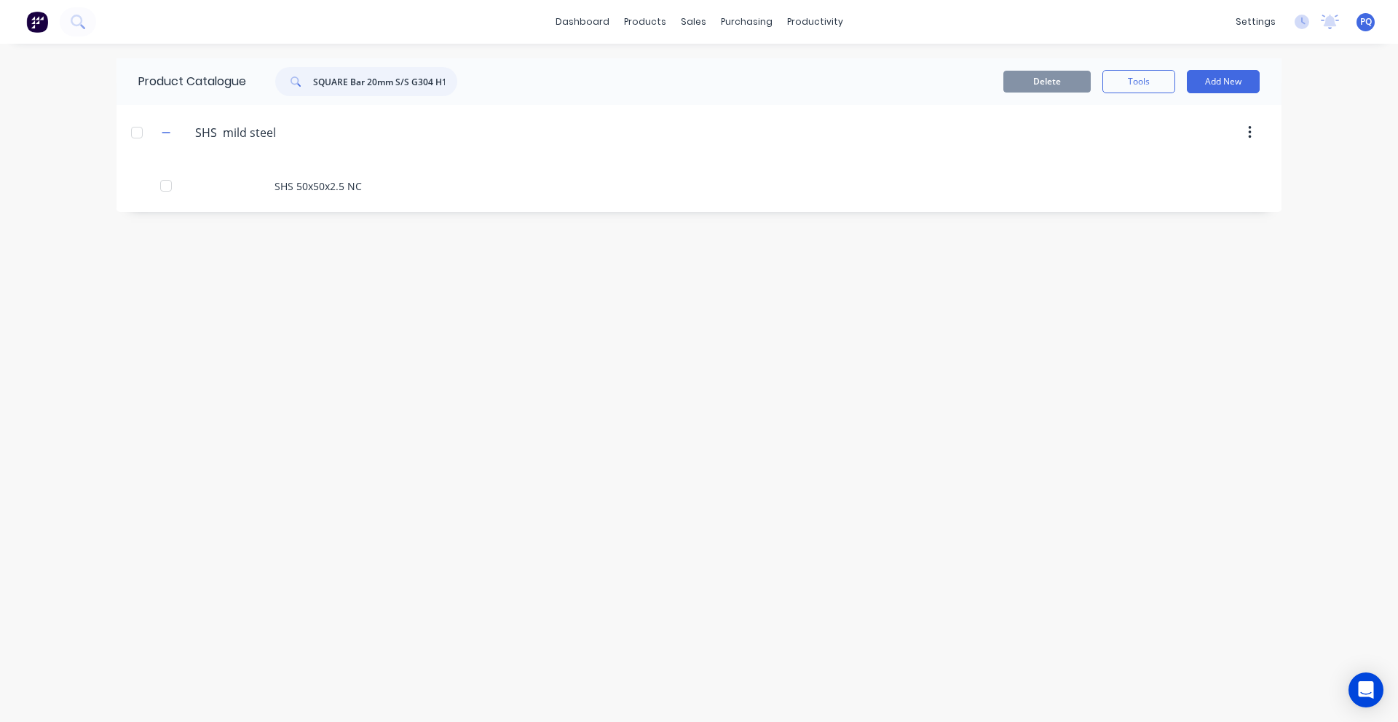
scroll to position [0, 6]
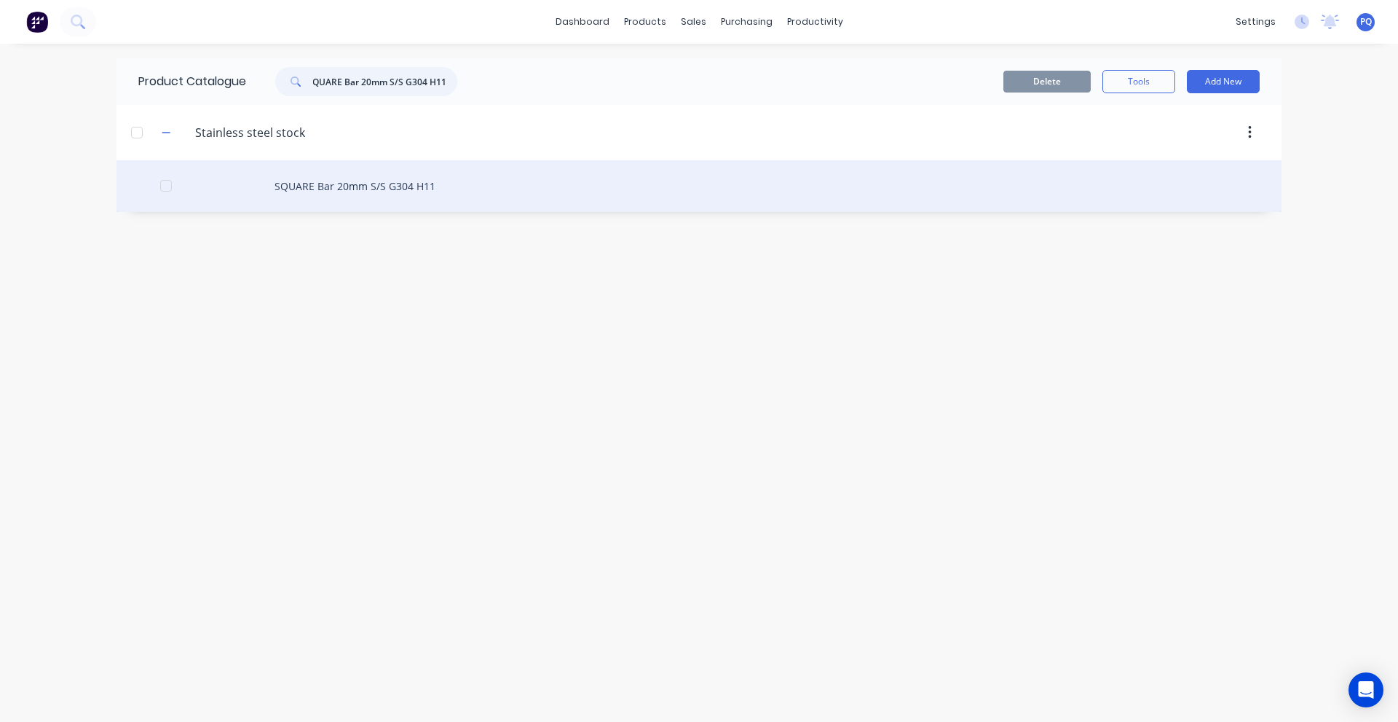
type input "SQUARE Bar 20mm S/S G304 H11"
click at [269, 182] on div "SQUARE Bar 20mm S/S G304 H11" at bounding box center [699, 186] width 1165 height 52
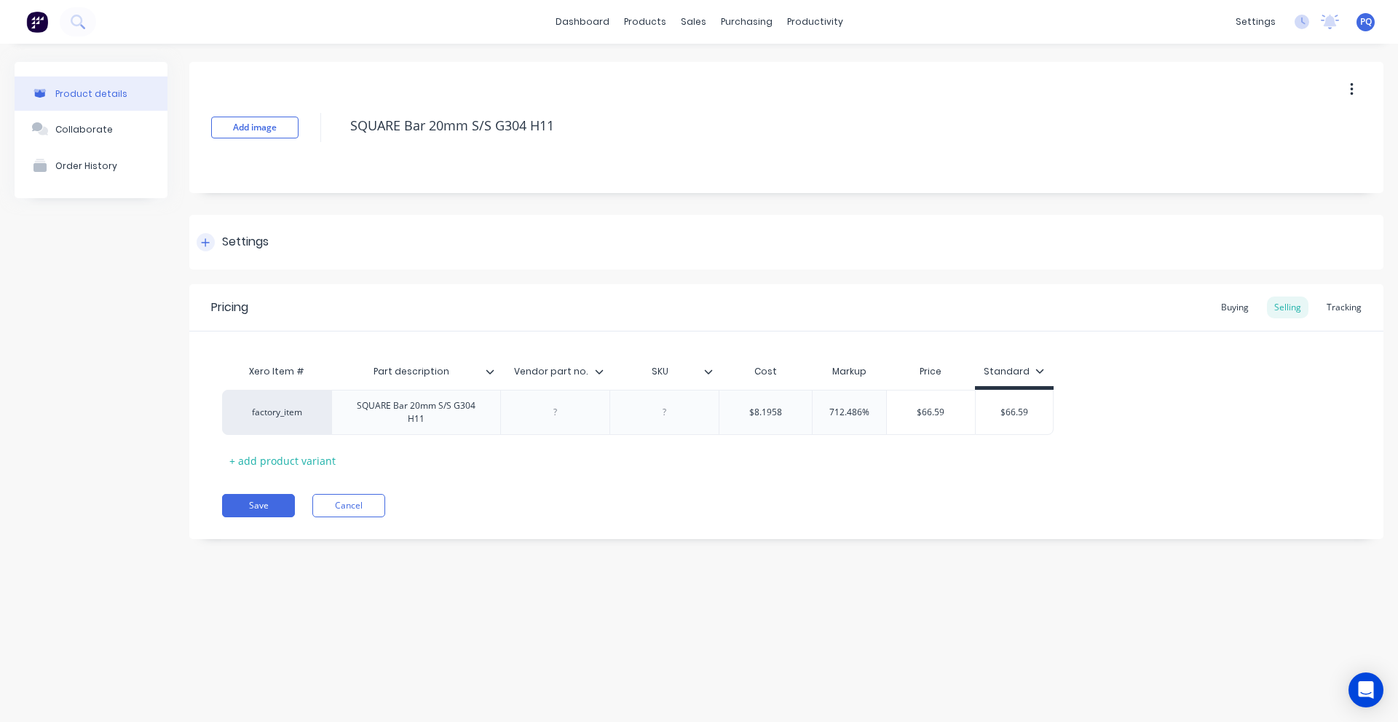
click at [230, 253] on div "Settings" at bounding box center [786, 242] width 1194 height 55
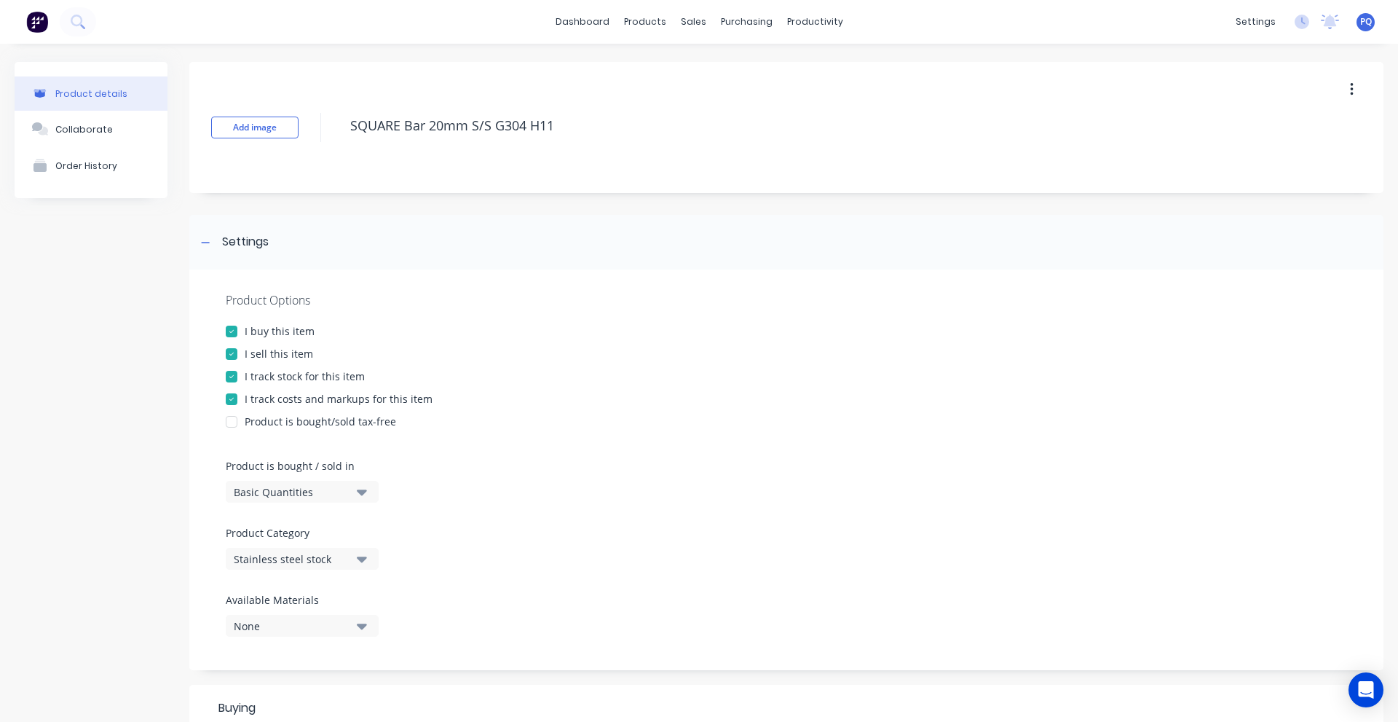
click at [277, 492] on div "Basic Quantities" at bounding box center [292, 491] width 117 height 15
click at [280, 548] on div "Lineal Metres" at bounding box center [335, 557] width 218 height 29
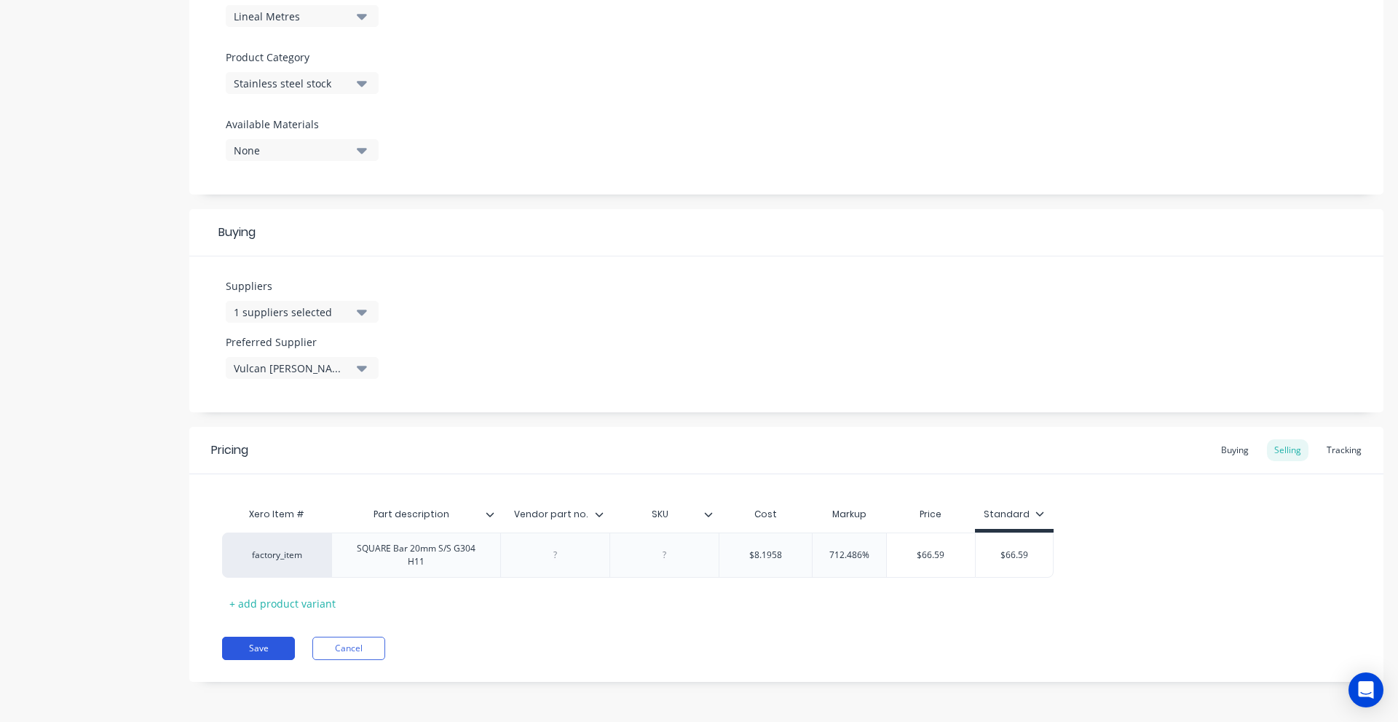
click at [275, 647] on button "Save" at bounding box center [258, 648] width 73 height 23
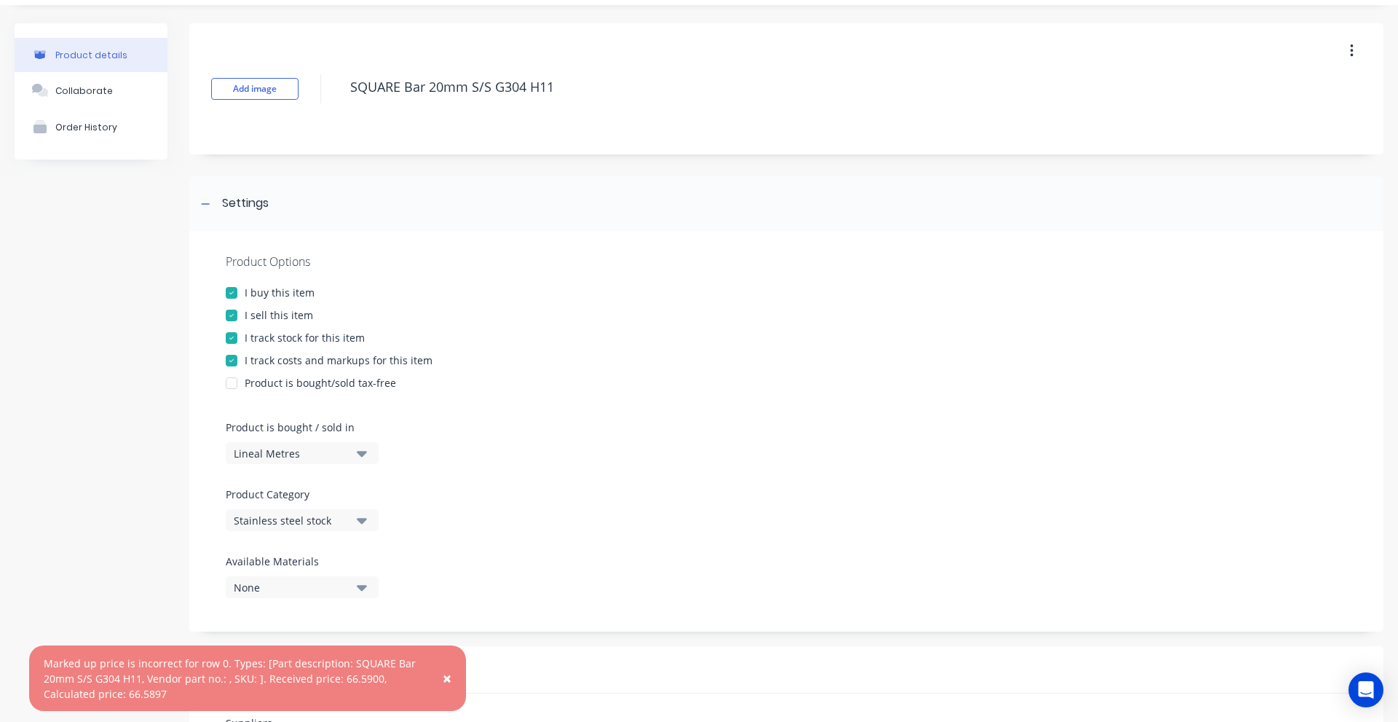
scroll to position [0, 0]
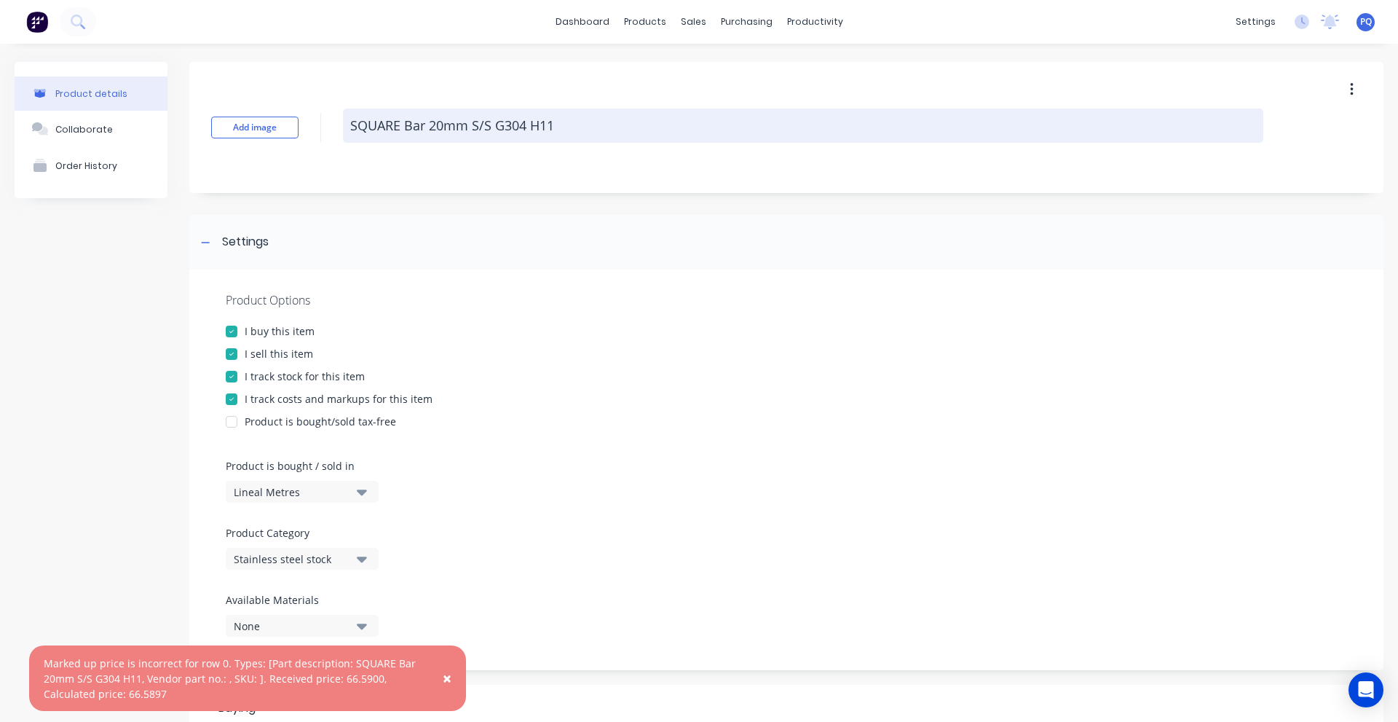
click at [454, 130] on textarea "SQUARE Bar 20mm S/S G304 H11" at bounding box center [803, 126] width 921 height 34
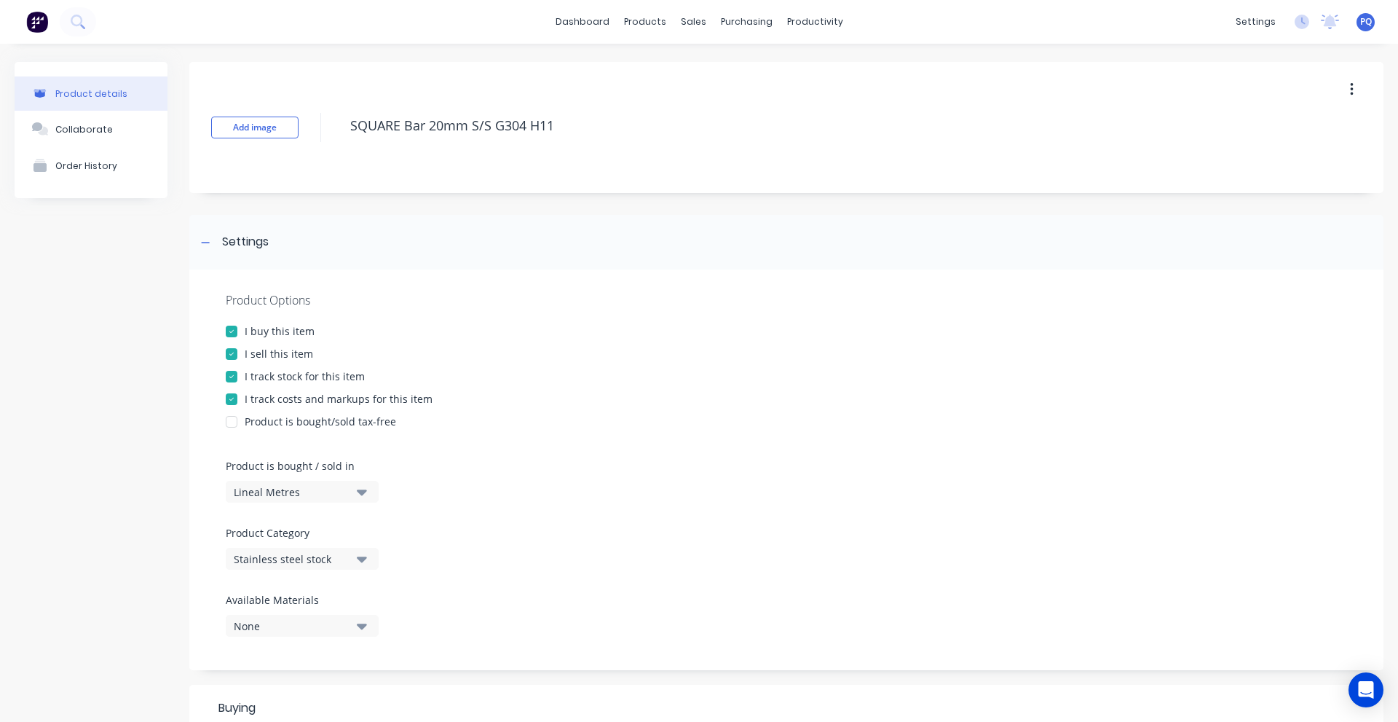
scroll to position [437, 0]
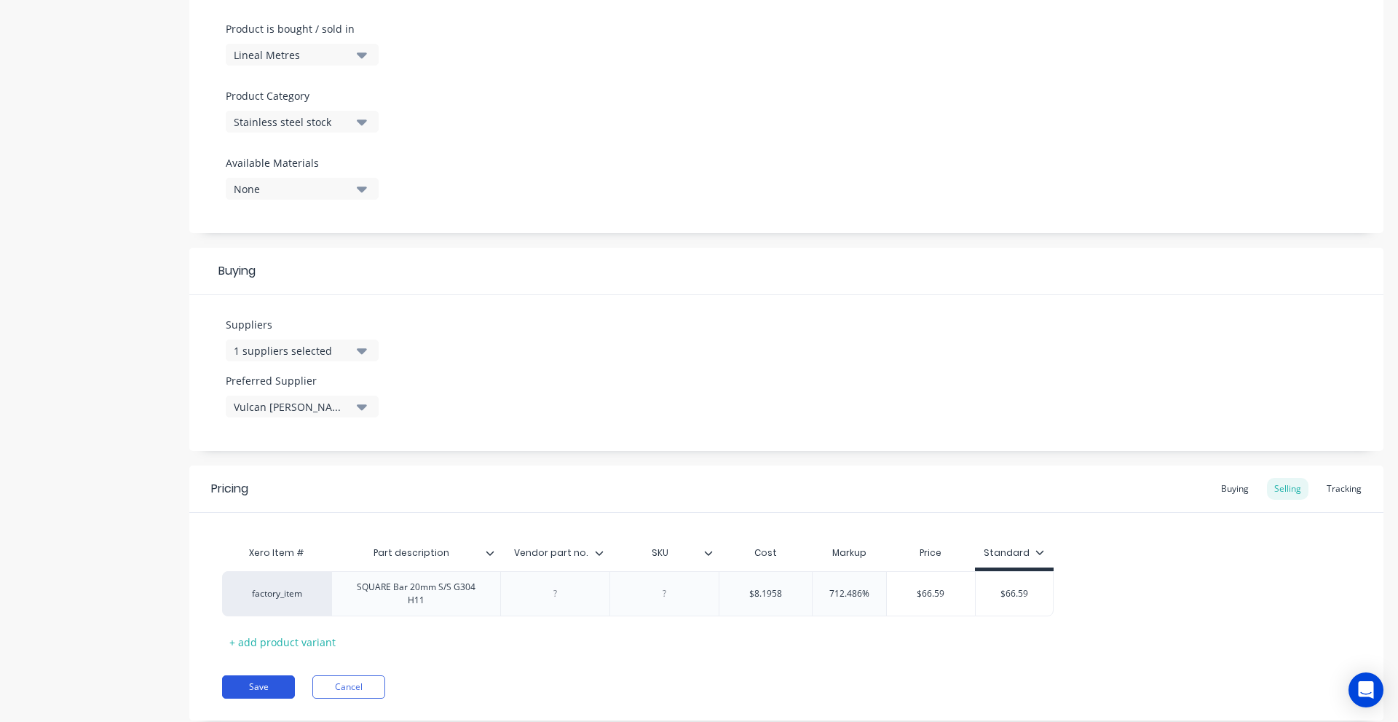
click at [277, 679] on button "Save" at bounding box center [258, 686] width 73 height 23
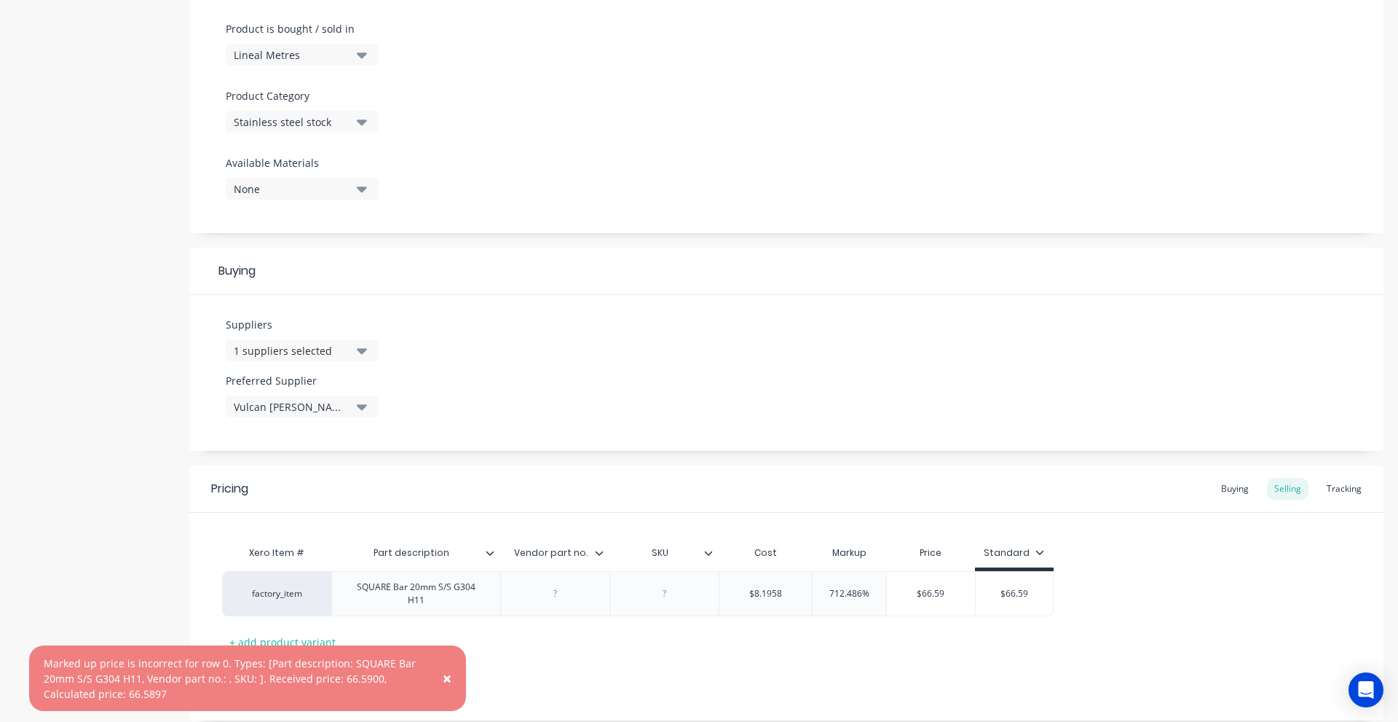
click at [452, 672] on button "×" at bounding box center [447, 678] width 38 height 35
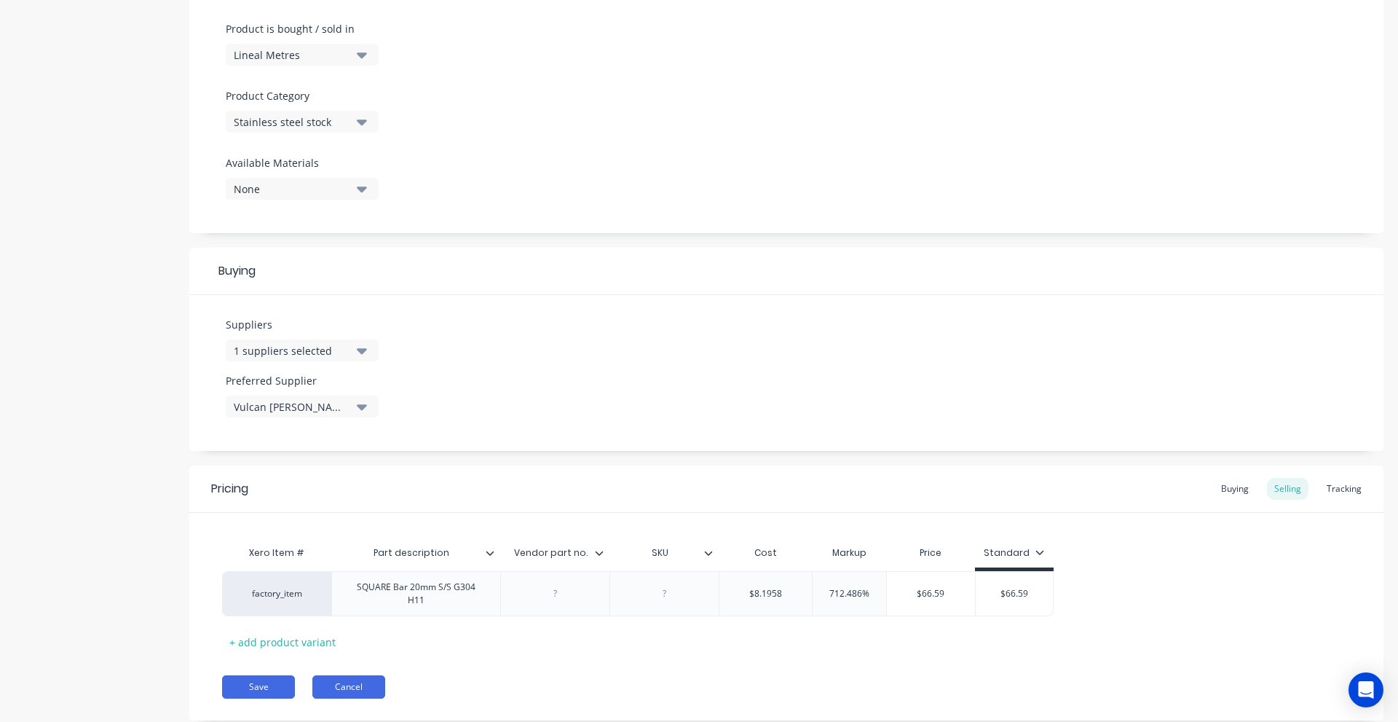
click at [369, 688] on button "Cancel" at bounding box center [348, 686] width 73 height 23
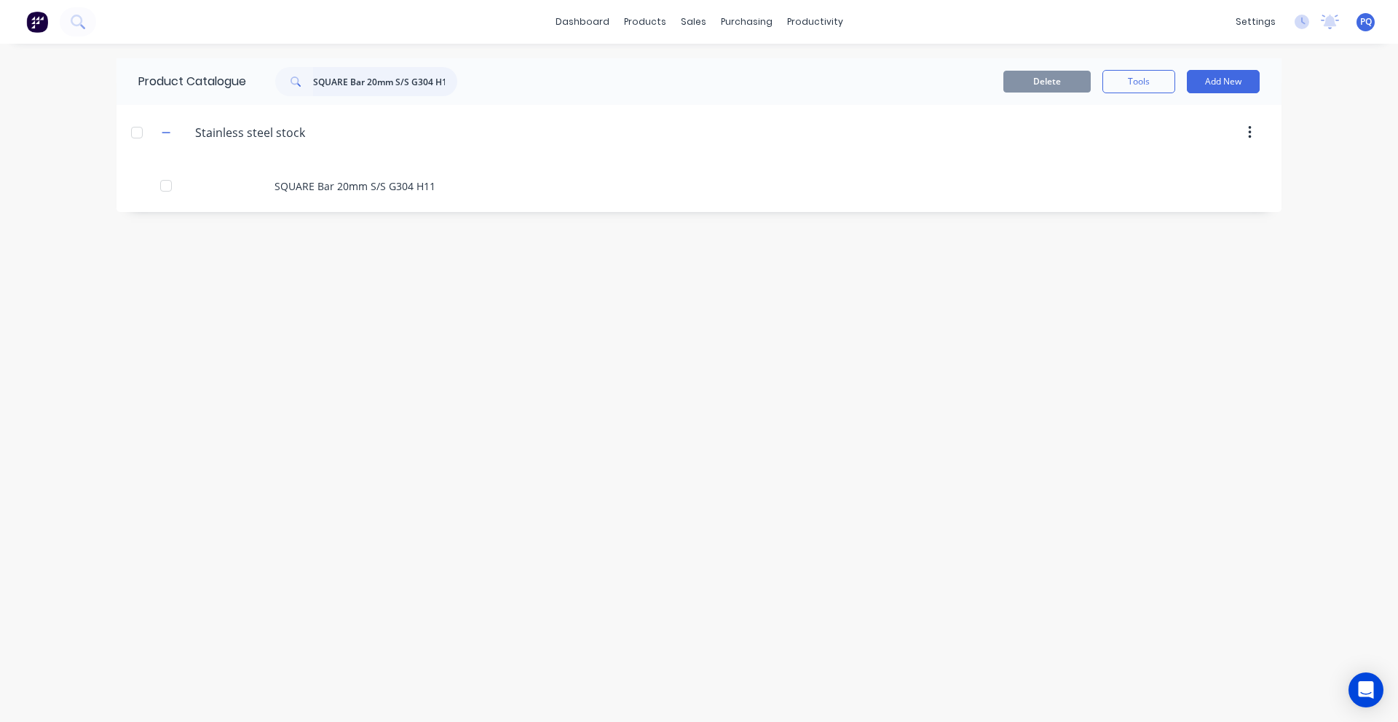
click at [412, 77] on input "SQUARE Bar 20mm S/S G304 H11" at bounding box center [385, 81] width 144 height 29
paste input "Round bar 10mm SS"
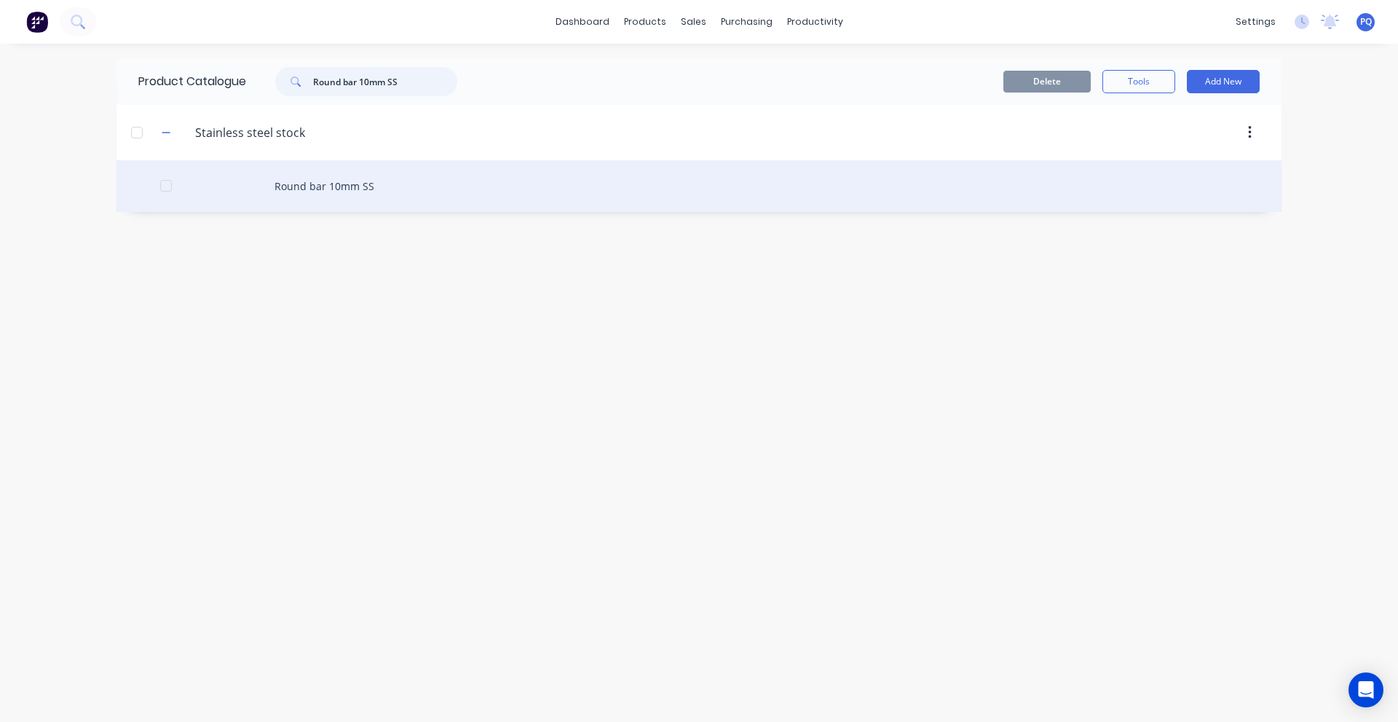
type input "Round bar 10mm SS"
click at [360, 179] on div "Round bar 10mm SS" at bounding box center [699, 186] width 1165 height 52
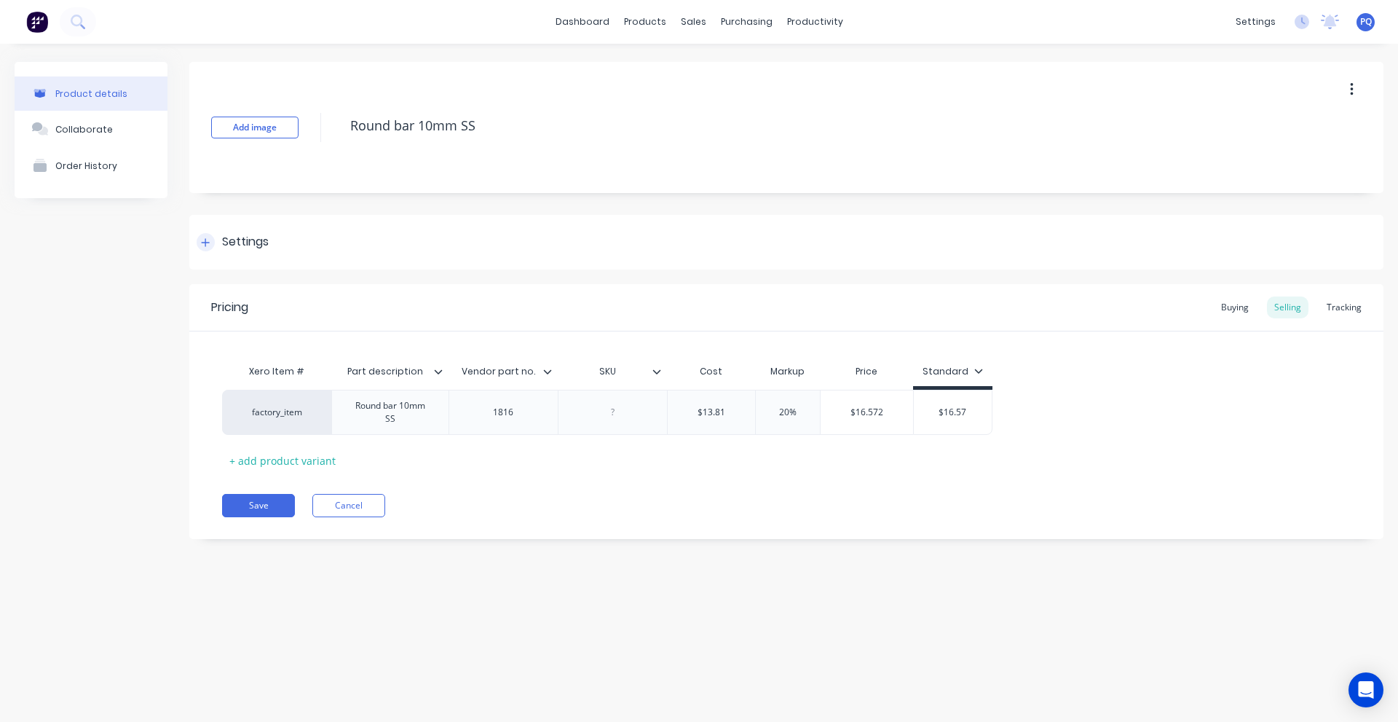
click at [245, 229] on div "Settings" at bounding box center [786, 242] width 1194 height 55
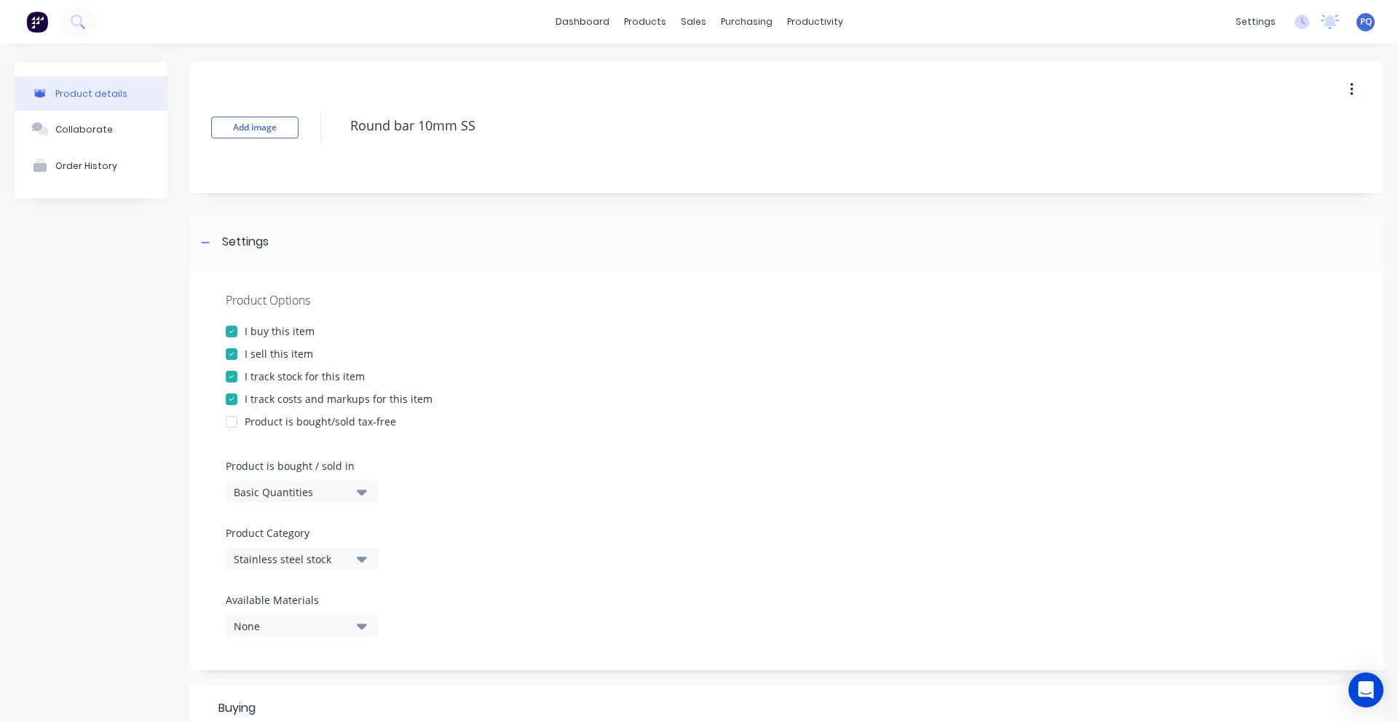
click at [268, 497] on div "Basic Quantities" at bounding box center [292, 491] width 117 height 15
click at [275, 557] on div "Lineal Metres" at bounding box center [335, 557] width 218 height 29
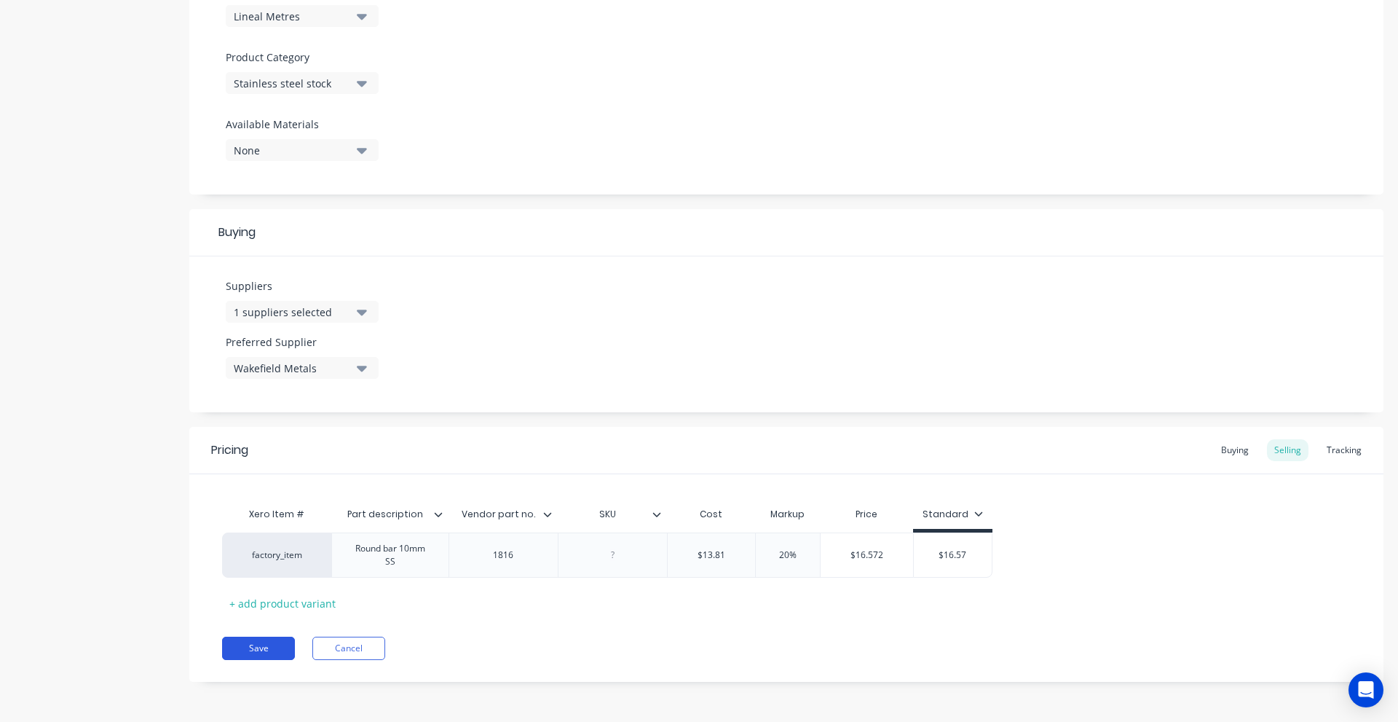
click at [269, 647] on button "Save" at bounding box center [258, 648] width 73 height 23
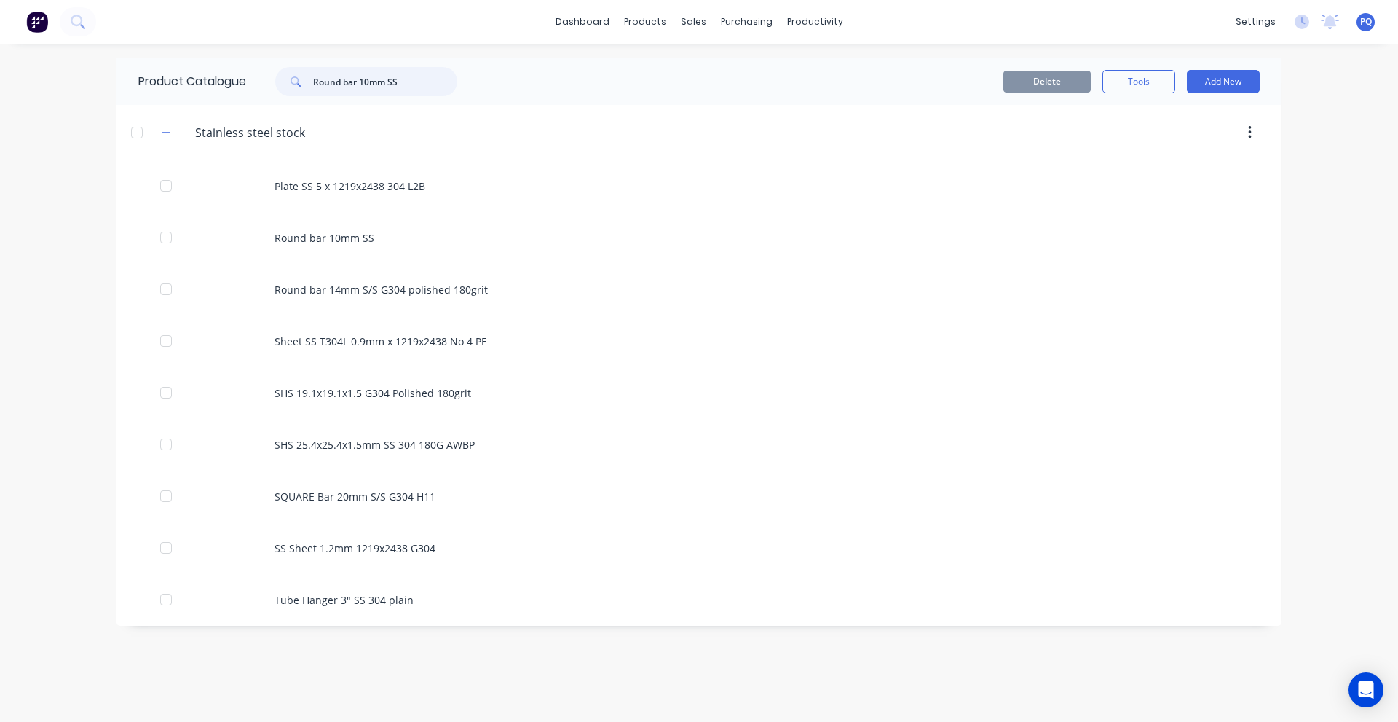
click at [393, 90] on input "Round bar 10mm SS" at bounding box center [385, 81] width 144 height 29
paste input "SHS 25.4x25.4x1.5mm SS 304 180G AWBP"
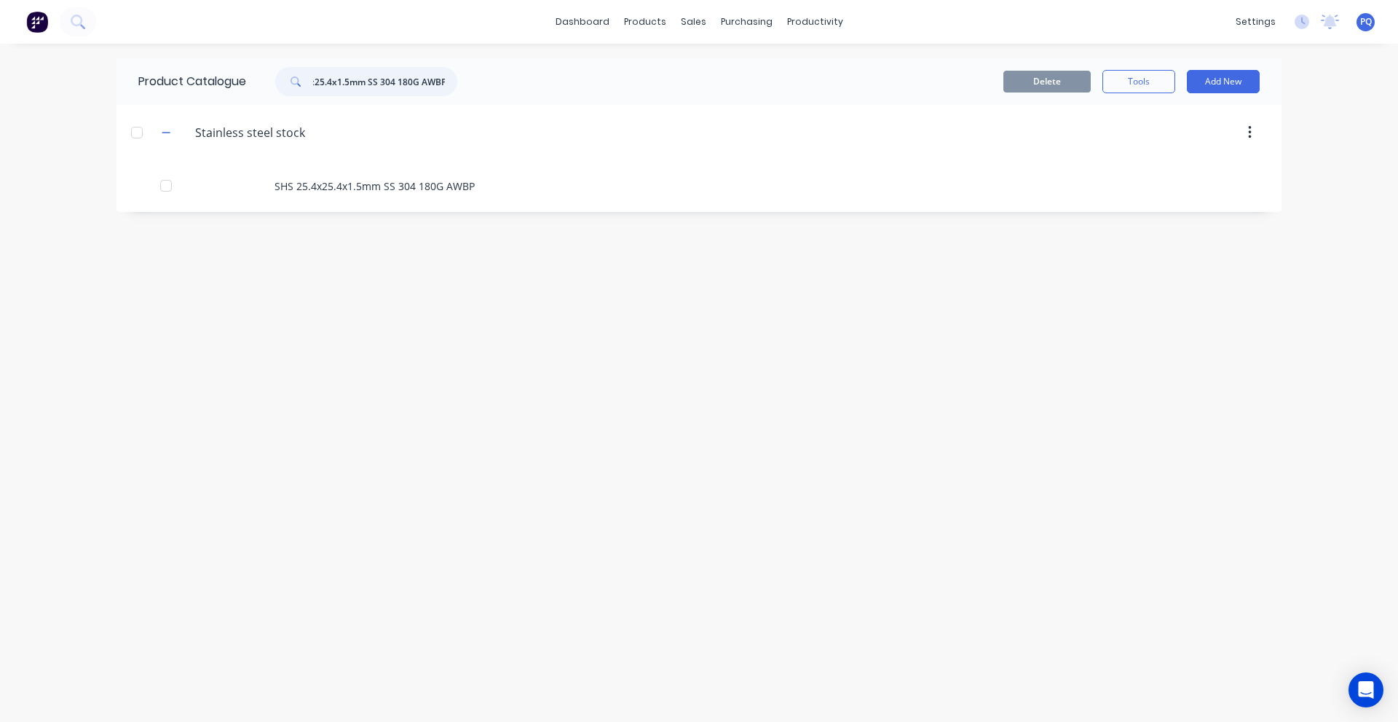
type input "SHS 25.4x25.4x1.5mm SS 304 180G AWBP"
click at [345, 186] on div "SHS 25.4x25.4x1.5mm SS 304 180G AWBP" at bounding box center [699, 186] width 1165 height 52
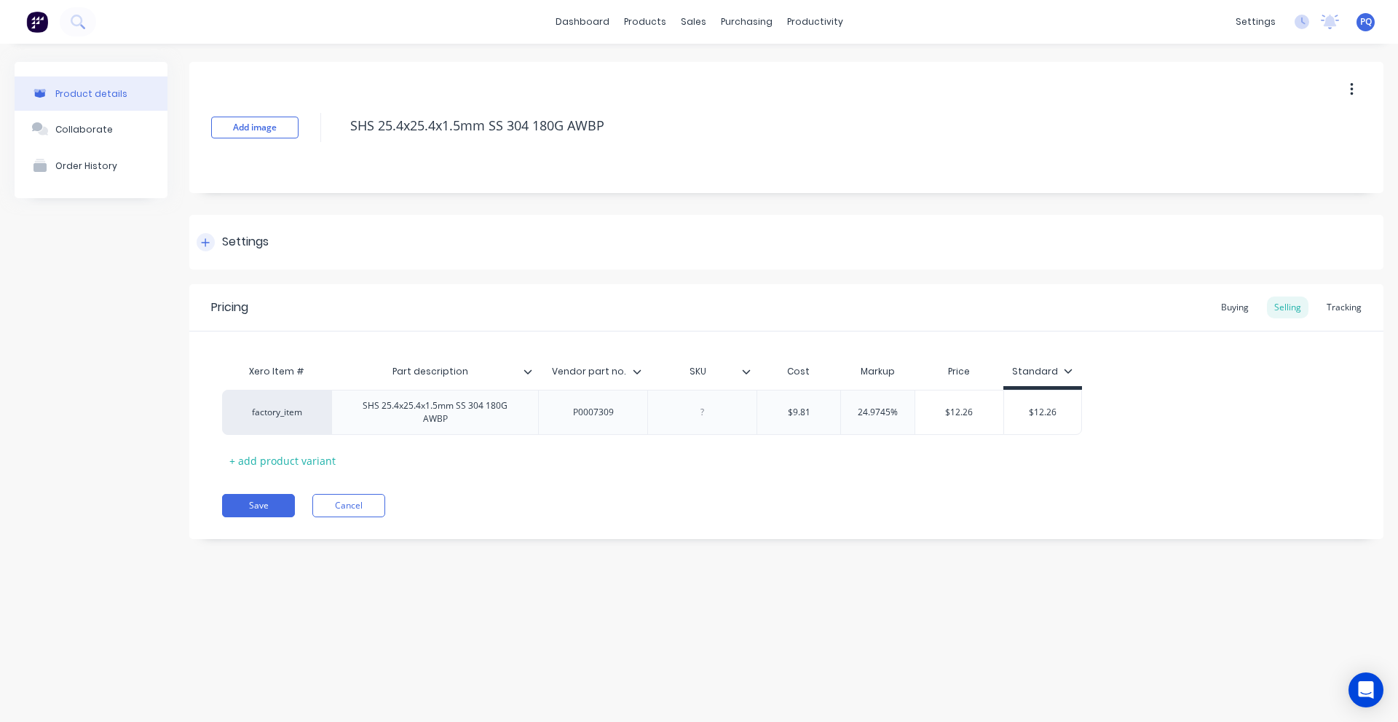
click at [241, 264] on div "Settings" at bounding box center [786, 242] width 1194 height 55
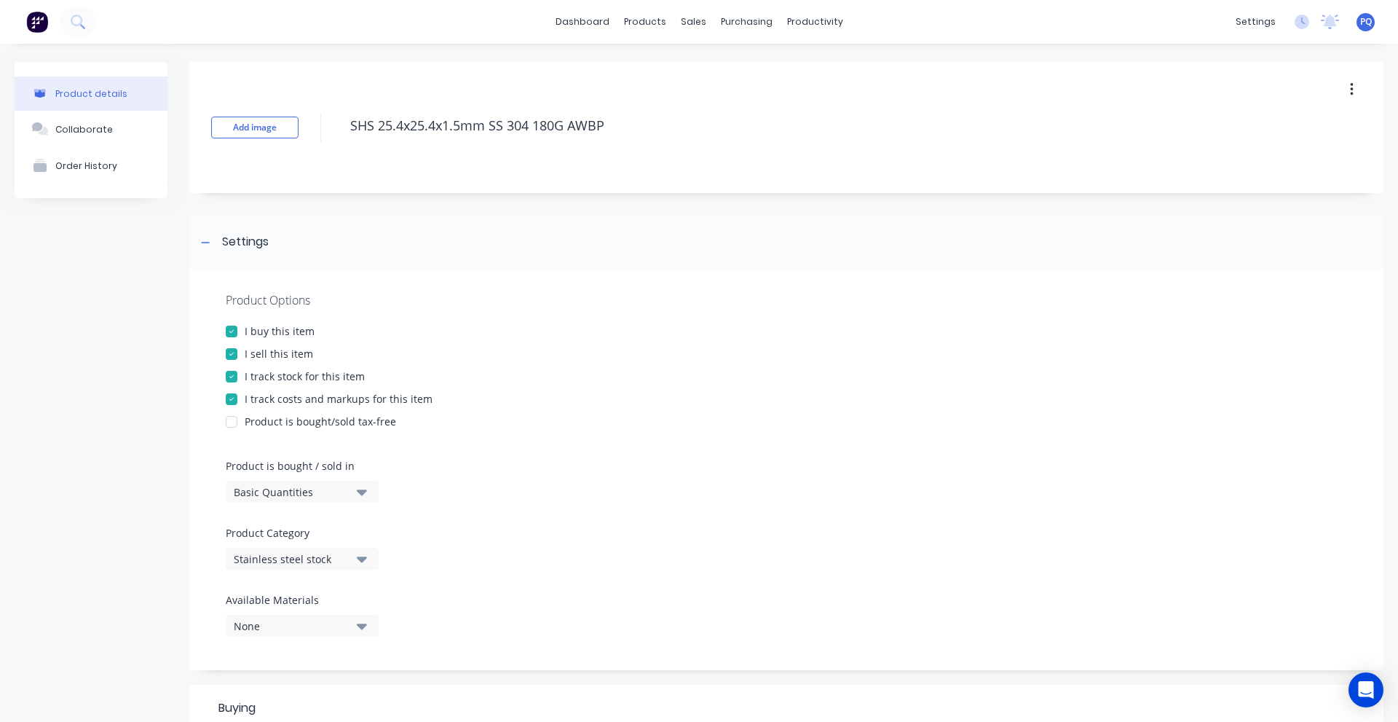
click at [299, 494] on div "Basic Quantities" at bounding box center [292, 491] width 117 height 15
click at [291, 570] on div "Lineal Metres" at bounding box center [335, 557] width 218 height 29
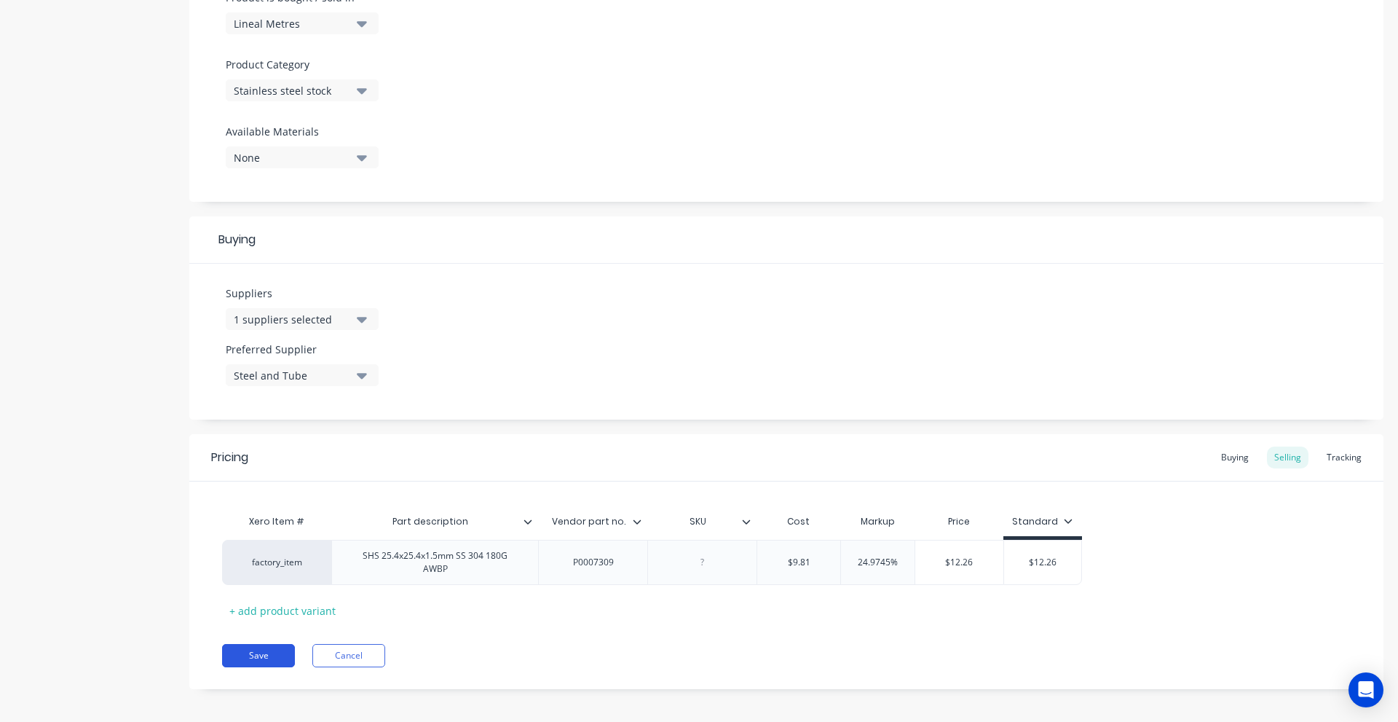
click at [272, 644] on button "Save" at bounding box center [258, 655] width 73 height 23
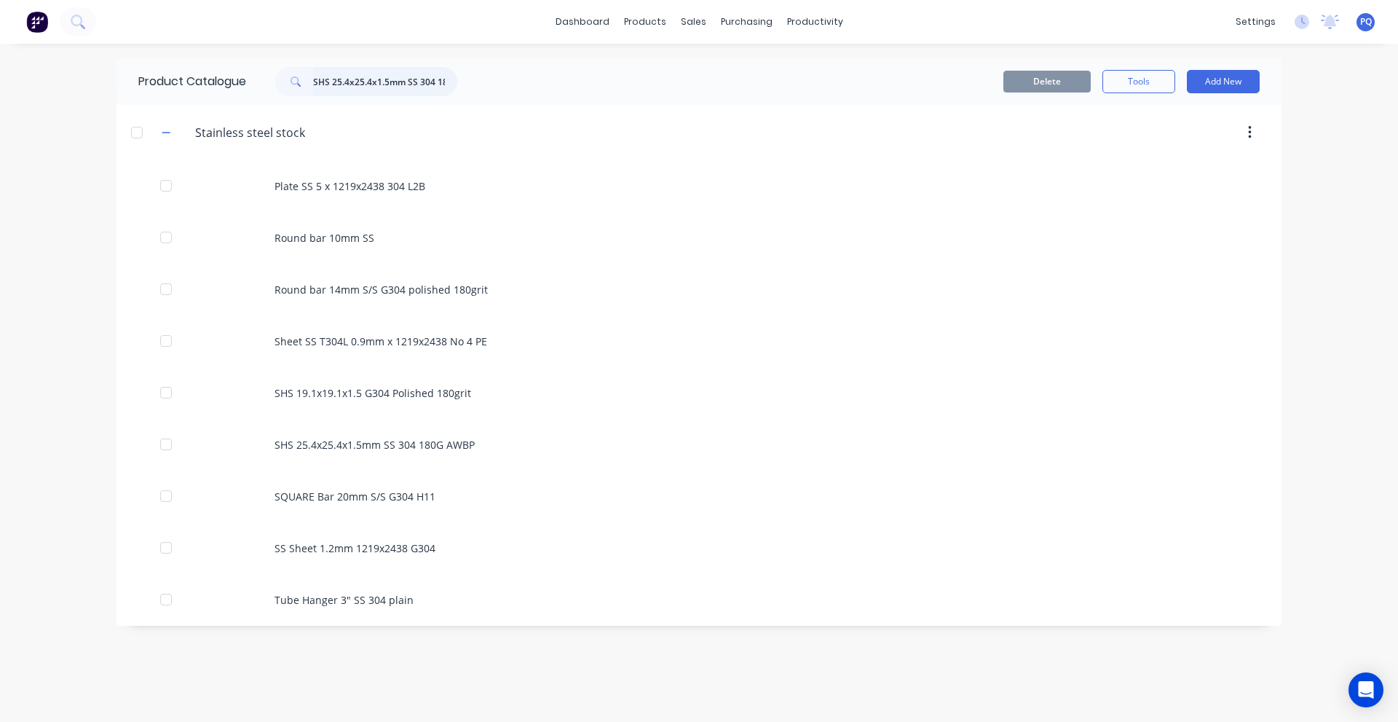
click at [440, 88] on input "SHS 25.4x25.4x1.5mm SS 304 180G AWBP" at bounding box center [385, 81] width 144 height 29
paste input "19.1x19.1x1.5 G304 Polished 180grit"
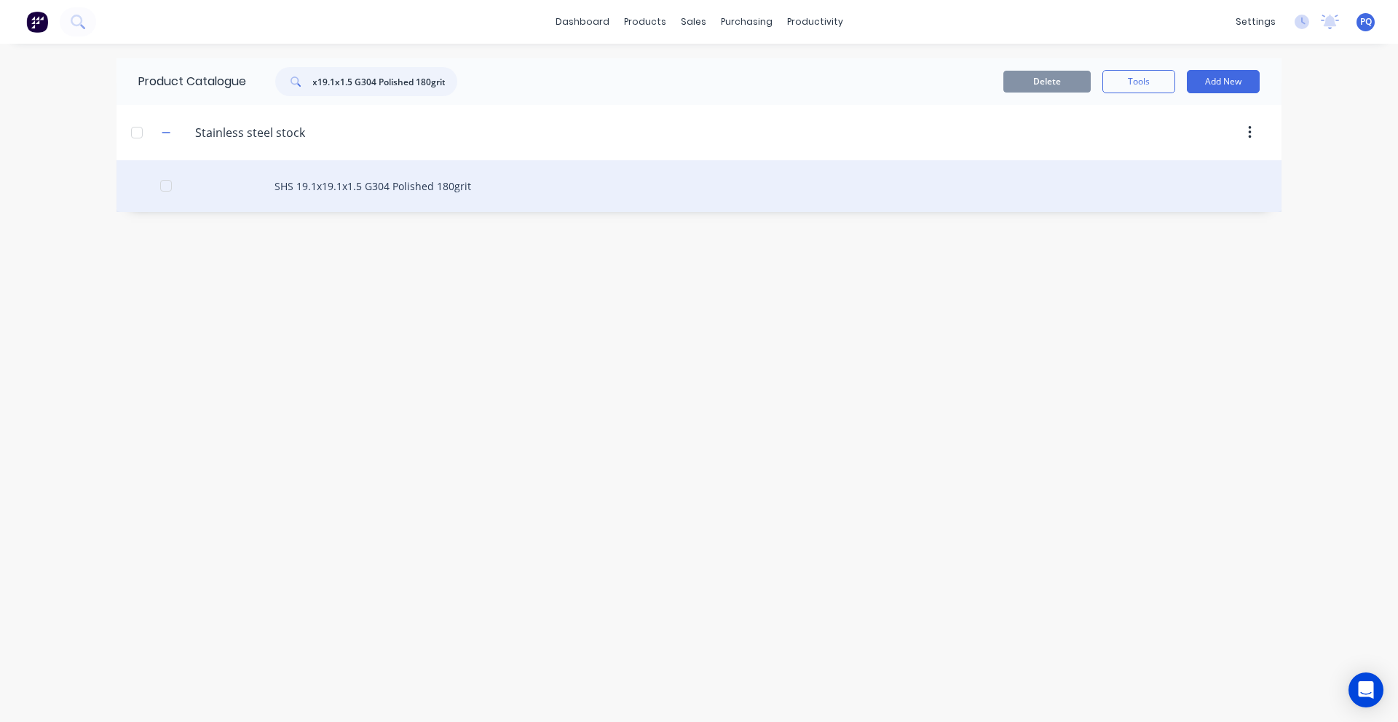
type input "SHS 19.1x19.1x1.5 G304 Polished 180grit"
click at [276, 187] on div "SHS 19.1x19.1x1.5 G304 Polished 180grit" at bounding box center [699, 186] width 1165 height 52
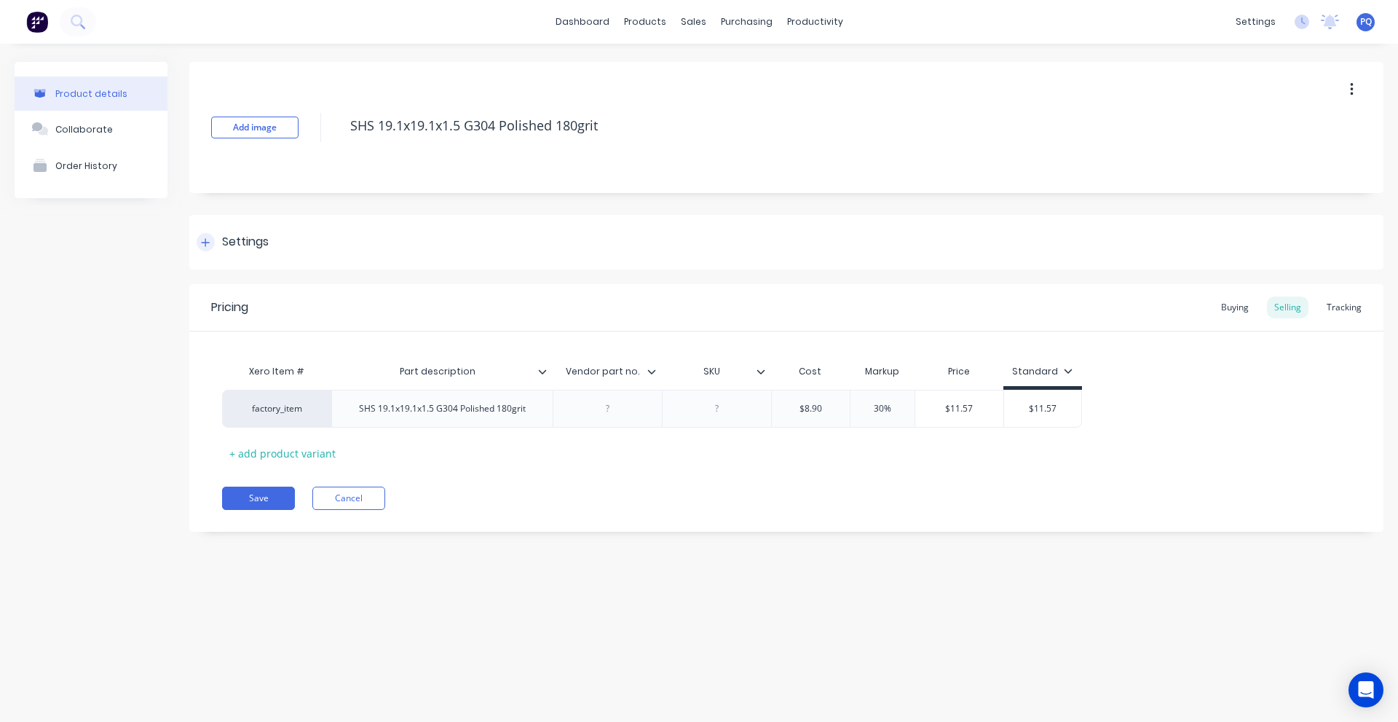
click at [253, 239] on div "Settings" at bounding box center [245, 242] width 47 height 18
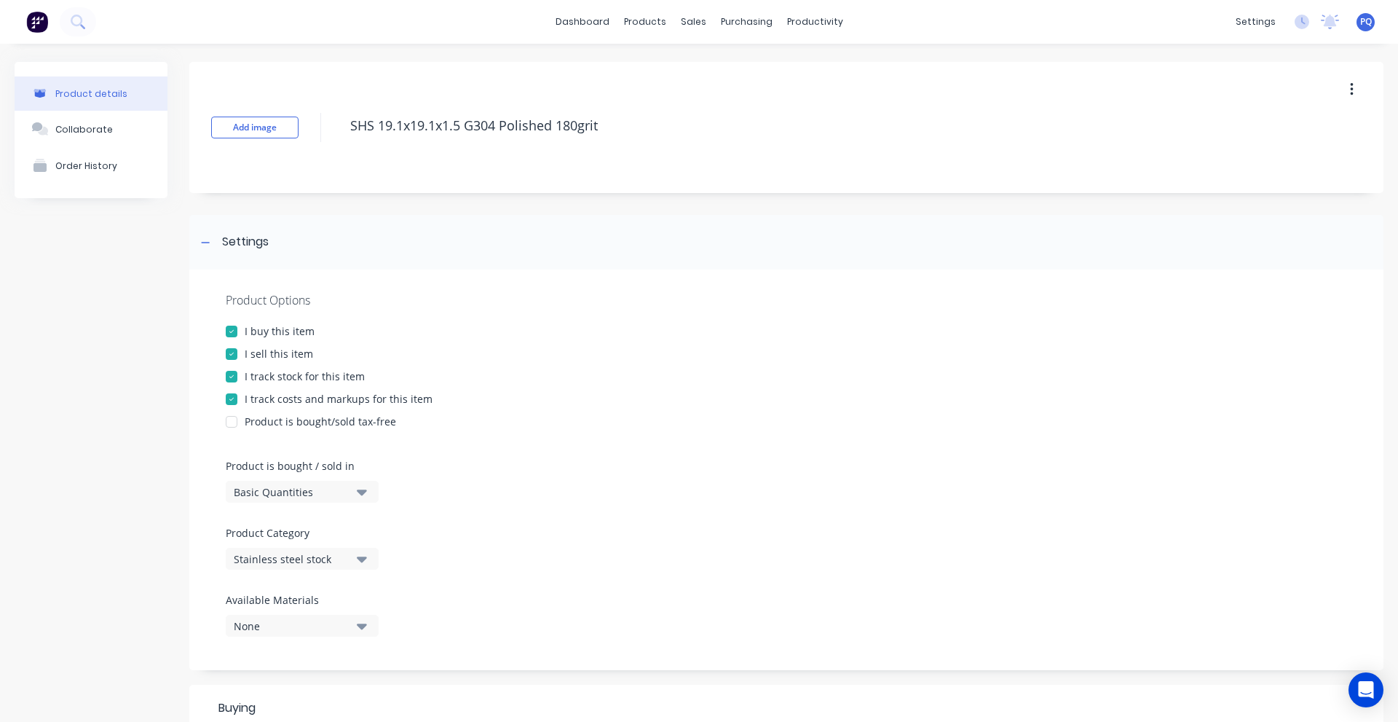
click at [305, 486] on div "Basic Quantities" at bounding box center [292, 491] width 117 height 15
click at [289, 564] on div "Lineal Metres" at bounding box center [335, 557] width 218 height 29
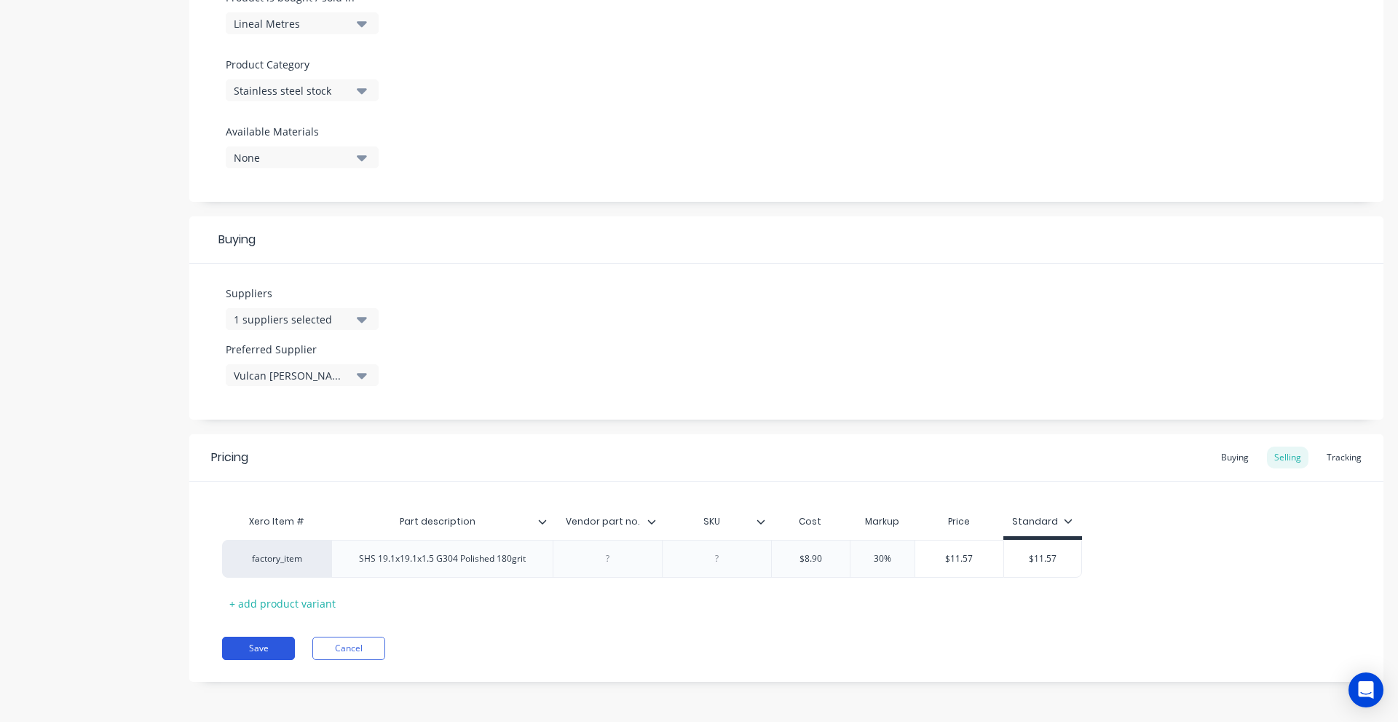
click at [272, 639] on button "Save" at bounding box center [258, 648] width 73 height 23
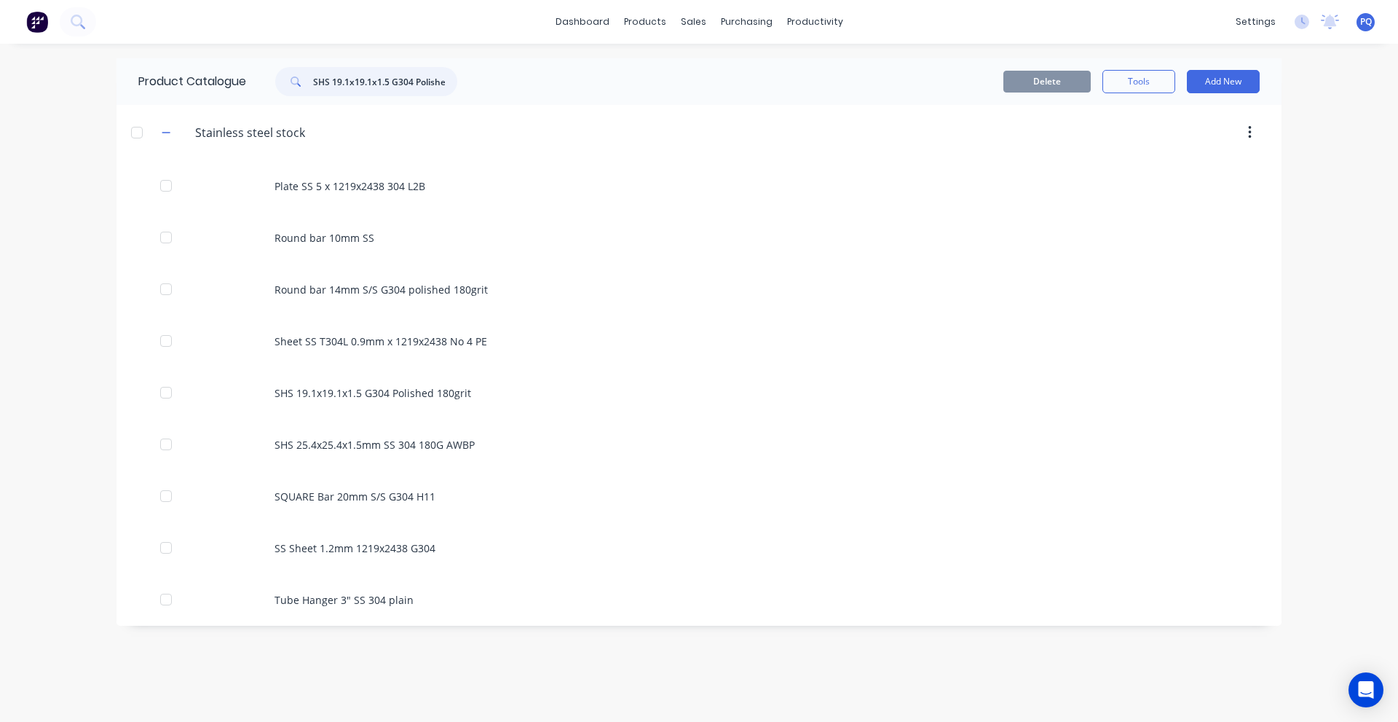
click at [350, 76] on input "SHS 19.1x19.1x1.5 G304 Polished 180grit" at bounding box center [385, 81] width 144 height 29
paste input "ERW Tube round OD 101.6x2.0"
type input "ERW Tube round OD 101.6x2.0"
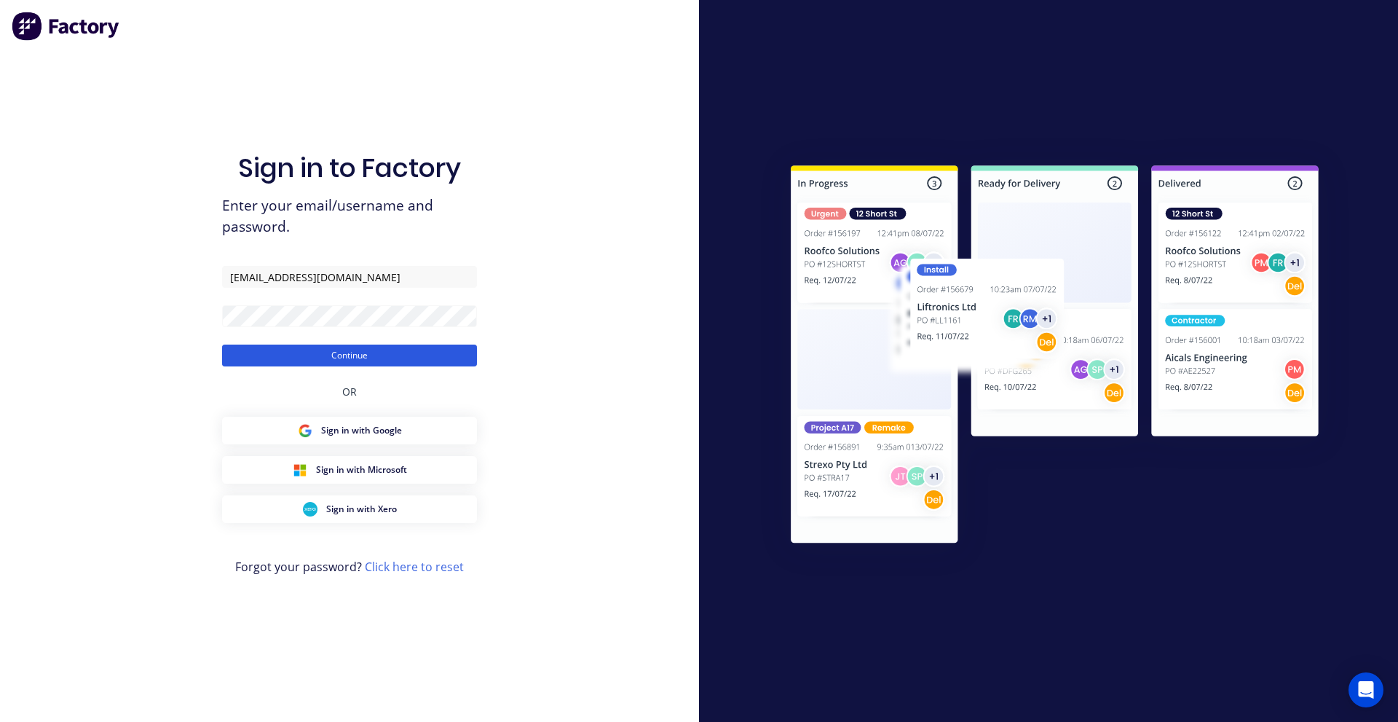
click at [346, 360] on button "Continue" at bounding box center [349, 355] width 255 height 22
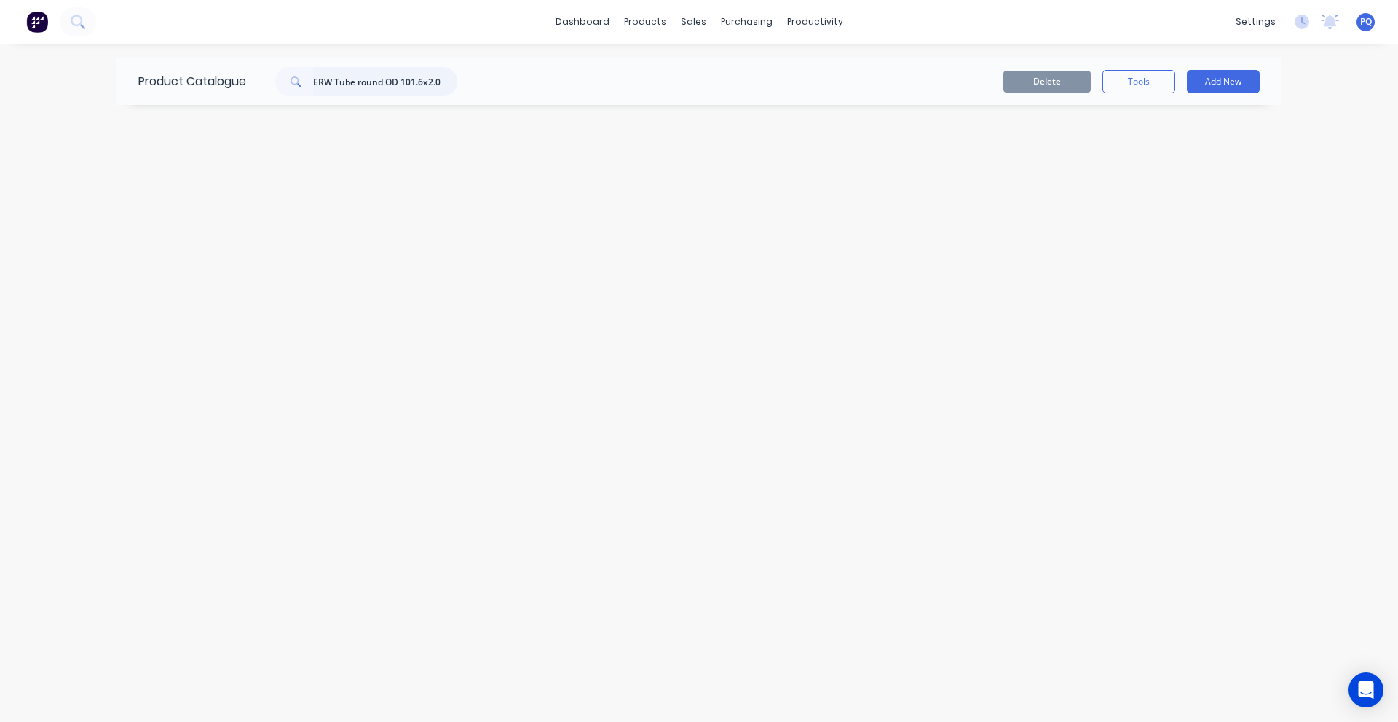
click at [385, 77] on input "ERW Tube round OD 101.6x2.0" at bounding box center [385, 81] width 144 height 29
drag, startPoint x: 413, startPoint y: 81, endPoint x: 966, endPoint y: 13, distance: 557.6
click at [414, 81] on input "ERW Tube round OD 101.6x2.0" at bounding box center [385, 81] width 144 height 29
click at [663, 59] on link "Product Catalogue" at bounding box center [716, 69] width 193 height 29
click at [651, 65] on icon at bounding box center [648, 70] width 7 height 12
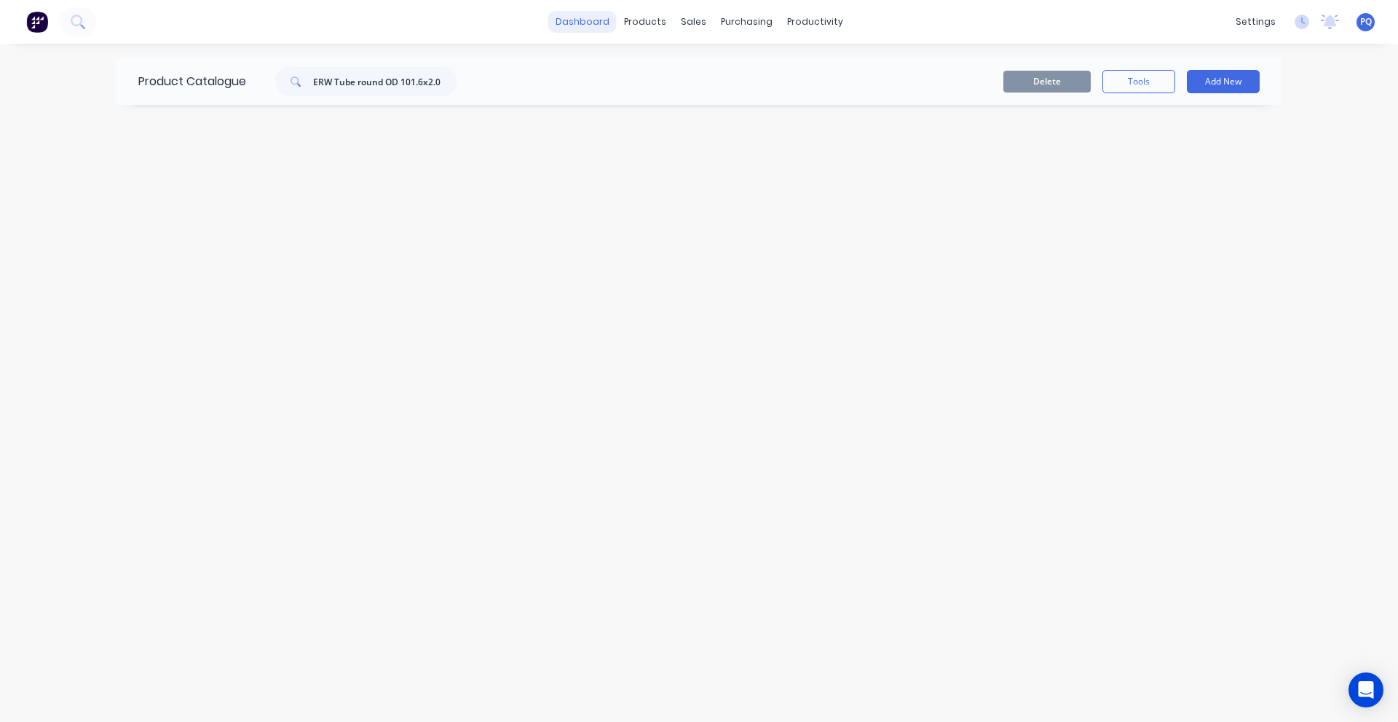
click at [579, 21] on link "dashboard" at bounding box center [582, 22] width 68 height 22
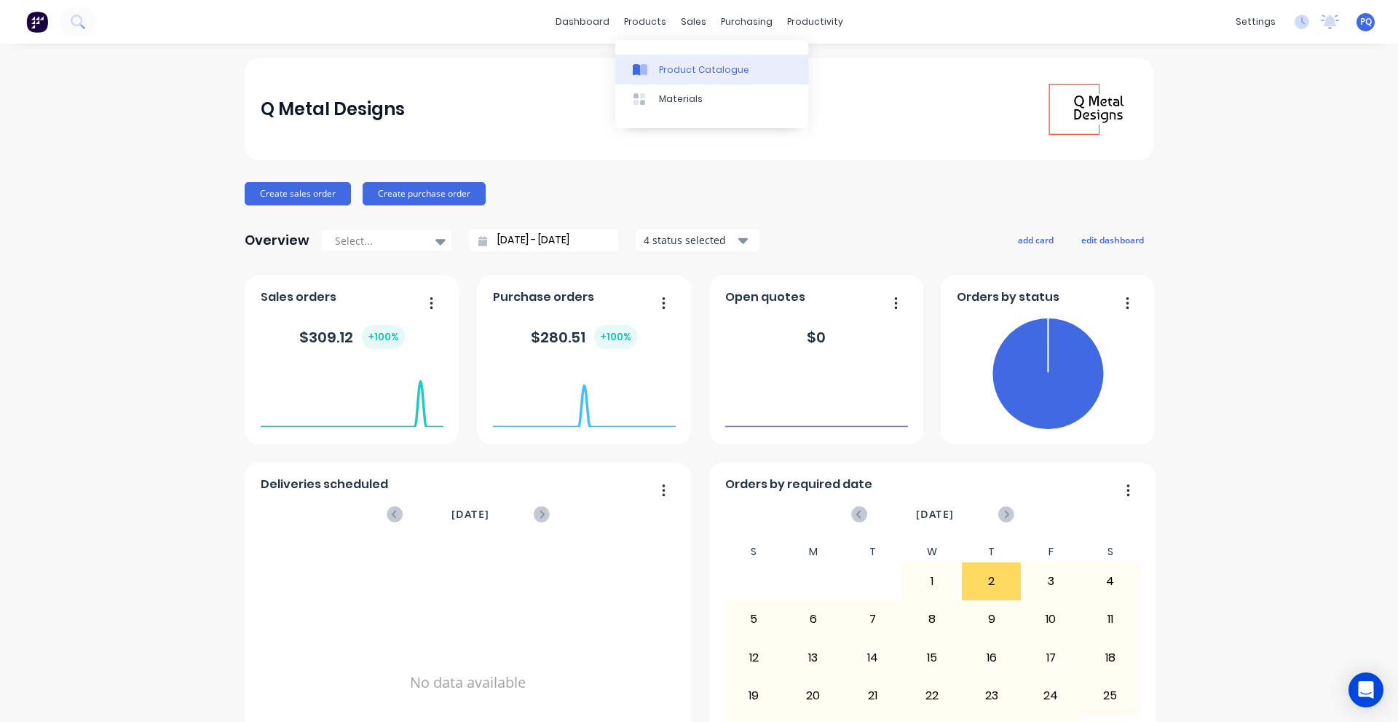
click at [648, 72] on div at bounding box center [644, 69] width 22 height 13
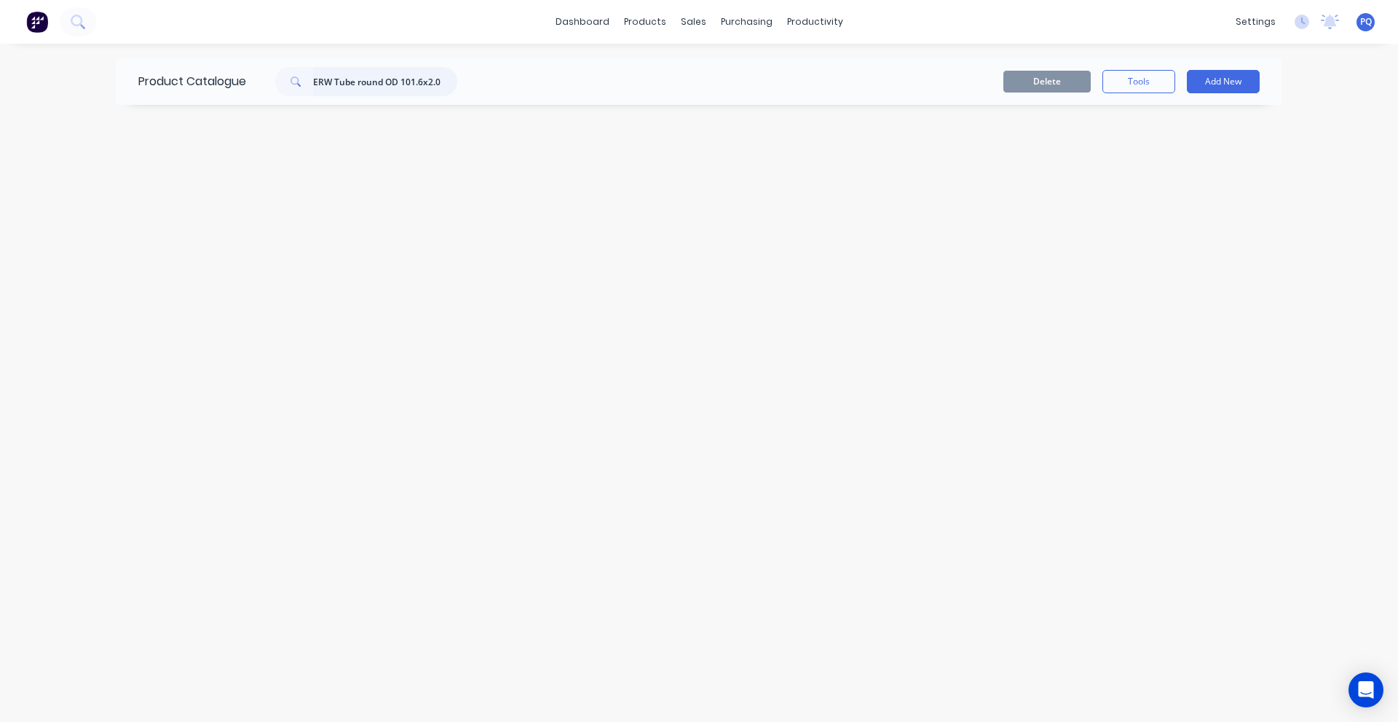
click at [387, 76] on input "ERW Tube round OD 101.6x2.0" at bounding box center [385, 81] width 144 height 29
click at [533, 182] on div "Product Catalogue Delete Tools Add New" at bounding box center [699, 382] width 1165 height 649
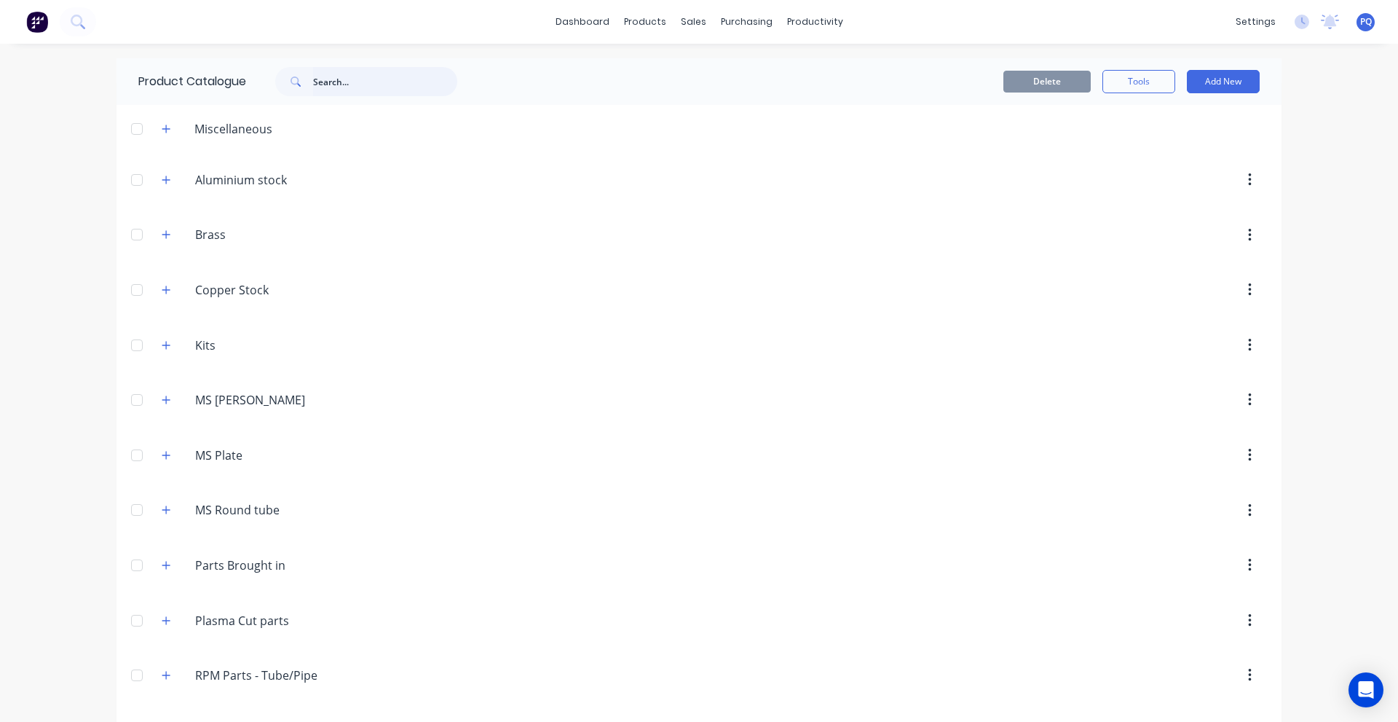
click at [346, 90] on input "text" at bounding box center [385, 81] width 144 height 29
paste
type input "ERW Tube round OD 101.6x2.0"
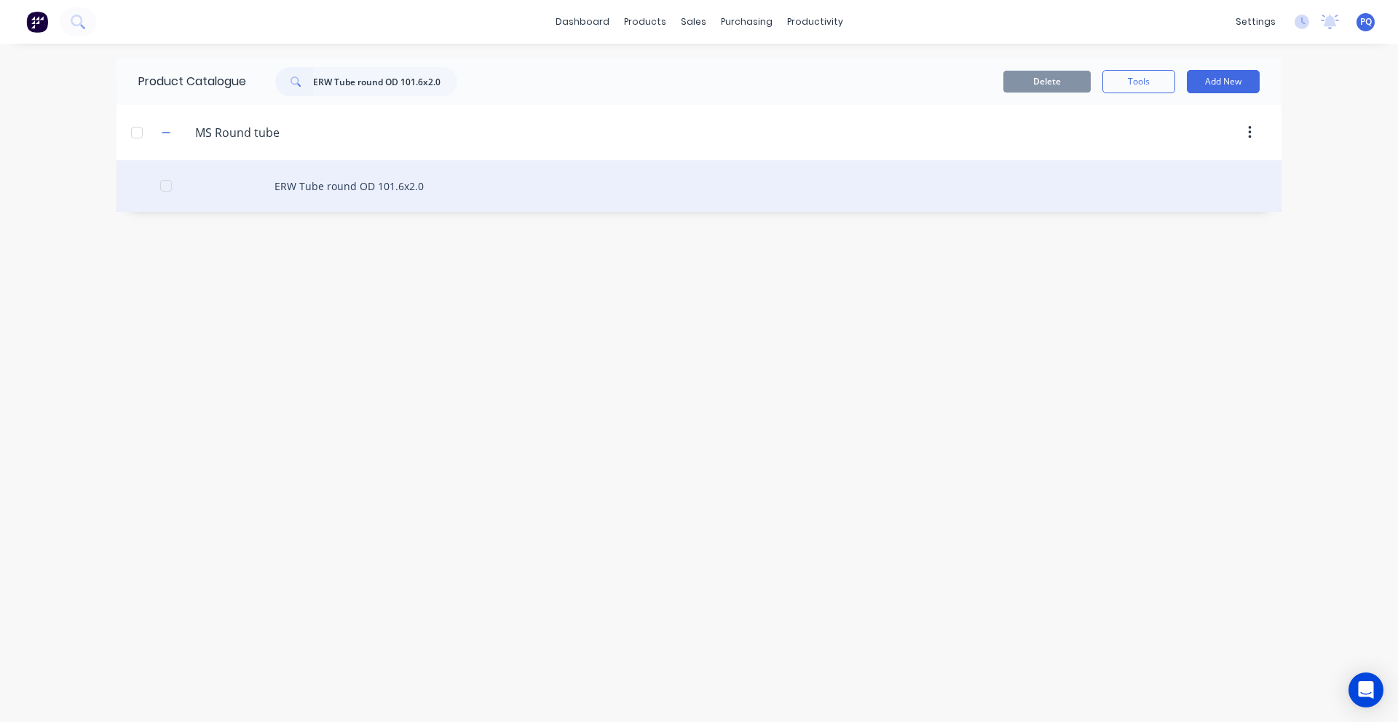
click at [291, 186] on div "ERW Tube round OD 101.6x2.0" at bounding box center [699, 186] width 1165 height 52
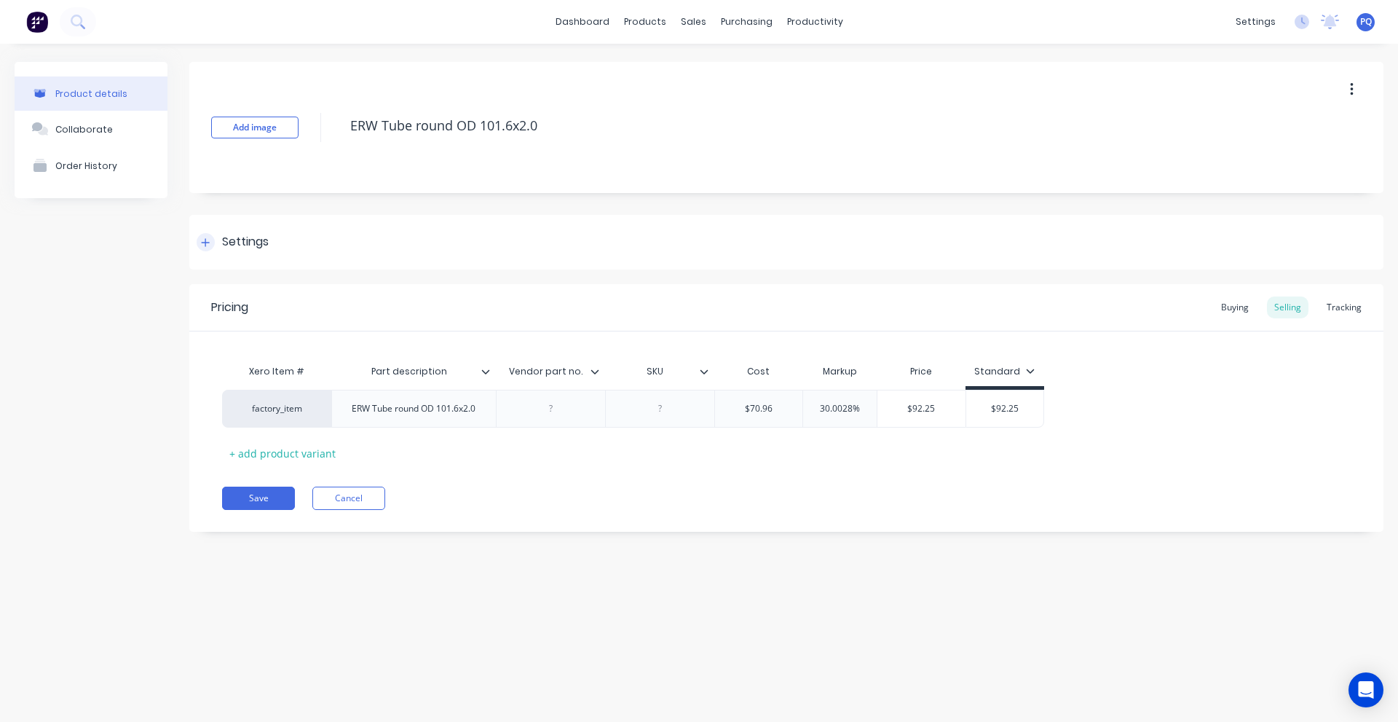
click at [235, 267] on div "Settings" at bounding box center [786, 242] width 1194 height 55
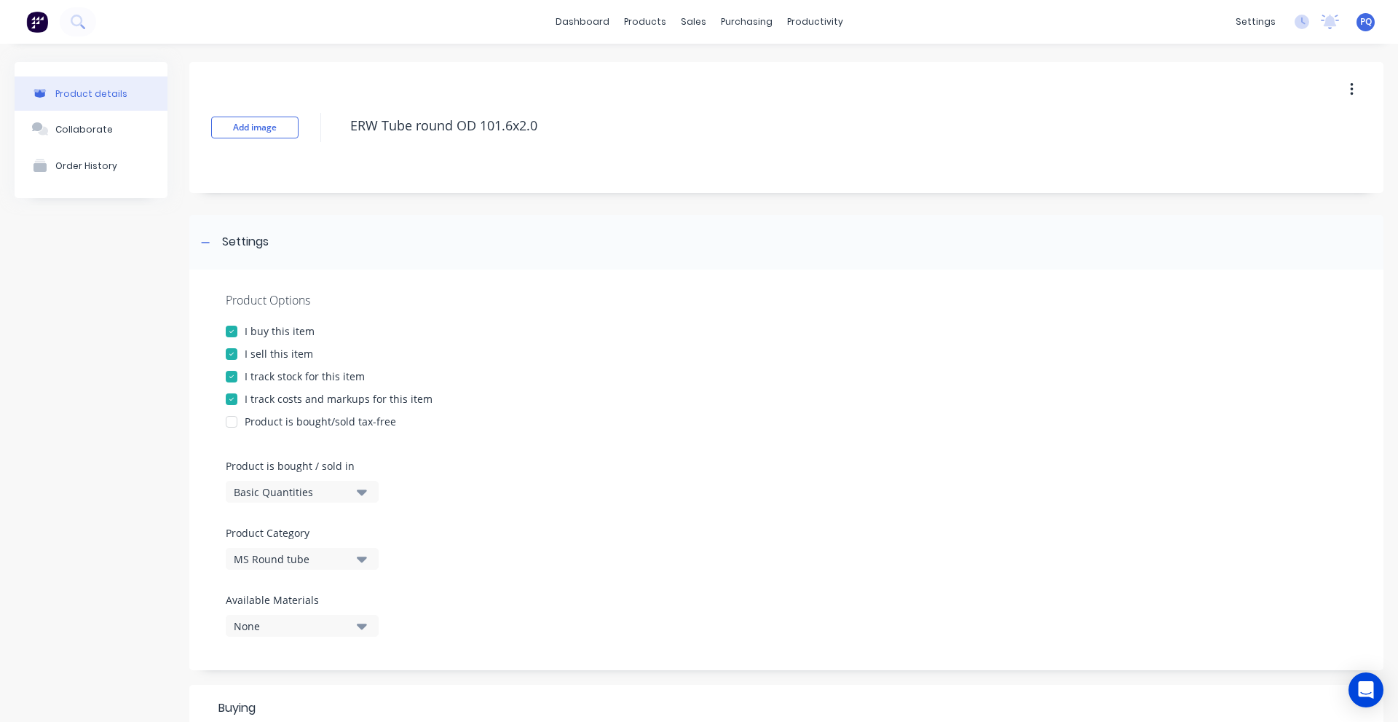
click at [253, 489] on div "Basic Quantities" at bounding box center [292, 491] width 117 height 15
click at [266, 554] on div "Lineal Metres" at bounding box center [335, 557] width 218 height 29
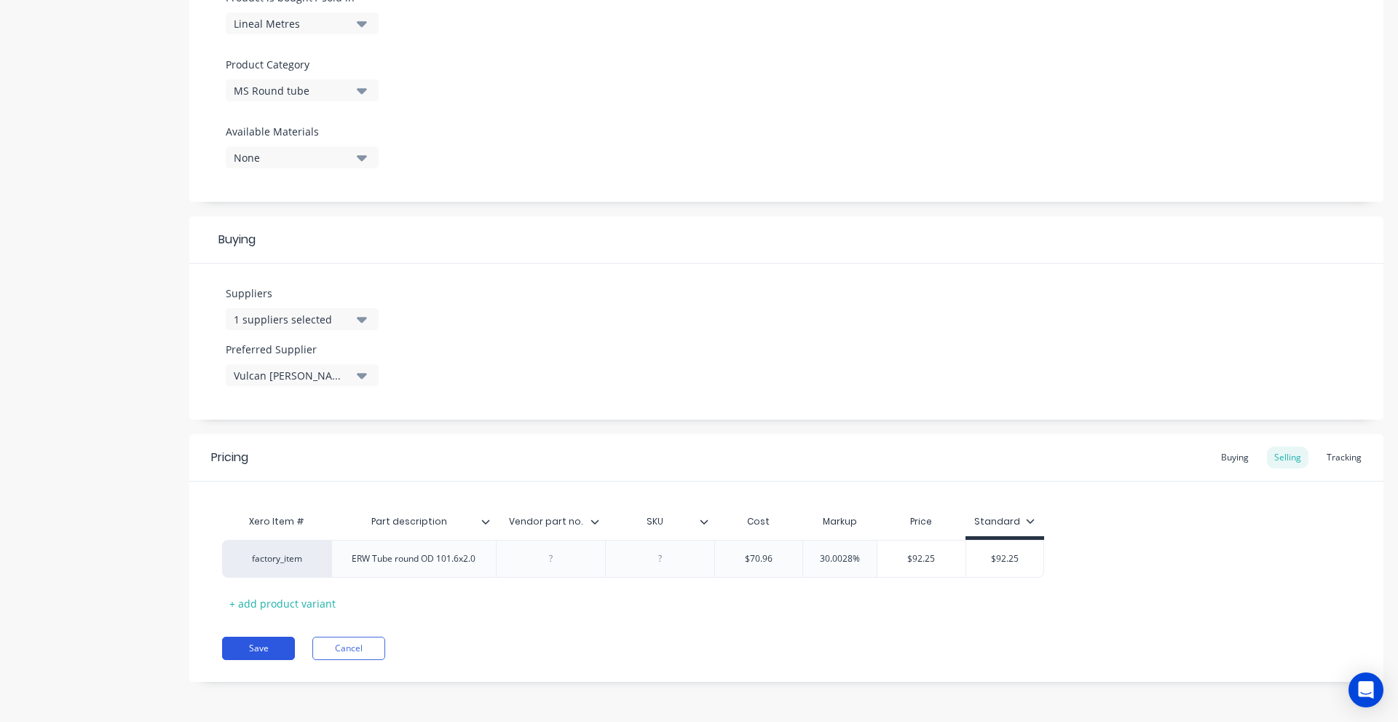
click at [284, 643] on button "Save" at bounding box center [258, 648] width 73 height 23
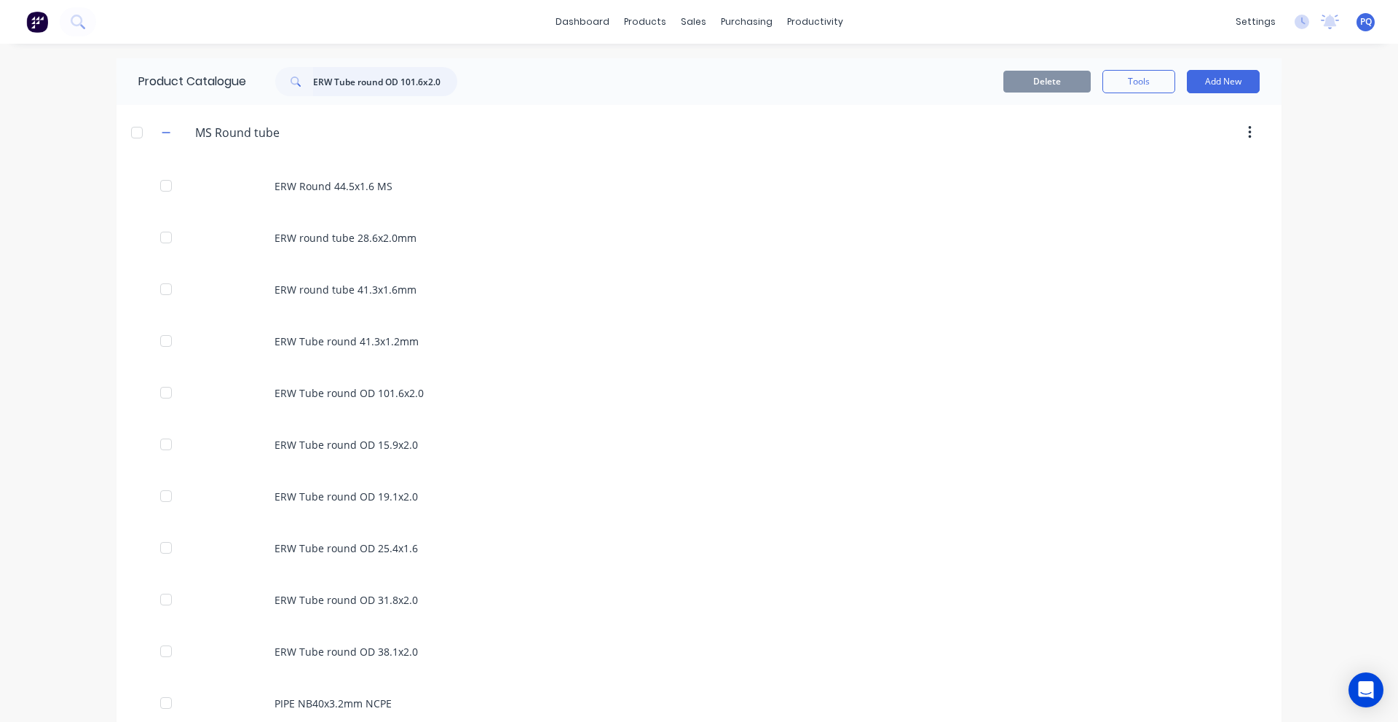
click at [433, 84] on input "ERW Tube round OD 101.6x2.0" at bounding box center [385, 81] width 144 height 29
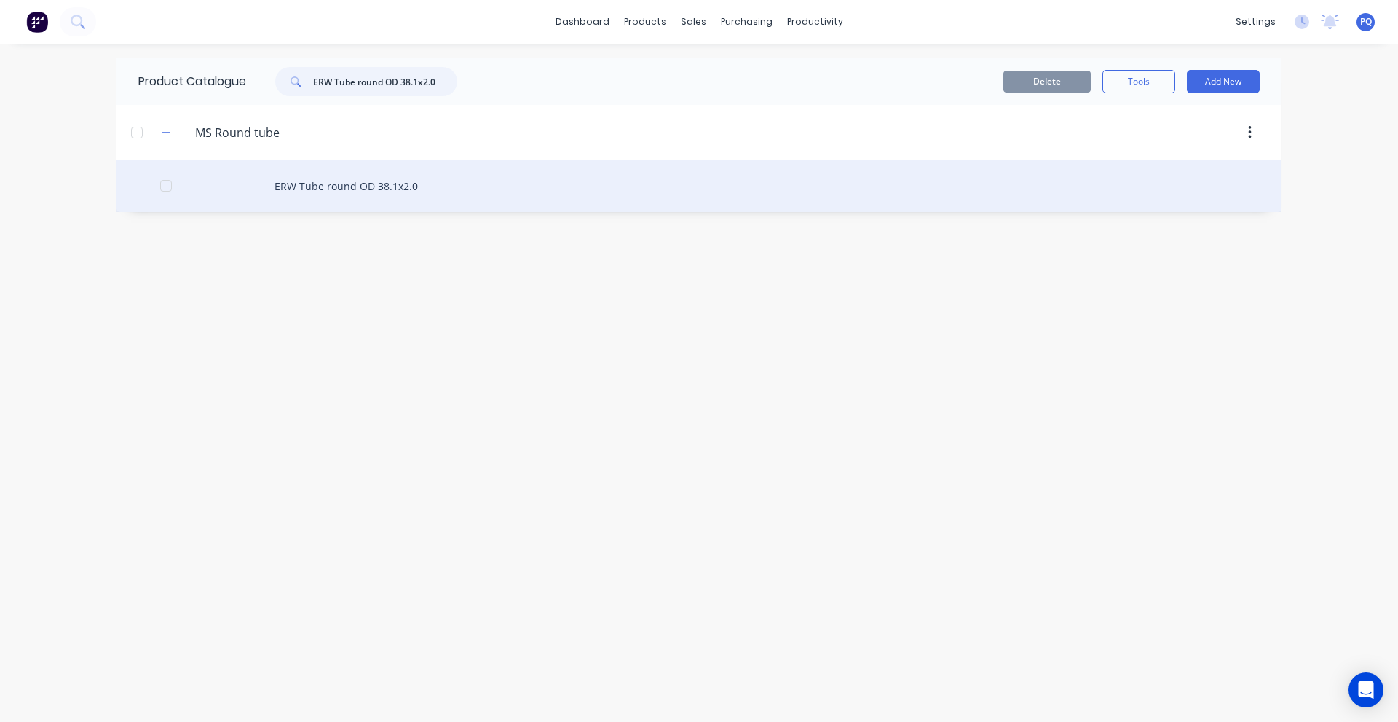
type input "ERW Tube round OD 38.1x2.0"
click at [357, 206] on div "ERW Tube round OD 38.1x2.0" at bounding box center [699, 186] width 1165 height 52
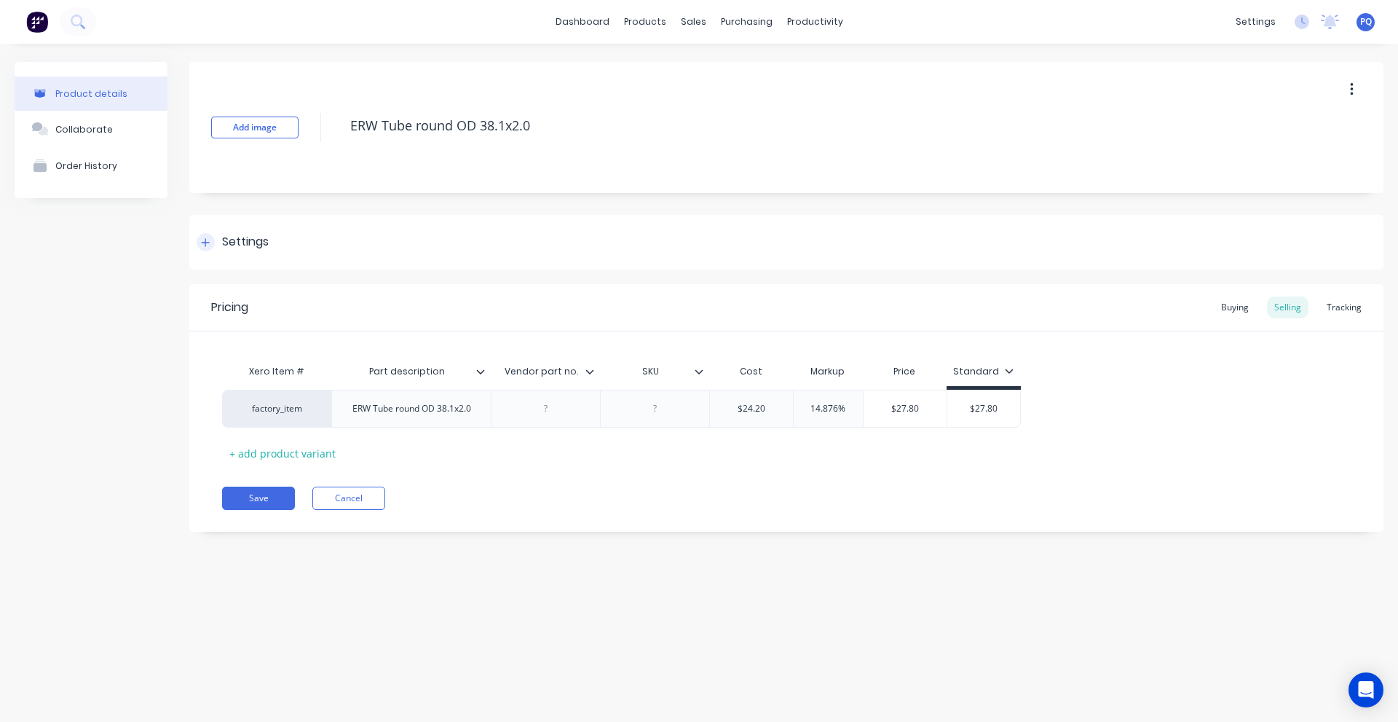
click at [250, 253] on div "Settings" at bounding box center [786, 242] width 1194 height 55
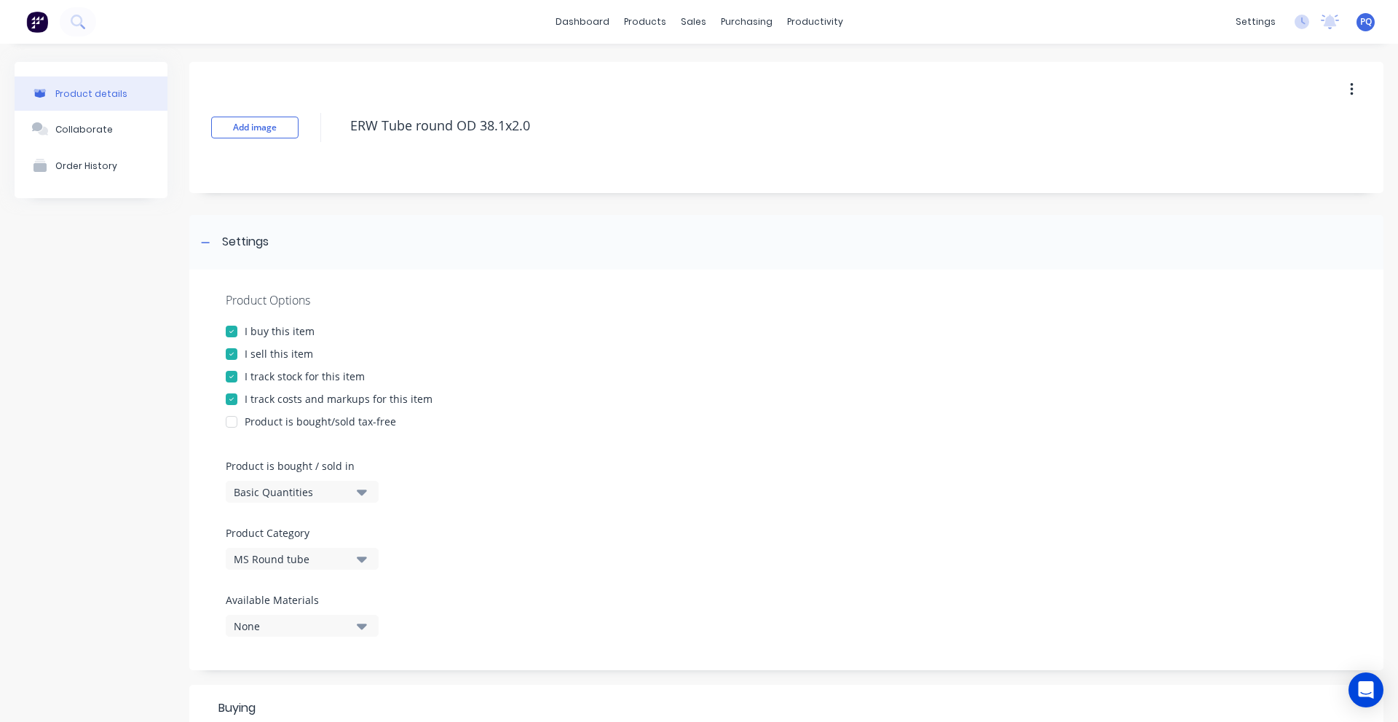
click at [256, 492] on div "Basic Quantities" at bounding box center [292, 491] width 117 height 15
click at [241, 560] on div "Lineal Metres" at bounding box center [335, 557] width 218 height 29
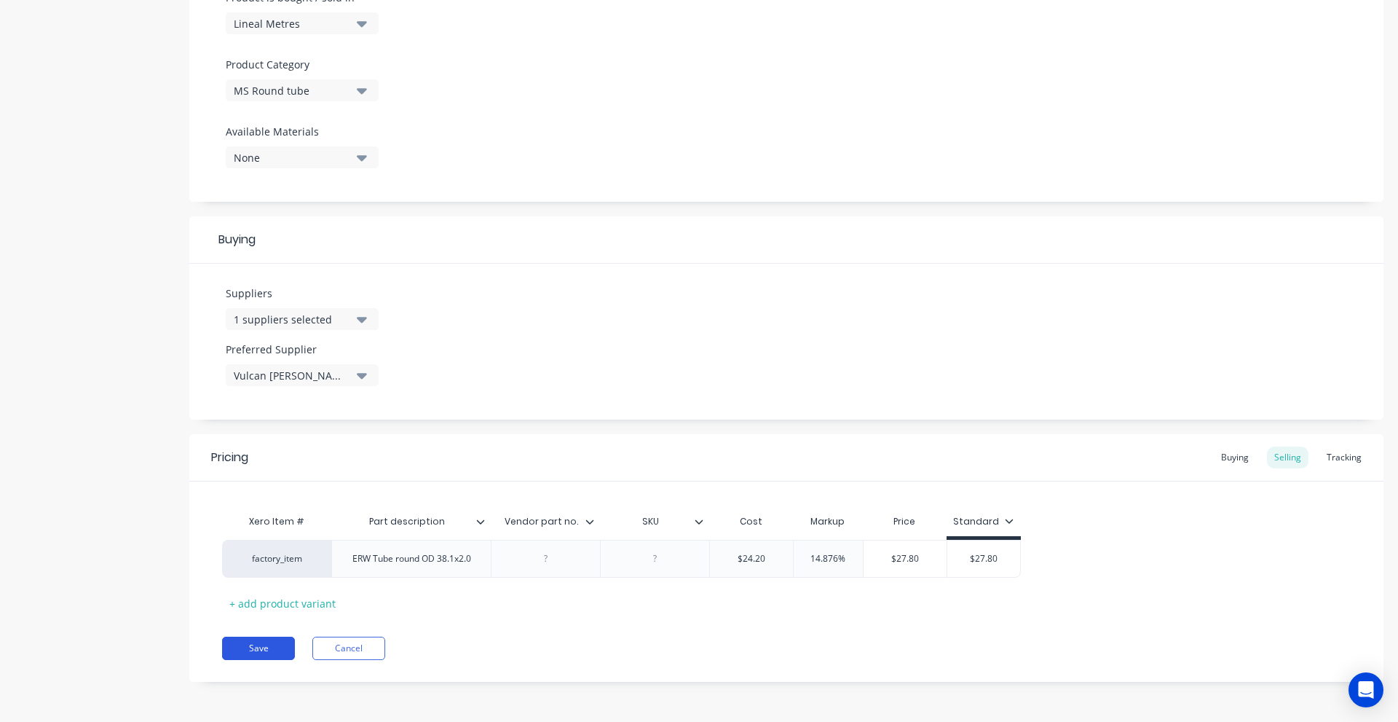
click at [272, 650] on button "Save" at bounding box center [258, 648] width 73 height 23
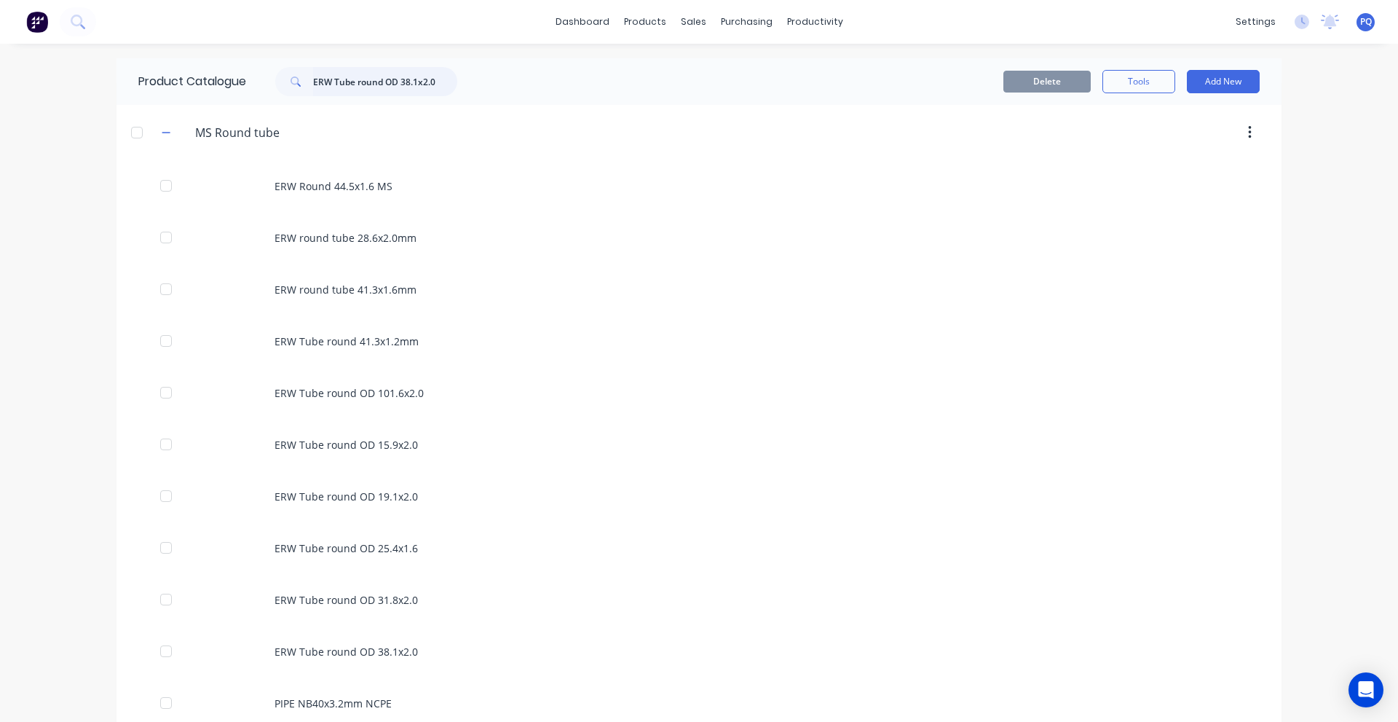
click at [374, 92] on input "ERW Tube round OD 38.1x2.0" at bounding box center [385, 81] width 144 height 29
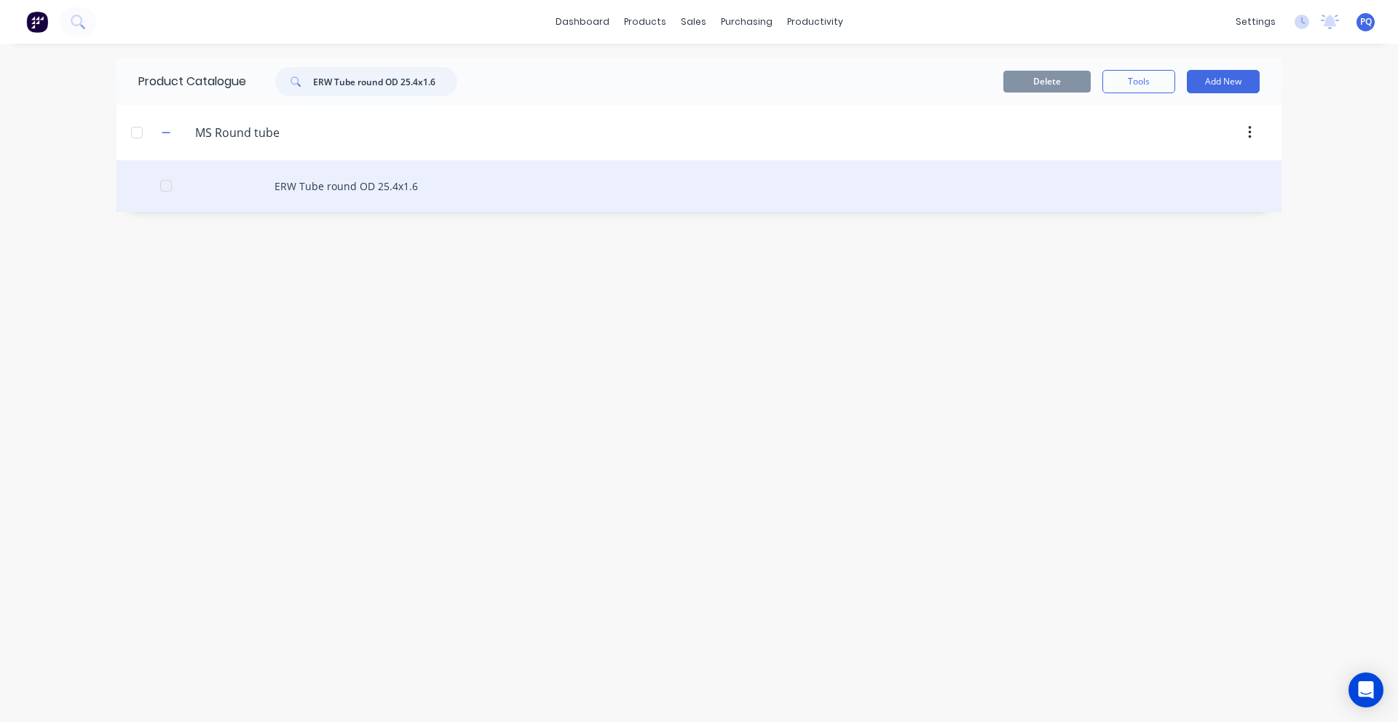
type input "ERW Tube round OD 25.4x1.6"
click at [272, 192] on div "ERW Tube round OD 25.4x1.6" at bounding box center [699, 186] width 1165 height 52
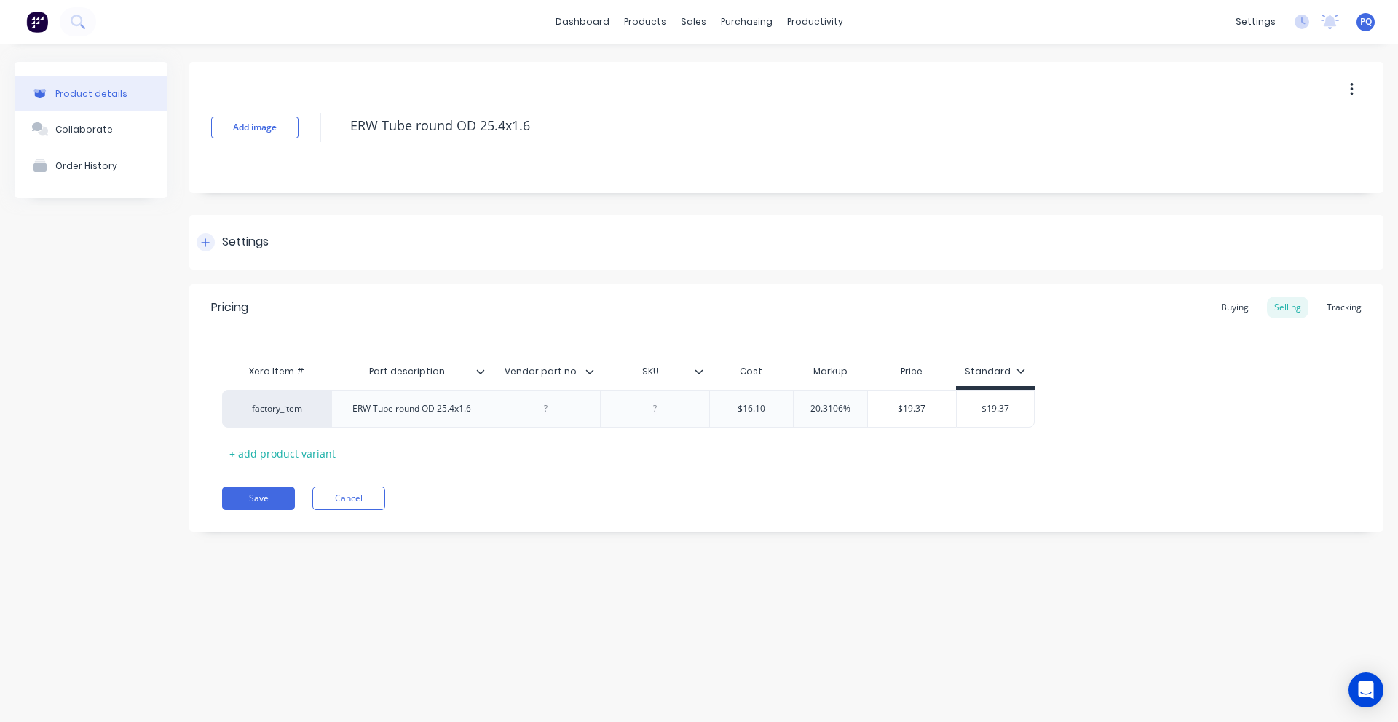
click at [245, 235] on div "Settings" at bounding box center [245, 242] width 47 height 18
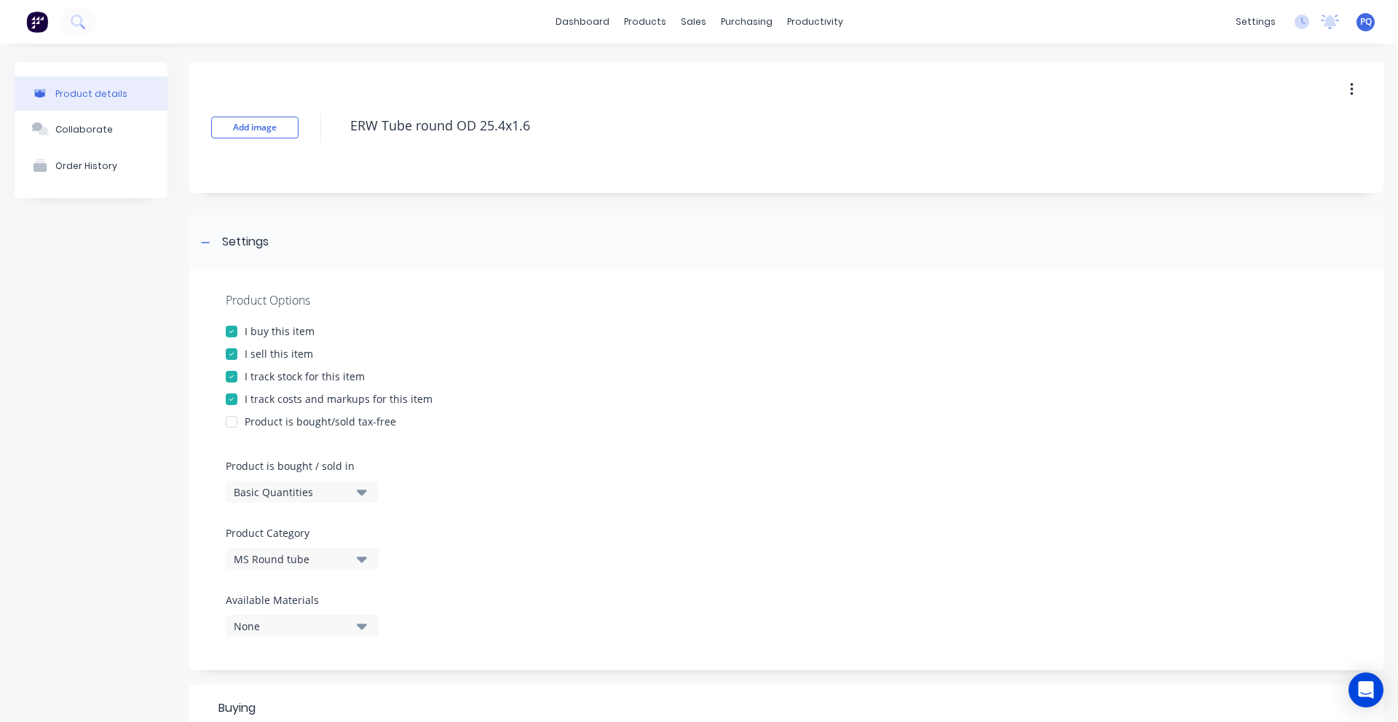
click at [249, 481] on button "Basic Quantities" at bounding box center [302, 492] width 153 height 22
click at [283, 559] on div "Lineal Metres" at bounding box center [335, 557] width 218 height 29
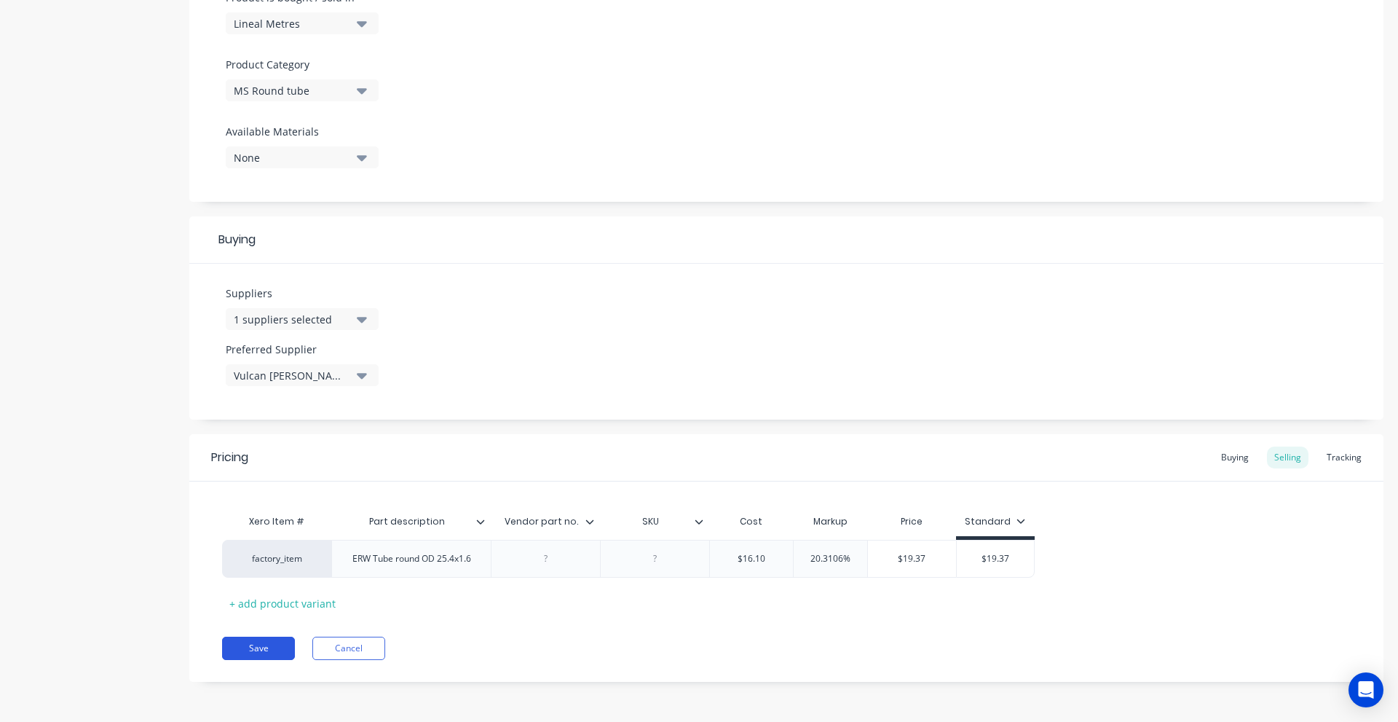
click at [261, 649] on button "Save" at bounding box center [258, 648] width 73 height 23
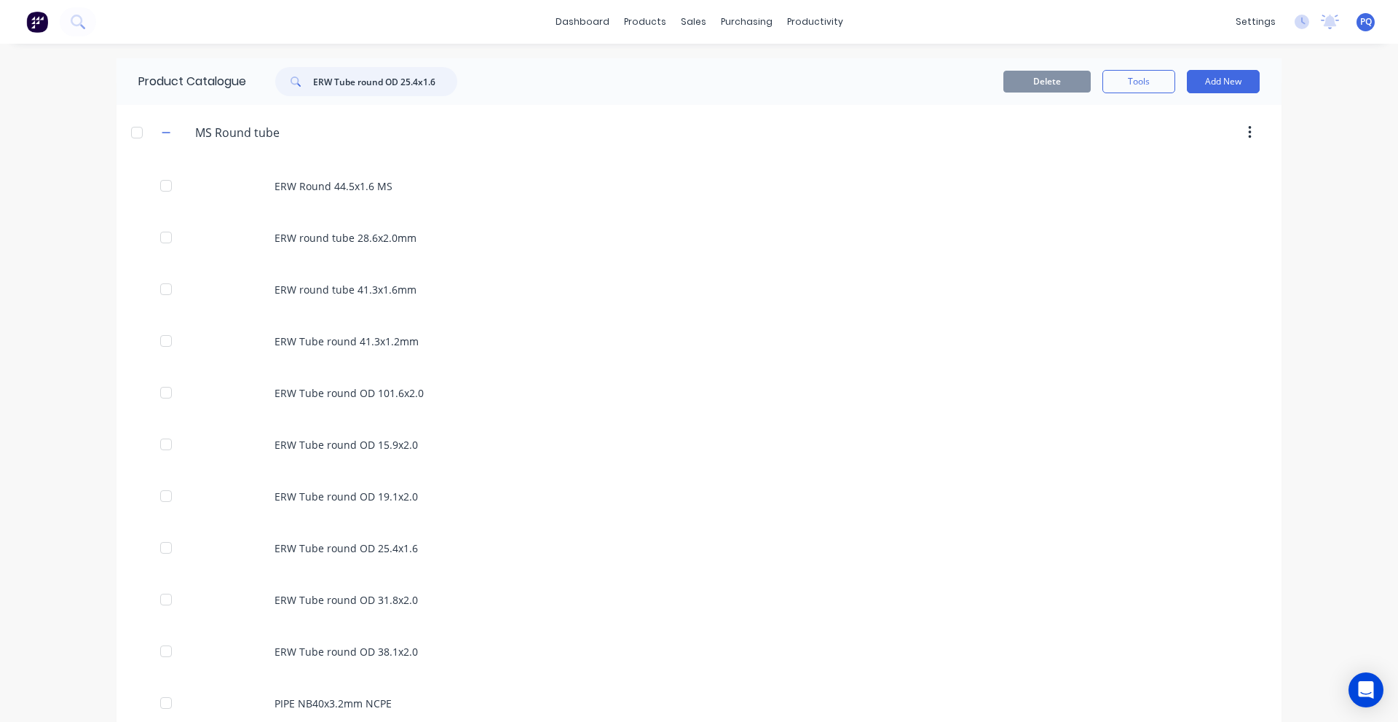
click at [336, 79] on input "ERW Tube round OD 25.4x1.6" at bounding box center [385, 81] width 144 height 29
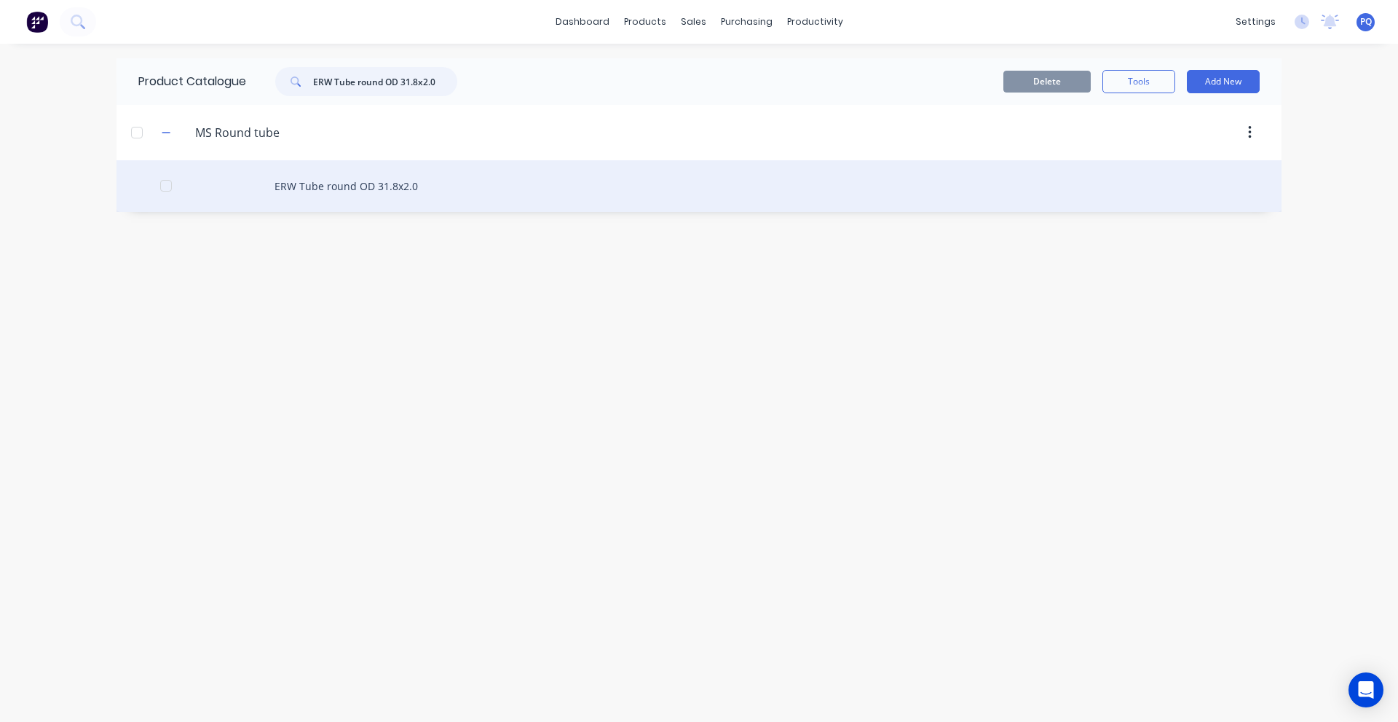
type input "ERW Tube round OD 31.8x2.0"
click at [310, 192] on div "ERW Tube round OD 31.8x2.0" at bounding box center [699, 186] width 1165 height 52
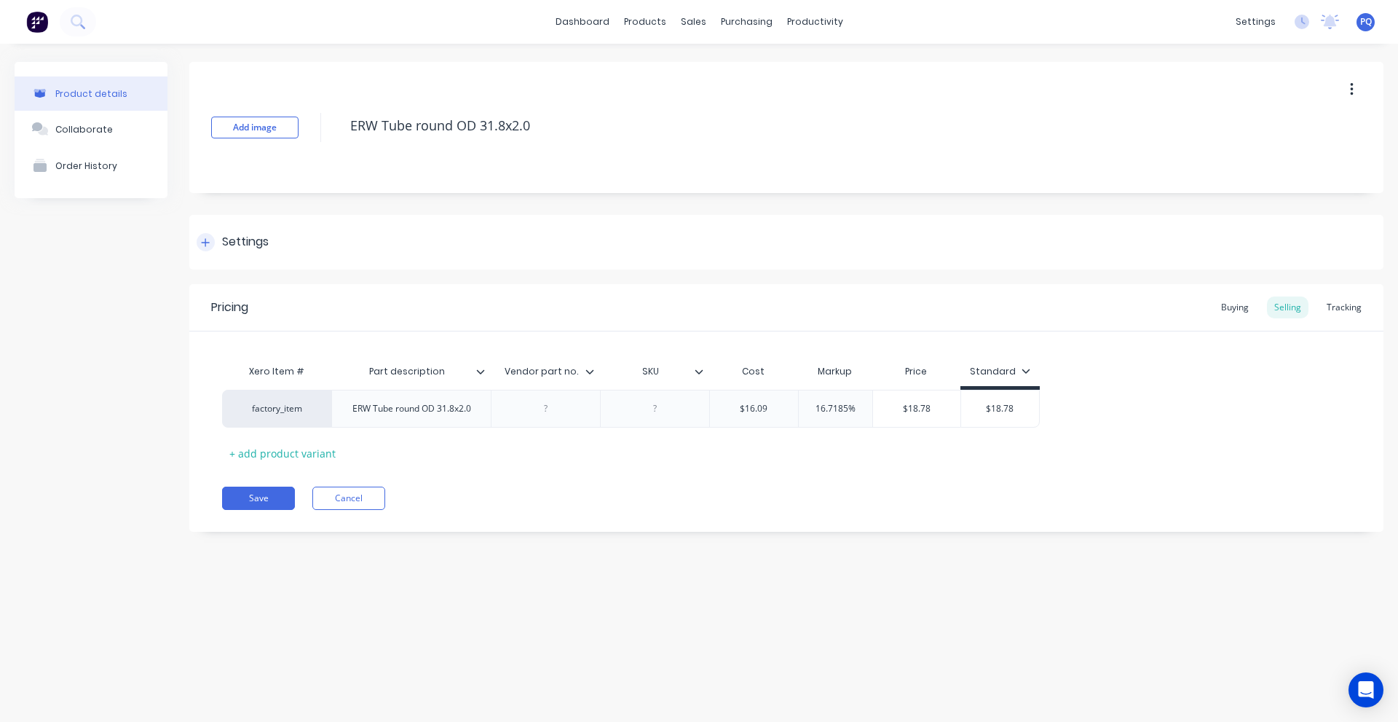
click at [258, 258] on div "Settings" at bounding box center [786, 242] width 1194 height 55
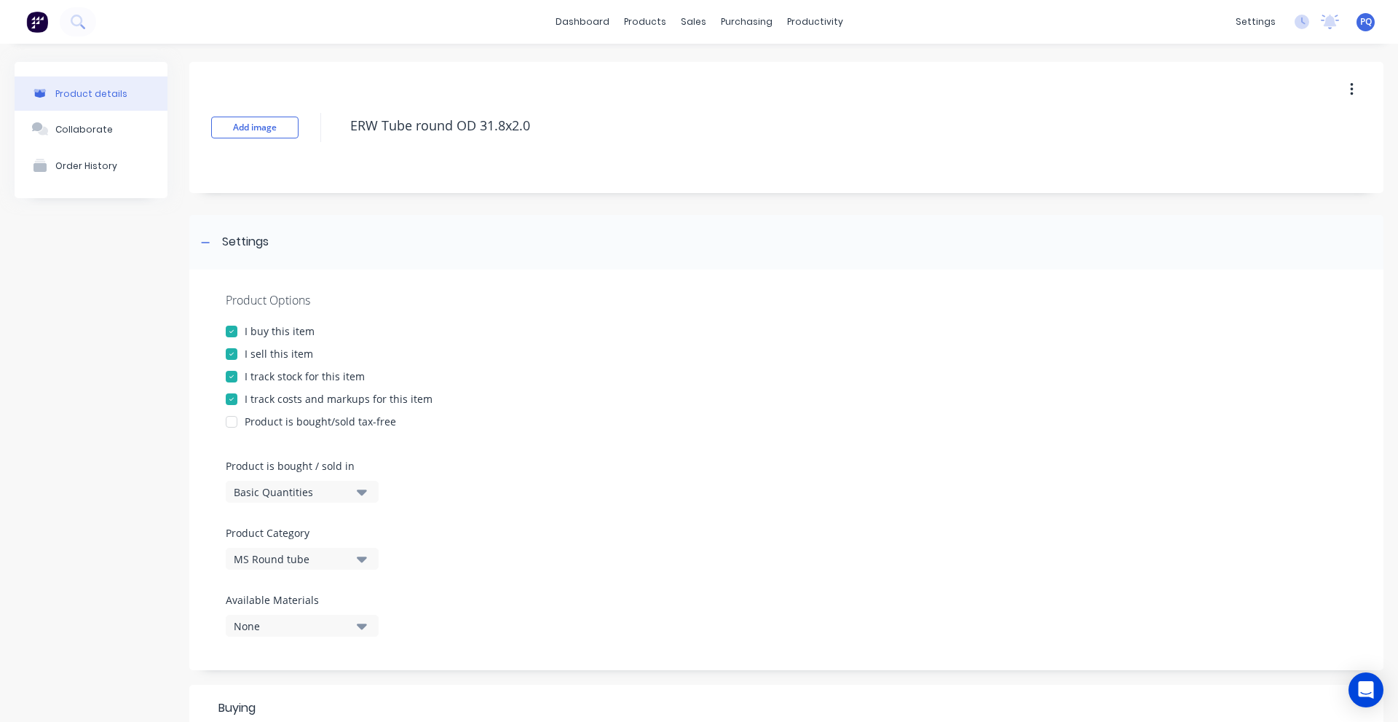
click at [278, 484] on div "Basic Quantities" at bounding box center [292, 491] width 117 height 15
click at [267, 540] on div "Basic Quantities" at bounding box center [335, 527] width 218 height 29
click at [272, 494] on div "Basic Quantities" at bounding box center [292, 491] width 117 height 15
click at [275, 559] on div "Lineal Metres" at bounding box center [335, 557] width 218 height 29
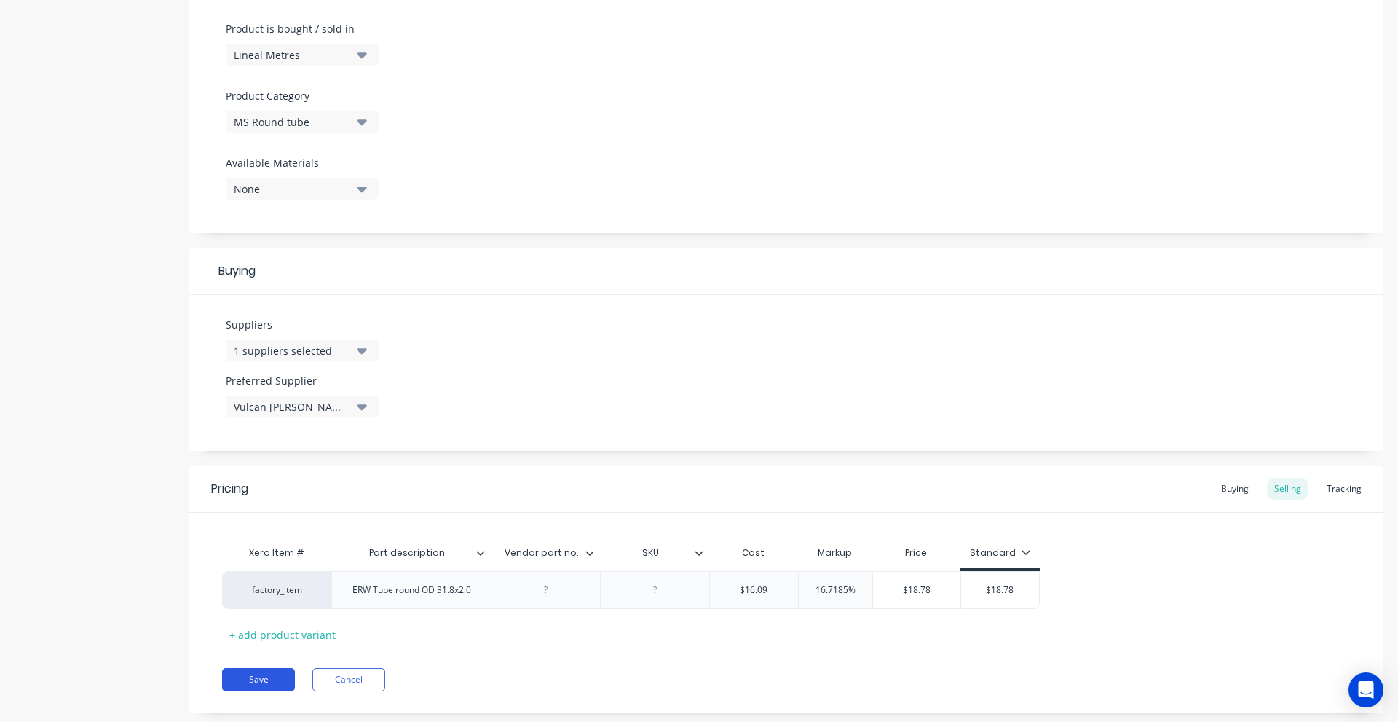
scroll to position [468, 0]
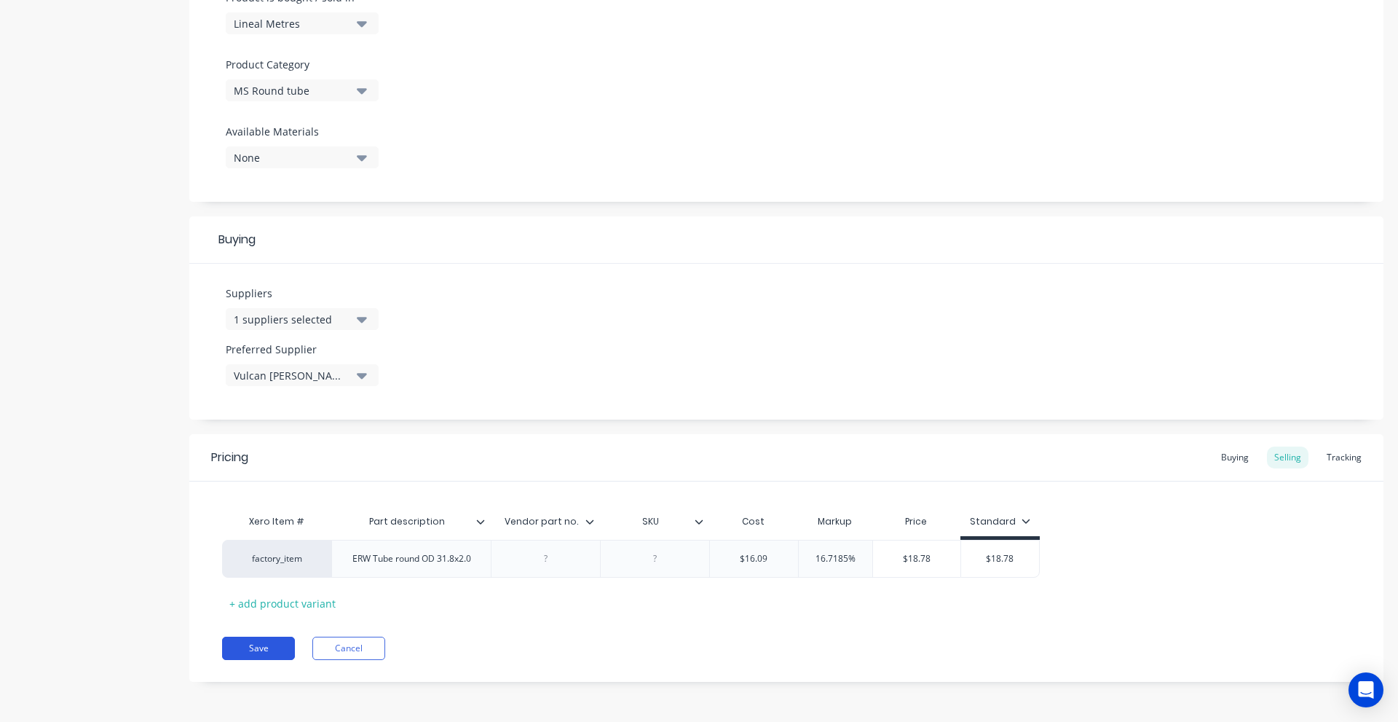
click at [272, 646] on button "Save" at bounding box center [258, 648] width 73 height 23
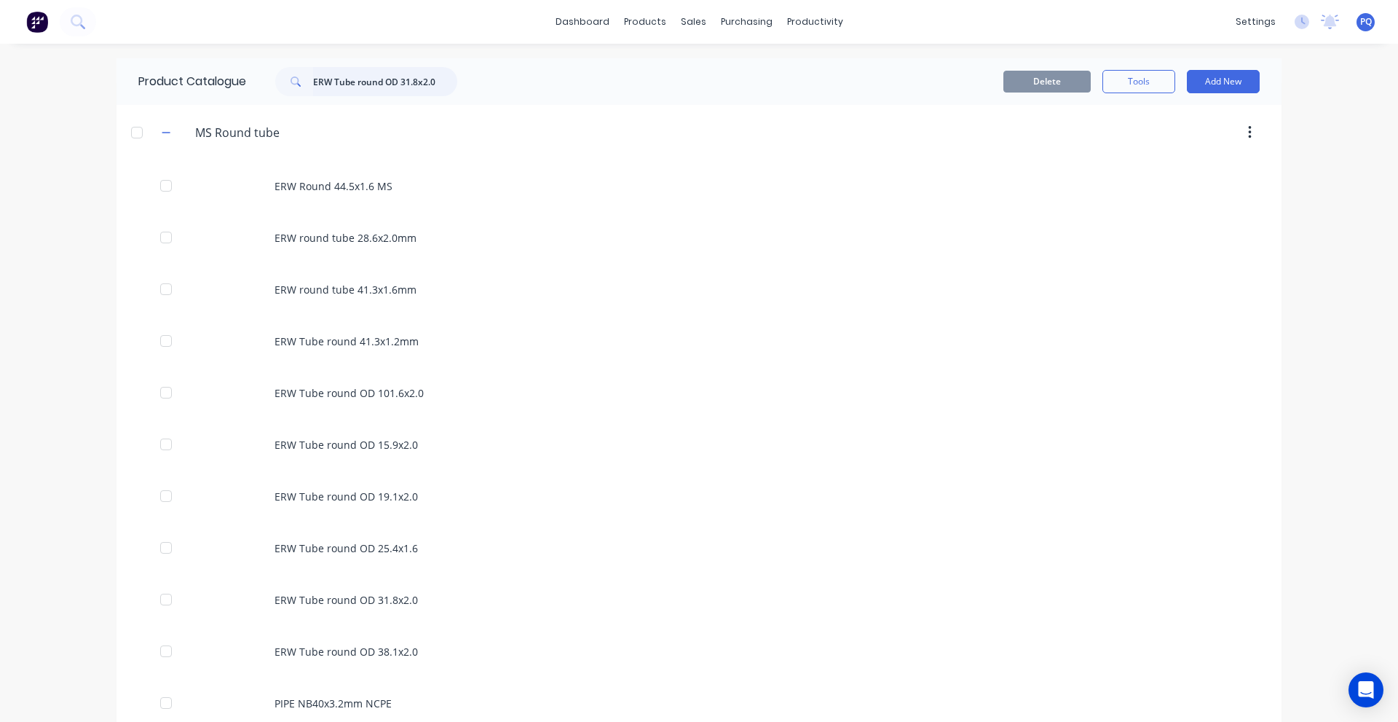
click at [333, 76] on input "ERW Tube round OD 31.8x2.0" at bounding box center [385, 81] width 144 height 29
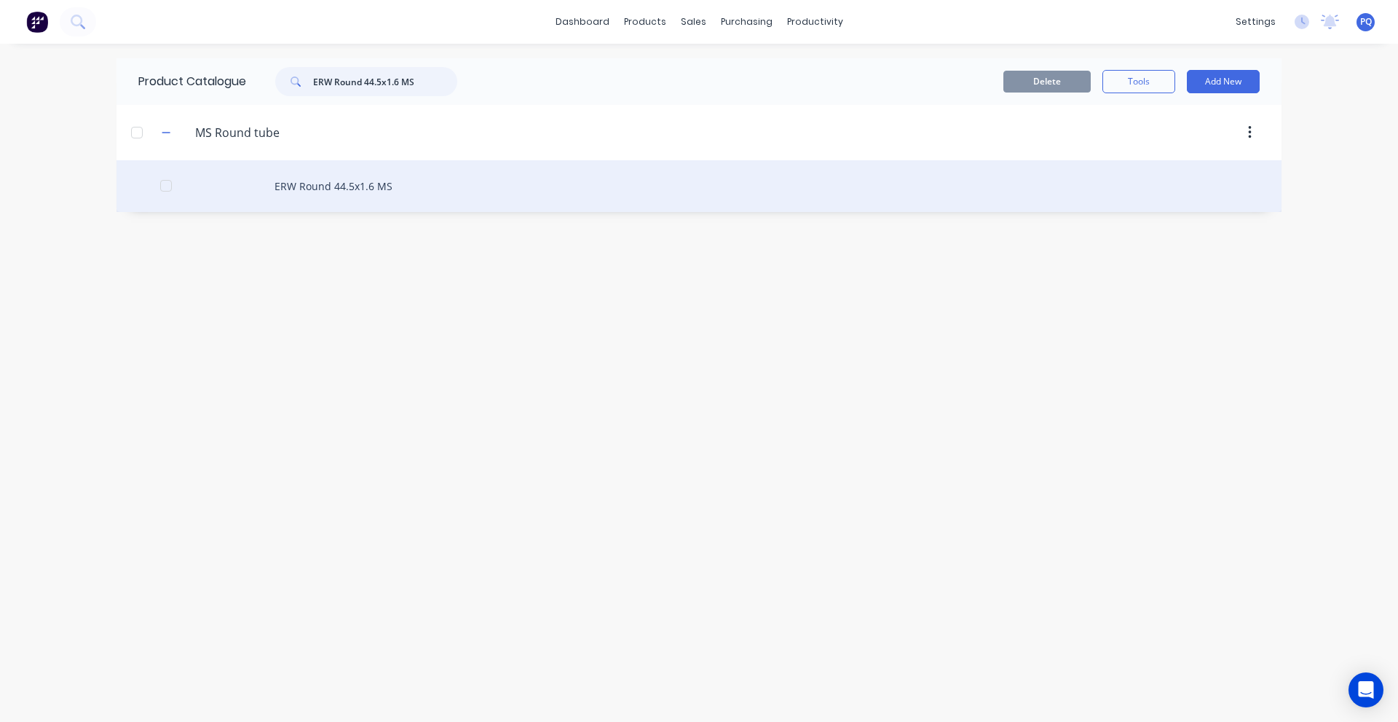
type input "ERW Round 44.5x1.6 MS"
click at [293, 199] on div "ERW Round 44.5x1.6 MS" at bounding box center [699, 186] width 1165 height 52
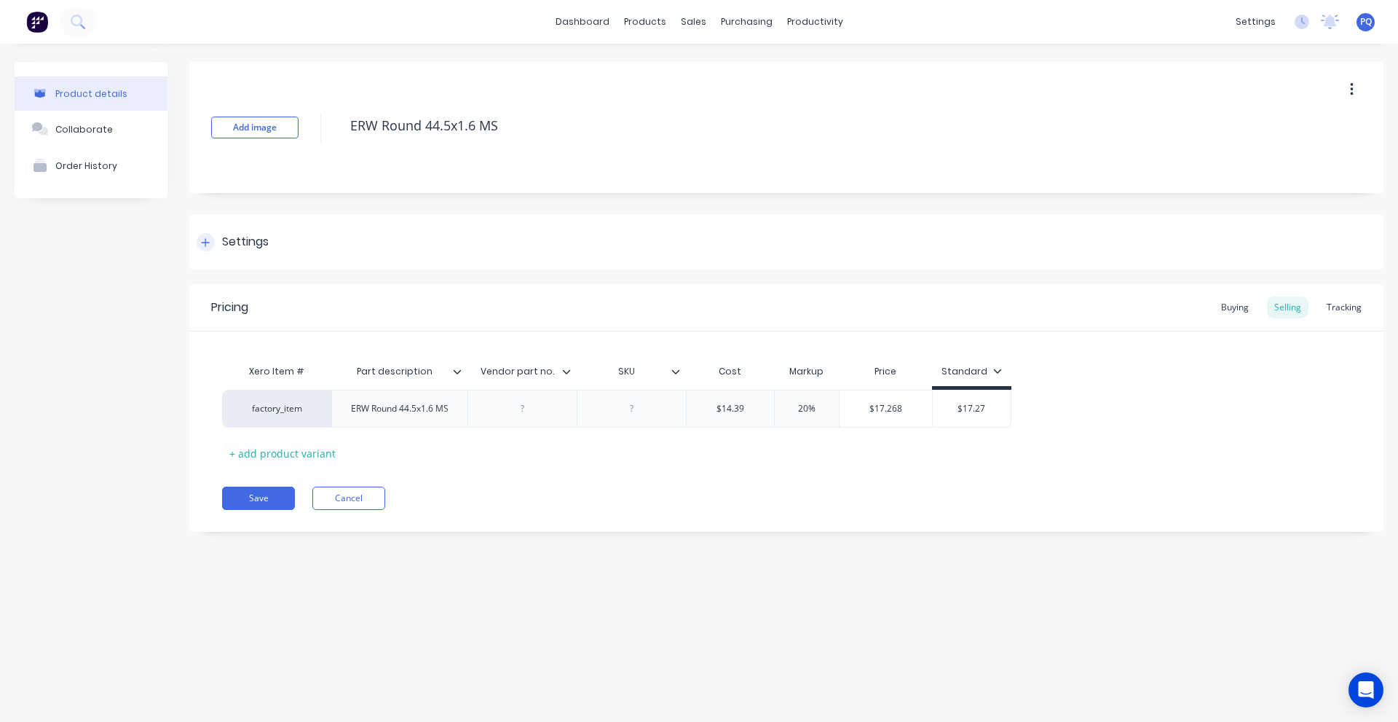
click at [223, 249] on div "Settings" at bounding box center [245, 242] width 47 height 18
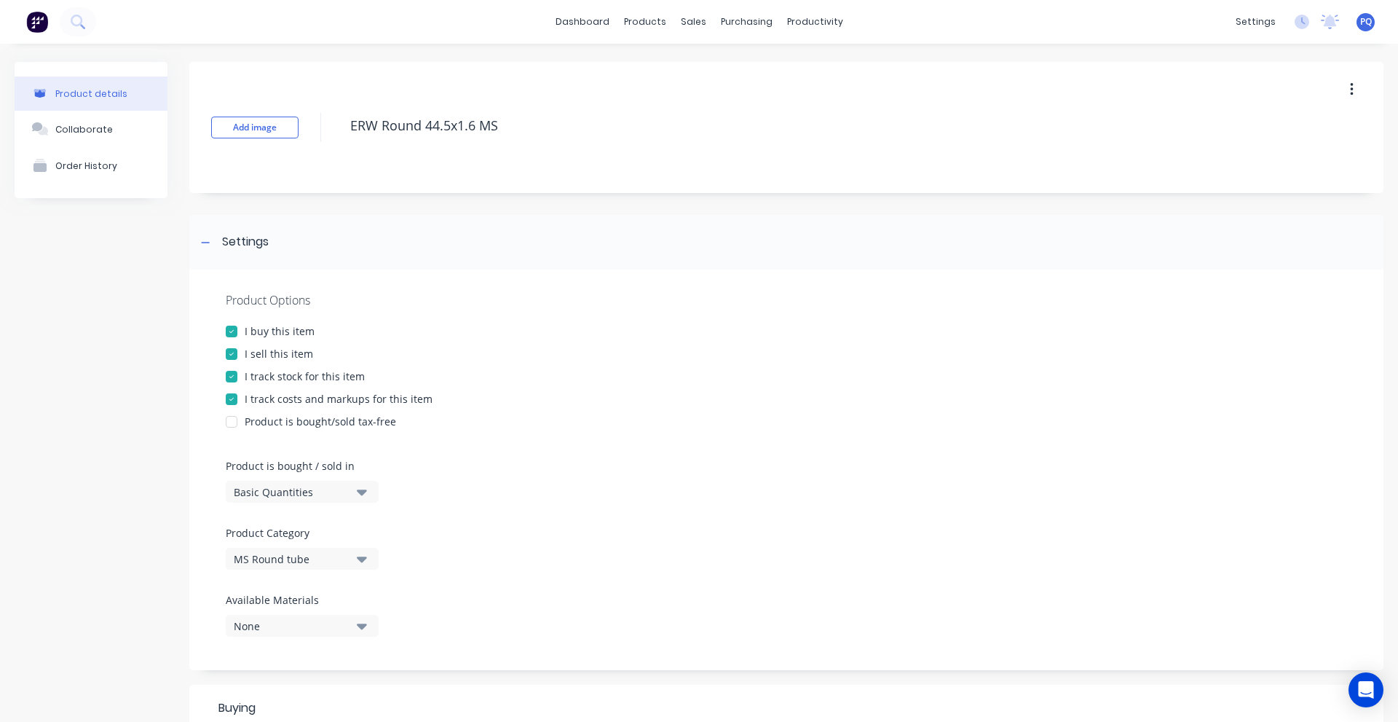
click at [298, 486] on div "Basic Quantities" at bounding box center [292, 491] width 117 height 15
click at [293, 553] on div "Lineal Metres" at bounding box center [335, 557] width 218 height 29
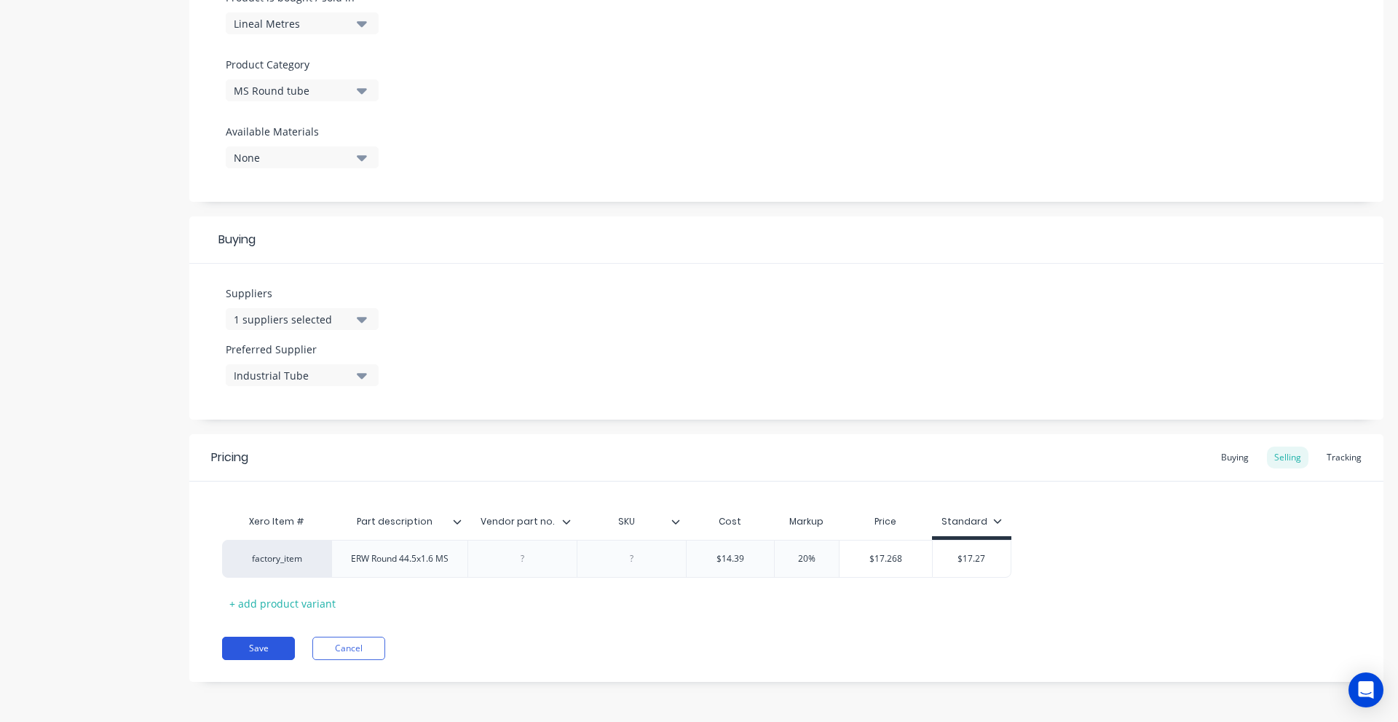
click at [260, 653] on button "Save" at bounding box center [258, 648] width 73 height 23
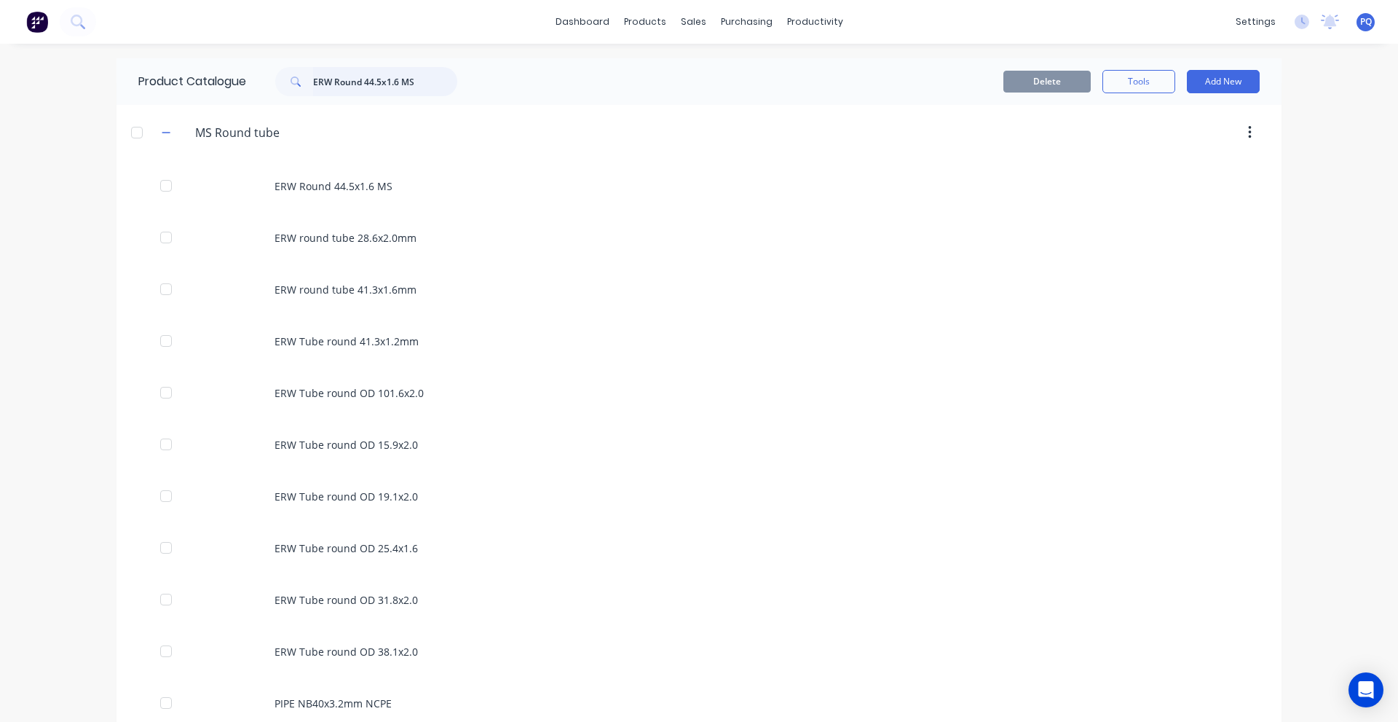
click at [326, 81] on input "ERW Round 44.5x1.6 MS" at bounding box center [385, 81] width 144 height 29
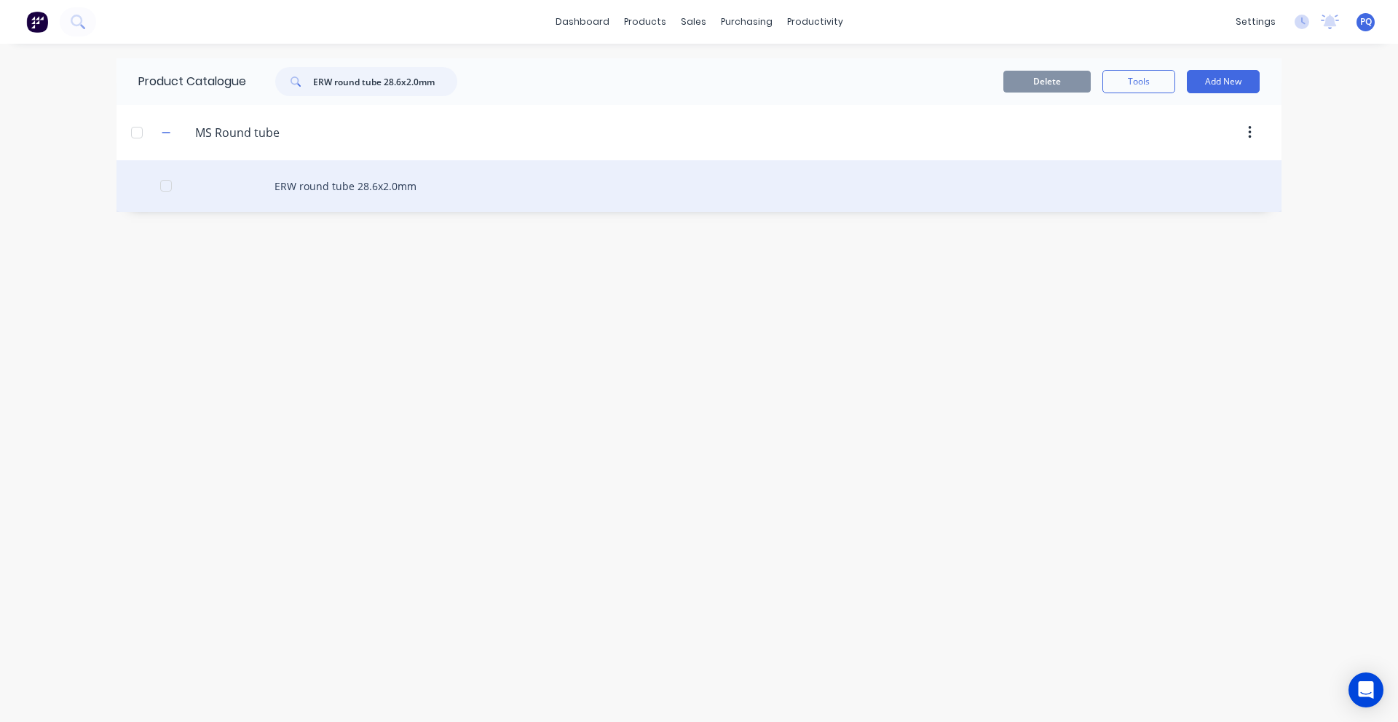
type input "ERW round tube 28.6x2.0mm"
click at [254, 190] on div "ERW round tube 28.6x2.0mm" at bounding box center [699, 186] width 1165 height 52
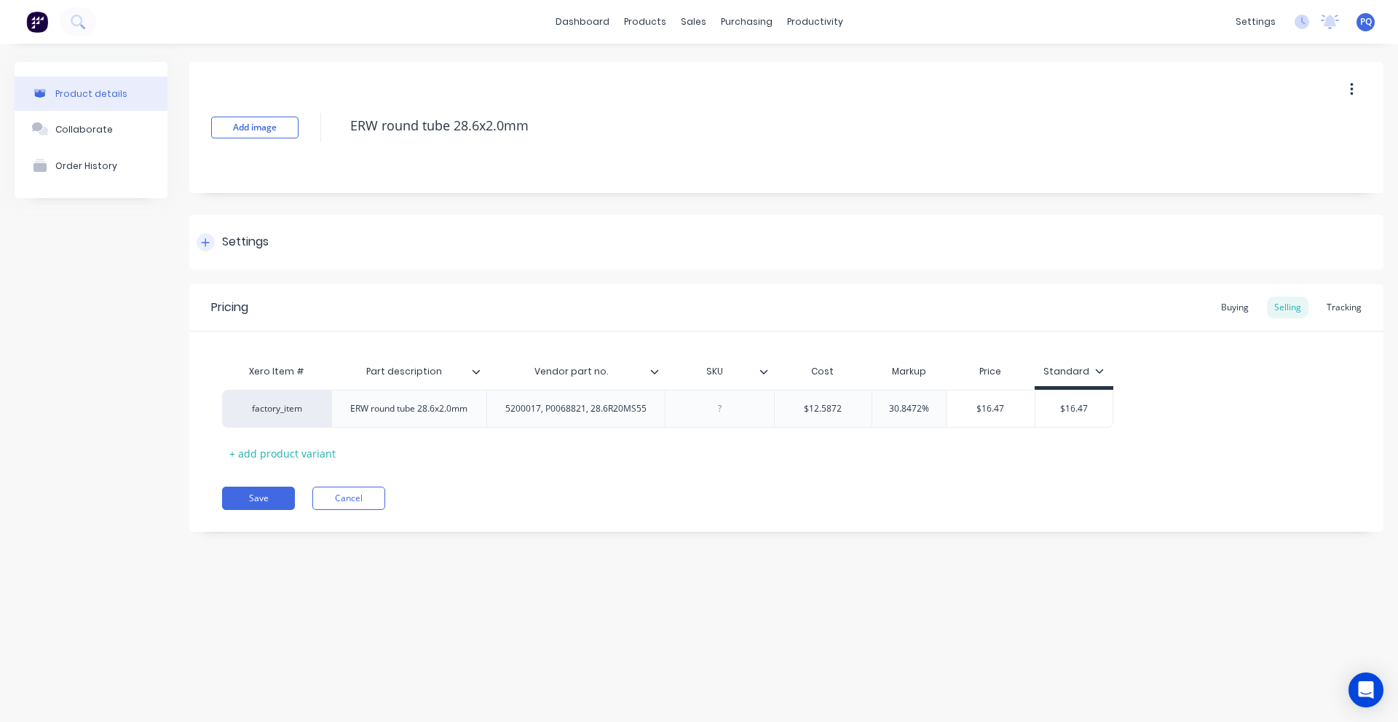
click at [231, 240] on div "Settings" at bounding box center [245, 242] width 47 height 18
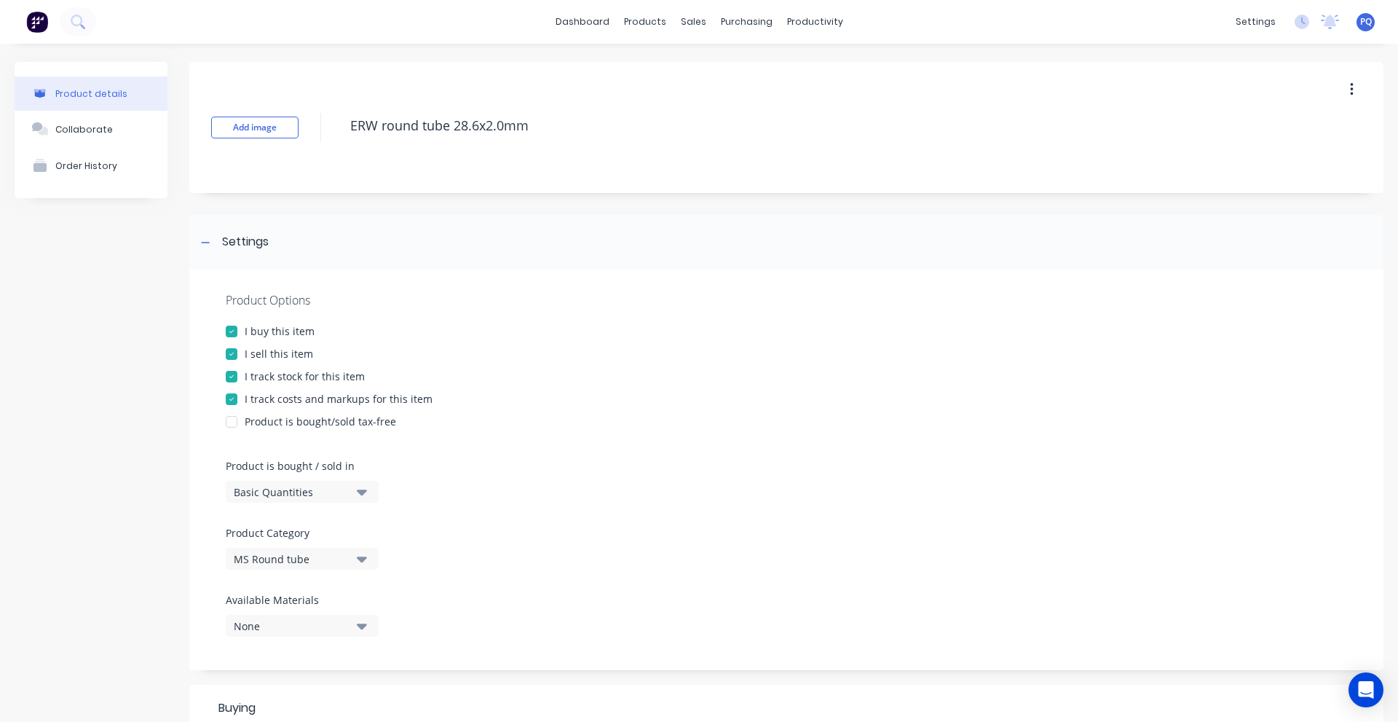
click at [280, 494] on div "Basic Quantities" at bounding box center [292, 491] width 117 height 15
click at [278, 550] on div "Lineal Metres" at bounding box center [335, 557] width 218 height 29
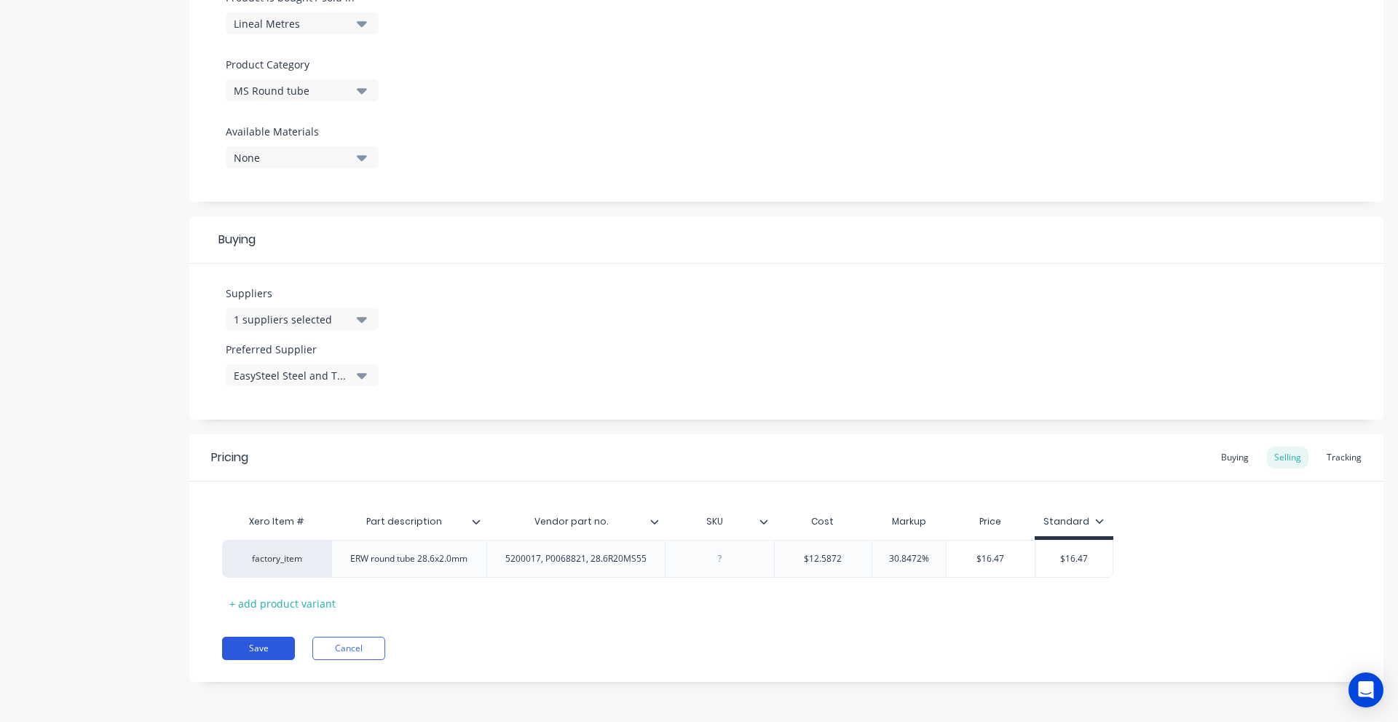
click at [272, 654] on button "Save" at bounding box center [258, 648] width 73 height 23
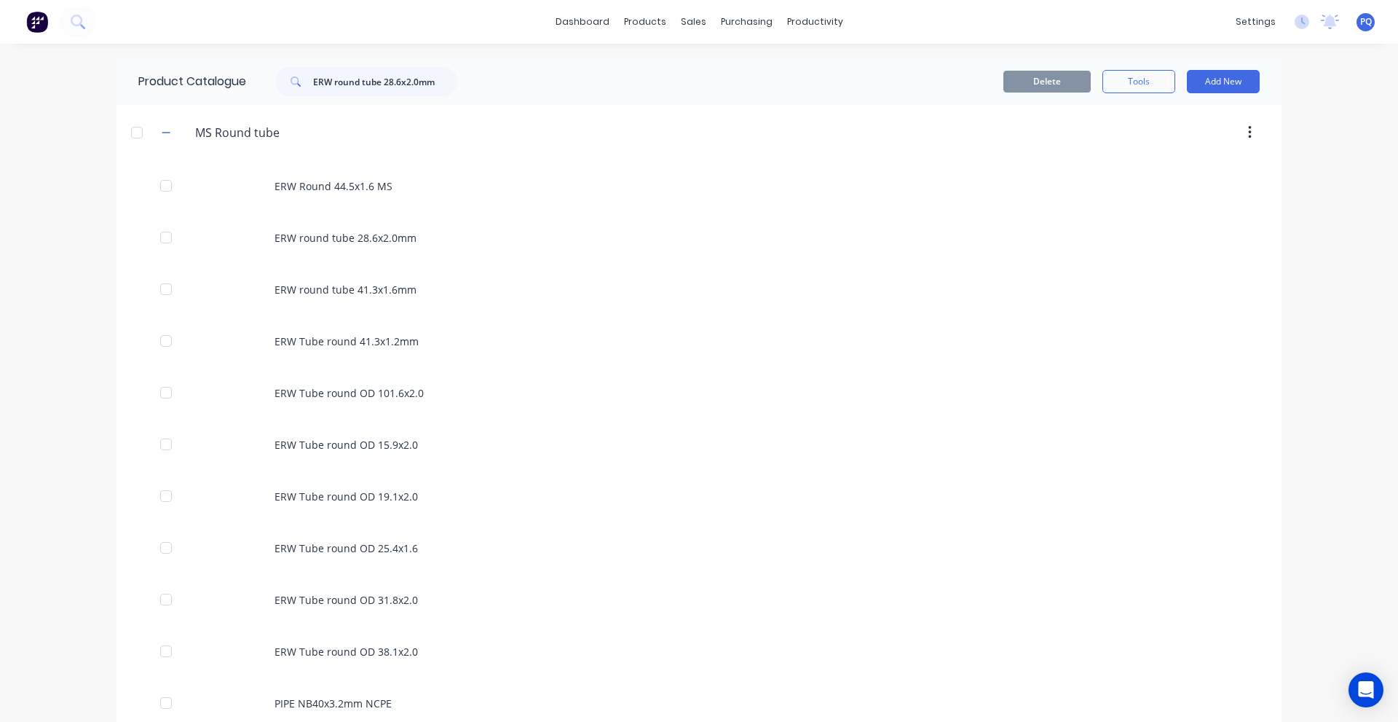
click at [340, 66] on div "Product Catalogue ERW round tube 28.6x2.0mm" at bounding box center [305, 81] width 377 height 47
click at [339, 82] on input "ERW round tube 28.6x2.0mm" at bounding box center [385, 81] width 144 height 29
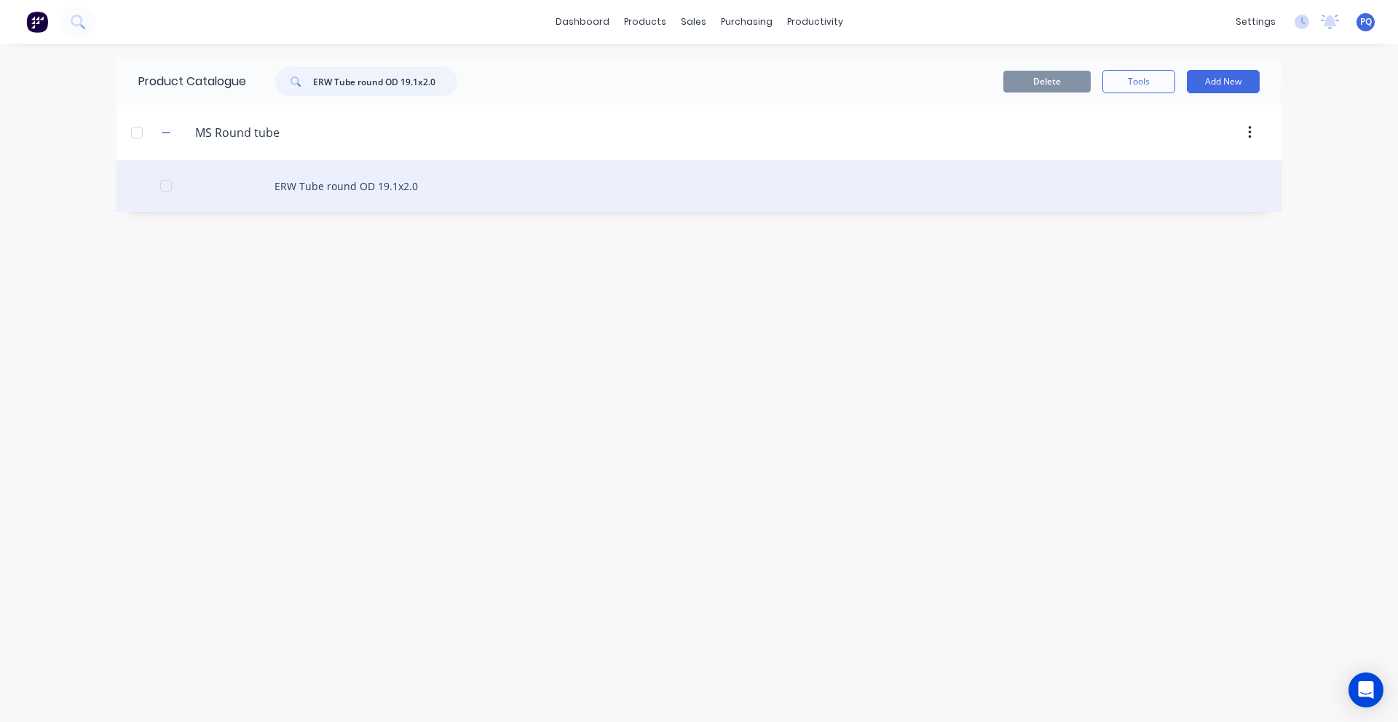
type input "ERW Tube round OD 19.1x2.0"
click at [299, 189] on div "ERW Tube round OD 19.1x2.0" at bounding box center [699, 186] width 1165 height 52
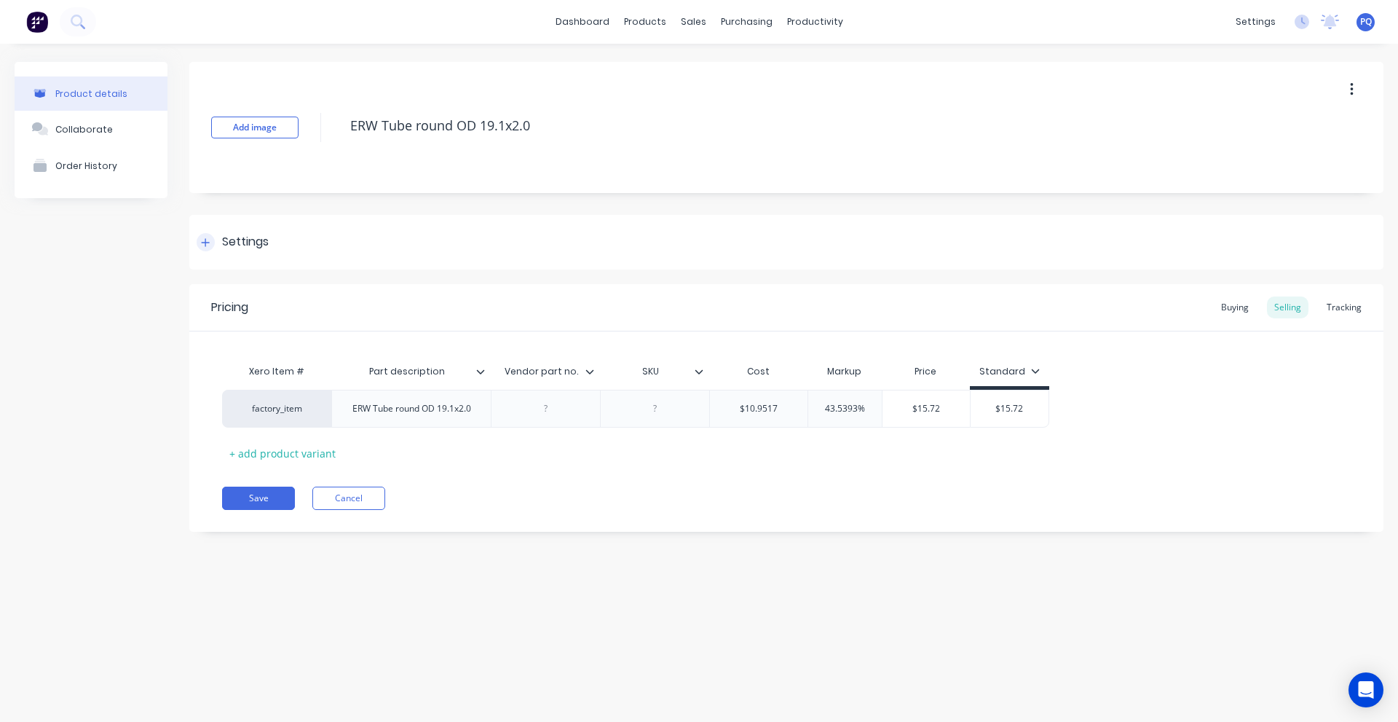
click at [229, 248] on div "Settings" at bounding box center [245, 242] width 47 height 18
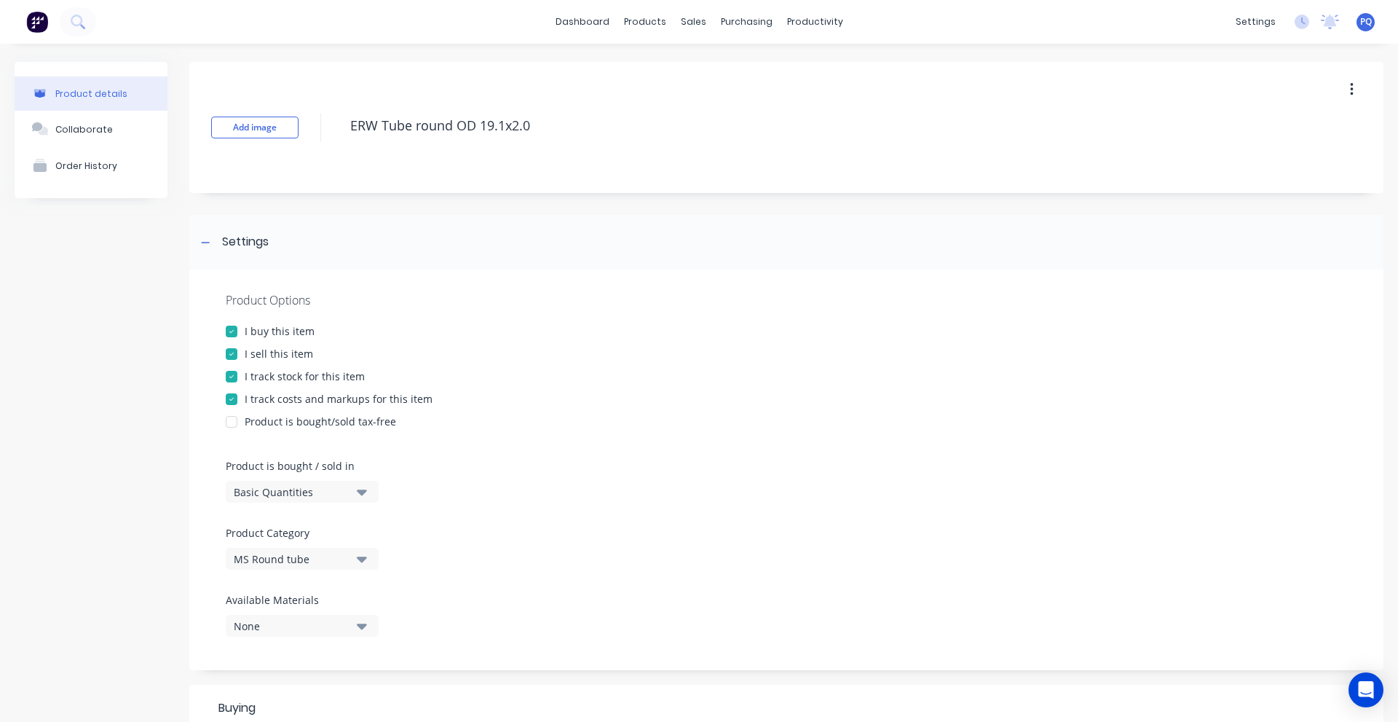
drag, startPoint x: 272, startPoint y: 491, endPoint x: 280, endPoint y: 500, distance: 11.9
click at [273, 491] on div "Basic Quantities" at bounding box center [292, 491] width 117 height 15
click at [319, 559] on div "Lineal Metres" at bounding box center [335, 557] width 218 height 29
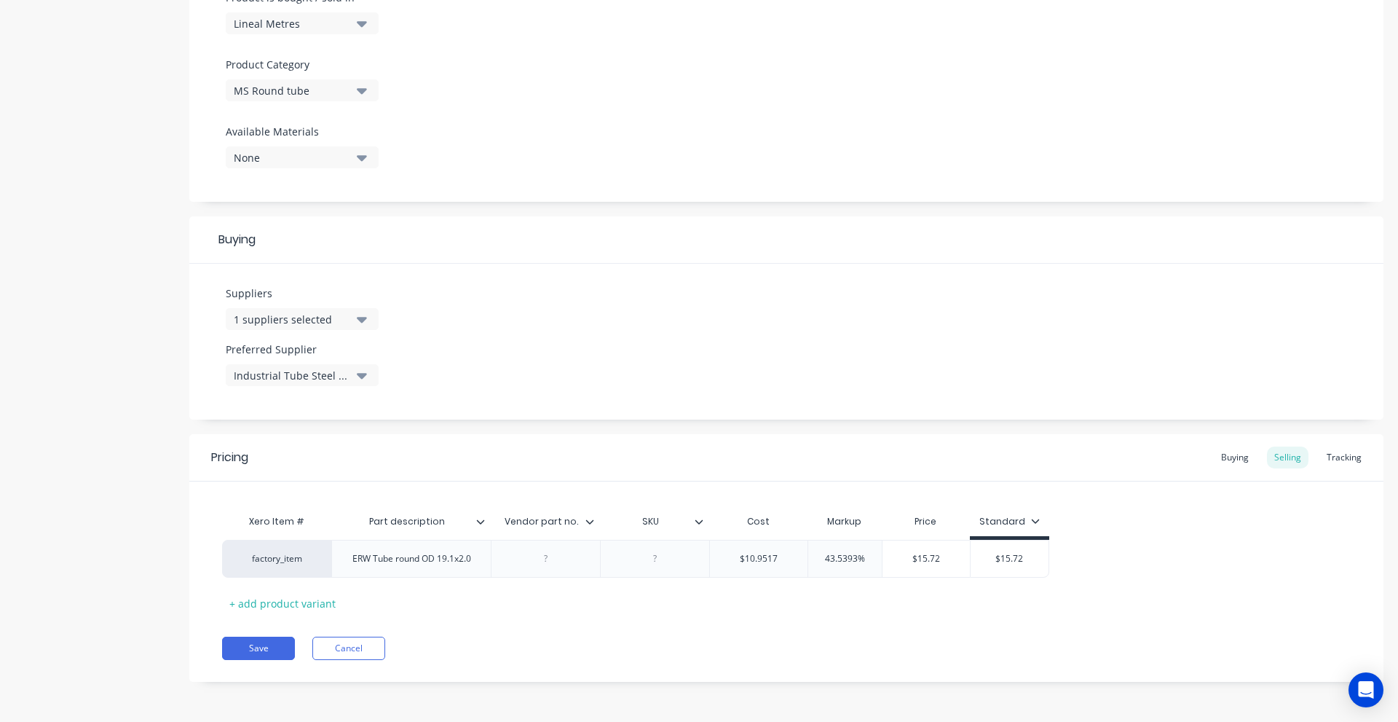
click at [261, 636] on div "Pricing Buying Selling Tracking Xero Item # Part description Vendor part no. SK…" at bounding box center [786, 558] width 1194 height 248
click at [246, 651] on button "Save" at bounding box center [258, 648] width 73 height 23
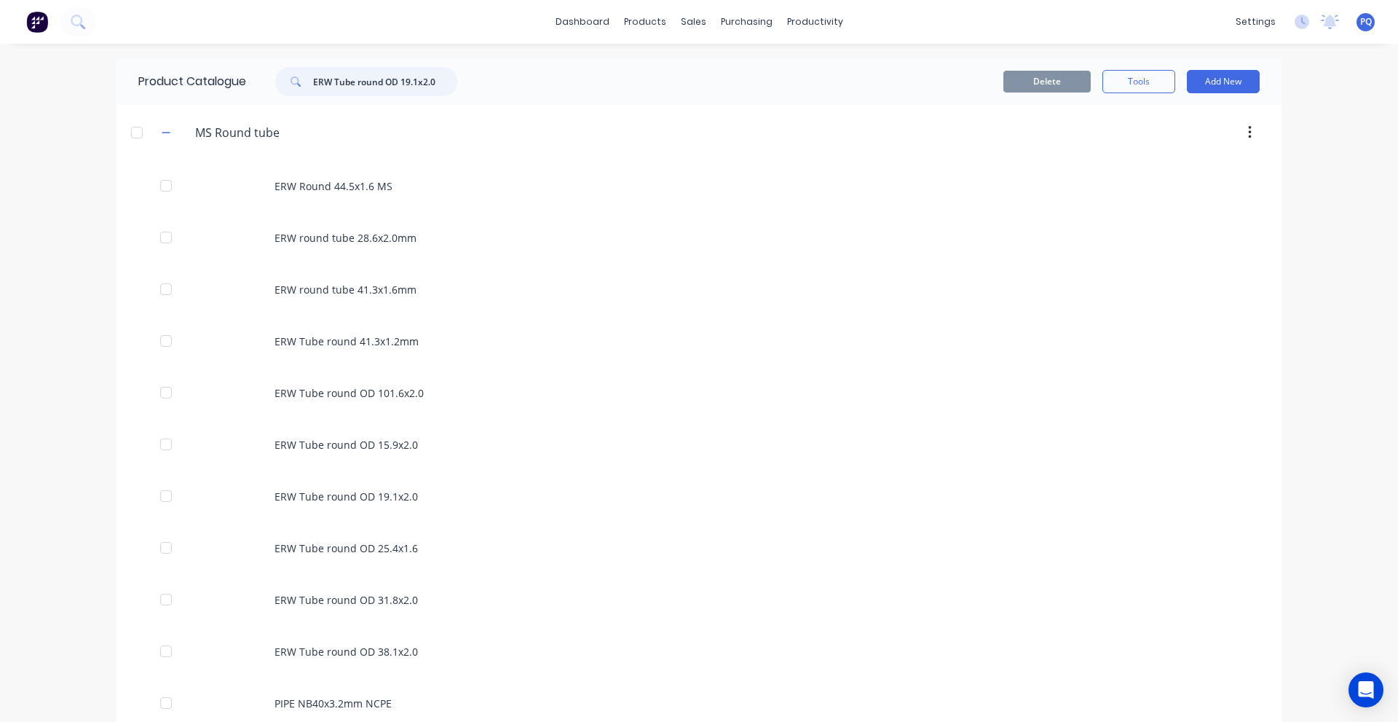
click at [383, 78] on input "ERW Tube round OD 19.1x2.0" at bounding box center [385, 81] width 144 height 29
click at [383, 84] on input "ERW Tube round OD 19.1x2.0" at bounding box center [385, 81] width 144 height 29
click at [385, 84] on input "ERW Tube round OD 19.1x2.0" at bounding box center [385, 81] width 144 height 29
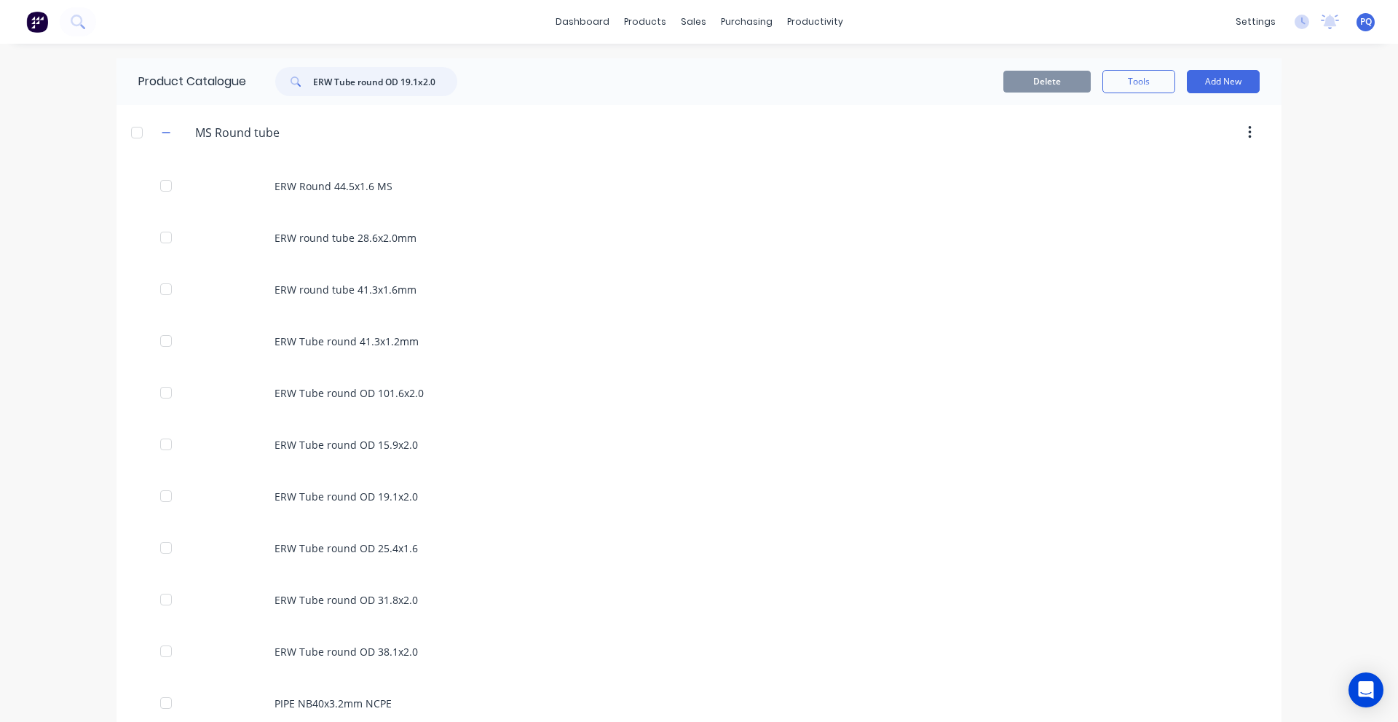
click at [385, 84] on input "ERW Tube round OD 19.1x2.0" at bounding box center [385, 81] width 144 height 29
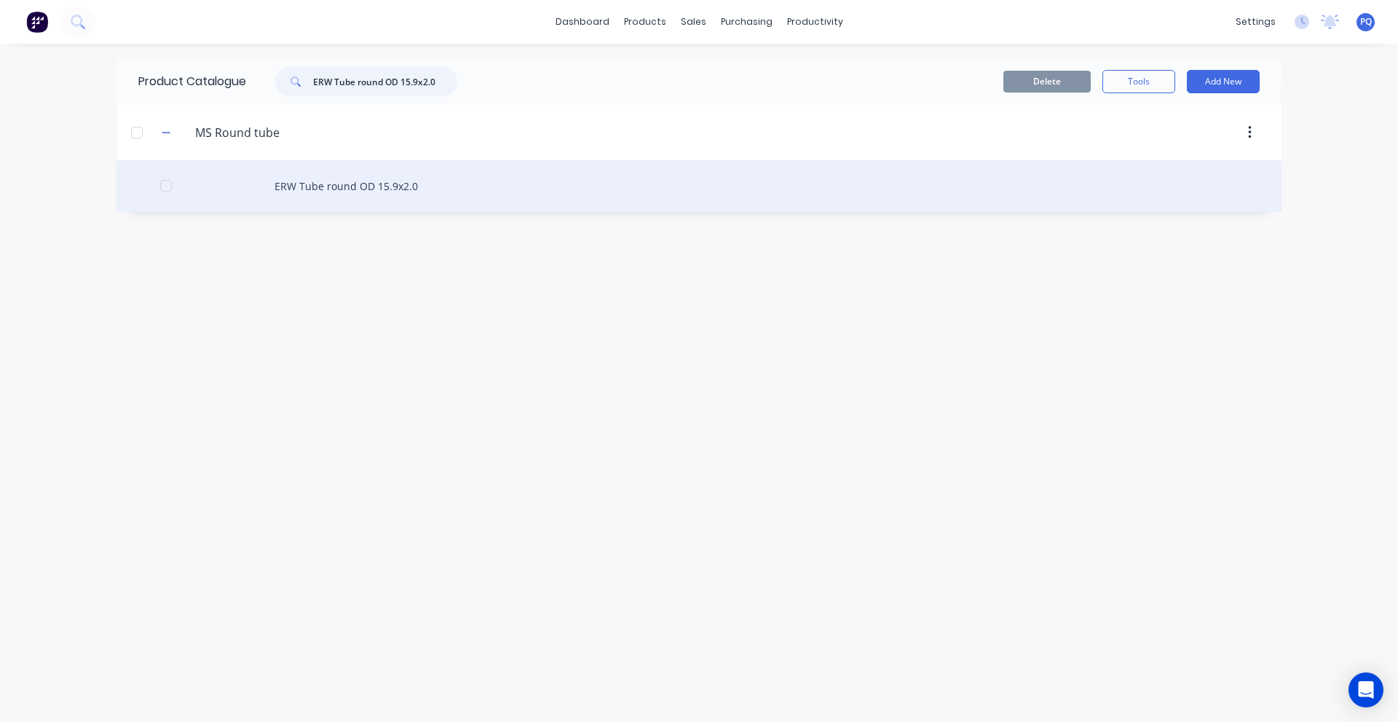
type input "ERW Tube round OD 15.9x2.0"
click at [341, 194] on div "ERW Tube round OD 15.9x2.0" at bounding box center [699, 186] width 1165 height 52
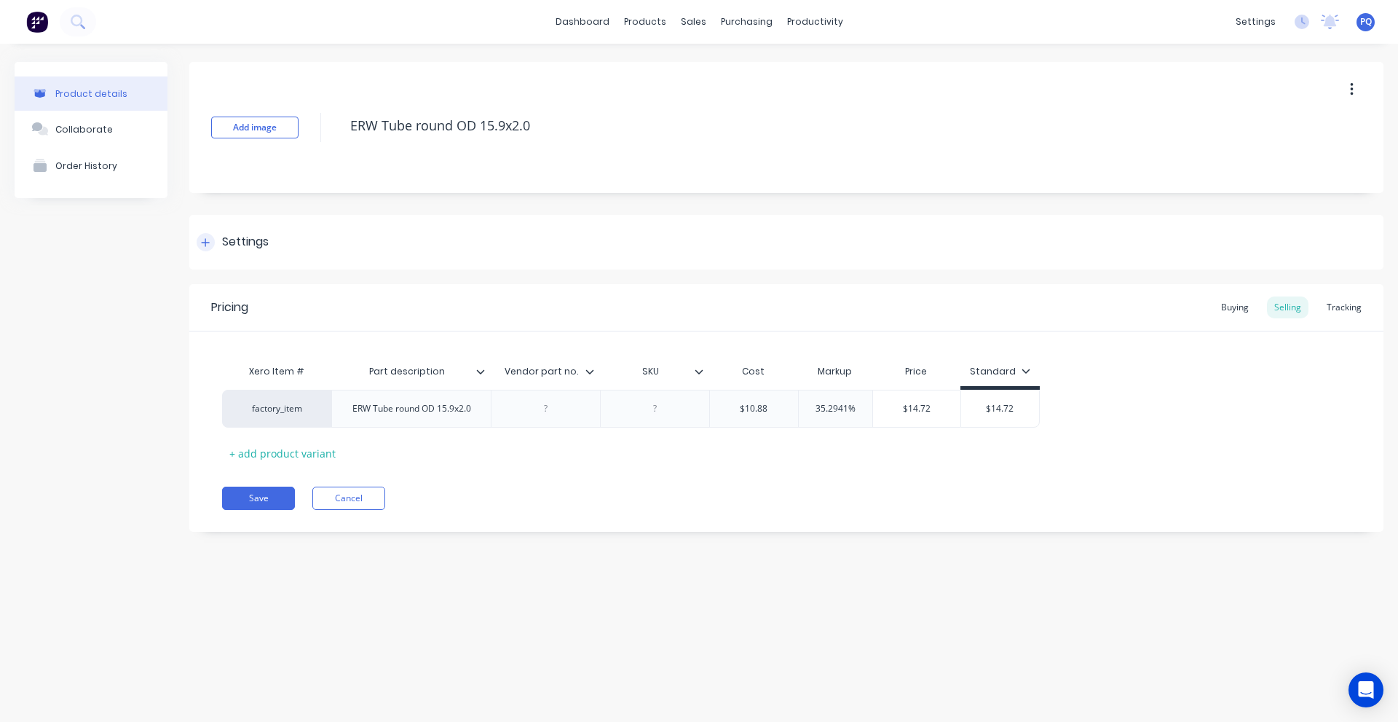
click at [219, 237] on div "Settings" at bounding box center [233, 242] width 72 height 18
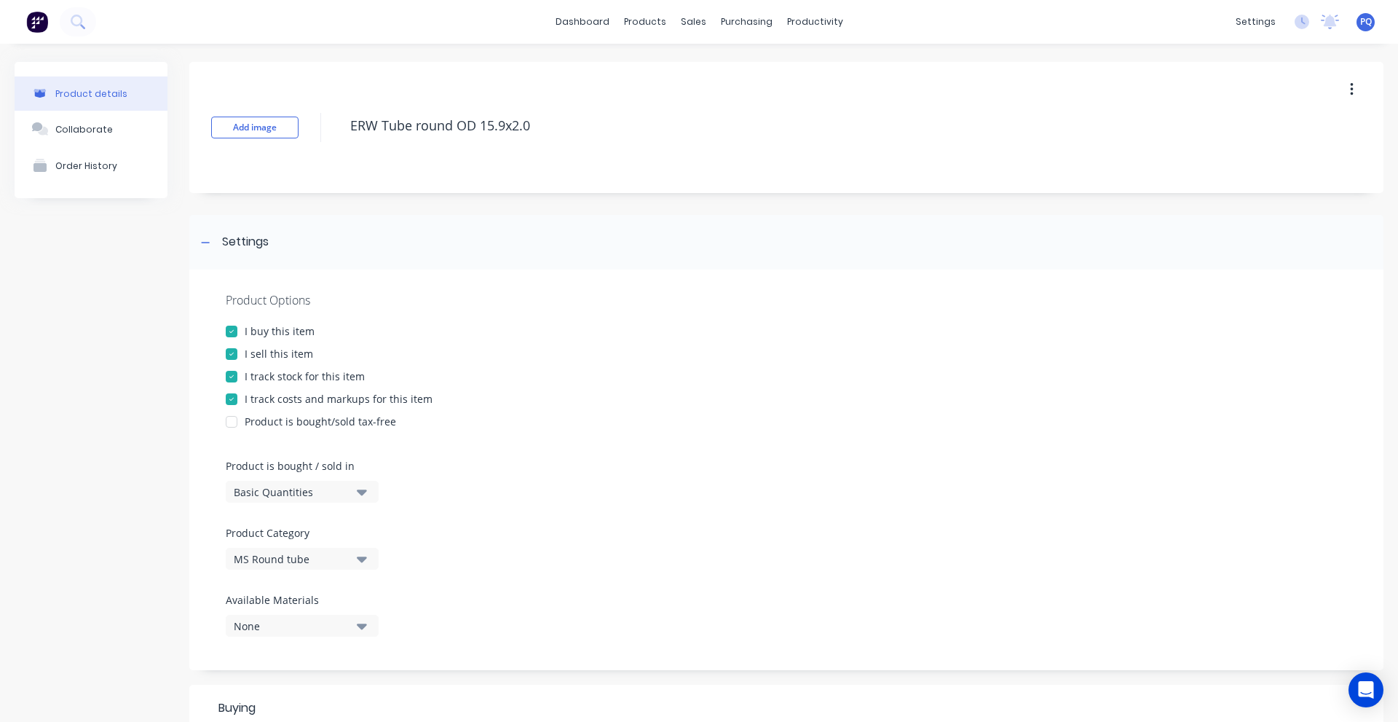
click at [273, 492] on div "Basic Quantities" at bounding box center [292, 491] width 117 height 15
click at [272, 559] on div "Lineal Metres" at bounding box center [335, 557] width 218 height 29
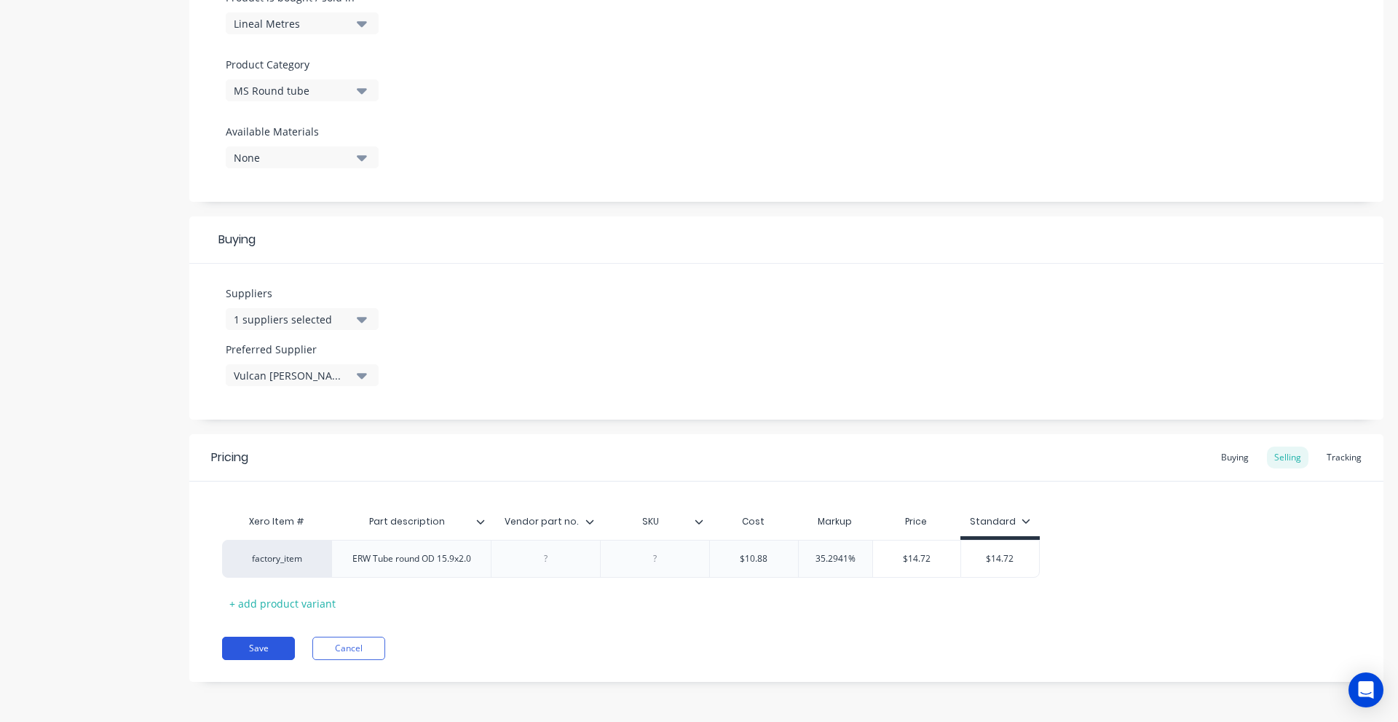
click at [246, 650] on button "Save" at bounding box center [258, 648] width 73 height 23
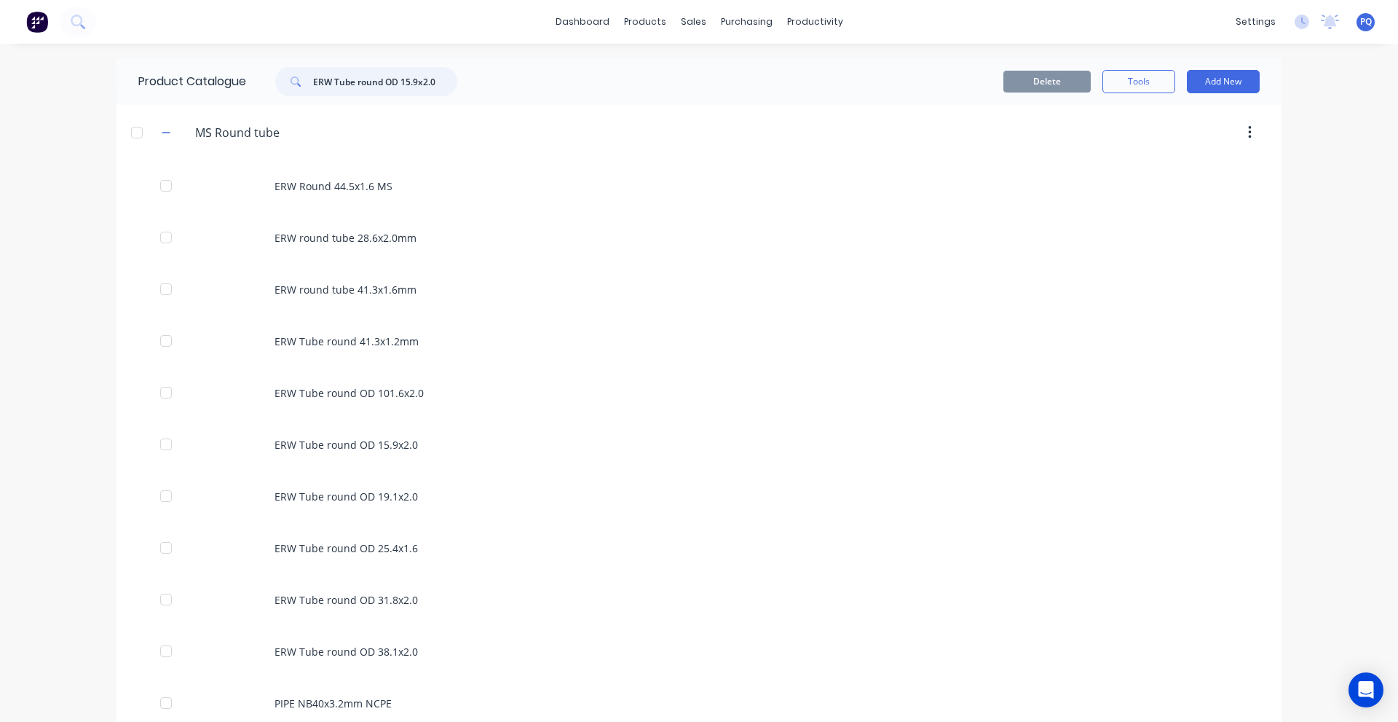
click at [359, 80] on input "ERW Tube round OD 15.9x2.0" at bounding box center [385, 81] width 144 height 29
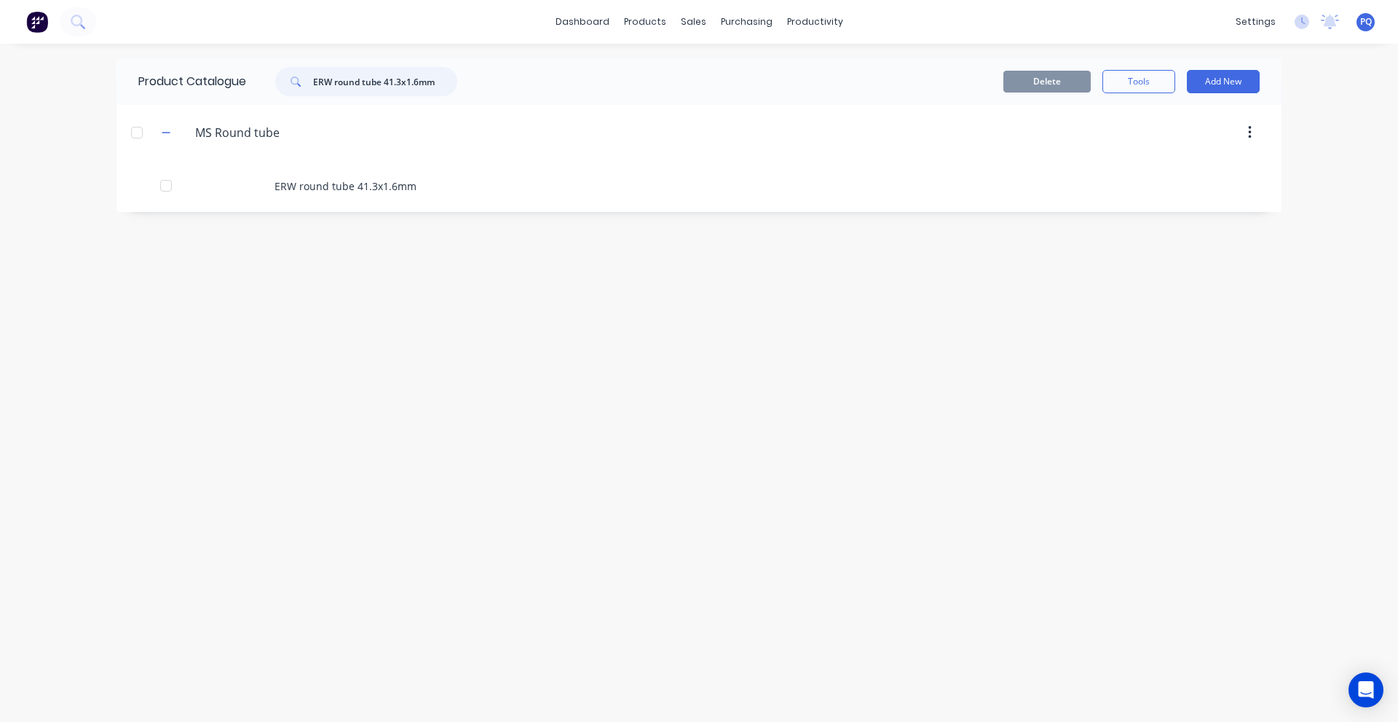
type input "ERW round tube 41.3x1.6mm"
click at [307, 182] on div "ERW round tube 41.3x1.6mm" at bounding box center [699, 186] width 1165 height 52
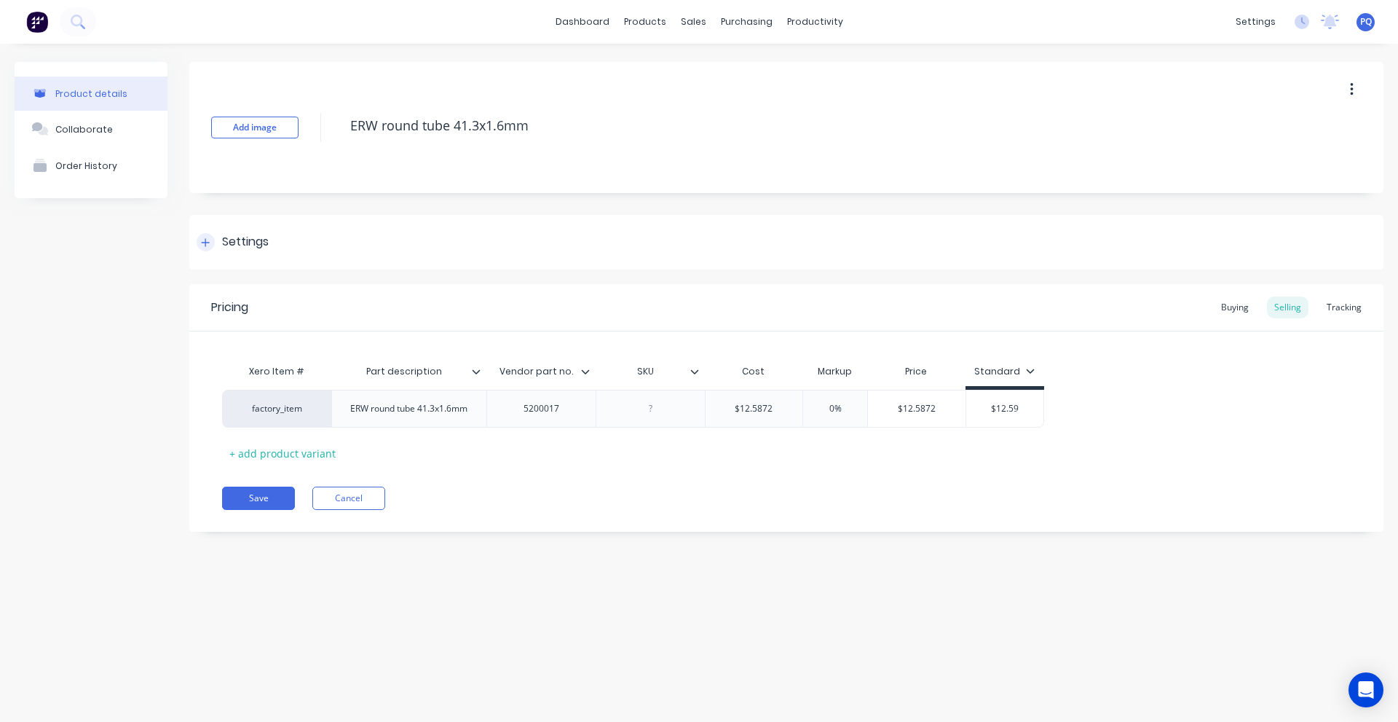
click at [278, 245] on div "Settings" at bounding box center [786, 242] width 1194 height 55
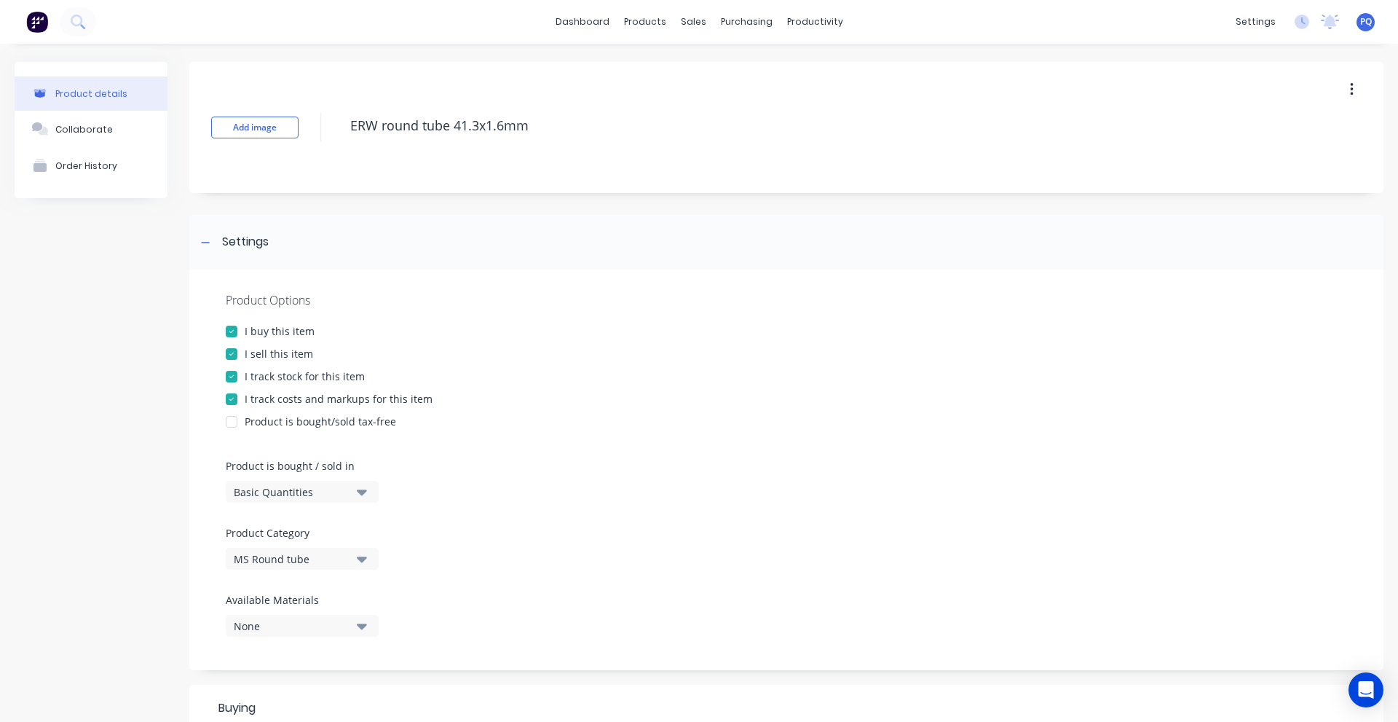
click at [248, 494] on div "Basic Quantities" at bounding box center [292, 491] width 117 height 15
click at [249, 558] on div "Lineal Metres" at bounding box center [335, 557] width 218 height 29
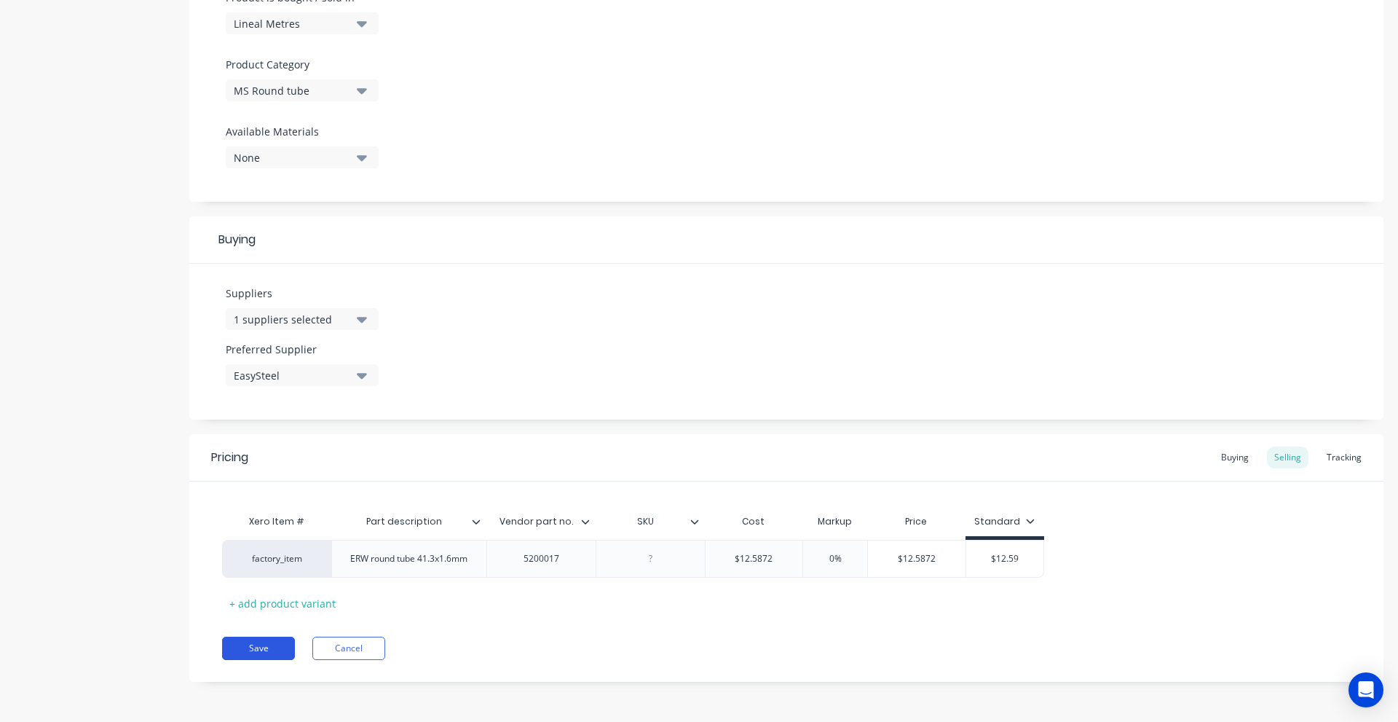
click at [272, 642] on button "Save" at bounding box center [258, 648] width 73 height 23
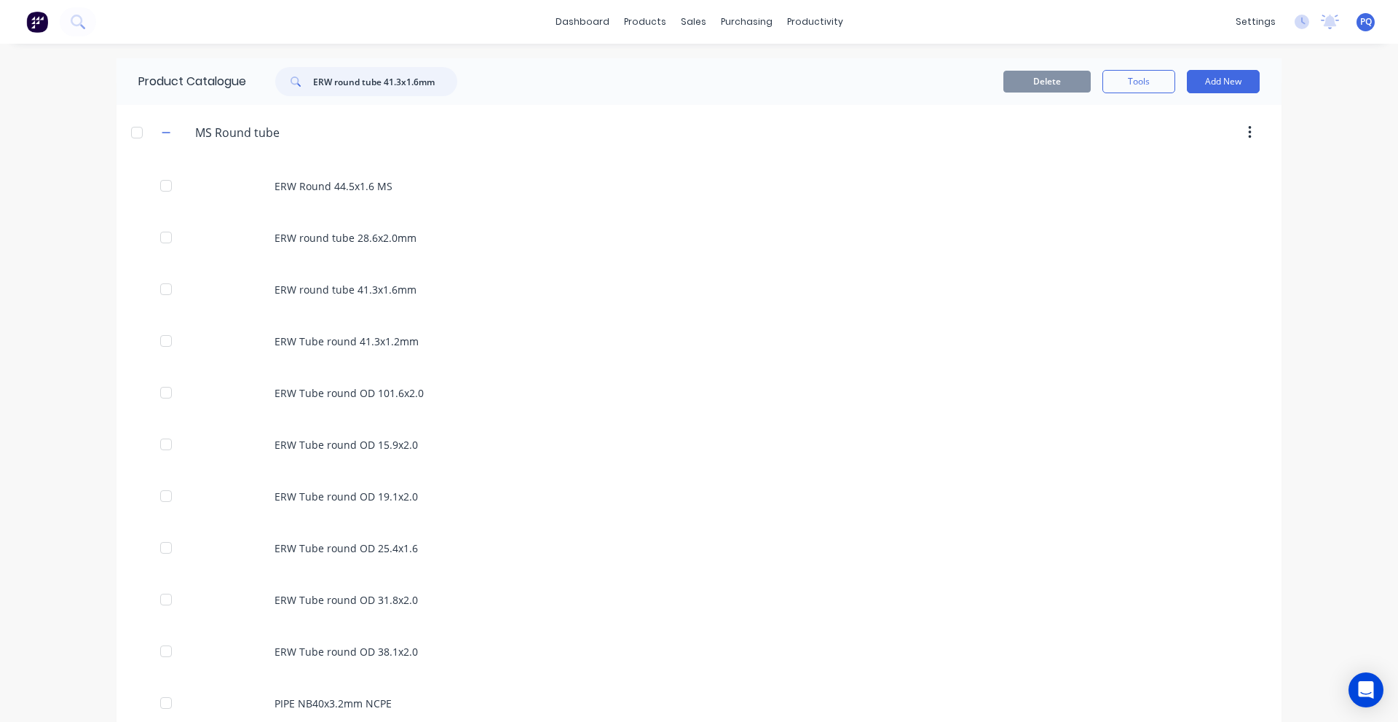
click at [437, 82] on input "ERW round tube 41.3x1.6mm" at bounding box center [385, 81] width 144 height 29
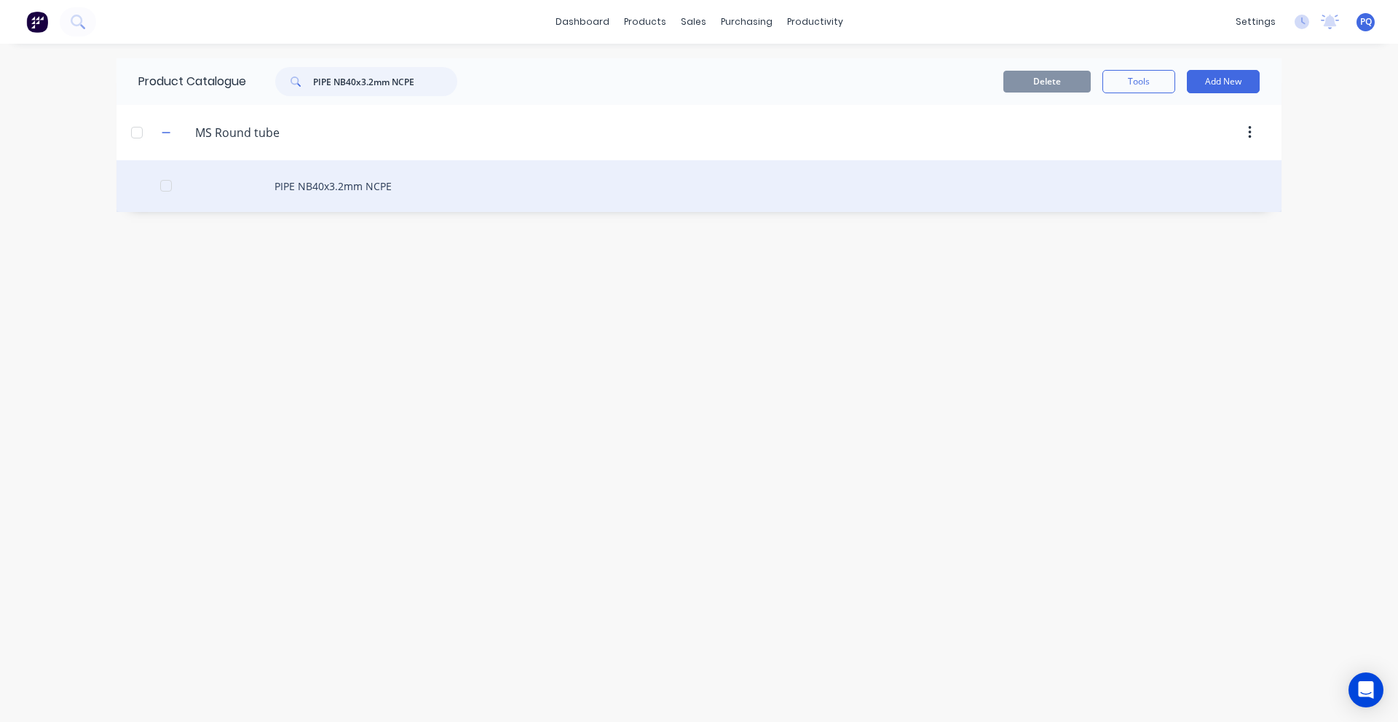
type input "PIPE NB40x3.2mm NCPE"
click at [342, 181] on div "PIPE NB40x3.2mm NCPE" at bounding box center [699, 186] width 1165 height 52
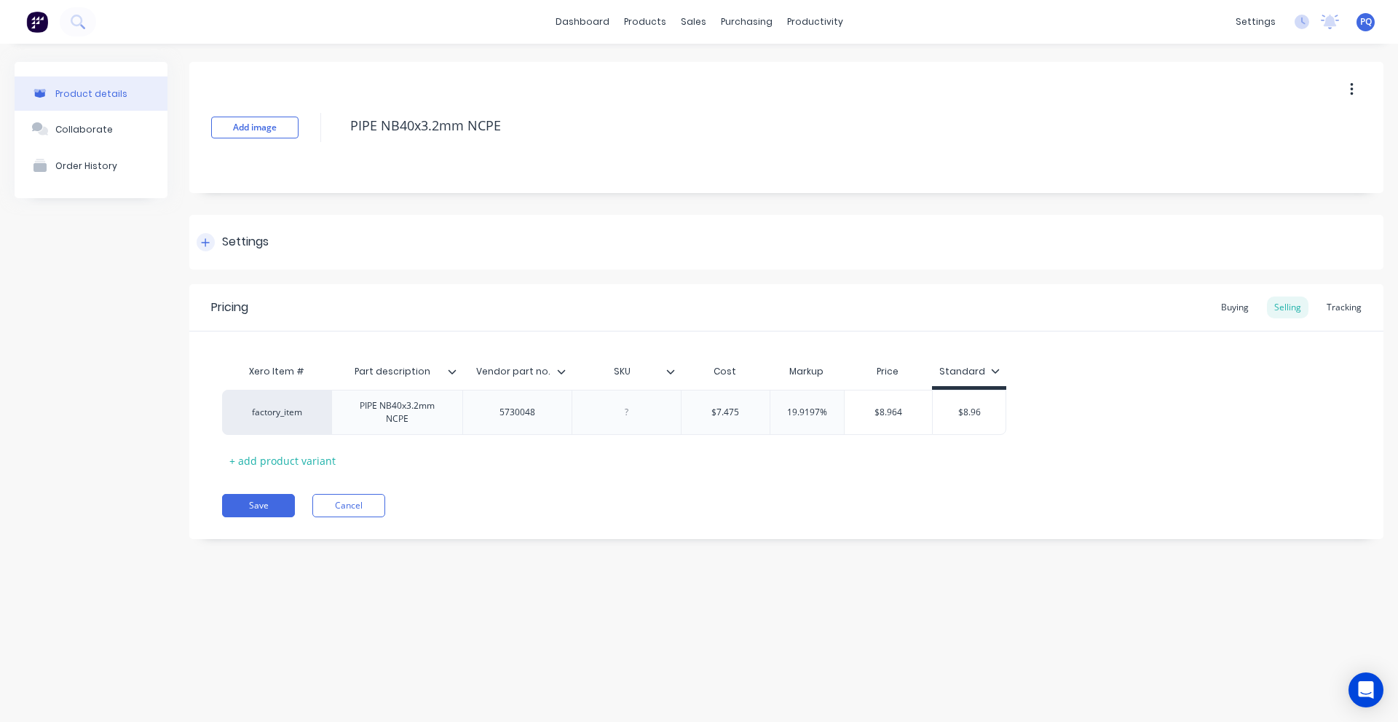
click at [248, 251] on div "Settings" at bounding box center [245, 242] width 47 height 18
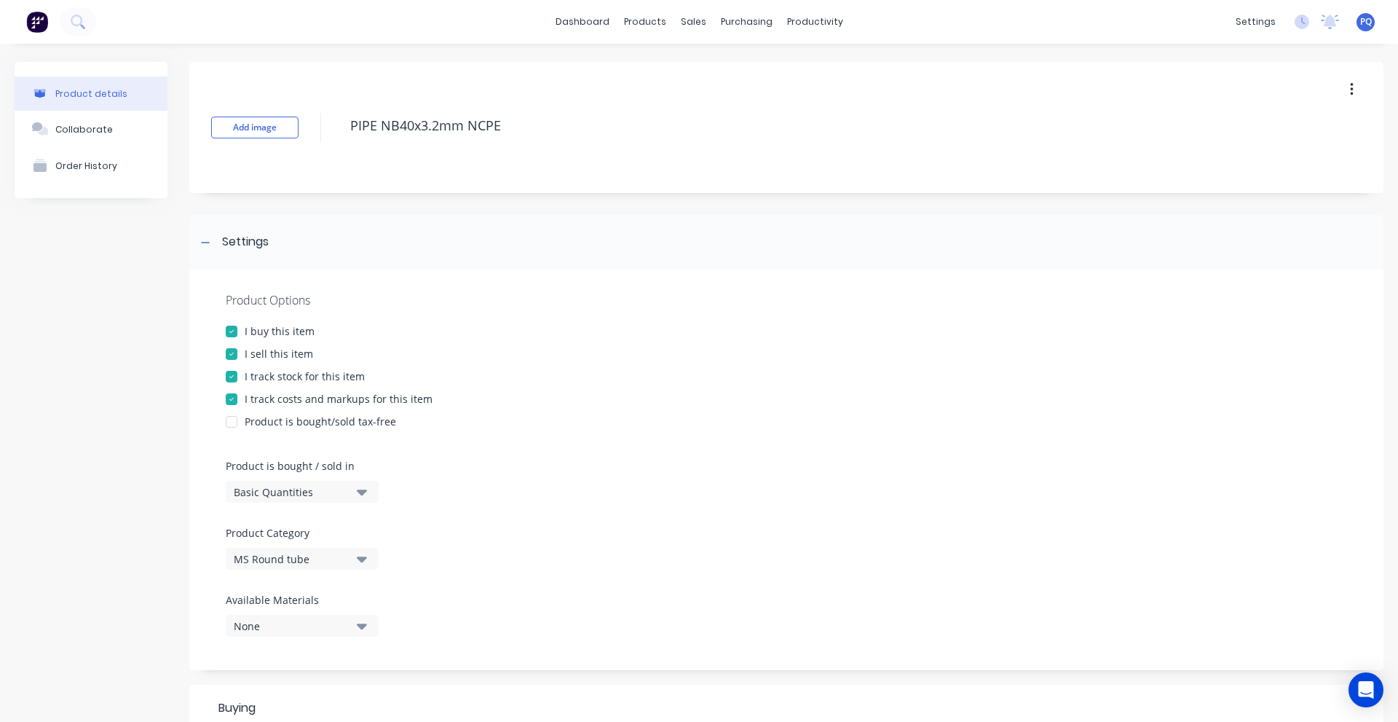
click at [230, 488] on button "Basic Quantities" at bounding box center [302, 492] width 153 height 22
click at [258, 557] on div "Lineal Metres" at bounding box center [335, 557] width 218 height 29
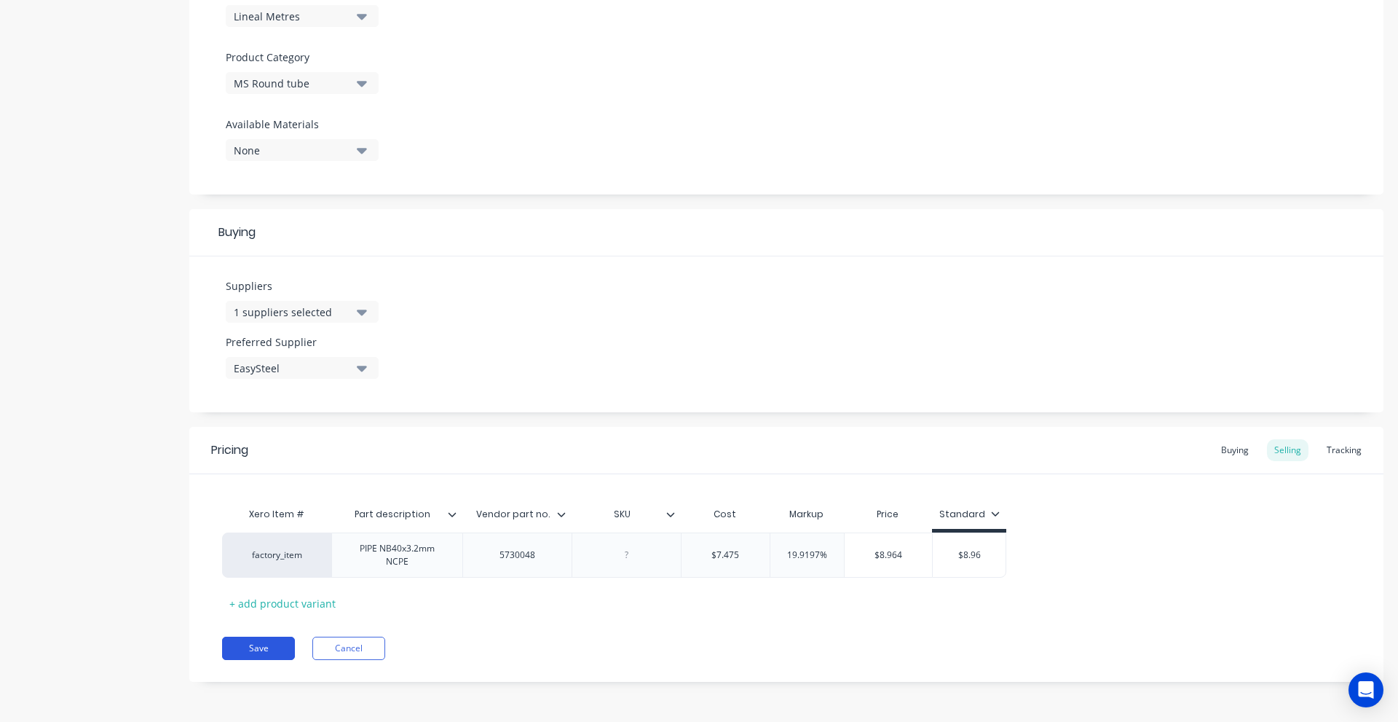
click at [258, 640] on button "Save" at bounding box center [258, 648] width 73 height 23
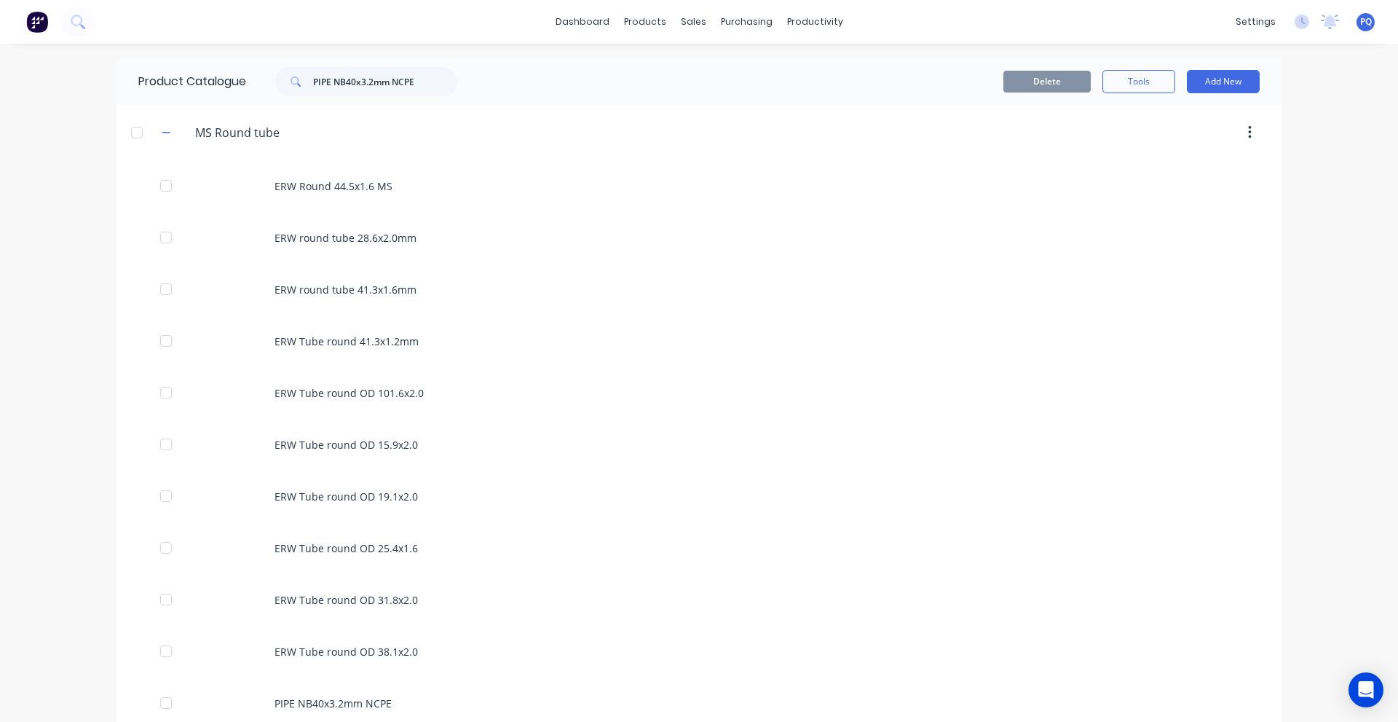
click at [398, 99] on div "Product Catalogue PIPE NB40x3.2mm NCPE" at bounding box center [305, 81] width 377 height 47
click at [401, 86] on input "PIPE NB40x3.2mm NCPE" at bounding box center [385, 81] width 144 height 29
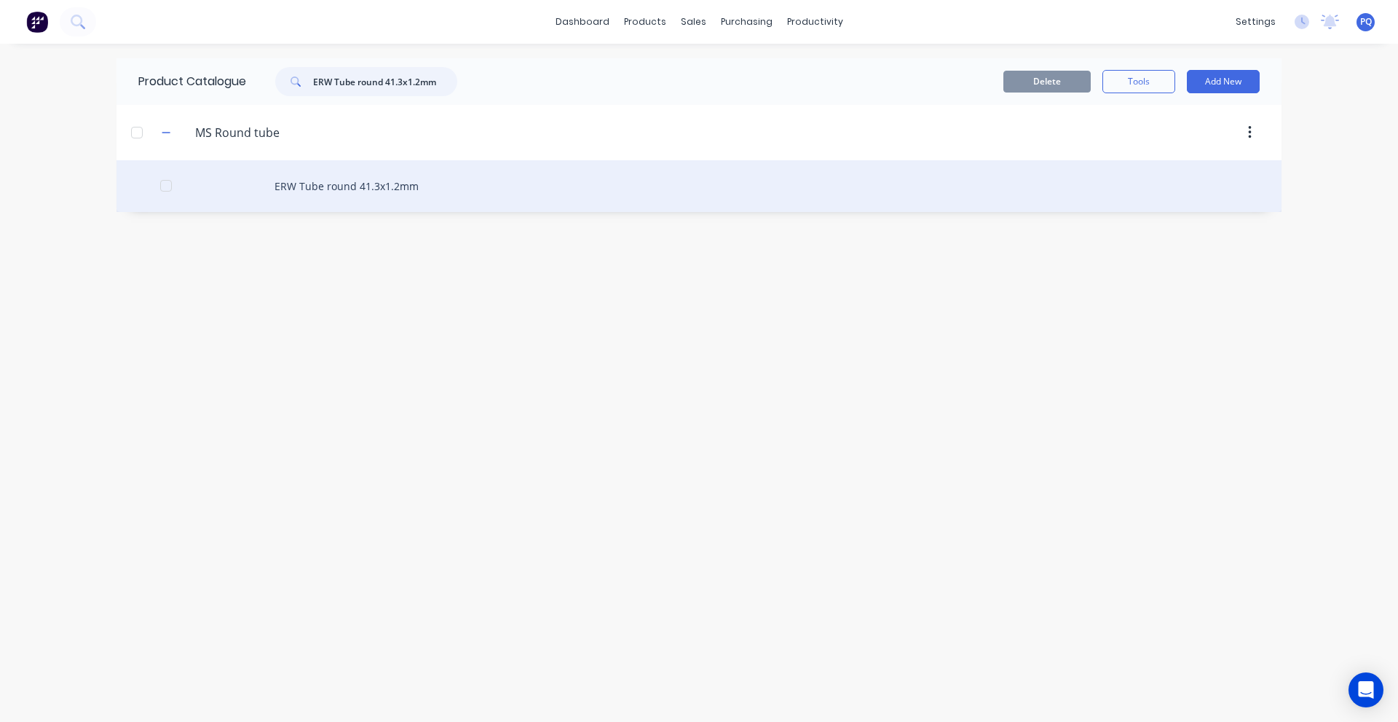
type input "ERW Tube round 41.3x1.2mm"
click at [291, 196] on div "ERW Tube round 41.3x1.2mm" at bounding box center [699, 186] width 1165 height 52
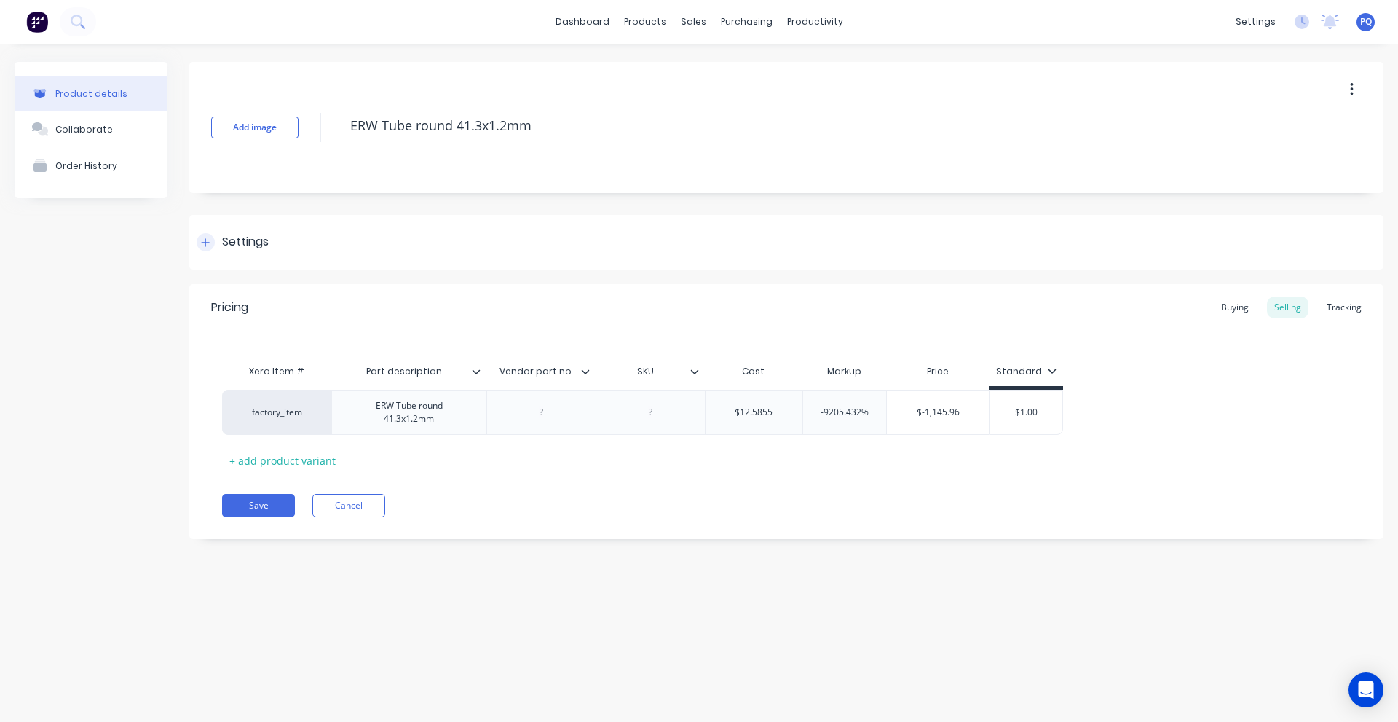
click at [253, 245] on div "Settings" at bounding box center [245, 242] width 47 height 18
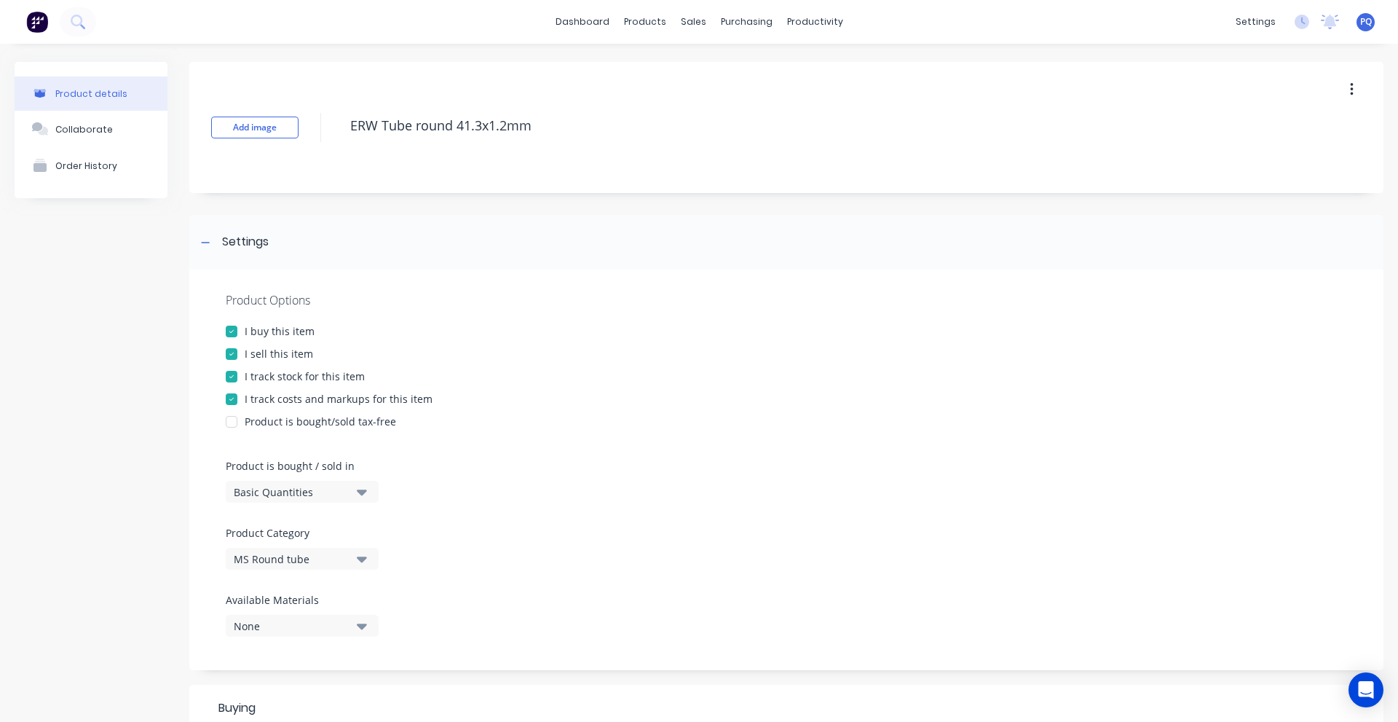
click at [288, 505] on div "Product Options I buy this item I sell this item I track stock for this item I …" at bounding box center [786, 469] width 1194 height 401
click at [291, 501] on button "Basic Quantities" at bounding box center [302, 492] width 153 height 22
click at [301, 558] on div "Lineal Metres" at bounding box center [335, 557] width 218 height 29
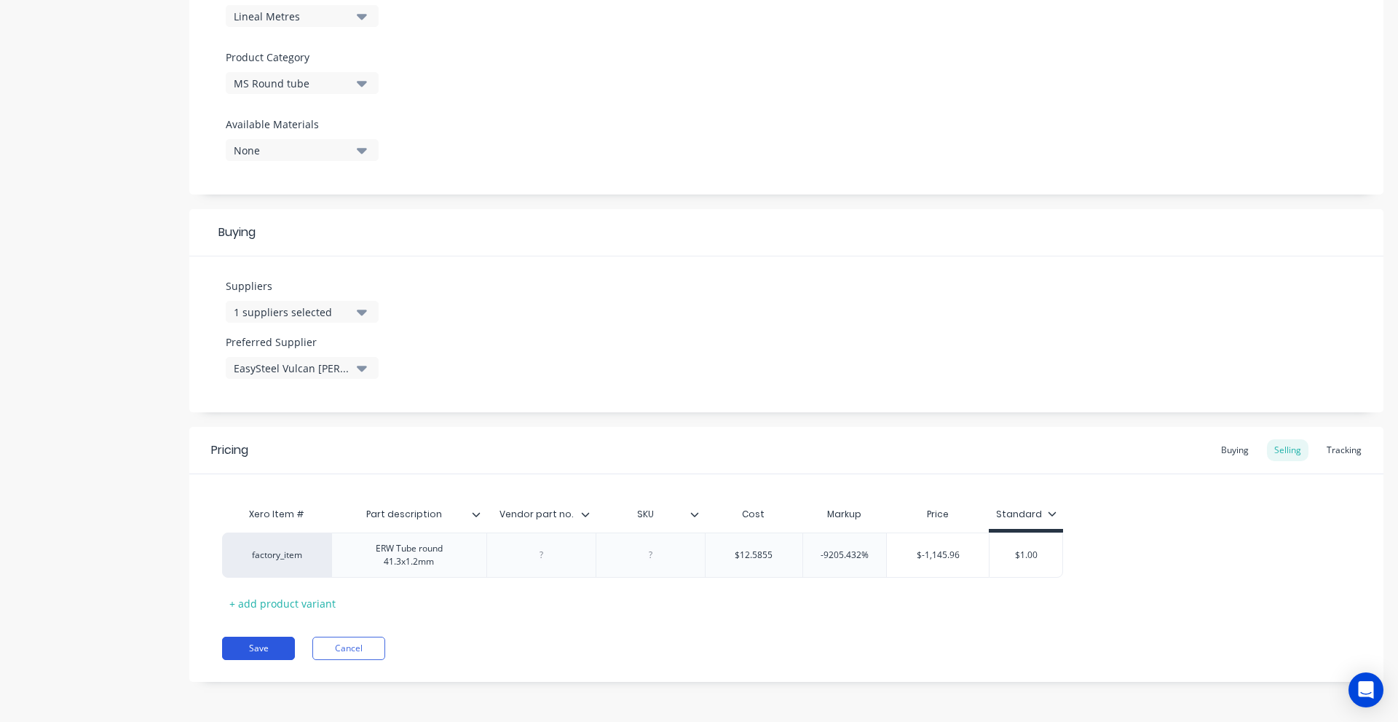
click at [261, 637] on button "Save" at bounding box center [258, 648] width 73 height 23
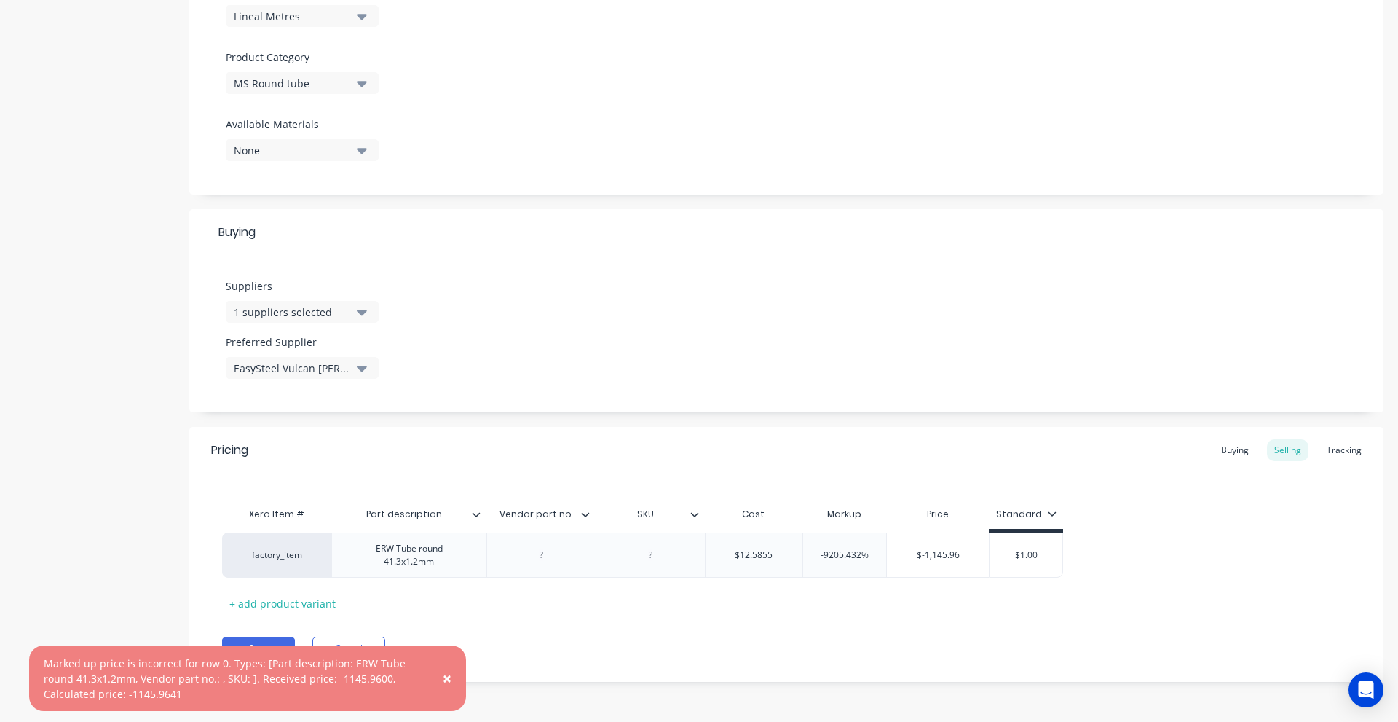
click at [452, 680] on button "×" at bounding box center [447, 678] width 38 height 35
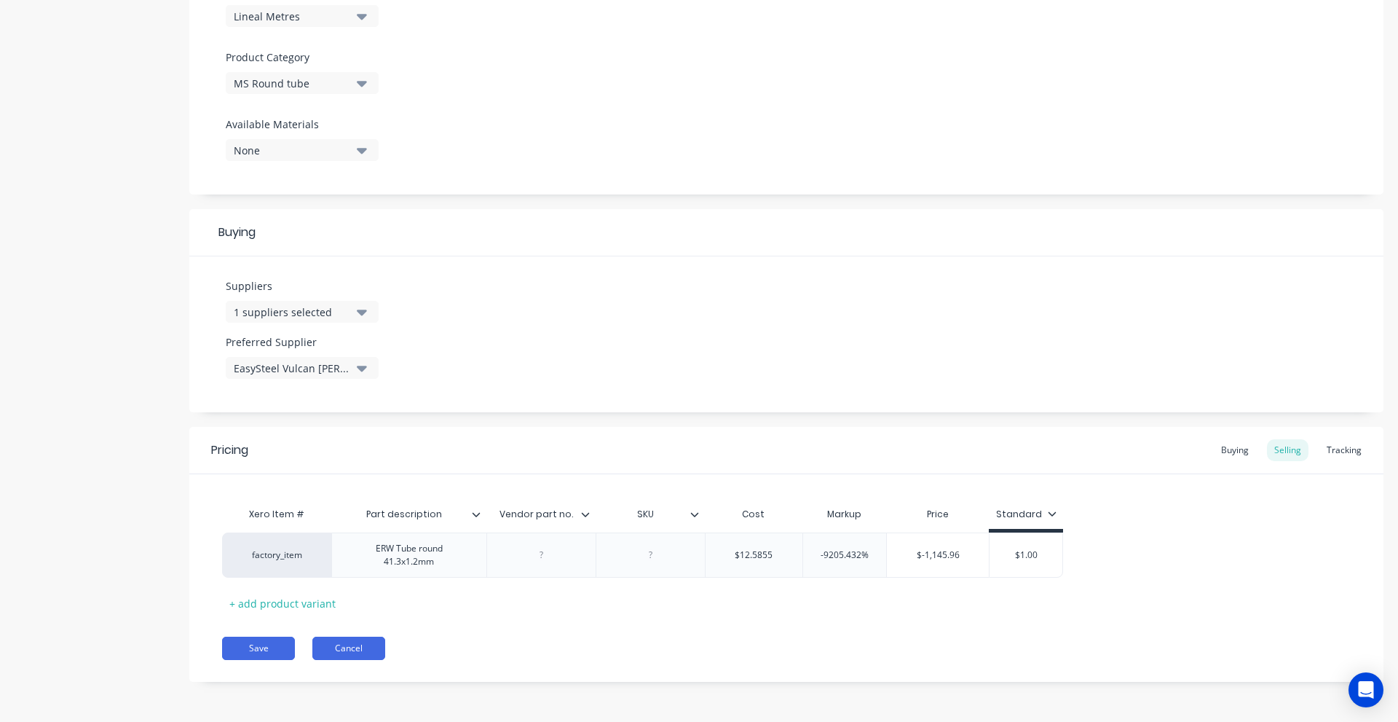
click at [345, 658] on button "Cancel" at bounding box center [348, 648] width 73 height 23
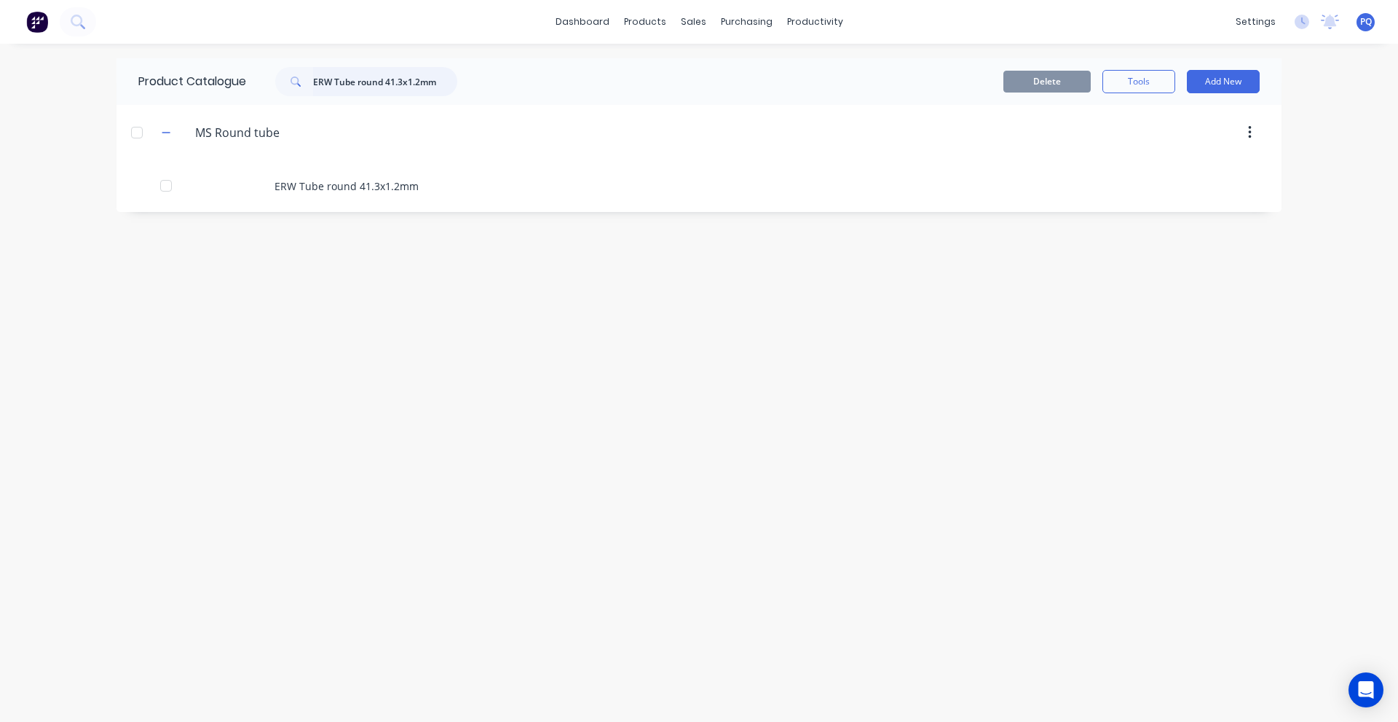
click at [329, 91] on input "ERW Tube round 41.3x1.2mm" at bounding box center [385, 81] width 144 height 29
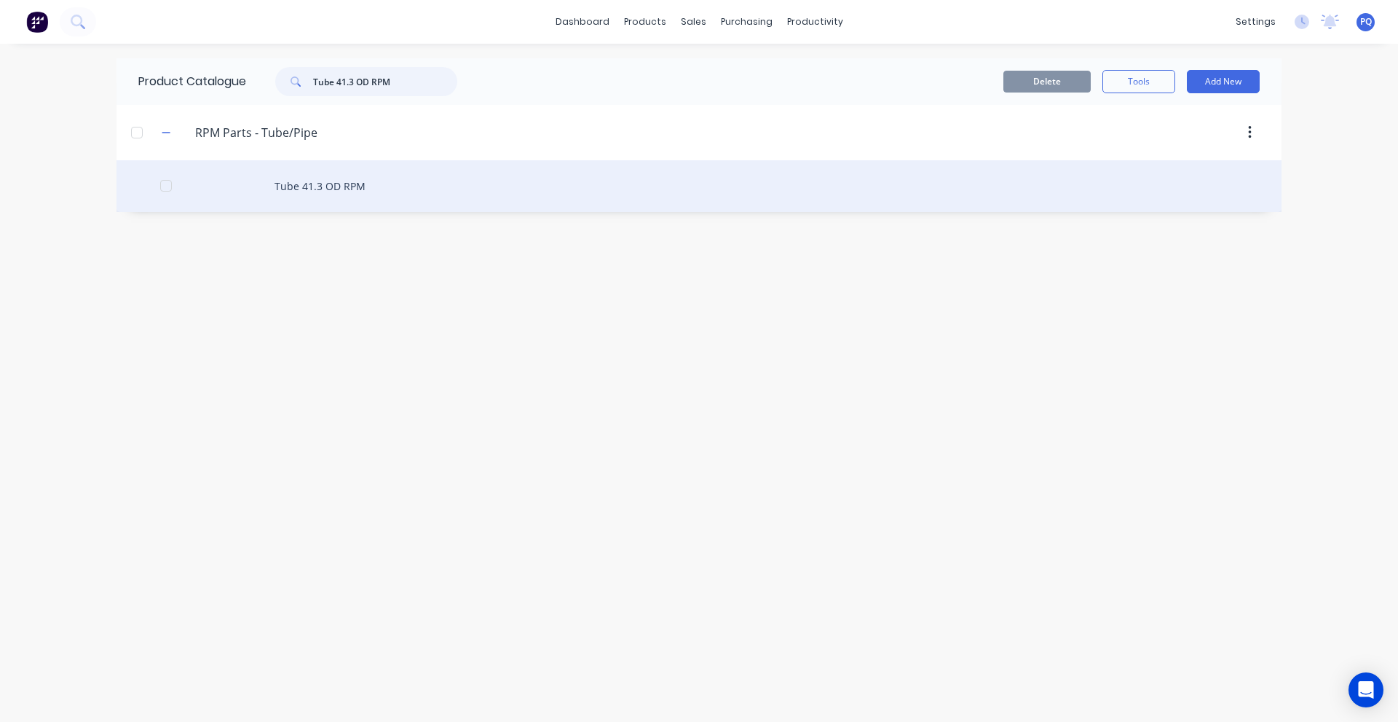
type input "Tube 41.3 OD RPM"
click at [279, 188] on div "Tube 41.3 OD RPM" at bounding box center [699, 186] width 1165 height 52
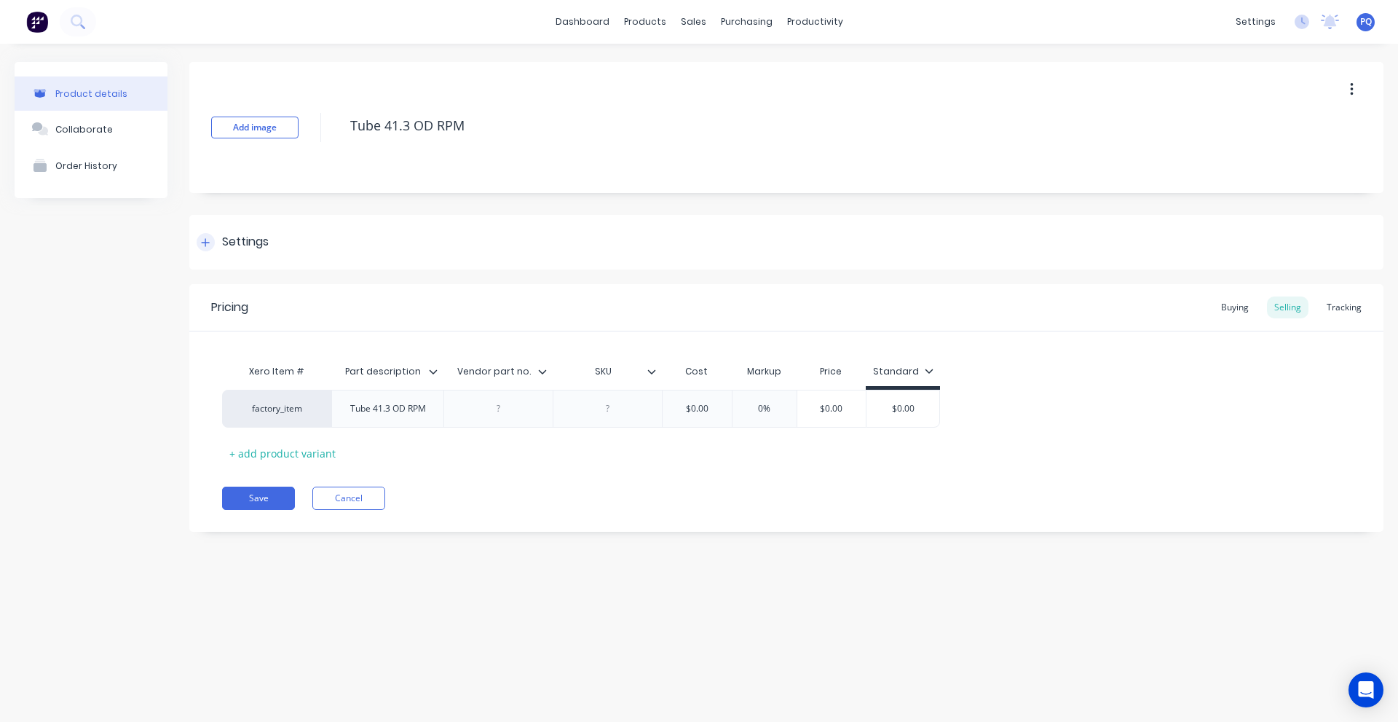
click at [259, 232] on div "Settings" at bounding box center [786, 242] width 1194 height 55
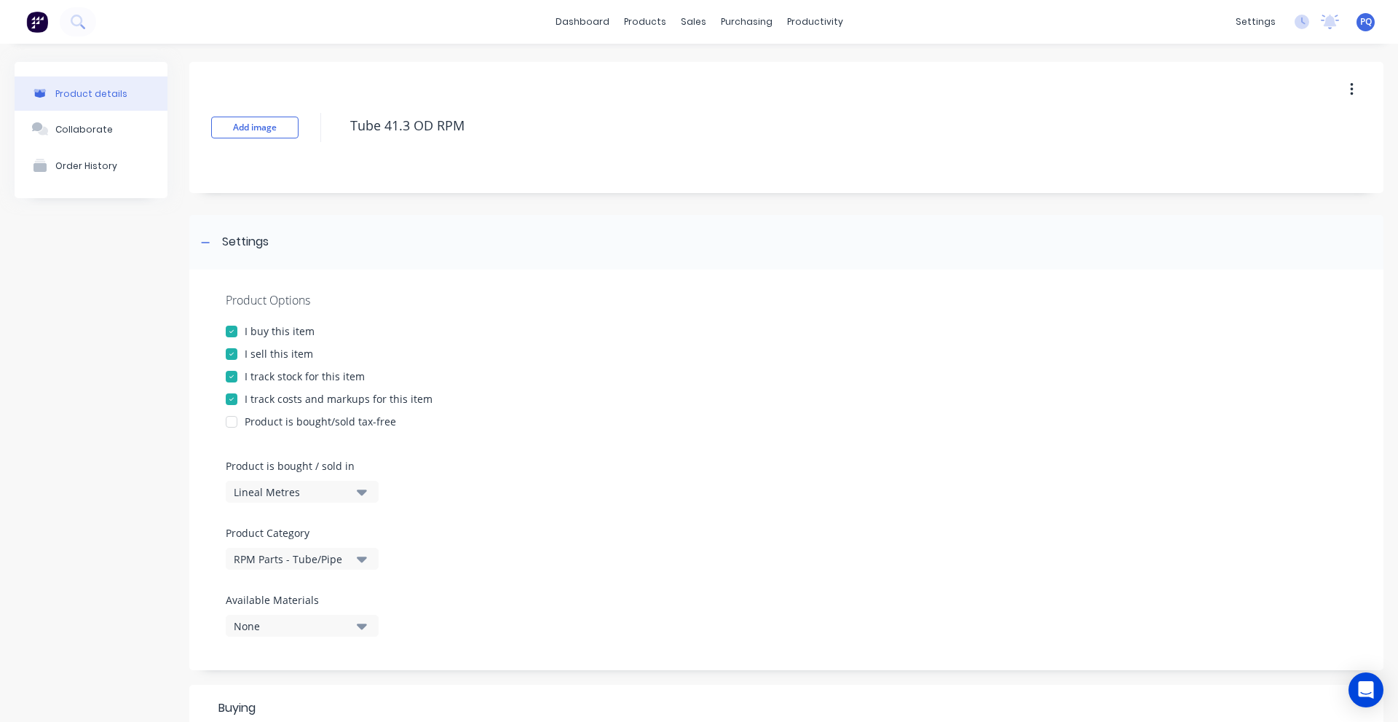
click at [280, 482] on button "Lineal Metres" at bounding box center [302, 492] width 153 height 22
click at [602, 484] on div "Product Options I buy this item I sell this item I track stock for this item I …" at bounding box center [786, 469] width 1194 height 401
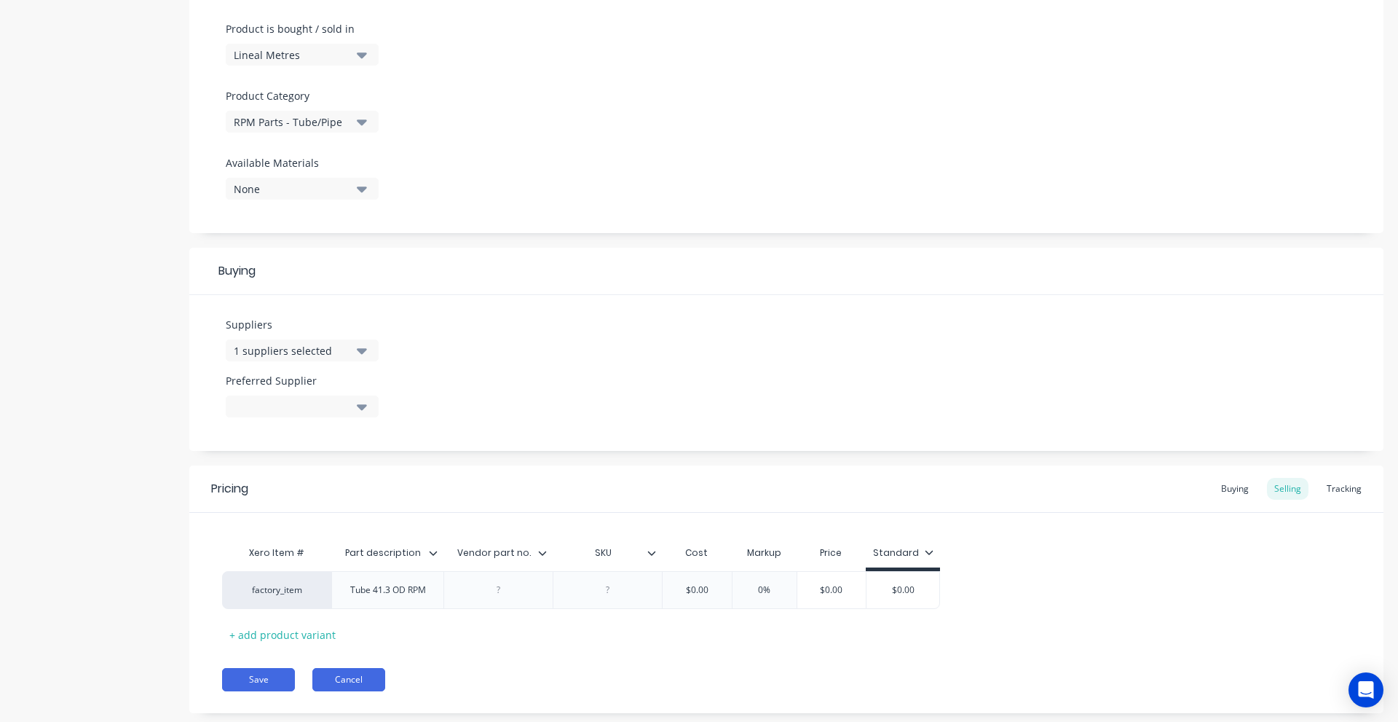
scroll to position [468, 0]
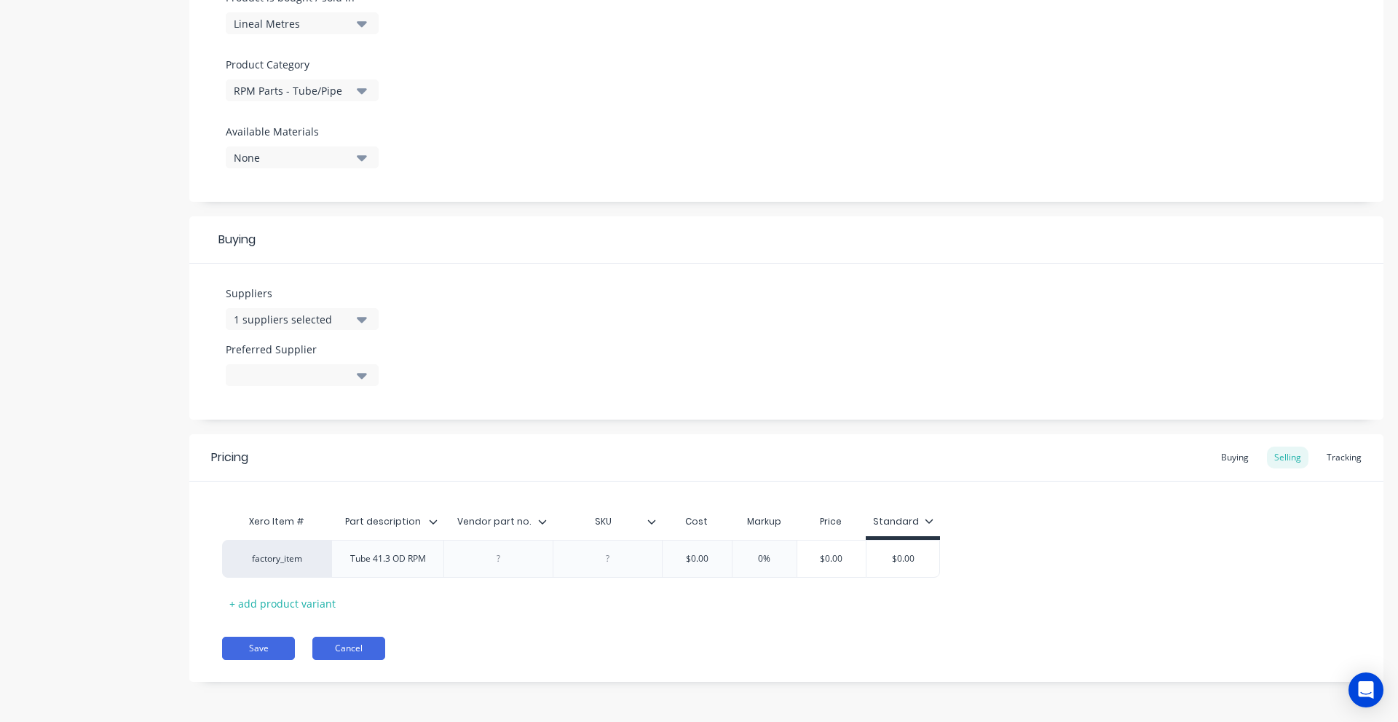
click at [355, 642] on button "Cancel" at bounding box center [348, 648] width 73 height 23
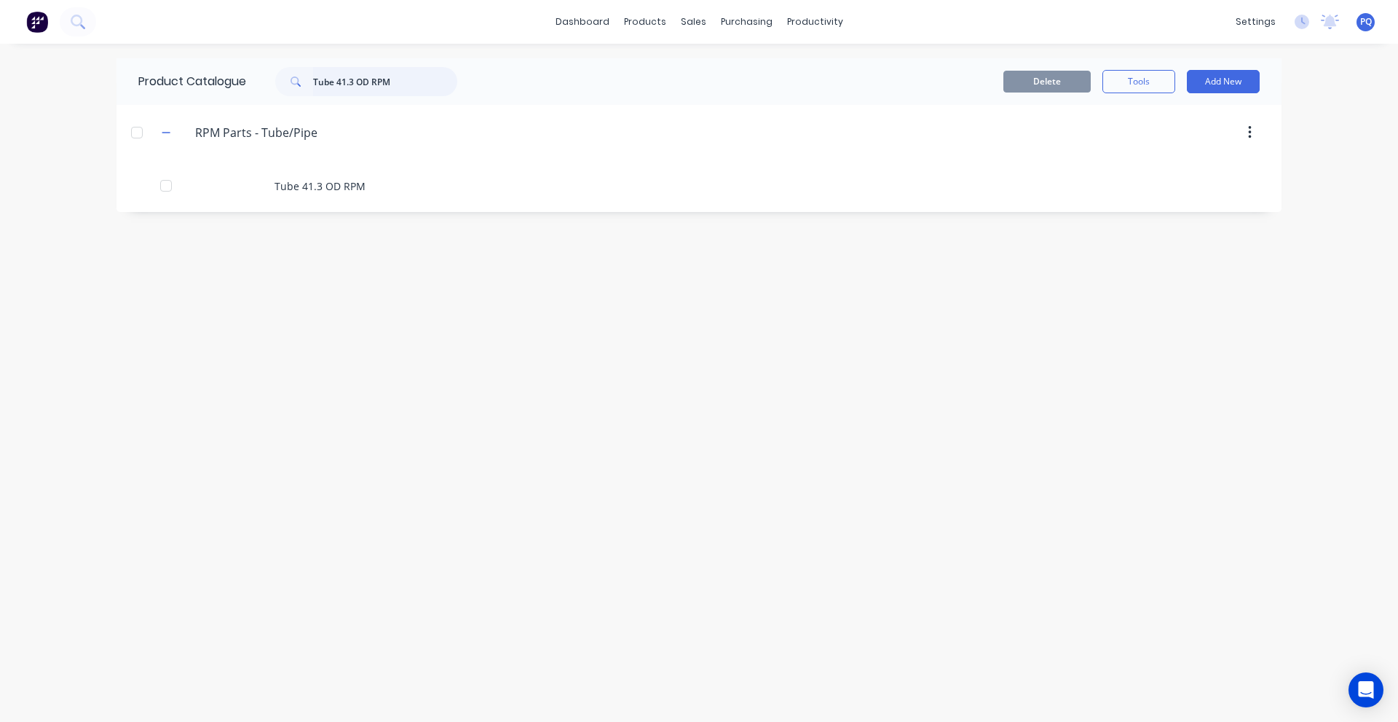
click at [380, 89] on input "Tube 41.3 OD RPM" at bounding box center [385, 81] width 144 height 29
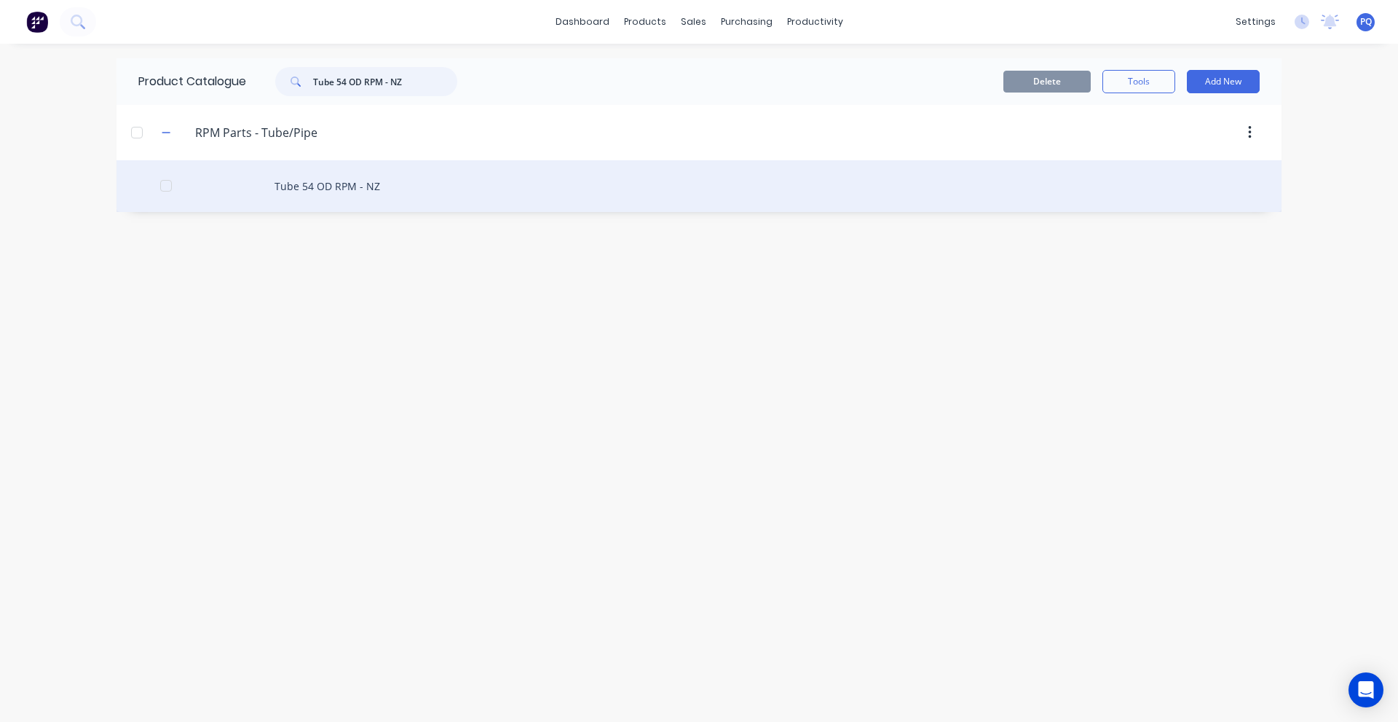
type input "Tube 54 OD RPM - NZ"
click at [367, 201] on div "Tube 54 OD RPM - NZ" at bounding box center [699, 186] width 1165 height 52
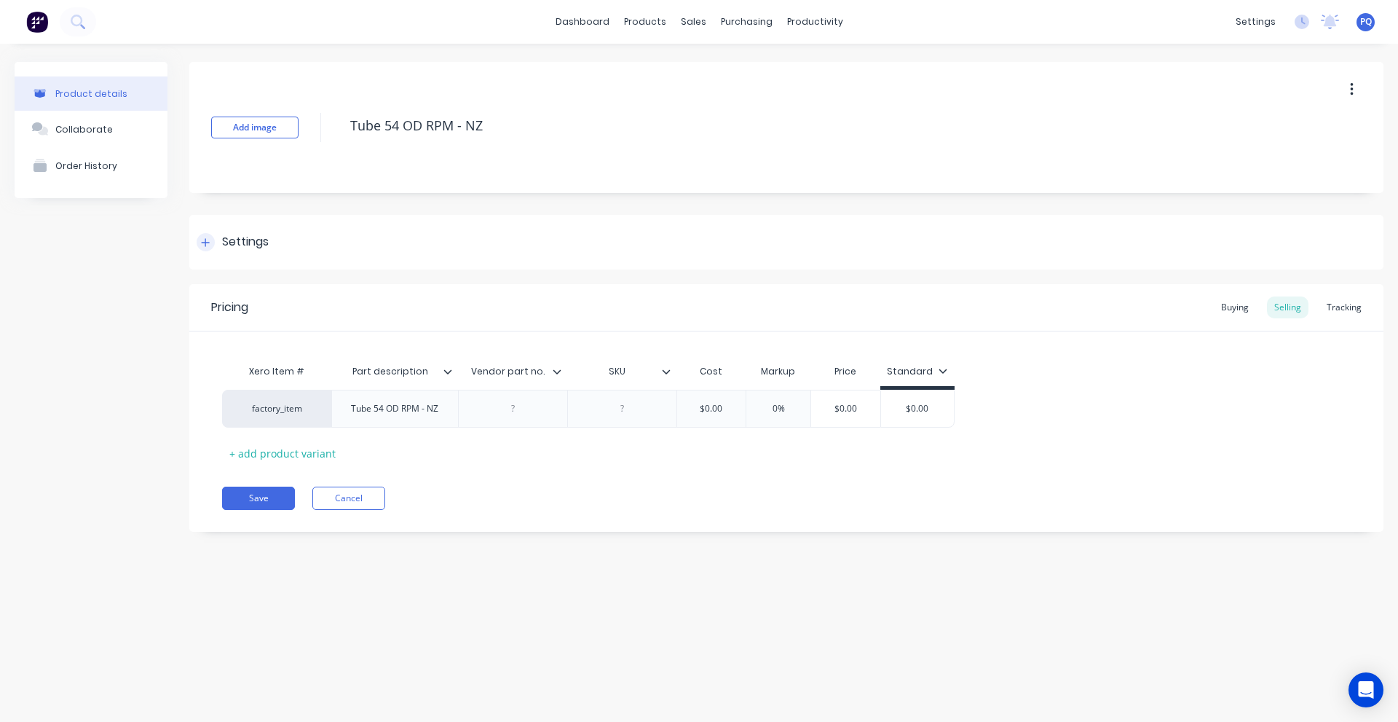
click at [235, 242] on div "Settings" at bounding box center [245, 242] width 47 height 18
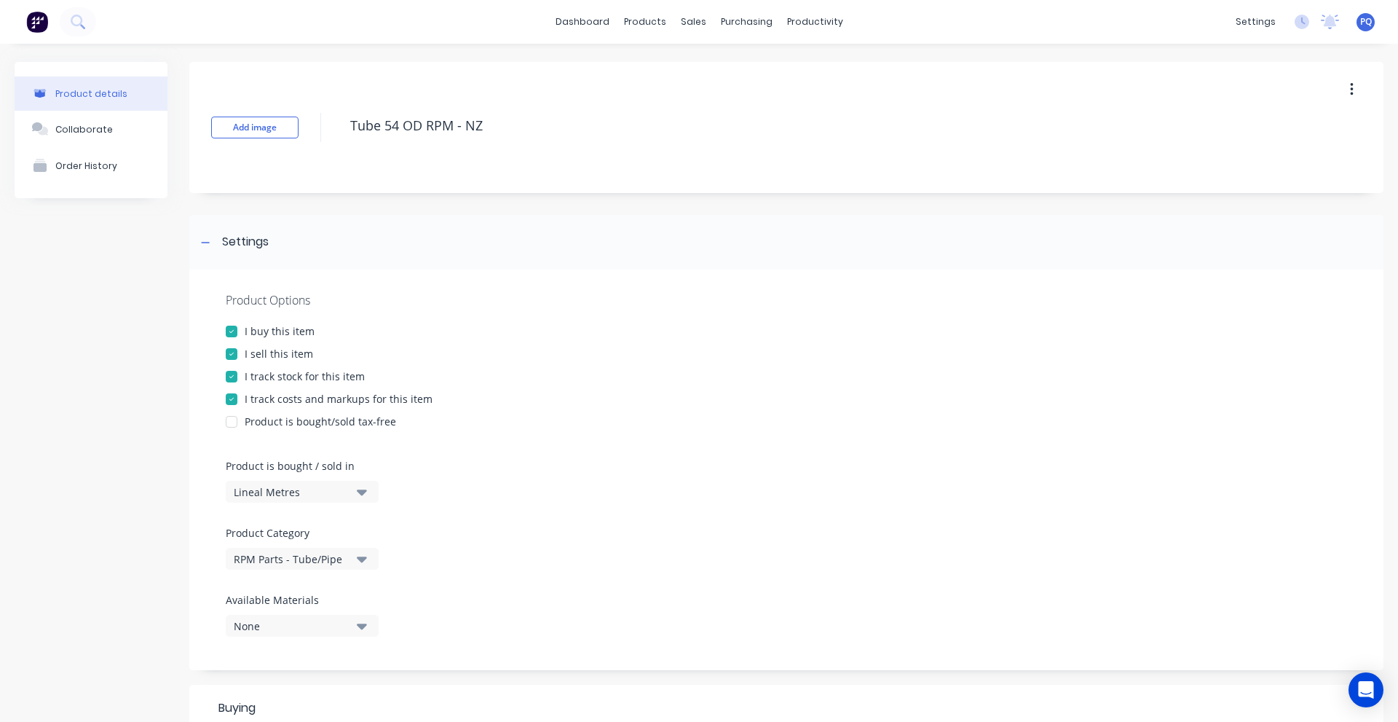
scroll to position [468, 0]
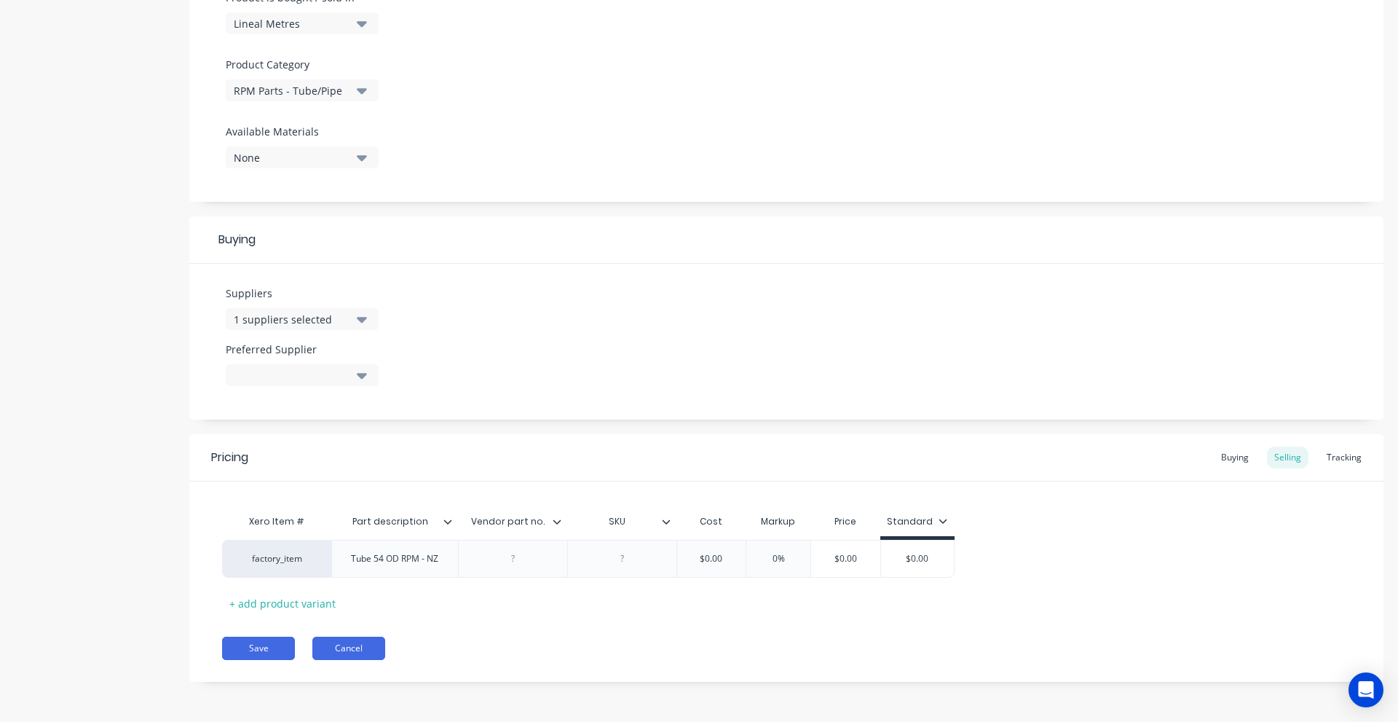
click at [343, 638] on button "Cancel" at bounding box center [348, 648] width 73 height 23
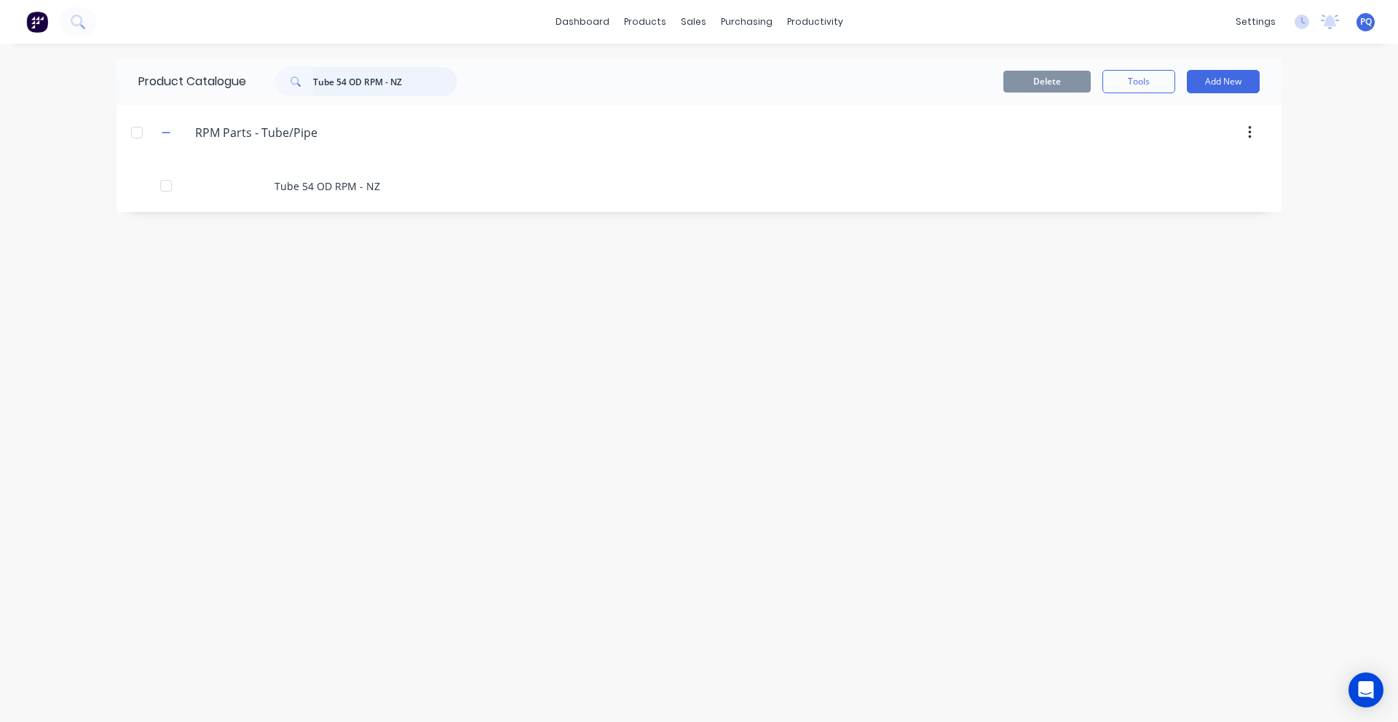
click at [374, 85] on input "Tube 54 OD RPM - NZ" at bounding box center [385, 81] width 144 height 29
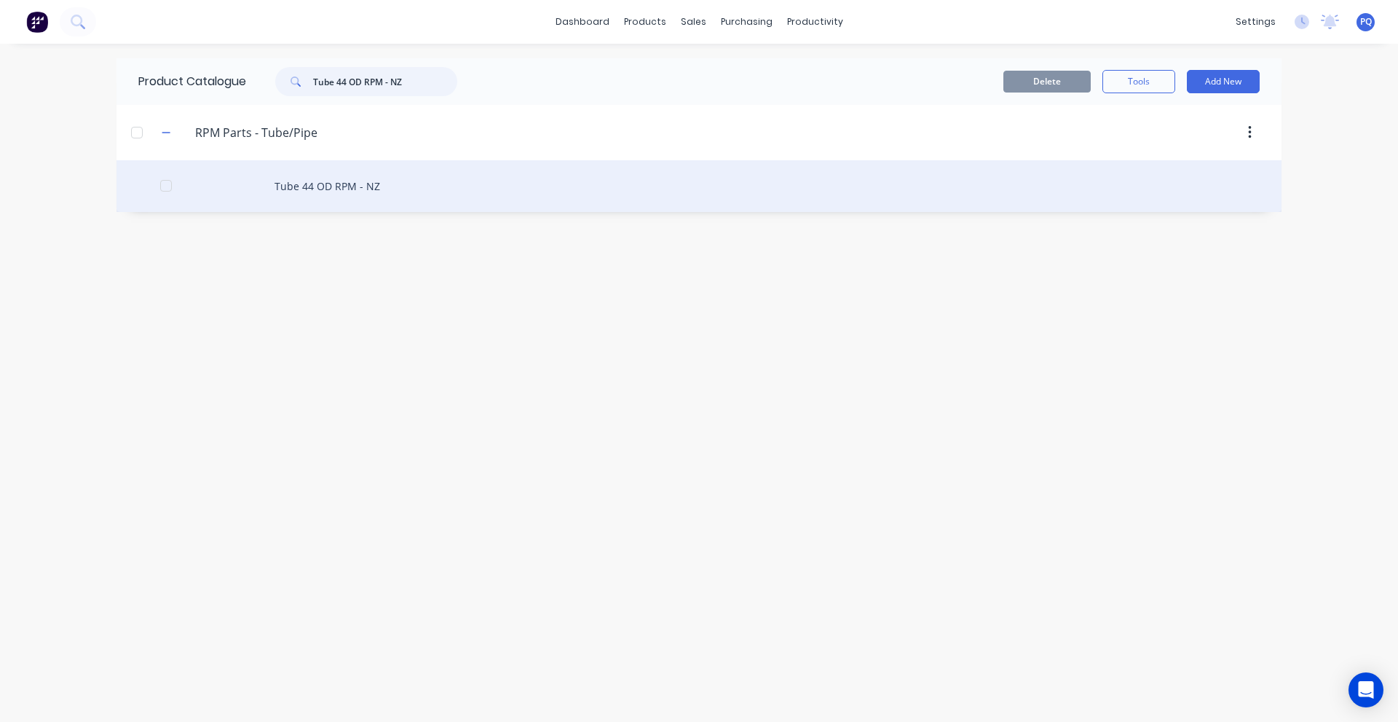
type input "Tube 44 OD RPM - NZ"
click at [326, 182] on div "Tube 44 OD RPM - NZ" at bounding box center [699, 186] width 1165 height 52
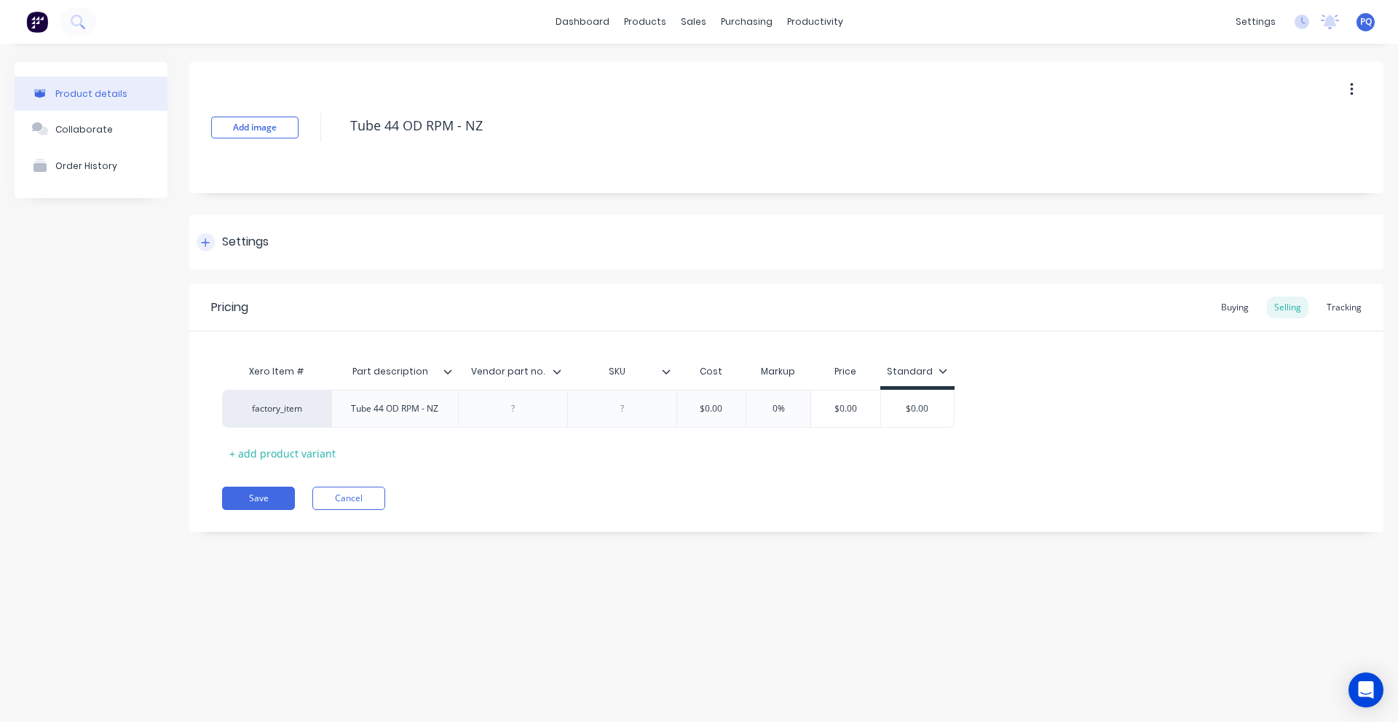
click at [259, 248] on div "Settings" at bounding box center [245, 242] width 47 height 18
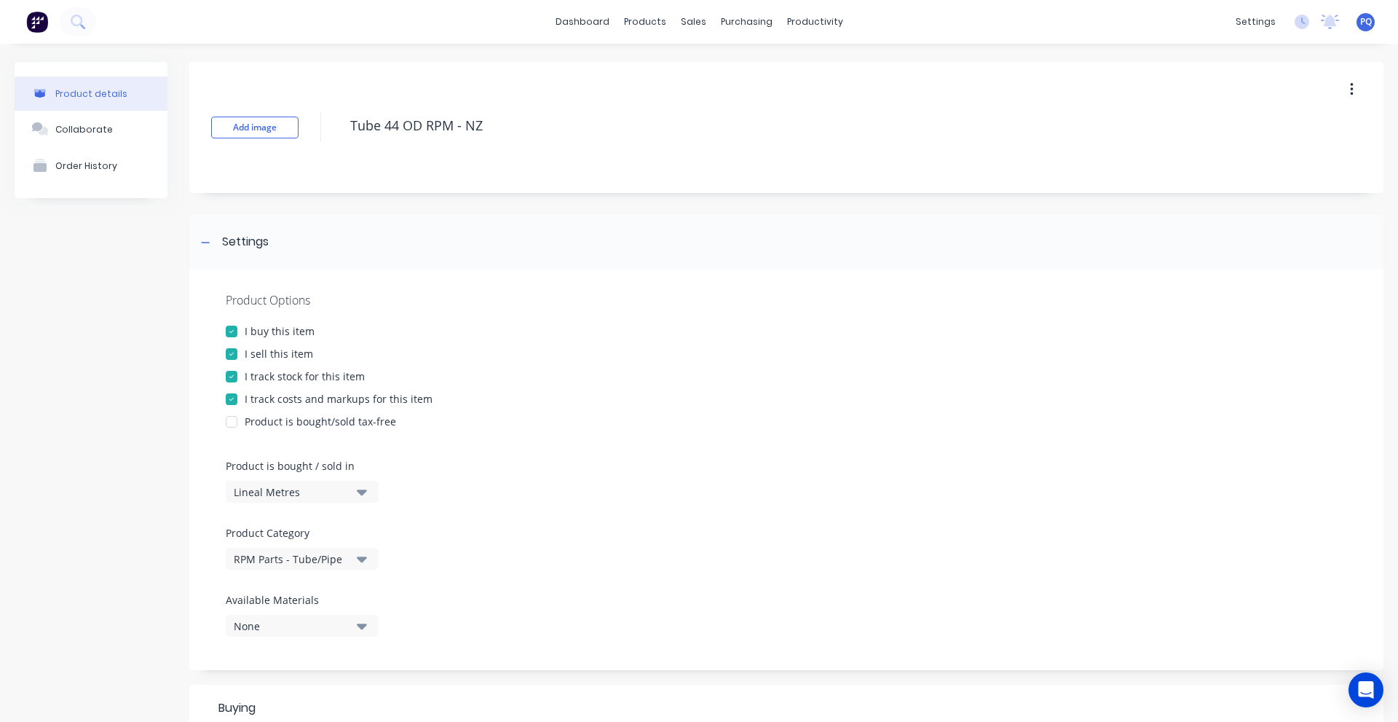
scroll to position [468, 0]
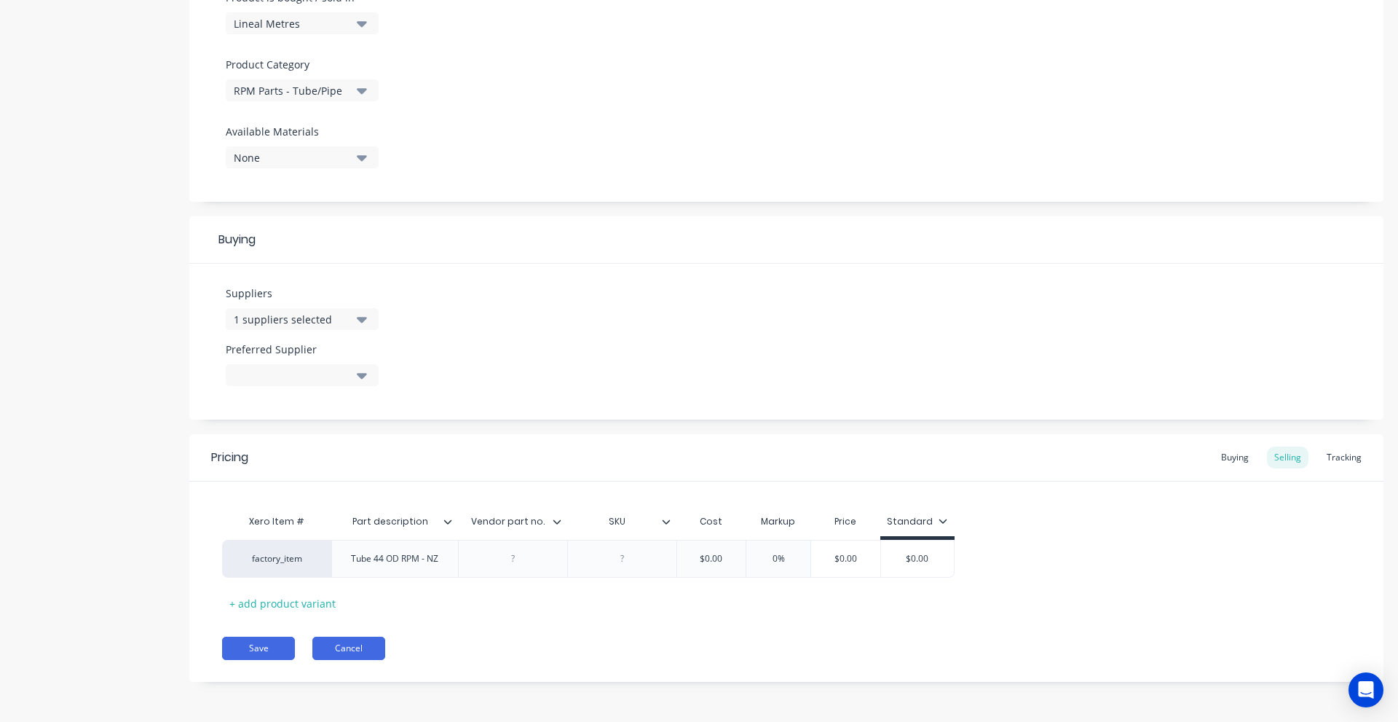
click at [336, 645] on button "Cancel" at bounding box center [348, 648] width 73 height 23
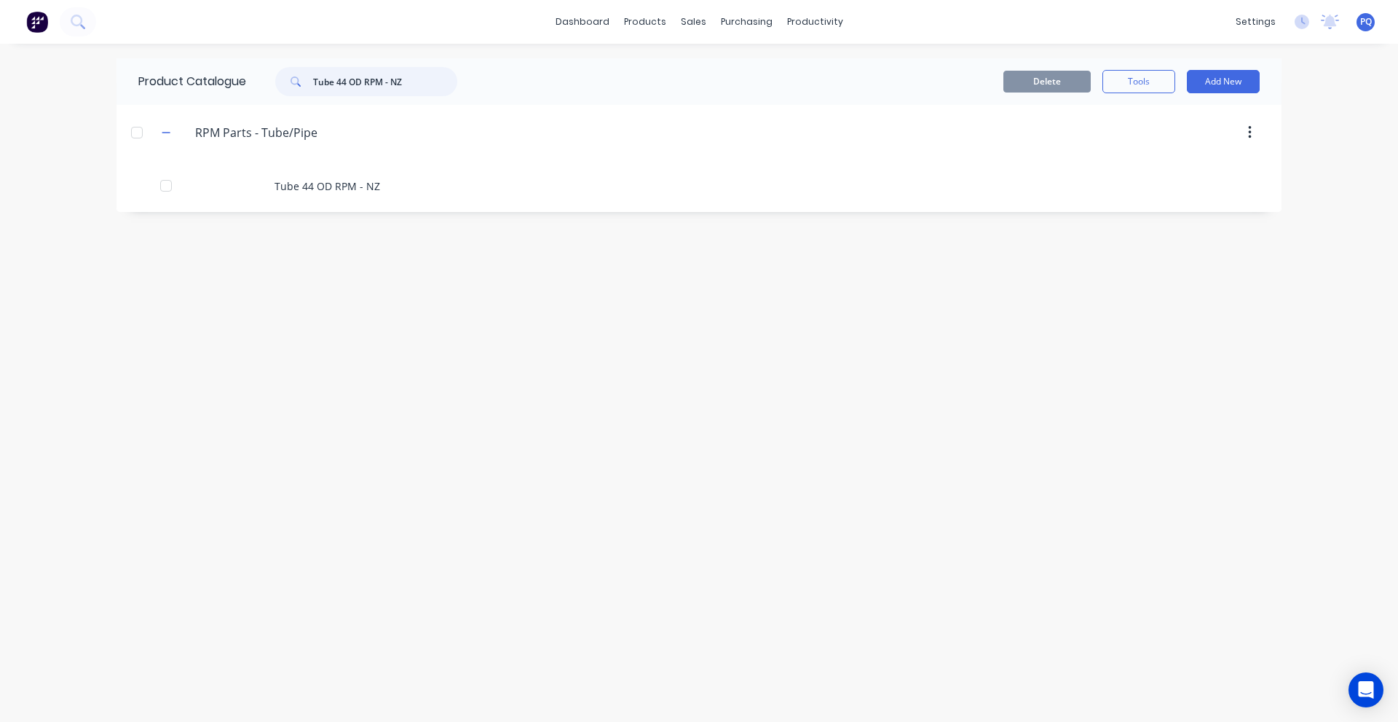
click at [407, 86] on input "Tube 44 OD RPM - NZ" at bounding box center [385, 81] width 144 height 29
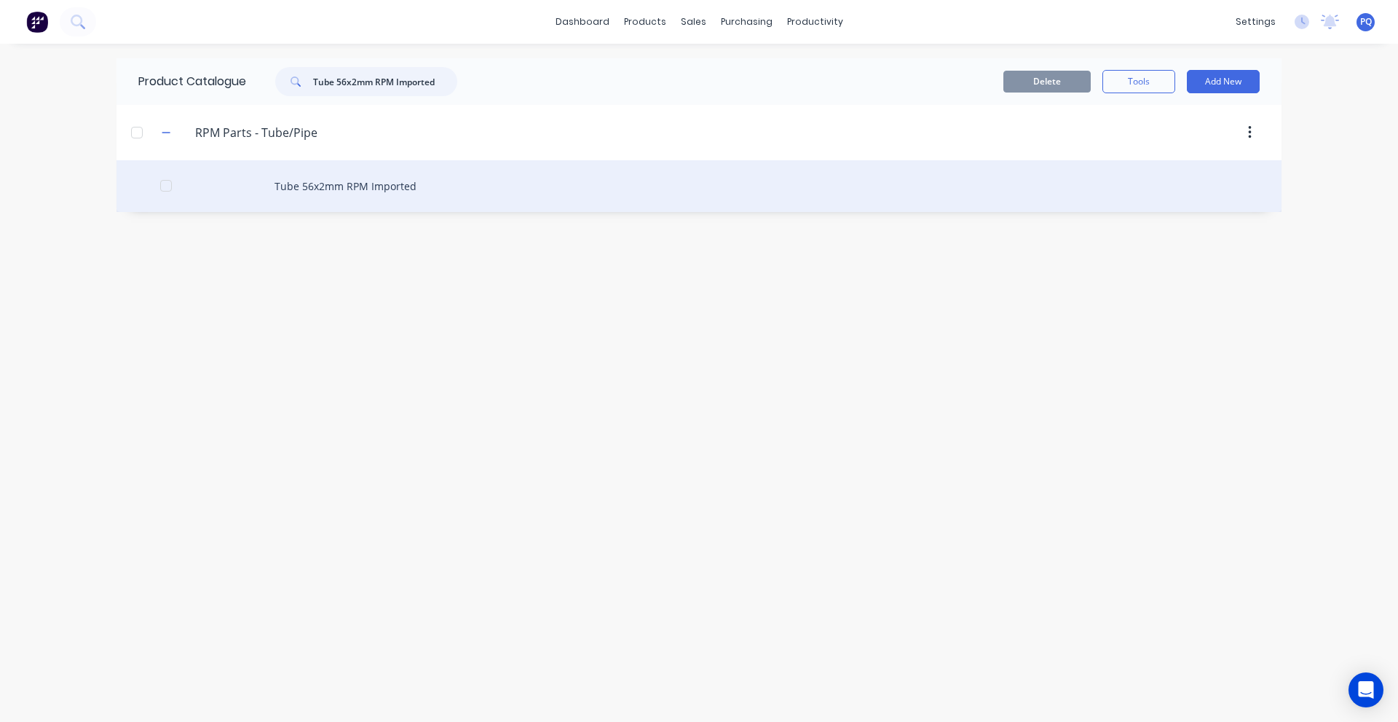
type input "Tube 56x2mm RPM Imported"
click at [367, 186] on div "Tube 56x2mm RPM Imported" at bounding box center [699, 186] width 1165 height 52
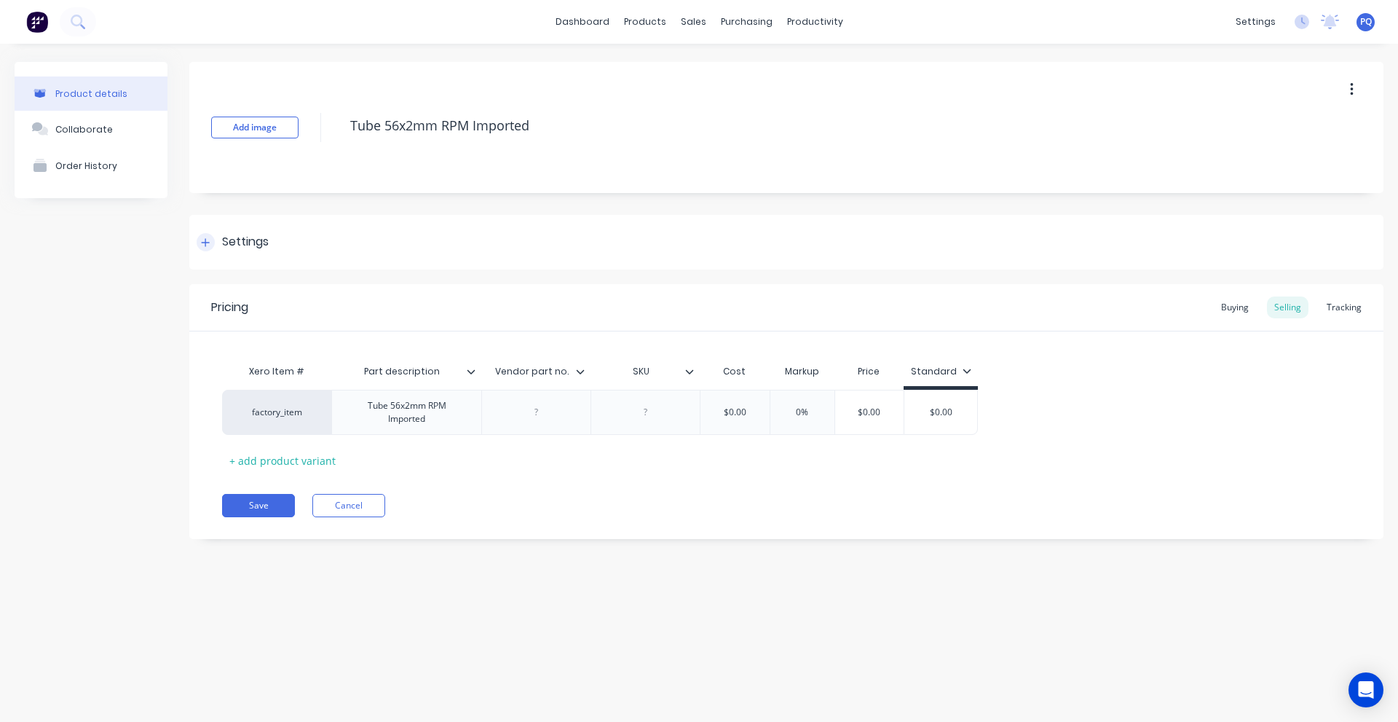
click at [254, 235] on div "Settings" at bounding box center [245, 242] width 47 height 18
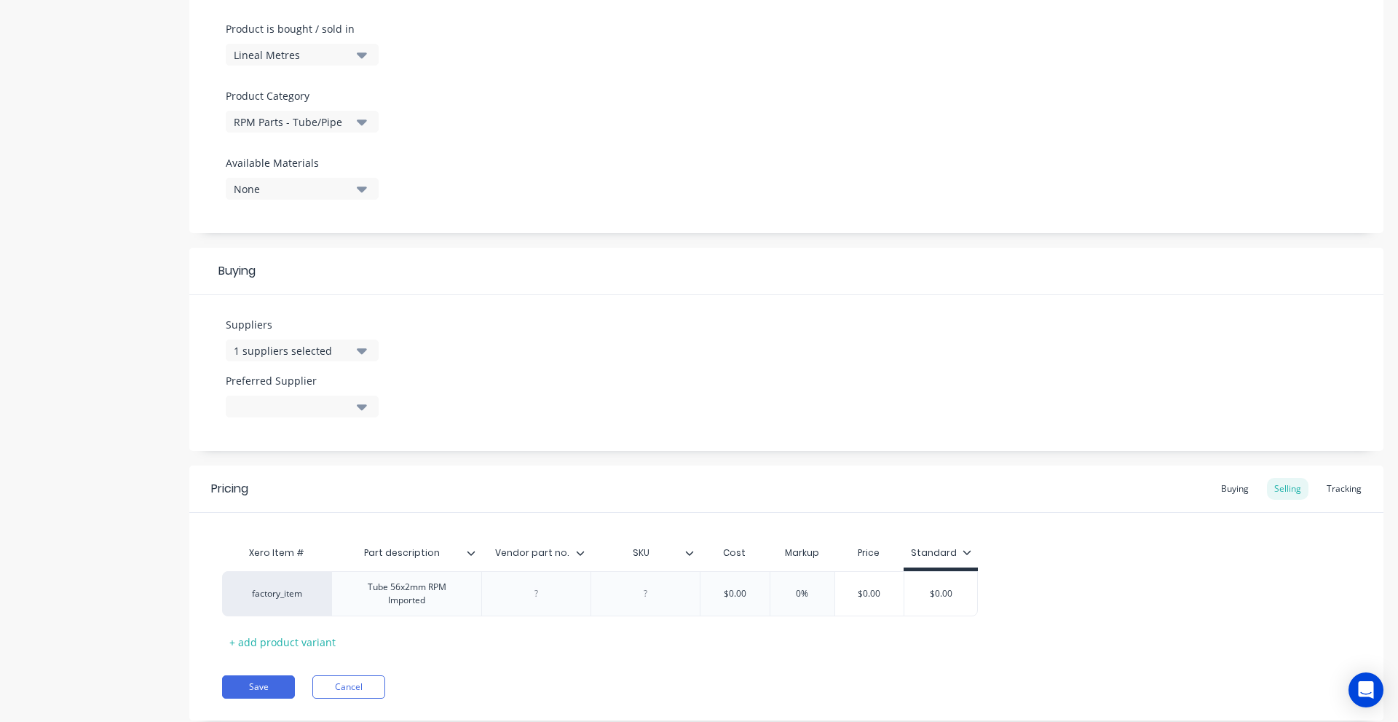
scroll to position [476, 0]
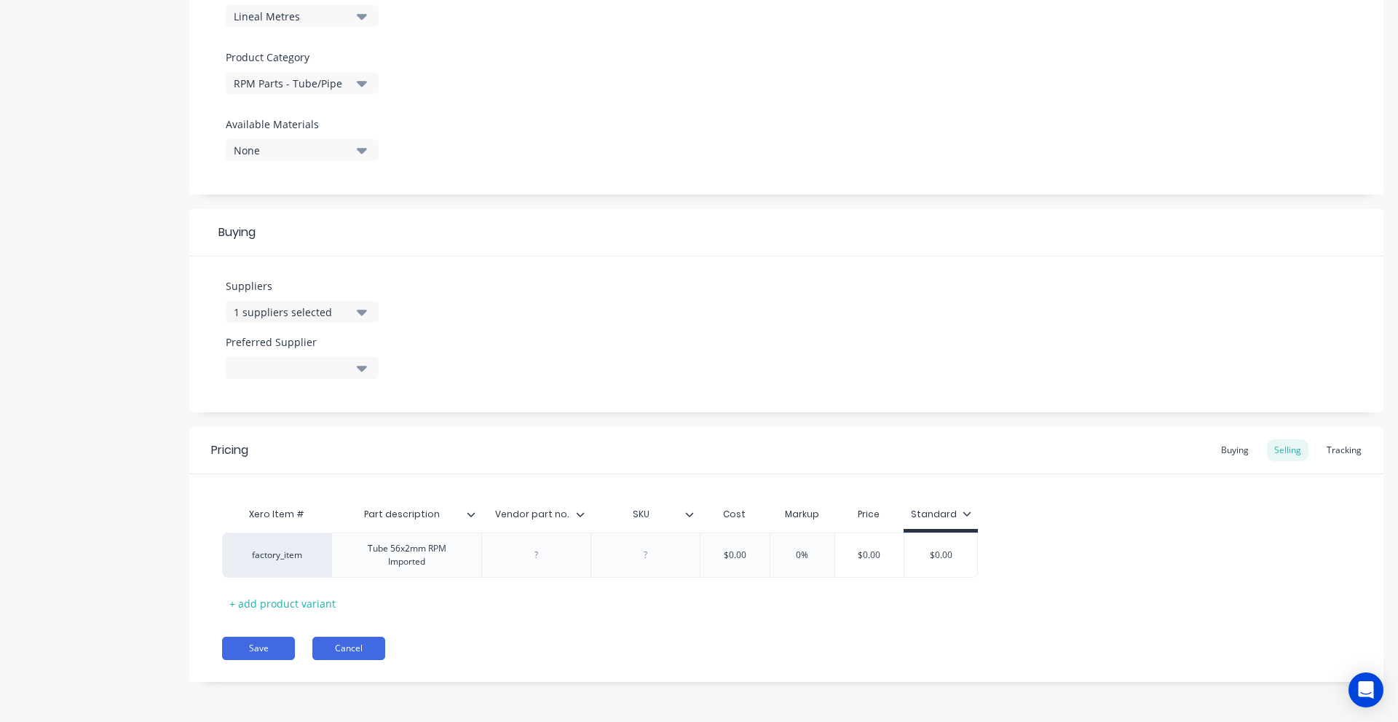
click at [342, 651] on button "Cancel" at bounding box center [348, 648] width 73 height 23
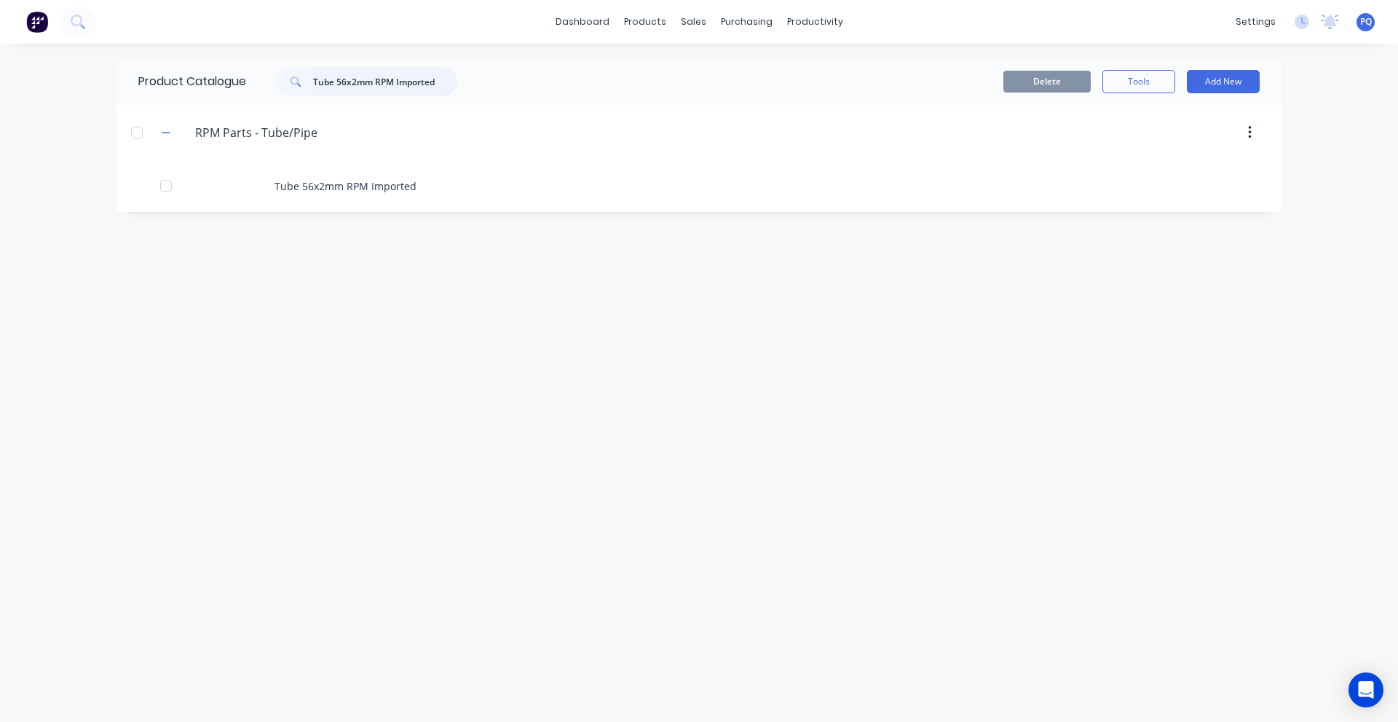
click at [395, 74] on input "Tube 56x2mm RPM Imported" at bounding box center [385, 81] width 144 height 29
click at [395, 75] on input "Tube 56x2mm RPM Imported" at bounding box center [385, 81] width 144 height 29
click at [396, 75] on input "Tube 56x2mm RPM Imported" at bounding box center [385, 81] width 144 height 29
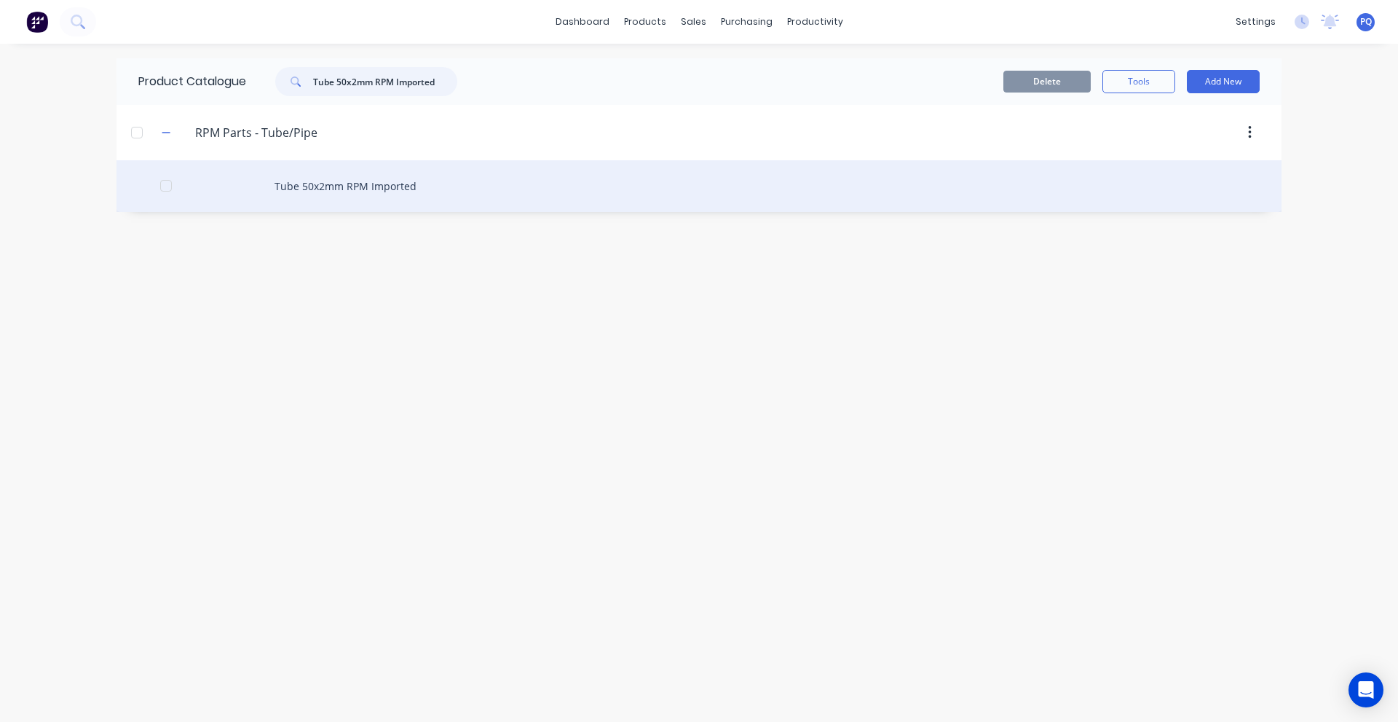
type input "Tube 50x2mm RPM Imported"
click at [452, 174] on div "Tube 50x2mm RPM Imported" at bounding box center [699, 186] width 1165 height 52
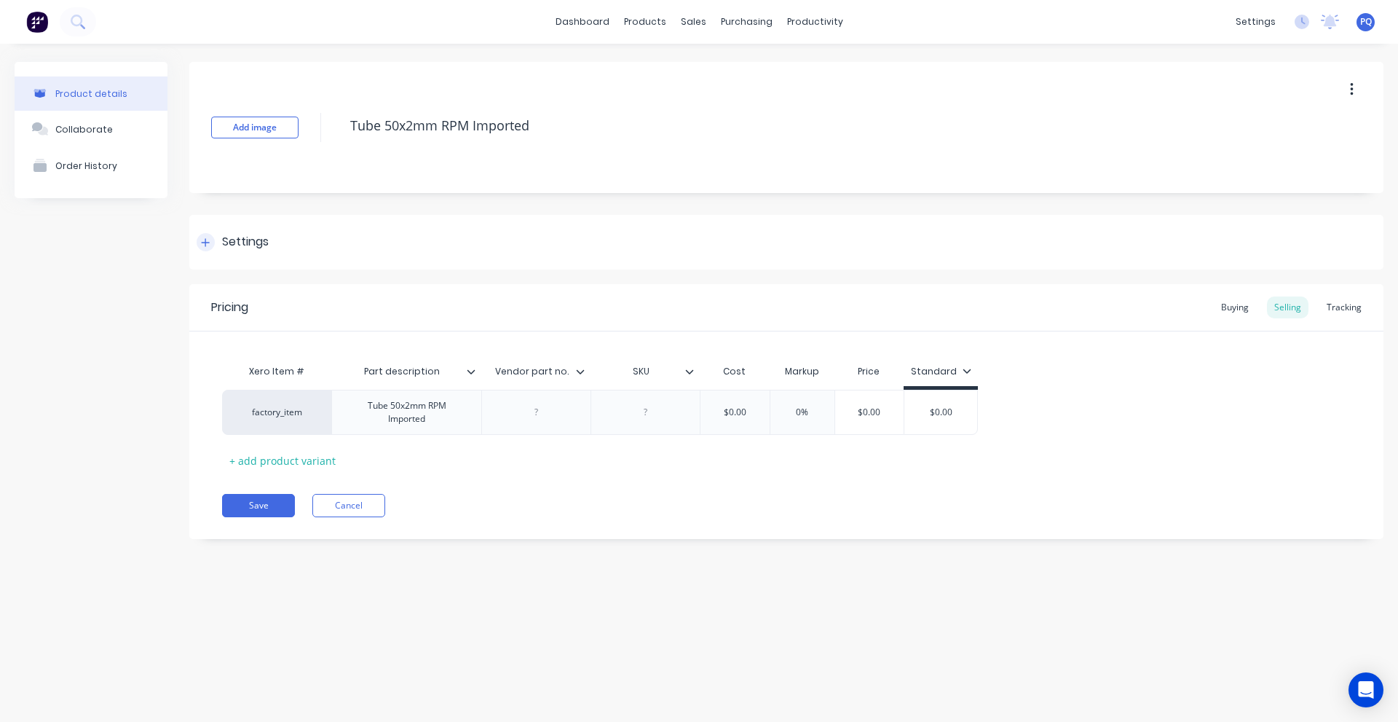
click at [256, 240] on div "Settings" at bounding box center [245, 242] width 47 height 18
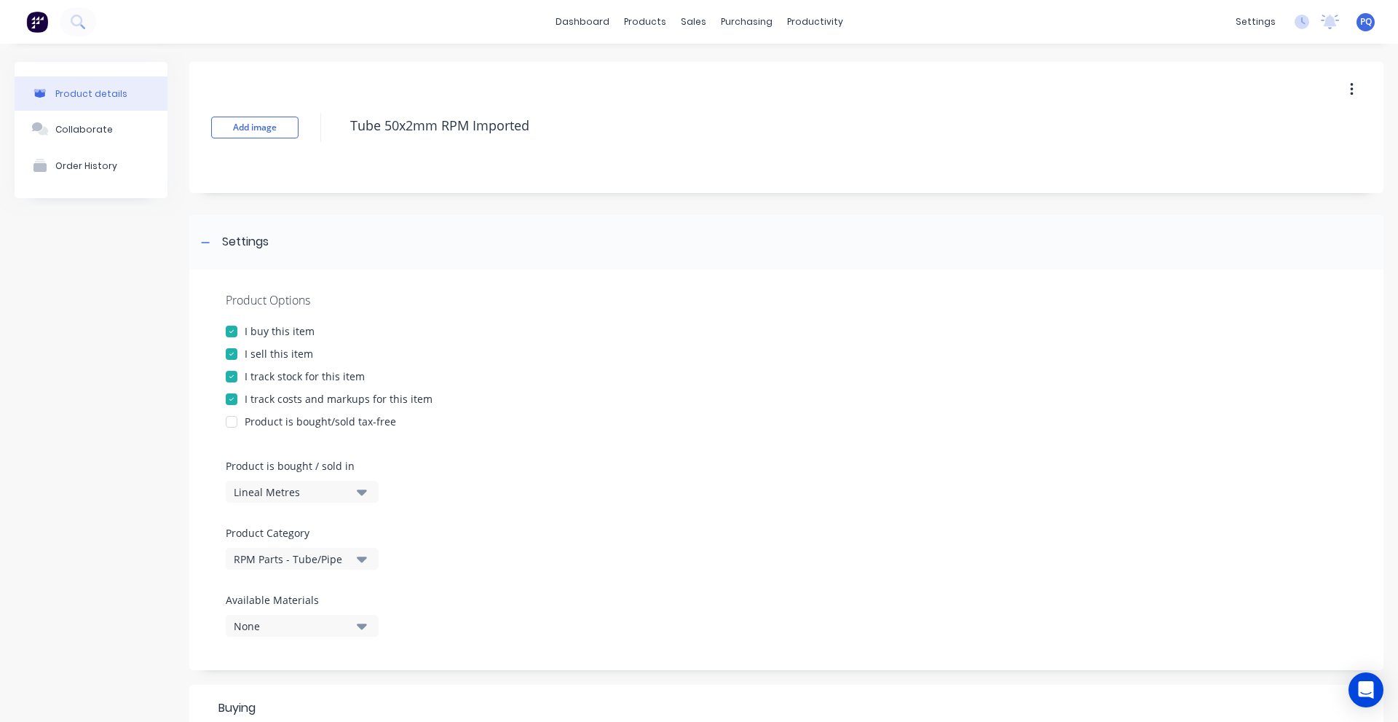
scroll to position [476, 0]
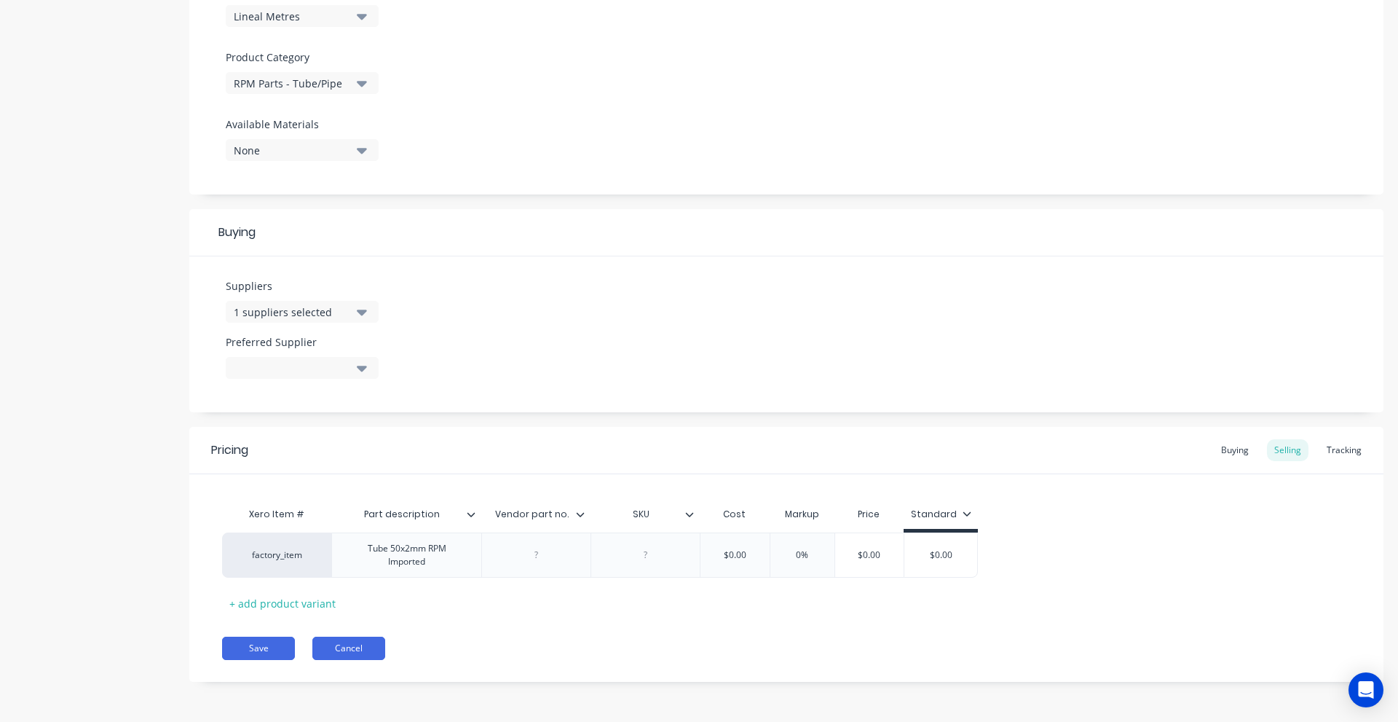
click at [362, 648] on button "Cancel" at bounding box center [348, 648] width 73 height 23
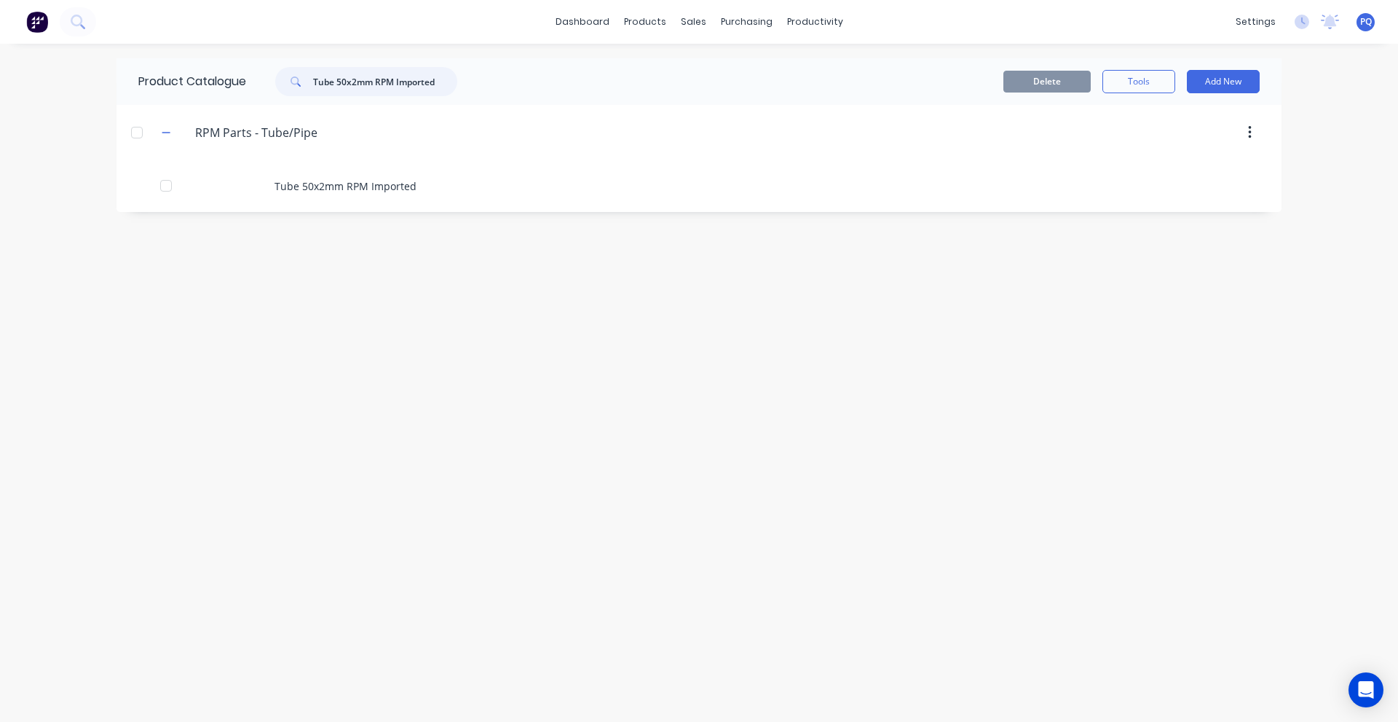
click at [318, 89] on input "Tube 50x2mm RPM Imported" at bounding box center [385, 81] width 144 height 29
click at [320, 89] on input "Tube 50x2mm RPM Imported" at bounding box center [385, 81] width 144 height 29
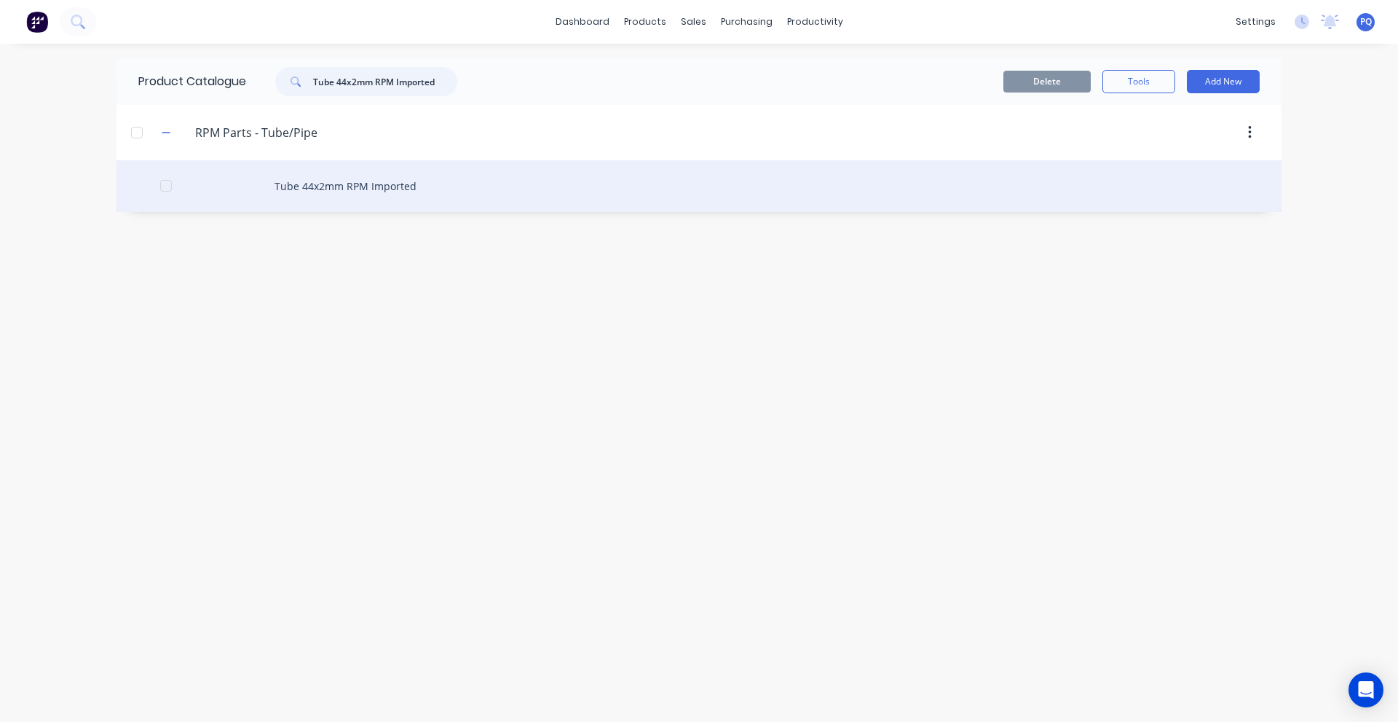
type input "Tube 44x2mm RPM Imported"
click at [383, 184] on div "Tube 44x2mm RPM Imported" at bounding box center [699, 186] width 1165 height 52
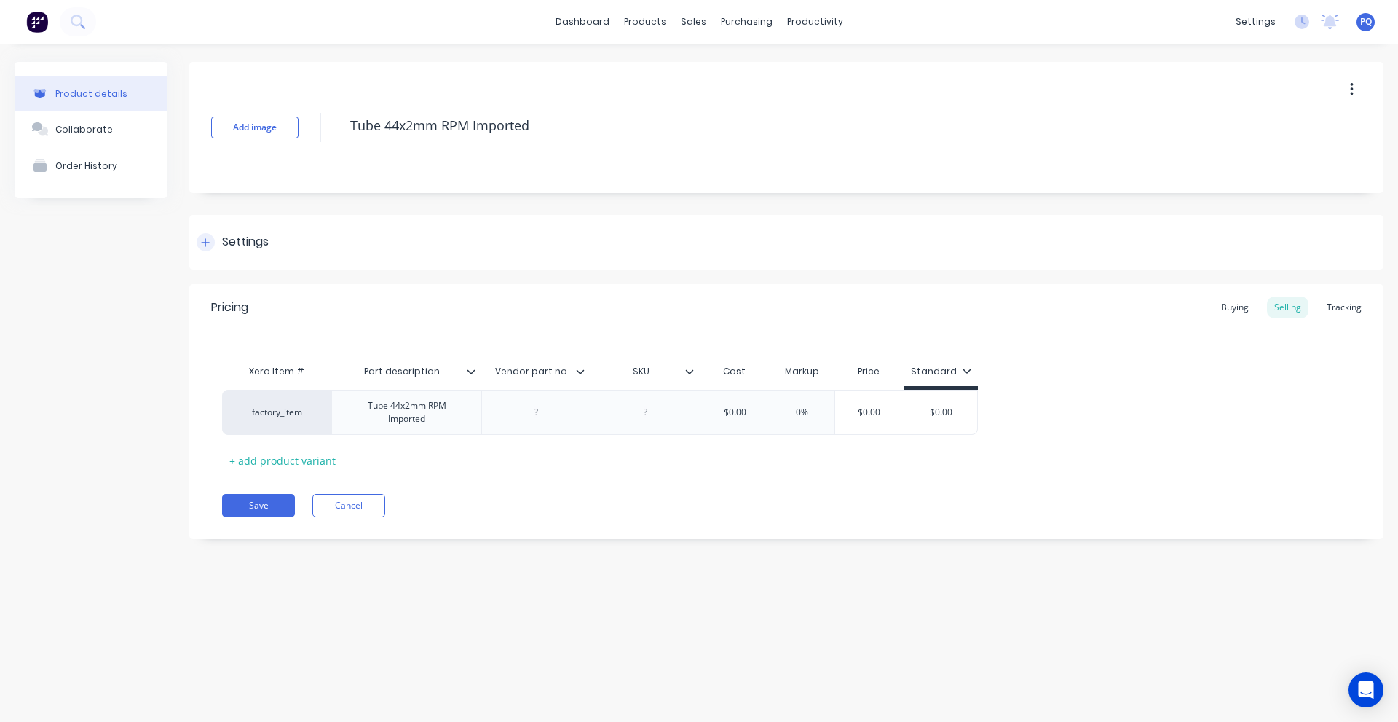
drag, startPoint x: 236, startPoint y: 253, endPoint x: 235, endPoint y: 263, distance: 10.3
click at [236, 259] on div "Settings" at bounding box center [786, 242] width 1194 height 55
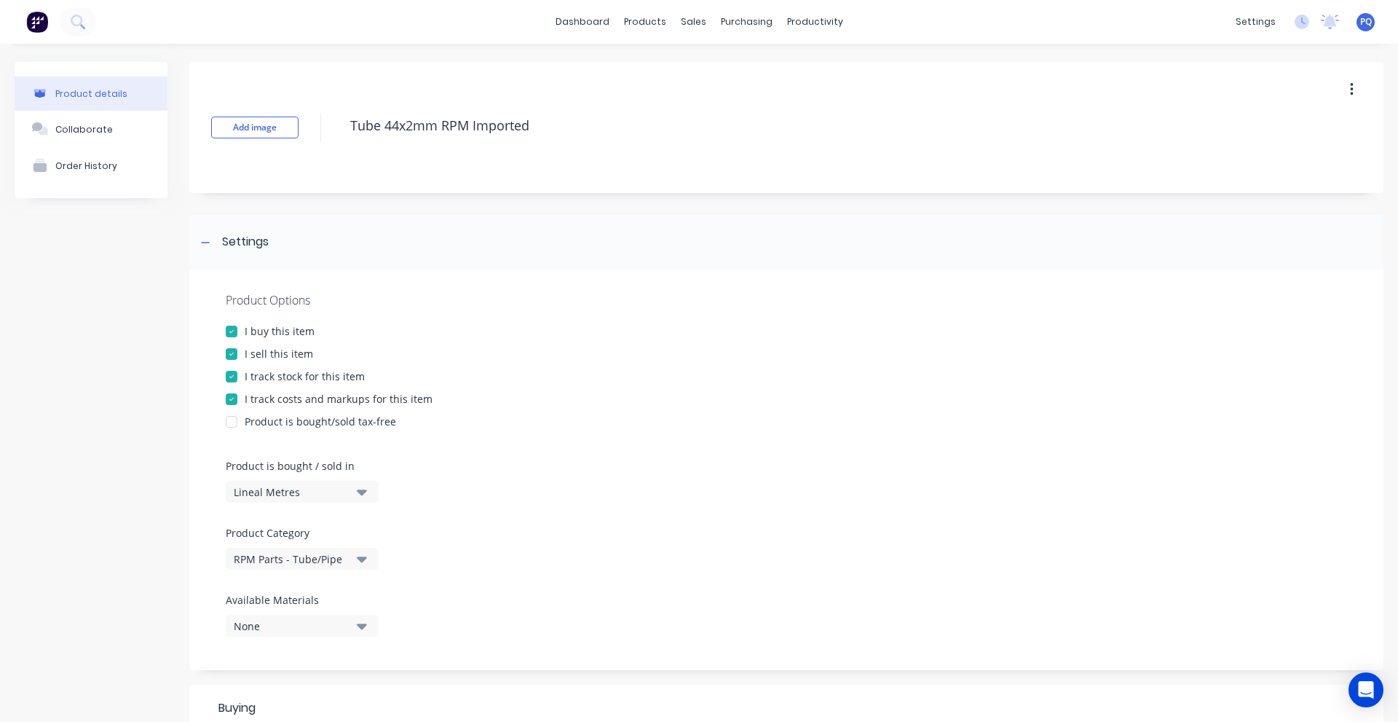
scroll to position [476, 0]
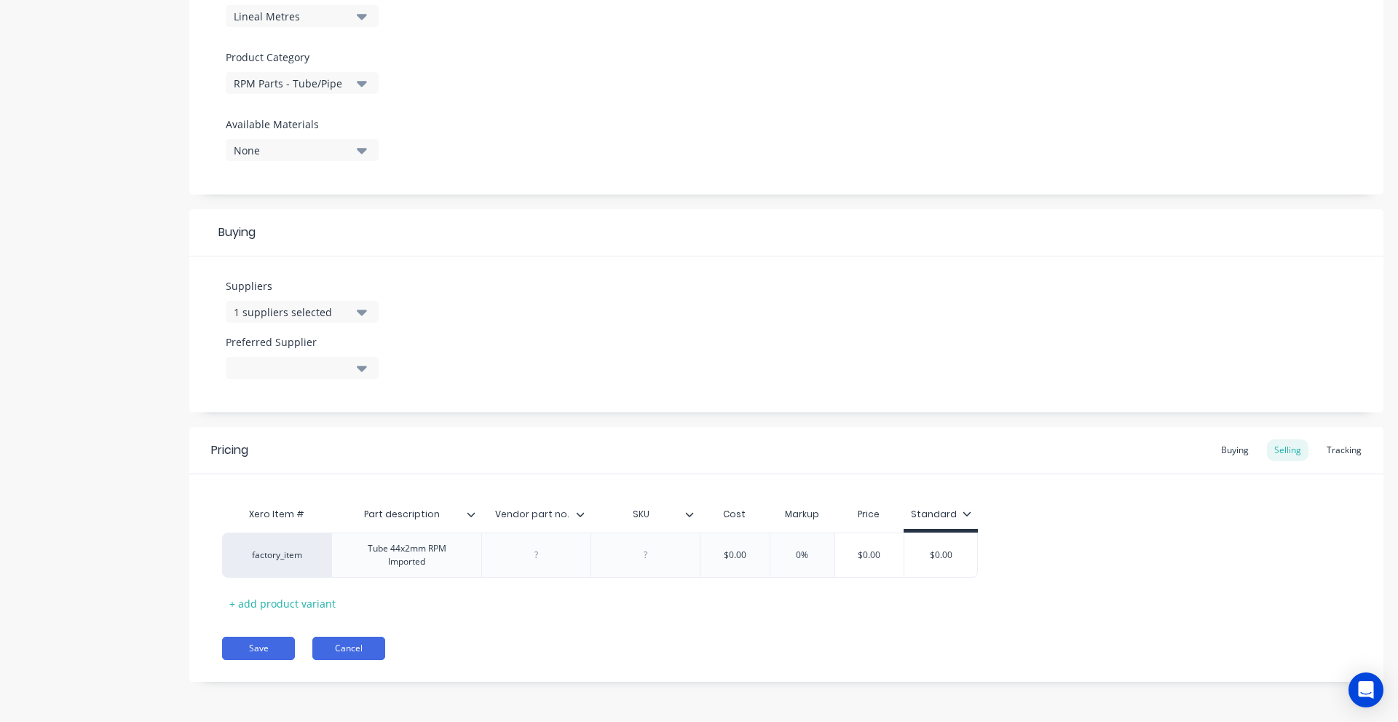
click at [329, 642] on button "Cancel" at bounding box center [348, 648] width 73 height 23
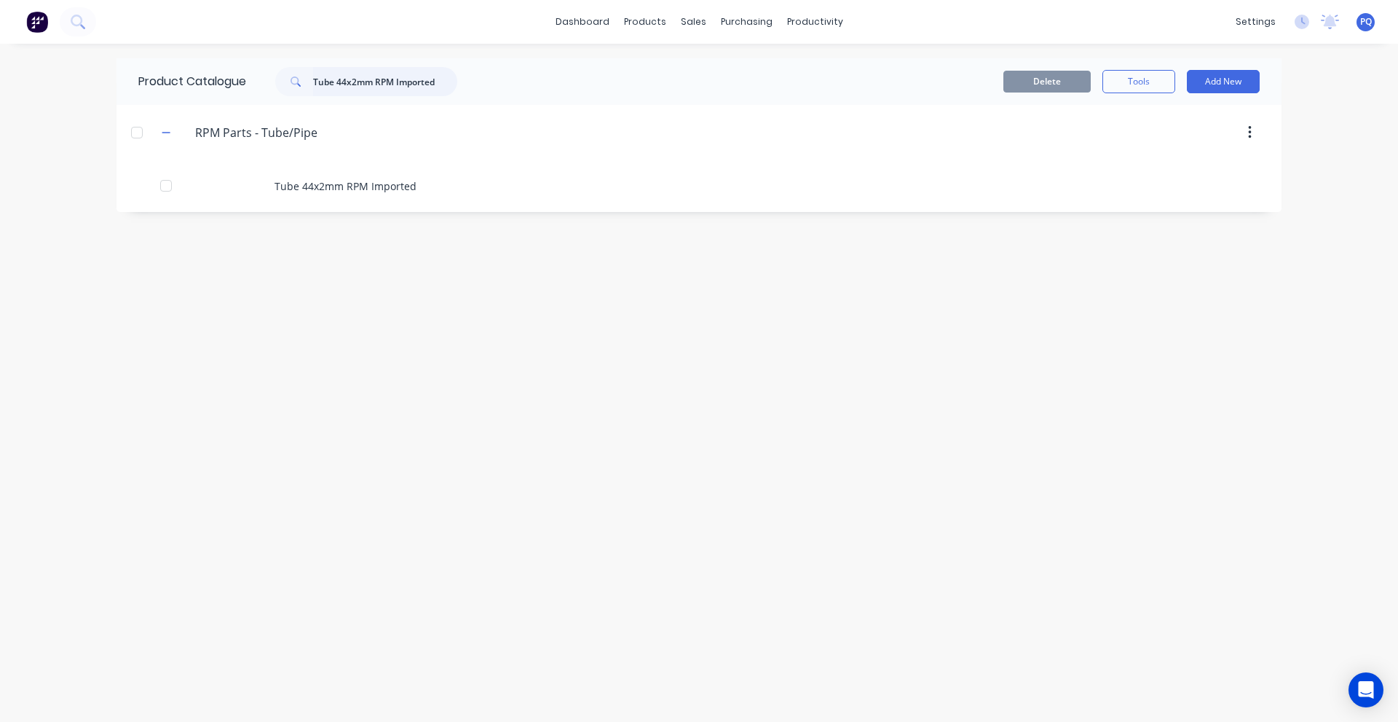
click at [360, 84] on input "Tube 44x2mm RPM Imported" at bounding box center [385, 81] width 144 height 29
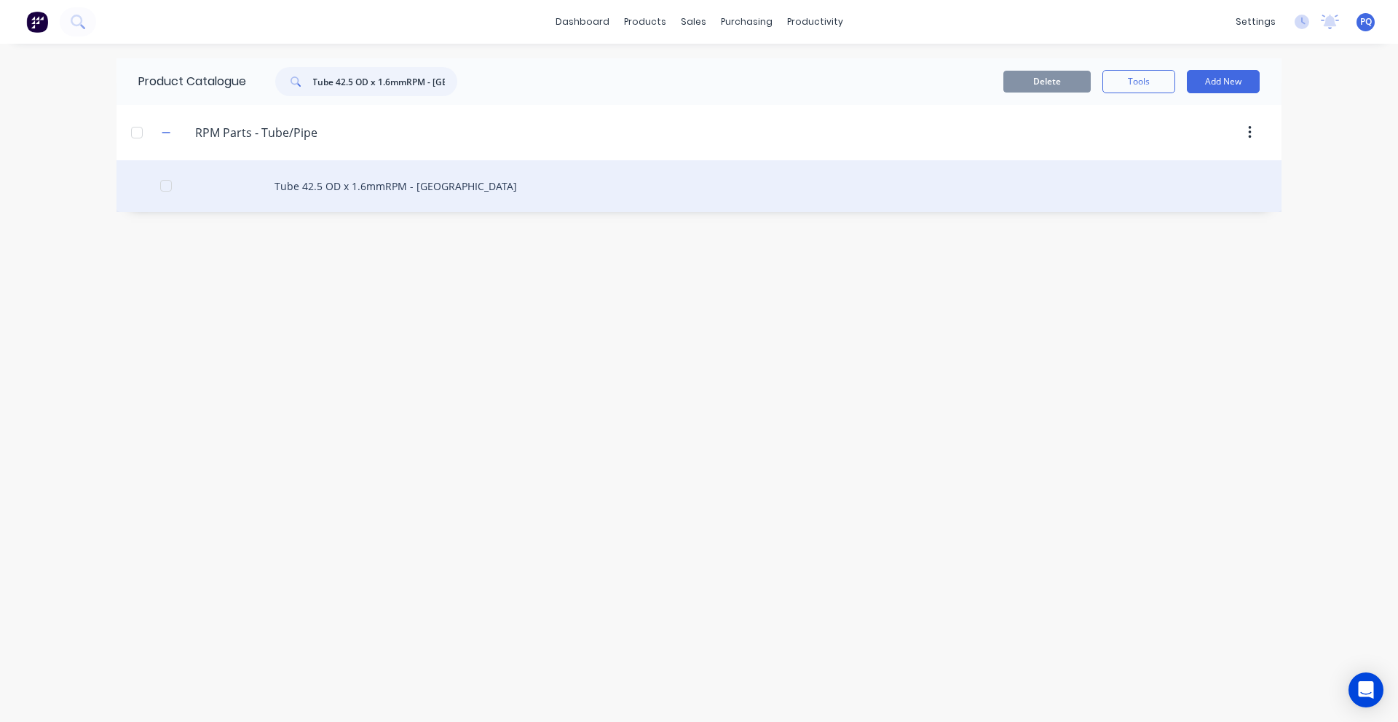
type input "Tube 42.5 OD x 1.6mmRPM - NZ"
click at [355, 174] on div "Tube 42.5 OD x 1.6mmRPM - NZ" at bounding box center [699, 186] width 1165 height 52
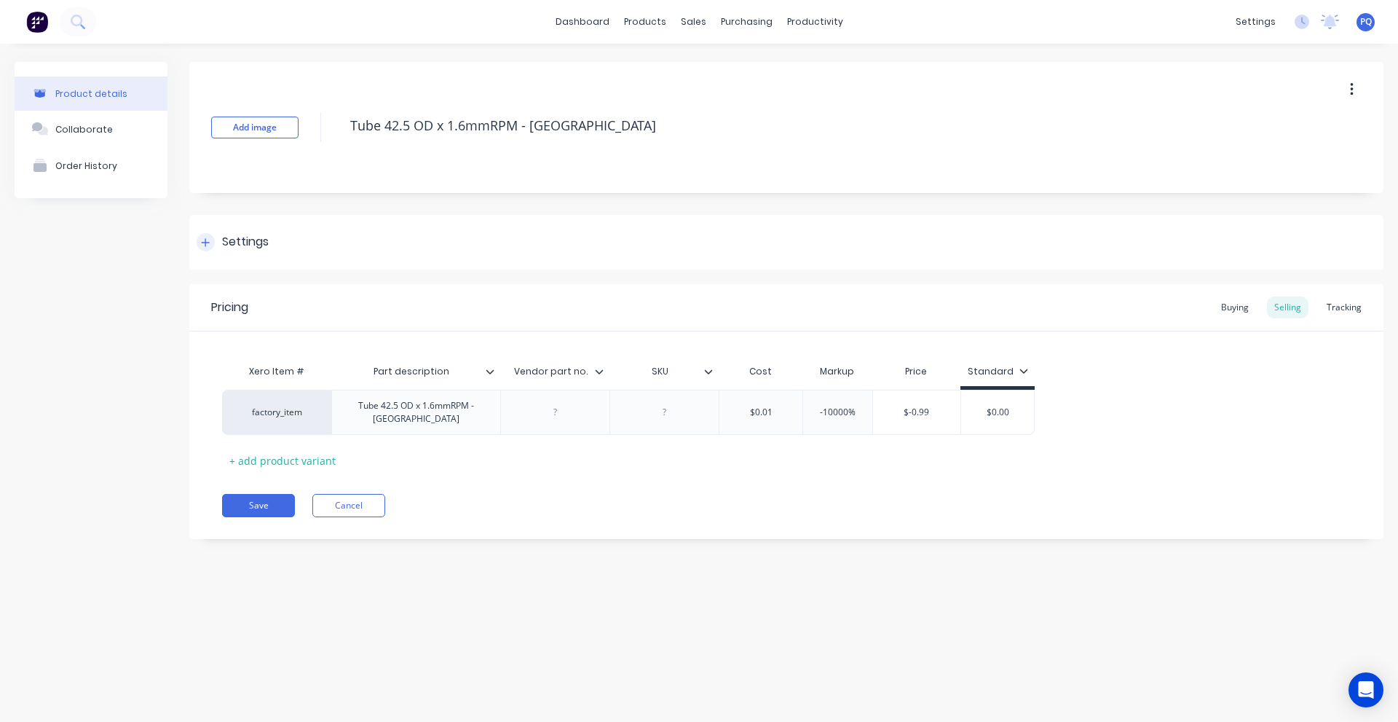
click at [262, 237] on div "Settings" at bounding box center [245, 242] width 47 height 18
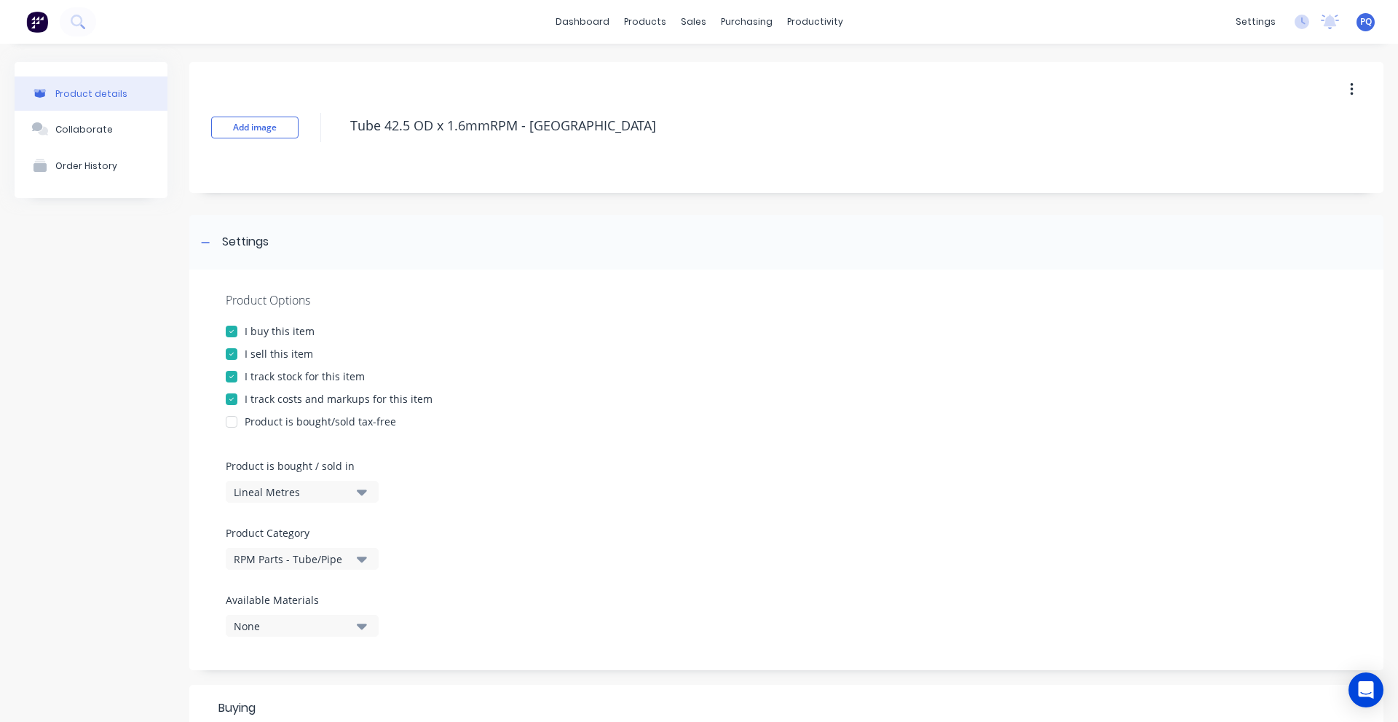
scroll to position [468, 0]
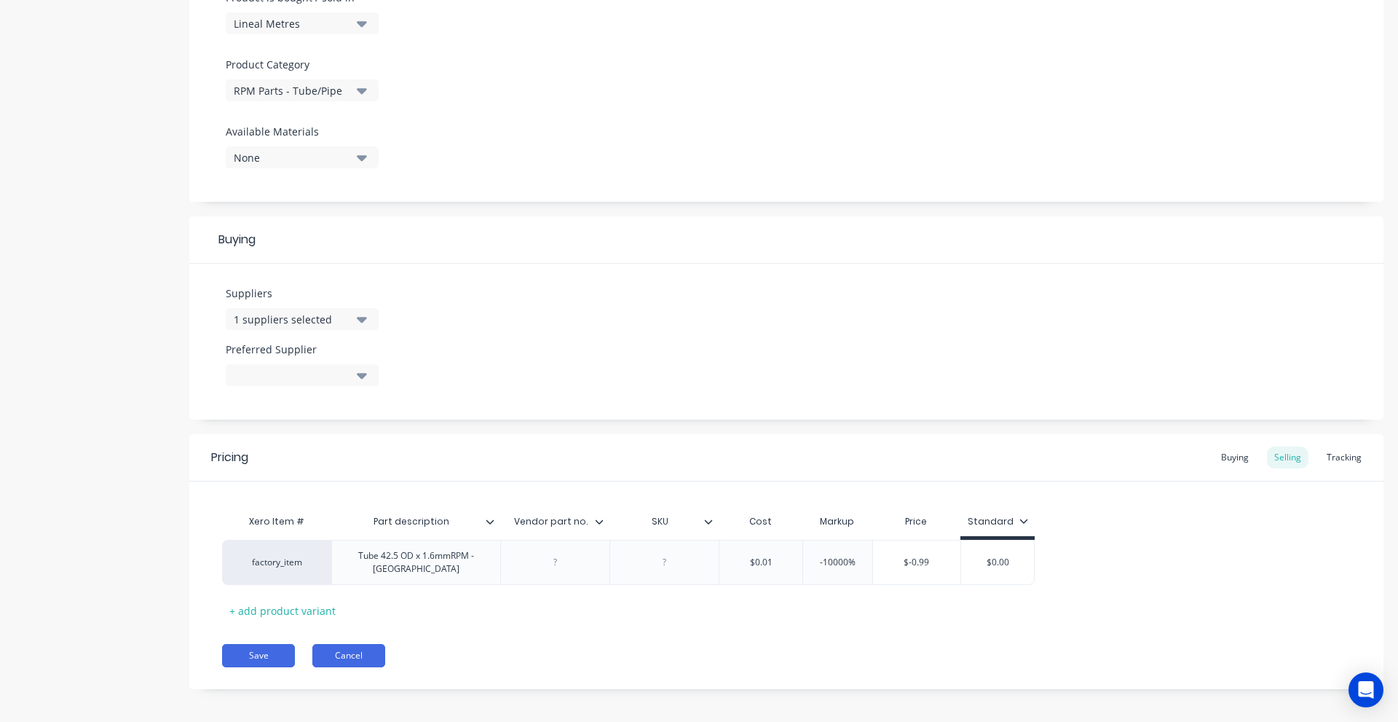
click at [348, 649] on button "Cancel" at bounding box center [348, 655] width 73 height 23
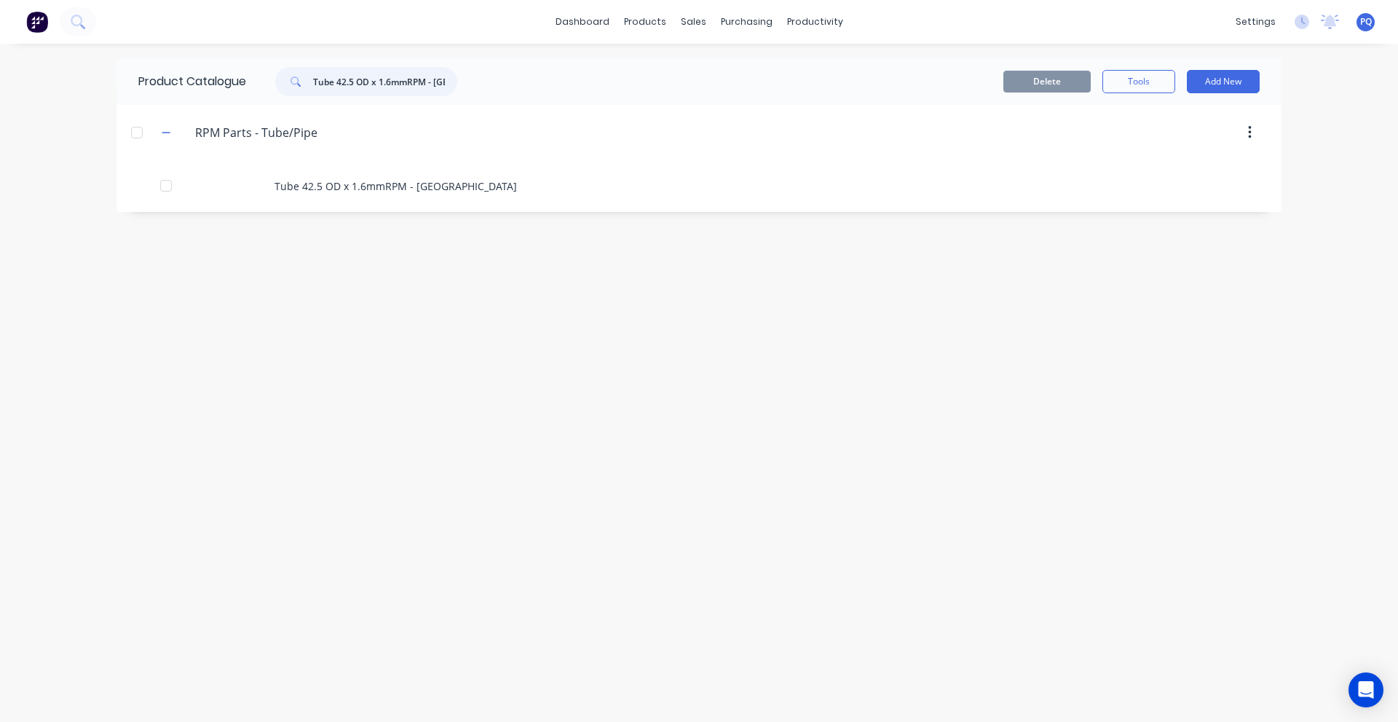
click at [398, 82] on input "Tube 42.5 OD x 1.6mmRPM - NZ" at bounding box center [385, 81] width 144 height 29
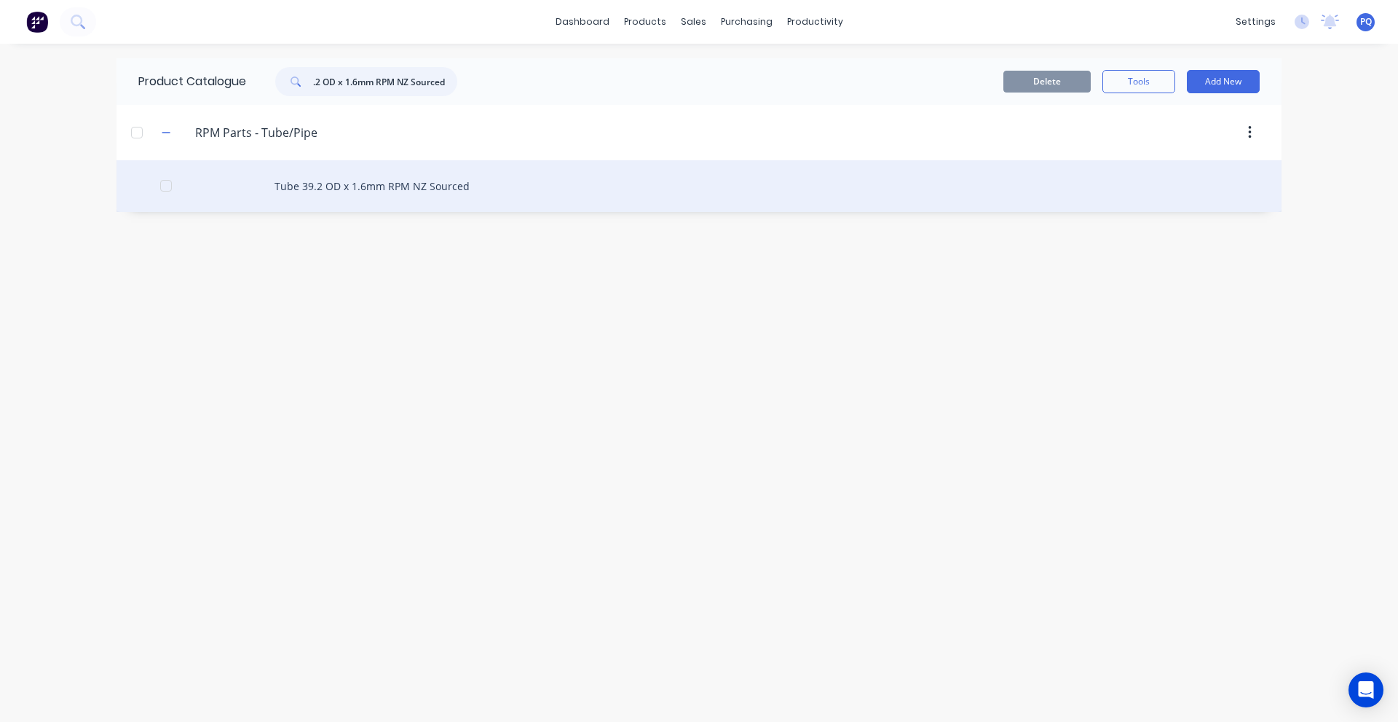
type input "Tube 39.2 OD x 1.6mm RPM NZ Sourced"
click at [391, 174] on div "Tube 39.2 OD x 1.6mm RPM NZ Sourced" at bounding box center [699, 186] width 1165 height 52
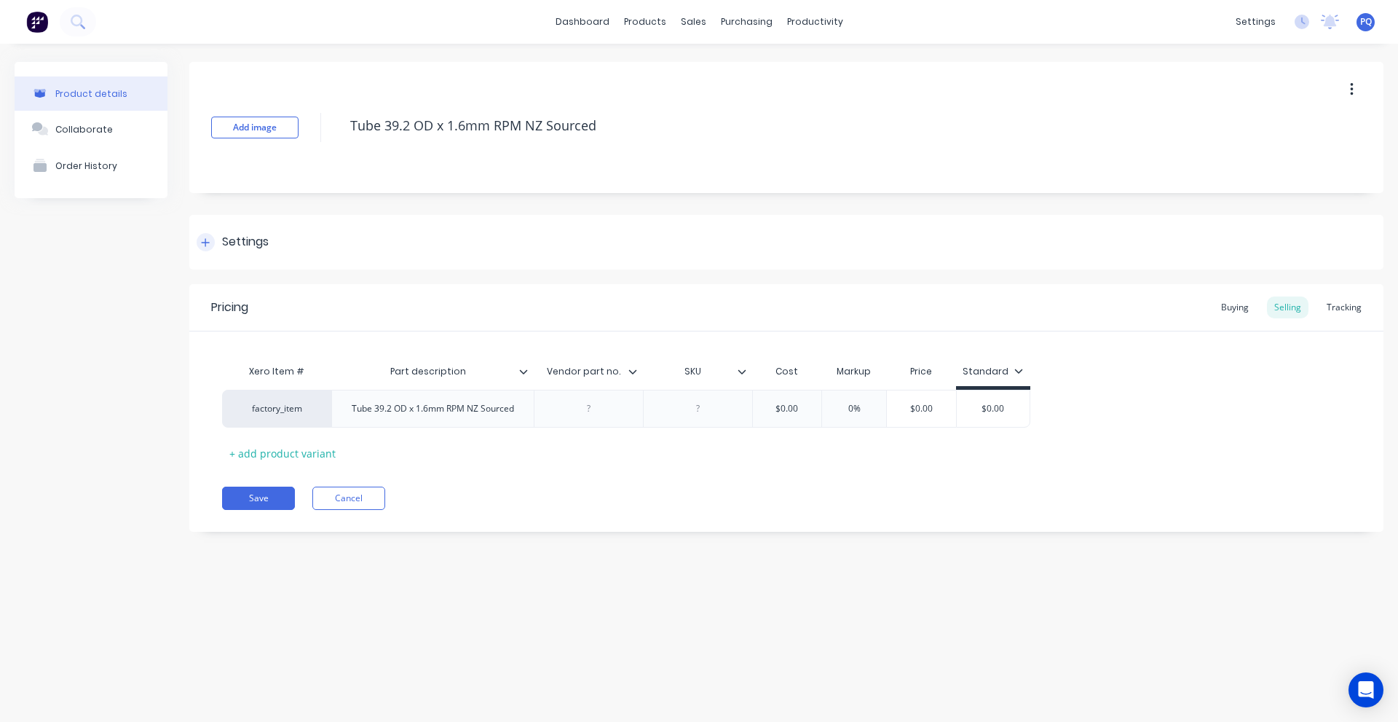
click at [264, 257] on div "Settings" at bounding box center [786, 242] width 1194 height 55
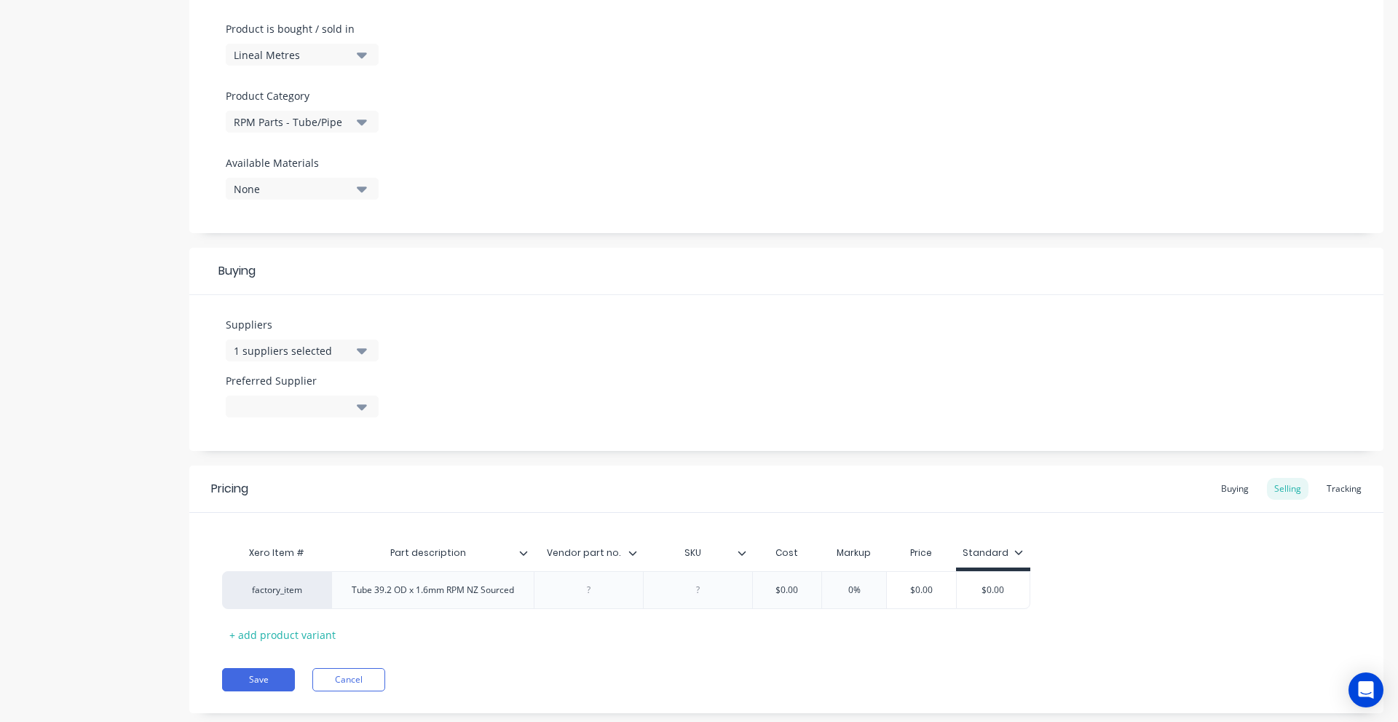
scroll to position [468, 0]
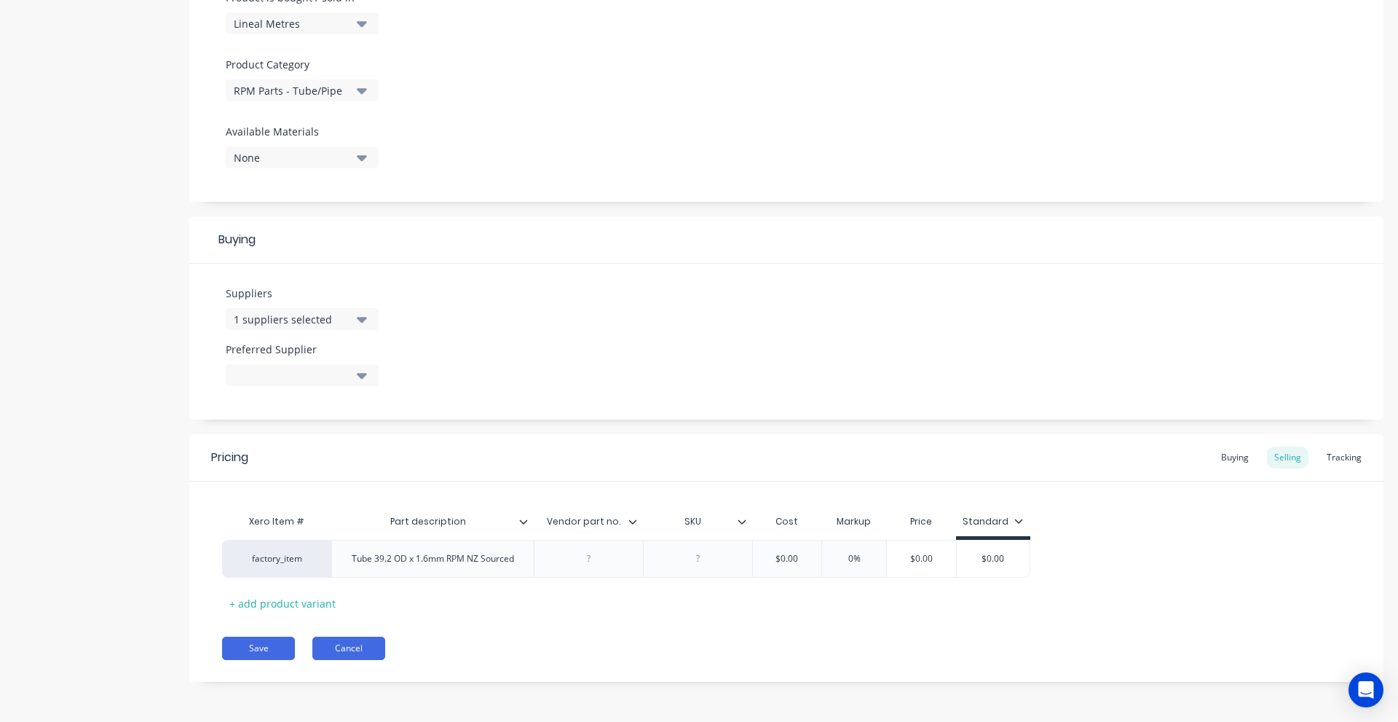
click at [356, 647] on button "Cancel" at bounding box center [348, 648] width 73 height 23
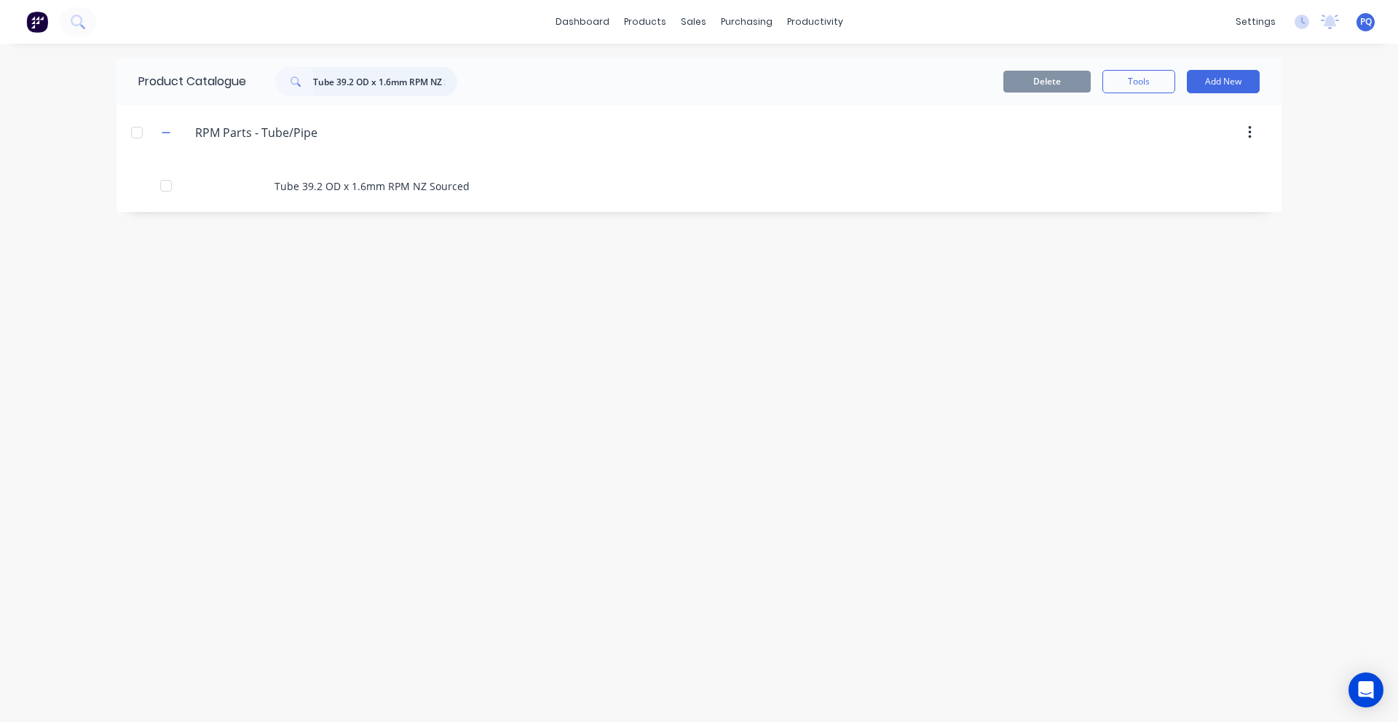
click at [411, 75] on input "Tube 39.2 OD x 1.6mm RPM NZ Sourced" at bounding box center [385, 81] width 144 height 29
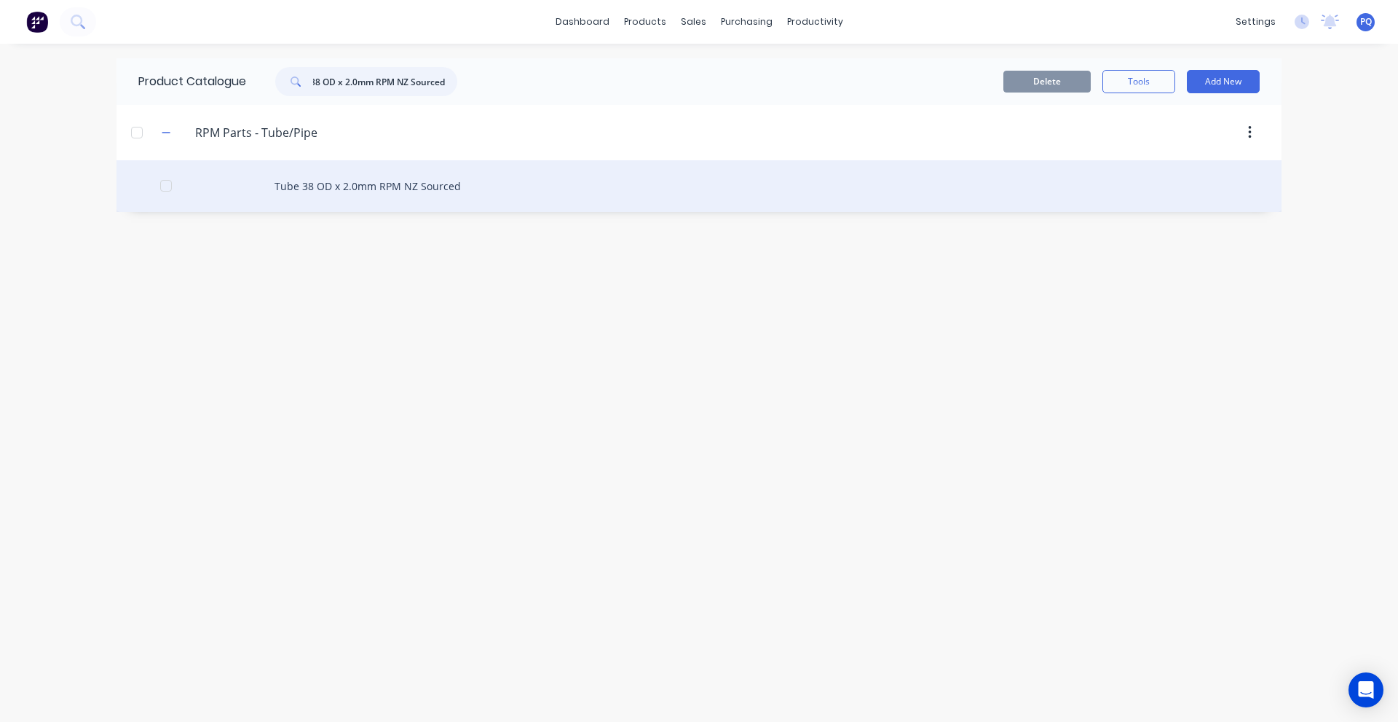
type input "Tube 38 OD x 2.0mm RPM NZ Sourced"
click at [298, 181] on div "Tube 38 OD x 2.0mm RPM NZ Sourced" at bounding box center [699, 186] width 1165 height 52
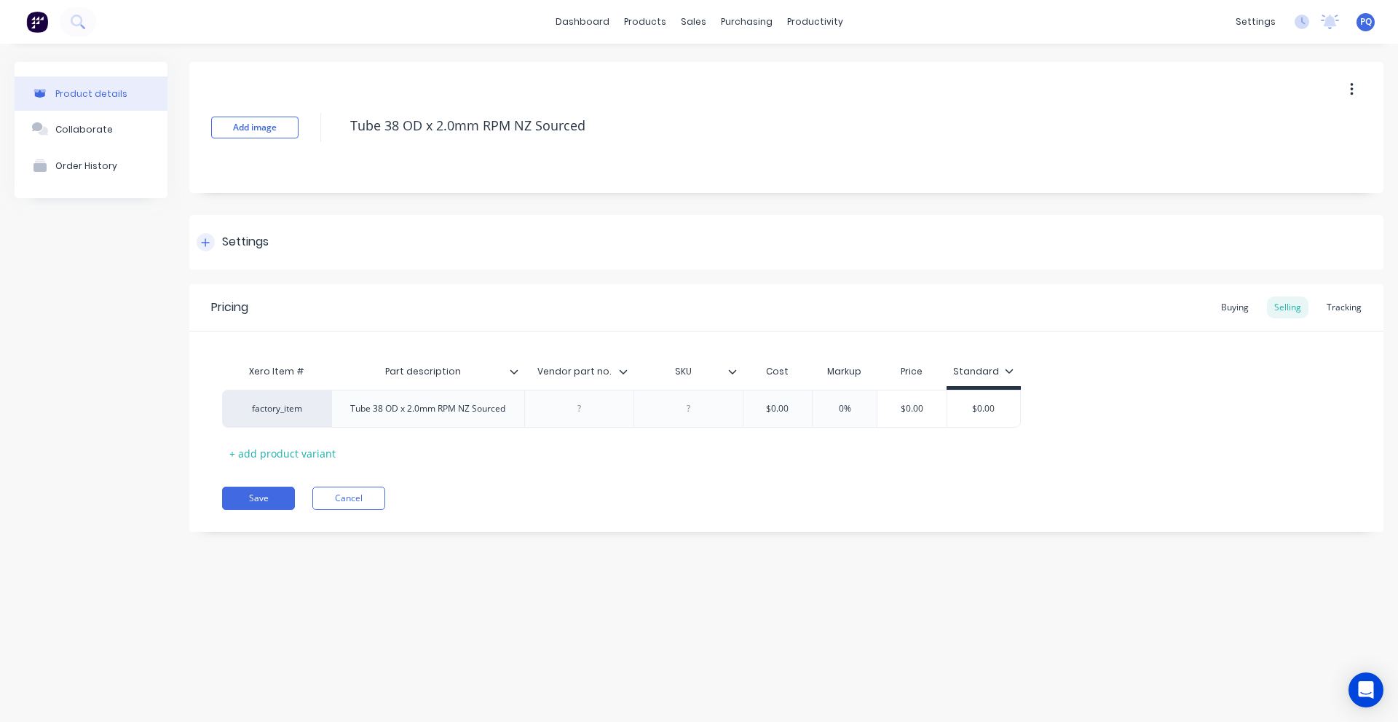
click at [227, 232] on div "Settings" at bounding box center [786, 242] width 1194 height 55
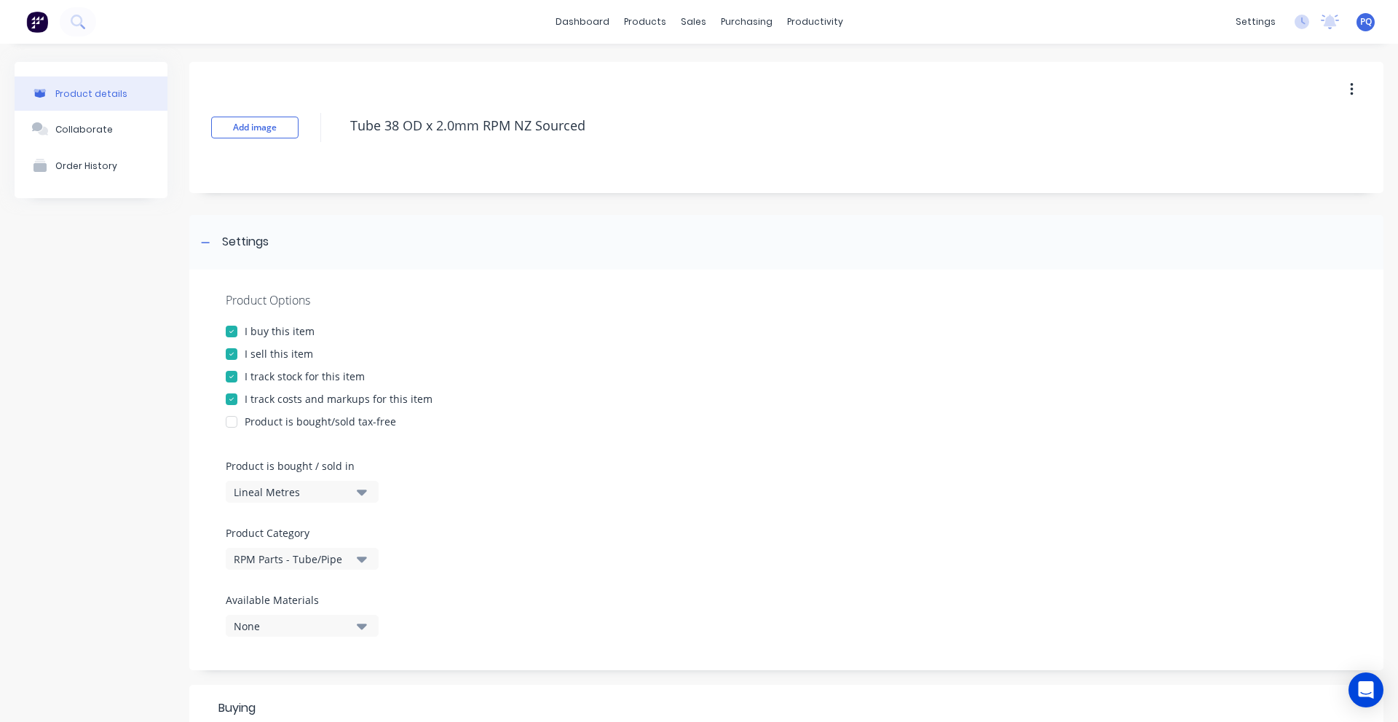
scroll to position [468, 0]
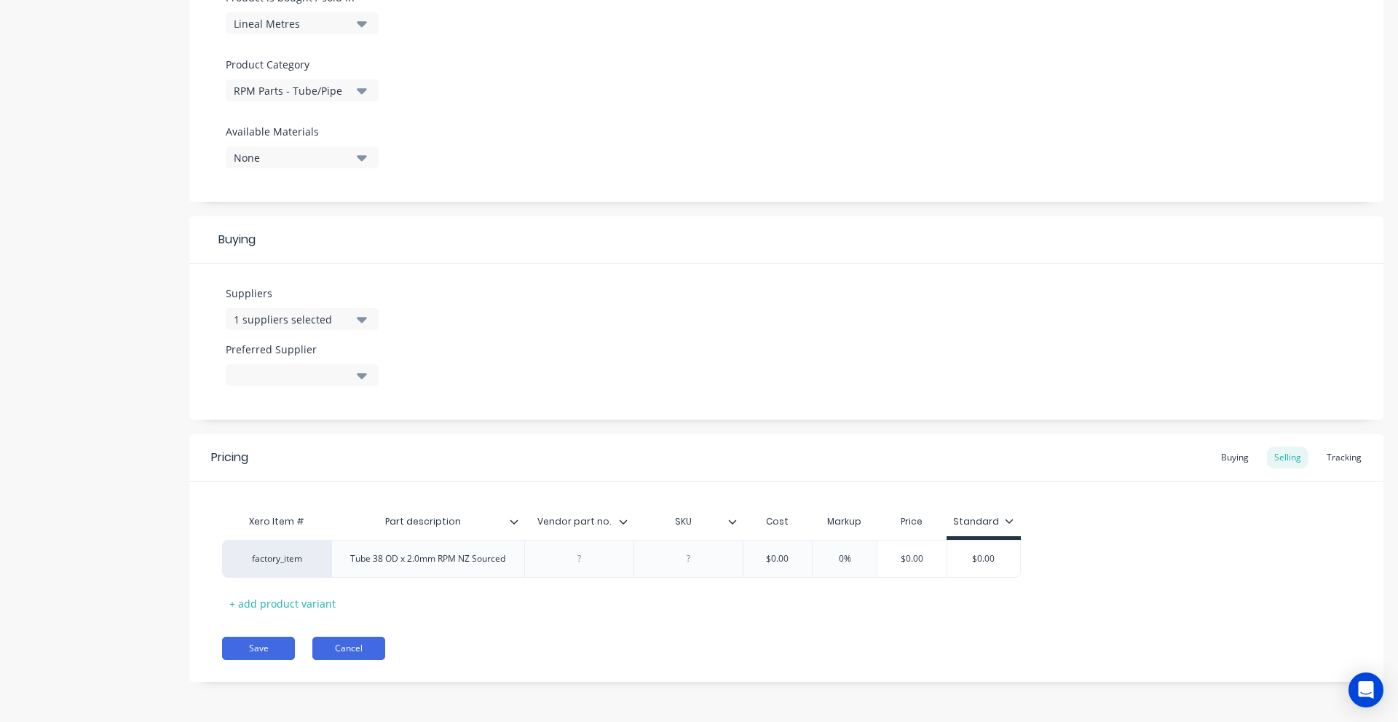
click at [377, 655] on button "Cancel" at bounding box center [348, 648] width 73 height 23
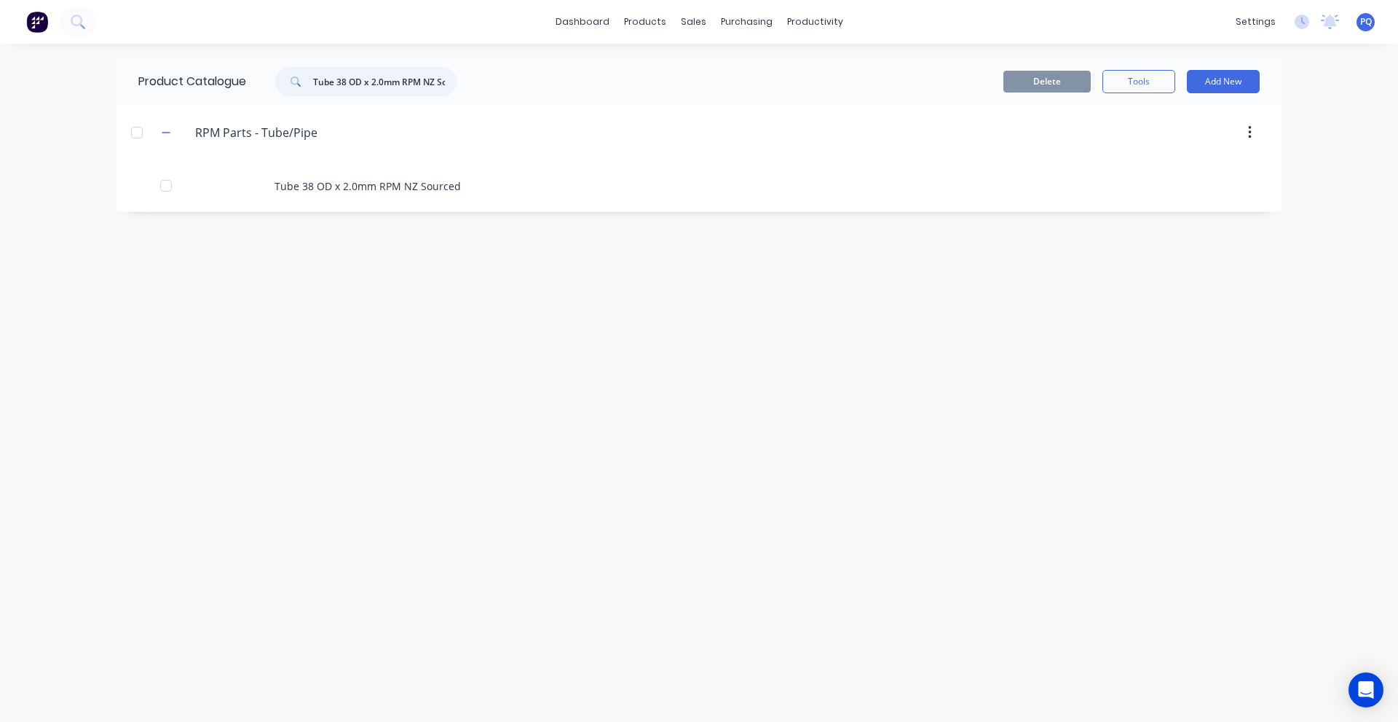
click at [380, 92] on input "Tube 38 OD x 2.0mm RPM NZ Sourced" at bounding box center [385, 81] width 144 height 29
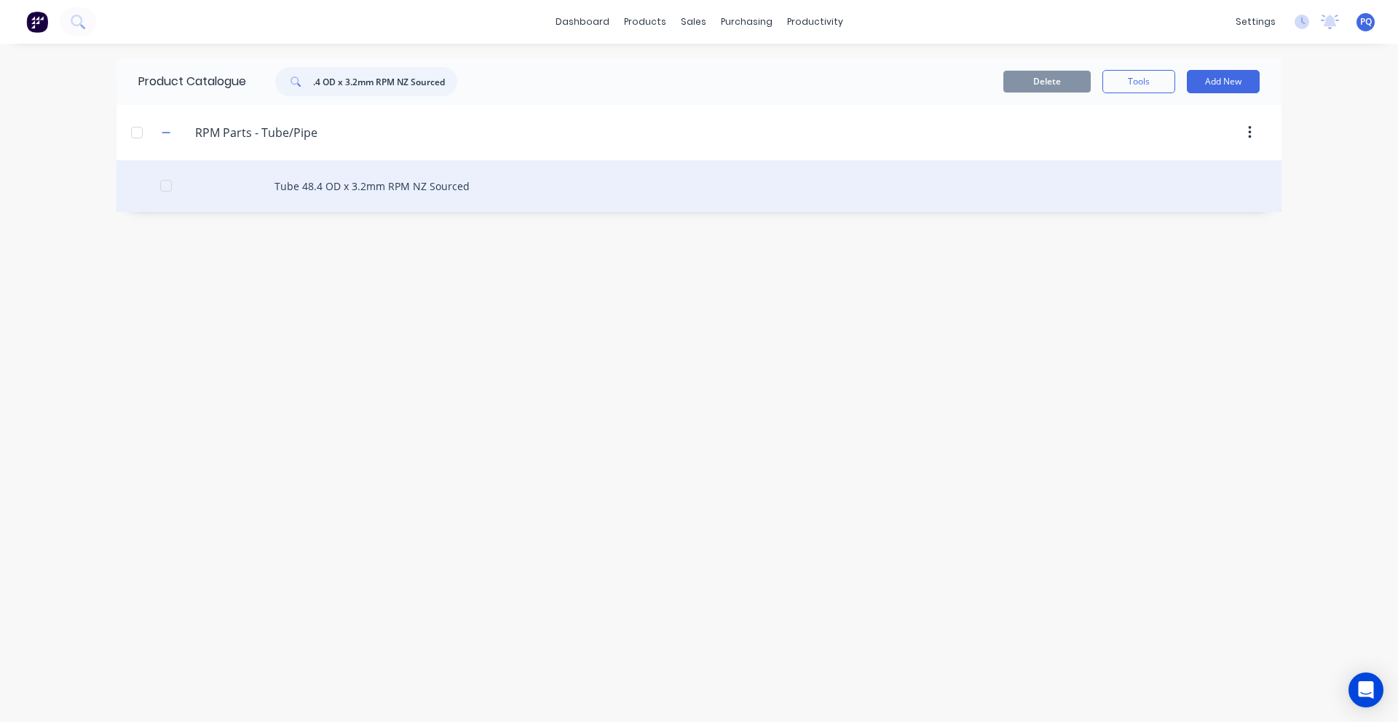
type input "Tube 48.4 OD x 3.2mm RPM NZ Sourced"
click at [361, 194] on div "Tube 48.4 OD x 3.2mm RPM NZ Sourced" at bounding box center [699, 186] width 1165 height 52
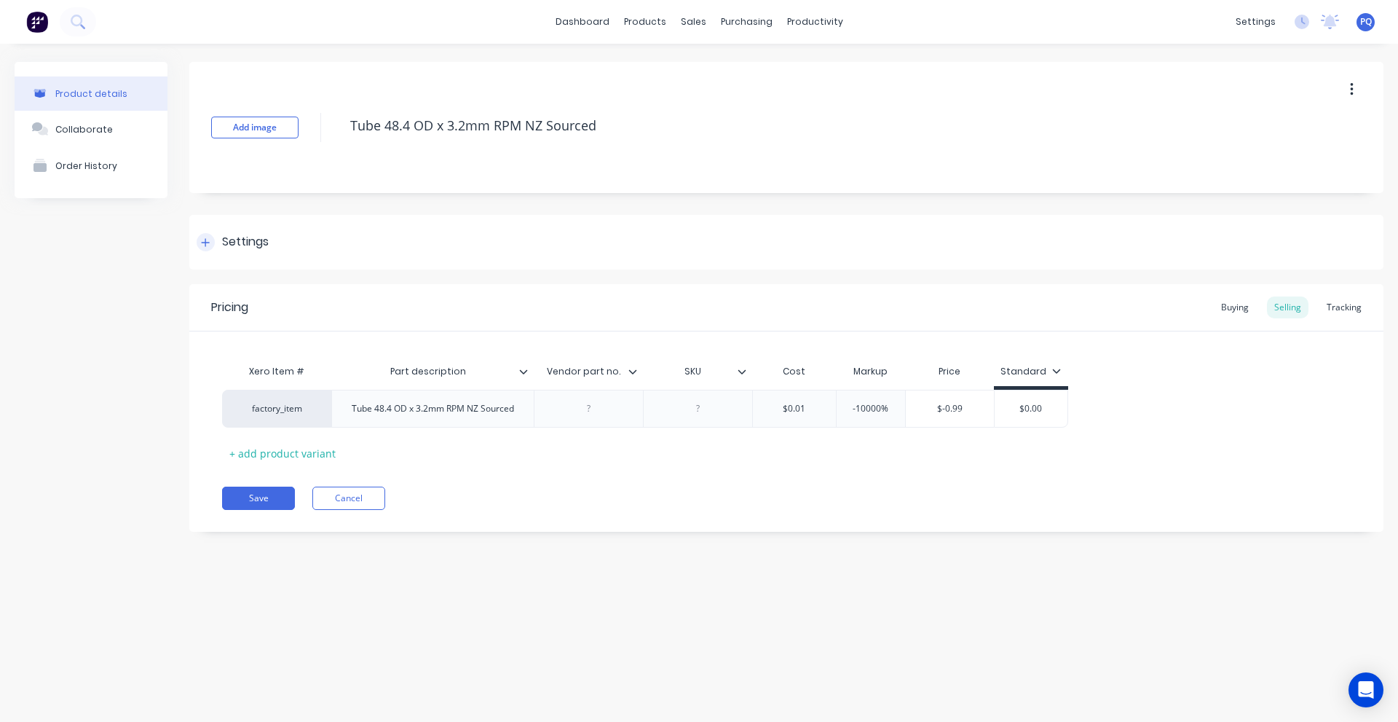
click at [243, 240] on div "Settings" at bounding box center [245, 242] width 47 height 18
